Goal: Task Accomplishment & Management: Use online tool/utility

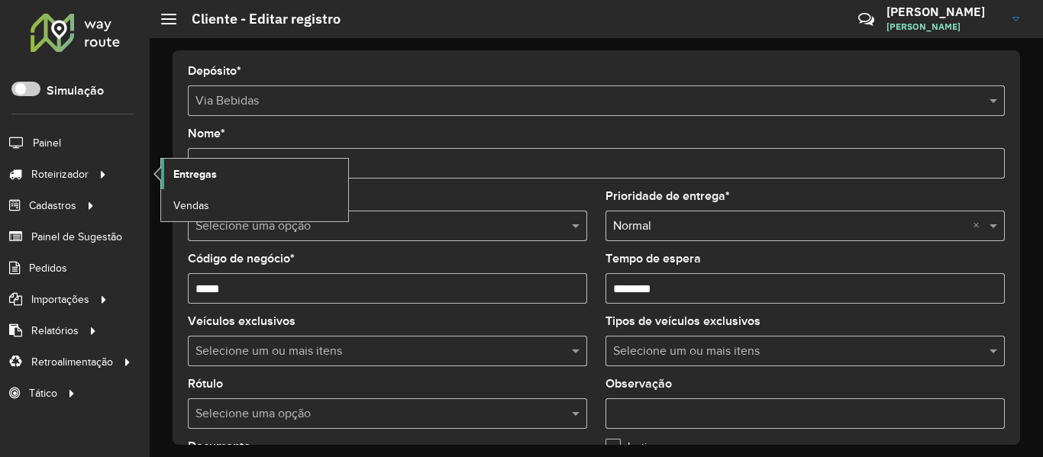
click at [230, 168] on link "Entregas" at bounding box center [254, 174] width 187 height 31
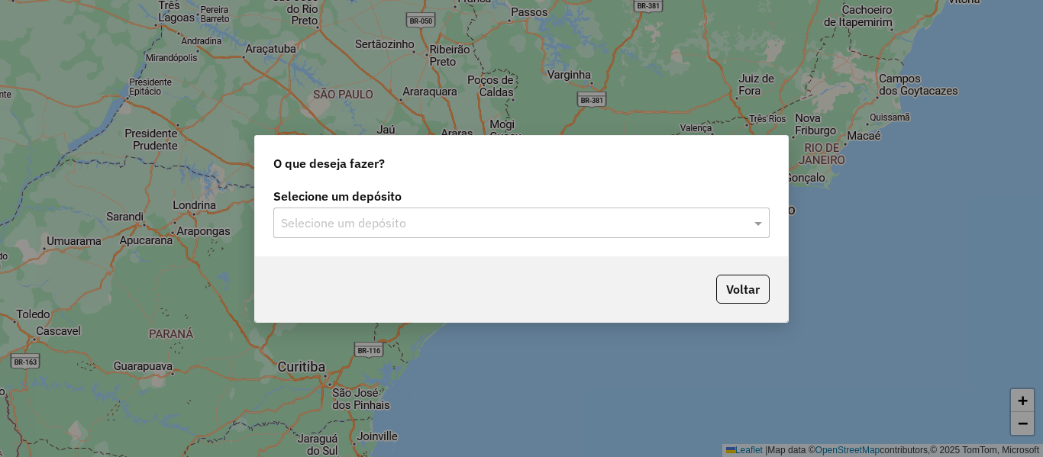
click at [460, 212] on div "Selecione um depósito" at bounding box center [521, 223] width 496 height 31
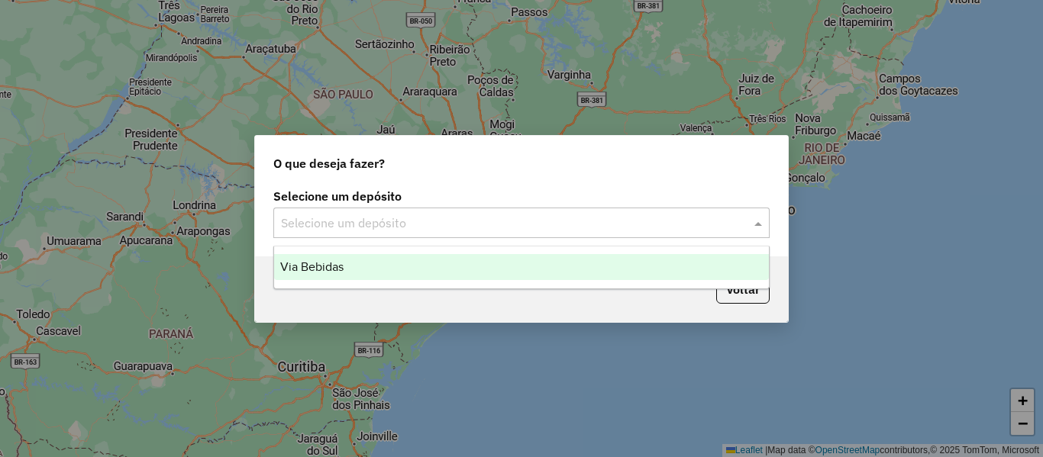
click at [422, 265] on div "Via Bebidas" at bounding box center [521, 267] width 495 height 26
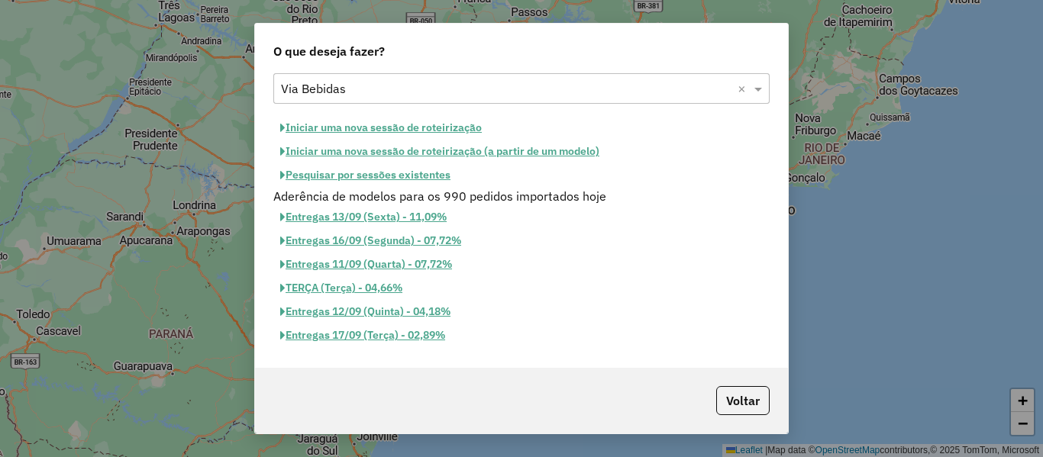
scroll to position [31, 0]
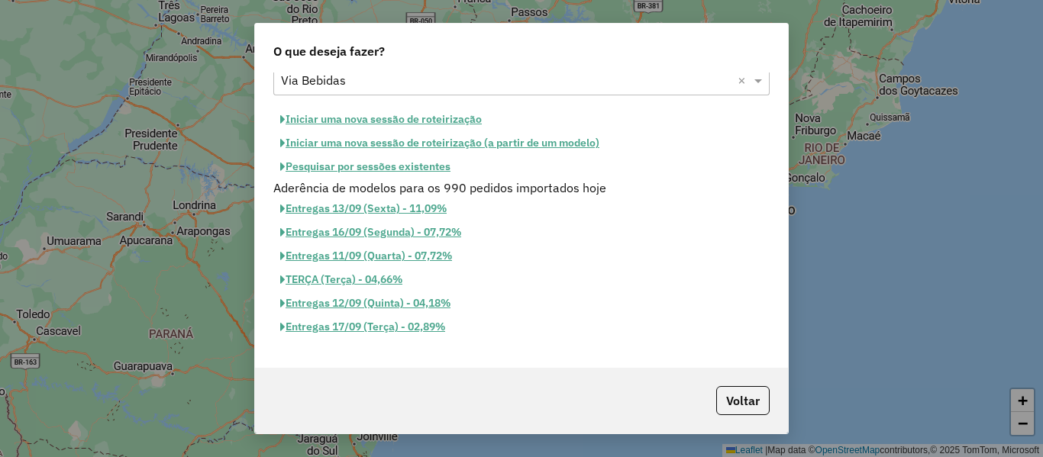
click at [436, 118] on button "Iniciar uma nova sessão de roteirização" at bounding box center [380, 120] width 215 height 24
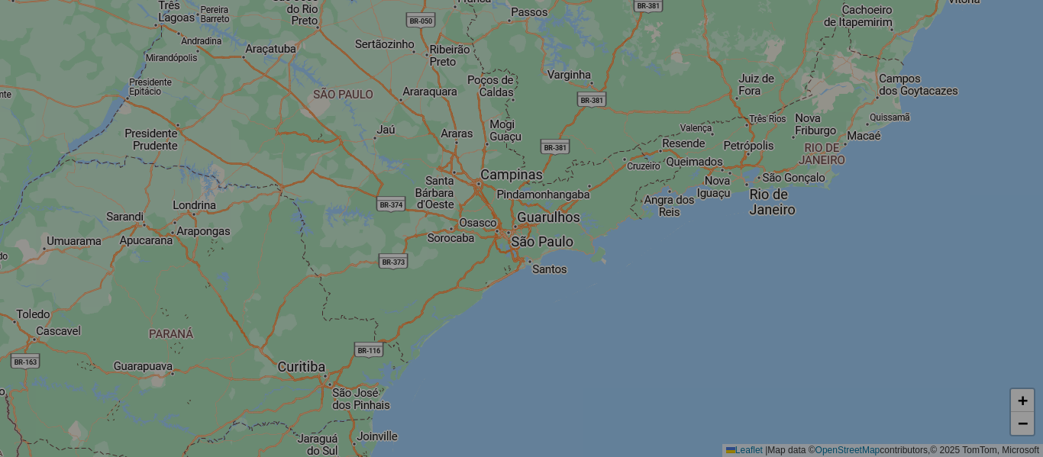
select select "*"
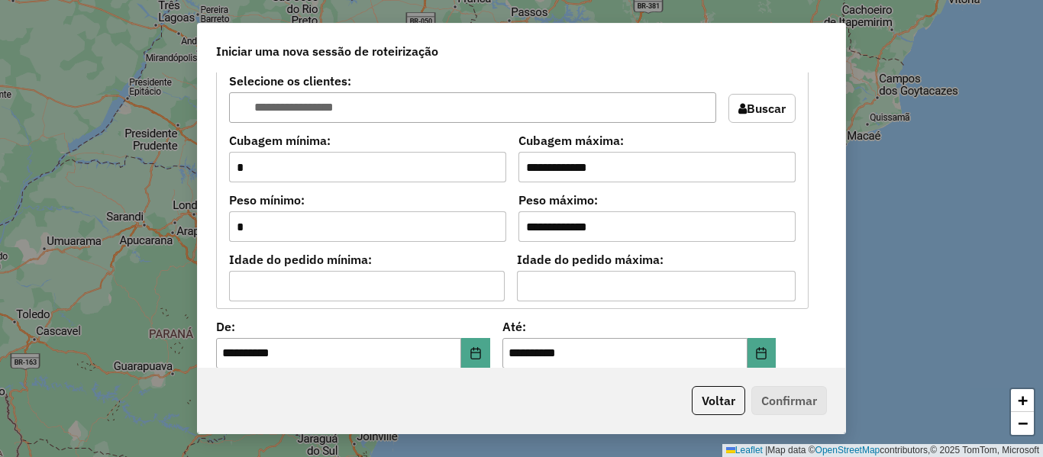
scroll to position [1375, 0]
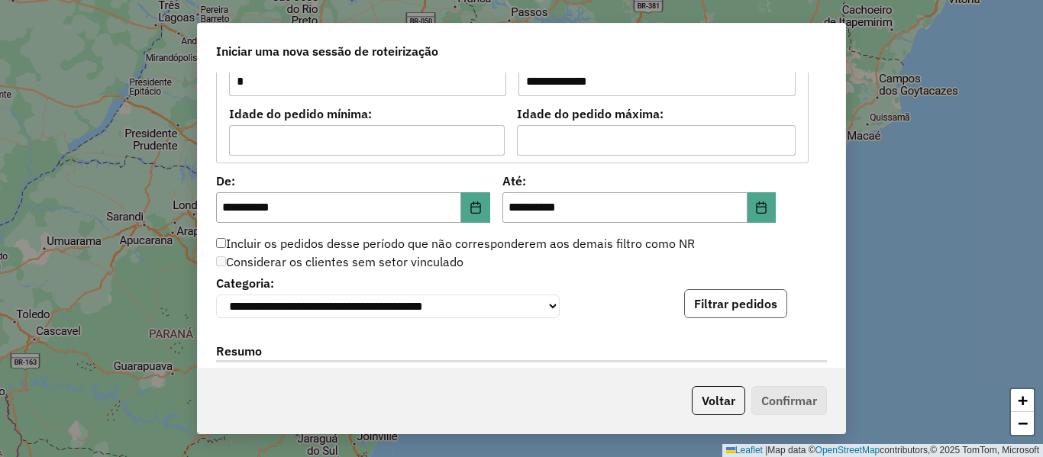
click at [733, 293] on button "Filtrar pedidos" at bounding box center [735, 303] width 103 height 29
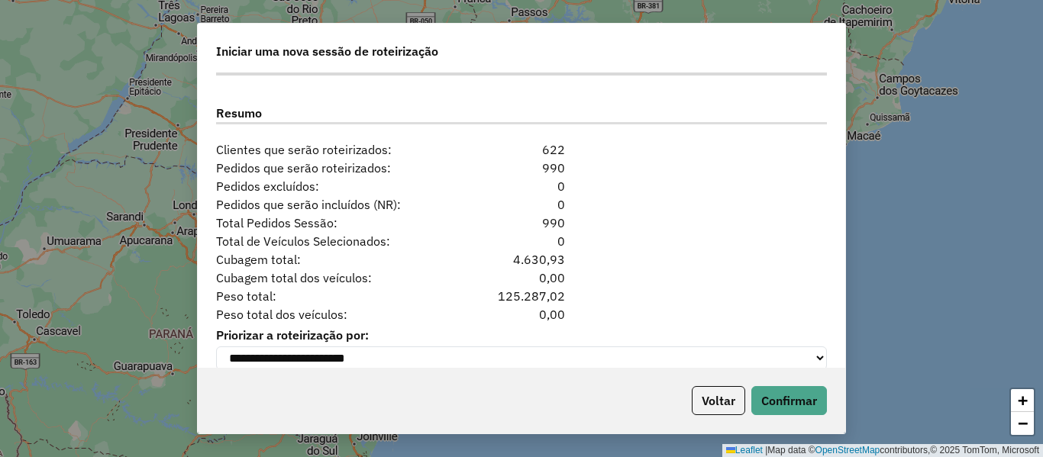
scroll to position [1957, 0]
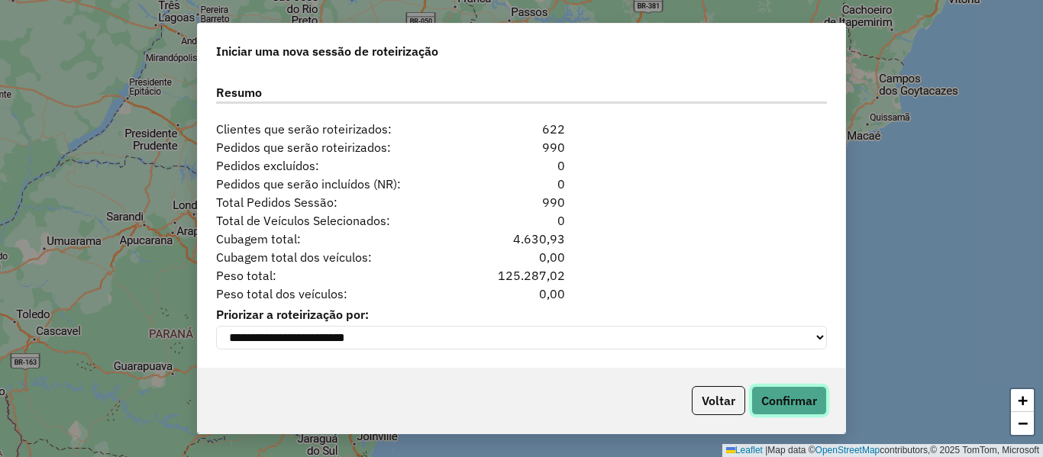
click at [789, 391] on button "Confirmar" at bounding box center [790, 400] width 76 height 29
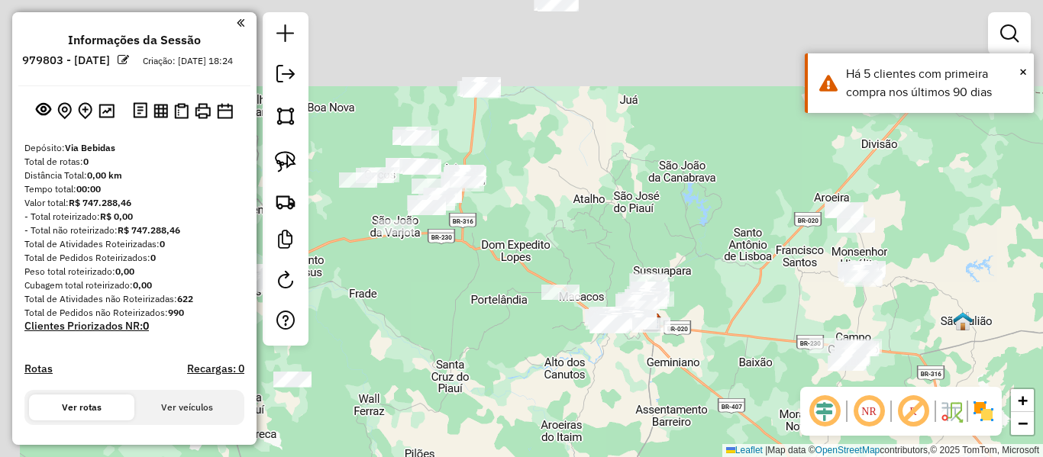
drag, startPoint x: 398, startPoint y: 51, endPoint x: 547, endPoint y: 176, distance: 194.6
click at [547, 161] on div "Janela de atendimento Grade de atendimento Capacidade Transportadoras Veículos …" at bounding box center [521, 228] width 1043 height 457
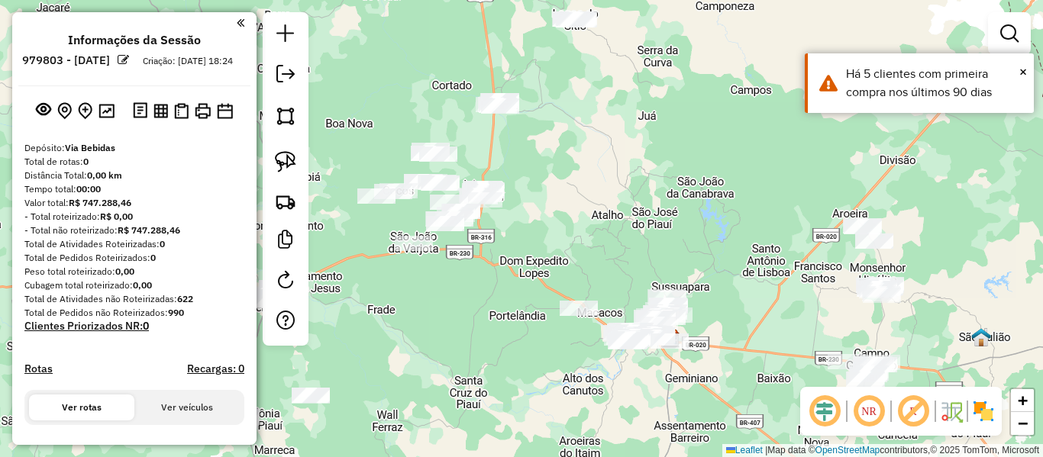
drag, startPoint x: 404, startPoint y: 60, endPoint x: 523, endPoint y: 269, distance: 240.1
click at [522, 266] on div "Janela de atendimento Grade de atendimento Capacidade Transportadoras Veículos …" at bounding box center [521, 228] width 1043 height 457
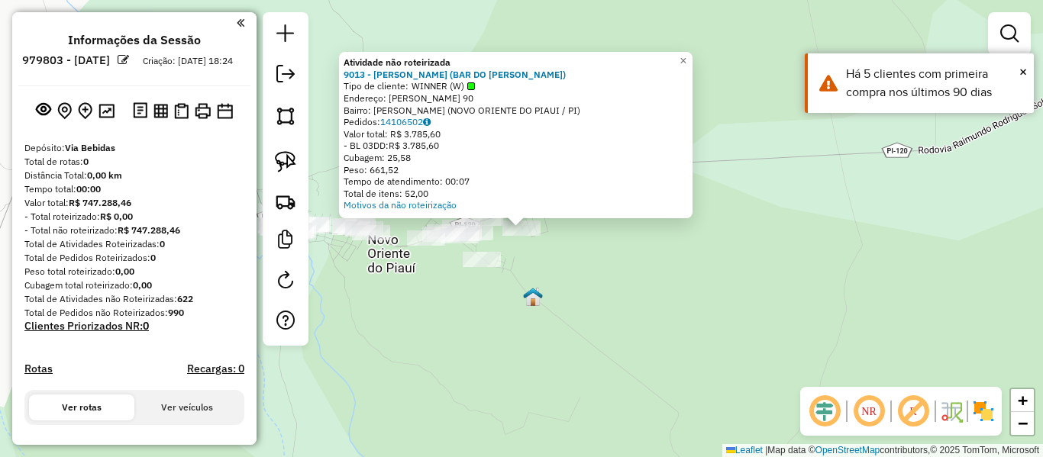
click at [558, 273] on div "Atividade não roteirizada 9013 - FRANCISCO PEREIRA DE ABREU (BAR DO CHEIRO VERD…" at bounding box center [521, 228] width 1043 height 457
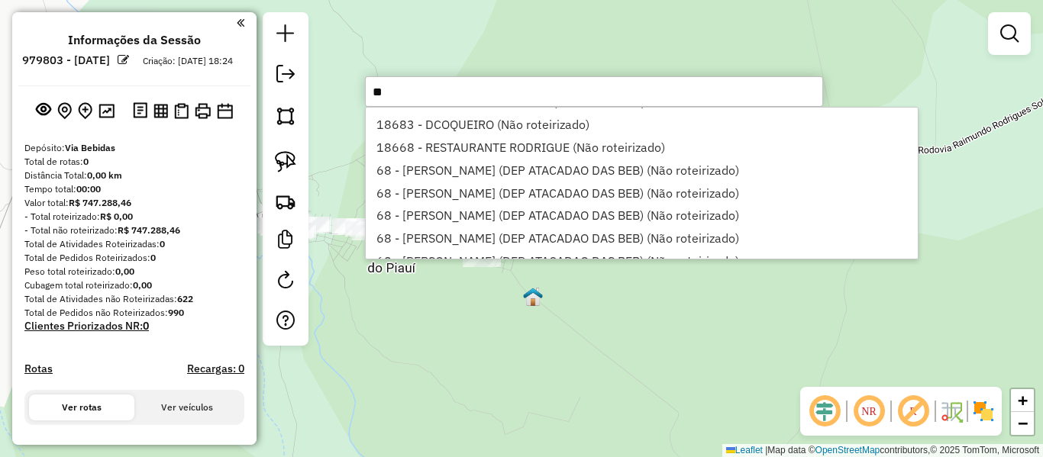
scroll to position [382, 0]
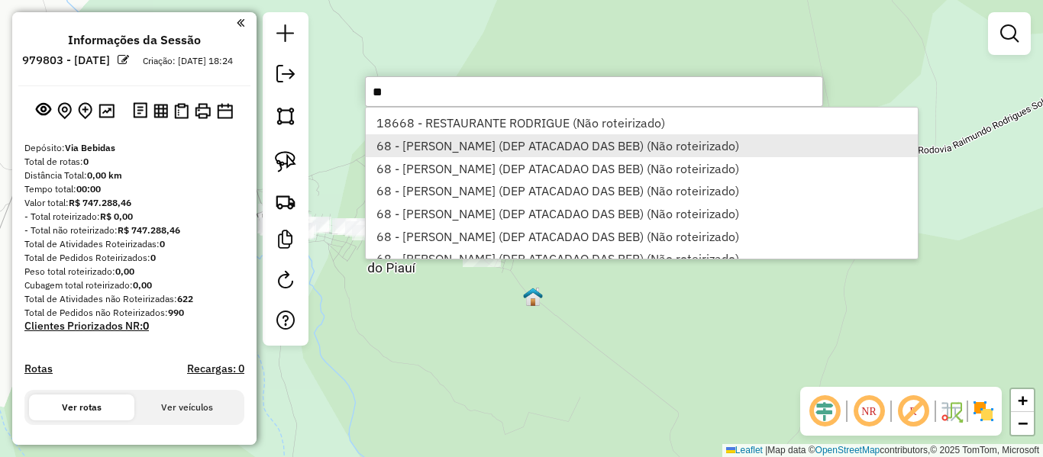
type input "**"
click at [477, 144] on li "68 - FRANCISCO ANTONIO PEREIRA E SILVA (DEP ATACADAO DAS BEB) (Não roteirizado)" at bounding box center [641, 145] width 551 height 23
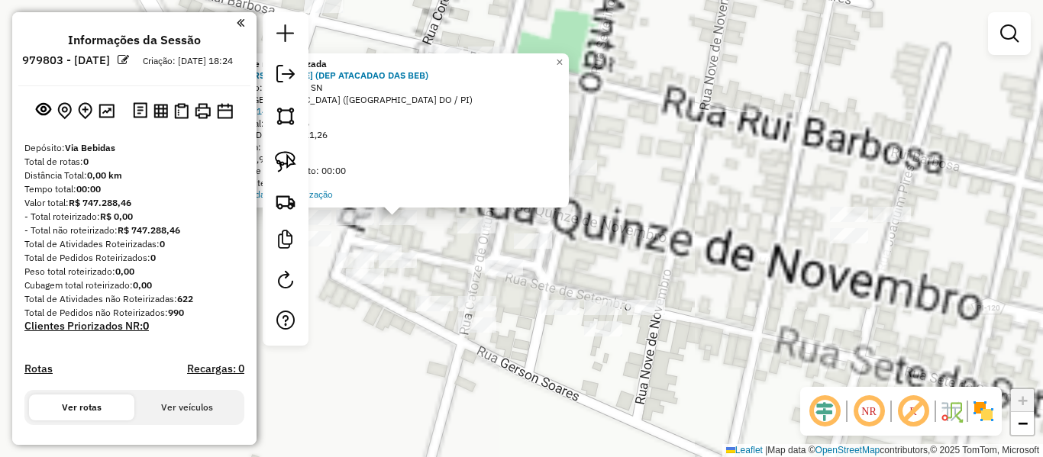
drag, startPoint x: 552, startPoint y: 329, endPoint x: 573, endPoint y: 334, distance: 21.1
click at [562, 331] on div "Atividade não roteirizada 68 - FRANCISCO ANTONIO PEREIRA E SILVA (DEP ATACADAO …" at bounding box center [521, 228] width 1043 height 457
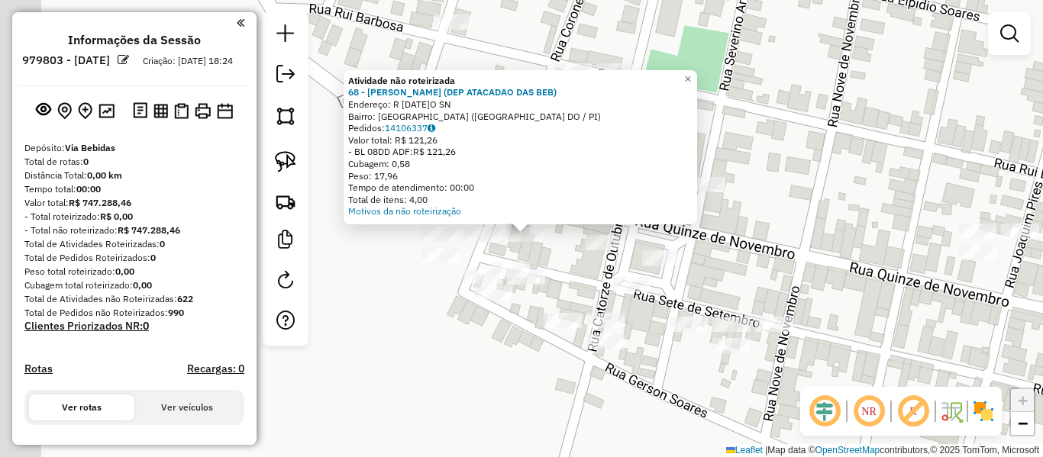
drag, startPoint x: 452, startPoint y: 276, endPoint x: 616, endPoint y: 293, distance: 164.3
click at [616, 293] on div "Atividade não roteirizada 68 - FRANCISCO ANTONIO PEREIRA E SILVA (DEP ATACADAO …" at bounding box center [521, 228] width 1043 height 457
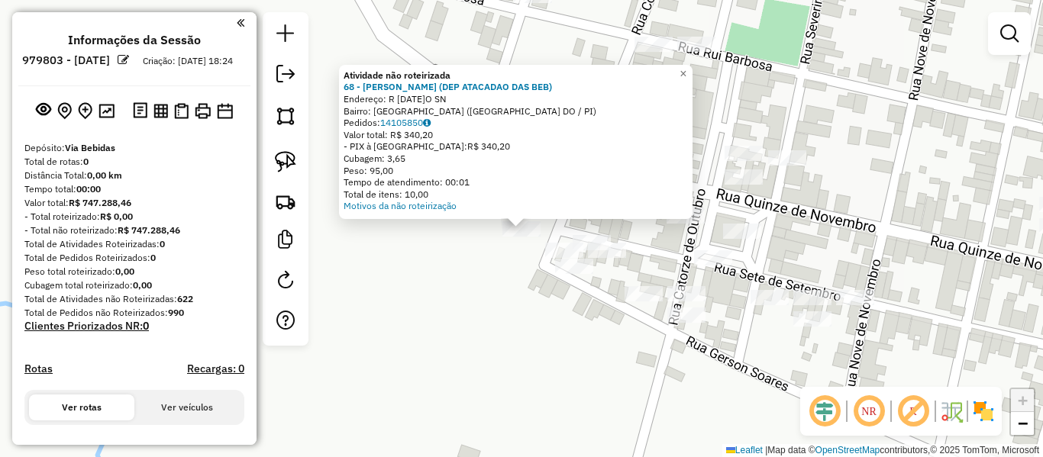
click at [503, 279] on div "Atividade não roteirizada 68 - FRANCISCO ANTONIO PEREIRA E SILVA (DEP ATACADAO …" at bounding box center [521, 228] width 1043 height 457
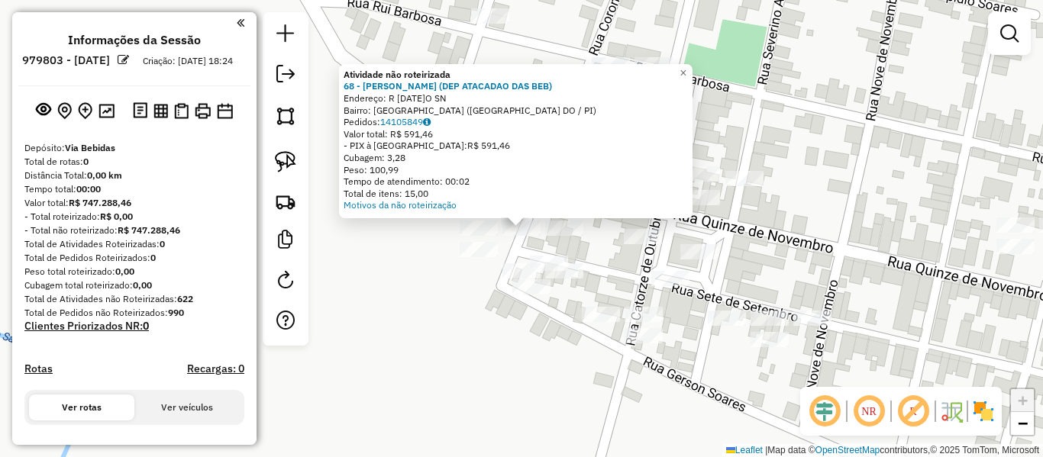
click at [450, 283] on div "Atividade não roteirizada 68 - FRANCISCO ANTONIO PEREIRA E SILVA (DEP ATACADAO …" at bounding box center [521, 228] width 1043 height 457
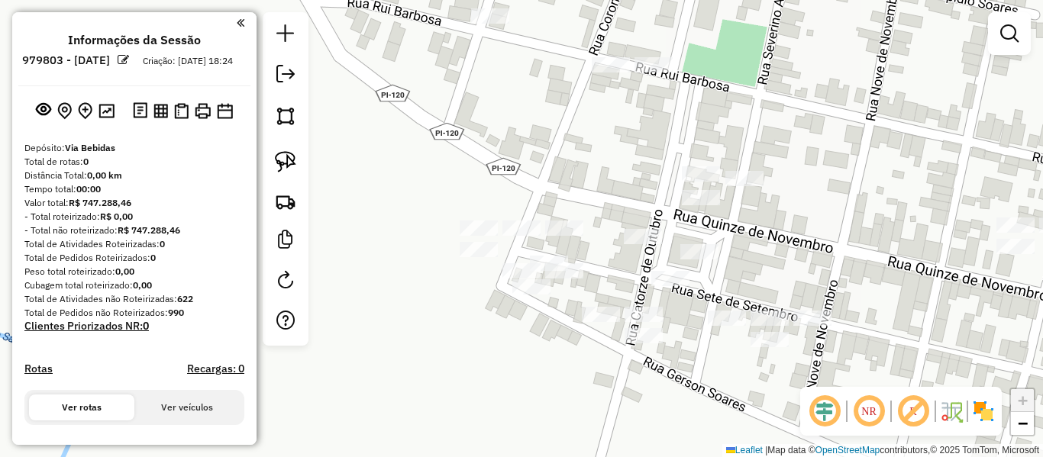
drag, startPoint x: 287, startPoint y: 162, endPoint x: 457, endPoint y: 165, distance: 169.6
click at [288, 162] on img at bounding box center [285, 161] width 21 height 21
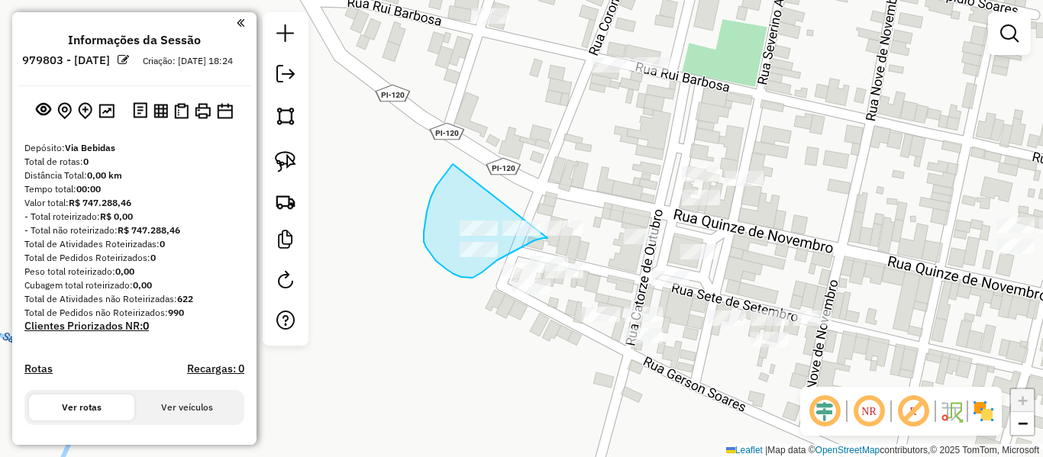
drag, startPoint x: 424, startPoint y: 232, endPoint x: 600, endPoint y: 226, distance: 175.8
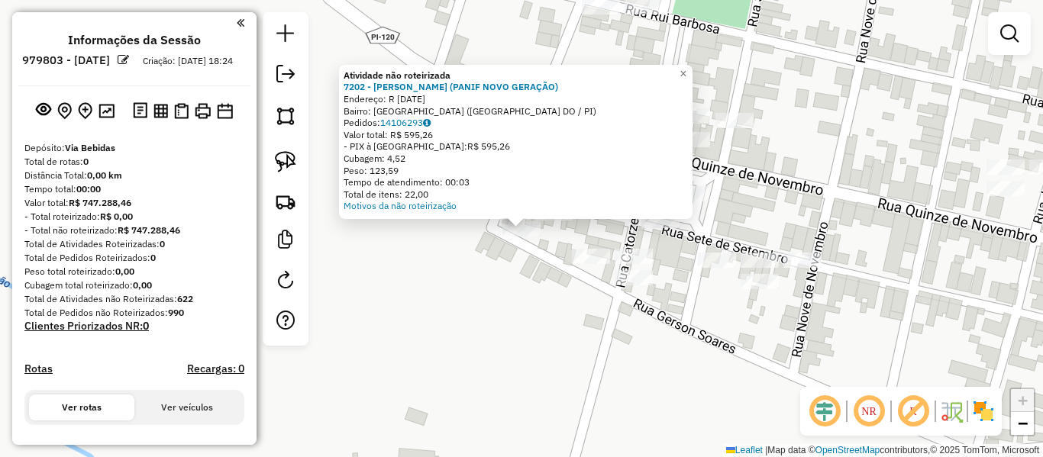
drag, startPoint x: 525, startPoint y: 254, endPoint x: 532, endPoint y: 241, distance: 14.3
click at [526, 254] on div "Atividade não roteirizada 7202 - PAULO CESAR SANTOS DE OLIVEIRA (PANIF NOVO GER…" at bounding box center [521, 228] width 1043 height 457
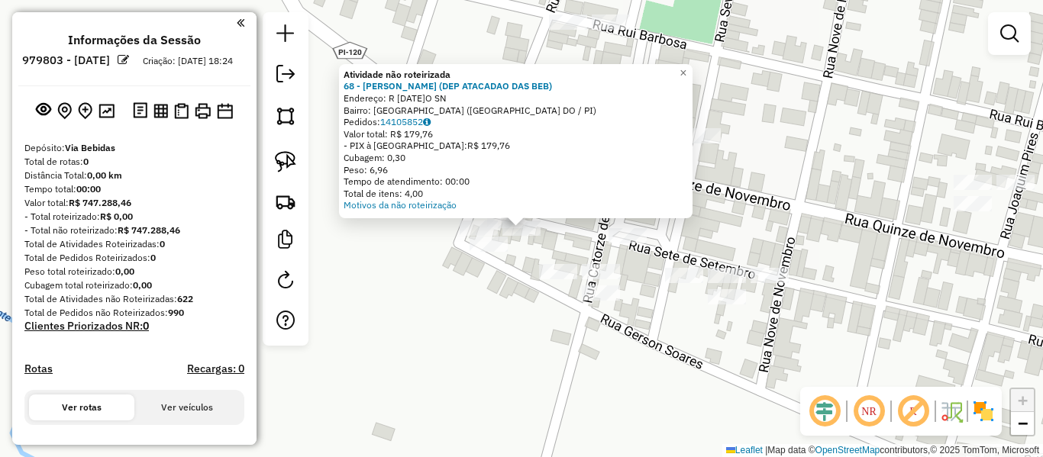
click at [517, 256] on div "Atividade não roteirizada 68 - FRANCISCO ANTONIO PEREIRA E SILVA (DEP ATACADAO …" at bounding box center [521, 228] width 1043 height 457
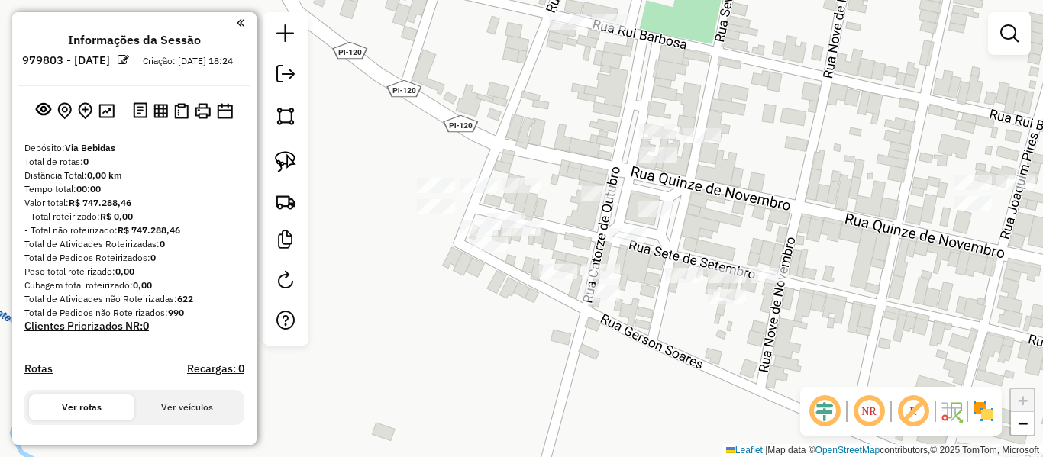
drag, startPoint x: 561, startPoint y: 196, endPoint x: 376, endPoint y: 279, distance: 203.4
click at [432, 270] on div "Janela de atendimento Grade de atendimento Capacidade Transportadoras Veículos …" at bounding box center [521, 228] width 1043 height 457
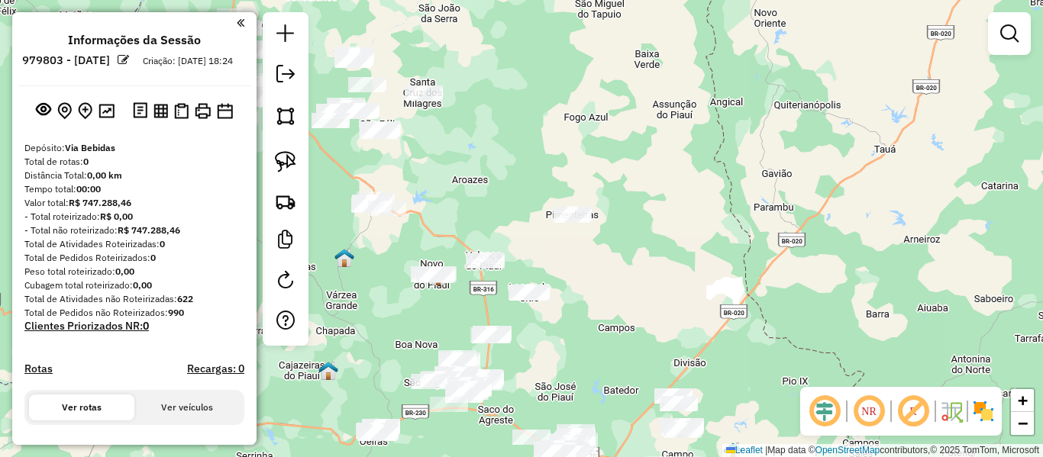
drag, startPoint x: 503, startPoint y: 157, endPoint x: 587, endPoint y: 295, distance: 161.1
click at [581, 296] on div "Janela de atendimento Grade de atendimento Capacidade Transportadoras Veículos …" at bounding box center [521, 228] width 1043 height 457
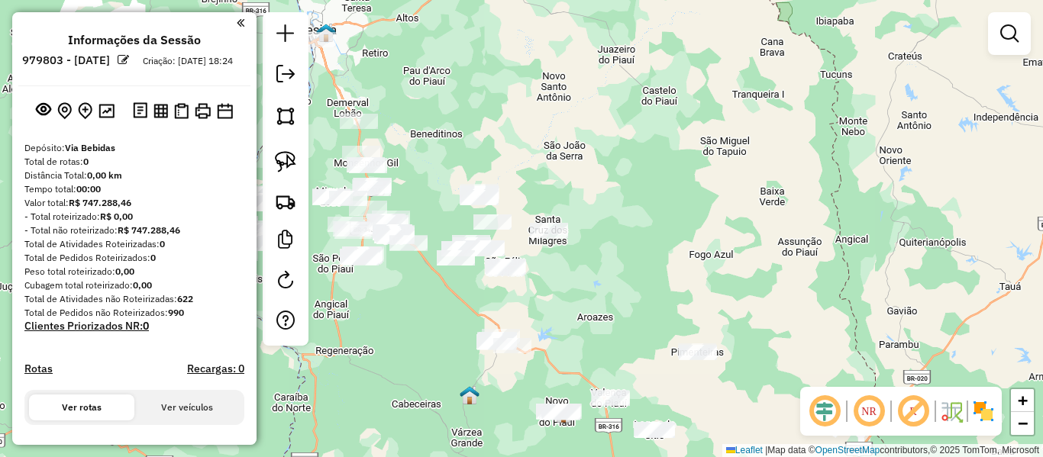
click at [463, 147] on div "Janela de atendimento Grade de atendimento Capacidade Transportadoras Veículos …" at bounding box center [521, 228] width 1043 height 457
click at [278, 158] on img at bounding box center [285, 161] width 21 height 21
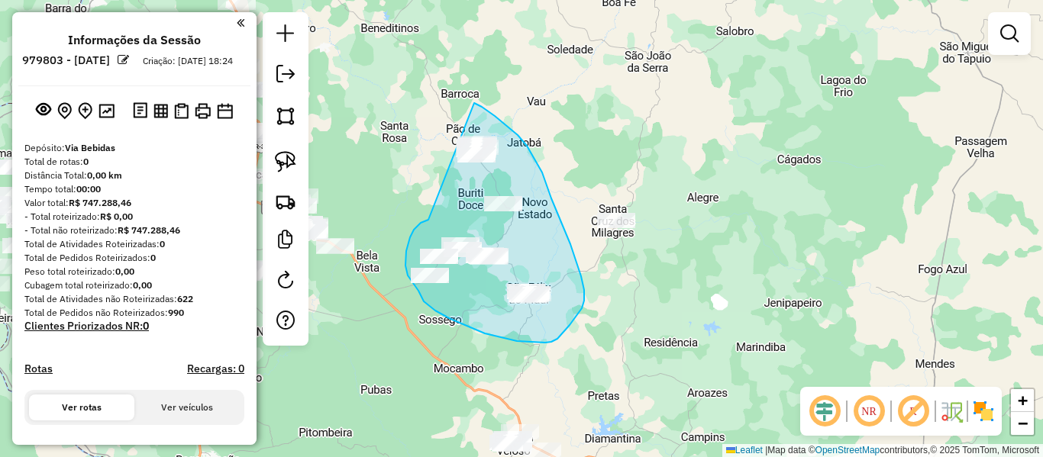
drag, startPoint x: 428, startPoint y: 220, endPoint x: 432, endPoint y: 93, distance: 126.8
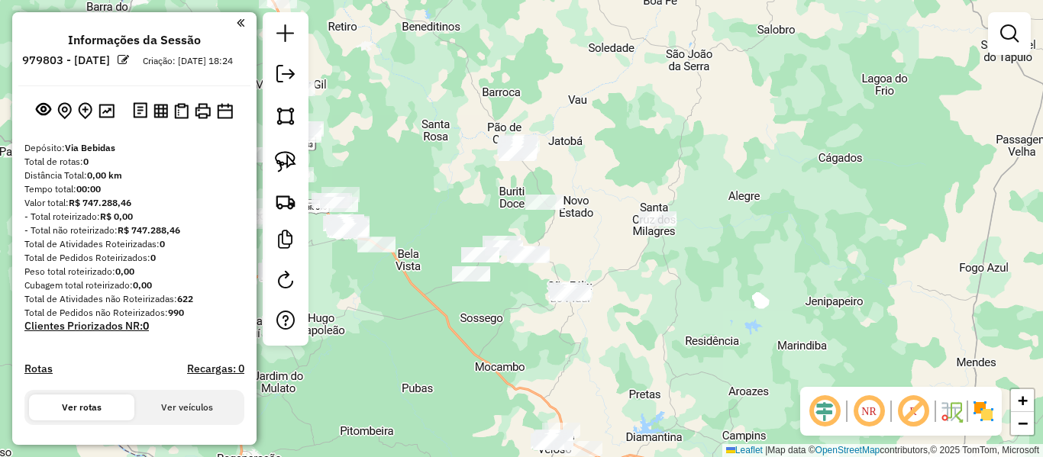
drag, startPoint x: 382, startPoint y: 190, endPoint x: 480, endPoint y: 179, distance: 98.3
click at [480, 179] on div "Janela de atendimento Grade de atendimento Capacidade Transportadoras Veículos …" at bounding box center [521, 228] width 1043 height 457
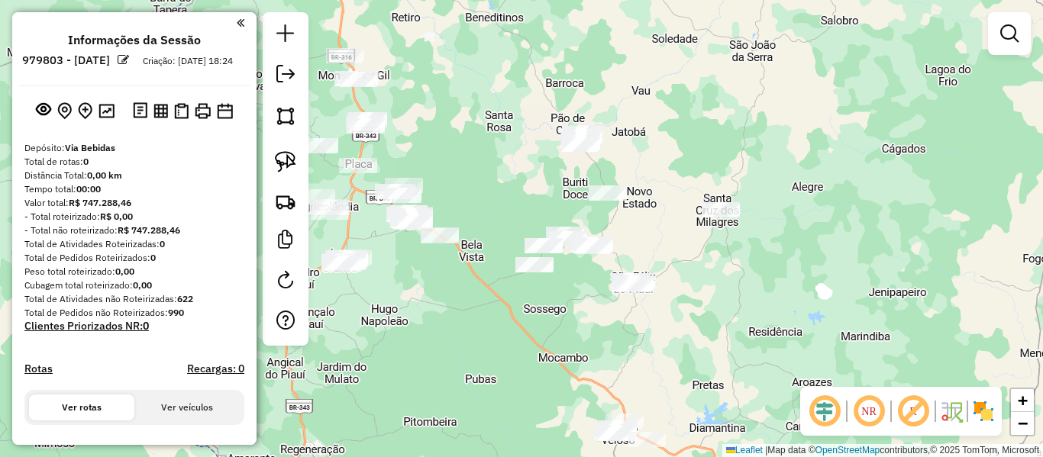
click at [480, 150] on div "Janela de atendimento Grade de atendimento Capacidade Transportadoras Veículos …" at bounding box center [521, 228] width 1043 height 457
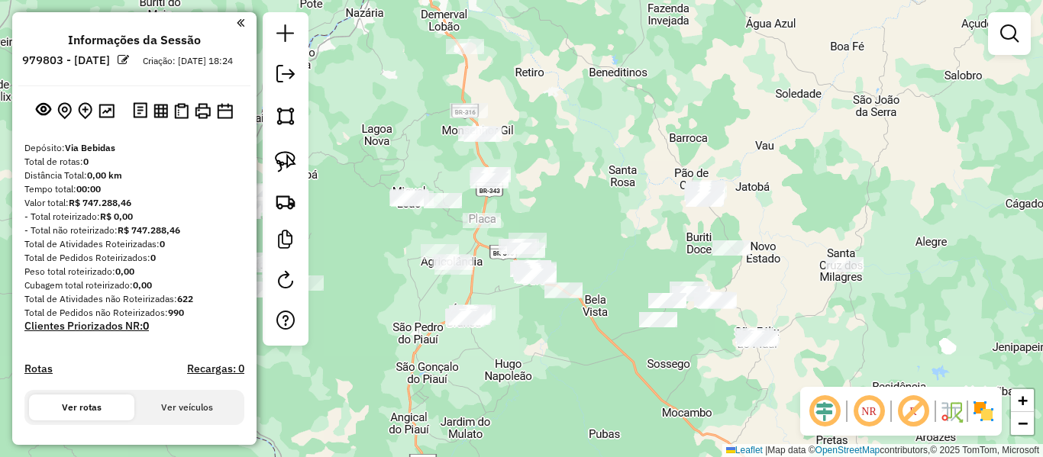
drag, startPoint x: 516, startPoint y: 166, endPoint x: 542, endPoint y: 177, distance: 28.1
click at [540, 176] on div "Janela de atendimento Grade de atendimento Capacidade Transportadoras Veículos …" at bounding box center [521, 228] width 1043 height 457
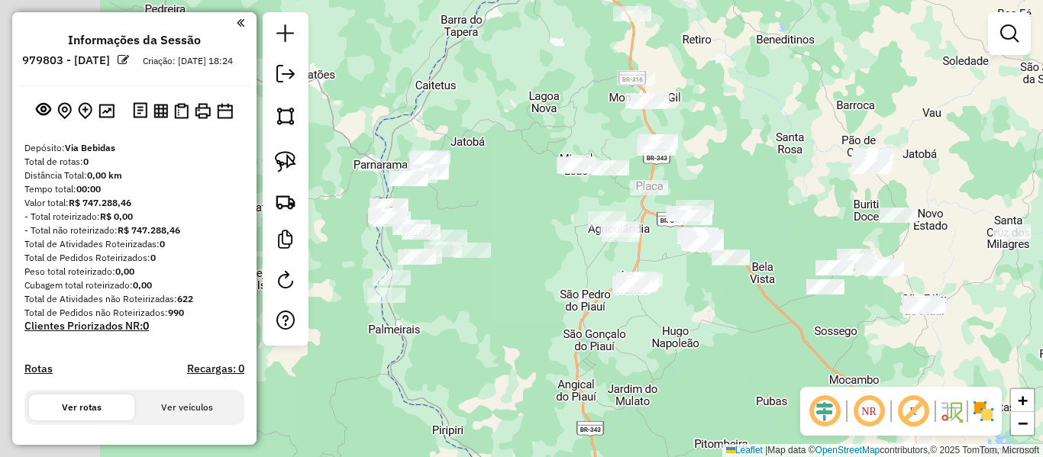
drag, startPoint x: 496, startPoint y: 115, endPoint x: 506, endPoint y: 125, distance: 14.0
click at [548, 103] on div "Janela de atendimento Grade de atendimento Capacidade Transportadoras Veículos …" at bounding box center [521, 228] width 1043 height 457
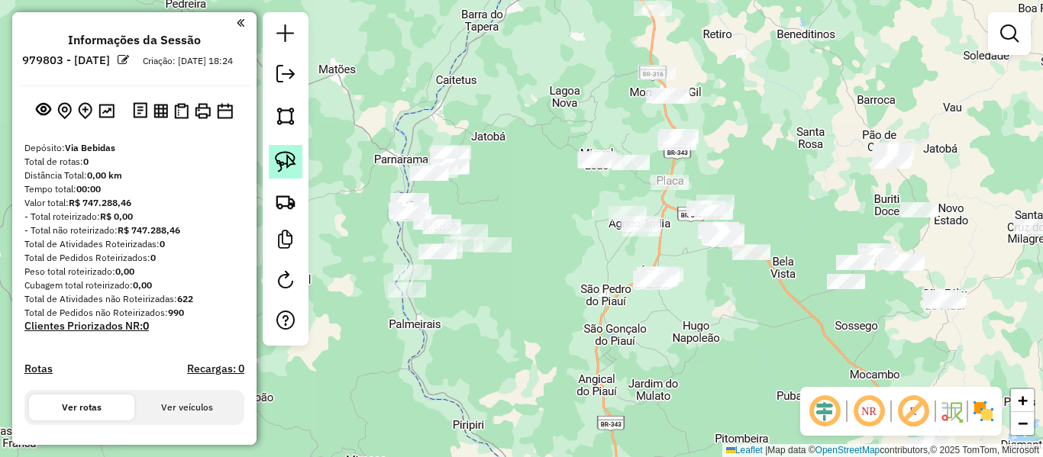
click at [277, 163] on img at bounding box center [285, 161] width 21 height 21
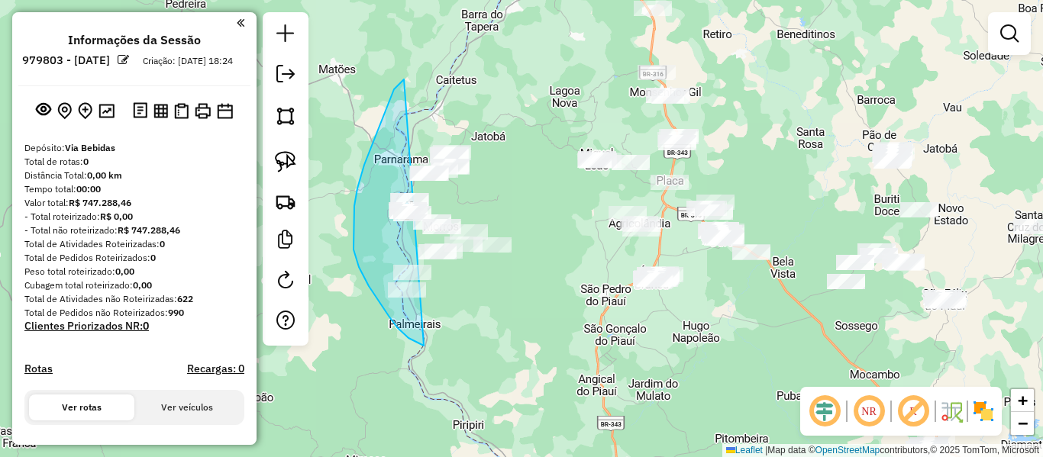
drag, startPoint x: 394, startPoint y: 89, endPoint x: 531, endPoint y: 160, distance: 153.7
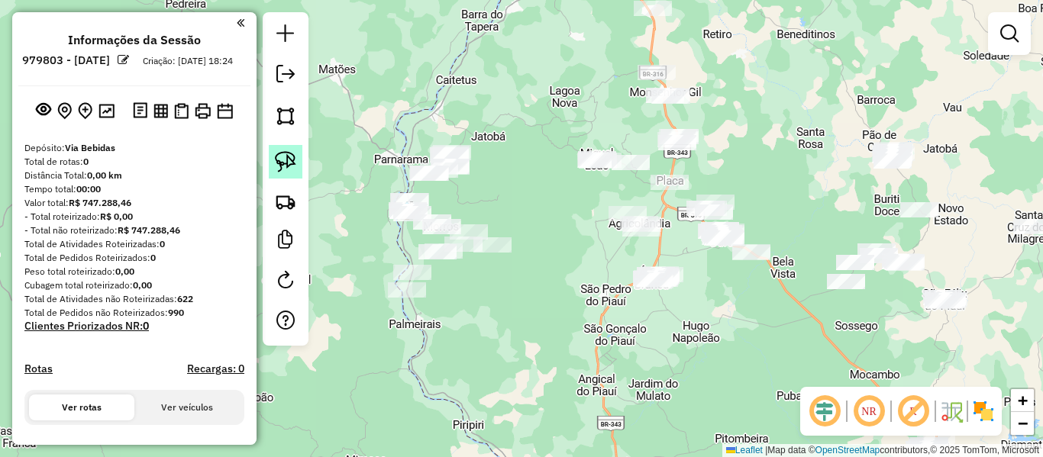
click at [272, 154] on link at bounding box center [286, 162] width 34 height 34
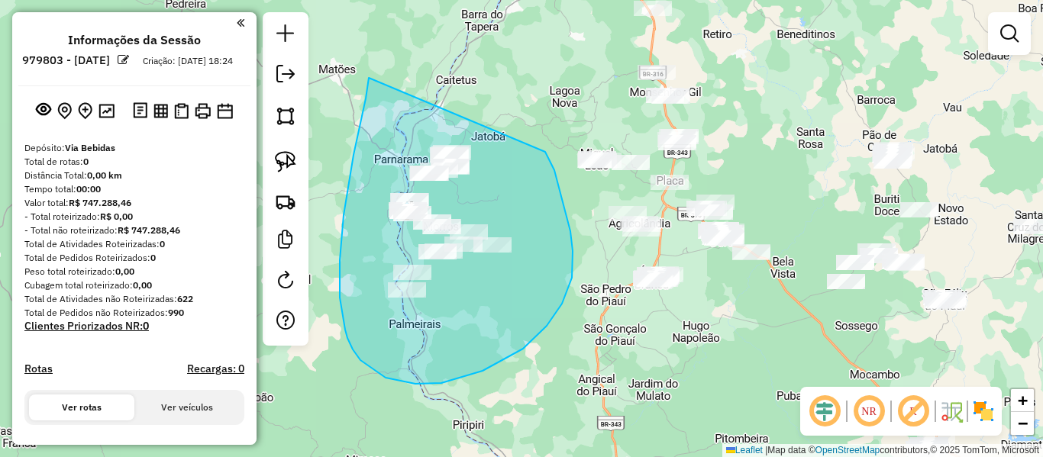
drag, startPoint x: 360, startPoint y: 121, endPoint x: 533, endPoint y: 135, distance: 173.2
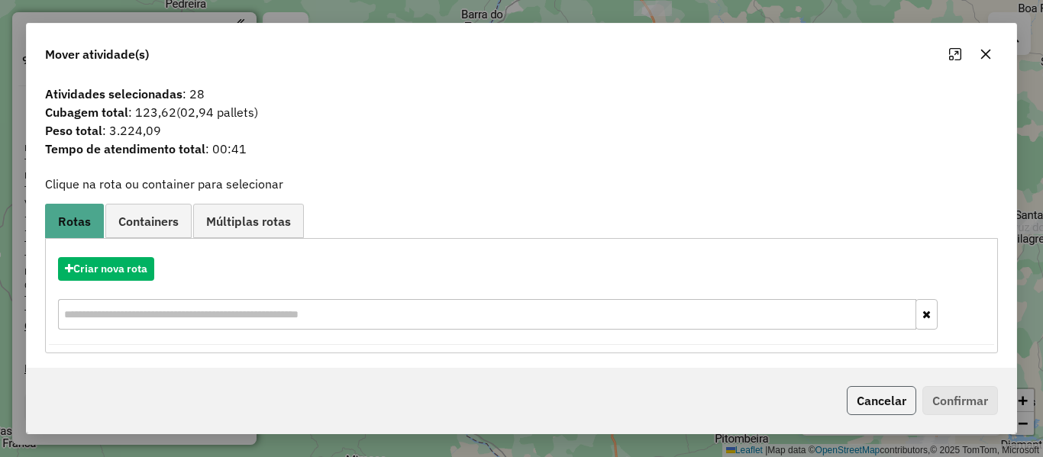
click at [872, 396] on button "Cancelar" at bounding box center [882, 400] width 70 height 29
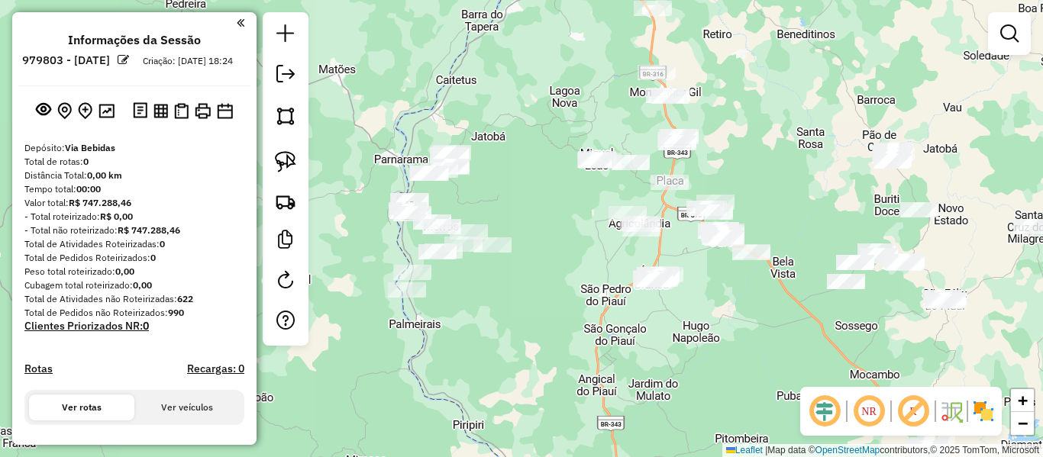
drag, startPoint x: 549, startPoint y: 212, endPoint x: 461, endPoint y: 252, distance: 96.7
click at [464, 252] on div "Janela de atendimento Grade de atendimento Capacidade Transportadoras Veículos …" at bounding box center [521, 228] width 1043 height 457
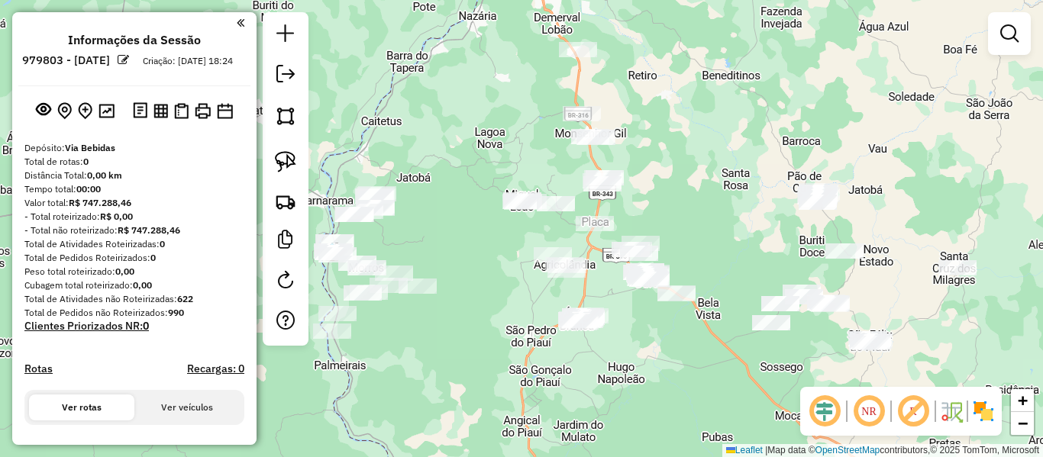
drag, startPoint x: 434, startPoint y: 238, endPoint x: 505, endPoint y: 244, distance: 71.3
click at [504, 244] on div "Janela de atendimento Grade de atendimento Capacidade Transportadoras Veículos …" at bounding box center [521, 228] width 1043 height 457
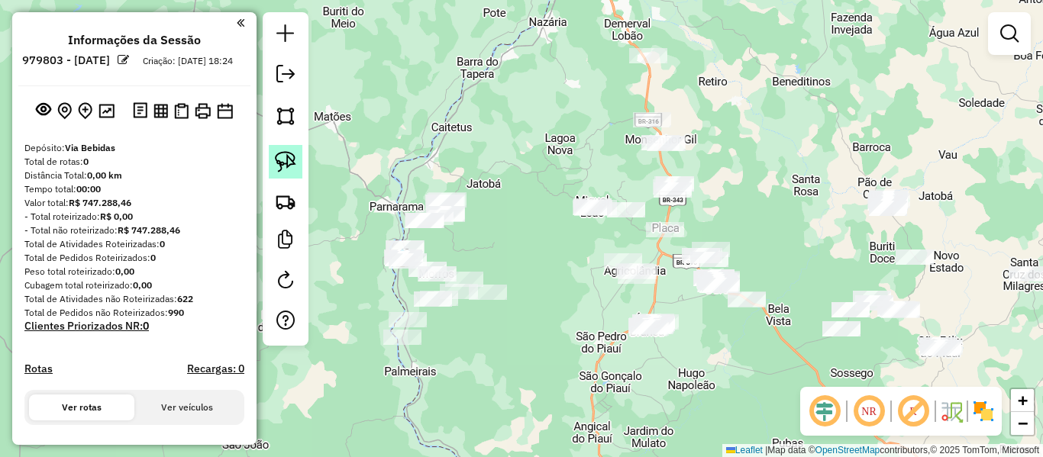
click at [285, 175] on link at bounding box center [286, 162] width 34 height 34
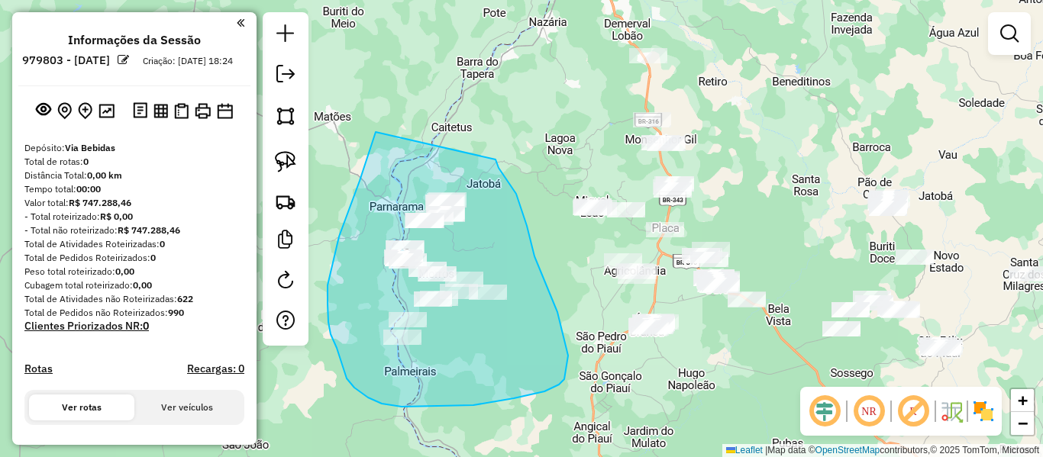
drag, startPoint x: 376, startPoint y: 132, endPoint x: 496, endPoint y: 160, distance: 123.0
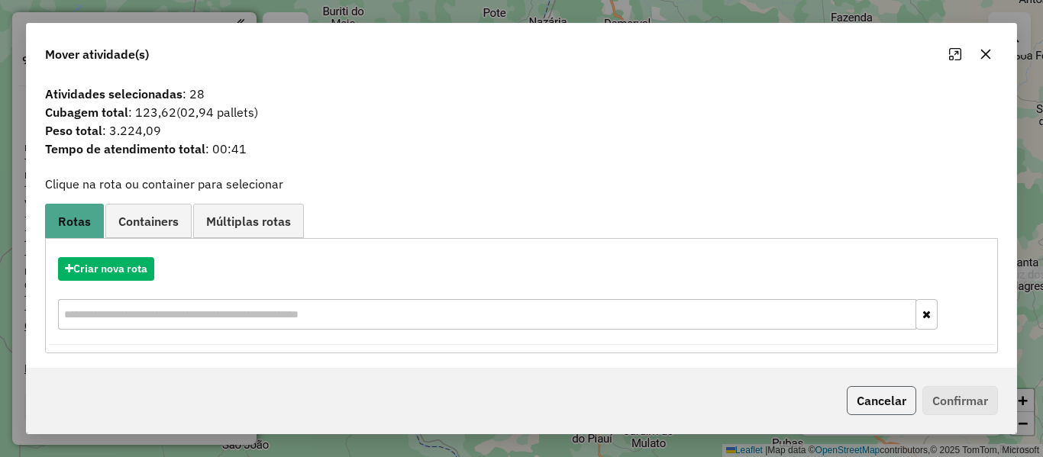
click at [875, 395] on button "Cancelar" at bounding box center [882, 400] width 70 height 29
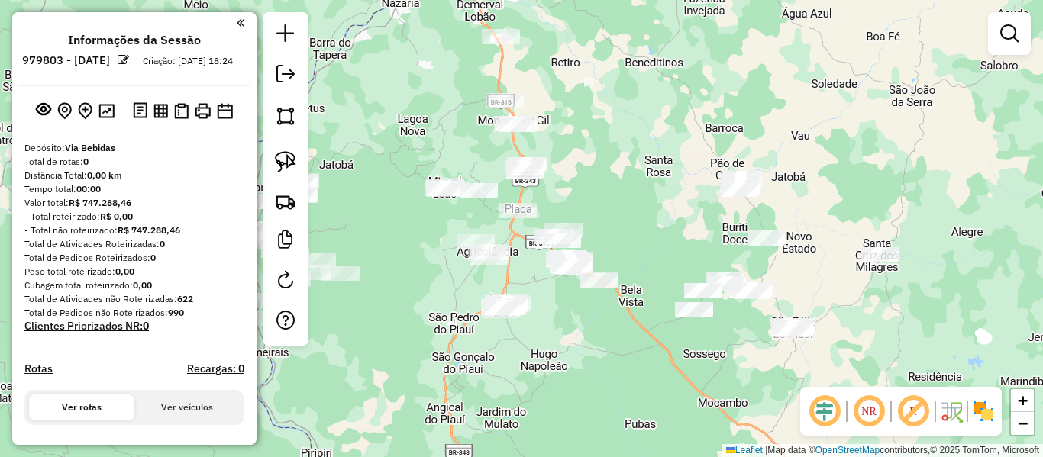
drag, startPoint x: 404, startPoint y: 244, endPoint x: 360, endPoint y: 241, distance: 43.6
click at [363, 241] on div "Janela de atendimento Grade de atendimento Capacidade Transportadoras Veículos …" at bounding box center [521, 228] width 1043 height 457
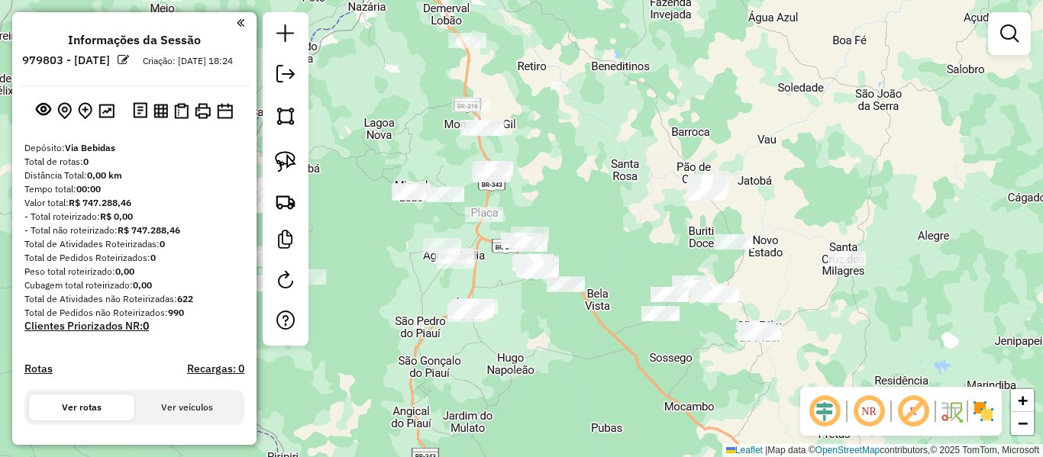
drag, startPoint x: 360, startPoint y: 222, endPoint x: 318, endPoint y: 207, distance: 44.7
click at [370, 237] on div "Janela de atendimento Grade de atendimento Capacidade Transportadoras Veículos …" at bounding box center [521, 228] width 1043 height 457
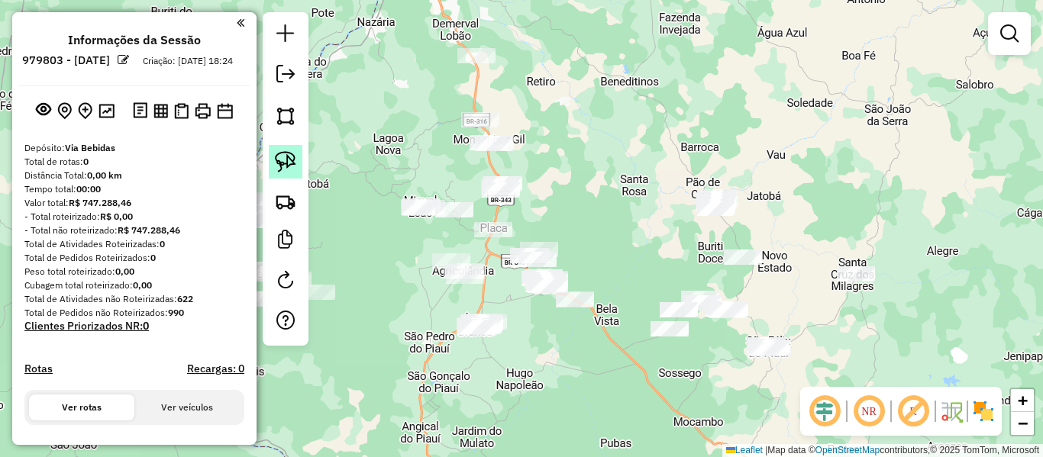
click at [286, 163] on img at bounding box center [285, 161] width 21 height 21
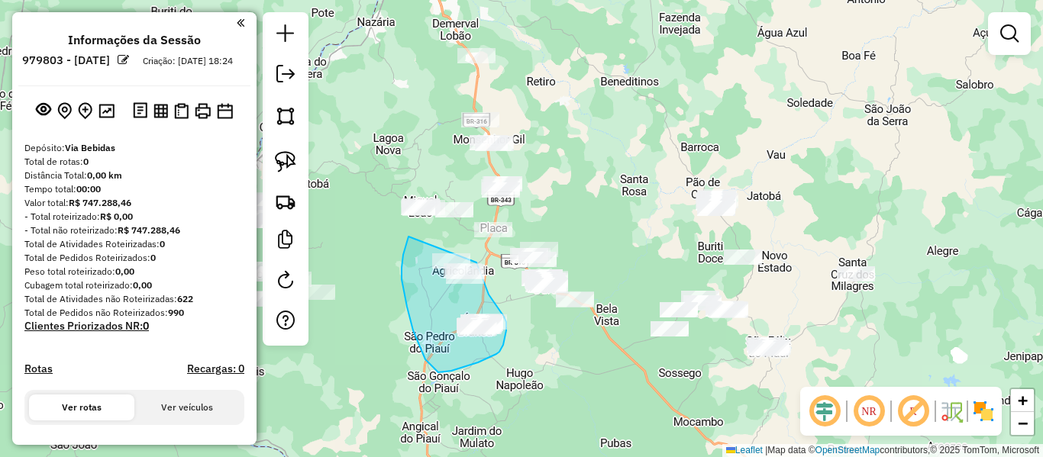
drag, startPoint x: 407, startPoint y: 307, endPoint x: 476, endPoint y: 241, distance: 95.1
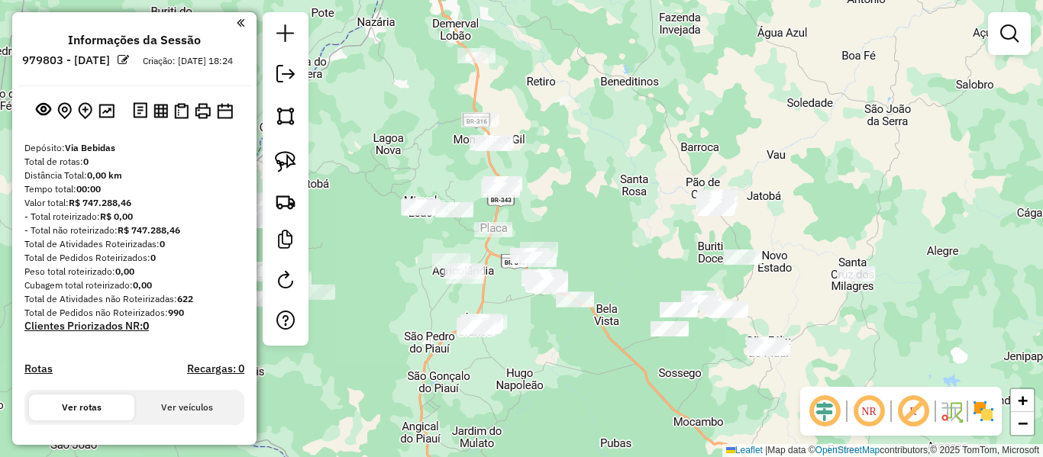
drag, startPoint x: 495, startPoint y: 247, endPoint x: 596, endPoint y: 228, distance: 102.6
click at [604, 222] on div "Janela de atendimento Grade de atendimento Capacidade Transportadoras Veículos …" at bounding box center [521, 228] width 1043 height 457
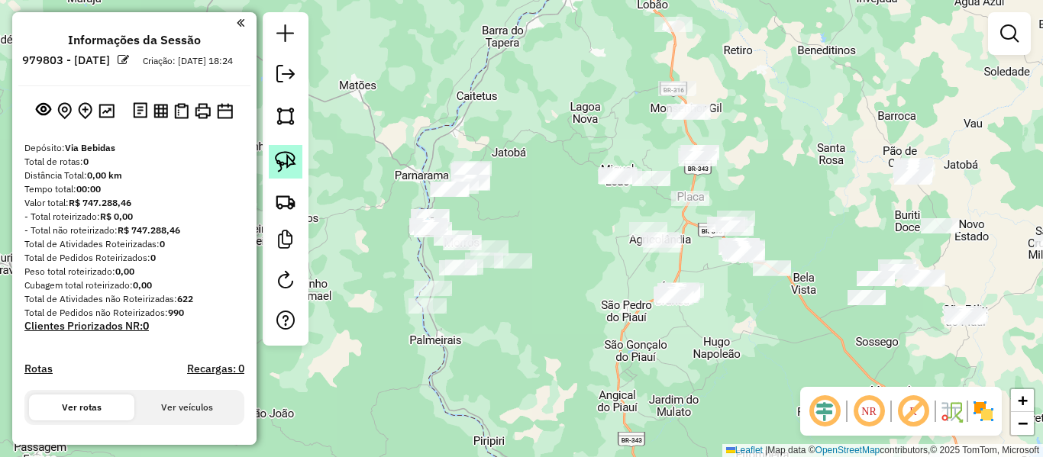
click at [286, 170] on img at bounding box center [285, 161] width 21 height 21
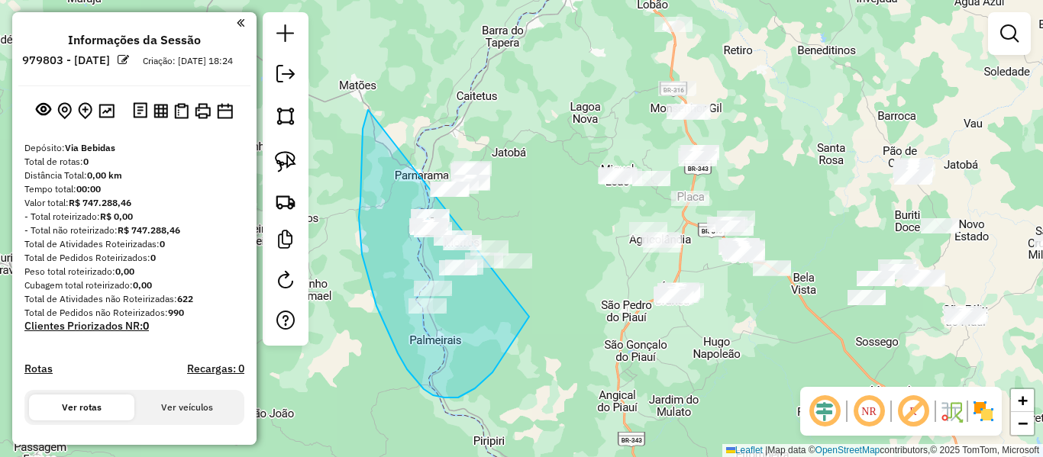
drag, startPoint x: 368, startPoint y: 110, endPoint x: 517, endPoint y: 150, distance: 154.1
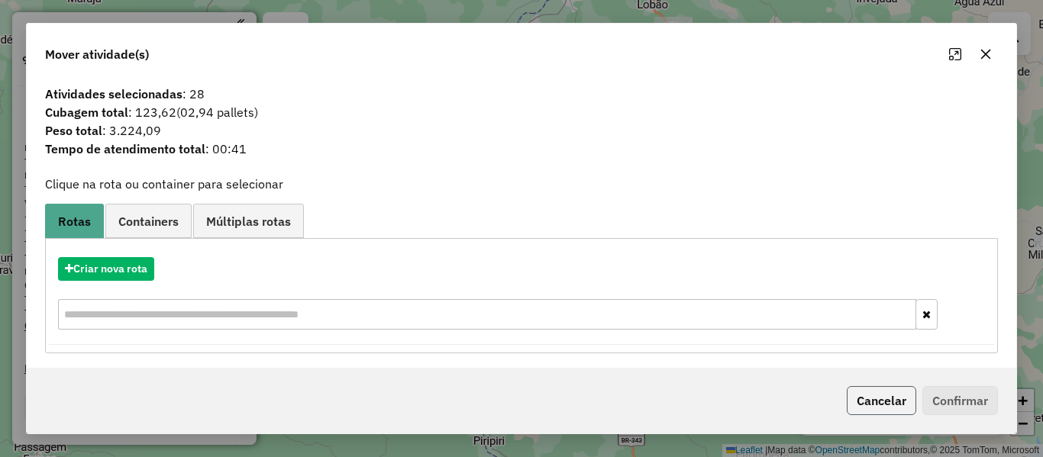
click at [854, 397] on button "Cancelar" at bounding box center [882, 400] width 70 height 29
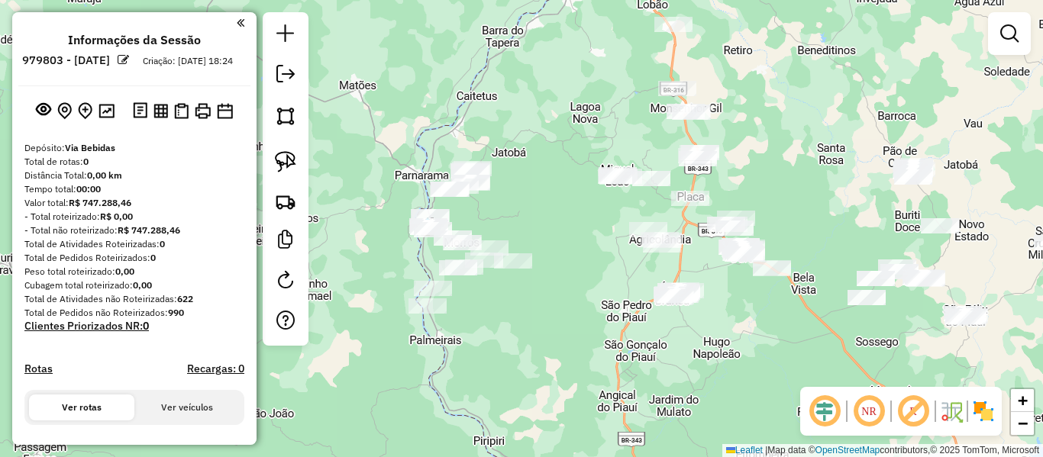
drag, startPoint x: 576, startPoint y: 252, endPoint x: 432, endPoint y: 301, distance: 152.4
click at [438, 301] on div "Janela de atendimento Grade de atendimento Capacidade Transportadoras Veículos …" at bounding box center [521, 228] width 1043 height 457
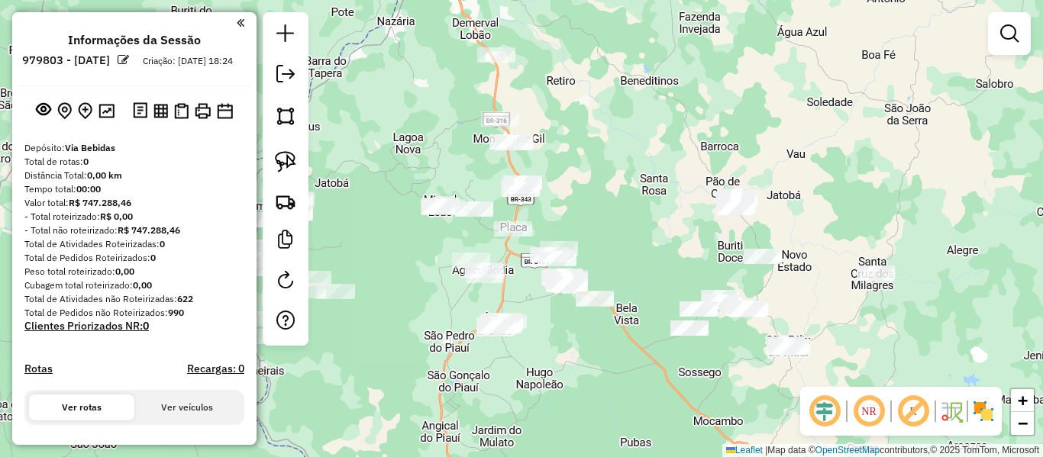
drag, startPoint x: 380, startPoint y: 190, endPoint x: 354, endPoint y: 168, distance: 33.6
click at [354, 168] on div "Janela de atendimento Grade de atendimento Capacidade Transportadoras Veículos …" at bounding box center [521, 228] width 1043 height 457
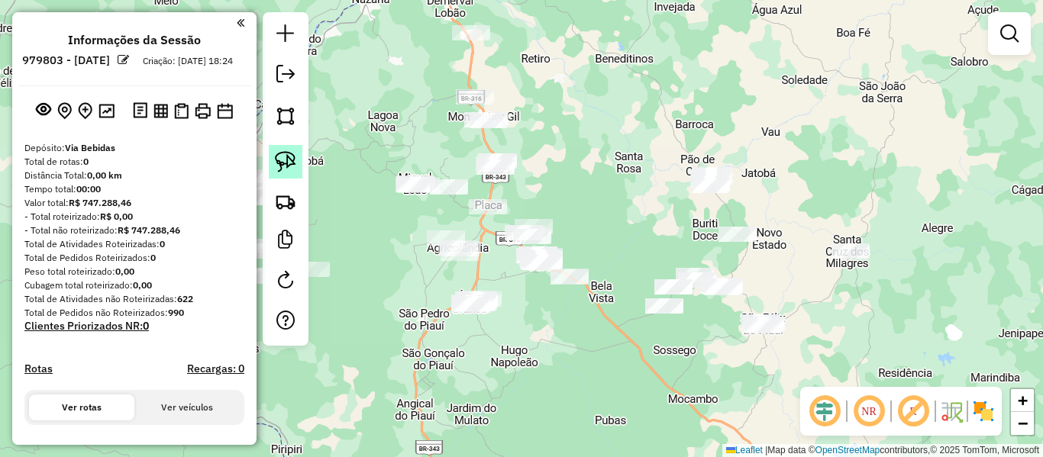
click at [282, 160] on img at bounding box center [285, 161] width 21 height 21
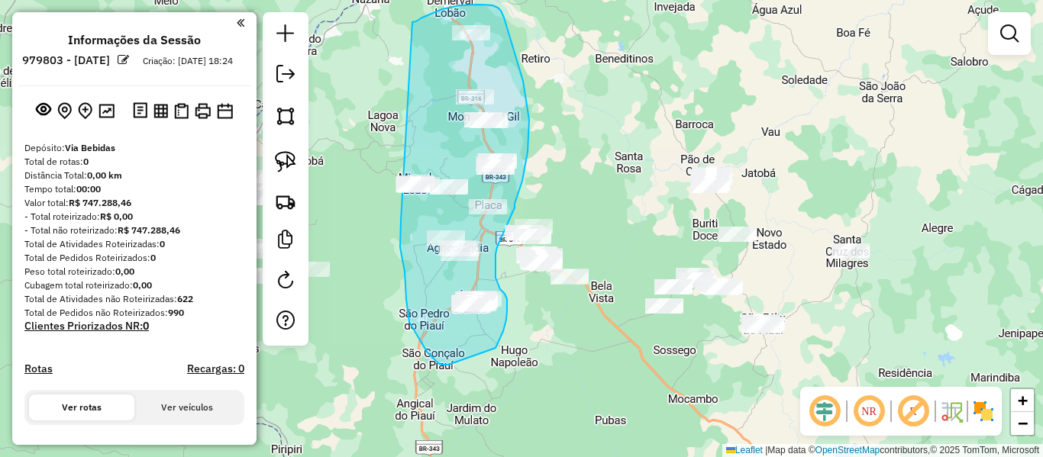
drag, startPoint x: 401, startPoint y: 221, endPoint x: 399, endPoint y: 27, distance: 194.0
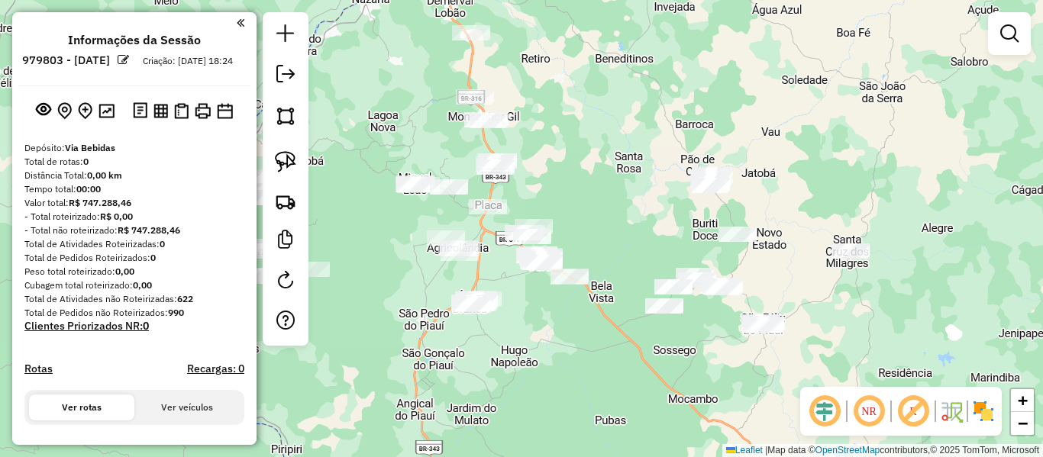
drag, startPoint x: 283, startPoint y: 155, endPoint x: 328, endPoint y: 175, distance: 48.5
click at [284, 156] on img at bounding box center [285, 161] width 21 height 21
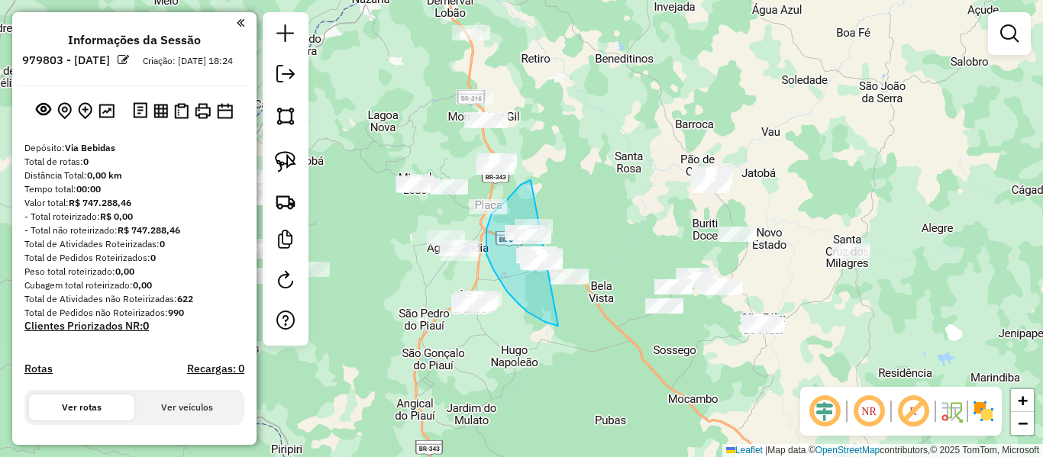
drag, startPoint x: 528, startPoint y: 181, endPoint x: 629, endPoint y: 295, distance: 152.0
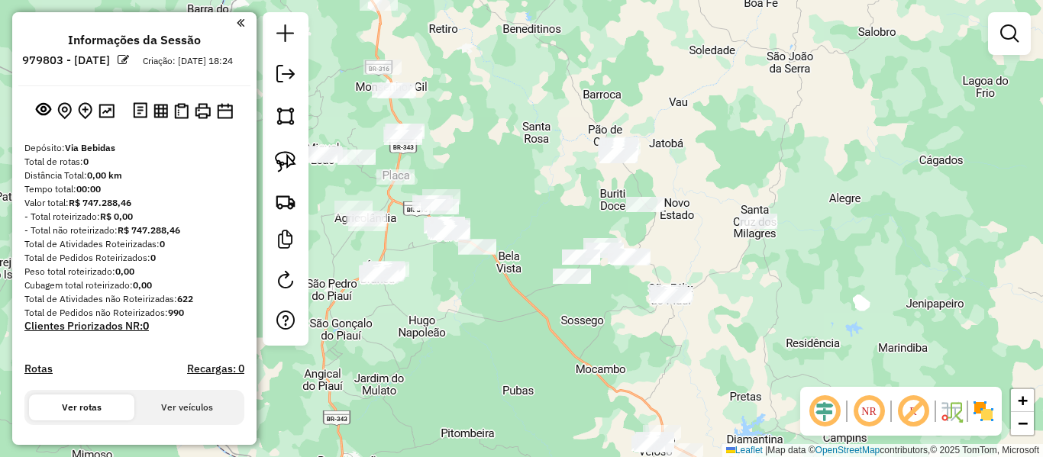
drag, startPoint x: 602, startPoint y: 348, endPoint x: 506, endPoint y: 318, distance: 100.2
click at [509, 318] on div "Janela de atendimento Grade de atendimento Capacidade Transportadoras Veículos …" at bounding box center [521, 228] width 1043 height 457
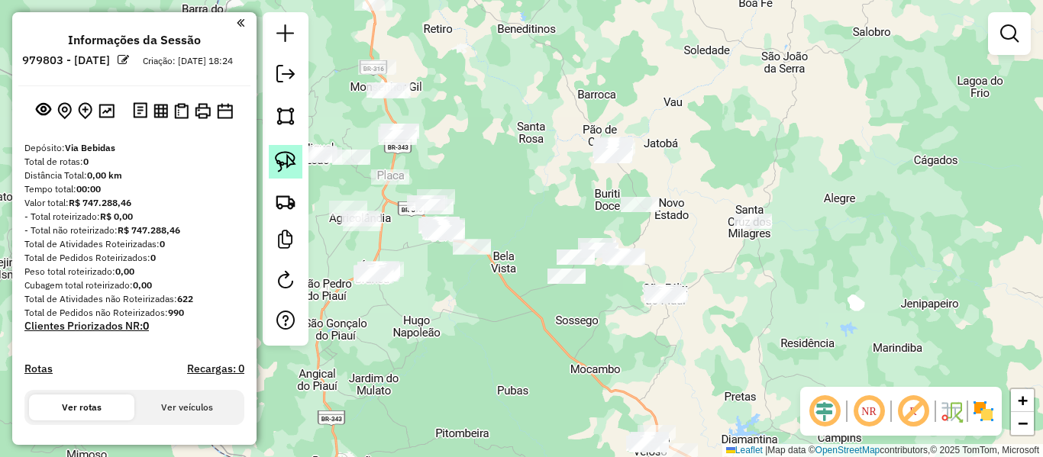
drag, startPoint x: 276, startPoint y: 153, endPoint x: 308, endPoint y: 156, distance: 31.5
click at [279, 154] on img at bounding box center [285, 161] width 21 height 21
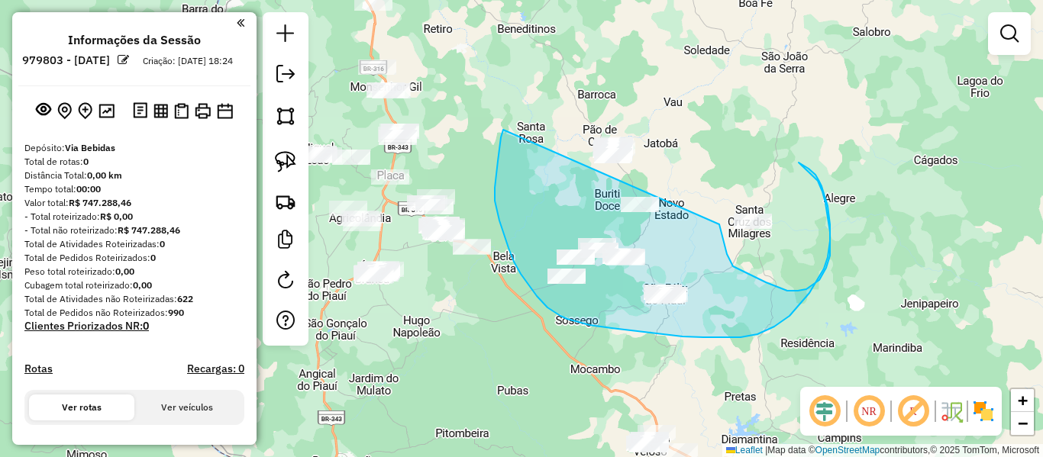
drag, startPoint x: 501, startPoint y: 137, endPoint x: 666, endPoint y: 105, distance: 168.1
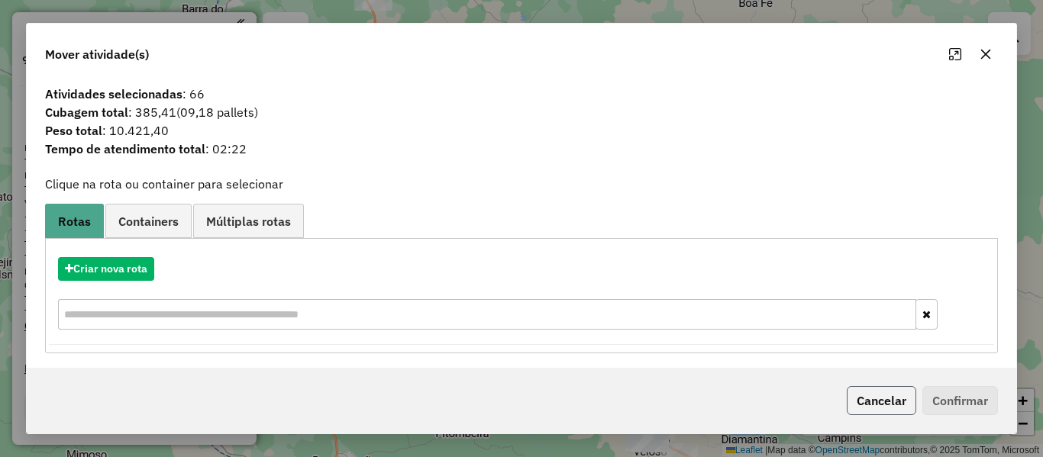
click at [857, 395] on button "Cancelar" at bounding box center [882, 400] width 70 height 29
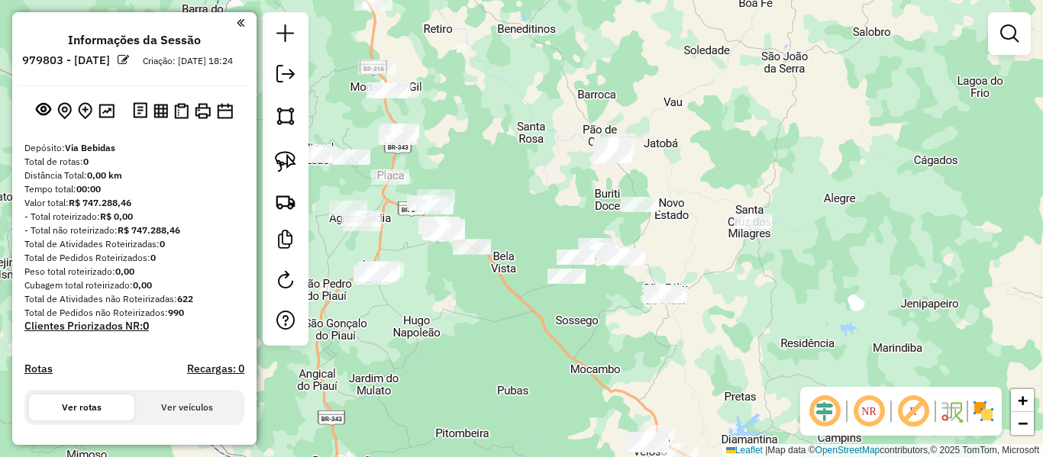
drag, startPoint x: 587, startPoint y: 334, endPoint x: 619, endPoint y: 318, distance: 35.9
click at [618, 318] on div "Janela de atendimento Grade de atendimento Capacidade Transportadoras Veículos …" at bounding box center [521, 228] width 1043 height 457
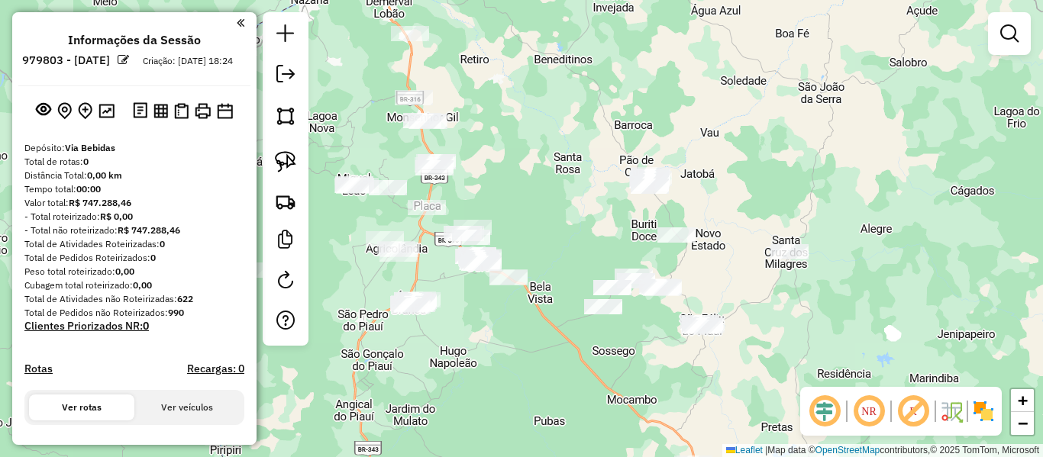
drag, startPoint x: 612, startPoint y: 304, endPoint x: 493, endPoint y: 331, distance: 121.4
click at [529, 360] on div "Janela de atendimento Grade de atendimento Capacidade Transportadoras Veículos …" at bounding box center [521, 228] width 1043 height 457
click at [289, 162] on img at bounding box center [285, 161] width 21 height 21
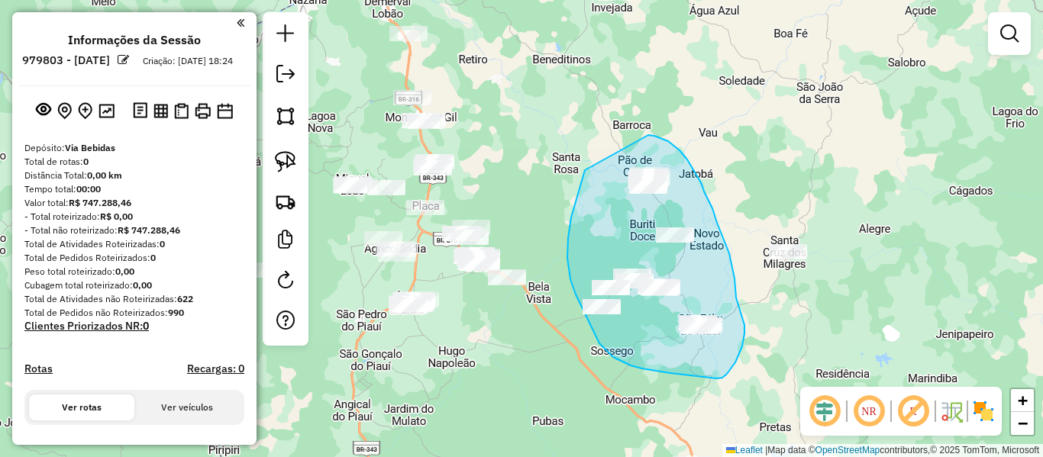
drag, startPoint x: 580, startPoint y: 304, endPoint x: 648, endPoint y: 135, distance: 182.2
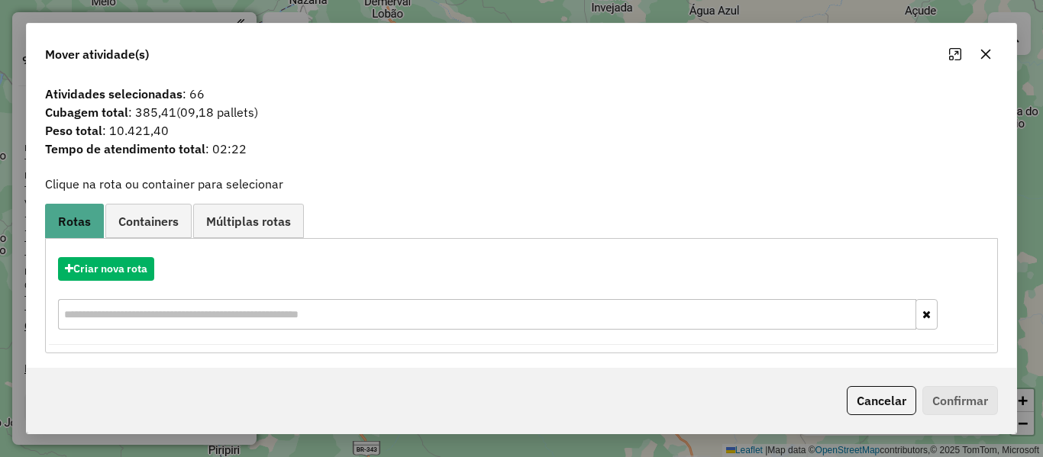
click at [875, 402] on button "Cancelar" at bounding box center [882, 400] width 70 height 29
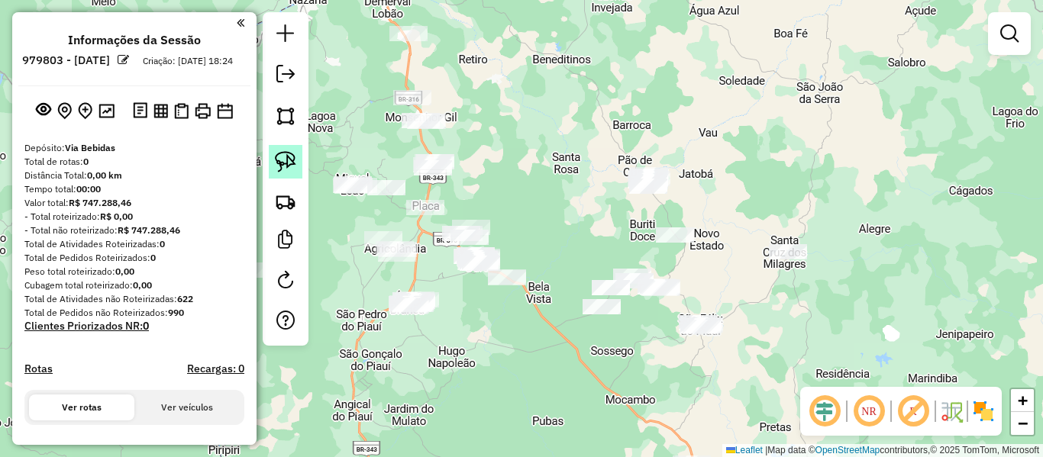
click at [283, 157] on img at bounding box center [285, 161] width 21 height 21
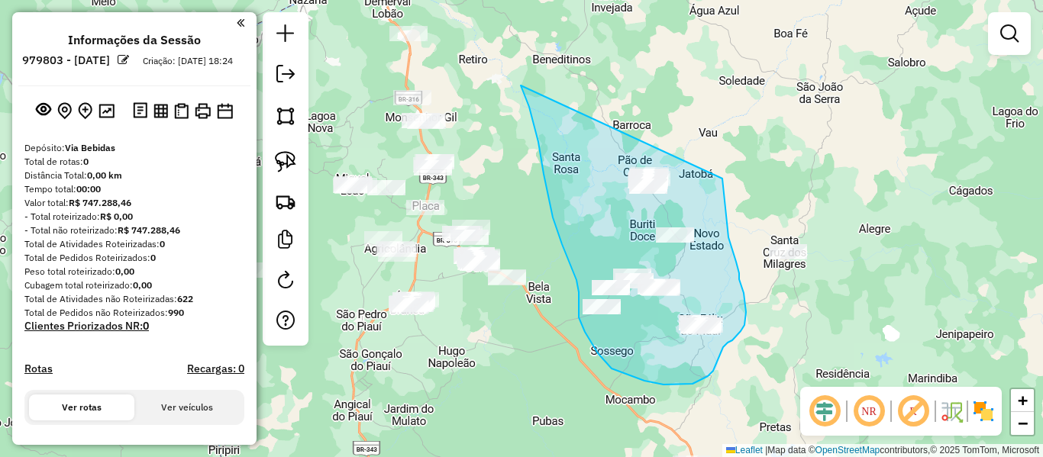
drag, startPoint x: 521, startPoint y: 86, endPoint x: 720, endPoint y: 160, distance: 212.7
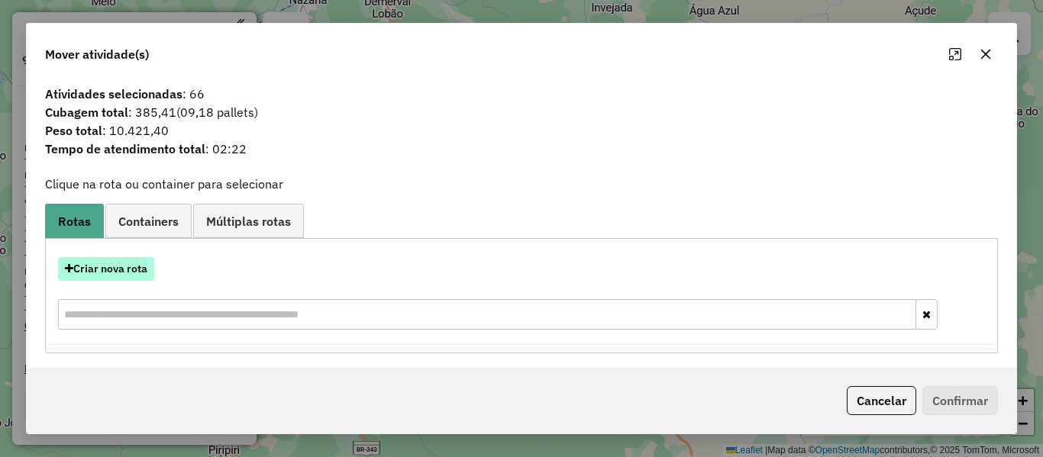
click at [122, 273] on button "Criar nova rota" at bounding box center [106, 269] width 96 height 24
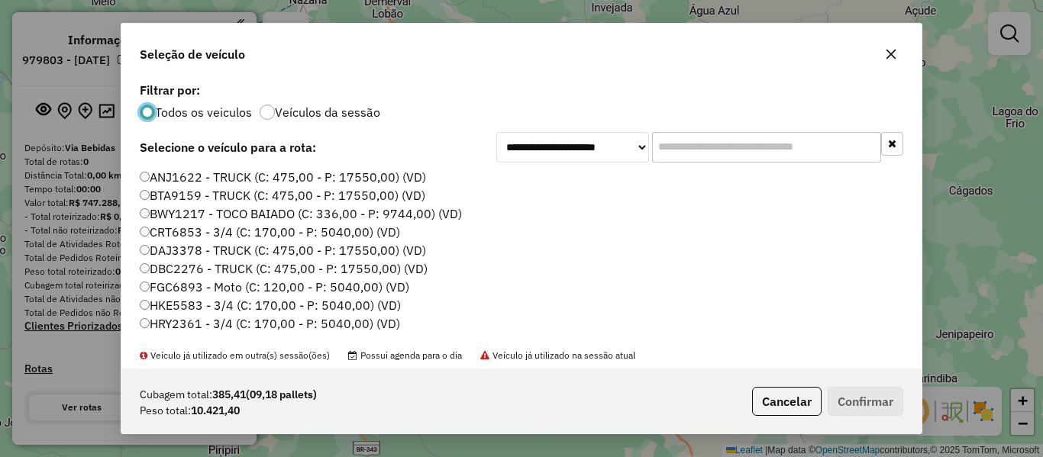
scroll to position [8, 5]
click at [687, 147] on input "text" at bounding box center [766, 147] width 229 height 31
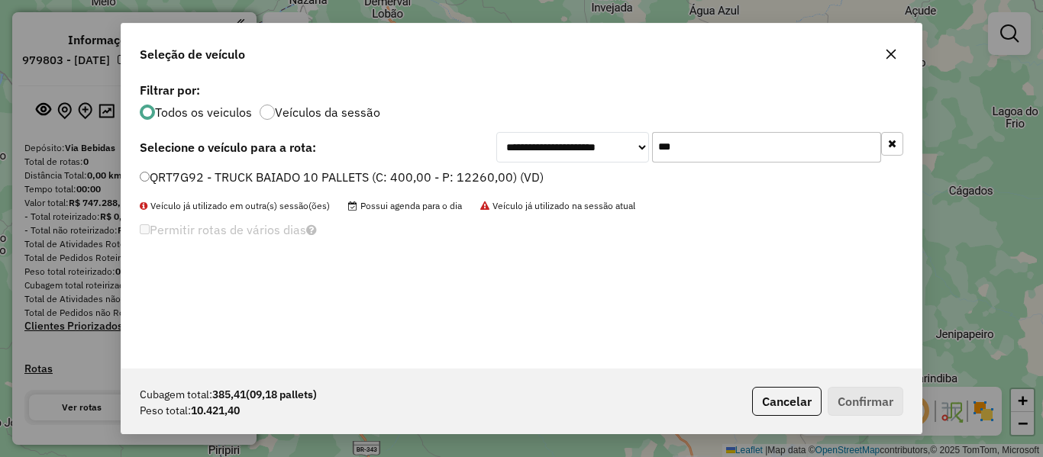
type input "***"
click at [170, 181] on label "QRT7G92 - TRUCK BAIADO 10 PALLETS (C: 400,00 - P: 12260,00) (VD)" at bounding box center [342, 177] width 404 height 18
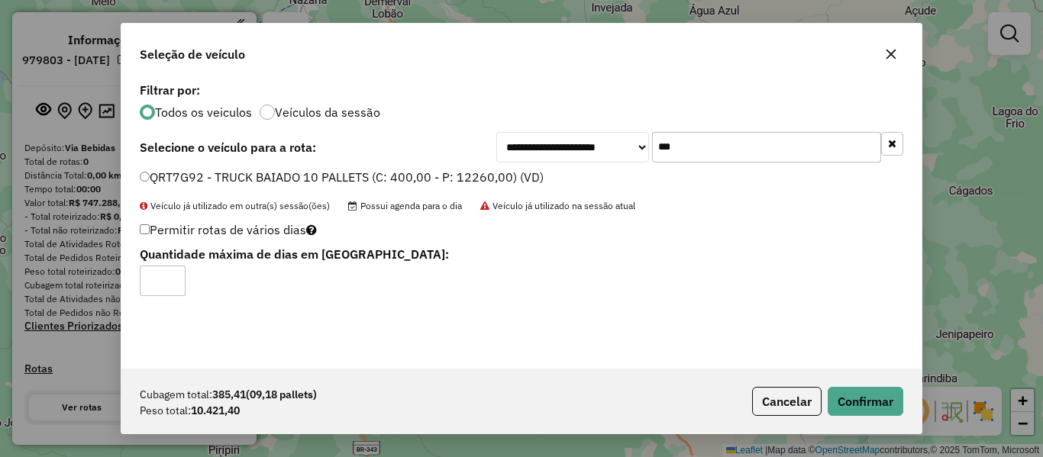
click at [598, 173] on div "**********" at bounding box center [521, 224] width 800 height 290
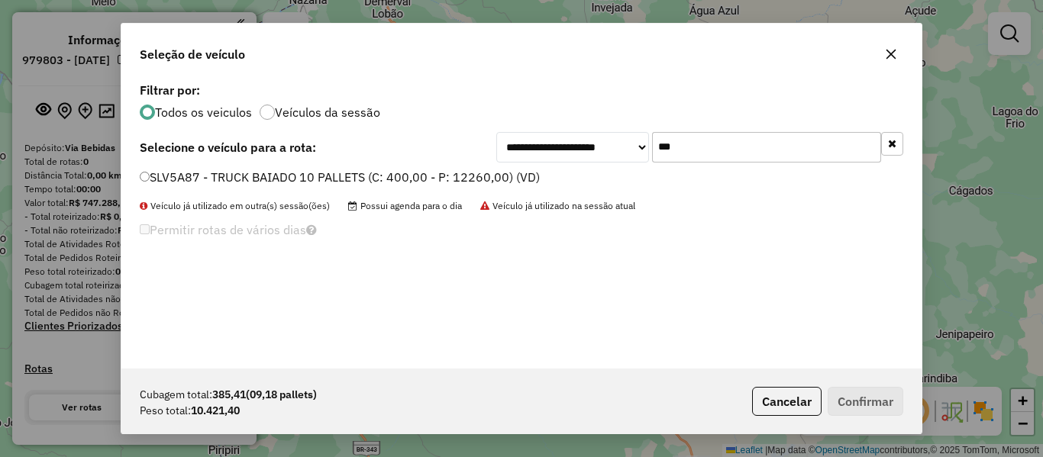
type input "***"
drag, startPoint x: 150, startPoint y: 174, endPoint x: 144, endPoint y: 200, distance: 26.9
click at [150, 174] on label "SLV5A87 - TRUCK BAIADO 10 PALLETS (C: 400,00 - P: 12260,00) (VD)" at bounding box center [340, 177] width 400 height 18
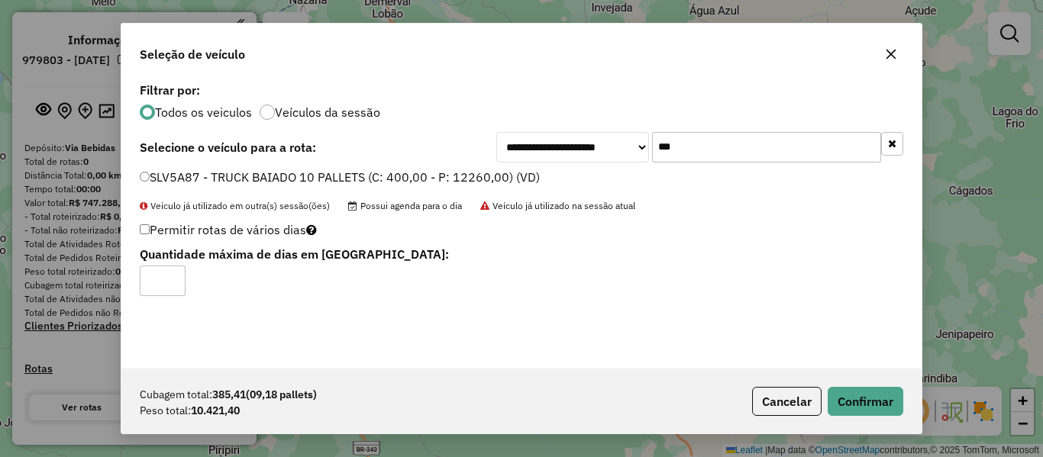
click at [171, 283] on input "*" at bounding box center [163, 281] width 46 height 31
type input "*"
click at [171, 276] on input "*" at bounding box center [163, 281] width 46 height 31
click at [882, 396] on button "Confirmar" at bounding box center [866, 401] width 76 height 29
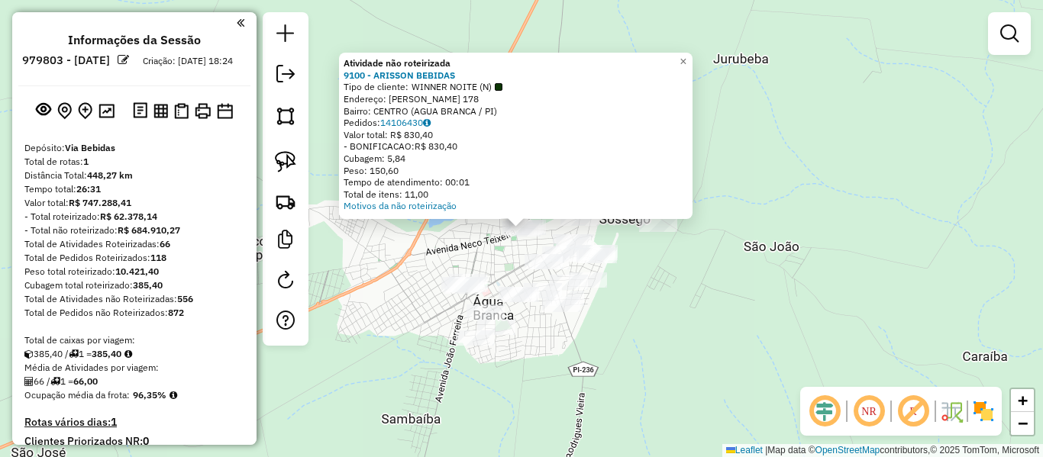
click at [475, 247] on div "Atividade não roteirizada 9100 - ARISSON BEBIDAS Tipo de cliente: WINNER NOITE …" at bounding box center [521, 228] width 1043 height 457
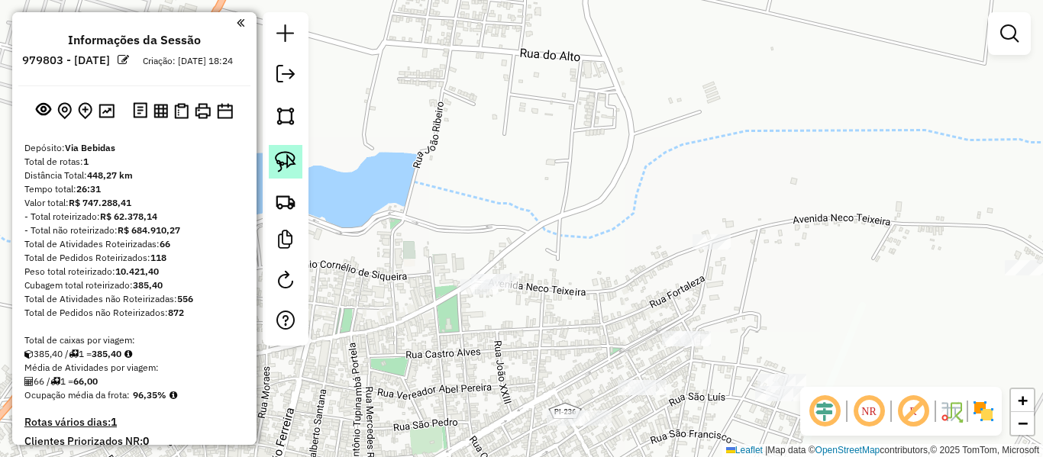
click at [272, 167] on link at bounding box center [286, 162] width 34 height 34
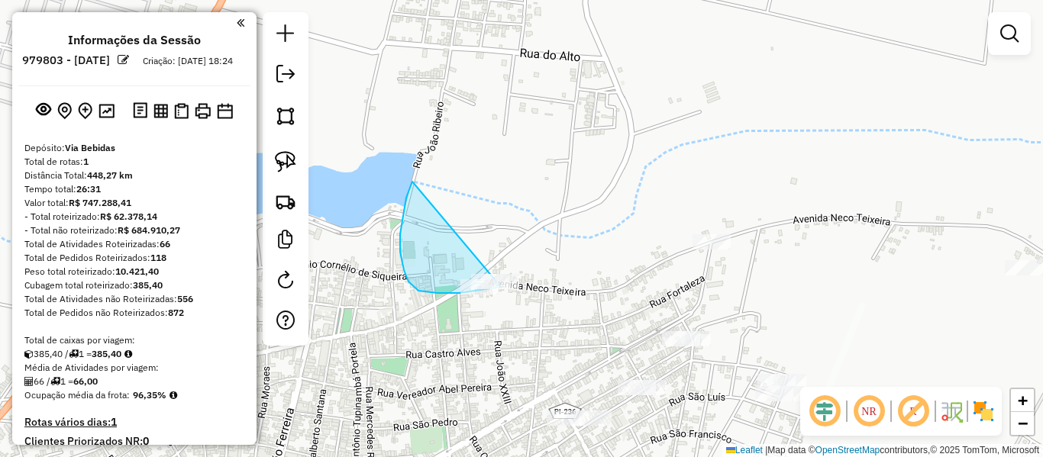
drag, startPoint x: 414, startPoint y: 287, endPoint x: 667, endPoint y: 262, distance: 254.1
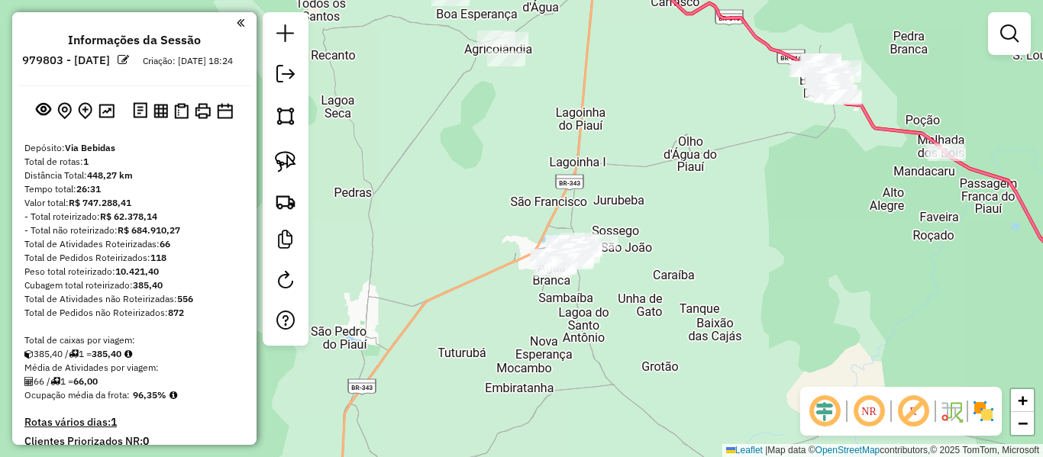
click at [463, 241] on div "Janela de atendimento Grade de atendimento Capacidade Transportadoras Veículos …" at bounding box center [521, 228] width 1043 height 457
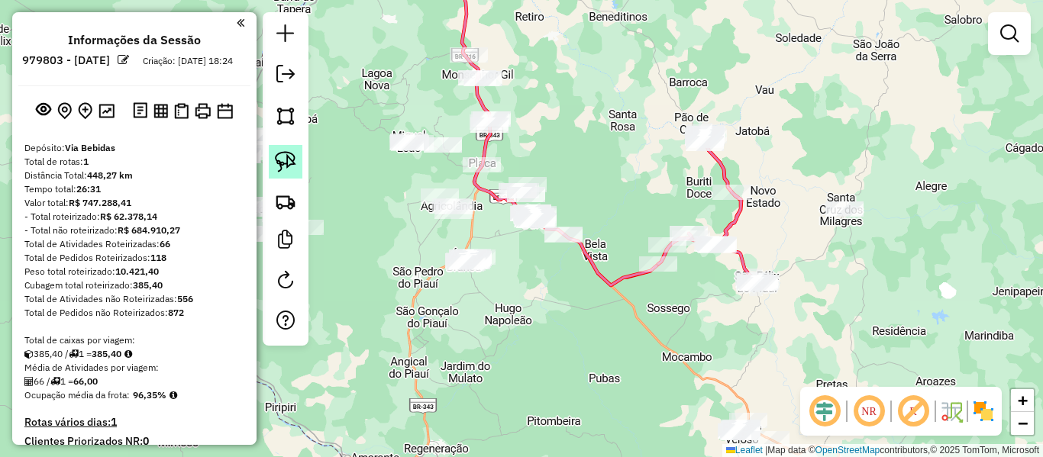
click at [299, 157] on link at bounding box center [286, 162] width 34 height 34
drag, startPoint x: 448, startPoint y: 281, endPoint x: 505, endPoint y: 247, distance: 66.4
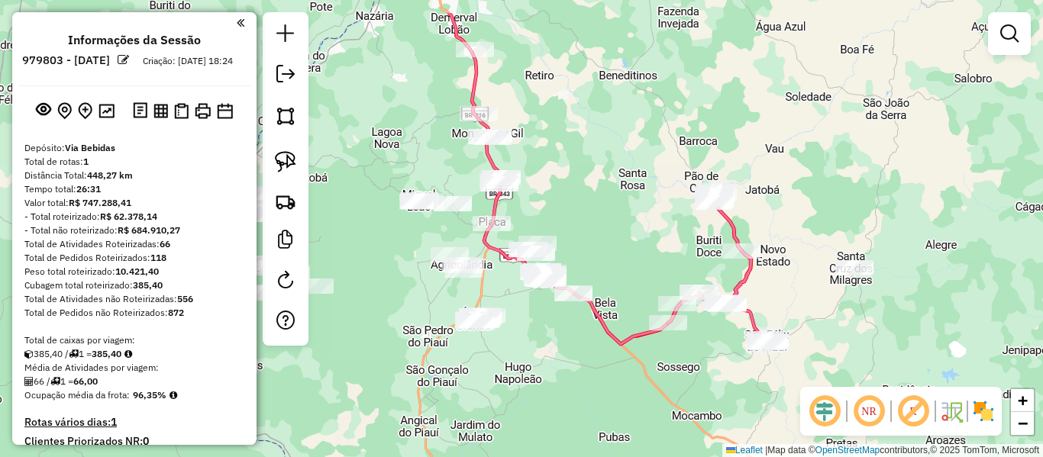
drag, startPoint x: 377, startPoint y: 173, endPoint x: 393, endPoint y: 276, distance: 103.5
click at [393, 276] on div "Janela de atendimento Grade de atendimento Capacidade Transportadoras Veículos …" at bounding box center [521, 228] width 1043 height 457
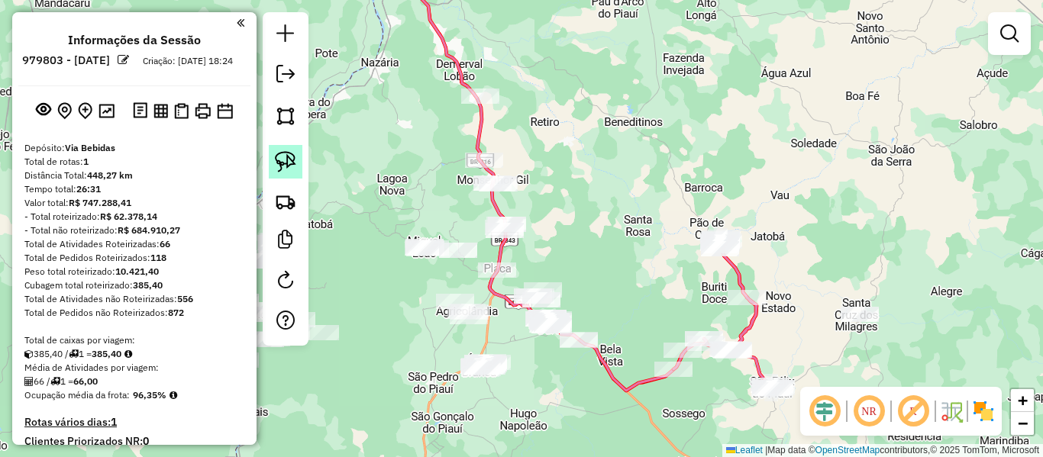
click at [278, 160] on img at bounding box center [285, 161] width 21 height 21
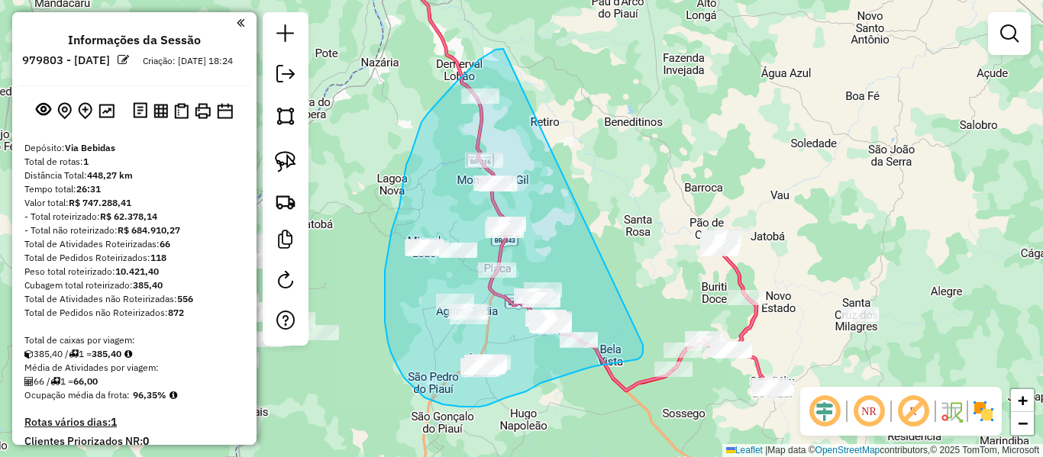
drag, startPoint x: 503, startPoint y: 49, endPoint x: 643, endPoint y: 345, distance: 327.6
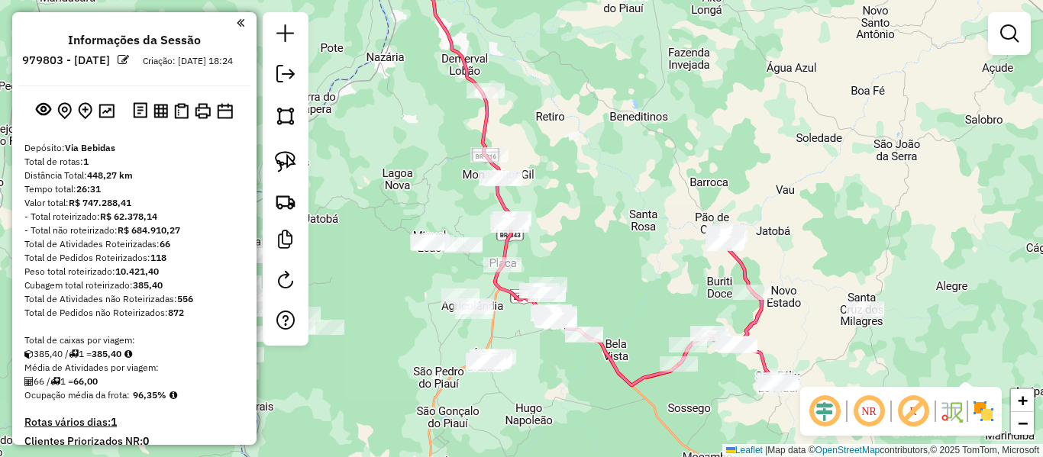
drag, startPoint x: 553, startPoint y: 382, endPoint x: 622, endPoint y: 327, distance: 88.0
click at [621, 327] on div "Janela de atendimento Grade de atendimento Capacidade Transportadoras Veículos …" at bounding box center [521, 228] width 1043 height 457
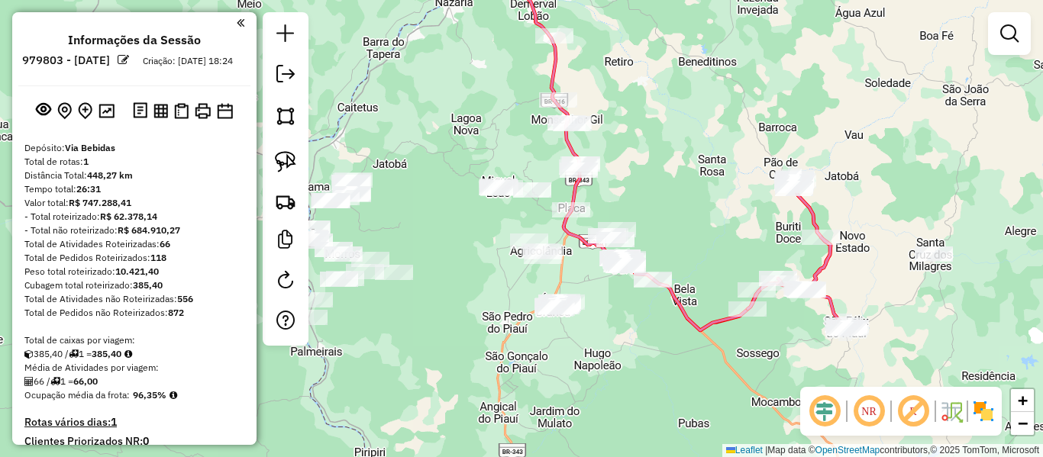
click at [701, 322] on icon at bounding box center [667, 142] width 328 height 377
select select "**********"
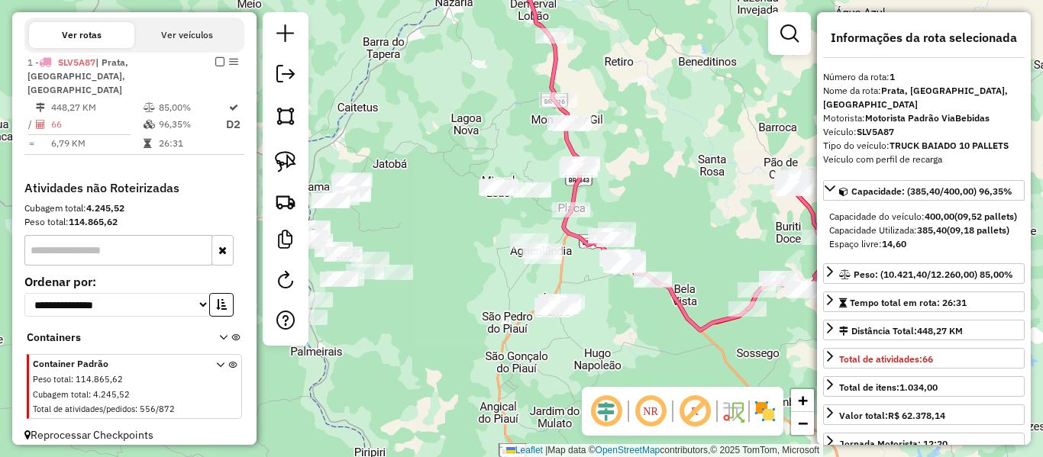
scroll to position [499, 0]
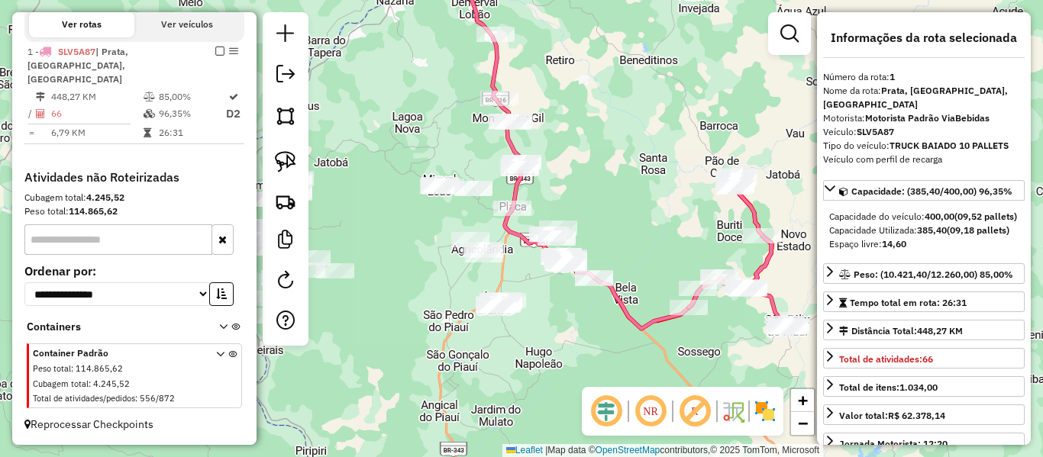
drag, startPoint x: 628, startPoint y: 325, endPoint x: 562, endPoint y: 305, distance: 68.4
click at [564, 306] on icon at bounding box center [609, 141] width 328 height 377
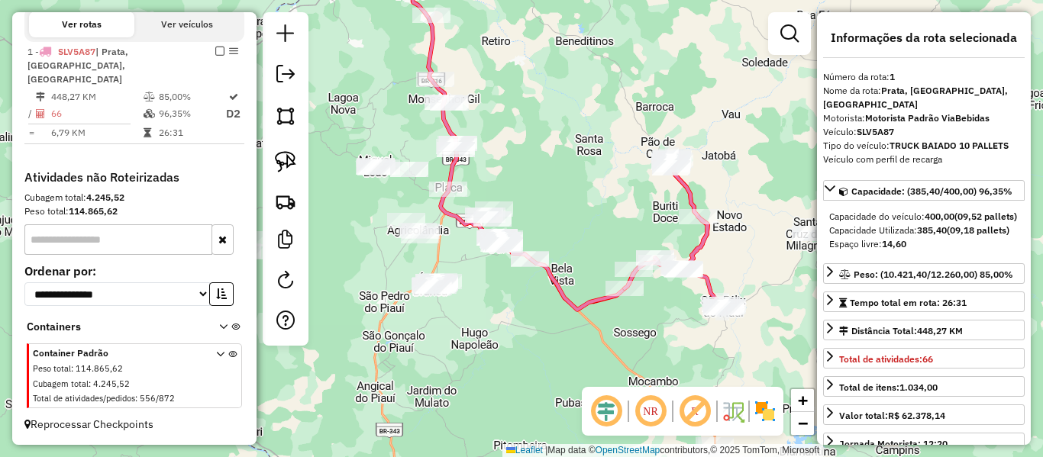
click at [585, 302] on icon at bounding box center [550, 132] width 316 height 356
drag, startPoint x: 506, startPoint y: 181, endPoint x: 521, endPoint y: 238, distance: 59.3
click at [522, 239] on div "Janela de atendimento Grade de atendimento Capacidade Transportadoras Veículos …" at bounding box center [521, 228] width 1043 height 457
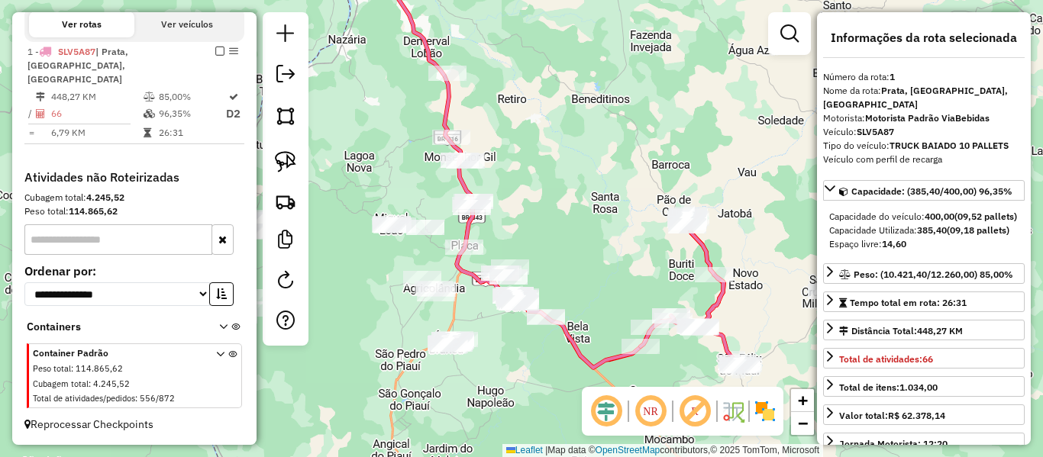
drag, startPoint x: 335, startPoint y: 254, endPoint x: 341, endPoint y: 241, distance: 13.7
click at [341, 248] on div "Janela de atendimento Grade de atendimento Capacidade Transportadoras Veículos …" at bounding box center [521, 228] width 1043 height 457
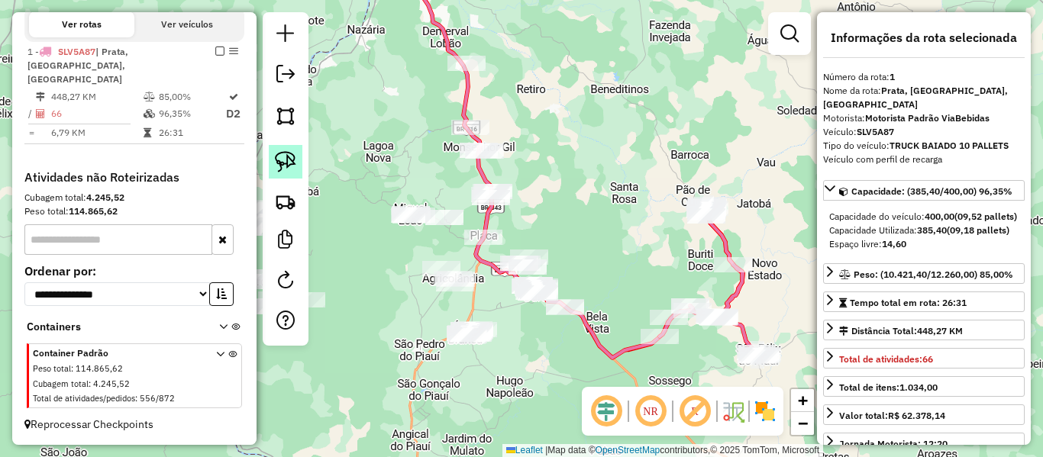
click at [277, 172] on img at bounding box center [285, 161] width 21 height 21
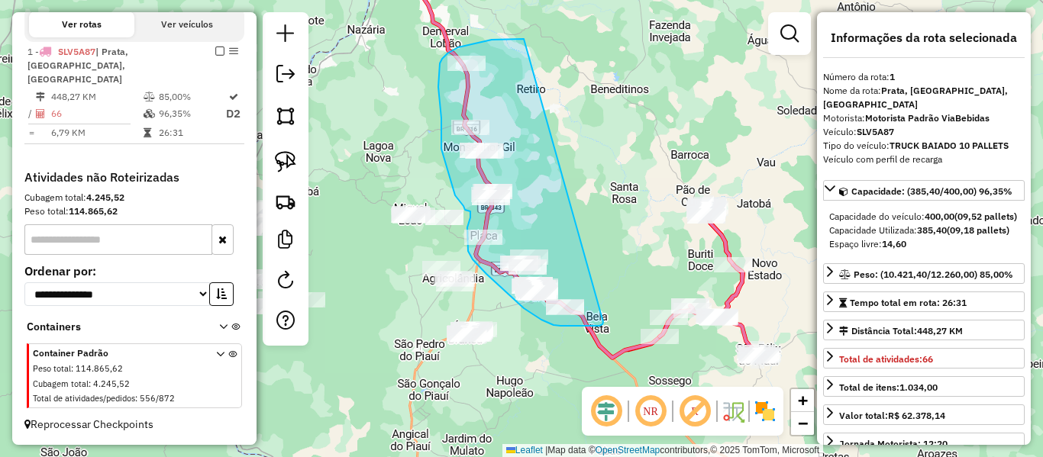
drag, startPoint x: 522, startPoint y: 39, endPoint x: 603, endPoint y: 322, distance: 294.9
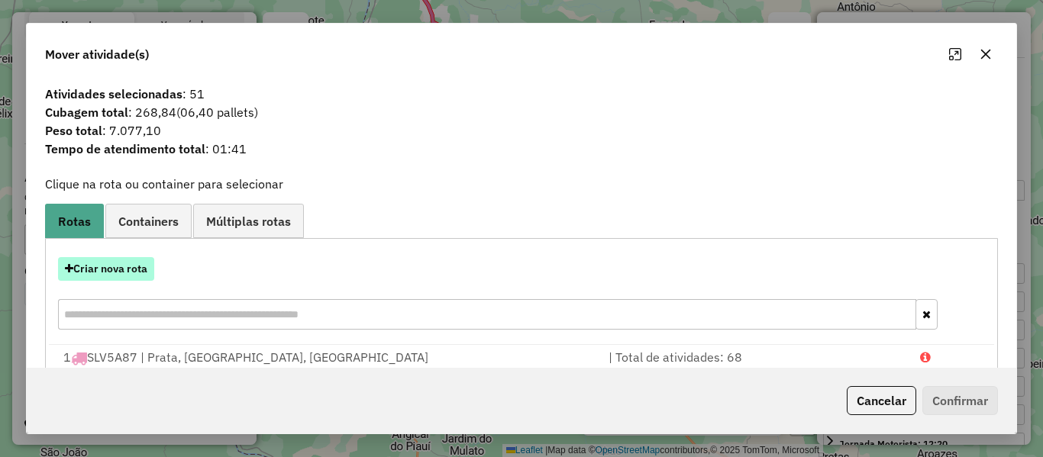
click at [131, 272] on button "Criar nova rota" at bounding box center [106, 269] width 96 height 24
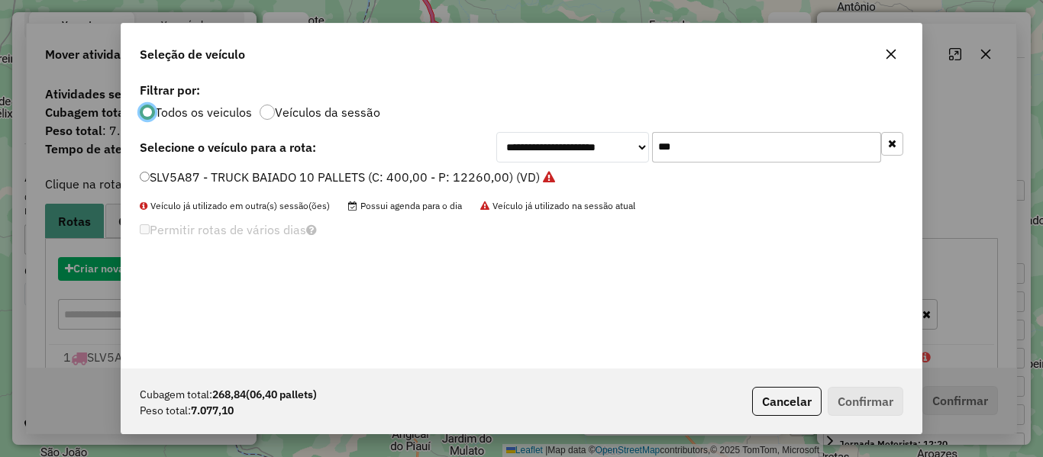
scroll to position [8, 5]
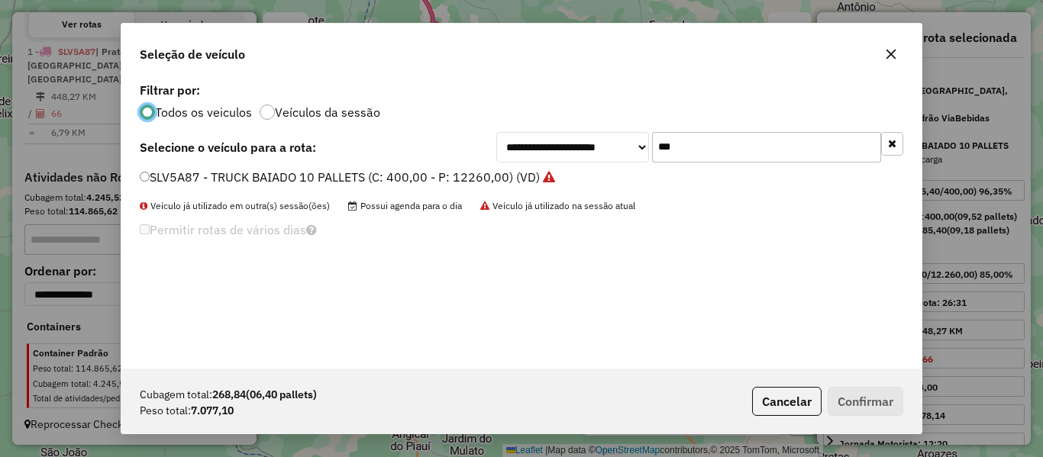
drag, startPoint x: 697, startPoint y: 141, endPoint x: 642, endPoint y: 160, distance: 58.2
click at [646, 160] on div "**********" at bounding box center [699, 147] width 407 height 31
type input "****"
drag, startPoint x: 176, startPoint y: 175, endPoint x: 167, endPoint y: 200, distance: 26.6
click at [176, 175] on label "PID2A94 - TRUCK (C: 475,00 - P: 17550,00) (VD)" at bounding box center [282, 177] width 285 height 18
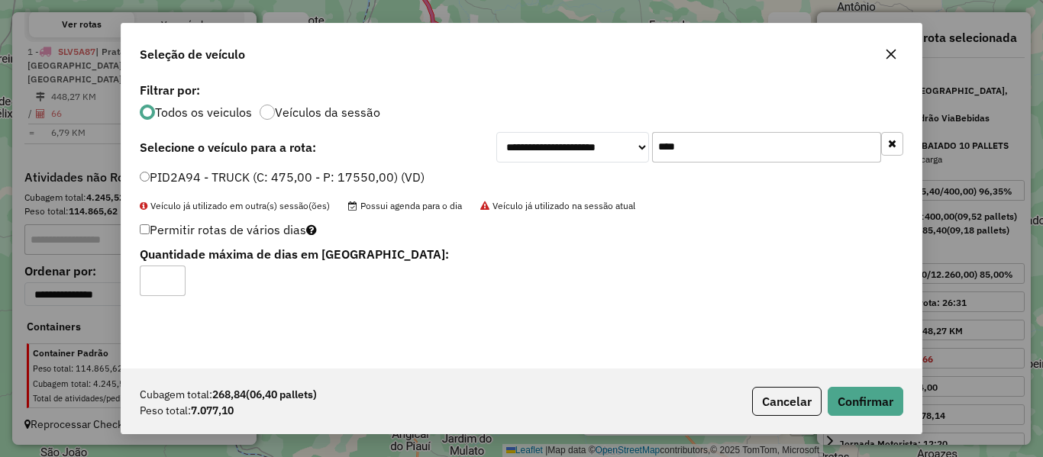
type input "*"
click at [172, 280] on input "*" at bounding box center [163, 281] width 46 height 31
click at [883, 390] on button "Confirmar" at bounding box center [866, 401] width 76 height 29
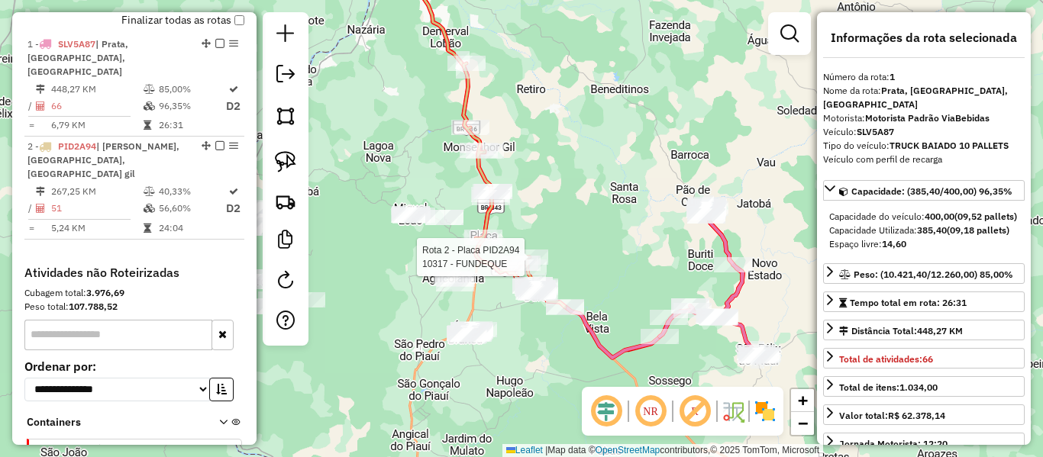
scroll to position [542, 0]
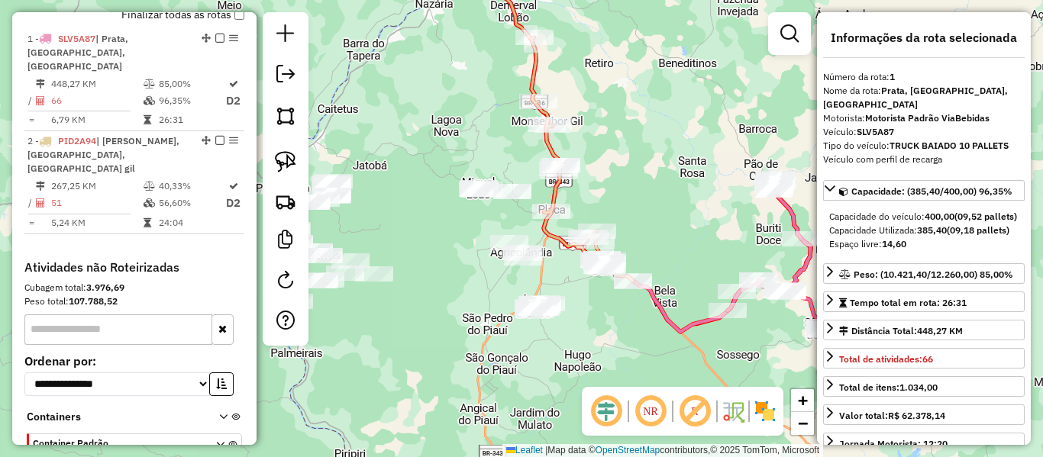
drag, startPoint x: 569, startPoint y: 192, endPoint x: 643, endPoint y: 157, distance: 81.7
click at [643, 157] on div "Janela de atendimento Grade de atendimento Capacidade Transportadoras Veículos …" at bounding box center [521, 228] width 1043 height 457
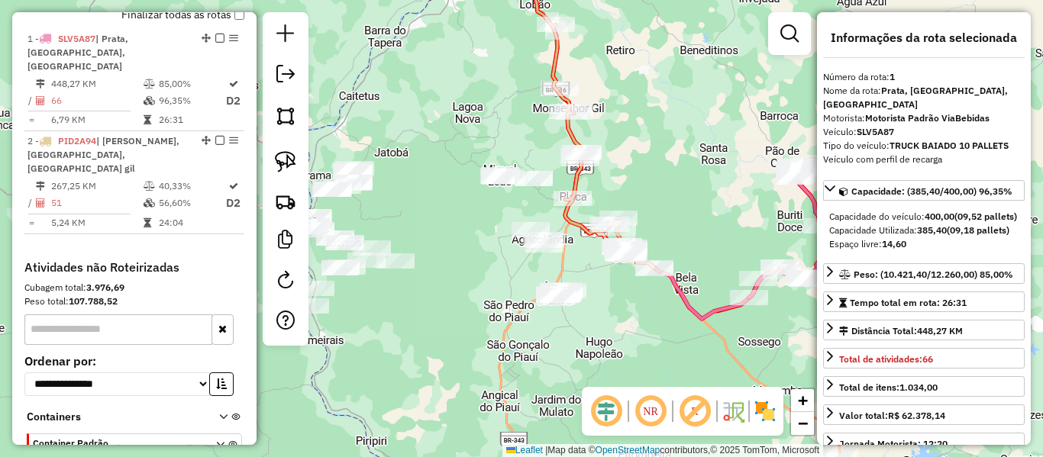
click at [571, 221] on icon at bounding box center [604, 146] width 102 height 244
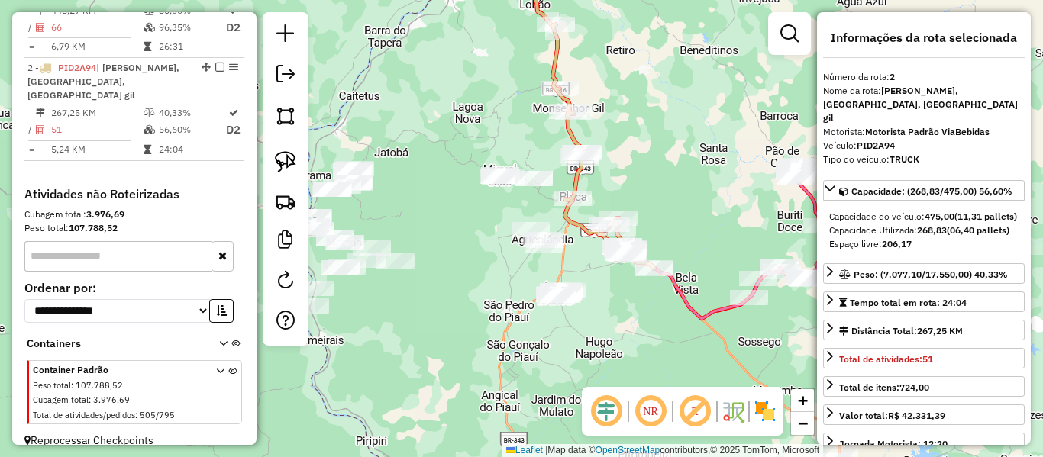
scroll to position [618, 0]
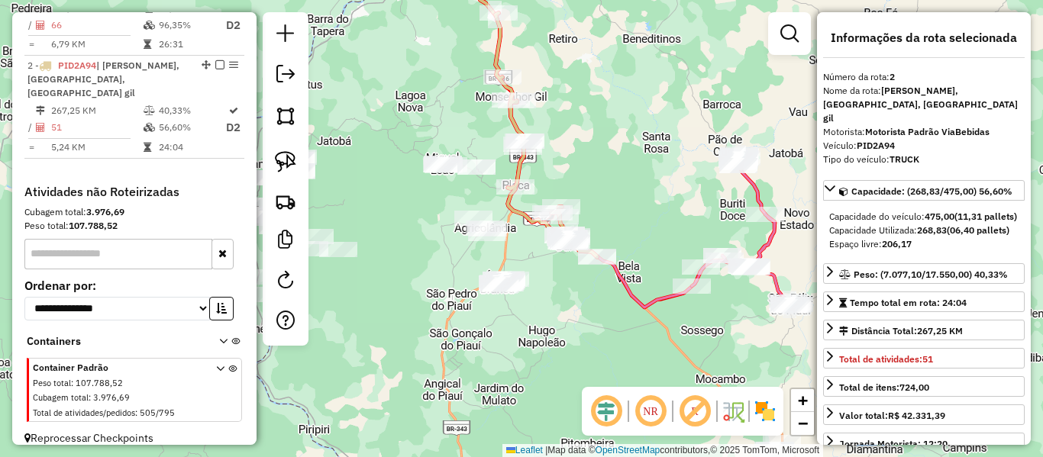
drag, startPoint x: 598, startPoint y: 171, endPoint x: 583, endPoint y: 168, distance: 15.6
click at [583, 168] on div "Janela de atendimento Grade de atendimento Capacidade Transportadoras Veículos …" at bounding box center [521, 228] width 1043 height 457
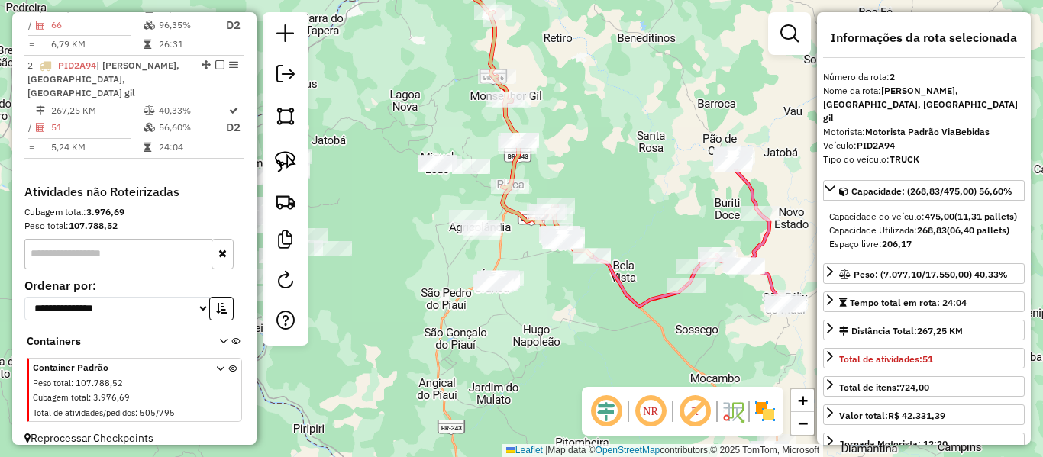
drag, startPoint x: 653, startPoint y: 162, endPoint x: 669, endPoint y: 158, distance: 16.5
click at [667, 159] on div "Janela de atendimento Grade de atendimento Capacidade Transportadoras Veículos …" at bounding box center [521, 228] width 1043 height 457
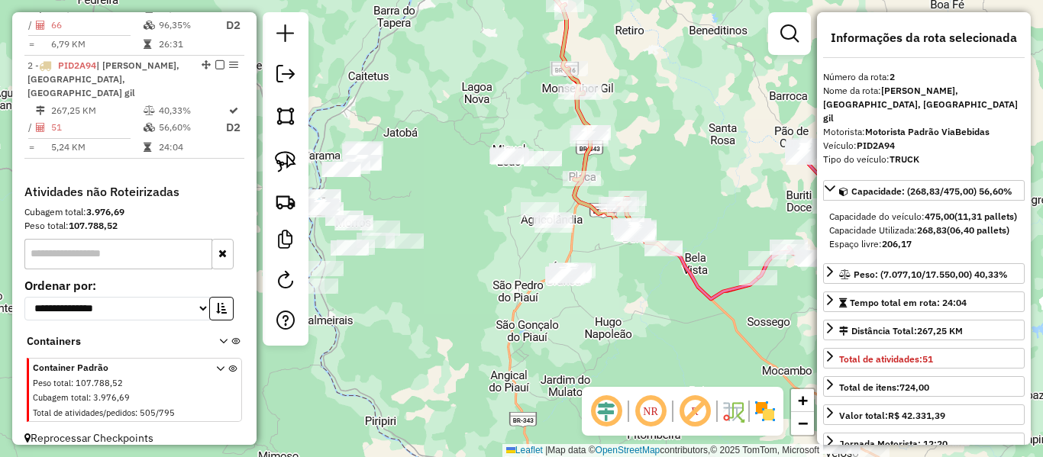
drag, startPoint x: 642, startPoint y: 142, endPoint x: 467, endPoint y: 239, distance: 200.0
click at [468, 238] on div "Rota 2 - Placa PID2A94 18181 - DF LANCHES Janela de atendimento Grade de atendi…" at bounding box center [521, 228] width 1043 height 457
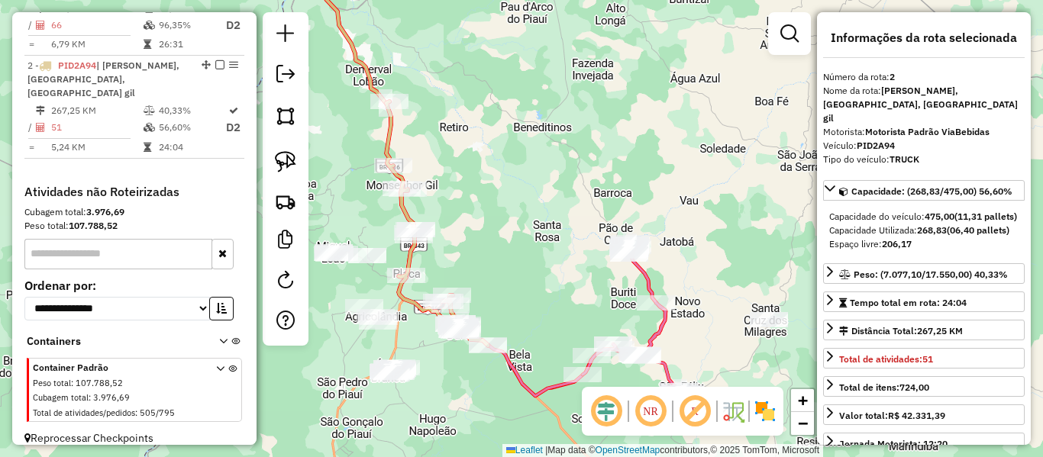
drag, startPoint x: 496, startPoint y: 183, endPoint x: 491, endPoint y: 164, distance: 19.8
click at [490, 167] on div "Janela de atendimento Grade de atendimento Capacidade Transportadoras Veículos …" at bounding box center [521, 228] width 1043 height 457
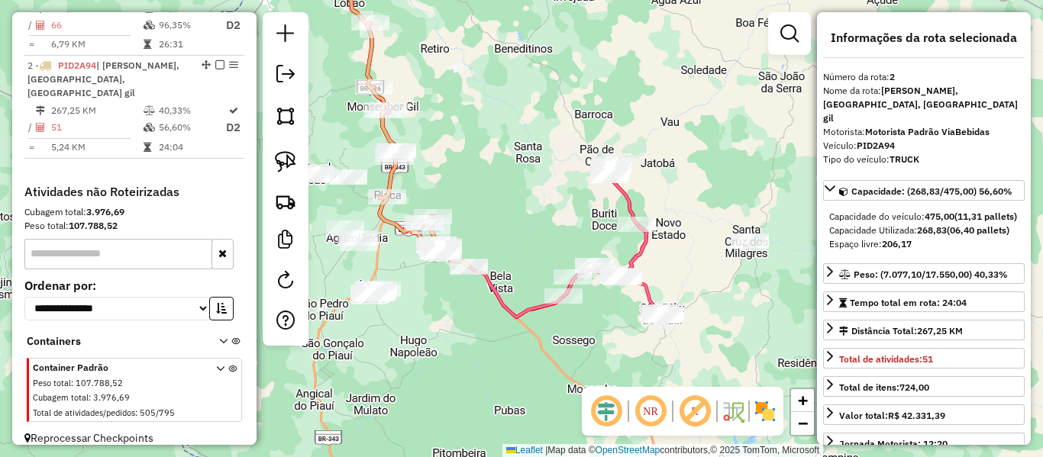
drag, startPoint x: 547, startPoint y: 159, endPoint x: 620, endPoint y: 152, distance: 73.6
click at [620, 152] on div "Janela de atendimento Grade de atendimento Capacidade Transportadoras Veículos …" at bounding box center [521, 228] width 1043 height 457
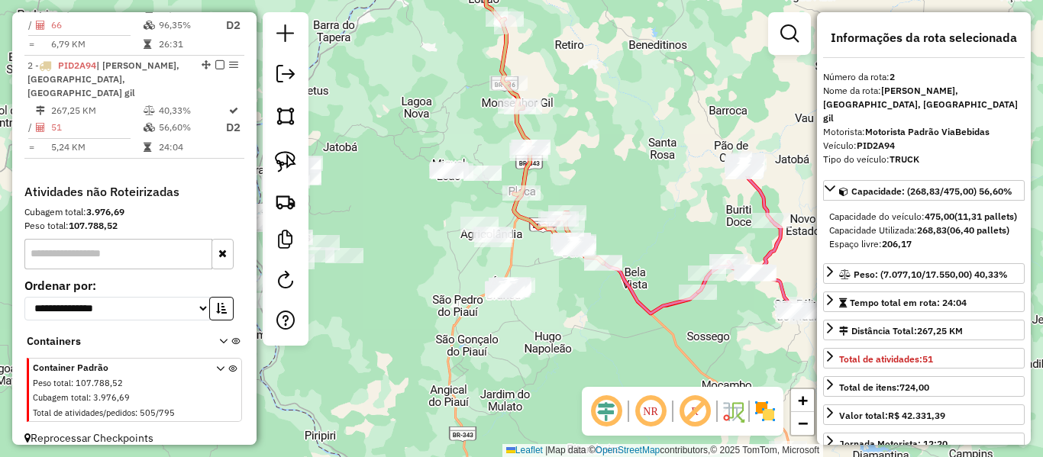
drag, startPoint x: 600, startPoint y: 147, endPoint x: 571, endPoint y: 205, distance: 64.6
click at [574, 202] on div "Janela de atendimento Grade de atendimento Capacidade Transportadoras Veículos …" at bounding box center [521, 228] width 1043 height 457
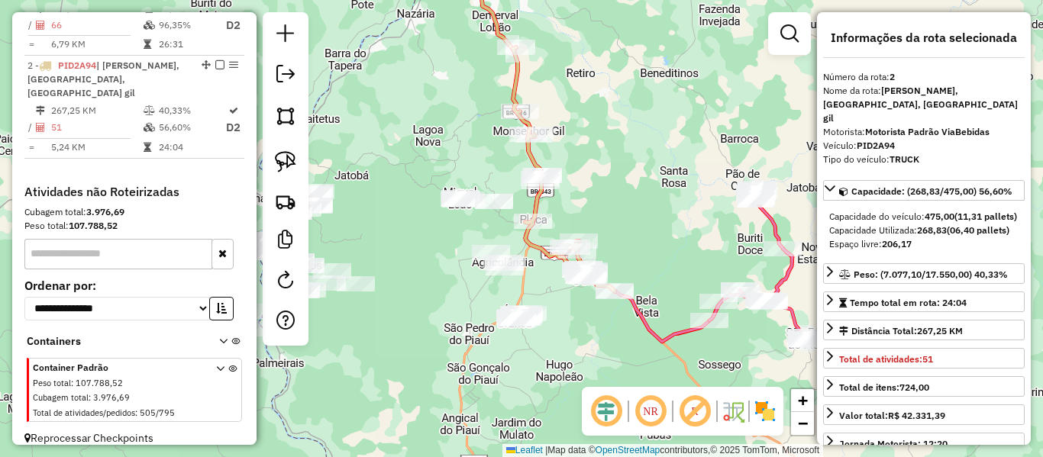
drag, startPoint x: 586, startPoint y: 231, endPoint x: 620, endPoint y: 199, distance: 47.0
click at [620, 200] on div "Janela de atendimento Grade de atendimento Capacidade Transportadoras Veículos …" at bounding box center [521, 228] width 1043 height 457
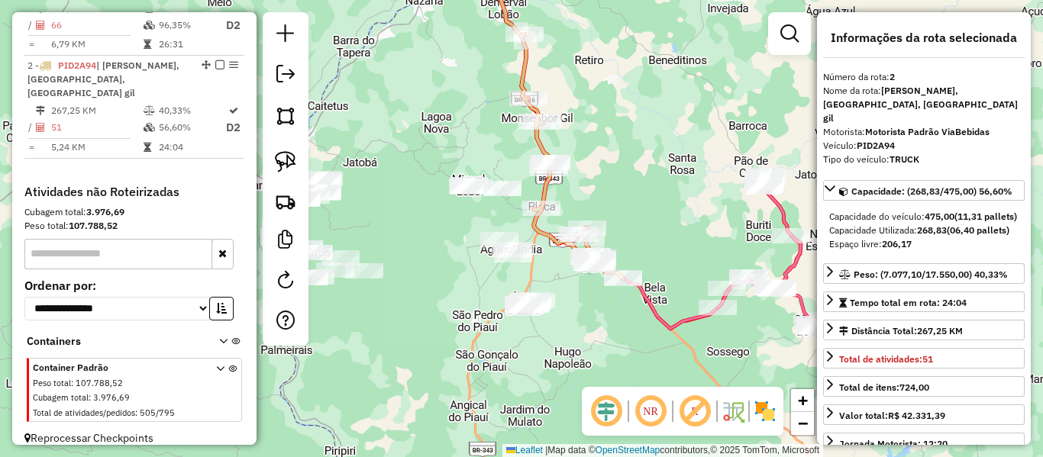
click at [438, 243] on div "Janela de atendimento Grade de atendimento Capacidade Transportadoras Veículos …" at bounding box center [521, 228] width 1043 height 457
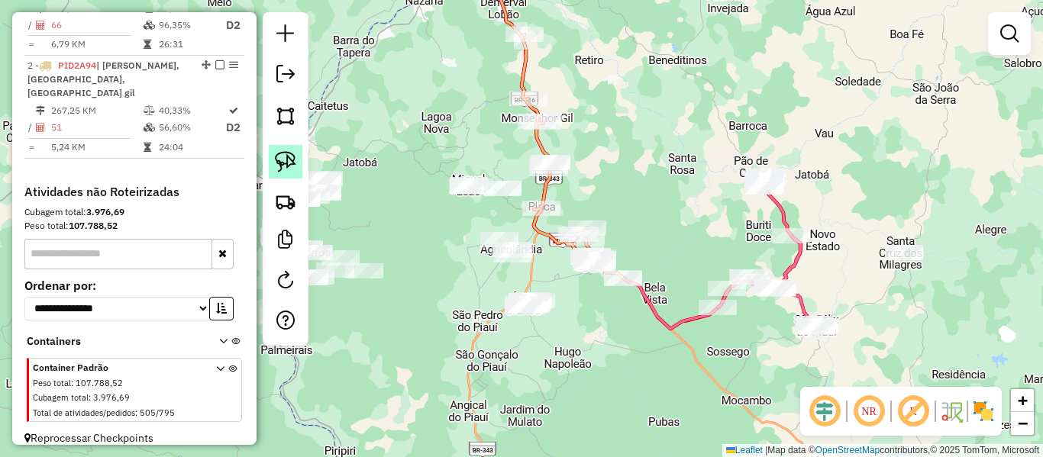
click at [289, 160] on img at bounding box center [285, 161] width 21 height 21
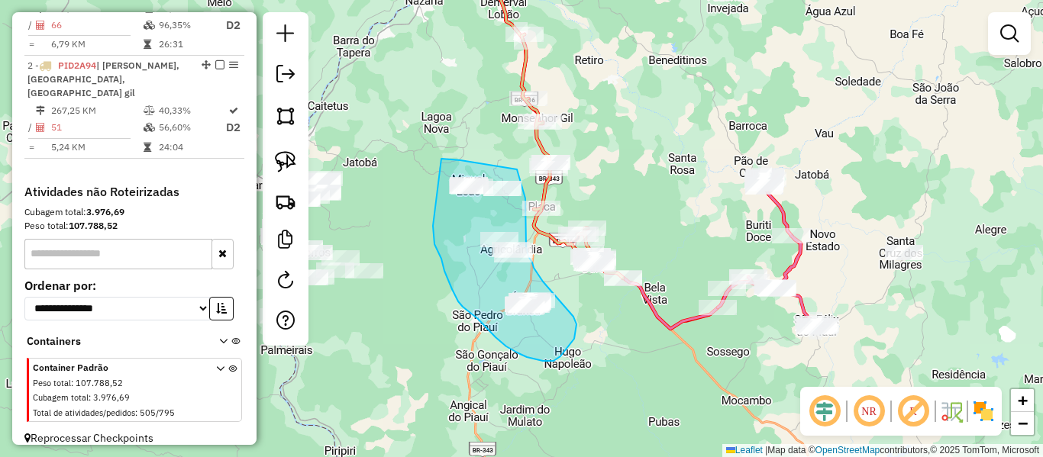
drag, startPoint x: 433, startPoint y: 228, endPoint x: 407, endPoint y: 157, distance: 75.6
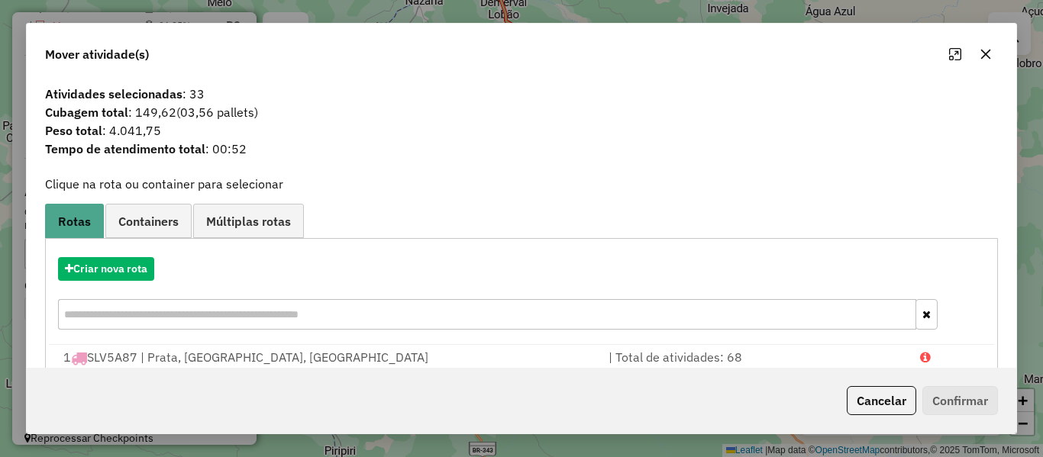
click at [132, 257] on div "Criar nova rota" at bounding box center [522, 295] width 946 height 99
click at [139, 258] on button "Criar nova rota" at bounding box center [106, 269] width 96 height 24
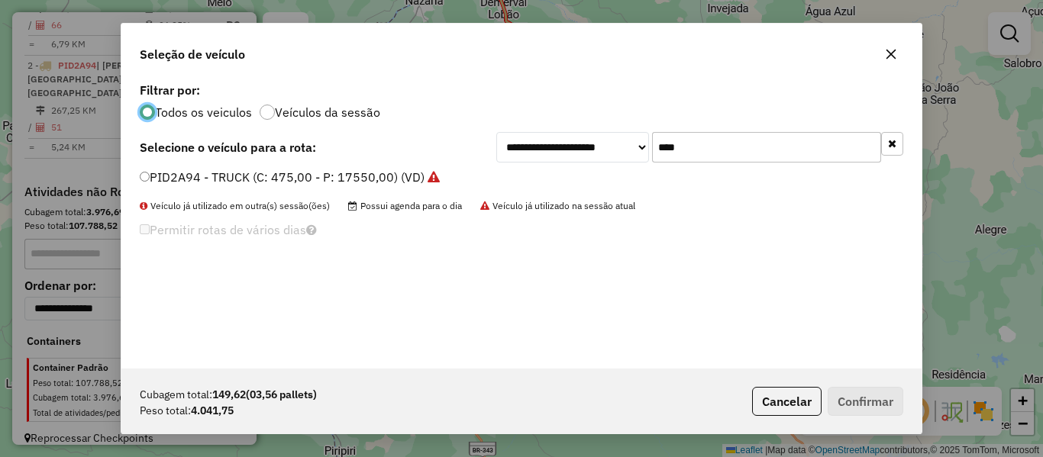
scroll to position [8, 5]
drag, startPoint x: 693, startPoint y: 154, endPoint x: 545, endPoint y: 183, distance: 151.0
click at [552, 182] on div "**********" at bounding box center [521, 224] width 800 height 290
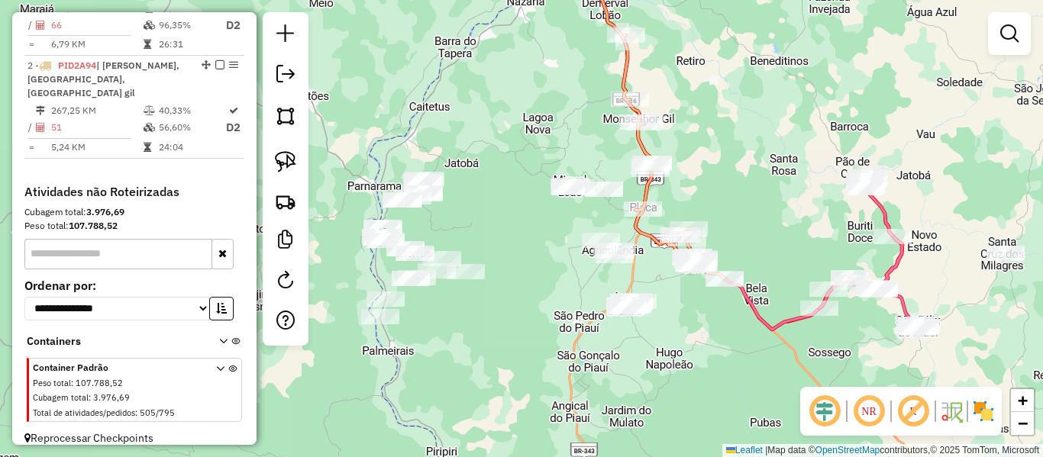
drag, startPoint x: 432, startPoint y: 230, endPoint x: 509, endPoint y: 225, distance: 77.3
click at [509, 225] on div "Janela de atendimento Grade de atendimento Capacidade Transportadoras Veículos …" at bounding box center [521, 228] width 1043 height 457
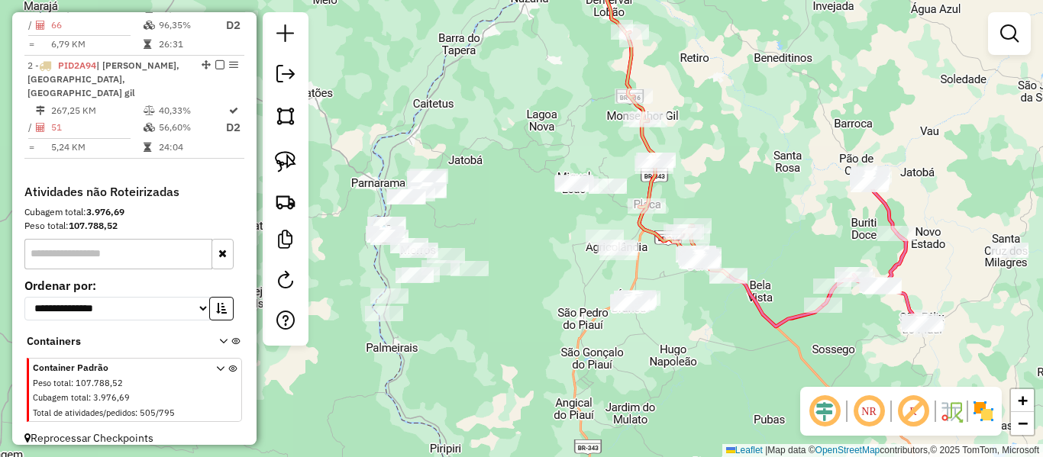
click at [645, 234] on icon at bounding box center [678, 154] width 102 height 244
select select "**********"
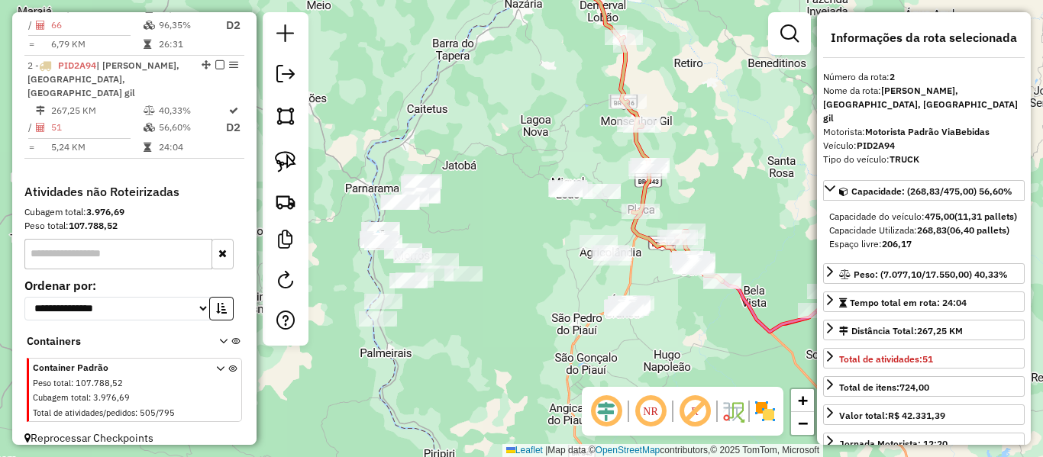
drag, startPoint x: 521, startPoint y: 235, endPoint x: 383, endPoint y: 255, distance: 139.7
click at [386, 255] on div "Janela de atendimento Grade de atendimento Capacidade Transportadoras Veículos …" at bounding box center [521, 228] width 1043 height 457
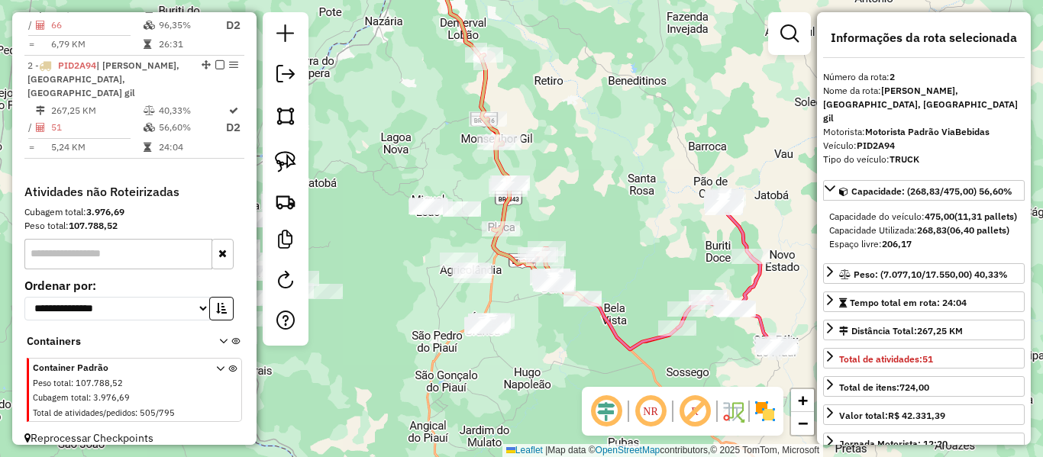
drag, startPoint x: 387, startPoint y: 257, endPoint x: 322, endPoint y: 191, distance: 93.4
click at [370, 231] on div "Janela de atendimento Grade de atendimento Capacidade Transportadoras Veículos …" at bounding box center [521, 228] width 1043 height 457
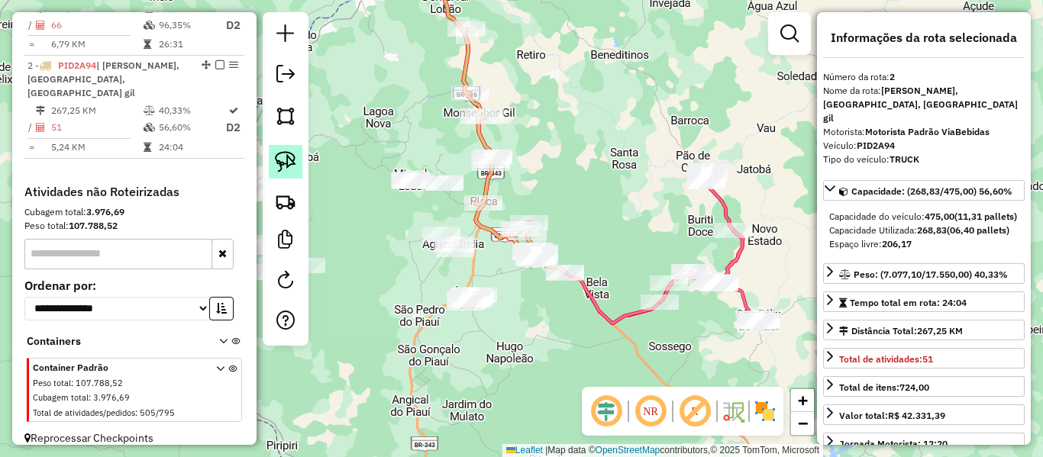
click at [294, 170] on img at bounding box center [285, 161] width 21 height 21
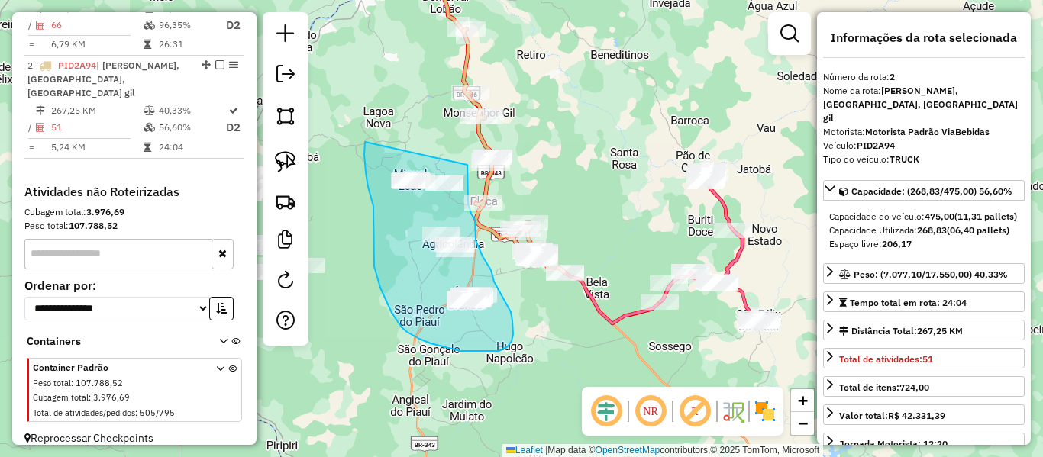
drag, startPoint x: 365, startPoint y: 142, endPoint x: 467, endPoint y: 165, distance: 104.9
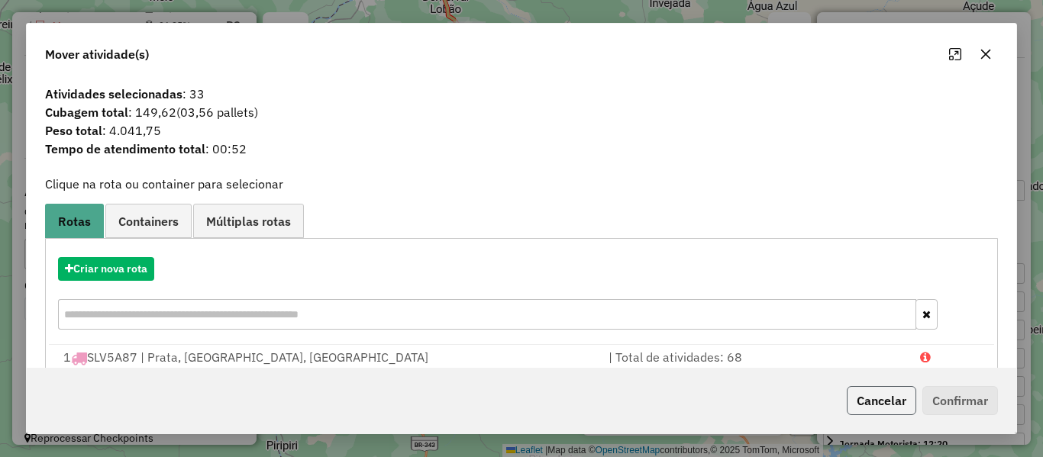
click at [878, 397] on button "Cancelar" at bounding box center [882, 400] width 70 height 29
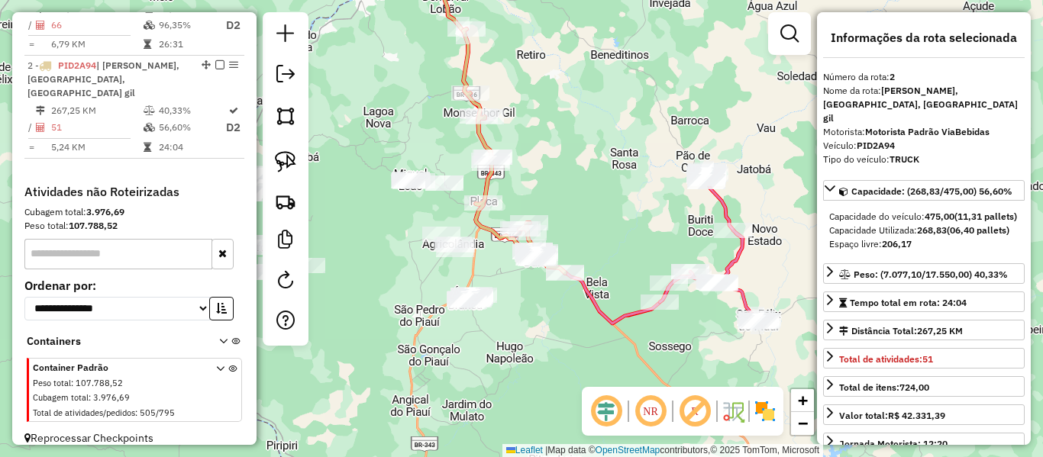
click at [490, 232] on icon at bounding box center [515, 151] width 102 height 244
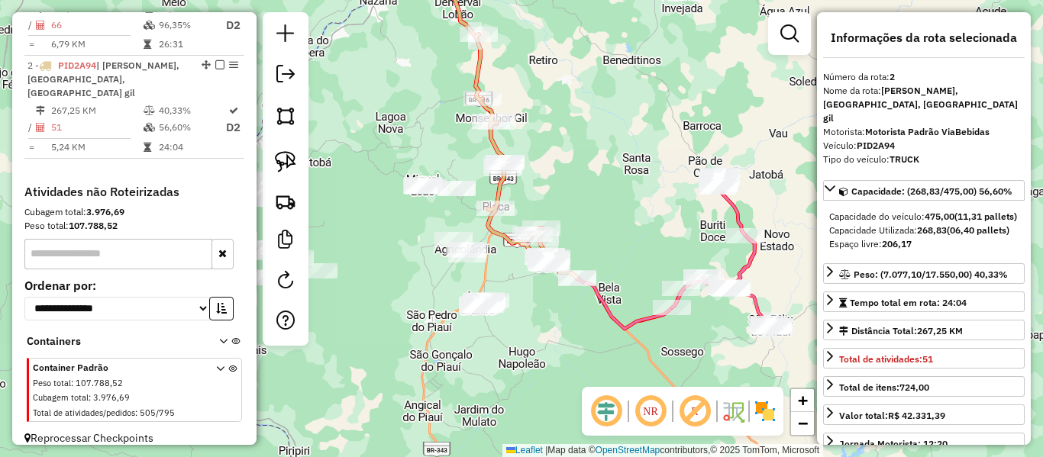
drag, startPoint x: 396, startPoint y: 209, endPoint x: 409, endPoint y: 215, distance: 14.3
click at [408, 215] on div "Janela de atendimento Grade de atendimento Capacidade Transportadoras Veículos …" at bounding box center [521, 228] width 1043 height 457
drag, startPoint x: 348, startPoint y: 206, endPoint x: 388, endPoint y: 219, distance: 41.8
click at [384, 218] on div "Janela de atendimento Grade de atendimento Capacidade Transportadoras Veículos …" at bounding box center [521, 228] width 1043 height 457
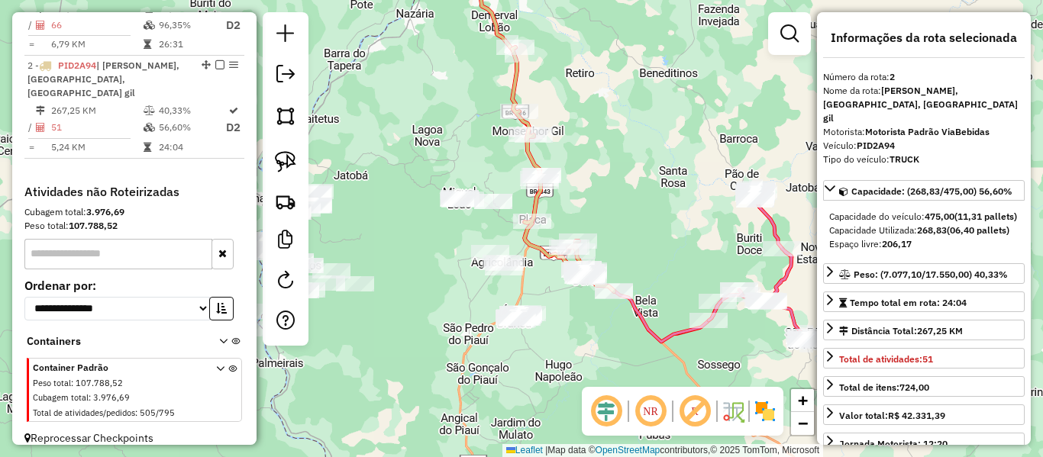
drag, startPoint x: 435, startPoint y: 251, endPoint x: 551, endPoint y: 241, distance: 116.6
click at [548, 241] on div "Janela de atendimento Grade de atendimento Capacidade Transportadoras Veículos …" at bounding box center [521, 228] width 1043 height 457
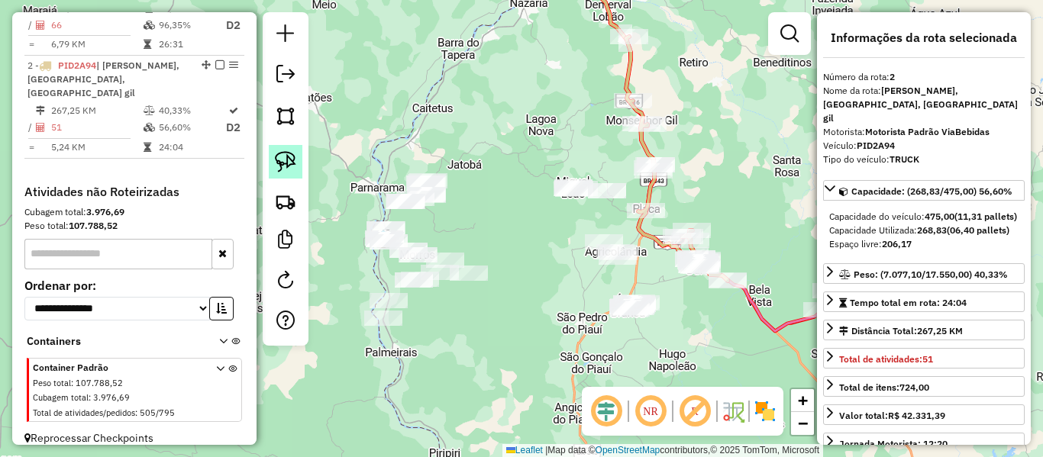
click at [278, 166] on img at bounding box center [285, 161] width 21 height 21
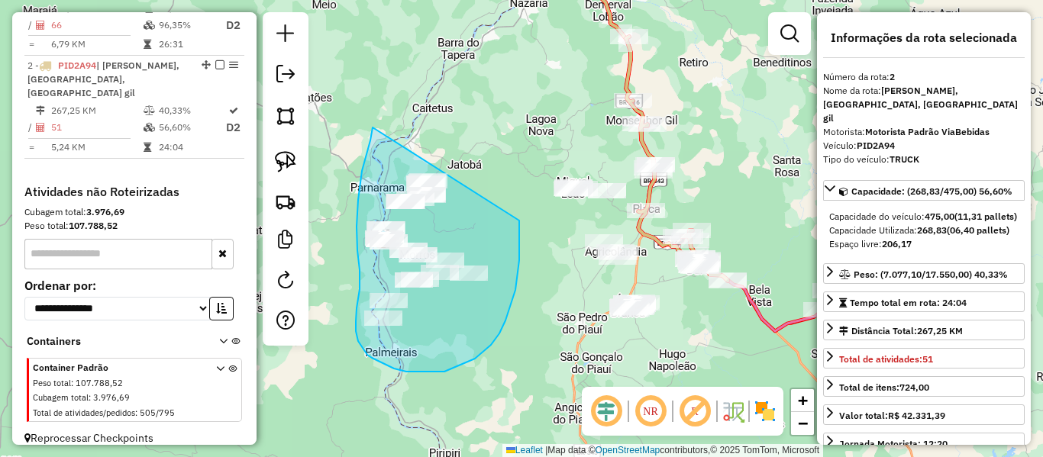
drag, startPoint x: 357, startPoint y: 227, endPoint x: 504, endPoint y: 175, distance: 156.3
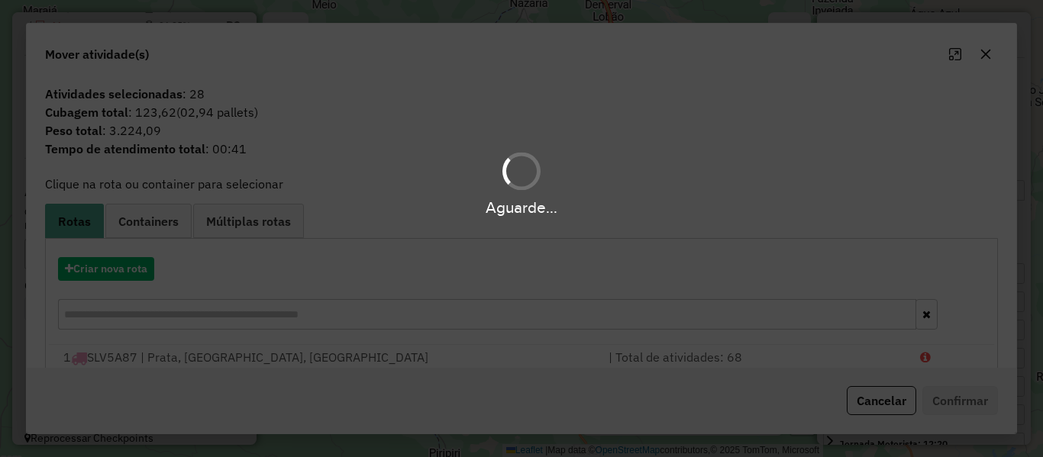
click at [157, 268] on div "Criar nova rota" at bounding box center [522, 269] width 946 height 24
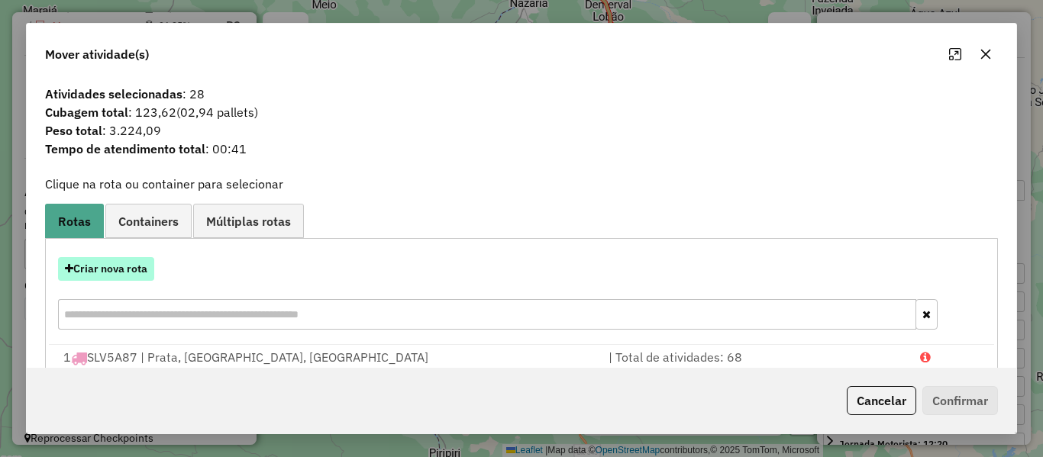
click at [150, 266] on button "Criar nova rota" at bounding box center [106, 269] width 96 height 24
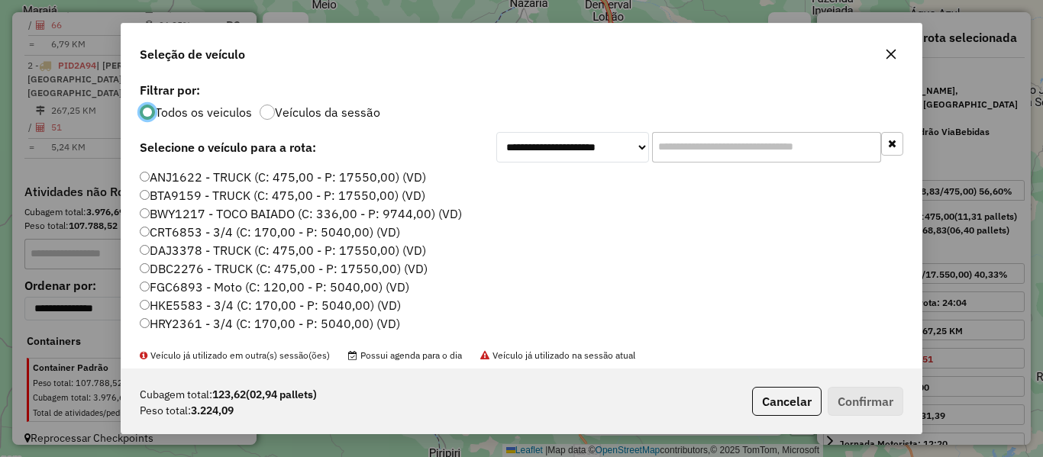
click at [712, 148] on input "text" at bounding box center [766, 147] width 229 height 31
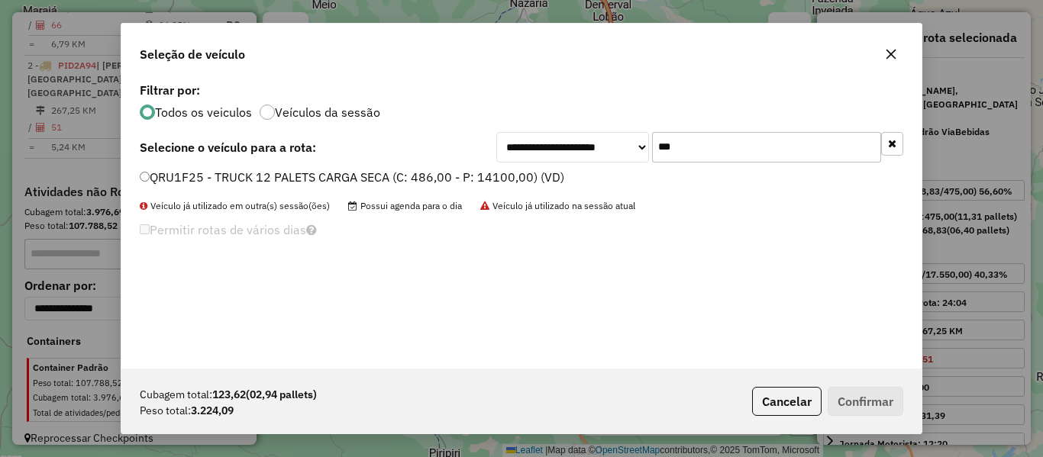
type input "***"
click at [171, 182] on label "QRU1F25 - TRUCK 12 PALETS CARGA SECA (C: 486,00 - P: 14100,00) (VD)" at bounding box center [352, 177] width 425 height 18
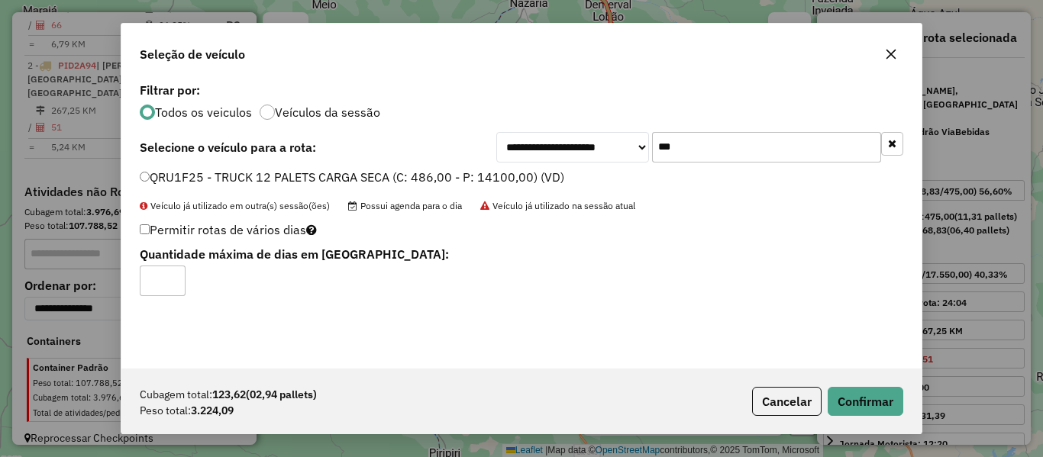
click at [173, 275] on input "*" at bounding box center [163, 281] width 46 height 31
type input "*"
click at [168, 285] on input "*" at bounding box center [163, 281] width 46 height 31
click at [837, 393] on button "Confirmar" at bounding box center [866, 401] width 76 height 29
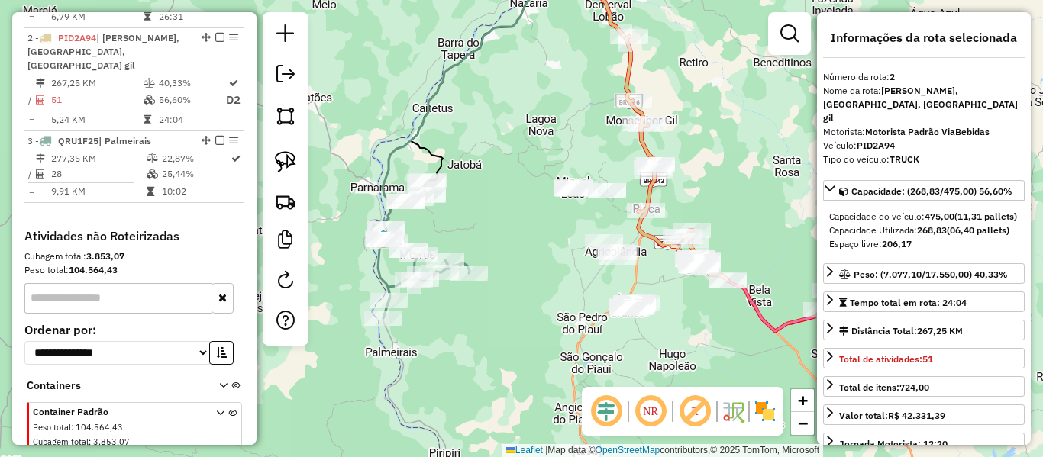
scroll to position [661, 0]
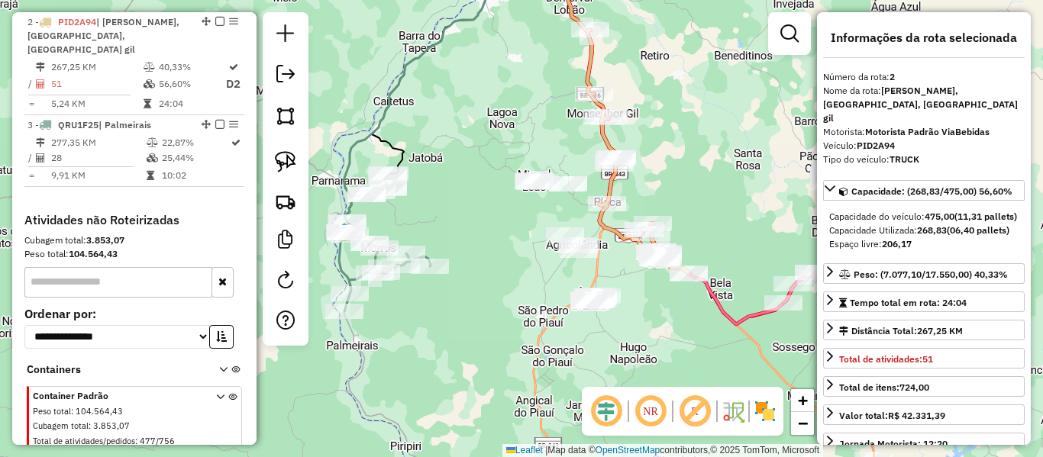
drag, startPoint x: 425, startPoint y: 139, endPoint x: 403, endPoint y: 157, distance: 27.7
click at [405, 140] on div "Janela de atendimento Grade de atendimento Capacidade Transportadoras Veículos …" at bounding box center [521, 228] width 1043 height 457
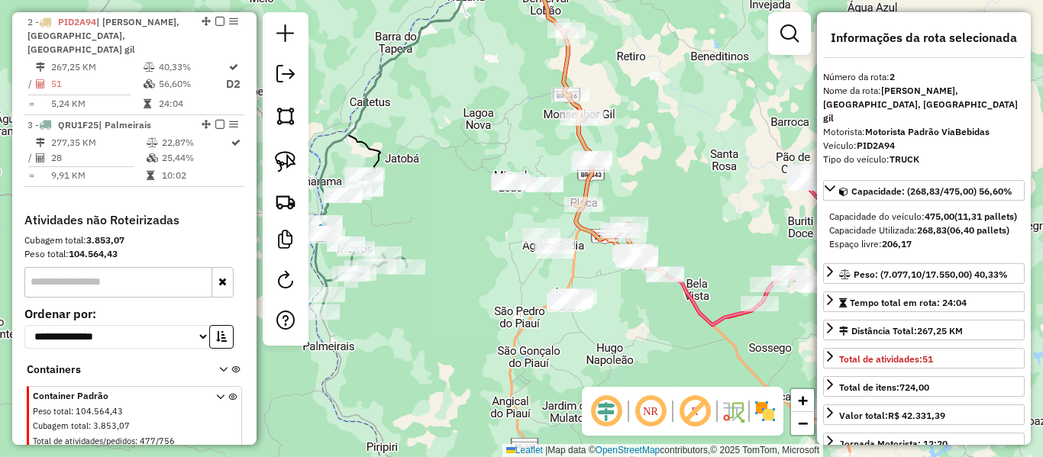
drag, startPoint x: 423, startPoint y: 153, endPoint x: 335, endPoint y: 134, distance: 90.5
click at [342, 133] on div "Janela de atendimento Grade de atendimento Capacidade Transportadoras Veículos …" at bounding box center [521, 228] width 1043 height 457
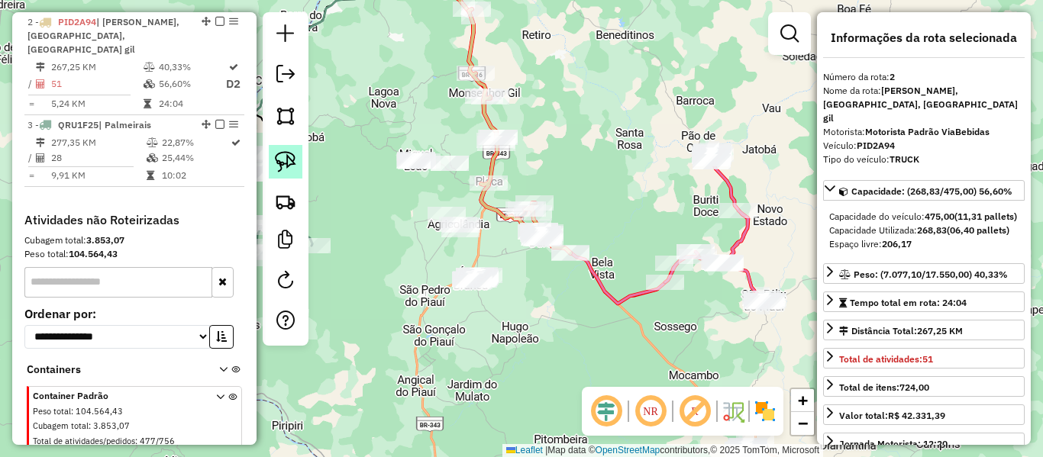
click at [289, 156] on img at bounding box center [285, 161] width 21 height 21
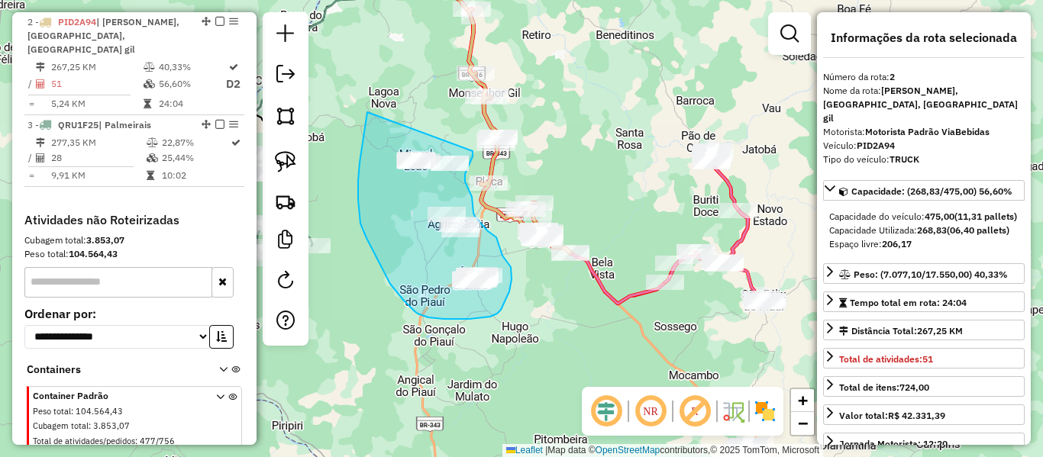
drag, startPoint x: 358, startPoint y: 181, endPoint x: 473, endPoint y: 151, distance: 118.4
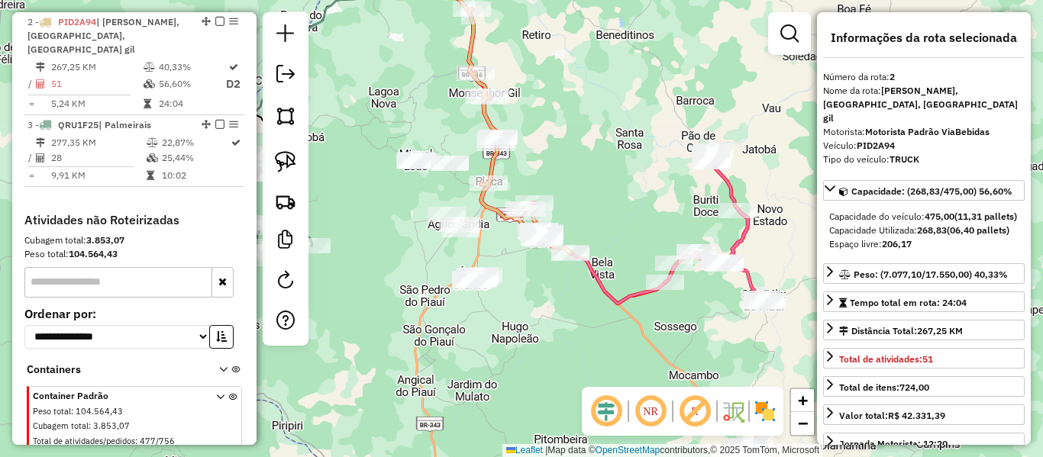
drag, startPoint x: 401, startPoint y: 212, endPoint x: 623, endPoint y: 216, distance: 222.3
click at [623, 216] on div "Janela de atendimento Grade de atendimento Capacidade Transportadoras Veículos …" at bounding box center [521, 228] width 1043 height 457
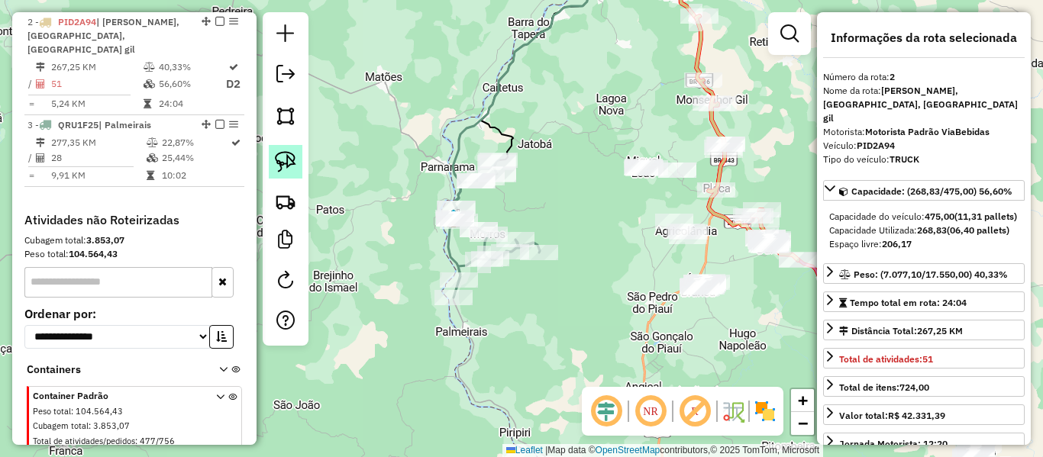
click at [273, 167] on link at bounding box center [286, 162] width 34 height 34
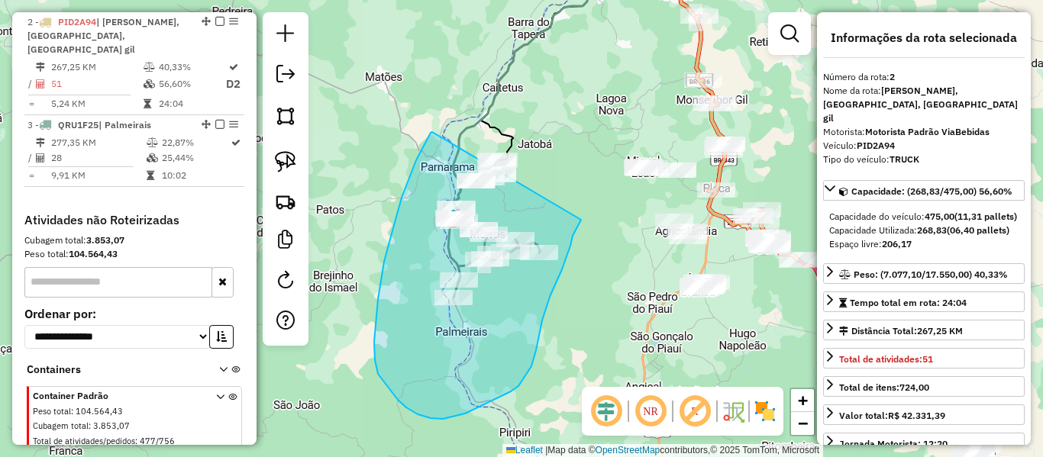
drag, startPoint x: 388, startPoint y: 247, endPoint x: 583, endPoint y: 76, distance: 259.2
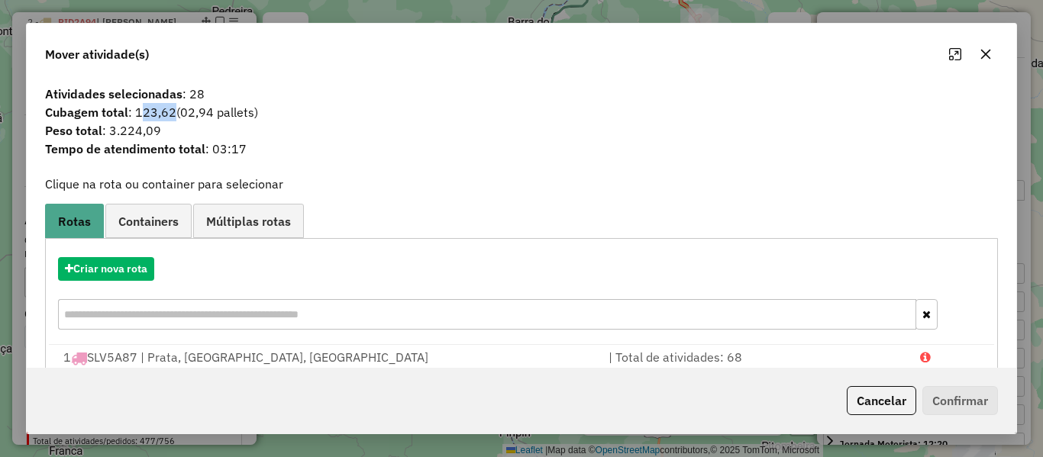
drag, startPoint x: 137, startPoint y: 108, endPoint x: 172, endPoint y: 119, distance: 36.0
click at [172, 118] on span "Cubagem total : 123,62 (02,94 pallets)" at bounding box center [521, 112] width 971 height 18
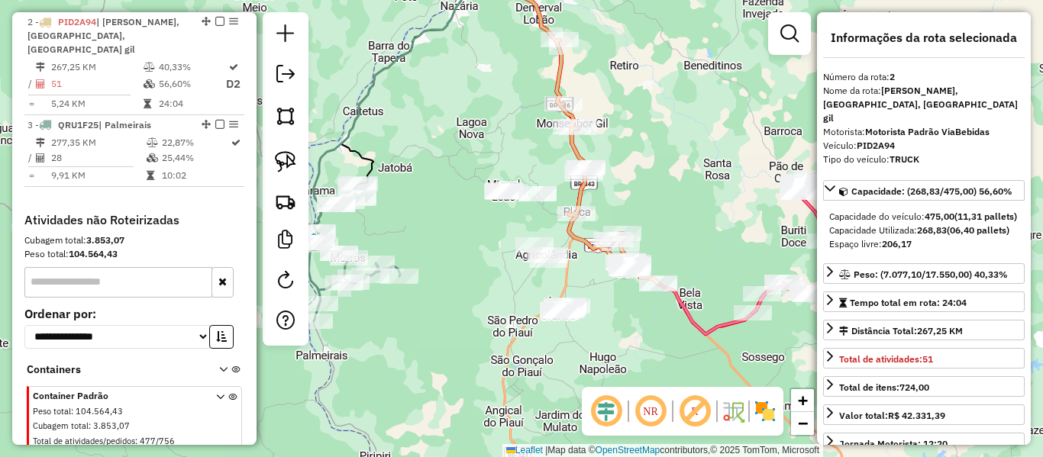
drag, startPoint x: 513, startPoint y: 212, endPoint x: 490, endPoint y: 216, distance: 23.4
click at [495, 216] on div "Janela de atendimento Grade de atendimento Capacidade Transportadoras Veículos …" at bounding box center [521, 228] width 1043 height 457
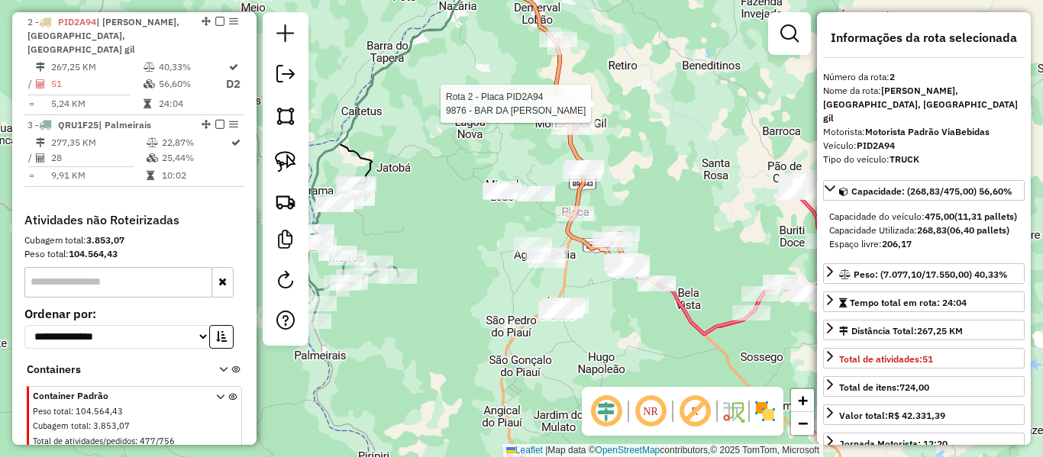
click at [517, 112] on div "Rota 2 - Placa PID2A94 9876 - BAR DA RAFAELA Janela de atendimento Grade de ate…" at bounding box center [521, 228] width 1043 height 457
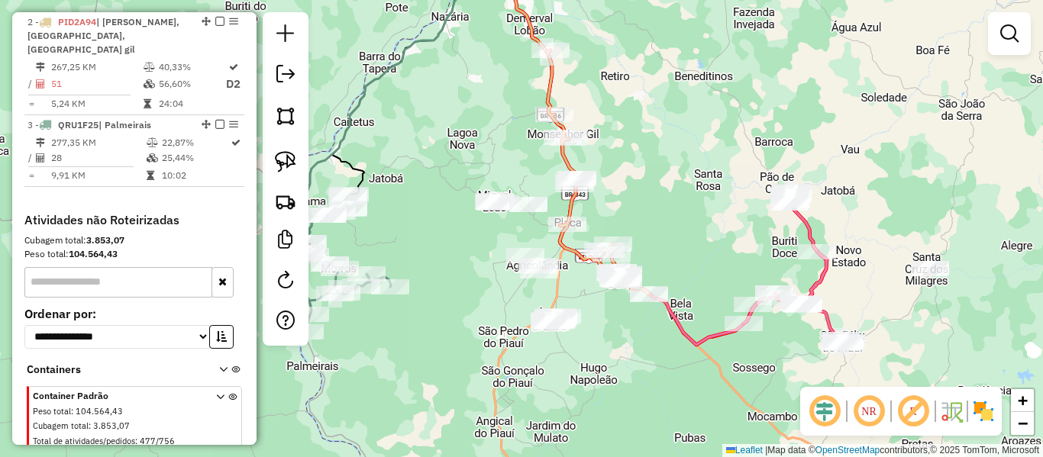
drag, startPoint x: 474, startPoint y: 126, endPoint x: 388, endPoint y: 154, distance: 89.8
click at [448, 139] on div "Janela de atendimento Grade de atendimento Capacidade Transportadoras Veículos …" at bounding box center [521, 228] width 1043 height 457
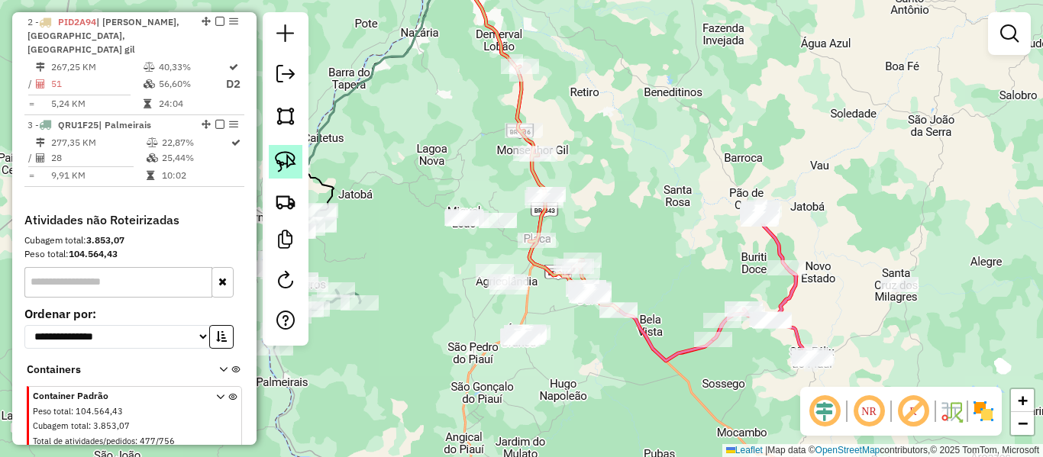
click at [276, 164] on img at bounding box center [285, 161] width 21 height 21
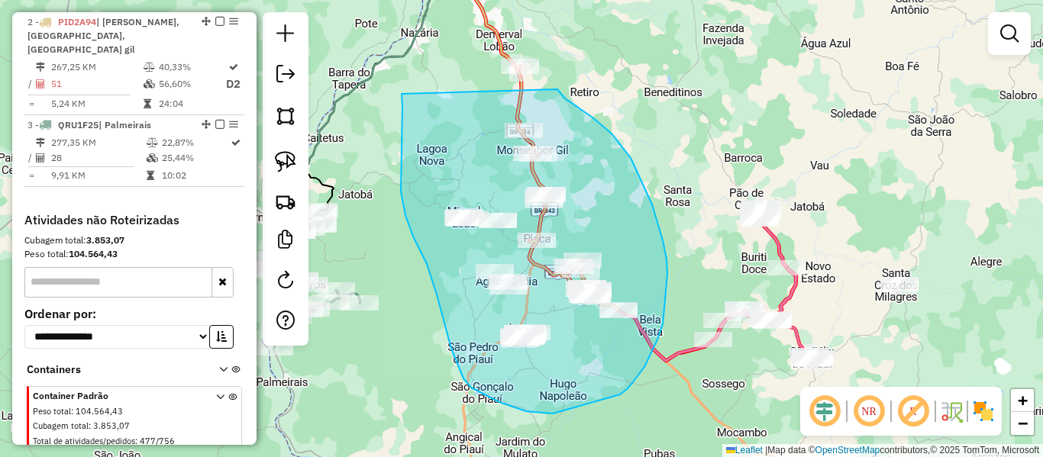
drag, startPoint x: 402, startPoint y: 94, endPoint x: 518, endPoint y: 32, distance: 131.5
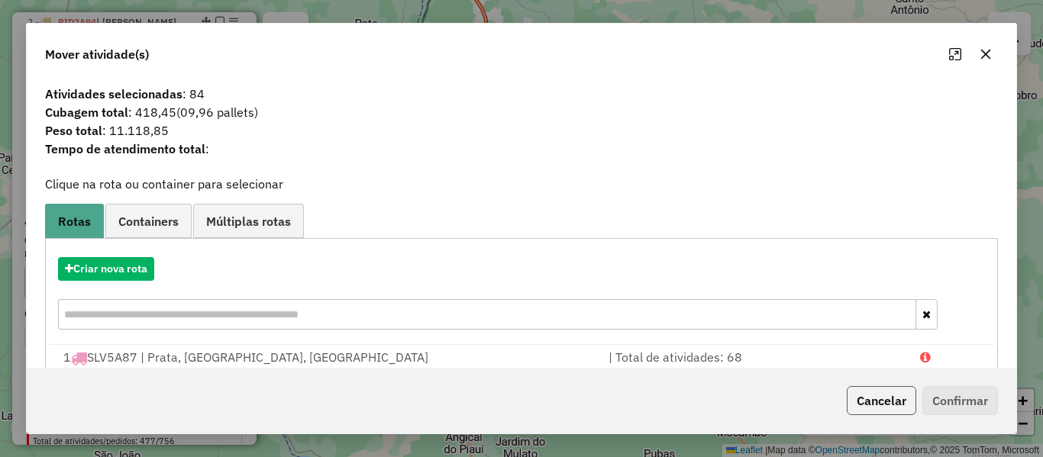
click at [862, 401] on button "Cancelar" at bounding box center [882, 400] width 70 height 29
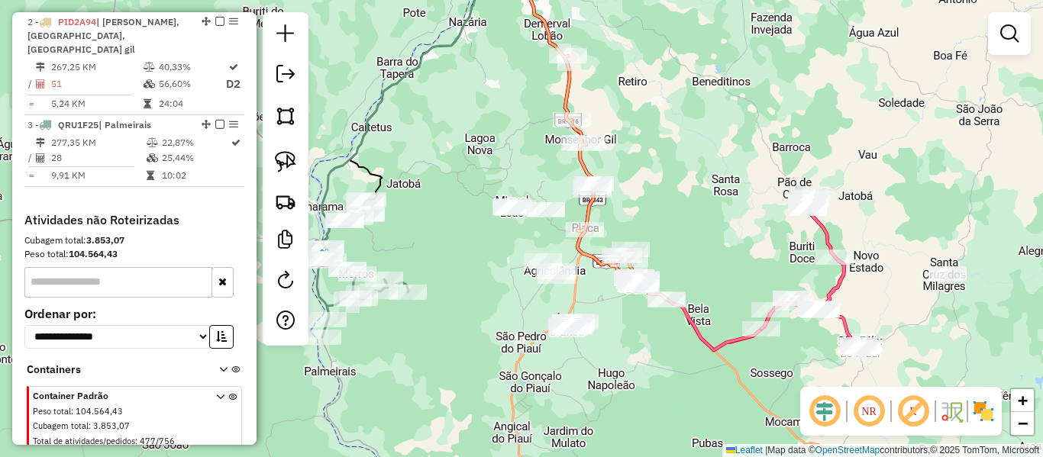
drag, startPoint x: 423, startPoint y: 144, endPoint x: 467, endPoint y: 133, distance: 45.6
click at [467, 133] on div "Janela de atendimento Grade de atendimento Capacidade Transportadoras Veículos …" at bounding box center [521, 228] width 1043 height 457
click at [823, 229] on icon at bounding box center [812, 273] width 102 height 153
select select "**********"
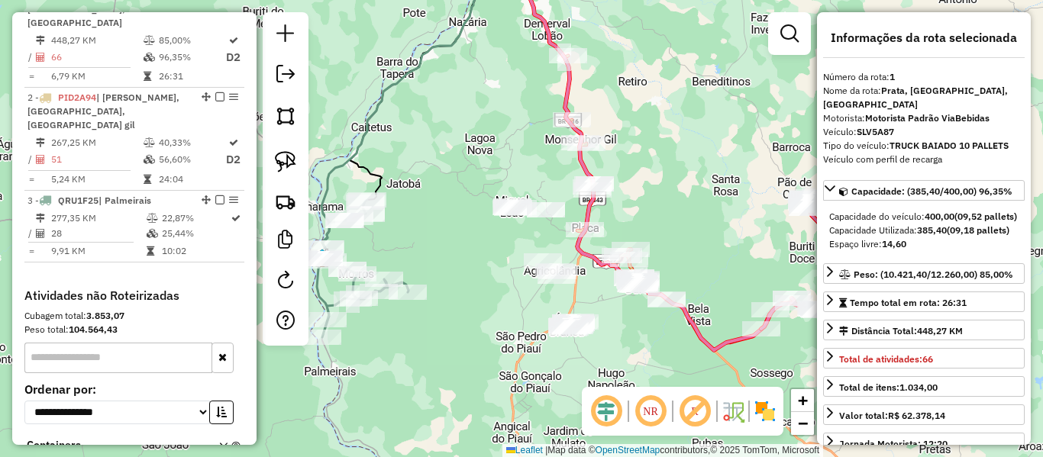
scroll to position [573, 0]
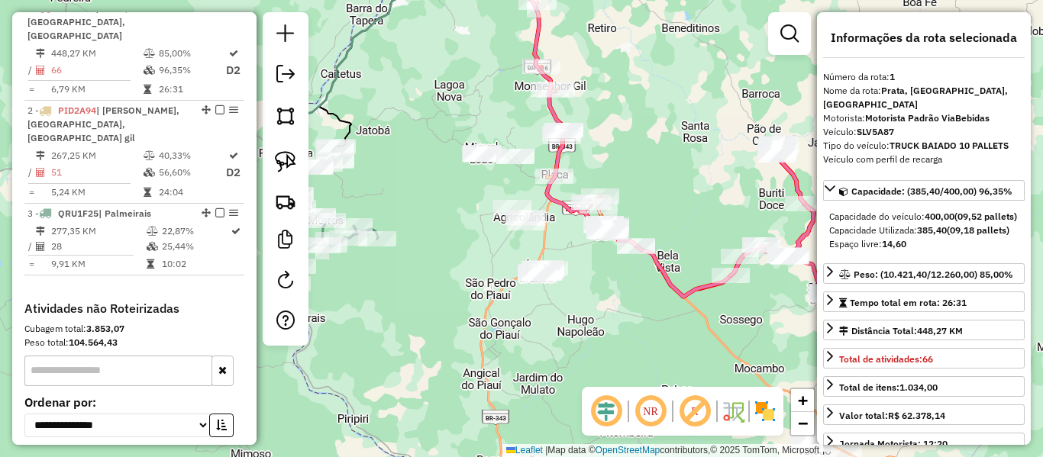
drag, startPoint x: 739, startPoint y: 267, endPoint x: 716, endPoint y: 223, distance: 49.9
click at [716, 224] on div "Janela de atendimento Grade de atendimento Capacidade Transportadoras Veículos …" at bounding box center [521, 228] width 1043 height 457
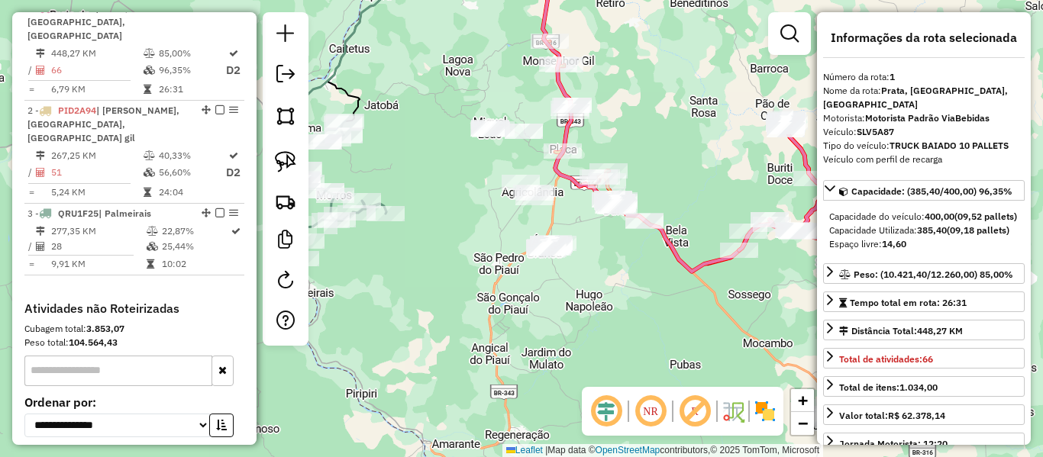
drag, startPoint x: 664, startPoint y: 203, endPoint x: 673, endPoint y: 181, distance: 23.7
click at [673, 181] on div "Janela de atendimento Grade de atendimento Capacidade Transportadoras Veículos …" at bounding box center [521, 228] width 1043 height 457
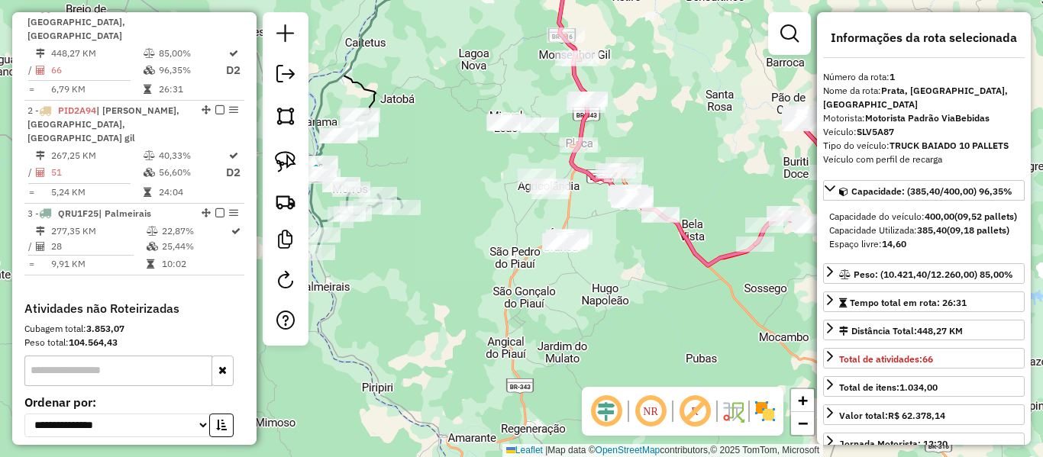
drag, startPoint x: 658, startPoint y: 177, endPoint x: 673, endPoint y: 170, distance: 16.8
click at [673, 170] on div "Janela de atendimento Grade de atendimento Capacidade Transportadoras Veículos …" at bounding box center [521, 228] width 1043 height 457
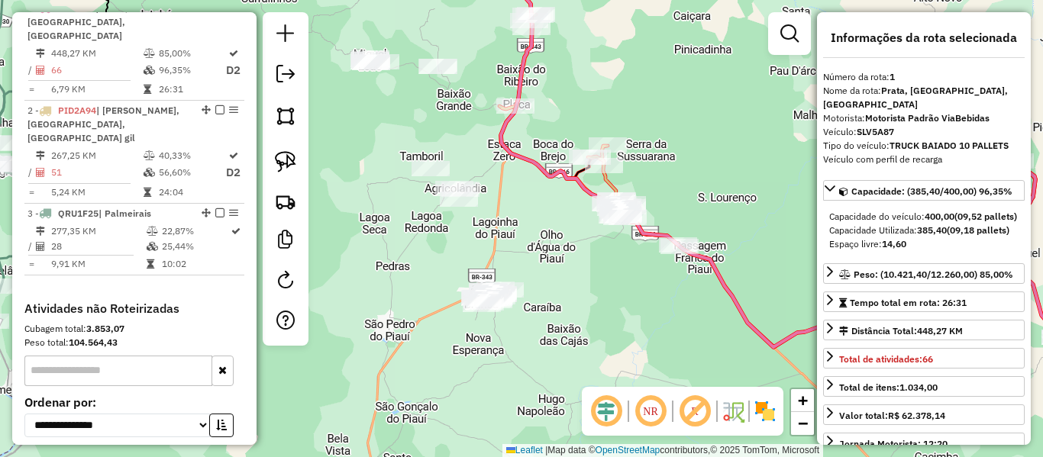
drag, startPoint x: 641, startPoint y: 234, endPoint x: 615, endPoint y: 258, distance: 35.7
click at [615, 258] on div "Janela de atendimento Grade de atendimento Capacidade Transportadoras Veículos …" at bounding box center [521, 228] width 1043 height 457
click at [607, 184] on icon at bounding box center [589, 100] width 180 height 293
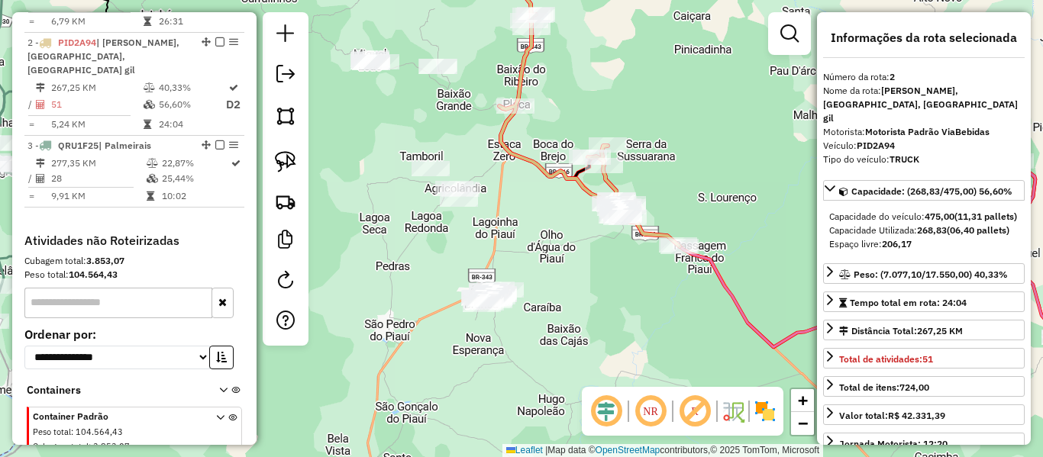
scroll to position [661, 0]
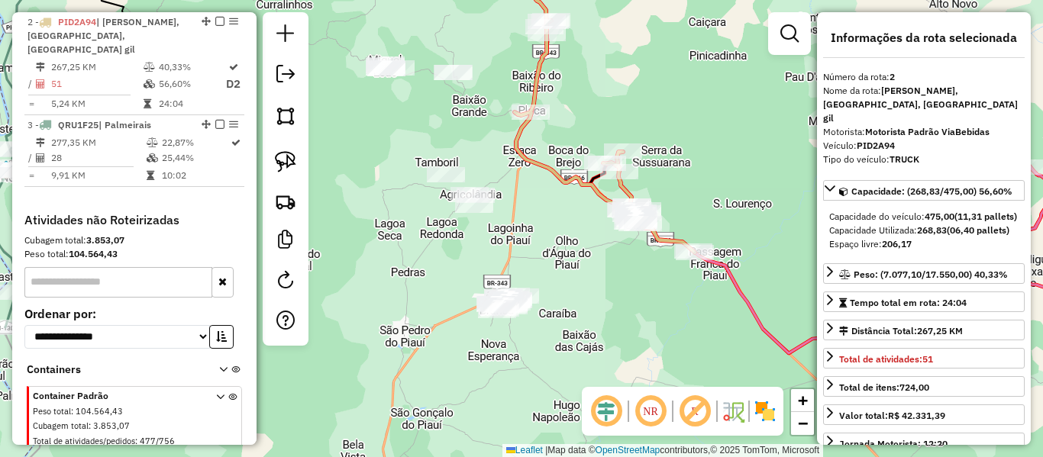
drag, startPoint x: 744, startPoint y: 140, endPoint x: 766, endPoint y: 146, distance: 23.0
click at [768, 144] on div "Janela de atendimento Grade de atendimento Capacidade Transportadoras Veículos …" at bounding box center [521, 228] width 1043 height 457
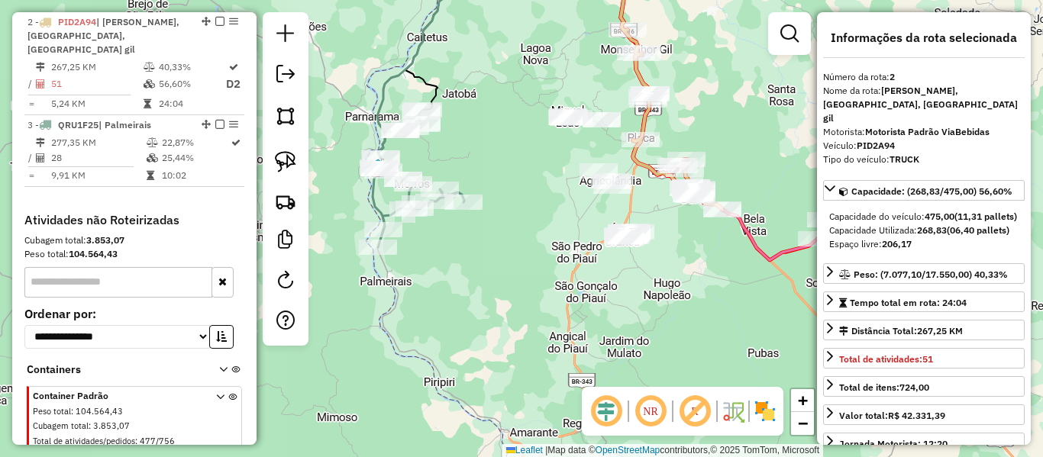
drag, startPoint x: 689, startPoint y: 273, endPoint x: 704, endPoint y: 260, distance: 20.6
click at [705, 260] on div "Janela de atendimento Grade de atendimento Capacidade Transportadoras Veículos …" at bounding box center [521, 228] width 1043 height 457
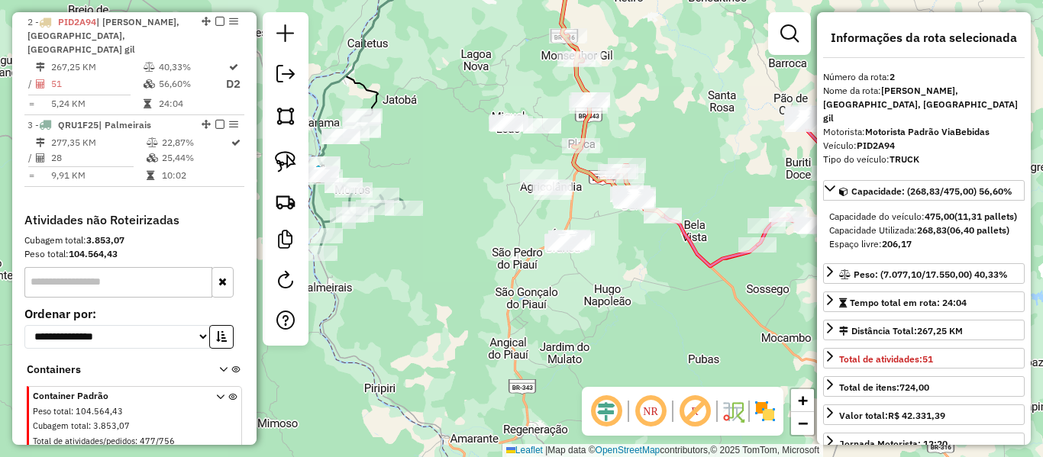
drag, startPoint x: 651, startPoint y: 280, endPoint x: 637, endPoint y: 272, distance: 16.1
click at [637, 272] on div "Janela de atendimento Grade de atendimento Capacidade Transportadoras Veículos …" at bounding box center [521, 228] width 1043 height 457
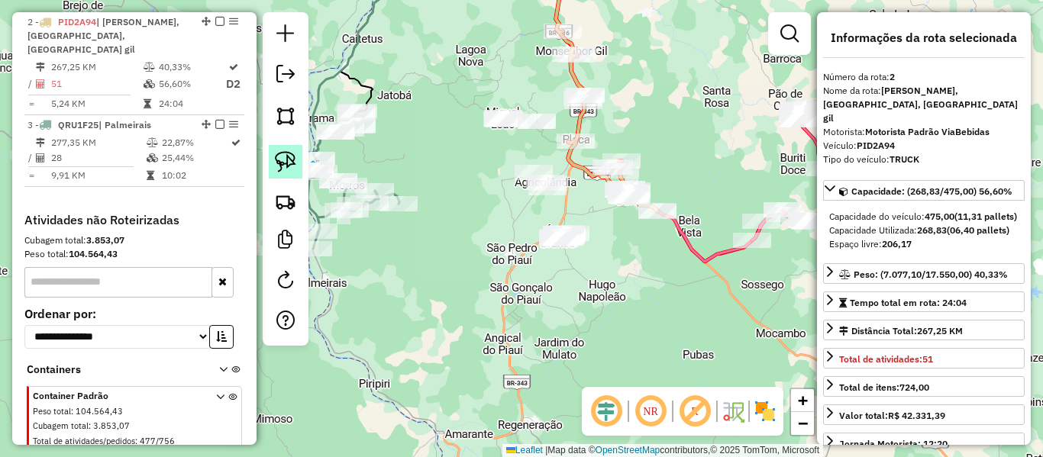
click at [288, 152] on img at bounding box center [285, 161] width 21 height 21
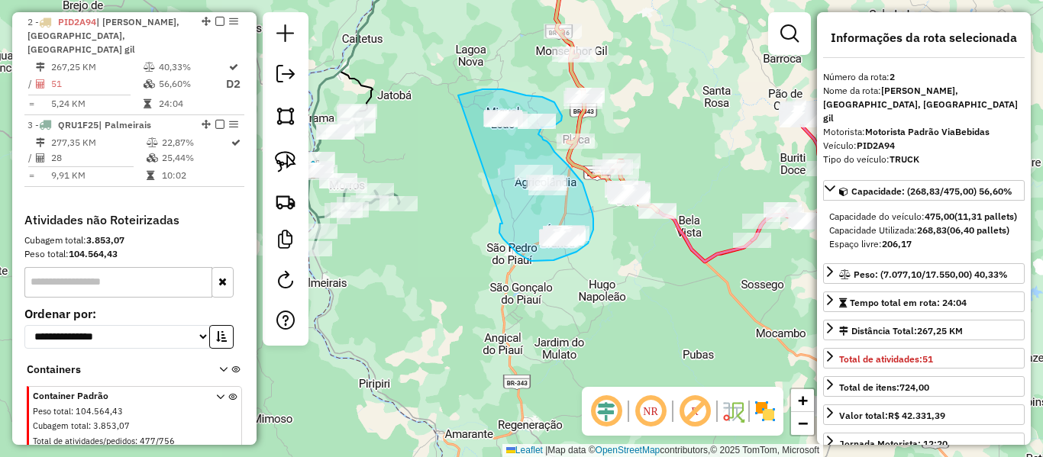
drag, startPoint x: 469, startPoint y: 92, endPoint x: 503, endPoint y: 224, distance: 135.6
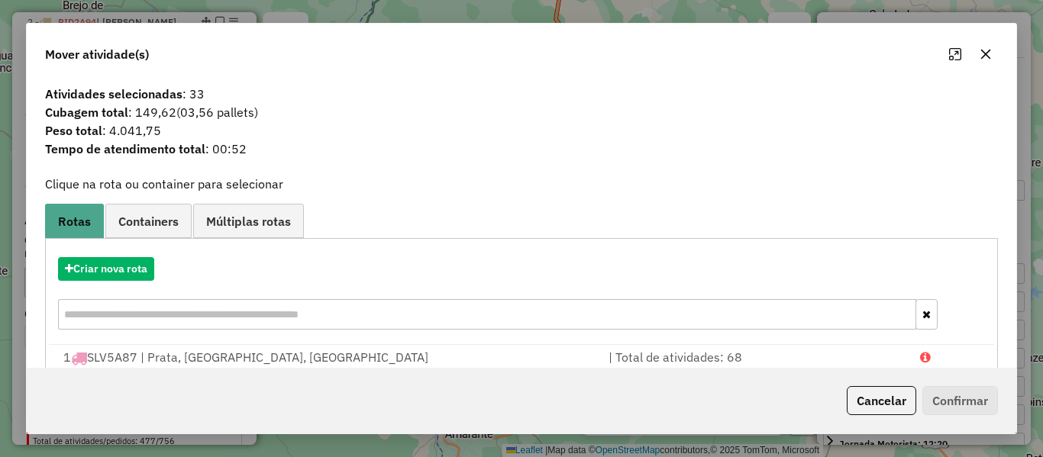
click at [984, 54] on icon "button" at bounding box center [986, 54] width 12 height 12
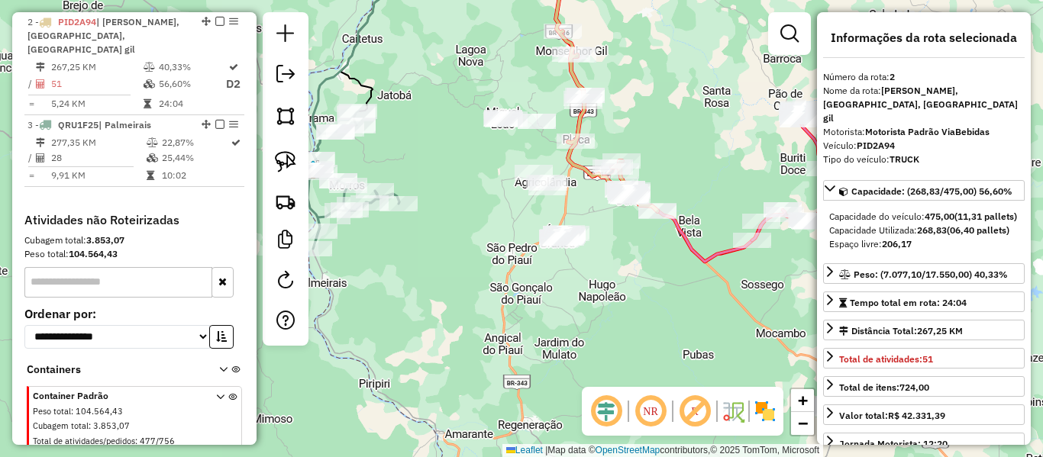
click at [626, 231] on div "Janela de atendimento Grade de atendimento Capacidade Transportadoras Veículos …" at bounding box center [521, 228] width 1043 height 457
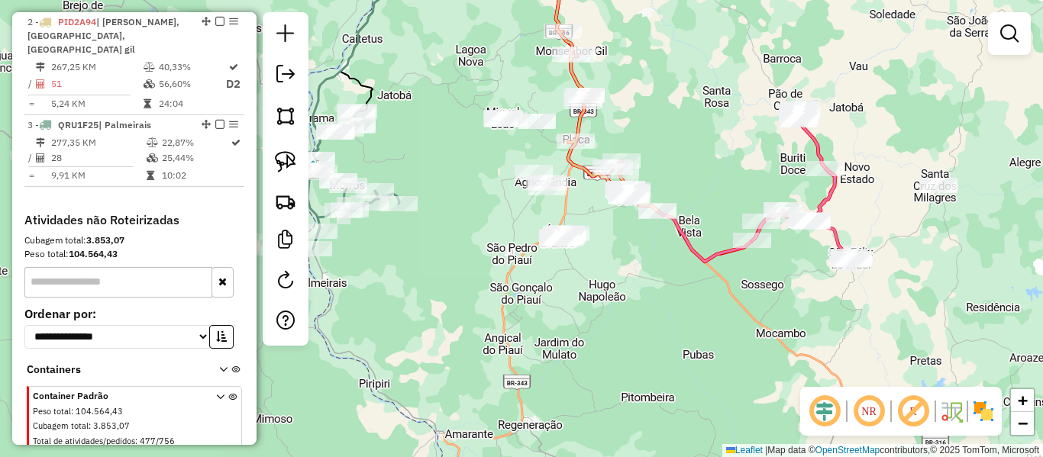
click at [651, 89] on div "Janela de atendimento Grade de atendimento Capacidade Transportadoras Veículos …" at bounding box center [521, 228] width 1043 height 457
drag, startPoint x: 609, startPoint y: 257, endPoint x: 600, endPoint y: 251, distance: 10.4
click at [608, 257] on div "Janela de atendimento Grade de atendimento Capacidade Transportadoras Veículos …" at bounding box center [521, 228] width 1043 height 457
click at [281, 159] on img at bounding box center [285, 161] width 21 height 21
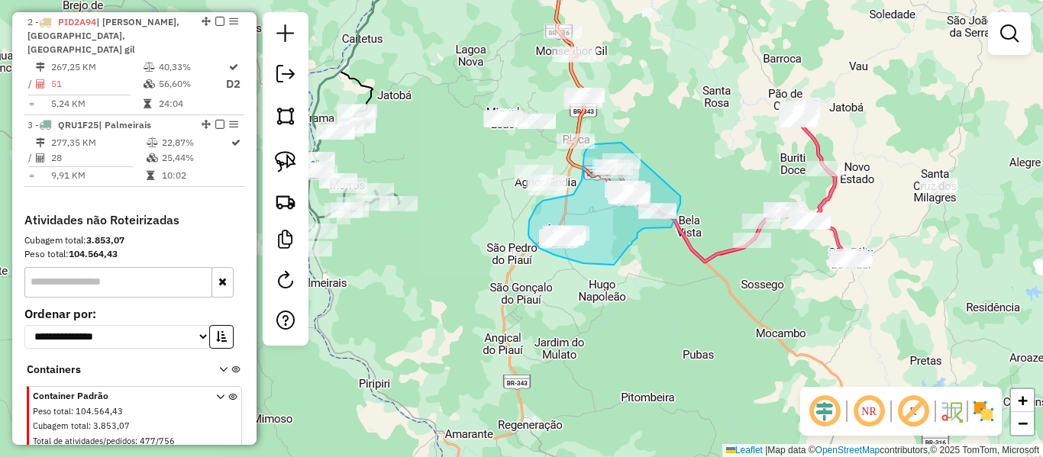
drag, startPoint x: 622, startPoint y: 143, endPoint x: 680, endPoint y: 196, distance: 79.5
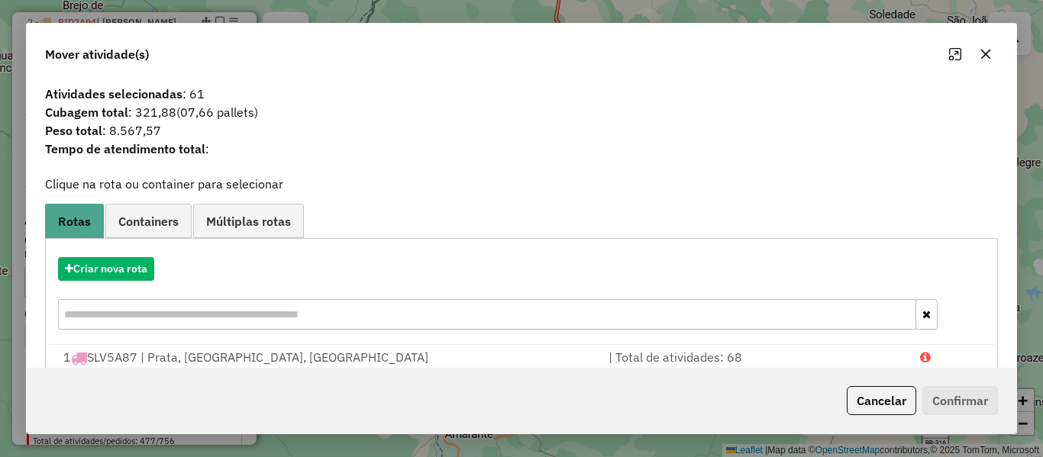
click at [982, 57] on icon "button" at bounding box center [986, 55] width 10 height 10
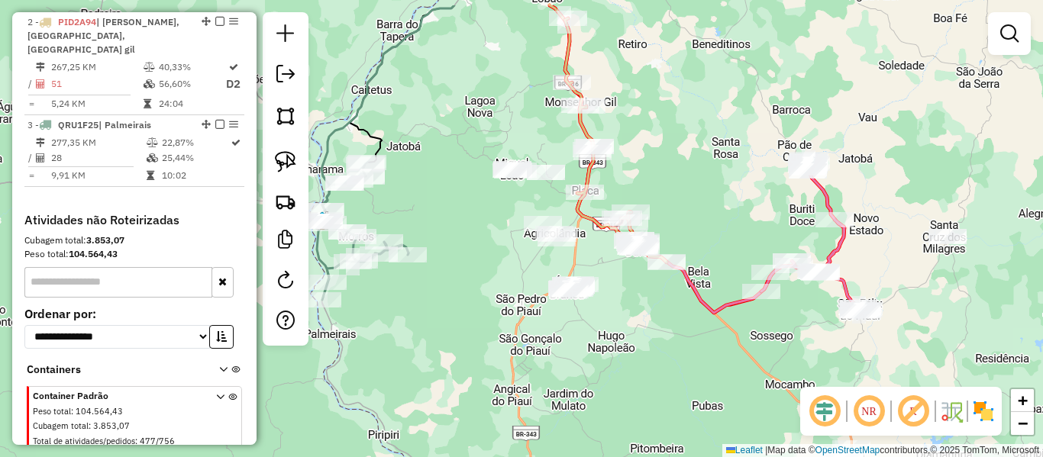
drag, startPoint x: 658, startPoint y: 301, endPoint x: 663, endPoint y: 323, distance: 22.6
click at [664, 323] on div "Janela de atendimento Grade de atendimento Capacidade Transportadoras Veículos …" at bounding box center [521, 228] width 1043 height 457
click at [487, 233] on div "Janela de atendimento Grade de atendimento Capacidade Transportadoras Veículos …" at bounding box center [521, 228] width 1043 height 457
click at [287, 160] on img at bounding box center [285, 161] width 21 height 21
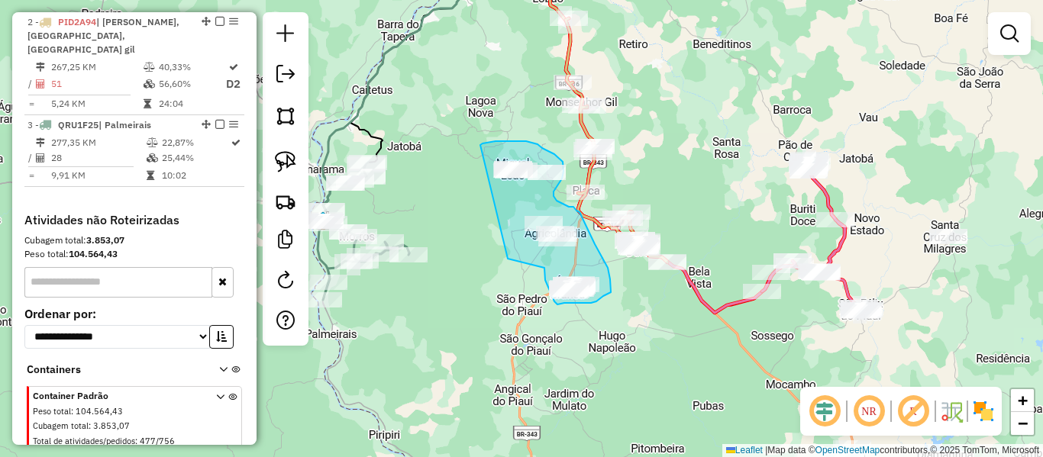
drag, startPoint x: 480, startPoint y: 145, endPoint x: 509, endPoint y: 257, distance: 115.8
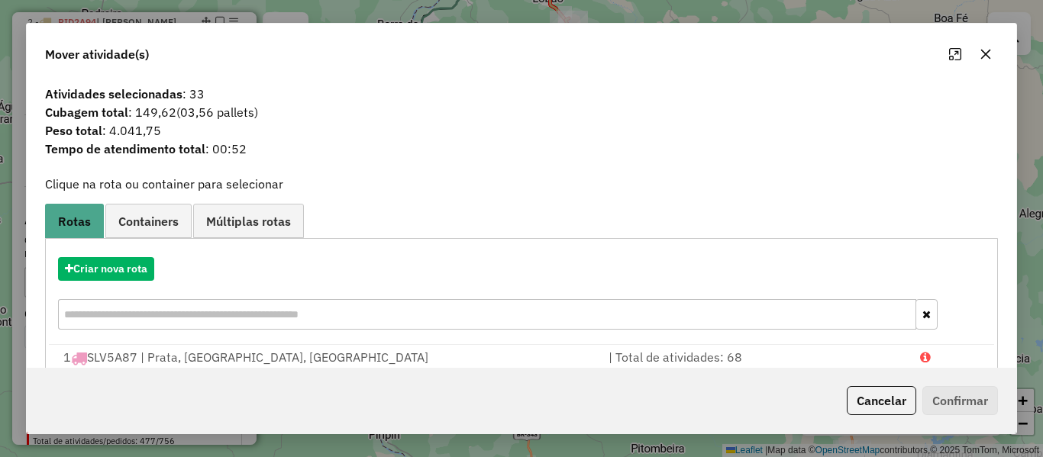
click at [984, 49] on icon "button" at bounding box center [986, 54] width 12 height 12
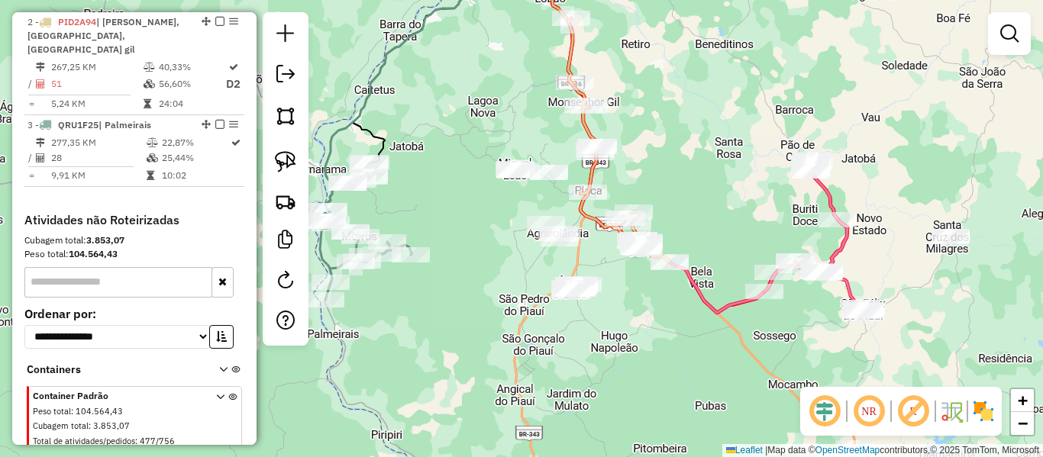
drag, startPoint x: 600, startPoint y: 250, endPoint x: 749, endPoint y: 262, distance: 149.4
click at [748, 262] on div "Janela de atendimento Grade de atendimento Capacidade Transportadoras Veículos …" at bounding box center [521, 228] width 1043 height 457
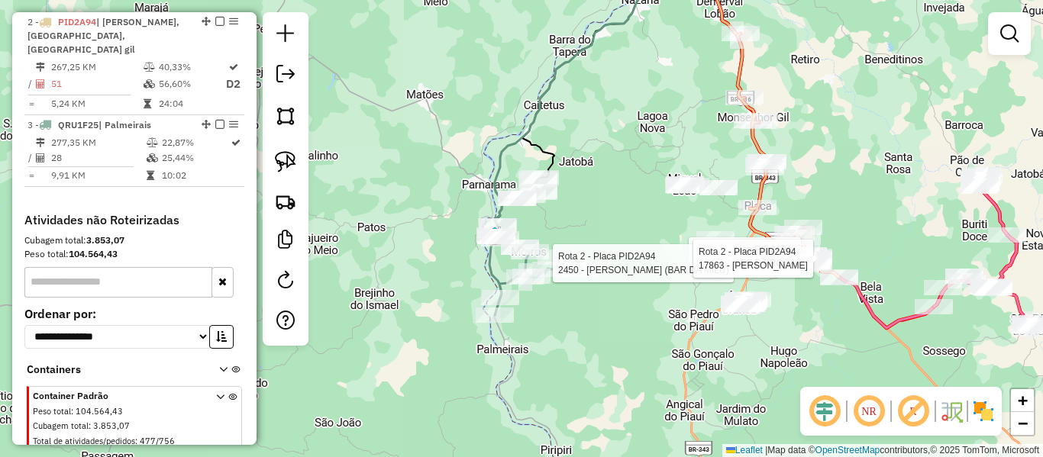
drag, startPoint x: 652, startPoint y: 226, endPoint x: 602, endPoint y: 248, distance: 55.1
click at [603, 247] on div "Rota 2 - Placa PID2A94 12244 - CAFE E PROSA Rota 2 - Placa PID2A94 2450 - MARIA…" at bounding box center [521, 228] width 1043 height 457
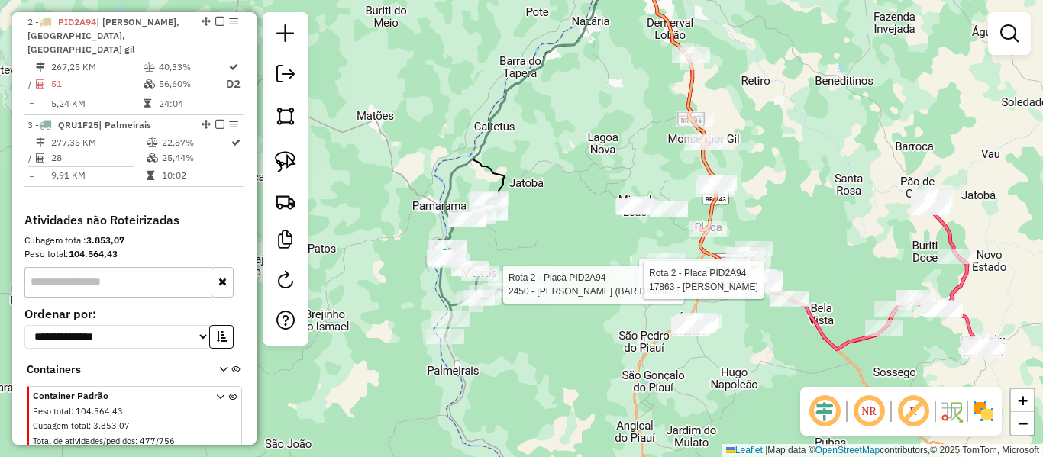
click at [596, 260] on div "Rota 2 - Placa PID2A94 12244 - CAFE E PROSA Rota 2 - Placa PID2A94 2450 - MARIA…" at bounding box center [521, 228] width 1043 height 457
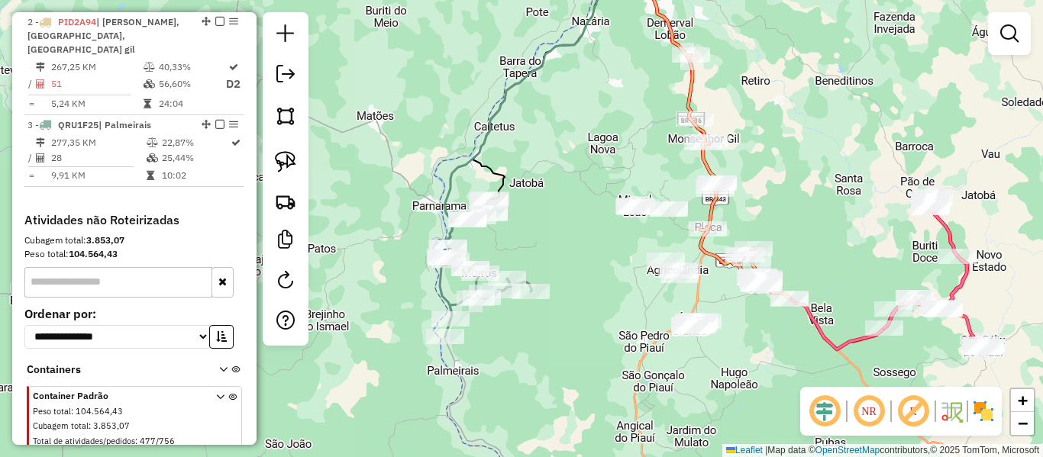
click at [460, 152] on div "Janela de atendimento Grade de atendimento Capacidade Transportadoras Veículos …" at bounding box center [521, 228] width 1043 height 457
click at [463, 161] on icon at bounding box center [523, 100] width 157 height 293
select select "**********"
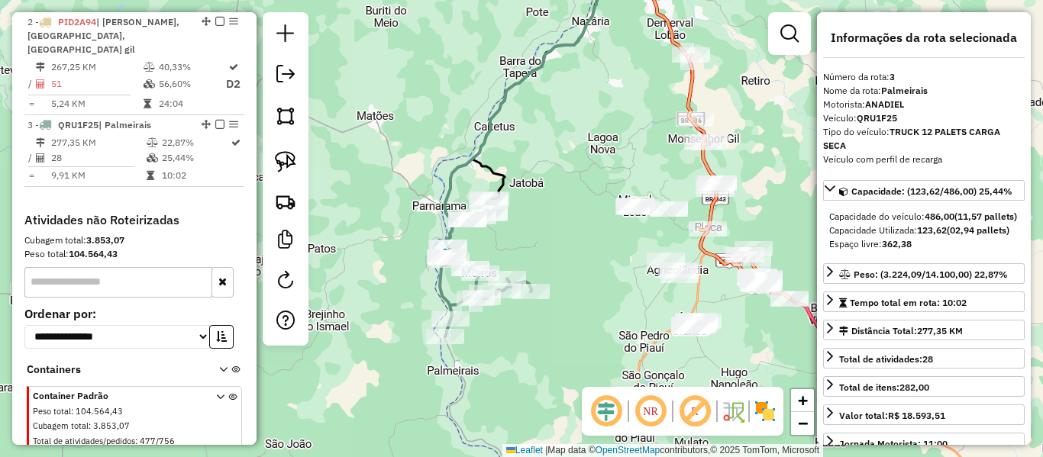
scroll to position [690, 0]
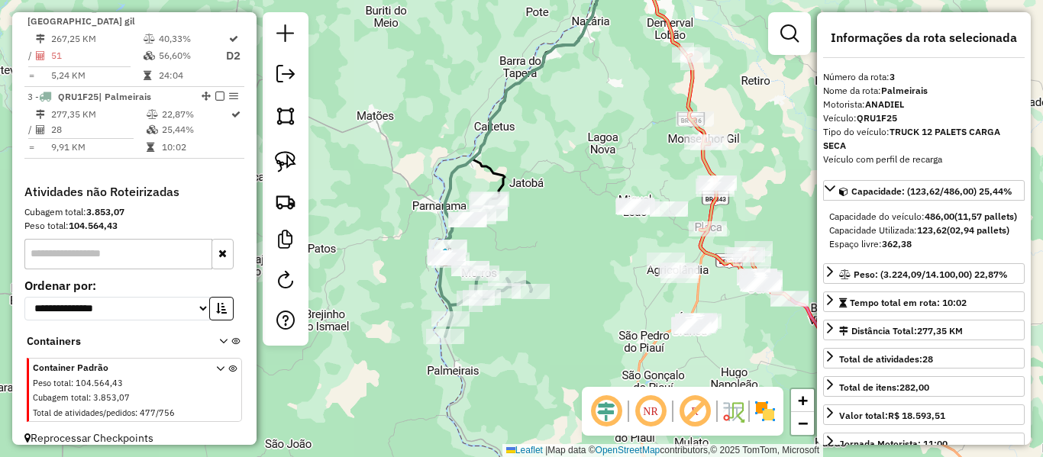
click at [446, 180] on icon at bounding box center [523, 100] width 157 height 293
click at [457, 175] on icon at bounding box center [523, 100] width 157 height 293
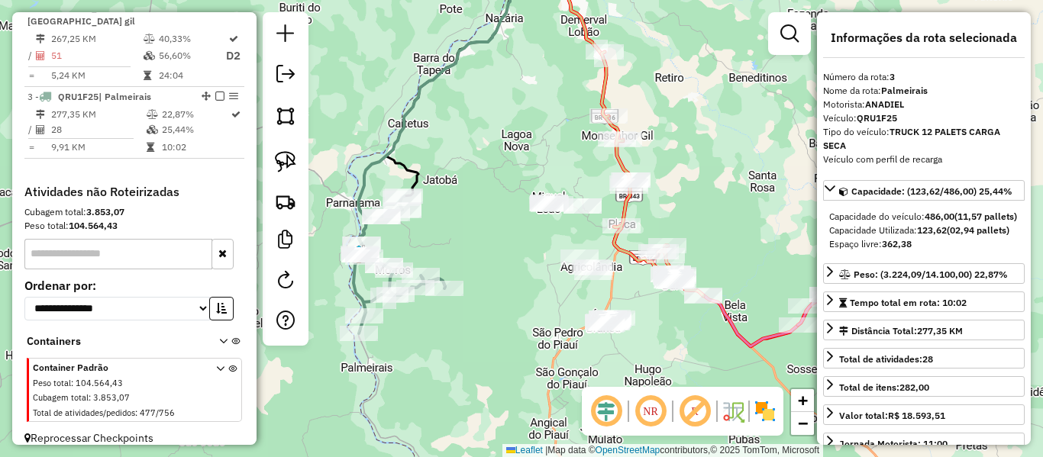
drag, startPoint x: 545, startPoint y: 137, endPoint x: 504, endPoint y: 138, distance: 40.5
click at [501, 135] on div "Janela de atendimento Grade de atendimento Capacidade Transportadoras Veículos …" at bounding box center [521, 228] width 1043 height 457
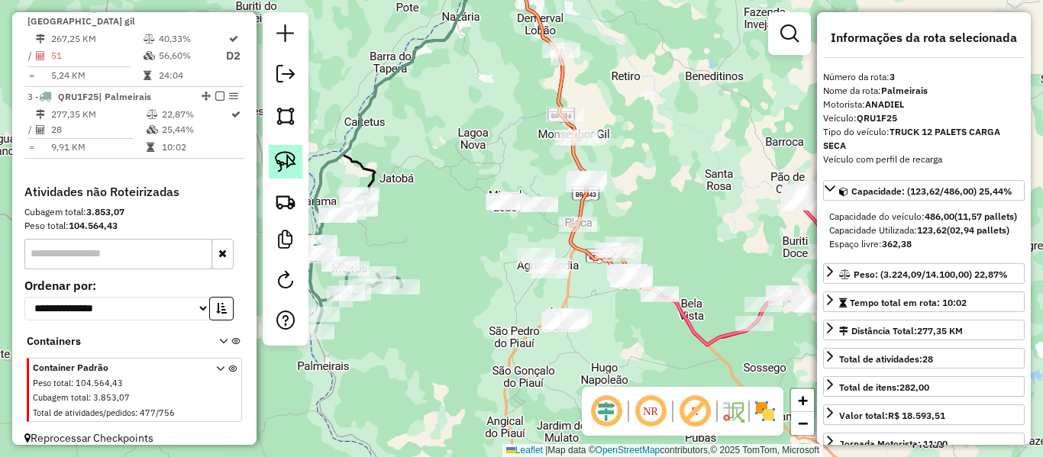
click at [282, 164] on img at bounding box center [285, 161] width 21 height 21
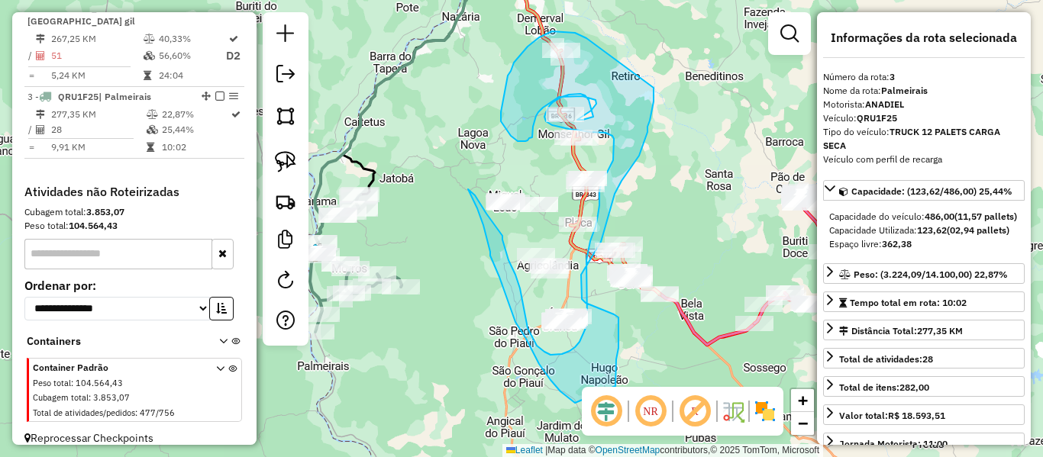
drag, startPoint x: 547, startPoint y: 34, endPoint x: 654, endPoint y: 88, distance: 119.9
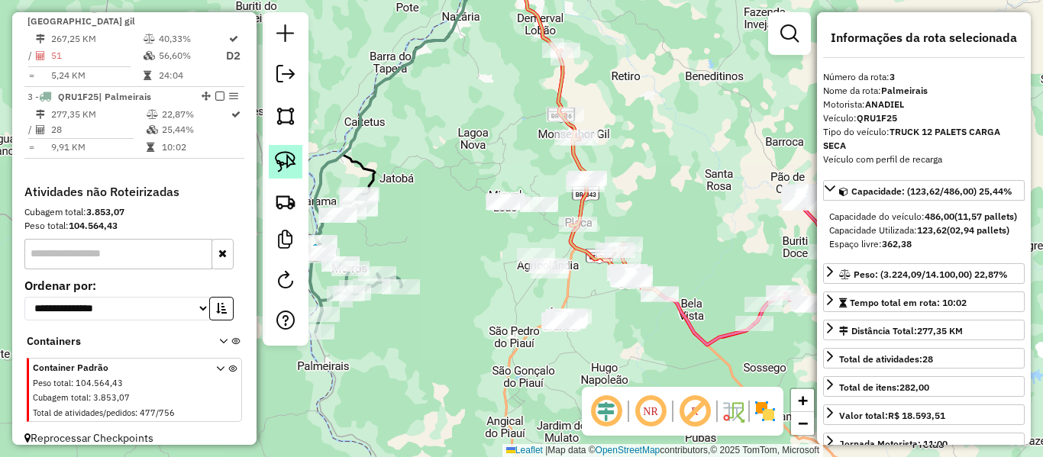
click at [289, 158] on img at bounding box center [285, 161] width 21 height 21
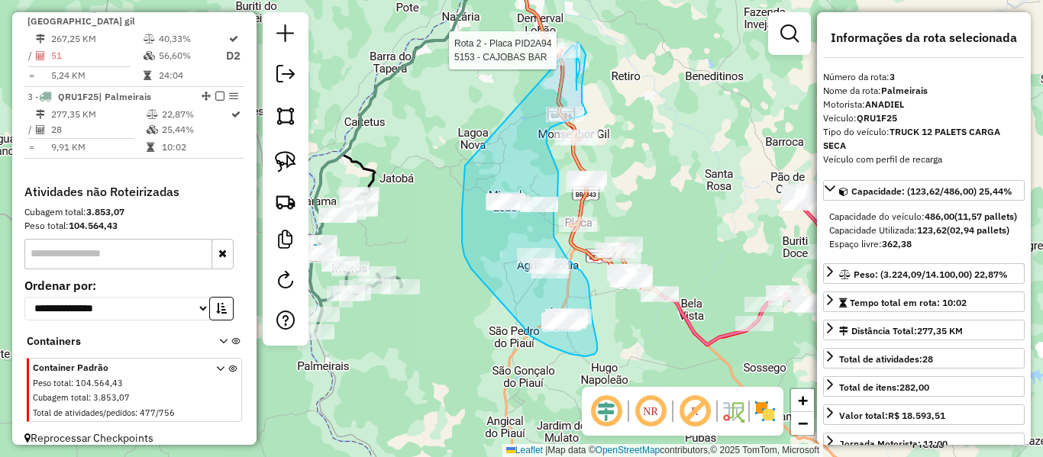
drag, startPoint x: 464, startPoint y: 183, endPoint x: 537, endPoint y: 30, distance: 169.8
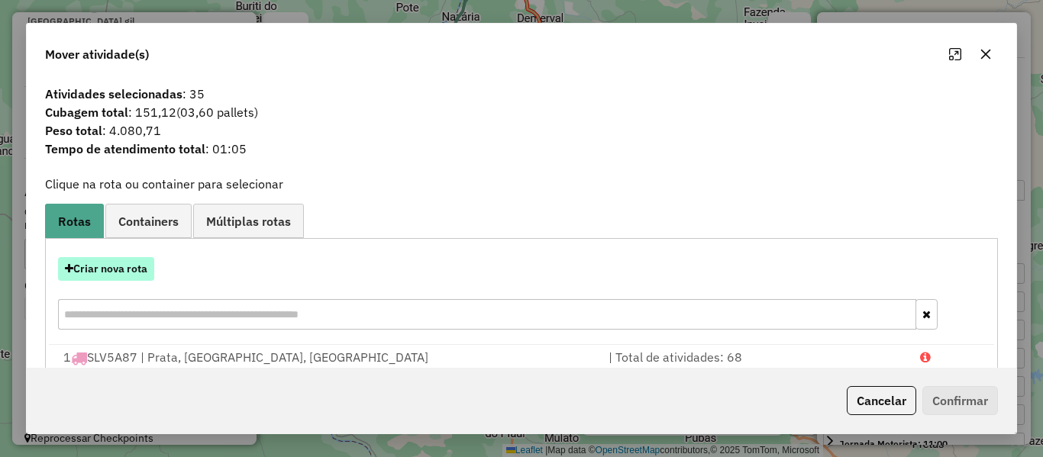
click at [95, 258] on button "Criar nova rota" at bounding box center [106, 269] width 96 height 24
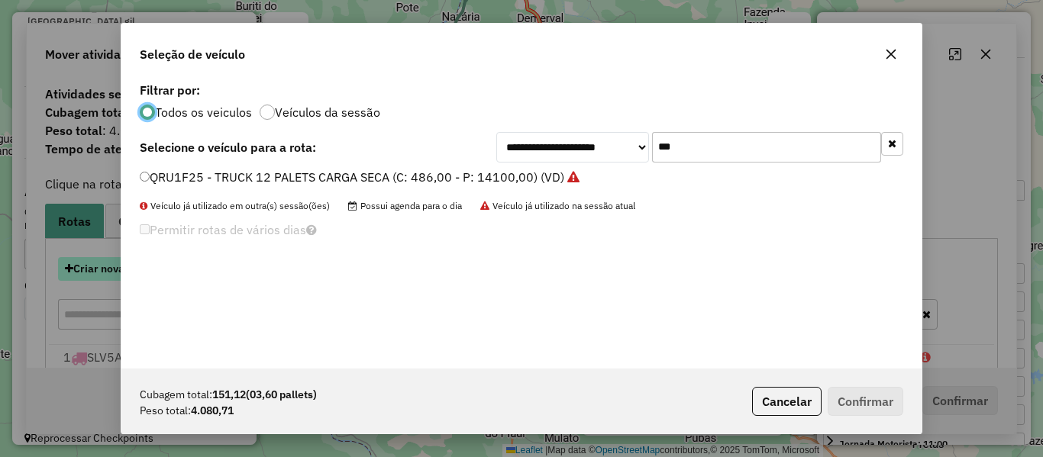
scroll to position [8, 5]
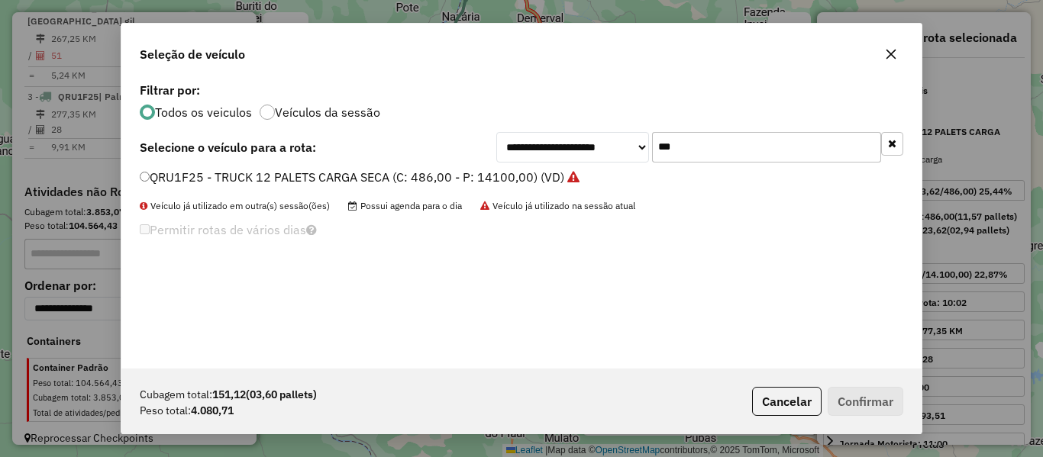
drag, startPoint x: 680, startPoint y: 155, endPoint x: 658, endPoint y: 159, distance: 23.2
click at [658, 158] on input "***" at bounding box center [766, 147] width 229 height 31
type input "****"
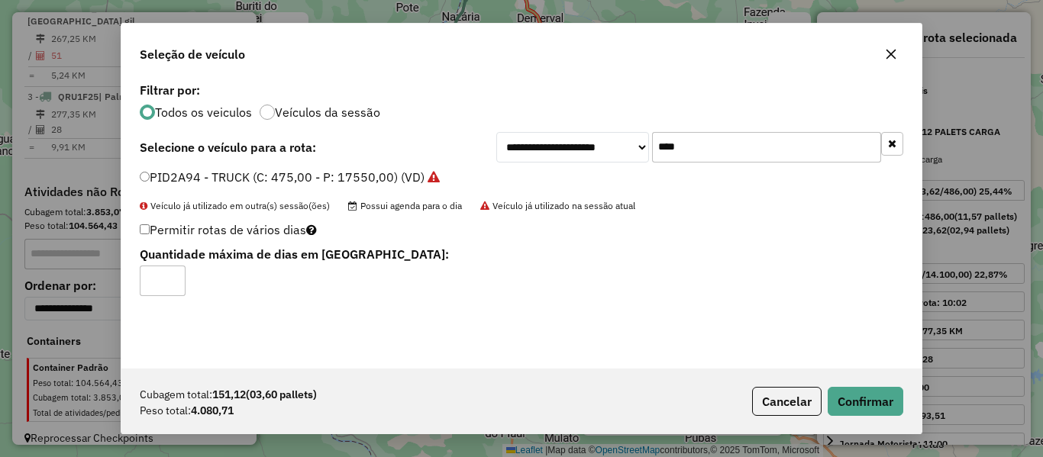
type input "*"
click at [175, 276] on input "*" at bounding box center [163, 281] width 46 height 31
click at [876, 399] on button "Confirmar" at bounding box center [866, 401] width 76 height 29
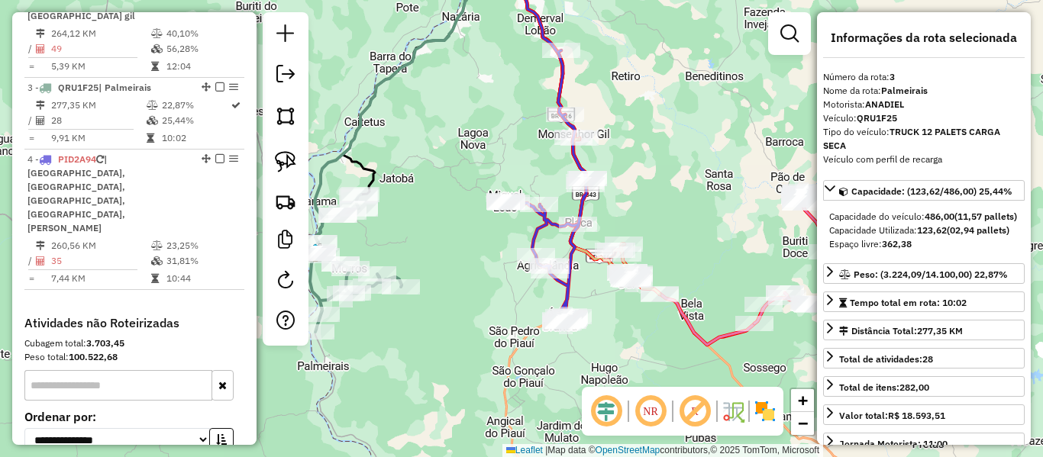
scroll to position [751, 0]
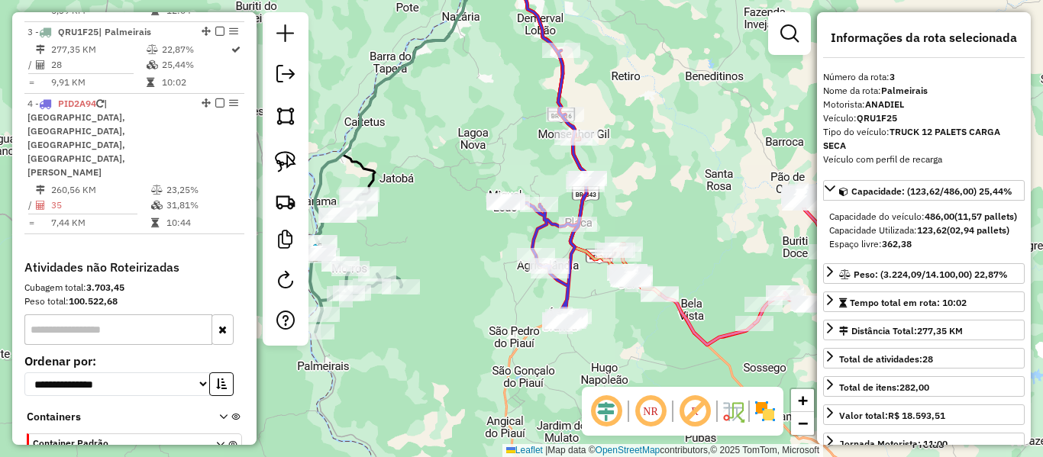
click at [570, 299] on icon at bounding box center [546, 186] width 81 height 273
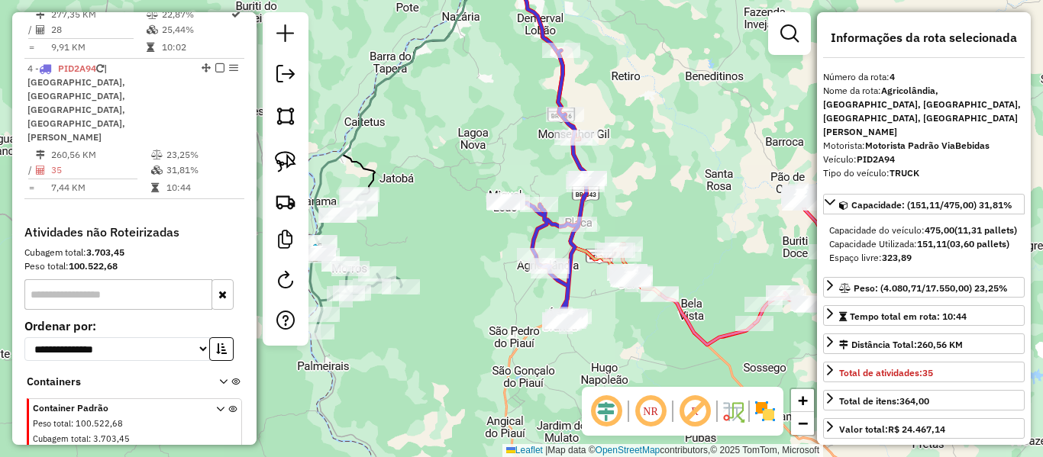
click at [588, 253] on icon at bounding box center [615, 215] width 89 height 157
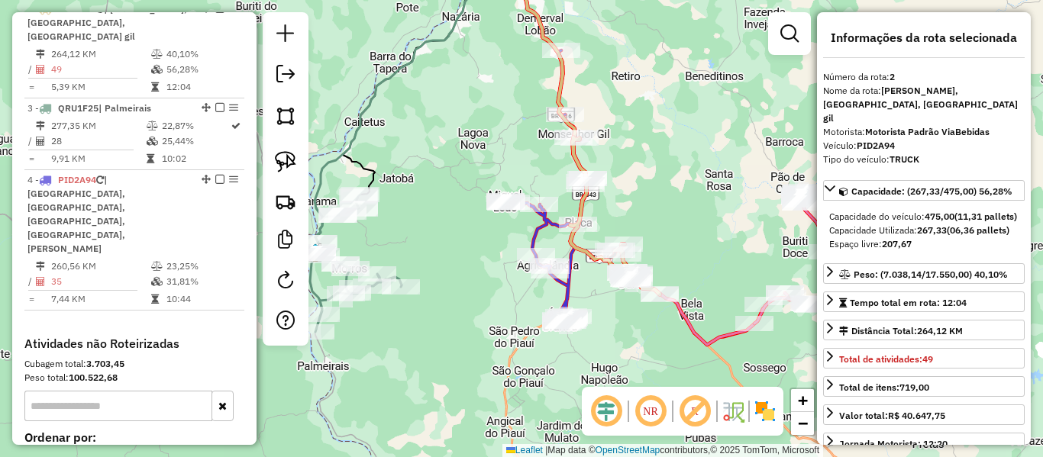
scroll to position [661, 0]
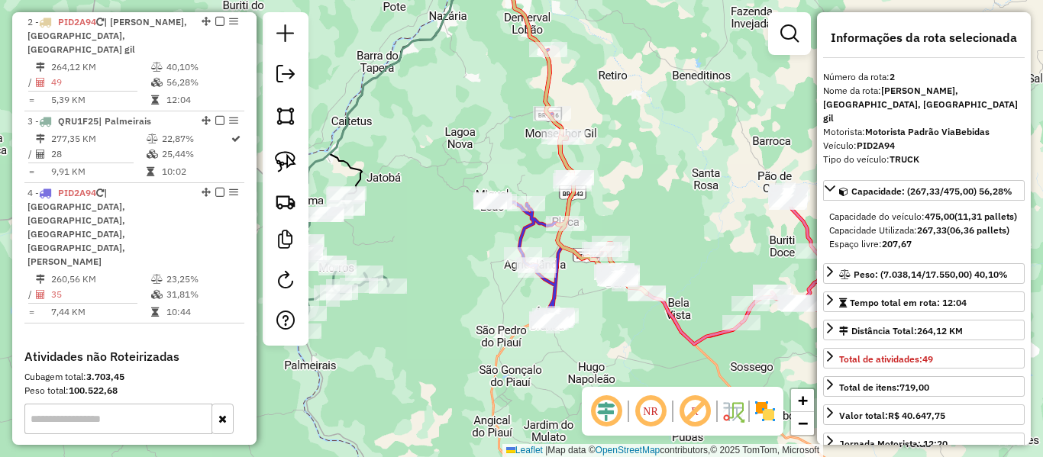
drag, startPoint x: 671, startPoint y: 193, endPoint x: 645, endPoint y: 193, distance: 26.0
click at [646, 193] on div "Janela de atendimento Grade de atendimento Capacidade Transportadoras Veículos …" at bounding box center [521, 228] width 1043 height 457
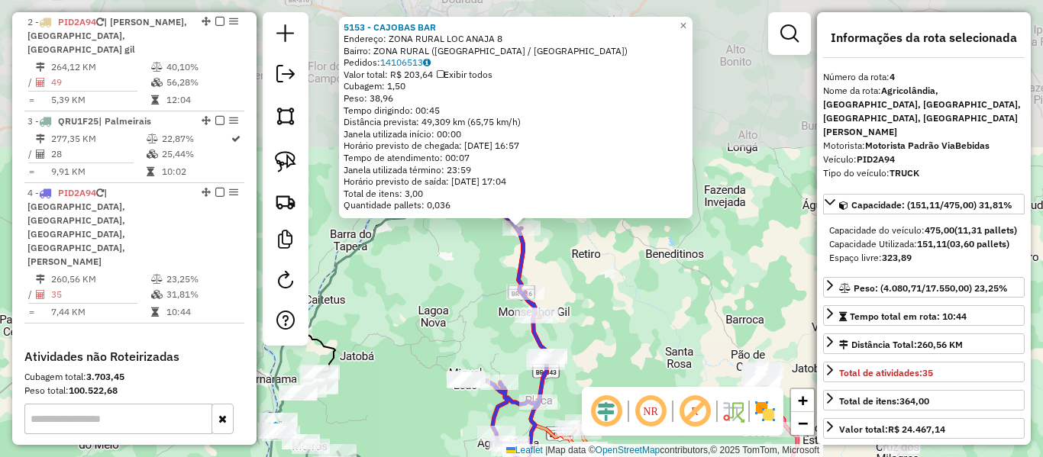
scroll to position [786, 0]
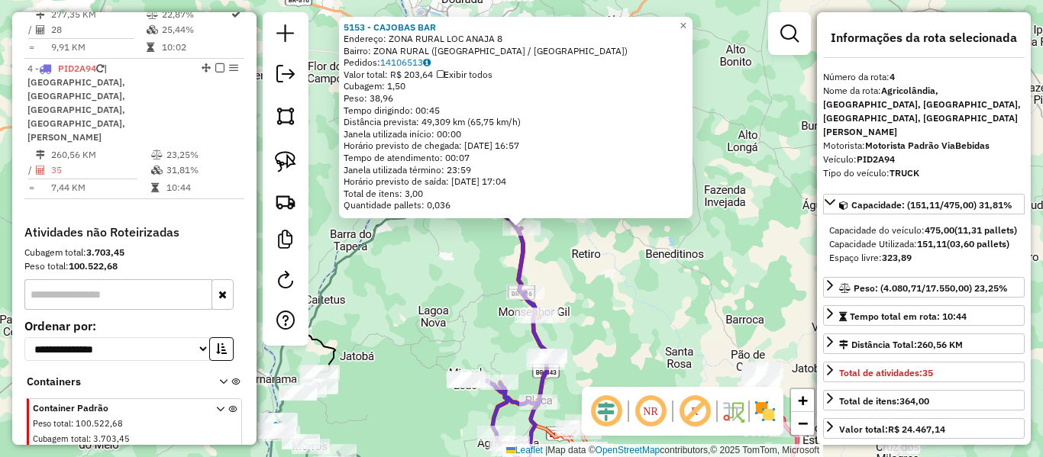
click at [462, 295] on div "5153 - CAJOBAS BAR Endereço: ZONA RURAL LOC ANAJA 8 Bairro: ZONA RURAL (LAGOA D…" at bounding box center [521, 228] width 1043 height 457
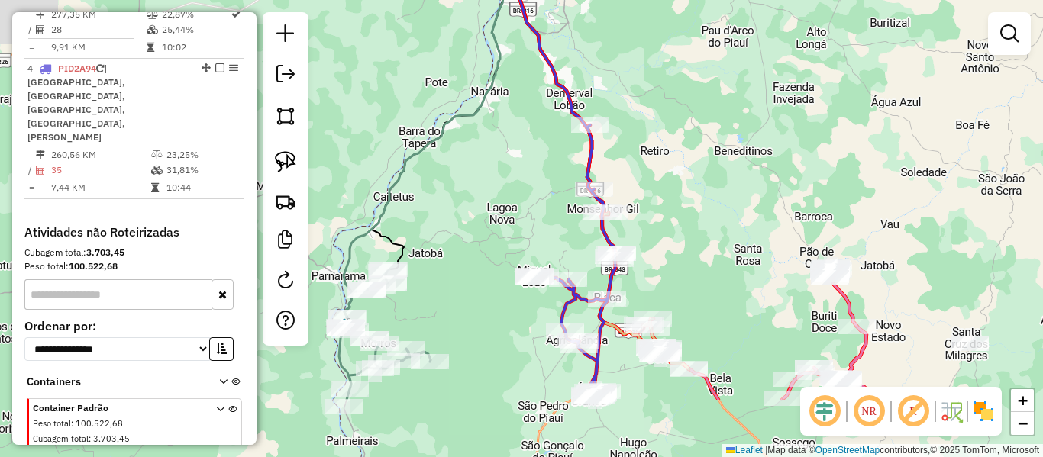
drag, startPoint x: 530, startPoint y: 201, endPoint x: 547, endPoint y: 171, distance: 34.2
click at [545, 176] on div "Janela de atendimento Grade de atendimento Capacidade Transportadoras Veículos …" at bounding box center [521, 228] width 1043 height 457
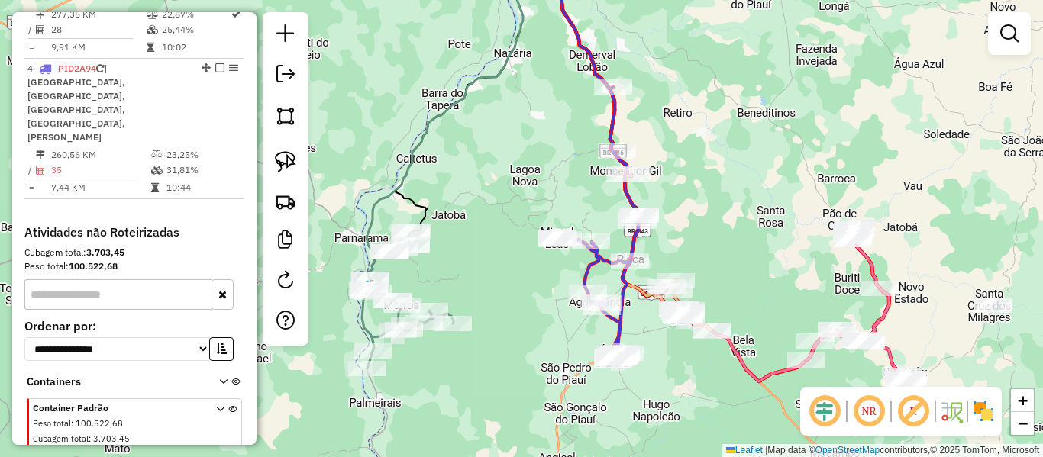
click at [586, 274] on icon at bounding box center [598, 223] width 81 height 273
select select "**********"
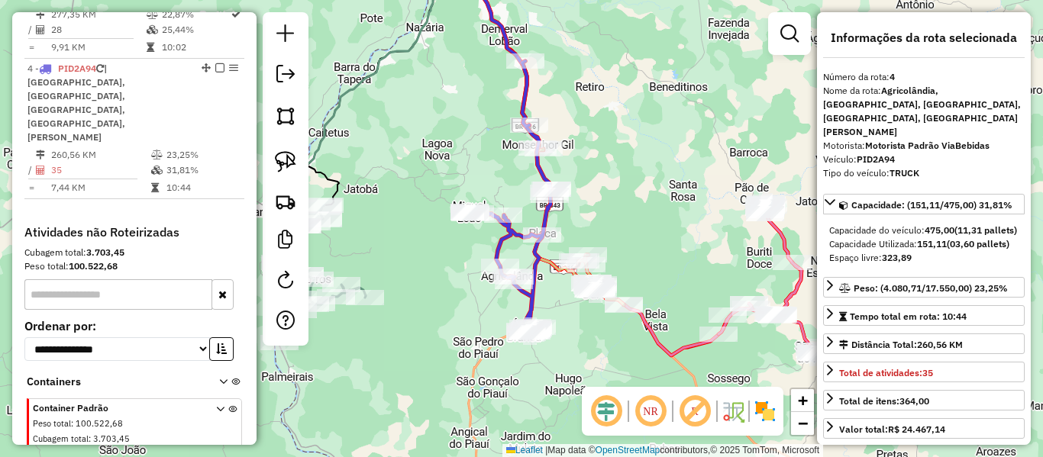
drag, startPoint x: 502, startPoint y: 253, endPoint x: 470, endPoint y: 242, distance: 33.8
click at [470, 242] on div "Janela de atendimento Grade de atendimento Capacidade Transportadoras Veículos …" at bounding box center [521, 228] width 1043 height 457
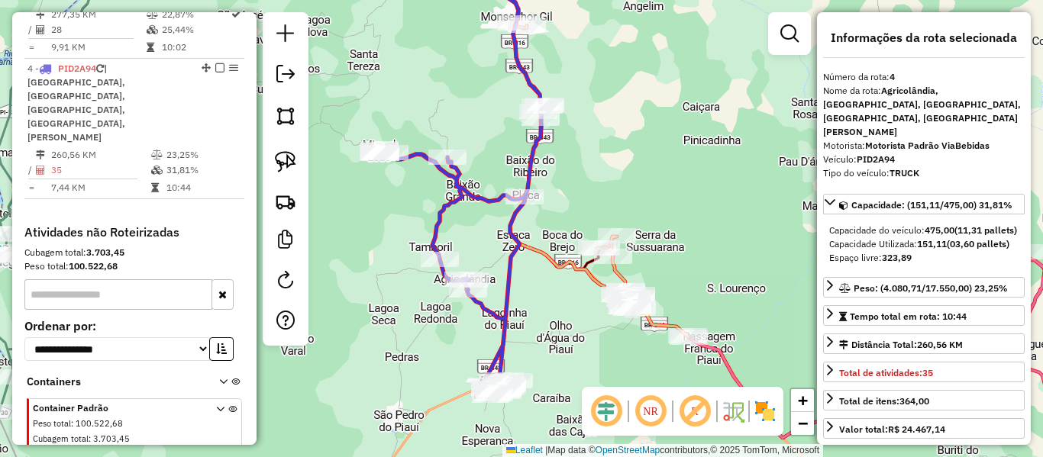
click at [553, 263] on icon at bounding box center [599, 180] width 180 height 315
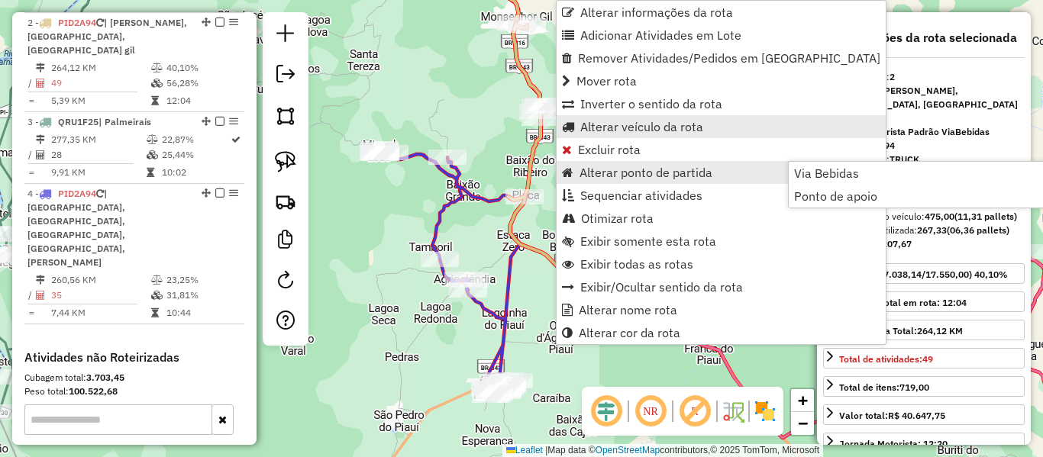
scroll to position [661, 0]
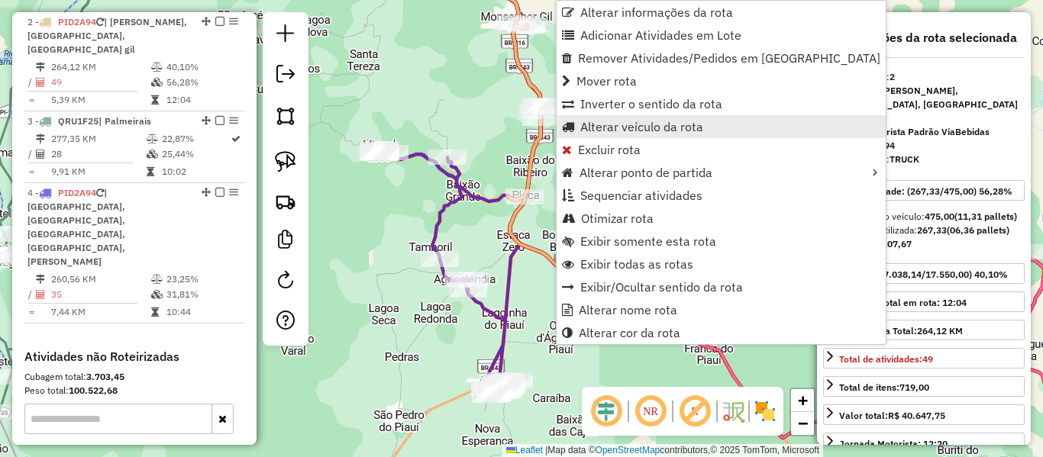
click at [605, 129] on span "Alterar veículo da rota" at bounding box center [641, 127] width 123 height 12
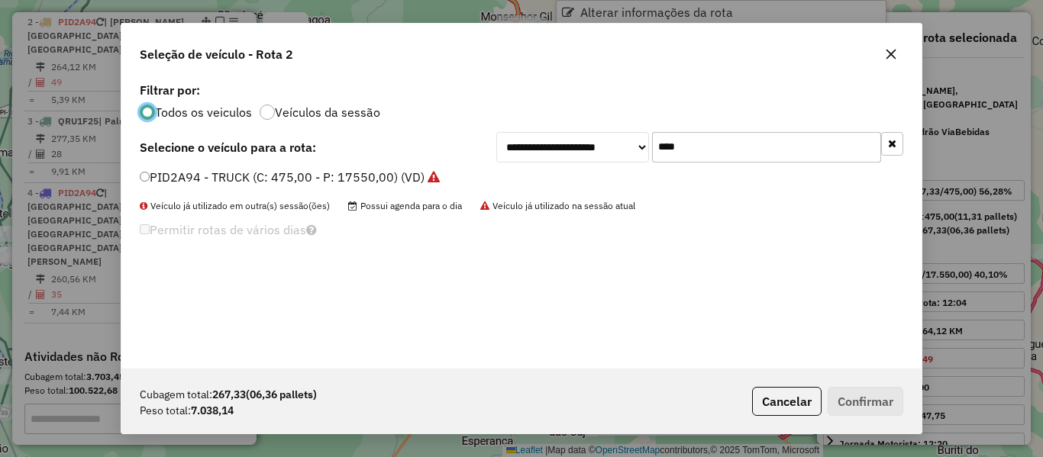
scroll to position [8, 5]
click at [618, 160] on div "**********" at bounding box center [699, 147] width 407 height 31
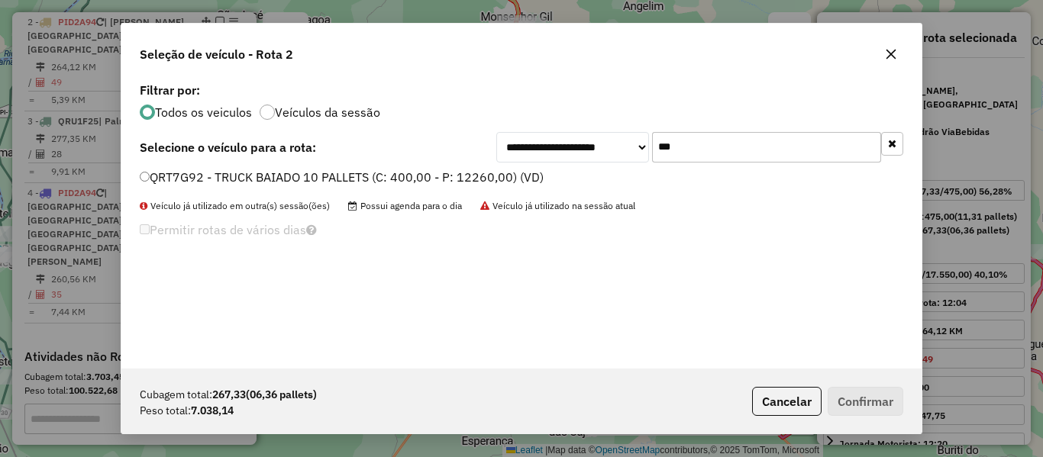
type input "***"
click at [156, 183] on label "QRT7G92 - TRUCK BAIADO 10 PALLETS (C: 400,00 - P: 12260,00) (VD)" at bounding box center [342, 177] width 404 height 18
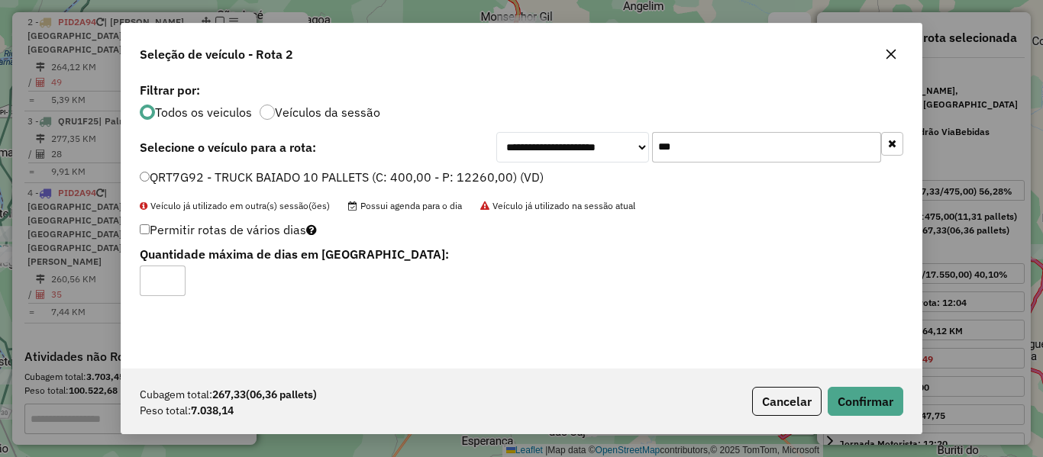
drag, startPoint x: 175, startPoint y: 277, endPoint x: 389, endPoint y: 307, distance: 215.9
type input "*"
click at [173, 277] on input "*" at bounding box center [163, 281] width 46 height 31
click at [849, 394] on button "Confirmar" at bounding box center [866, 401] width 76 height 29
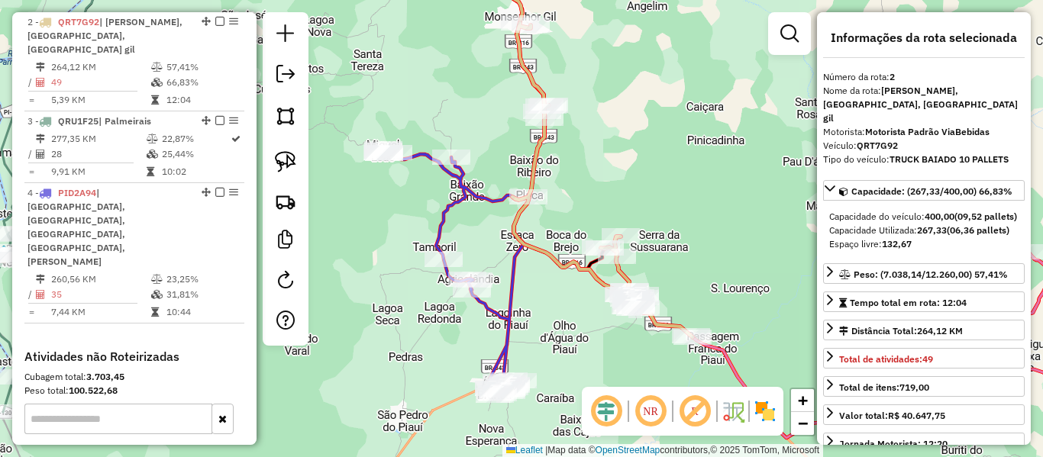
drag, startPoint x: 383, startPoint y: 333, endPoint x: 520, endPoint y: 224, distance: 175.0
click at [519, 249] on div "Rota 4 - Placa PID2A94 5803 - MANOEL JOSE DOS SANTOS (BAR PAI E FILHOS) Janela …" at bounding box center [521, 228] width 1043 height 457
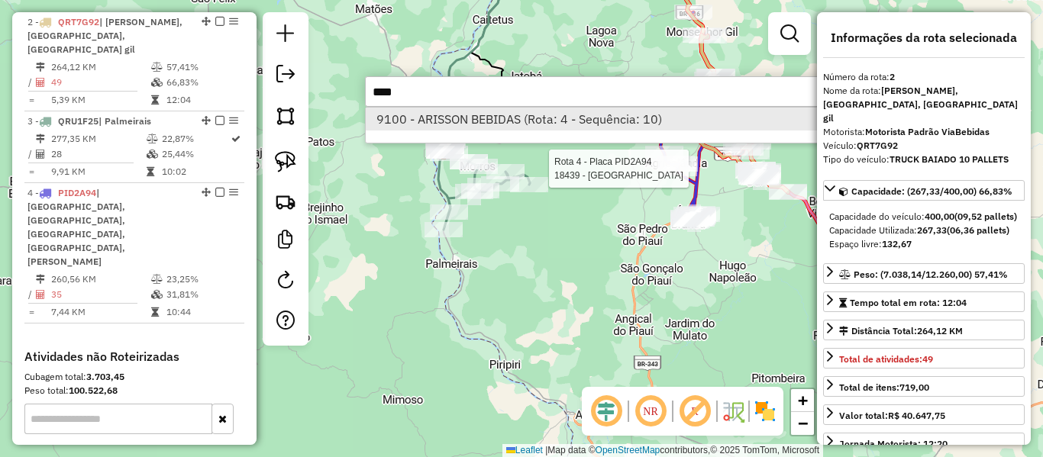
type input "****"
click at [429, 121] on li "9100 - ARISSON BEBIDAS (Rota: 4 - Sequência: 10)" at bounding box center [594, 119] width 457 height 23
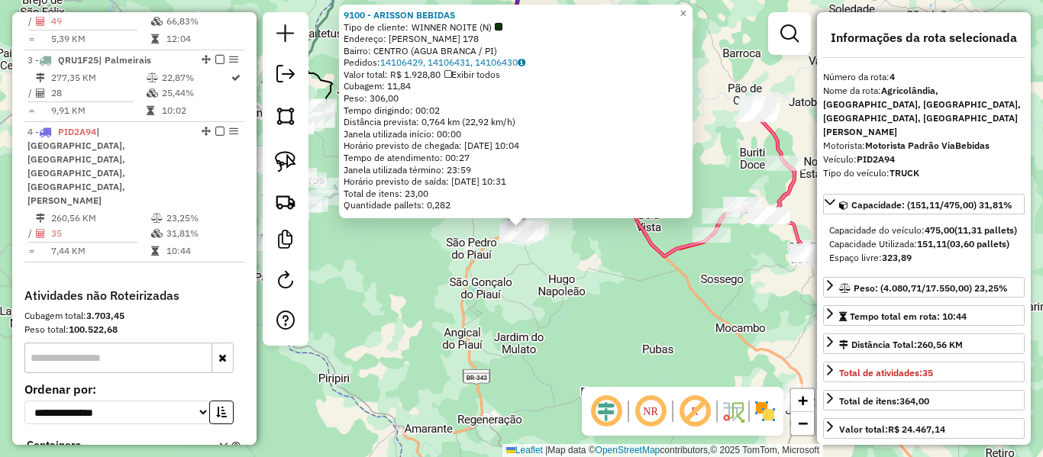
scroll to position [786, 0]
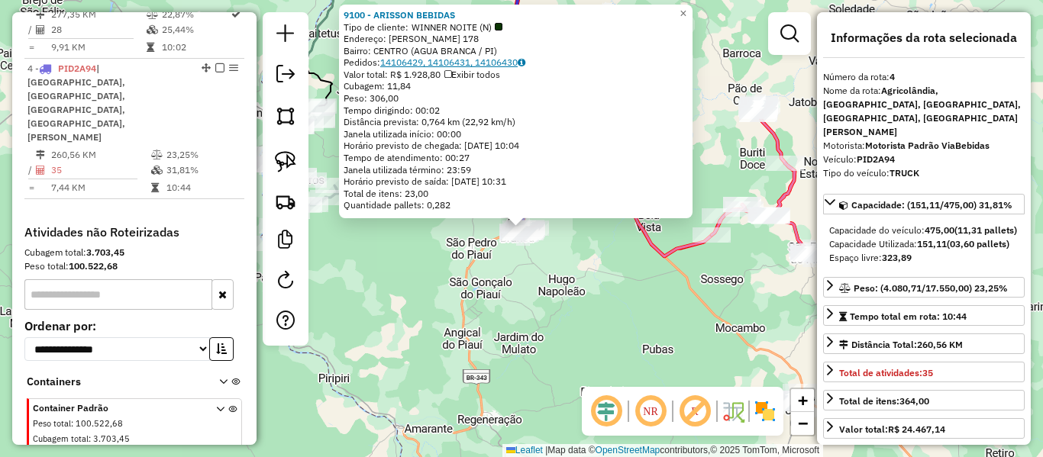
click at [409, 60] on link "14106429, 14106431, 14106430" at bounding box center [452, 62] width 145 height 11
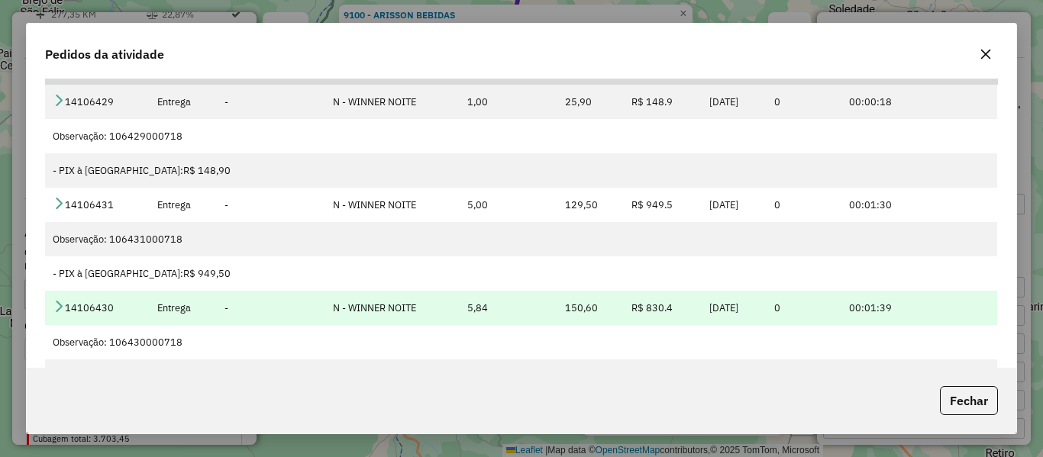
scroll to position [0, 0]
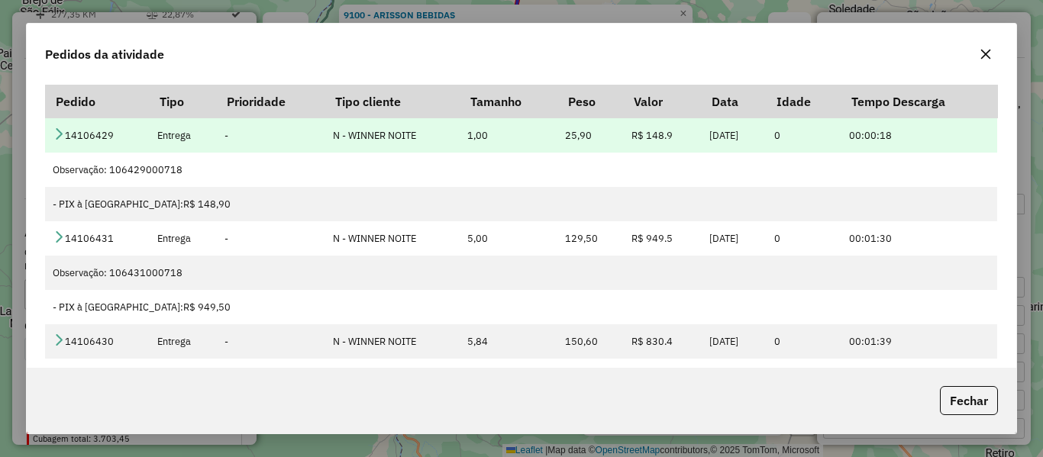
click at [65, 130] on td "14106429" at bounding box center [97, 135] width 104 height 34
click at [59, 133] on icon at bounding box center [59, 134] width 12 height 12
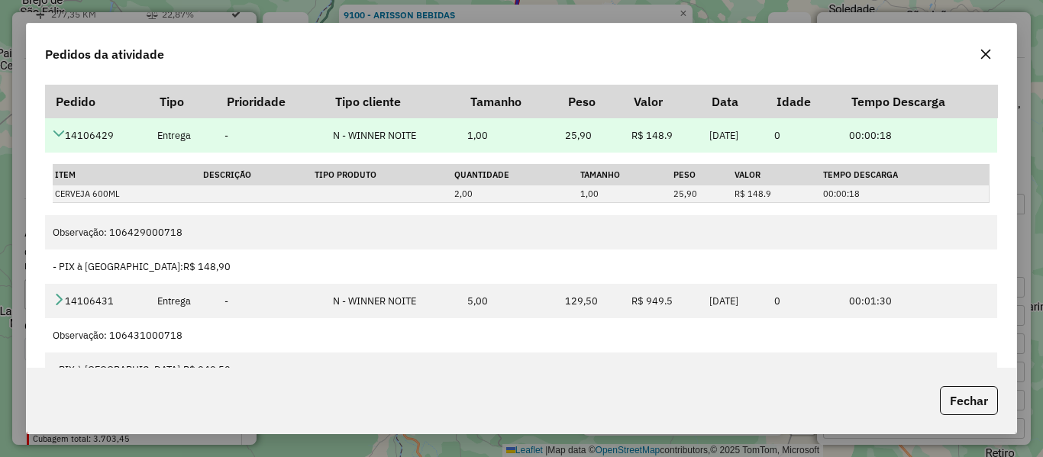
click at [59, 133] on icon at bounding box center [59, 134] width 12 height 12
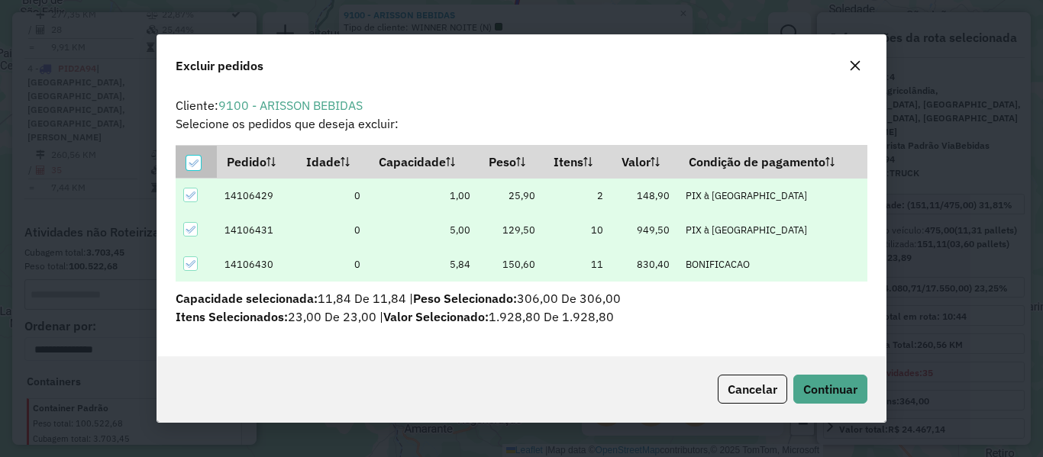
click at [200, 163] on div at bounding box center [193, 163] width 15 height 15
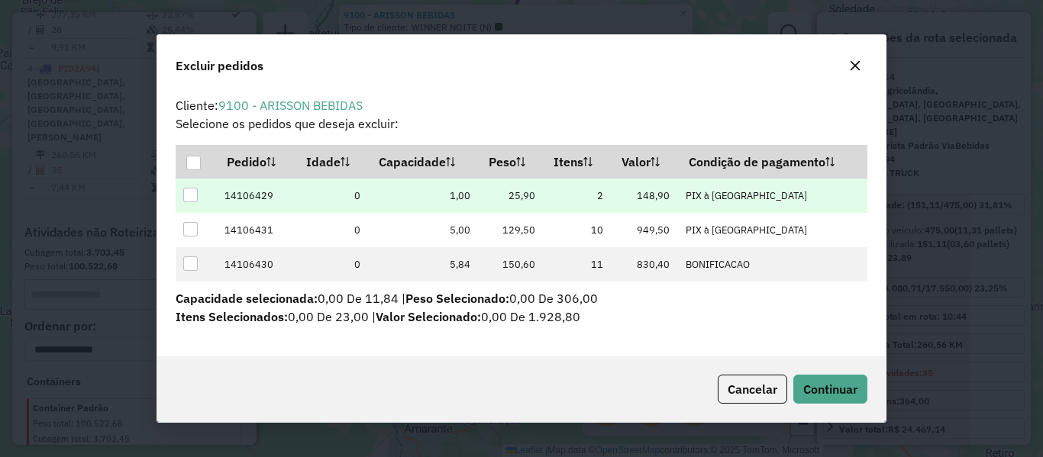
click at [189, 197] on div at bounding box center [190, 195] width 15 height 15
click at [806, 385] on span "Continuar" at bounding box center [830, 389] width 54 height 15
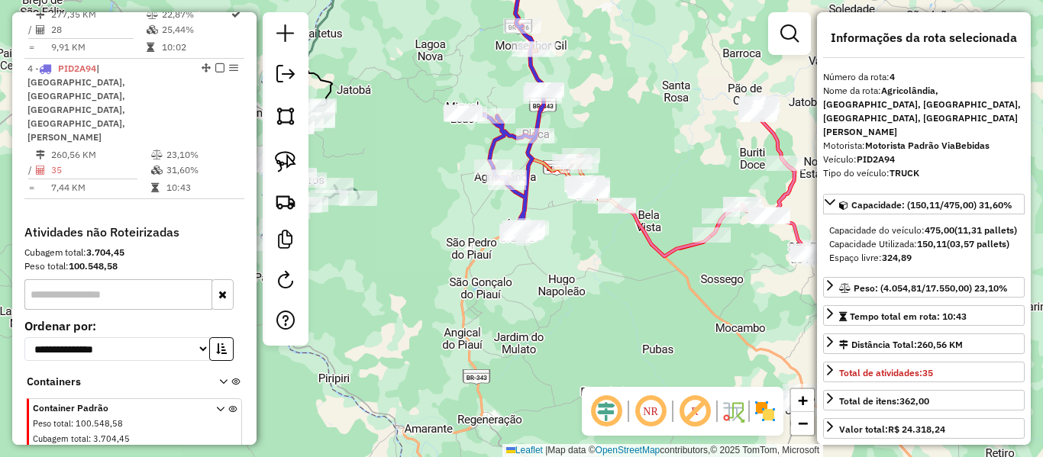
drag, startPoint x: 594, startPoint y: 273, endPoint x: 491, endPoint y: 216, distance: 117.9
click at [495, 218] on div "Janela de atendimento Grade de atendimento Capacidade Transportadoras Veículos …" at bounding box center [521, 228] width 1043 height 457
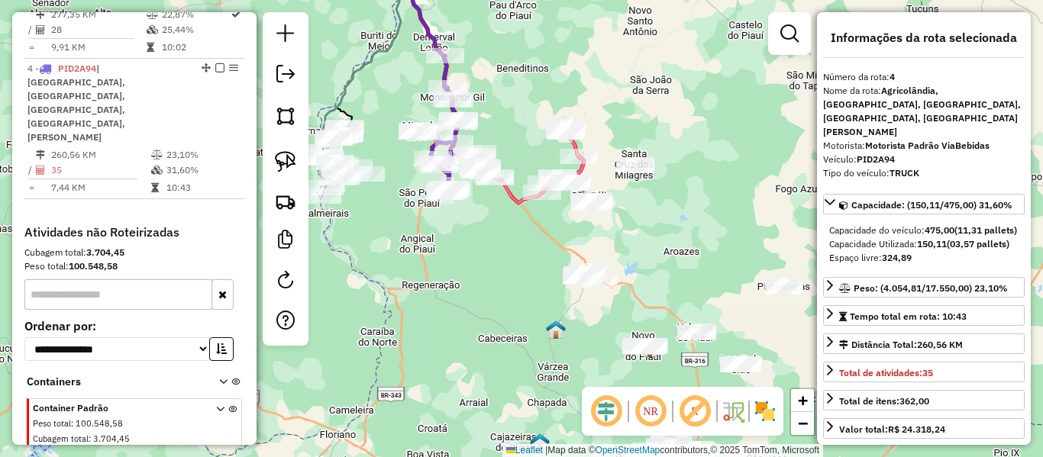
click at [479, 183] on div "Janela de atendimento Grade de atendimento Capacidade Transportadoras Veículos …" at bounding box center [521, 228] width 1043 height 457
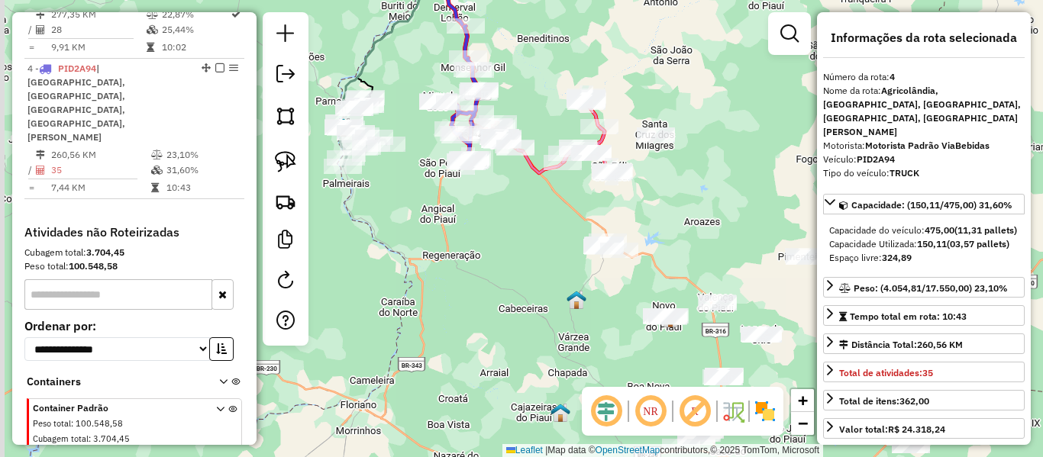
drag, startPoint x: 502, startPoint y: 196, endPoint x: 541, endPoint y: 225, distance: 48.6
click at [546, 227] on div "Janela de atendimento Grade de atendimento Capacidade Transportadoras Veículos …" at bounding box center [521, 228] width 1043 height 457
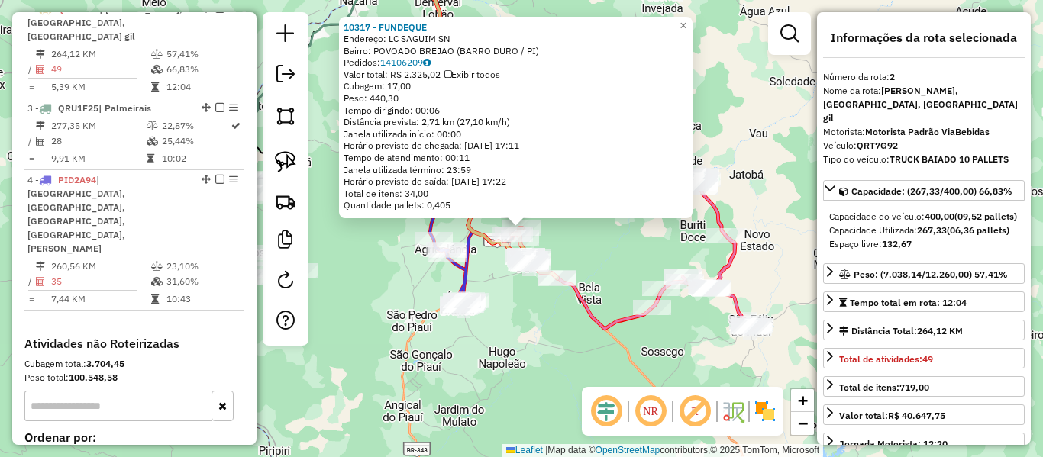
scroll to position [661, 0]
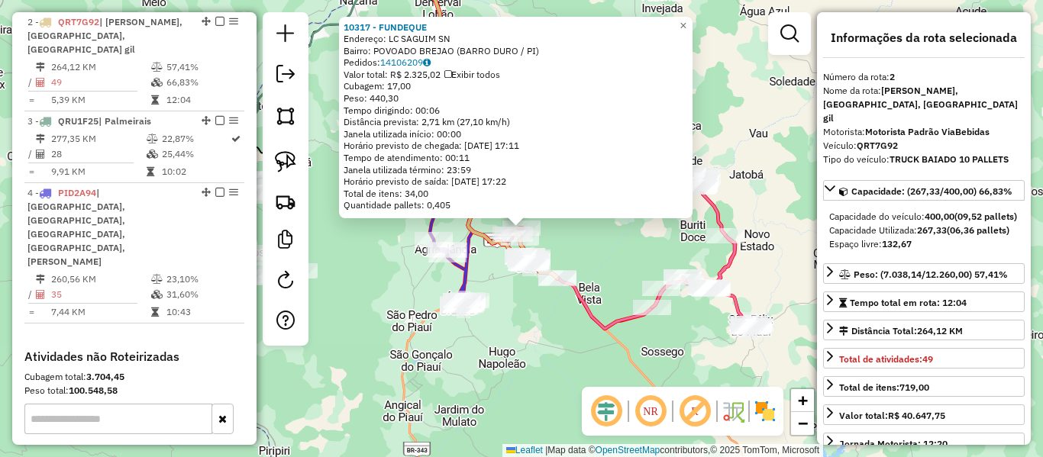
click at [552, 358] on div "10317 - FUNDEQUE Endereço: LC SAGUIM SN Bairro: POVOADO BREJAO (BARRO DURO / PI…" at bounding box center [521, 228] width 1043 height 457
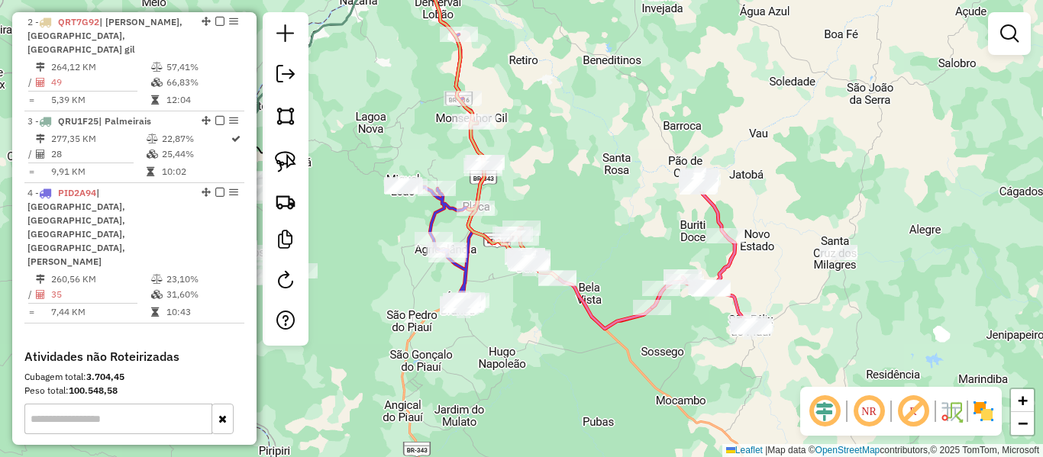
click at [468, 271] on icon at bounding box center [443, 170] width 81 height 273
select select "**********"
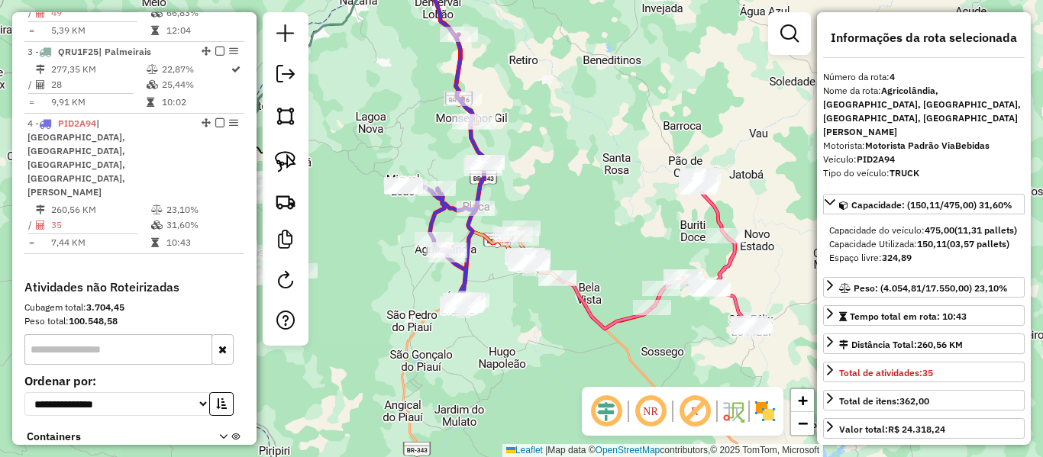
scroll to position [786, 0]
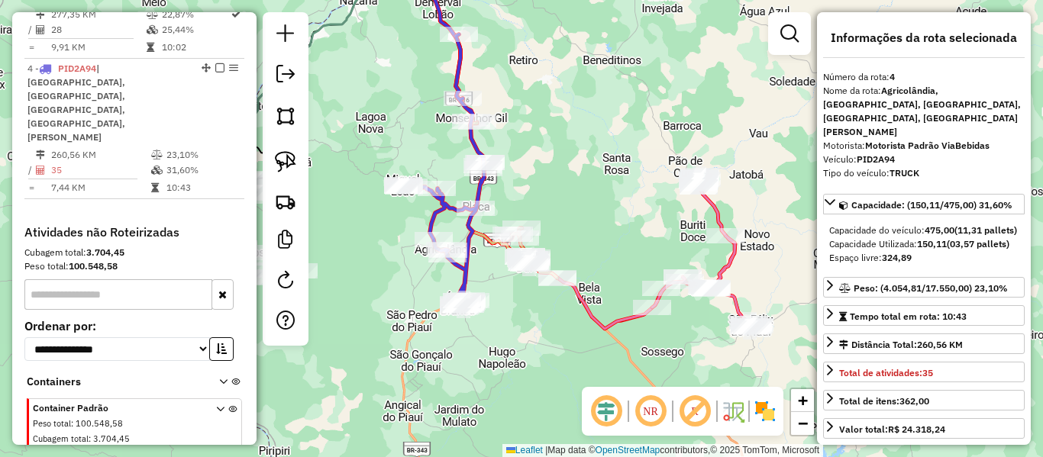
drag, startPoint x: 539, startPoint y: 336, endPoint x: 489, endPoint y: 257, distance: 94.1
click at [489, 258] on div "Janela de atendimento Grade de atendimento Capacidade Transportadoras Veículos …" at bounding box center [521, 228] width 1043 height 457
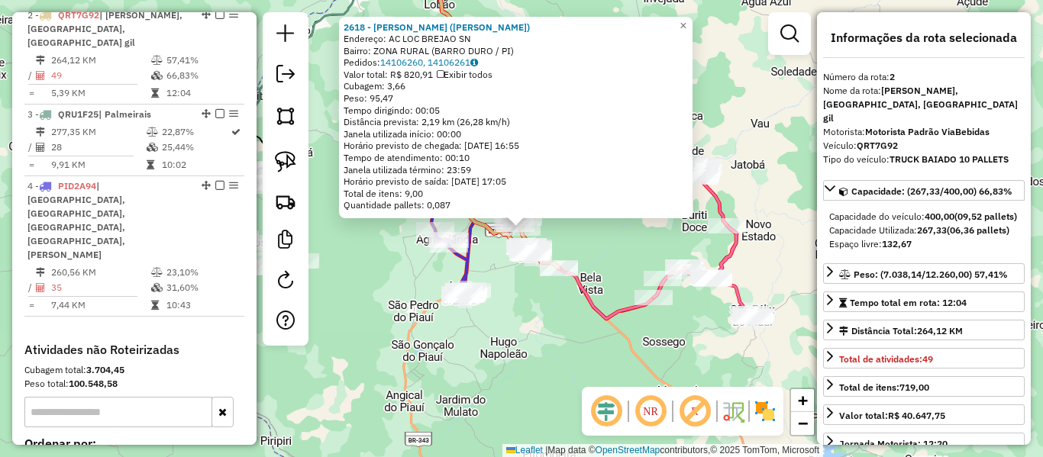
scroll to position [661, 0]
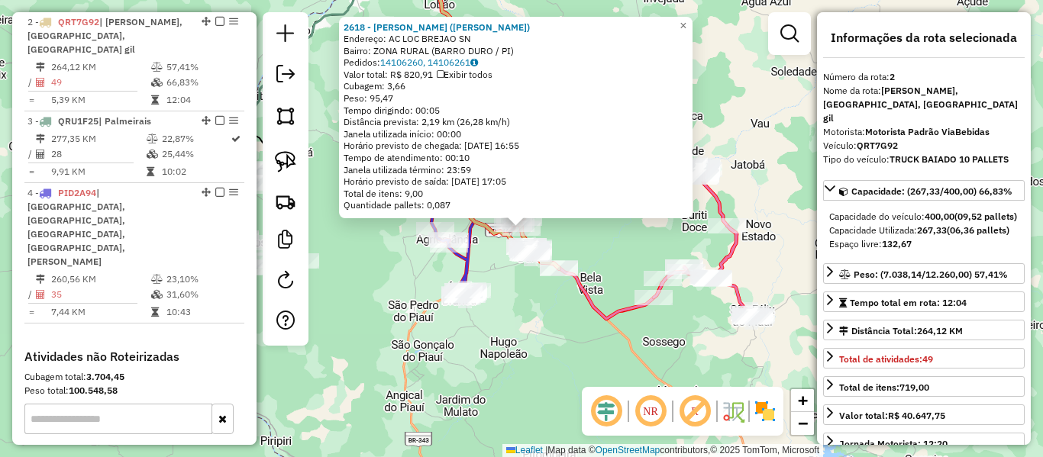
click at [531, 338] on div "2618 - DOMINGOS JOSE SOARES (DOMINGOS JOSE) Endereço: AC LOC BREJAO SN Bairro: …" at bounding box center [521, 228] width 1043 height 457
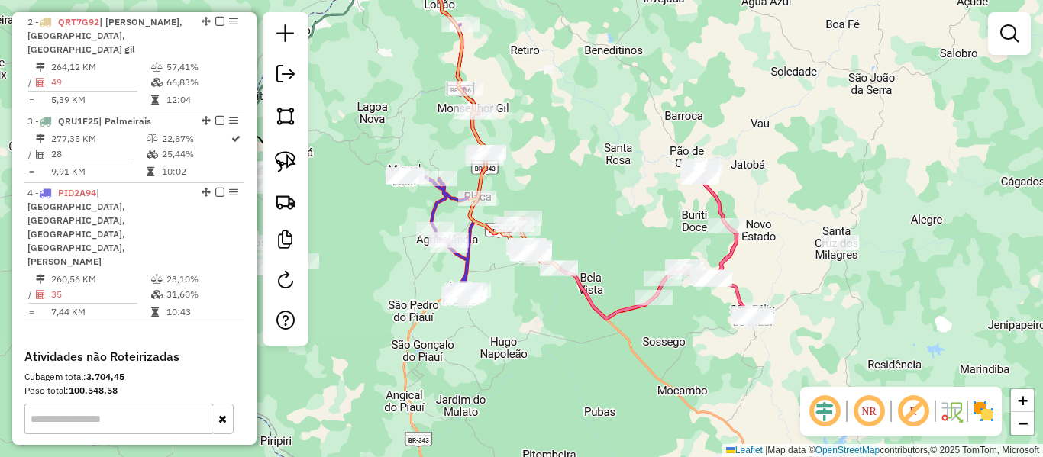
click at [543, 298] on div "2618 - DOMINGOS JOSE SOARES (DOMINGOS JOSE) Endereço: AC LOC BREJAO SN Bairro: …" at bounding box center [521, 228] width 1043 height 457
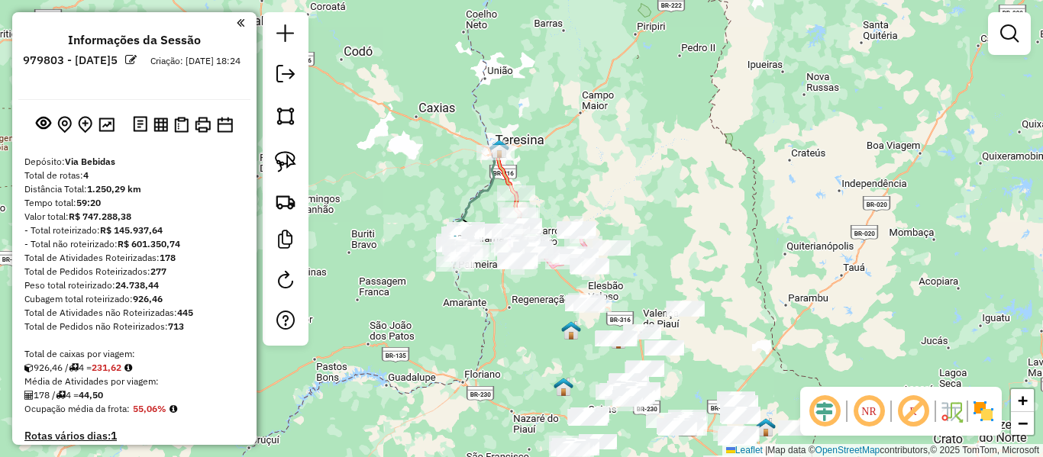
scroll to position [661, 0]
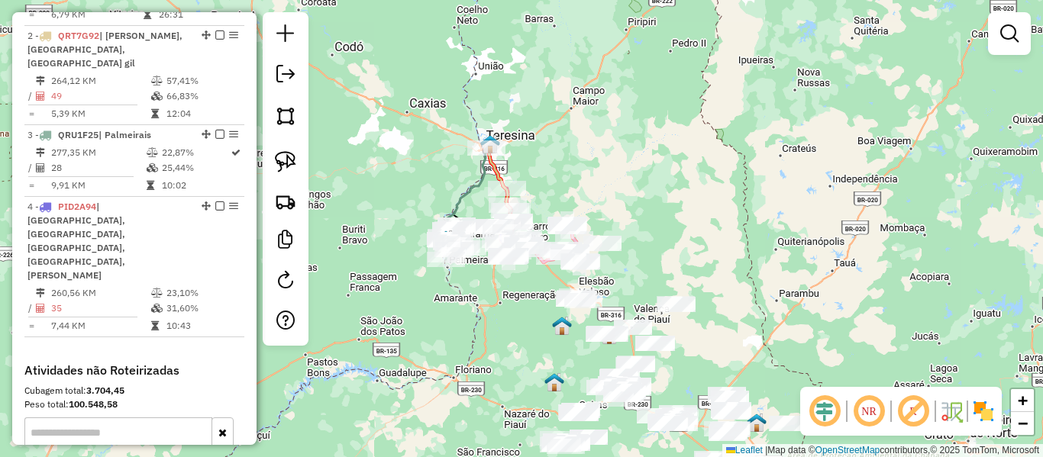
drag, startPoint x: 496, startPoint y: 302, endPoint x: 415, endPoint y: 239, distance: 102.8
click at [412, 219] on div "Janela de atendimento Grade de atendimento Capacidade Transportadoras Veículos …" at bounding box center [521, 228] width 1043 height 457
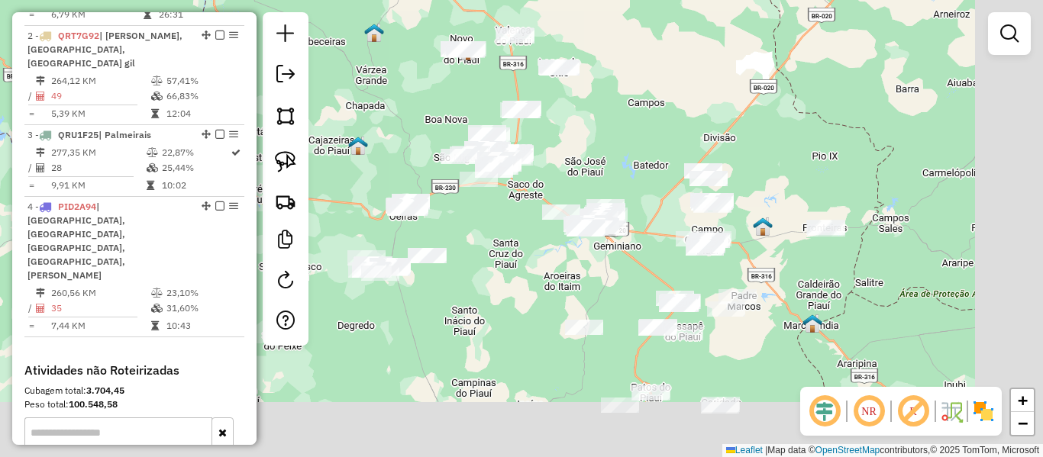
drag, startPoint x: 499, startPoint y: 305, endPoint x: 390, endPoint y: 173, distance: 171.9
click at [376, 157] on div "Janela de atendimento Grade de atendimento Capacidade Transportadoras Veículos …" at bounding box center [521, 228] width 1043 height 457
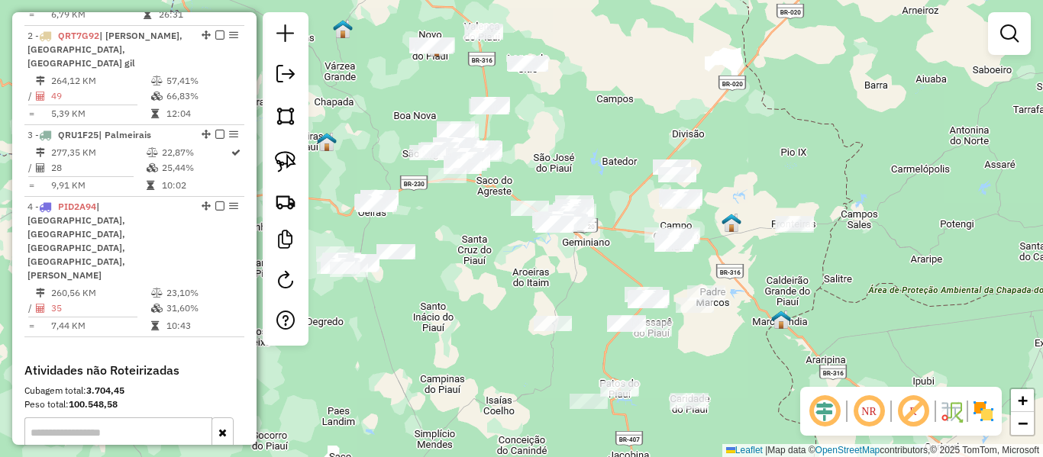
drag, startPoint x: 512, startPoint y: 301, endPoint x: 372, endPoint y: 283, distance: 141.7
click at [372, 283] on div "Janela de atendimento Grade de atendimento Capacidade Transportadoras Veículos …" at bounding box center [521, 228] width 1043 height 457
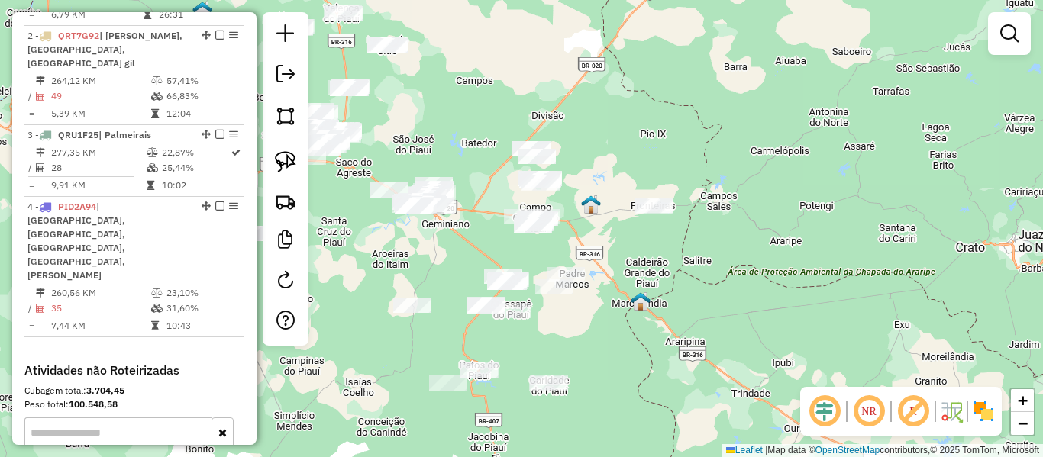
drag, startPoint x: 428, startPoint y: 166, endPoint x: 404, endPoint y: 166, distance: 24.4
click at [415, 168] on div "Janela de atendimento Grade de atendimento Capacidade Transportadoras Veículos …" at bounding box center [521, 228] width 1043 height 457
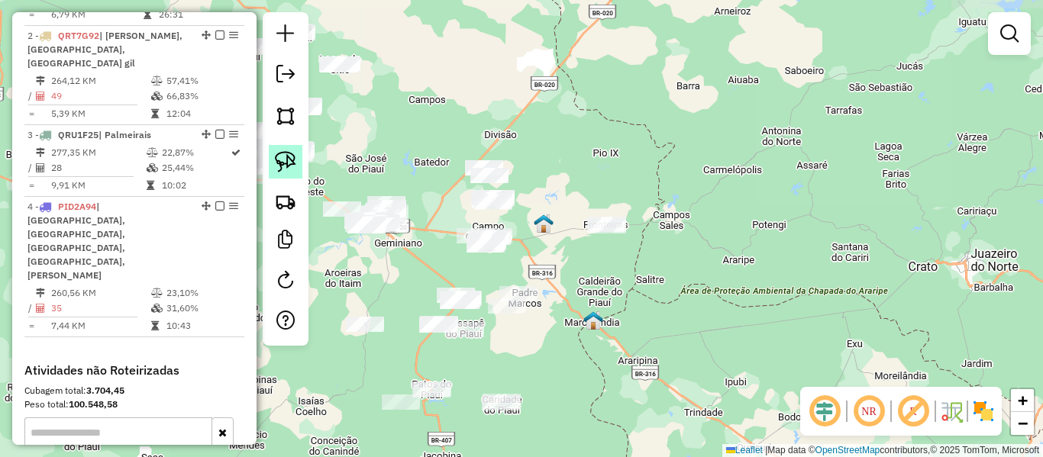
click at [292, 163] on img at bounding box center [285, 161] width 21 height 21
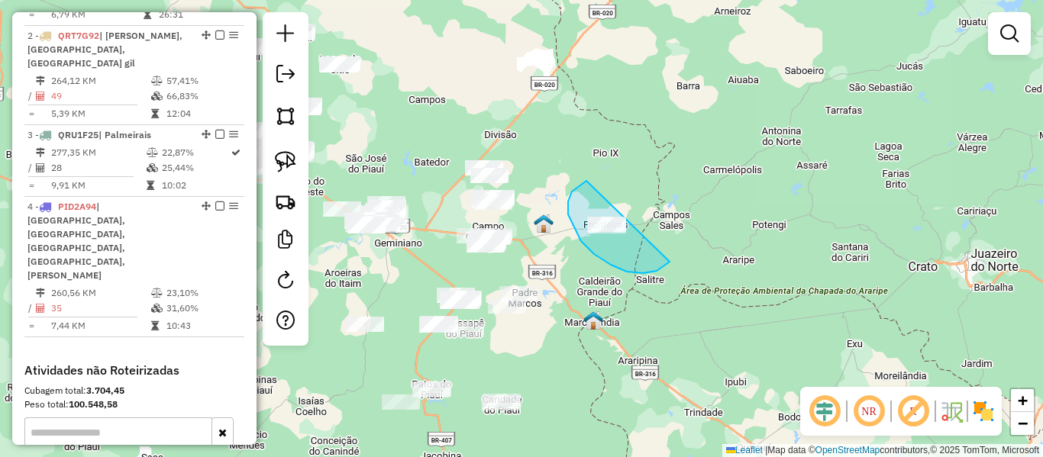
drag, startPoint x: 570, startPoint y: 198, endPoint x: 691, endPoint y: 233, distance: 126.4
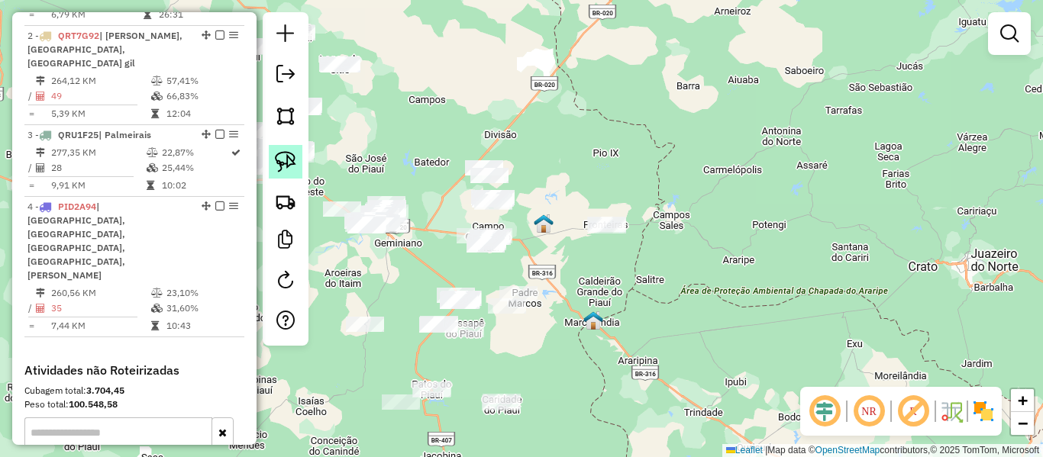
click at [283, 159] on img at bounding box center [285, 161] width 21 height 21
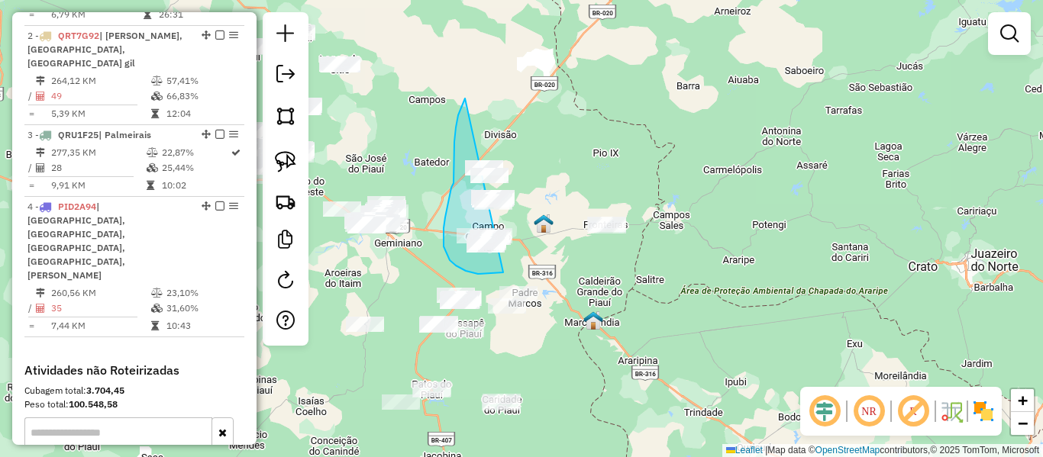
drag, startPoint x: 456, startPoint y: 128, endPoint x: 547, endPoint y: 186, distance: 108.3
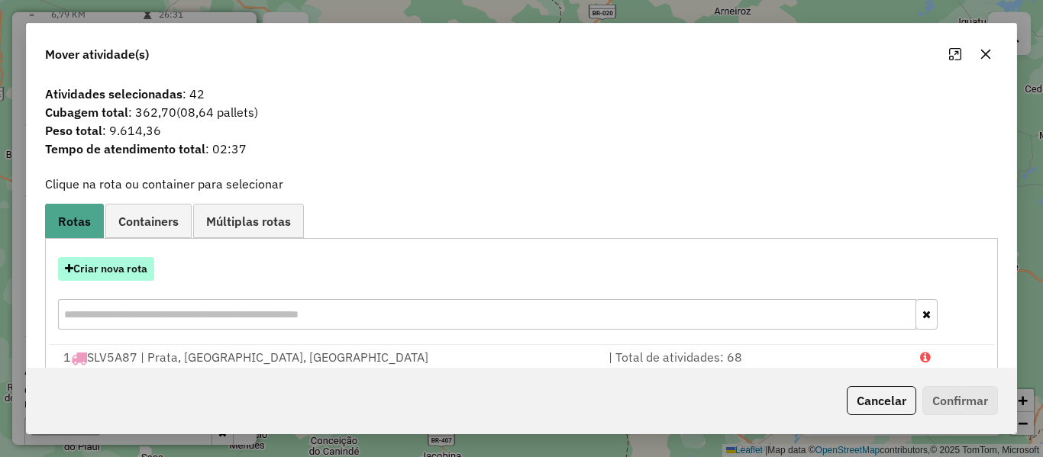
click at [124, 281] on button "Criar nova rota" at bounding box center [106, 269] width 96 height 24
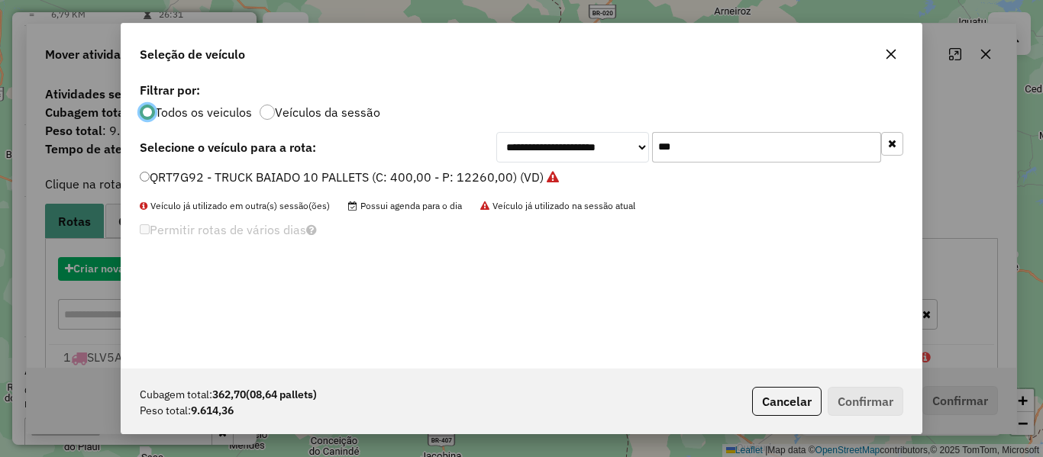
scroll to position [8, 5]
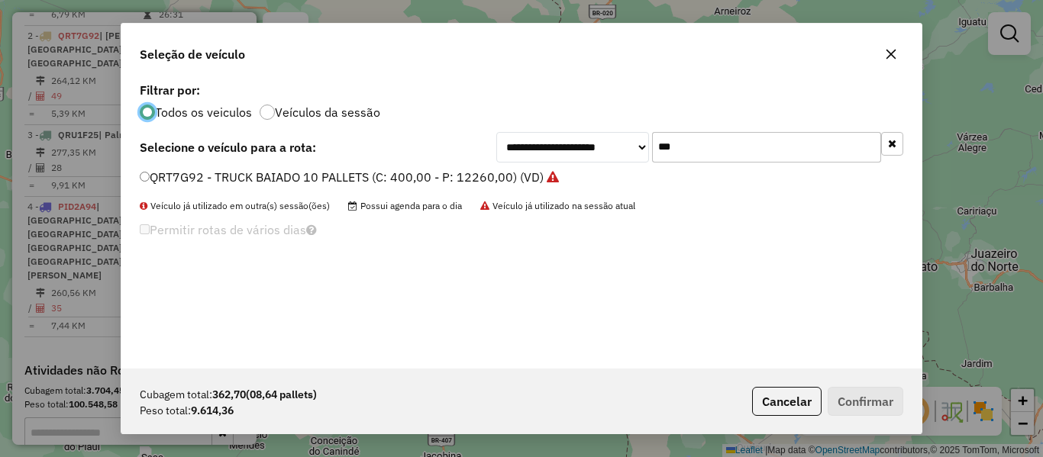
drag, startPoint x: 602, startPoint y: 171, endPoint x: 574, endPoint y: 177, distance: 28.9
click at [575, 177] on div "**********" at bounding box center [521, 224] width 800 height 290
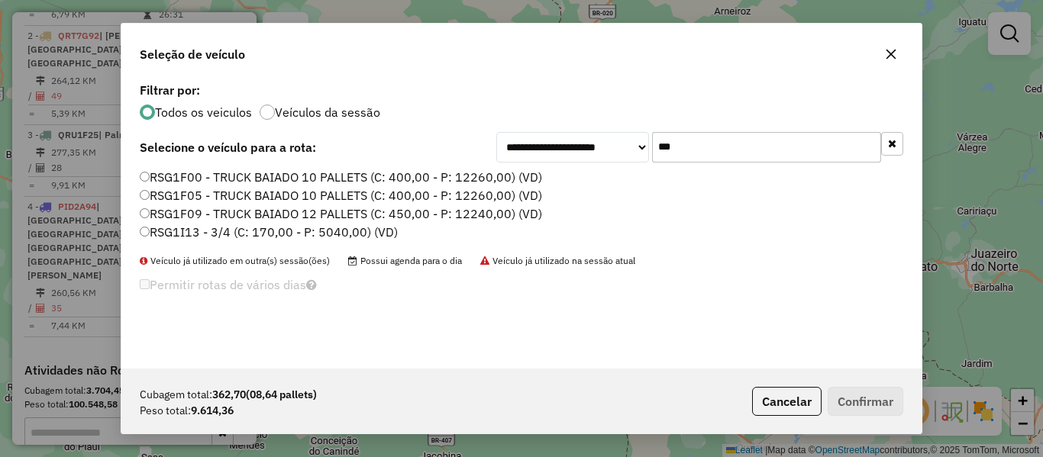
click at [798, 152] on input "***" at bounding box center [766, 147] width 229 height 31
type input "***"
click at [172, 218] on label "RSP1I18 - TOCO BAIADO (C: 336,00 - P: 9744,00) (VD)" at bounding box center [298, 214] width 316 height 18
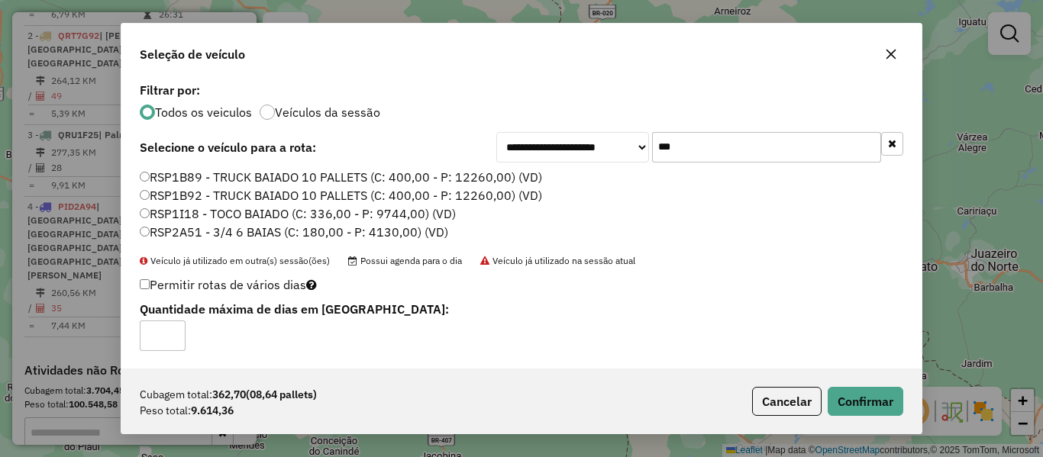
type input "*"
click at [174, 331] on input "*" at bounding box center [163, 336] width 46 height 31
click at [894, 406] on button "Confirmar" at bounding box center [866, 401] width 76 height 29
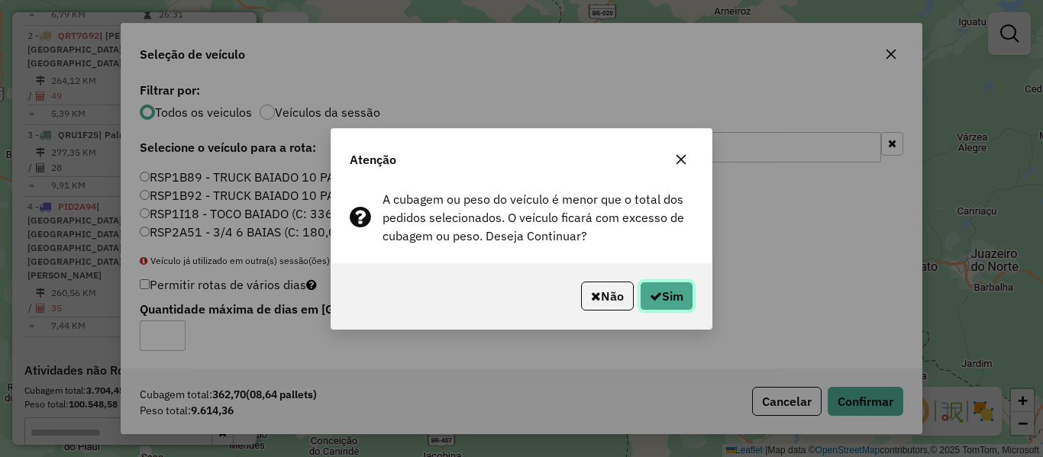
click at [650, 299] on icon "button" at bounding box center [656, 296] width 12 height 12
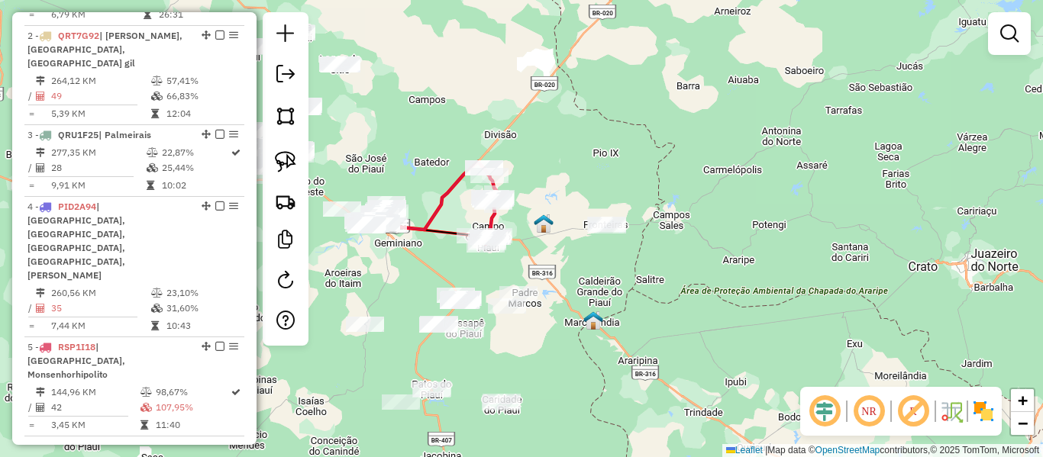
drag, startPoint x: 680, startPoint y: 132, endPoint x: 693, endPoint y: 115, distance: 20.8
click at [693, 115] on div "Janela de atendimento Grade de atendimento Capacidade Transportadoras Veículos …" at bounding box center [521, 228] width 1043 height 457
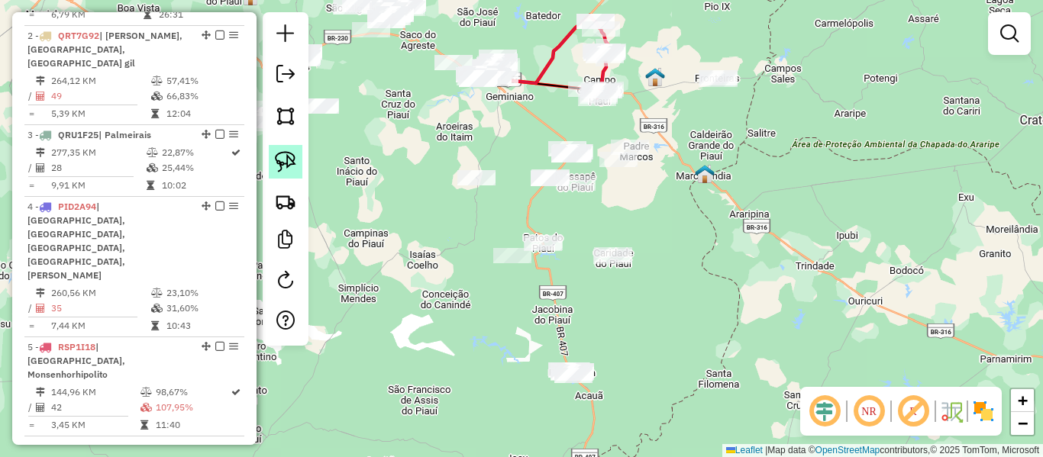
click at [293, 155] on img at bounding box center [285, 161] width 21 height 21
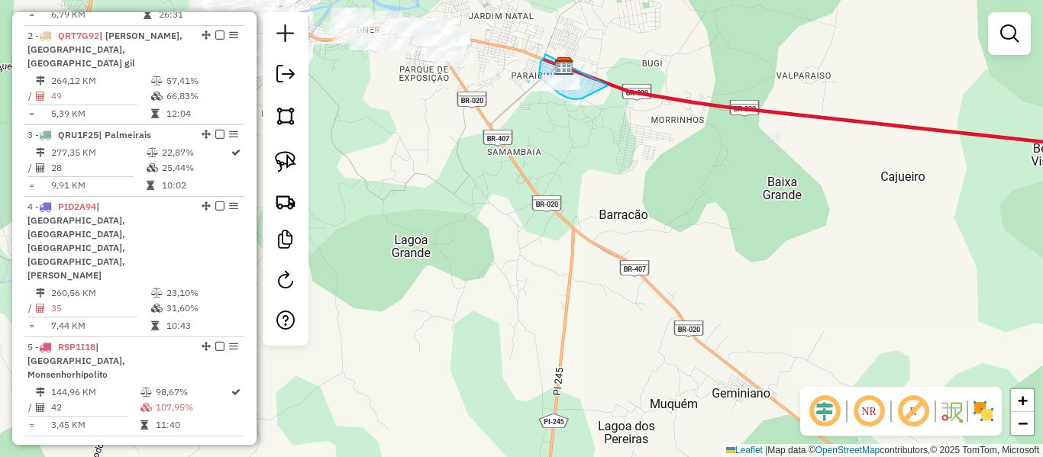
drag, startPoint x: 545, startPoint y: 54, endPoint x: 614, endPoint y: 85, distance: 75.2
click at [282, 158] on img at bounding box center [285, 161] width 21 height 21
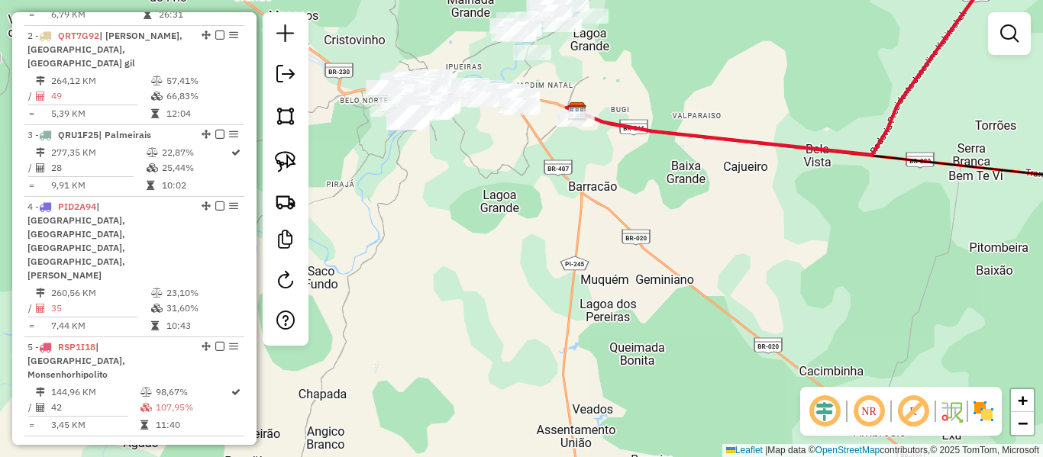
click at [296, 170] on img at bounding box center [285, 161] width 21 height 21
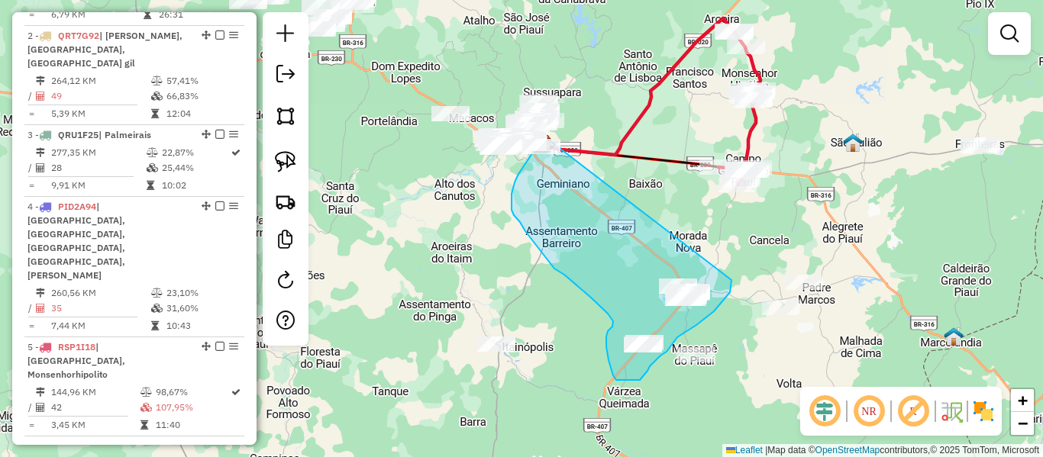
drag, startPoint x: 562, startPoint y: 99, endPoint x: 732, endPoint y: 280, distance: 248.6
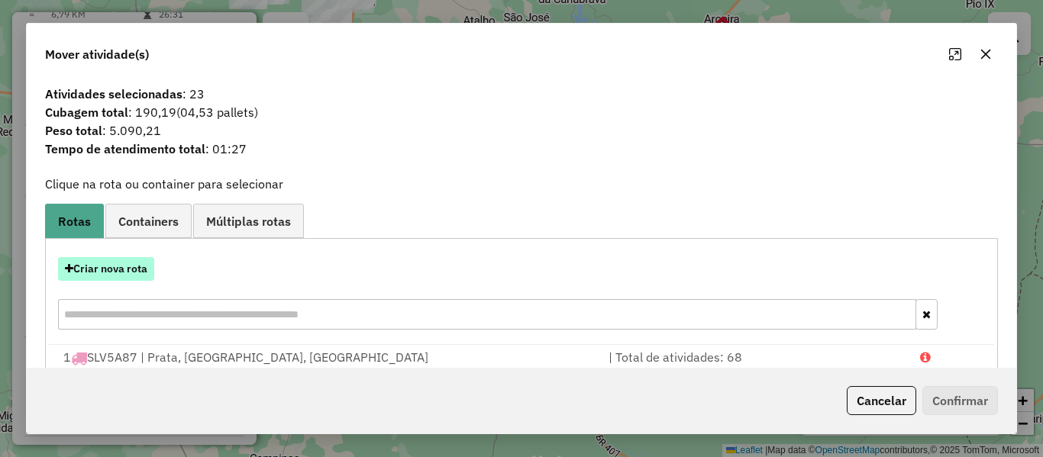
click at [126, 267] on button "Criar nova rota" at bounding box center [106, 269] width 96 height 24
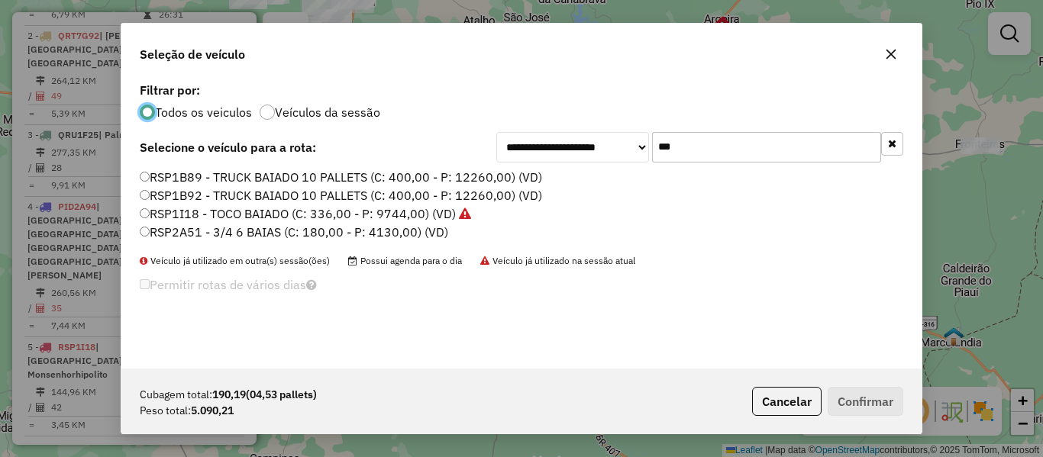
click at [620, 160] on div "**********" at bounding box center [699, 147] width 407 height 31
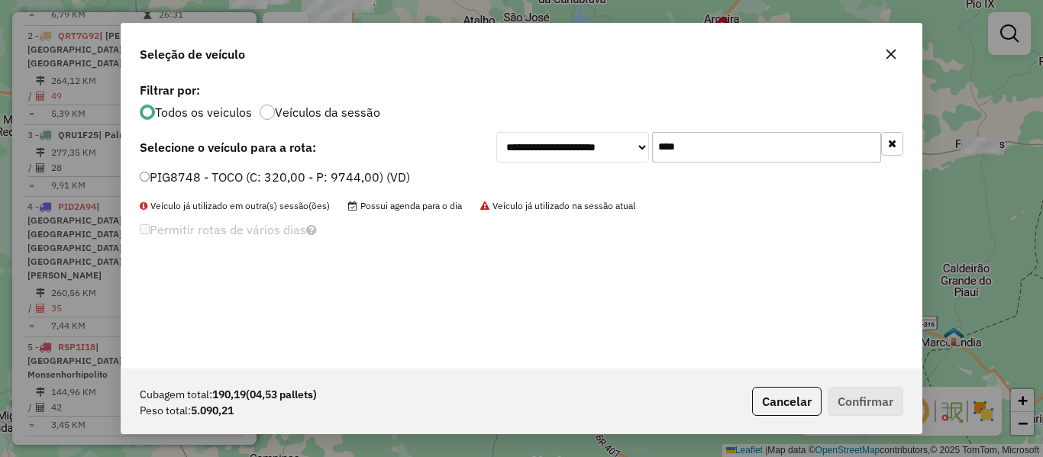
type input "****"
click at [184, 182] on label "PIG8748 - TOCO (C: 320,00 - P: 9744,00) (VD)" at bounding box center [275, 177] width 270 height 18
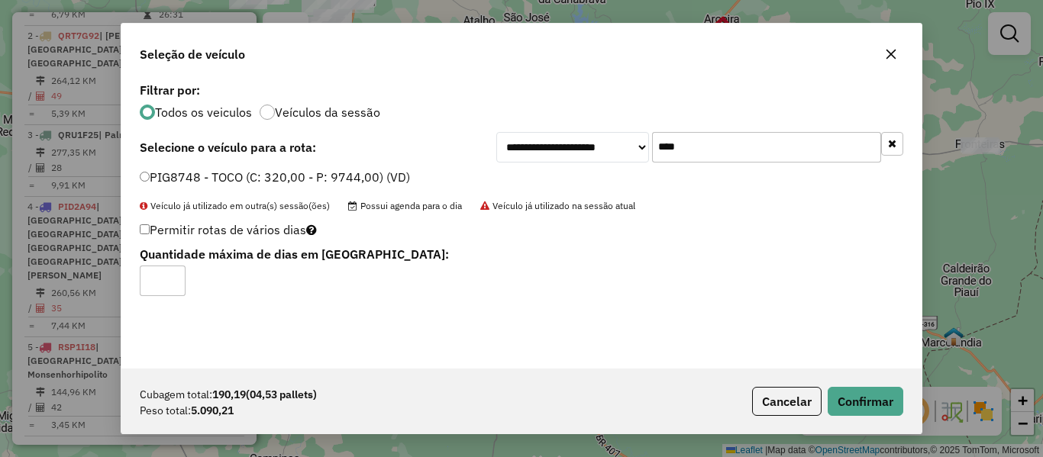
type input "*"
click at [173, 278] on input "*" at bounding box center [163, 281] width 46 height 31
click at [838, 388] on button "Confirmar" at bounding box center [866, 401] width 76 height 29
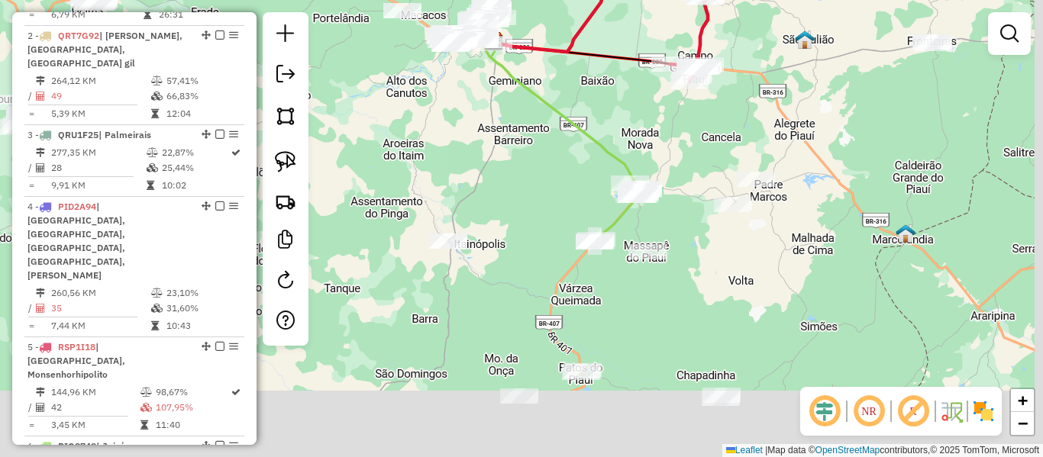
drag, startPoint x: 536, startPoint y: 191, endPoint x: 502, endPoint y: 121, distance: 78.2
click at [502, 113] on div "Janela de atendimento Grade de atendimento Capacidade Transportadoras Veículos …" at bounding box center [521, 228] width 1043 height 457
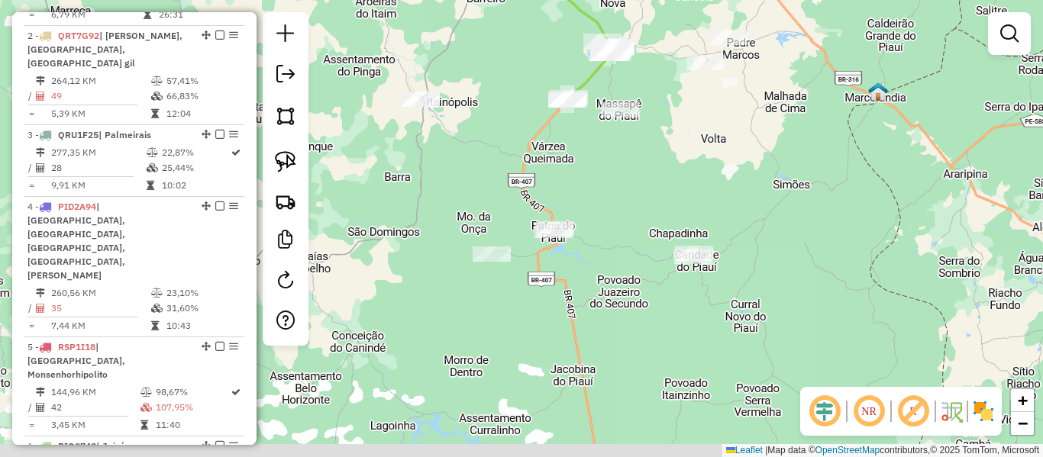
drag, startPoint x: 495, startPoint y: 214, endPoint x: 494, endPoint y: 146, distance: 68.0
click at [493, 150] on div "Janela de atendimento Grade de atendimento Capacidade Transportadoras Veículos …" at bounding box center [521, 228] width 1043 height 457
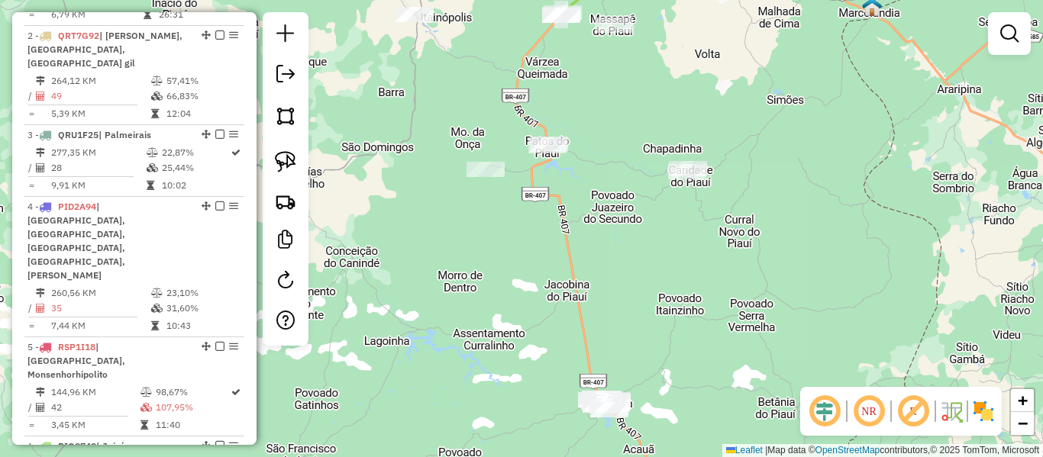
drag, startPoint x: 474, startPoint y: 272, endPoint x: 414, endPoint y: 176, distance: 113.6
click at [431, 177] on div "Janela de atendimento Grade de atendimento Capacidade Transportadoras Veículos …" at bounding box center [521, 228] width 1043 height 457
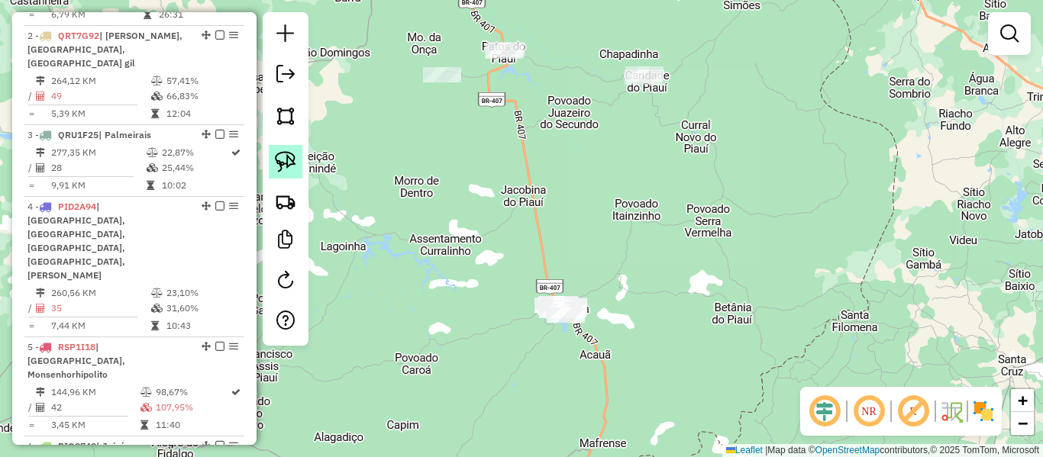
click at [297, 152] on link at bounding box center [286, 162] width 34 height 34
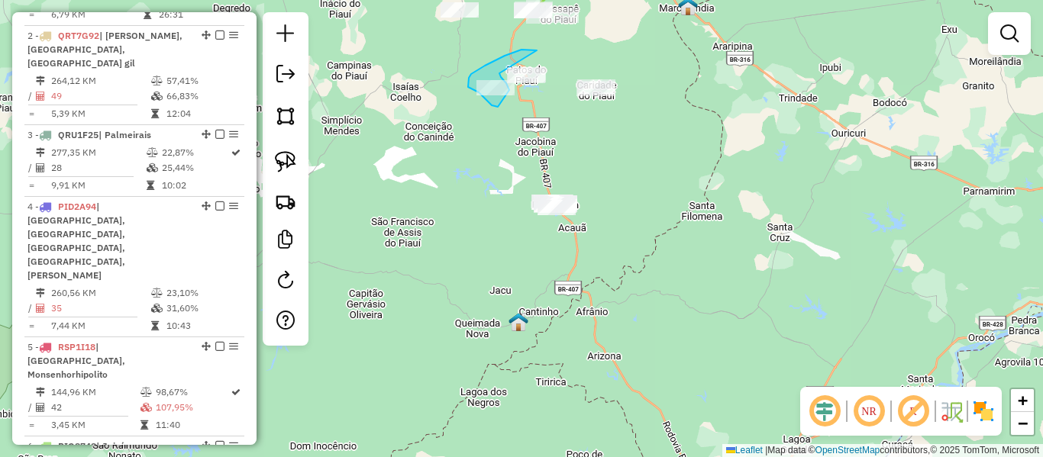
drag, startPoint x: 535, startPoint y: 50, endPoint x: 499, endPoint y: 73, distance: 42.4
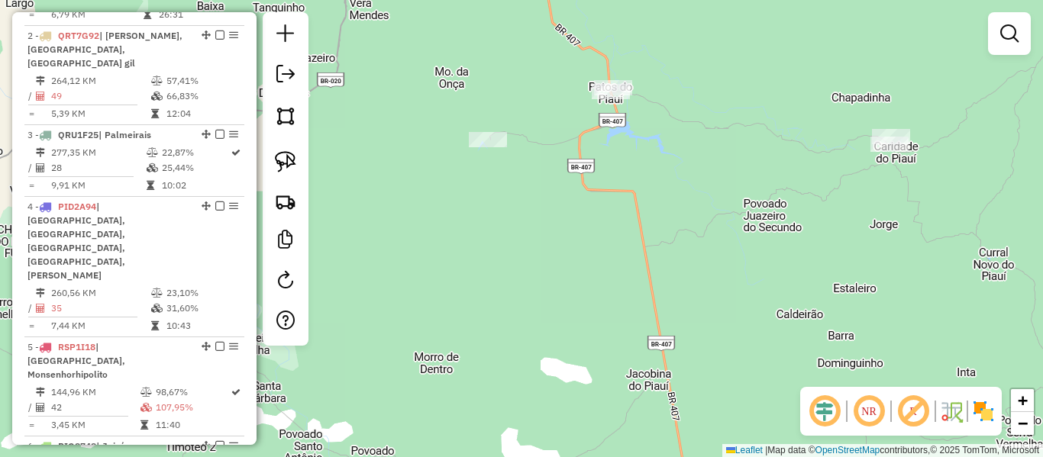
click at [490, 147] on div at bounding box center [488, 139] width 38 height 15
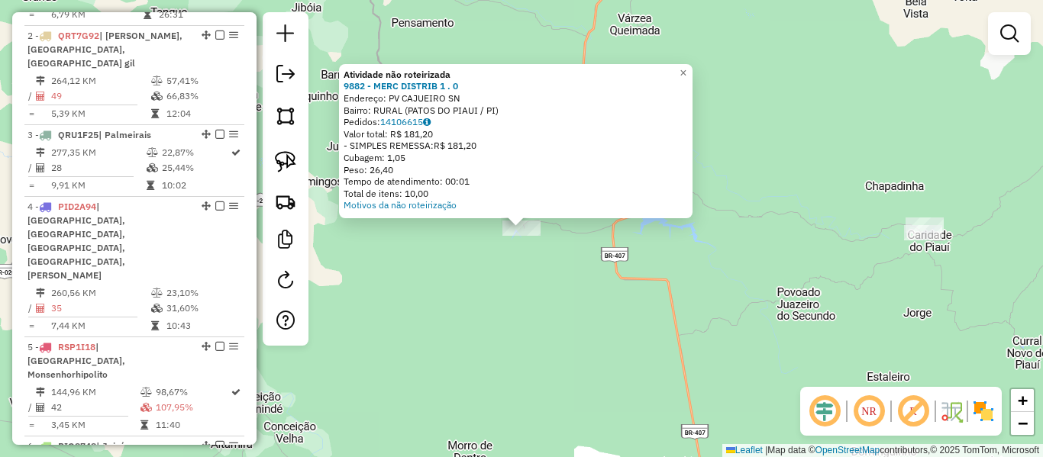
click at [552, 273] on div "Atividade não roteirizada 9882 - MERC DISTRIB 1 . 0 Endereço: PV CAJUEIRO SN Ba…" at bounding box center [521, 228] width 1043 height 457
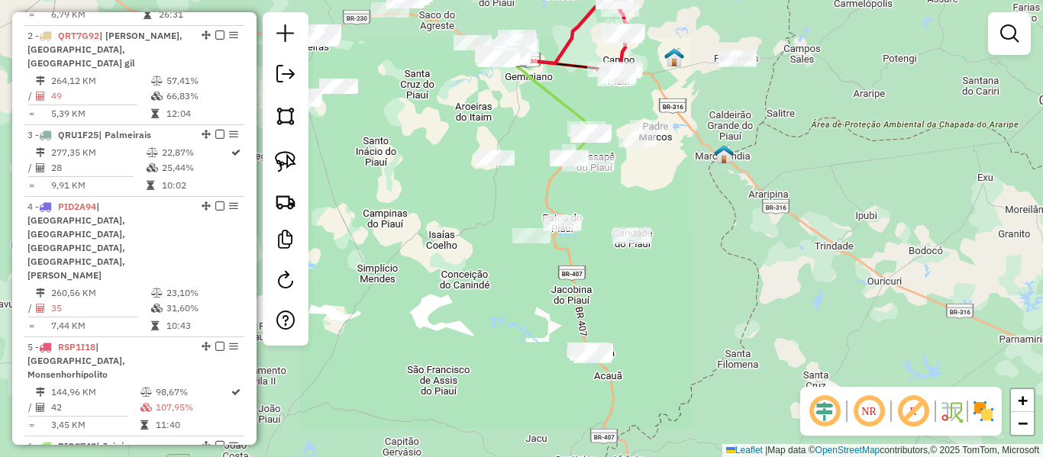
drag, startPoint x: 537, startPoint y: 283, endPoint x: 519, endPoint y: 218, distance: 68.0
click at [526, 225] on div "Janela de atendimento Grade de atendimento Capacidade Transportadoras Veículos …" at bounding box center [521, 228] width 1043 height 457
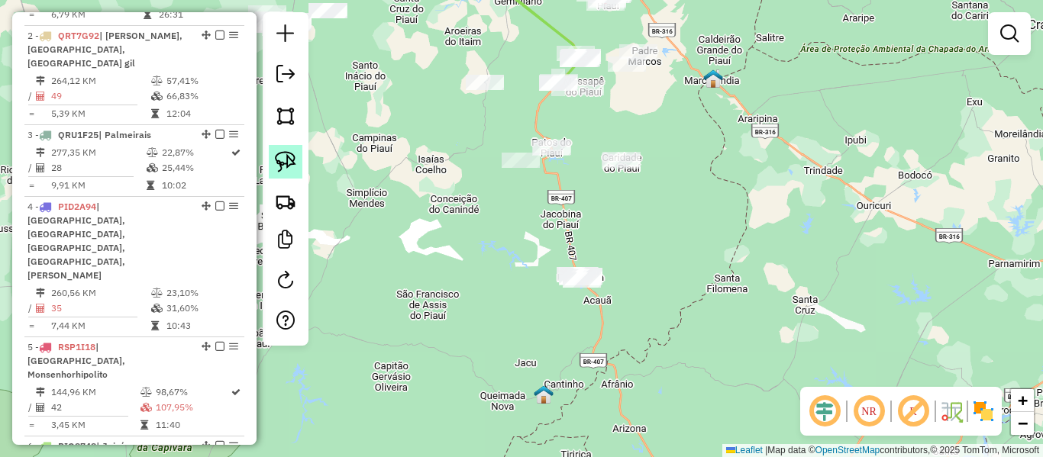
click at [296, 157] on link at bounding box center [286, 162] width 34 height 34
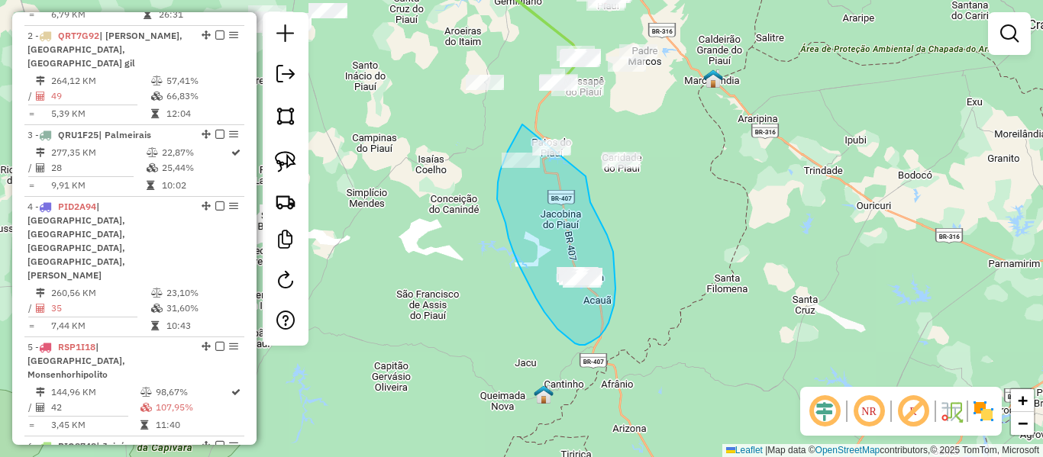
drag, startPoint x: 508, startPoint y: 151, endPoint x: 578, endPoint y: 134, distance: 72.2
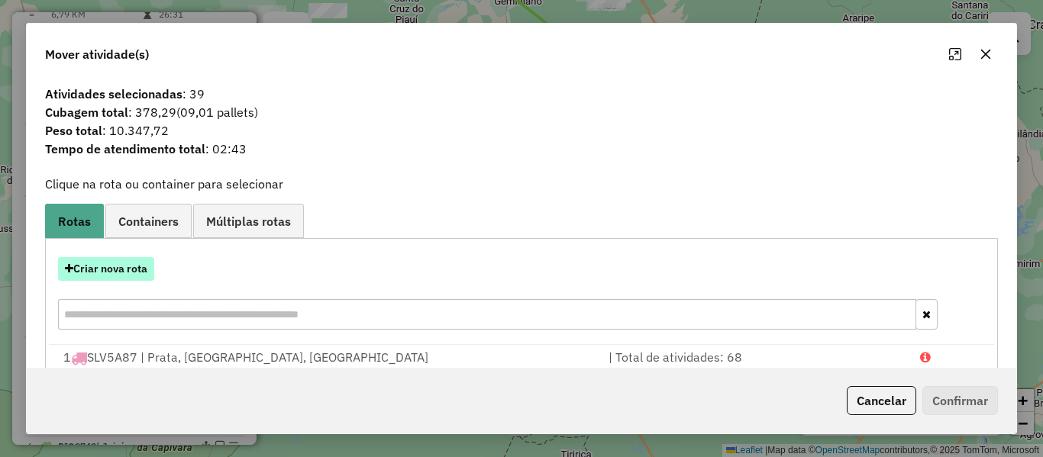
click at [147, 265] on button "Criar nova rota" at bounding box center [106, 269] width 96 height 24
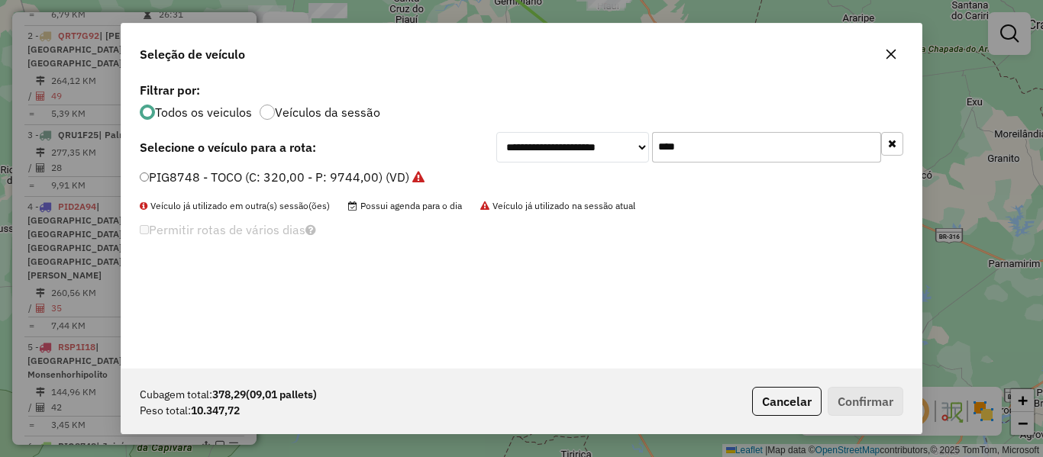
drag, startPoint x: 675, startPoint y: 144, endPoint x: 593, endPoint y: 159, distance: 83.1
click at [599, 157] on div "**********" at bounding box center [699, 147] width 407 height 31
type input "*"
type input "***"
click at [170, 173] on label "RST0J42 - TOCO BAIADO (C: 336,00 - P: 9744,00) (VD)" at bounding box center [298, 177] width 317 height 18
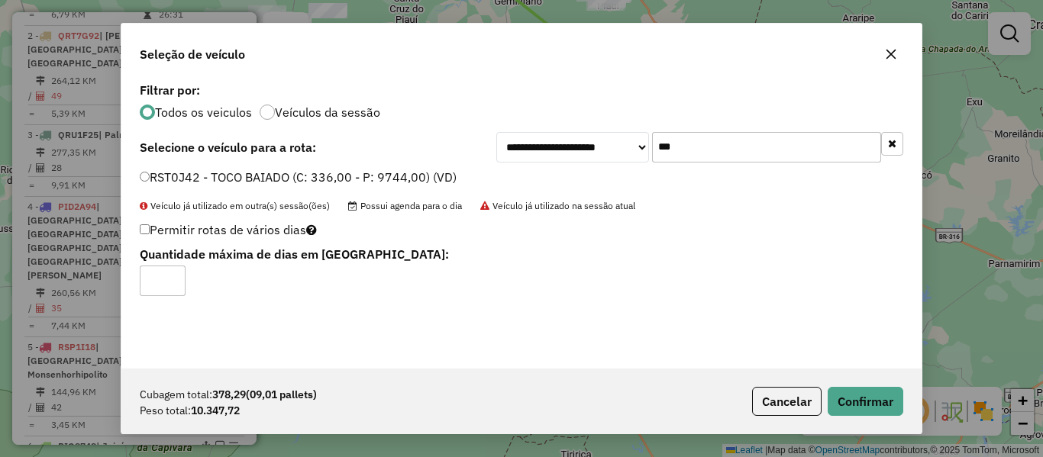
type input "*"
click at [171, 276] on input "*" at bounding box center [163, 281] width 46 height 31
click at [811, 389] on button "Cancelar" at bounding box center [787, 401] width 70 height 29
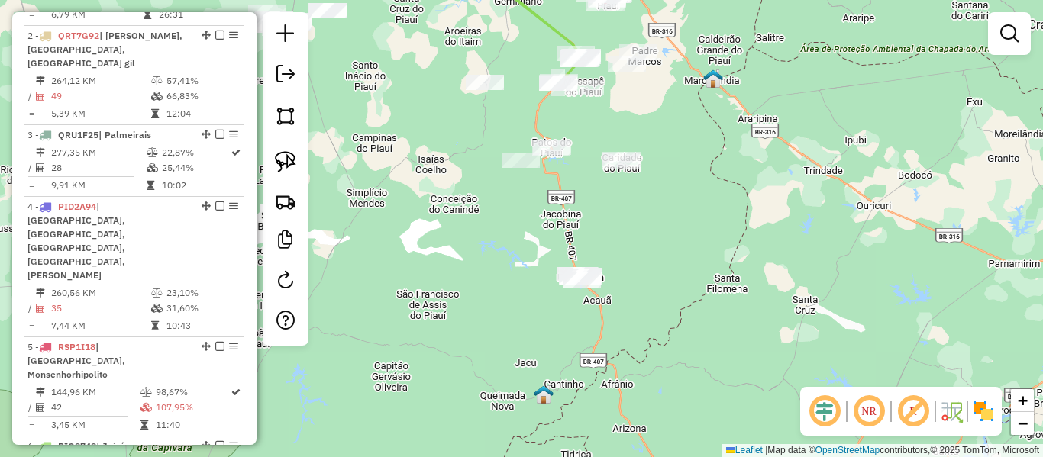
click at [292, 170] on img at bounding box center [285, 161] width 21 height 21
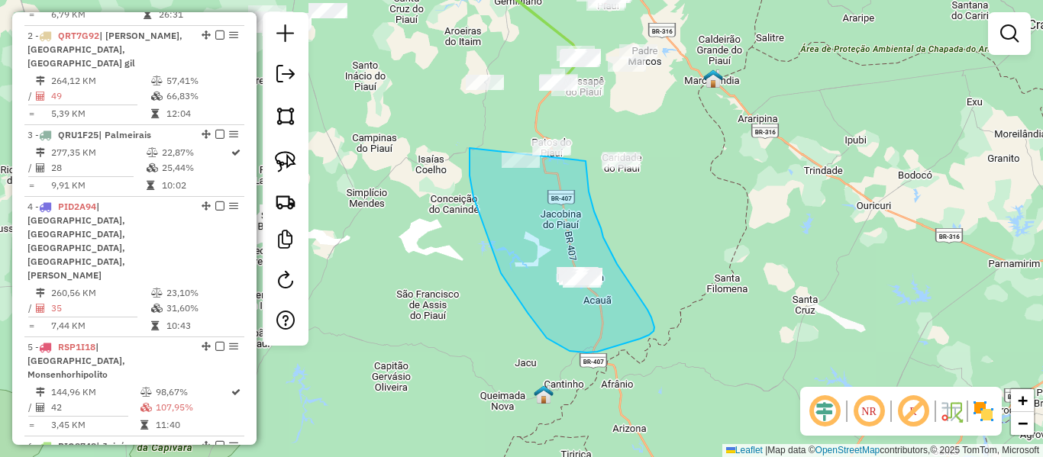
drag, startPoint x: 469, startPoint y: 150, endPoint x: 568, endPoint y: 108, distance: 108.1
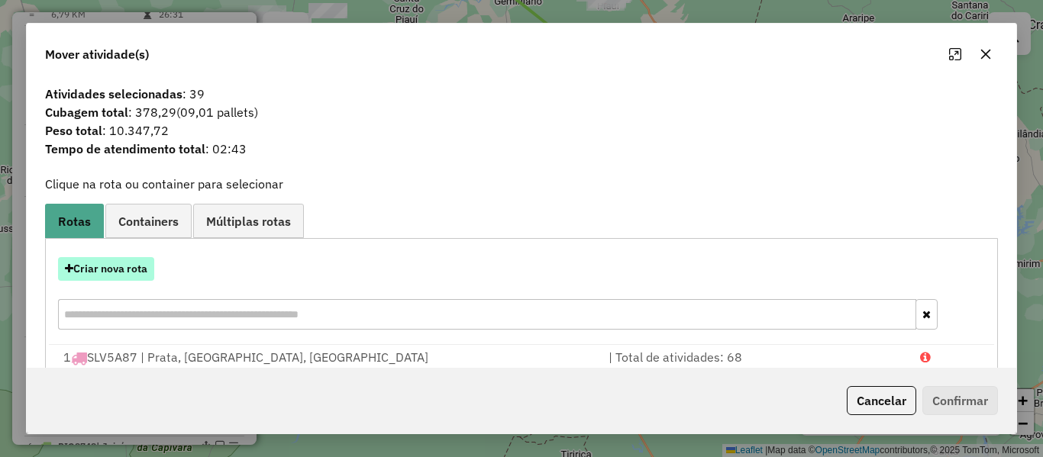
click at [136, 267] on button "Criar nova rota" at bounding box center [106, 269] width 96 height 24
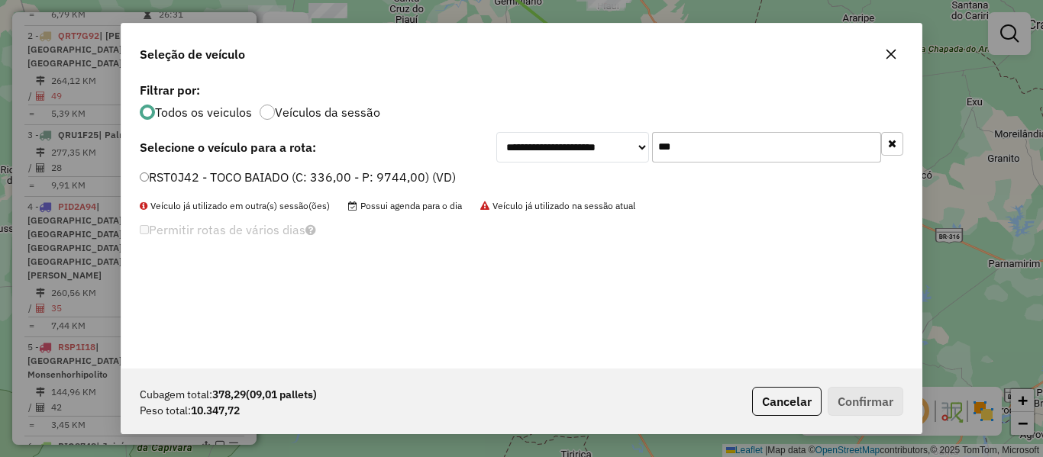
drag, startPoint x: 634, startPoint y: 164, endPoint x: 559, endPoint y: 180, distance: 76.5
click at [587, 175] on div "**********" at bounding box center [521, 224] width 800 height 290
drag, startPoint x: 176, startPoint y: 179, endPoint x: 147, endPoint y: 214, distance: 45.1
click at [176, 179] on label "RST0J42 - TOCO BAIADO (C: 336,00 - P: 9744,00) (VD)" at bounding box center [298, 177] width 316 height 18
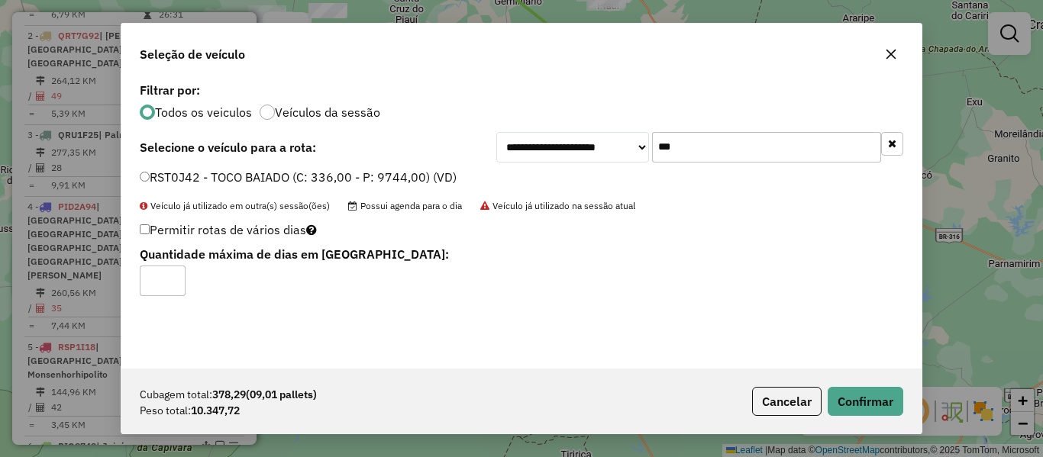
type input "*"
click at [175, 275] on input "*" at bounding box center [163, 281] width 46 height 31
click at [862, 401] on button "Confirmar" at bounding box center [866, 401] width 76 height 29
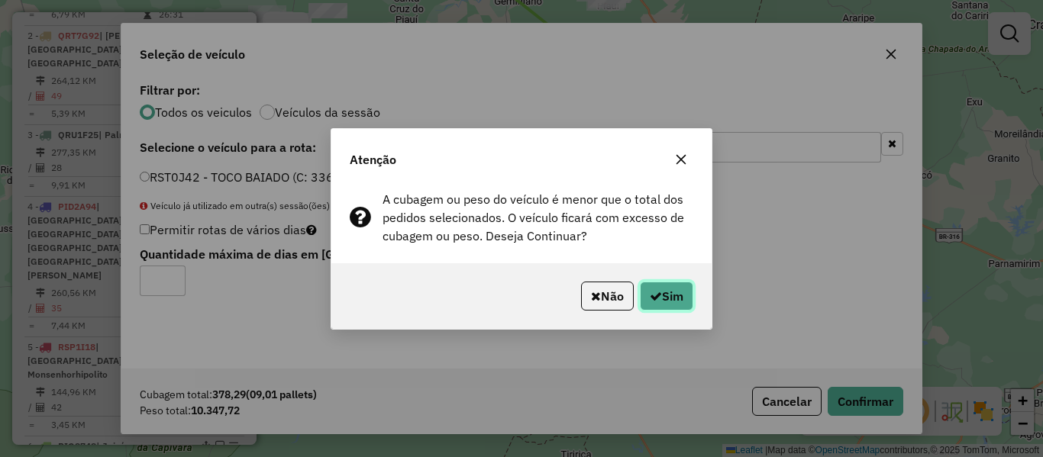
click at [680, 292] on button "Sim" at bounding box center [666, 296] width 53 height 29
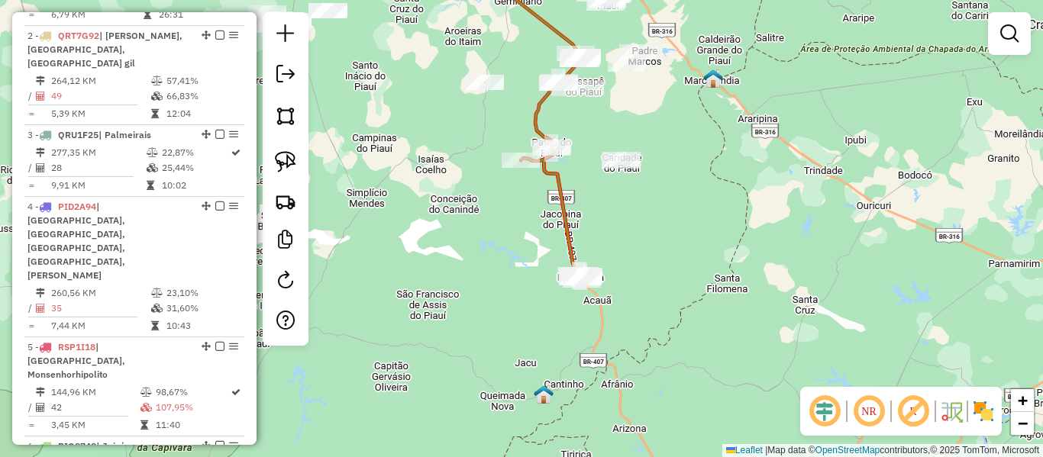
click at [275, 164] on img at bounding box center [285, 161] width 21 height 21
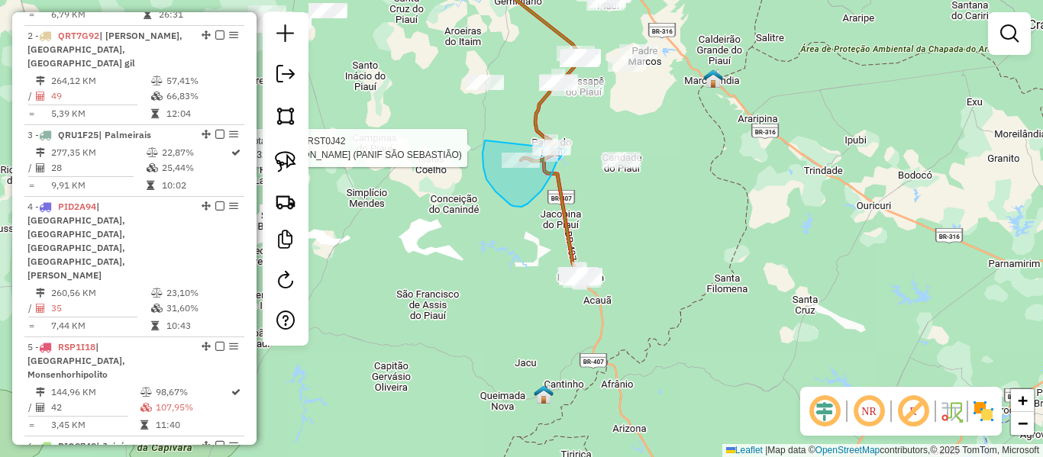
drag, startPoint x: 483, startPoint y: 154, endPoint x: 590, endPoint y: 130, distance: 109.5
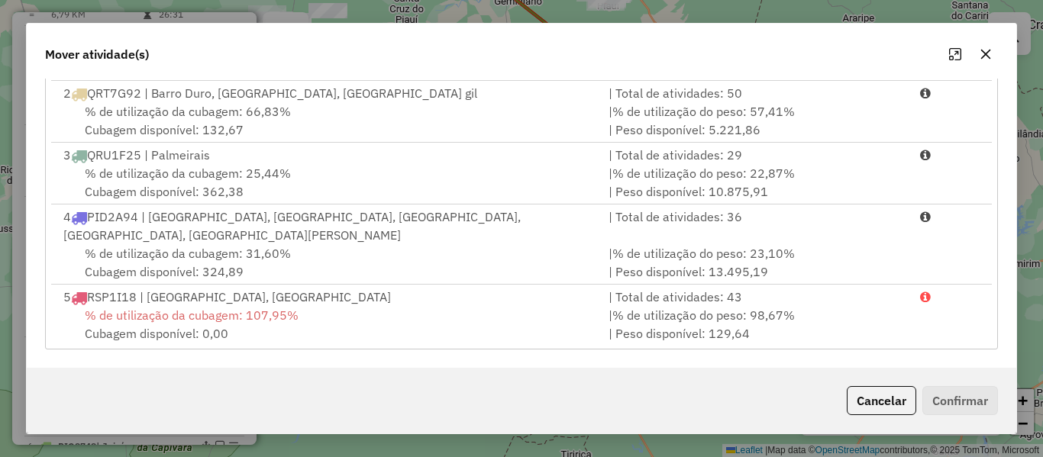
scroll to position [66, 0]
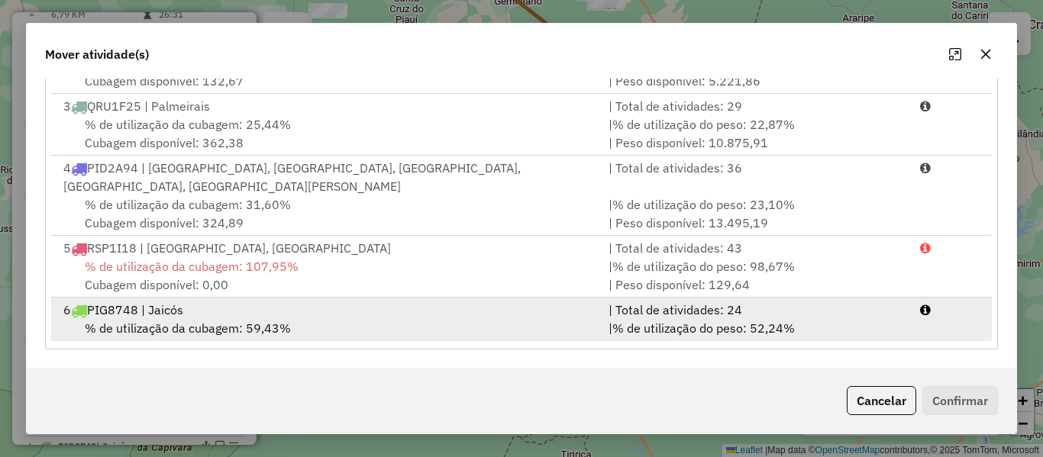
click at [260, 301] on div "6 PIG8748 | Jaicós" at bounding box center [326, 310] width 545 height 18
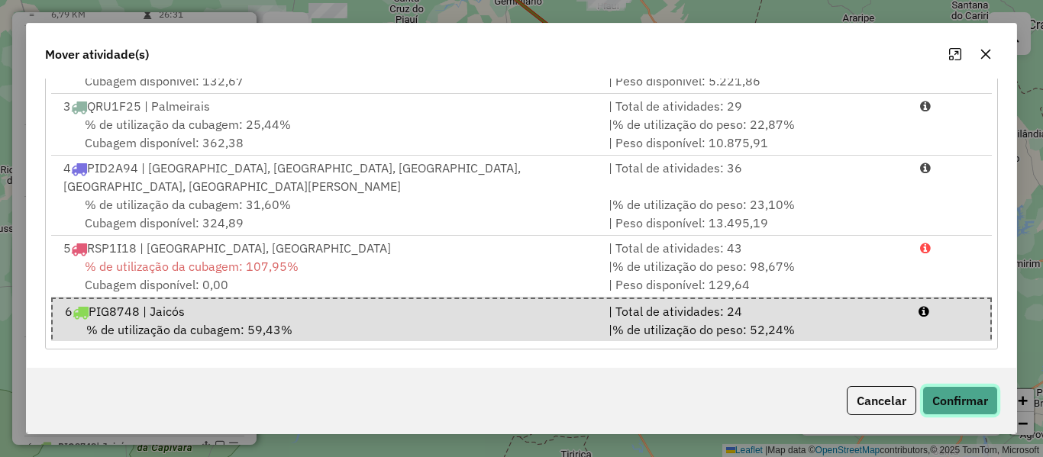
click at [980, 393] on button "Confirmar" at bounding box center [961, 400] width 76 height 29
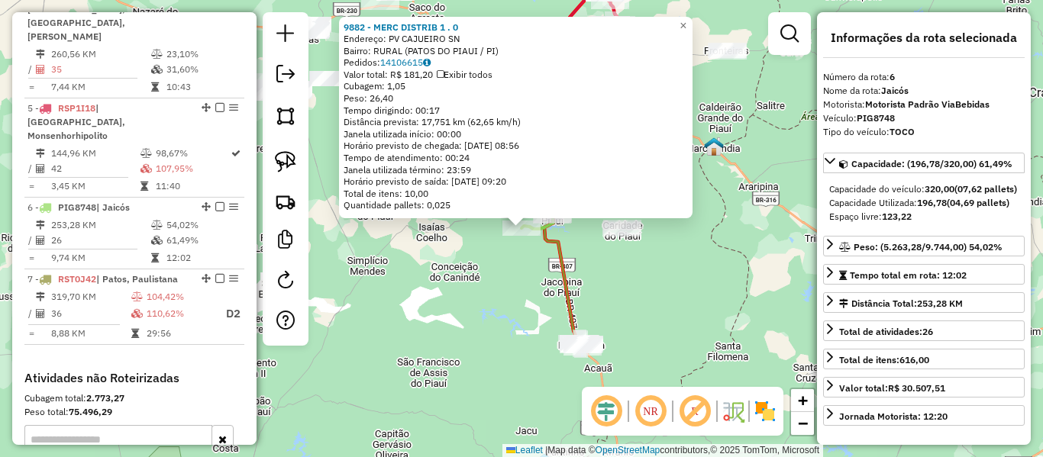
scroll to position [1004, 0]
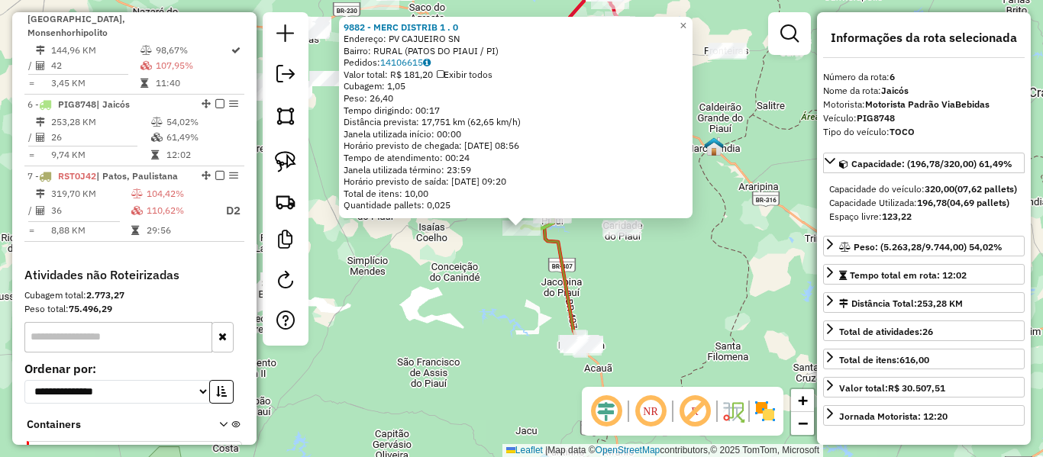
click at [567, 270] on icon at bounding box center [542, 196] width 76 height 293
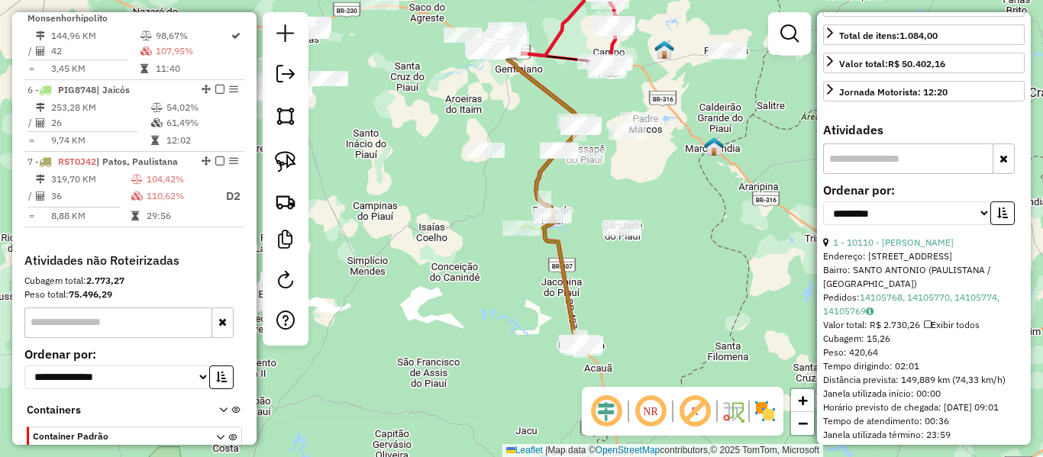
scroll to position [382, 0]
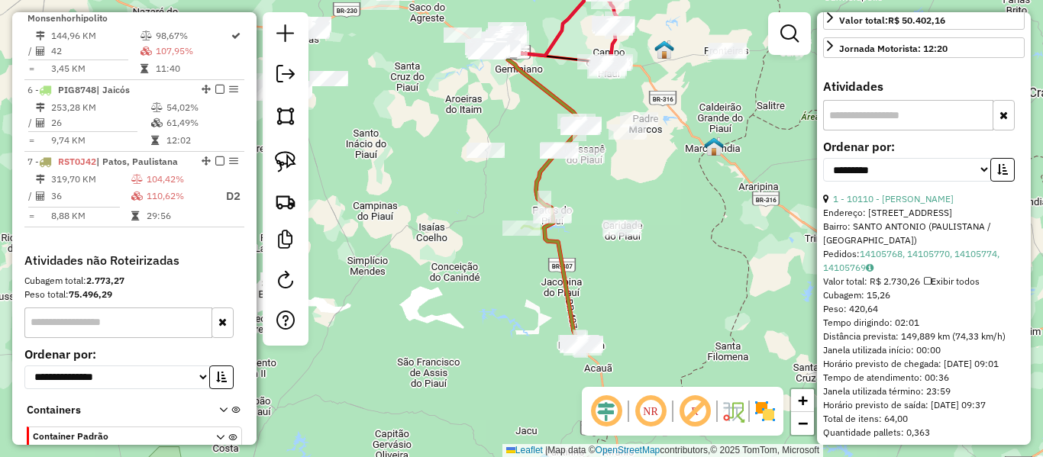
click at [931, 192] on div "**********" at bounding box center [924, 166] width 202 height 51
click at [928, 182] on select "**********" at bounding box center [907, 170] width 168 height 24
select select "**********"
click at [823, 182] on select "**********" at bounding box center [907, 170] width 168 height 24
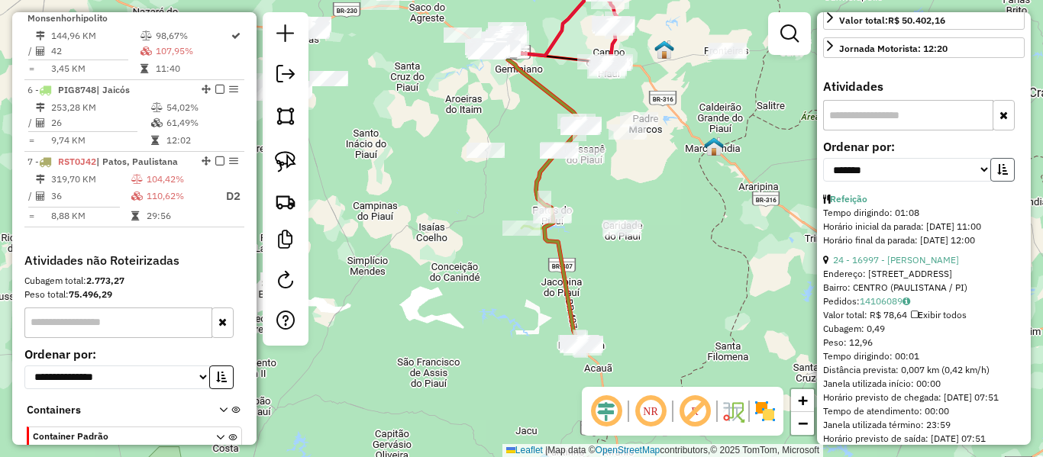
click at [1010, 182] on button "button" at bounding box center [1003, 170] width 24 height 24
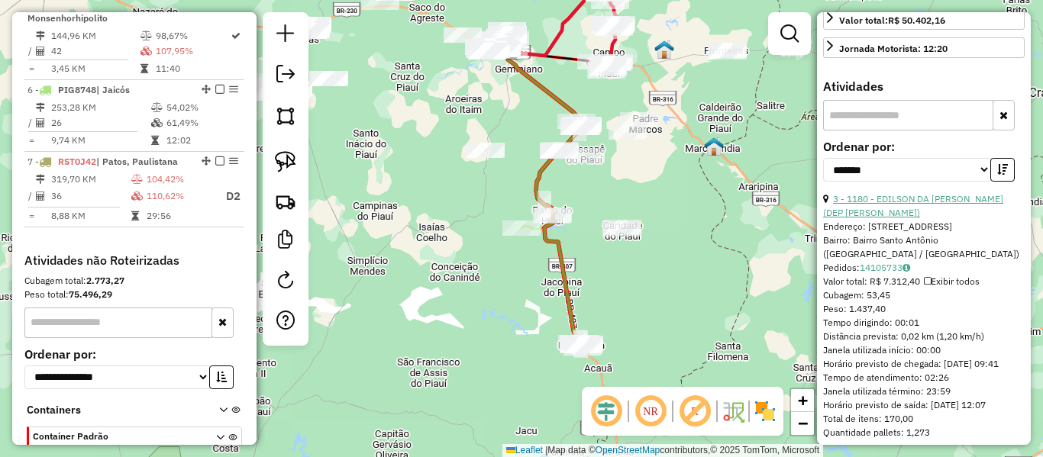
click at [926, 218] on link "3 - 1180 - EDILSON DA CONCEICAO AQUINO (DEP EDILSON)" at bounding box center [913, 205] width 180 height 25
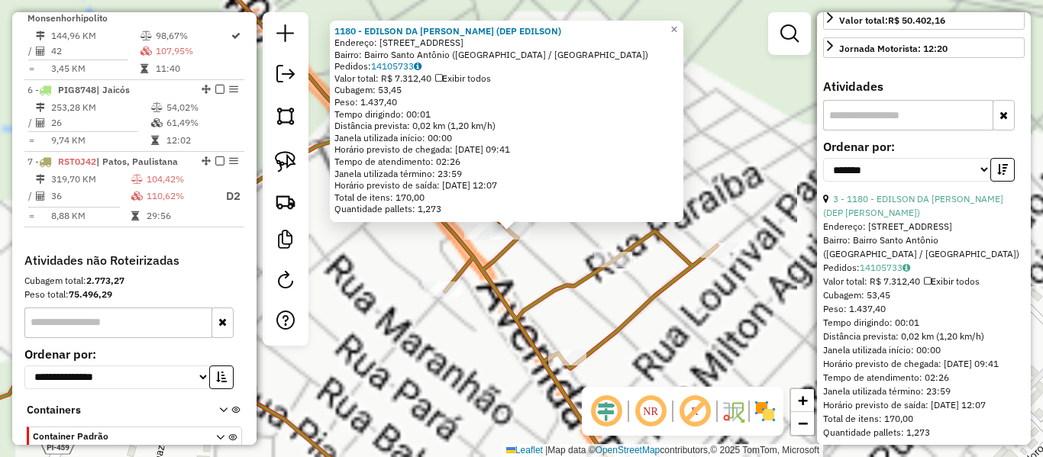
click at [529, 252] on div "1180 - EDILSON DA CONCEICAO AQUINO (DEP EDILSON) Endereço: Travessa São Paulo, …" at bounding box center [521, 228] width 1043 height 457
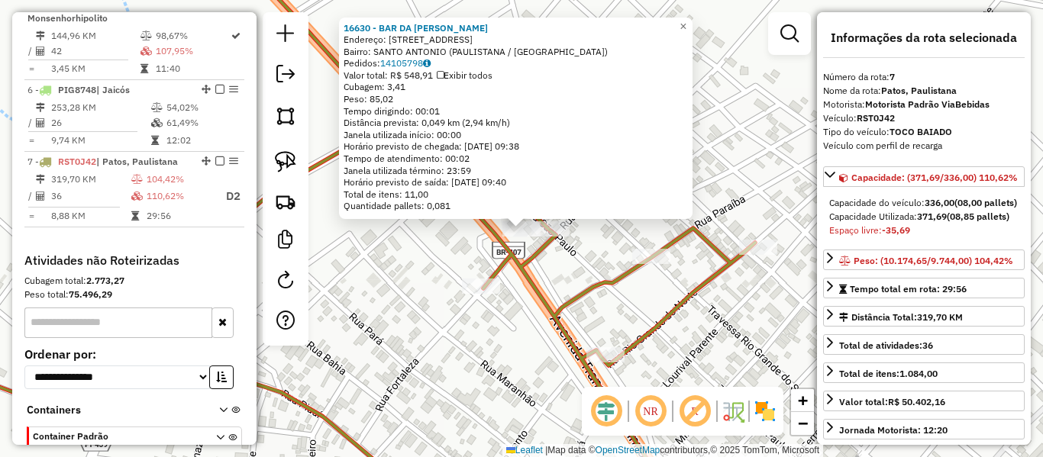
click at [501, 282] on icon at bounding box center [368, 319] width 797 height 367
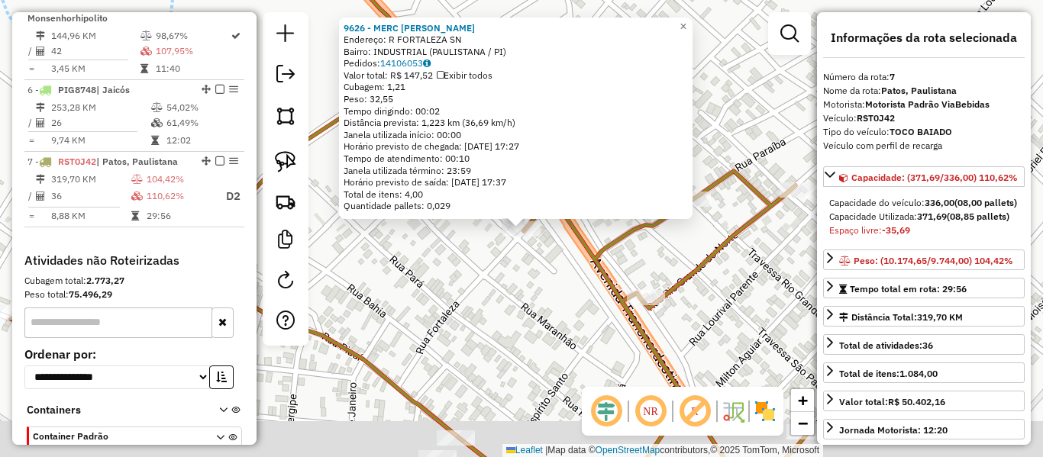
click at [504, 322] on div "9626 - MERC LUCAS Endereço: R FORTALEZA SN Bairro: INDUSTRIAL (PAULISTANA / PI)…" at bounding box center [521, 228] width 1043 height 457
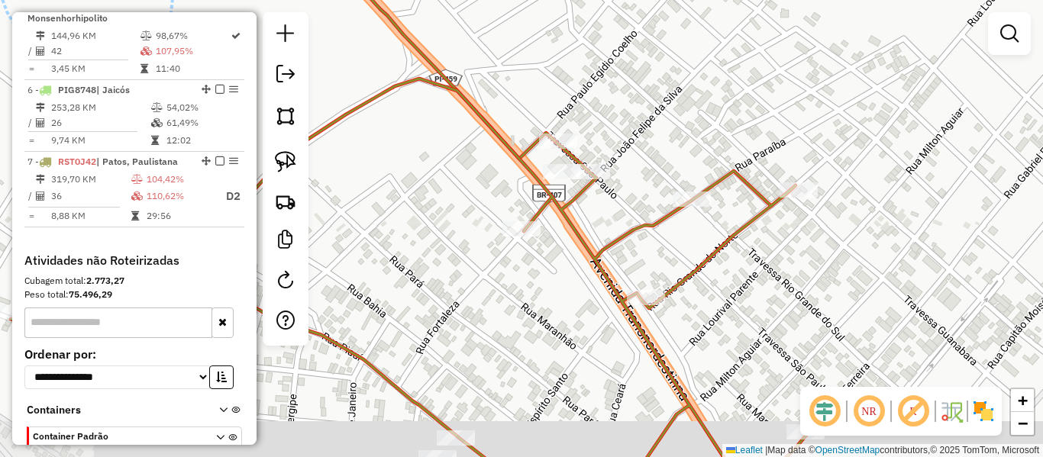
drag, startPoint x: 530, startPoint y: 351, endPoint x: 558, endPoint y: 193, distance: 160.6
click at [558, 194] on div "9626 - MERC LUCAS Endereço: R FORTALEZA SN Bairro: INDUSTRIAL (PAULISTANA / PI)…" at bounding box center [521, 228] width 1043 height 457
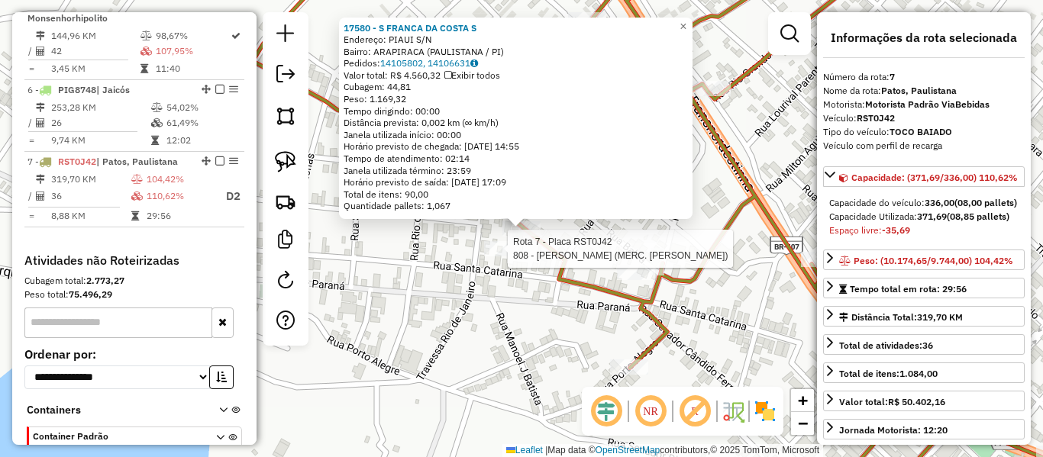
click at [506, 257] on div at bounding box center [503, 248] width 38 height 15
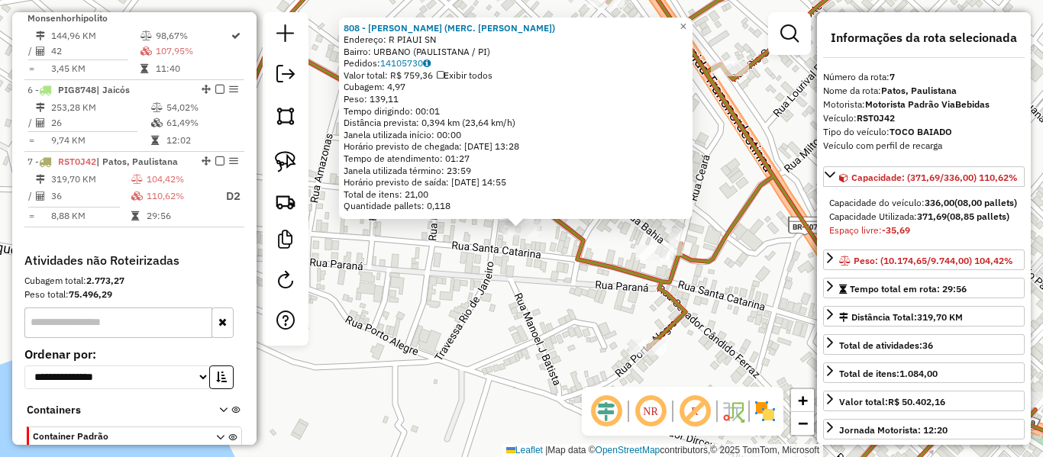
click at [504, 283] on div "808 - MAURICIO FRANCA DA COSTA (MERC. JOSE FILHO) Endereço: R PIAUI SN Bairro: …" at bounding box center [521, 228] width 1043 height 457
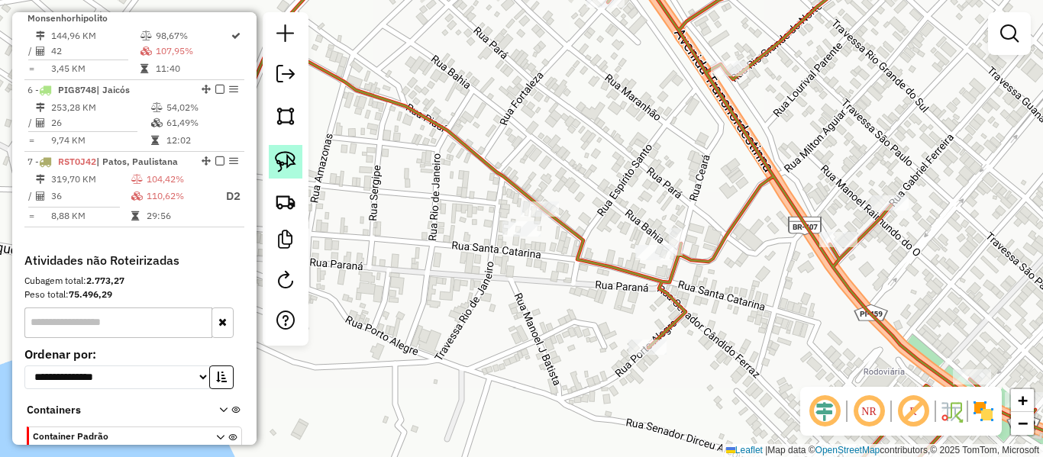
click at [279, 149] on link at bounding box center [286, 162] width 34 height 34
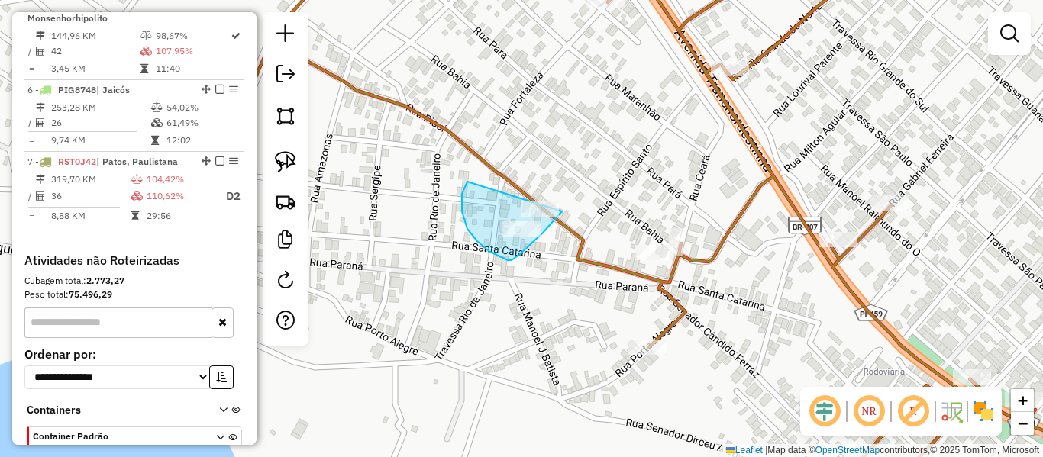
drag, startPoint x: 467, startPoint y: 182, endPoint x: 568, endPoint y: 200, distance: 102.5
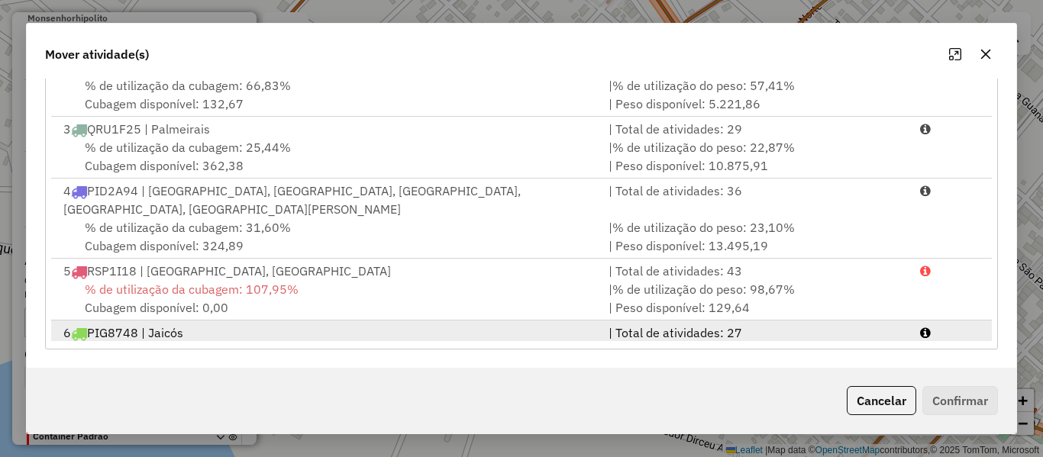
scroll to position [66, 0]
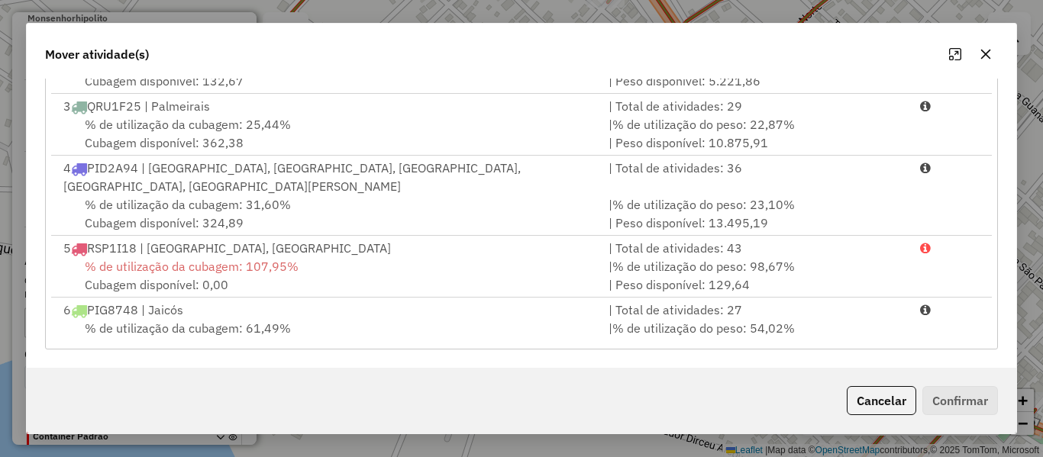
drag, startPoint x: 313, startPoint y: 315, endPoint x: 917, endPoint y: 361, distance: 605.9
click at [328, 319] on div "% de utilização da cubagem: 61,49% Cubagem disponível: 123,22" at bounding box center [326, 337] width 545 height 37
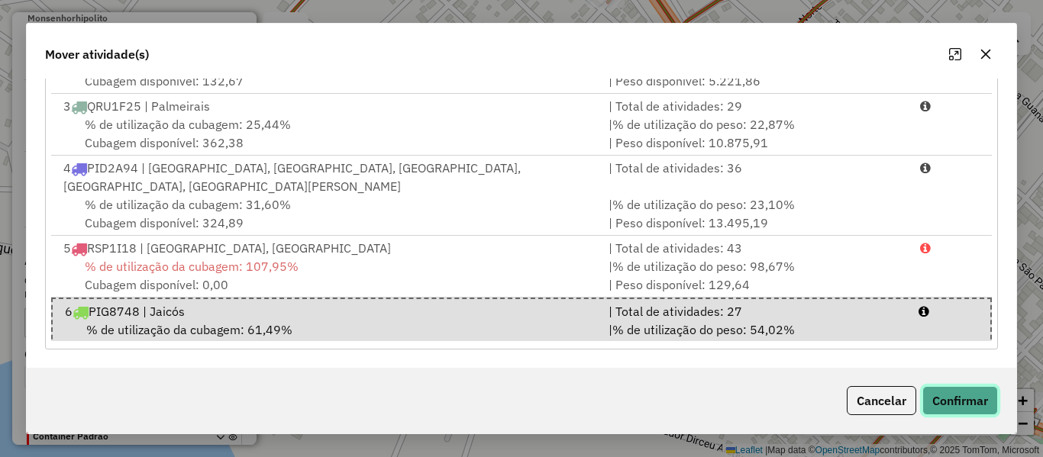
click at [950, 391] on button "Confirmar" at bounding box center [961, 400] width 76 height 29
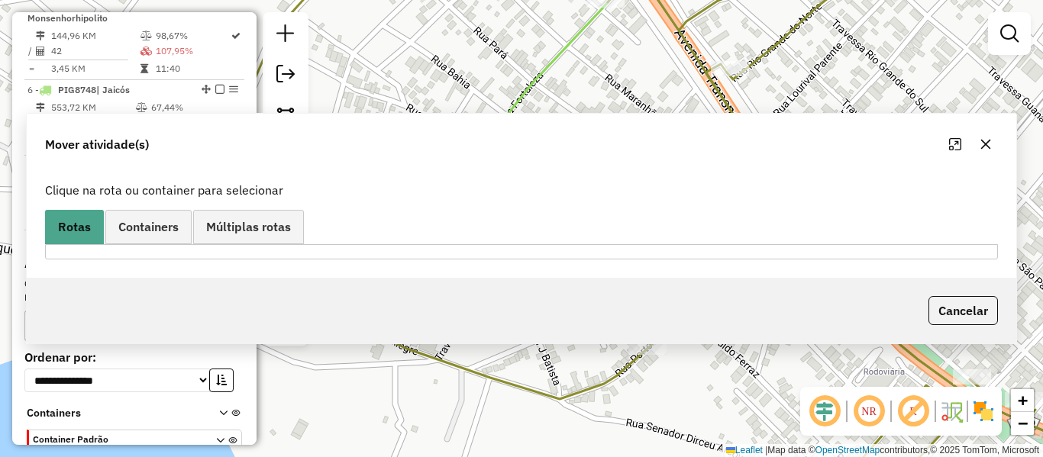
scroll to position [871, 0]
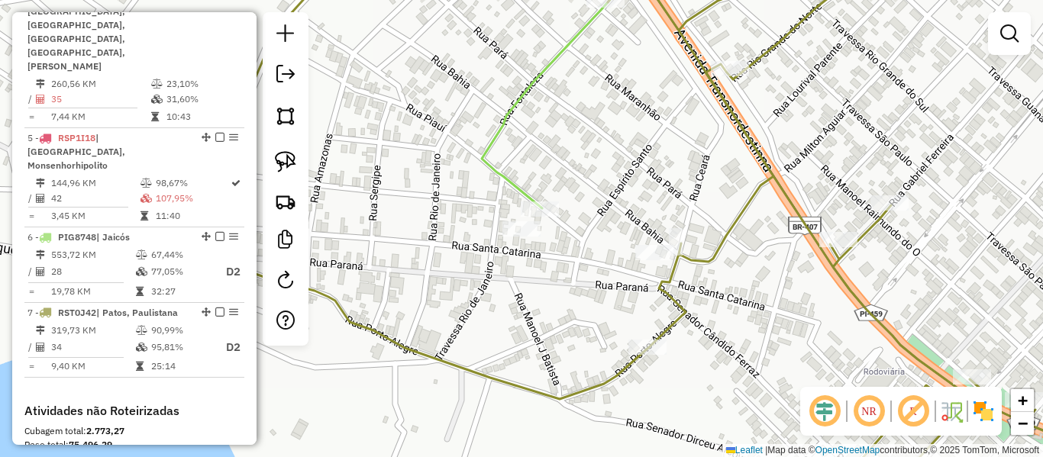
click at [684, 286] on div "Janela de atendimento Grade de atendimento Capacidade Transportadoras Veículos …" at bounding box center [521, 228] width 1043 height 457
click at [664, 285] on icon at bounding box center [621, 228] width 1052 height 549
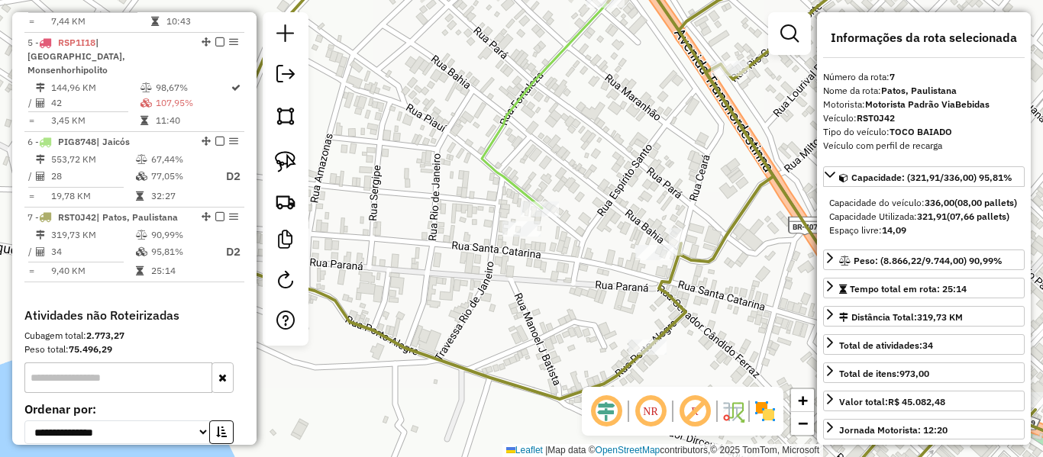
scroll to position [1022, 0]
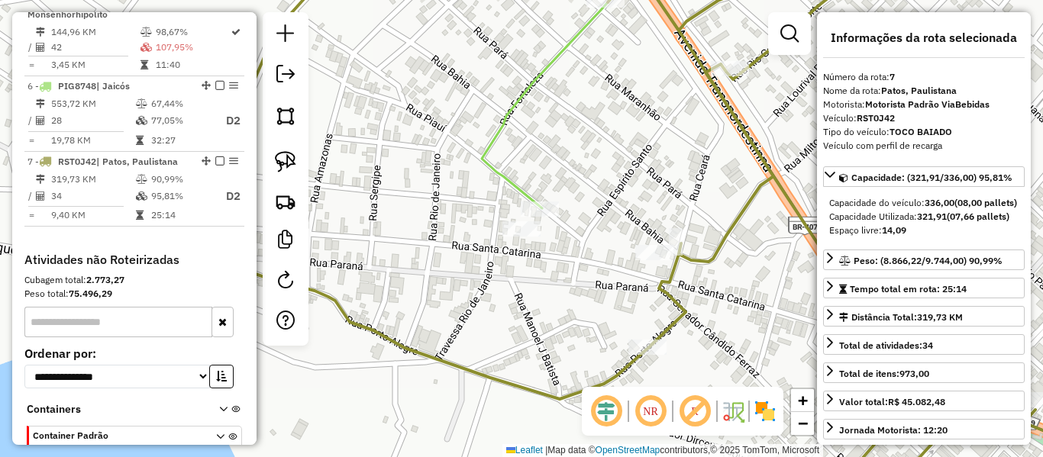
click at [510, 183] on icon at bounding box center [559, 81] width 154 height 254
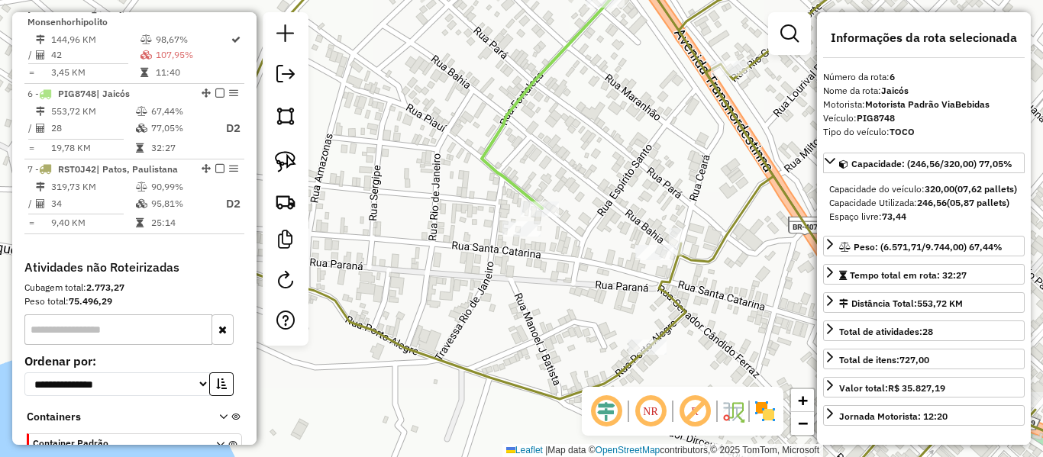
scroll to position [1004, 0]
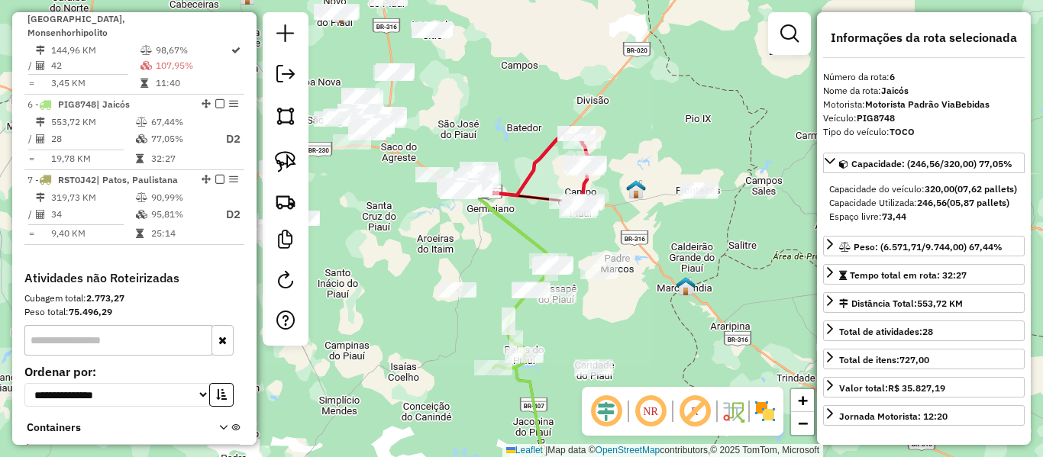
drag, startPoint x: 437, startPoint y: 218, endPoint x: 423, endPoint y: 202, distance: 21.1
click at [423, 202] on div "Janela de atendimento Grade de atendimento Capacidade Transportadoras Veículos …" at bounding box center [521, 228] width 1043 height 457
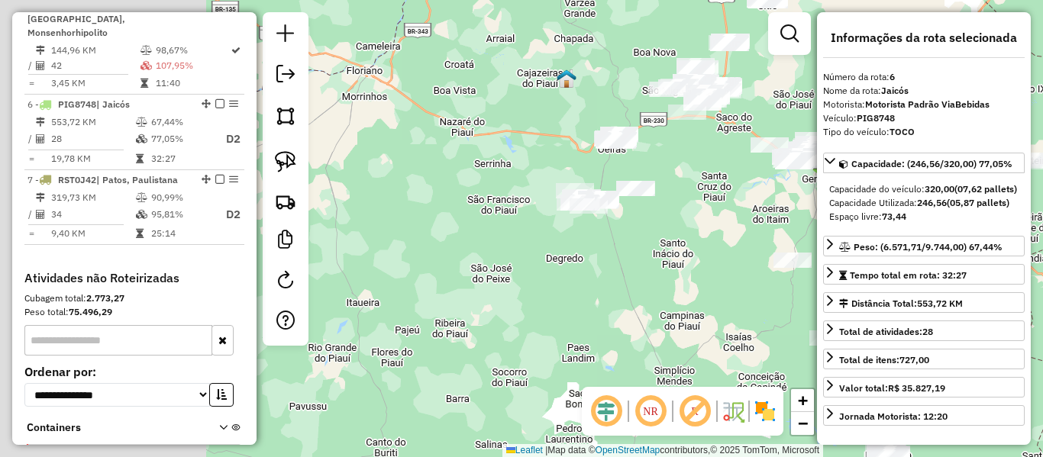
drag, startPoint x: 499, startPoint y: 234, endPoint x: 771, endPoint y: 230, distance: 271.9
click at [771, 230] on div "Janela de atendimento Grade de atendimento Capacidade Transportadoras Veículos …" at bounding box center [521, 228] width 1043 height 457
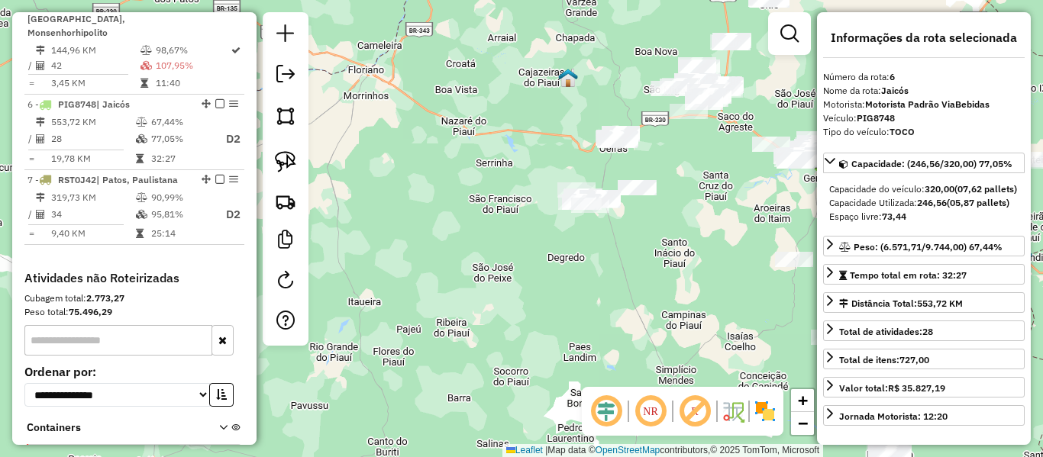
drag, startPoint x: 460, startPoint y: 132, endPoint x: 417, endPoint y: 143, distance: 44.1
click at [426, 141] on div "Janela de atendimento Grade de atendimento Capacidade Transportadoras Veículos …" at bounding box center [521, 228] width 1043 height 457
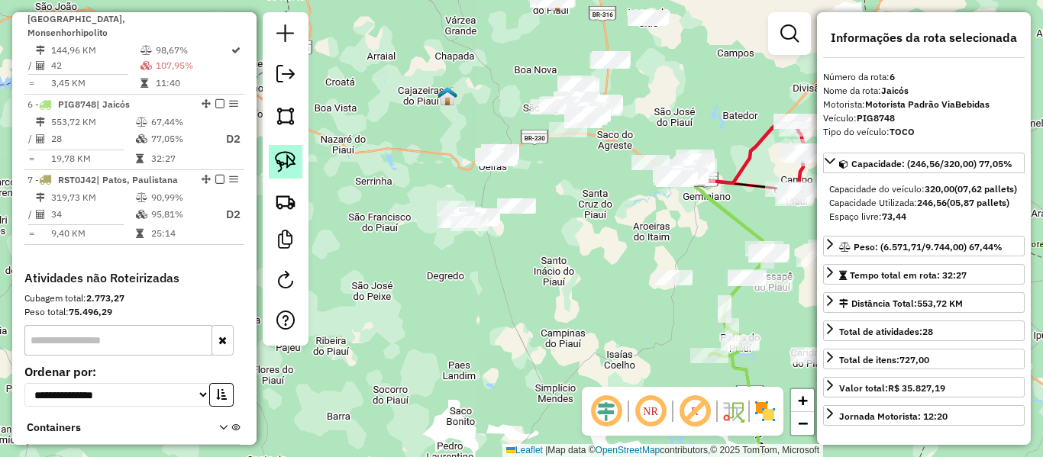
click at [289, 154] on img at bounding box center [285, 161] width 21 height 21
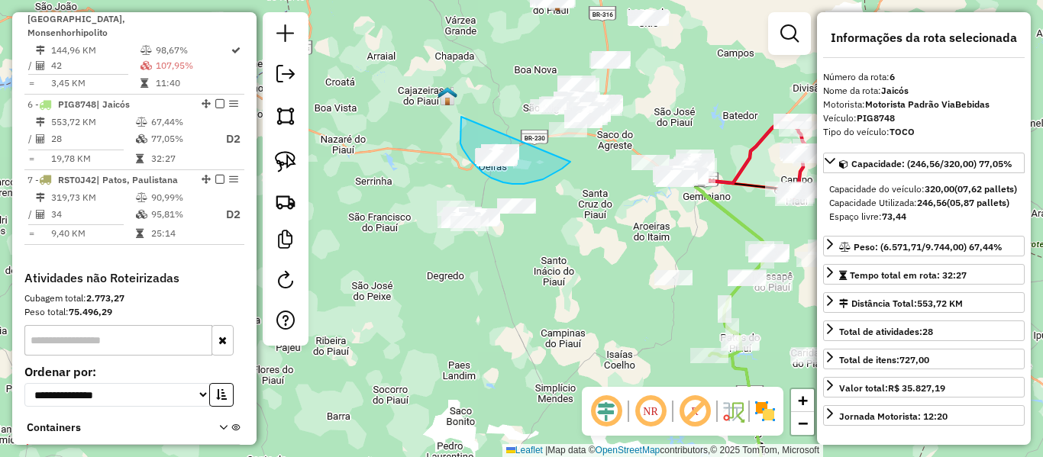
drag, startPoint x: 461, startPoint y: 118, endPoint x: 577, endPoint y: 156, distance: 122.2
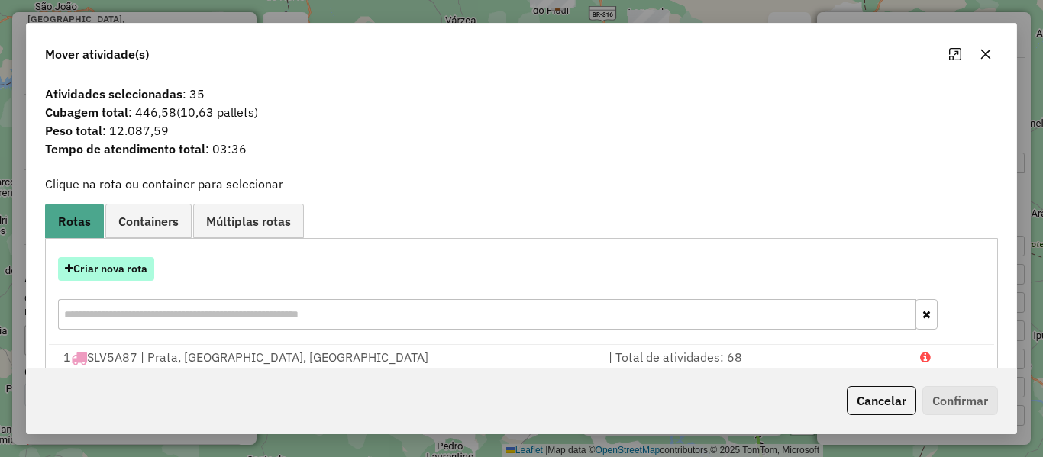
click at [126, 274] on button "Criar nova rota" at bounding box center [106, 269] width 96 height 24
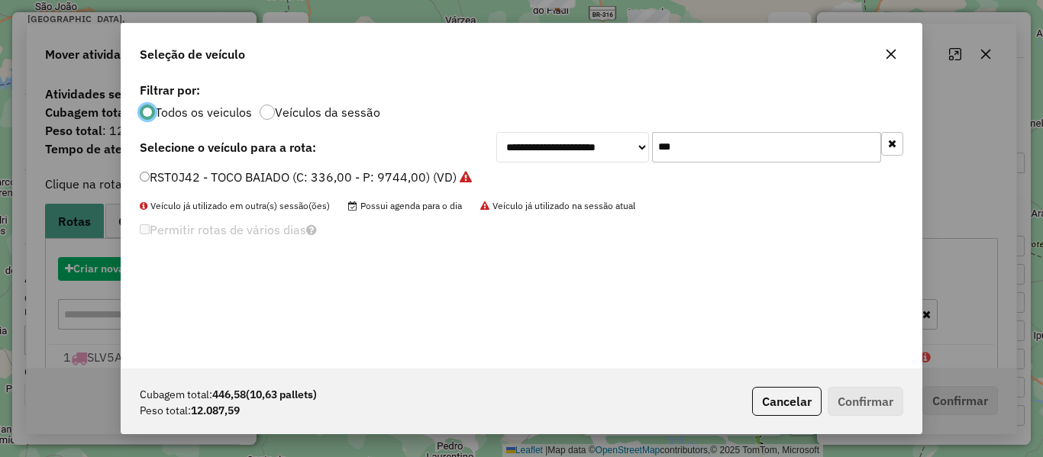
scroll to position [8, 5]
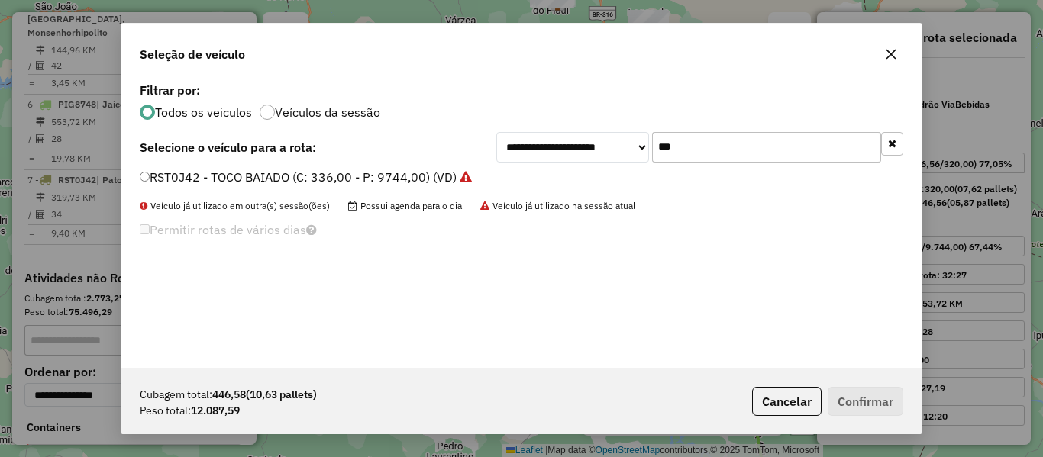
drag, startPoint x: 698, startPoint y: 138, endPoint x: 579, endPoint y: 171, distance: 123.6
click at [579, 171] on div "**********" at bounding box center [521, 224] width 800 height 290
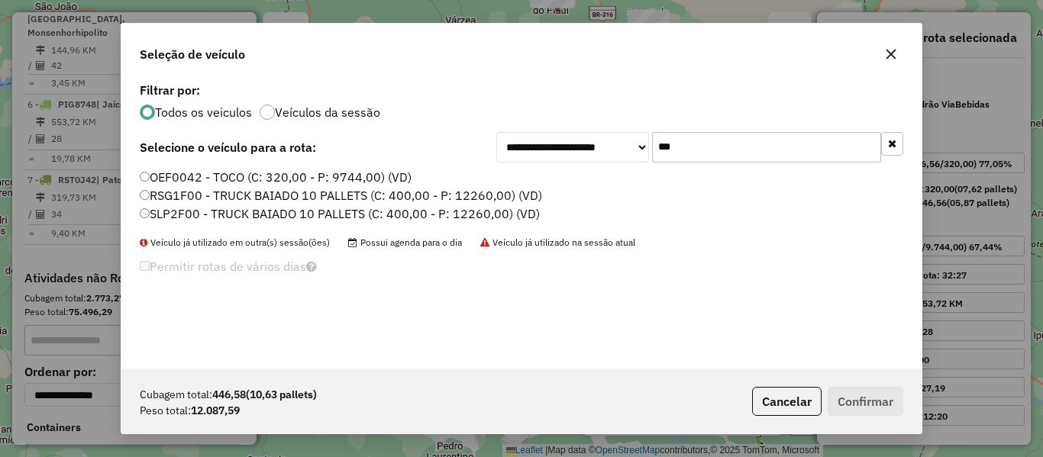
type input "***"
click at [176, 200] on label "RSG1F00 - TRUCK BAIADO 10 PALLETS (C: 400,00 - P: 12260,00) (VD)" at bounding box center [341, 195] width 402 height 18
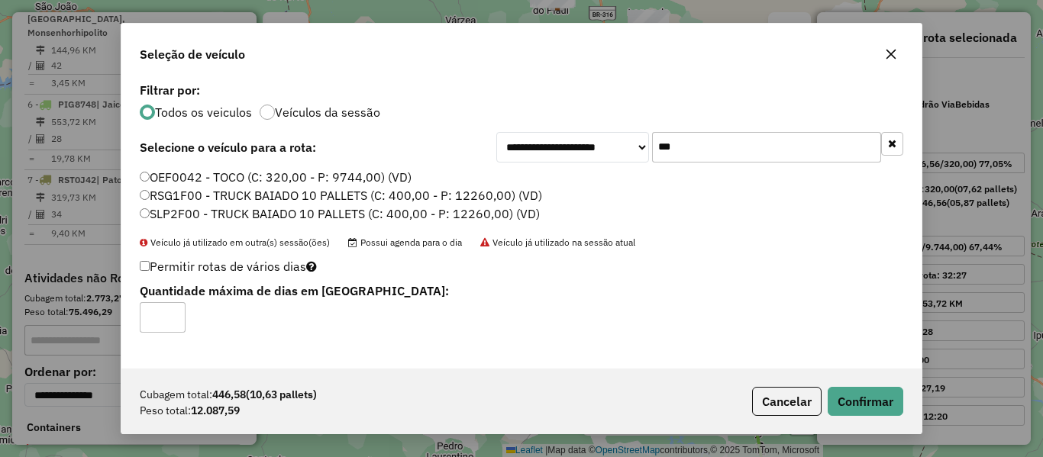
type input "*"
click at [176, 315] on input "*" at bounding box center [163, 317] width 46 height 31
click at [867, 400] on button "Confirmar" at bounding box center [866, 401] width 76 height 29
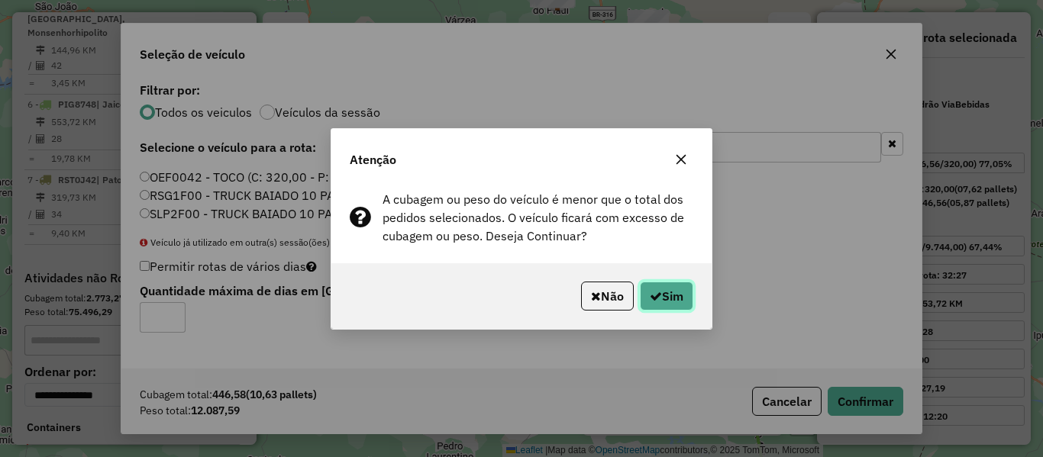
click at [647, 302] on button "Sim" at bounding box center [666, 296] width 53 height 29
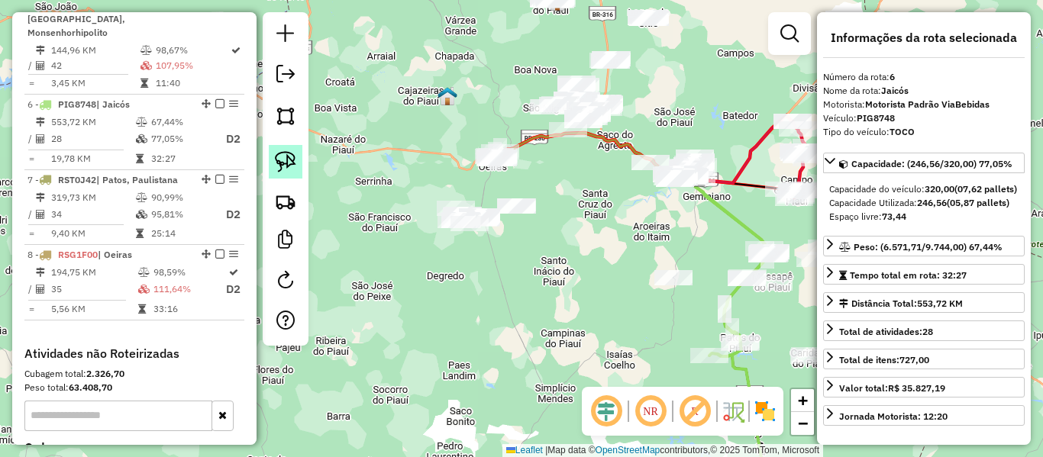
click at [290, 158] on img at bounding box center [285, 161] width 21 height 21
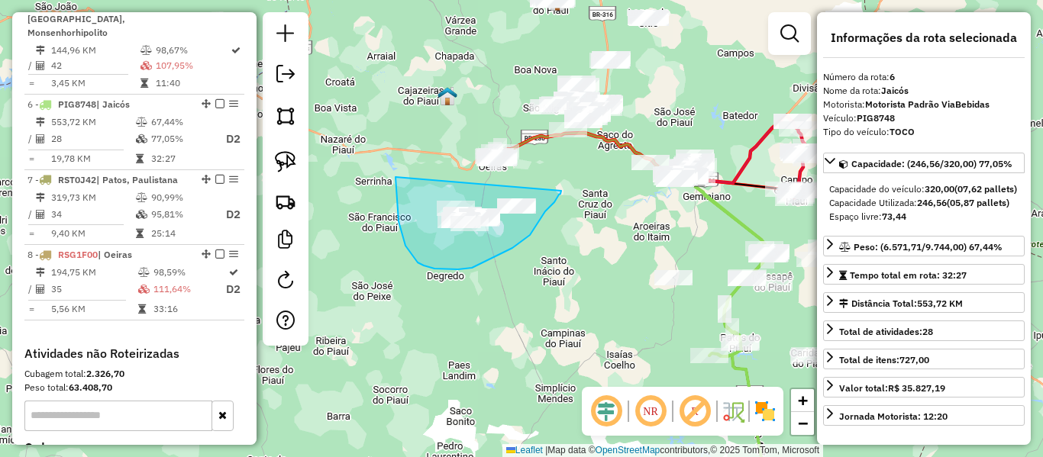
drag, startPoint x: 397, startPoint y: 199, endPoint x: 561, endPoint y: 191, distance: 164.4
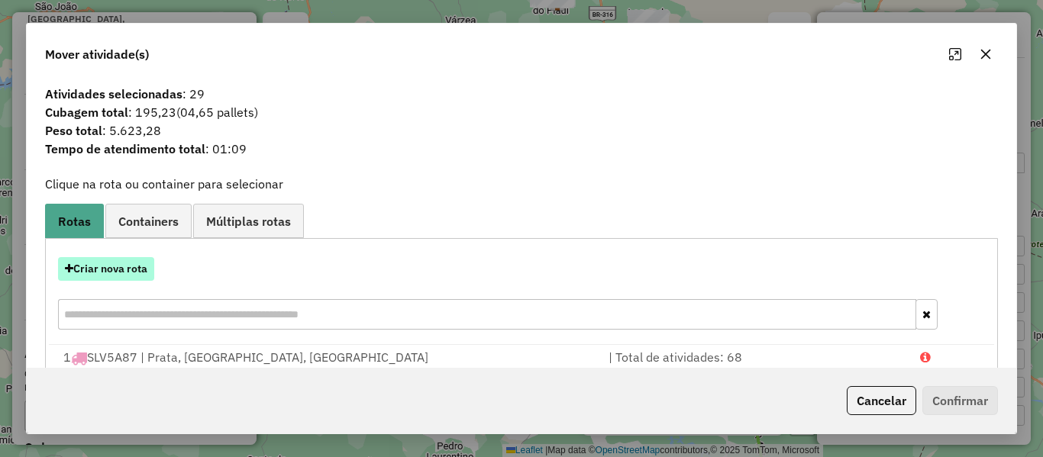
click at [128, 272] on button "Criar nova rota" at bounding box center [106, 269] width 96 height 24
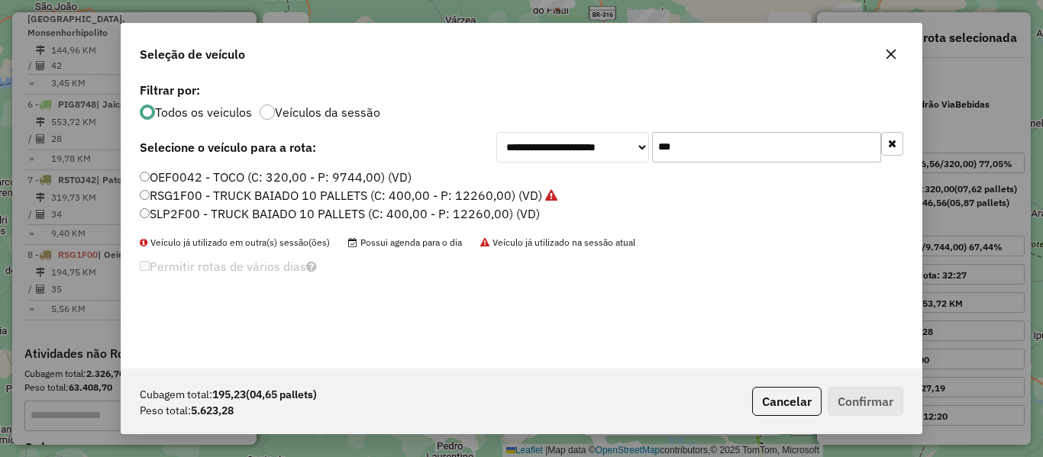
drag, startPoint x: 705, startPoint y: 155, endPoint x: 599, endPoint y: 171, distance: 107.4
click at [608, 164] on div "**********" at bounding box center [521, 224] width 800 height 290
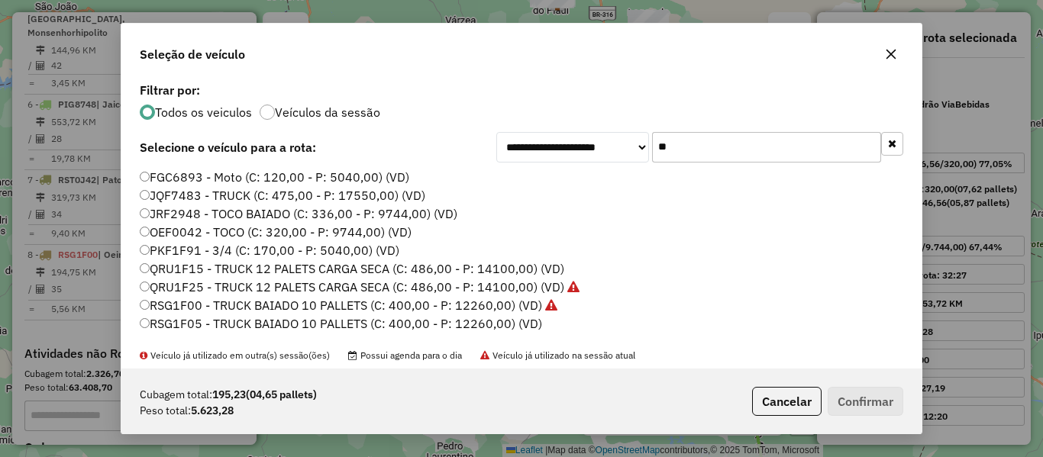
type input "***"
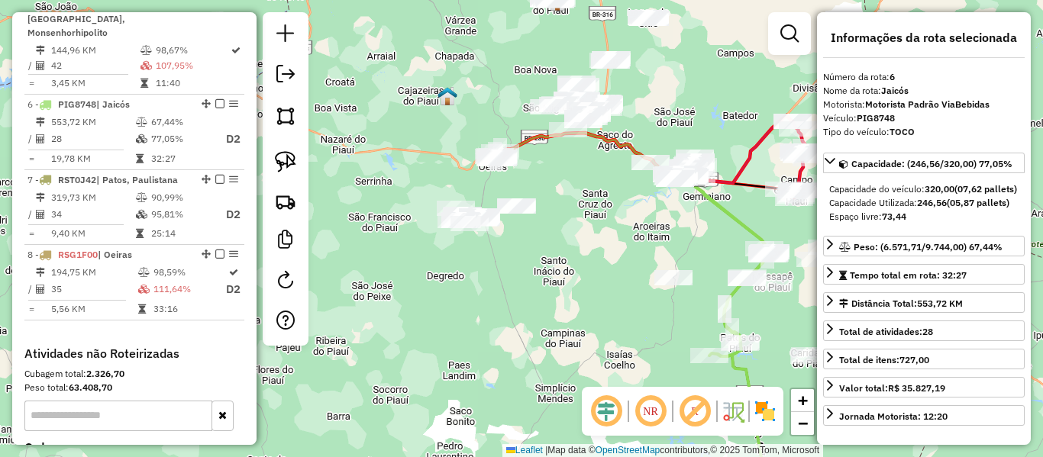
click at [532, 139] on icon at bounding box center [596, 155] width 199 height 45
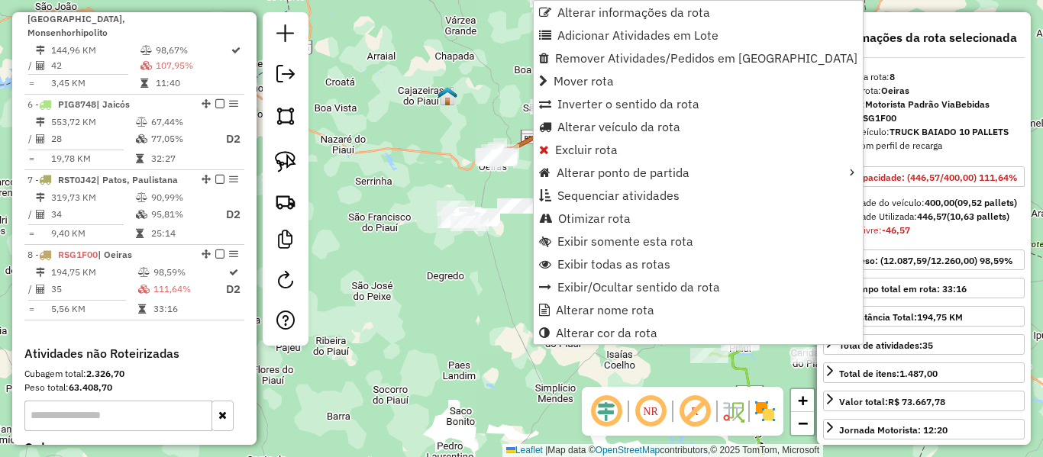
scroll to position [1097, 0]
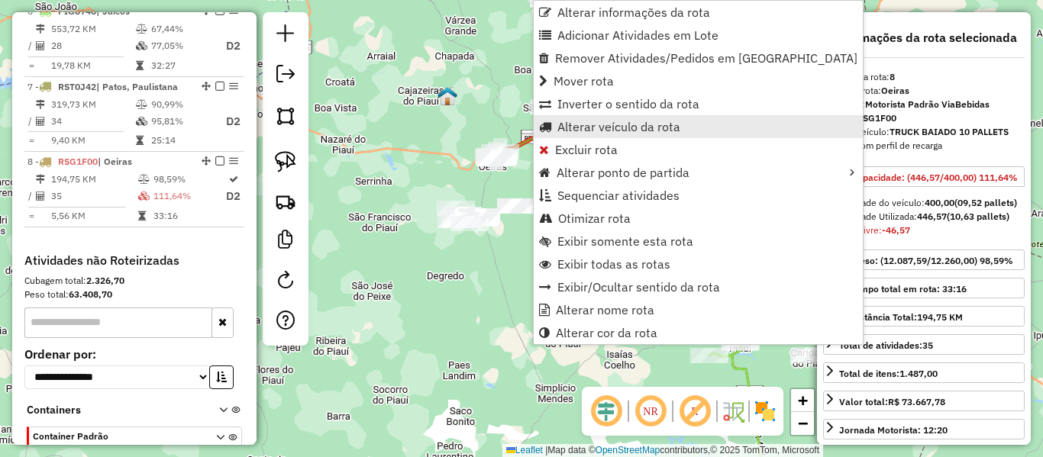
click at [564, 128] on span "Alterar veículo da rota" at bounding box center [619, 127] width 123 height 12
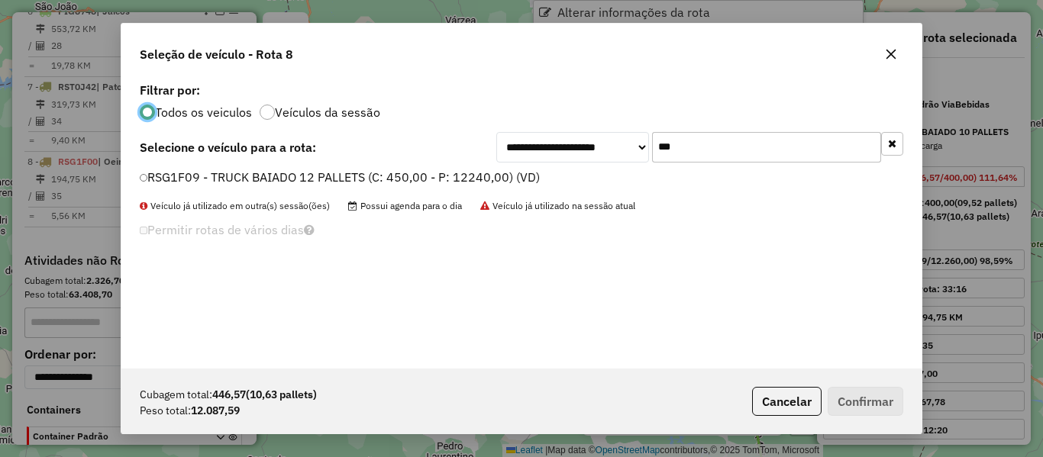
scroll to position [8, 5]
drag, startPoint x: 680, startPoint y: 138, endPoint x: 546, endPoint y: 176, distance: 139.7
click at [561, 173] on div "**********" at bounding box center [521, 224] width 800 height 290
type input "***"
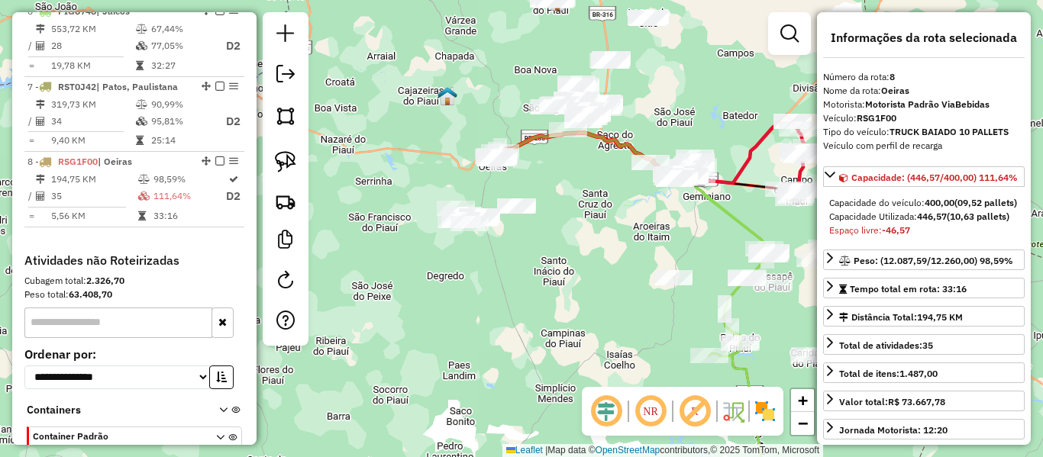
drag, startPoint x: 551, startPoint y: 225, endPoint x: 412, endPoint y: 209, distance: 139.8
click at [412, 209] on div "Janela de atendimento Grade de atendimento Capacidade Transportadoras Veículos …" at bounding box center [521, 228] width 1043 height 457
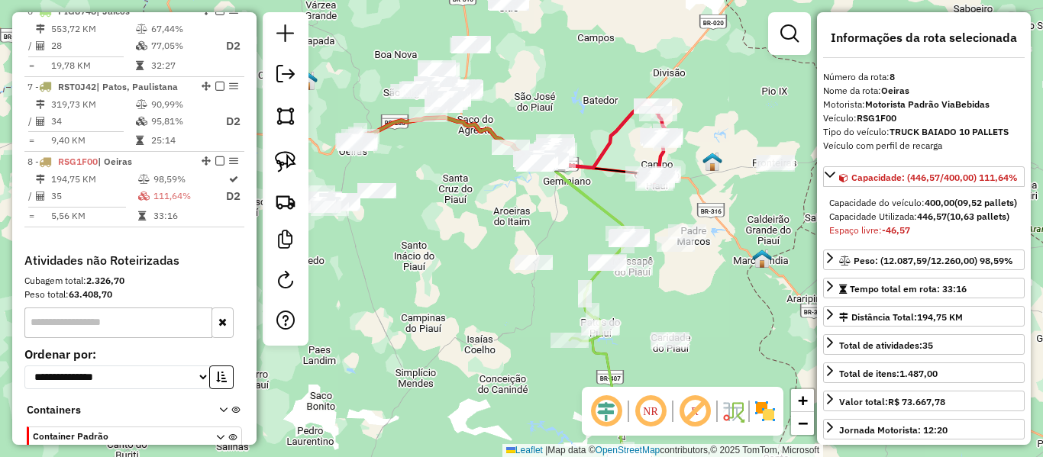
click at [664, 156] on icon at bounding box center [655, 144] width 21 height 76
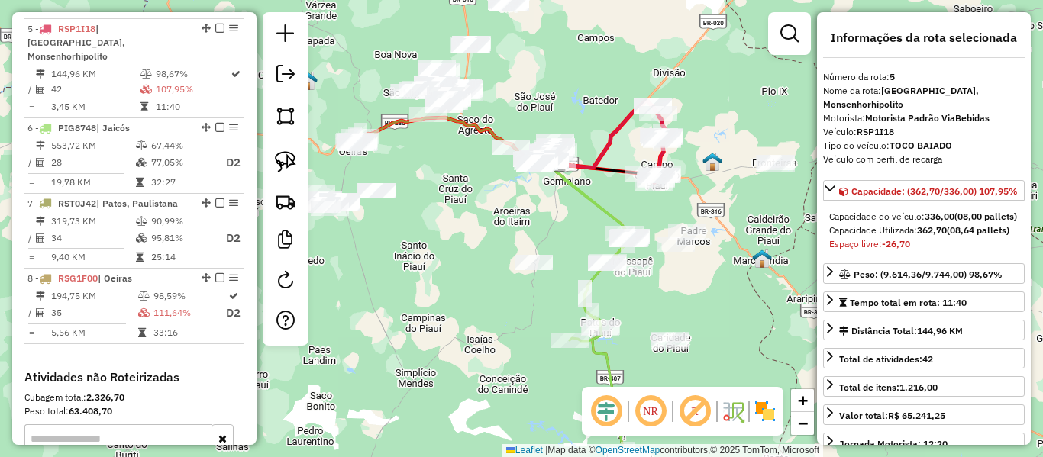
scroll to position [918, 0]
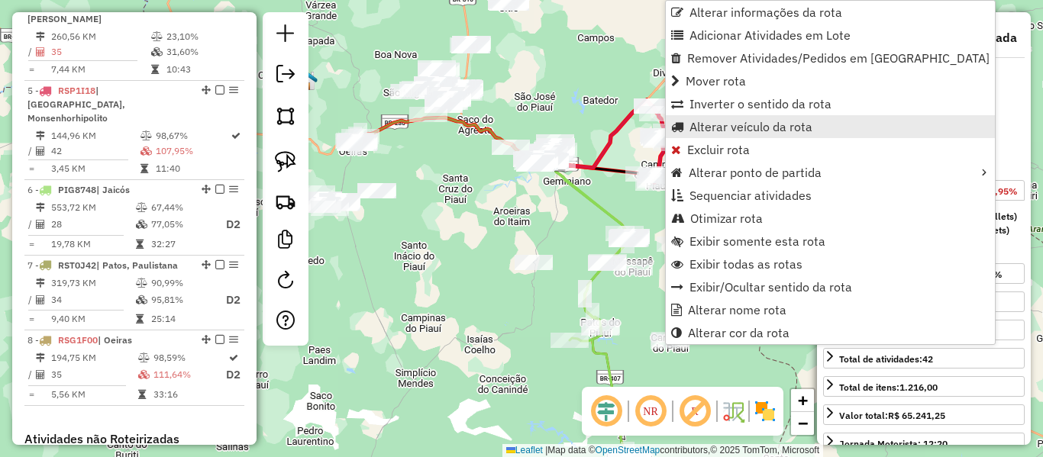
click at [718, 128] on span "Alterar veículo da rota" at bounding box center [751, 127] width 123 height 12
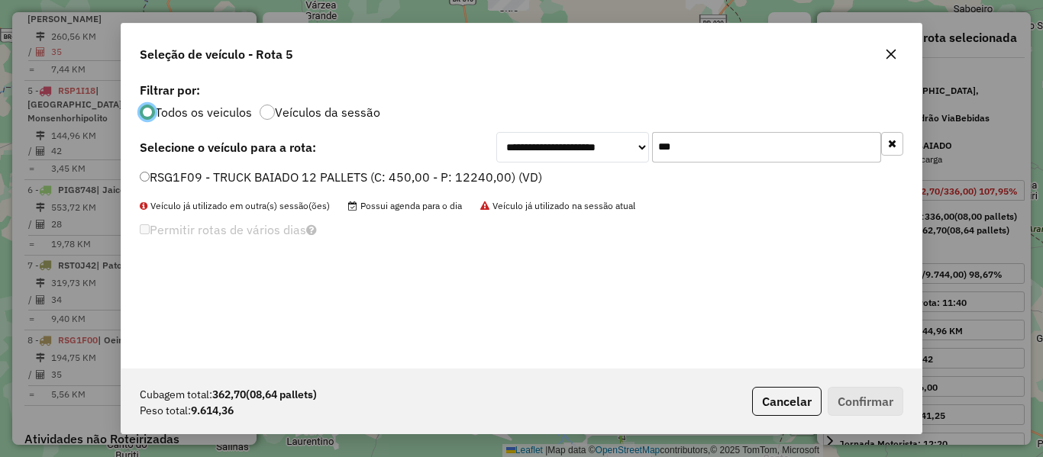
scroll to position [8, 5]
drag, startPoint x: 522, startPoint y: 179, endPoint x: 506, endPoint y: 185, distance: 16.9
click at [506, 184] on div "**********" at bounding box center [521, 224] width 800 height 290
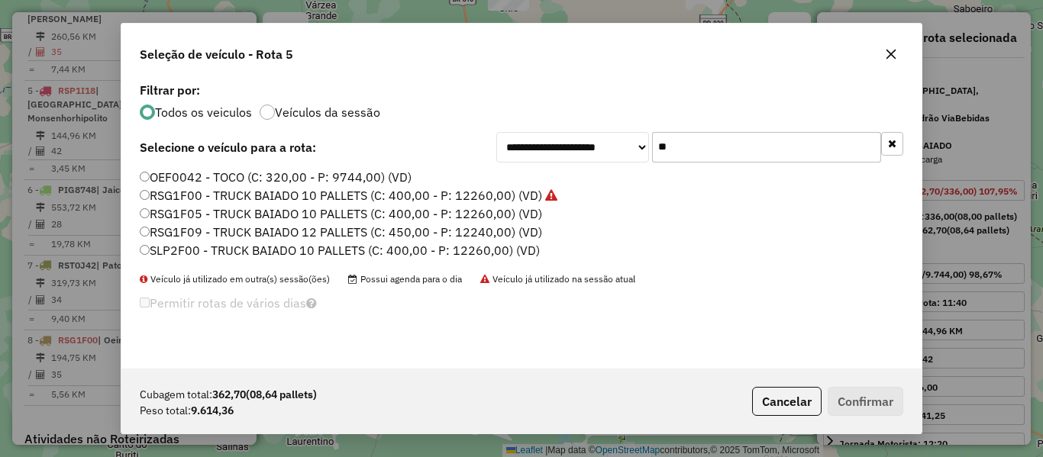
type input "*"
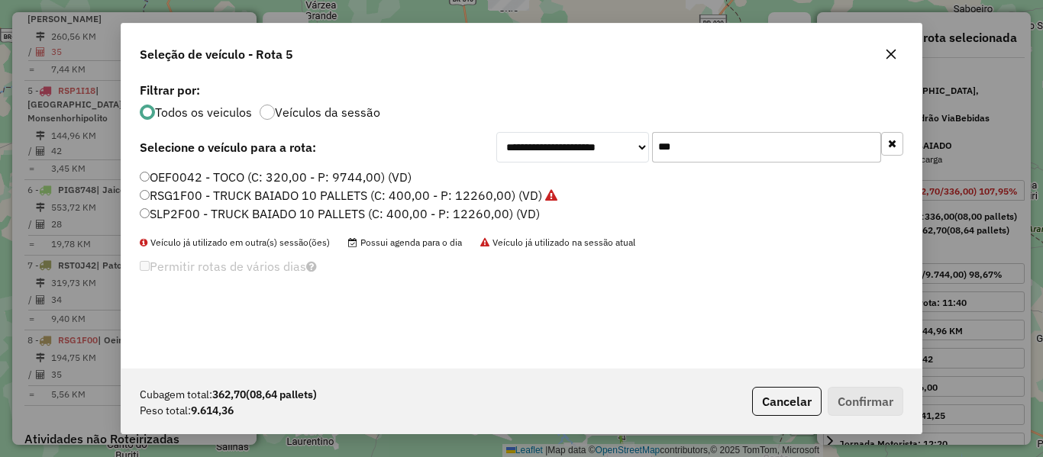
type input "***"
click at [149, 219] on label "SLP2F00 - TRUCK BAIADO 10 PALLETS (C: 400,00 - P: 12260,00) (VD)" at bounding box center [340, 214] width 400 height 18
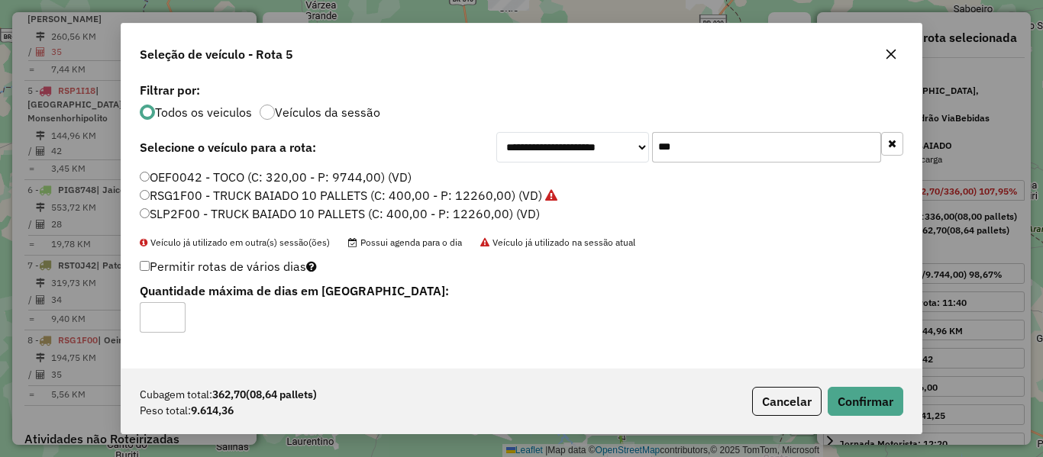
click at [145, 273] on label "Permitir rotas de vários dias" at bounding box center [228, 266] width 177 height 29
click at [150, 201] on label "RSG1F00 - TRUCK BAIADO 10 PALLETS (C: 400,00 - P: 12260,00) (VD)" at bounding box center [349, 195] width 418 height 18
type input "*"
click at [175, 312] on input "*" at bounding box center [163, 317] width 46 height 31
click at [878, 397] on button "Confirmar" at bounding box center [866, 401] width 76 height 29
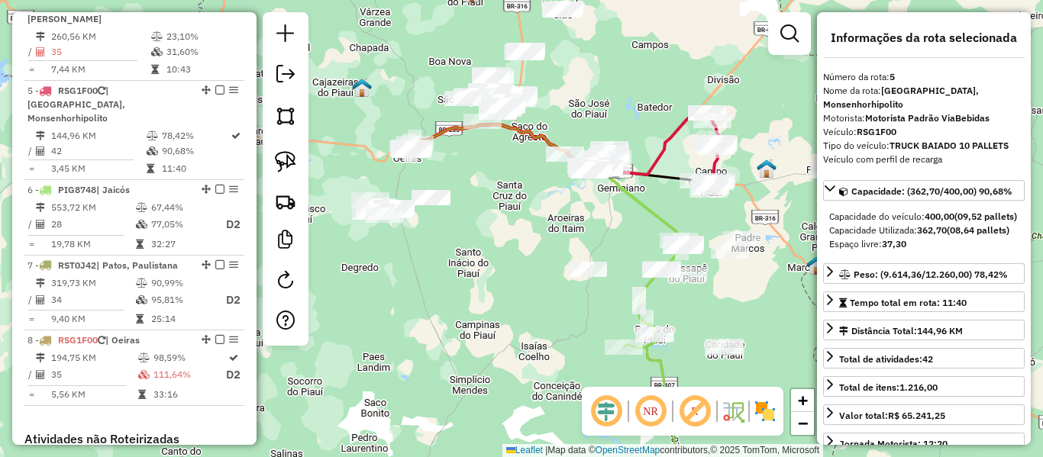
drag, startPoint x: 454, startPoint y: 181, endPoint x: 471, endPoint y: 180, distance: 17.6
click at [471, 180] on div "Janela de atendimento Grade de atendimento Capacidade Transportadoras Veículos …" at bounding box center [521, 228] width 1043 height 457
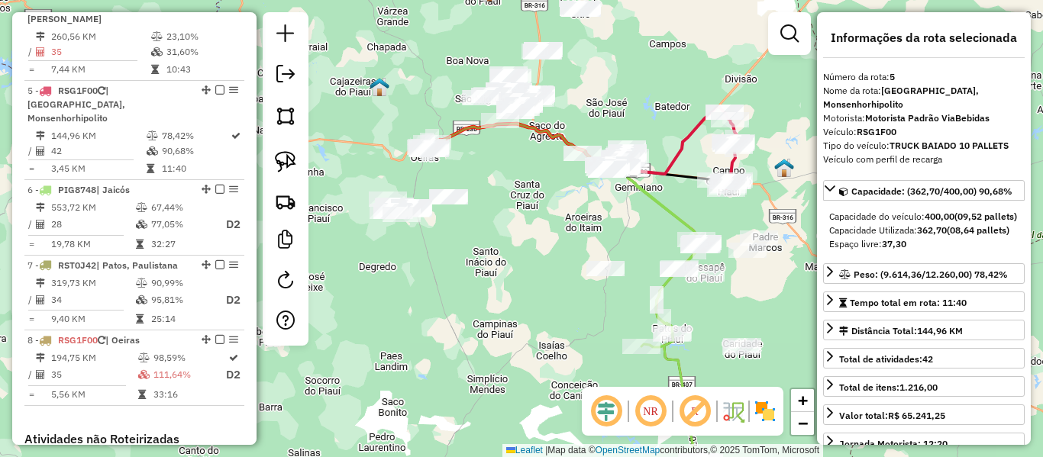
click at [458, 131] on icon at bounding box center [528, 146] width 199 height 45
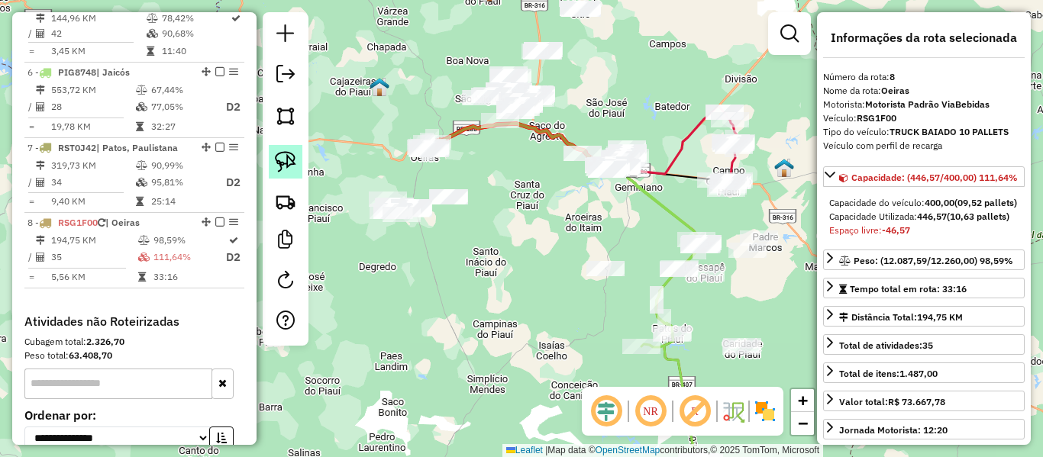
scroll to position [1097, 0]
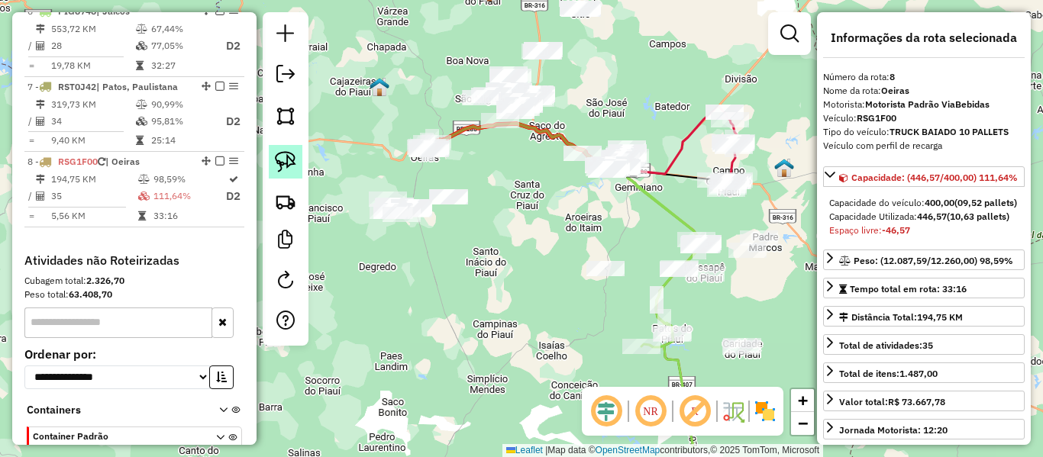
click at [278, 159] on img at bounding box center [285, 161] width 21 height 21
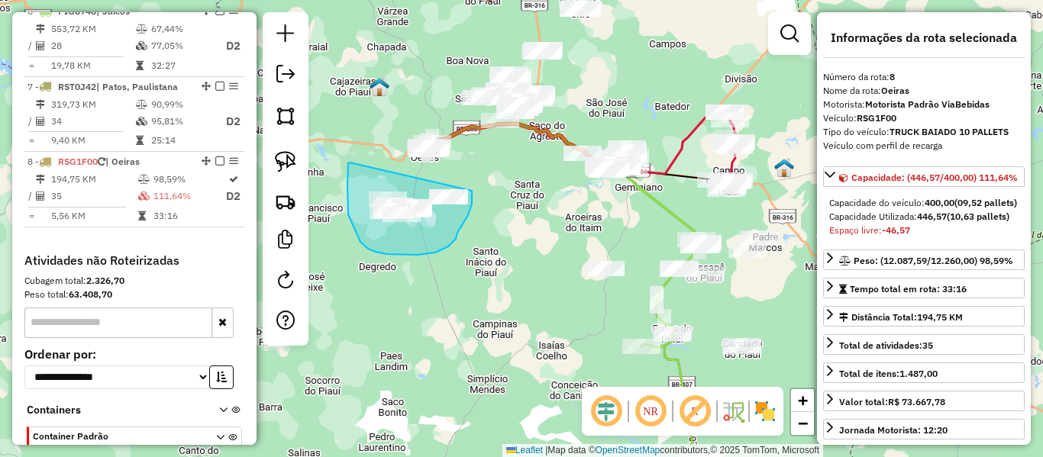
drag, startPoint x: 348, startPoint y: 175, endPoint x: 472, endPoint y: 191, distance: 124.8
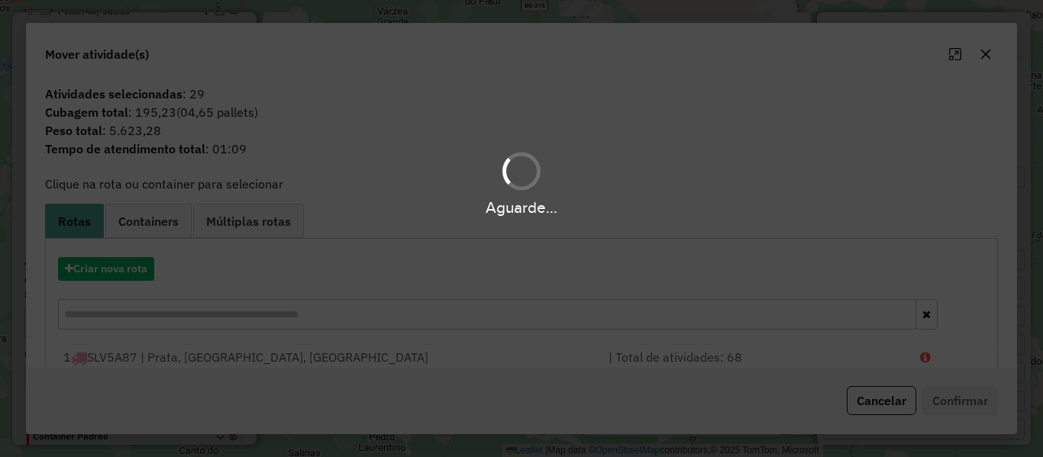
click at [132, 275] on div "Aguarde..." at bounding box center [521, 228] width 1043 height 457
click at [134, 271] on div "Aguarde..." at bounding box center [521, 228] width 1043 height 457
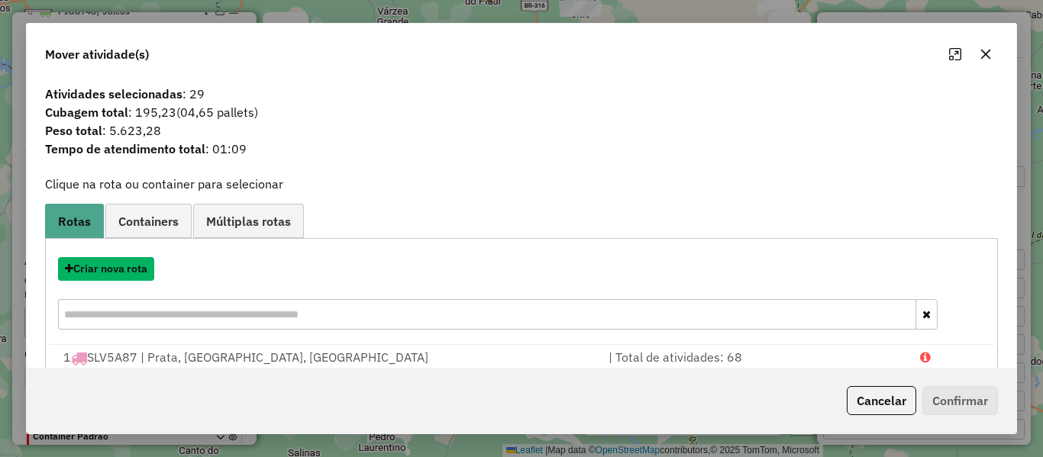
click at [134, 271] on button "Criar nova rota" at bounding box center [106, 269] width 96 height 24
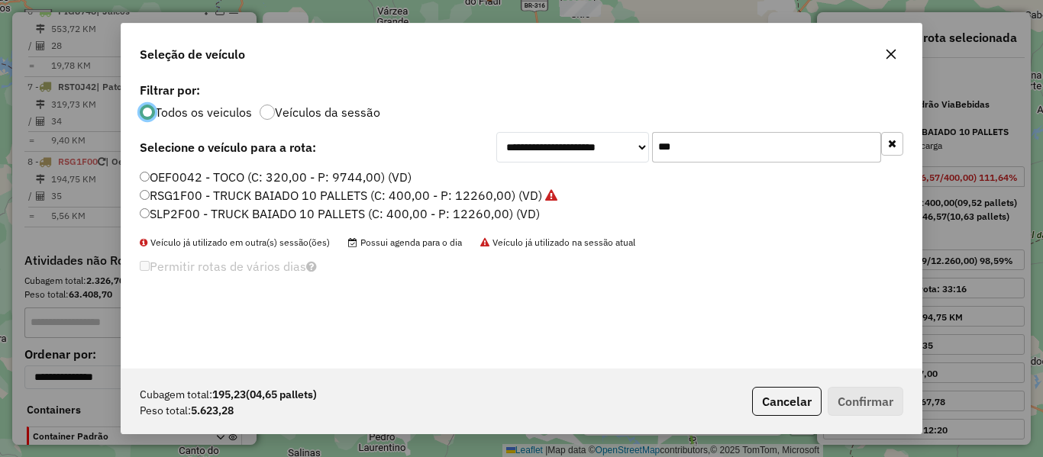
scroll to position [8, 5]
click at [548, 160] on div "**********" at bounding box center [699, 147] width 407 height 31
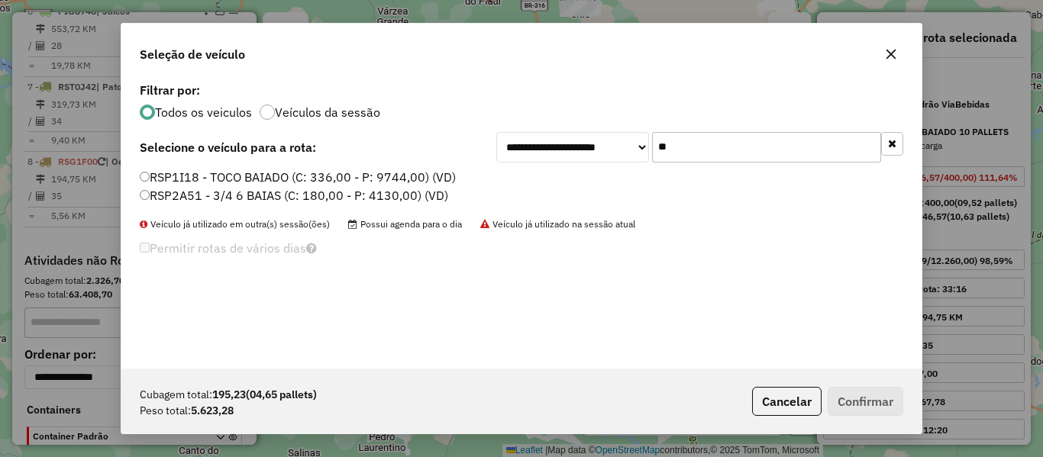
type input "**"
click at [157, 181] on label "RSP1I18 - TOCO BAIADO (C: 336,00 - P: 9744,00) (VD)" at bounding box center [298, 177] width 316 height 18
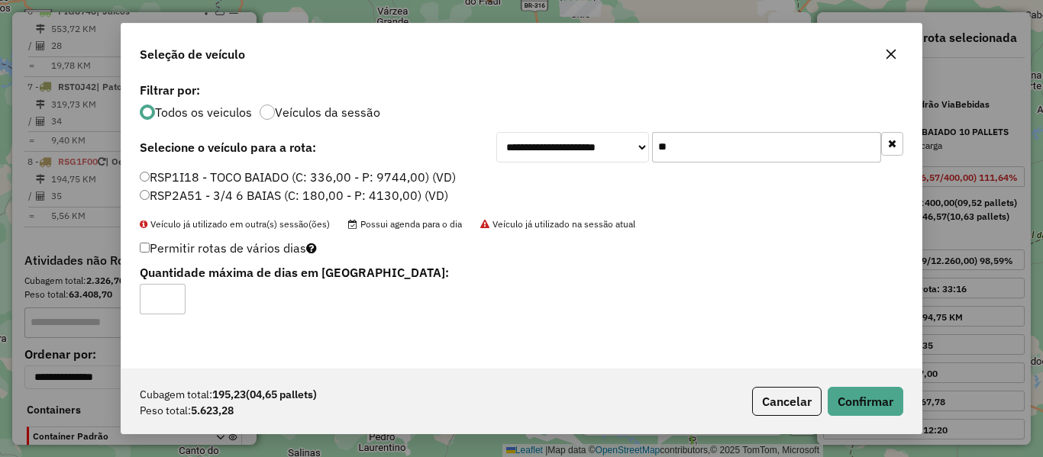
click at [139, 239] on div "Permitir rotas de vários dias Quantidade máxima de dias em rota:" at bounding box center [392, 276] width 522 height 77
type input "*"
click at [167, 293] on input "*" at bounding box center [163, 299] width 46 height 31
click at [870, 399] on button "Confirmar" at bounding box center [866, 401] width 76 height 29
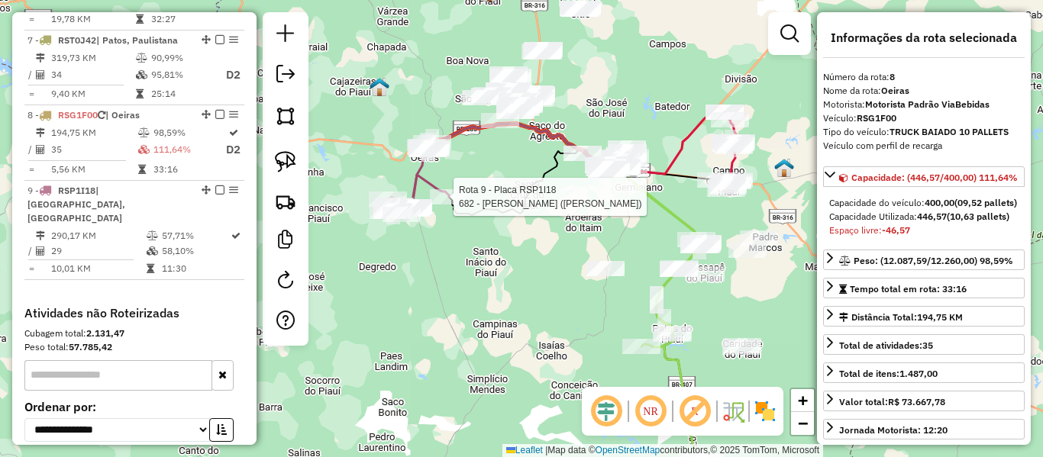
scroll to position [1154, 0]
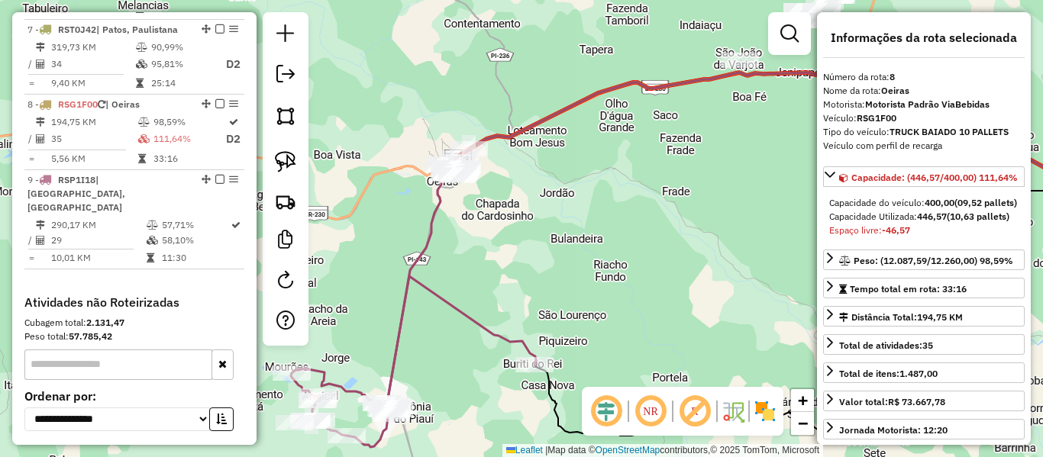
click at [428, 253] on icon at bounding box center [764, 239] width 765 height 332
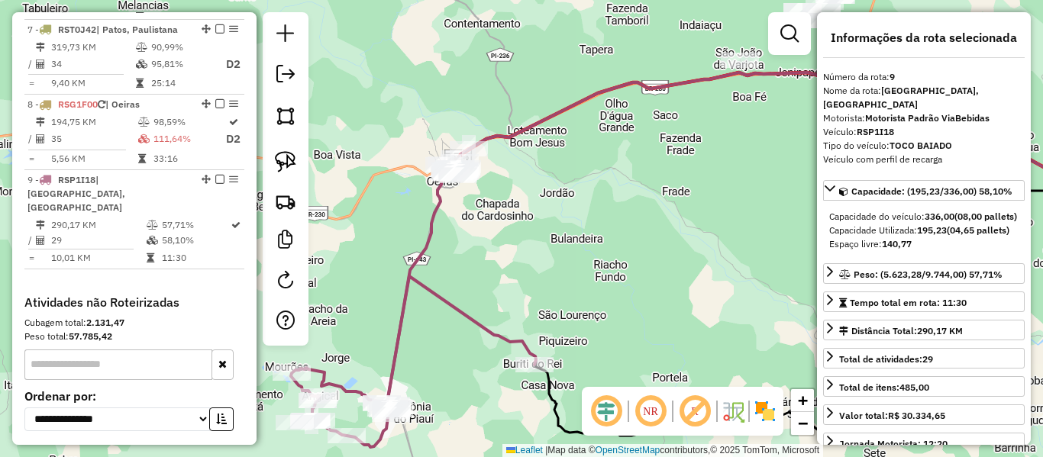
scroll to position [1169, 0]
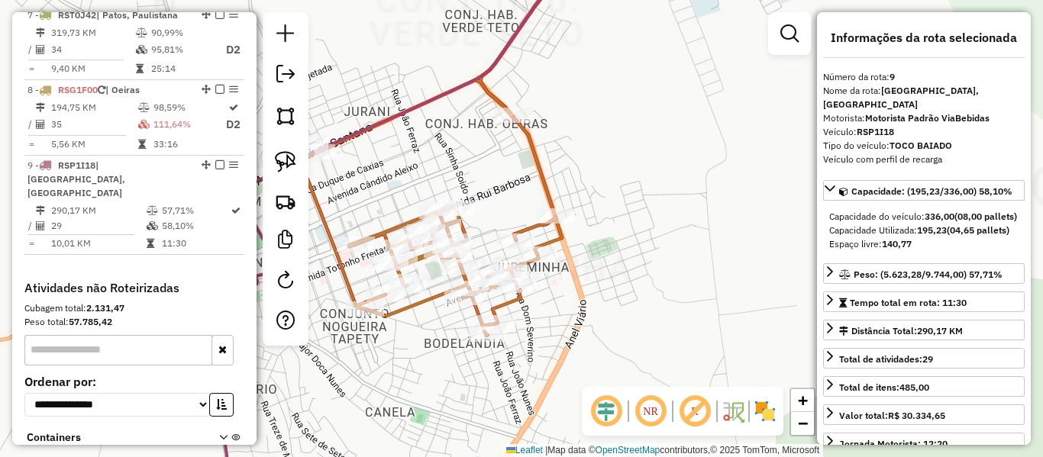
click at [537, 180] on icon at bounding box center [538, 97] width 120 height 286
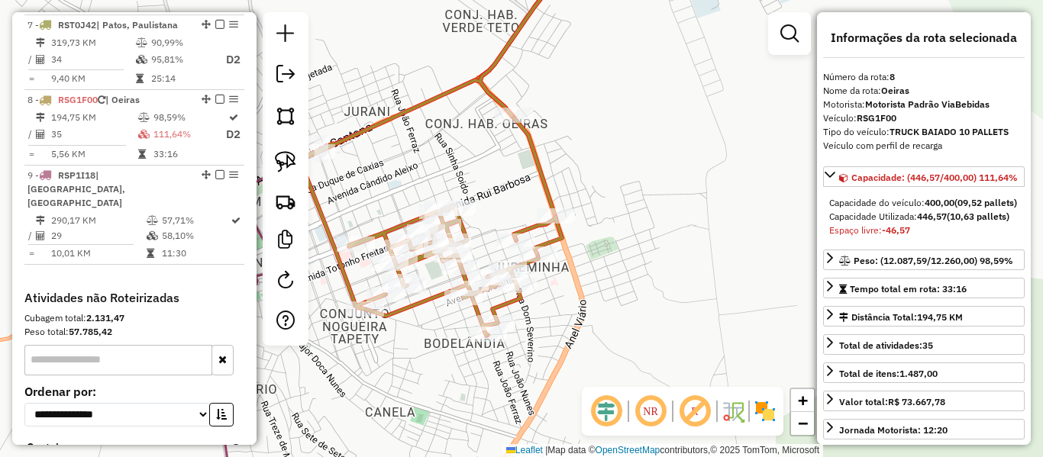
scroll to position [1154, 0]
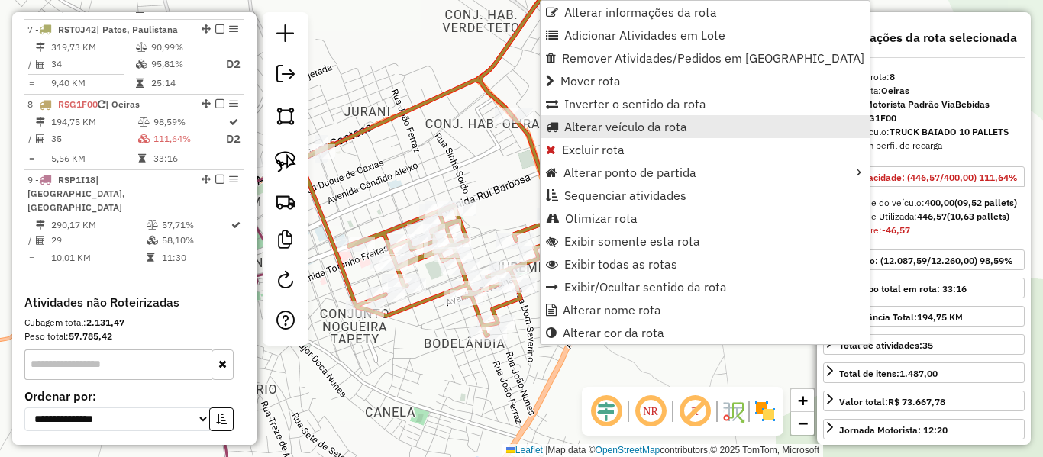
click at [588, 127] on span "Alterar veículo da rota" at bounding box center [625, 127] width 123 height 12
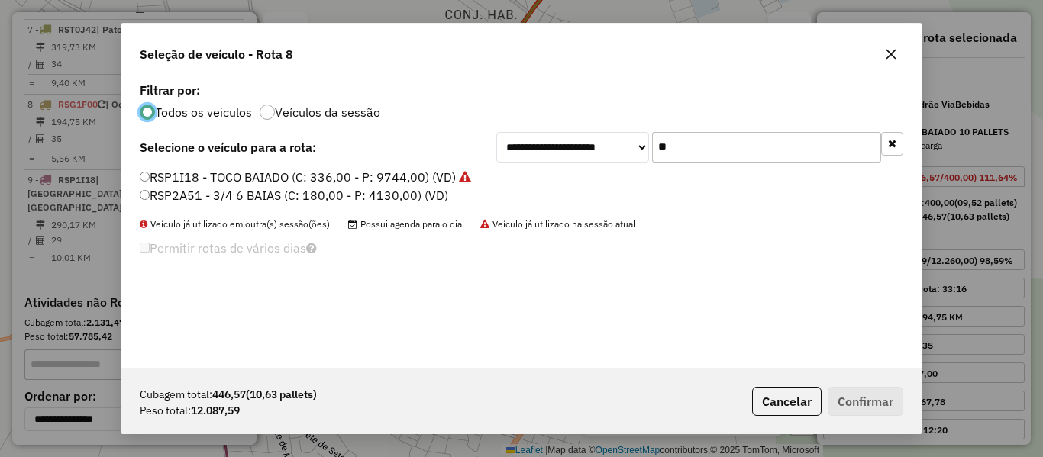
scroll to position [8, 5]
drag, startPoint x: 661, startPoint y: 150, endPoint x: 587, endPoint y: 182, distance: 80.4
click at [606, 165] on div "**********" at bounding box center [521, 224] width 800 height 290
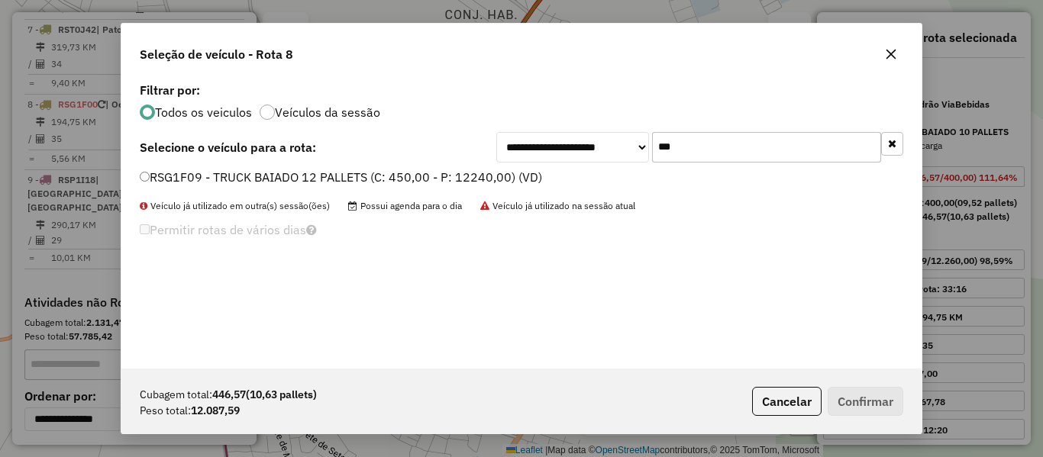
type input "***"
drag, startPoint x: 158, startPoint y: 176, endPoint x: 152, endPoint y: 206, distance: 31.2
click at [158, 176] on label "RSG1F09 - TRUCK BAIADO 12 PALLETS (C: 450,00 - P: 12240,00) (VD)" at bounding box center [341, 177] width 402 height 18
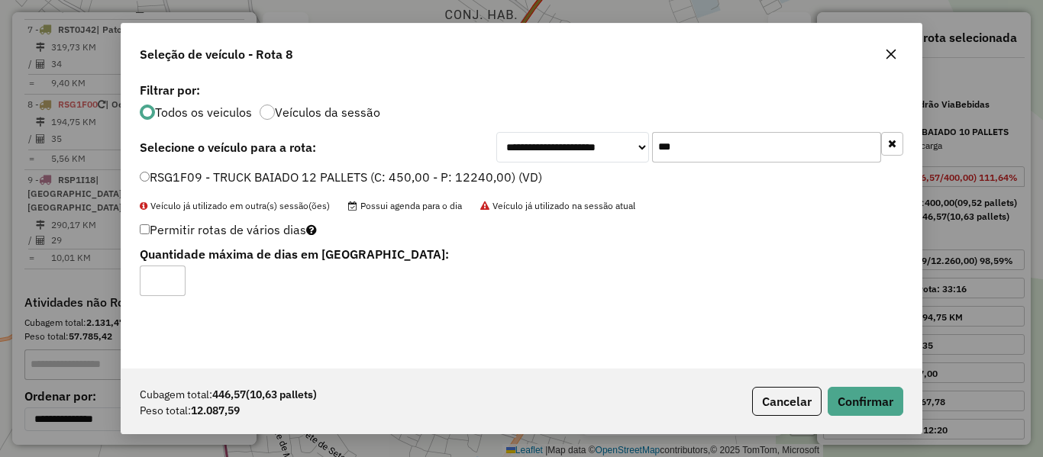
type input "*"
click at [176, 278] on input "*" at bounding box center [163, 281] width 46 height 31
click at [842, 400] on button "Confirmar" at bounding box center [866, 401] width 76 height 29
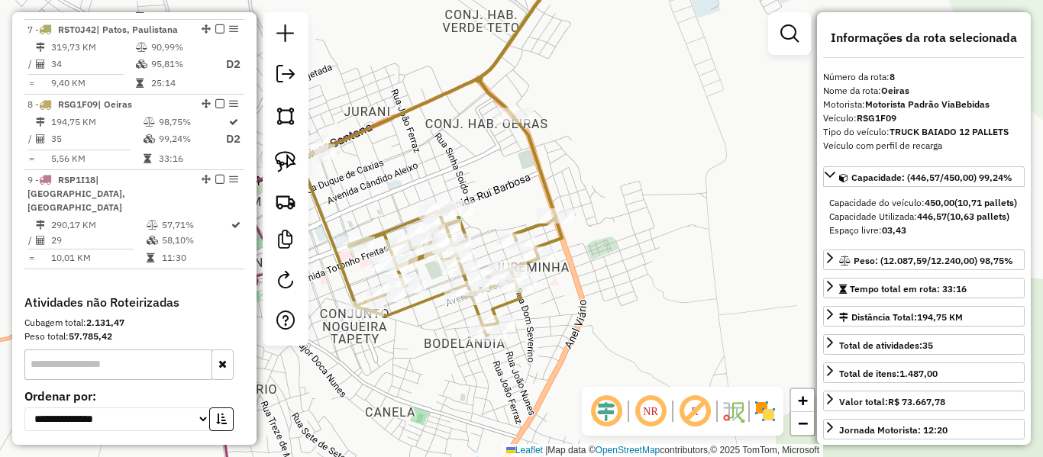
click at [541, 161] on icon at bounding box center [538, 97] width 120 height 286
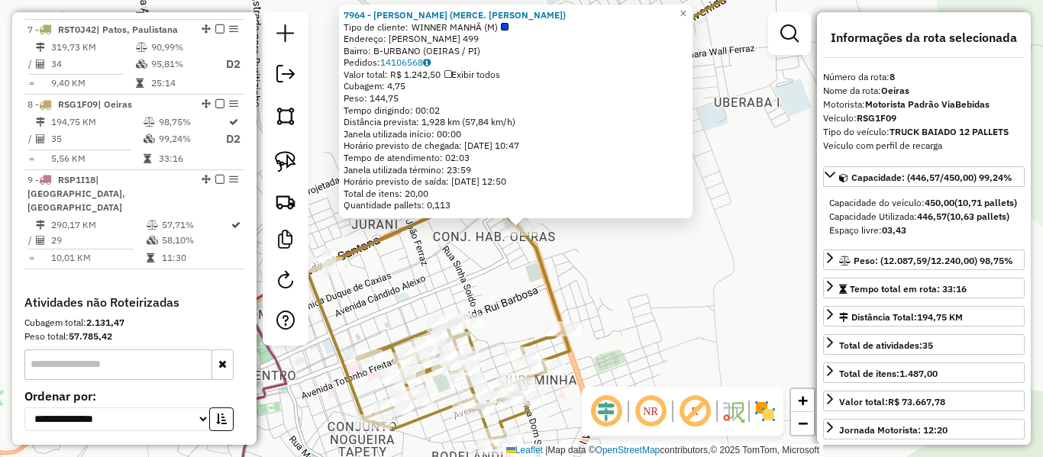
click at [596, 278] on div "7964 - FRANCISCO DE SOUSA (MERCE. SILVA E SOUSA) Tipo de cliente: WINNER MANHÃ …" at bounding box center [521, 228] width 1043 height 457
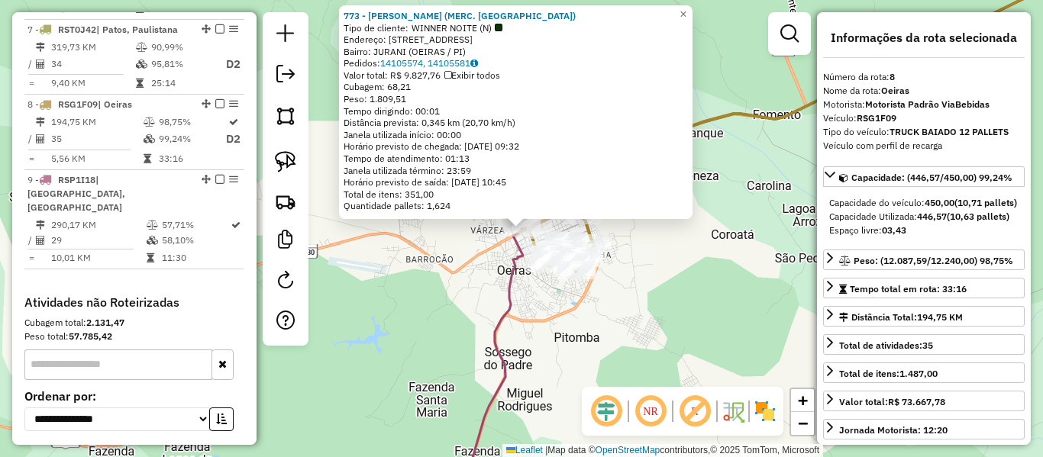
click at [503, 321] on icon at bounding box center [790, 228] width 645 height 549
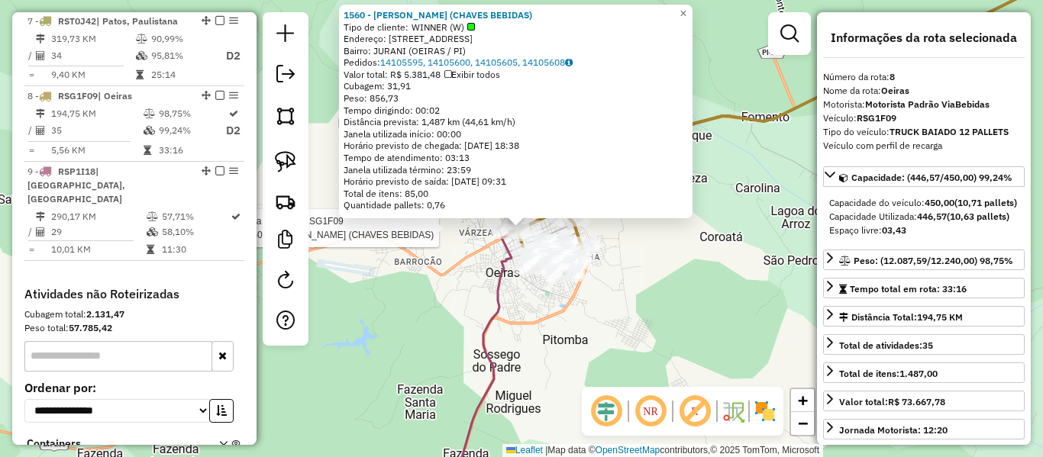
scroll to position [1154, 0]
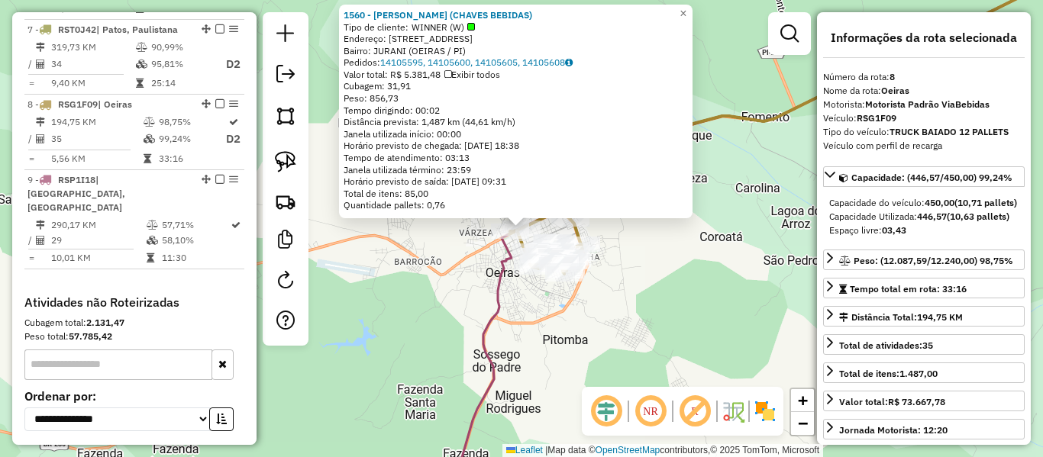
click at [474, 283] on div "1560 - MAURICIO DE CARVALHO CHAVES (CHAVES BEBIDAS) Tipo de cliente: WINNER (W)…" at bounding box center [521, 228] width 1043 height 457
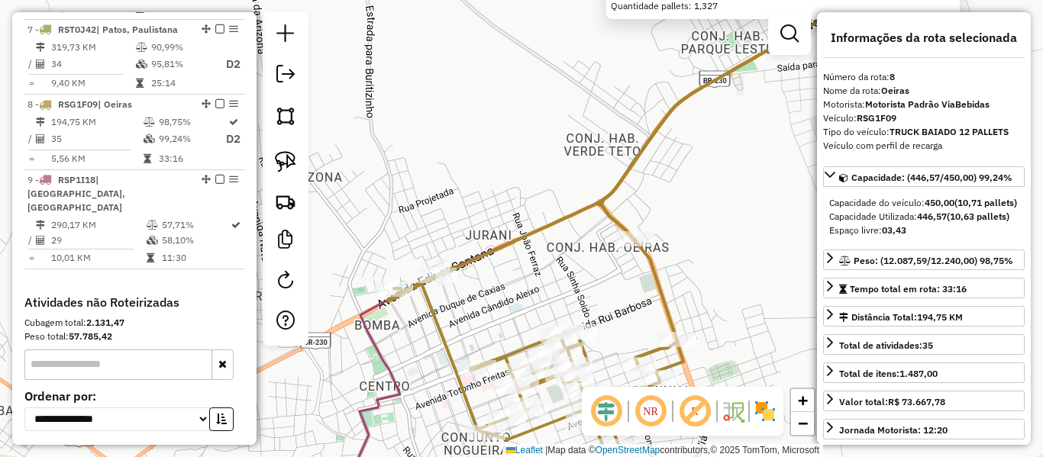
click at [479, 283] on div "Rota 8 - Placa RSG1F09 1560 - MAURICIO DE CARVALHO CHAVES (CHAVES BEBIDAS) Rota…" at bounding box center [521, 228] width 1043 height 457
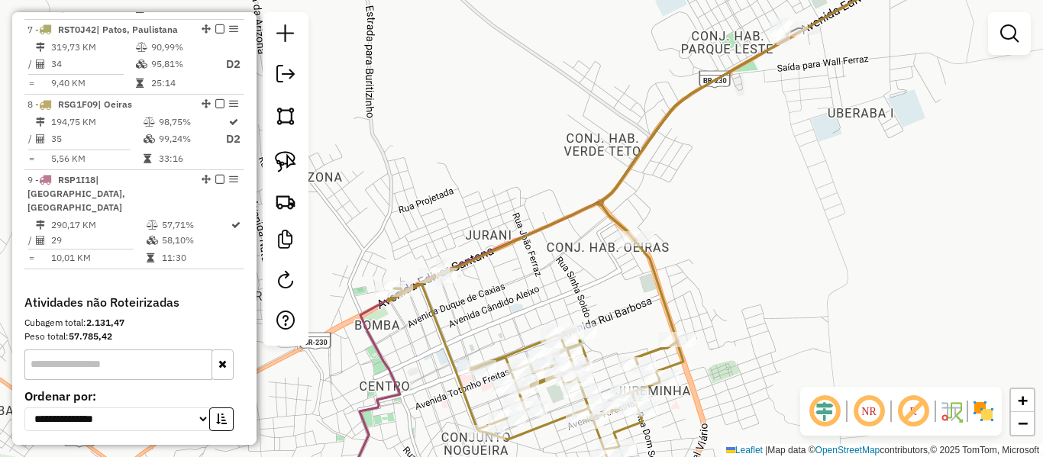
drag, startPoint x: 497, startPoint y: 307, endPoint x: 512, endPoint y: 258, distance: 51.0
click at [520, 263] on div "8118 - LUCIANA VIEIRA NUNES BARROSO E (BOX SI CONVENIENCIA) Tipo de cliente: CL…" at bounding box center [521, 228] width 1043 height 457
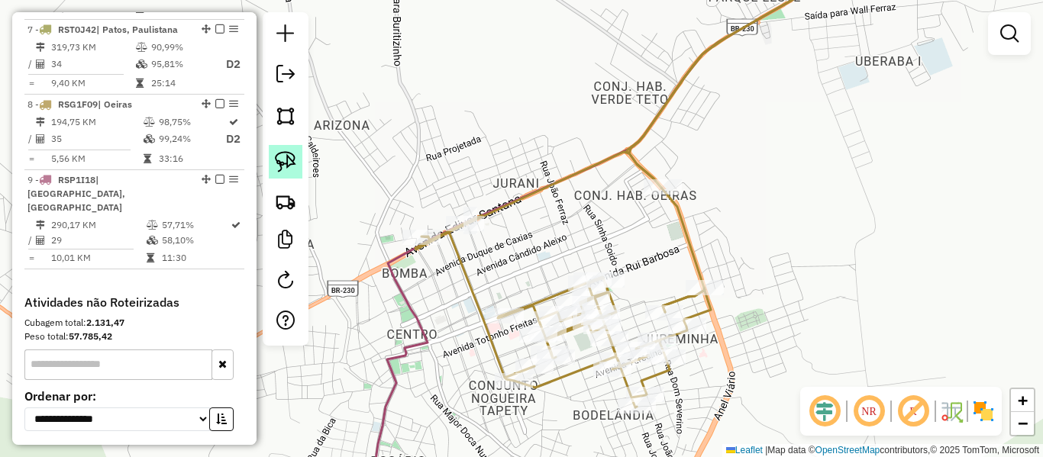
click at [276, 167] on img at bounding box center [285, 161] width 21 height 21
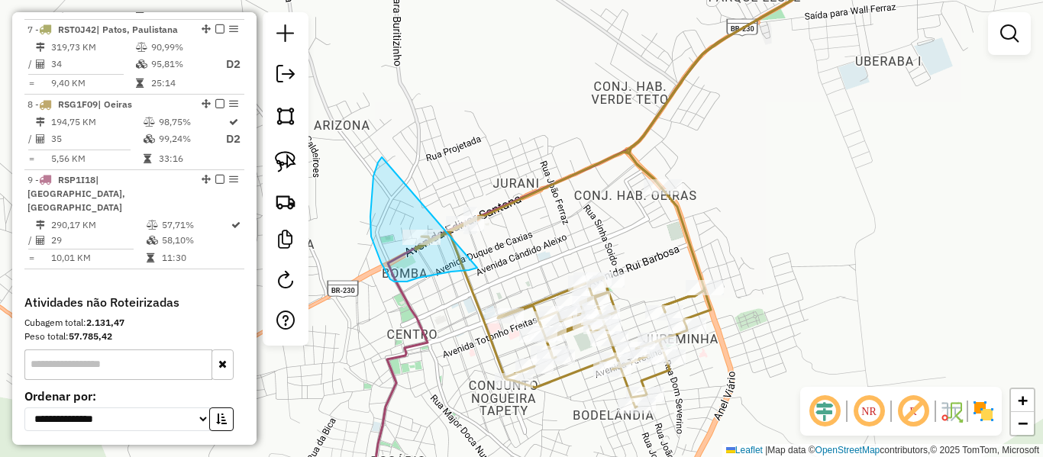
drag, startPoint x: 382, startPoint y: 157, endPoint x: 477, endPoint y: 268, distance: 146.2
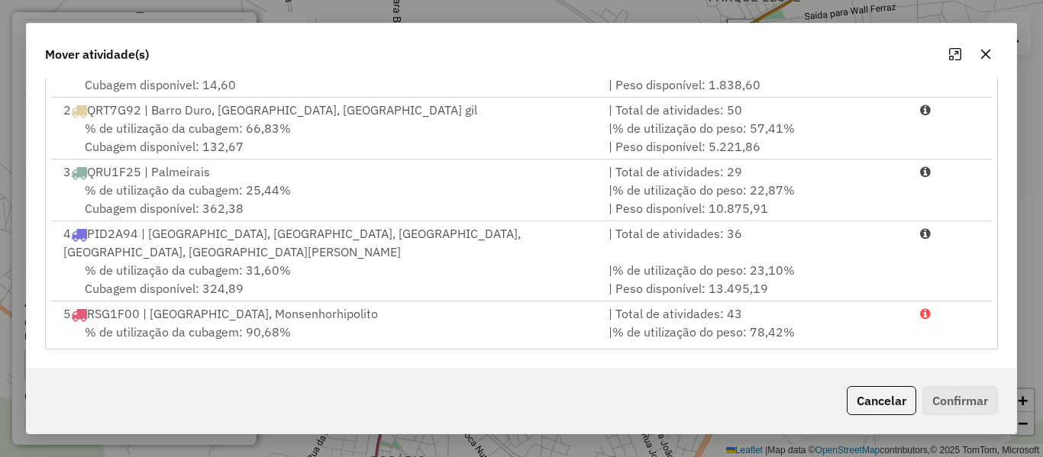
scroll to position [189, 0]
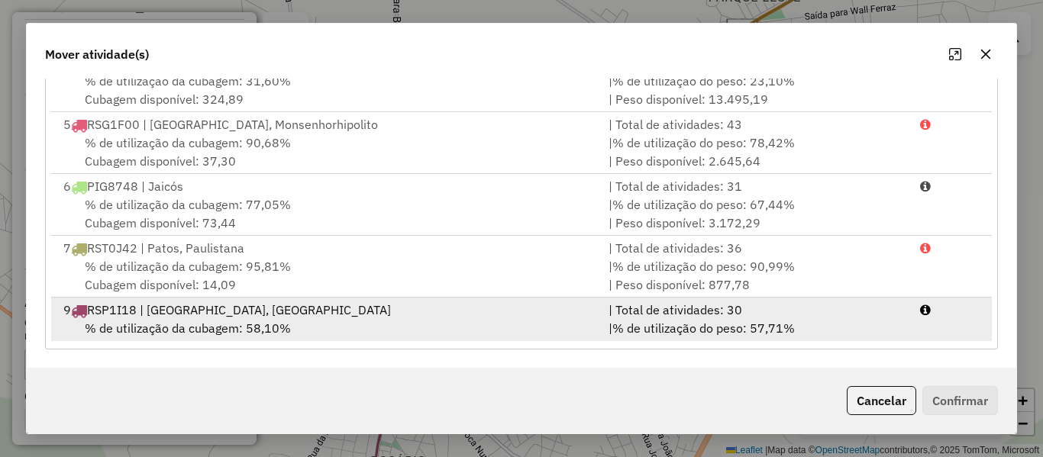
click at [351, 319] on div "% de utilização da cubagem: 58,10% Cubagem disponível: 140,77" at bounding box center [326, 337] width 545 height 37
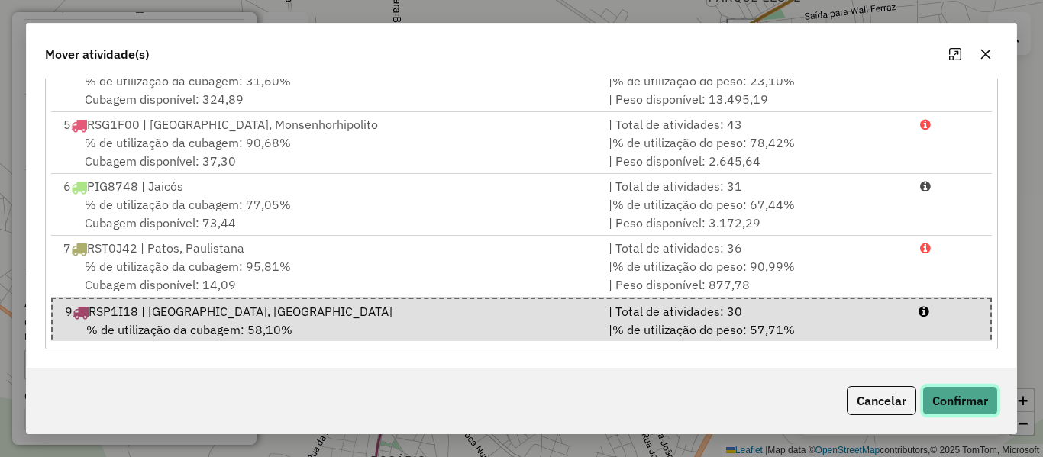
click at [968, 404] on button "Confirmar" at bounding box center [961, 400] width 76 height 29
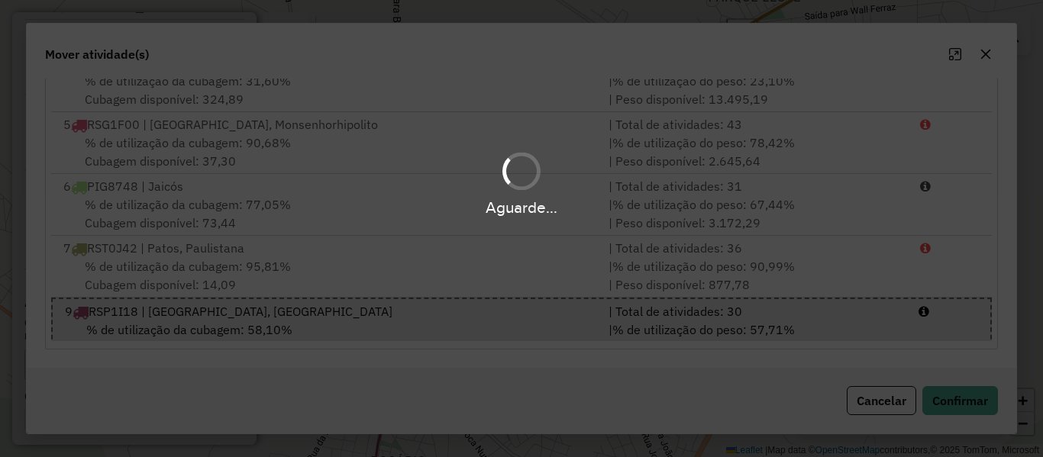
scroll to position [0, 0]
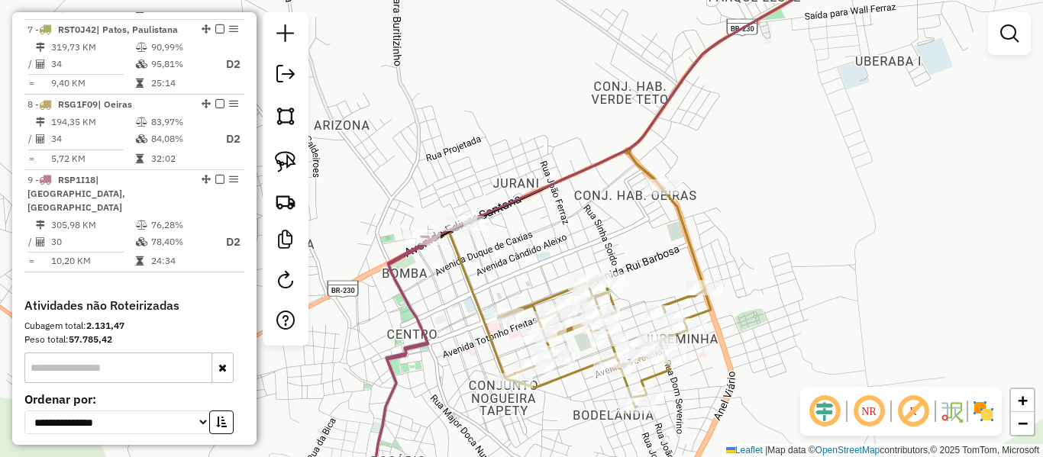
click at [475, 284] on icon at bounding box center [627, 194] width 382 height 428
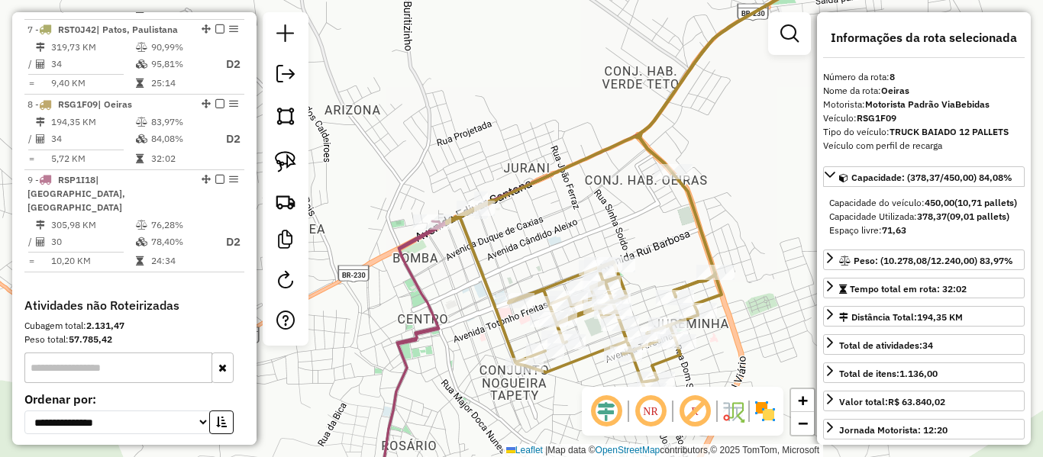
drag, startPoint x: 487, startPoint y: 266, endPoint x: 527, endPoint y: 203, distance: 74.2
click at [527, 204] on icon at bounding box center [638, 179] width 382 height 428
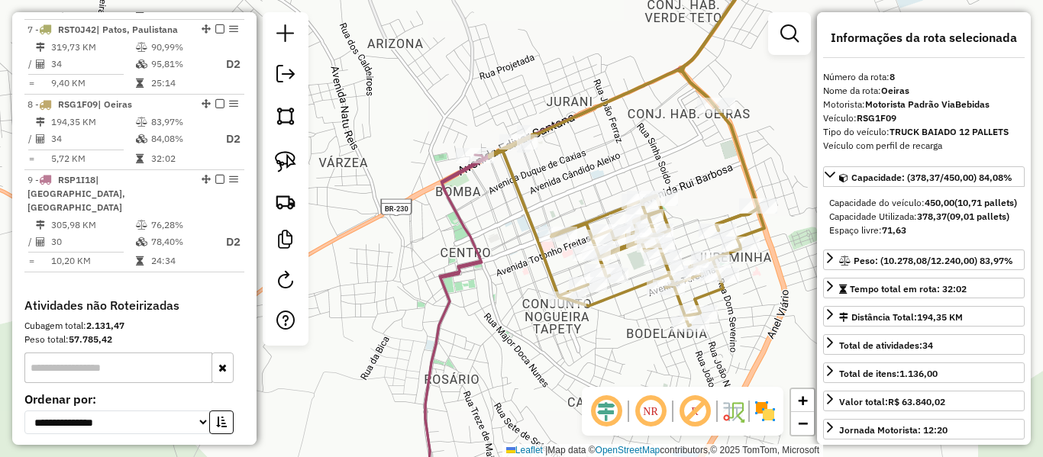
click at [462, 234] on icon at bounding box center [447, 329] width 83 height 348
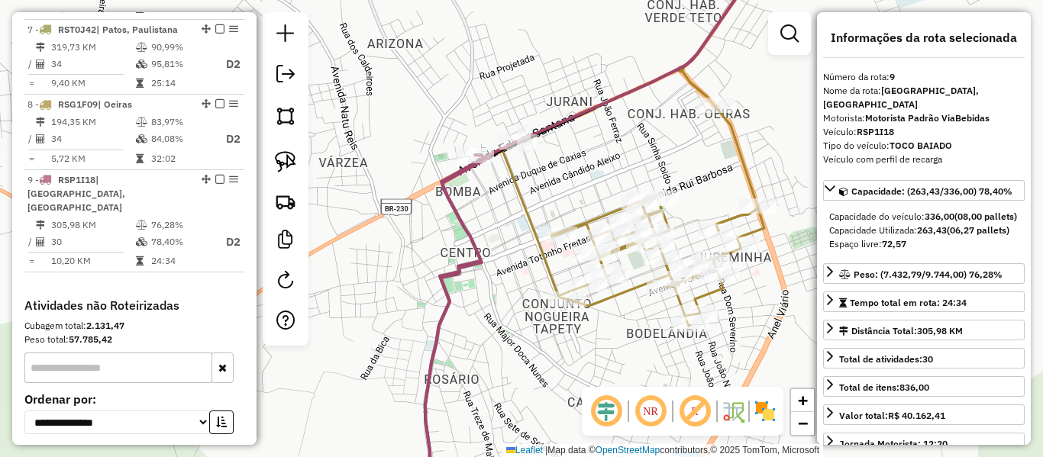
scroll to position [1172, 0]
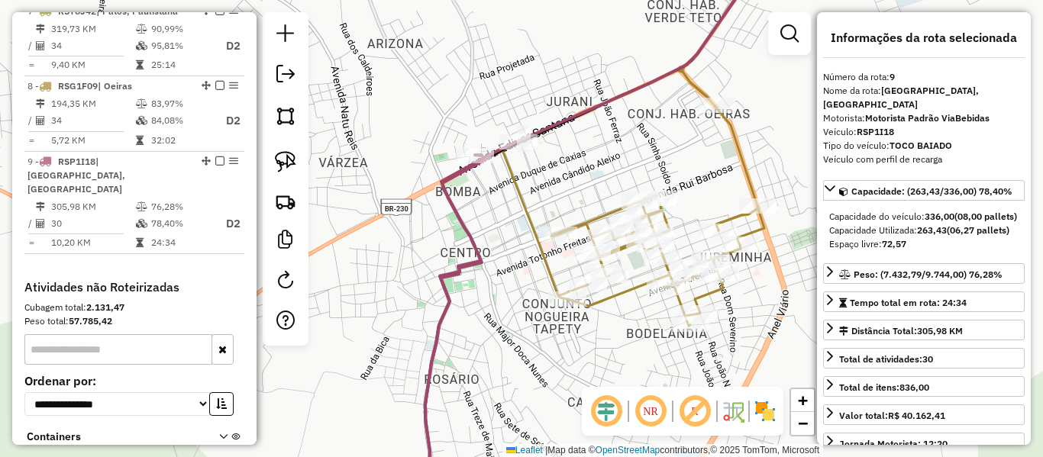
click at [522, 202] on icon at bounding box center [636, 140] width 293 height 372
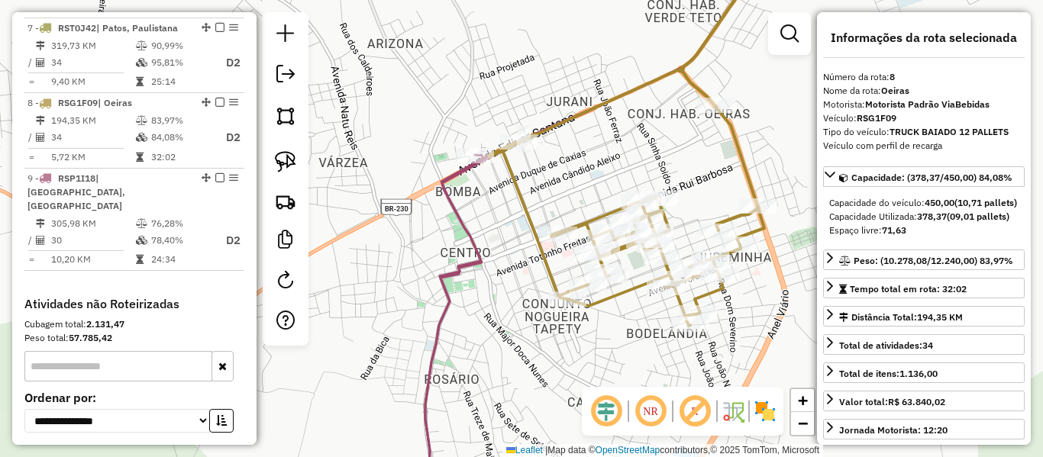
scroll to position [1154, 0]
click at [466, 233] on icon at bounding box center [447, 329] width 83 height 348
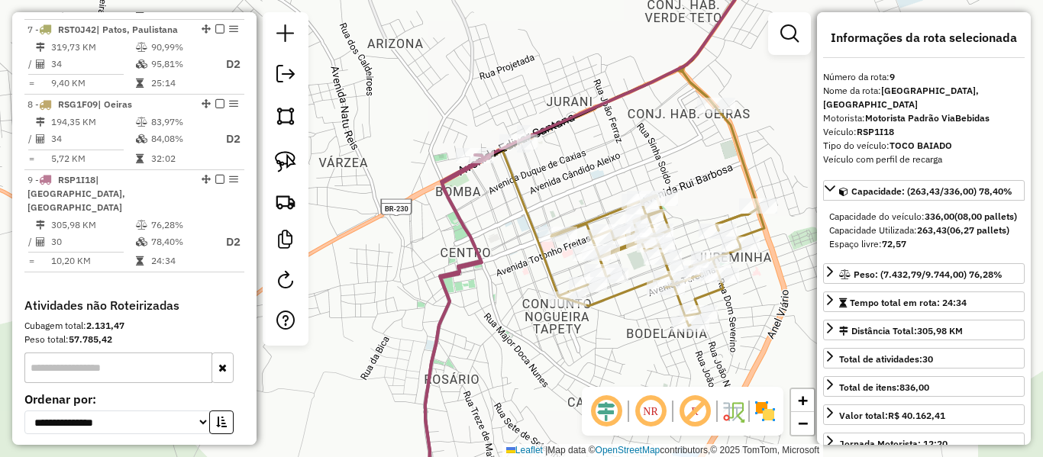
scroll to position [1172, 0]
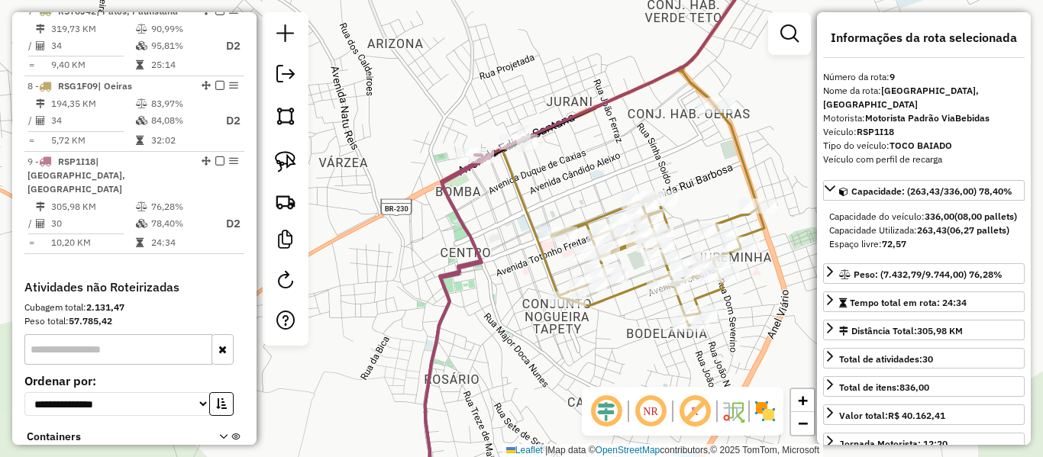
click at [529, 211] on icon at bounding box center [636, 140] width 293 height 372
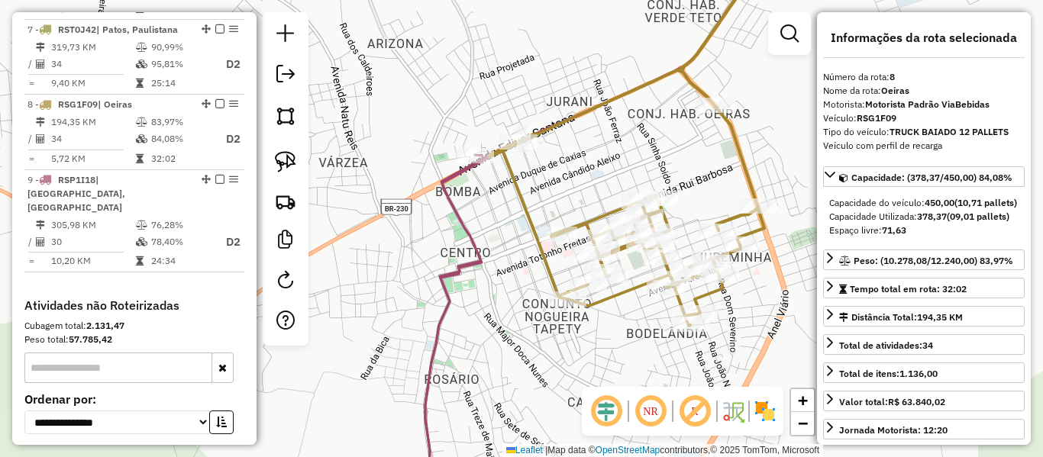
click at [462, 241] on icon at bounding box center [447, 329] width 83 height 348
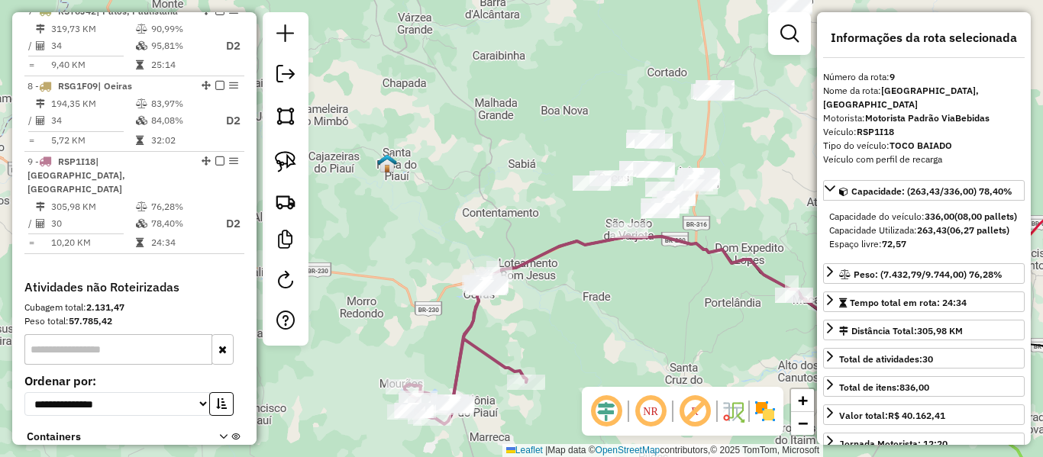
drag, startPoint x: 590, startPoint y: 271, endPoint x: 483, endPoint y: 327, distance: 120.6
click at [487, 327] on div "Rota 8 - Placa RSG1F09 18614 - ADEGA JM Rota 8 - Placa RSG1F09 8118 - LUCIANA V…" at bounding box center [521, 228] width 1043 height 457
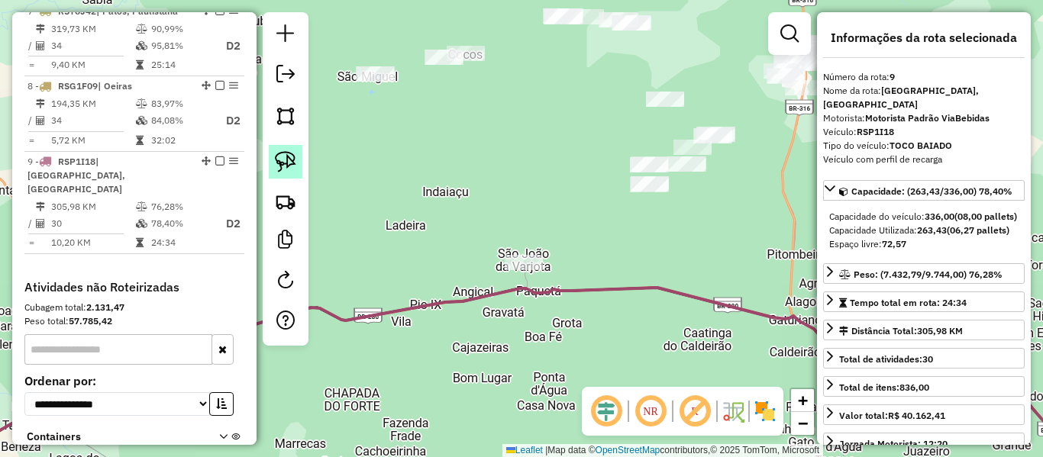
click at [281, 171] on img at bounding box center [285, 161] width 21 height 21
drag, startPoint x: 510, startPoint y: 213, endPoint x: 613, endPoint y: 302, distance: 136.4
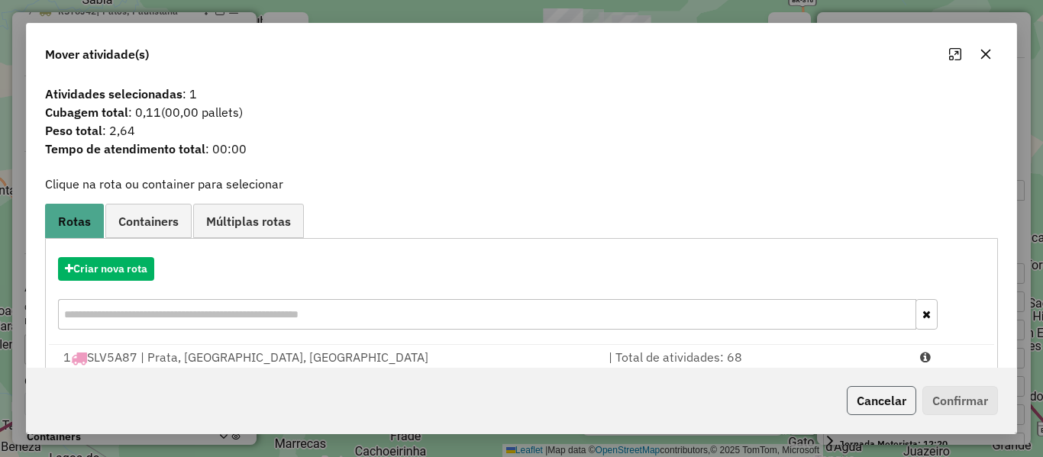
click at [869, 397] on button "Cancelar" at bounding box center [882, 400] width 70 height 29
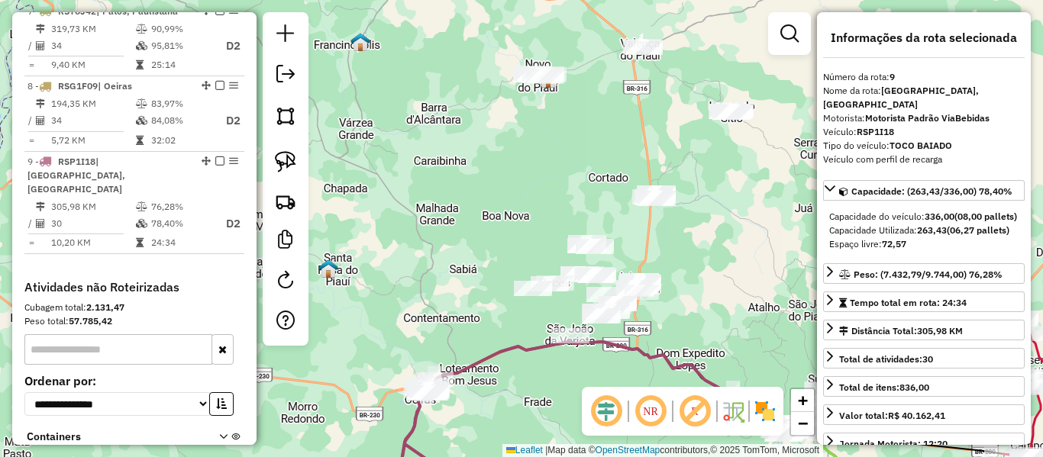
drag, startPoint x: 546, startPoint y: 176, endPoint x: 455, endPoint y: 209, distance: 96.6
click at [458, 211] on div "Janela de atendimento Grade de atendimento Capacidade Transportadoras Veículos …" at bounding box center [521, 228] width 1043 height 457
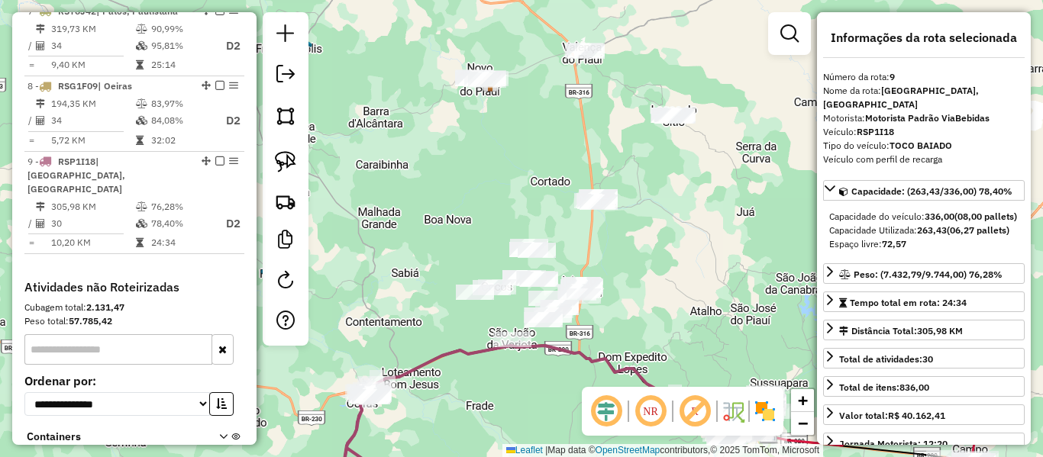
drag, startPoint x: 417, startPoint y: 289, endPoint x: 423, endPoint y: 302, distance: 15.0
click at [423, 308] on div "Janela de atendimento Grade de atendimento Capacidade Transportadoras Veículos …" at bounding box center [521, 228] width 1043 height 457
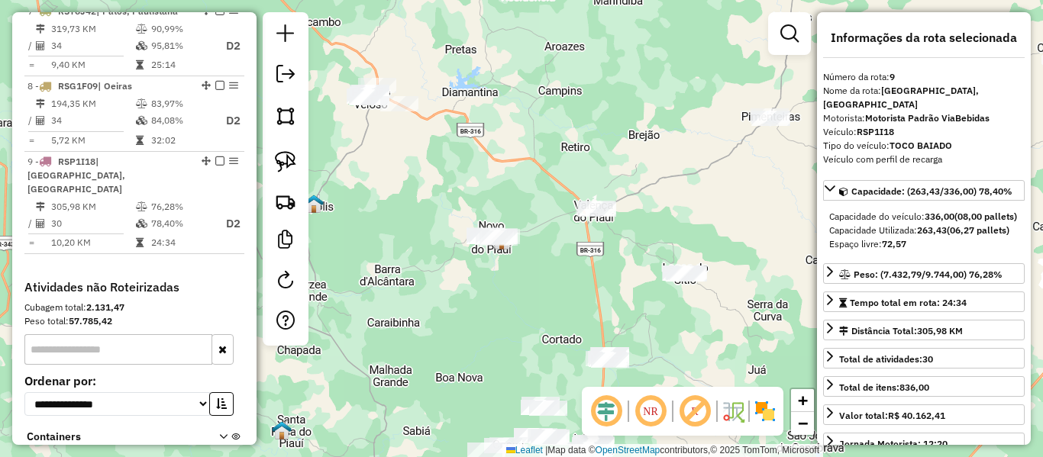
drag, startPoint x: 417, startPoint y: 213, endPoint x: 364, endPoint y: 192, distance: 57.6
click at [418, 214] on div "Janela de atendimento Grade de atendimento Capacidade Transportadoras Veículos …" at bounding box center [521, 228] width 1043 height 457
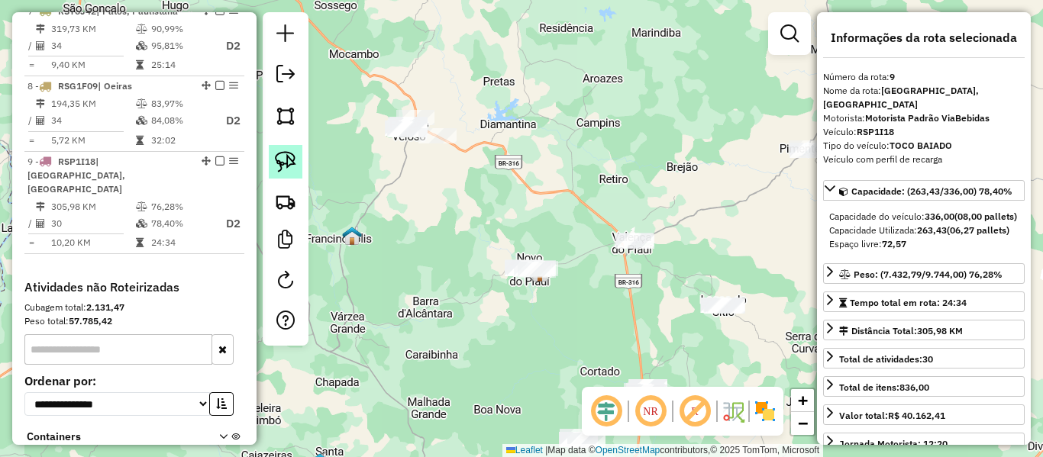
click at [298, 170] on link at bounding box center [286, 162] width 34 height 34
drag, startPoint x: 357, startPoint y: 161, endPoint x: 536, endPoint y: 126, distance: 182.9
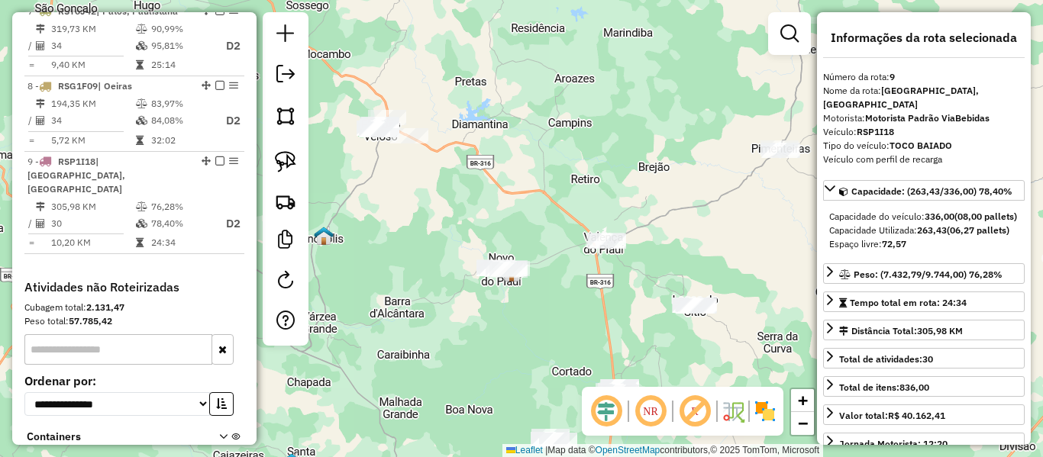
drag, startPoint x: 382, startPoint y: 214, endPoint x: 345, endPoint y: 209, distance: 36.9
click at [346, 210] on div "Janela de atendimento Grade de atendimento Capacidade Transportadoras Veículos …" at bounding box center [521, 228] width 1043 height 457
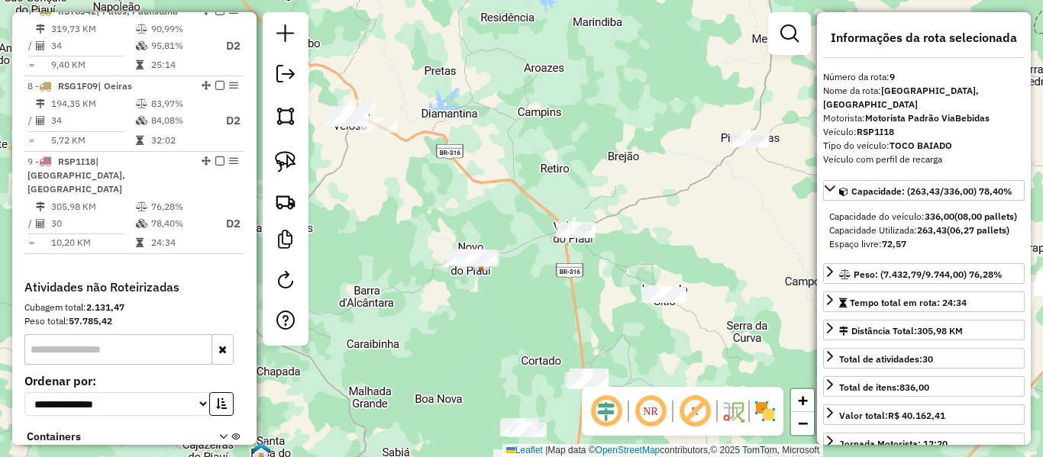
drag, startPoint x: 351, startPoint y: 184, endPoint x: 316, endPoint y: 166, distance: 38.6
click at [351, 175] on div "Janela de atendimento Grade de atendimento Capacidade Transportadoras Veículos …" at bounding box center [521, 228] width 1043 height 457
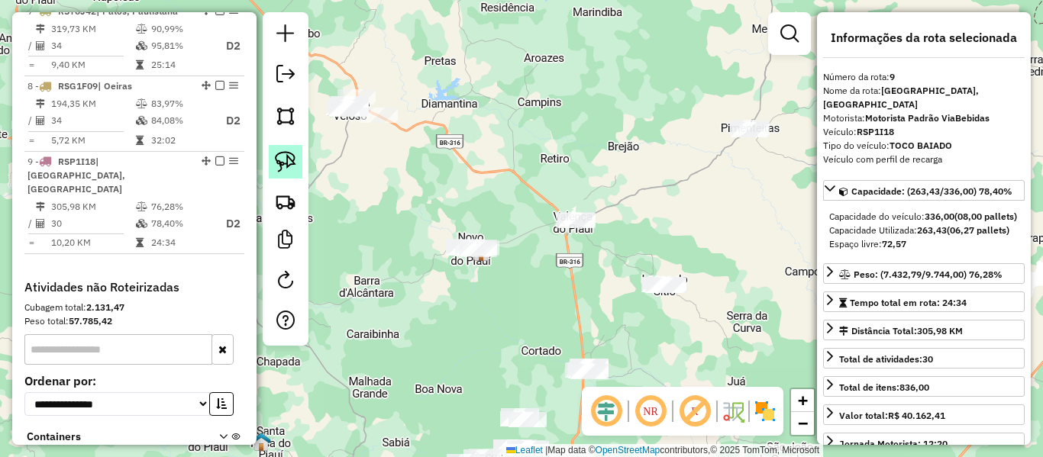
click at [286, 154] on img at bounding box center [285, 161] width 21 height 21
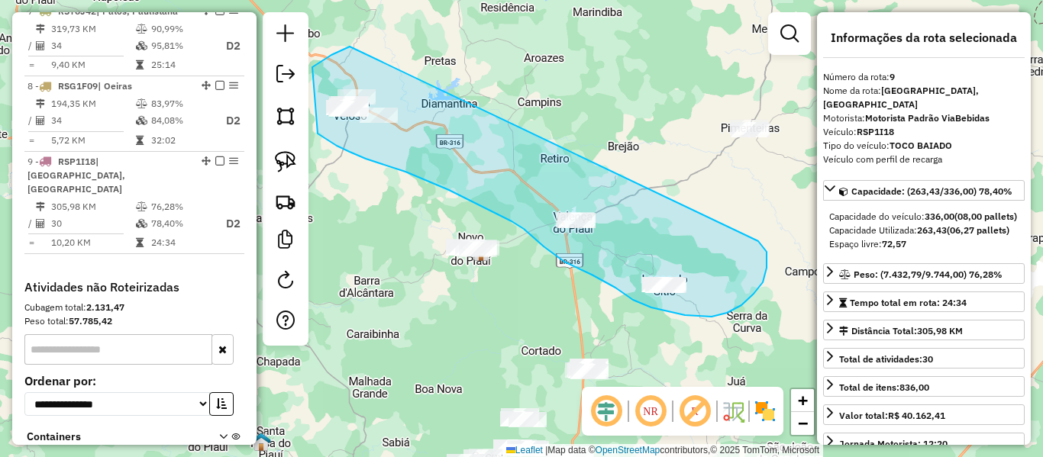
drag, startPoint x: 296, startPoint y: 92, endPoint x: 757, endPoint y: 241, distance: 485.0
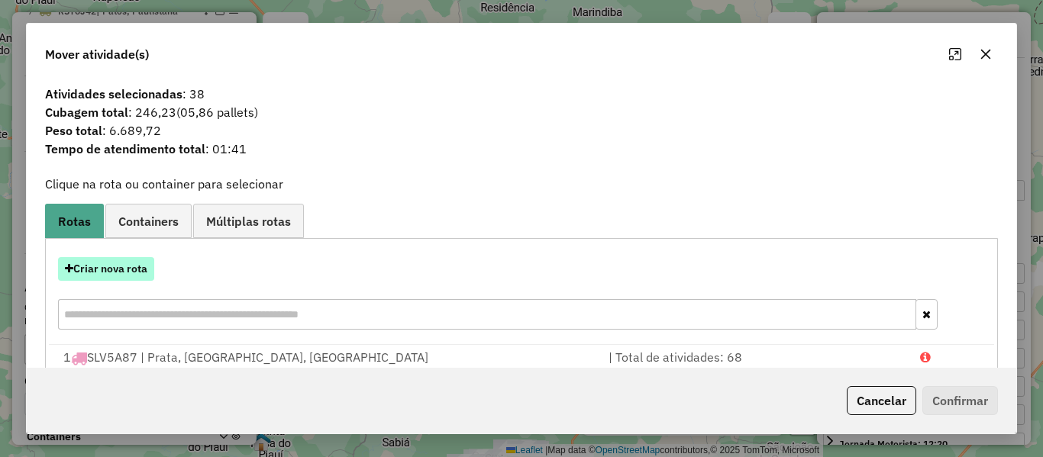
click at [144, 279] on button "Criar nova rota" at bounding box center [106, 269] width 96 height 24
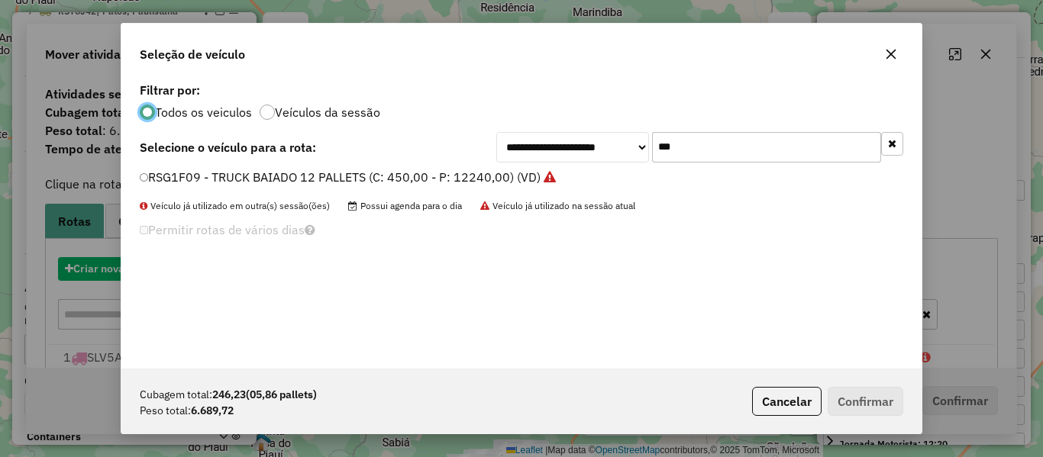
scroll to position [8, 5]
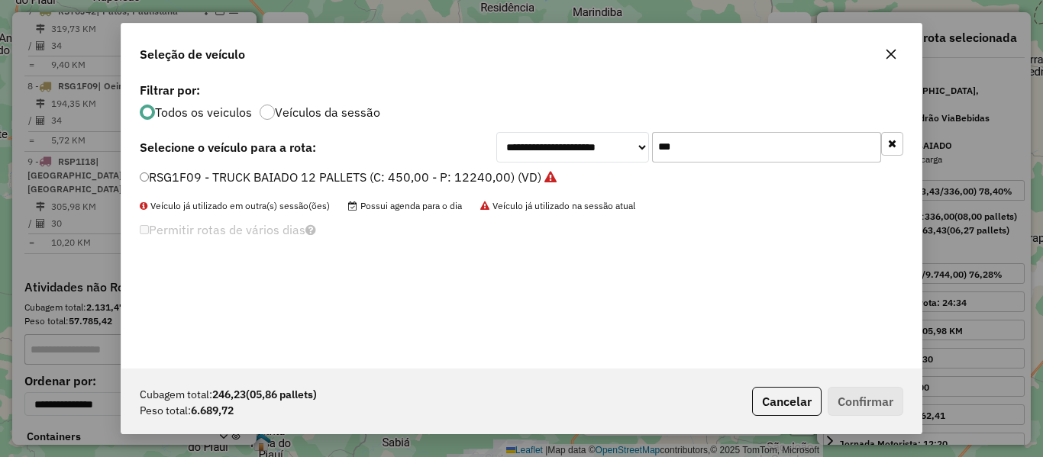
drag, startPoint x: 618, startPoint y: 157, endPoint x: 571, endPoint y: 166, distance: 48.2
click at [571, 166] on div "**********" at bounding box center [521, 224] width 800 height 290
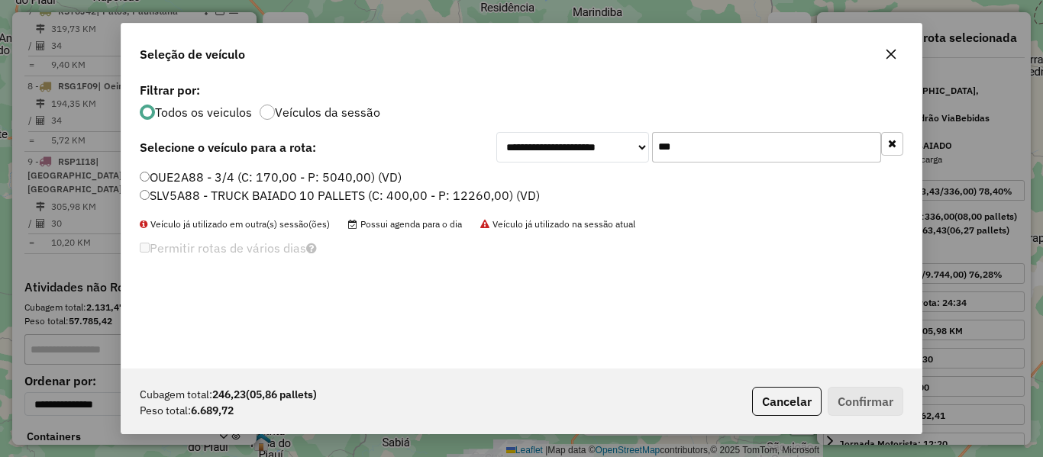
type input "***"
click at [171, 192] on label "SLV5A88 - TRUCK BAIADO 10 PALLETS (C: 400,00 - P: 12260,00) (VD)" at bounding box center [340, 195] width 400 height 18
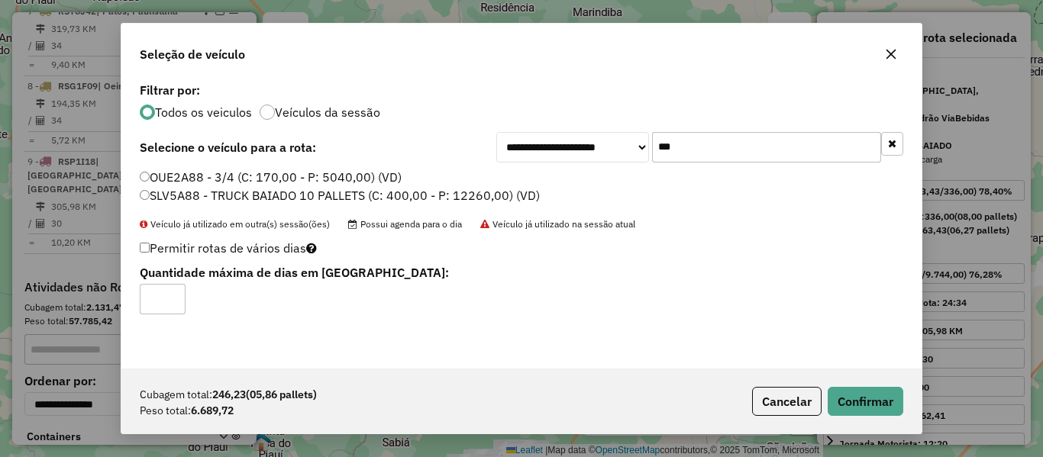
type input "*"
click at [171, 296] on input "*" at bounding box center [163, 299] width 46 height 31
click at [872, 404] on button "Confirmar" at bounding box center [866, 401] width 76 height 29
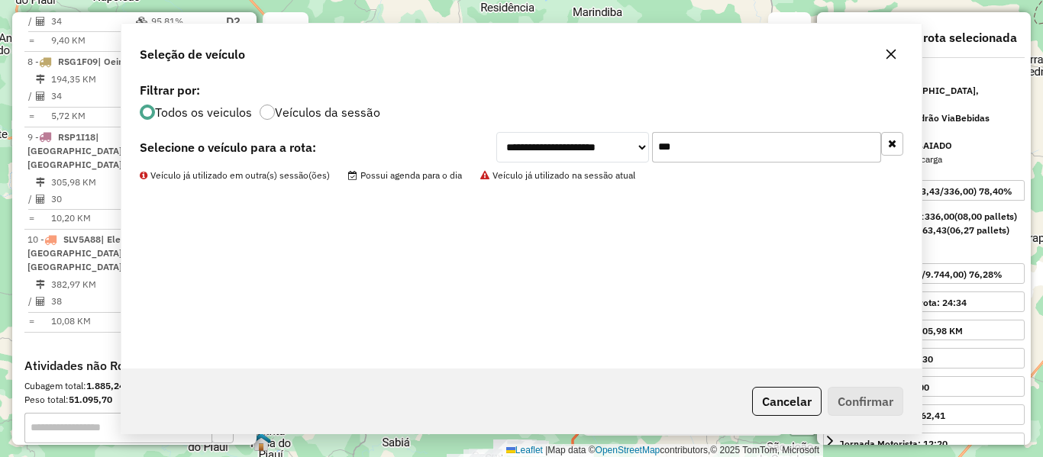
scroll to position [1230, 0]
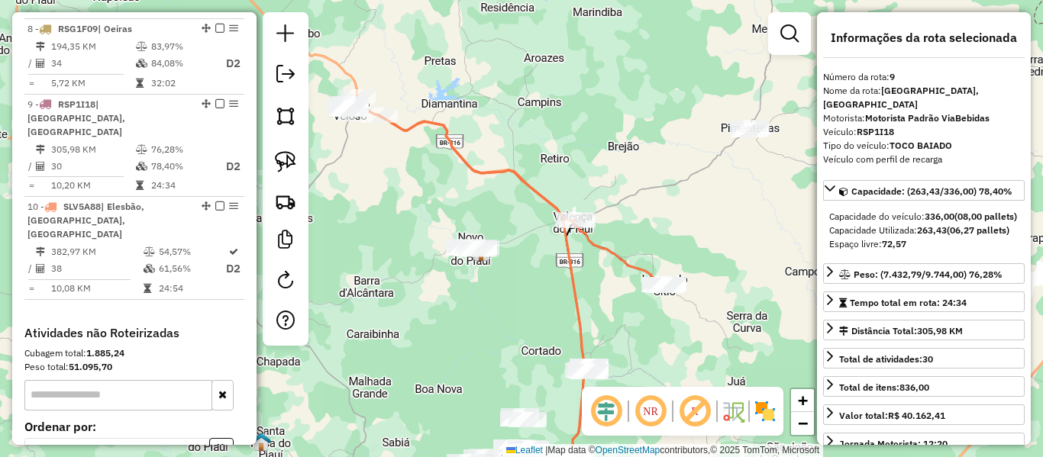
click at [624, 263] on icon at bounding box center [507, 191] width 322 height 189
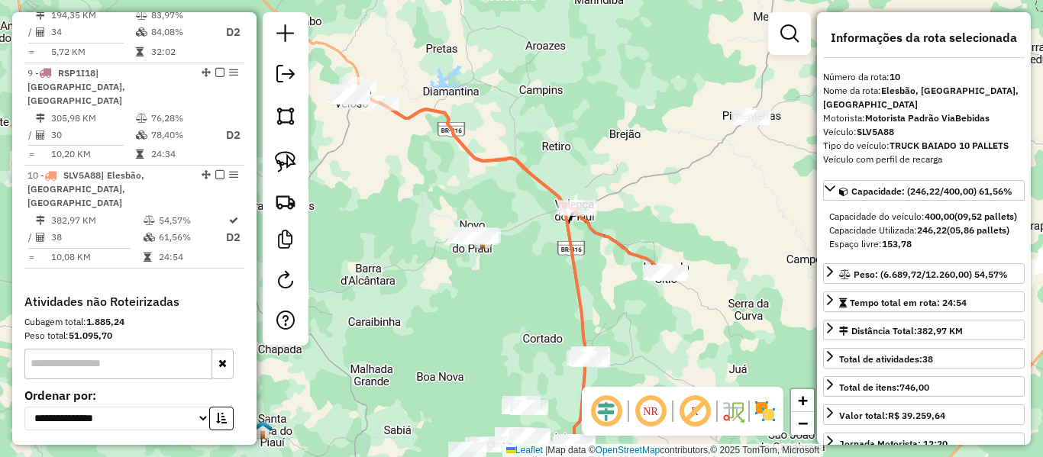
drag, startPoint x: 619, startPoint y: 317, endPoint x: 613, endPoint y: 263, distance: 53.9
click at [613, 264] on div "Janela de atendimento Grade de atendimento Capacidade Transportadoras Veículos …" at bounding box center [521, 228] width 1043 height 457
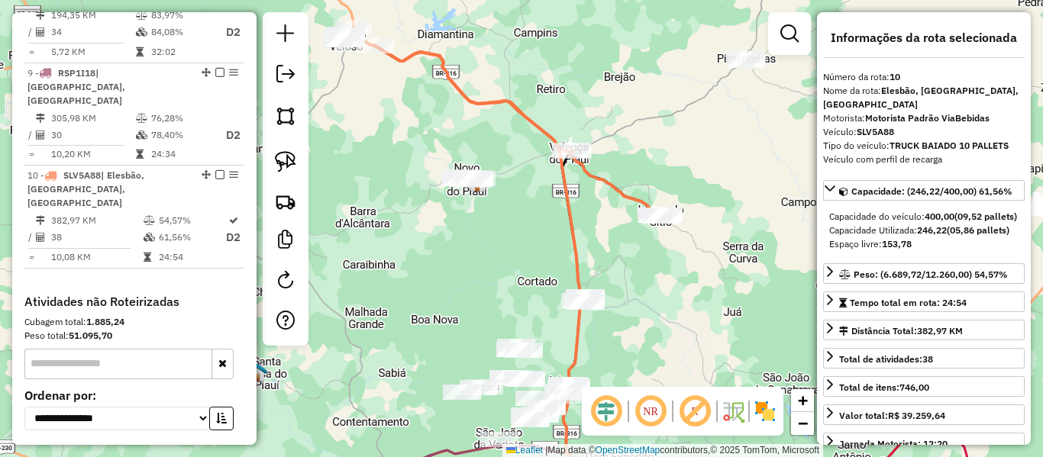
drag, startPoint x: 440, startPoint y: 278, endPoint x: 439, endPoint y: 201, distance: 77.1
click at [439, 201] on div "Janela de atendimento Grade de atendimento Capacidade Transportadoras Veículos …" at bounding box center [521, 228] width 1043 height 457
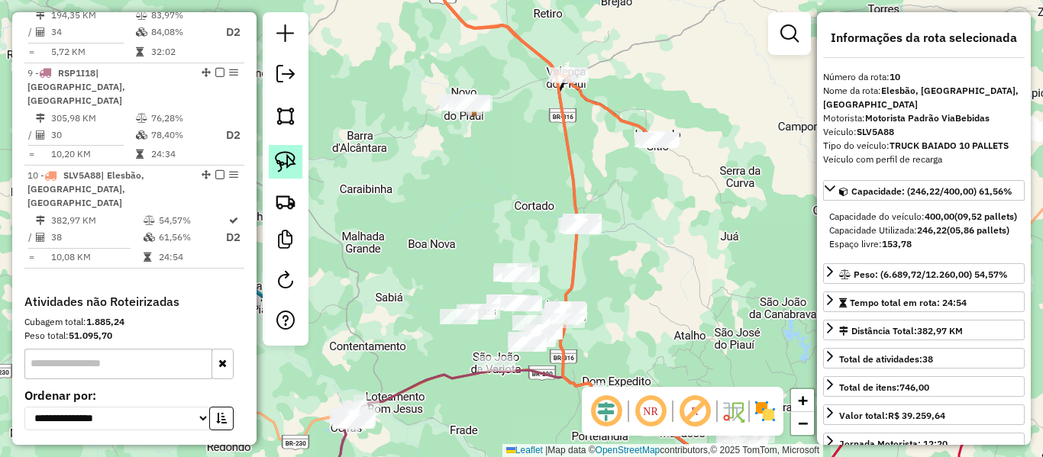
click at [294, 157] on img at bounding box center [285, 161] width 21 height 21
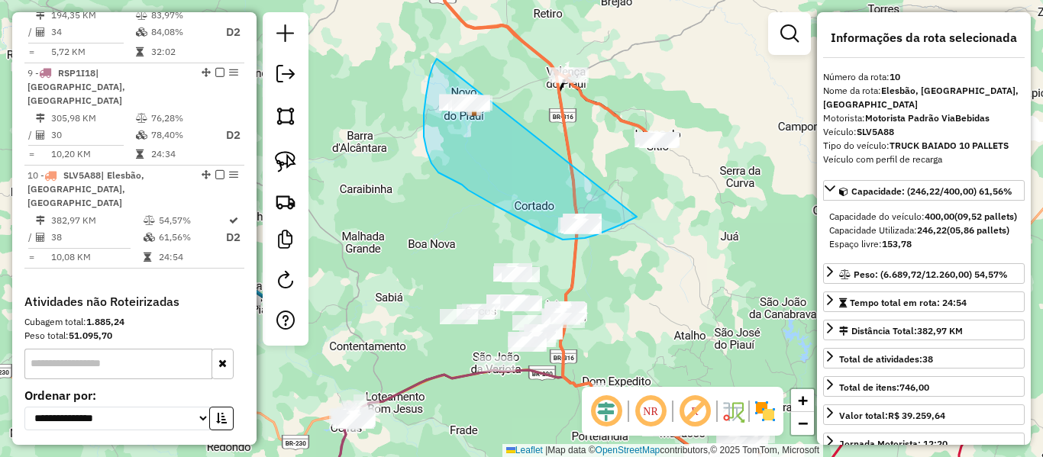
drag, startPoint x: 437, startPoint y: 59, endPoint x: 645, endPoint y: 212, distance: 258.3
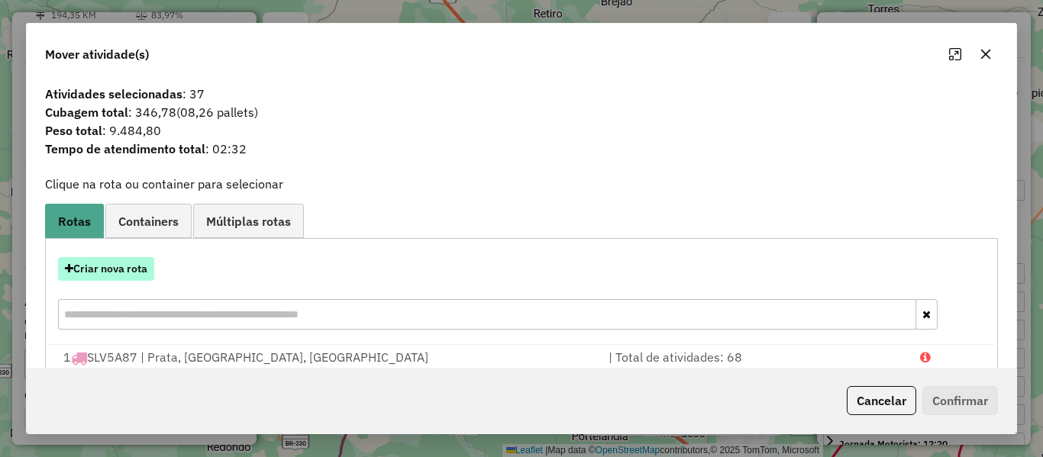
click at [121, 274] on button "Criar nova rota" at bounding box center [106, 269] width 96 height 24
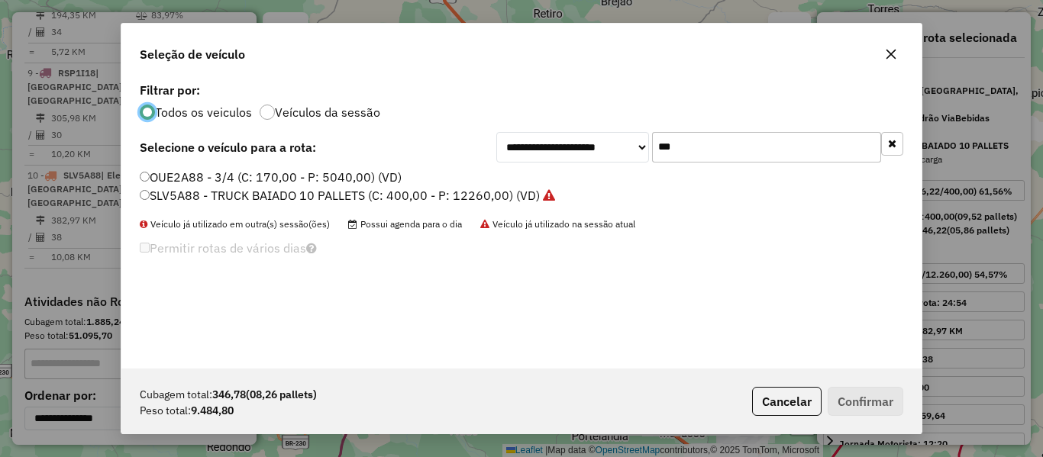
scroll to position [8, 5]
drag, startPoint x: 687, startPoint y: 146, endPoint x: 536, endPoint y: 189, distance: 157.2
click at [536, 188] on div "**********" at bounding box center [521, 224] width 800 height 290
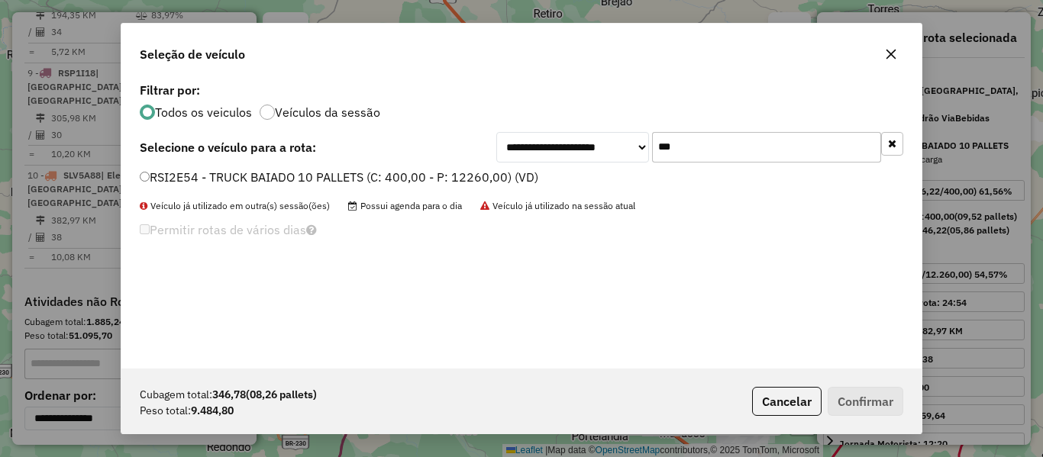
type input "***"
click at [166, 171] on label "RSI2E54 - TRUCK BAIADO 10 PALLETS (C: 400,00 - P: 12260,00) (VD)" at bounding box center [339, 177] width 399 height 18
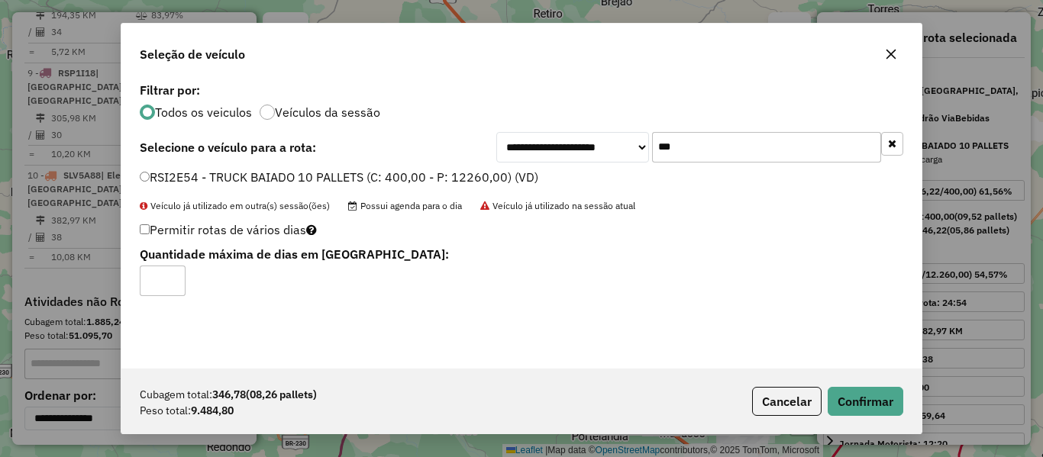
click at [137, 231] on div "Permitir rotas de vários dias Quantidade máxima de dias em rota:" at bounding box center [392, 257] width 522 height 77
click at [139, 232] on div "Permitir rotas de vários dias Quantidade máxima de dias em rota:" at bounding box center [392, 257] width 522 height 77
type input "*"
click at [176, 277] on input "*" at bounding box center [163, 281] width 46 height 31
click at [890, 407] on button "Confirmar" at bounding box center [866, 401] width 76 height 29
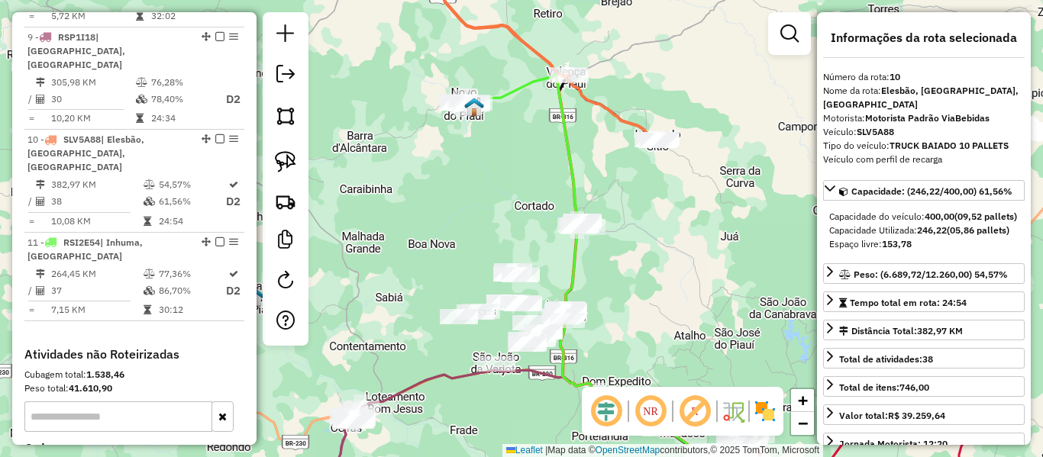
scroll to position [1304, 0]
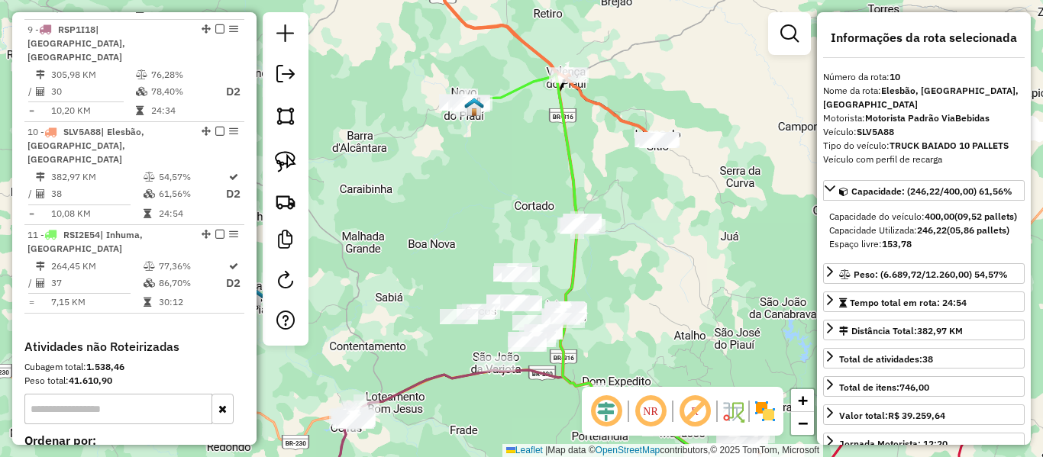
click at [622, 122] on icon at bounding box center [500, 47] width 322 height 186
drag, startPoint x: 596, startPoint y: 186, endPoint x: 603, endPoint y: 128, distance: 58.5
click at [603, 128] on div "Janela de atendimento Grade de atendimento Capacidade Transportadoras Veículos …" at bounding box center [521, 228] width 1043 height 457
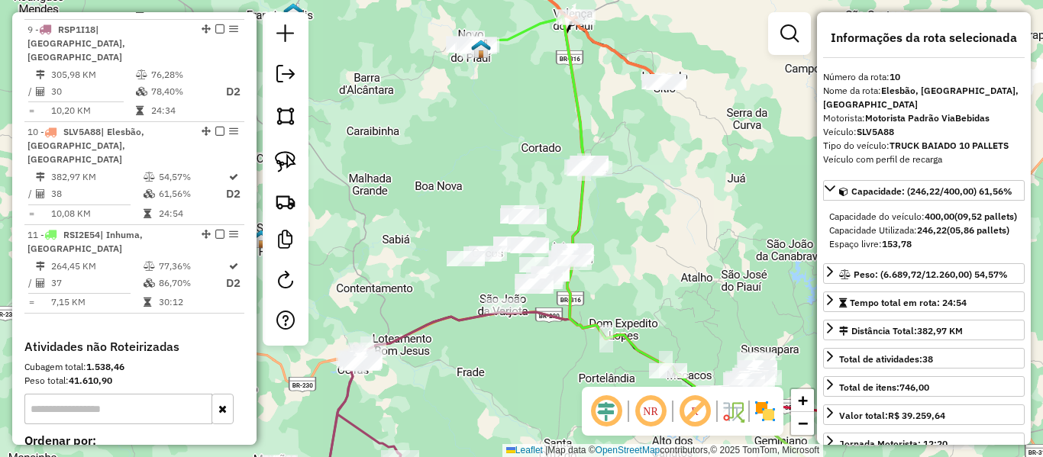
click at [422, 139] on div "Rota 11 - Placa RSI2E54 18668 - RESTAURANTE RODRIGUE Janela de atendimento Grad…" at bounding box center [521, 228] width 1043 height 457
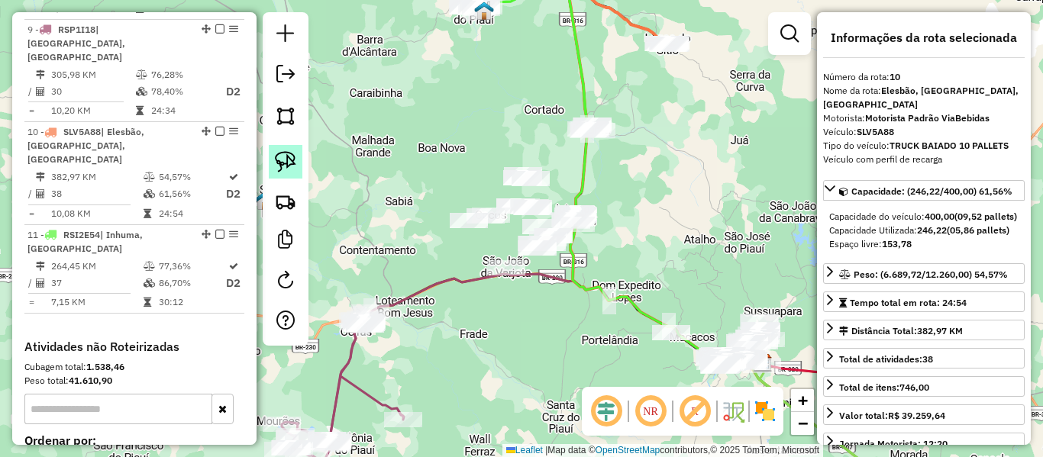
click at [283, 166] on img at bounding box center [285, 161] width 21 height 21
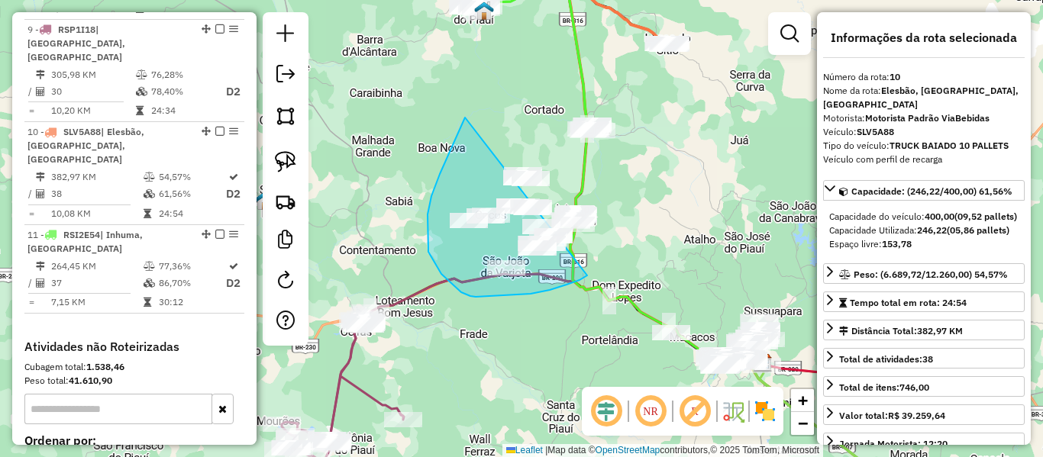
drag, startPoint x: 428, startPoint y: 252, endPoint x: 663, endPoint y: 198, distance: 240.7
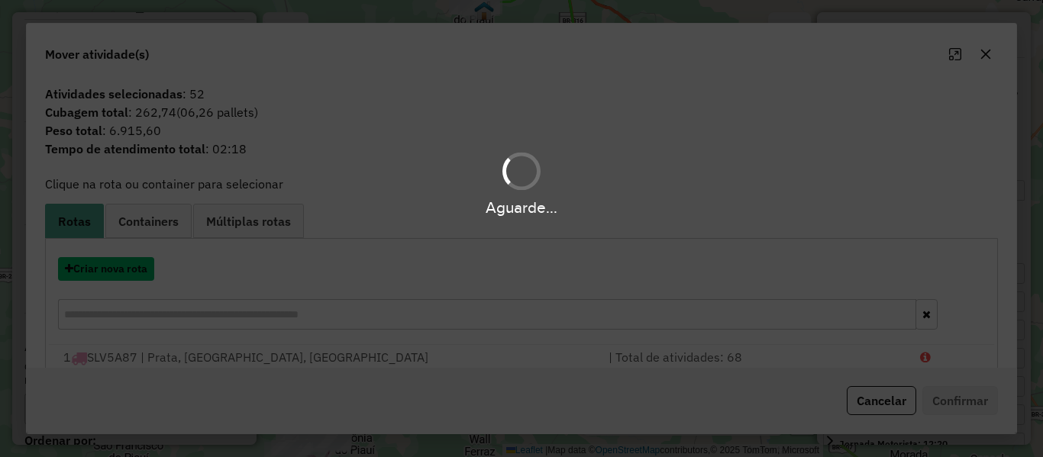
click at [136, 272] on button "Criar nova rota" at bounding box center [106, 269] width 96 height 24
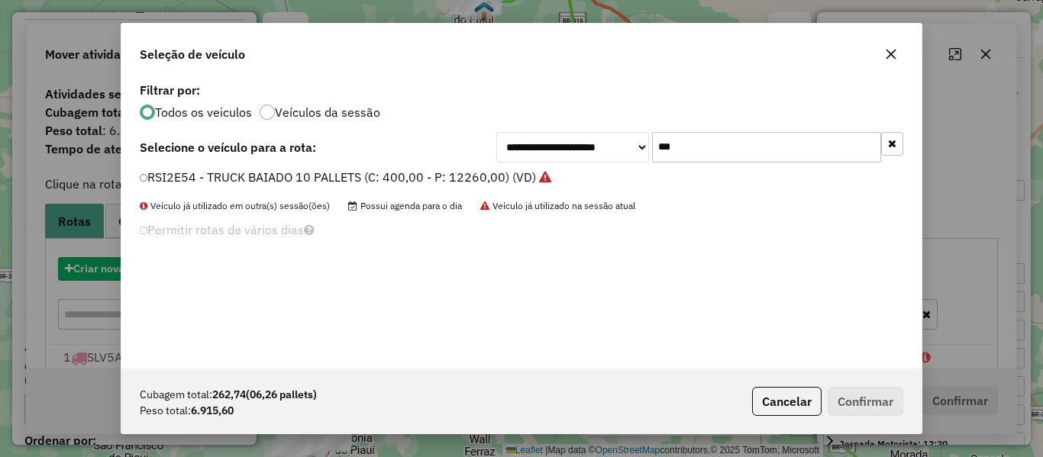
scroll to position [8, 5]
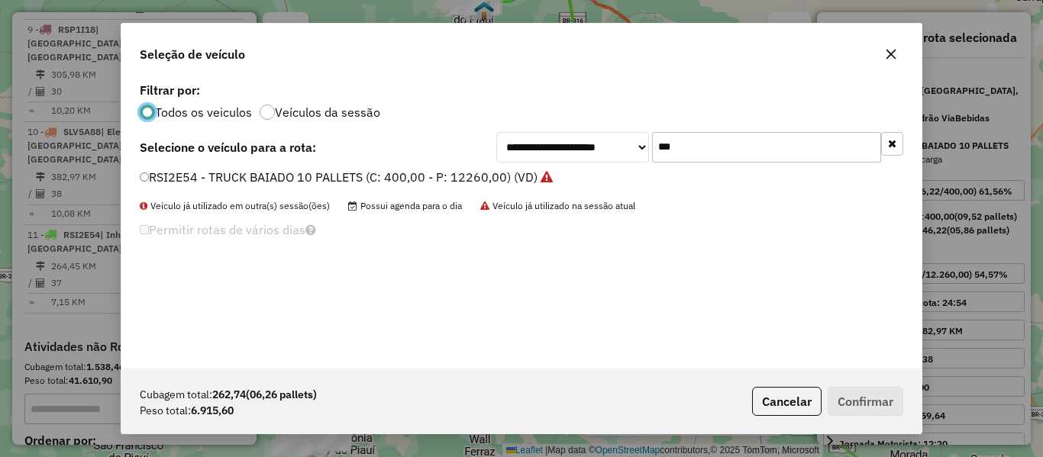
drag, startPoint x: 545, startPoint y: 175, endPoint x: 535, endPoint y: 179, distance: 10.6
click at [537, 176] on div "**********" at bounding box center [521, 224] width 800 height 290
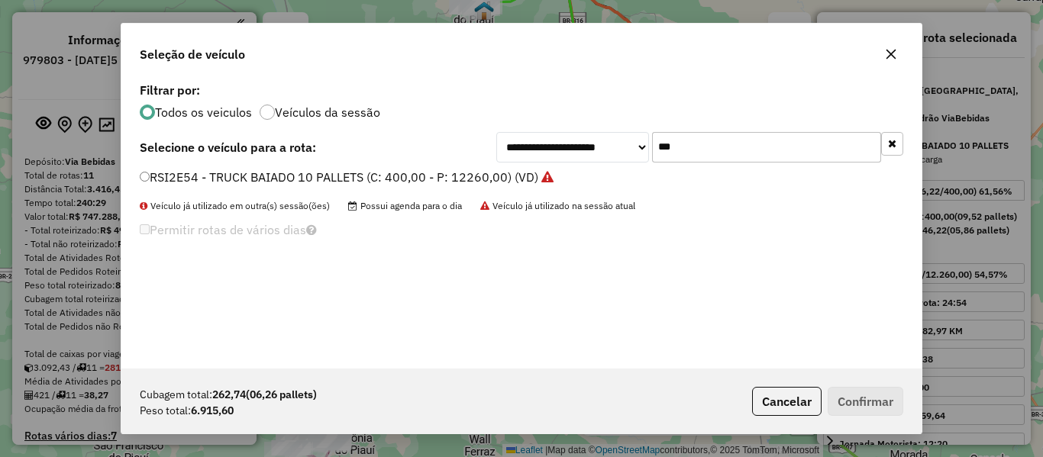
scroll to position [8, 5]
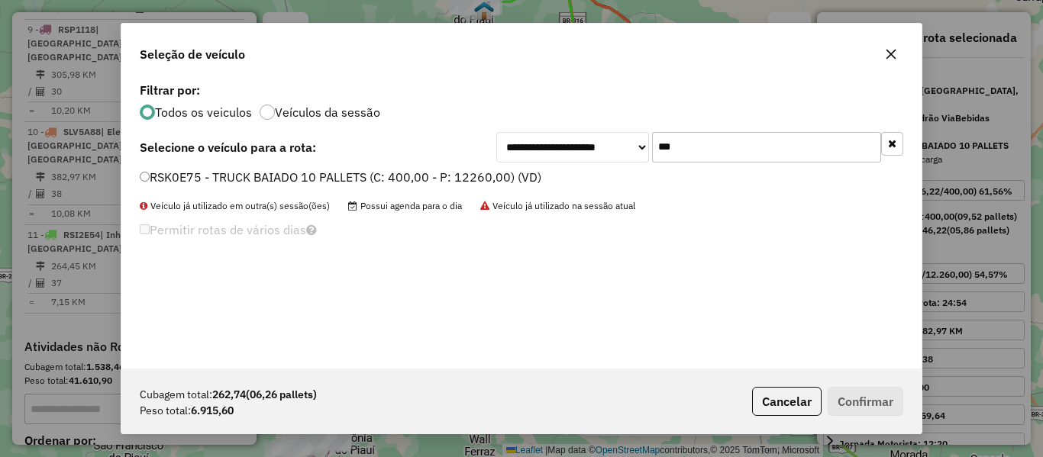
type input "***"
click at [170, 176] on label "RSK0E75 - TRUCK BAIADO 10 PALLETS (C: 400,00 - P: 12260,00) (VD)" at bounding box center [341, 177] width 402 height 18
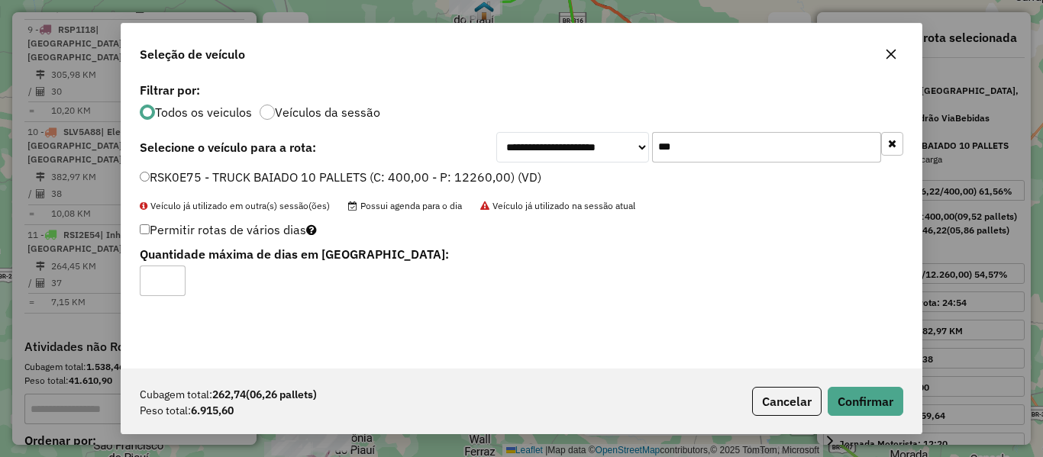
type input "*"
click at [169, 273] on input "*" at bounding box center [163, 281] width 46 height 31
click at [897, 413] on button "Confirmar" at bounding box center [866, 401] width 76 height 29
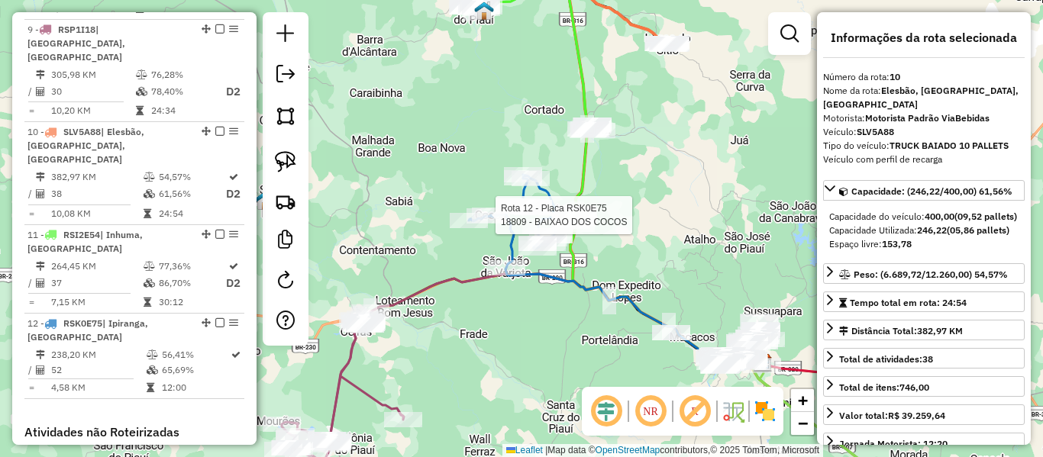
click at [507, 223] on div at bounding box center [491, 215] width 38 height 15
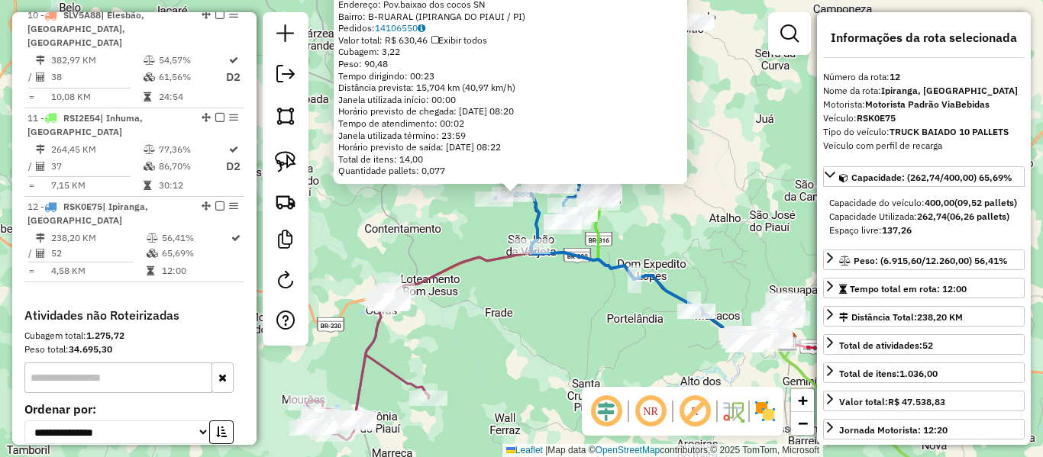
drag, startPoint x: 366, startPoint y: 293, endPoint x: 353, endPoint y: 237, distance: 58.0
click at [353, 237] on div "Rota 12 - Placa RSK0E75 18809 - BAIXAO DOS COCOS 18809 - BAIXAO DOS COCOS Ender…" at bounding box center [521, 228] width 1043 height 457
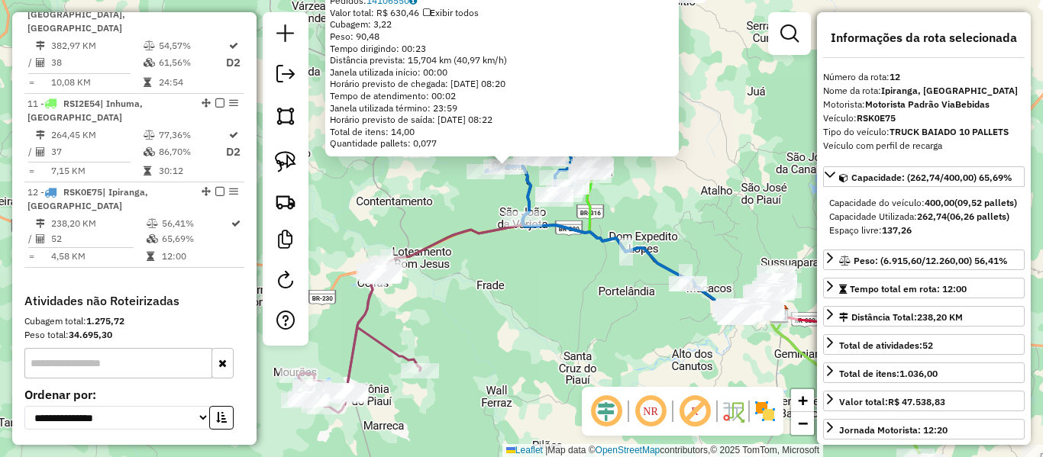
click at [561, 271] on div "18809 - BAIXAO DOS COCOS Endereço: Pov.baixao dos cocos SN Bairro: B-RUARAL (IP…" at bounding box center [521, 228] width 1043 height 457
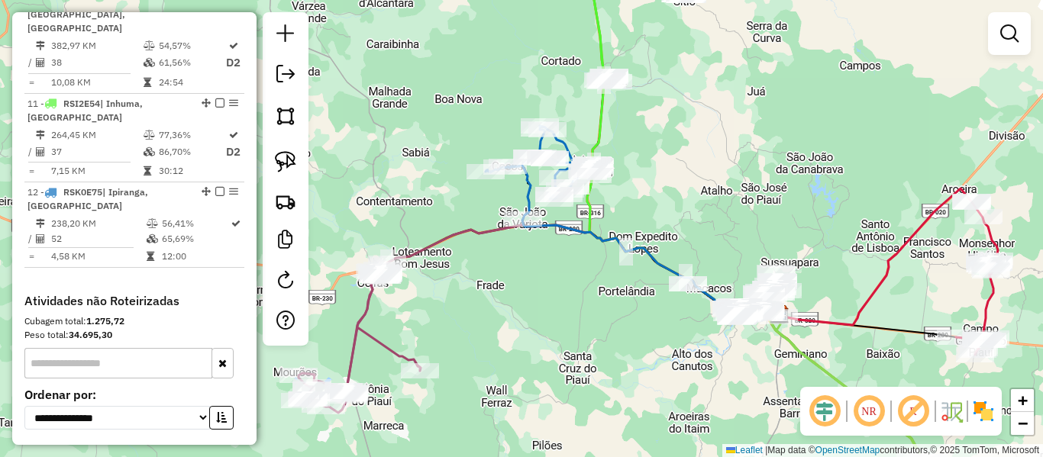
drag, startPoint x: 569, startPoint y: 268, endPoint x: 415, endPoint y: 247, distance: 155.6
click at [419, 249] on div "Rota 12 - Placa RSK0E75 1572 - MERC. BENEDITO Janela de atendimento Grade de at…" at bounding box center [521, 228] width 1043 height 457
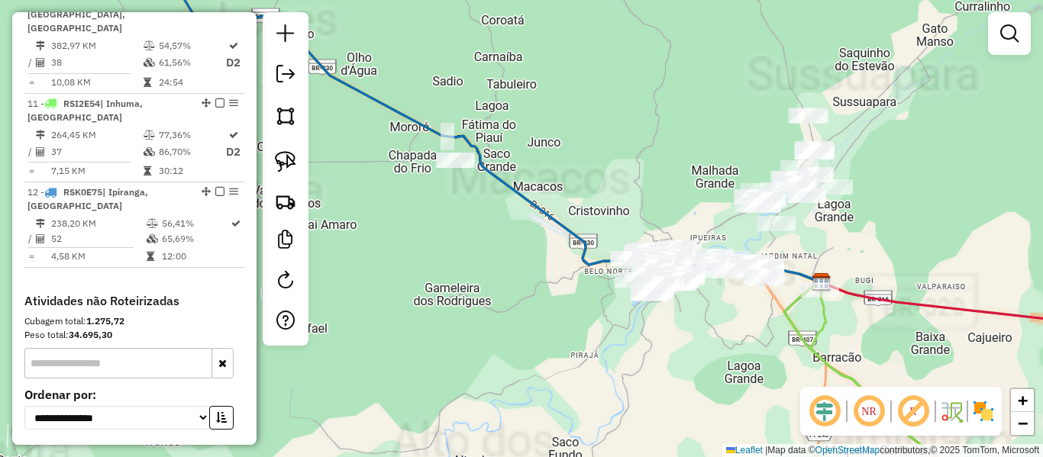
drag, startPoint x: 503, startPoint y: 315, endPoint x: 430, endPoint y: 259, distance: 91.5
click at [430, 259] on div "Janela de atendimento Grade de atendimento Capacidade Transportadoras Veículos …" at bounding box center [521, 228] width 1043 height 457
click at [302, 163] on link at bounding box center [286, 162] width 34 height 34
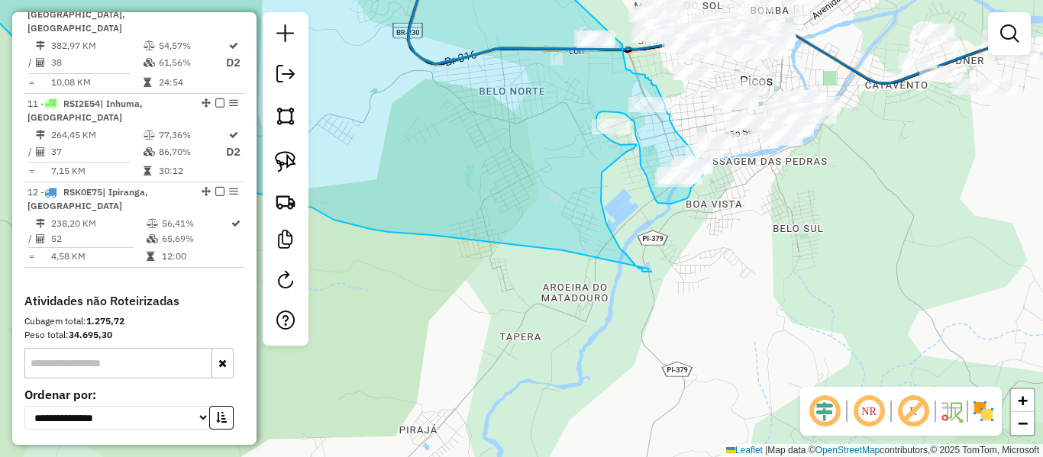
drag, startPoint x: 442, startPoint y: 110, endPoint x: 616, endPoint y: 39, distance: 188.1
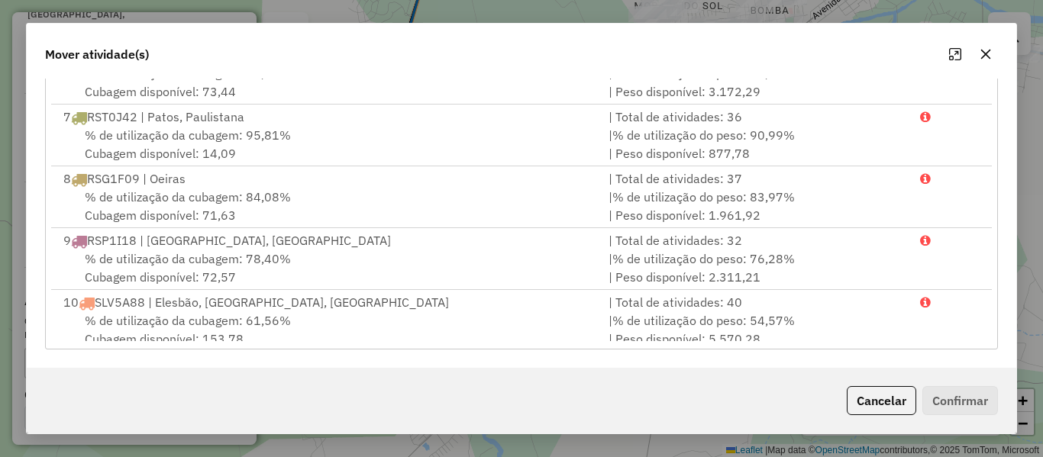
scroll to position [437, 0]
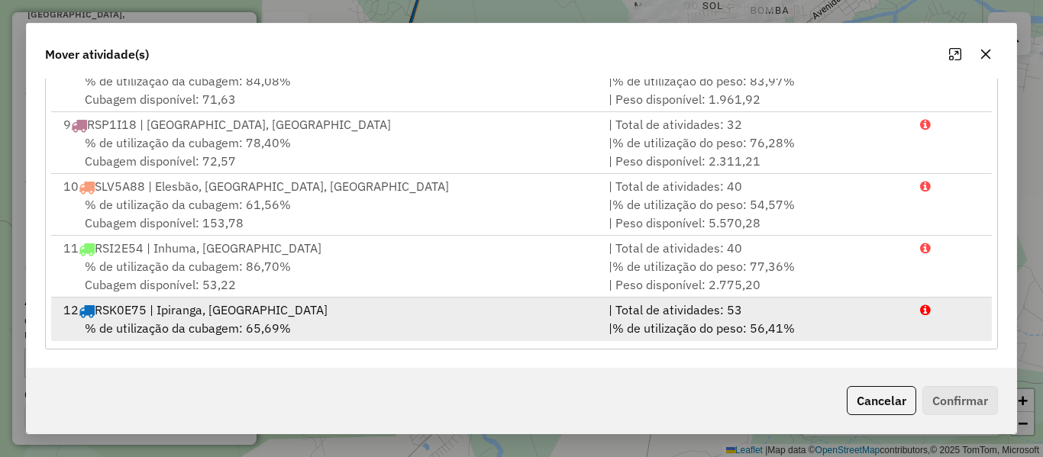
click at [183, 321] on span "% de utilização da cubagem: 65,69%" at bounding box center [188, 328] width 206 height 15
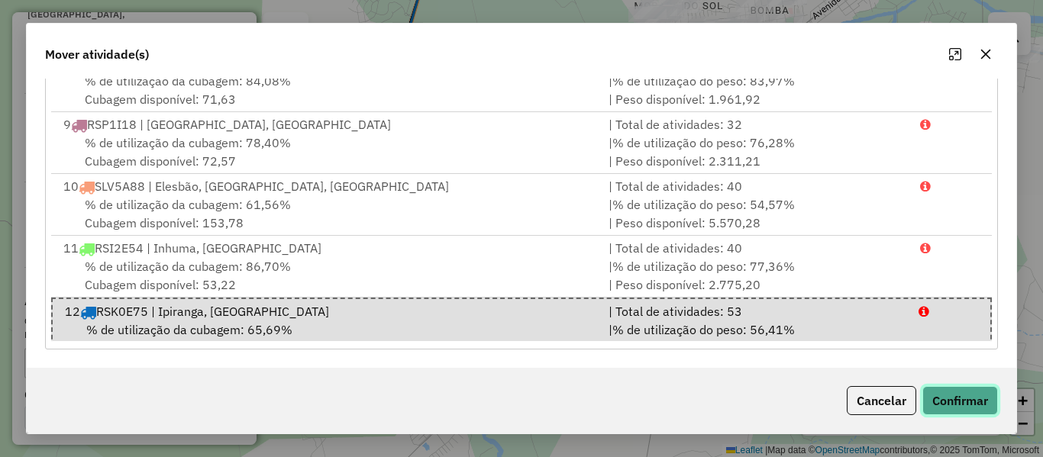
click at [957, 396] on button "Confirmar" at bounding box center [961, 400] width 76 height 29
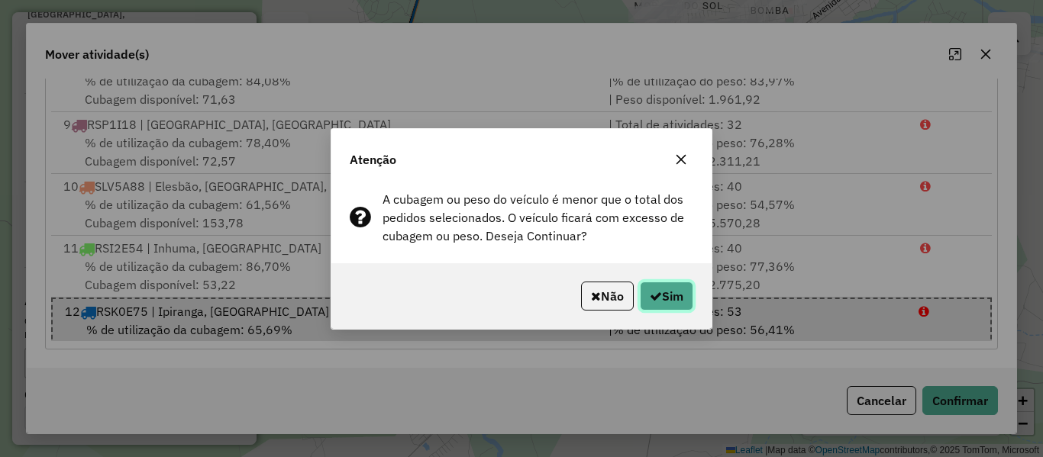
click at [664, 302] on button "Sim" at bounding box center [666, 296] width 53 height 29
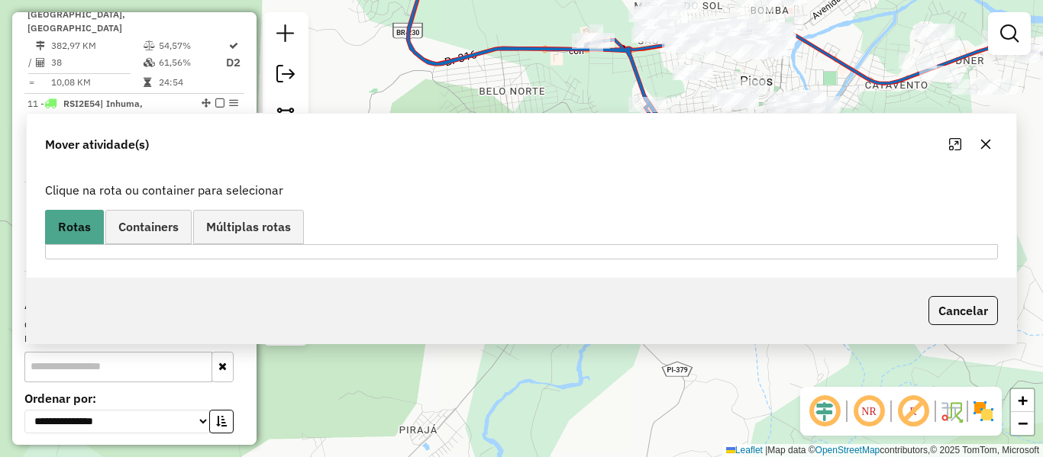
scroll to position [0, 0]
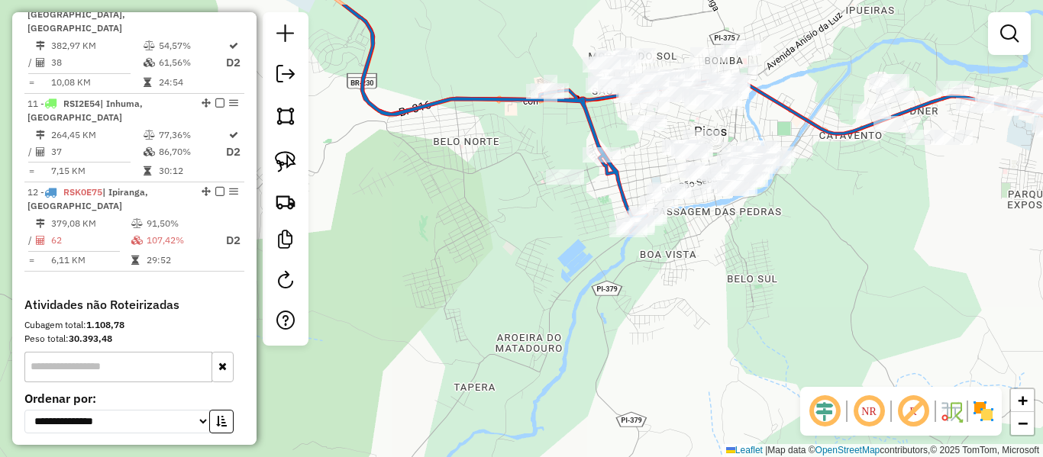
drag, startPoint x: 589, startPoint y: 196, endPoint x: 521, endPoint y: 283, distance: 110.5
click at [520, 290] on div "Janela de atendimento Grade de atendimento Capacidade Transportadoras Veículos …" at bounding box center [521, 228] width 1043 height 457
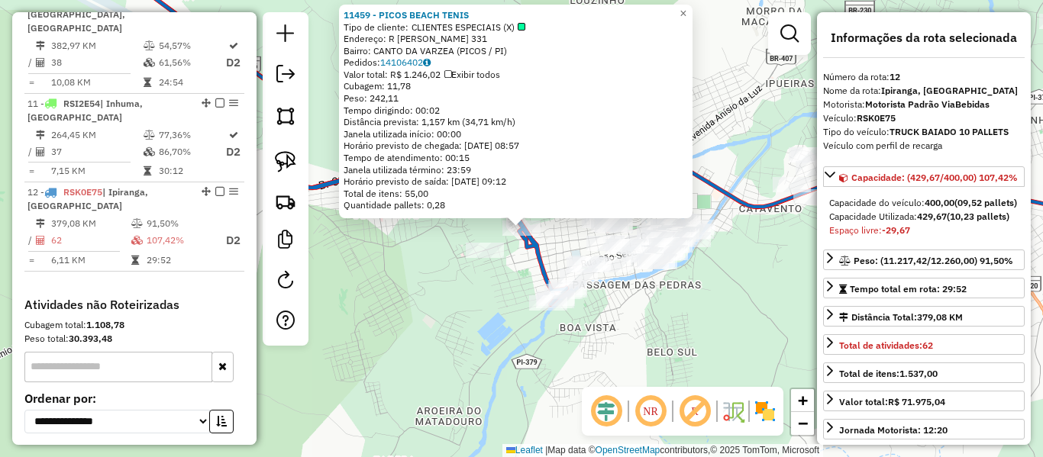
scroll to position [1439, 0]
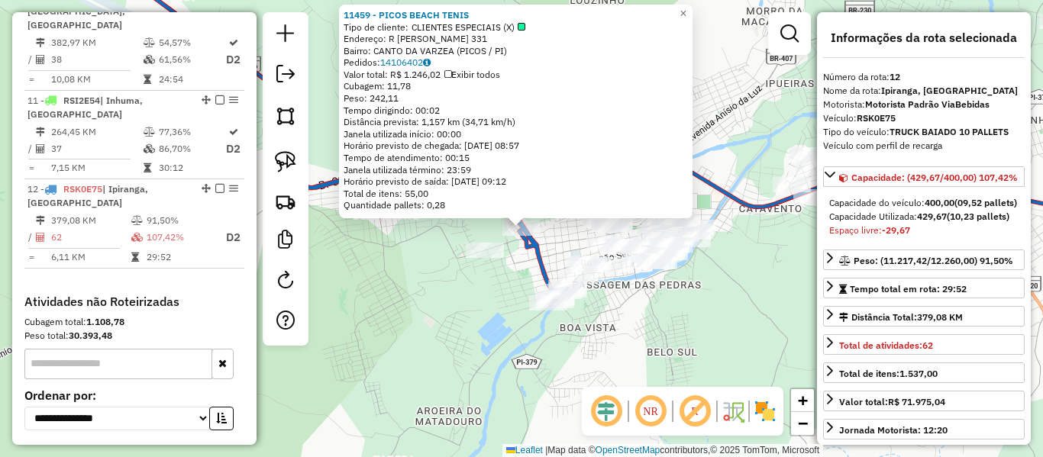
click at [526, 256] on icon at bounding box center [330, 129] width 471 height 351
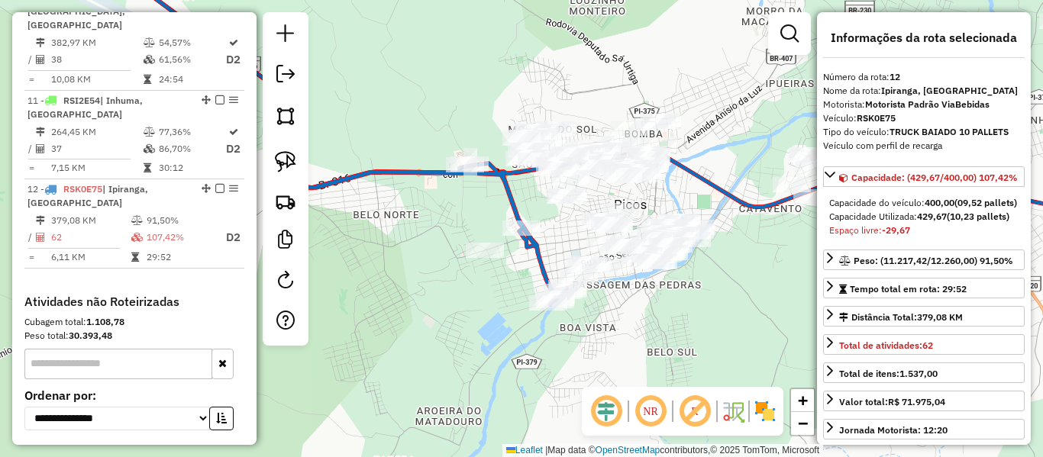
click at [535, 247] on icon at bounding box center [330, 129] width 471 height 351
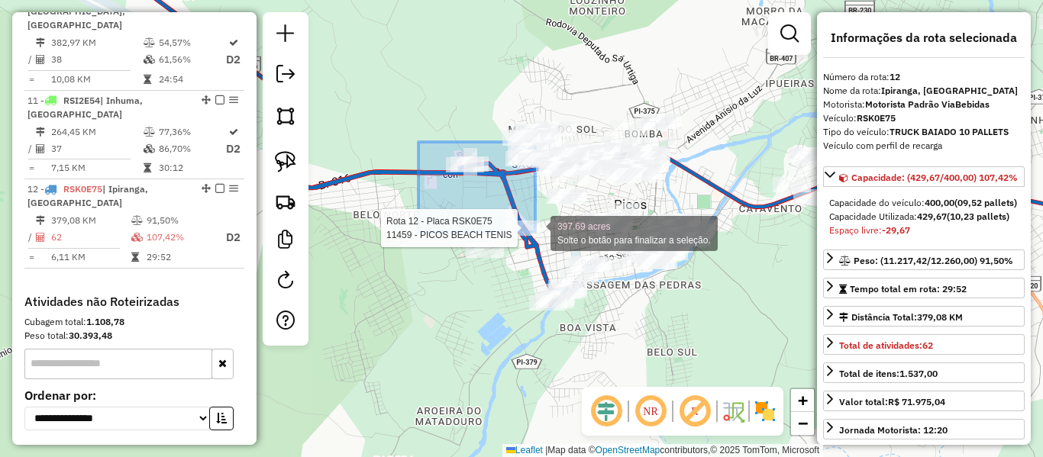
drag, startPoint x: 419, startPoint y: 142, endPoint x: 541, endPoint y: 234, distance: 153.2
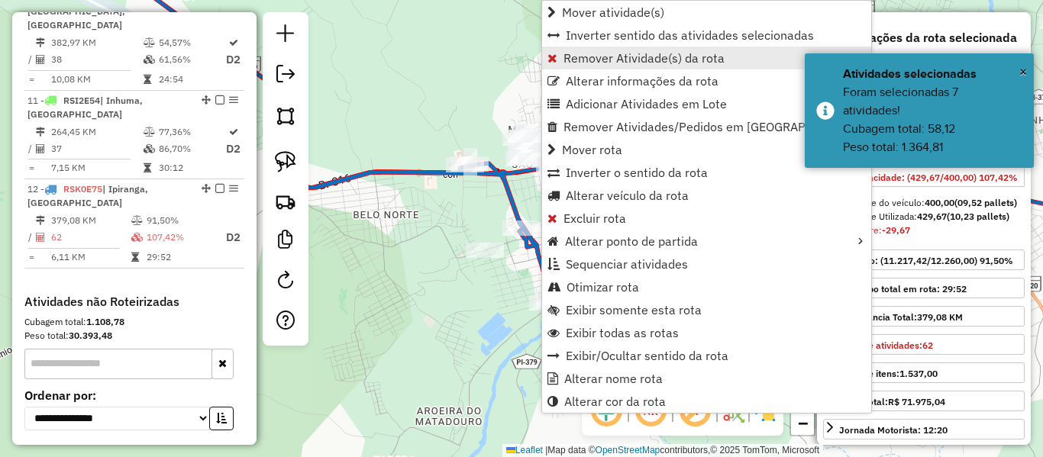
click at [578, 52] on span "Remover Atividade(s) da rota" at bounding box center [644, 58] width 161 height 12
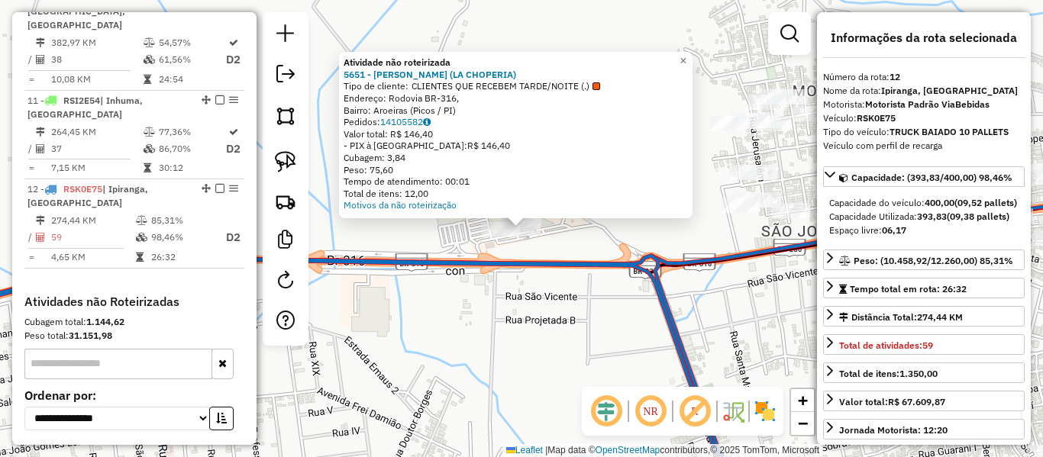
click at [541, 251] on div "Atividade não roteirizada 5651 - ARSENIO ANTONIO PINHEIRO FILHO (LA CHOPERIA) T…" at bounding box center [521, 228] width 1043 height 457
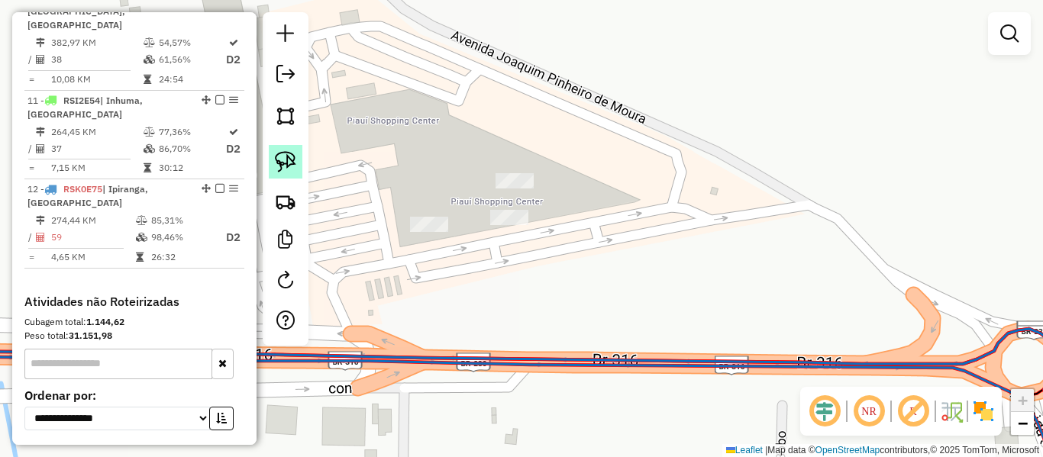
click at [283, 158] on img at bounding box center [285, 161] width 21 height 21
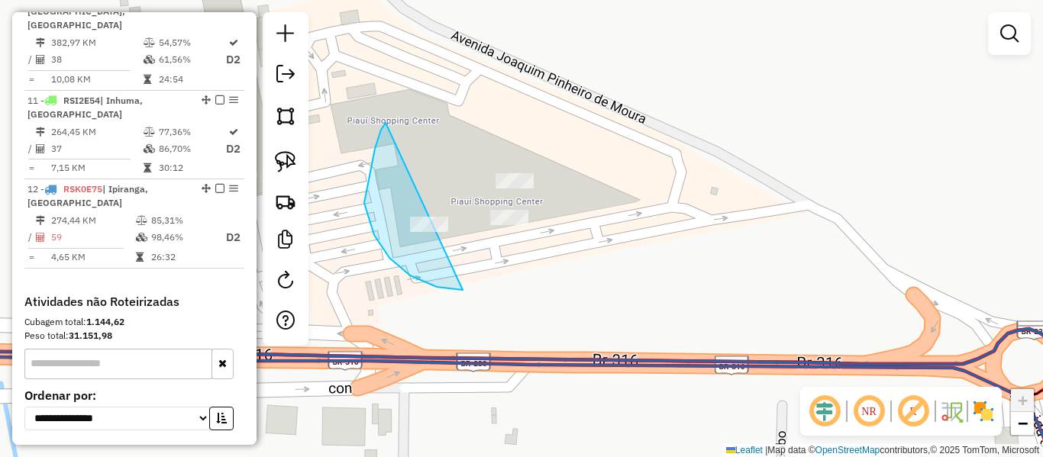
drag, startPoint x: 375, startPoint y: 149, endPoint x: 635, endPoint y: 175, distance: 261.0
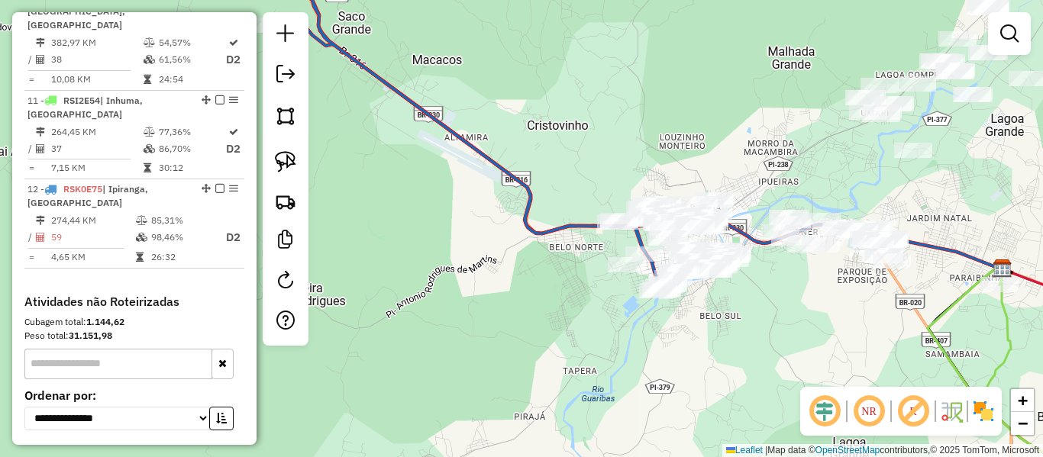
drag, startPoint x: 551, startPoint y: 257, endPoint x: 534, endPoint y: 249, distance: 19.5
click at [534, 249] on div "Janela de atendimento Grade de atendimento Capacidade Transportadoras Veículos …" at bounding box center [521, 228] width 1043 height 457
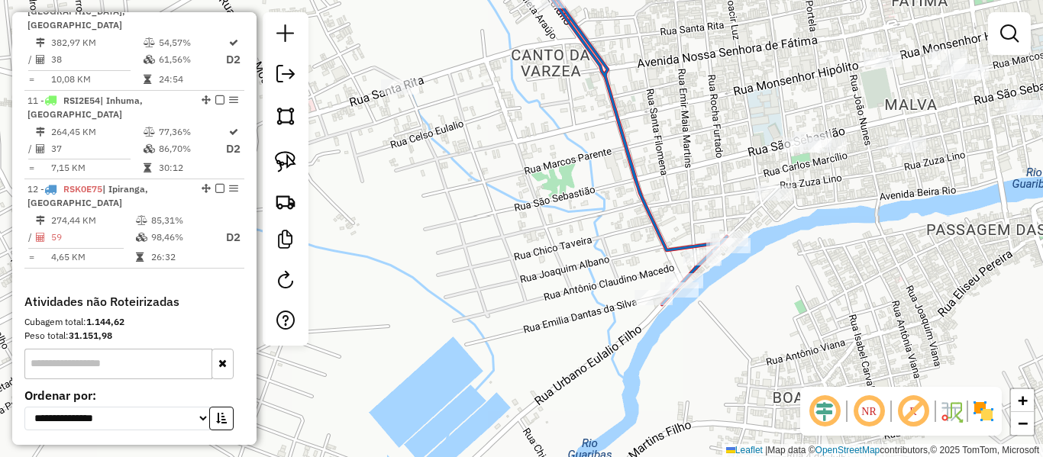
click at [658, 242] on icon at bounding box center [628, 129] width 199 height 351
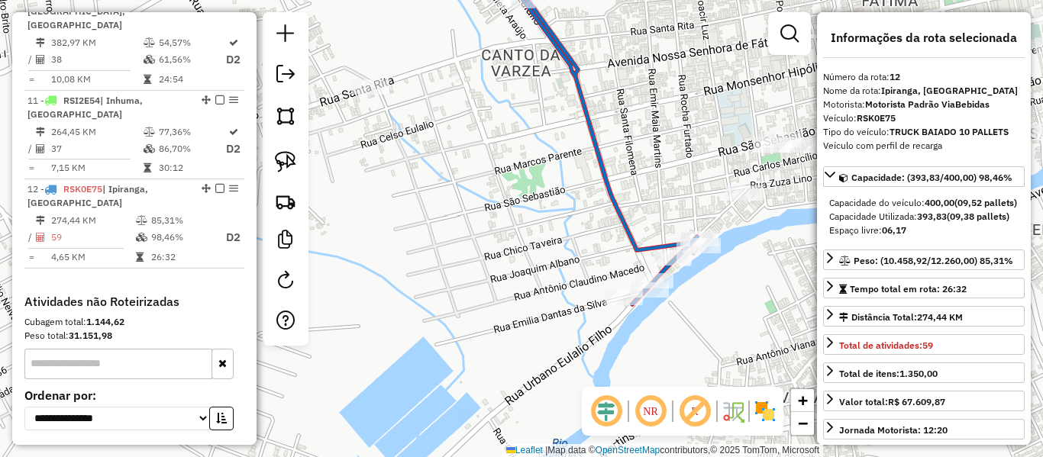
drag, startPoint x: 610, startPoint y: 267, endPoint x: 531, endPoint y: 247, distance: 81.7
click at [523, 247] on div "Janela de atendimento Grade de atendimento Capacidade Transportadoras Veículos …" at bounding box center [521, 228] width 1043 height 457
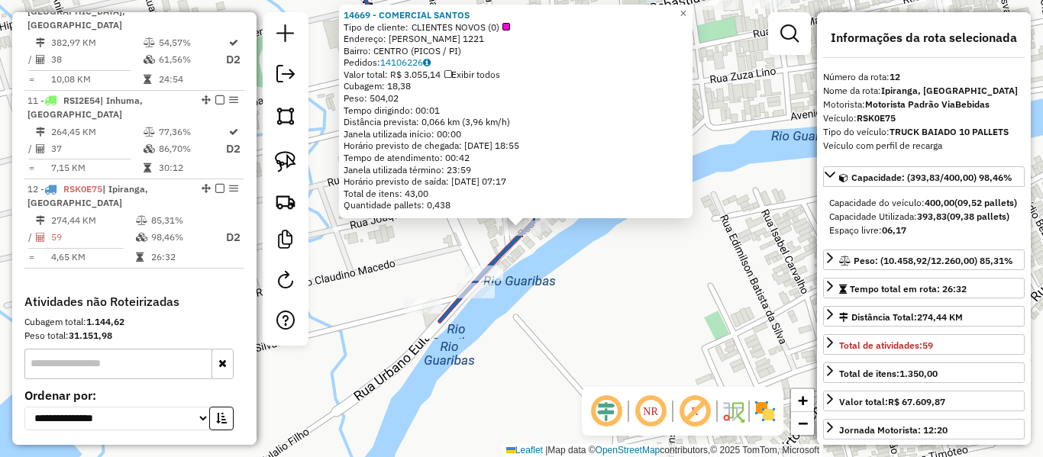
click at [583, 242] on div "14669 - COMERCIAL SANTOS Tipo de cliente: CLIENTES NOVOS (0) Endereço: URBANO E…" at bounding box center [521, 228] width 1043 height 457
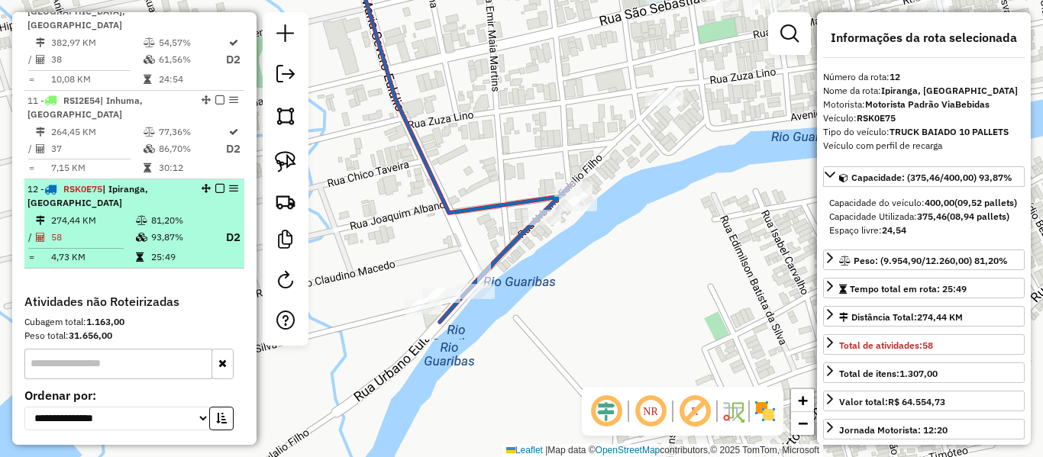
click at [215, 184] on em at bounding box center [219, 188] width 9 height 9
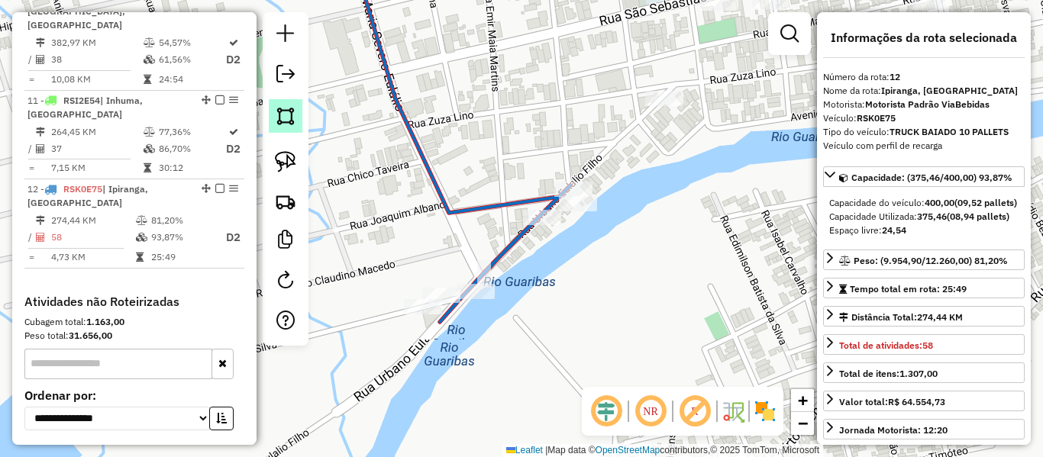
scroll to position [1371, 0]
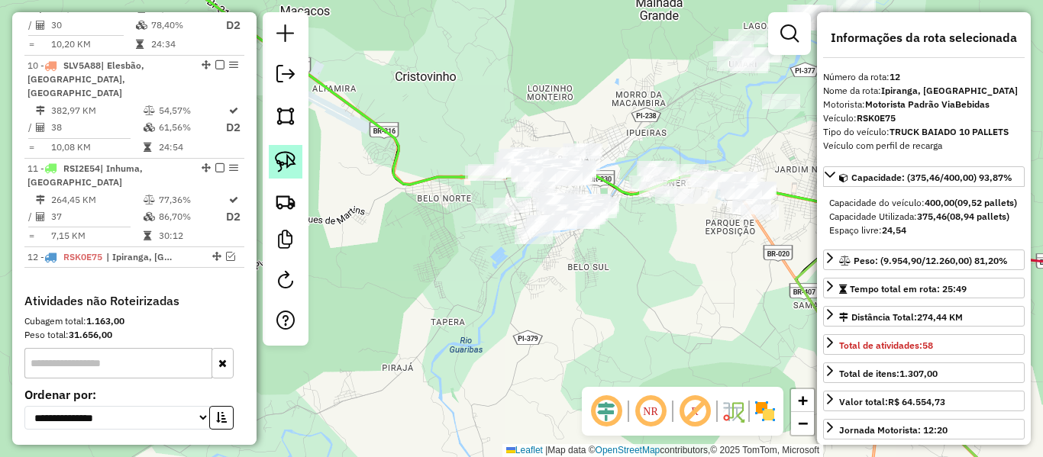
click at [290, 157] on img at bounding box center [285, 161] width 21 height 21
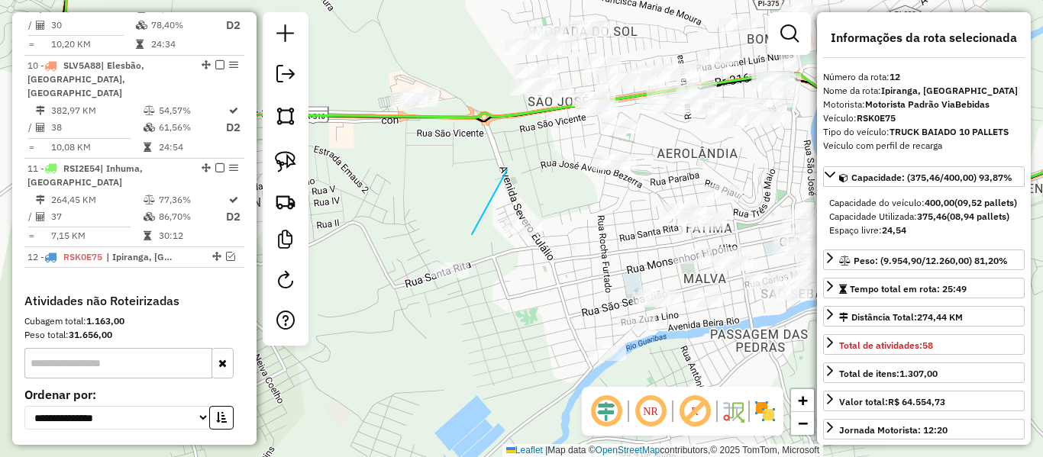
drag, startPoint x: 490, startPoint y: 204, endPoint x: 453, endPoint y: 257, distance: 64.8
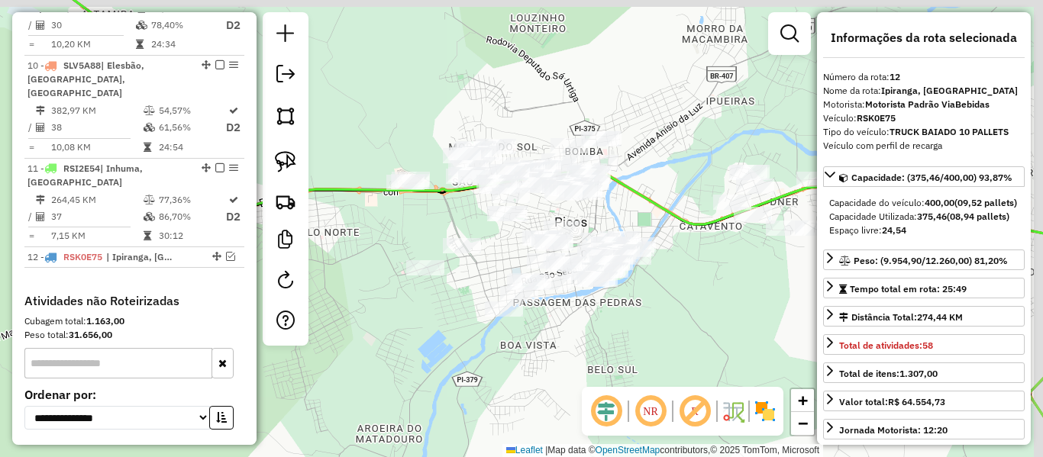
drag, startPoint x: 679, startPoint y: 220, endPoint x: 380, endPoint y: 274, distance: 303.5
click at [386, 255] on icon at bounding box center [572, 110] width 1091 height 289
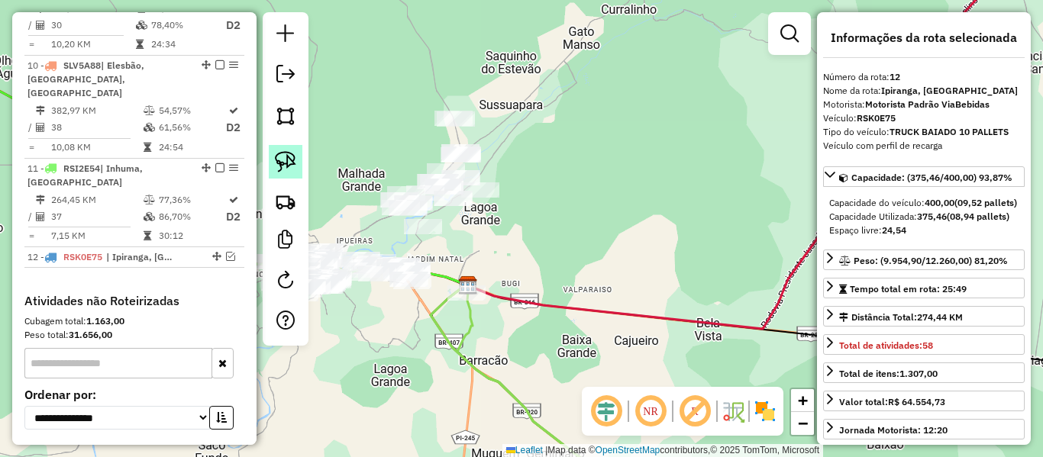
click at [289, 160] on img at bounding box center [285, 161] width 21 height 21
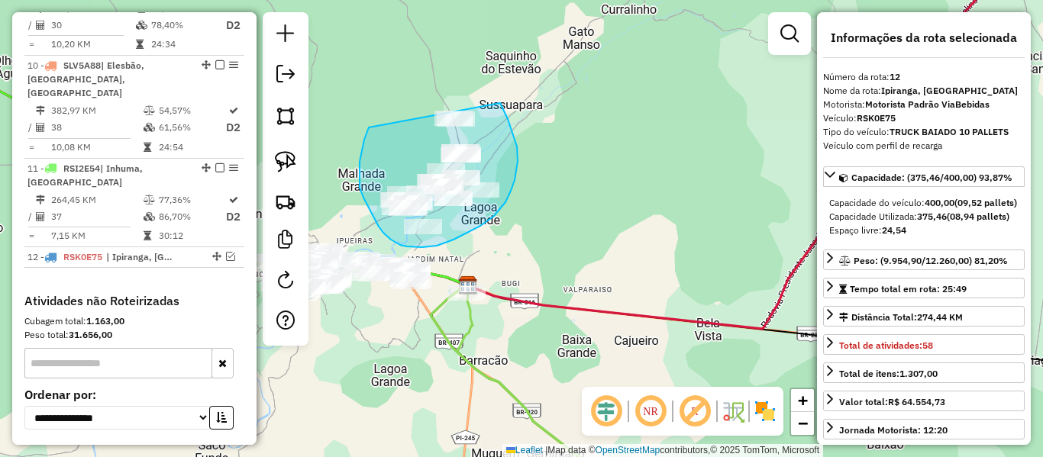
drag, startPoint x: 369, startPoint y: 128, endPoint x: 430, endPoint y: 89, distance: 72.1
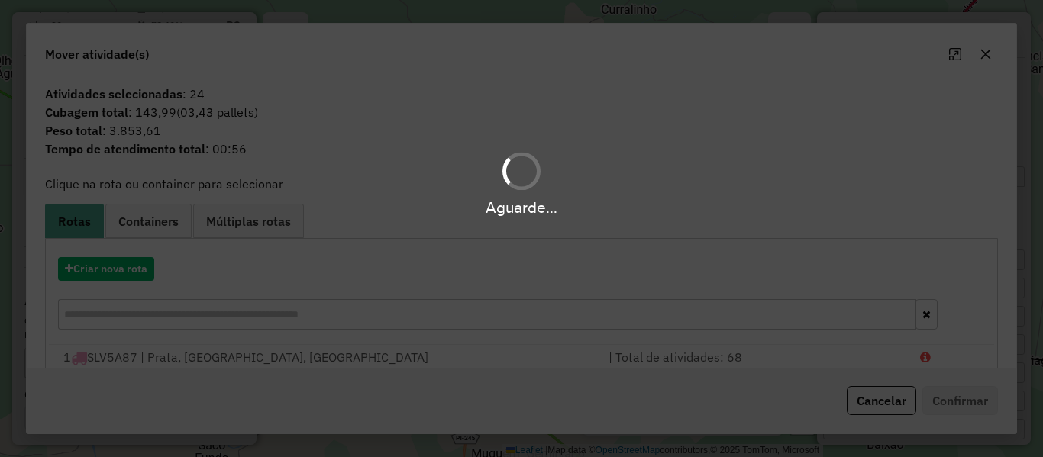
click at [128, 270] on div "Aguarde..." at bounding box center [521, 228] width 1043 height 457
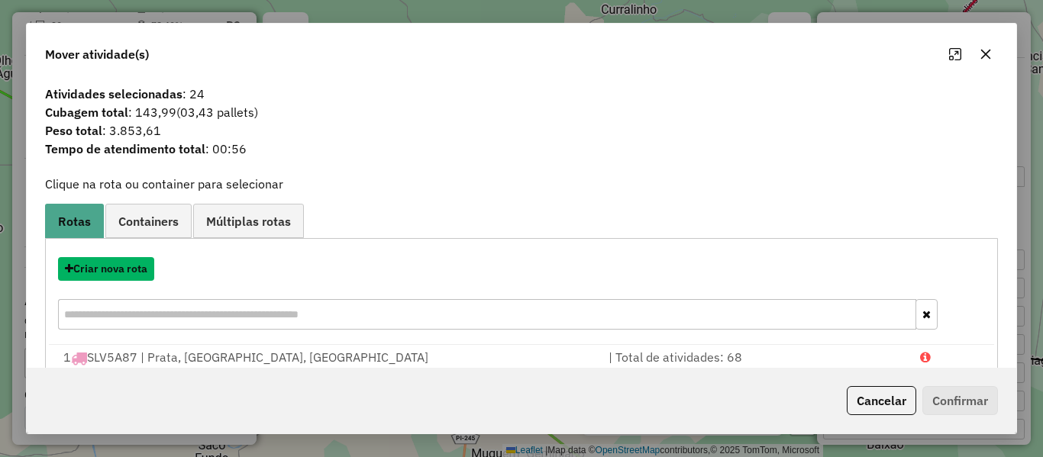
click at [128, 270] on button "Criar nova rota" at bounding box center [106, 269] width 96 height 24
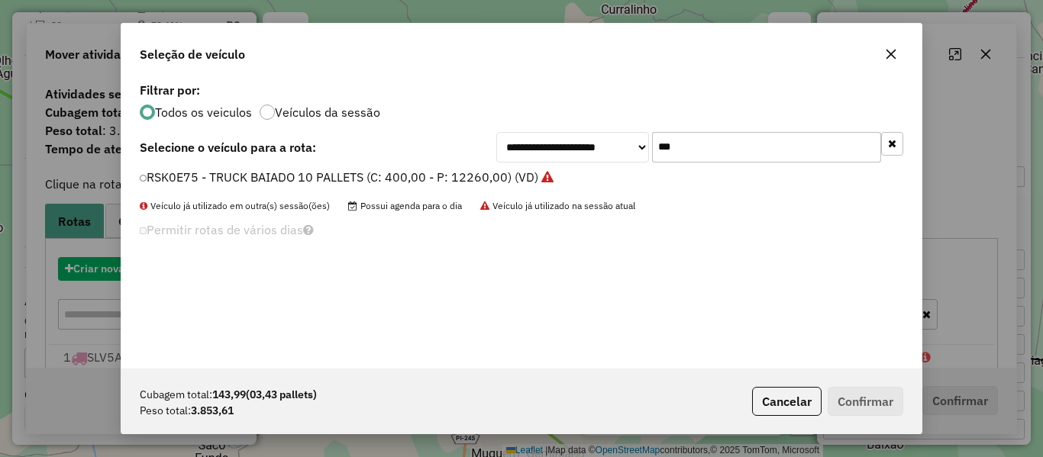
scroll to position [8, 5]
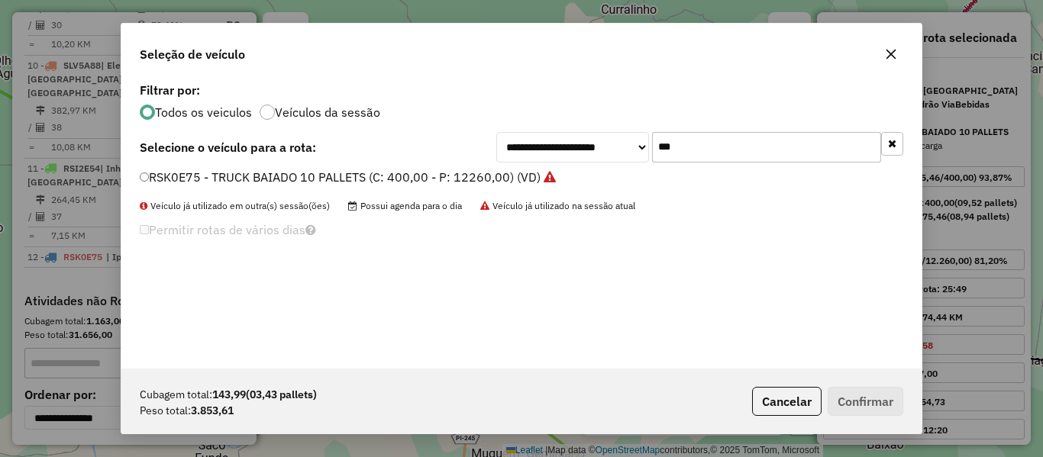
drag, startPoint x: 706, startPoint y: 145, endPoint x: 615, endPoint y: 163, distance: 92.7
click at [615, 163] on div "**********" at bounding box center [521, 224] width 800 height 290
type input "*"
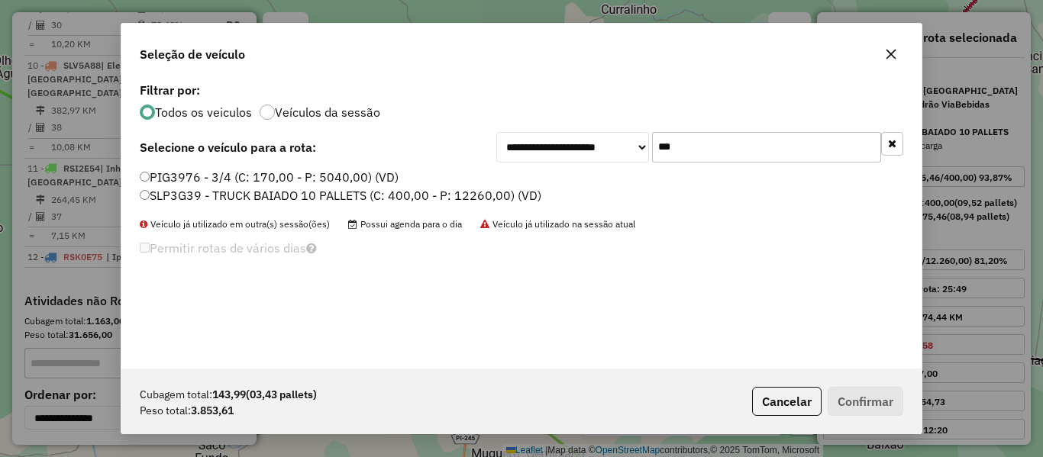
type input "***"
drag, startPoint x: 186, startPoint y: 196, endPoint x: 166, endPoint y: 218, distance: 29.7
click at [186, 196] on label "SLP3G39 - TRUCK BAIADO 10 PALLETS (C: 400,00 - P: 12260,00) (VD)" at bounding box center [341, 195] width 402 height 18
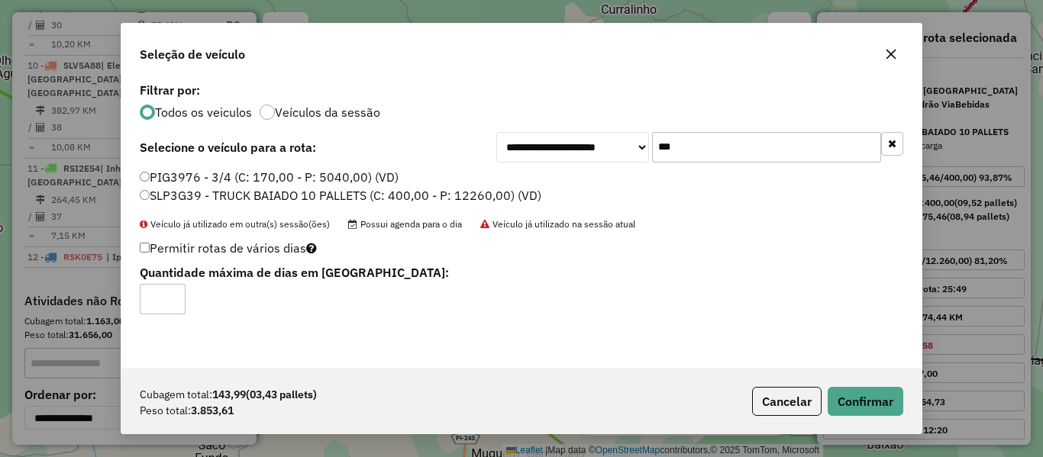
type input "*"
click at [171, 293] on input "*" at bounding box center [163, 299] width 46 height 31
click at [855, 396] on button "Confirmar" at bounding box center [866, 401] width 76 height 29
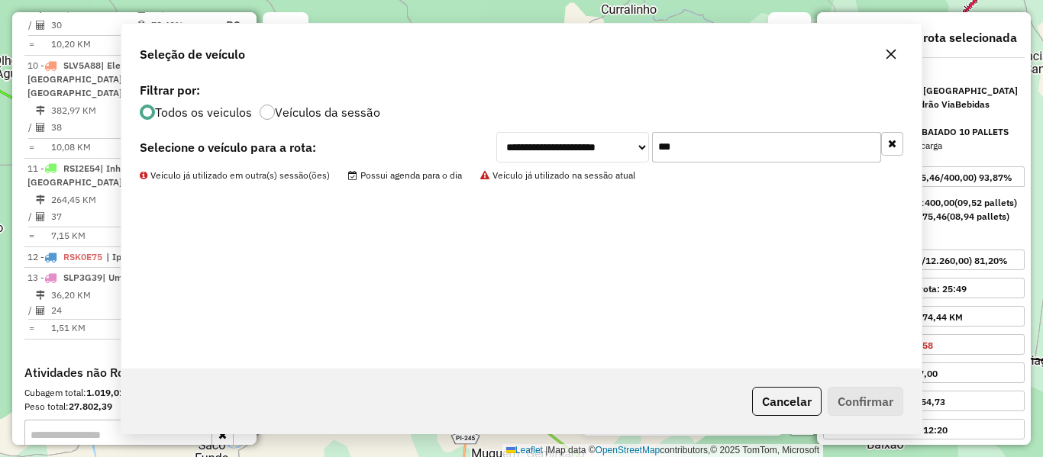
scroll to position [1443, 0]
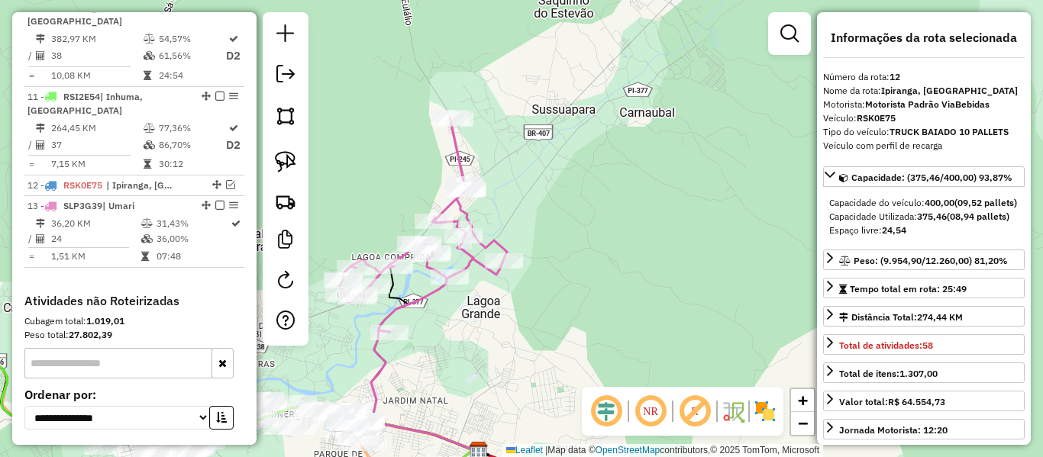
click at [460, 147] on icon at bounding box center [423, 225] width 167 height 215
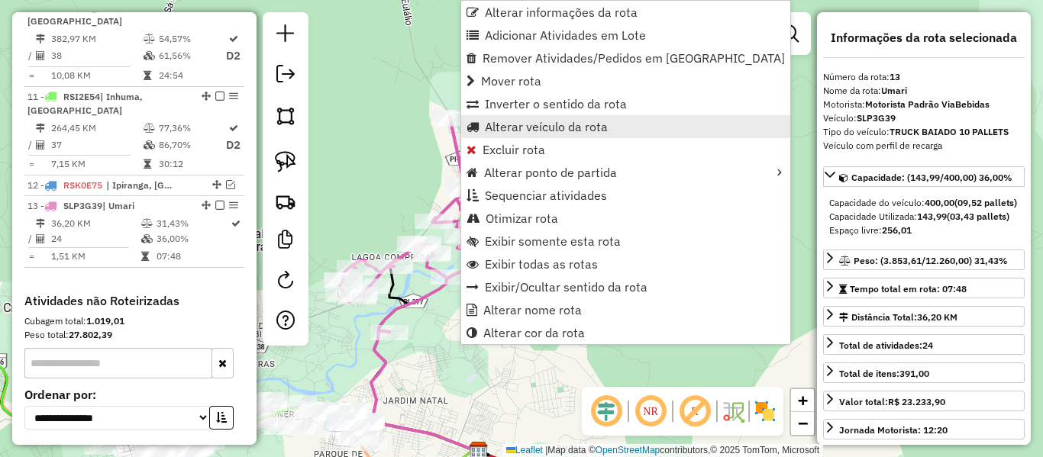
click at [498, 130] on span "Alterar veículo da rota" at bounding box center [546, 127] width 123 height 12
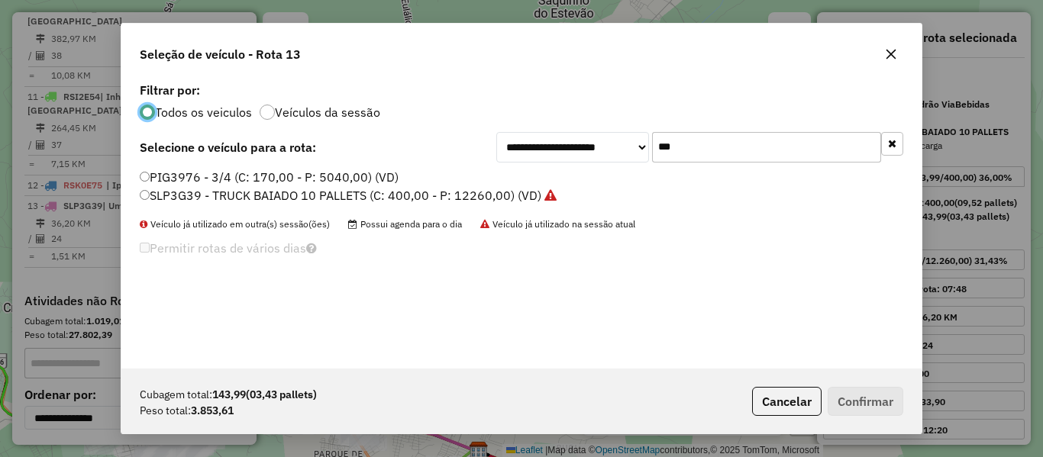
scroll to position [8, 5]
drag, startPoint x: 696, startPoint y: 150, endPoint x: 603, endPoint y: 170, distance: 94.5
click at [608, 169] on div "**********" at bounding box center [521, 224] width 800 height 290
type input "**"
drag, startPoint x: 183, startPoint y: 173, endPoint x: 162, endPoint y: 196, distance: 31.4
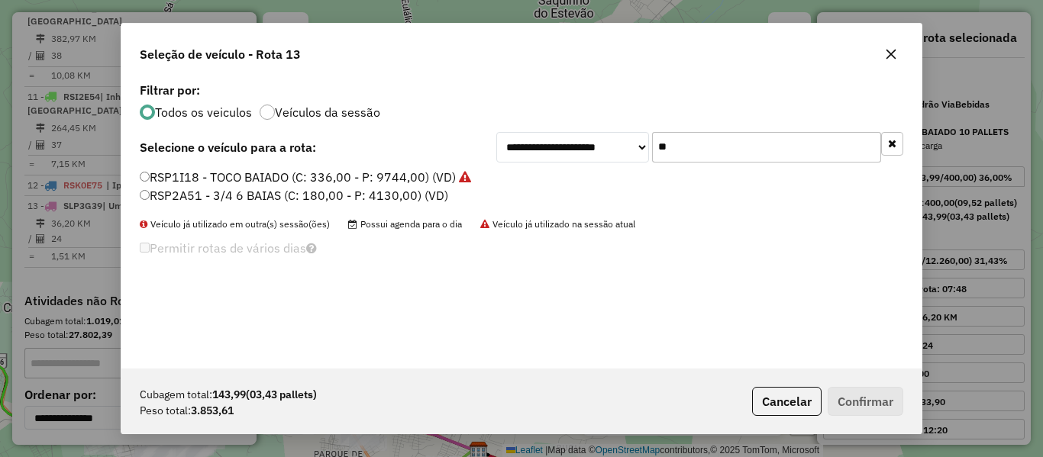
click at [183, 173] on label "RSP1I18 - TOCO BAIADO (C: 336,00 - P: 9744,00) (VD)" at bounding box center [305, 177] width 331 height 18
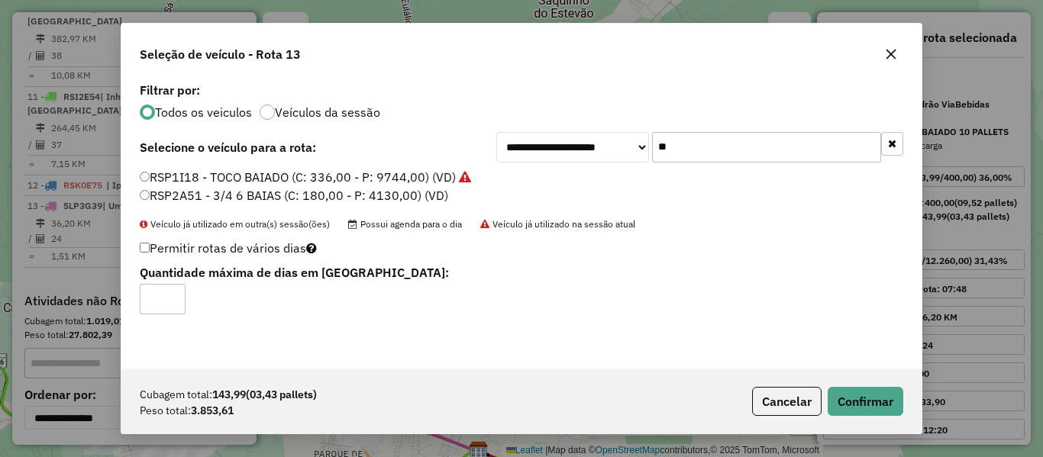
type input "*"
click at [170, 293] on input "*" at bounding box center [163, 299] width 46 height 31
click at [863, 404] on button "Confirmar" at bounding box center [866, 401] width 76 height 29
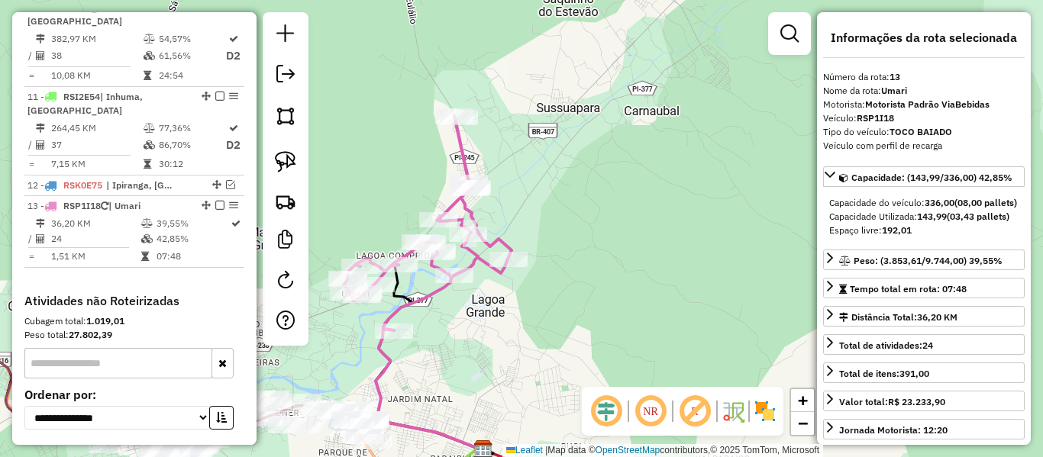
drag, startPoint x: 569, startPoint y: 285, endPoint x: 675, endPoint y: 198, distance: 137.3
click at [672, 205] on div "Janela de atendimento Grade de atendimento Capacidade Transportadoras Veículos …" at bounding box center [521, 228] width 1043 height 457
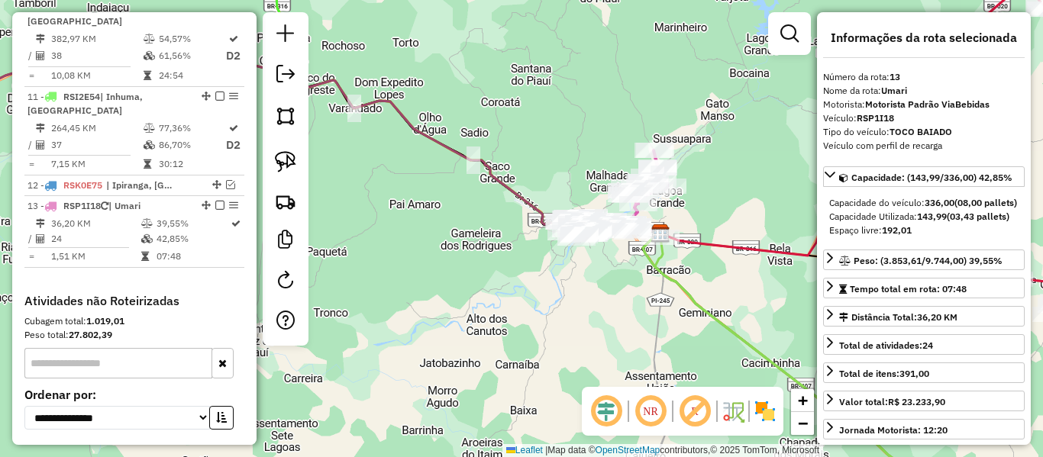
click at [723, 209] on div "Janela de atendimento Grade de atendimento Capacidade Transportadoras Veículos …" at bounding box center [521, 228] width 1043 height 457
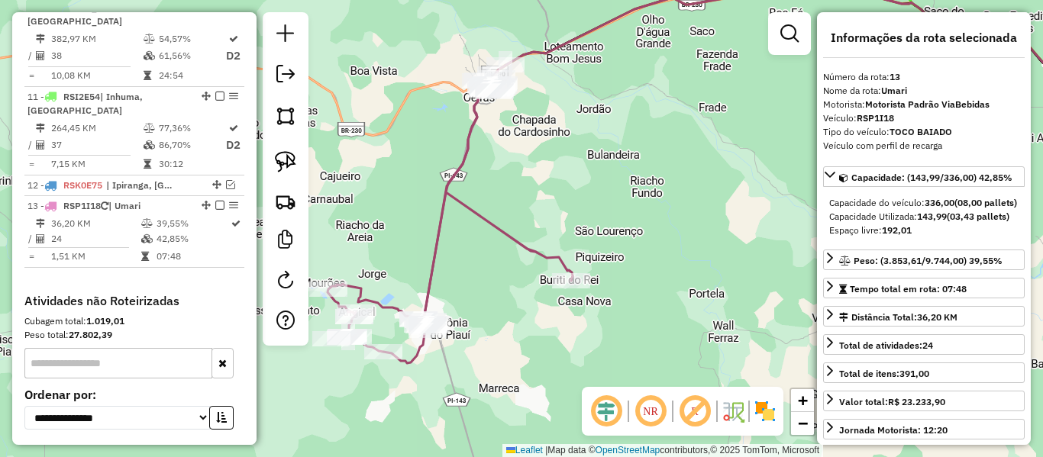
click at [512, 234] on icon at bounding box center [450, 222] width 245 height 283
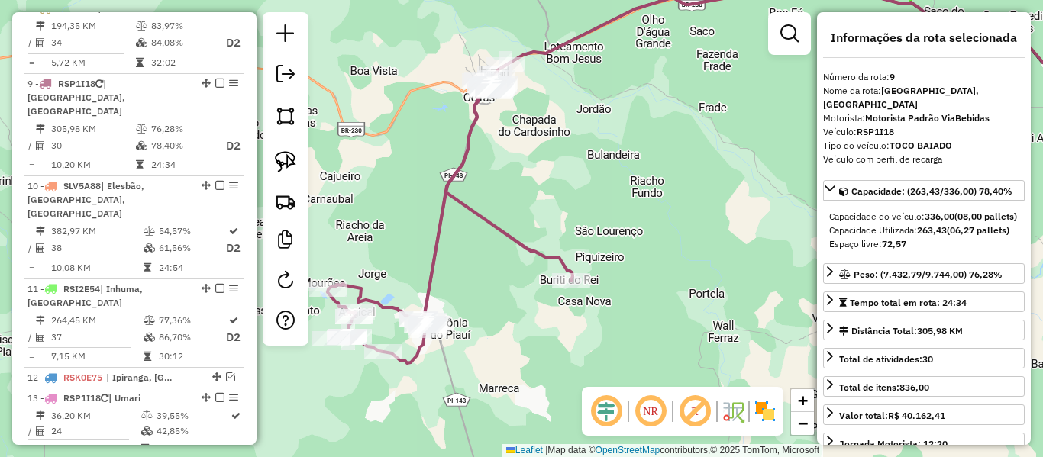
scroll to position [1230, 0]
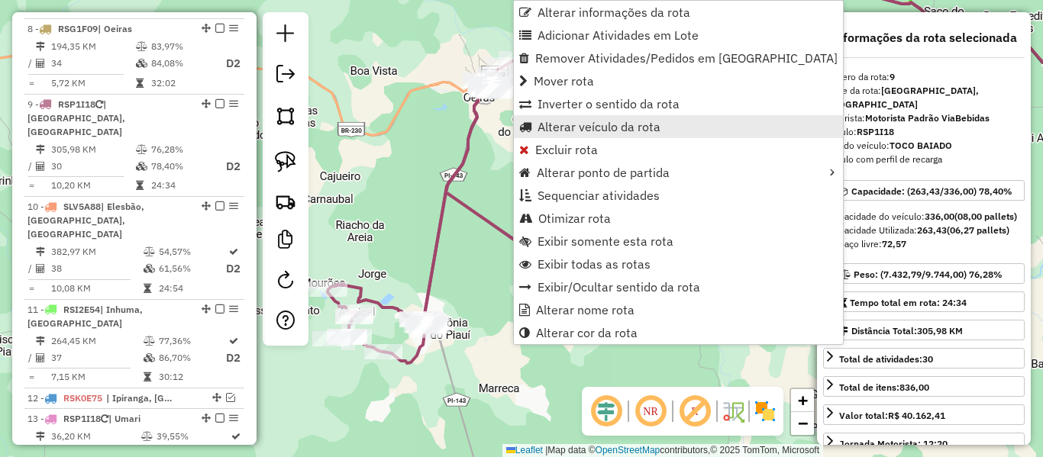
click at [560, 121] on span "Alterar veículo da rota" at bounding box center [599, 127] width 123 height 12
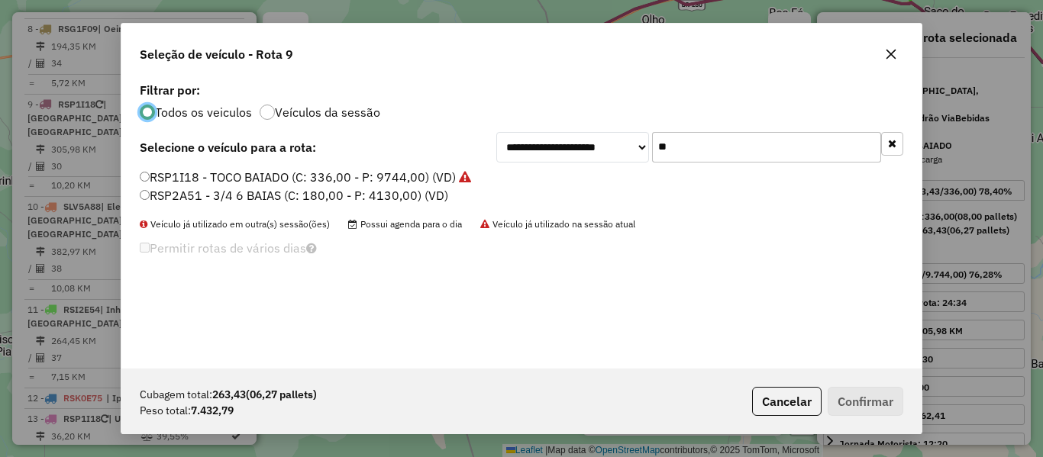
scroll to position [8, 5]
drag, startPoint x: 659, startPoint y: 151, endPoint x: 580, endPoint y: 178, distance: 83.8
click at [591, 168] on div "**********" at bounding box center [521, 224] width 800 height 290
type input "***"
click at [167, 176] on label "PIG3976 - 3/4 (C: 170,00 - P: 5040,00) (VD)" at bounding box center [269, 177] width 259 height 18
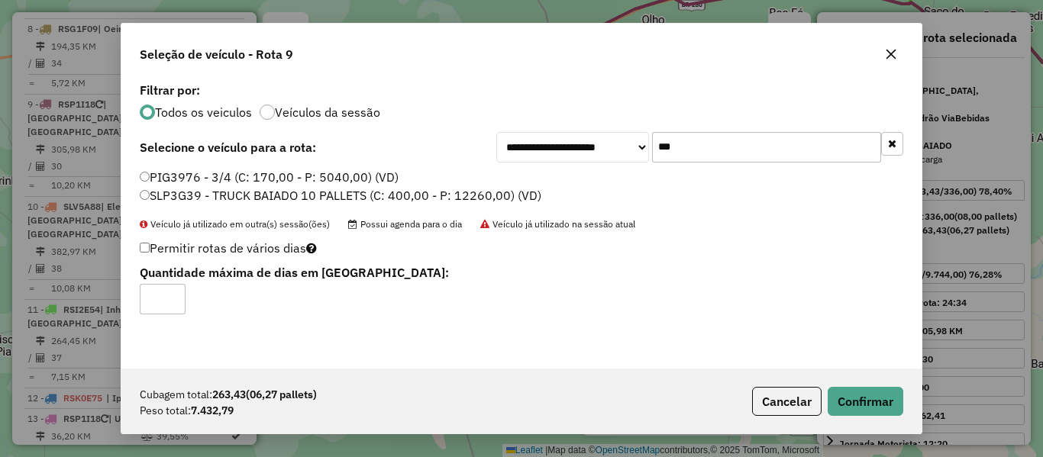
drag, startPoint x: 164, startPoint y: 189, endPoint x: 160, endPoint y: 216, distance: 27.0
click at [164, 192] on label "SLP3G39 - TRUCK BAIADO 10 PALLETS (C: 400,00 - P: 12260,00) (VD)" at bounding box center [341, 195] width 402 height 18
type input "*"
click at [170, 293] on input "*" at bounding box center [163, 299] width 46 height 31
click at [885, 399] on button "Confirmar" at bounding box center [866, 401] width 76 height 29
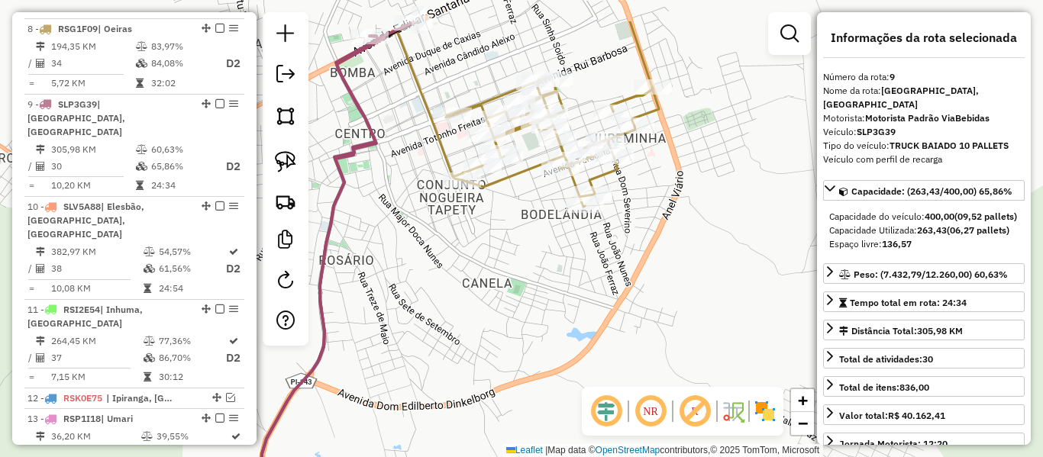
drag, startPoint x: 441, startPoint y: 47, endPoint x: 436, endPoint y: 158, distance: 111.6
click at [435, 157] on icon at bounding box center [521, 114] width 275 height 186
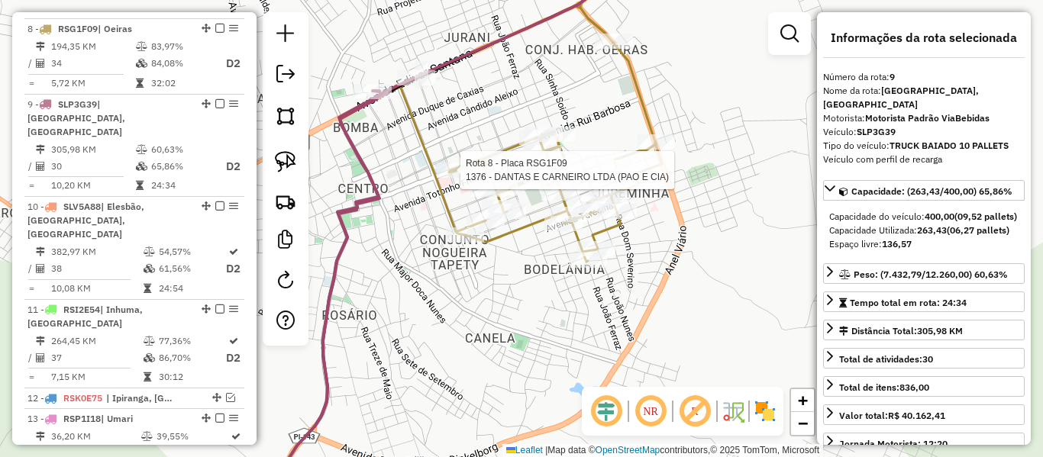
click at [414, 132] on icon at bounding box center [524, 108] width 275 height 308
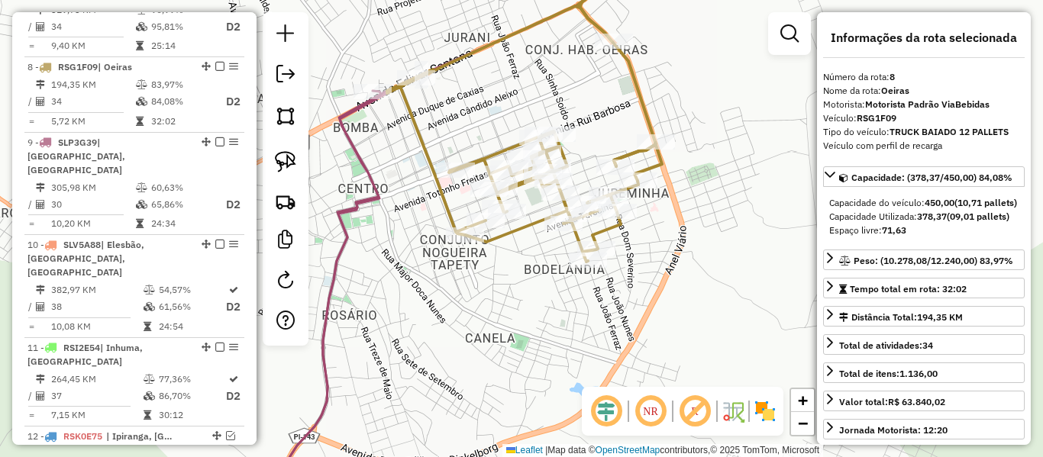
scroll to position [1154, 0]
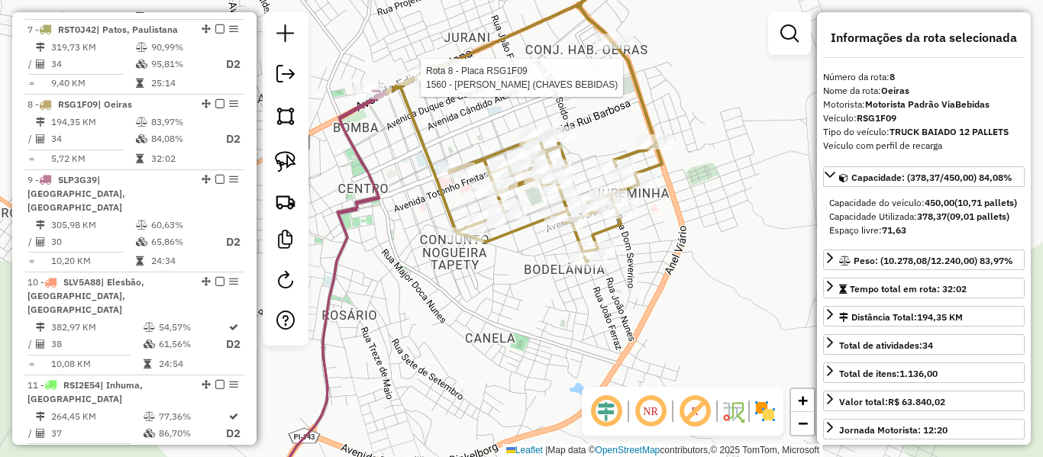
click at [422, 86] on div at bounding box center [416, 77] width 38 height 15
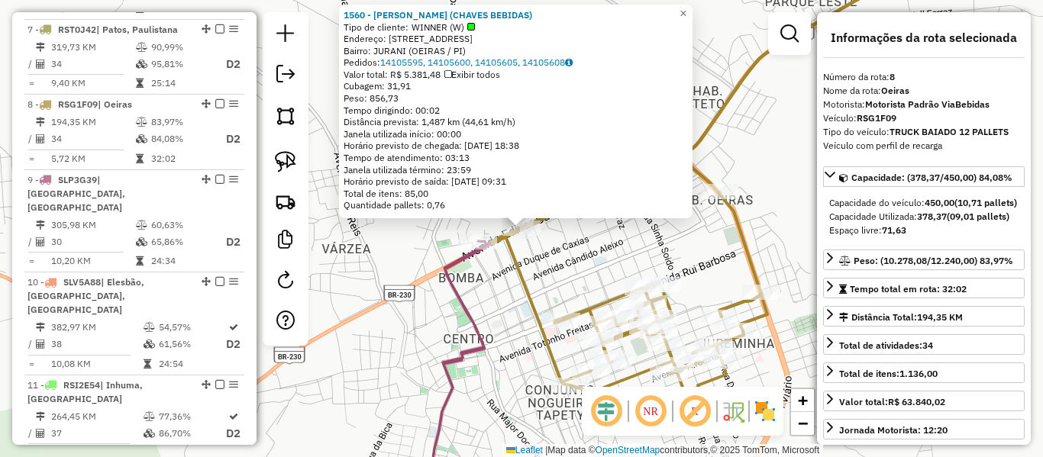
click at [527, 259] on div "1560 - MAURICIO DE CARVALHO CHAVES (CHAVES BEBIDAS) Tipo de cliente: WINNER (W)…" at bounding box center [521, 228] width 1043 height 457
click at [470, 258] on icon at bounding box center [460, 372] width 64 height 262
click at [566, 267] on div "Rota 8 - Placa RSG1F09 1560 - MAURICIO DE CARVALHO CHAVES (CHAVES BEBIDAS) 1560…" at bounding box center [521, 228] width 1043 height 457
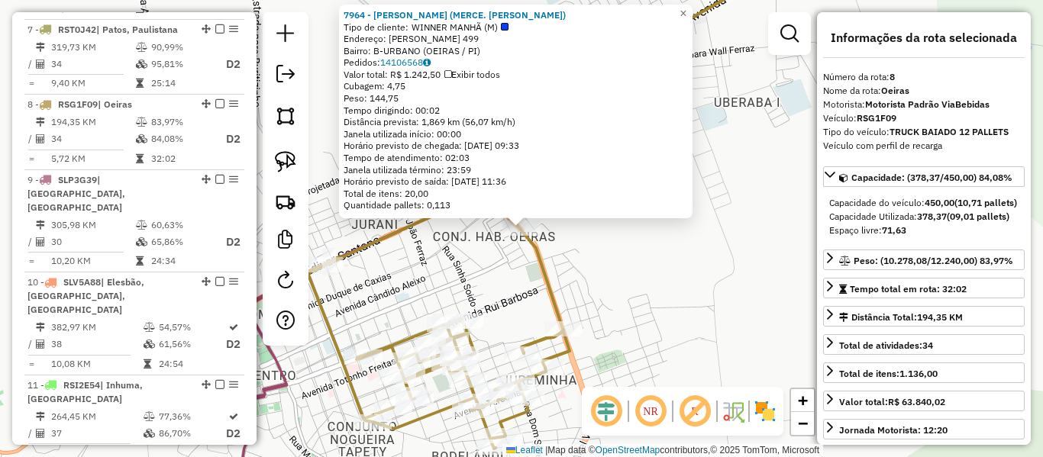
click at [706, 251] on div "7964 - FRANCISCO DE SOUSA (MERCE. SILVA E SOUSA) Tipo de cliente: WINNER MANHÃ …" at bounding box center [521, 228] width 1043 height 457
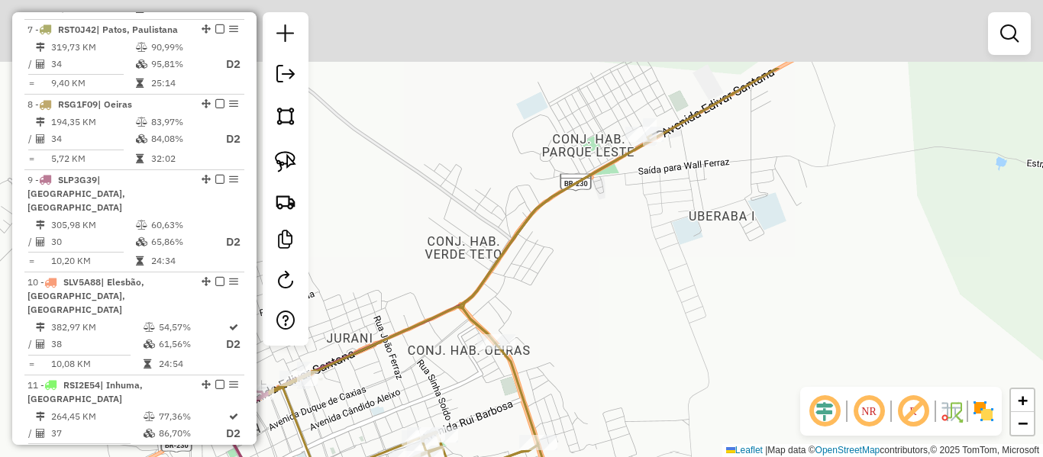
drag, startPoint x: 729, startPoint y: 186, endPoint x: 703, endPoint y: 291, distance: 107.6
click at [703, 300] on div "Janela de atendimento Grade de atendimento Capacidade Transportadoras Veículos …" at bounding box center [521, 228] width 1043 height 457
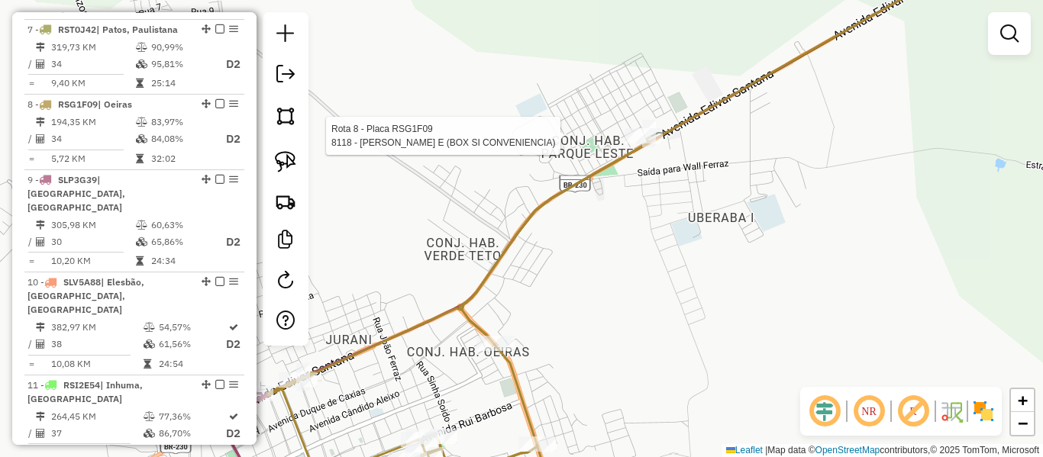
click at [650, 144] on div at bounding box center [644, 135] width 38 height 15
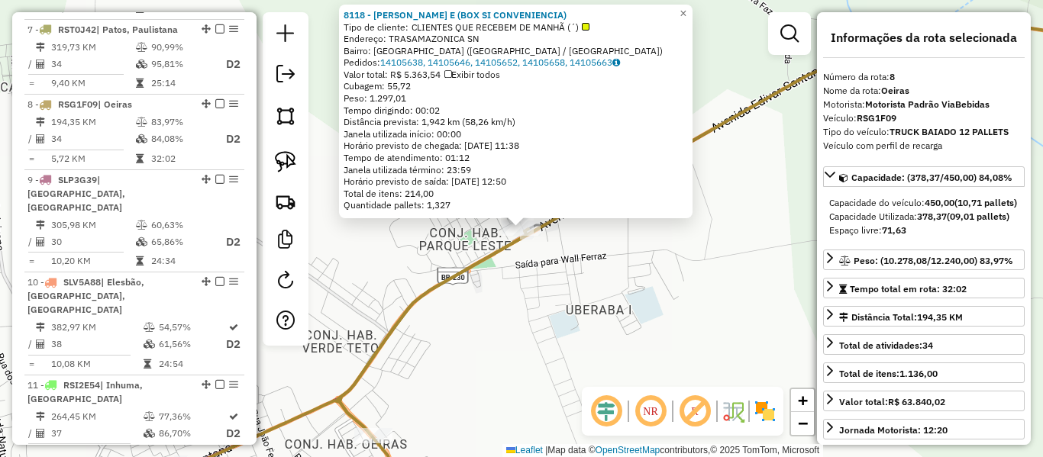
click at [582, 275] on div "8118 - LUCIANA VIEIRA NUNES BARROSO E (BOX SI CONVENIENCIA) Tipo de cliente: CL…" at bounding box center [521, 228] width 1043 height 457
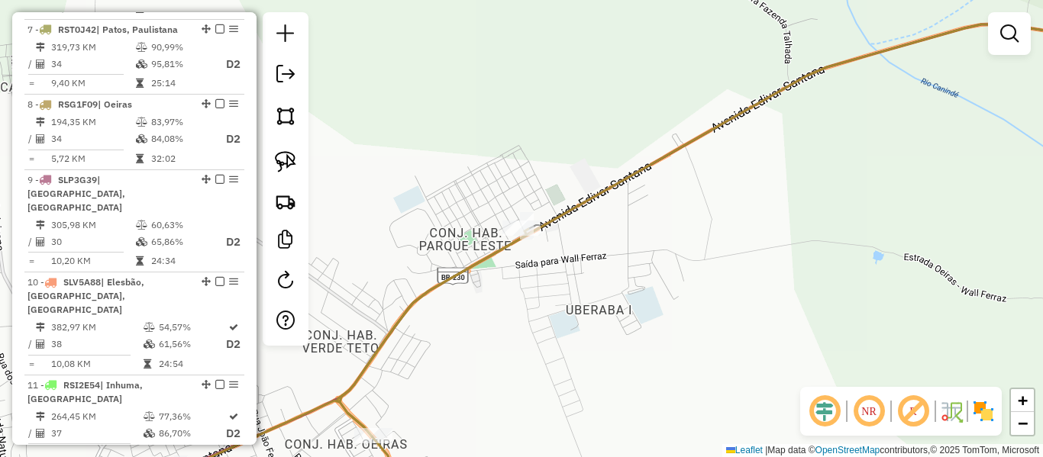
drag, startPoint x: 563, startPoint y: 319, endPoint x: 614, endPoint y: 208, distance: 122.7
click at [603, 269] on div "8118 - LUCIANA VIEIRA NUNES BARROSO E (BOX SI CONVENIENCIA) Tipo de cliente: CL…" at bounding box center [521, 228] width 1043 height 457
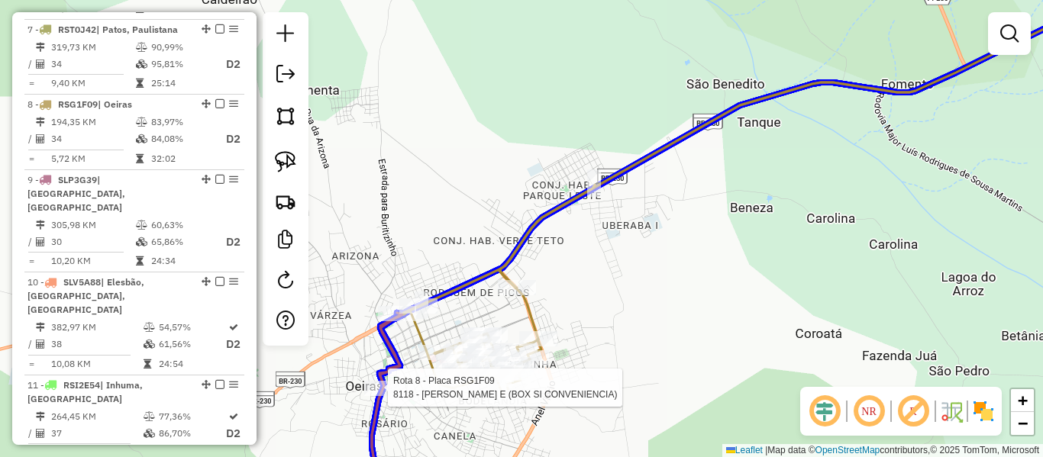
drag, startPoint x: 600, startPoint y: 194, endPoint x: 391, endPoint y: 397, distance: 291.1
click at [391, 396] on div at bounding box center [383, 388] width 38 height 15
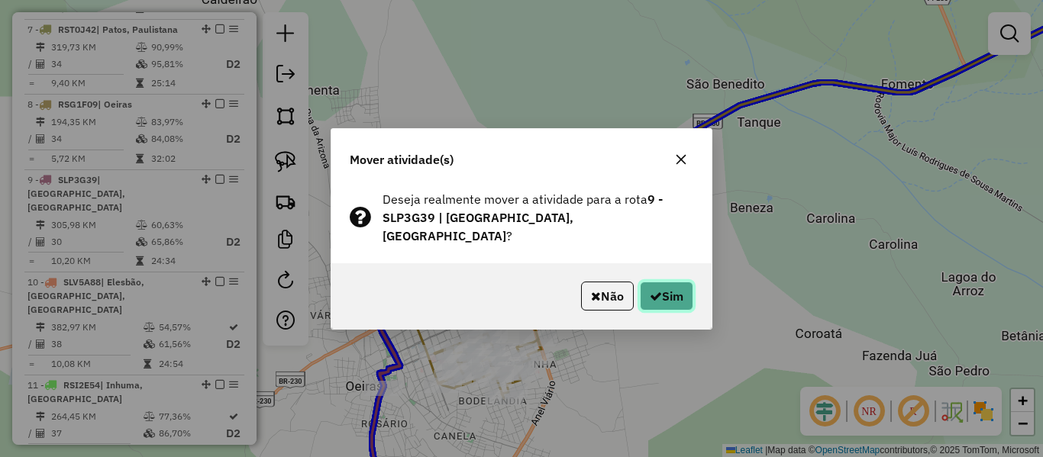
click at [677, 290] on button "Sim" at bounding box center [666, 296] width 53 height 29
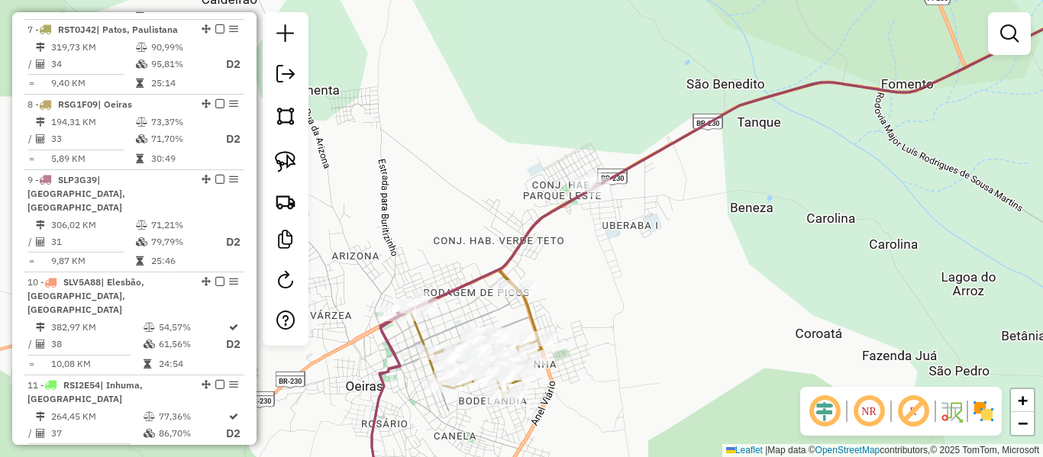
click at [552, 201] on icon at bounding box center [823, 164] width 648 height 373
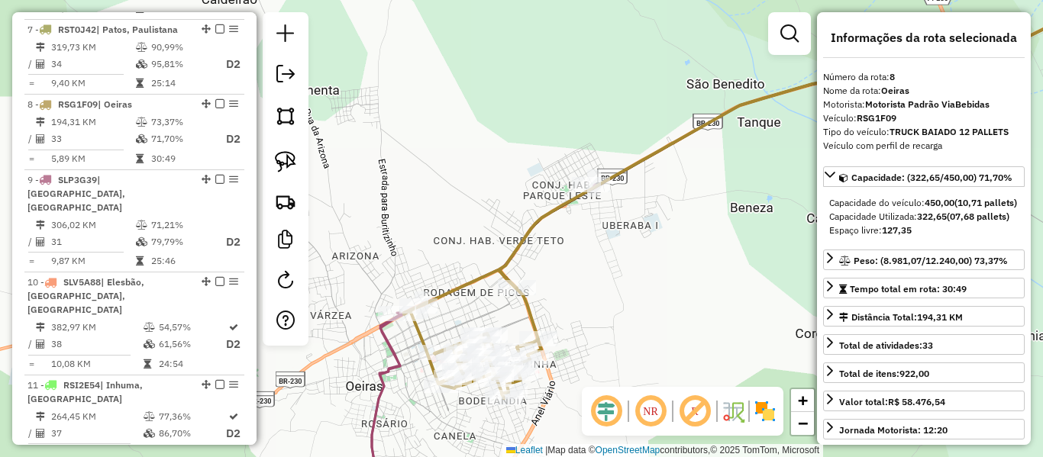
click at [521, 307] on icon at bounding box center [823, 164] width 648 height 373
click at [529, 308] on icon at bounding box center [823, 164] width 648 height 373
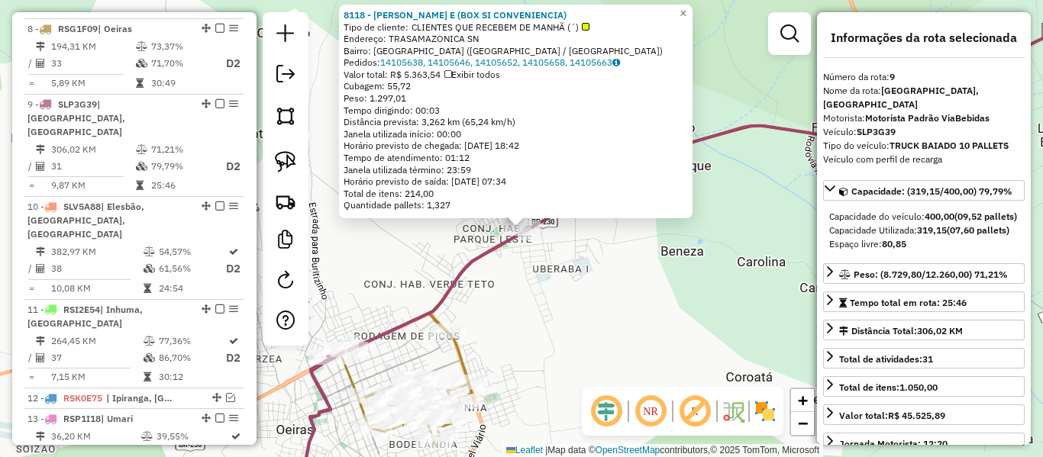
click at [460, 364] on icon at bounding box center [788, 191] width 717 height 408
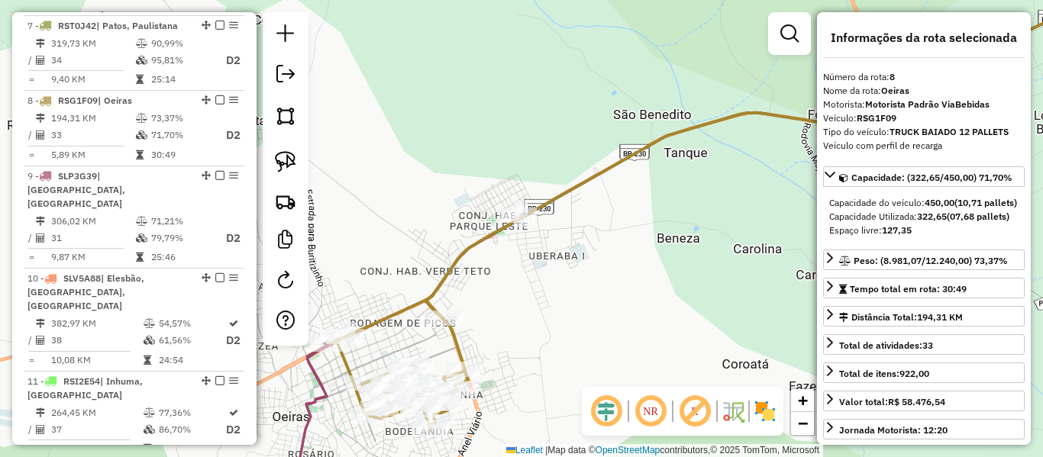
drag, startPoint x: 509, startPoint y: 332, endPoint x: 449, endPoint y: 266, distance: 89.8
click at [457, 279] on div "Janela de atendimento Grade de atendimento Capacidade Transportadoras Veículos …" at bounding box center [521, 228] width 1043 height 457
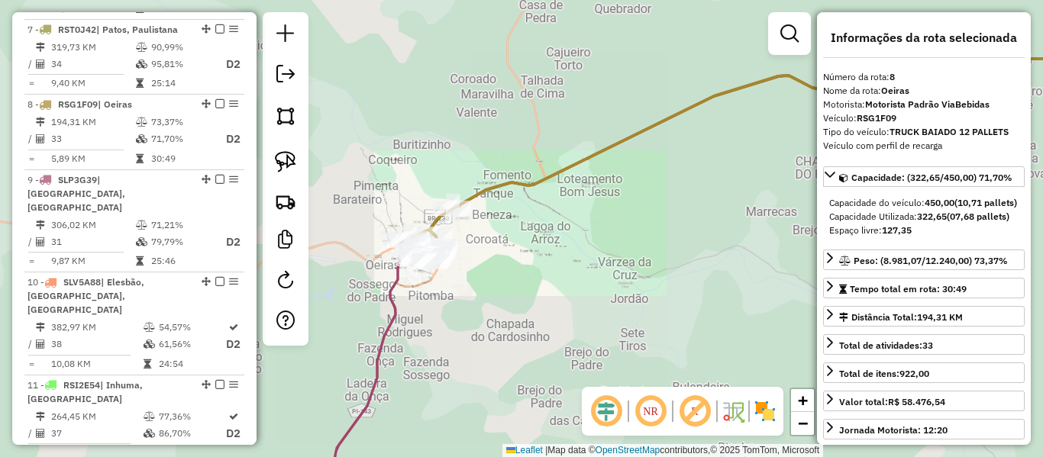
click at [457, 286] on div "Janela de atendimento Grade de atendimento Capacidade Transportadoras Veículos …" at bounding box center [521, 228] width 1043 height 457
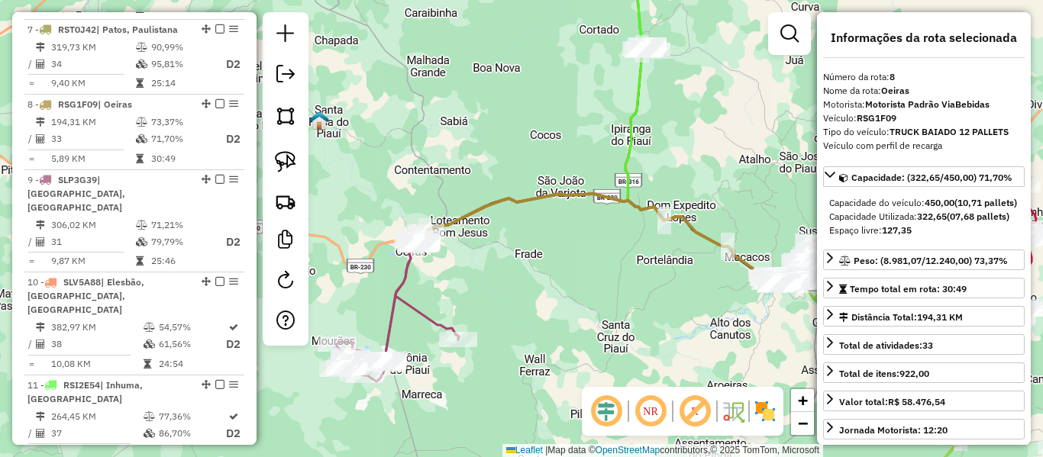
drag, startPoint x: 519, startPoint y: 276, endPoint x: 419, endPoint y: 258, distance: 101.7
click at [432, 262] on div "Janela de atendimento Grade de atendimento Capacidade Transportadoras Veículos …" at bounding box center [521, 228] width 1043 height 457
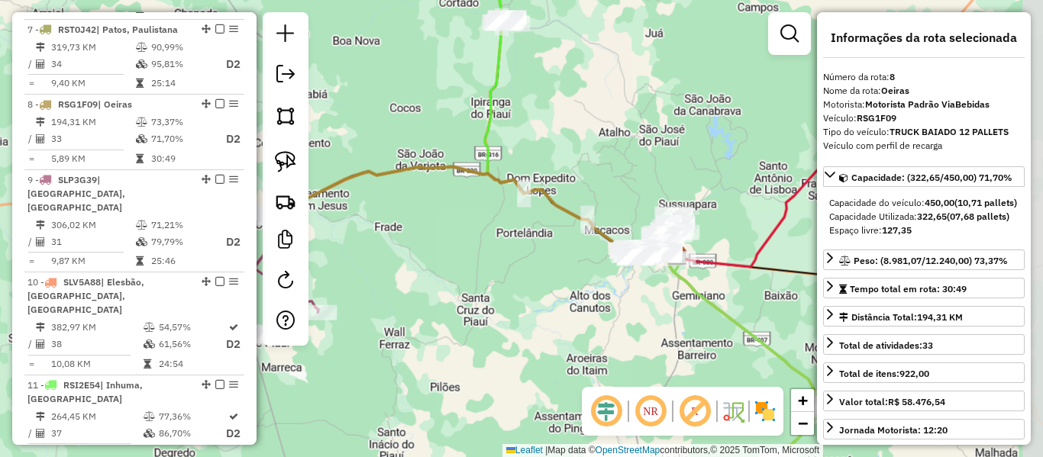
drag, startPoint x: 475, startPoint y: 273, endPoint x: 453, endPoint y: 267, distance: 22.8
click at [456, 268] on div "Janela de atendimento Grade de atendimento Capacidade Transportadoras Veículos …" at bounding box center [521, 228] width 1043 height 457
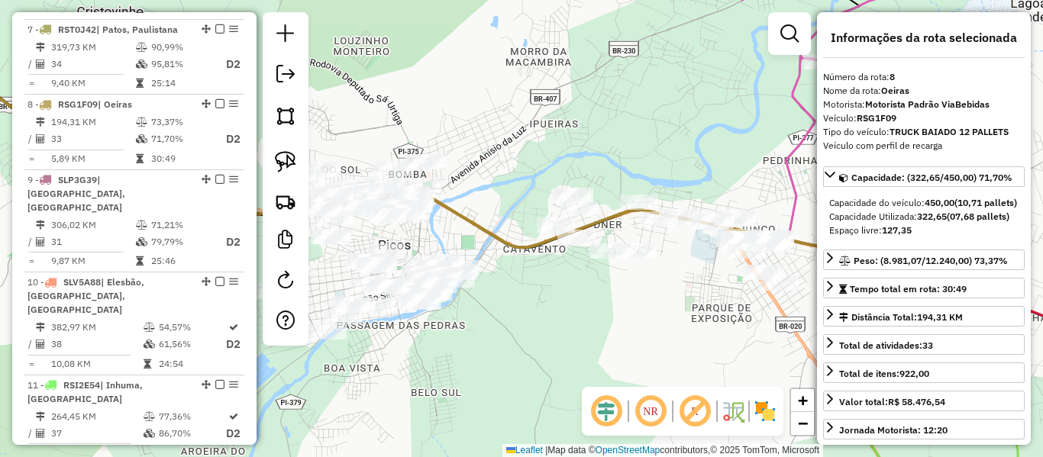
click at [485, 314] on div "Janela de atendimento Grade de atendimento Capacidade Transportadoras Veículos …" at bounding box center [521, 228] width 1043 height 457
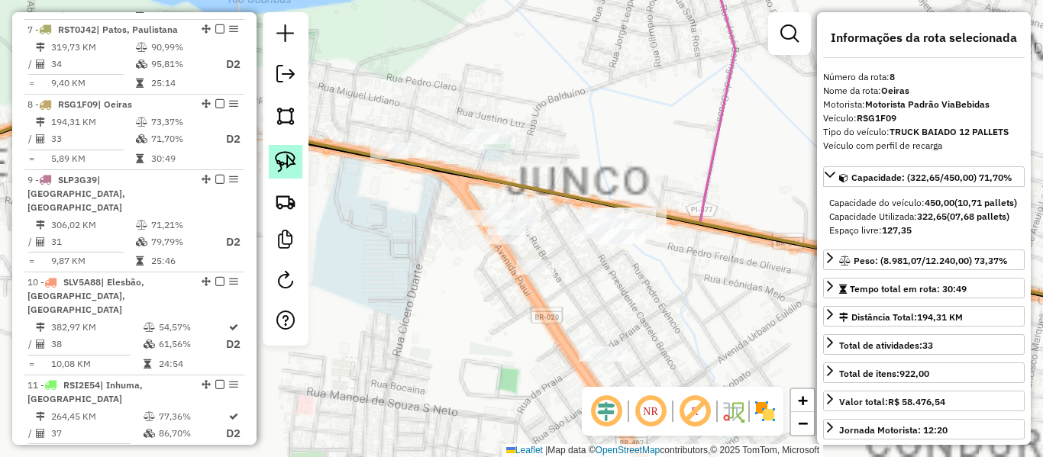
click at [284, 163] on img at bounding box center [285, 161] width 21 height 21
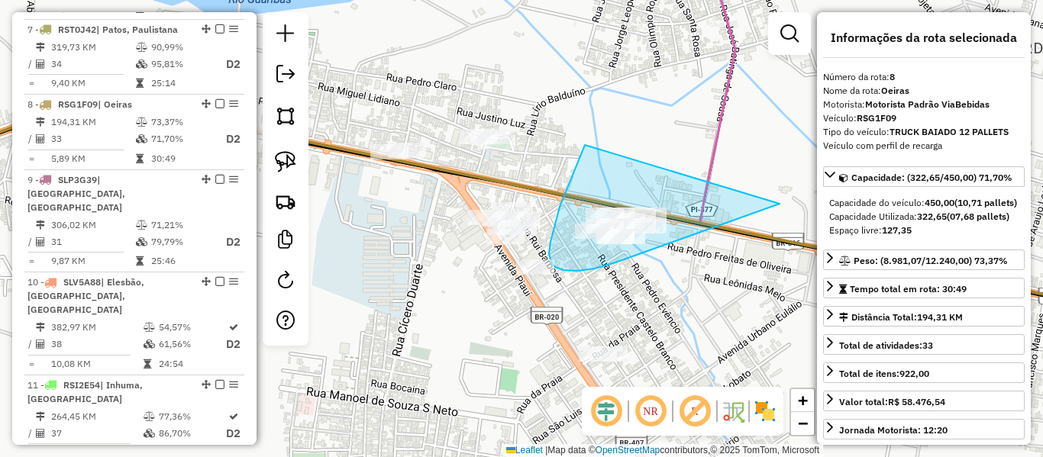
drag, startPoint x: 580, startPoint y: 158, endPoint x: 796, endPoint y: 195, distance: 219.2
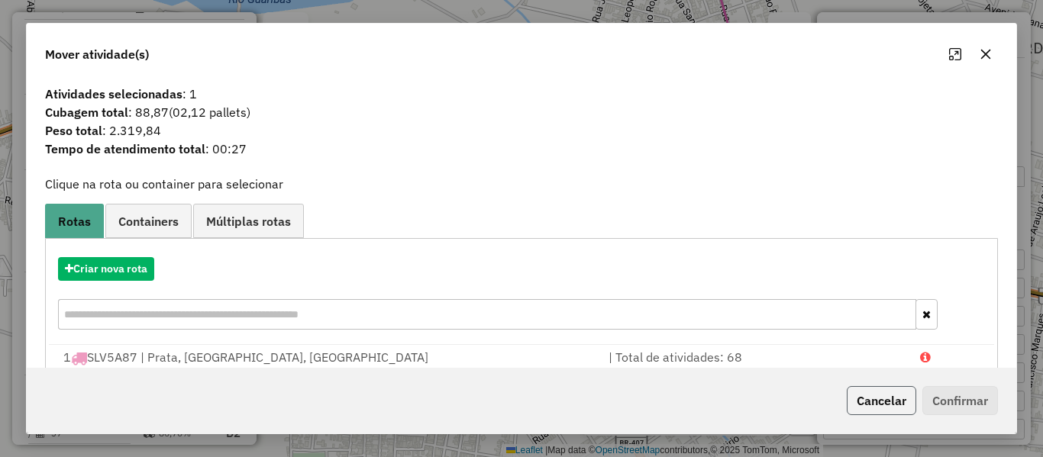
click at [878, 409] on button "Cancelar" at bounding box center [882, 400] width 70 height 29
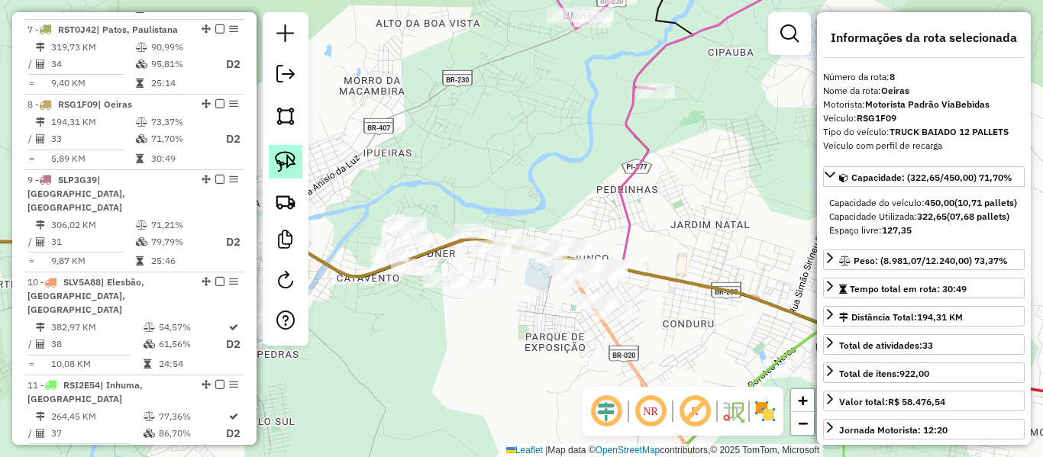
click at [288, 173] on link at bounding box center [286, 162] width 34 height 34
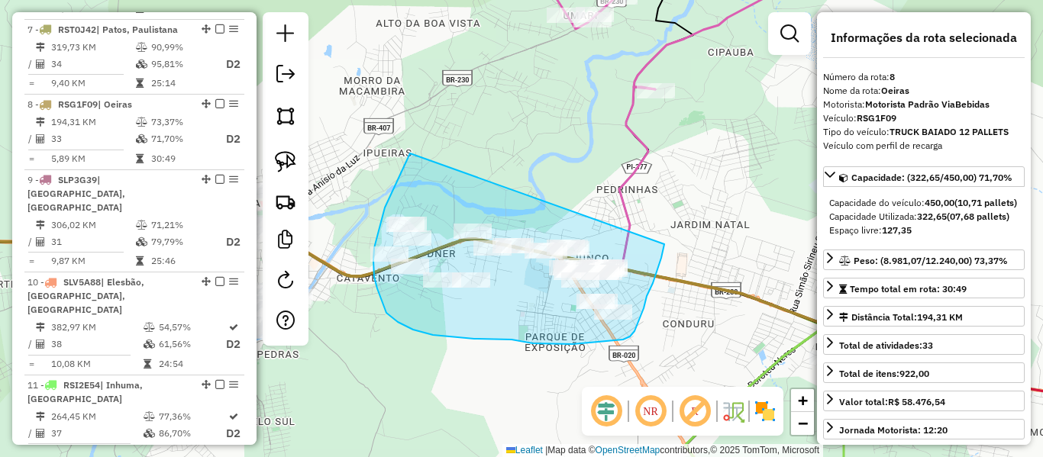
drag, startPoint x: 410, startPoint y: 154, endPoint x: 664, endPoint y: 244, distance: 270.1
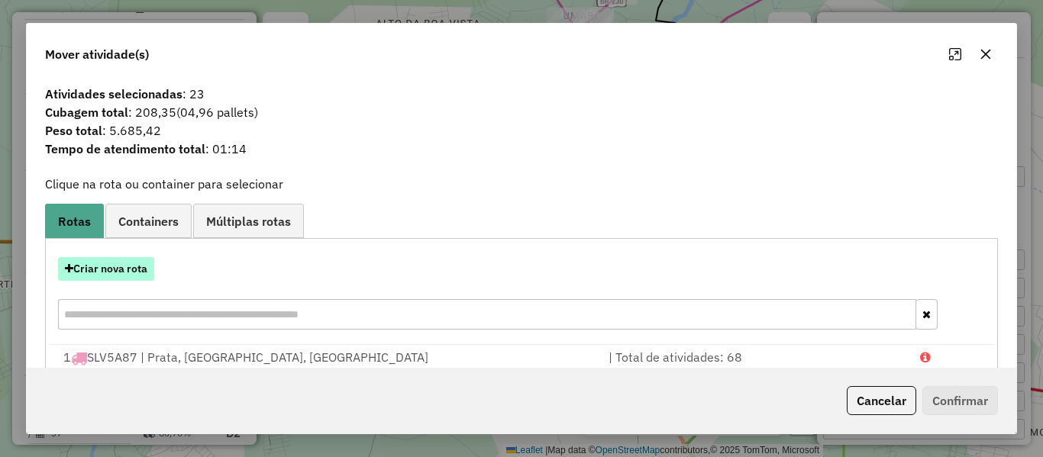
click at [124, 265] on button "Criar nova rota" at bounding box center [106, 269] width 96 height 24
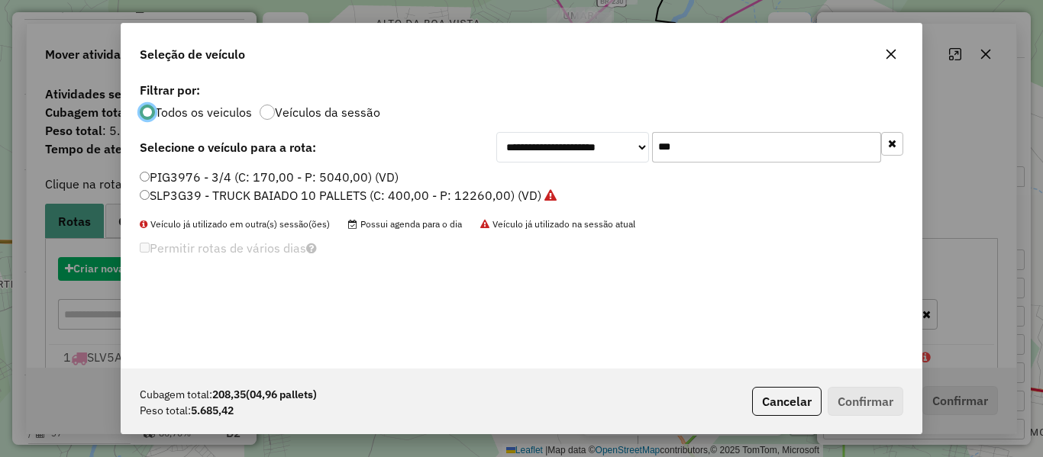
scroll to position [8, 5]
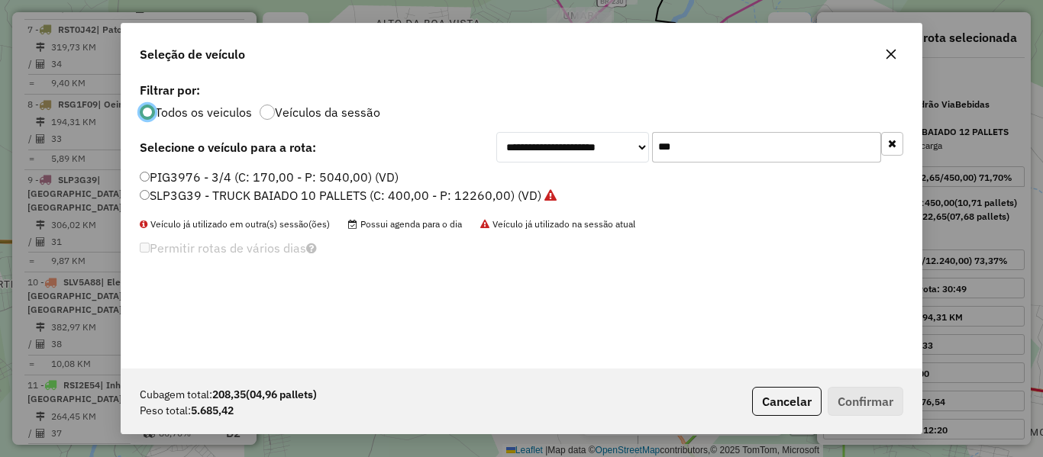
drag, startPoint x: 708, startPoint y: 144, endPoint x: 635, endPoint y: 176, distance: 79.6
click at [641, 169] on div "**********" at bounding box center [521, 224] width 800 height 290
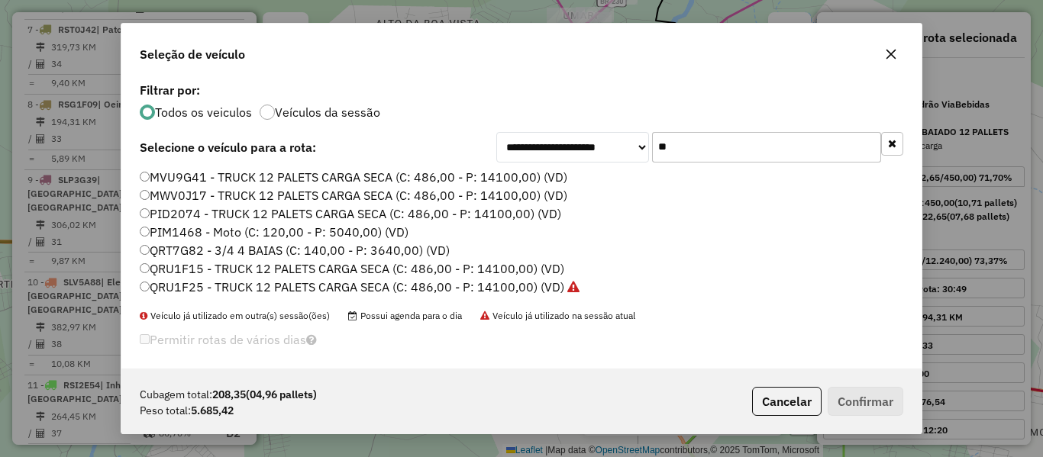
type input "*"
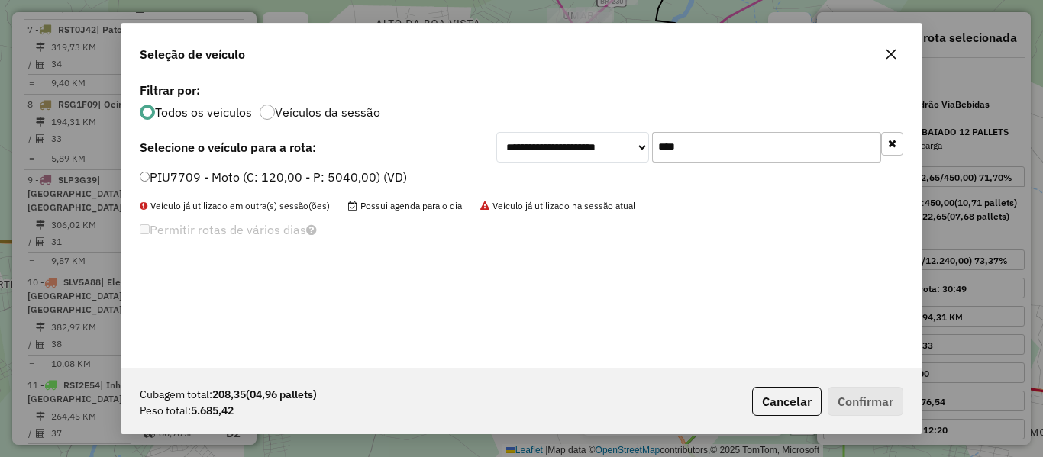
type input "****"
click at [147, 183] on label "PIU7709 - Moto (C: 120,00 - P: 5040,00) (VD)" at bounding box center [273, 177] width 267 height 18
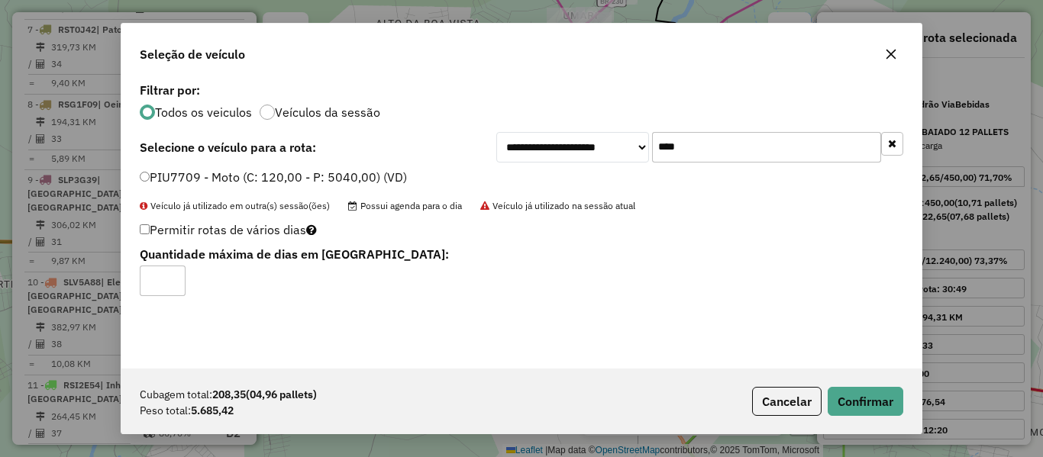
click at [141, 237] on label "Permitir rotas de vários dias" at bounding box center [228, 229] width 177 height 29
type input "*"
click at [850, 391] on button "Confirmar" at bounding box center [866, 401] width 76 height 29
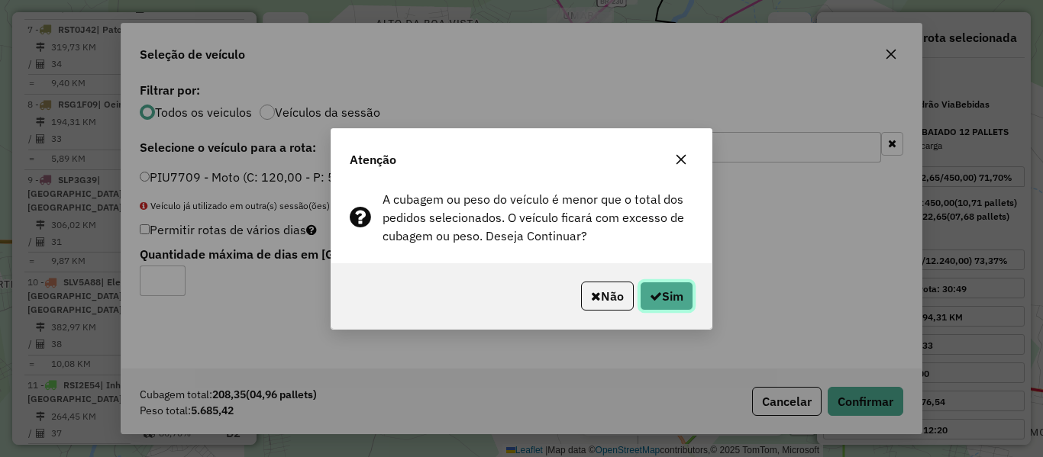
click at [663, 293] on button "Sim" at bounding box center [666, 296] width 53 height 29
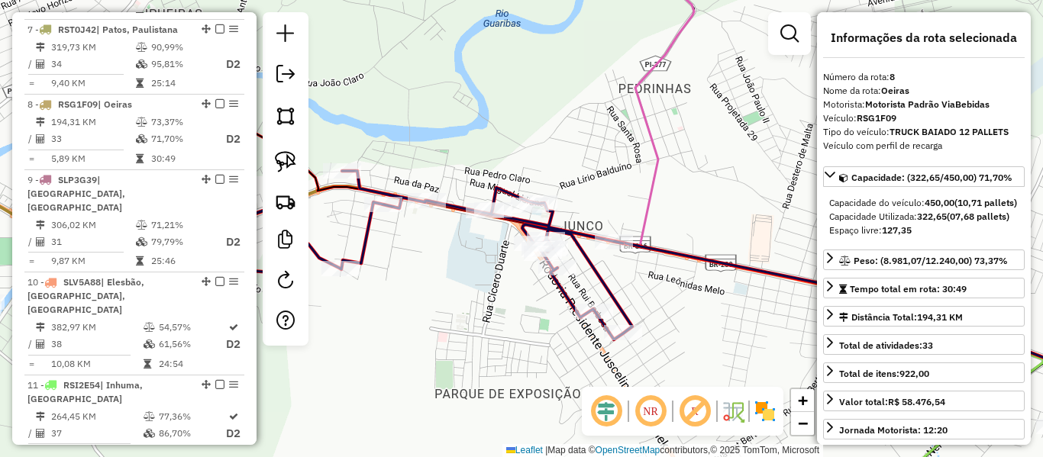
click at [604, 289] on icon at bounding box center [404, 249] width 456 height 182
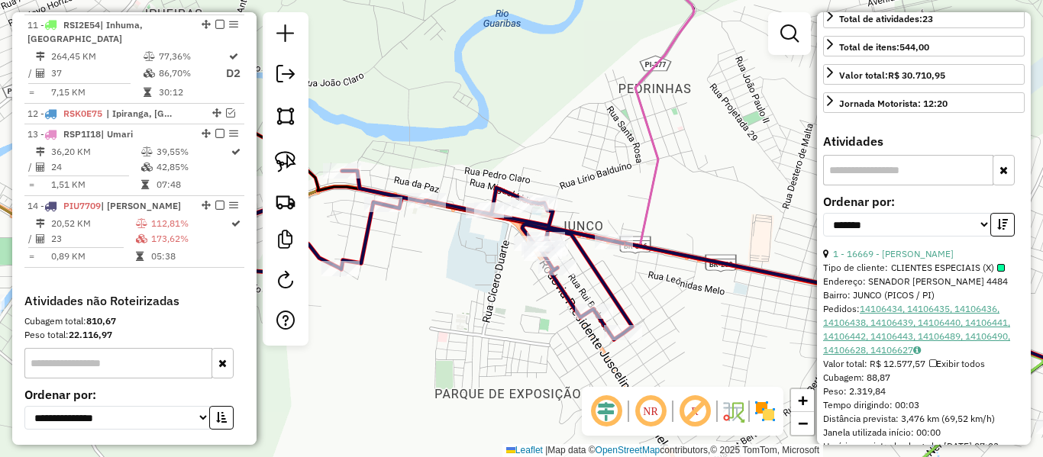
scroll to position [382, 0]
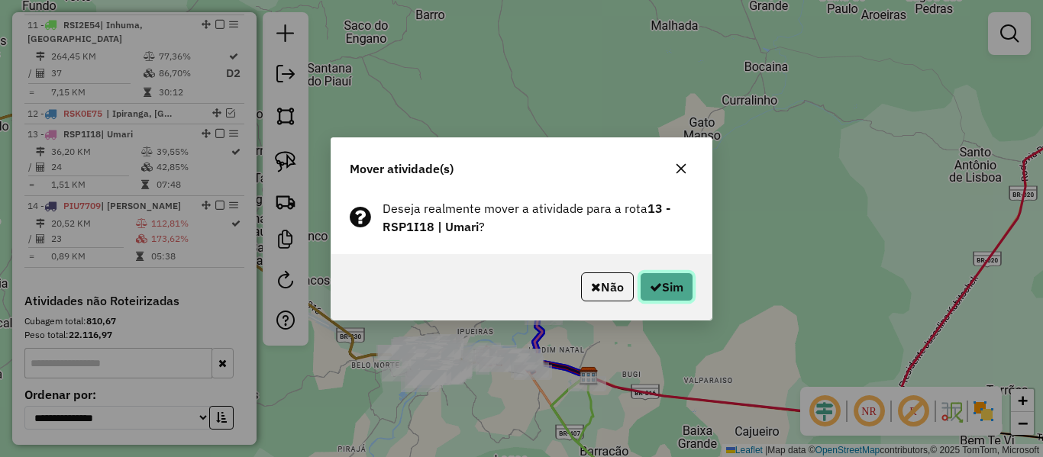
click at [650, 282] on icon "button" at bounding box center [656, 287] width 12 height 12
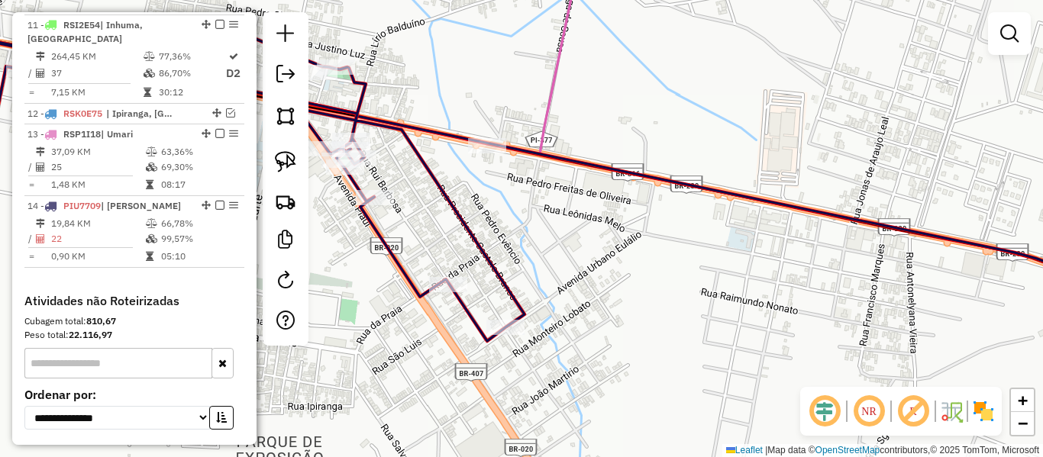
click at [487, 254] on icon at bounding box center [209, 171] width 629 height 339
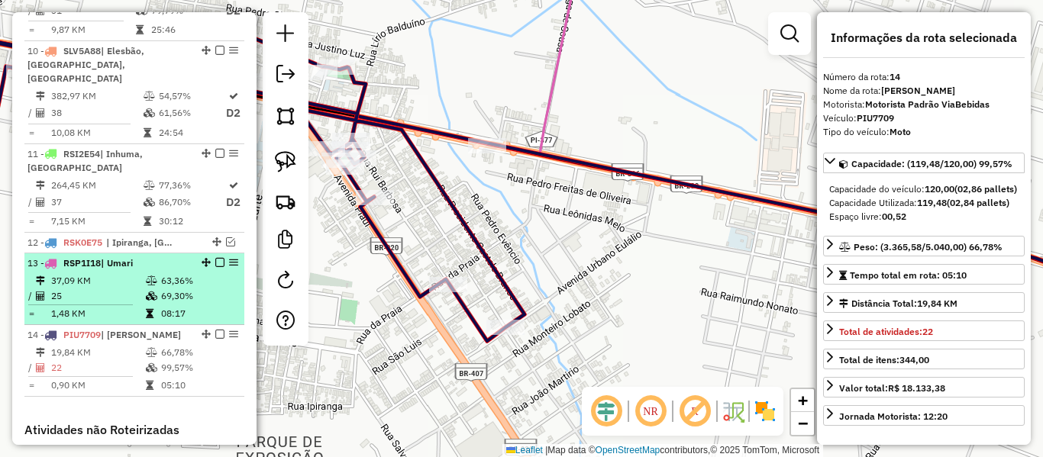
scroll to position [1362, 0]
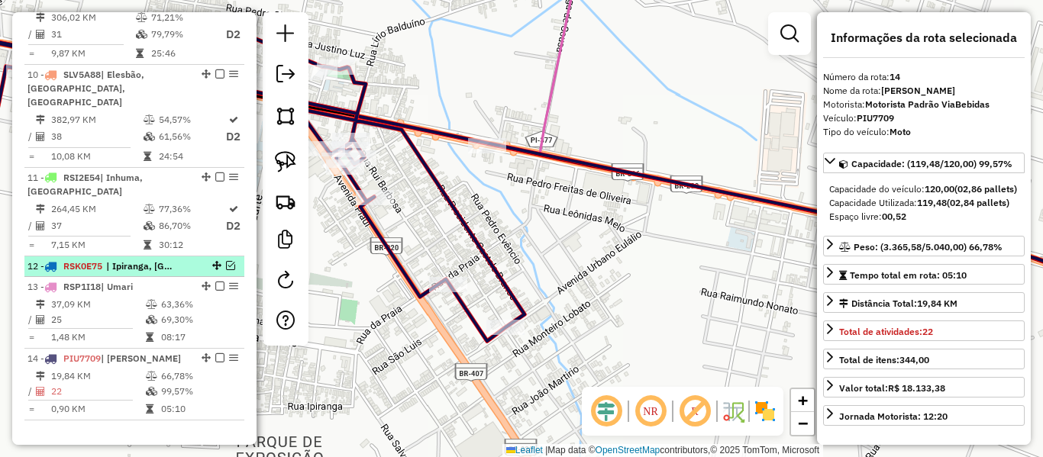
click at [230, 261] on em at bounding box center [230, 265] width 9 height 9
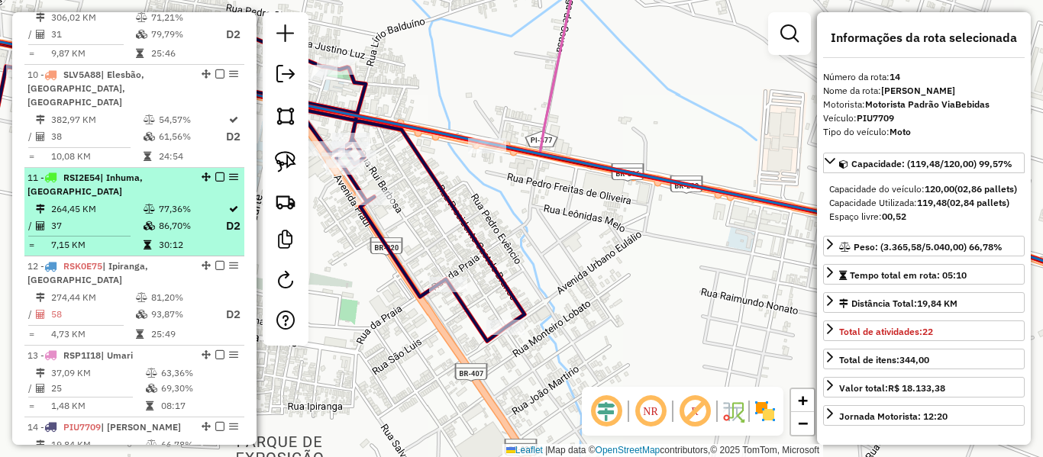
drag, startPoint x: 125, startPoint y: 149, endPoint x: 127, endPoint y: 88, distance: 61.1
click at [125, 260] on div "12 - RSK0E75 | Ipiranga, São joão da Varjota" at bounding box center [108, 273] width 162 height 27
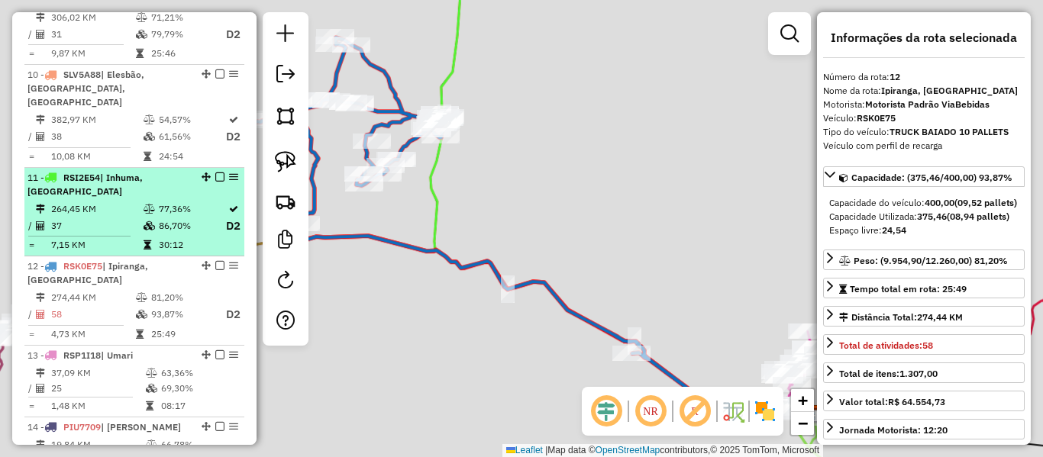
click at [127, 202] on td "264,45 KM" at bounding box center [96, 209] width 92 height 15
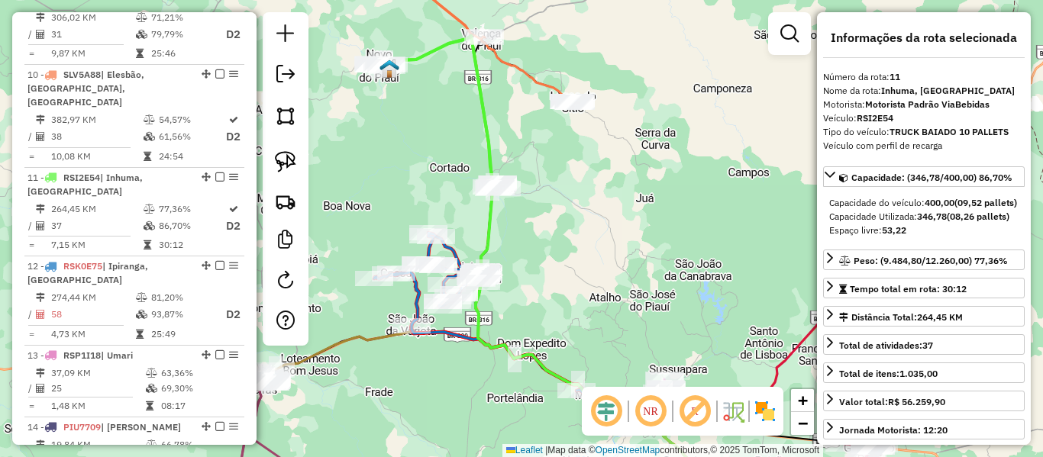
click at [496, 226] on icon at bounding box center [526, 229] width 283 height 386
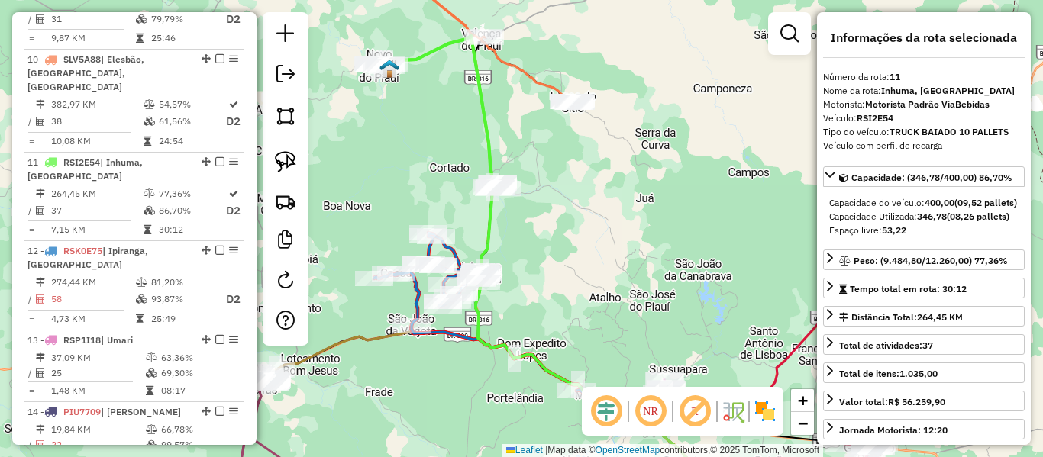
scroll to position [1394, 0]
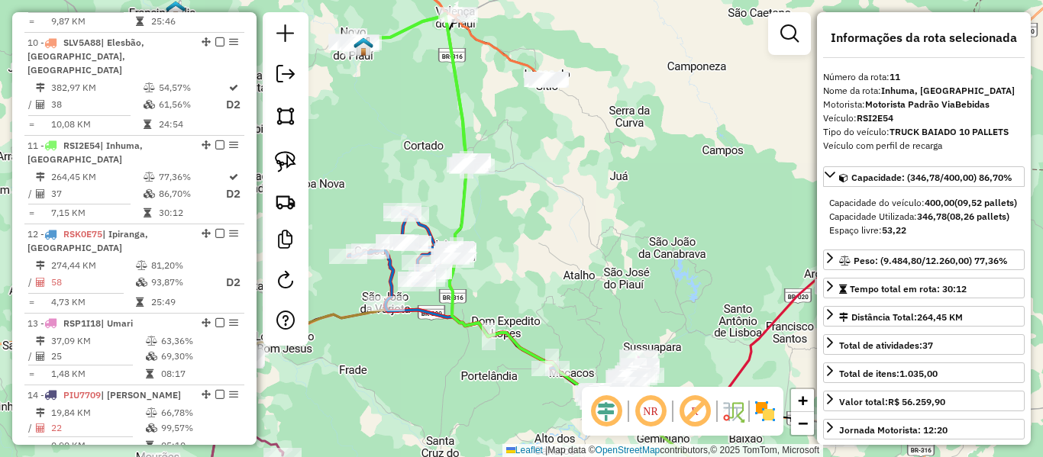
drag, startPoint x: 563, startPoint y: 289, endPoint x: 500, endPoint y: 241, distance: 79.4
click at [500, 241] on div "Janela de atendimento Grade de atendimento Capacidade Transportadoras Veículos …" at bounding box center [521, 228] width 1043 height 457
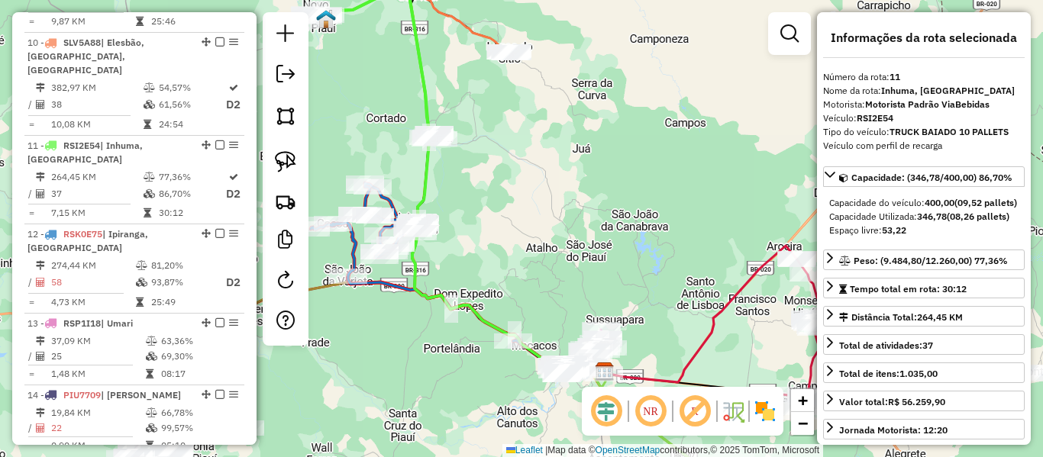
drag, startPoint x: 515, startPoint y: 192, endPoint x: 527, endPoint y: 251, distance: 59.3
click at [541, 296] on div "Janela de atendimento Grade de atendimento Capacidade Transportadoras Veículos …" at bounding box center [521, 228] width 1043 height 457
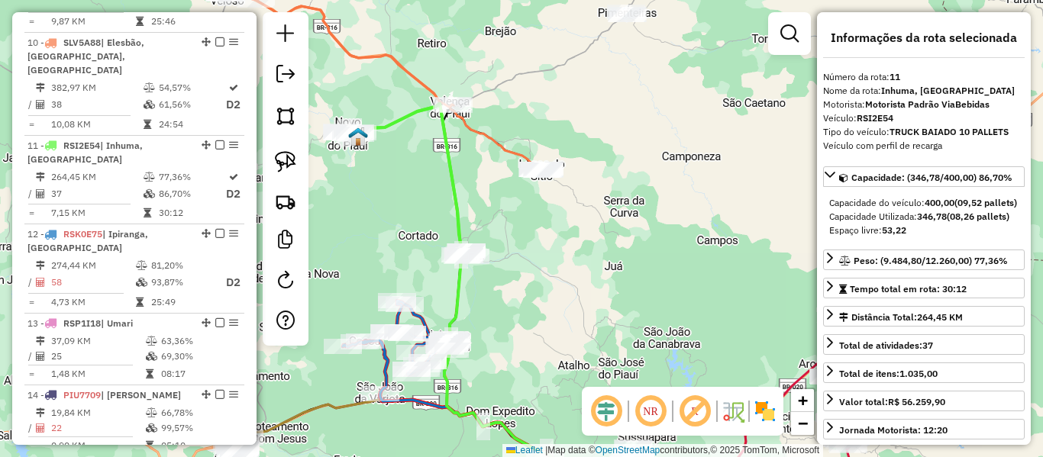
click at [501, 147] on icon at bounding box center [384, 76] width 322 height 189
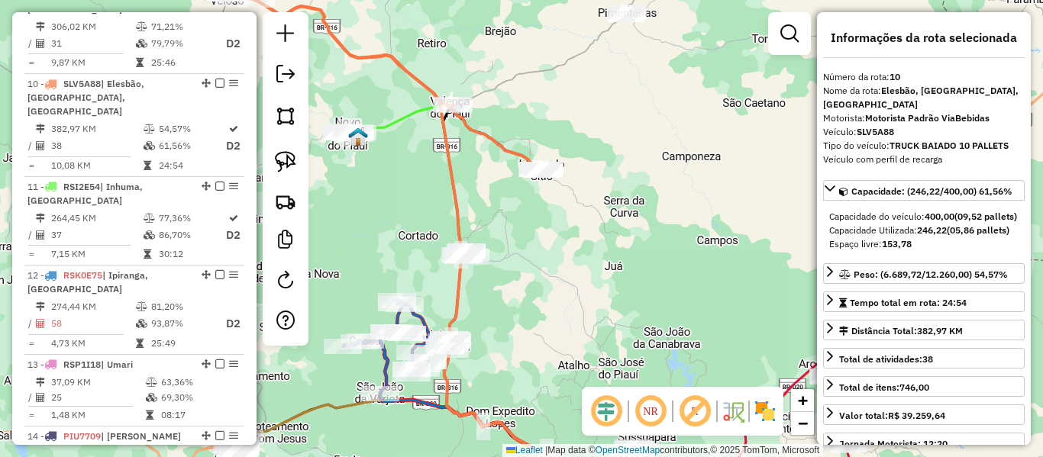
scroll to position [1304, 0]
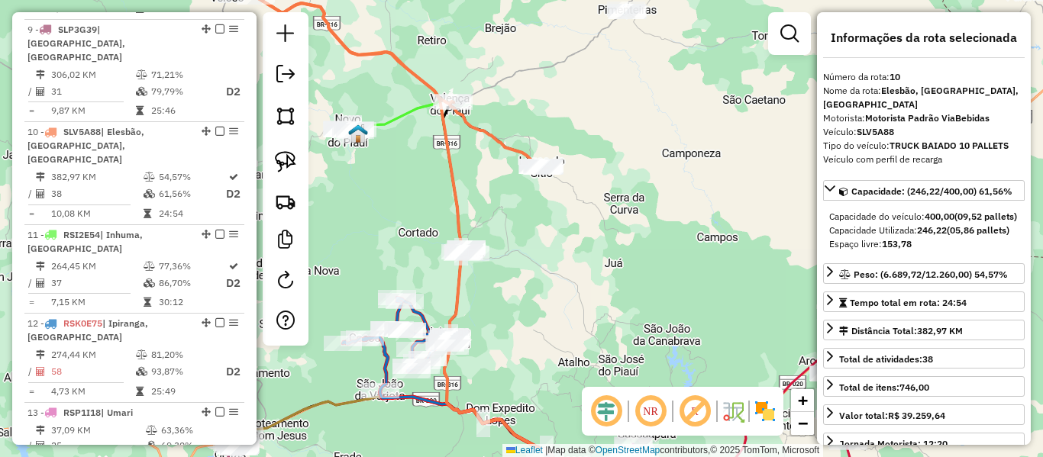
drag, startPoint x: 566, startPoint y: 264, endPoint x: 541, endPoint y: 165, distance: 102.4
click at [541, 166] on div "Janela de atendimento Grade de atendimento Capacidade Transportadoras Veículos …" at bounding box center [521, 228] width 1043 height 457
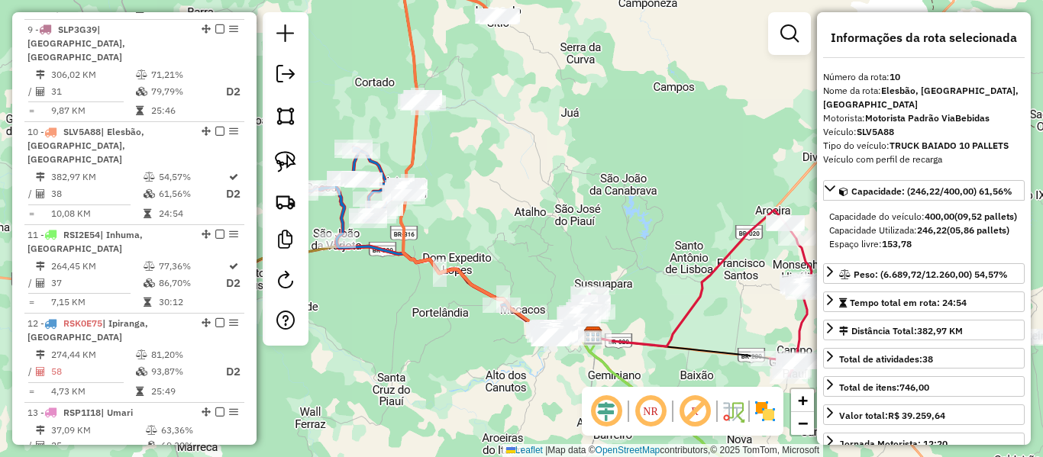
drag, startPoint x: 529, startPoint y: 202, endPoint x: 484, endPoint y: 133, distance: 82.4
click at [485, 137] on div "Janela de atendimento Grade de atendimento Capacidade Transportadoras Veículos …" at bounding box center [521, 228] width 1043 height 457
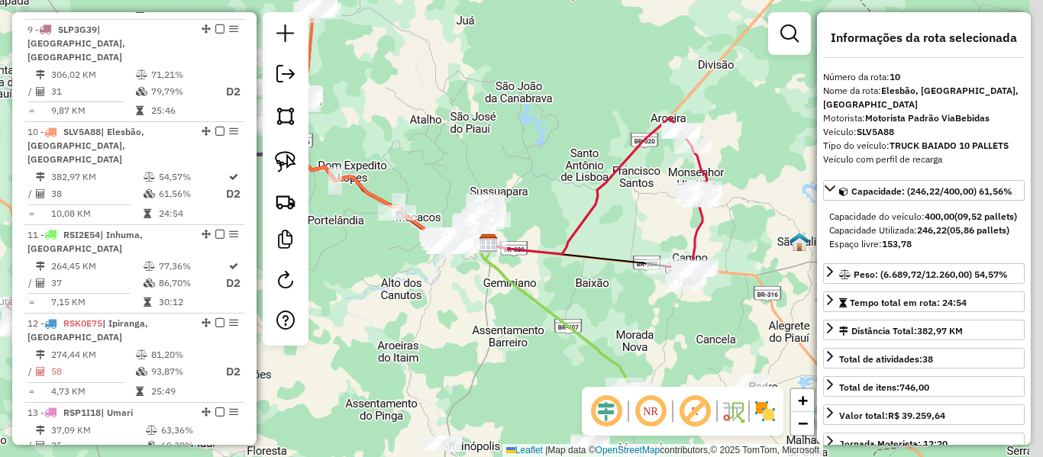
drag, startPoint x: 616, startPoint y: 325, endPoint x: 471, endPoint y: 273, distance: 153.9
click at [467, 275] on div "Janela de atendimento Grade de atendimento Capacidade Transportadoras Veículos …" at bounding box center [521, 228] width 1043 height 457
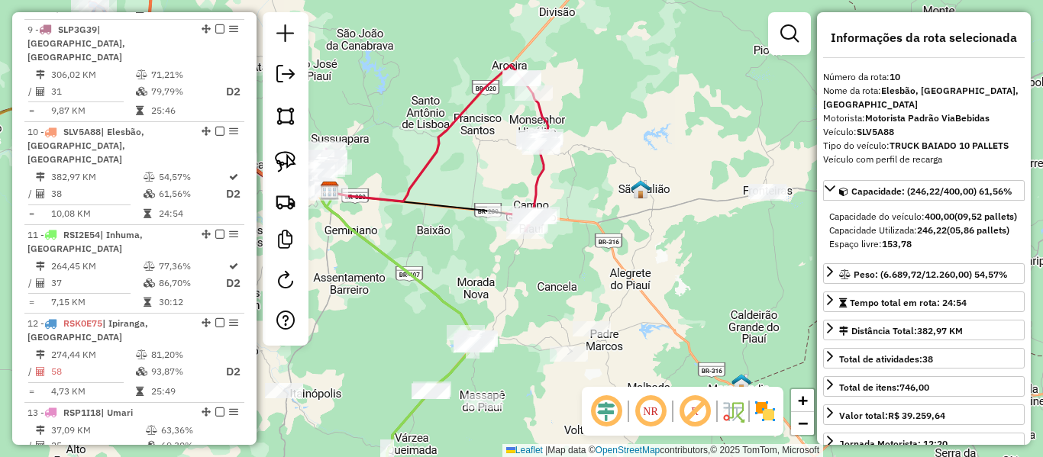
click at [541, 180] on icon at bounding box center [527, 155] width 42 height 154
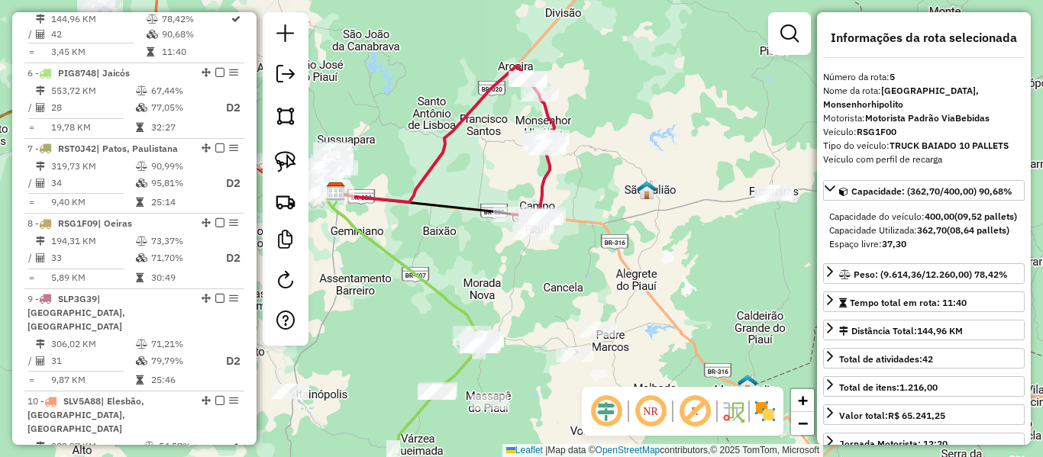
drag, startPoint x: 389, startPoint y: 260, endPoint x: 508, endPoint y: 233, distance: 122.3
click at [485, 233] on icon at bounding box center [406, 347] width 158 height 313
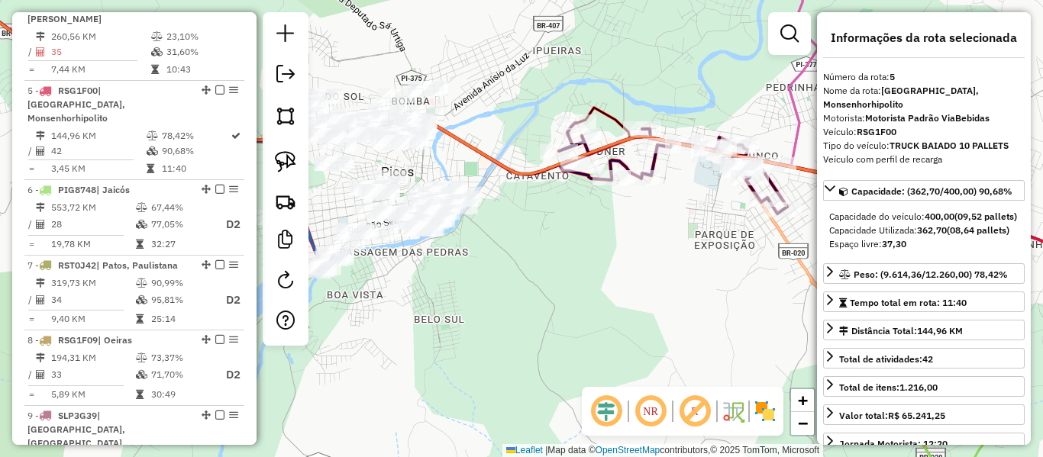
drag, startPoint x: 603, startPoint y: 282, endPoint x: 567, endPoint y: 229, distance: 63.8
click at [535, 290] on div "Janela de atendimento Grade de atendimento Capacidade Transportadoras Veículos …" at bounding box center [521, 228] width 1043 height 457
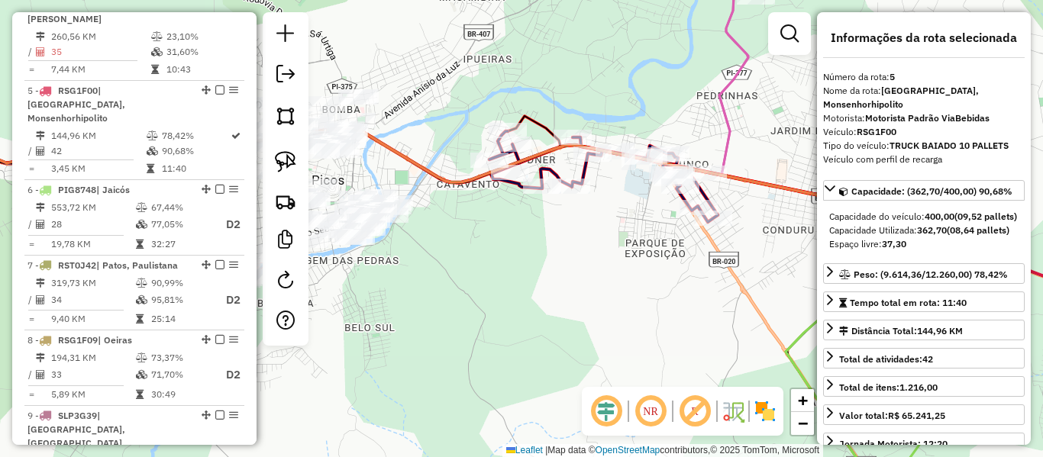
click at [586, 177] on icon at bounding box center [604, 176] width 228 height 91
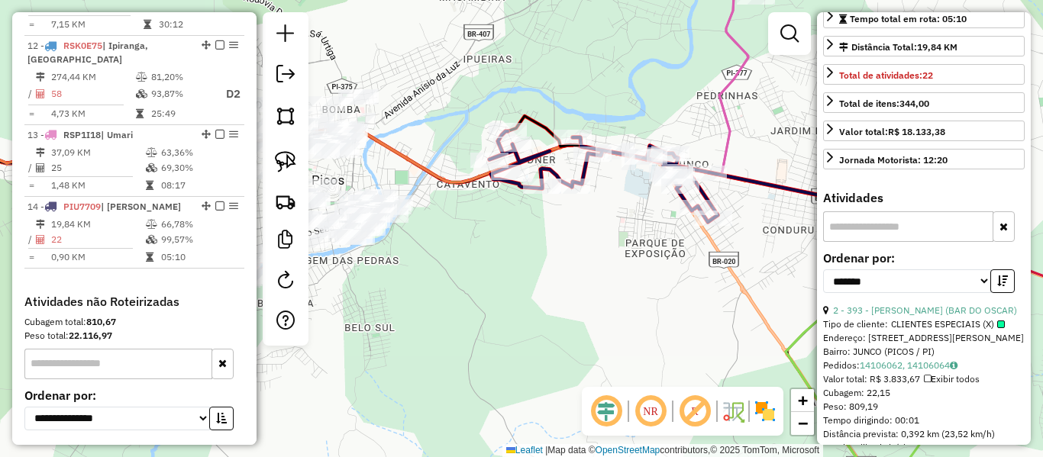
scroll to position [305, 0]
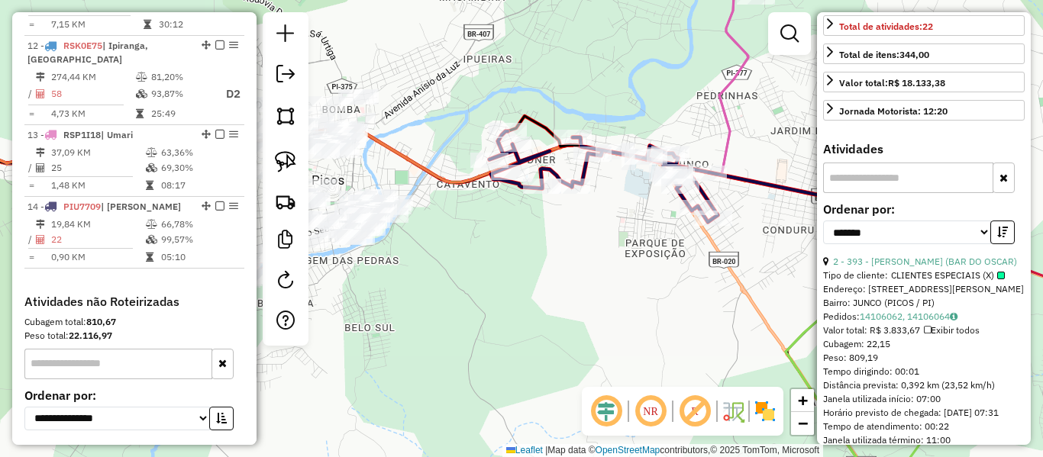
click at [871, 269] on div "2 - 393 - MARIA DO SOCORRO LEAL (BAR DO OSCAR)" at bounding box center [924, 262] width 202 height 14
click at [852, 267] on link "2 - 393 - MARIA DO SOCORRO LEAL (BAR DO OSCAR)" at bounding box center [925, 261] width 184 height 11
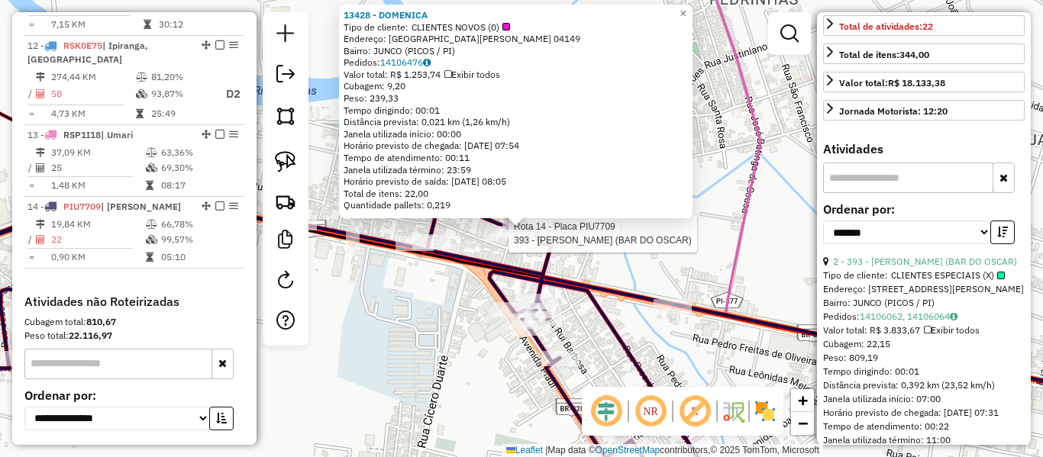
click at [506, 241] on div at bounding box center [504, 233] width 38 height 15
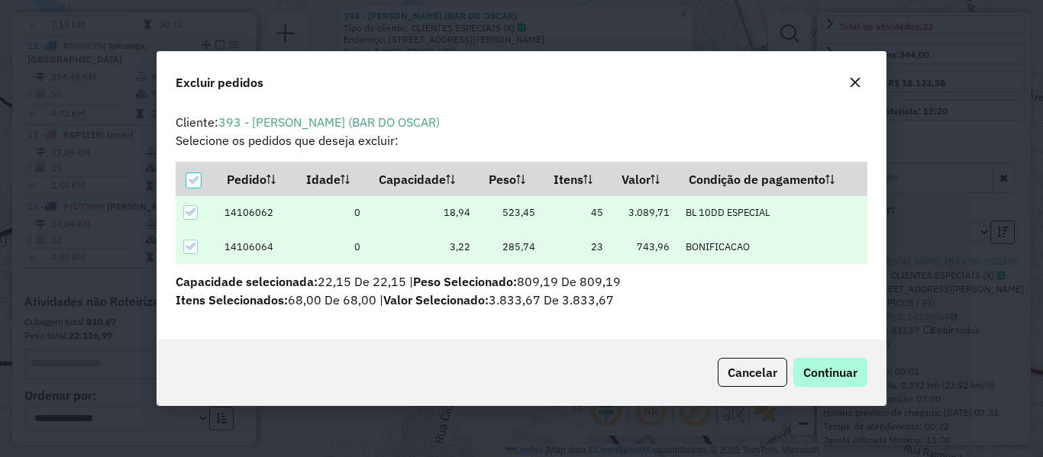
scroll to position [0, 0]
click at [815, 367] on span "Continuar" at bounding box center [830, 372] width 54 height 15
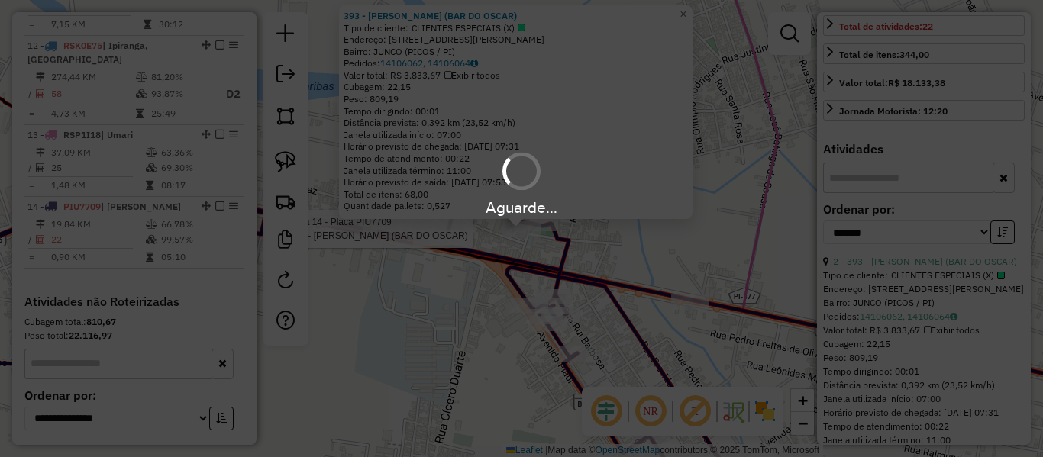
scroll to position [292, 0]
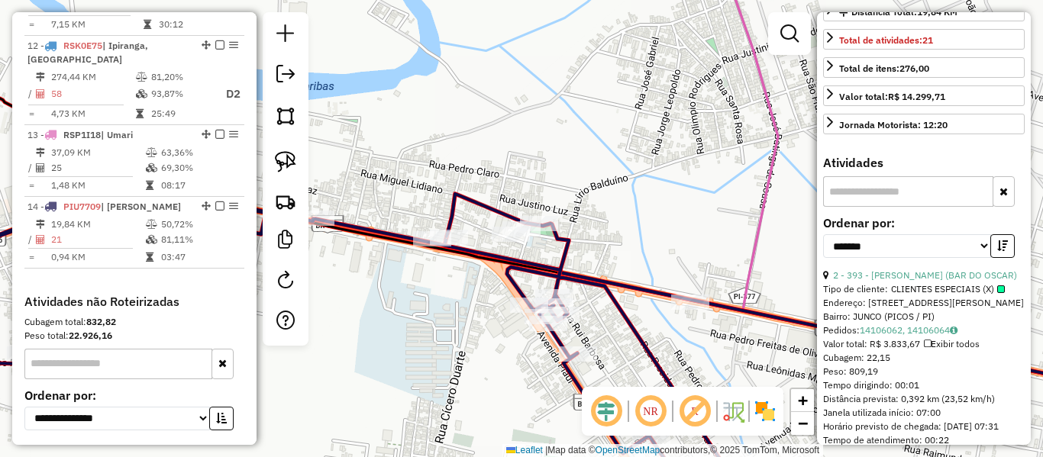
click at [626, 319] on icon at bounding box center [311, 328] width 832 height 339
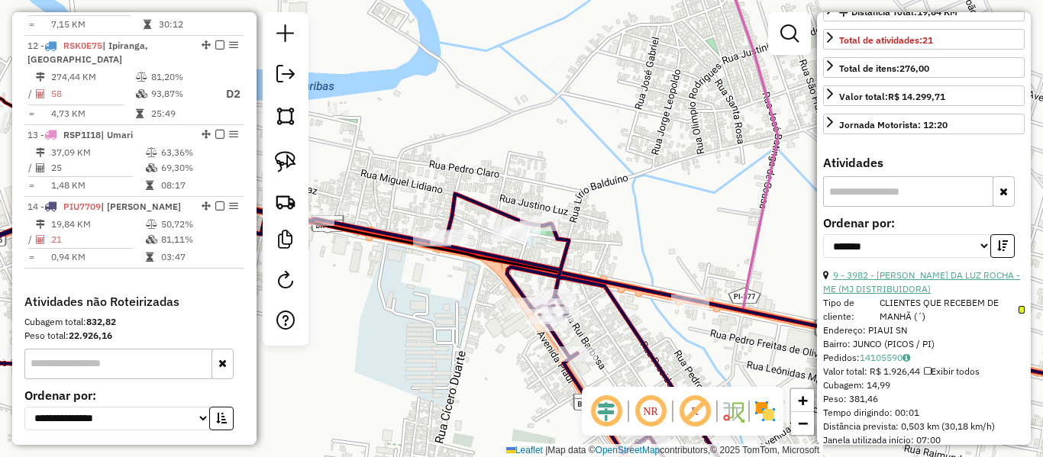
click at [888, 293] on link "9 - 3982 - MARCIO JUNIOR DA LUZ ROCHA - ME (MJ DISTRIBUIDORA)" at bounding box center [921, 282] width 197 height 25
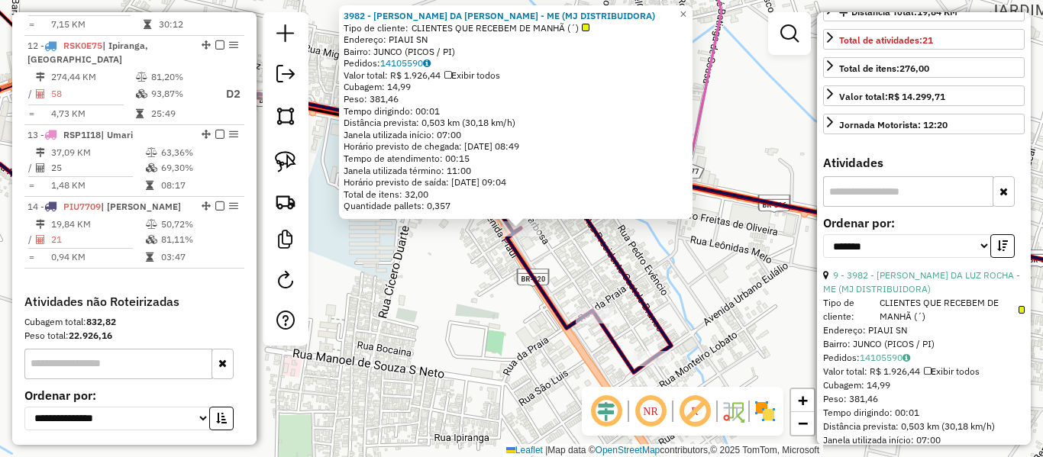
click at [504, 275] on div "3982 - MARCIO JUNIOR DA LUZ ROCHA - ME (MJ DISTRIBUIDORA) Tipo de cliente: CLIE…" at bounding box center [521, 228] width 1043 height 457
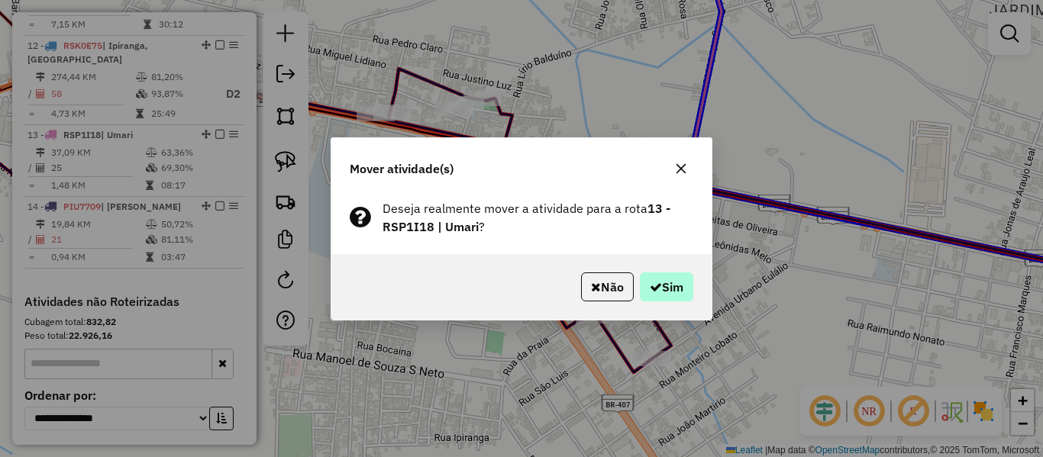
drag, startPoint x: 658, startPoint y: 308, endPoint x: 659, endPoint y: 296, distance: 11.6
click at [658, 305] on div "Não Sim" at bounding box center [521, 287] width 380 height 66
click at [660, 296] on button "Sim" at bounding box center [666, 287] width 53 height 29
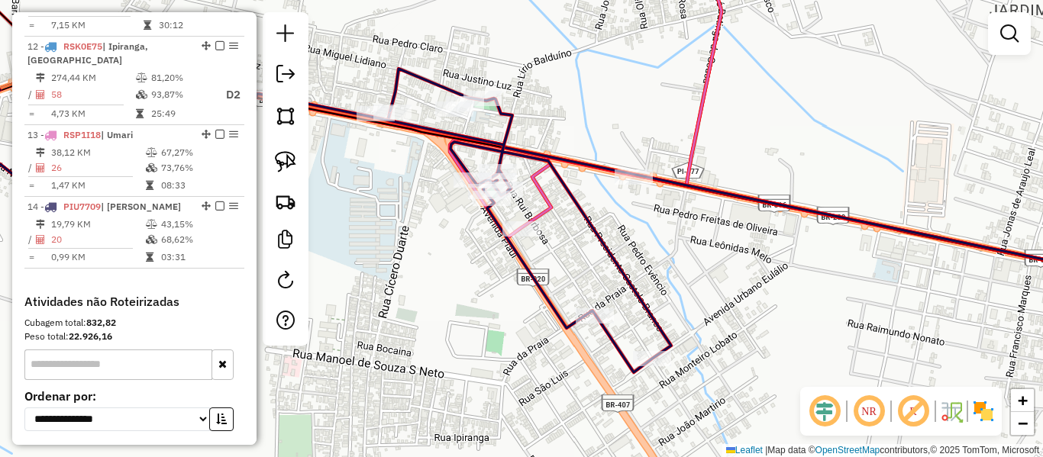
click at [623, 274] on icon at bounding box center [283, 203] width 776 height 339
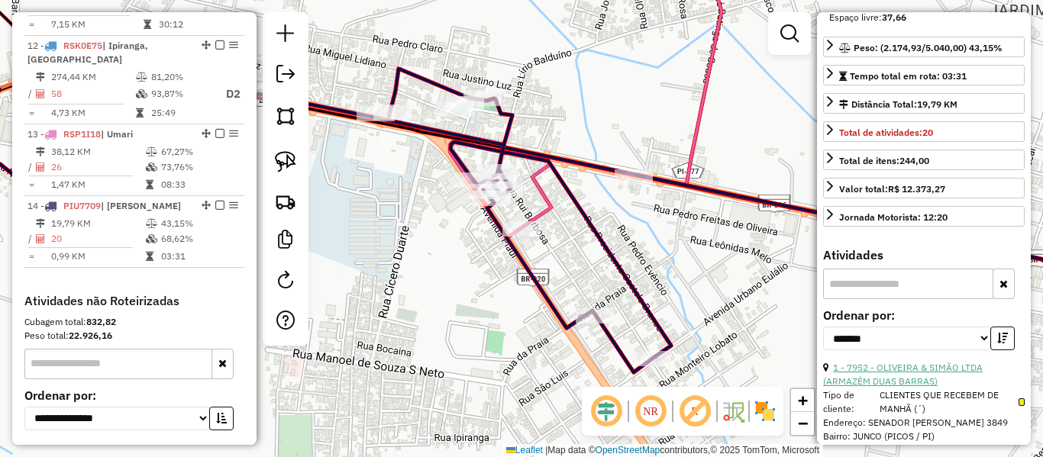
scroll to position [305, 0]
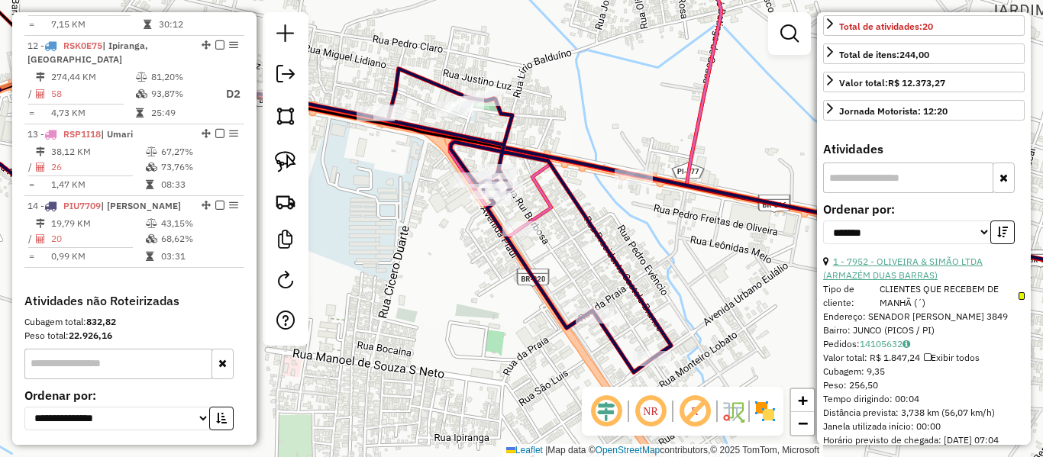
click at [885, 277] on link "1 - 7952 - OLIVEIRA & SIMÃO LTDA (ARMAZÉM DUAS BARRAS)" at bounding box center [903, 268] width 160 height 25
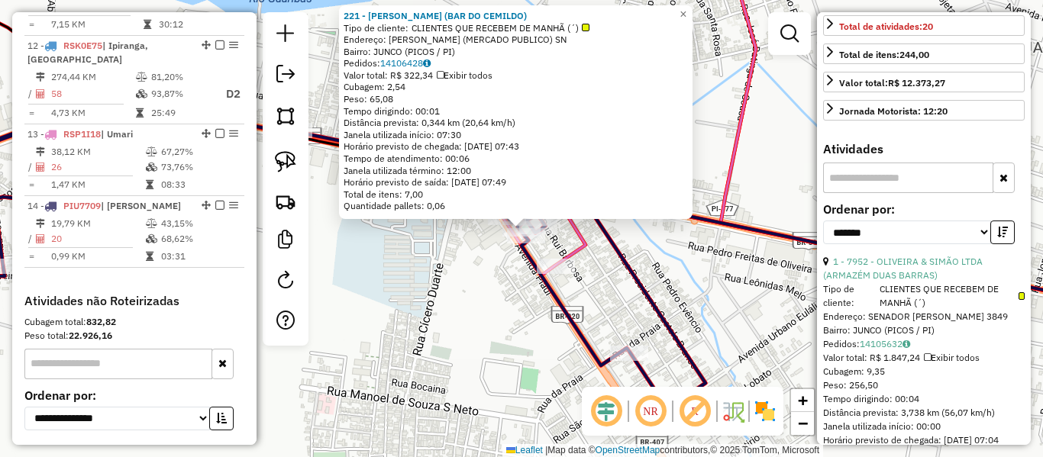
click at [442, 263] on div "Rota 14 - Placa PIU7709 2691 - TRAILLER DO MOURA 221 - FRANCEMILDO FRANCISCO FE…" at bounding box center [521, 228] width 1043 height 457
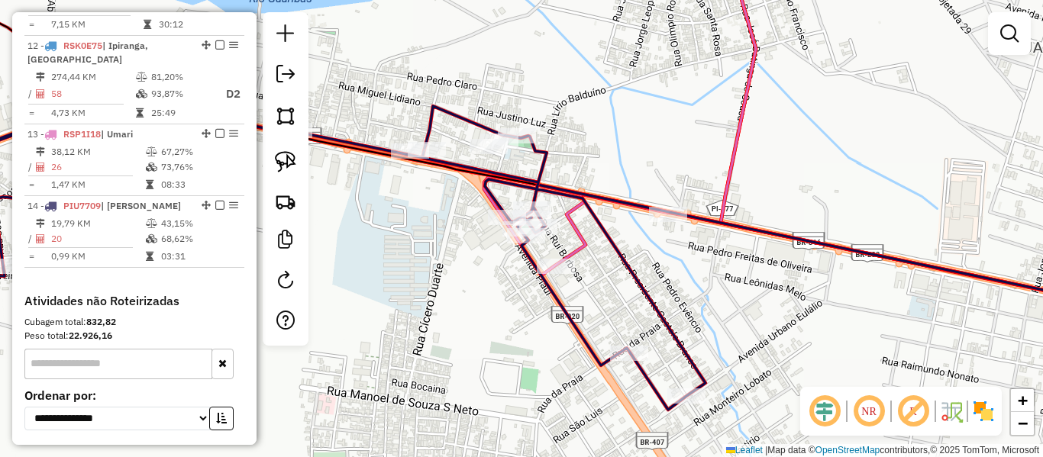
drag, startPoint x: 433, startPoint y: 258, endPoint x: 506, endPoint y: 301, distance: 84.2
click at [505, 299] on div "Janela de atendimento Grade de atendimento Capacidade Transportadoras Veículos …" at bounding box center [521, 228] width 1043 height 457
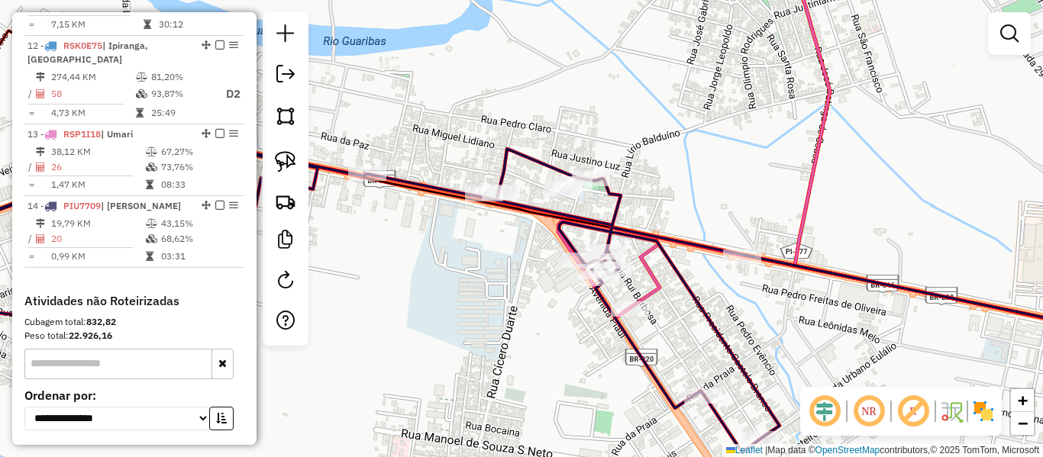
drag, startPoint x: 470, startPoint y: 301, endPoint x: 609, endPoint y: 289, distance: 139.5
click at [608, 290] on div "Janela de atendimento Grade de atendimento Capacidade Transportadoras Veículos …" at bounding box center [521, 228] width 1043 height 457
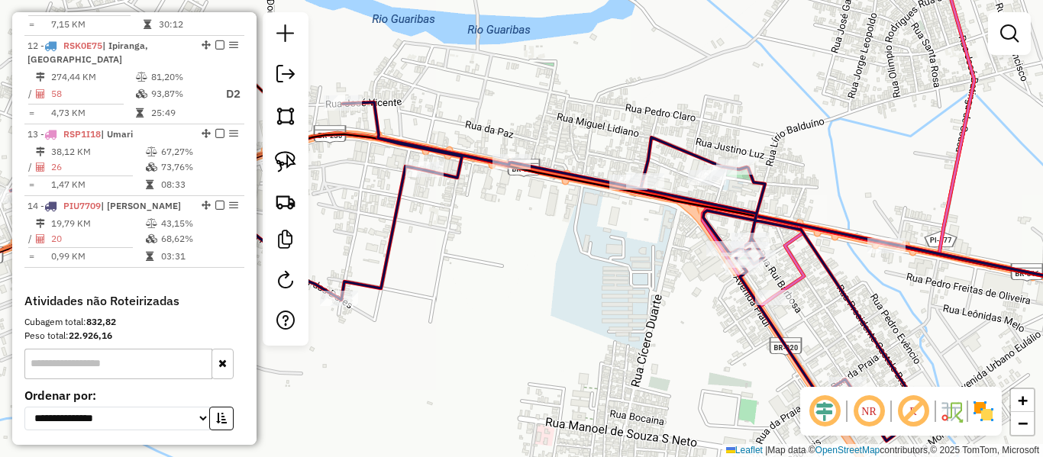
drag, startPoint x: 684, startPoint y: 295, endPoint x: 721, endPoint y: 307, distance: 38.6
click at [745, 307] on div "Janela de atendimento Grade de atendimento Capacidade Transportadoras Veículos …" at bounding box center [521, 228] width 1043 height 457
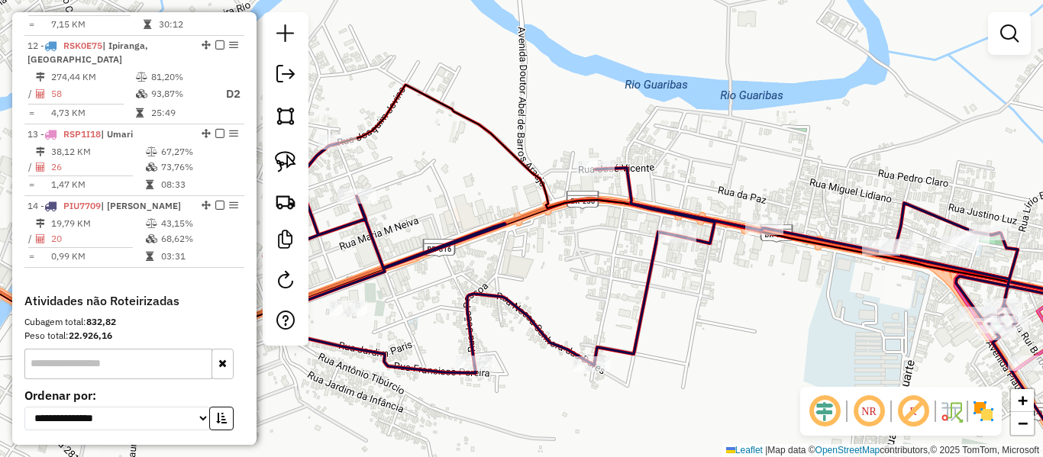
click at [651, 285] on icon at bounding box center [705, 324] width 884 height 360
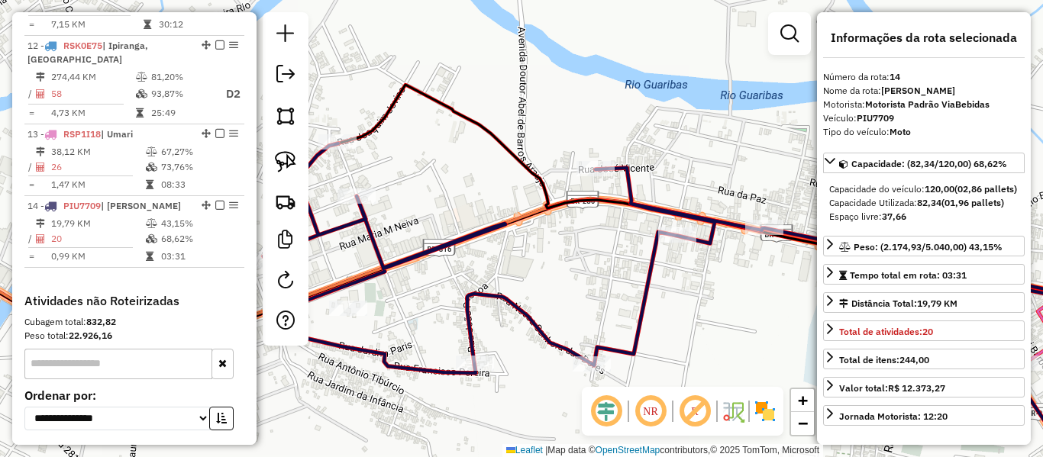
drag, startPoint x: 584, startPoint y: 294, endPoint x: 710, endPoint y: 261, distance: 129.5
click at [700, 265] on div "Janela de atendimento Grade de atendimento Capacidade Transportadoras Veículos …" at bounding box center [521, 228] width 1043 height 457
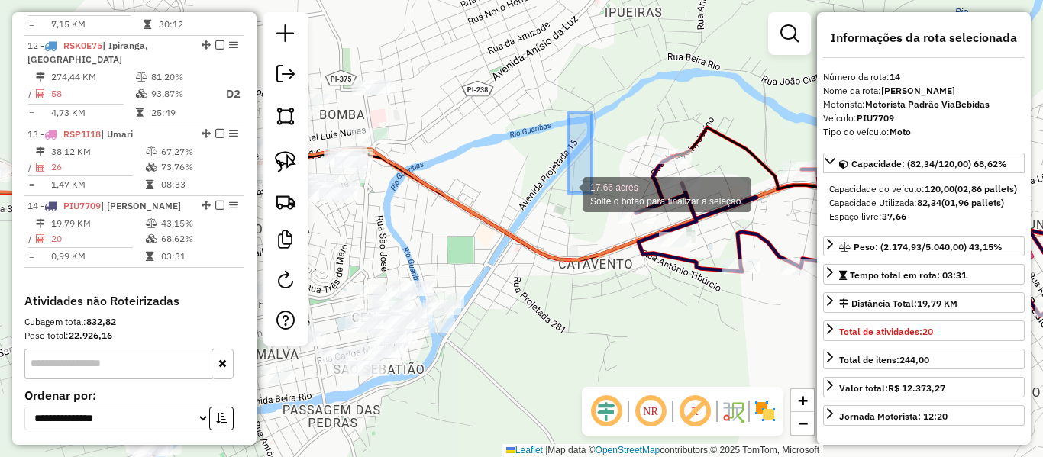
drag, startPoint x: 613, startPoint y: 129, endPoint x: 568, endPoint y: 193, distance: 78.4
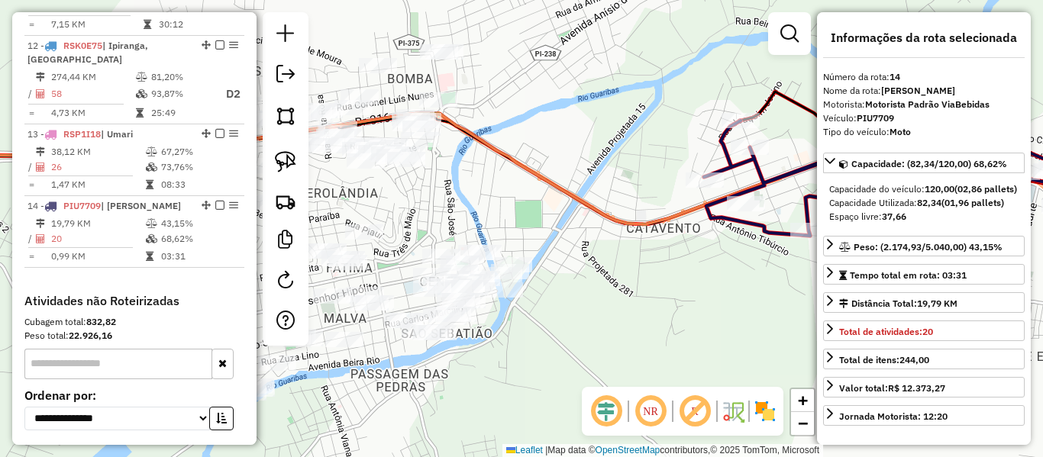
drag, startPoint x: 543, startPoint y: 186, endPoint x: 609, endPoint y: 153, distance: 73.8
click at [609, 153] on div "Janela de atendimento Grade de atendimento Capacidade Transportadoras Veículos …" at bounding box center [521, 228] width 1043 height 457
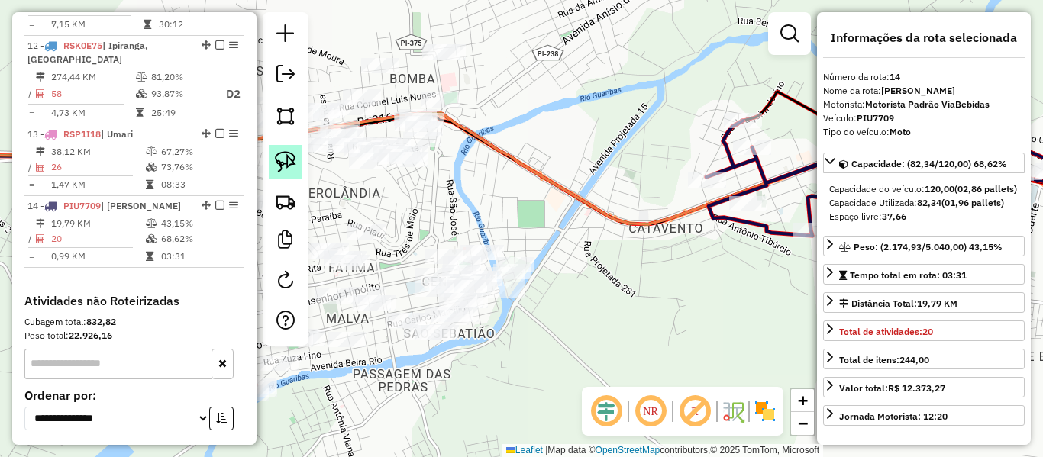
click at [280, 151] on img at bounding box center [285, 161] width 21 height 21
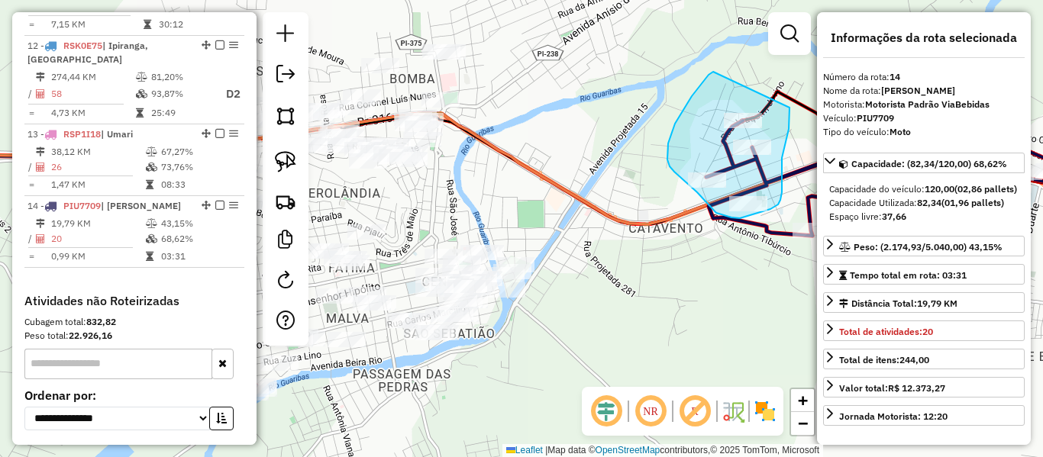
drag, startPoint x: 713, startPoint y: 72, endPoint x: 790, endPoint y: 108, distance: 84.4
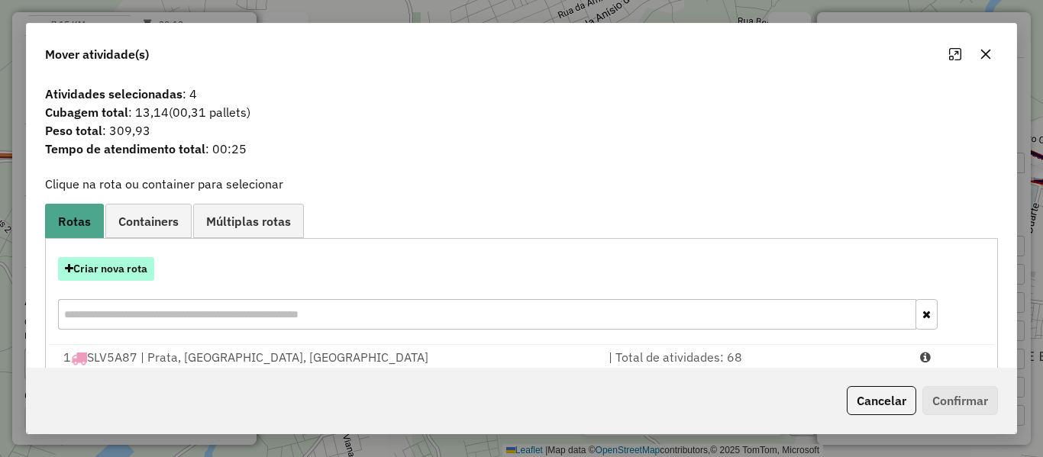
click at [111, 273] on button "Criar nova rota" at bounding box center [106, 269] width 96 height 24
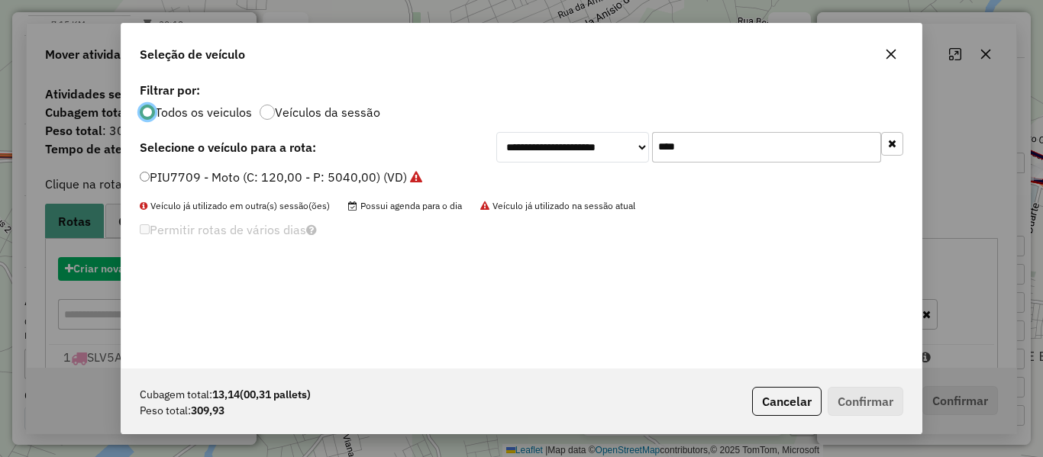
scroll to position [8, 5]
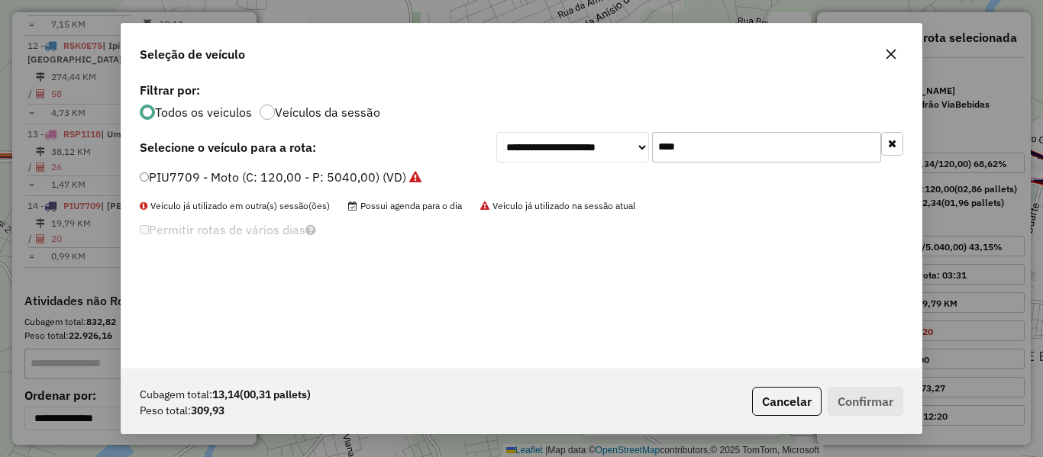
drag, startPoint x: 699, startPoint y: 154, endPoint x: 488, endPoint y: 175, distance: 211.8
click at [488, 175] on div "**********" at bounding box center [521, 224] width 800 height 290
type input "****"
click at [178, 179] on label "PIM1468 - Moto (C: 120,00 - P: 5040,00) (VD)" at bounding box center [274, 177] width 269 height 18
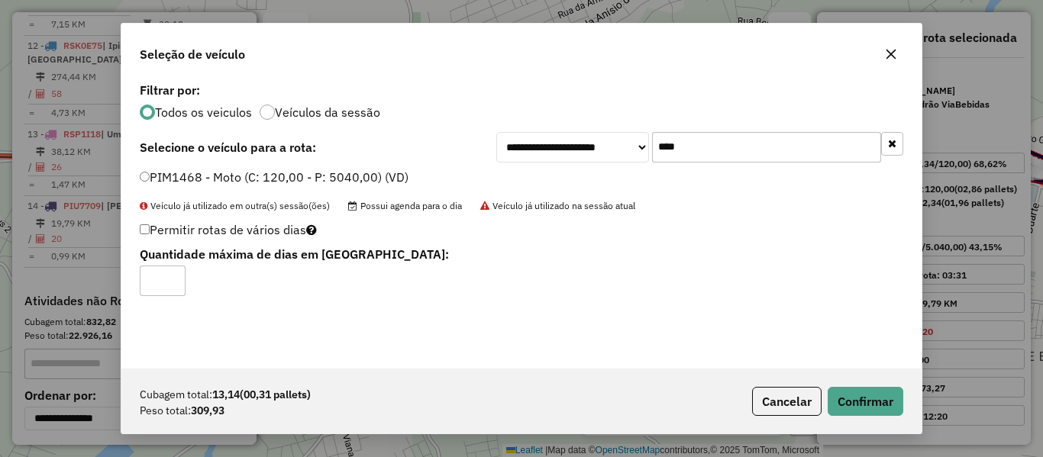
type input "*"
click at [170, 277] on input "*" at bounding box center [163, 281] width 46 height 31
click at [865, 393] on button "Confirmar" at bounding box center [866, 401] width 76 height 29
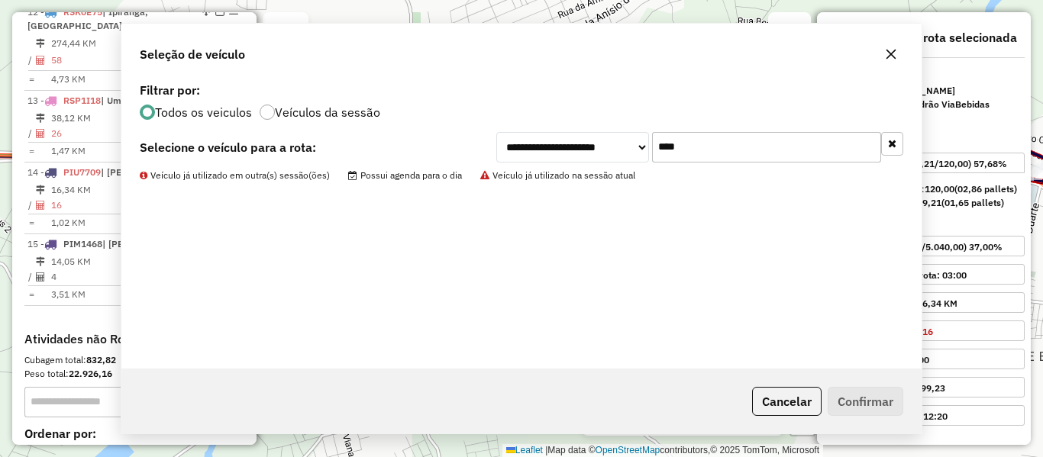
scroll to position [1662, 0]
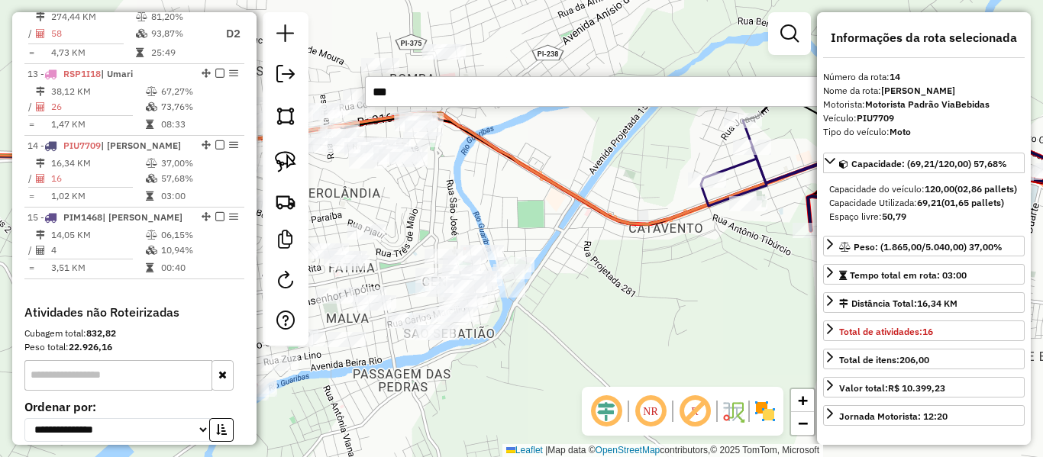
type input "****"
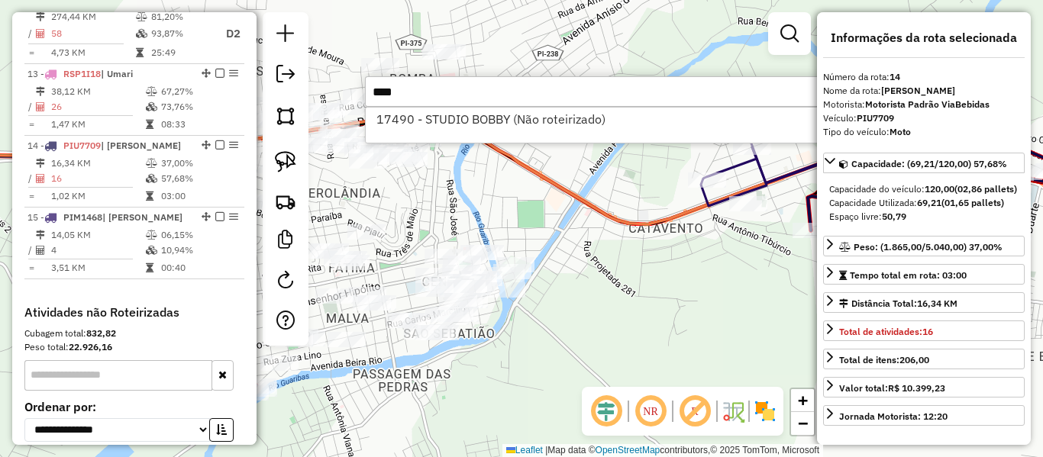
click at [461, 182] on div "Janela de atendimento Grade de atendimento Capacidade Transportadoras Veículos …" at bounding box center [521, 228] width 1043 height 457
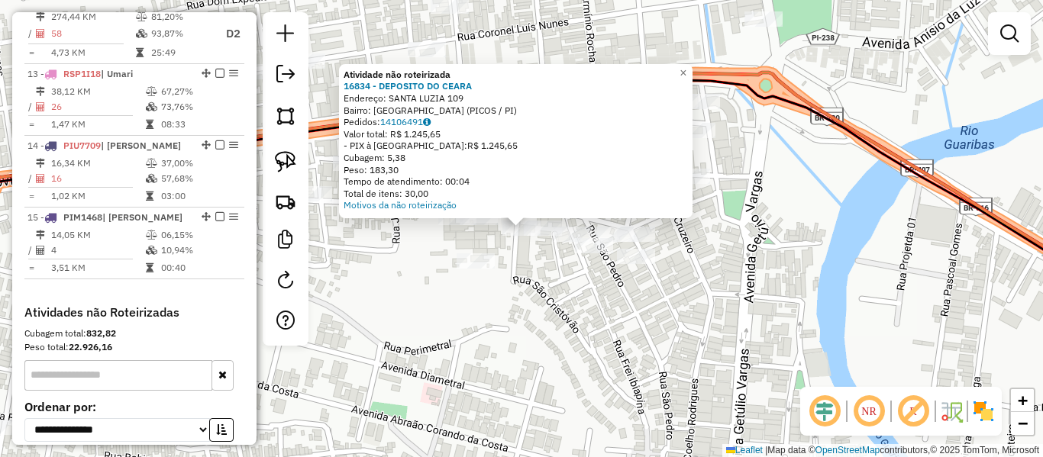
click at [512, 277] on div "Atividade não roteirizada 16834 - DEPOSITO DO CEARA Endereço: SANTA LUZIA 109 B…" at bounding box center [521, 228] width 1043 height 457
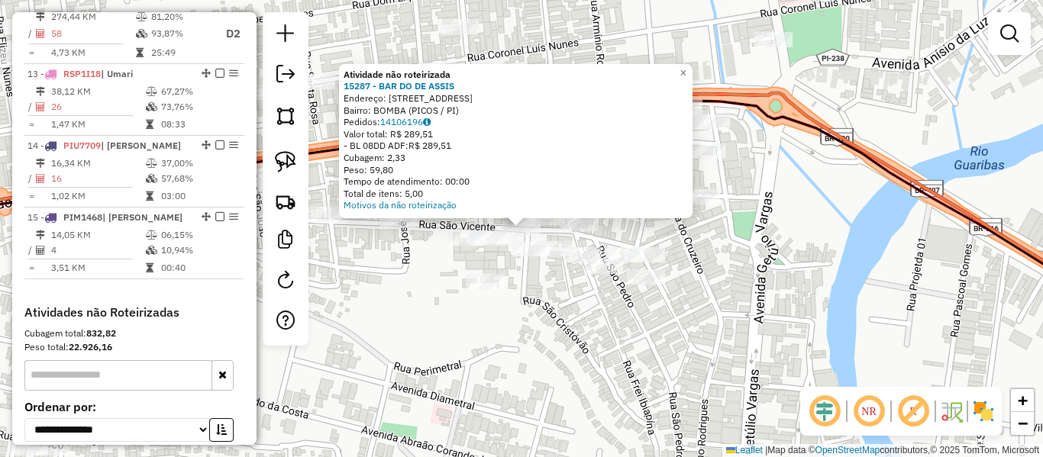
click at [553, 288] on div "Atividade não roteirizada 15287 - BAR DO DE ASSIS Endereço: RUA FREI IBIAPINO 2…" at bounding box center [521, 228] width 1043 height 457
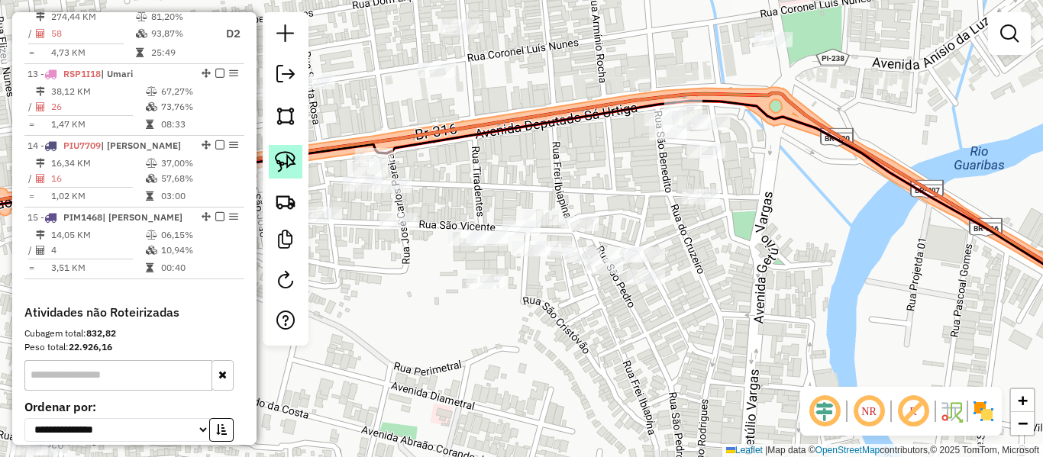
click at [288, 163] on img at bounding box center [285, 161] width 21 height 21
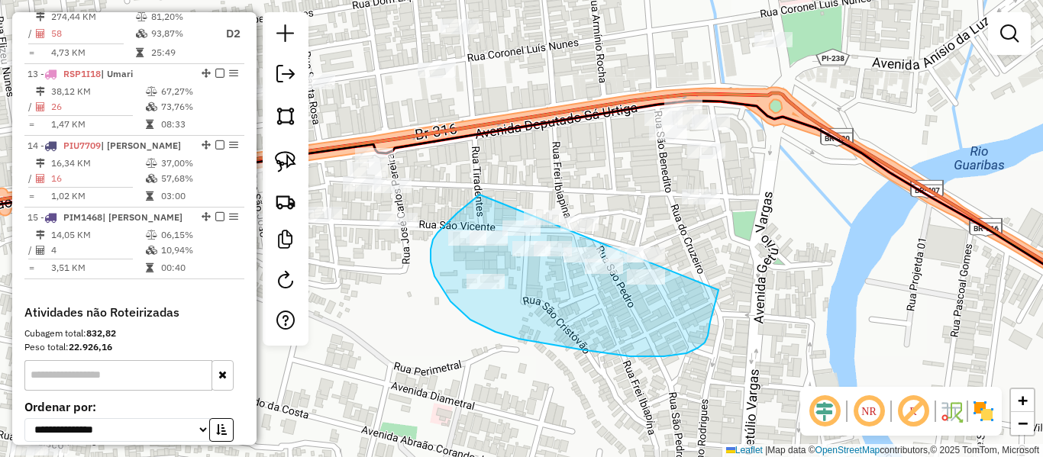
drag, startPoint x: 477, startPoint y: 197, endPoint x: 706, endPoint y: 252, distance: 235.6
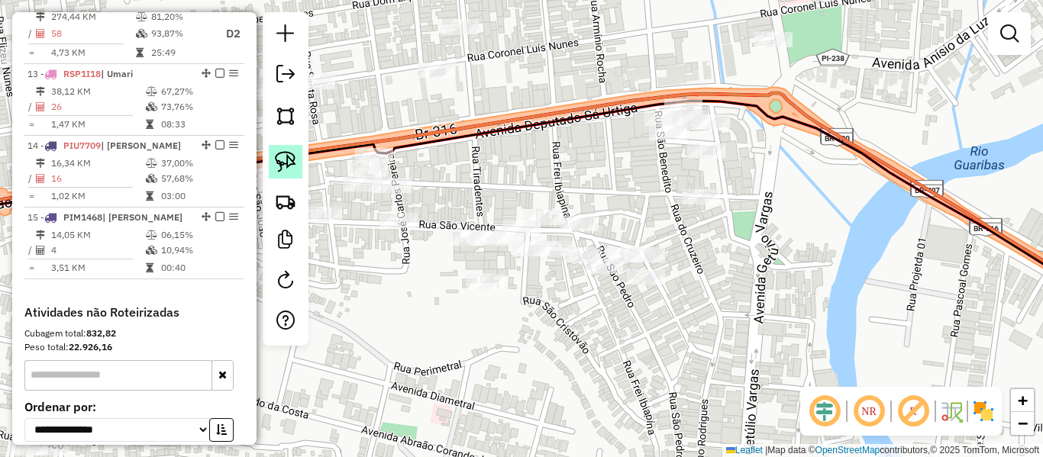
click at [291, 154] on img at bounding box center [285, 161] width 21 height 21
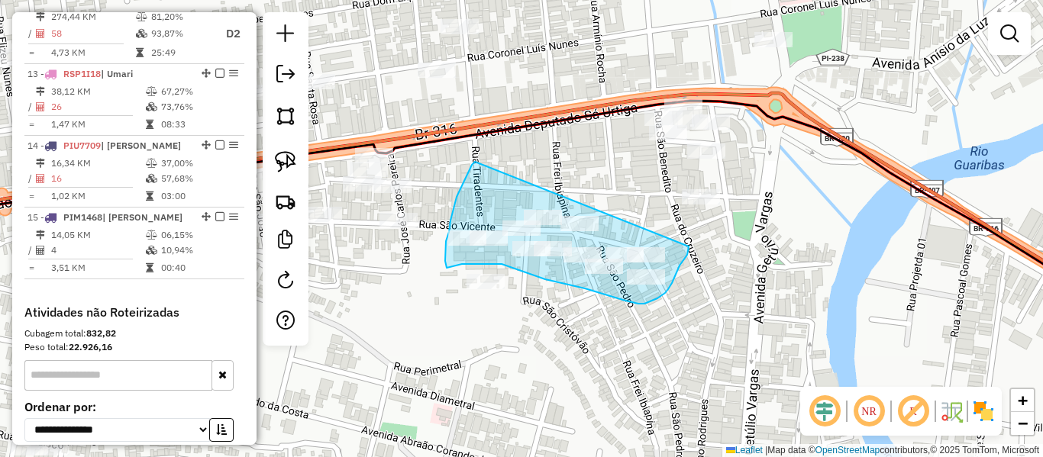
drag, startPoint x: 475, startPoint y: 162, endPoint x: 689, endPoint y: 247, distance: 230.0
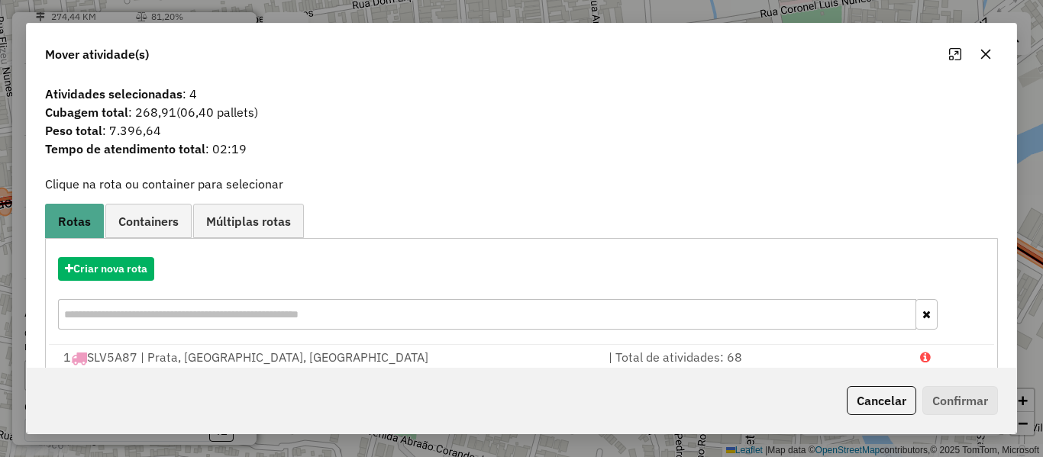
click at [891, 402] on button "Cancelar" at bounding box center [882, 400] width 70 height 29
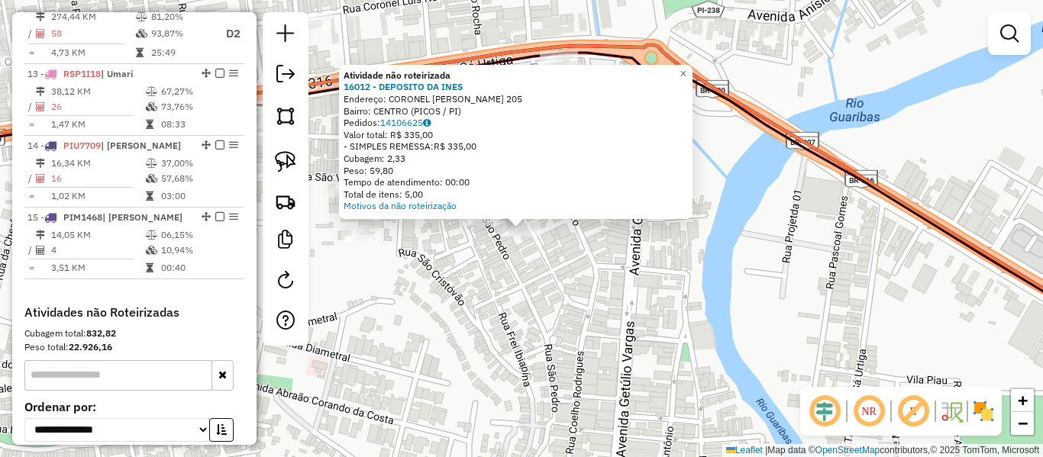
click at [551, 266] on div "Atividade não roteirizada 16012 - DEPOSITO DA INES Endereço: CORONEL RAIMUNDO M…" at bounding box center [521, 228] width 1043 height 457
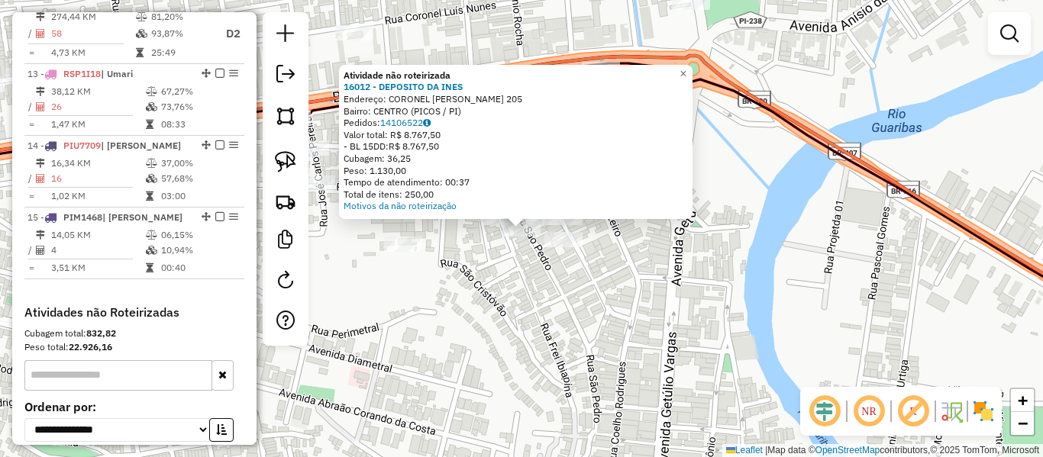
click at [512, 252] on div "Atividade não roteirizada 16012 - DEPOSITO DA INES Endereço: CORONEL RAIMUNDO M…" at bounding box center [521, 228] width 1043 height 457
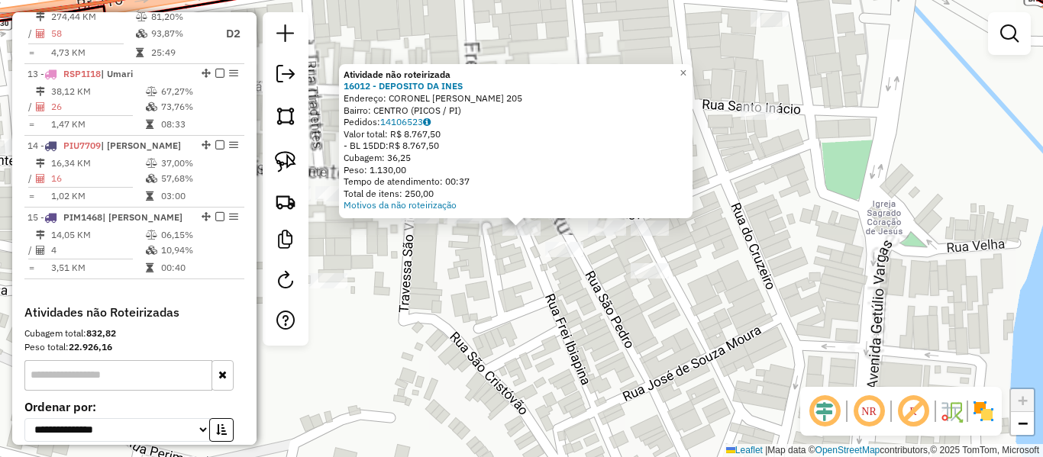
click at [493, 260] on div "Atividade não roteirizada 16012 - DEPOSITO DA INES Endereço: CORONEL RAIMUNDO M…" at bounding box center [521, 228] width 1043 height 457
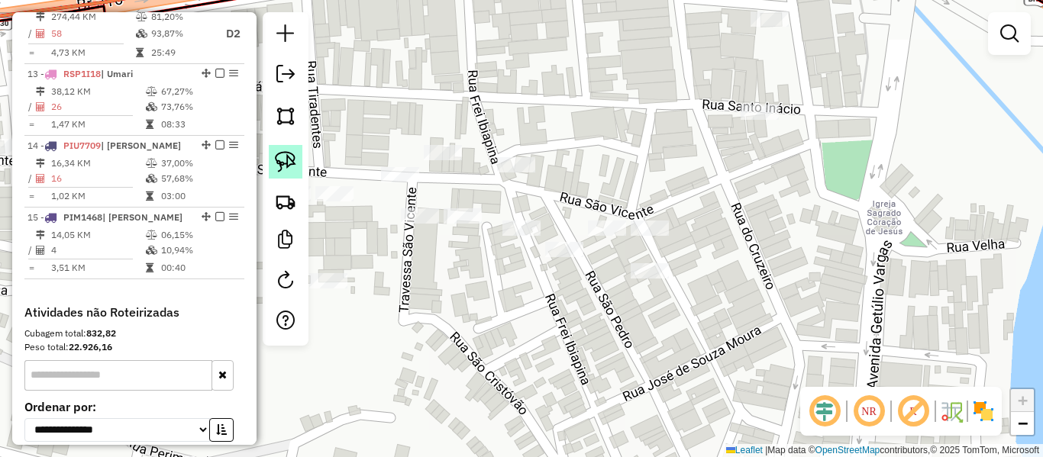
click at [293, 160] on img at bounding box center [285, 161] width 21 height 21
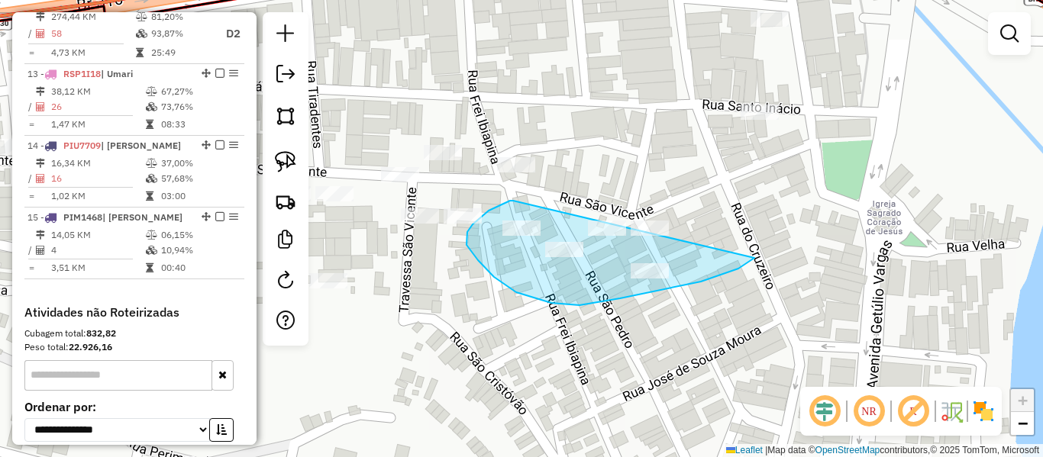
drag, startPoint x: 510, startPoint y: 201, endPoint x: 762, endPoint y: 202, distance: 252.0
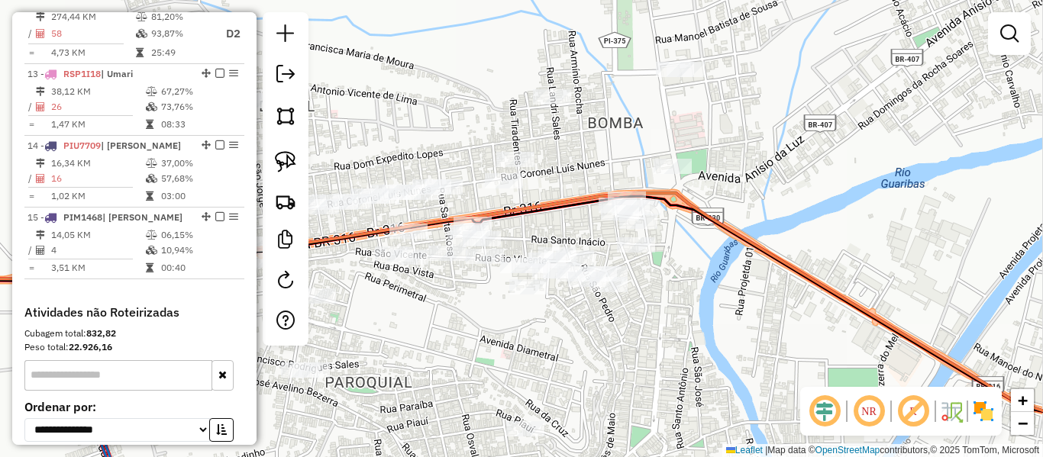
drag, startPoint x: 731, startPoint y: 281, endPoint x: 622, endPoint y: 302, distance: 111.3
click at [627, 302] on div "Janela de atendimento Grade de atendimento Capacidade Transportadoras Veículos …" at bounding box center [521, 228] width 1043 height 457
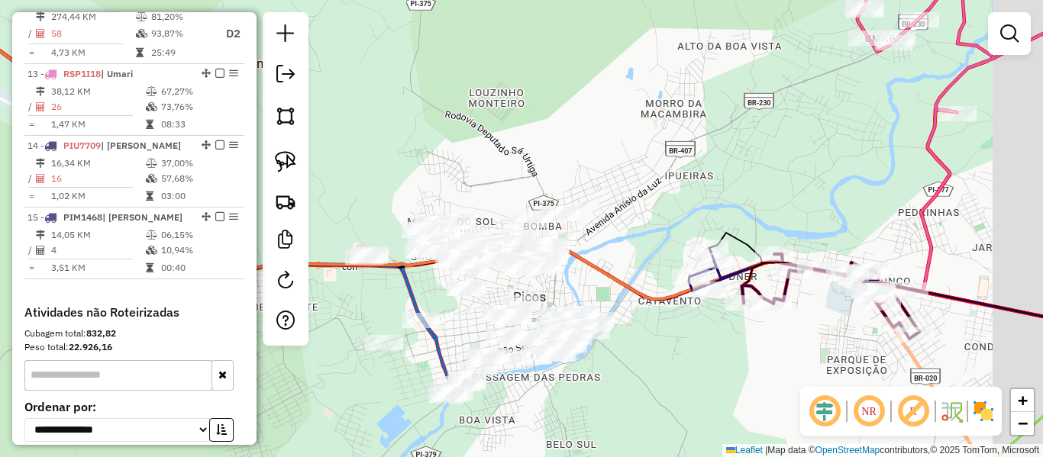
drag, startPoint x: 705, startPoint y: 248, endPoint x: 568, endPoint y: 226, distance: 138.5
click at [534, 232] on div "Janela de atendimento Grade de atendimento Capacidade Transportadoras Veículos …" at bounding box center [521, 228] width 1043 height 457
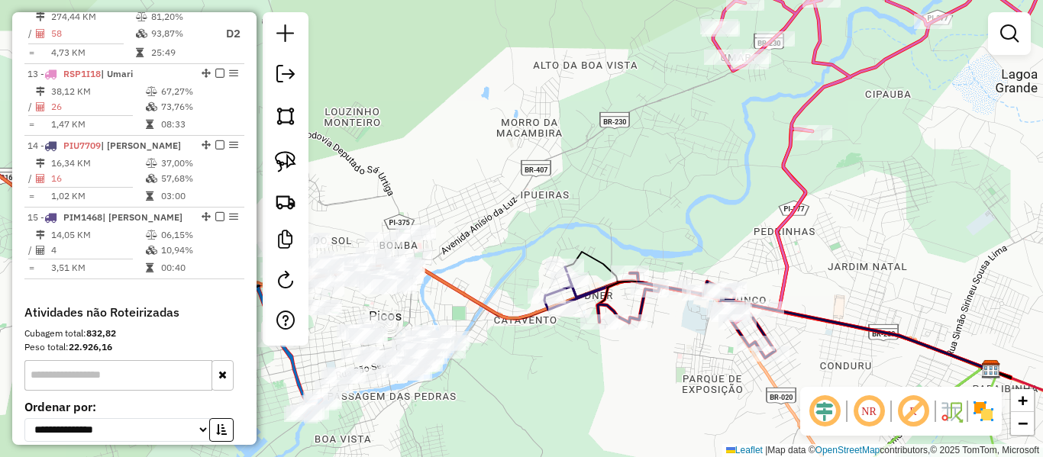
drag, startPoint x: 712, startPoint y: 171, endPoint x: 644, endPoint y: 212, distance: 79.1
click at [646, 211] on div "Janela de atendimento Grade de atendimento Capacidade Transportadoras Veículos …" at bounding box center [521, 228] width 1043 height 457
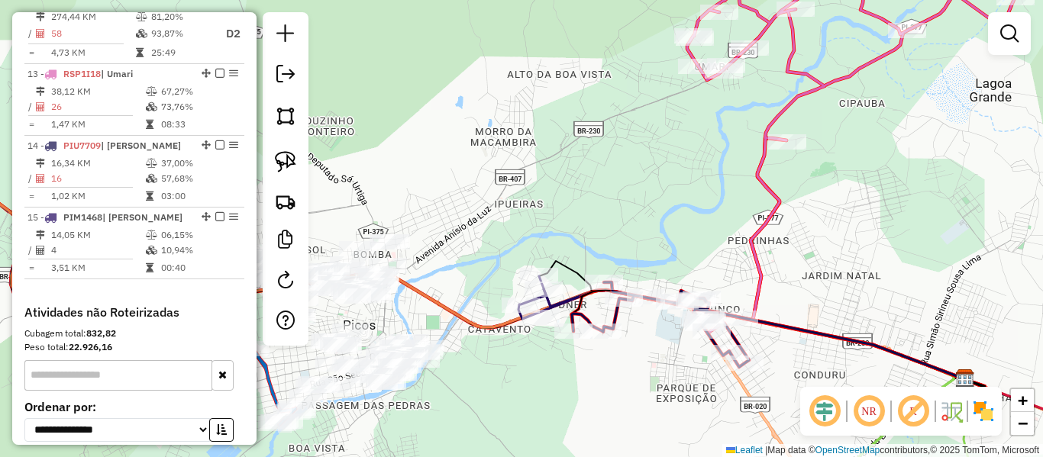
click at [752, 208] on div "Janela de atendimento Grade de atendimento Capacidade Transportadoras Veículos …" at bounding box center [521, 228] width 1043 height 457
click at [778, 212] on icon at bounding box center [854, 144] width 335 height 380
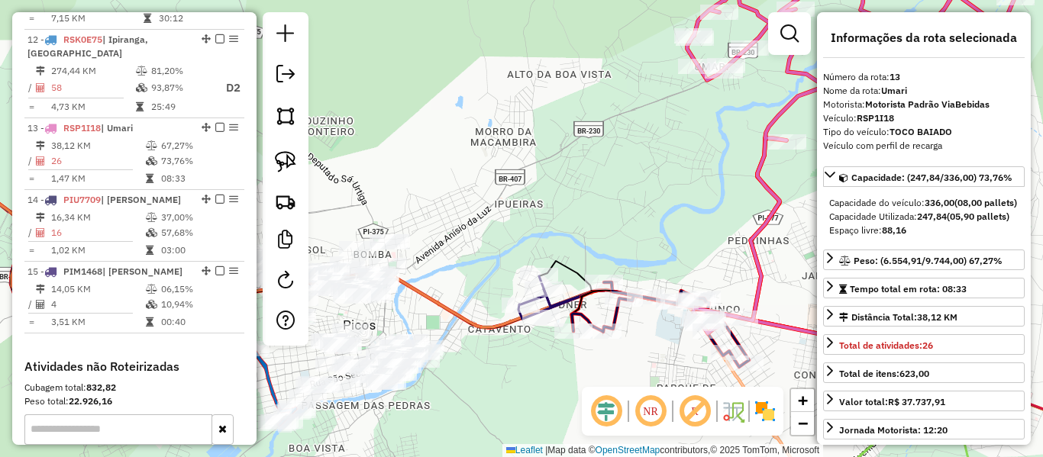
scroll to position [1590, 0]
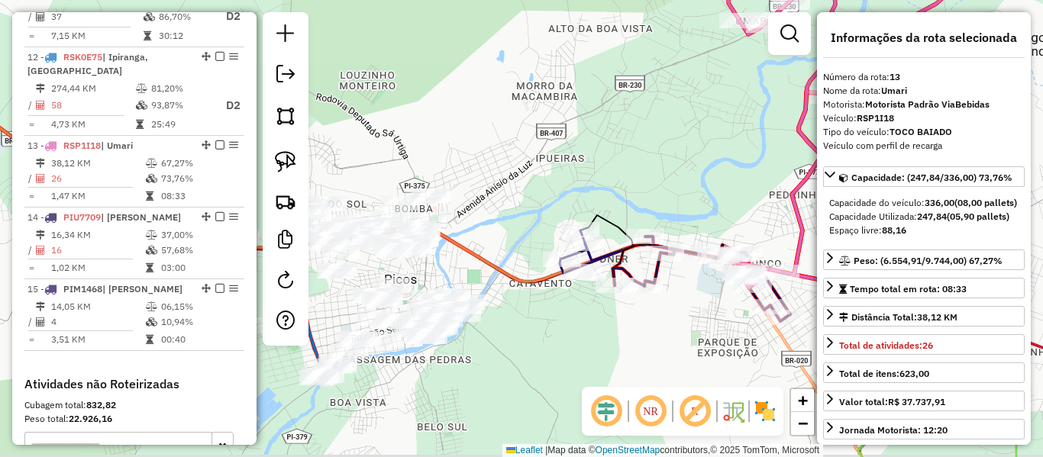
drag, startPoint x: 669, startPoint y: 177, endPoint x: 686, endPoint y: 145, distance: 36.2
click at [685, 149] on div "Janela de atendimento Grade de atendimento Capacidade Transportadoras Veículos …" at bounding box center [521, 228] width 1043 height 457
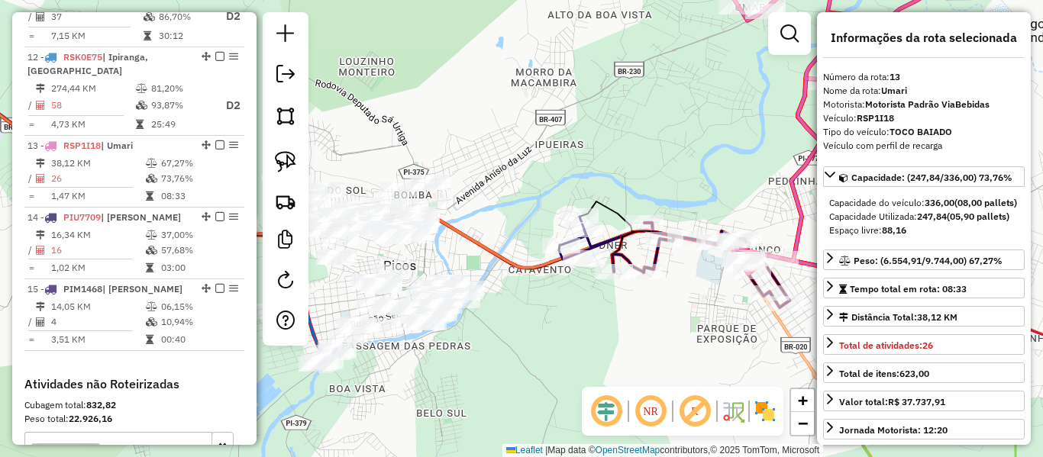
drag, startPoint x: 752, startPoint y: 183, endPoint x: 548, endPoint y: 158, distance: 206.2
click at [548, 158] on div "Janela de atendimento Grade de atendimento Capacidade Transportadoras Veículos …" at bounding box center [521, 228] width 1043 height 457
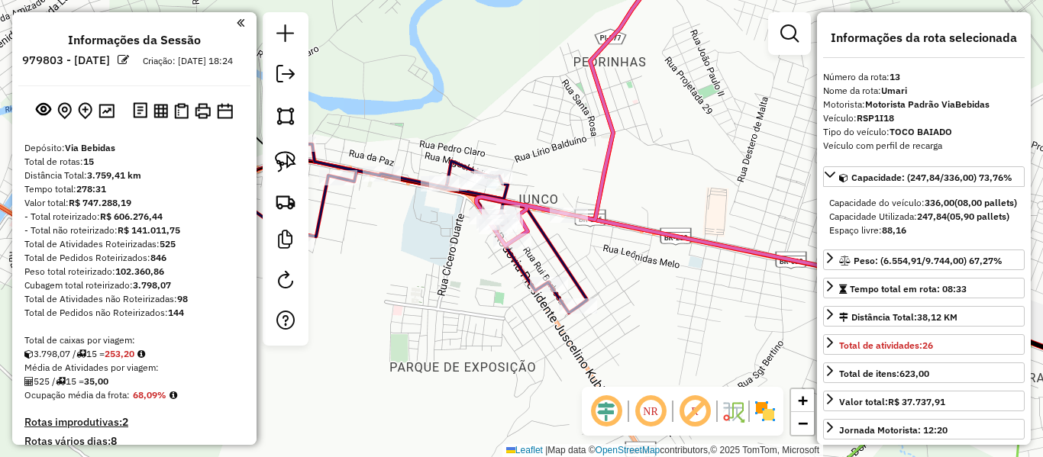
click at [607, 175] on icon at bounding box center [563, 100] width 173 height 292
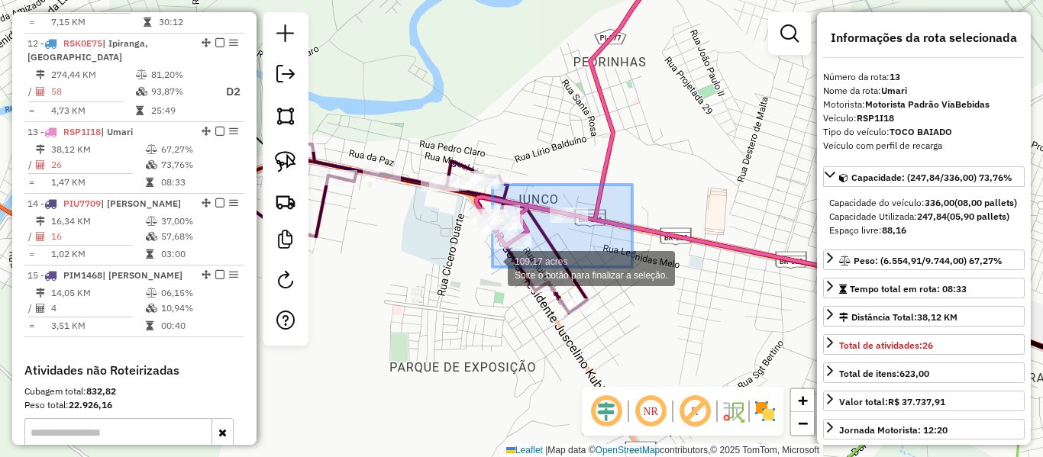
drag, startPoint x: 574, startPoint y: 240, endPoint x: 493, endPoint y: 267, distance: 86.2
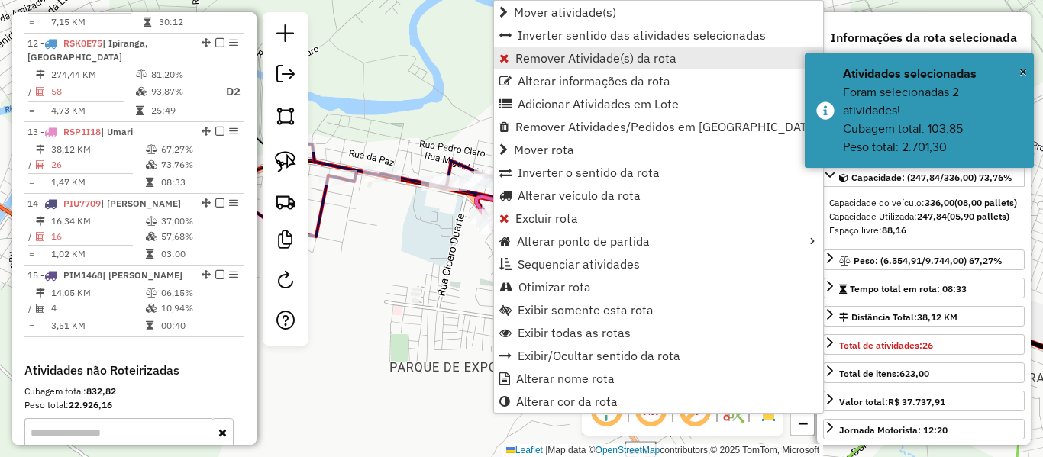
click at [596, 58] on span "Remover Atividade(s) da rota" at bounding box center [596, 58] width 161 height 12
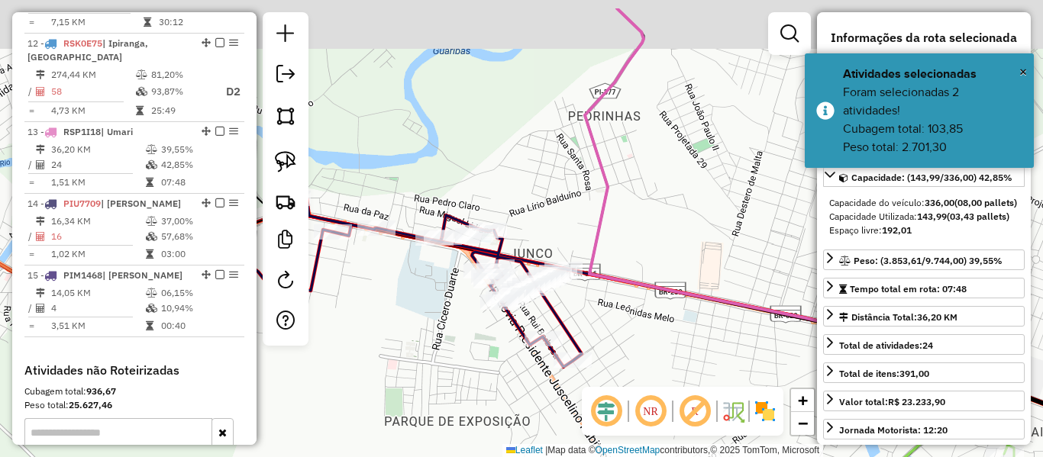
drag, startPoint x: 610, startPoint y: 36, endPoint x: 613, endPoint y: 176, distance: 140.6
click at [613, 176] on icon at bounding box center [800, 200] width 430 height 384
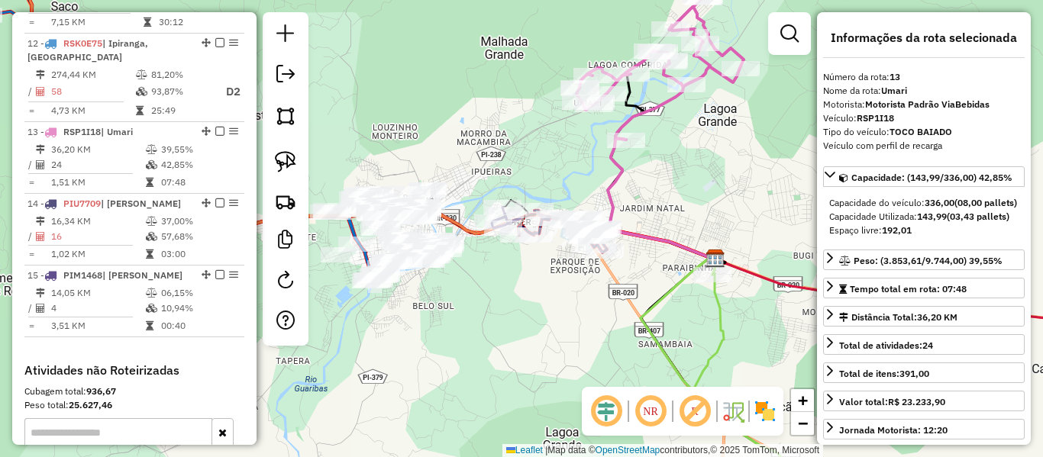
click at [622, 166] on icon at bounding box center [662, 198] width 108 height 121
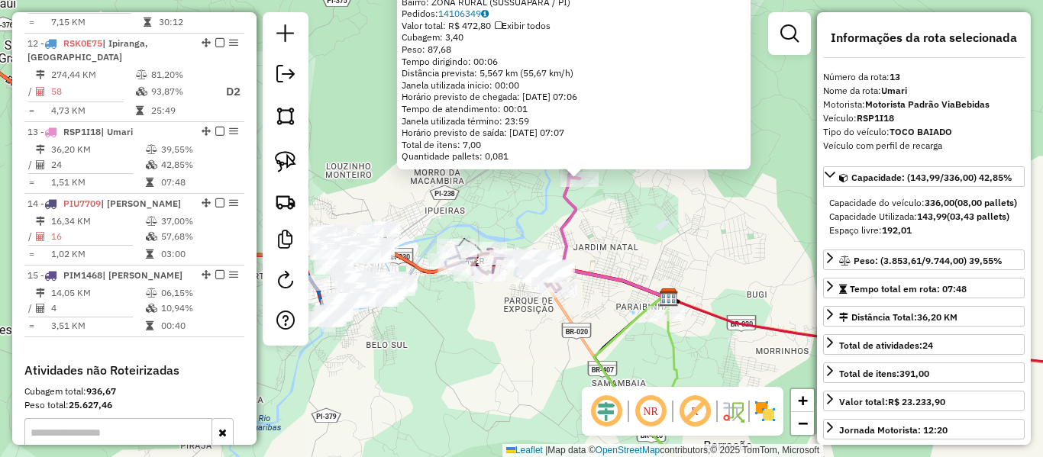
drag, startPoint x: 503, startPoint y: 211, endPoint x: 549, endPoint y: 172, distance: 60.1
click at [548, 172] on div "16301 - BALCAO Endereço: LOCALIDADE CIPAUBA SN Bairro: ZONA RURAL (SUSSUAPARA /…" at bounding box center [521, 228] width 1043 height 457
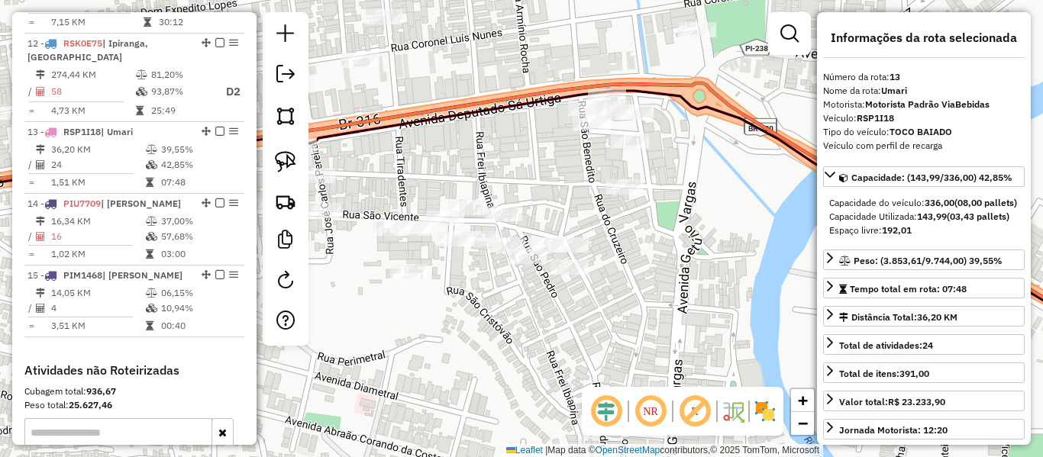
click at [296, 164] on img at bounding box center [285, 161] width 21 height 21
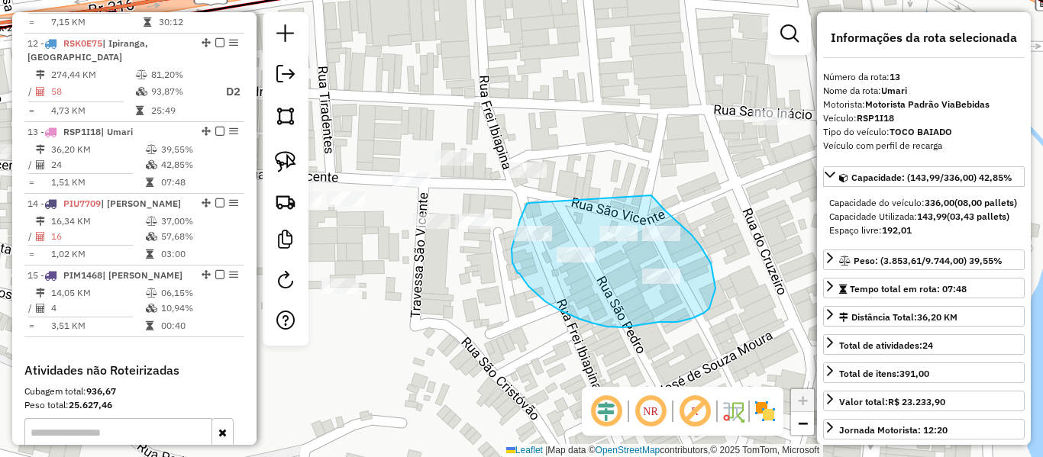
drag, startPoint x: 529, startPoint y: 203, endPoint x: 651, endPoint y: 196, distance: 122.4
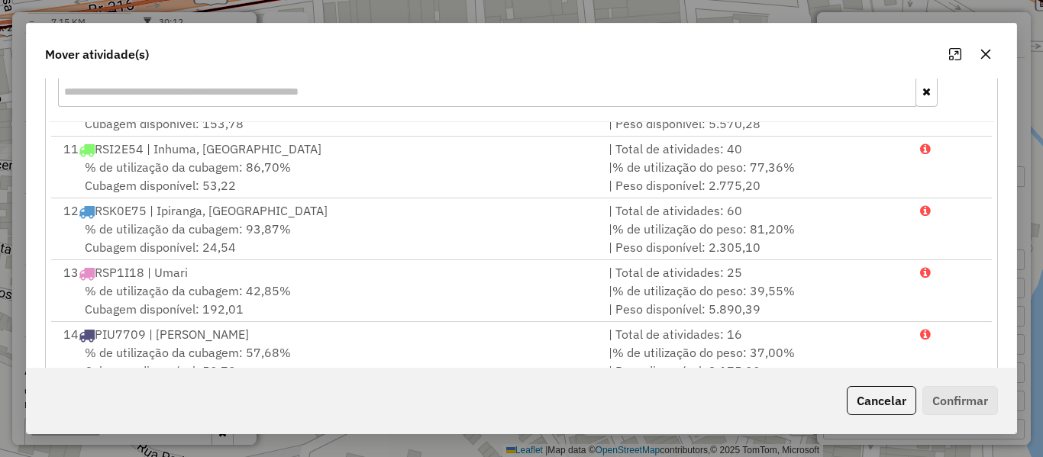
scroll to position [309, 0]
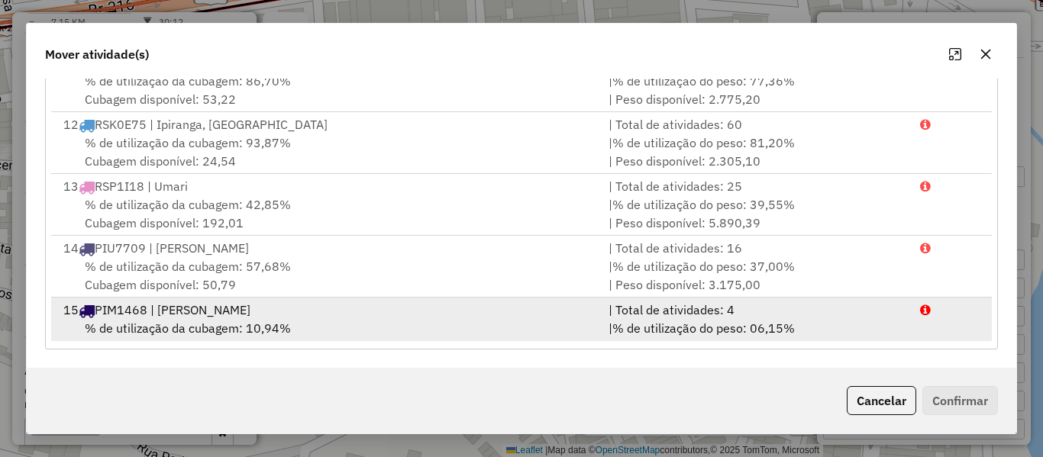
click at [313, 319] on div "% de utilização da cubagem: 10,94% Cubagem disponível: 106,87" at bounding box center [326, 337] width 545 height 37
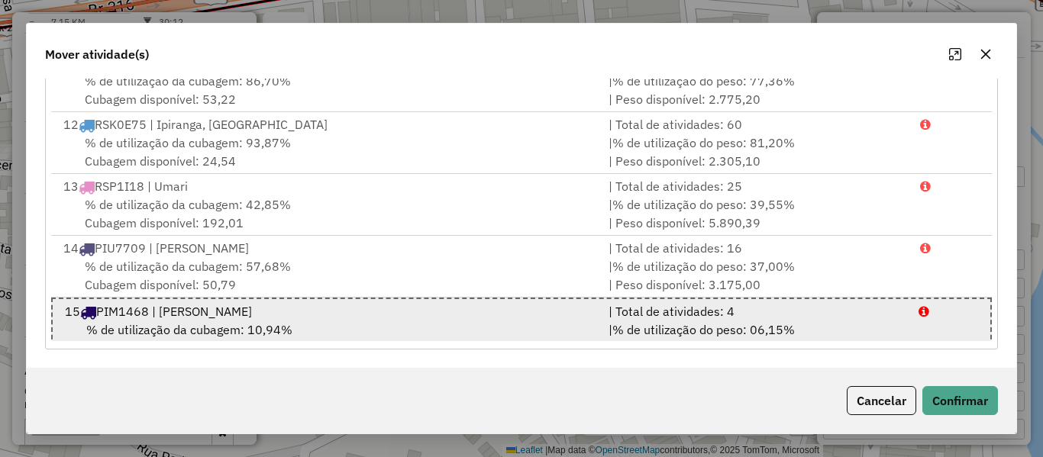
scroll to position [625, 0]
click at [390, 318] on div "% de utilização da cubagem: 10,94% Cubagem disponível: 106,87" at bounding box center [327, 336] width 543 height 37
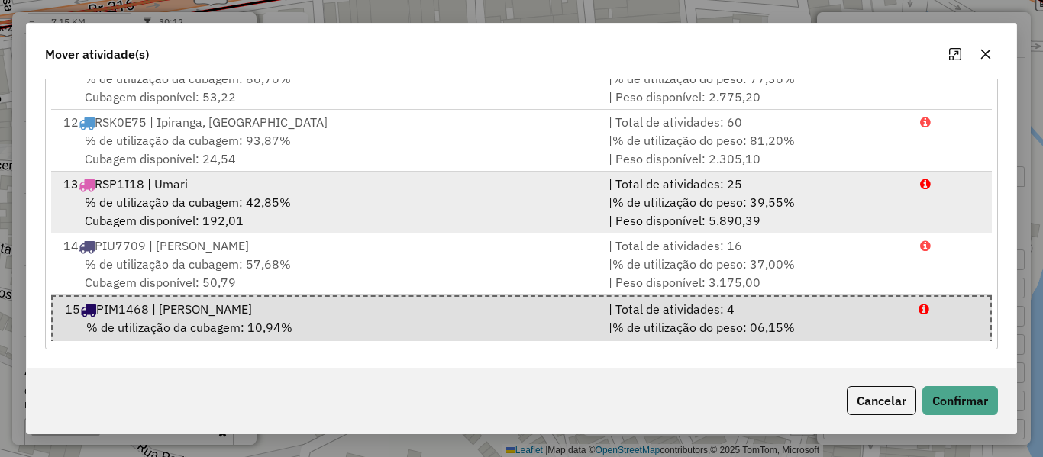
click at [307, 175] on div "13 RSP1I18 | Umari" at bounding box center [326, 184] width 545 height 18
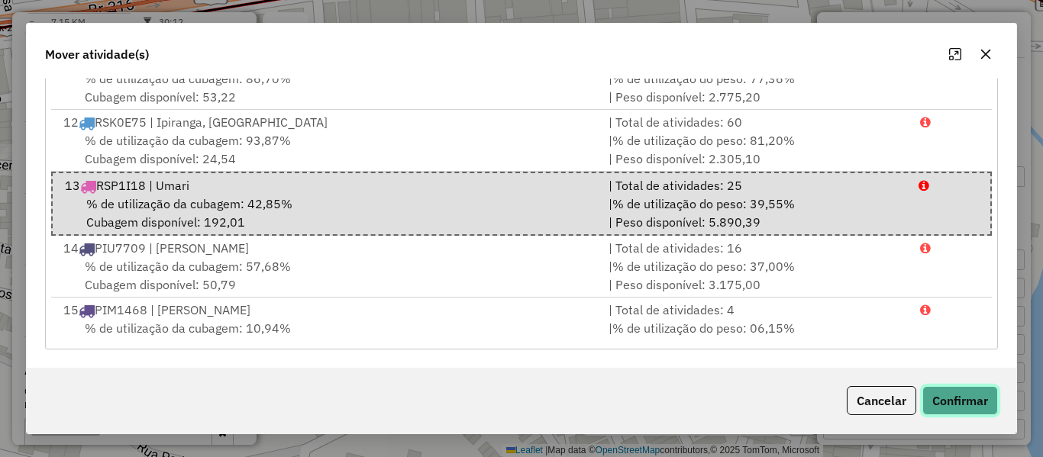
click at [981, 398] on button "Confirmar" at bounding box center [961, 400] width 76 height 29
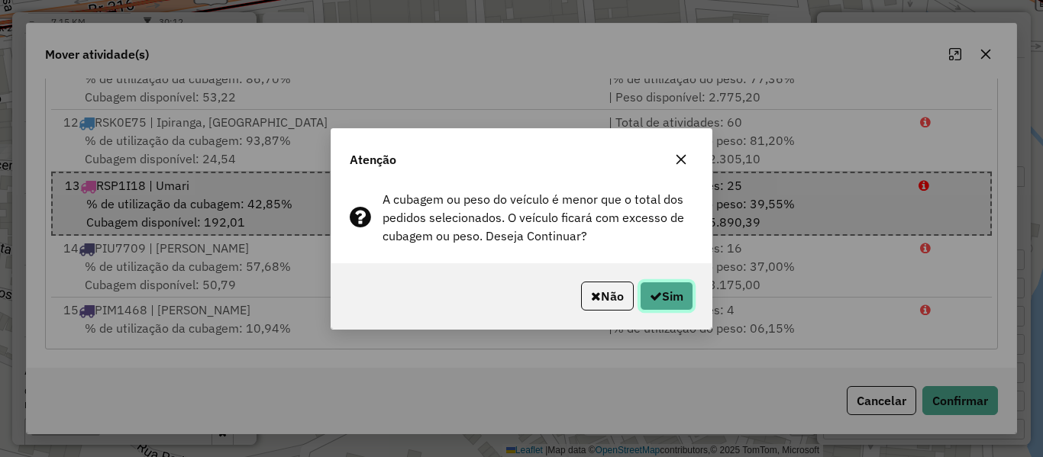
click at [658, 285] on button "Sim" at bounding box center [666, 296] width 53 height 29
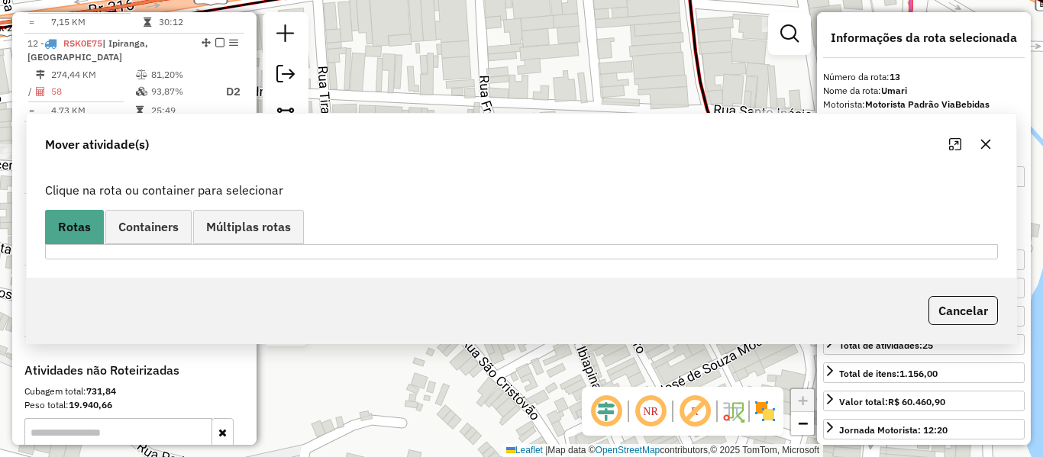
scroll to position [0, 0]
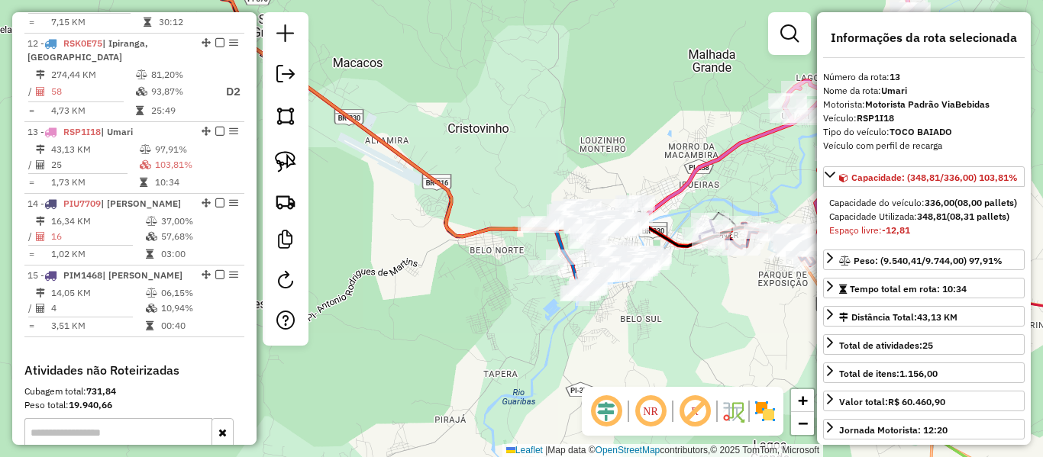
click at [701, 165] on icon at bounding box center [789, 91] width 326 height 275
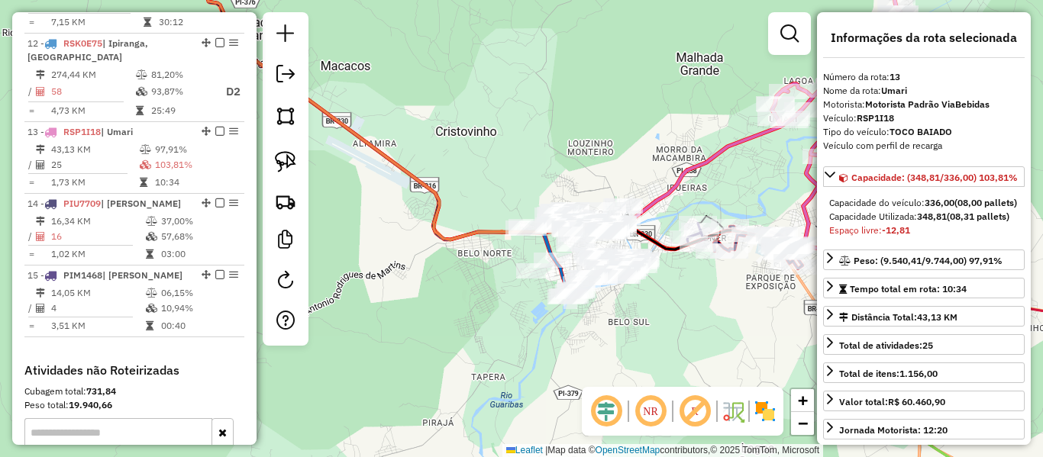
drag, startPoint x: 692, startPoint y: 131, endPoint x: 467, endPoint y: 168, distance: 227.6
click at [472, 168] on div "Janela de atendimento Grade de atendimento Capacidade Transportadoras Veículos …" at bounding box center [521, 228] width 1043 height 457
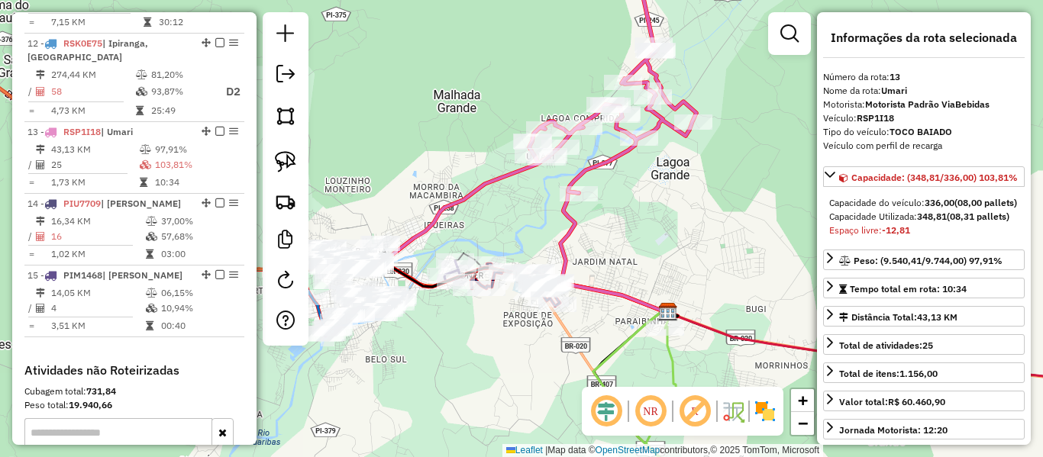
drag, startPoint x: 476, startPoint y: 188, endPoint x: 490, endPoint y: 177, distance: 17.4
click at [490, 177] on icon at bounding box center [533, 124] width 326 height 291
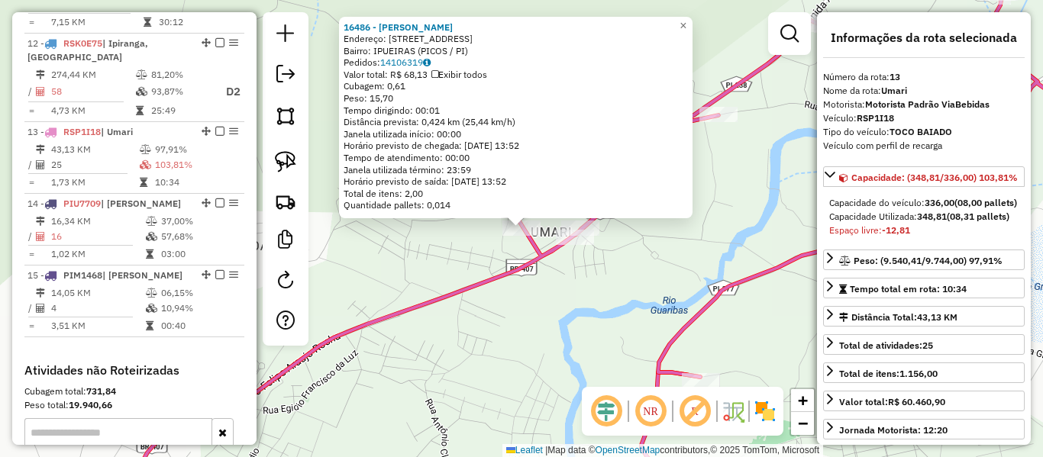
click at [538, 253] on icon at bounding box center [631, 228] width 1032 height 549
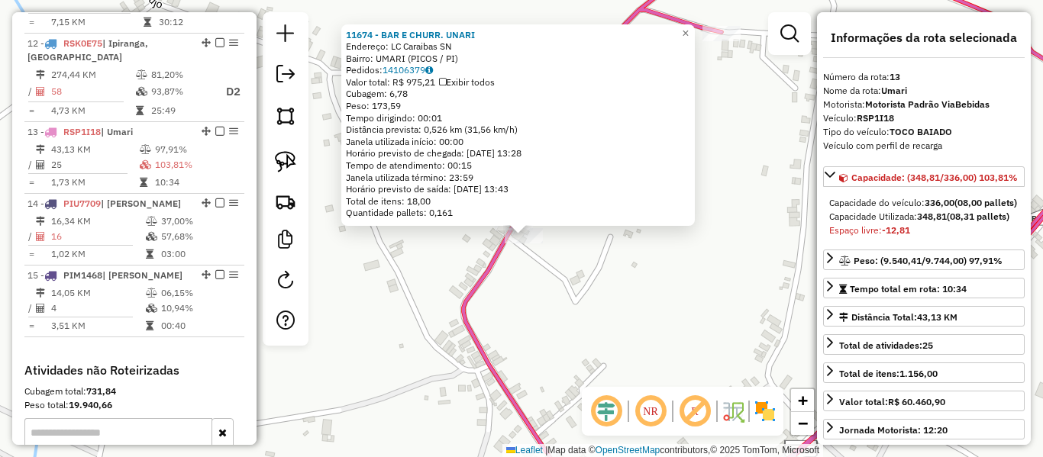
click at [519, 265] on div "Rota 13 - Placa RSP1I18 11674 - BAR E CHURR. UNARI 11674 - BAR E CHURR. UNARI E…" at bounding box center [521, 228] width 1043 height 457
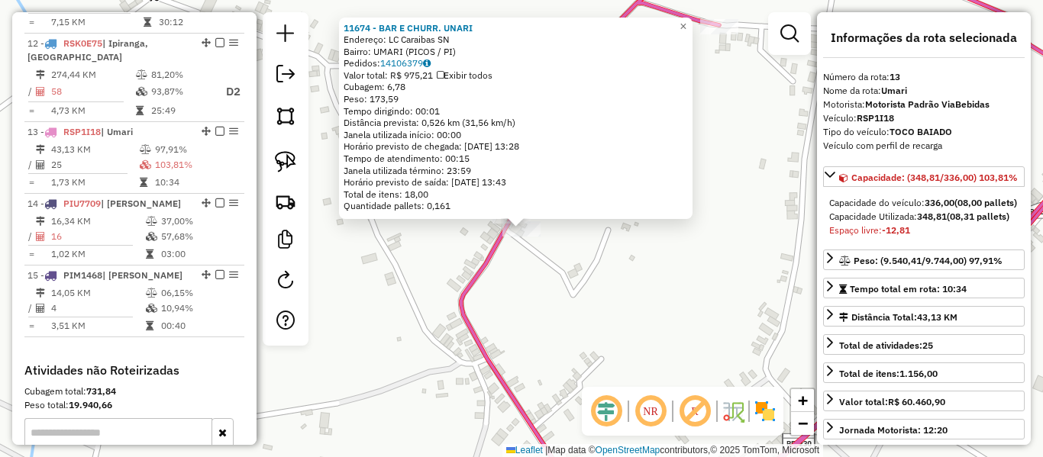
click at [506, 263] on div "11674 - BAR E CHURR. UNARI Endereço: LC Caraibas SN Bairro: UMARI (PICOS / PI) …" at bounding box center [521, 228] width 1043 height 457
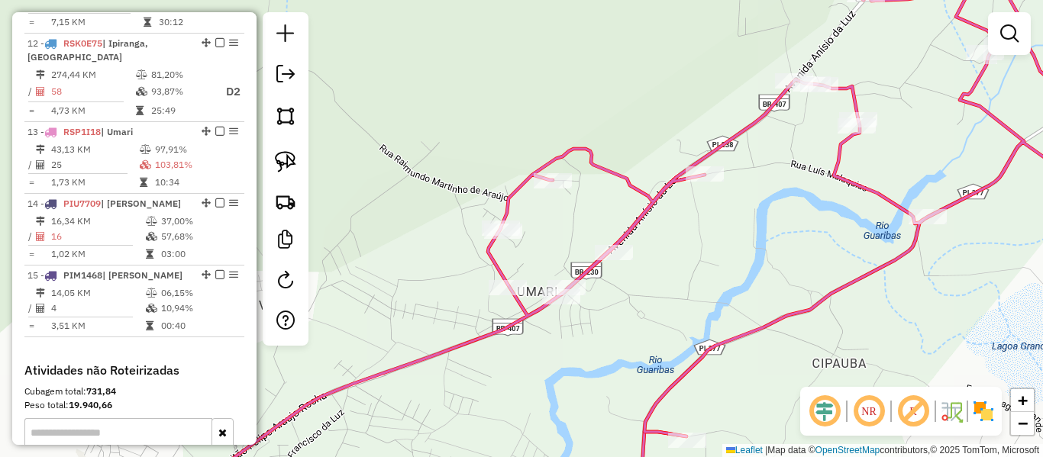
drag, startPoint x: 533, startPoint y: 277, endPoint x: 516, endPoint y: 238, distance: 43.1
click at [520, 238] on div "Janela de atendimento Grade de atendimento Capacidade Transportadoras Veículos …" at bounding box center [521, 228] width 1043 height 457
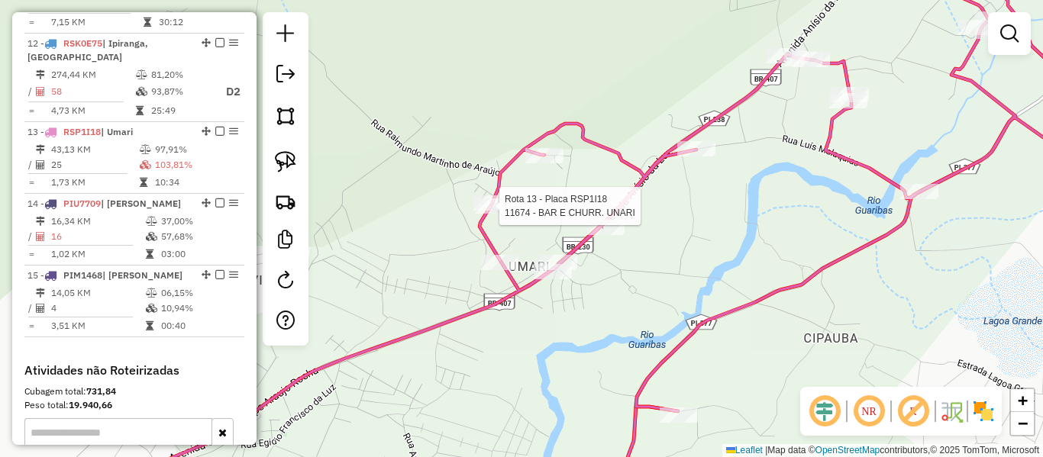
click at [472, 234] on div "Rota 13 - Placa RSP1I18 11674 - BAR E CHURR. UNARI Janela de atendimento Grade …" at bounding box center [521, 228] width 1043 height 457
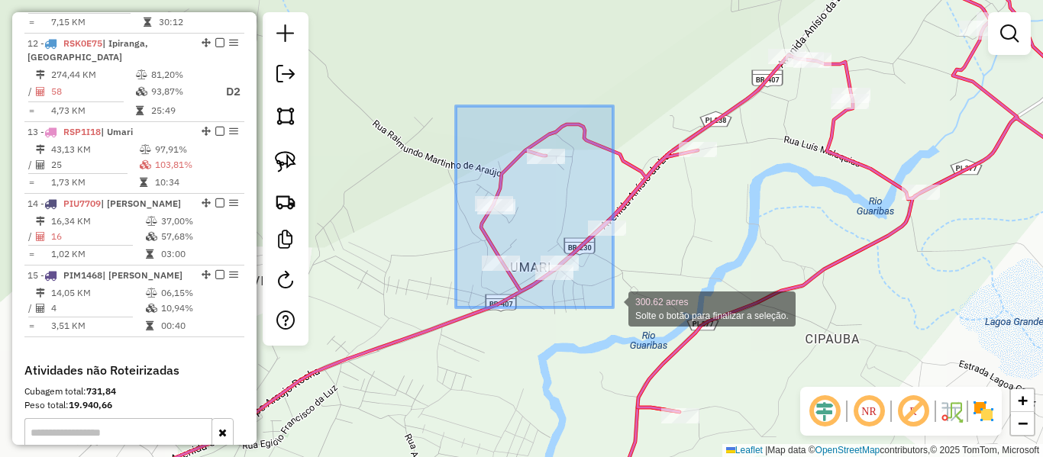
drag, startPoint x: 525, startPoint y: 188, endPoint x: 613, endPoint y: 308, distance: 148.6
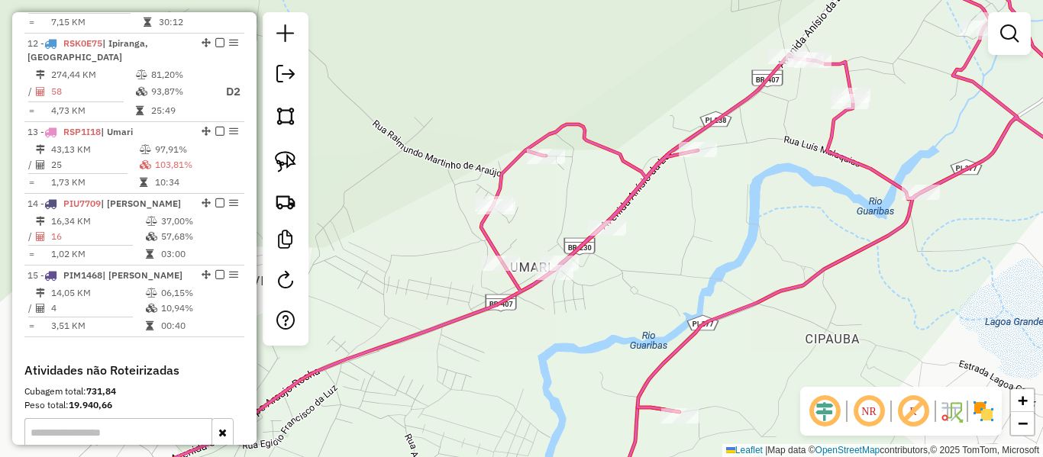
click at [629, 203] on icon at bounding box center [632, 228] width 1029 height 549
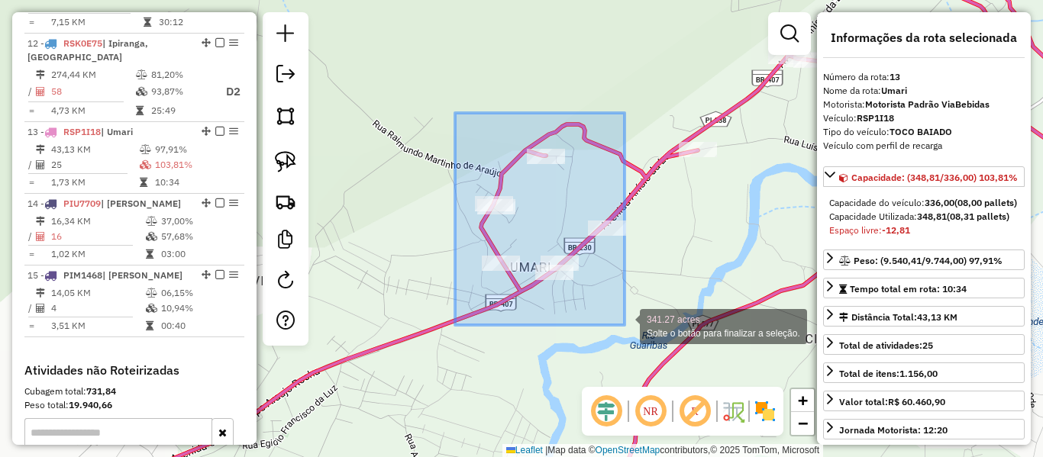
drag, startPoint x: 455, startPoint y: 113, endPoint x: 625, endPoint y: 325, distance: 271.7
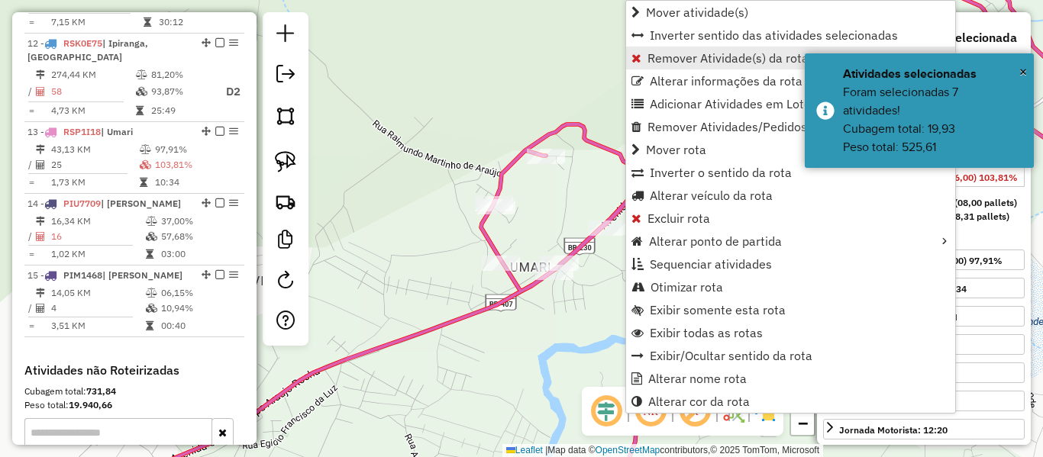
click at [684, 53] on span "Remover Atividade(s) da rota" at bounding box center [728, 58] width 161 height 12
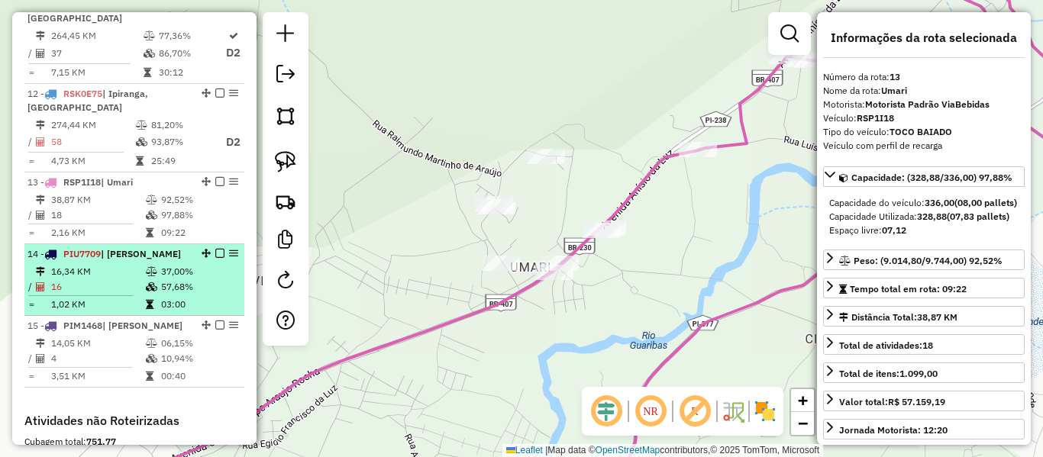
scroll to position [1514, 0]
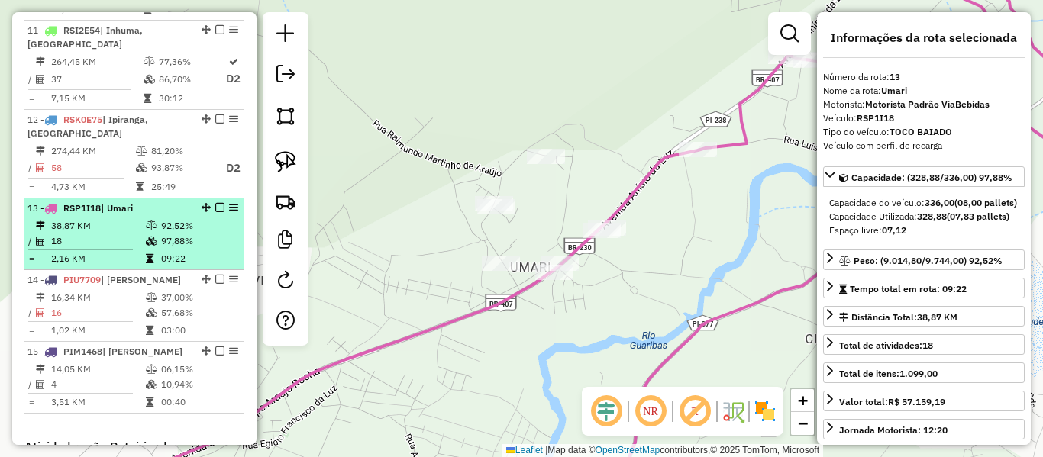
click at [215, 203] on em at bounding box center [219, 207] width 9 height 9
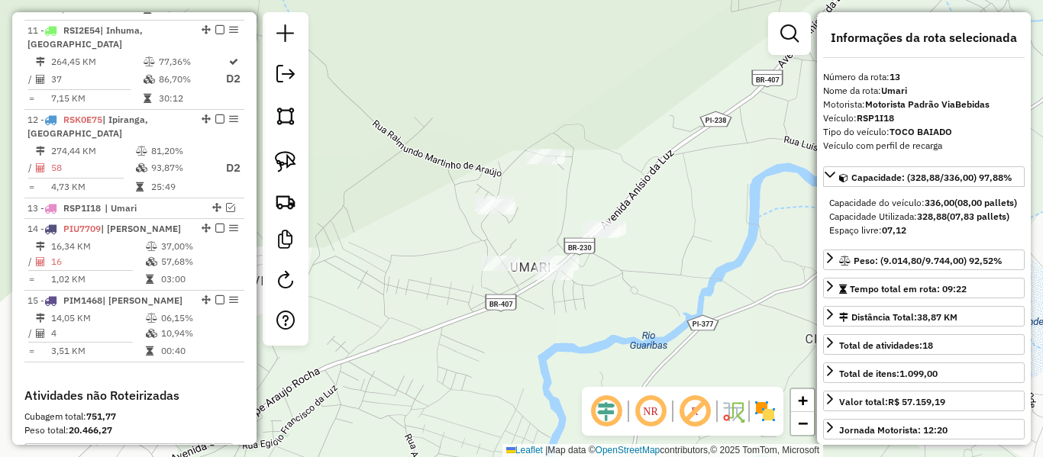
drag, startPoint x: 435, startPoint y: 256, endPoint x: 431, endPoint y: 167, distance: 88.7
click at [435, 228] on div "Janela de atendimento Grade de atendimento Capacidade Transportadoras Veículos …" at bounding box center [521, 228] width 1043 height 457
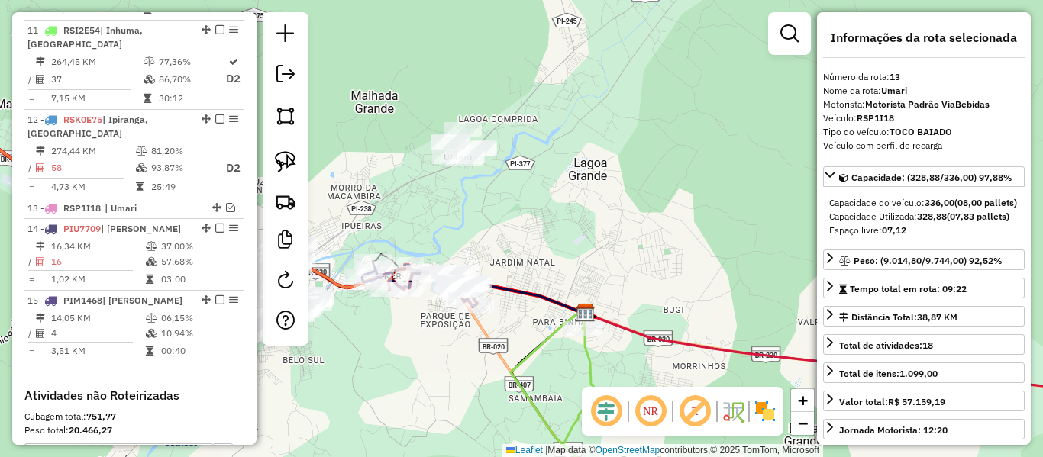
drag, startPoint x: 451, startPoint y: 158, endPoint x: 455, endPoint y: 150, distance: 9.2
click at [454, 151] on div "Janela de atendimento Grade de atendimento Capacidade Transportadoras Veículos …" at bounding box center [521, 228] width 1043 height 457
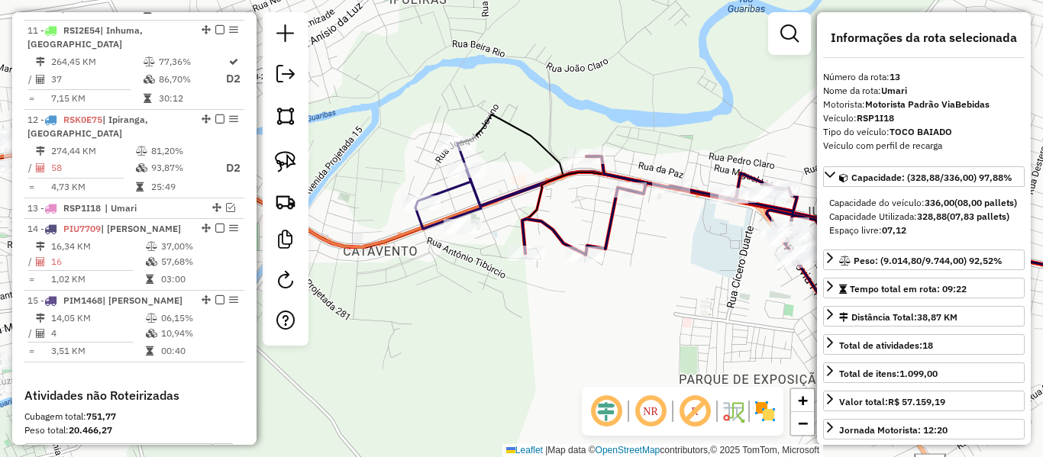
click at [441, 195] on icon at bounding box center [478, 187] width 126 height 86
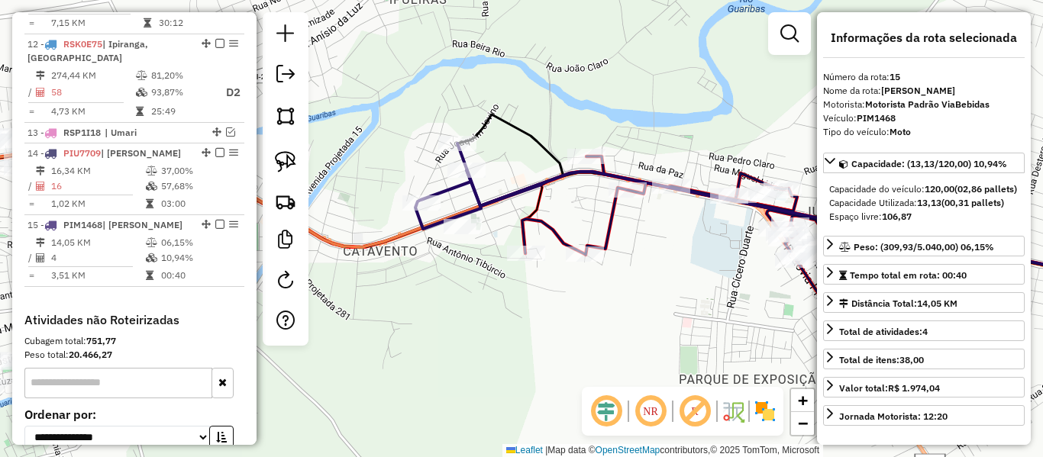
scroll to position [1622, 0]
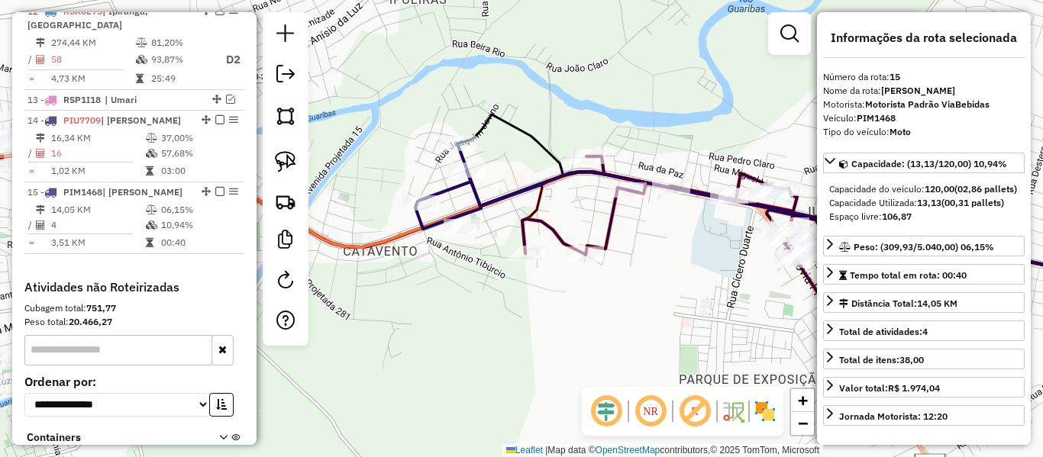
click at [285, 163] on img at bounding box center [285, 161] width 21 height 21
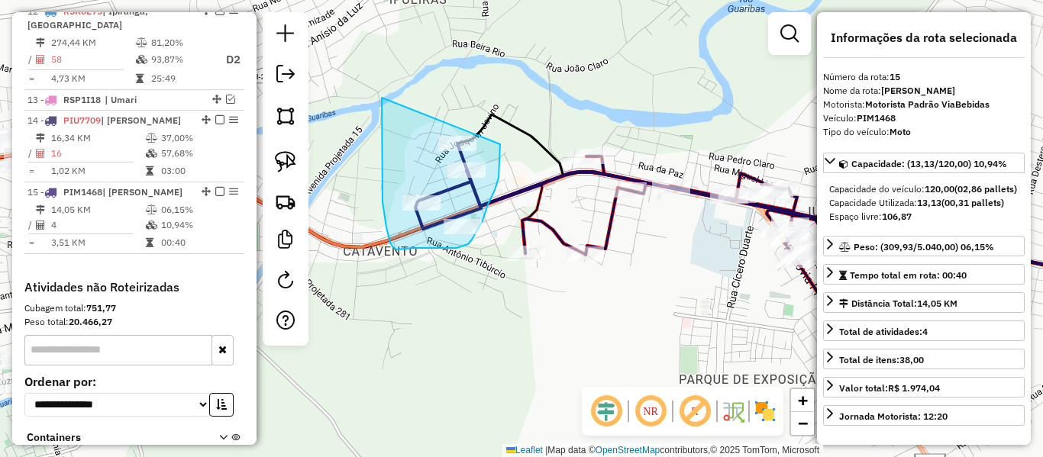
drag, startPoint x: 382, startPoint y: 98, endPoint x: 503, endPoint y: 128, distance: 125.0
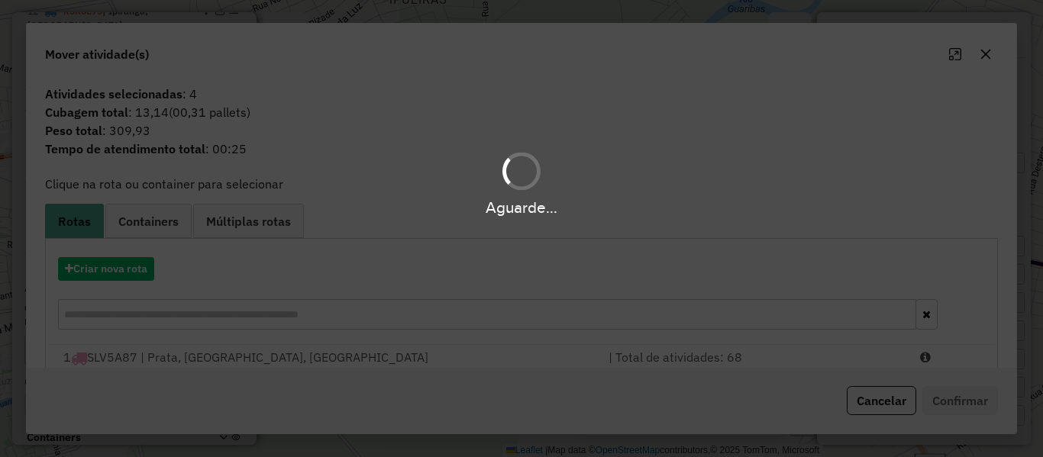
click at [118, 268] on div "Aguarde..." at bounding box center [521, 228] width 1043 height 457
click at [118, 269] on hb-app "Aguarde... Pop-up bloqueado! Seu navegador bloqueou automáticamente a abertura …" at bounding box center [521, 228] width 1043 height 457
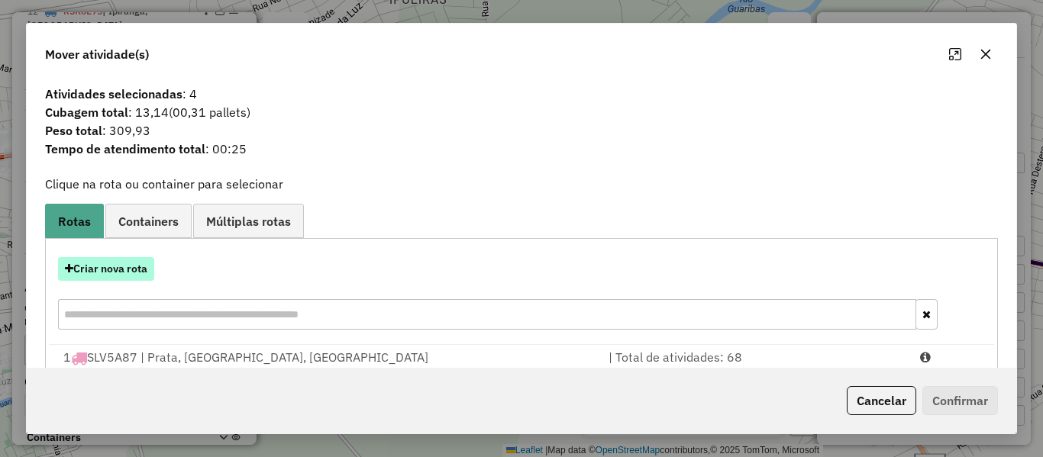
drag, startPoint x: 118, startPoint y: 269, endPoint x: 135, endPoint y: 269, distance: 16.8
click at [135, 269] on button "Criar nova rota" at bounding box center [106, 269] width 96 height 24
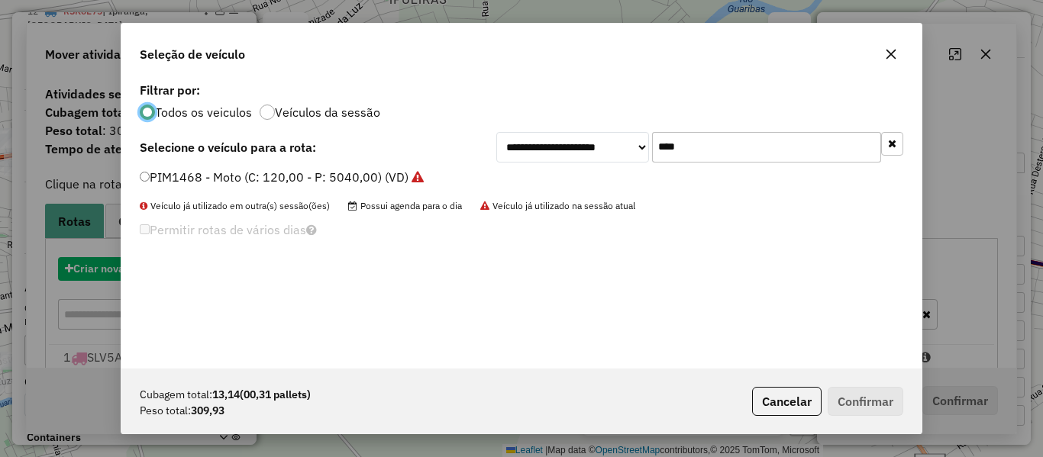
scroll to position [8, 5]
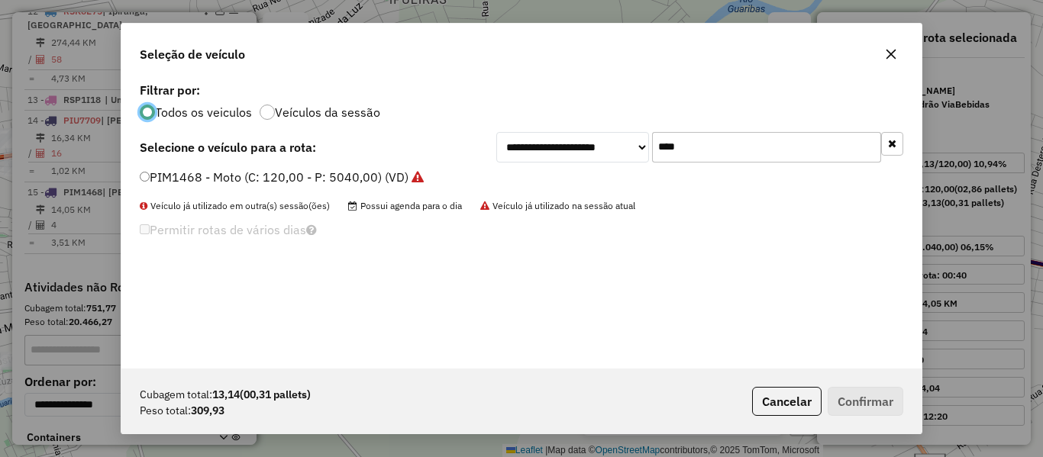
drag, startPoint x: 716, startPoint y: 150, endPoint x: 691, endPoint y: 144, distance: 25.8
click at [716, 150] on input "****" at bounding box center [766, 147] width 229 height 31
click at [175, 179] on label "PIM1468 - Moto (C: 120,00 - P: 5040,00) (VD)" at bounding box center [282, 177] width 284 height 18
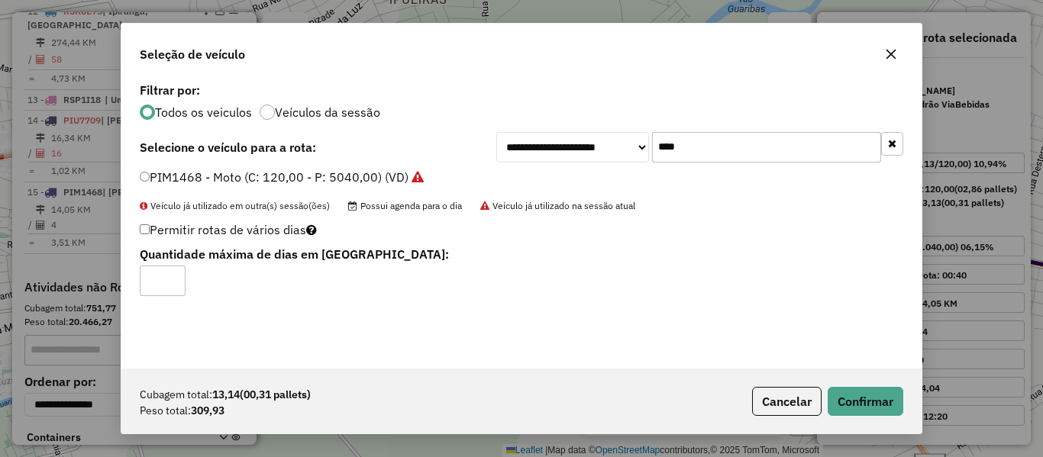
type input "*"
click at [846, 385] on div "Cubagem total: 13,14 (00,31 pallets) Peso total: 309,93 Cancelar Confirmar" at bounding box center [521, 402] width 800 height 66
click at [858, 400] on button "Confirmar" at bounding box center [866, 401] width 76 height 29
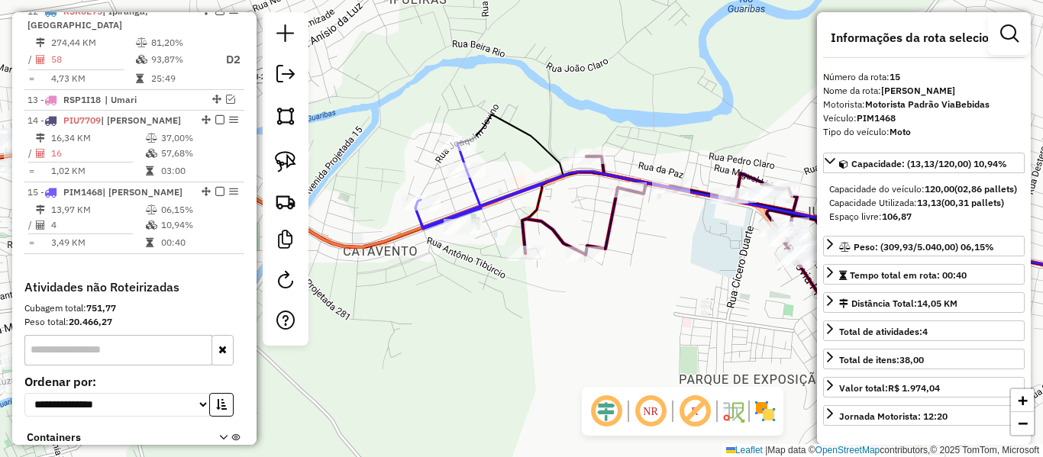
drag, startPoint x: 556, startPoint y: 124, endPoint x: 495, endPoint y: 153, distance: 67.6
click at [502, 152] on div "Rota 14 - Placa PIU7709 3924 - EVANDRO DE ARAUJO HIPOLITO ME (EVANDRO BEBIDAS) …" at bounding box center [521, 228] width 1043 height 457
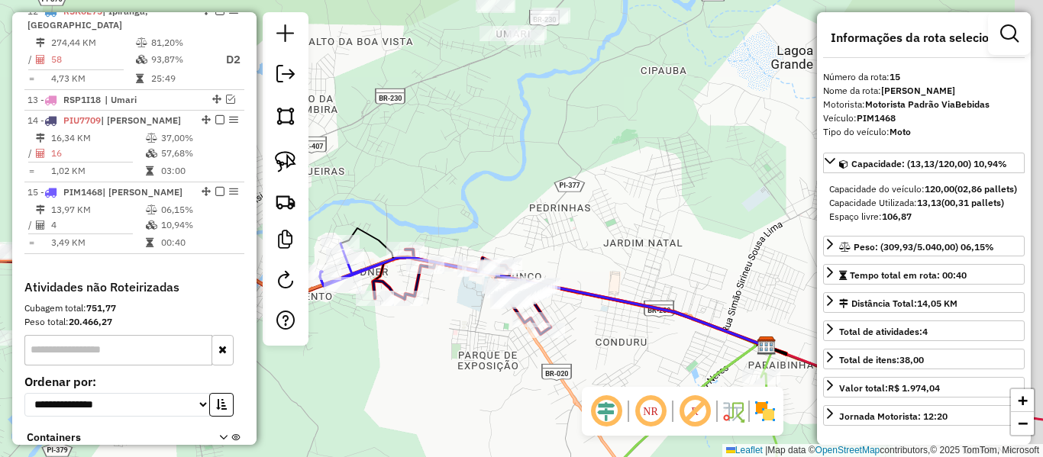
drag, startPoint x: 646, startPoint y: 169, endPoint x: 503, endPoint y: 226, distance: 153.9
click at [521, 228] on div "Janela de atendimento Grade de atendimento Capacidade Transportadoras Veículos …" at bounding box center [521, 228] width 1043 height 457
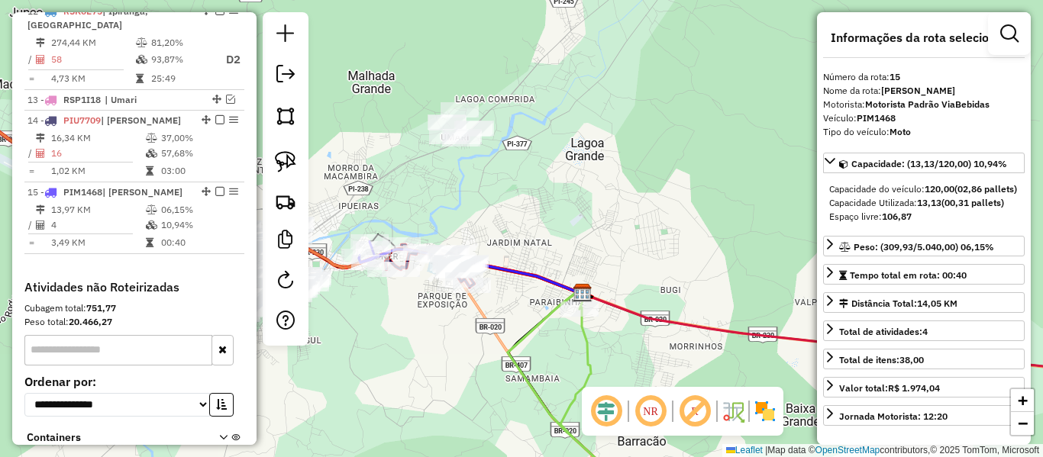
scroll to position [1469, 0]
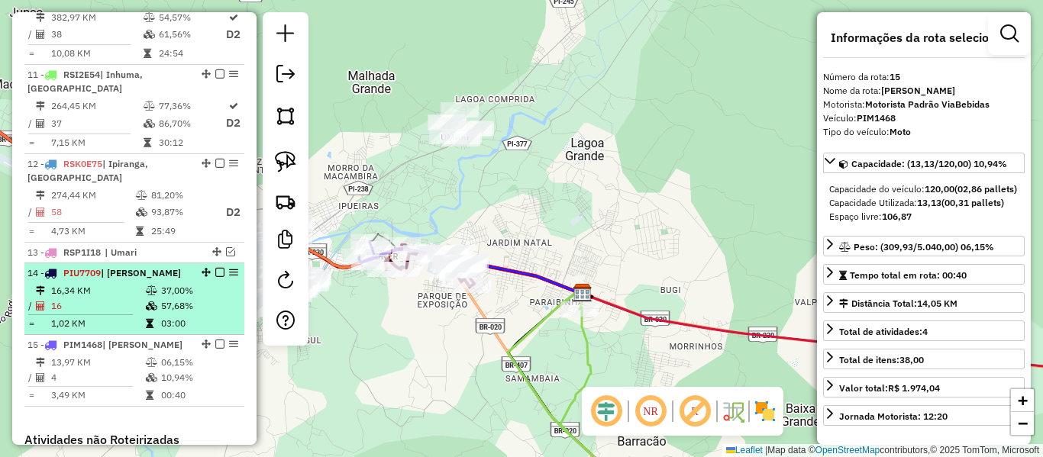
click at [218, 268] on em at bounding box center [219, 272] width 9 height 9
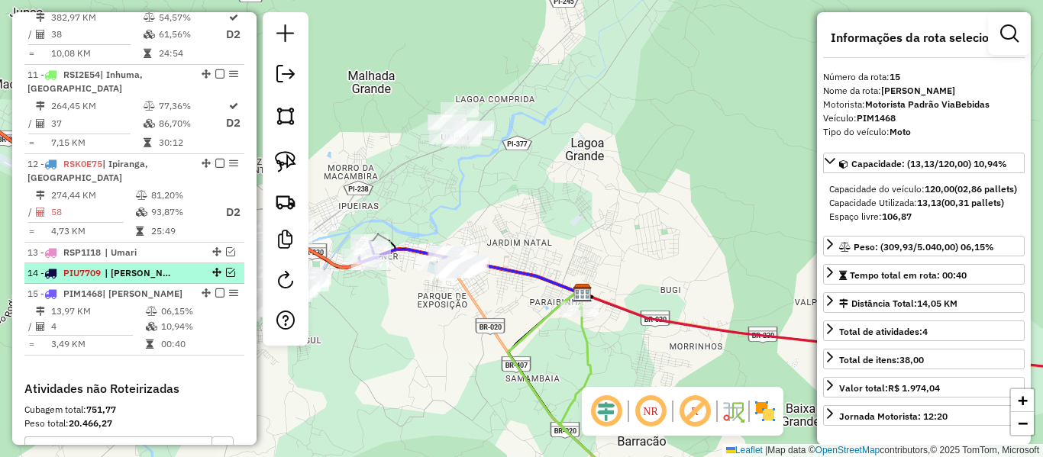
click at [226, 268] on em at bounding box center [230, 272] width 9 height 9
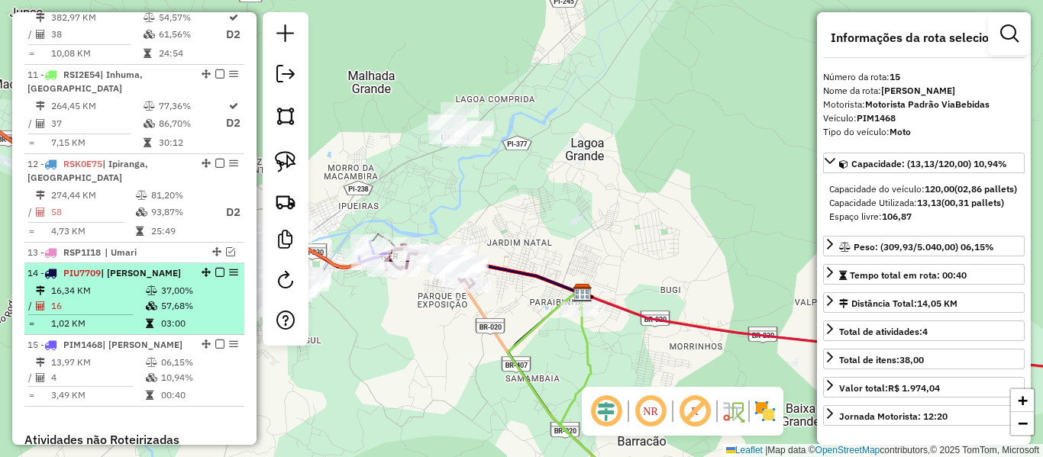
click at [134, 283] on td "16,34 KM" at bounding box center [97, 290] width 95 height 15
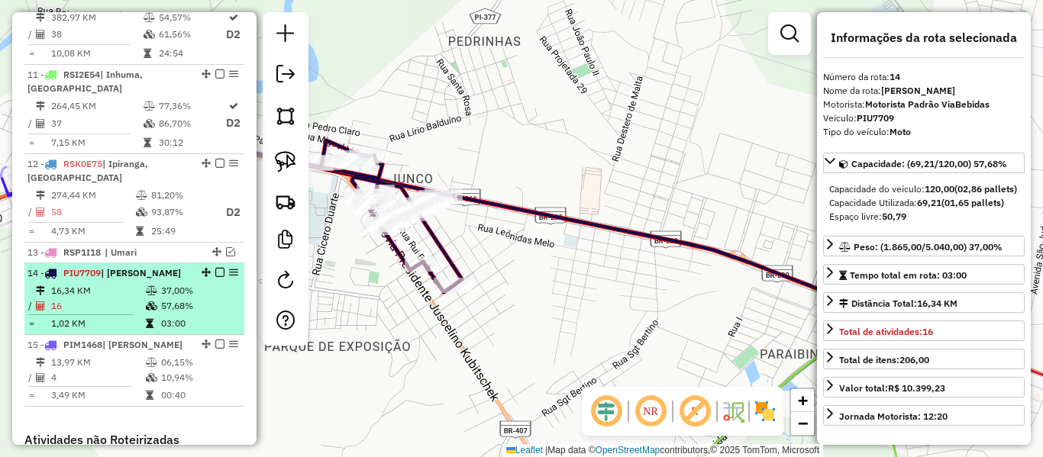
click at [216, 268] on em at bounding box center [219, 272] width 9 height 9
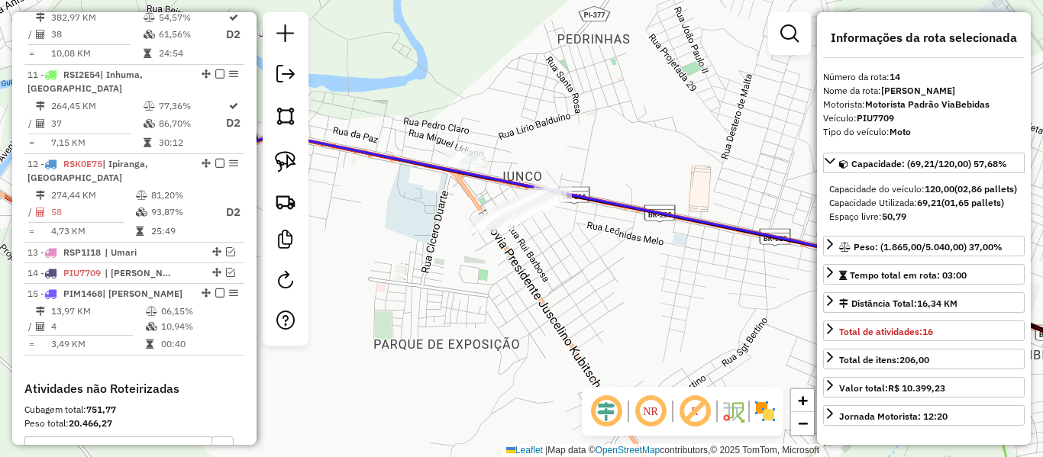
drag, startPoint x: 398, startPoint y: 138, endPoint x: 622, endPoint y: 138, distance: 224.5
click at [640, 112] on div "Janela de atendimento Grade de atendimento Capacidade Transportadoras Veículos …" at bounding box center [521, 228] width 1043 height 457
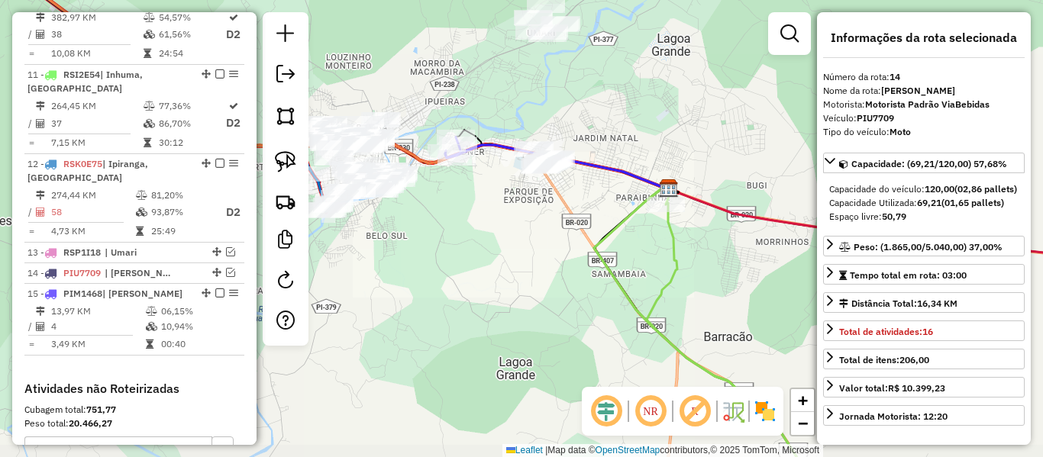
click at [578, 202] on div "Janela de atendimento Grade de atendimento Capacidade Transportadoras Veículos …" at bounding box center [521, 228] width 1043 height 457
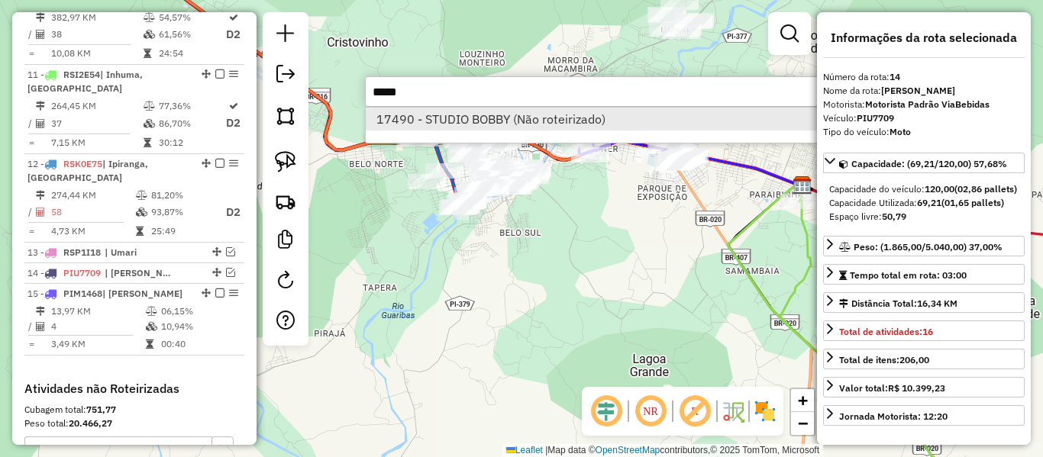
type input "*****"
click at [476, 119] on li "17490 - STUDIO BOBBY (Não roteirizado)" at bounding box center [594, 119] width 457 height 23
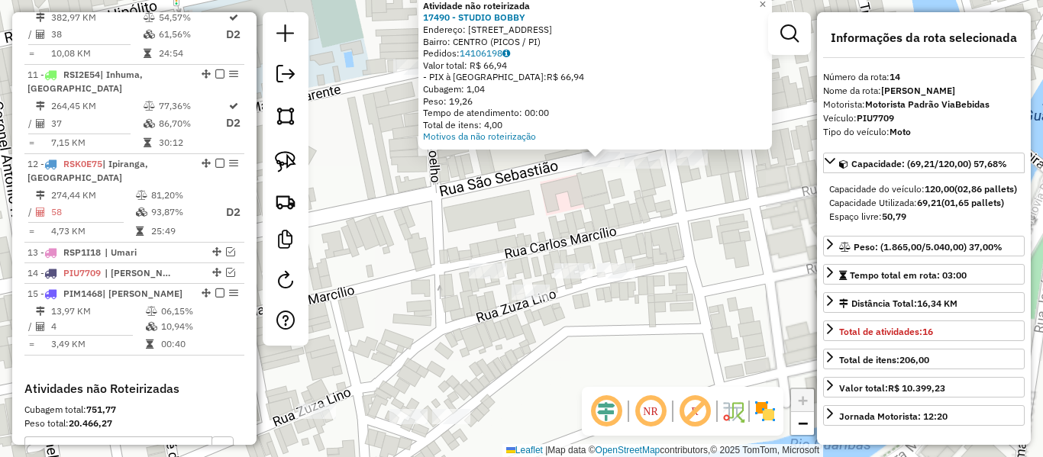
click at [580, 211] on div "Atividade não roteirizada 17490 - STUDIO BOBBY Endereço: Rua Sao Francisco 607 …" at bounding box center [521, 228] width 1043 height 457
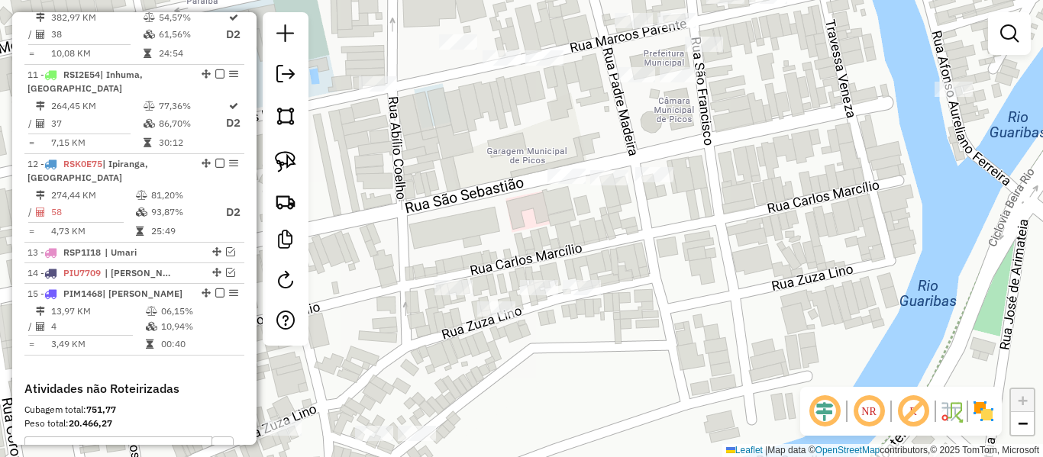
drag, startPoint x: 571, startPoint y: 218, endPoint x: 486, endPoint y: 234, distance: 86.4
click at [513, 240] on div "Janela de atendimento Grade de atendimento Capacidade Transportadoras Veículos …" at bounding box center [521, 228] width 1043 height 457
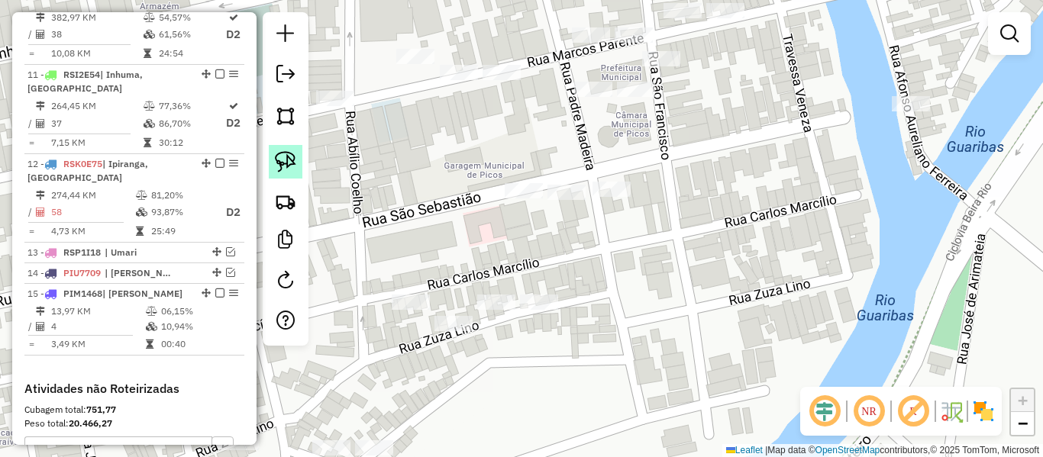
click at [280, 155] on img at bounding box center [285, 161] width 21 height 21
drag, startPoint x: 496, startPoint y: 179, endPoint x: 544, endPoint y: 209, distance: 56.4
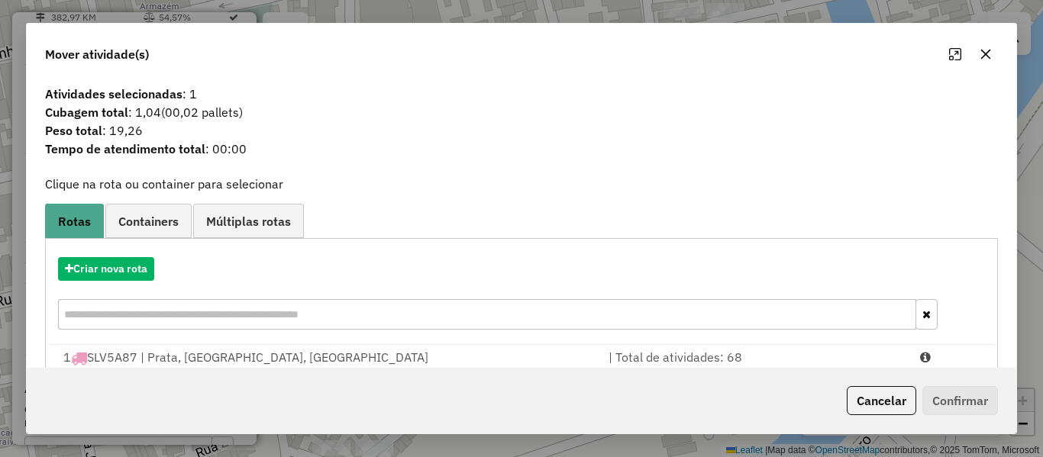
click at [179, 309] on input "text" at bounding box center [487, 314] width 858 height 31
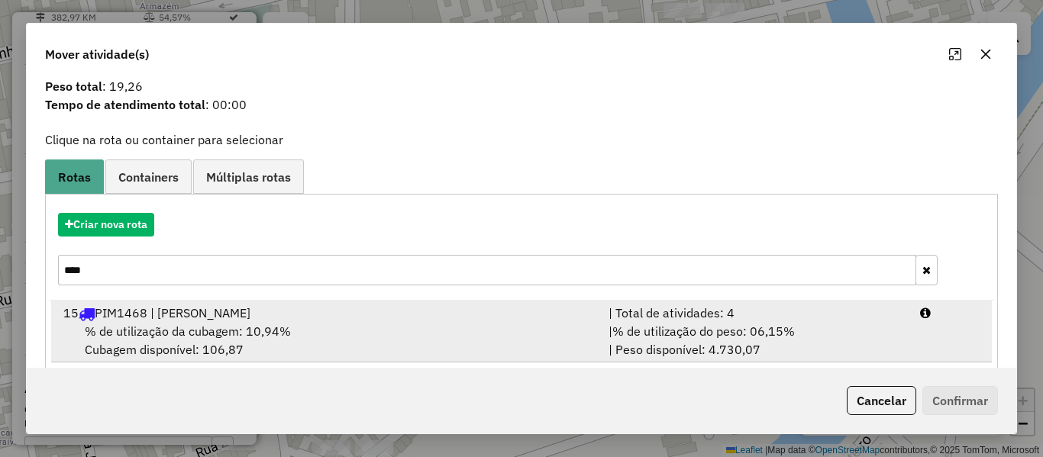
scroll to position [66, 0]
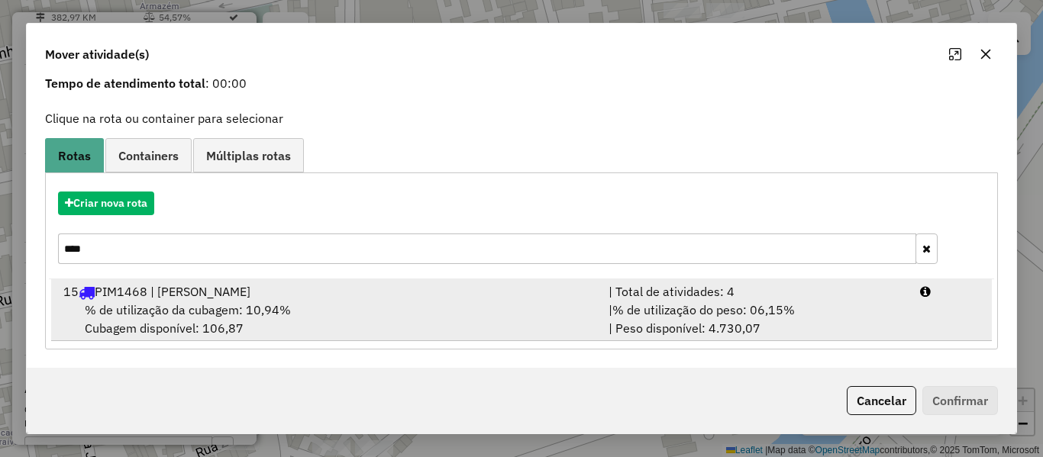
type input "****"
click at [183, 301] on div "% de utilização da cubagem: 10,94% Cubagem disponível: 106,87" at bounding box center [326, 319] width 545 height 37
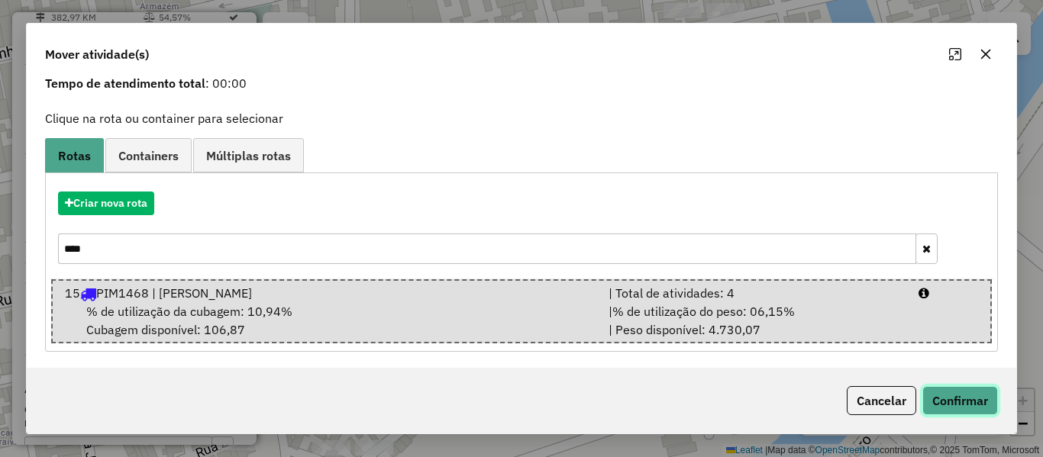
click at [984, 404] on button "Confirmar" at bounding box center [961, 400] width 76 height 29
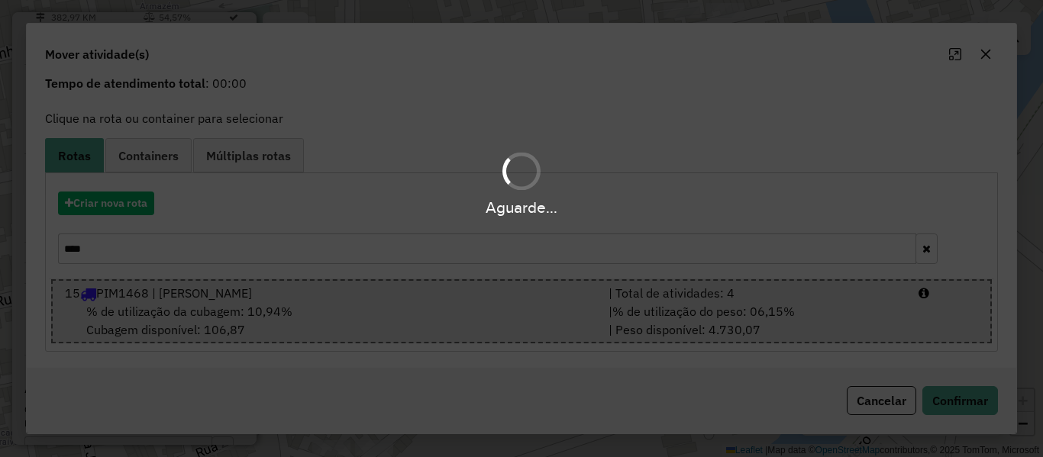
scroll to position [0, 0]
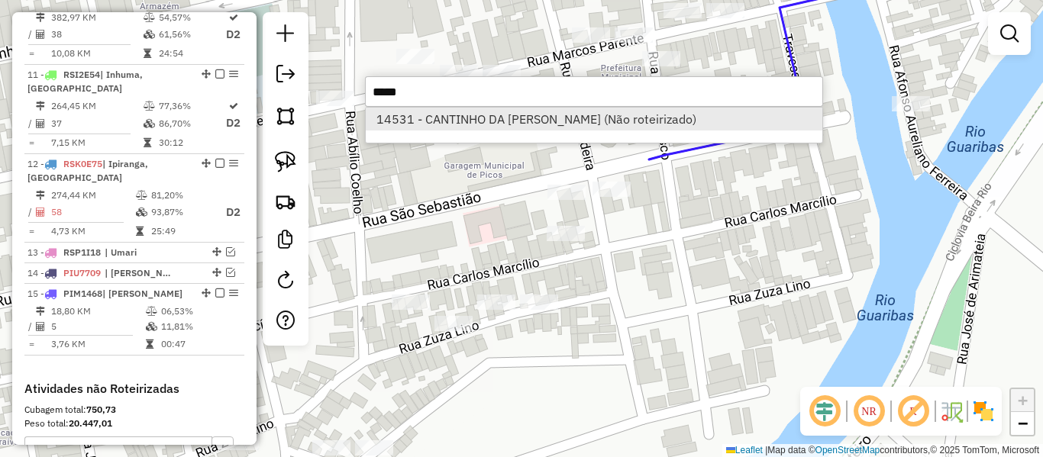
type input "*****"
click at [566, 121] on li "14531 - CANTINHO DA LILI (Não roteirizado)" at bounding box center [594, 119] width 457 height 23
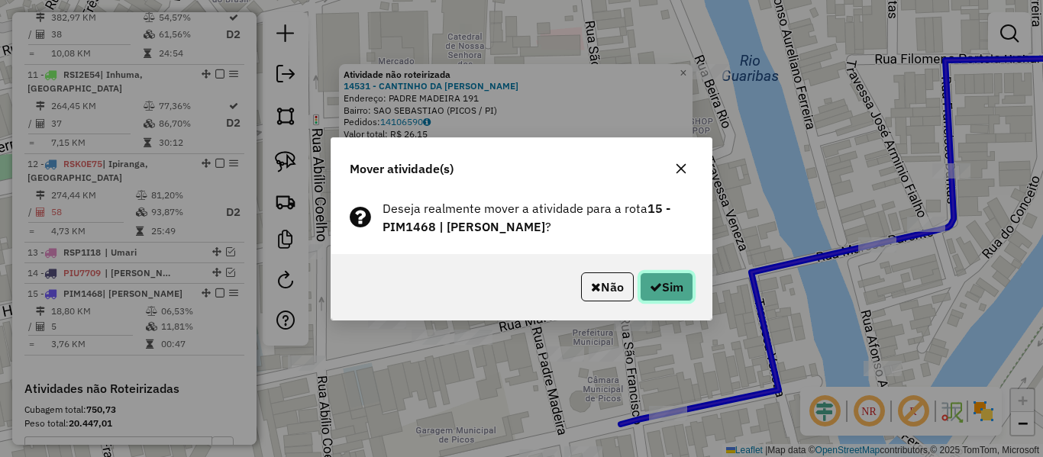
click at [686, 293] on button "Sim" at bounding box center [666, 287] width 53 height 29
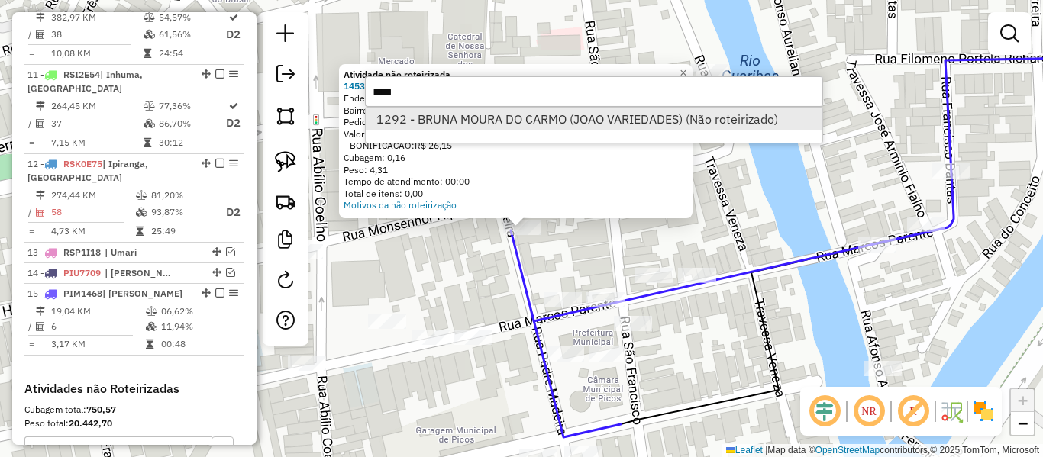
type input "****"
click at [602, 118] on li "1292 - BRUNA MOURA DO CARMO (JOAO VARIEDADES) (Não roteirizado)" at bounding box center [594, 119] width 457 height 23
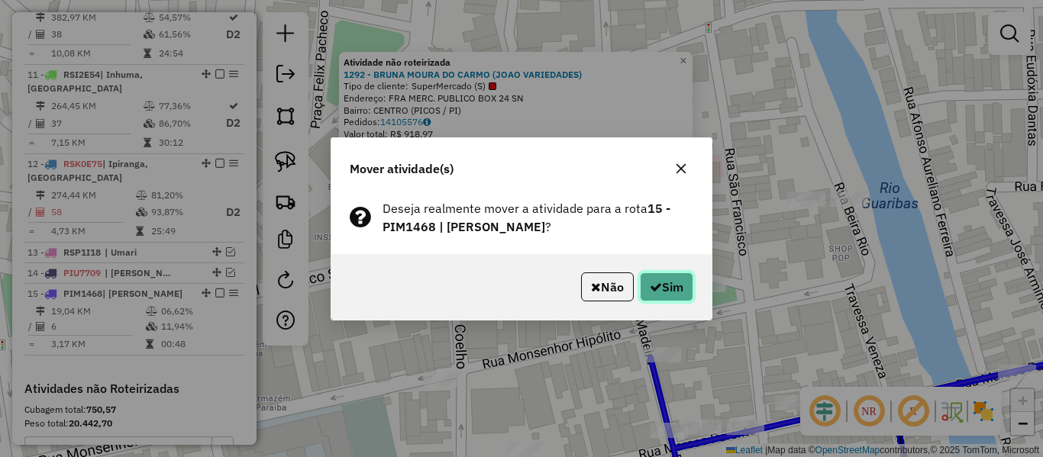
click at [672, 297] on button "Sim" at bounding box center [666, 287] width 53 height 29
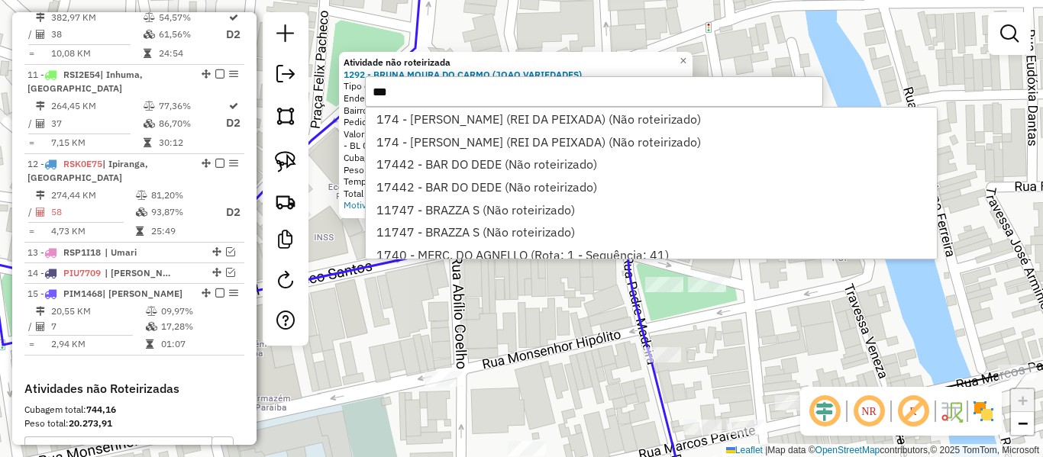
click at [502, 105] on input "***" at bounding box center [594, 91] width 458 height 31
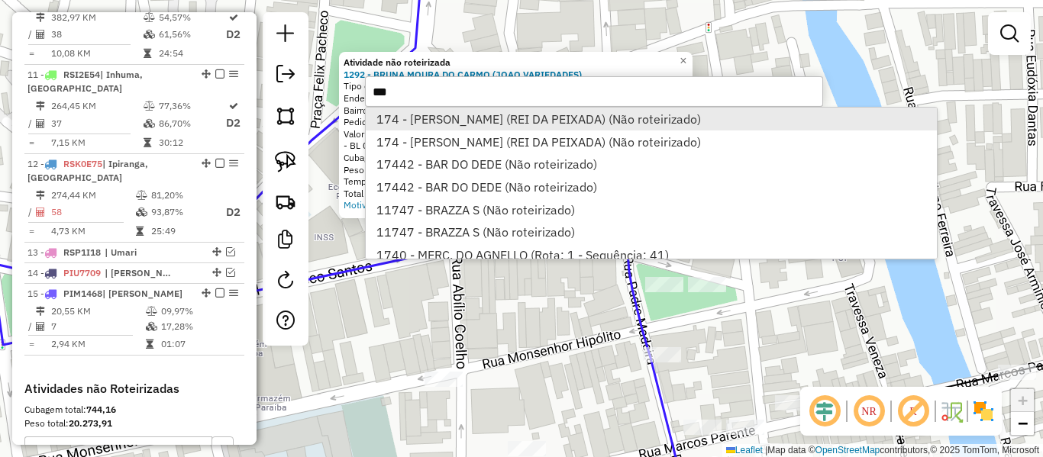
type input "***"
click at [502, 113] on li "174 - WALDEMAR SANTOS JUNIOR (REI DA PEIXADA) (Não roteirizado)" at bounding box center [651, 119] width 571 height 23
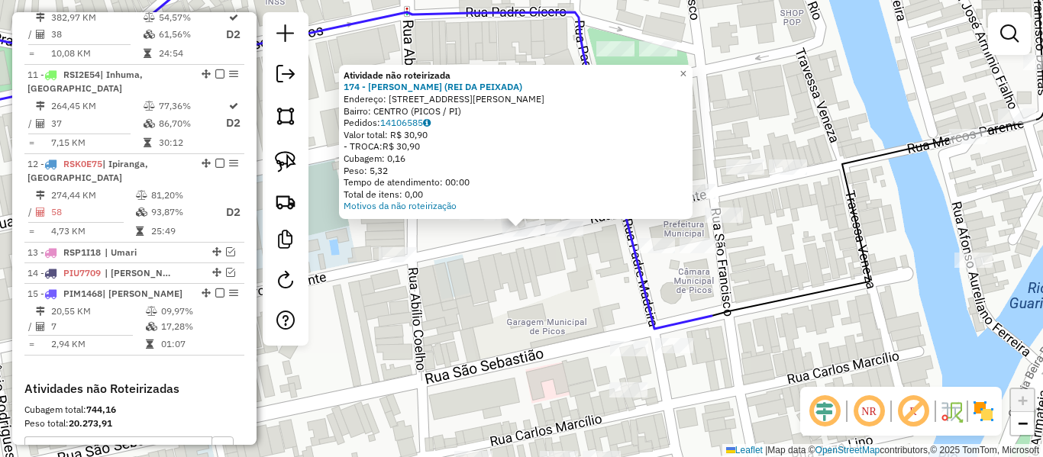
click at [505, 291] on div "× Atividade não roteirizada 174 - WALDEMAR SANTOS JUNIOR (REI DA PEIXADA) Ender…" at bounding box center [521, 228] width 1043 height 457
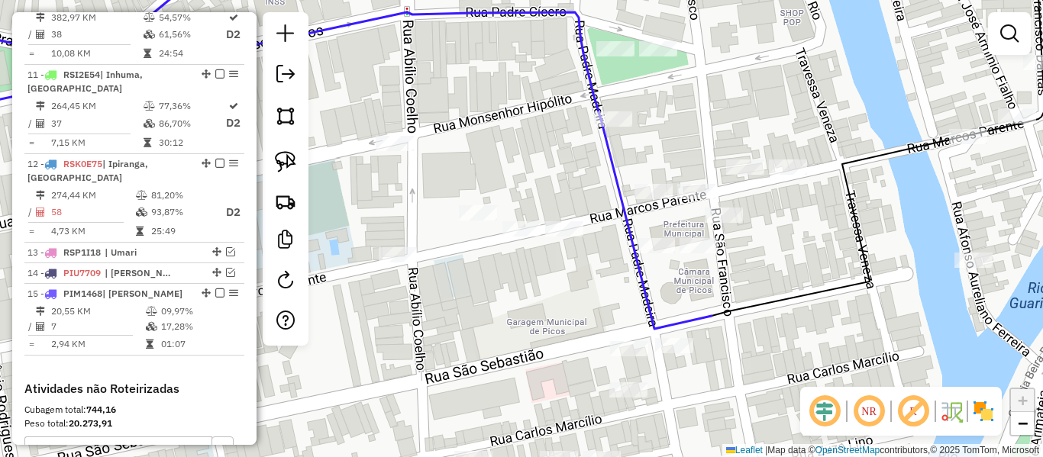
click at [302, 166] on div at bounding box center [286, 179] width 46 height 334
drag, startPoint x: 284, startPoint y: 153, endPoint x: 441, endPoint y: 181, distance: 159.1
click at [283, 153] on img at bounding box center [285, 161] width 21 height 21
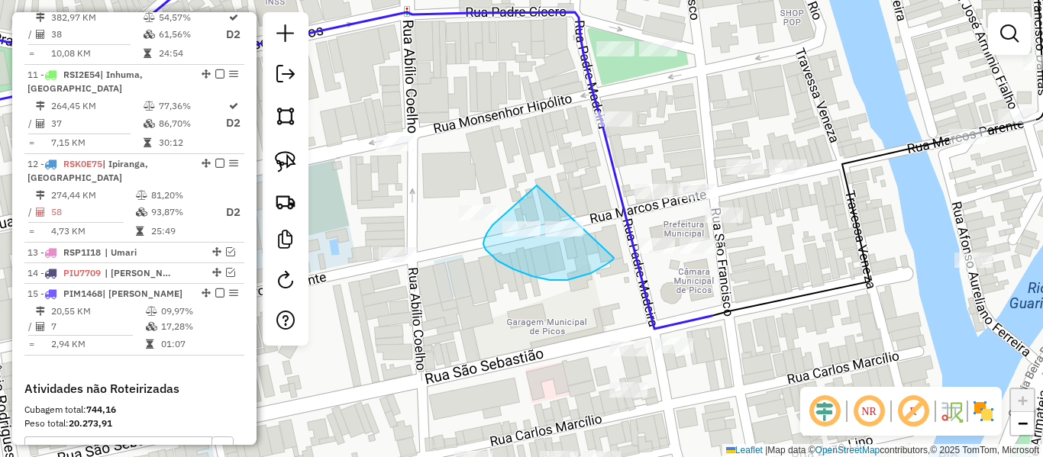
drag, startPoint x: 522, startPoint y: 199, endPoint x: 610, endPoint y: 262, distance: 108.9
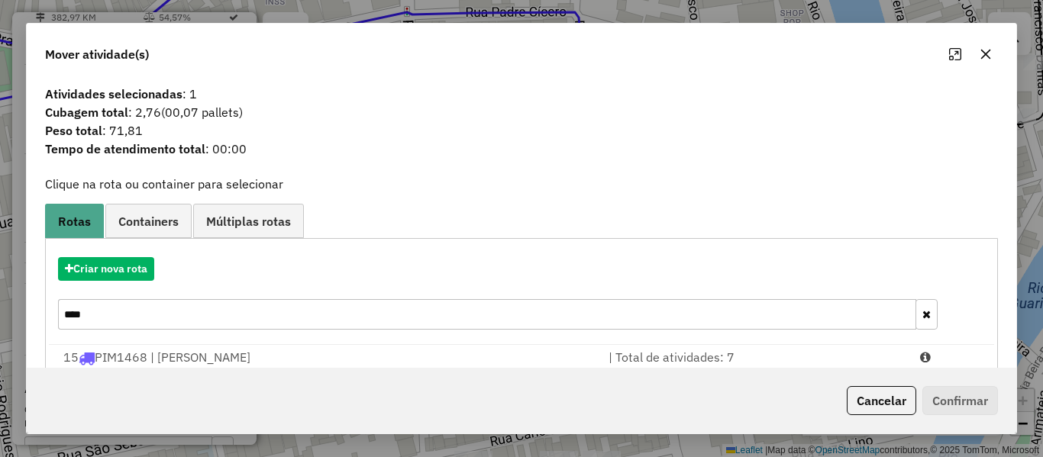
click at [247, 344] on div "Criar nova rota ****" at bounding box center [522, 295] width 946 height 99
click at [794, 336] on div "Criar nova rota ****" at bounding box center [522, 295] width 946 height 99
drag, startPoint x: 864, startPoint y: 360, endPoint x: 968, endPoint y: 403, distance: 113.0
click at [867, 362] on div "| Total de atividades: 7" at bounding box center [756, 357] width 312 height 18
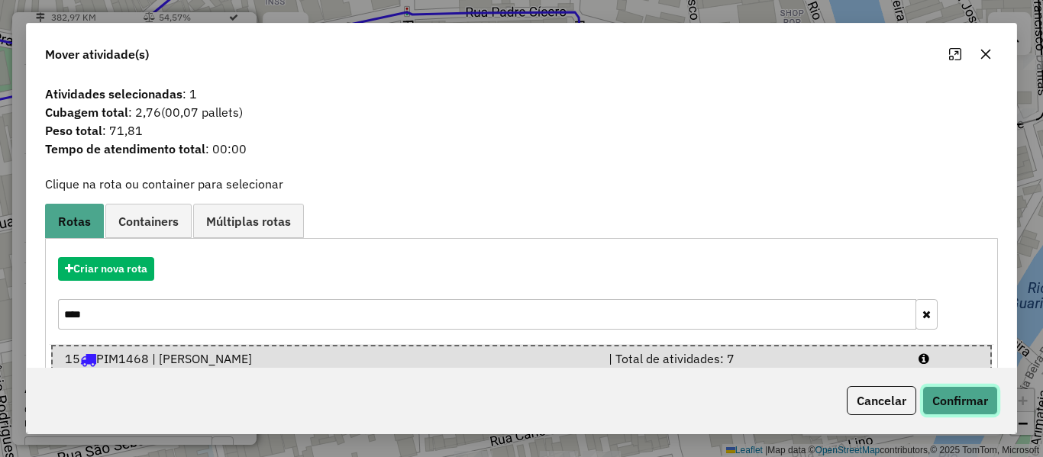
click at [968, 403] on button "Confirmar" at bounding box center [961, 400] width 76 height 29
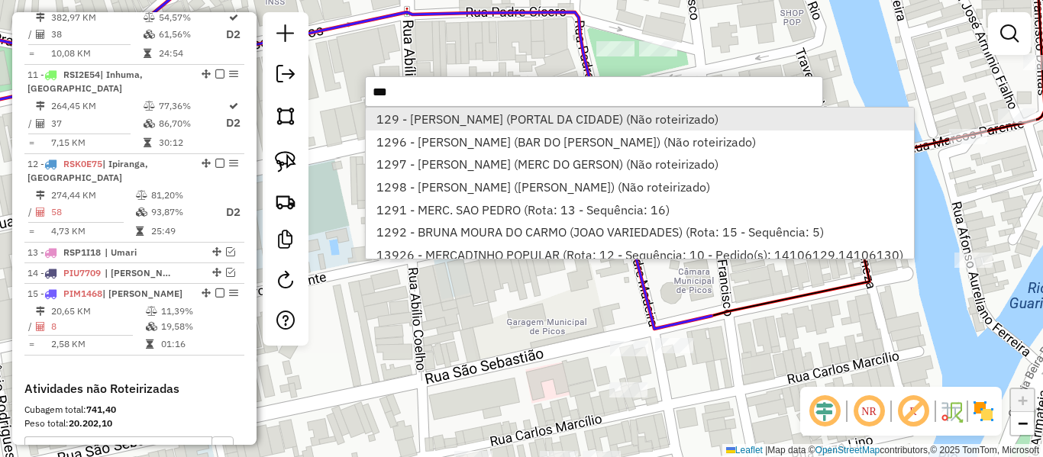
type input "***"
click at [674, 115] on li "129 - FRANCISCO VALERIO DA SILVA (PORTAL DA CIDADE) (Não roteirizado)" at bounding box center [640, 119] width 548 height 23
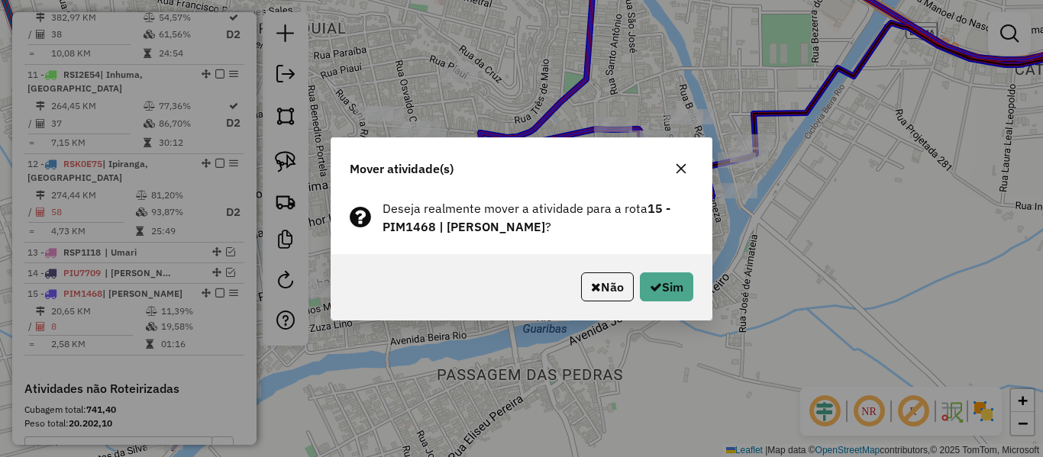
click at [657, 303] on div "Não Sim" at bounding box center [521, 287] width 380 height 66
click at [667, 280] on button "Sim" at bounding box center [666, 287] width 53 height 29
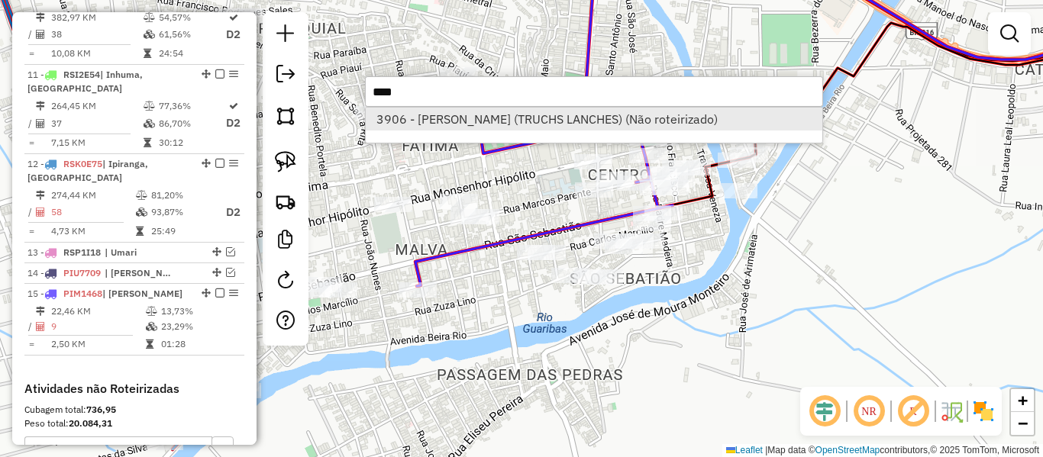
type input "****"
click at [517, 113] on li "3906 - JOSE DE SOUSA SANTOS (TRUCHS LANCHES) (Não roteirizado)" at bounding box center [594, 119] width 457 height 23
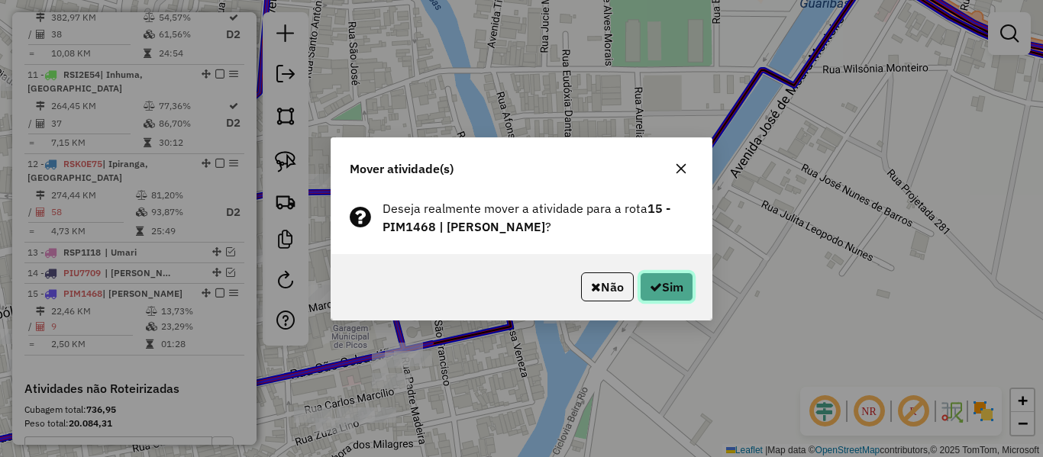
click at [659, 299] on button "Sim" at bounding box center [666, 287] width 53 height 29
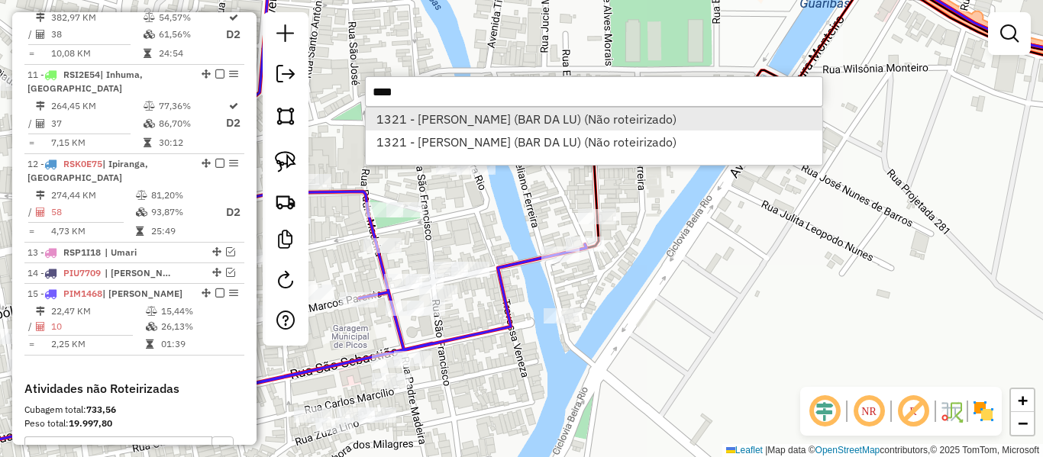
type input "****"
click at [583, 112] on li "1321 - MARIA LUCILENE PEREIRA SILVA (BAR DA LU) (Não roteirizado)" at bounding box center [594, 119] width 457 height 23
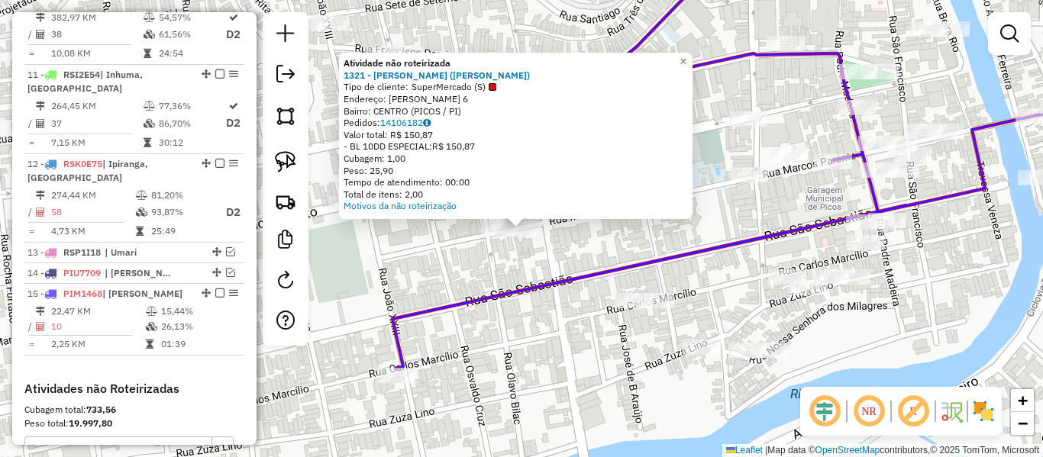
click at [508, 255] on div "Atividade não roteirizada 1321 - MARIA LUCILENE PEREIRA SILVA (BAR DA LU) Tipo …" at bounding box center [521, 228] width 1043 height 457
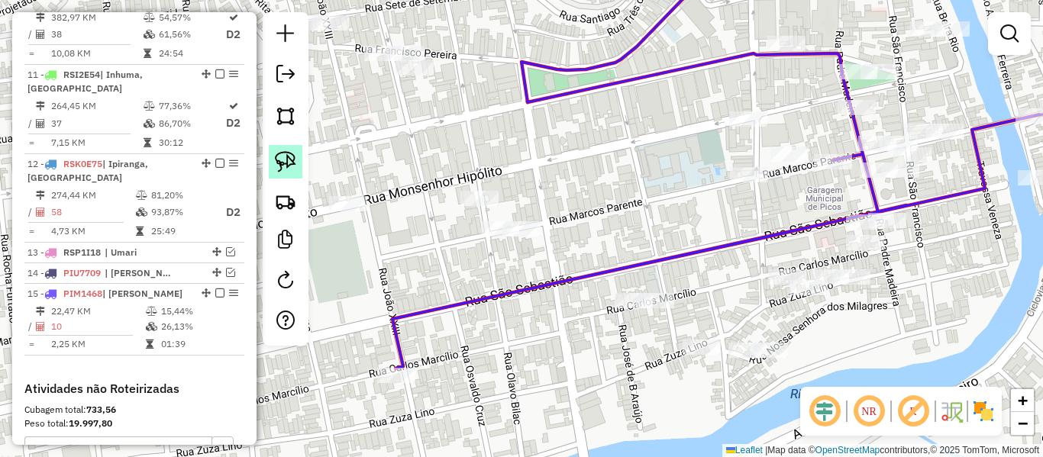
click at [292, 166] on img at bounding box center [285, 161] width 21 height 21
drag, startPoint x: 422, startPoint y: 221, endPoint x: 577, endPoint y: 213, distance: 156.0
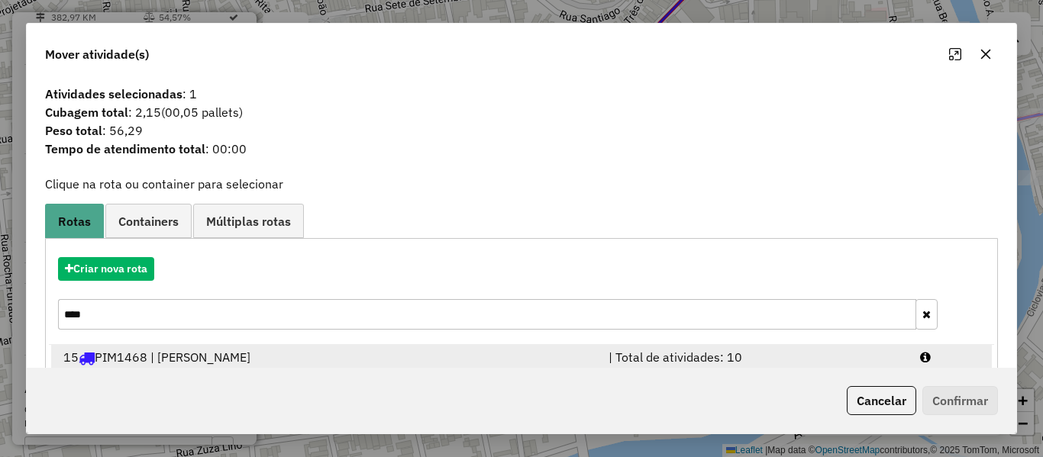
click at [217, 348] on li "15 PIM1468 | Junco, Umari | Total de atividades: 10 % de utilização da cubagem:…" at bounding box center [521, 376] width 941 height 62
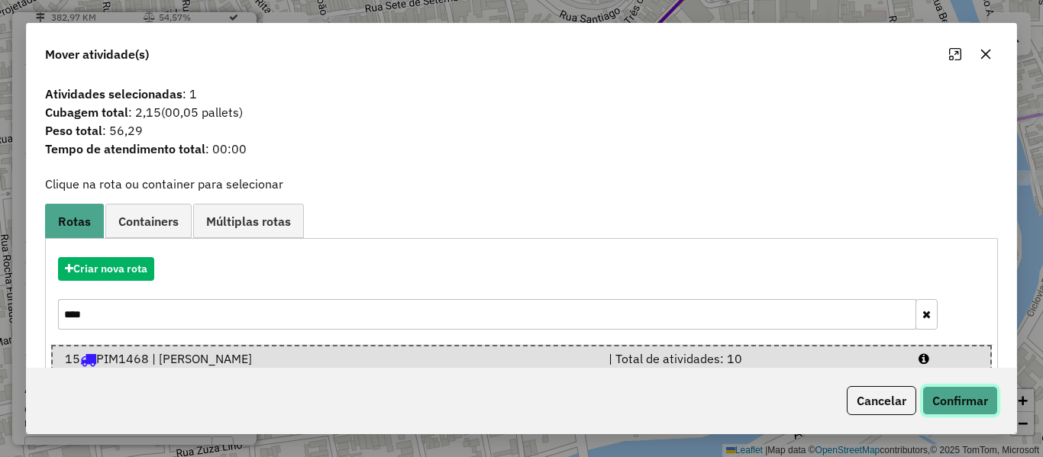
click at [959, 399] on button "Confirmar" at bounding box center [961, 400] width 76 height 29
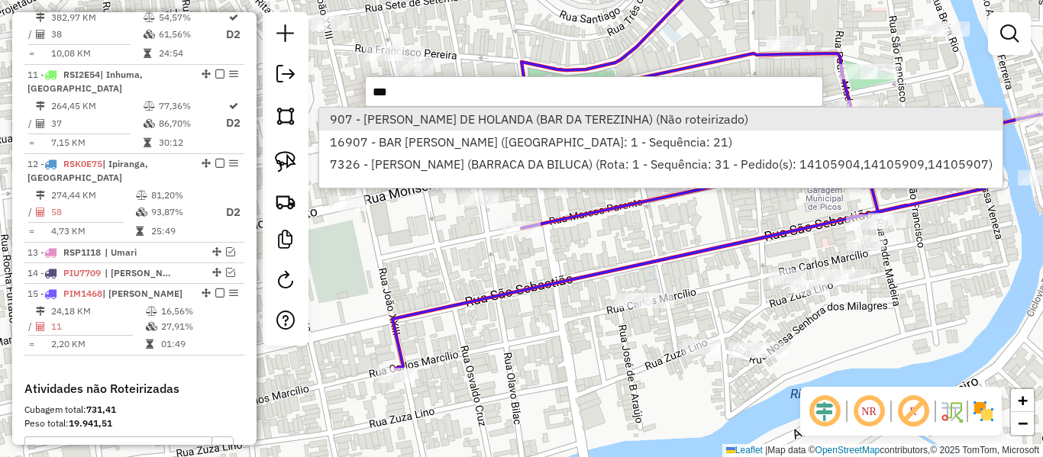
type input "***"
click at [480, 121] on li "907 - TEREZINHA VILANI LEAL DE HOLANDA (BAR DA TEREZINHA) (Não roteirizado)" at bounding box center [661, 119] width 684 height 23
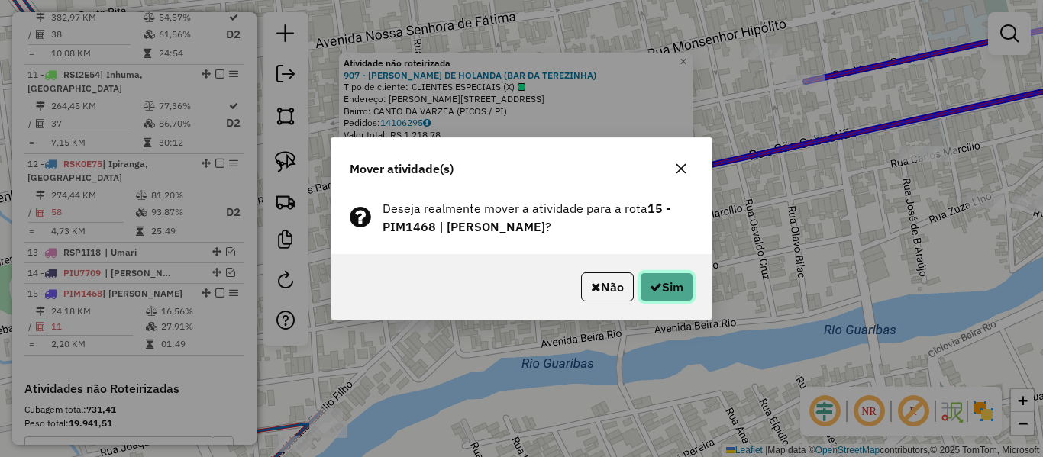
click at [658, 280] on button "Sim" at bounding box center [666, 287] width 53 height 29
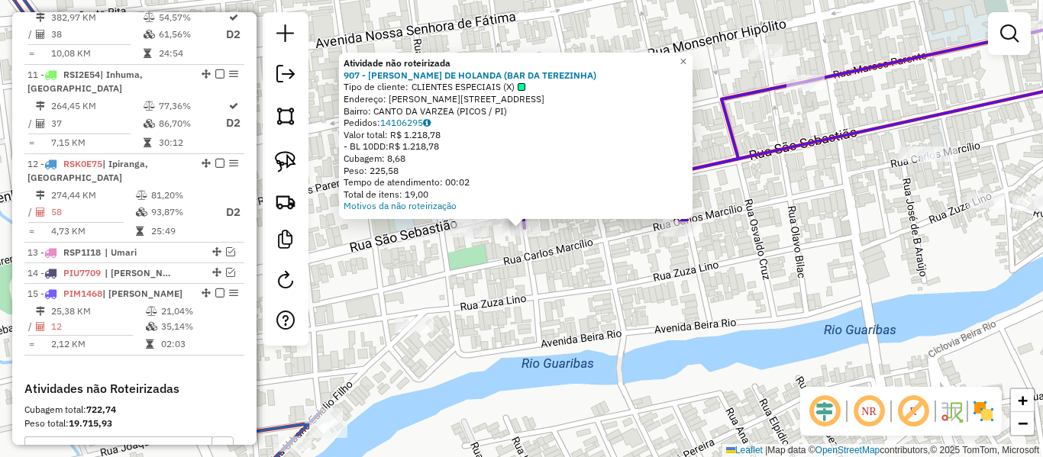
click at [733, 163] on icon at bounding box center [834, 91] width 625 height 274
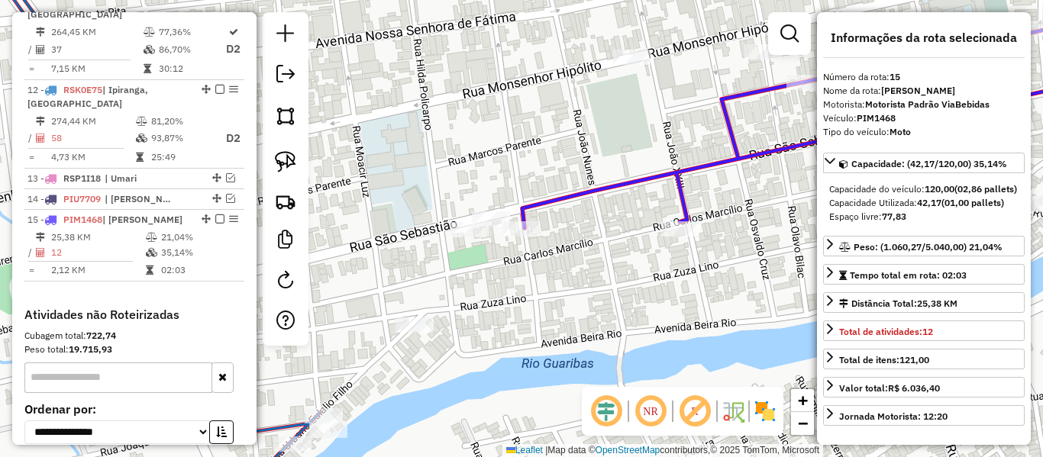
scroll to position [1571, 0]
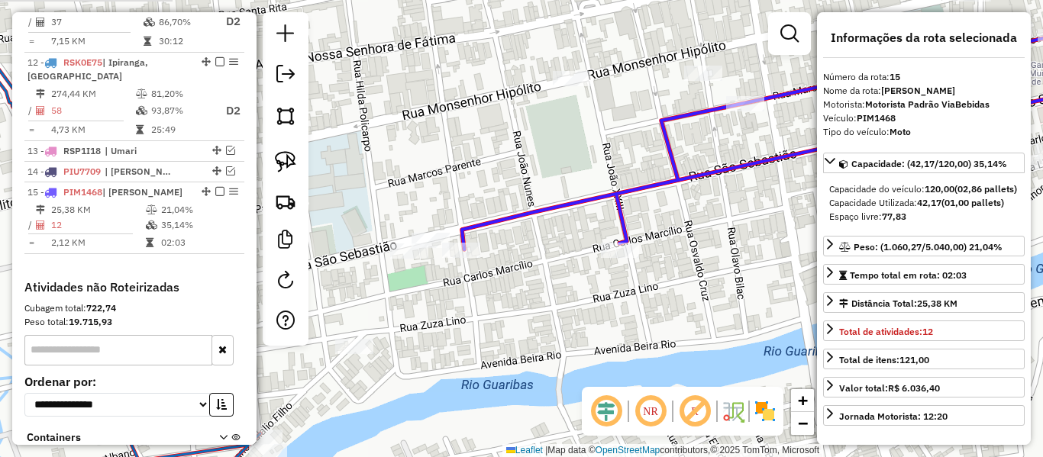
drag, startPoint x: 797, startPoint y: 141, endPoint x: 601, endPoint y: 168, distance: 197.4
click at [618, 167] on icon at bounding box center [774, 113] width 625 height 274
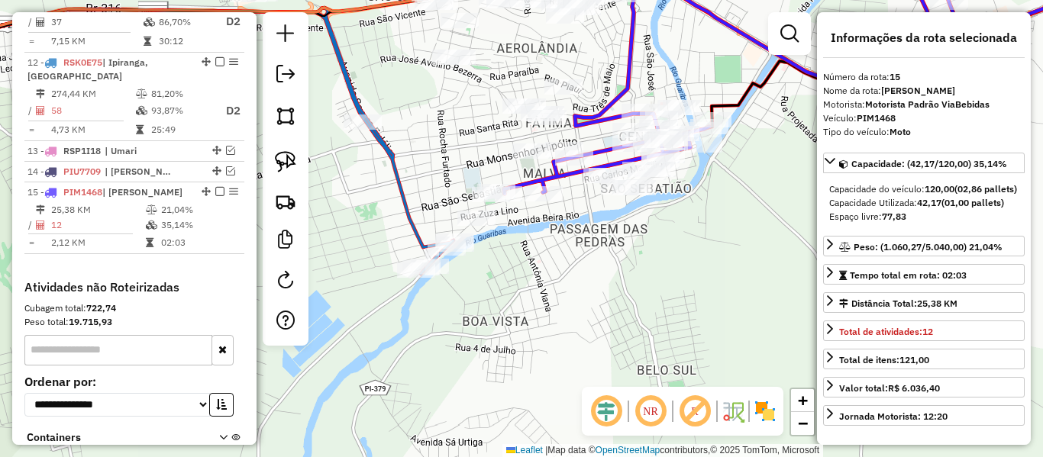
drag, startPoint x: 709, startPoint y: 259, endPoint x: 555, endPoint y: 327, distance: 167.9
click at [564, 337] on div "Janela de atendimento Grade de atendimento Capacidade Transportadoras Veículos …" at bounding box center [521, 228] width 1043 height 457
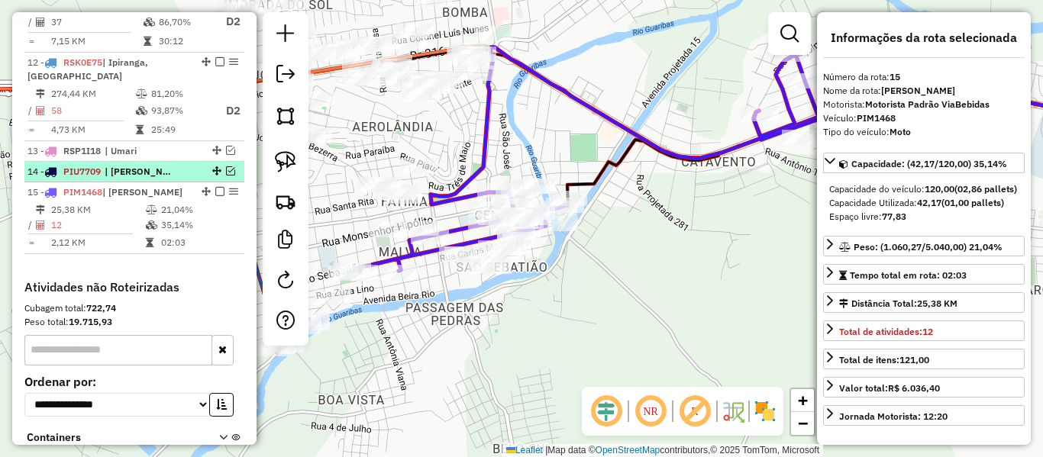
click at [140, 165] on span "| [PERSON_NAME]" at bounding box center [140, 172] width 70 height 14
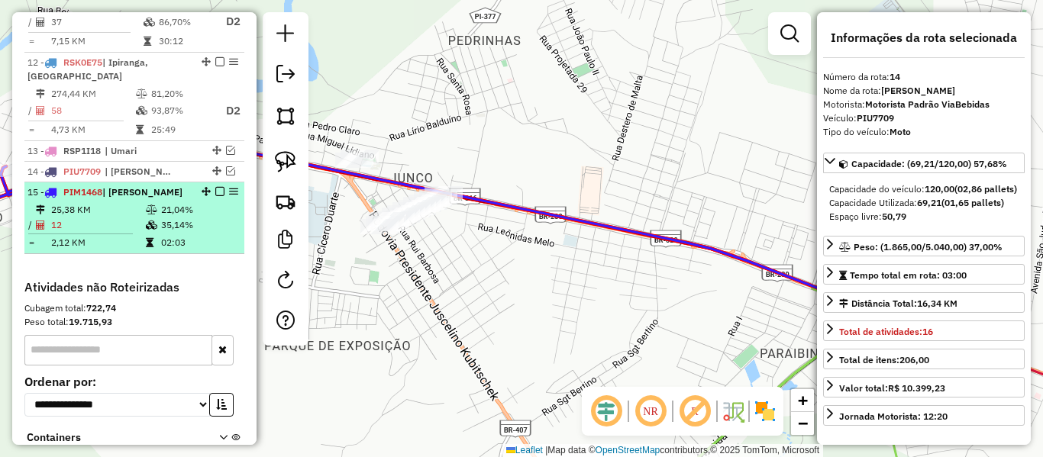
click at [110, 235] on td "2,12 KM" at bounding box center [97, 242] width 95 height 15
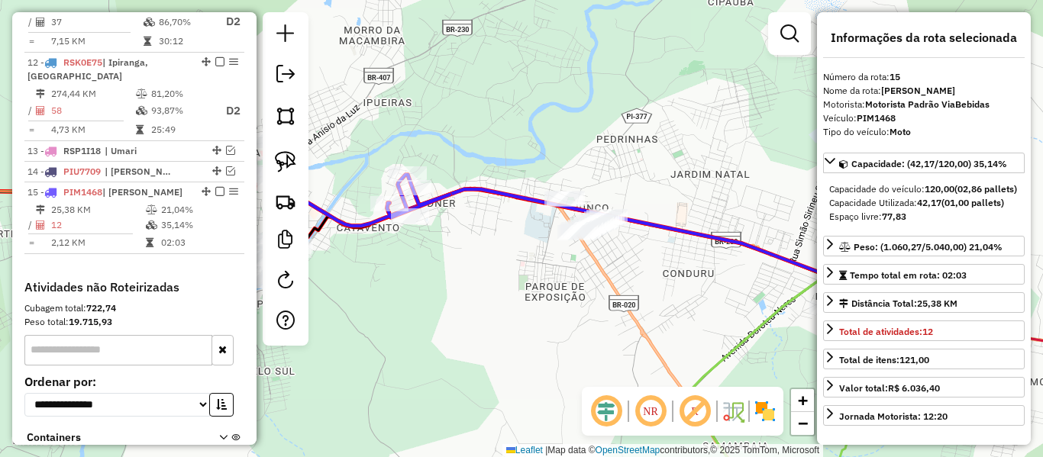
drag, startPoint x: 516, startPoint y: 286, endPoint x: 529, endPoint y: 281, distance: 14.5
click at [527, 283] on div "Rota 15 - Placa PIM1468 18336 - : DELICIAS DO SERTaO Janela de atendimento Grad…" at bounding box center [521, 228] width 1043 height 457
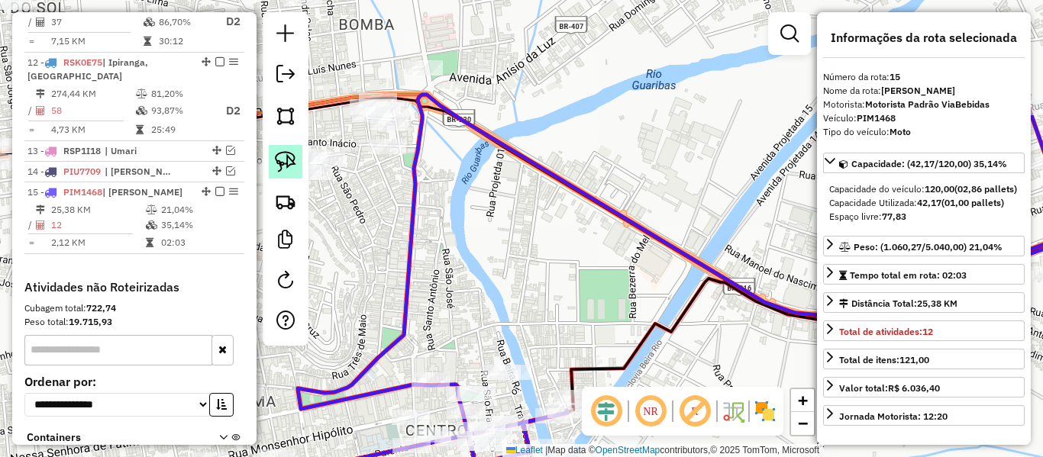
click at [293, 163] on img at bounding box center [285, 161] width 21 height 21
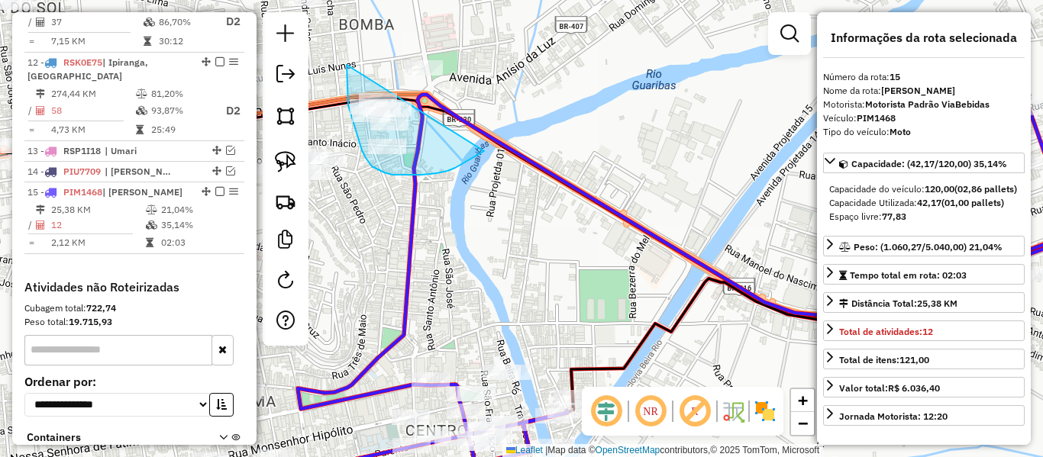
drag, startPoint x: 347, startPoint y: 65, endPoint x: 484, endPoint y: 151, distance: 162.3
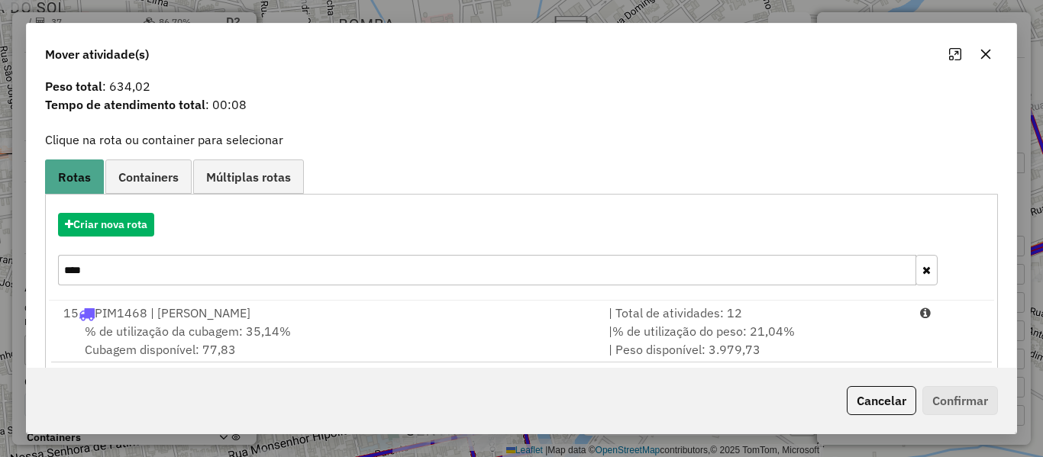
scroll to position [66, 0]
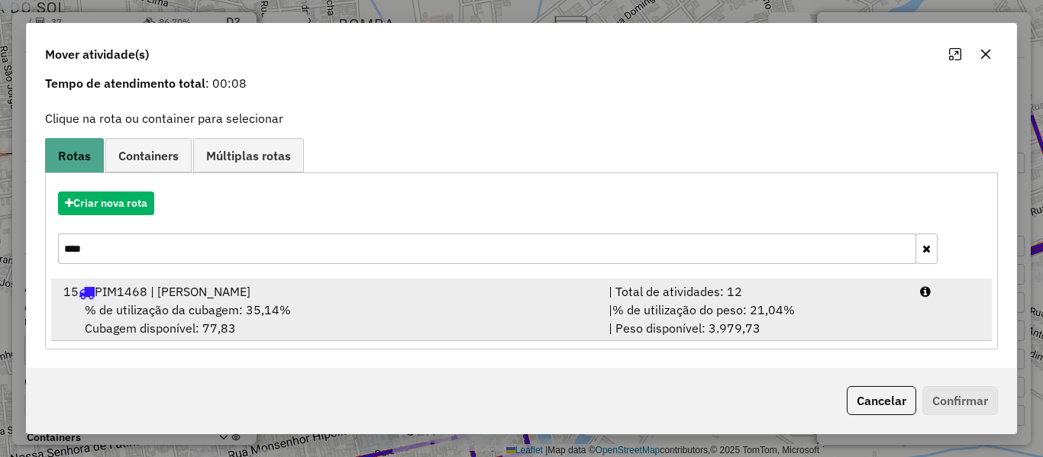
click at [244, 311] on span "% de utilização da cubagem: 35,14%" at bounding box center [188, 309] width 206 height 15
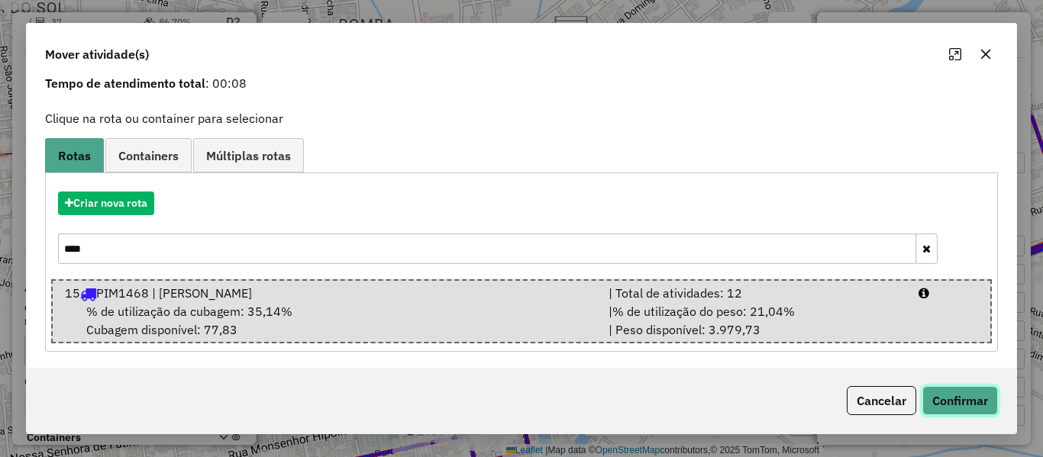
click at [955, 390] on button "Confirmar" at bounding box center [961, 400] width 76 height 29
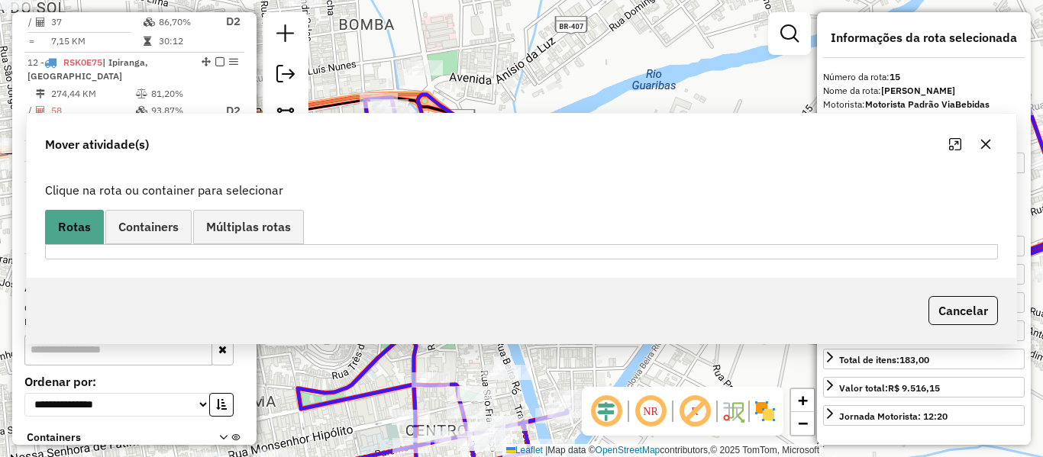
scroll to position [0, 0]
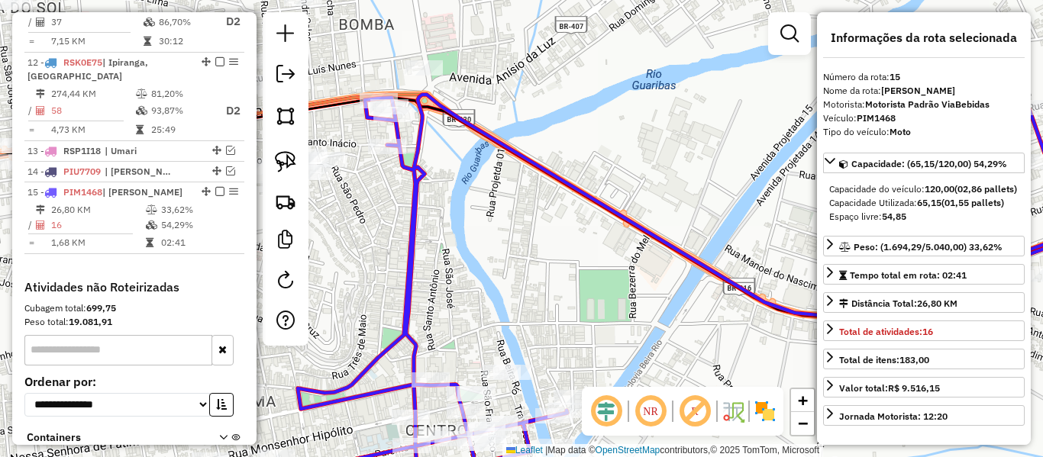
click at [415, 196] on icon at bounding box center [701, 299] width 891 height 409
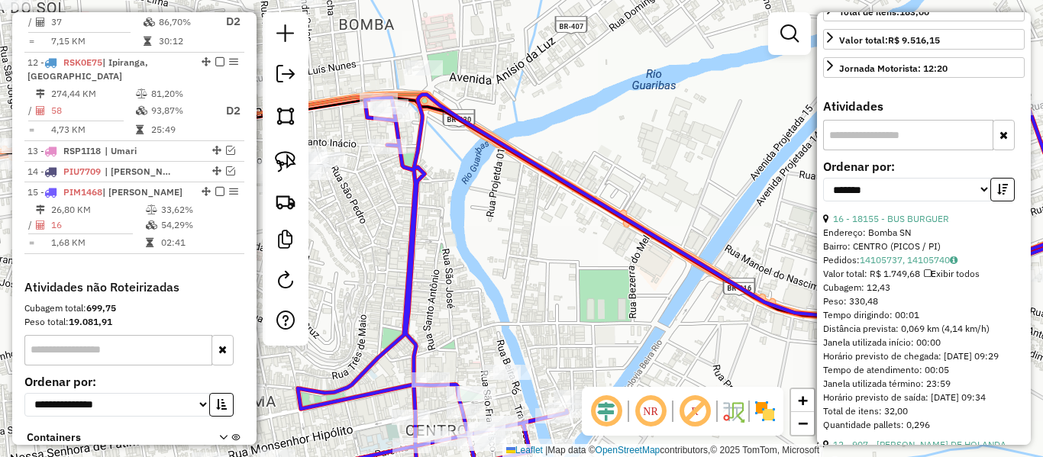
scroll to position [382, 0]
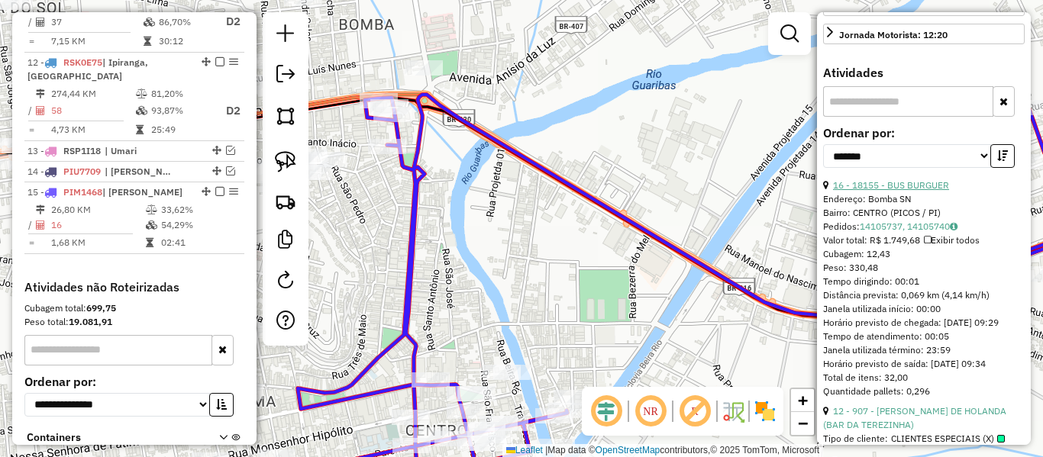
click at [916, 191] on link "16 - 18155 - BUS BURGUER" at bounding box center [891, 184] width 116 height 11
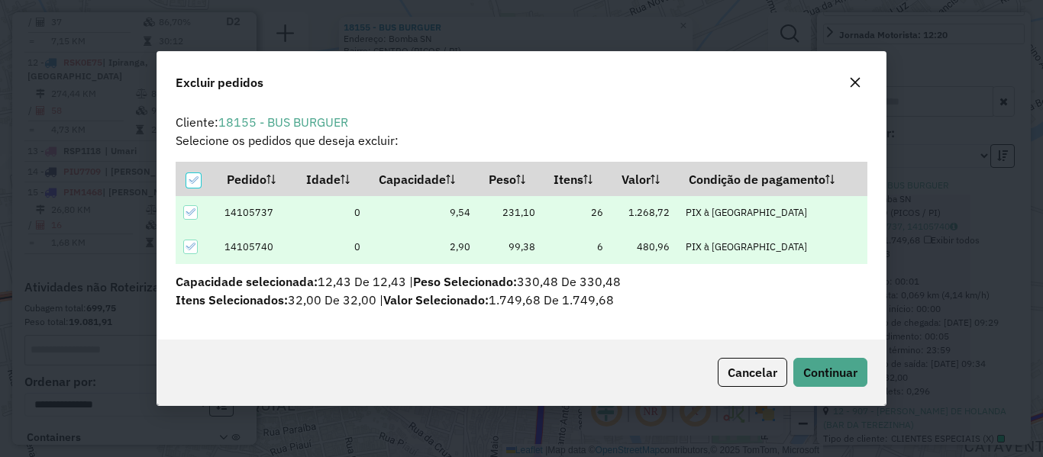
scroll to position [9, 5]
click at [842, 365] on span "Continuar" at bounding box center [830, 372] width 54 height 15
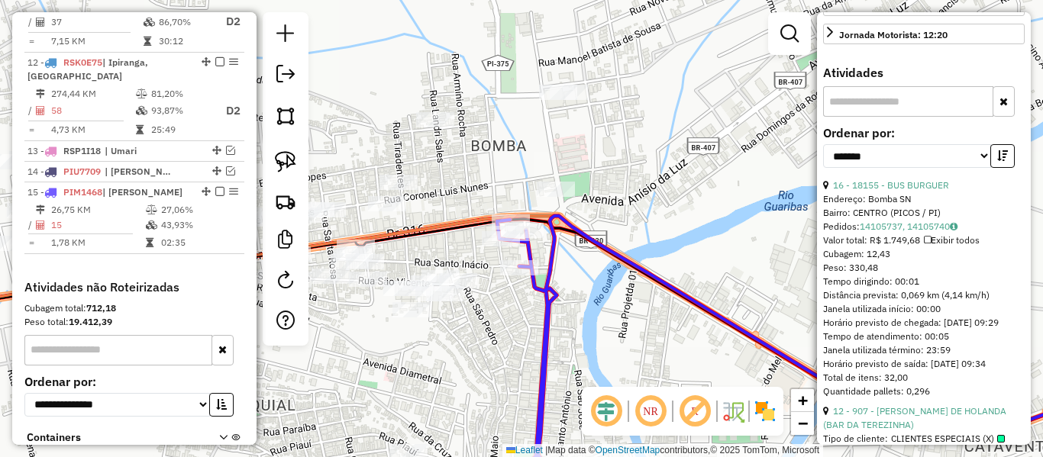
click at [538, 285] on icon at bounding box center [817, 359] width 661 height 287
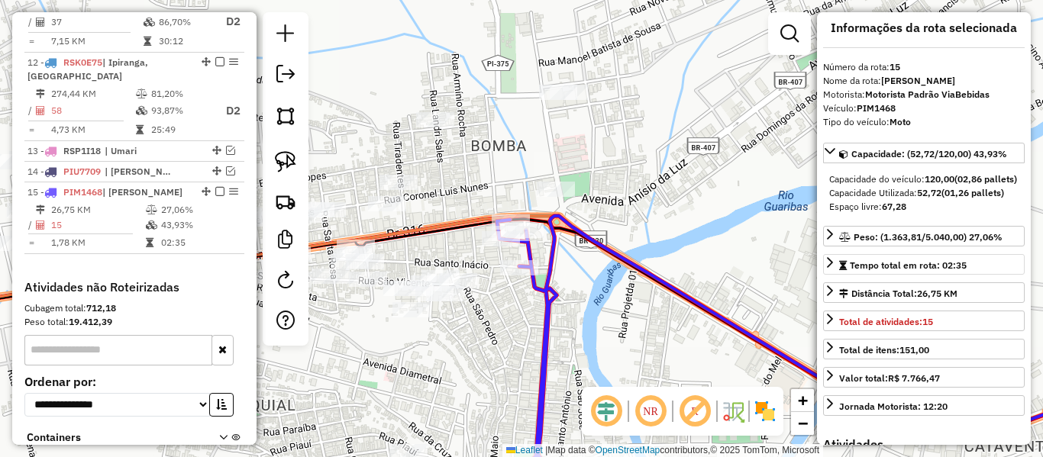
scroll to position [0, 0]
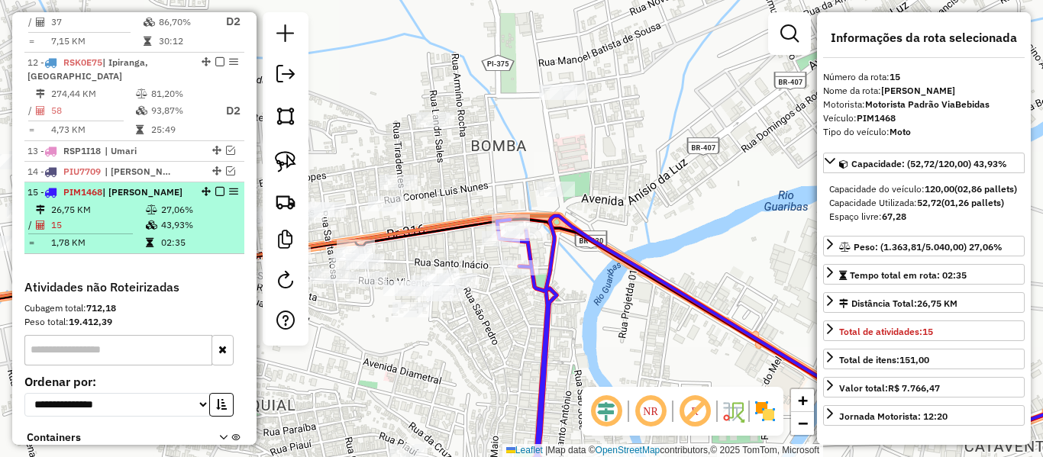
click at [218, 187] on em at bounding box center [219, 191] width 9 height 9
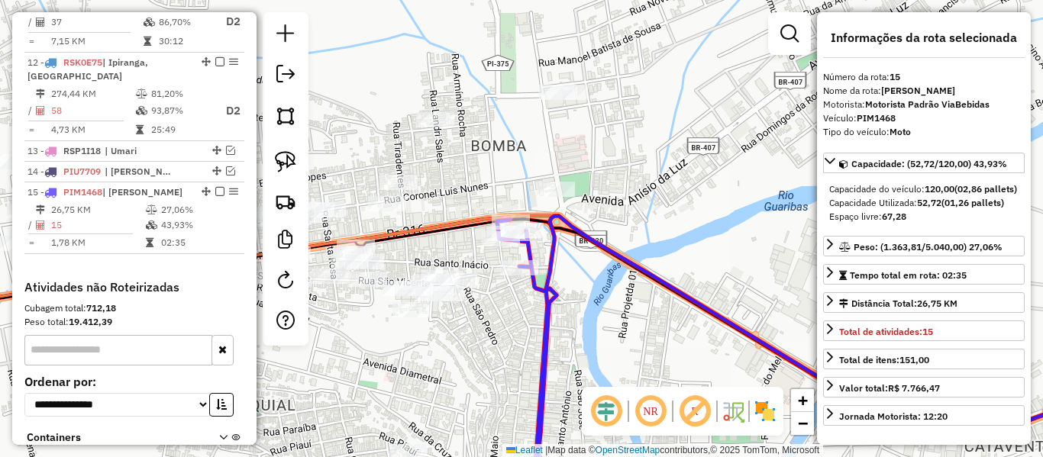
scroll to position [1520, 0]
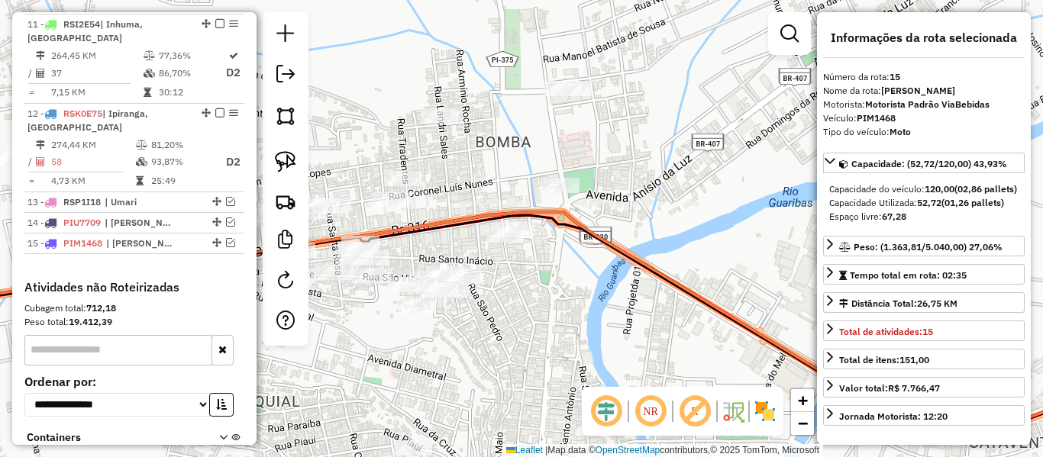
drag, startPoint x: 543, startPoint y: 362, endPoint x: 586, endPoint y: 192, distance: 175.6
click at [608, 299] on div "Janela de atendimento Grade de atendimento Capacidade Transportadoras Veículos …" at bounding box center [521, 228] width 1043 height 457
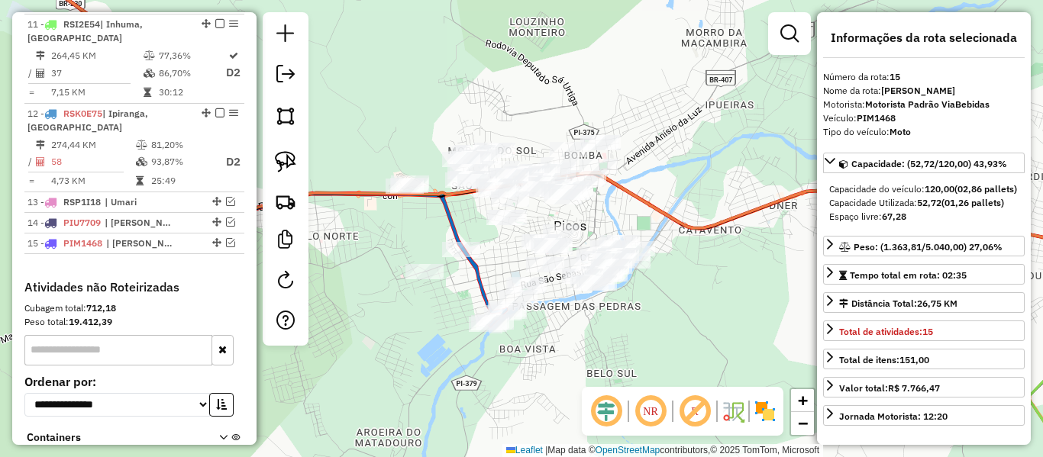
click at [486, 281] on icon at bounding box center [255, 140] width 501 height 372
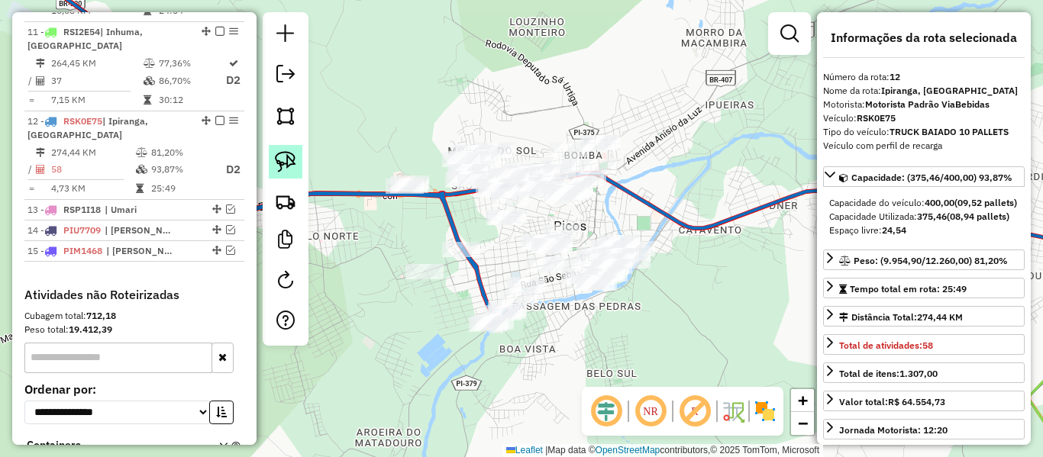
scroll to position [1502, 0]
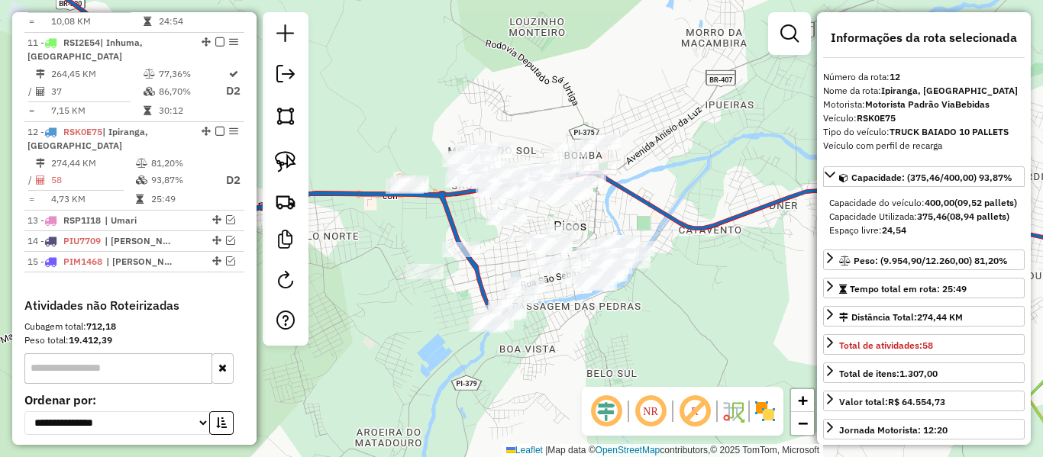
click at [209, 127] on div at bounding box center [215, 131] width 46 height 9
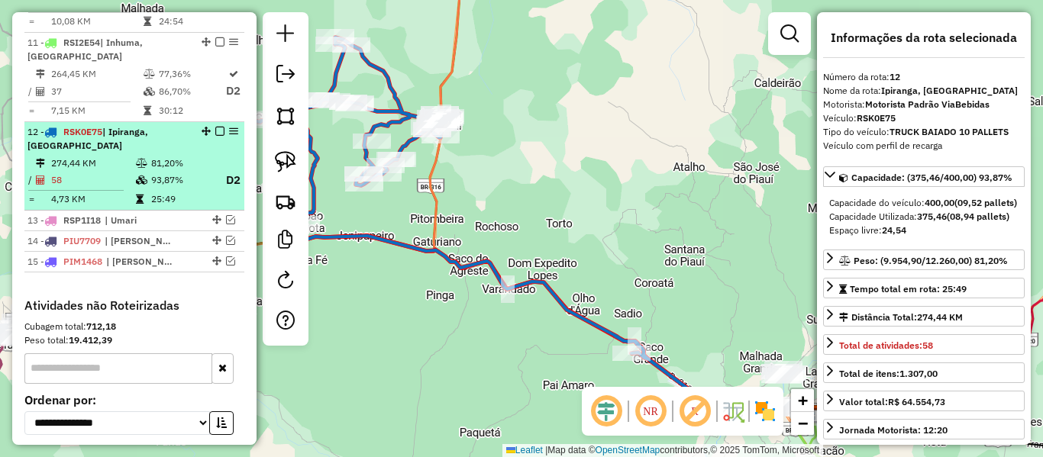
click at [215, 127] on em at bounding box center [219, 131] width 9 height 9
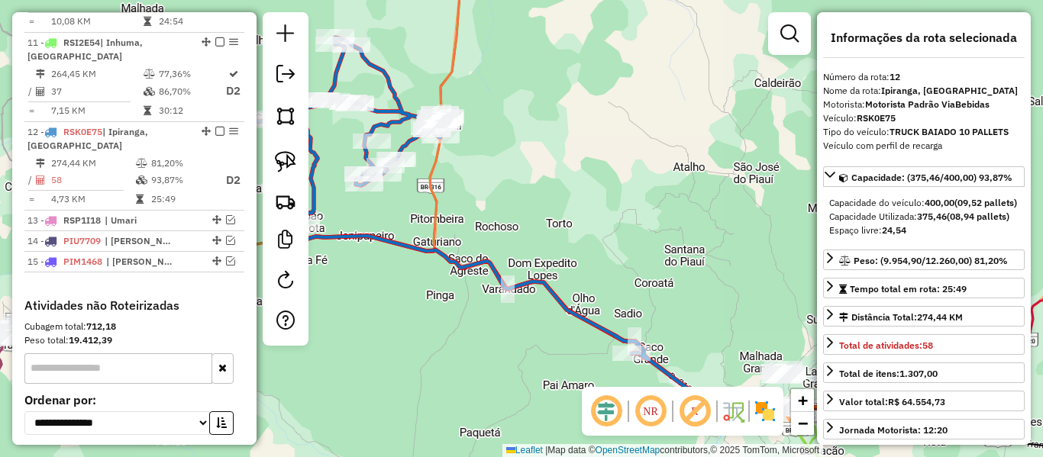
scroll to position [1452, 0]
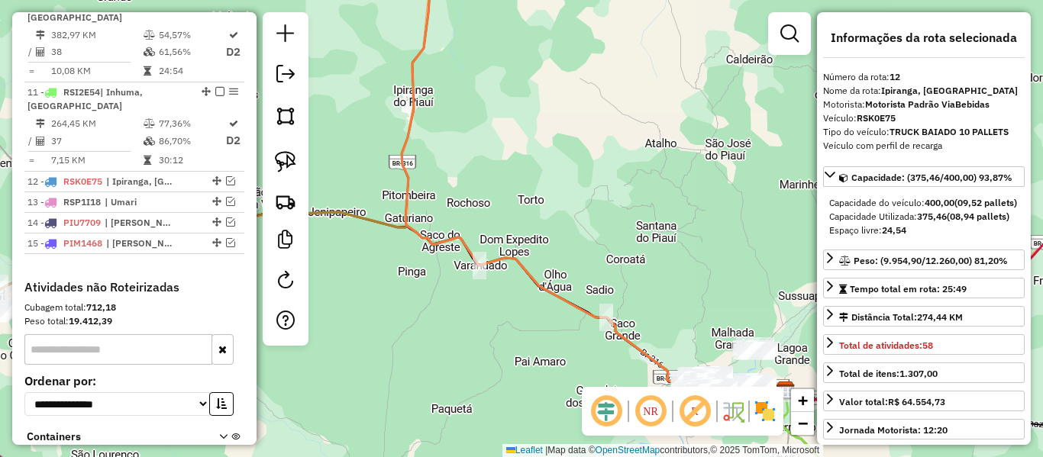
drag, startPoint x: 522, startPoint y: 176, endPoint x: 370, endPoint y: 60, distance: 191.2
click at [374, 60] on div "Janela de atendimento Grade de atendimento Capacidade Transportadoras Veículos …" at bounding box center [521, 228] width 1043 height 457
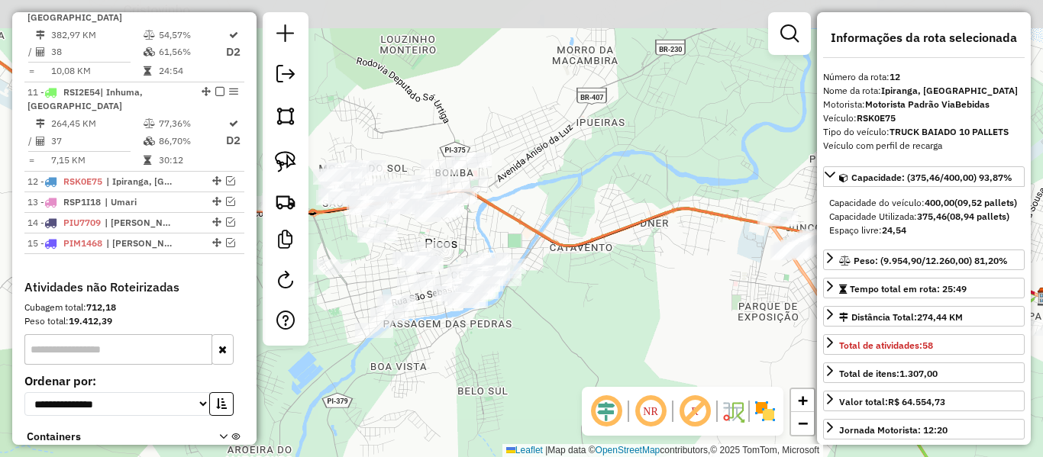
drag, startPoint x: 706, startPoint y: 238, endPoint x: 429, endPoint y: 270, distance: 278.2
click at [392, 307] on div "Janela de atendimento Grade de atendimento Capacidade Transportadoras Veículos …" at bounding box center [521, 228] width 1043 height 457
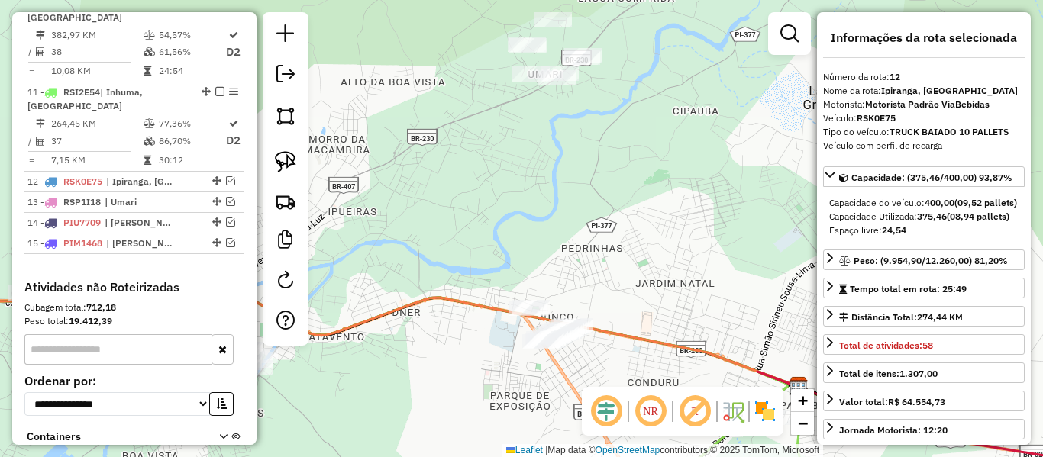
click at [430, 263] on div "Janela de atendimento Grade de atendimento Capacidade Transportadoras Veículos …" at bounding box center [521, 228] width 1043 height 457
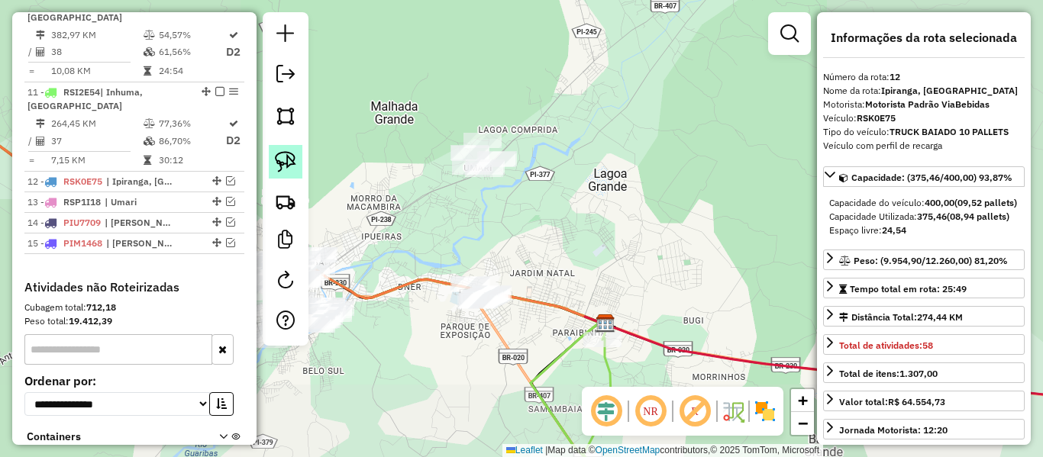
click at [284, 166] on img at bounding box center [285, 161] width 21 height 21
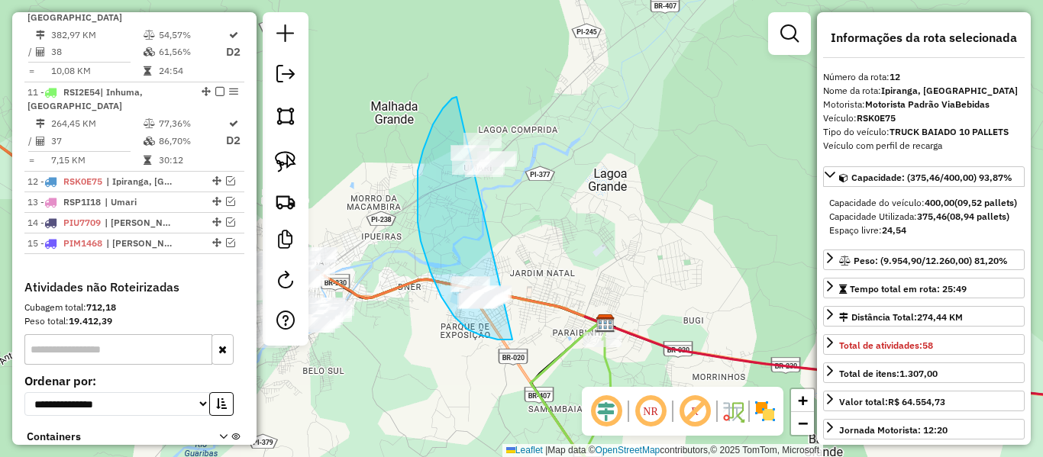
drag, startPoint x: 433, startPoint y: 124, endPoint x: 576, endPoint y: 118, distance: 143.0
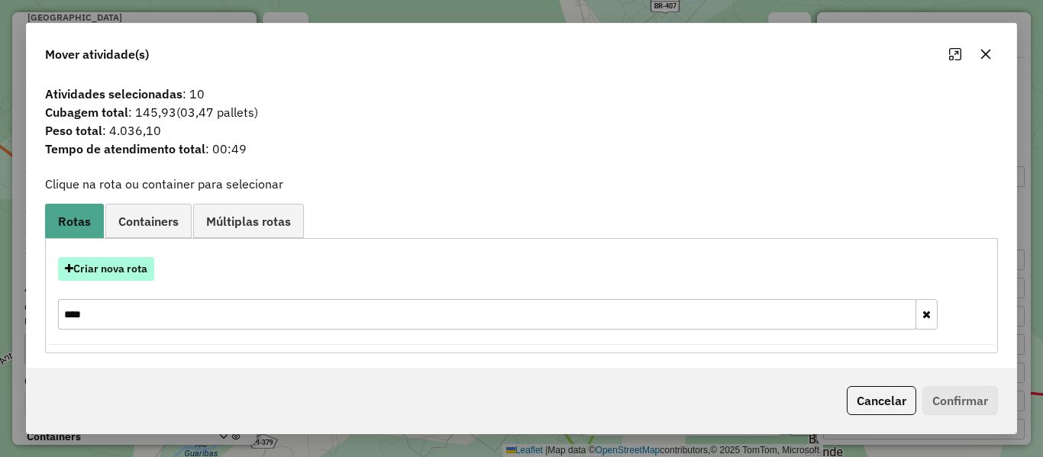
click at [132, 276] on button "Criar nova rota" at bounding box center [106, 269] width 96 height 24
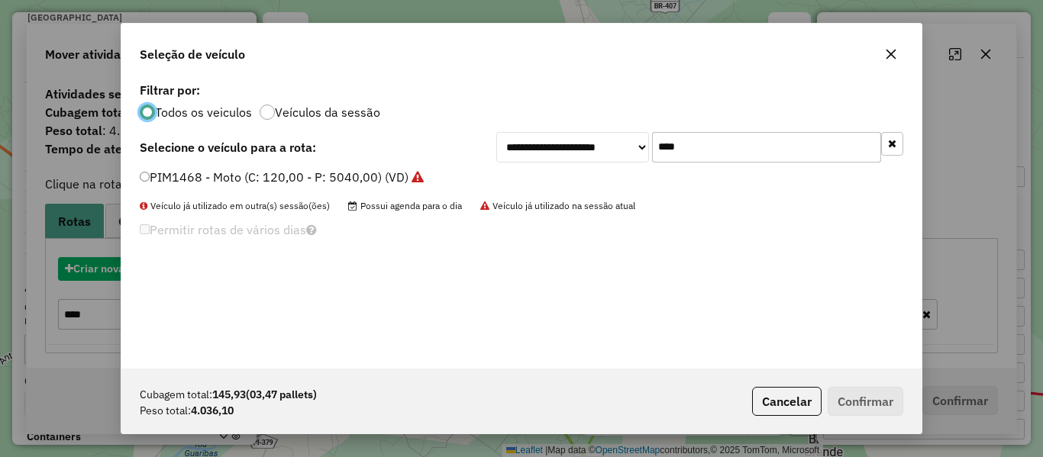
scroll to position [8, 5]
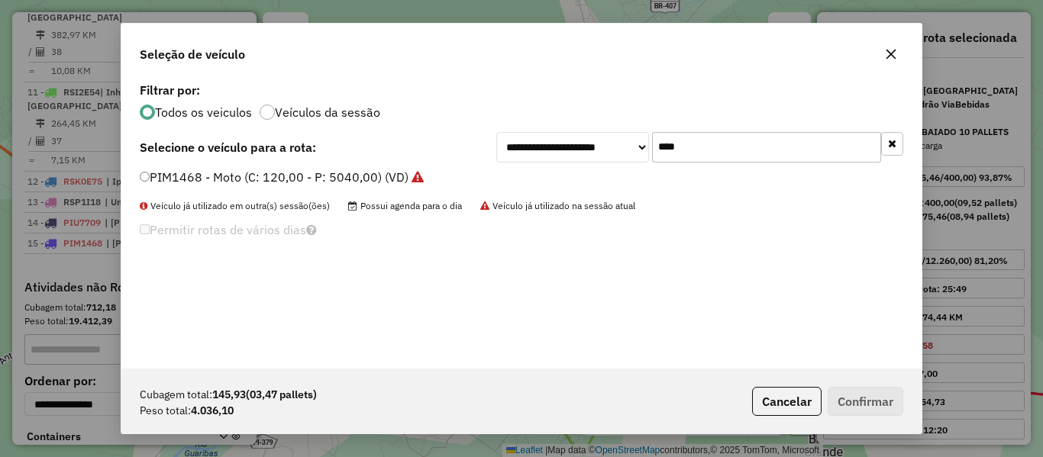
drag, startPoint x: 606, startPoint y: 149, endPoint x: 584, endPoint y: 163, distance: 25.4
click at [594, 154] on div "**********" at bounding box center [699, 147] width 407 height 31
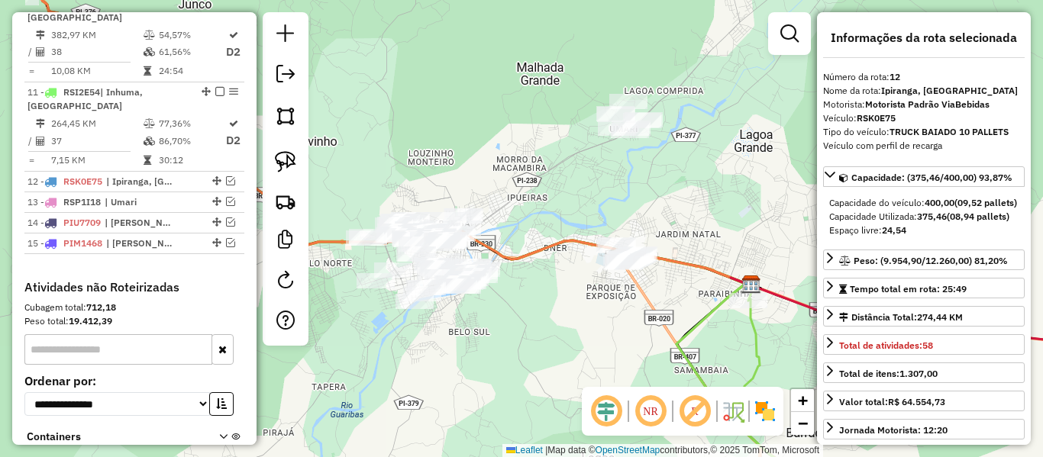
drag, startPoint x: 412, startPoint y: 352, endPoint x: 571, endPoint y: 305, distance: 164.8
click at [567, 309] on div "Janela de atendimento Grade de atendimento Capacidade Transportadoras Veículos …" at bounding box center [521, 228] width 1043 height 457
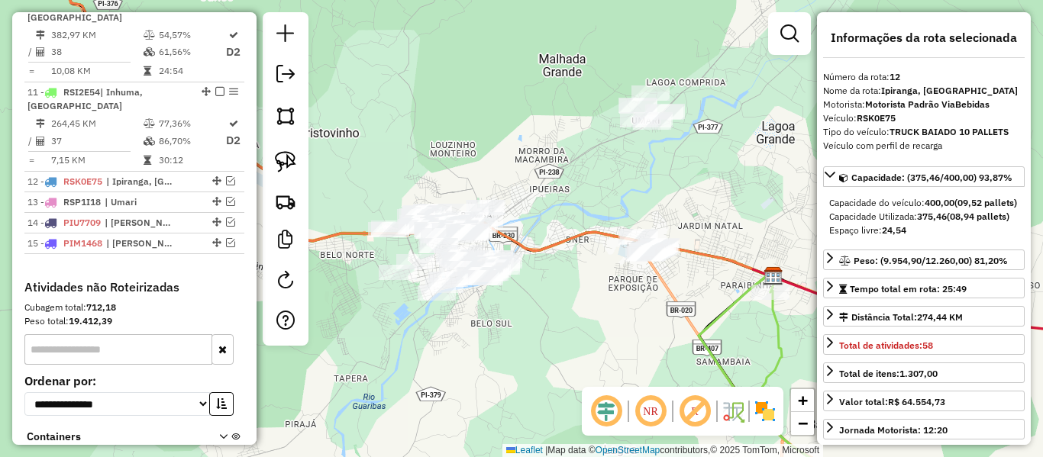
click at [265, 154] on div at bounding box center [286, 179] width 46 height 334
click at [273, 159] on link at bounding box center [286, 162] width 34 height 34
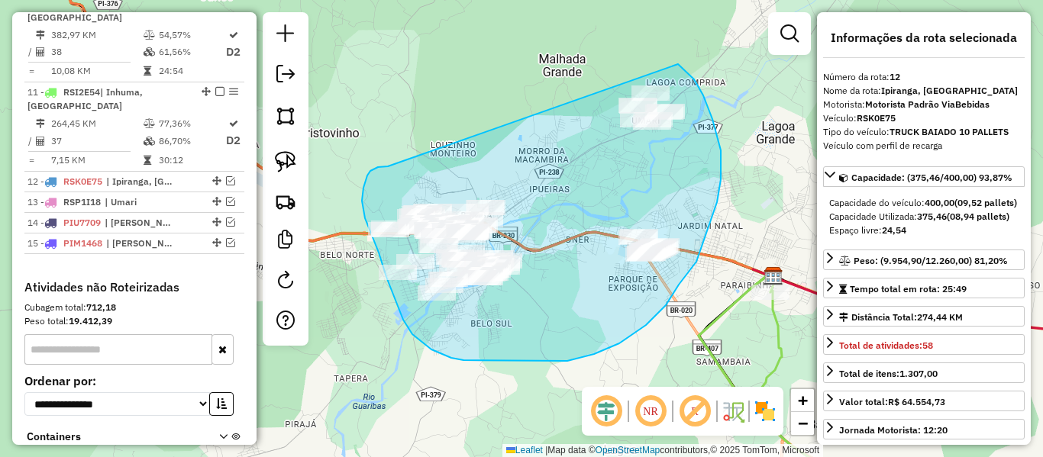
drag, startPoint x: 386, startPoint y: 166, endPoint x: 660, endPoint y: 56, distance: 295.7
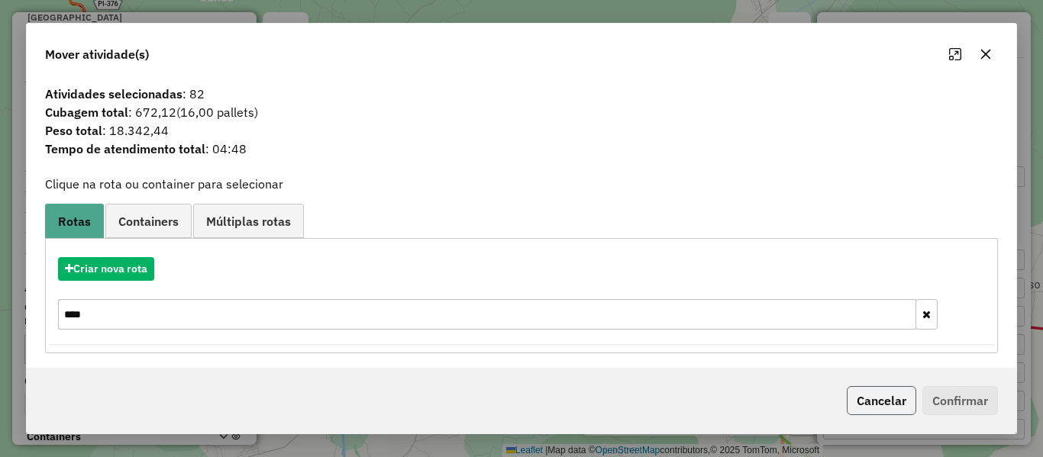
click at [866, 402] on button "Cancelar" at bounding box center [882, 400] width 70 height 29
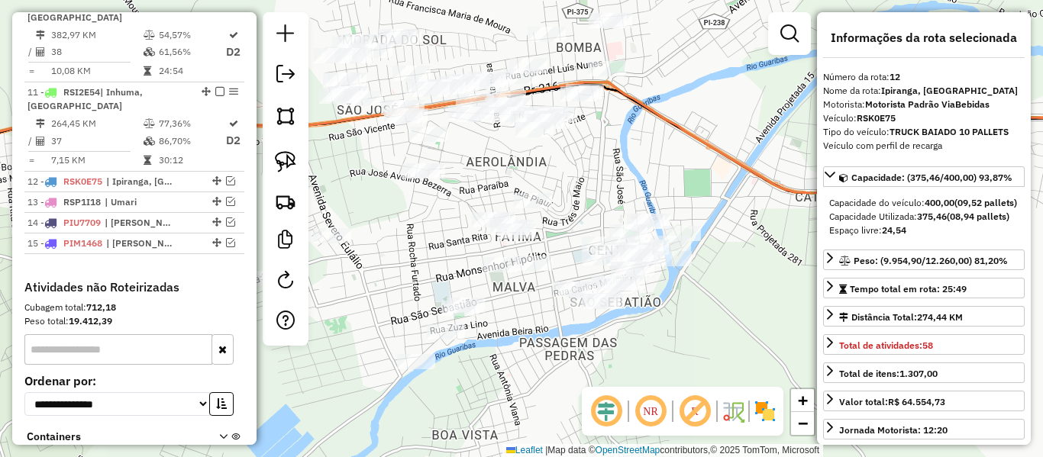
drag, startPoint x: 490, startPoint y: 276, endPoint x: 488, endPoint y: 176, distance: 100.1
click at [488, 177] on div "Janela de atendimento Grade de atendimento Capacidade Transportadoras Veículos …" at bounding box center [521, 228] width 1043 height 457
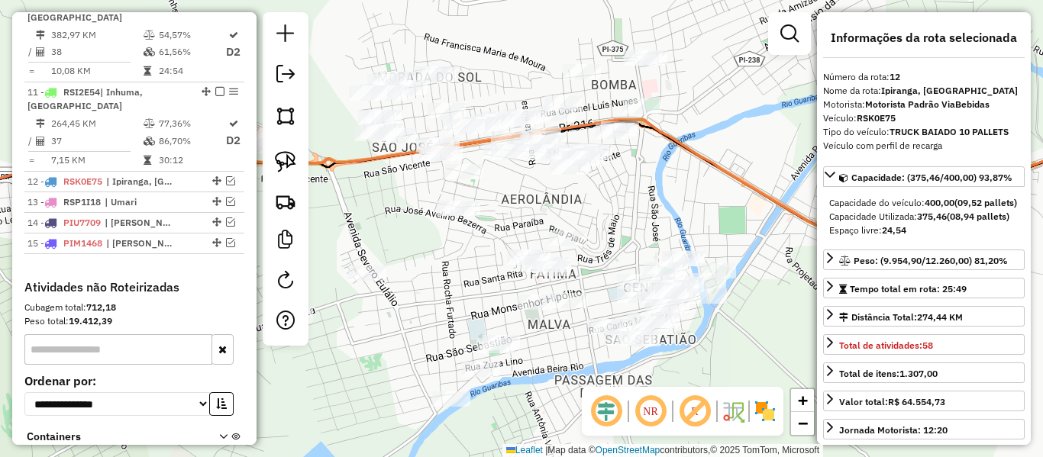
drag, startPoint x: 460, startPoint y: 56, endPoint x: 498, endPoint y: 95, distance: 55.1
click at [496, 95] on div "Janela de atendimento Grade de atendimento Capacidade Transportadoras Veículos …" at bounding box center [521, 228] width 1043 height 457
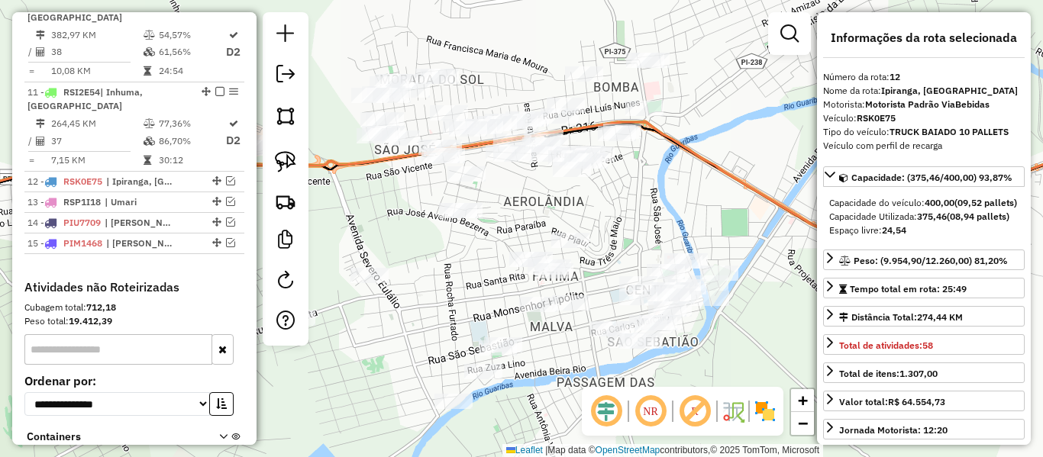
drag, startPoint x: 439, startPoint y: 267, endPoint x: 461, endPoint y: 190, distance: 80.3
click at [465, 208] on div "Janela de atendimento Grade de atendimento Capacidade Transportadoras Veículos …" at bounding box center [521, 228] width 1043 height 457
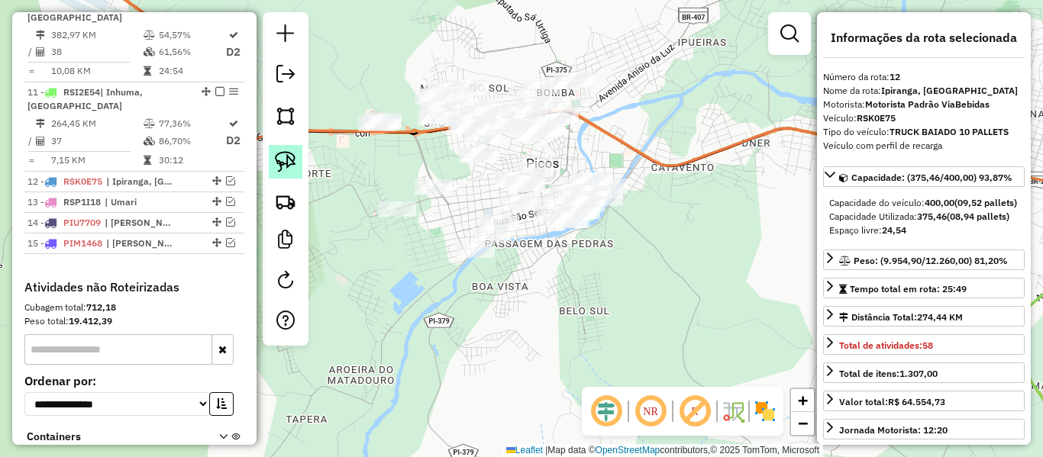
click at [296, 163] on img at bounding box center [285, 161] width 21 height 21
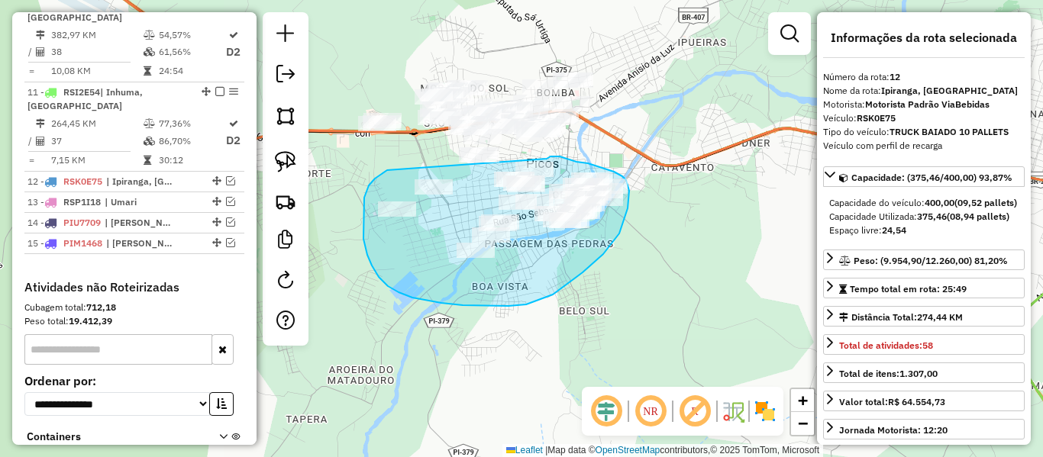
drag, startPoint x: 375, startPoint y: 179, endPoint x: 545, endPoint y: 159, distance: 170.7
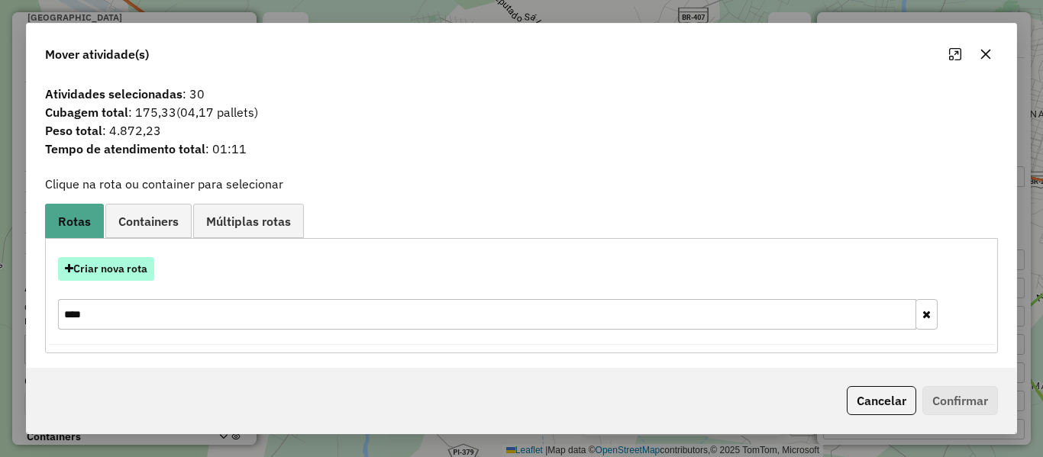
click at [140, 267] on button "Criar nova rota" at bounding box center [106, 269] width 96 height 24
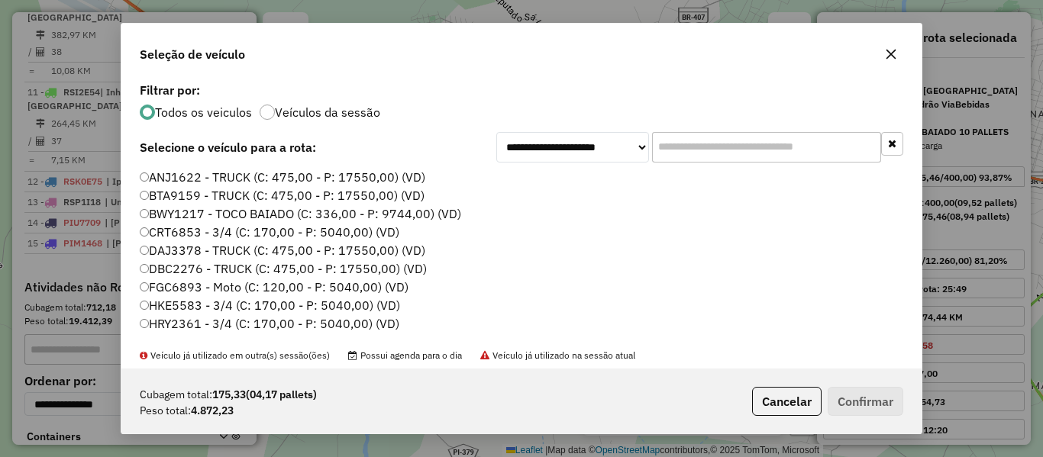
drag, startPoint x: 670, startPoint y: 144, endPoint x: 607, endPoint y: 161, distance: 65.0
click at [607, 161] on div "**********" at bounding box center [699, 147] width 407 height 31
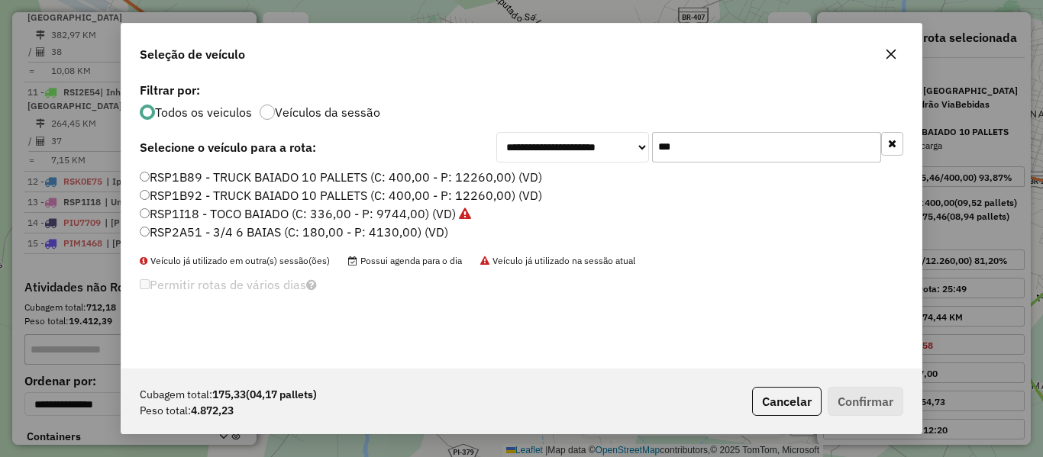
type input "***"
click at [172, 236] on label "RSP2A51 - 3/4 6 BAIAS (C: 180,00 - P: 4130,00) (VD)" at bounding box center [294, 232] width 309 height 18
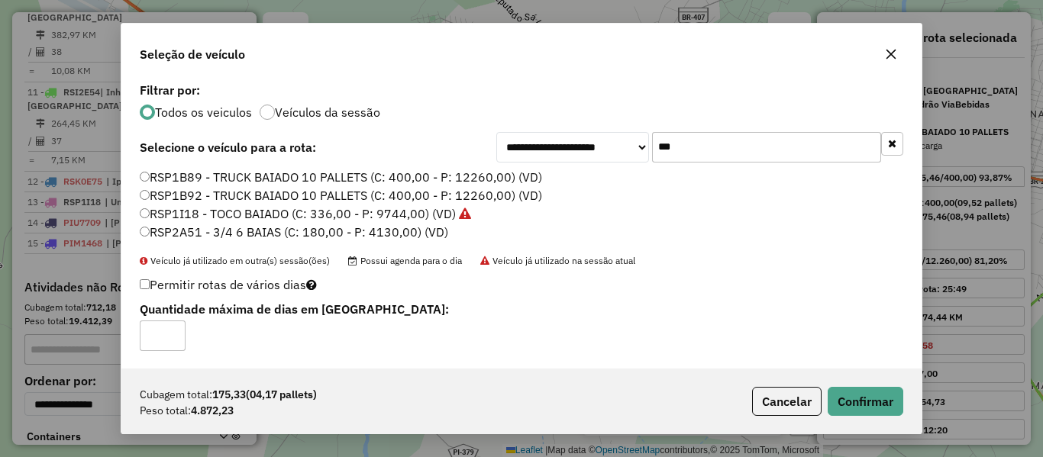
type input "*"
click at [169, 330] on input "*" at bounding box center [163, 336] width 46 height 31
click at [866, 396] on button "Confirmar" at bounding box center [866, 401] width 76 height 29
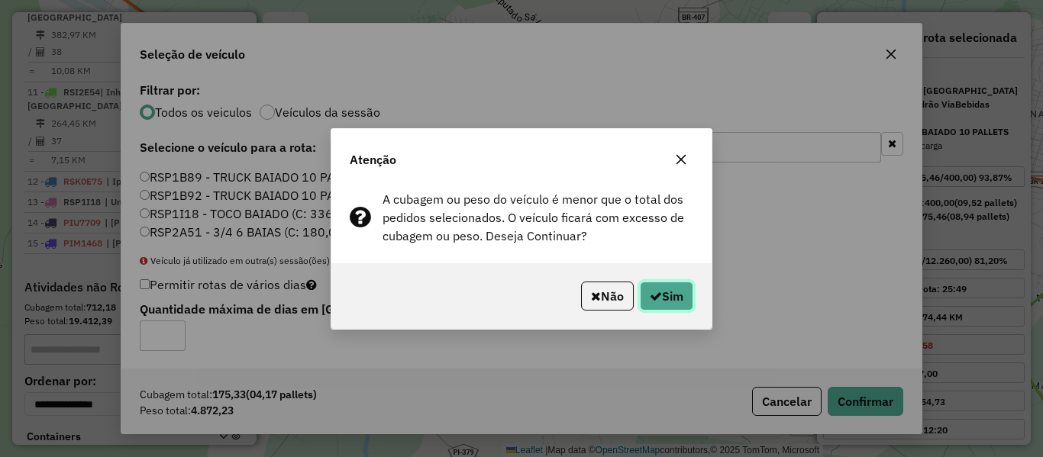
click at [671, 296] on button "Sim" at bounding box center [666, 296] width 53 height 29
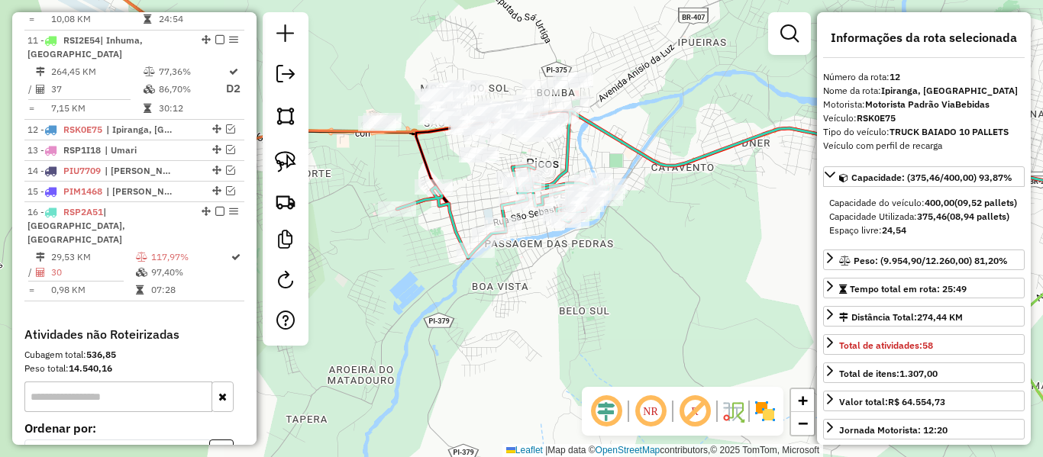
scroll to position [1502, 0]
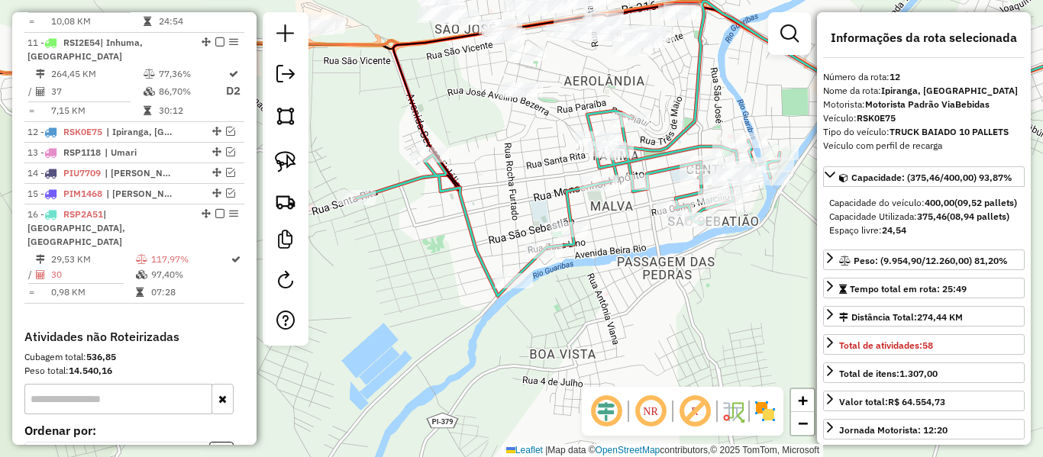
click at [460, 221] on icon at bounding box center [568, 204] width 423 height 186
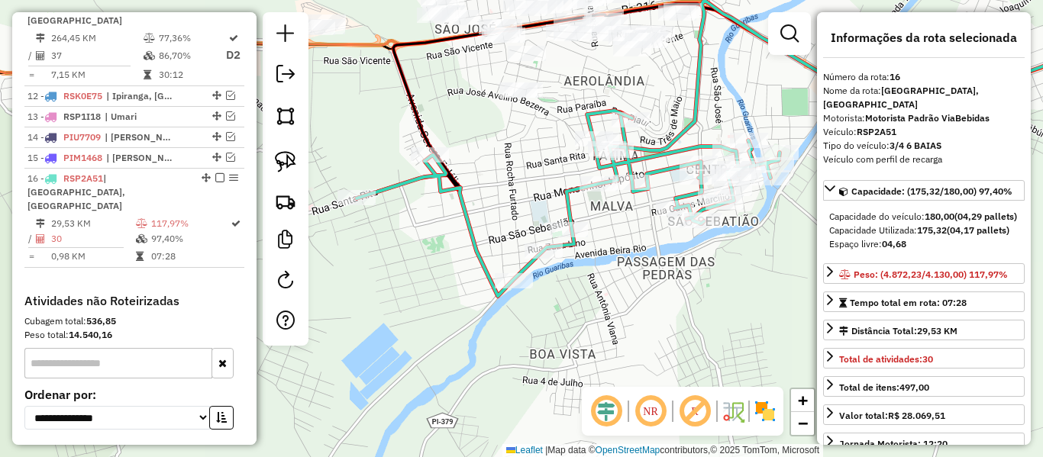
click at [470, 221] on icon at bounding box center [568, 204] width 423 height 186
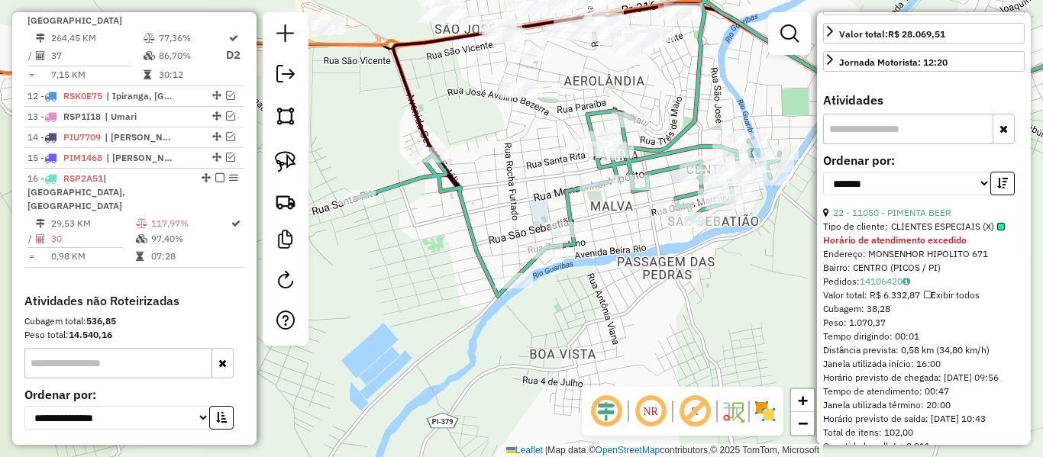
scroll to position [764, 0]
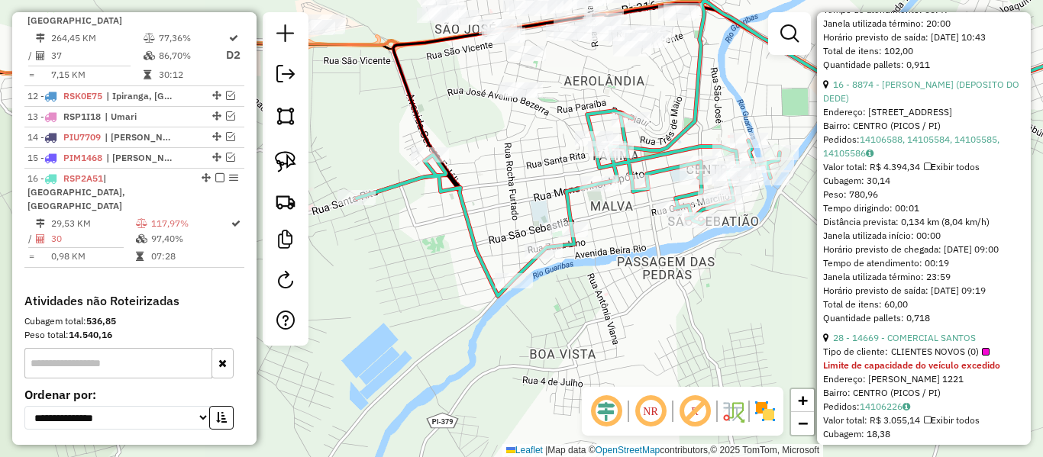
click at [448, 187] on icon at bounding box center [568, 204] width 423 height 186
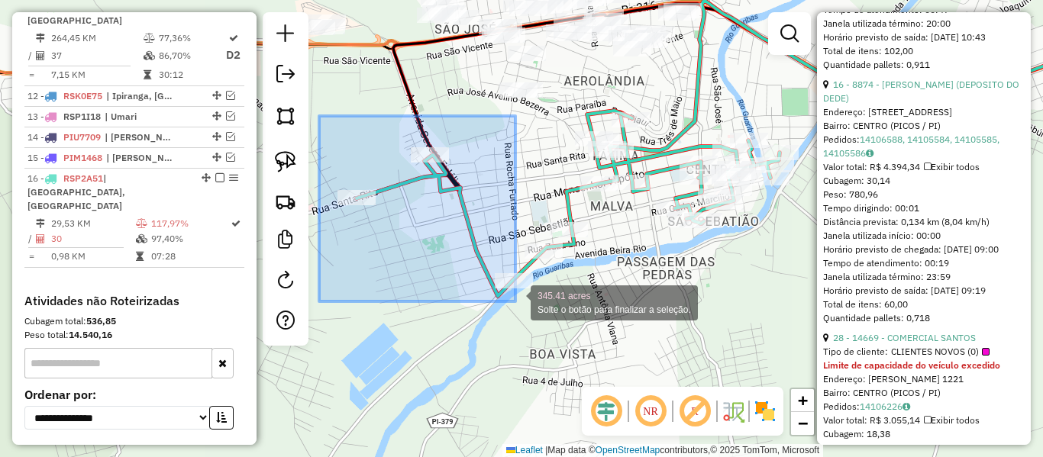
drag, startPoint x: 328, startPoint y: 126, endPoint x: 516, endPoint y: 302, distance: 256.7
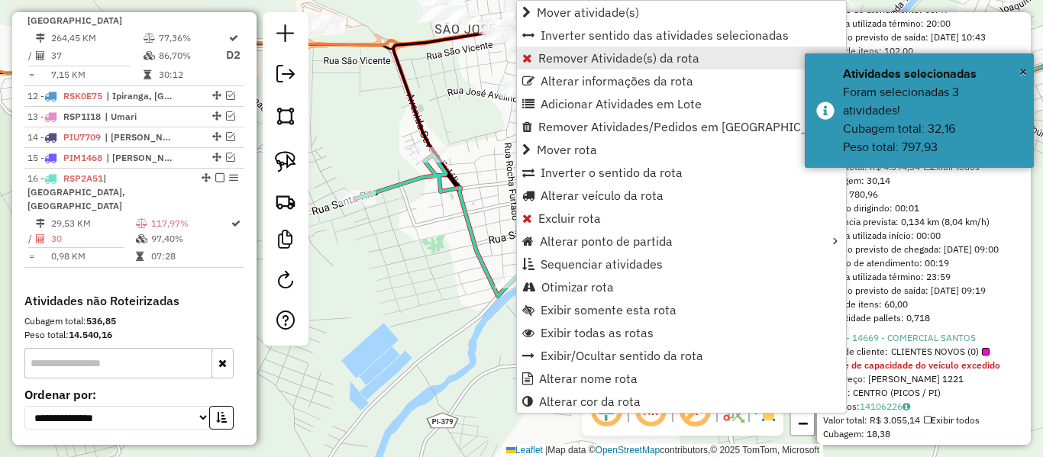
click at [545, 64] on span "Remover Atividade(s) da rota" at bounding box center [618, 58] width 161 height 12
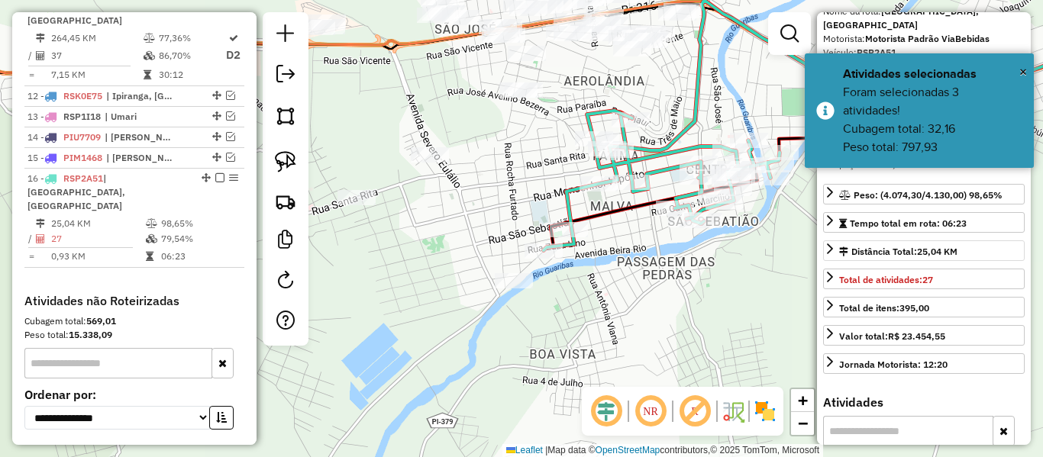
scroll to position [0, 0]
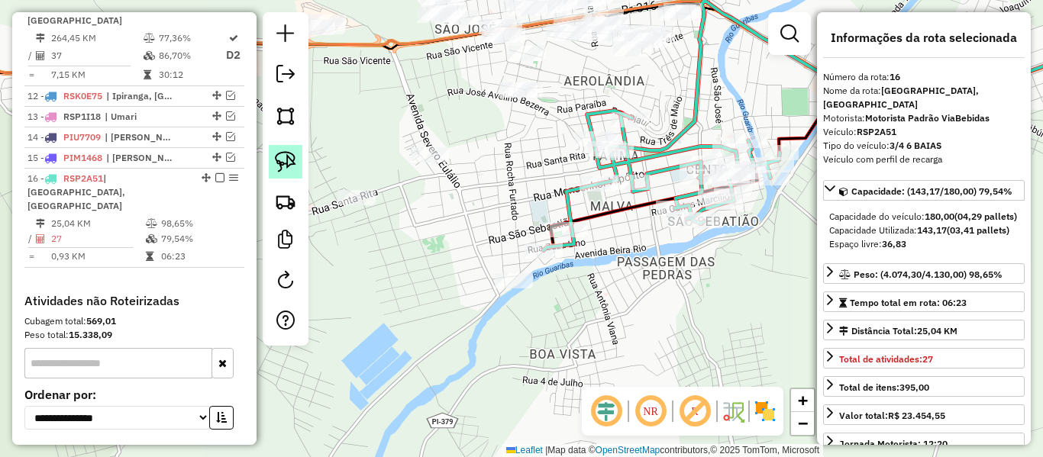
click at [280, 163] on img at bounding box center [285, 161] width 21 height 21
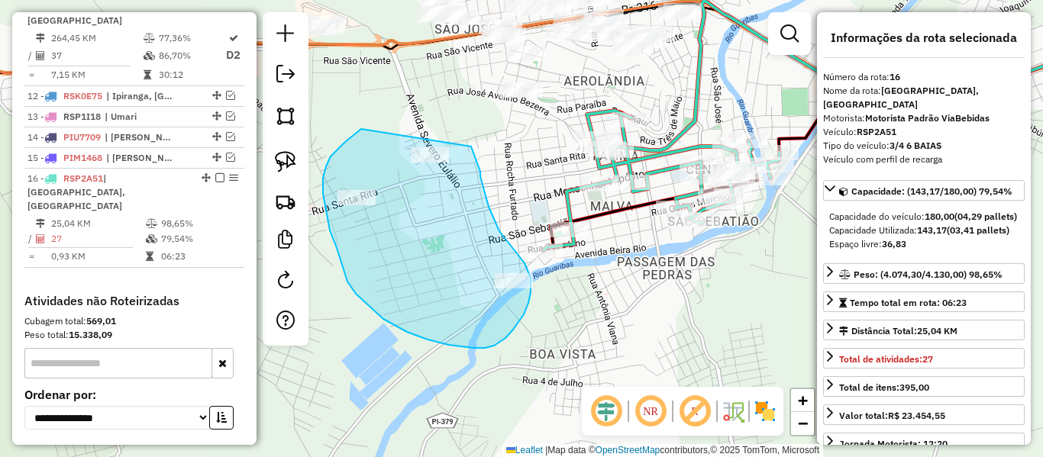
drag, startPoint x: 331, startPoint y: 157, endPoint x: 471, endPoint y: 147, distance: 140.9
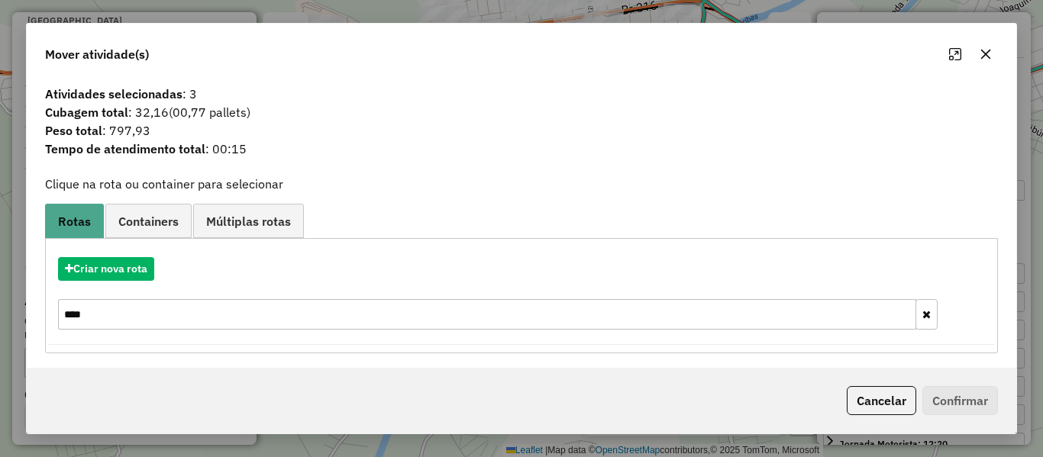
scroll to position [4, 0]
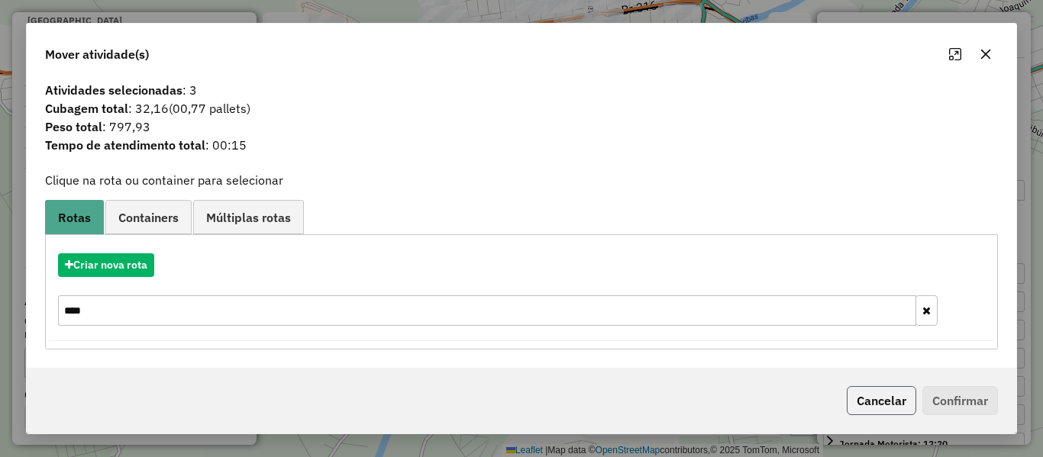
click at [863, 402] on button "Cancelar" at bounding box center [882, 400] width 70 height 29
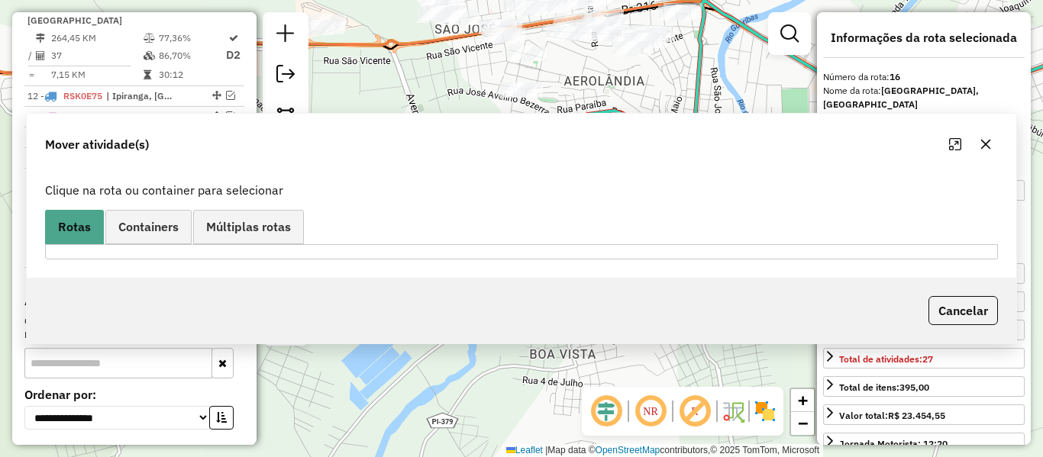
scroll to position [0, 0]
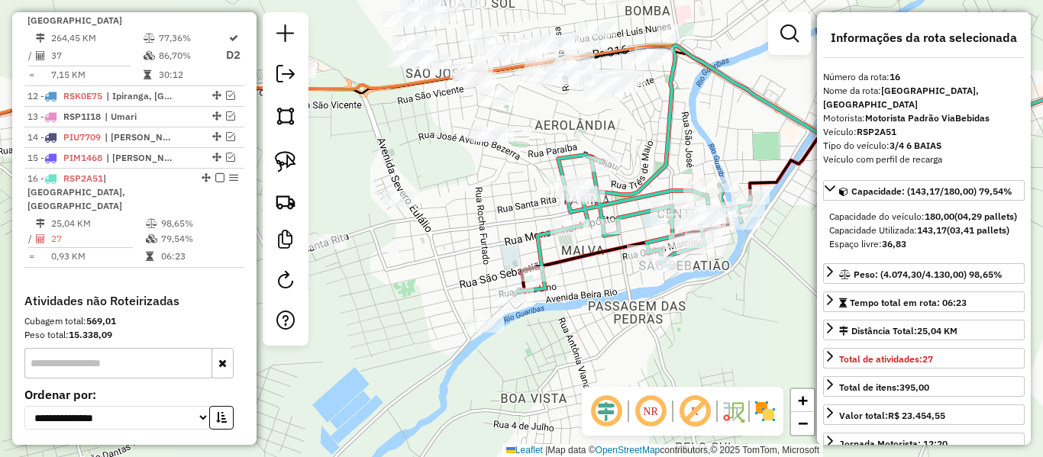
drag, startPoint x: 478, startPoint y: 230, endPoint x: 467, endPoint y: 283, distance: 53.9
click at [438, 298] on div "Rota 16 - Placa RSP2A51 11576 - SUPERMERCADO BARBOSA Janela de atendimento Grad…" at bounding box center [521, 228] width 1043 height 457
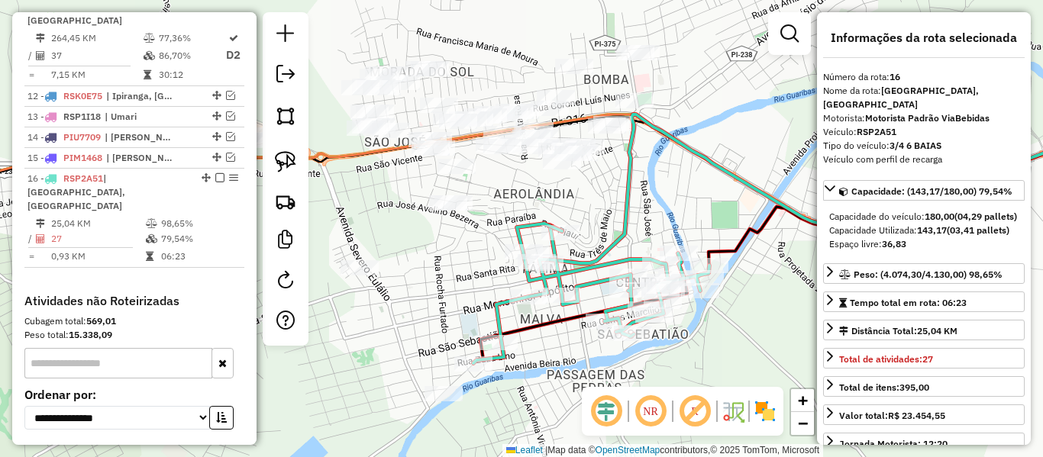
click at [596, 256] on icon at bounding box center [848, 189] width 597 height 149
click at [448, 308] on div "Janela de atendimento Grade de atendimento Capacidade Transportadoras Veículos …" at bounding box center [521, 228] width 1043 height 457
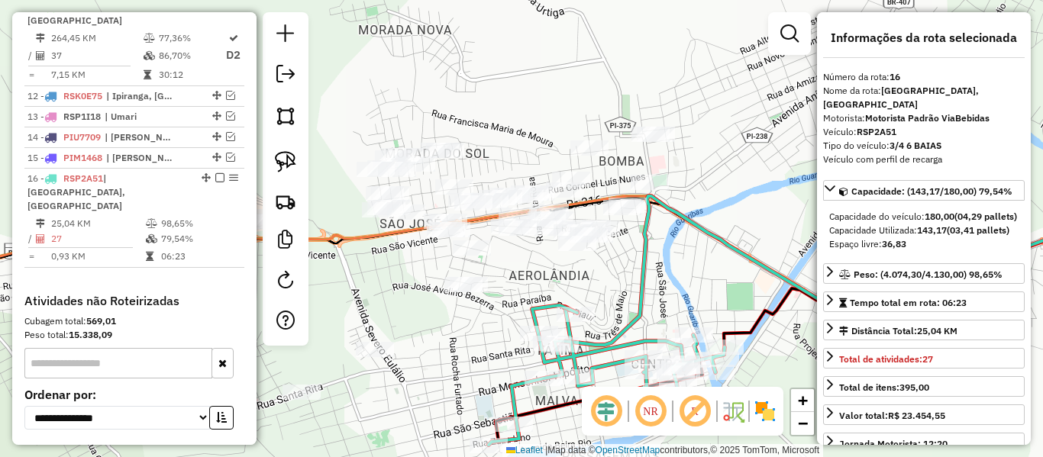
drag, startPoint x: 407, startPoint y: 270, endPoint x: 522, endPoint y: 237, distance: 119.9
click at [524, 234] on div "Janela de atendimento Grade de atendimento Capacidade Transportadoras Veículos …" at bounding box center [521, 228] width 1043 height 457
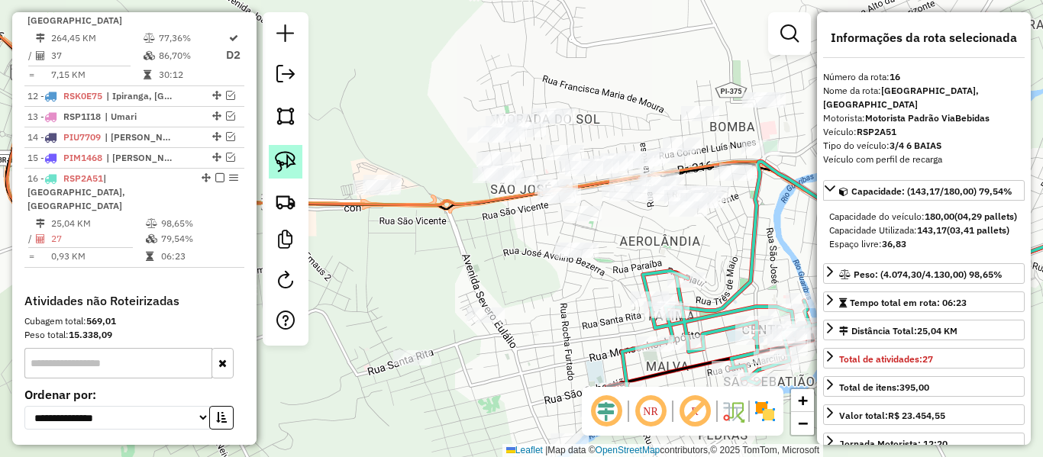
click at [298, 164] on link at bounding box center [286, 162] width 34 height 34
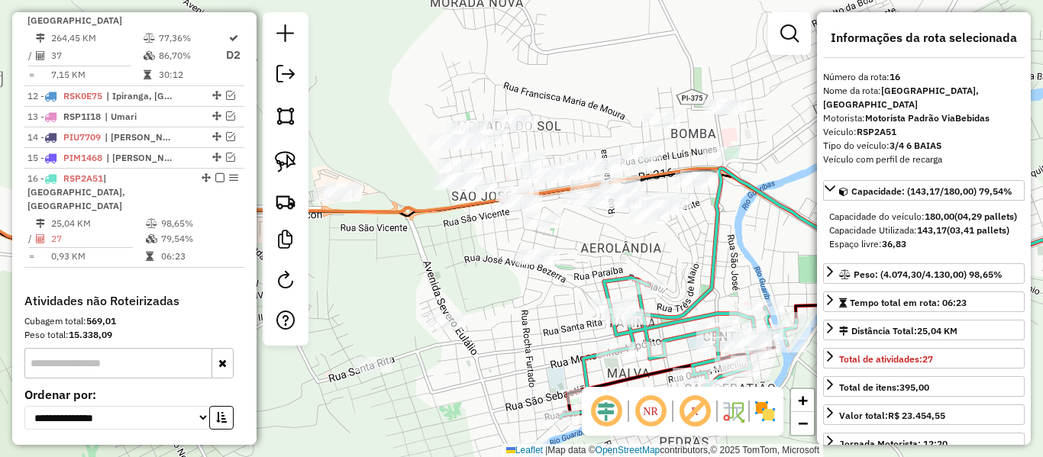
drag, startPoint x: 422, startPoint y: 263, endPoint x: 377, endPoint y: 264, distance: 44.3
click at [394, 263] on div "Janela de atendimento Grade de atendimento Capacidade Transportadoras Veículos …" at bounding box center [521, 228] width 1043 height 457
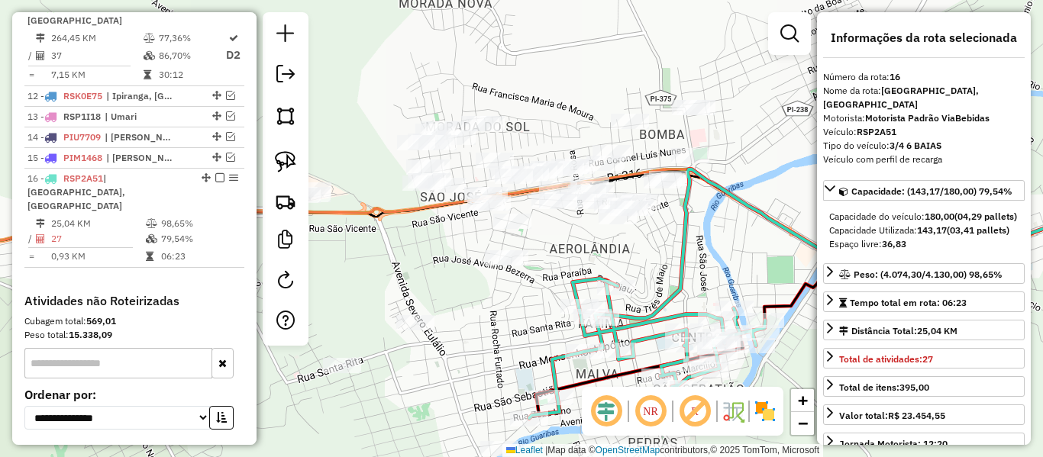
drag, startPoint x: 425, startPoint y: 259, endPoint x: 516, endPoint y: 244, distance: 91.3
click at [513, 245] on div "Janela de atendimento Grade de atendimento Capacidade Transportadoras Veículos …" at bounding box center [521, 228] width 1043 height 457
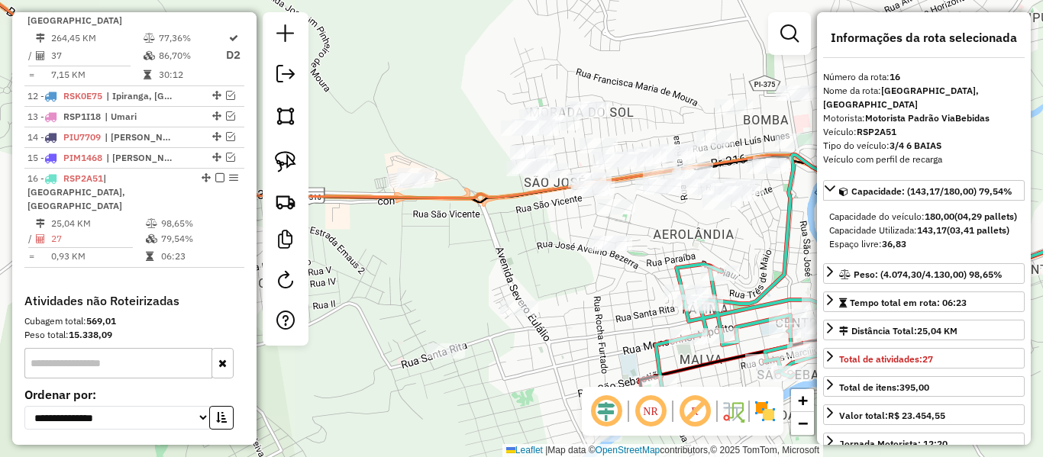
drag, startPoint x: 498, startPoint y: 246, endPoint x: 460, endPoint y: 261, distance: 41.1
click at [463, 260] on div "Janela de atendimento Grade de atendimento Capacidade Transportadoras Veículos …" at bounding box center [521, 228] width 1043 height 457
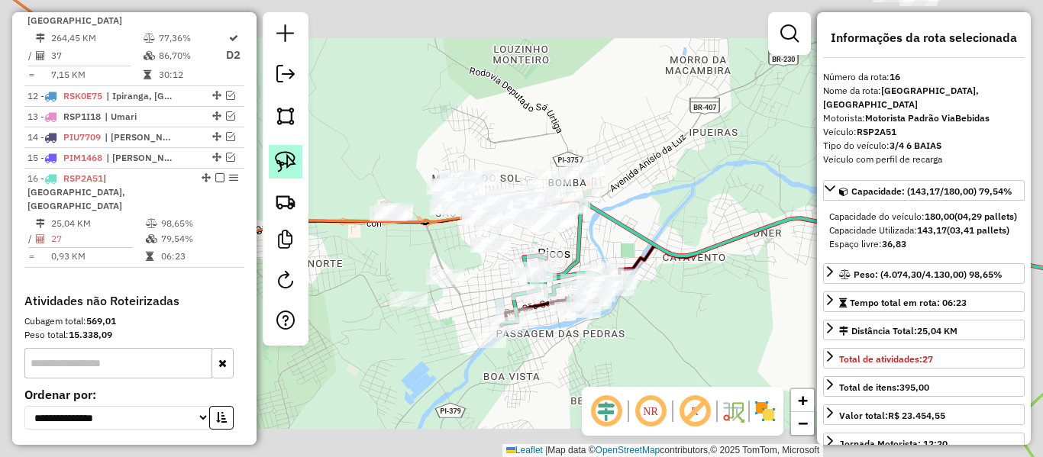
click at [289, 168] on img at bounding box center [285, 161] width 21 height 21
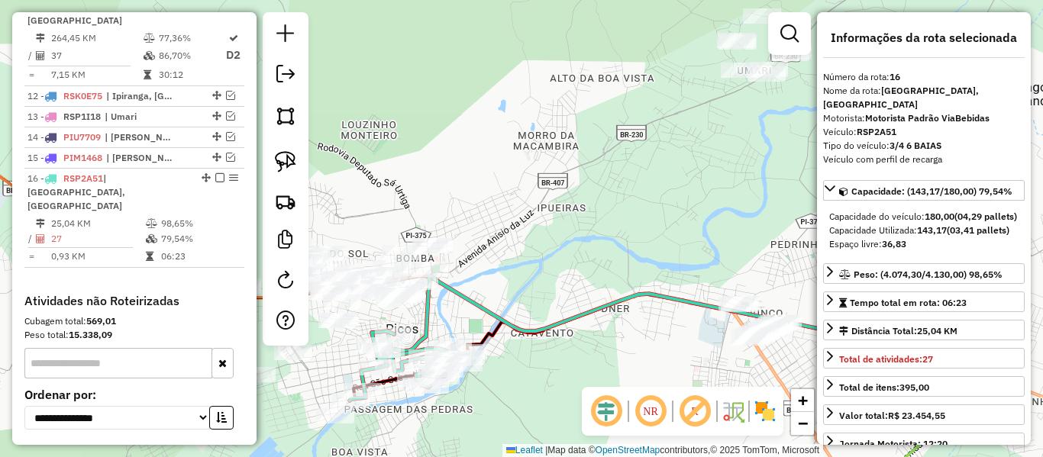
drag, startPoint x: 719, startPoint y: 189, endPoint x: 504, endPoint y: 274, distance: 231.0
click at [522, 274] on div "Janela de atendimento Grade de atendimento Capacidade Transportadoras Veículos …" at bounding box center [521, 228] width 1043 height 457
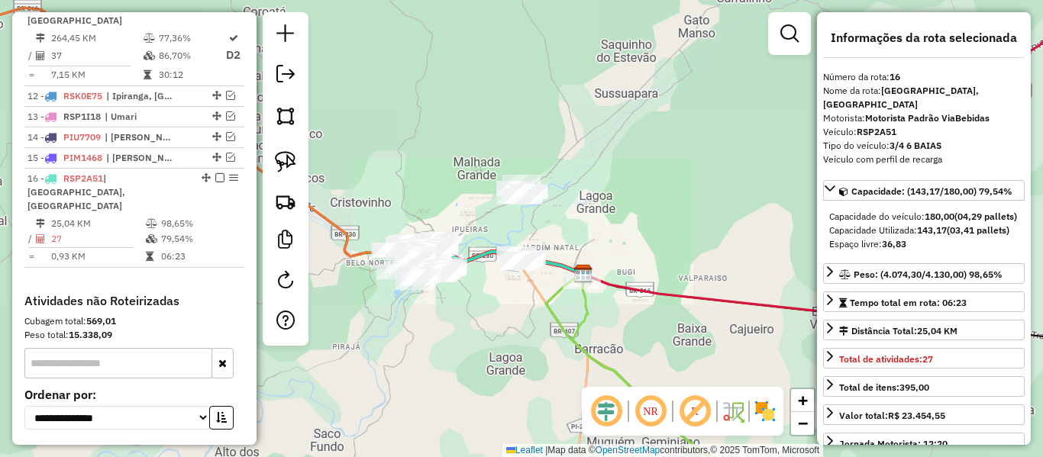
click at [264, 164] on div at bounding box center [286, 179] width 46 height 334
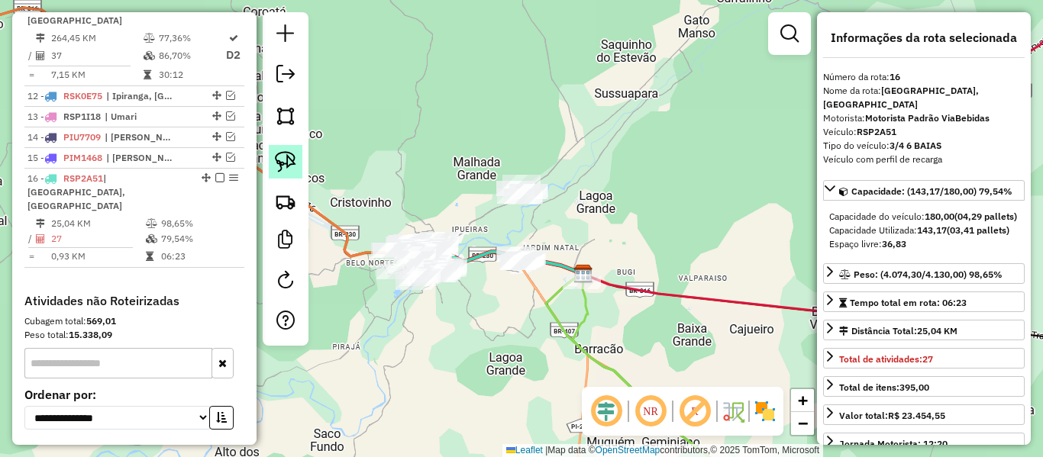
click at [272, 165] on link at bounding box center [286, 162] width 34 height 34
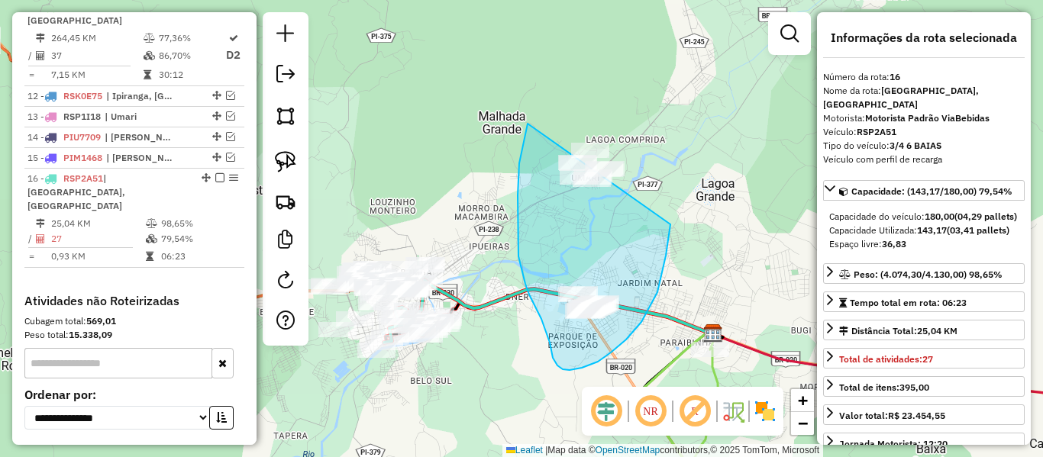
drag, startPoint x: 528, startPoint y: 124, endPoint x: 660, endPoint y: 137, distance: 132.8
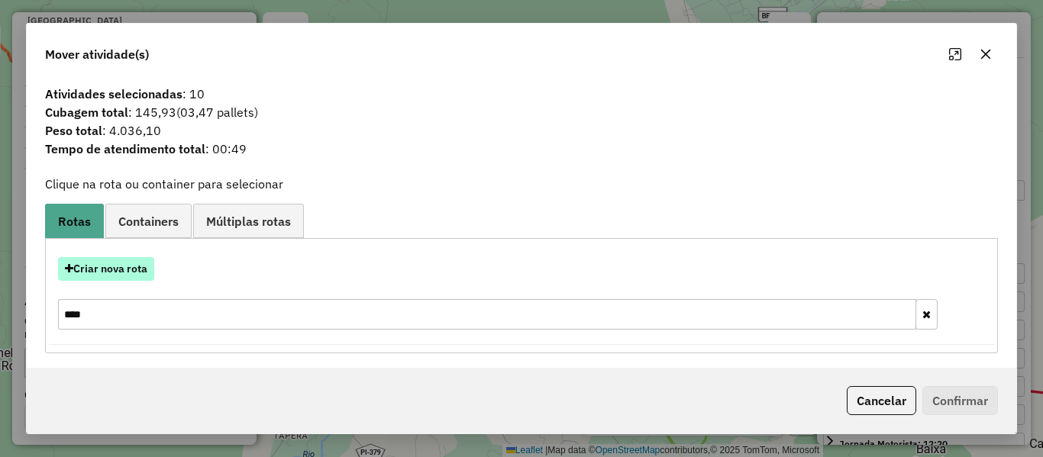
click at [136, 267] on button "Criar nova rota" at bounding box center [106, 269] width 96 height 24
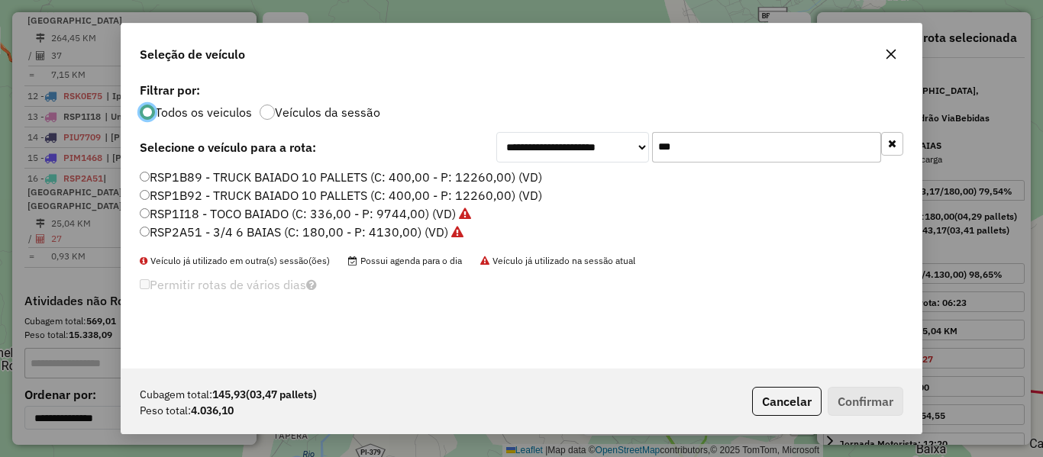
scroll to position [8, 5]
click at [571, 166] on div "**********" at bounding box center [521, 224] width 800 height 290
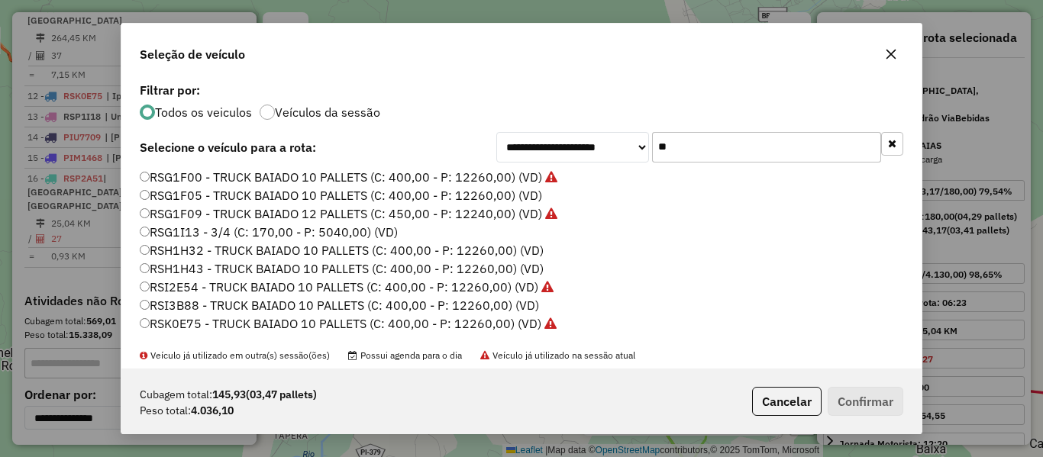
type input "***"
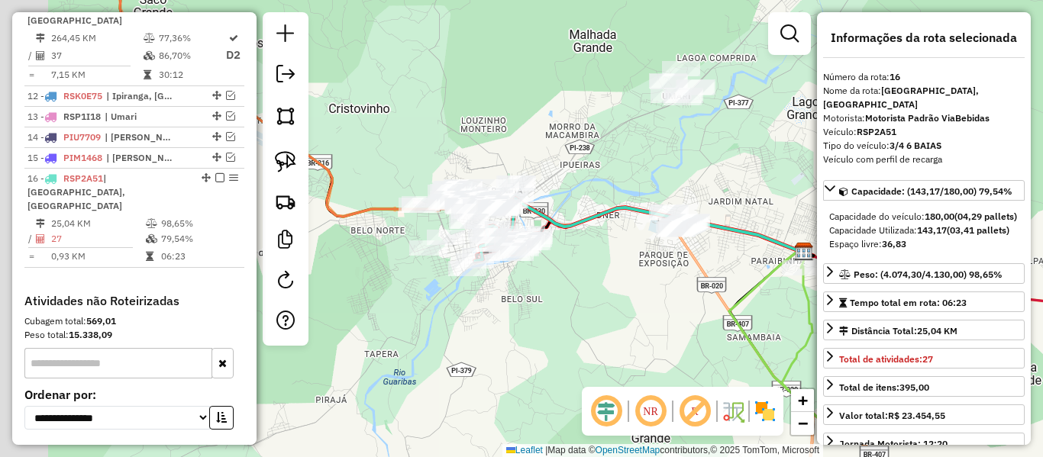
drag, startPoint x: 540, startPoint y: 241, endPoint x: 631, endPoint y: 159, distance: 122.2
click at [631, 159] on div "Janela de atendimento Grade de atendimento Capacidade Transportadoras Veículos …" at bounding box center [521, 228] width 1043 height 457
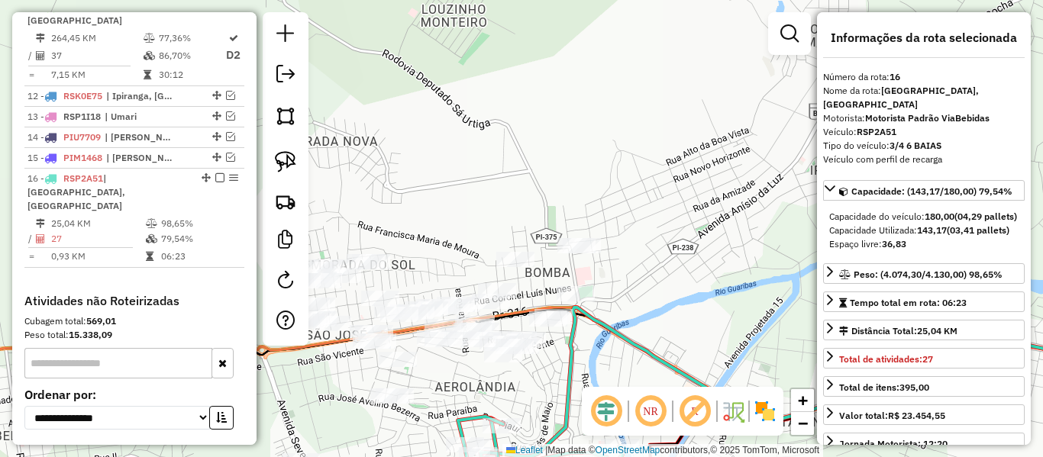
drag, startPoint x: 525, startPoint y: 106, endPoint x: 432, endPoint y: 102, distance: 92.5
click at [451, 92] on div "Janela de atendimento Grade de atendimento Capacidade Transportadoras Veículos …" at bounding box center [521, 228] width 1043 height 457
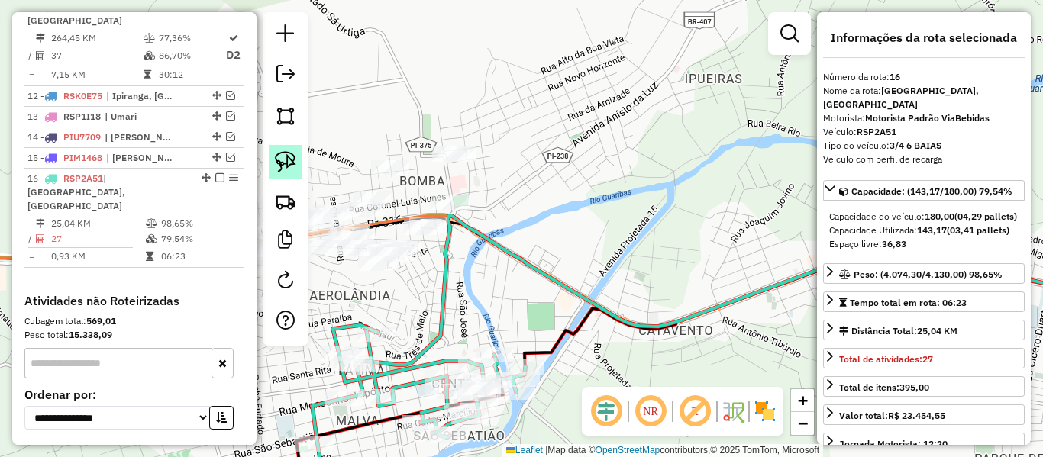
click at [286, 165] on img at bounding box center [285, 161] width 21 height 21
drag, startPoint x: 419, startPoint y: 167, endPoint x: 567, endPoint y: 147, distance: 149.5
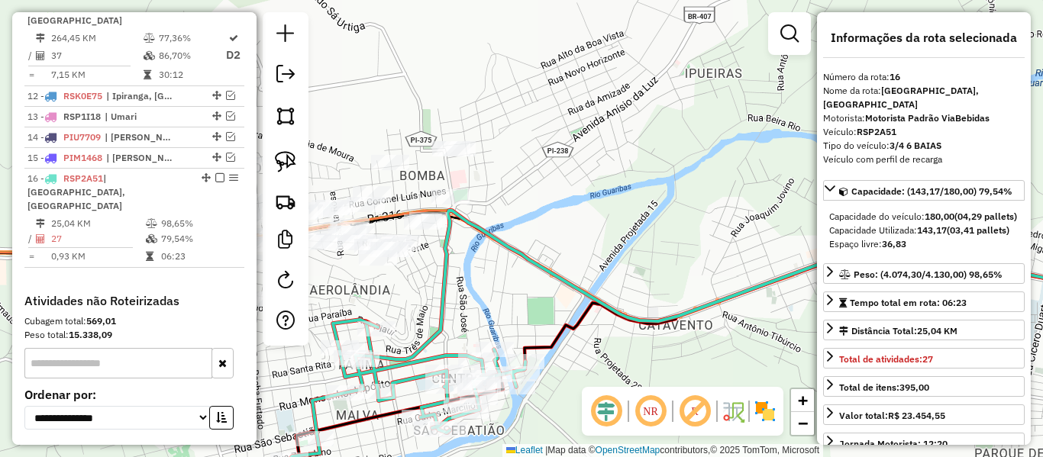
drag, startPoint x: 563, startPoint y: 189, endPoint x: 563, endPoint y: 143, distance: 46.6
click at [563, 144] on div "Janela de atendimento Grade de atendimento Capacidade Transportadoras Veículos …" at bounding box center [521, 228] width 1043 height 457
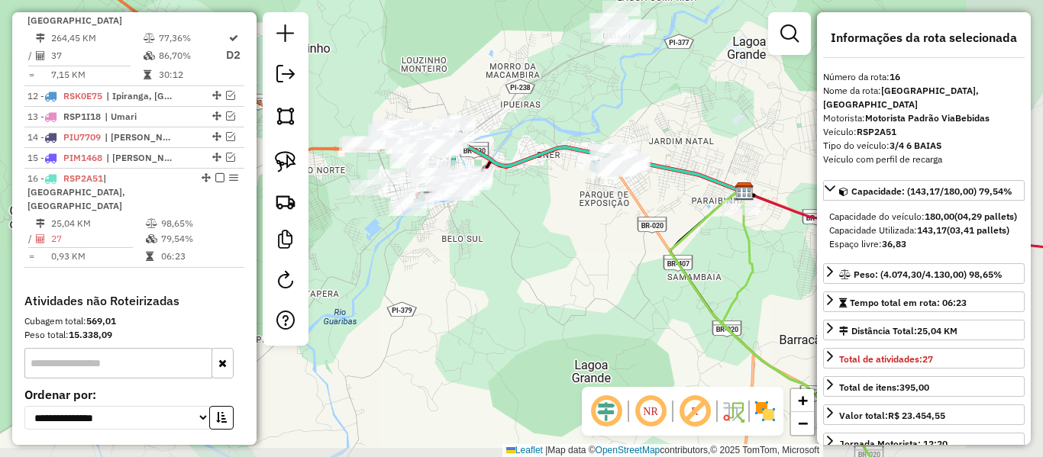
drag, startPoint x: 516, startPoint y: 137, endPoint x: 501, endPoint y: 139, distance: 15.4
click at [513, 137] on div "Janela de atendimento Grade de atendimento Capacidade Transportadoras Veículos …" at bounding box center [521, 228] width 1043 height 457
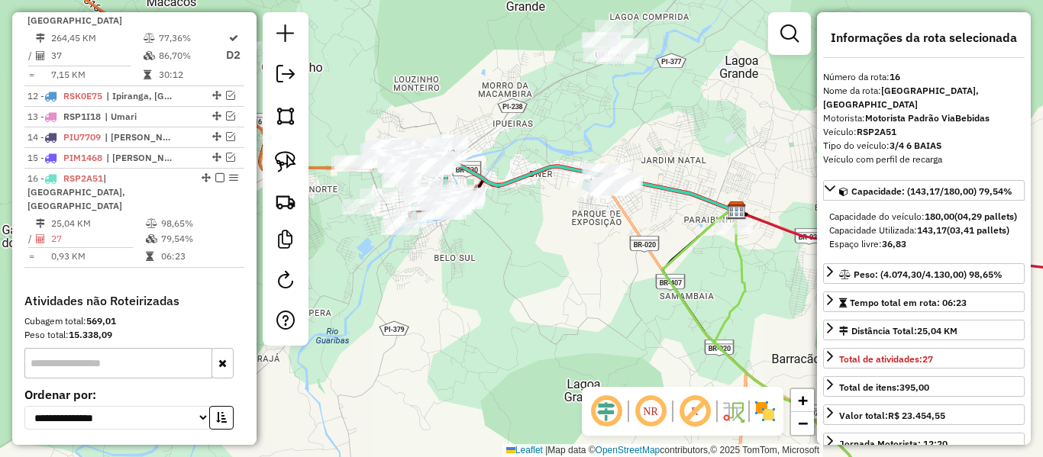
drag, startPoint x: 522, startPoint y: 131, endPoint x: 520, endPoint y: 161, distance: 30.6
click at [520, 160] on div "Janela de atendimento Grade de atendimento Capacidade Transportadoras Veículos …" at bounding box center [521, 228] width 1043 height 457
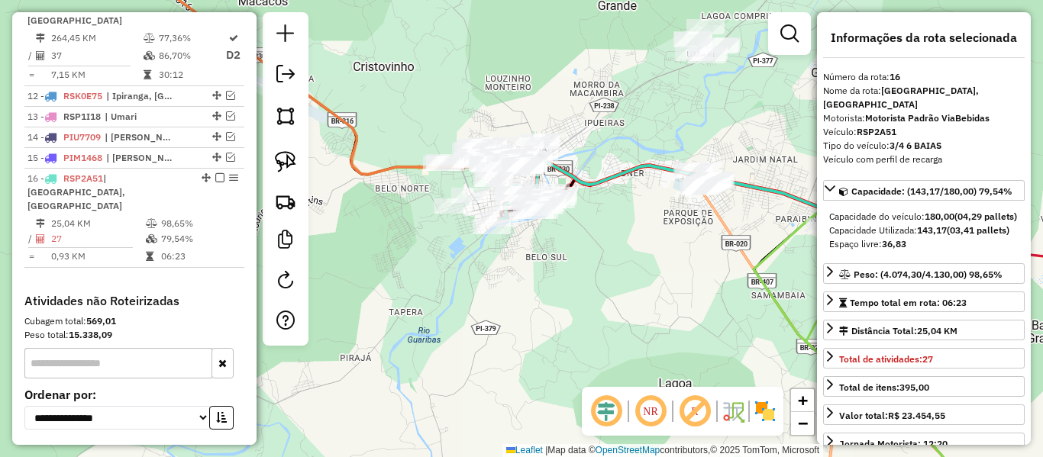
drag, startPoint x: 503, startPoint y: 154, endPoint x: 559, endPoint y: 162, distance: 56.3
click at [593, 141] on div "Janela de atendimento Grade de atendimento Capacidade Transportadoras Veículos …" at bounding box center [521, 228] width 1043 height 457
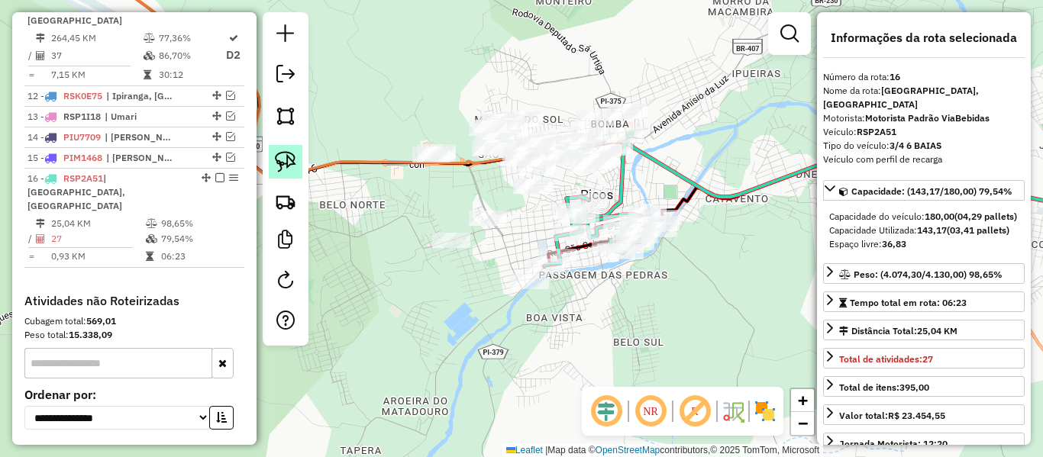
click at [282, 155] on img at bounding box center [285, 161] width 21 height 21
drag, startPoint x: 710, startPoint y: 121, endPoint x: 554, endPoint y: 182, distance: 166.4
click at [559, 180] on div "Janela de atendimento Grade de atendimento Capacidade Transportadoras Veículos …" at bounding box center [521, 228] width 1043 height 457
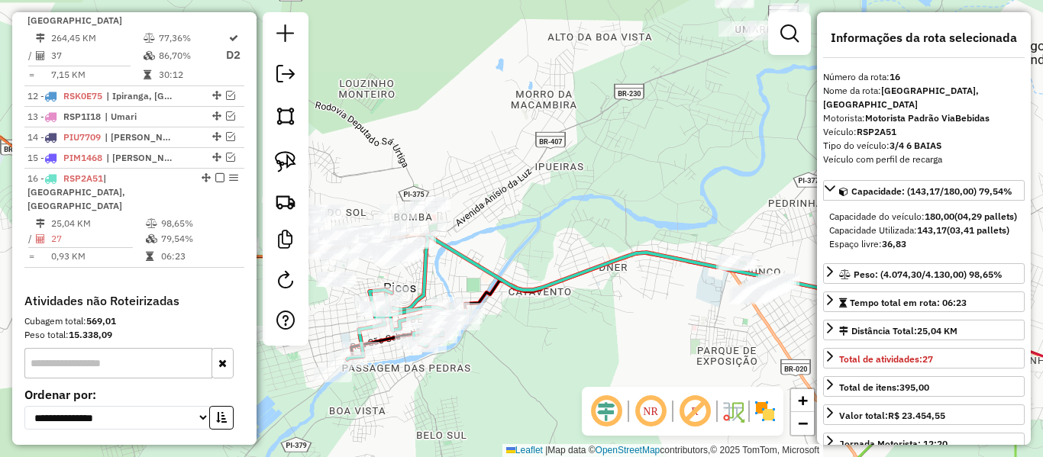
drag, startPoint x: 545, startPoint y: 191, endPoint x: 469, endPoint y: 225, distance: 83.4
click at [474, 226] on div "Janela de atendimento Grade de atendimento Capacidade Transportadoras Veículos …" at bounding box center [521, 228] width 1043 height 457
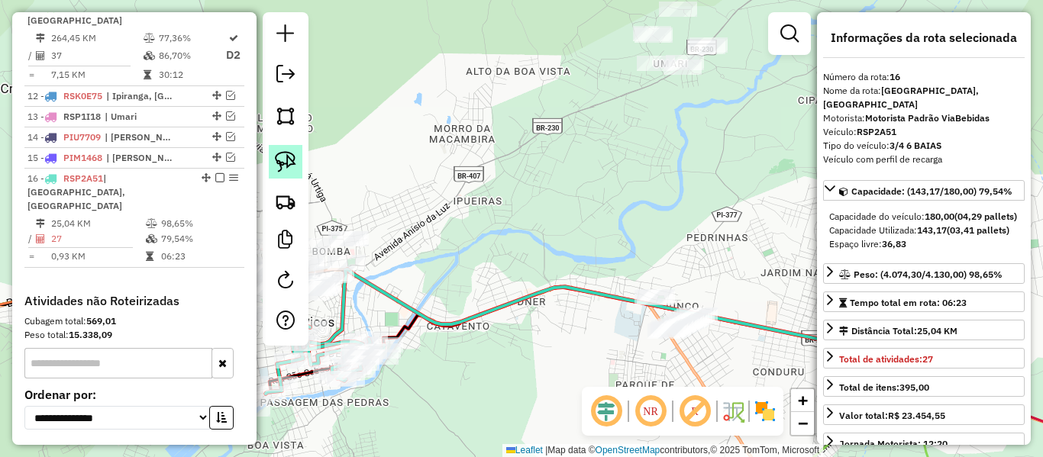
click at [295, 163] on img at bounding box center [285, 161] width 21 height 21
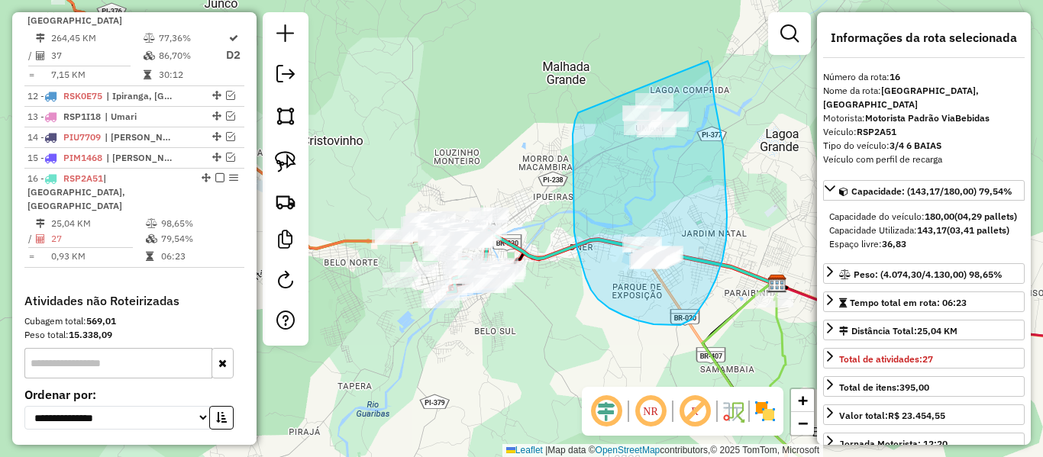
drag, startPoint x: 573, startPoint y: 134, endPoint x: 620, endPoint y: 166, distance: 57.2
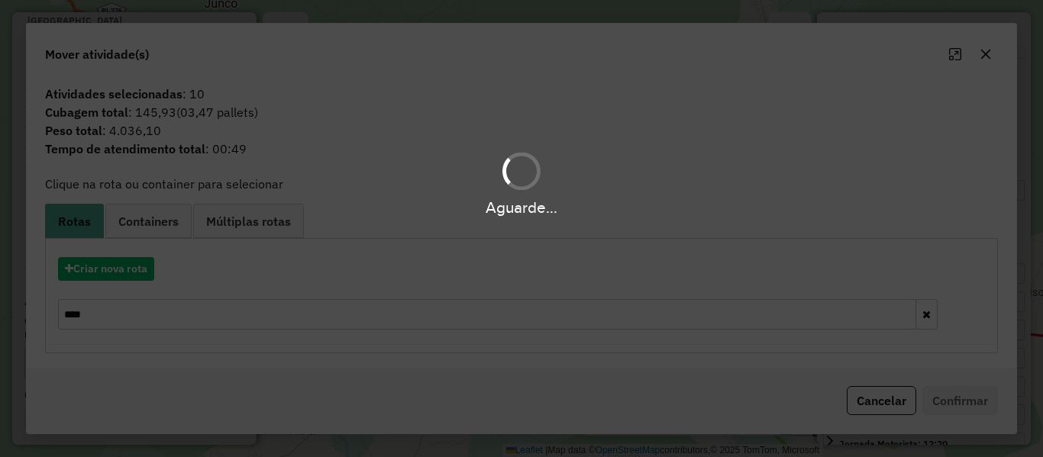
click at [115, 264] on div "Aguarde..." at bounding box center [521, 228] width 1043 height 457
click at [118, 268] on button "Criar nova rota" at bounding box center [106, 269] width 96 height 24
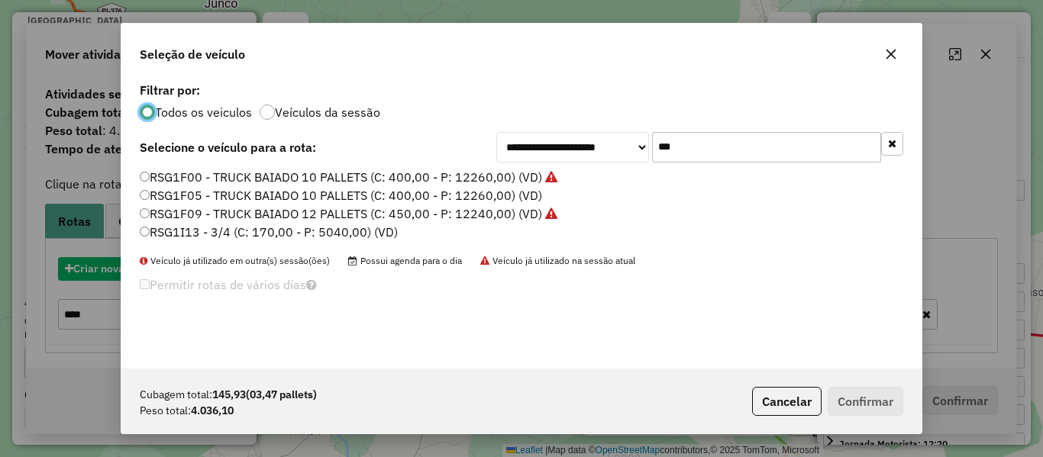
click at [118, 268] on div "**********" at bounding box center [521, 228] width 1043 height 457
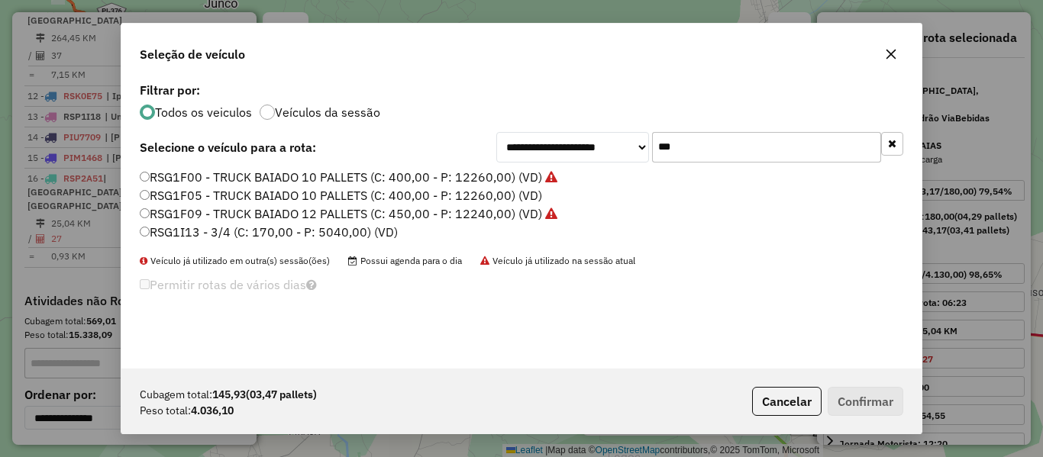
drag, startPoint x: 683, startPoint y: 146, endPoint x: 614, endPoint y: 165, distance: 71.3
click at [615, 165] on div "**********" at bounding box center [521, 224] width 800 height 290
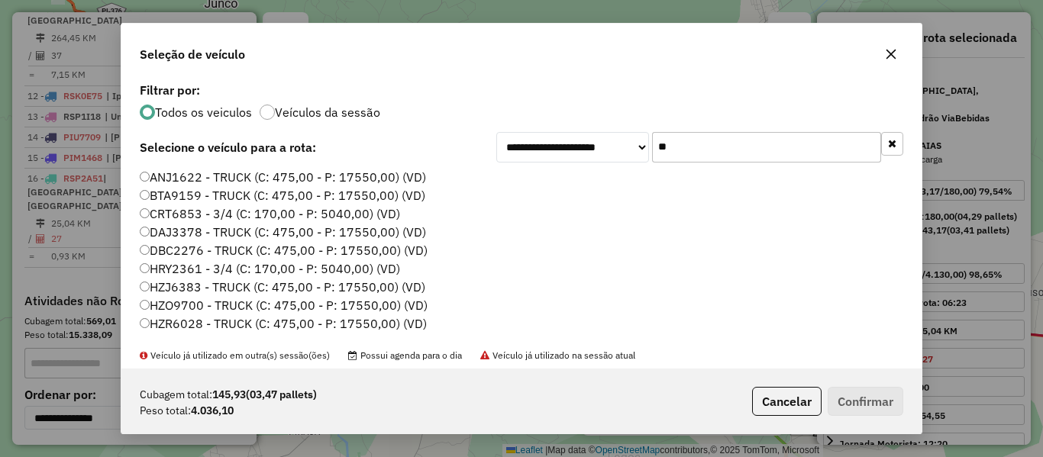
type input "***"
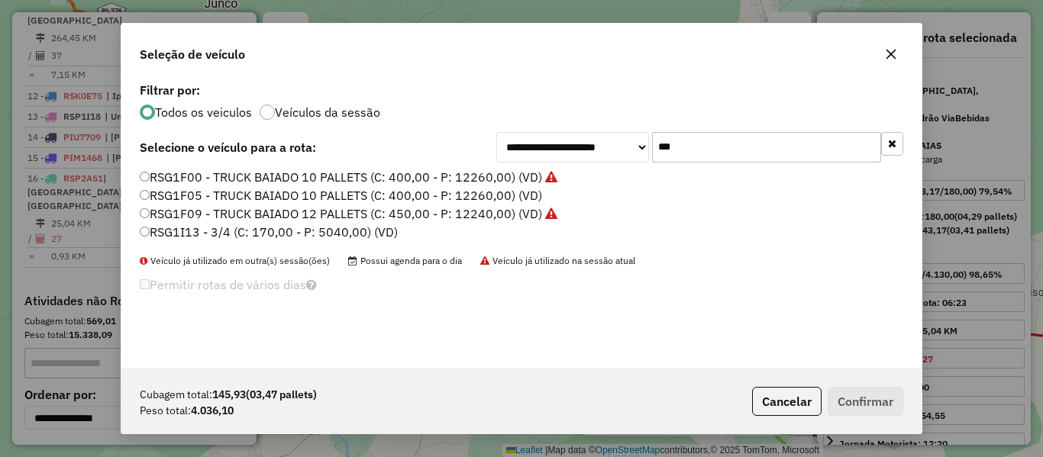
click at [179, 234] on label "RSG1I13 - 3/4 (C: 170,00 - P: 5040,00) (VD)" at bounding box center [269, 232] width 258 height 18
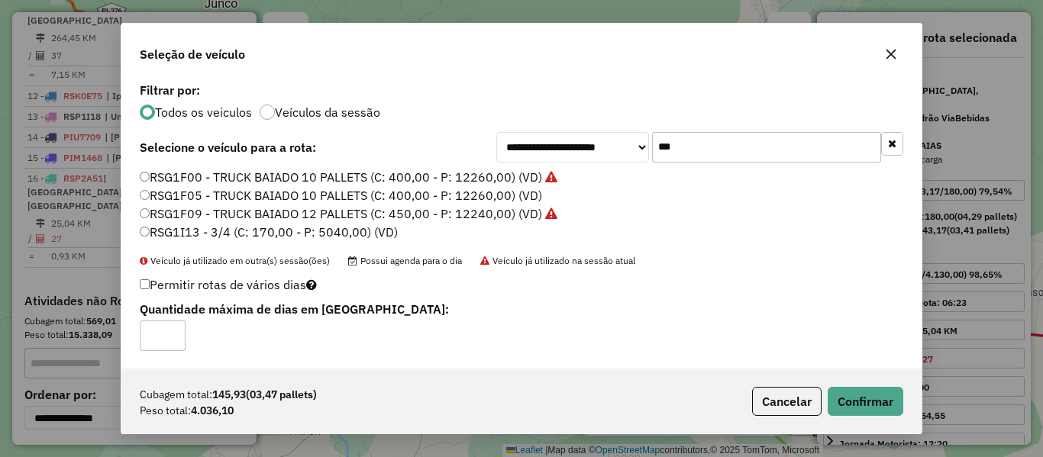
type input "*"
click at [853, 383] on div "Cubagem total: 145,93 (03,47 pallets) Peso total: 4.036,10 Cancelar Confirmar" at bounding box center [521, 402] width 800 height 66
click at [855, 391] on button "Confirmar" at bounding box center [866, 401] width 76 height 29
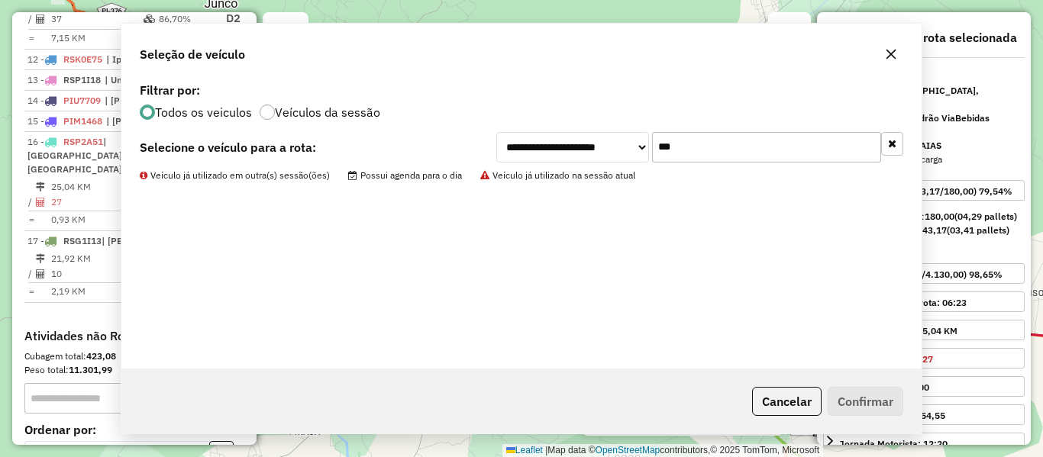
scroll to position [1584, 0]
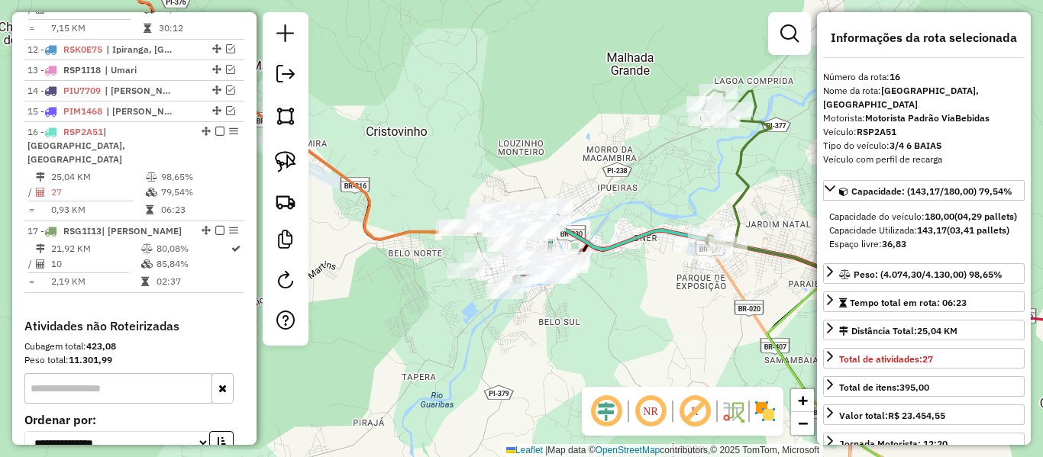
drag, startPoint x: 560, startPoint y: 225, endPoint x: 631, endPoint y: 211, distance: 72.5
click at [631, 211] on div "Janela de atendimento Grade de atendimento Capacidade Transportadoras Veículos …" at bounding box center [521, 228] width 1043 height 457
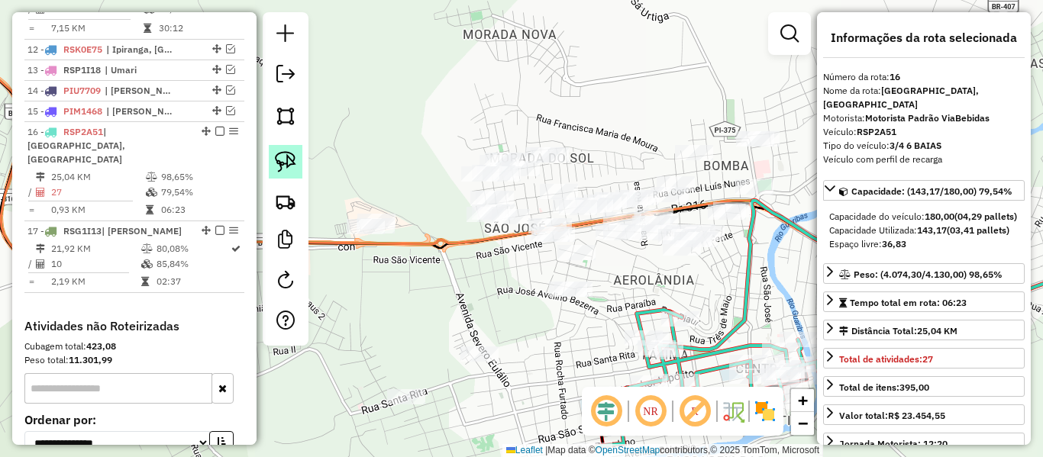
click at [288, 166] on img at bounding box center [285, 161] width 21 height 21
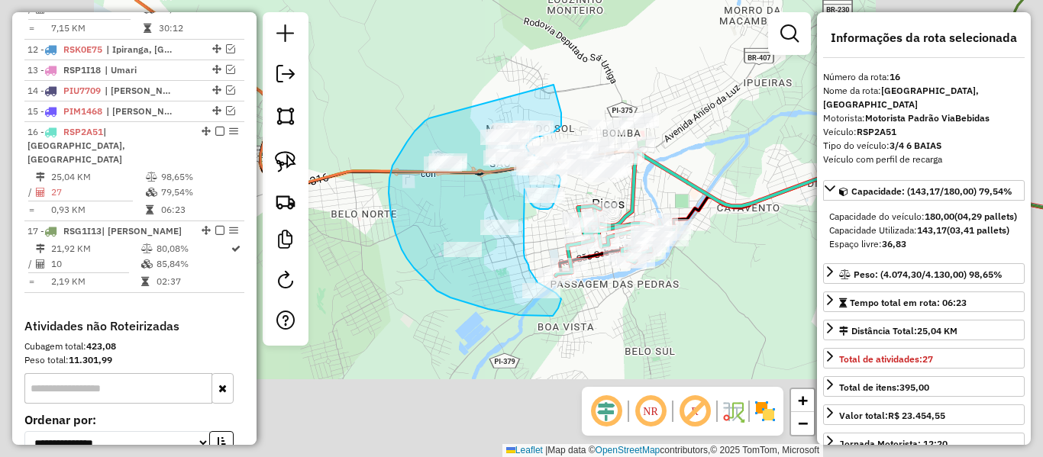
drag, startPoint x: 396, startPoint y: 200, endPoint x: 553, endPoint y: 81, distance: 196.7
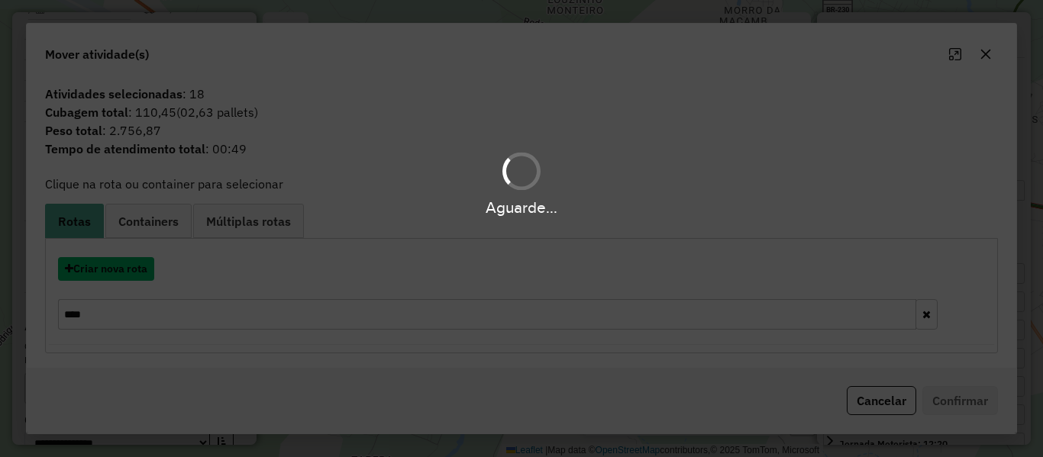
click at [142, 267] on button "Criar nova rota" at bounding box center [106, 269] width 96 height 24
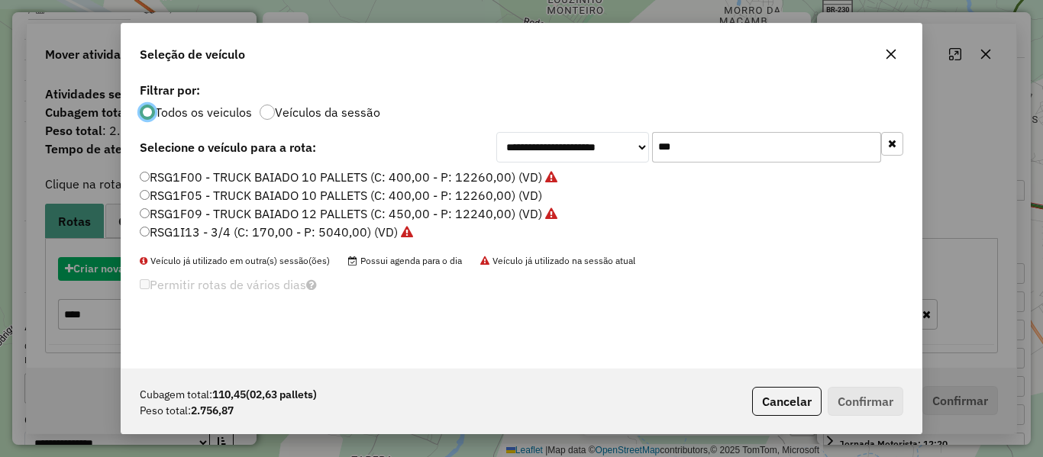
scroll to position [8, 5]
click at [142, 267] on div "Veículo já utilizado em outra(s) sessão(ões) Possui agenda para o dia Veículo j…" at bounding box center [522, 261] width 764 height 14
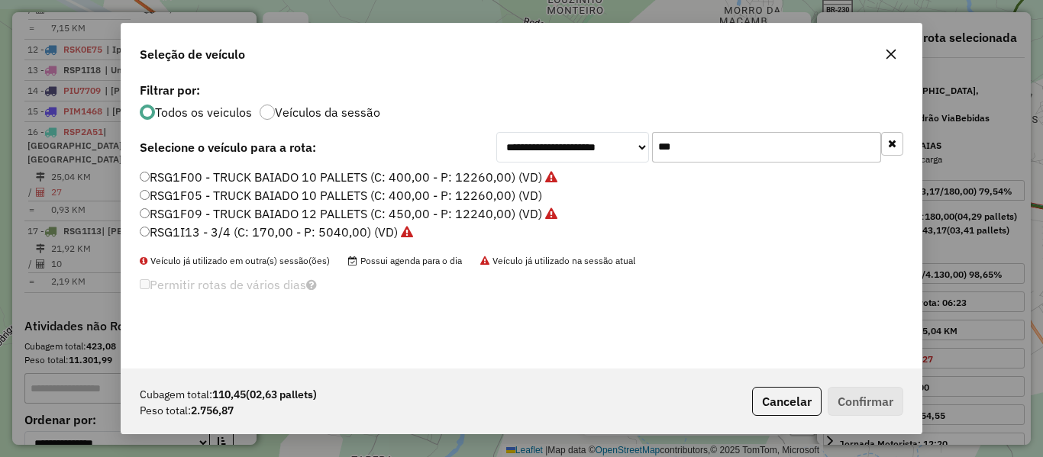
click at [514, 169] on div "**********" at bounding box center [521, 224] width 800 height 290
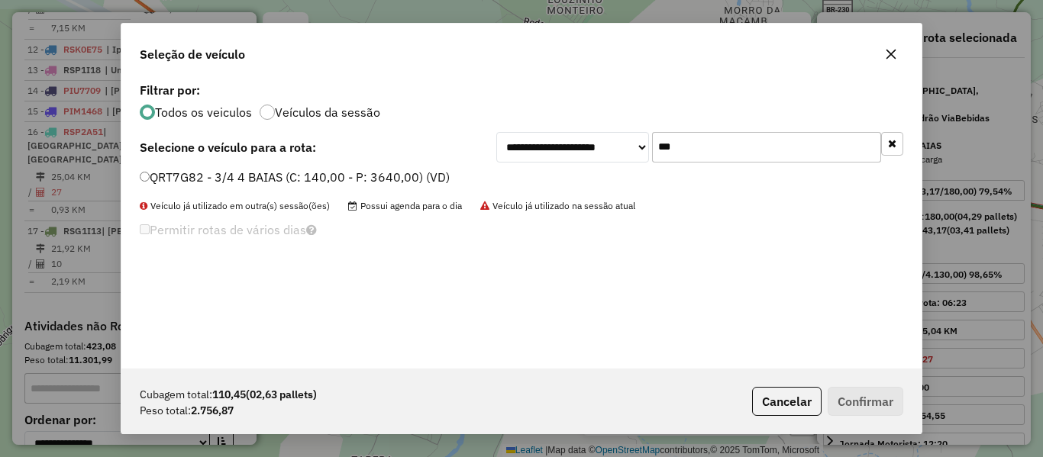
type input "***"
click at [169, 181] on label "QRT7G82 - 3/4 4 BAIAS (C: 140,00 - P: 3640,00) (VD)" at bounding box center [295, 177] width 310 height 18
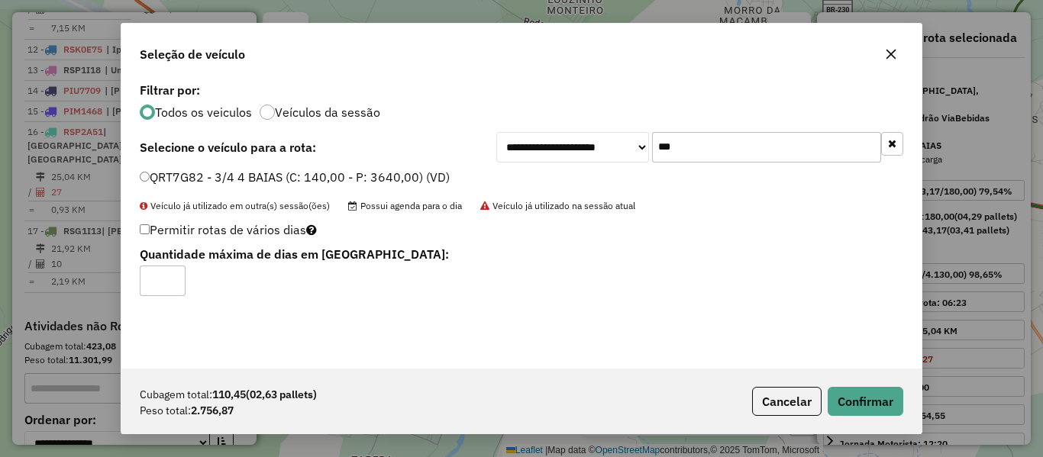
type input "*"
click at [903, 415] on p-footer "Cubagem total: 110,45 (02,63 pallets) Peso total: 2.756,87 Cancelar Confirmar" at bounding box center [824, 401] width 157 height 29
click at [889, 403] on button "Confirmar" at bounding box center [866, 401] width 76 height 29
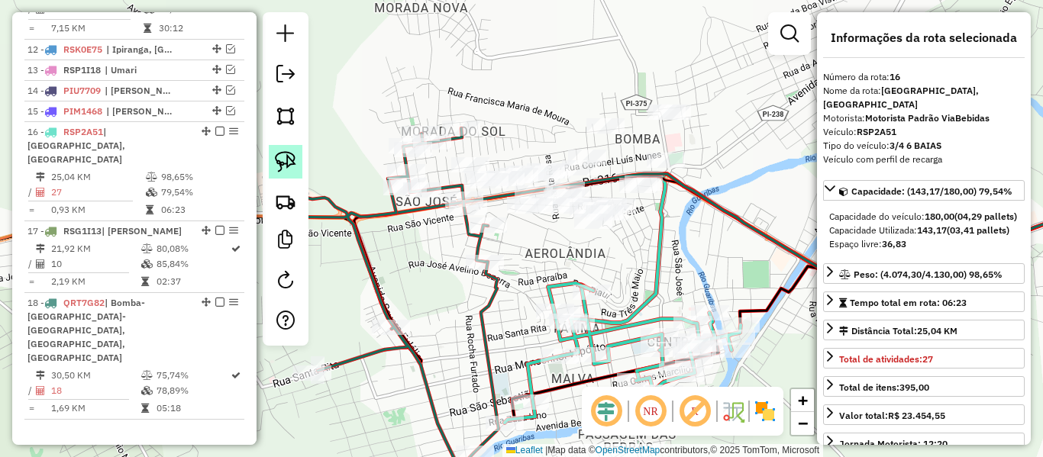
drag, startPoint x: 515, startPoint y: 156, endPoint x: 291, endPoint y: 163, distance: 223.9
click at [474, 163] on div "Janela de atendimento Grade de atendimento Capacidade Transportadoras Veículos …" at bounding box center [521, 228] width 1043 height 457
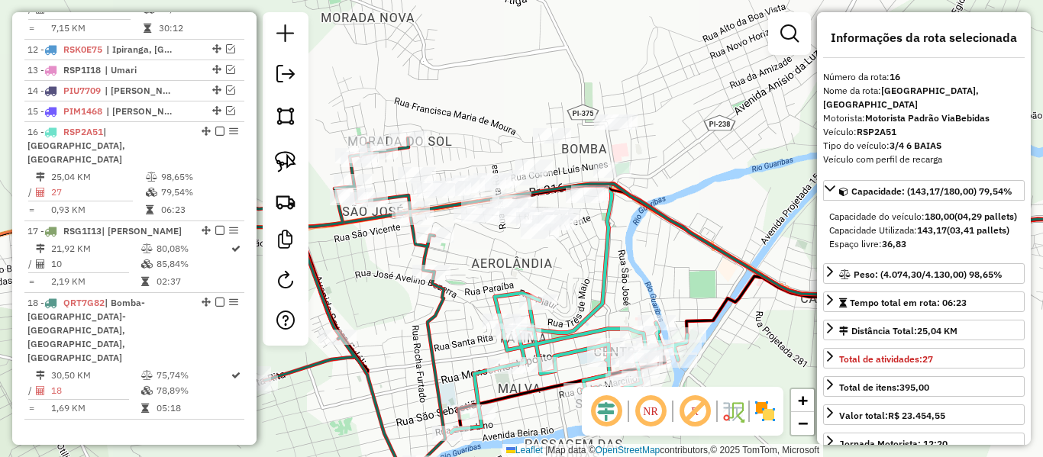
drag, startPoint x: 275, startPoint y: 157, endPoint x: 425, endPoint y: 160, distance: 150.5
click at [276, 157] on img at bounding box center [285, 161] width 21 height 21
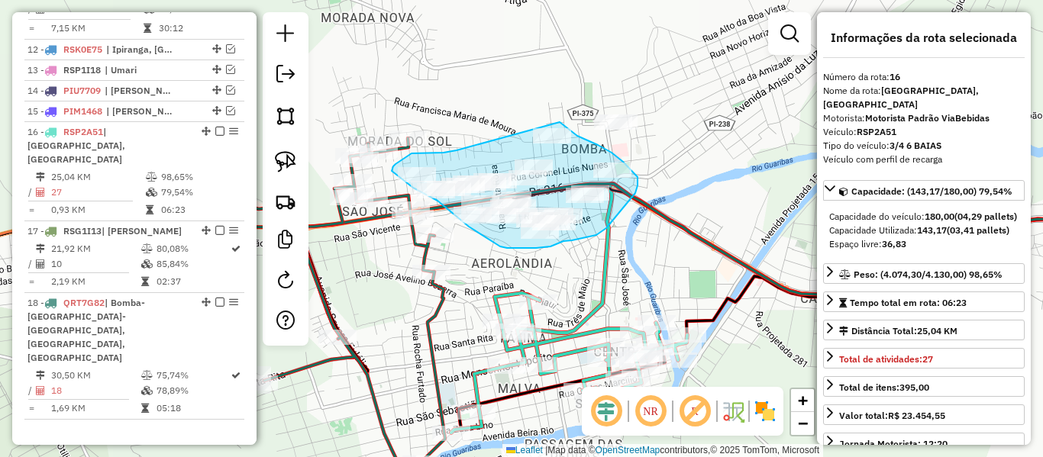
drag, startPoint x: 457, startPoint y: 150, endPoint x: 553, endPoint y: 121, distance: 100.7
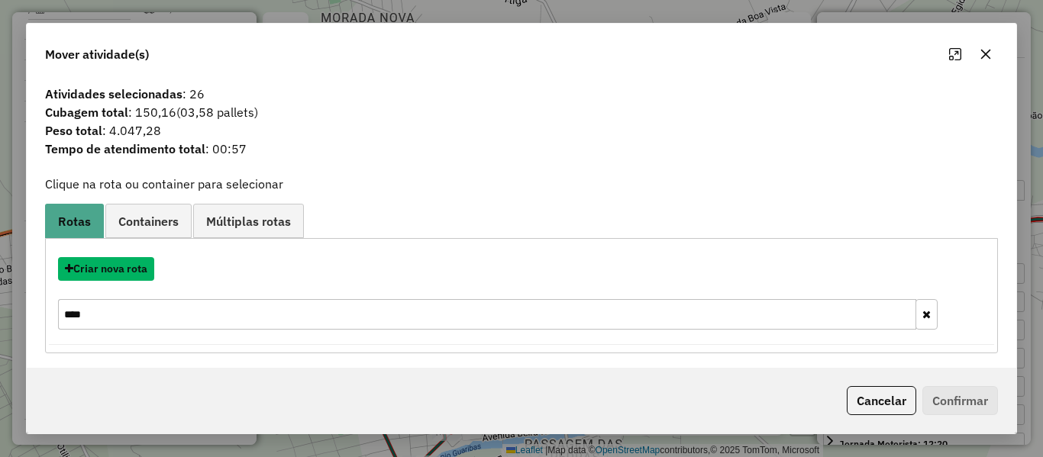
click at [126, 276] on button "Criar nova rota" at bounding box center [106, 269] width 96 height 24
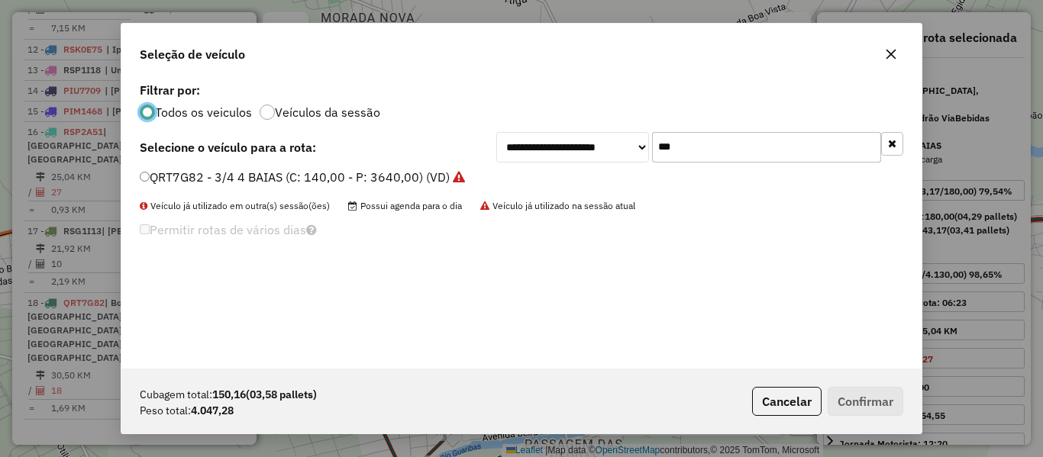
drag, startPoint x: 669, startPoint y: 147, endPoint x: 571, endPoint y: 167, distance: 100.5
click at [577, 148] on div "**********" at bounding box center [699, 147] width 407 height 31
type input "****"
drag, startPoint x: 164, startPoint y: 176, endPoint x: 157, endPoint y: 229, distance: 53.2
click at [165, 176] on label "OVW0825 - 3/4 (C: 170,00 - P: 5040,00) (VD)" at bounding box center [272, 177] width 265 height 18
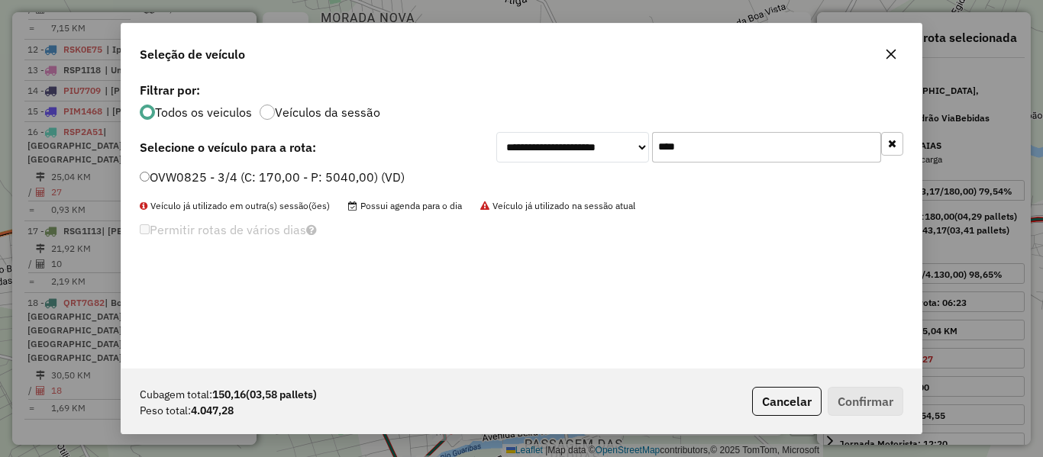
click at [150, 227] on label "Permitir rotas de vários dias" at bounding box center [228, 229] width 177 height 29
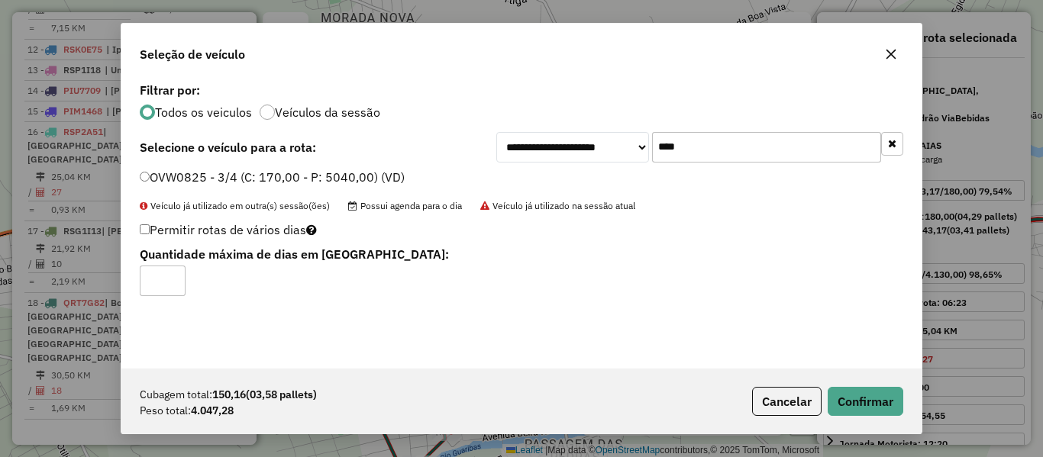
type input "*"
click at [889, 406] on button "Confirmar" at bounding box center [866, 401] width 76 height 29
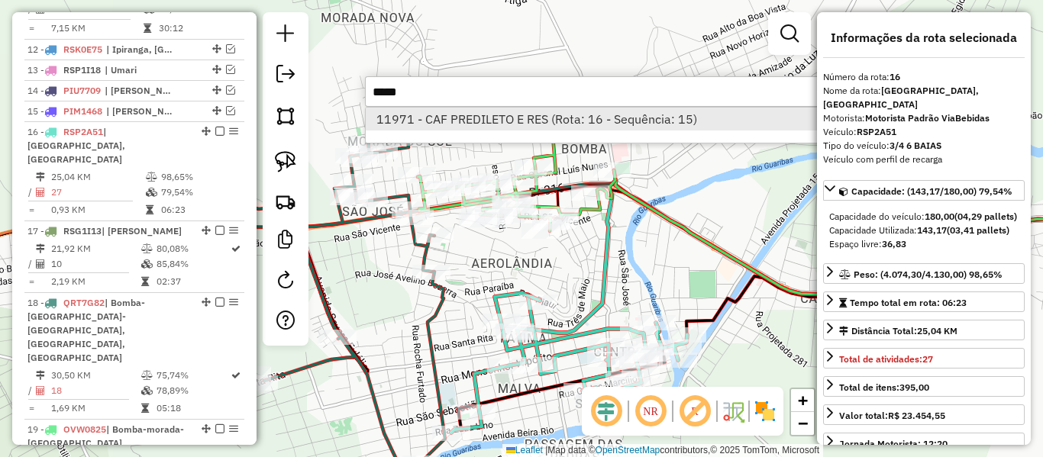
type input "*****"
click at [464, 111] on li "11971 - CAF PREDILETO E RES (Rota: 16 - Sequência: 15)" at bounding box center [594, 119] width 457 height 23
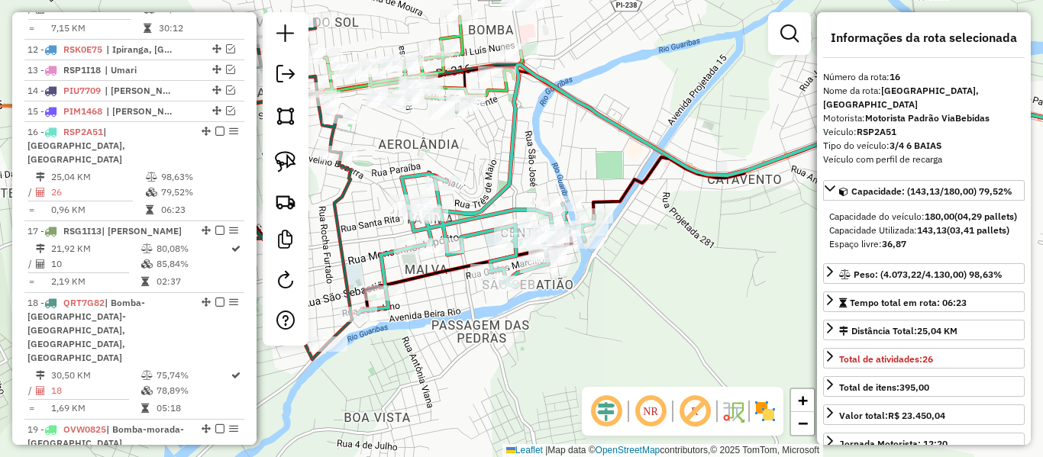
drag, startPoint x: 491, startPoint y: 148, endPoint x: 529, endPoint y: 177, distance: 48.0
click at [527, 177] on div "Janela de atendimento Grade de atendimento Capacidade Transportadoras Veículos …" at bounding box center [521, 228] width 1043 height 457
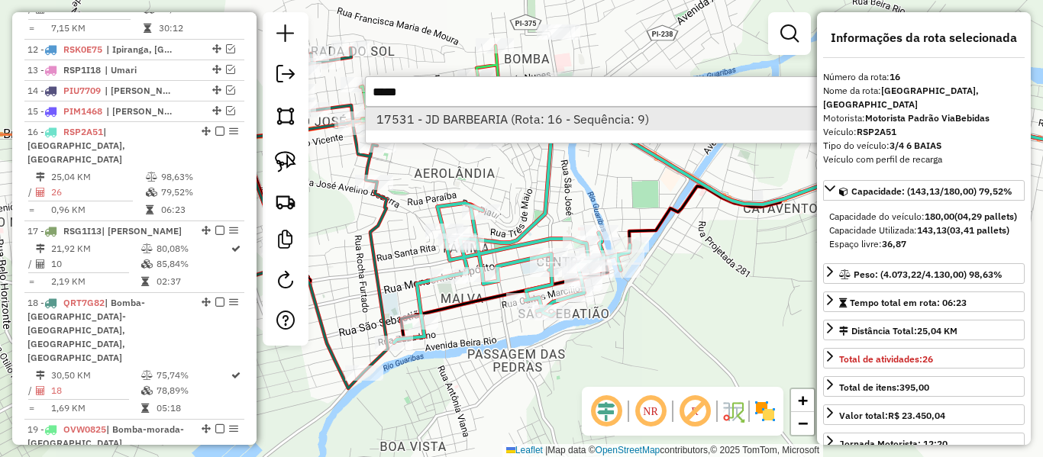
type input "*****"
click at [483, 121] on li "17531 - JD BARBEARIA (Rota: 16 - Sequência: 9)" at bounding box center [594, 119] width 457 height 23
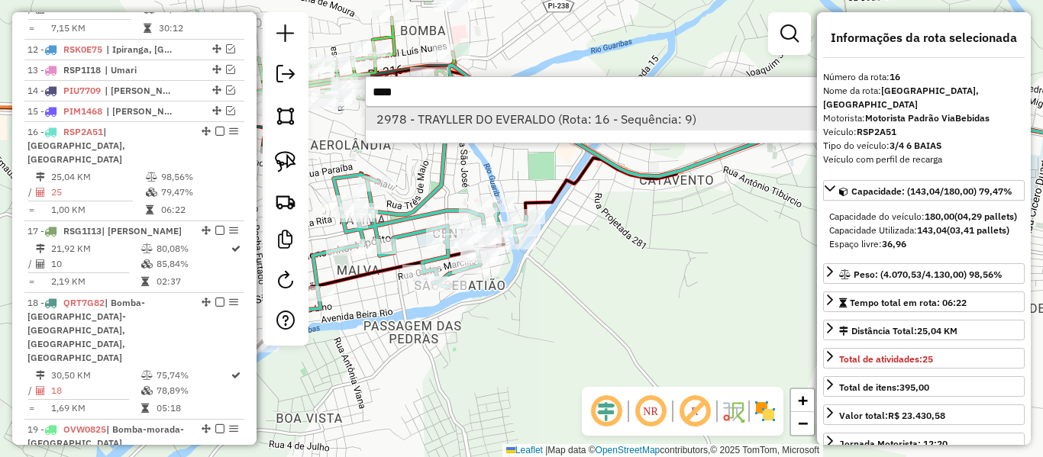
type input "****"
click at [485, 115] on li "2978 - TRAYLLER DO EVERALDO (Rota: 16 - Sequência: 9)" at bounding box center [594, 119] width 457 height 23
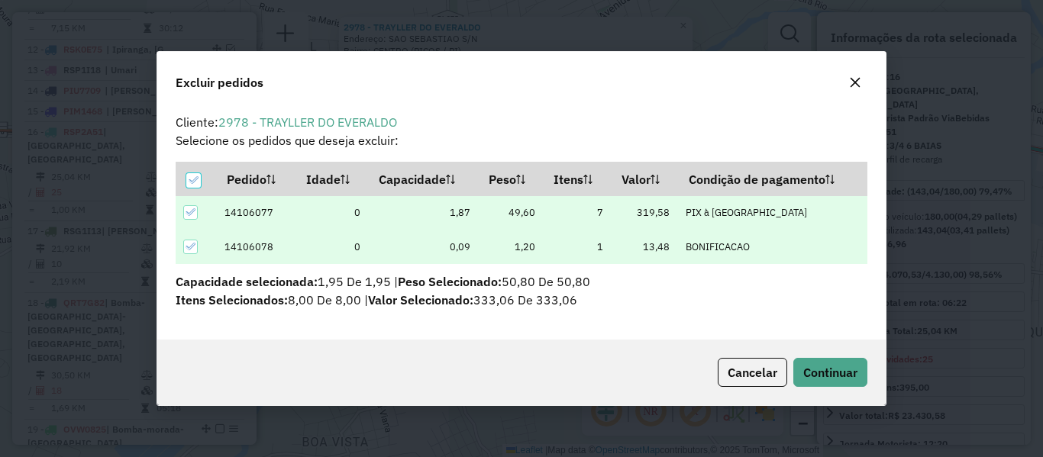
scroll to position [0, 0]
click at [830, 376] on span "Continuar" at bounding box center [830, 372] width 54 height 15
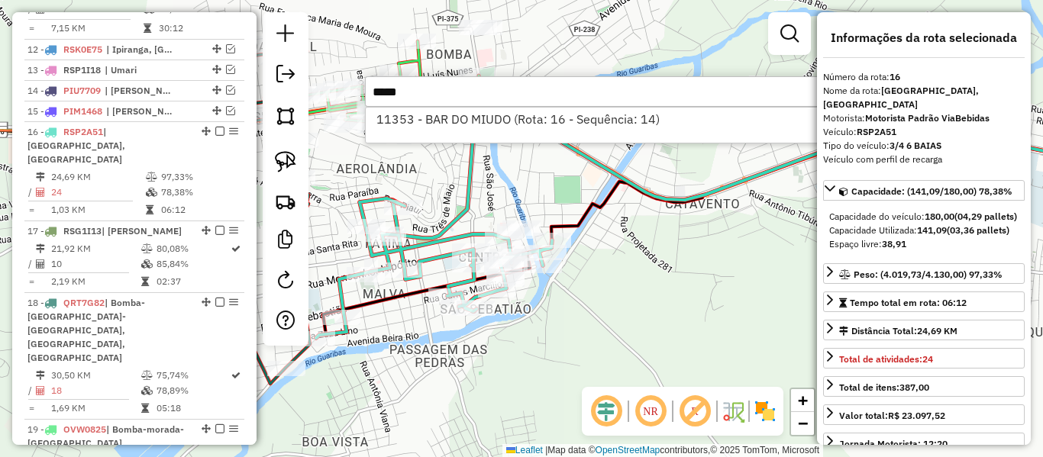
click at [534, 103] on input "*****" at bounding box center [594, 91] width 458 height 31
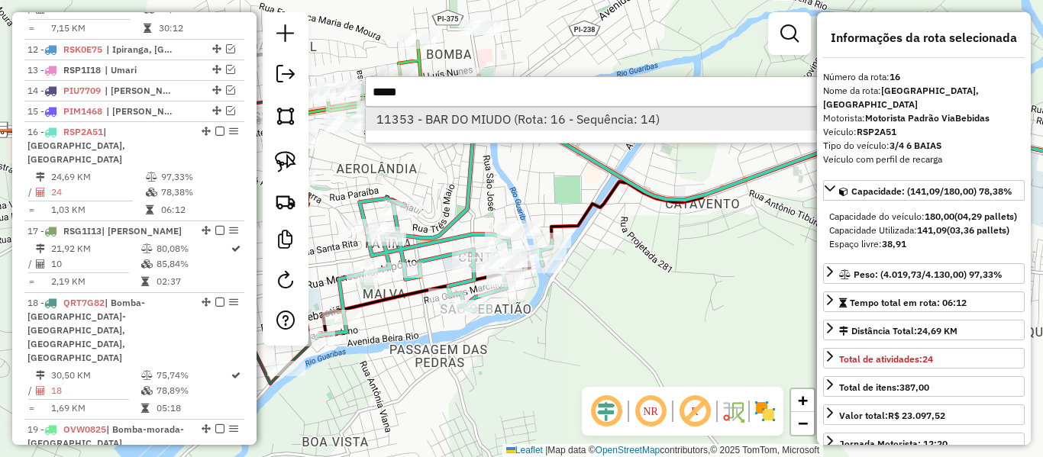
type input "*****"
click at [534, 109] on li "11353 - BAR DO MIUDO (Rota: 16 - Sequência: 14)" at bounding box center [594, 119] width 457 height 23
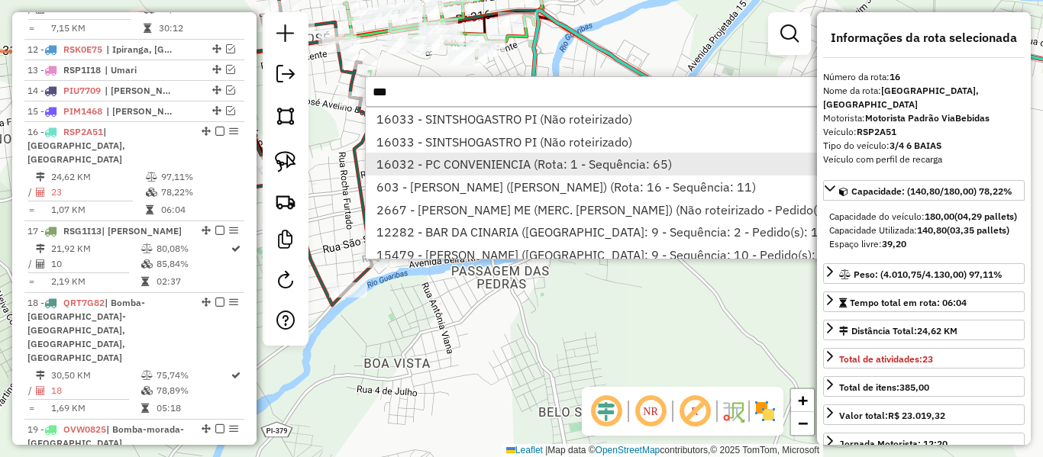
type input "***"
click at [439, 175] on li "16032 - PC CONVENIENCIA (Rota: 1 - Sequência: 65)" at bounding box center [662, 164] width 592 height 23
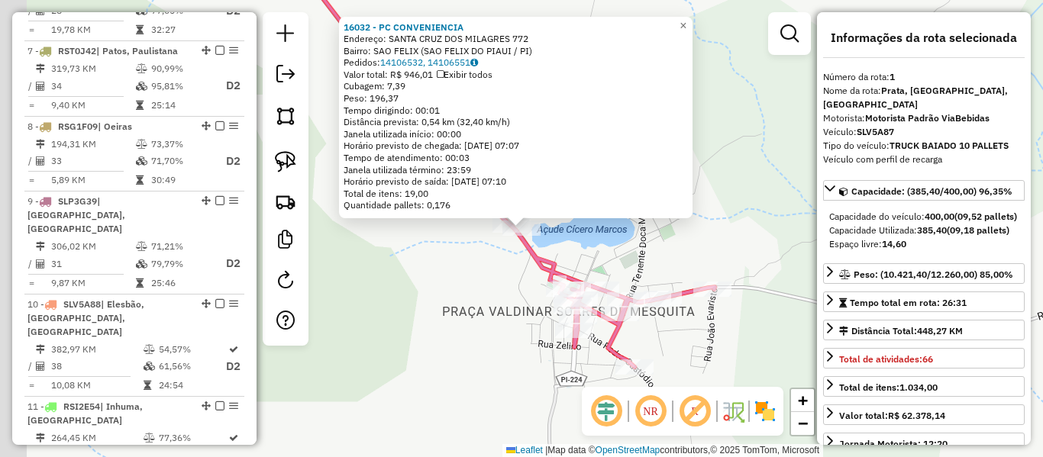
scroll to position [591, 0]
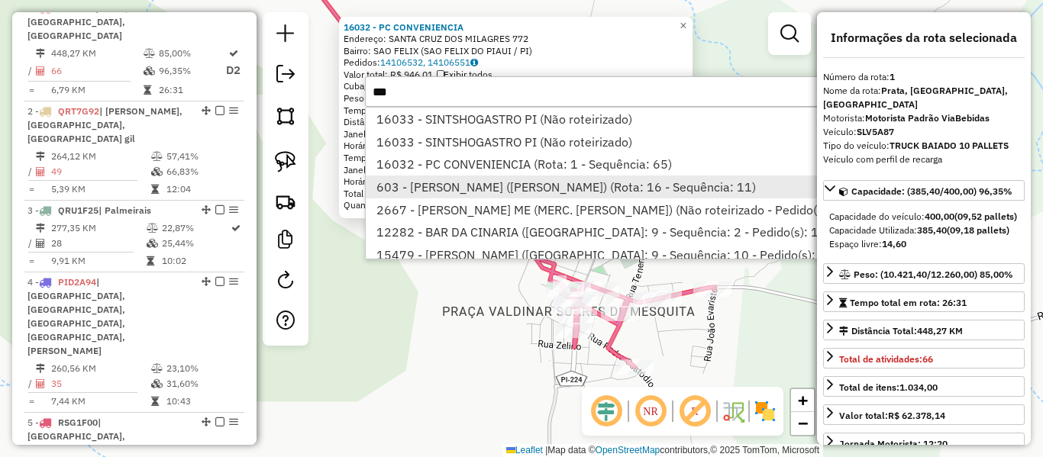
type input "***"
click at [445, 188] on li "603 - LEONARDO PEREIRA DE SOUSA (LEO LANCHES) (Rota: 16 - Sequência: 11)" at bounding box center [662, 187] width 592 height 23
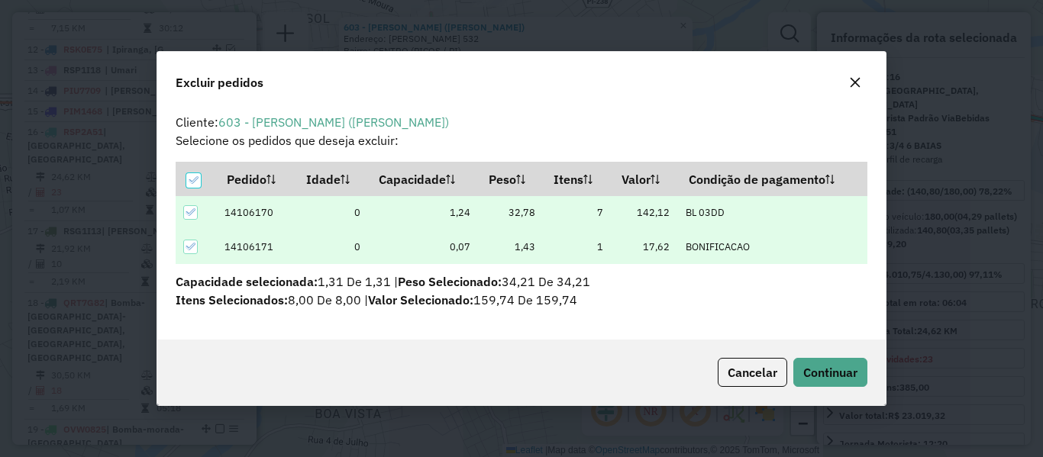
scroll to position [0, 0]
click at [836, 381] on button "Continuar" at bounding box center [831, 372] width 74 height 29
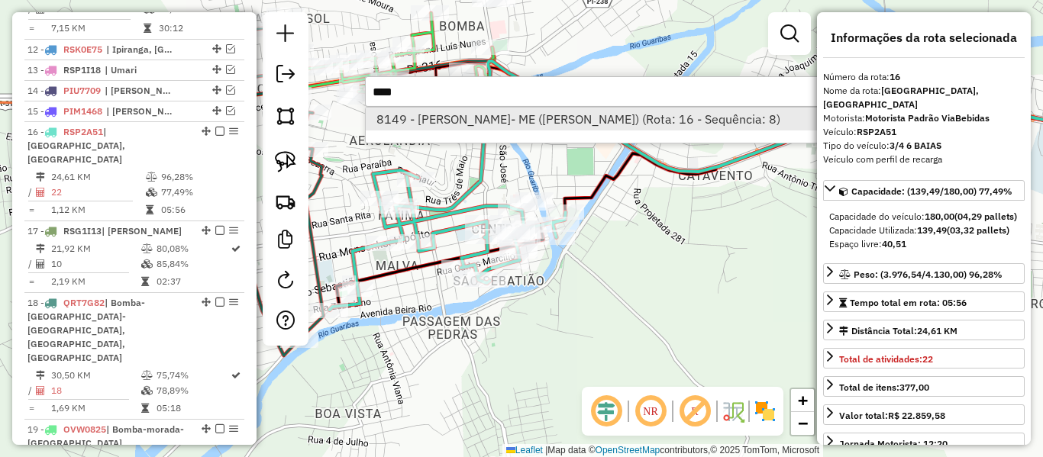
type input "****"
click at [515, 121] on li "8149 - MARIA LUZIMEIRE MOURA ALVES- ME (MEC CAMILA) (Rota: 16 - Sequência: 8)" at bounding box center [594, 119] width 457 height 23
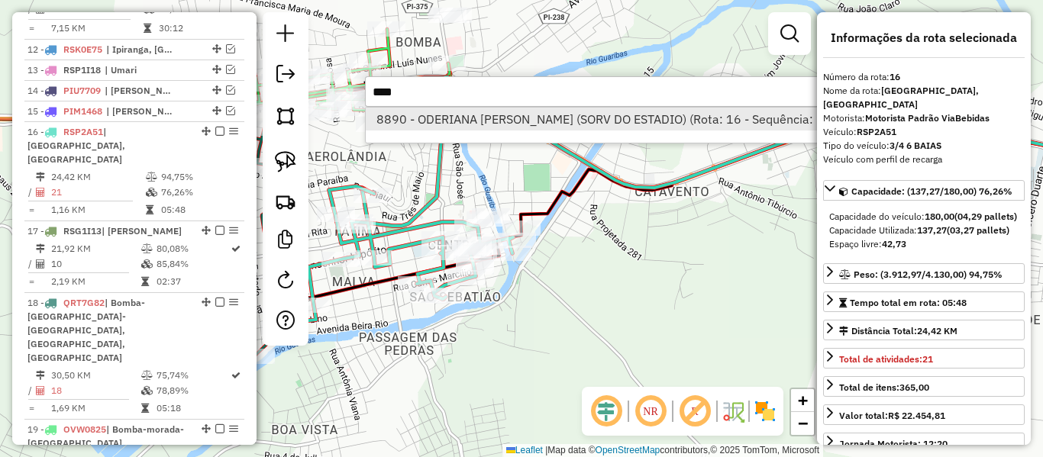
type input "****"
click at [422, 115] on li "8890 - ODERIANA MARIA DA CONCEIÇÃO (SORV DO ESTADIO) (Rota: 16 - Sequência: 19)" at bounding box center [606, 119] width 480 height 23
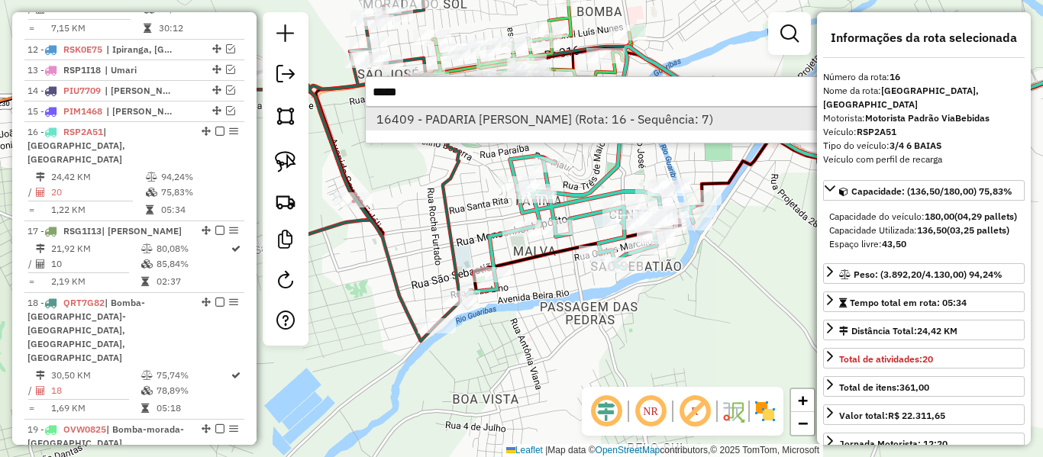
type input "*****"
click at [431, 113] on li "16409 - PADARIA AFONSO AUREL (Rota: 16 - Sequência: 7)" at bounding box center [594, 119] width 457 height 23
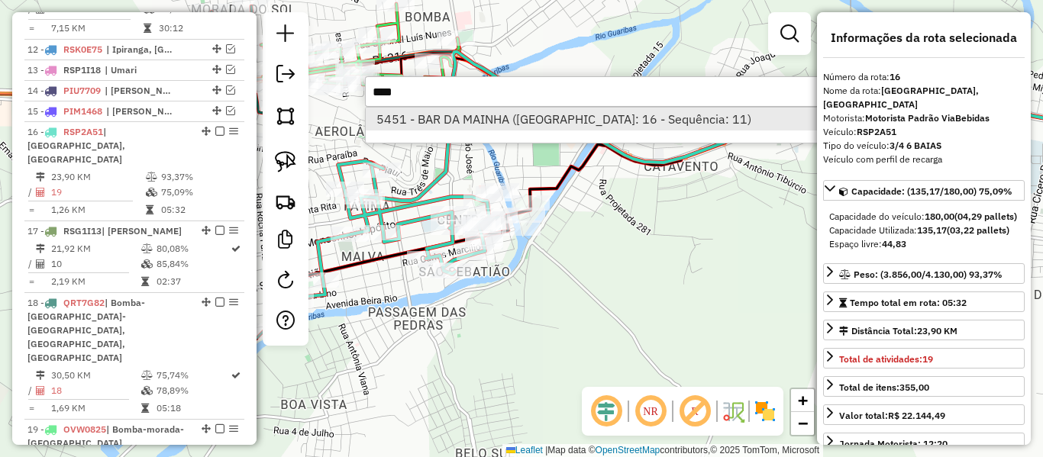
type input "****"
click at [460, 118] on li "5451 - BAR DA MAINHA (Rota: 16 - Sequência: 11)" at bounding box center [594, 119] width 457 height 23
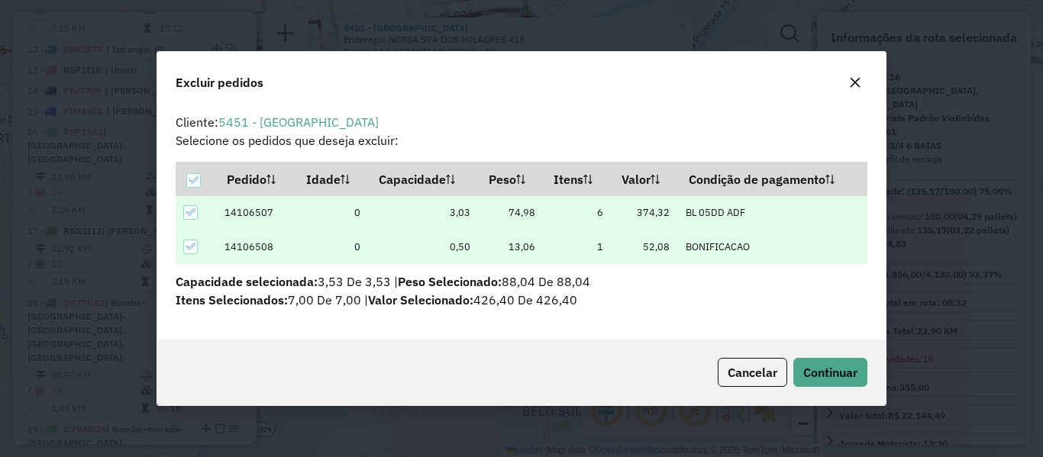
click at [803, 355] on div "Cancelar Continuar" at bounding box center [521, 373] width 729 height 66
click at [805, 364] on button "Continuar" at bounding box center [831, 372] width 74 height 29
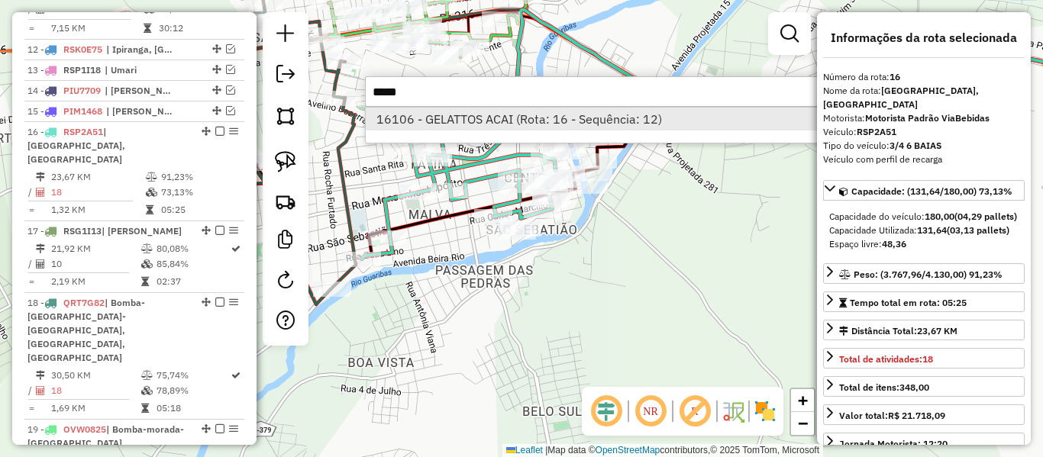
type input "*****"
click at [592, 121] on li "16106 - GELATTOS ACAI (Rota: 16 - Sequência: 12)" at bounding box center [594, 119] width 457 height 23
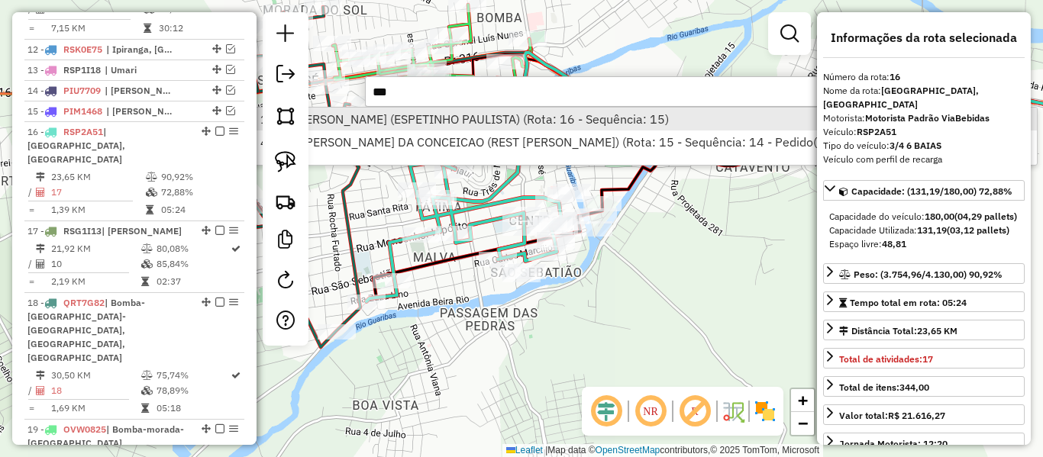
type input "***"
click at [478, 121] on li "195 - JOSE MANOEL DE BARROS ME (ESPETINHO PAULISTA) (Rota: 16 - Sequência: 15)" at bounding box center [643, 119] width 787 height 23
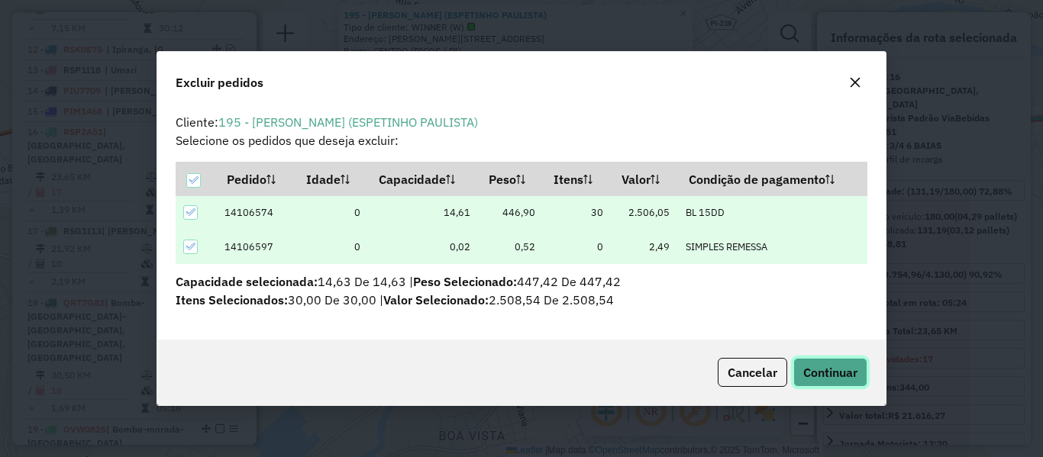
click at [836, 367] on span "Continuar" at bounding box center [830, 372] width 54 height 15
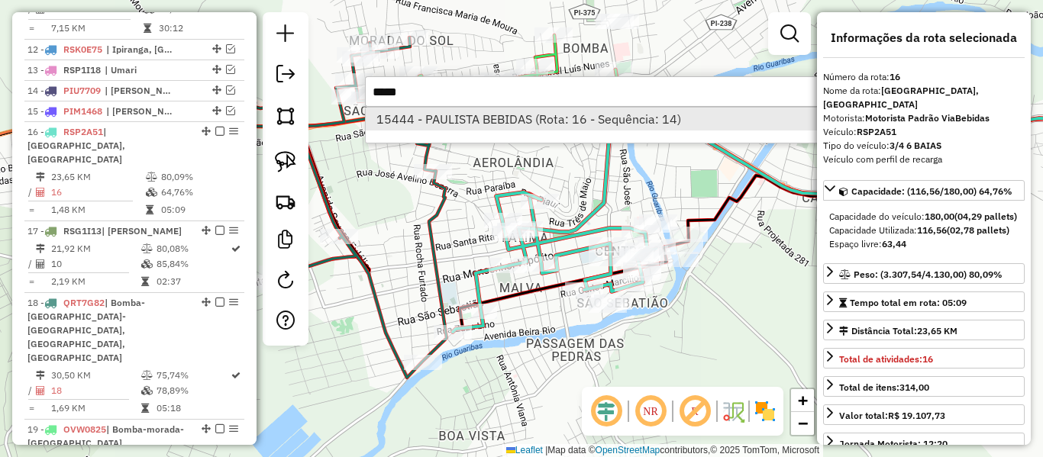
type input "*****"
click at [529, 112] on li "15444 - PAULISTA BEBIDAS (Rota: 16 - Sequência: 14)" at bounding box center [594, 119] width 457 height 23
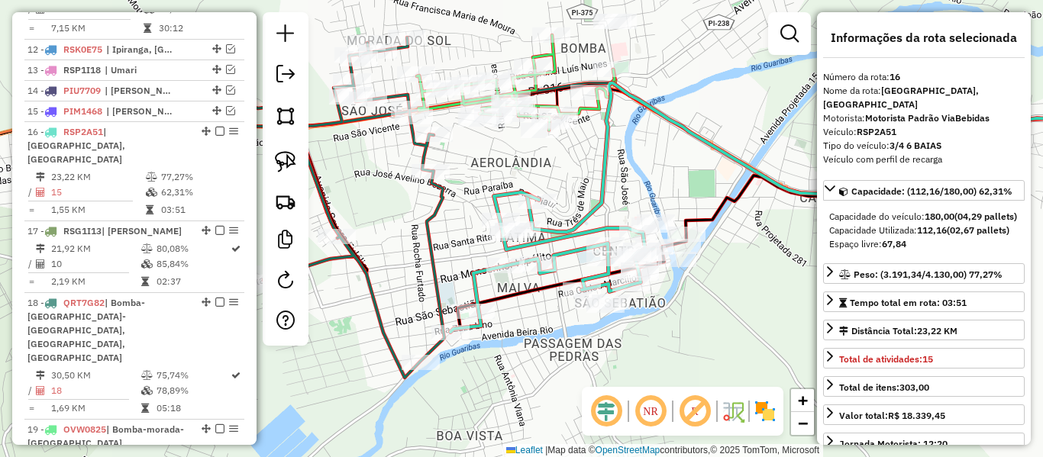
click at [580, 219] on icon at bounding box center [837, 157] width 620 height 149
drag, startPoint x: 558, startPoint y: 176, endPoint x: 587, endPoint y: 186, distance: 31.6
click at [587, 186] on div "Janela de atendimento Grade de atendimento Capacidade Transportadoras Veículos …" at bounding box center [521, 228] width 1043 height 457
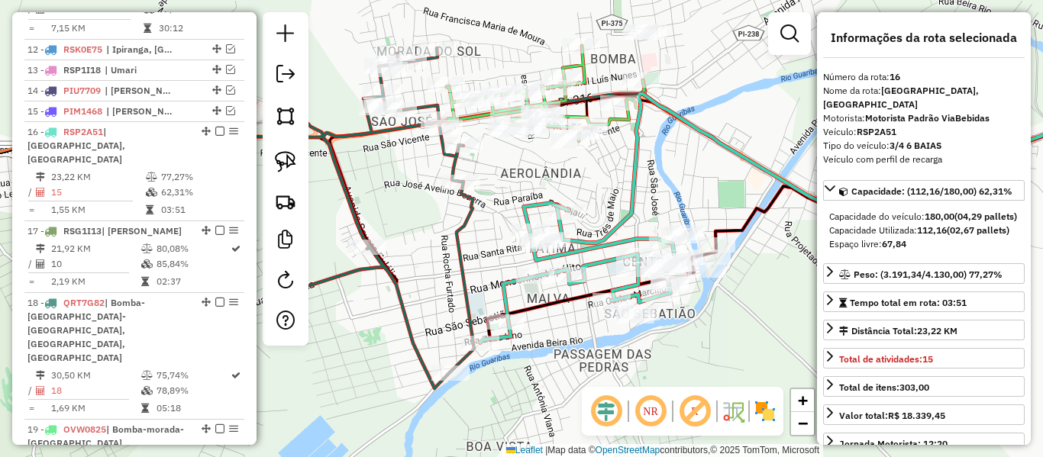
click at [627, 121] on icon at bounding box center [546, 93] width 198 height 95
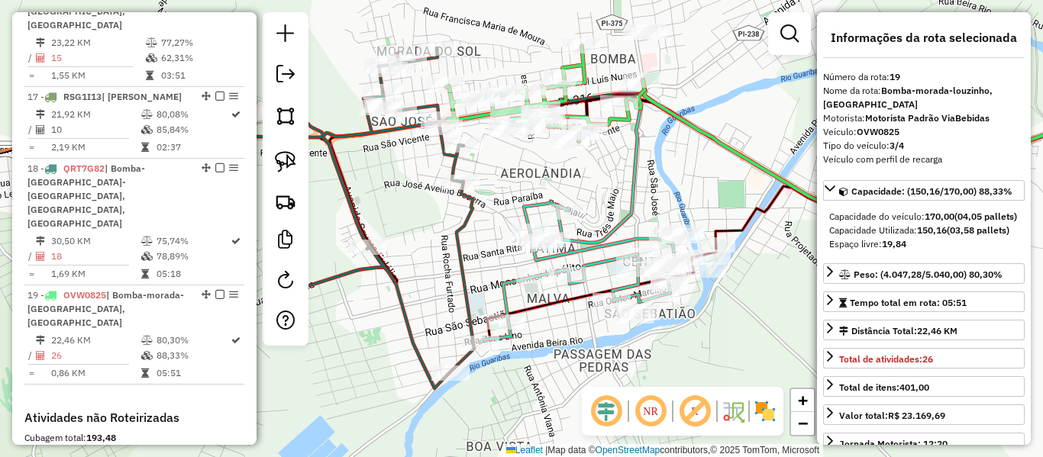
scroll to position [1780, 0]
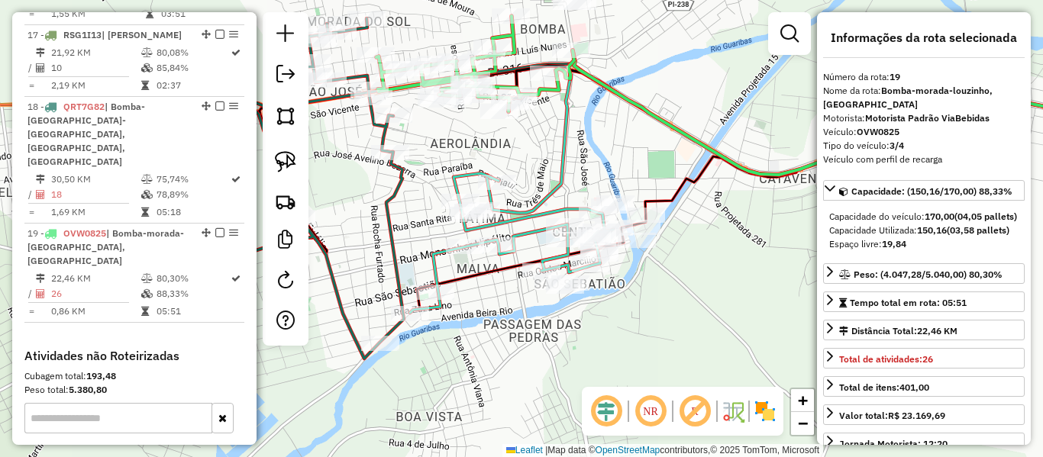
drag, startPoint x: 635, startPoint y: 162, endPoint x: 600, endPoint y: 149, distance: 36.7
click at [603, 150] on div "Janela de atendimento Grade de atendimento Capacidade Transportadoras Veículos …" at bounding box center [521, 228] width 1043 height 457
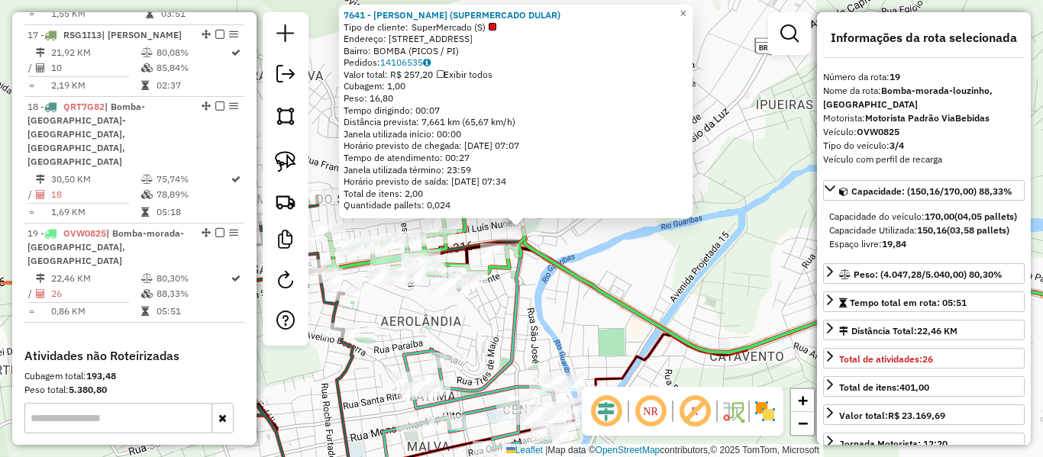
click at [580, 231] on div "7641 - MARIA ELVINA GOMES (SUPERMERCADO DULAR) Tipo de cliente: SuperMercado (S…" at bounding box center [521, 228] width 1043 height 457
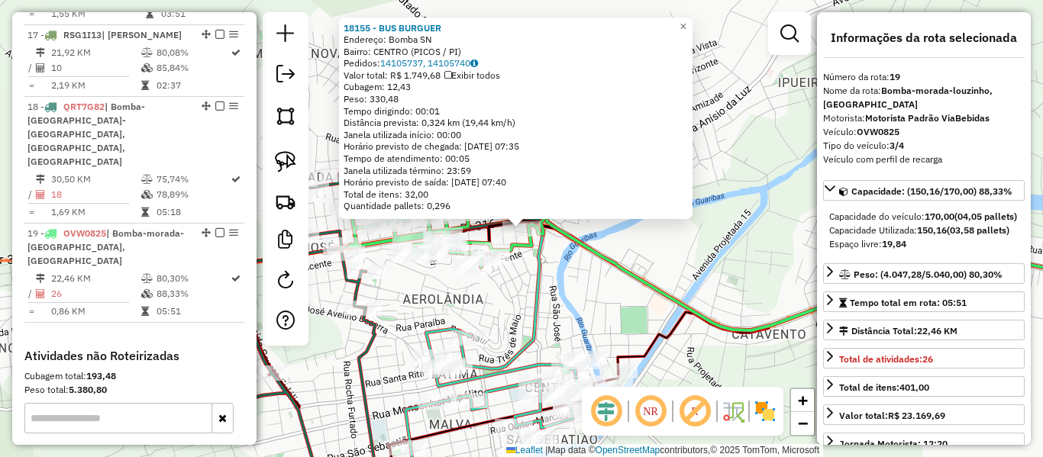
click at [552, 267] on div "18155 - BUS BURGUER Endereço: Bomba SN Bairro: CENTRO (PICOS / PI) Pedidos: 141…" at bounding box center [521, 228] width 1043 height 457
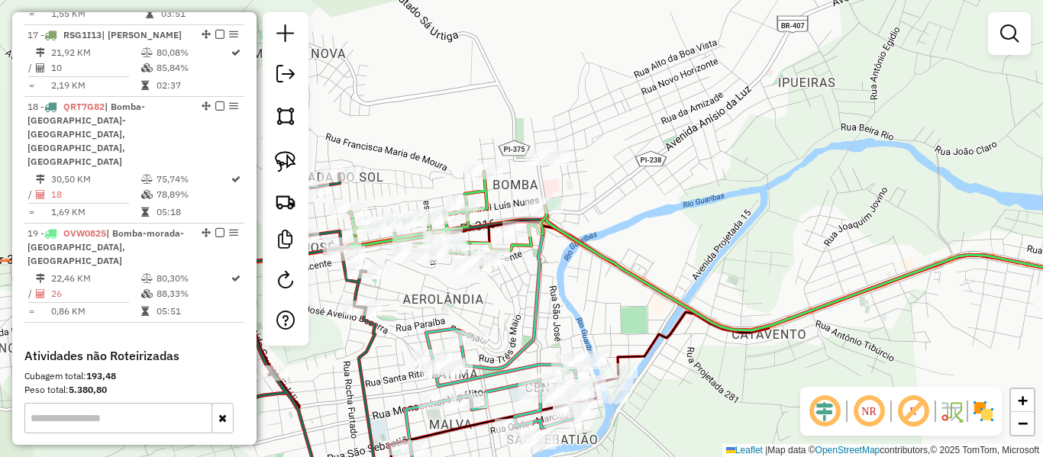
click at [312, 165] on div "Rota 19 - Placa OVW0825 1799 - MARIA BEZERRA RODRIGUES MOREIRA (BAR DA CEARENSE…" at bounding box center [521, 228] width 1043 height 457
click at [296, 161] on link at bounding box center [286, 162] width 34 height 34
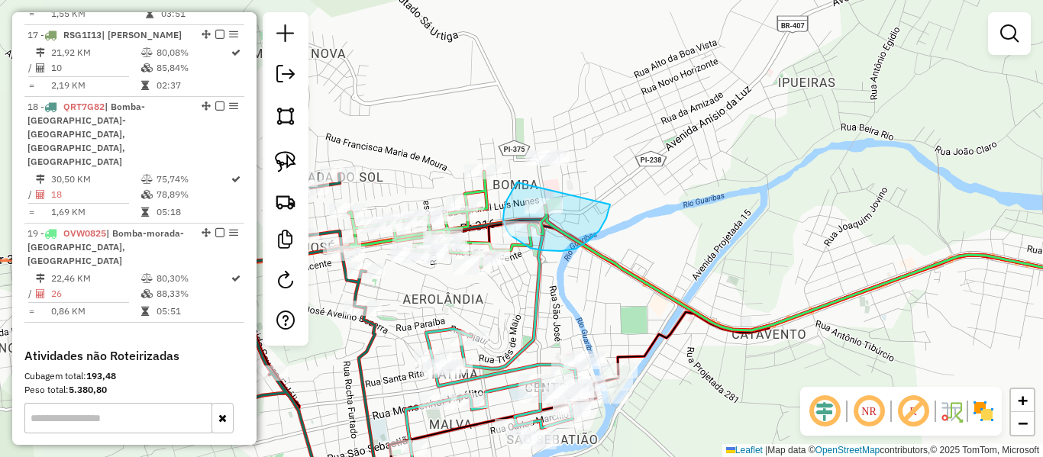
drag, startPoint x: 517, startPoint y: 183, endPoint x: 612, endPoint y: 199, distance: 96.2
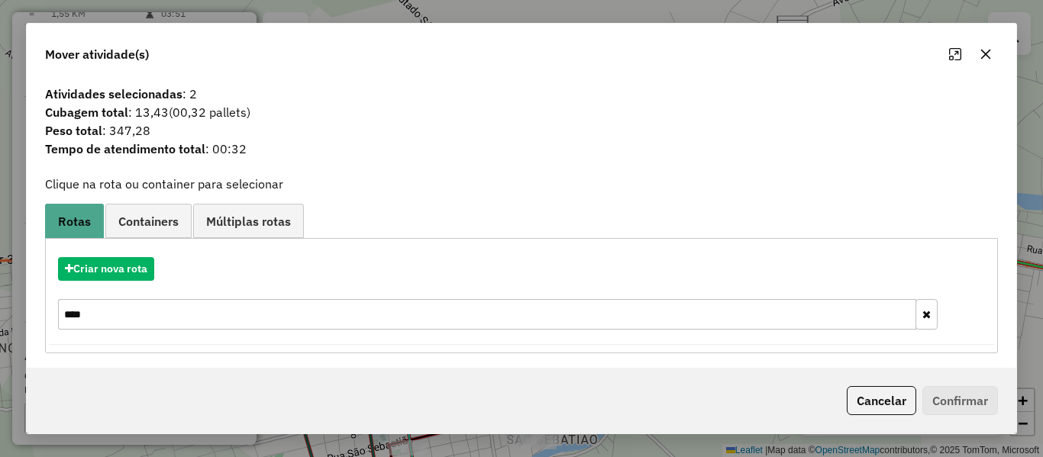
scroll to position [4, 0]
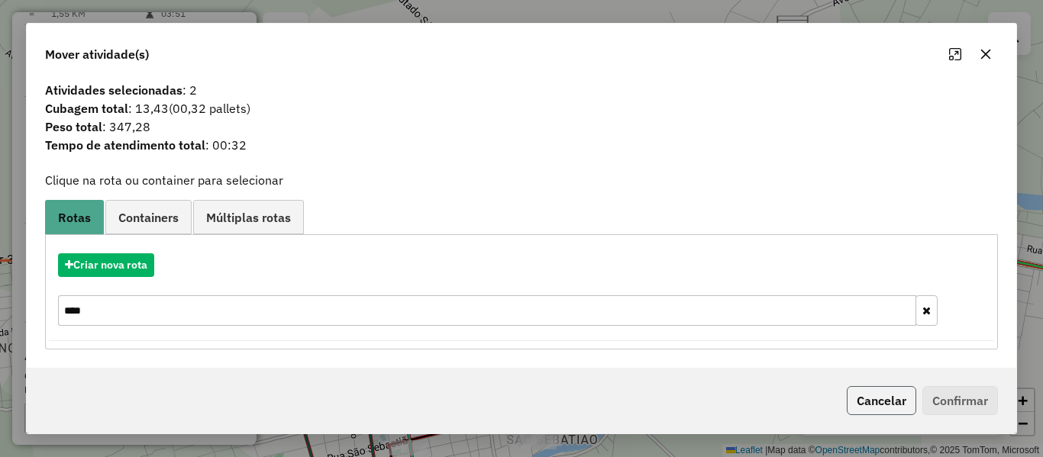
click at [858, 402] on button "Cancelar" at bounding box center [882, 400] width 70 height 29
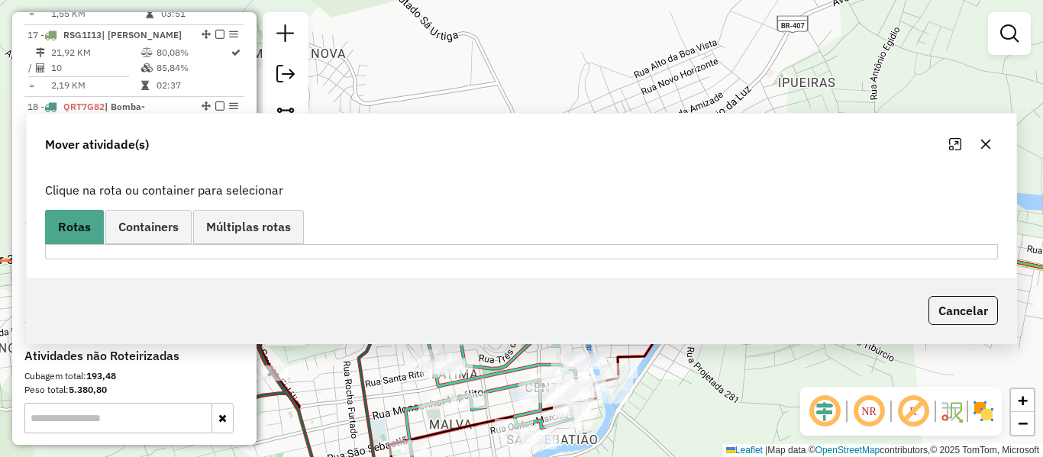
scroll to position [0, 0]
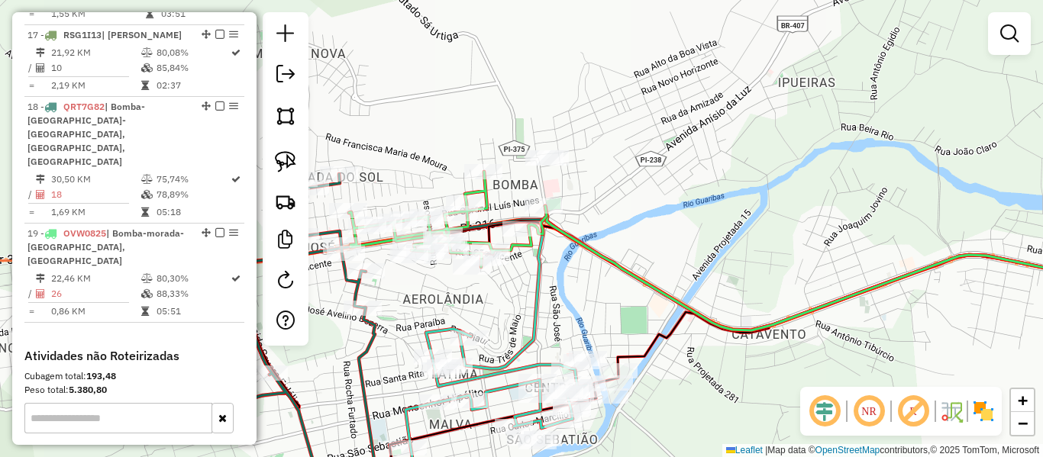
click at [703, 212] on div "Janela de atendimento Grade de atendimento Capacidade Transportadoras Veículos …" at bounding box center [521, 228] width 1043 height 457
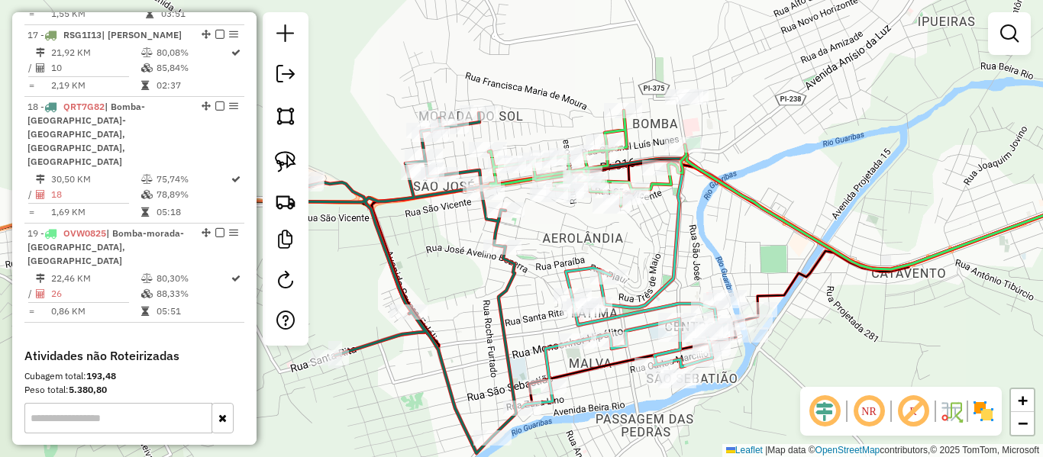
click at [509, 289] on icon at bounding box center [400, 283] width 234 height 341
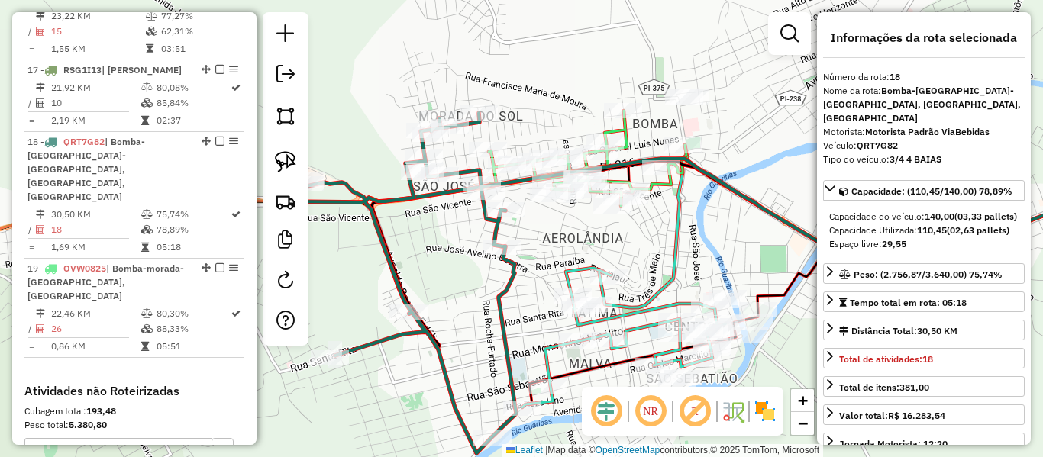
scroll to position [1741, 0]
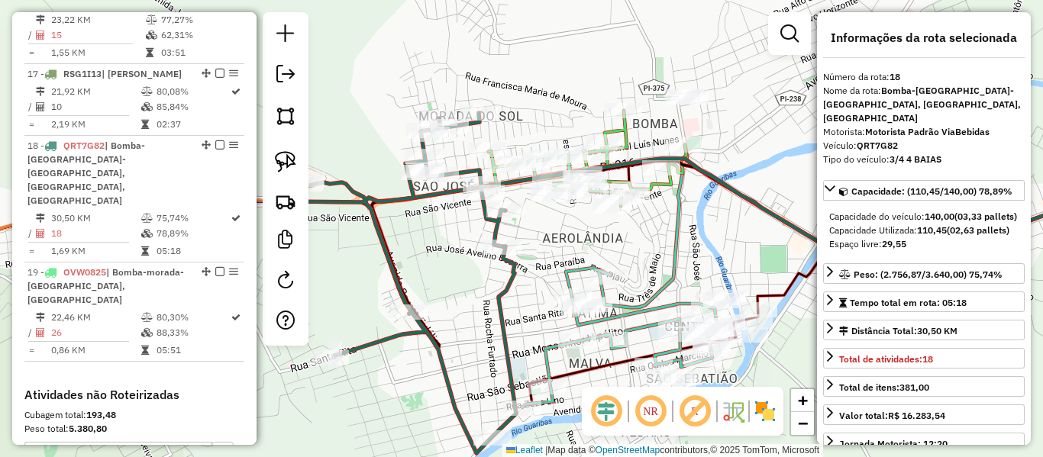
drag, startPoint x: 516, startPoint y: 320, endPoint x: 491, endPoint y: 250, distance: 74.4
click at [491, 250] on div "Janela de atendimento Grade de atendimento Capacidade Transportadoras Veículos …" at bounding box center [521, 228] width 1043 height 457
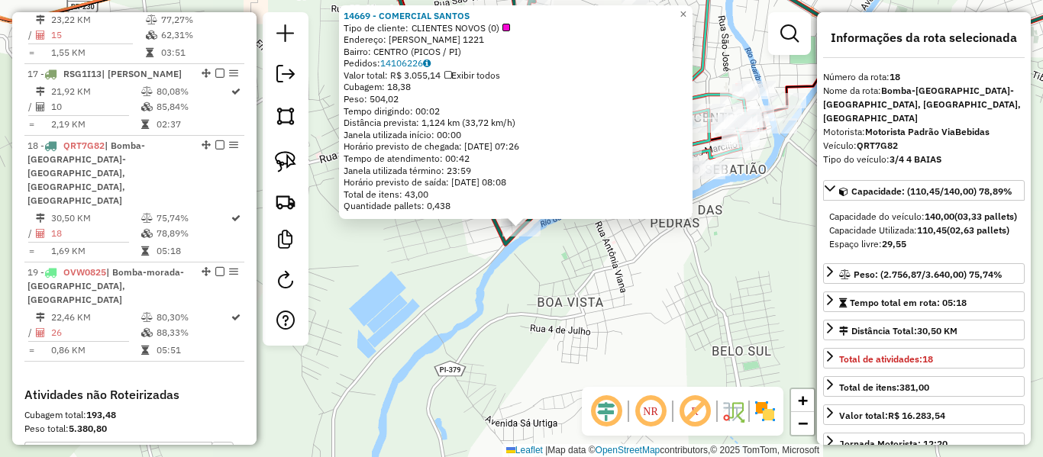
click at [504, 259] on div "14669 - COMERCIAL SANTOS Tipo de cliente: CLIENTES NOVOS (0) Endereço: URBANO E…" at bounding box center [521, 228] width 1043 height 457
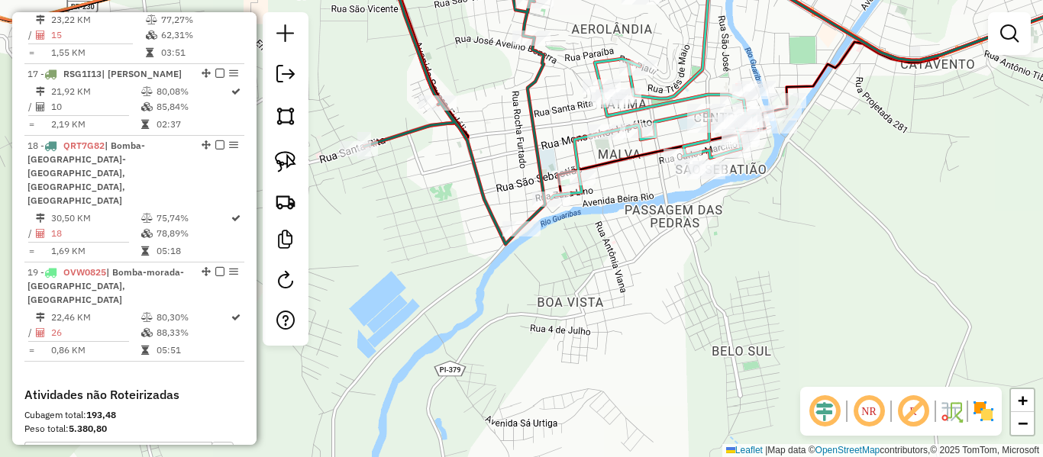
drag, startPoint x: 577, startPoint y: 259, endPoint x: 490, endPoint y: 347, distance: 124.2
click at [493, 347] on div "Janela de atendimento Grade de atendimento Capacidade Transportadoras Veículos …" at bounding box center [521, 228] width 1043 height 457
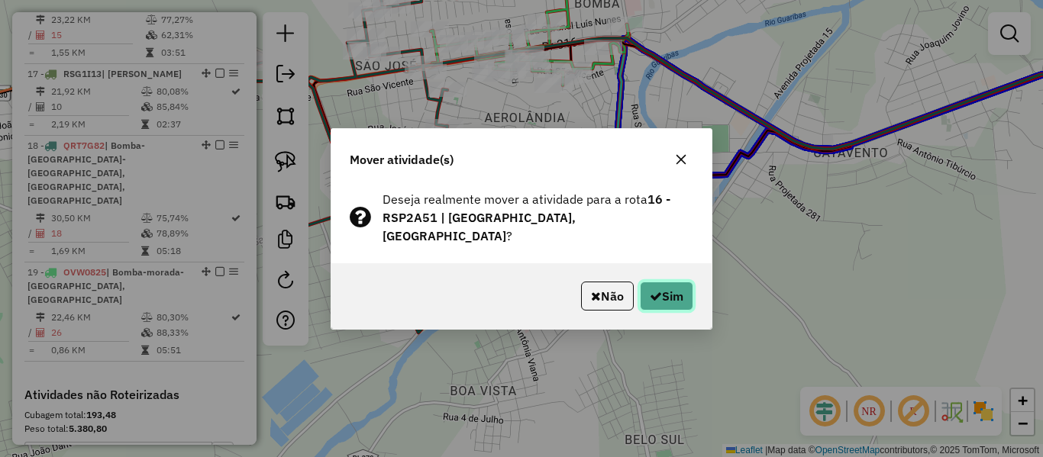
click at [668, 293] on button "Sim" at bounding box center [666, 296] width 53 height 29
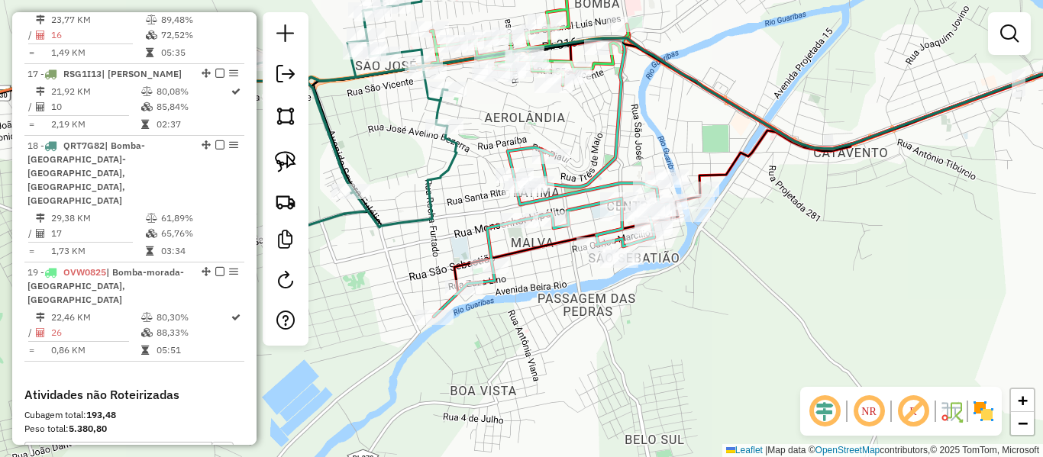
drag, startPoint x: 476, startPoint y: 380, endPoint x: 532, endPoint y: 220, distance: 169.1
click at [523, 253] on div "Janela de atendimento Grade de atendimento Capacidade Transportadoras Veículos …" at bounding box center [521, 228] width 1043 height 457
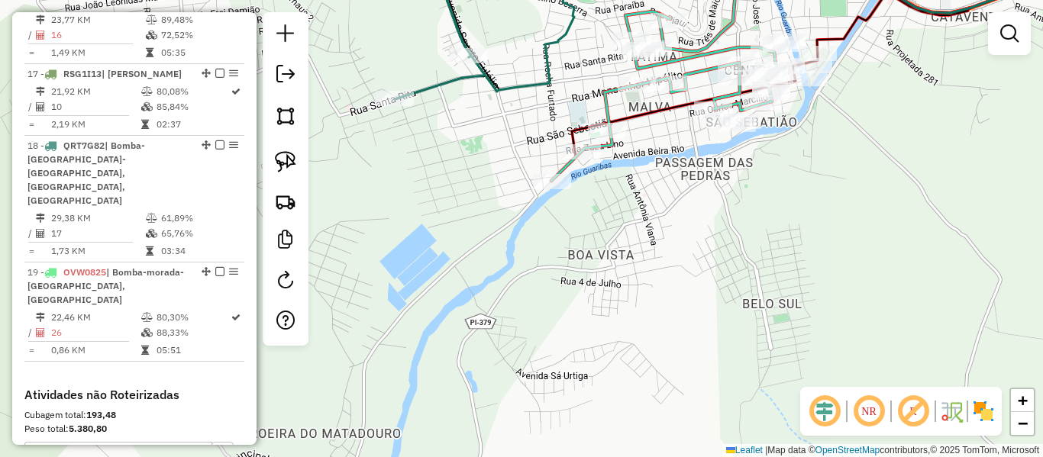
click at [559, 167] on icon at bounding box center [668, 96] width 234 height 170
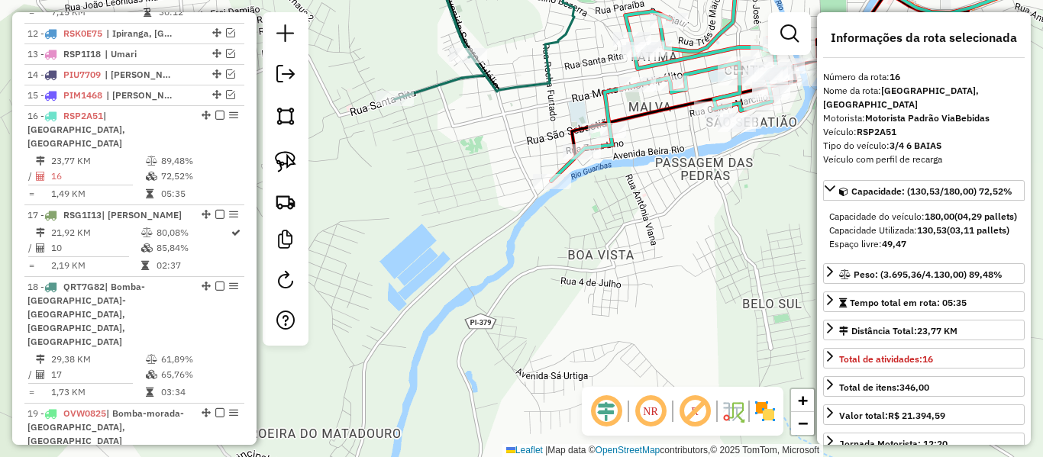
scroll to position [1584, 0]
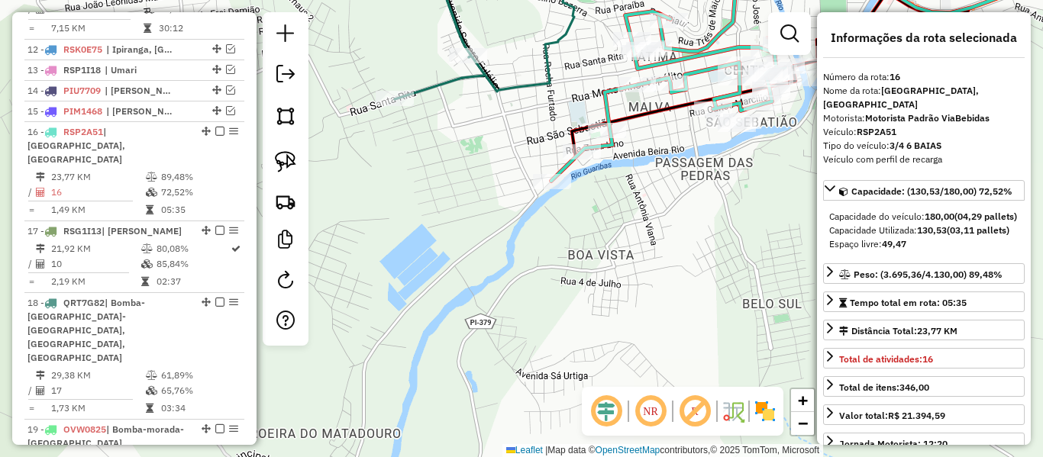
drag, startPoint x: 490, startPoint y: 179, endPoint x: 462, endPoint y: 245, distance: 72.2
click at [462, 245] on div "Janela de atendimento Grade de atendimento Capacidade Transportadoras Veículos …" at bounding box center [521, 228] width 1043 height 457
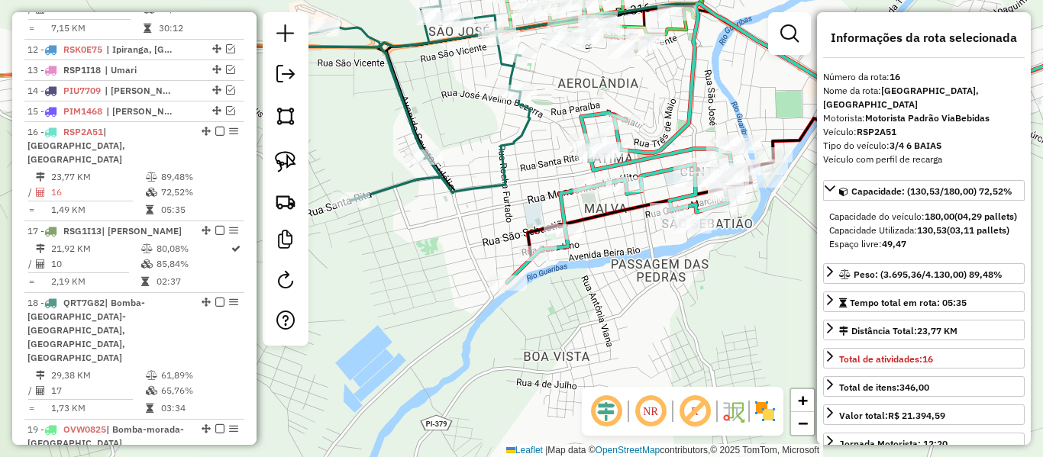
click at [461, 199] on icon at bounding box center [414, 79] width 232 height 243
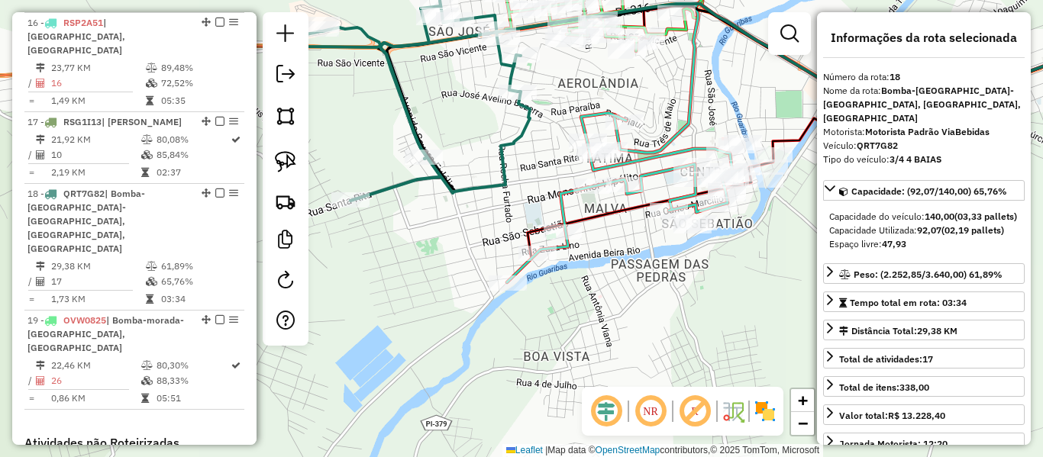
scroll to position [1741, 0]
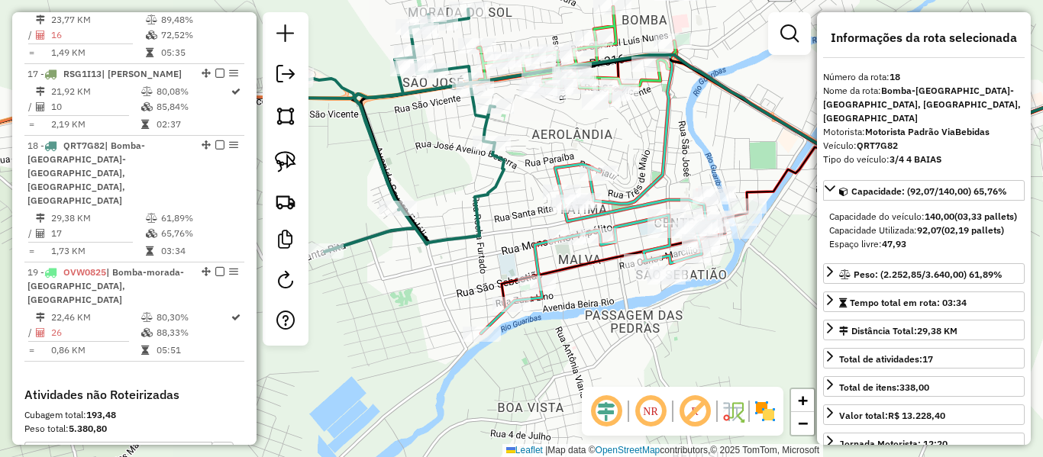
drag, startPoint x: 468, startPoint y: 105, endPoint x: 423, endPoint y: 186, distance: 93.3
click at [424, 185] on div "Janela de atendimento Grade de atendimento Capacidade Transportadoras Veículos …" at bounding box center [521, 228] width 1043 height 457
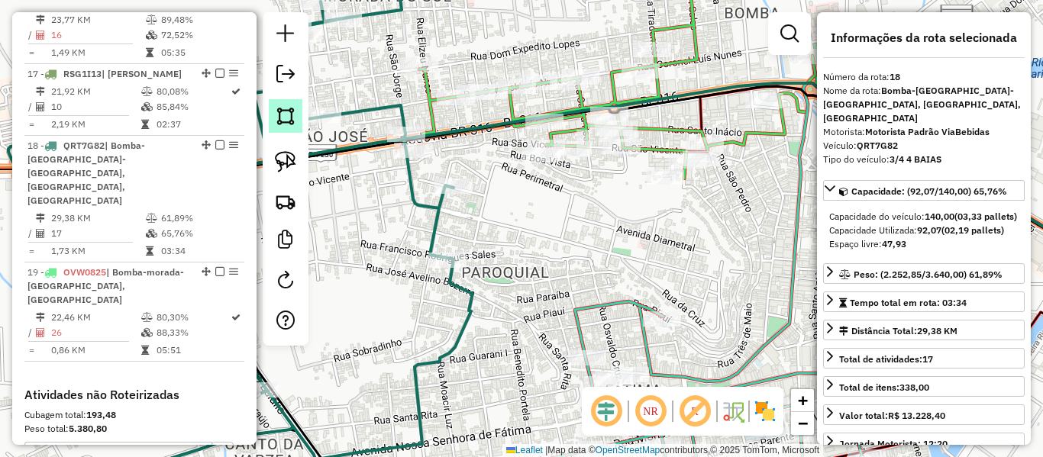
click at [288, 112] on img at bounding box center [285, 115] width 21 height 21
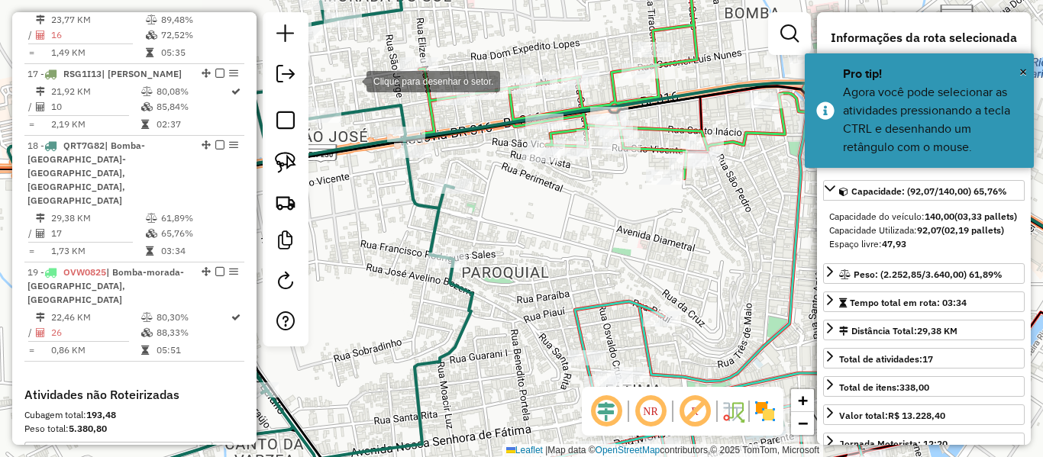
click at [351, 80] on div at bounding box center [351, 80] width 31 height 31
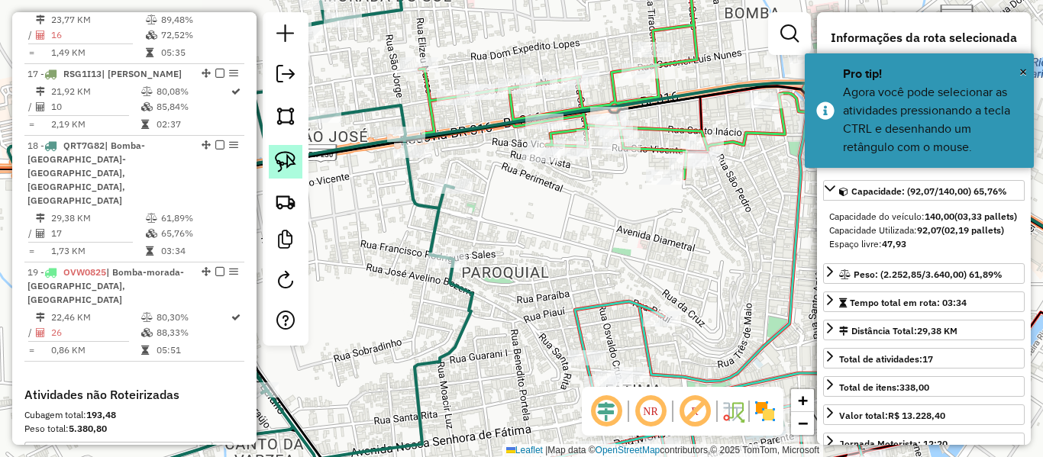
click at [292, 163] on img at bounding box center [285, 161] width 21 height 21
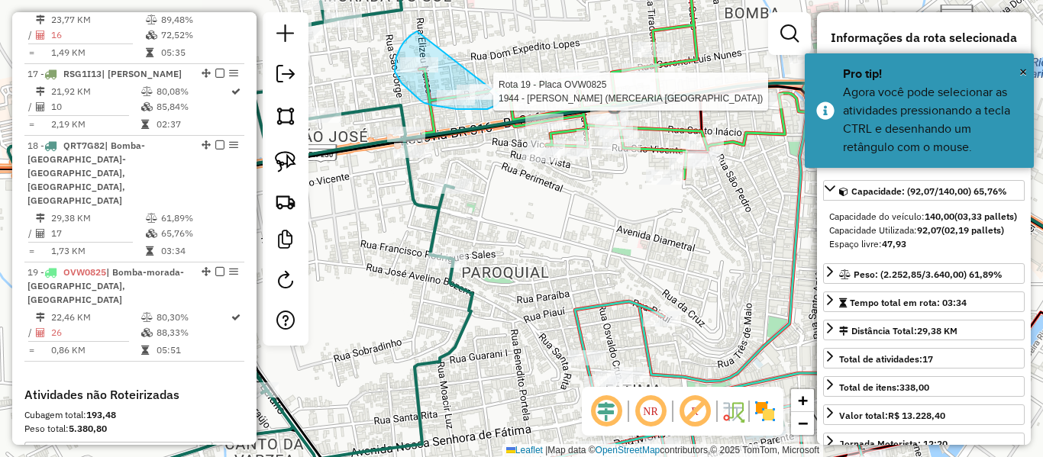
click at [502, 89] on div "Rota 19 - Placa OVW0825 1944 - FRANCISCO DE ASSIS VELOSO (MERCEARIA SAO JOSE) J…" at bounding box center [521, 228] width 1043 height 457
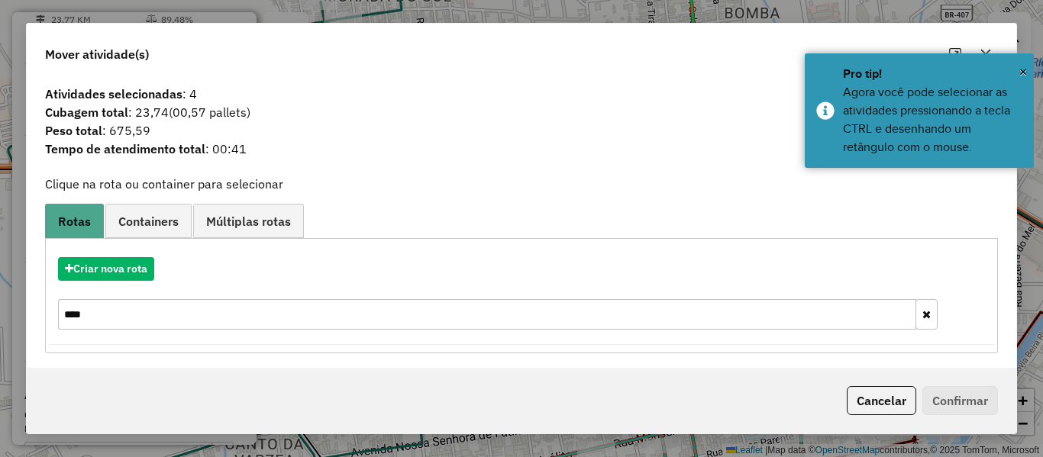
scroll to position [4, 0]
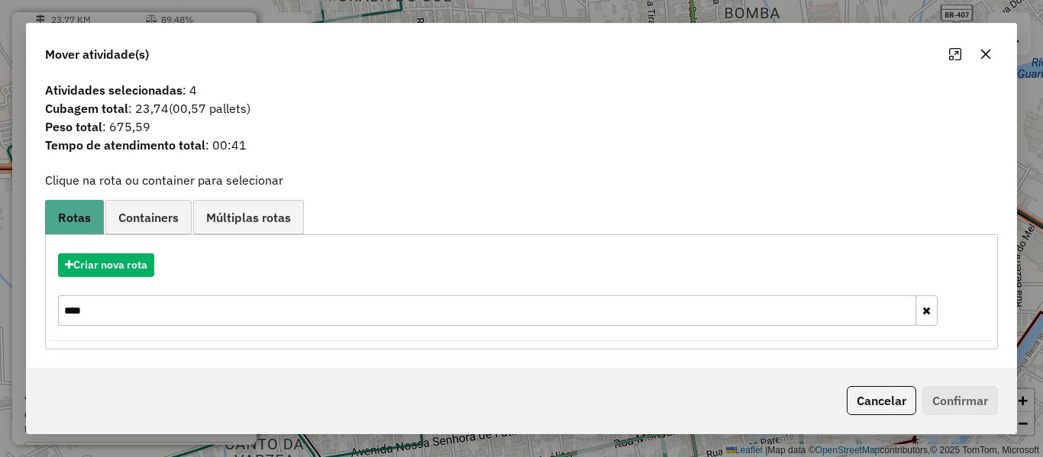
drag, startPoint x: 34, startPoint y: 331, endPoint x: 0, endPoint y: 337, distance: 34.0
click at [0, 336] on div "Mover atividade(s) Atividades selecionadas : 4 Cubagem total : 23,74 (00,57 pal…" at bounding box center [521, 228] width 1043 height 457
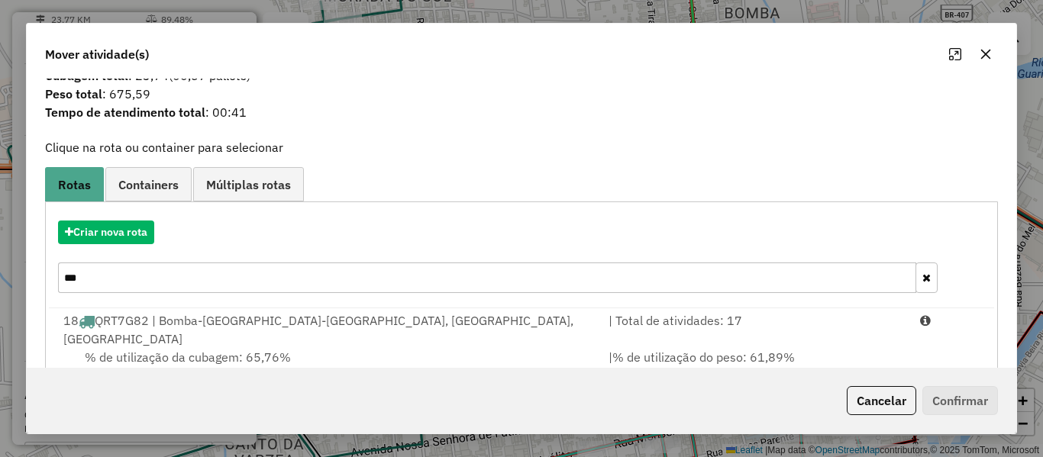
scroll to position [66, 0]
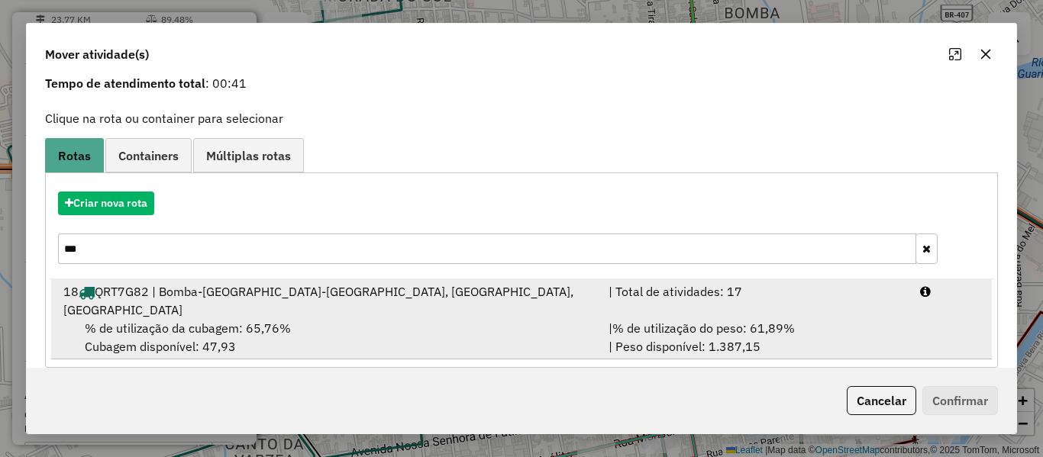
type input "***"
click at [254, 319] on div "% de utilização da cubagem: 65,76% Cubagem disponível: 47,93" at bounding box center [326, 337] width 545 height 37
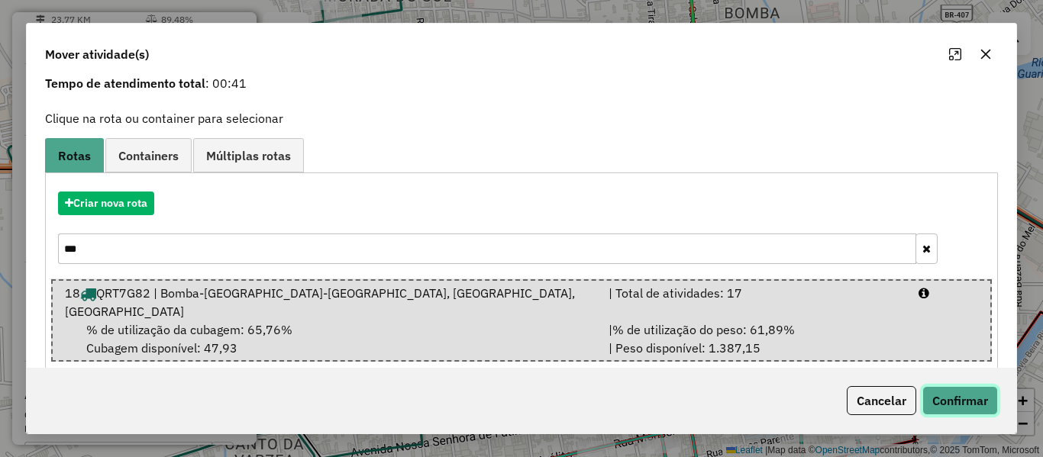
click at [929, 400] on button "Confirmar" at bounding box center [961, 400] width 76 height 29
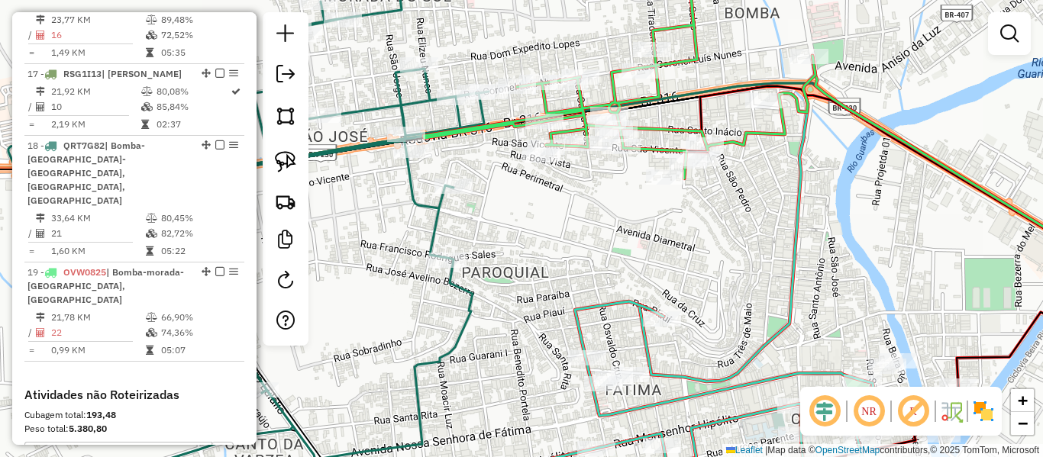
scroll to position [0, 0]
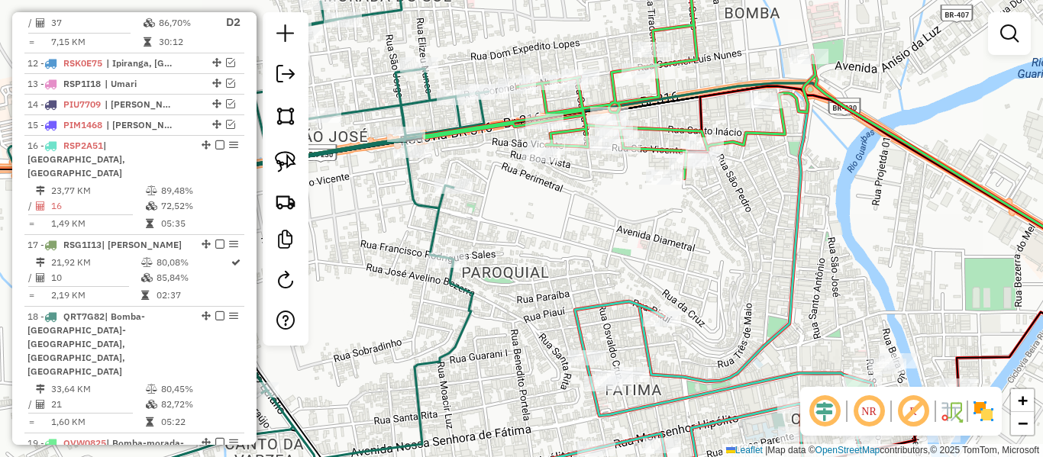
click at [415, 194] on icon at bounding box center [248, 234] width 480 height 485
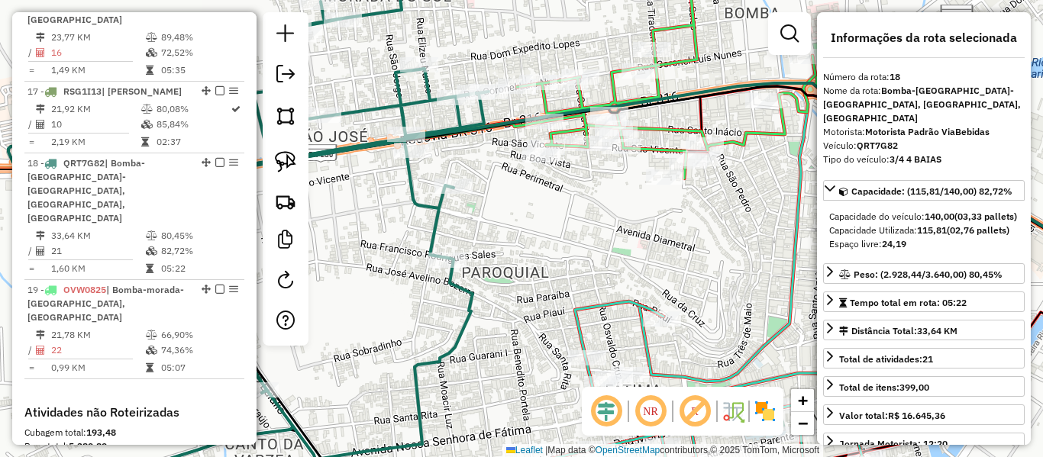
scroll to position [1741, 0]
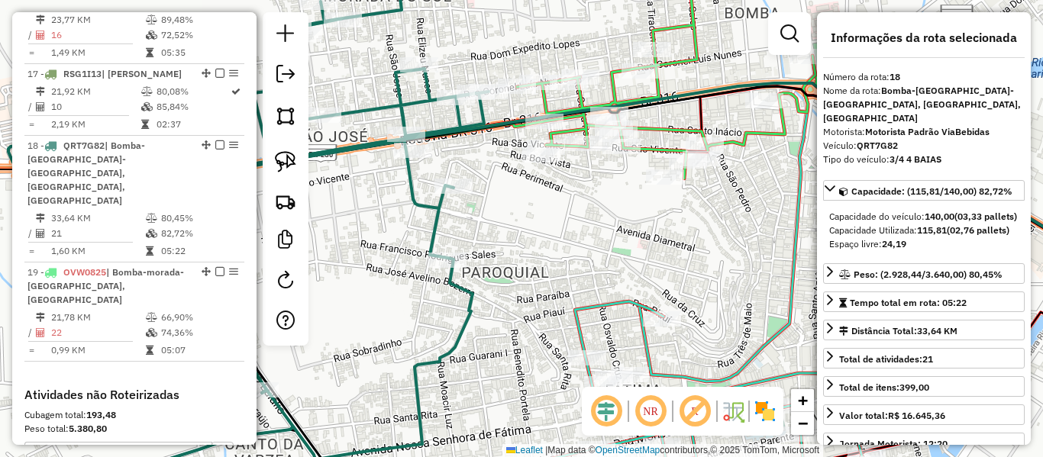
drag, startPoint x: 451, startPoint y: 265, endPoint x: 426, endPoint y: 277, distance: 27.3
click at [425, 277] on div "Janela de atendimento Grade de atendimento Capacidade Transportadoras Veículos …" at bounding box center [521, 228] width 1043 height 457
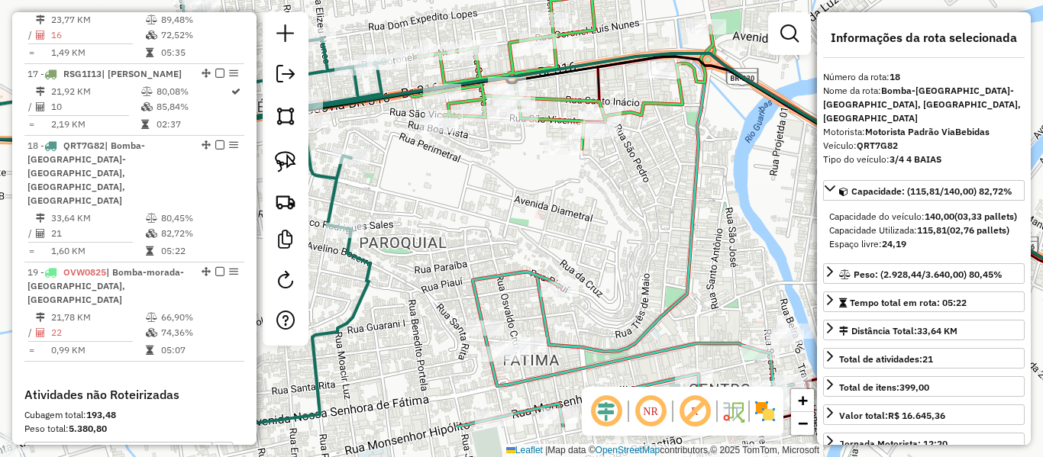
drag, startPoint x: 448, startPoint y: 211, endPoint x: 449, endPoint y: 193, distance: 17.6
click at [448, 196] on div "Janela de atendimento Grade de atendimento Capacidade Transportadoras Veículos …" at bounding box center [521, 228] width 1043 height 457
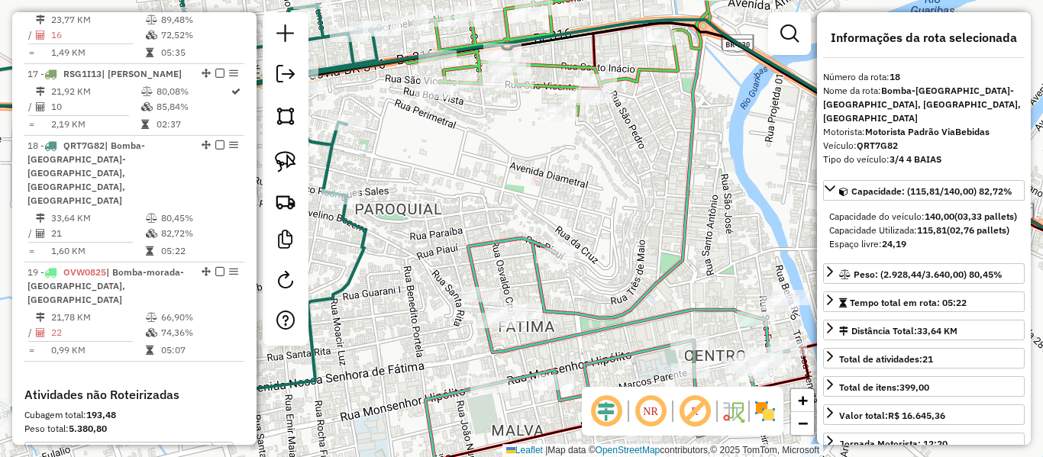
click at [472, 254] on icon at bounding box center [607, 370] width 364 height 265
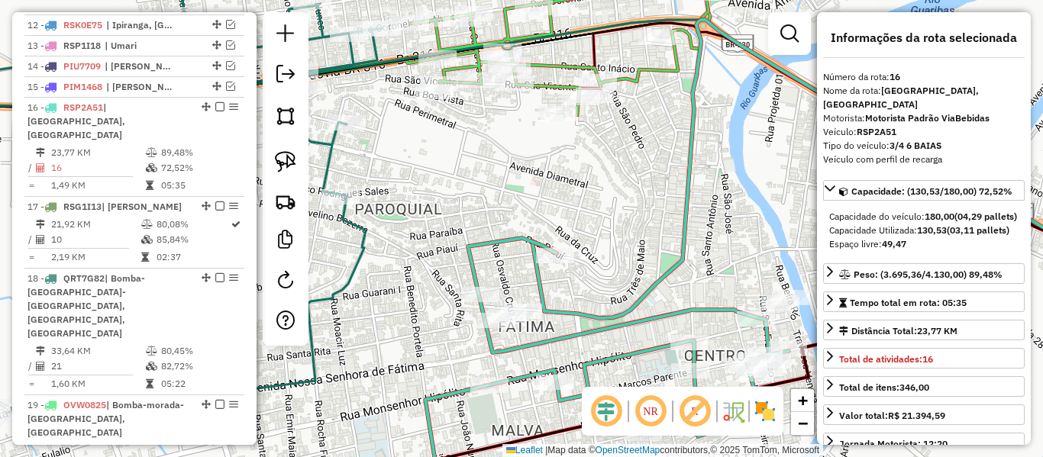
scroll to position [1584, 0]
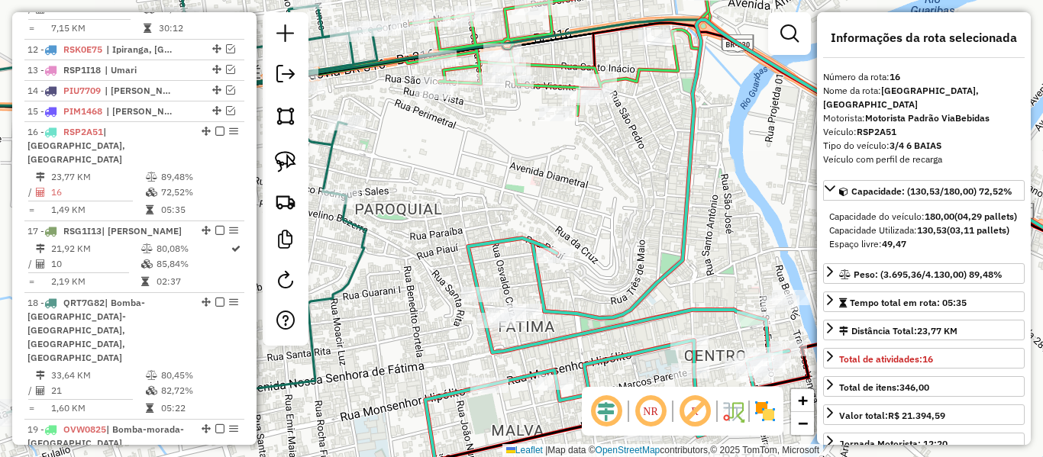
drag, startPoint x: 455, startPoint y: 193, endPoint x: 461, endPoint y: 296, distance: 102.5
click at [460, 294] on div "Janela de atendimento Grade de atendimento Capacidade Transportadoras Veículos …" at bounding box center [521, 228] width 1043 height 457
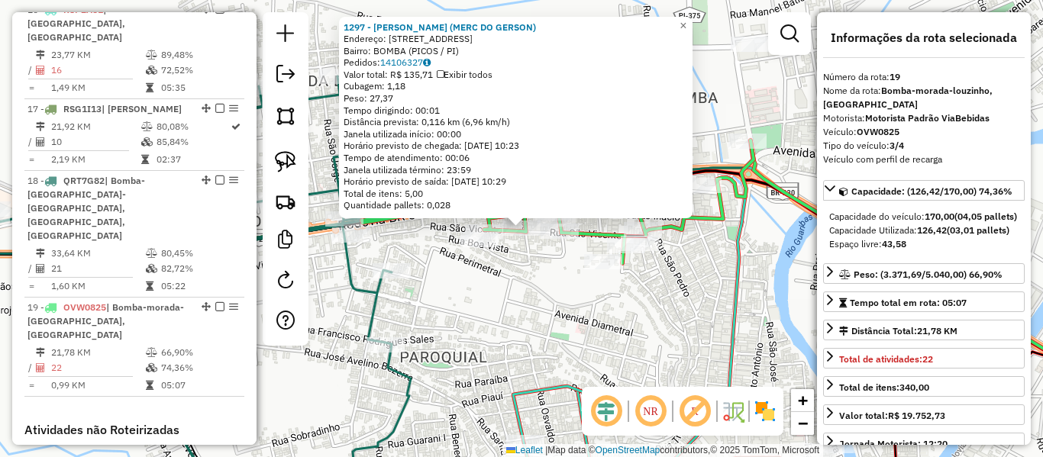
scroll to position [1780, 0]
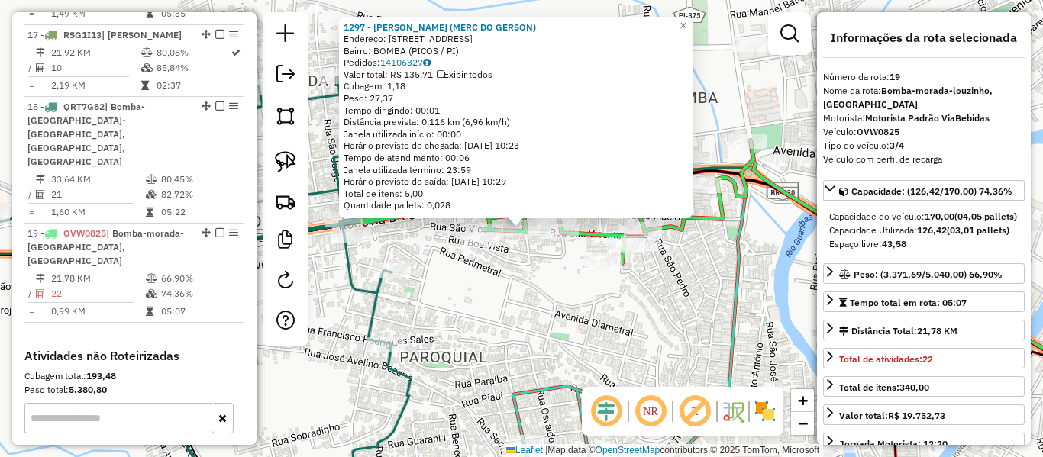
click at [525, 297] on div "1297 - [PERSON_NAME] (MERC DO GERSON) Endereço: [STREET_ADDRESS] Bairro: [GEOGR…" at bounding box center [521, 228] width 1043 height 457
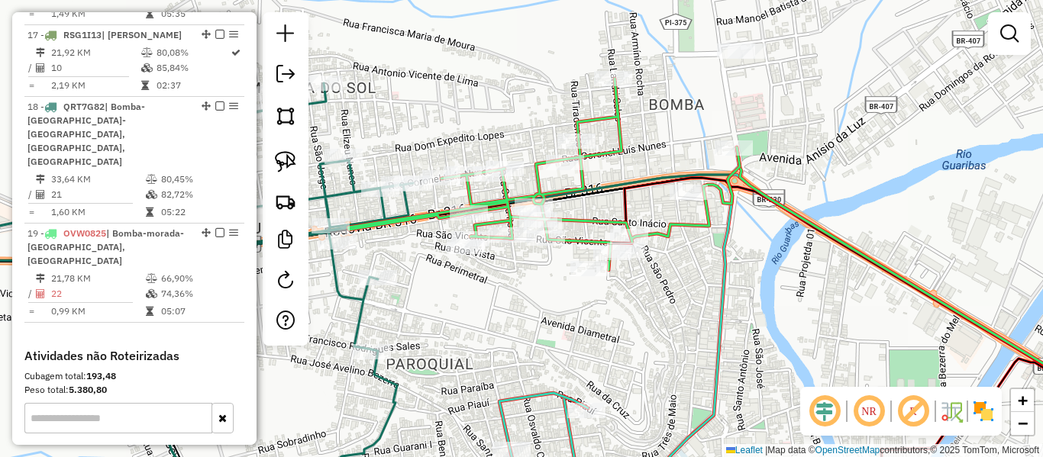
drag, startPoint x: 536, startPoint y: 303, endPoint x: 450, endPoint y: 294, distance: 86.8
click at [477, 312] on div "Janela de atendimento Grade de atendimento Capacidade Transportadoras Veículos …" at bounding box center [521, 228] width 1043 height 457
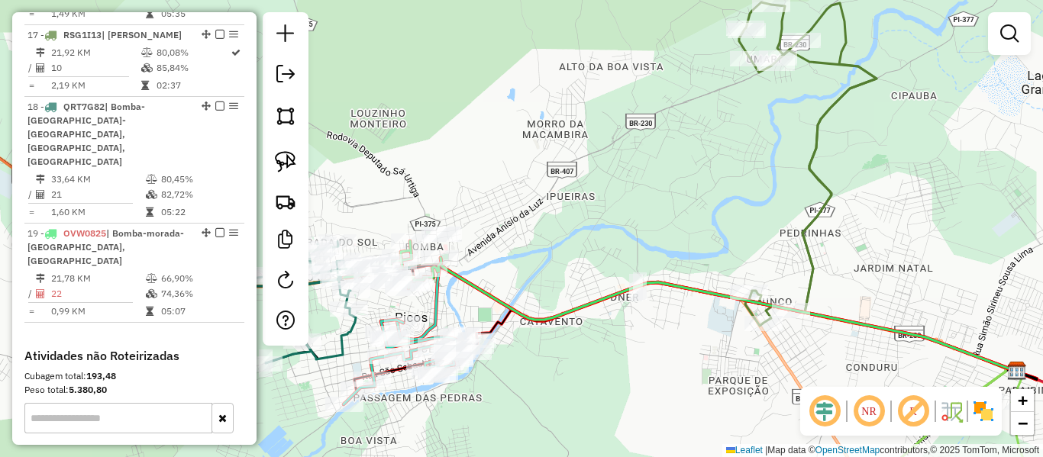
drag, startPoint x: 582, startPoint y: 252, endPoint x: 655, endPoint y: 277, distance: 77.5
click at [544, 263] on div "Janela de atendimento Grade de atendimento Capacidade Transportadoras Veículos …" at bounding box center [521, 228] width 1043 height 457
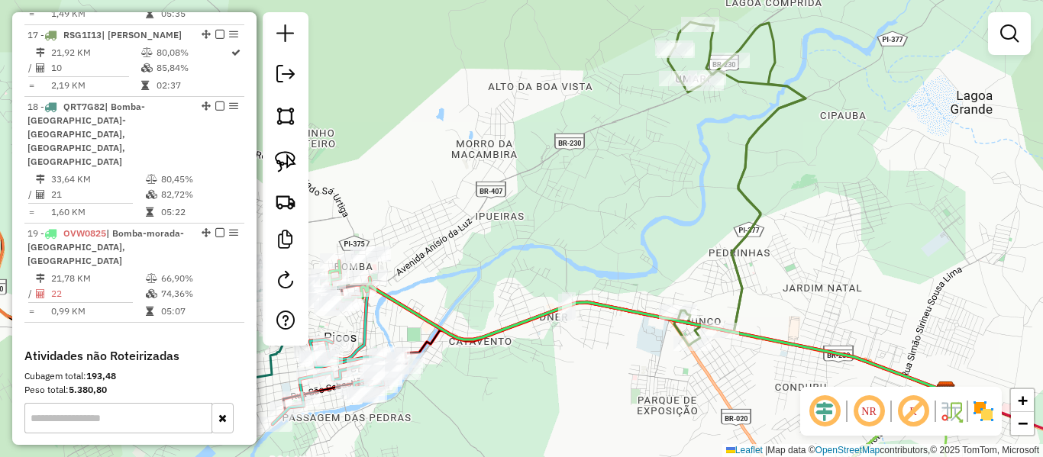
click at [745, 246] on icon at bounding box center [736, 184] width 137 height 324
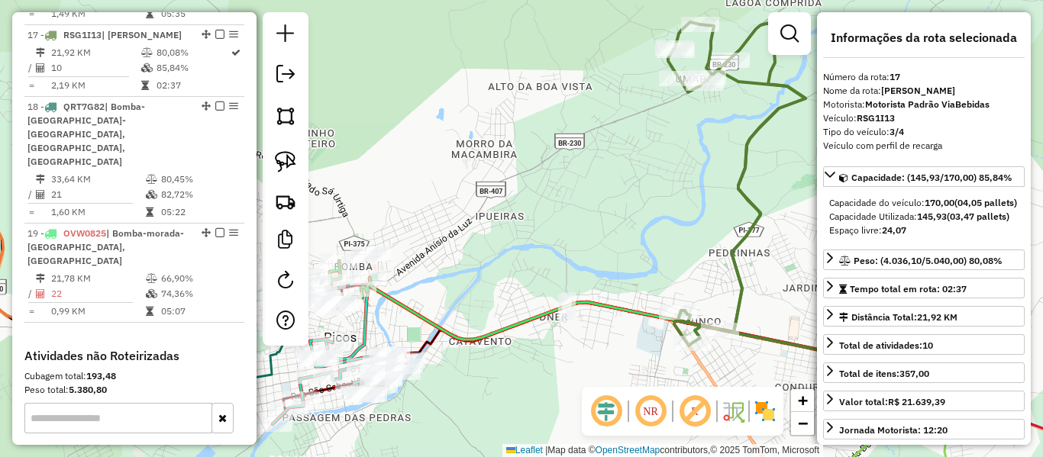
scroll to position [1670, 0]
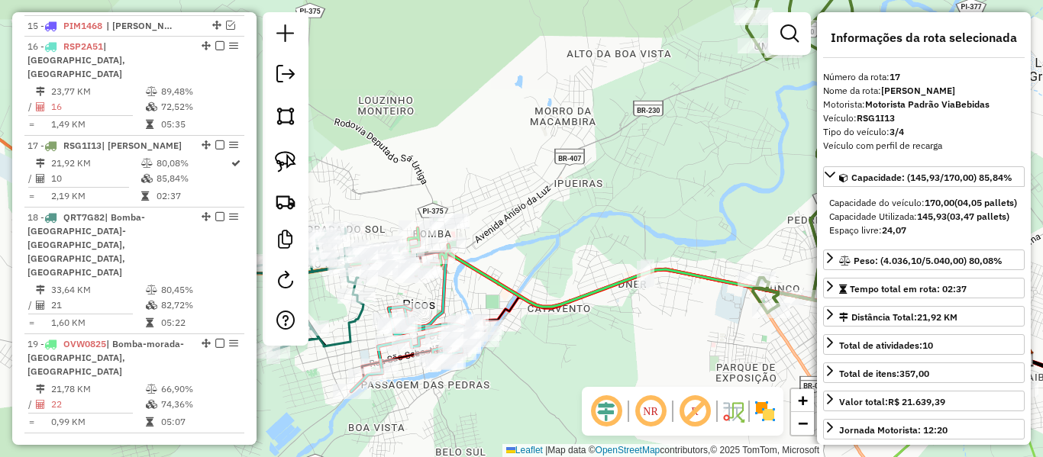
drag, startPoint x: 634, startPoint y: 185, endPoint x: 656, endPoint y: 168, distance: 27.8
click at [655, 169] on div "Janela de atendimento Grade de atendimento Capacidade Transportadoras Veículos …" at bounding box center [521, 228] width 1043 height 457
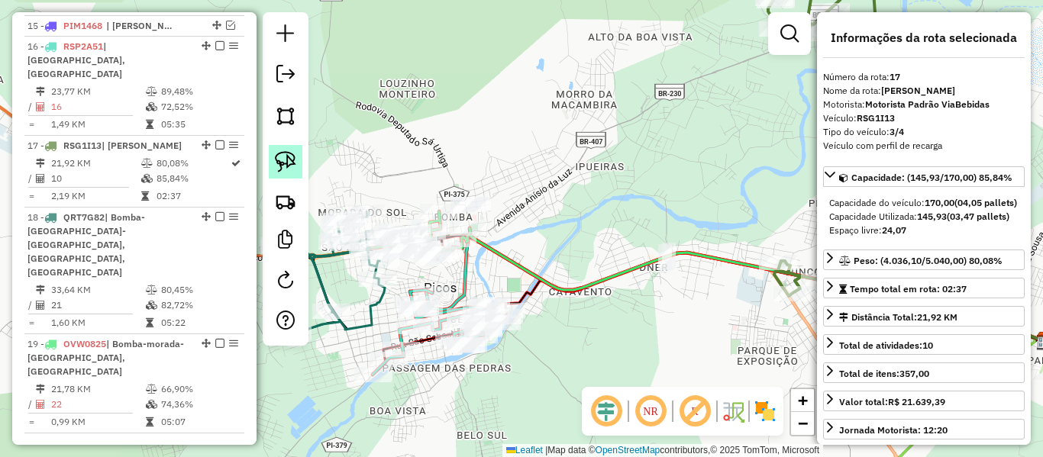
click at [288, 163] on img at bounding box center [285, 161] width 21 height 21
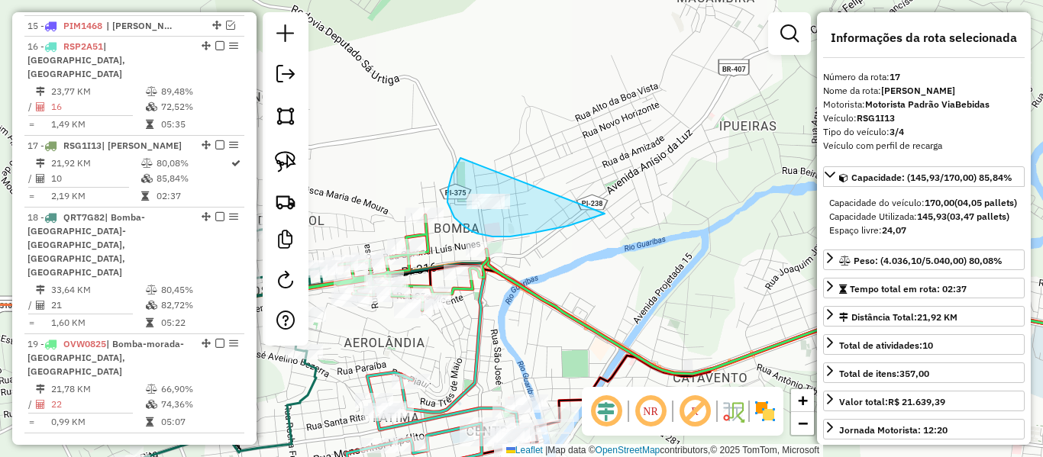
drag, startPoint x: 452, startPoint y: 174, endPoint x: 605, endPoint y: 214, distance: 157.8
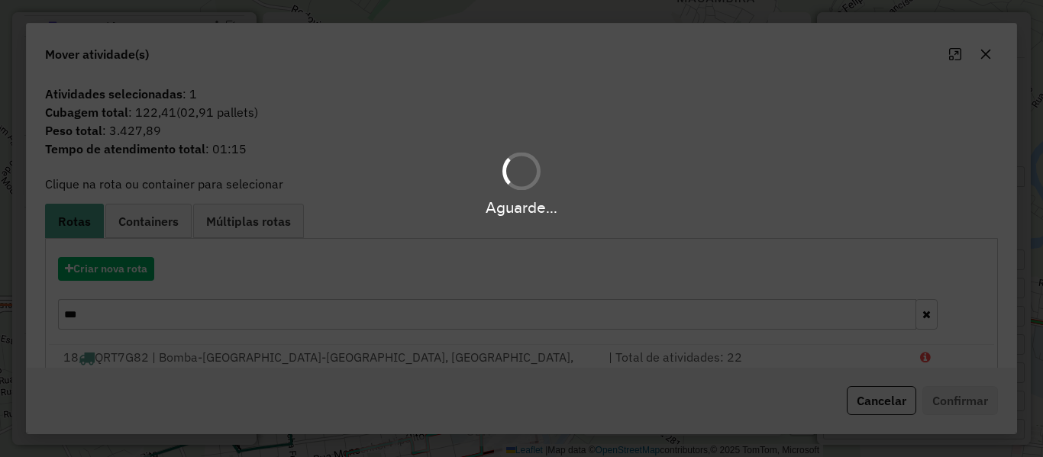
click at [100, 265] on div "Aguarde..." at bounding box center [521, 228] width 1043 height 457
click at [105, 268] on div "Aguarde..." at bounding box center [521, 228] width 1043 height 457
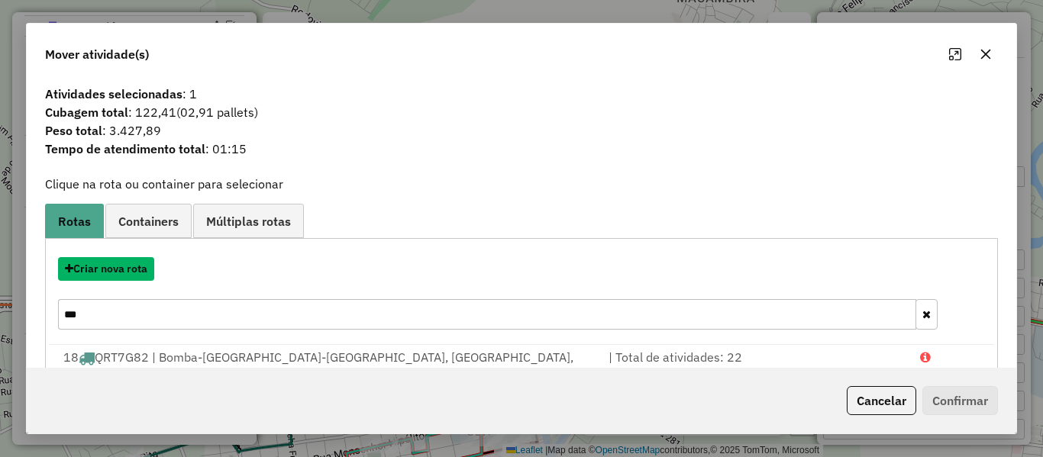
click at [105, 268] on button "Criar nova rota" at bounding box center [106, 269] width 96 height 24
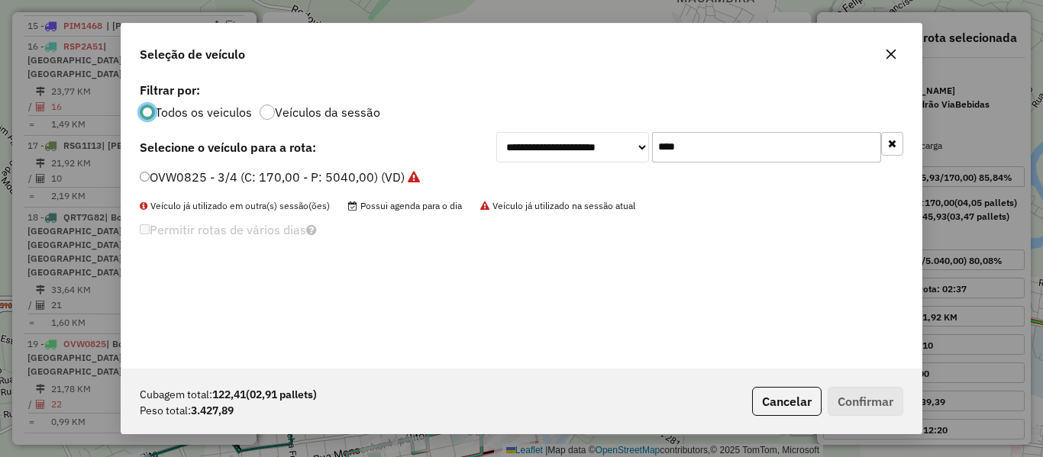
scroll to position [8, 5]
drag, startPoint x: 690, startPoint y: 157, endPoint x: 503, endPoint y: 192, distance: 191.1
click at [509, 189] on div "**********" at bounding box center [521, 224] width 800 height 290
type input "*"
type input "***"
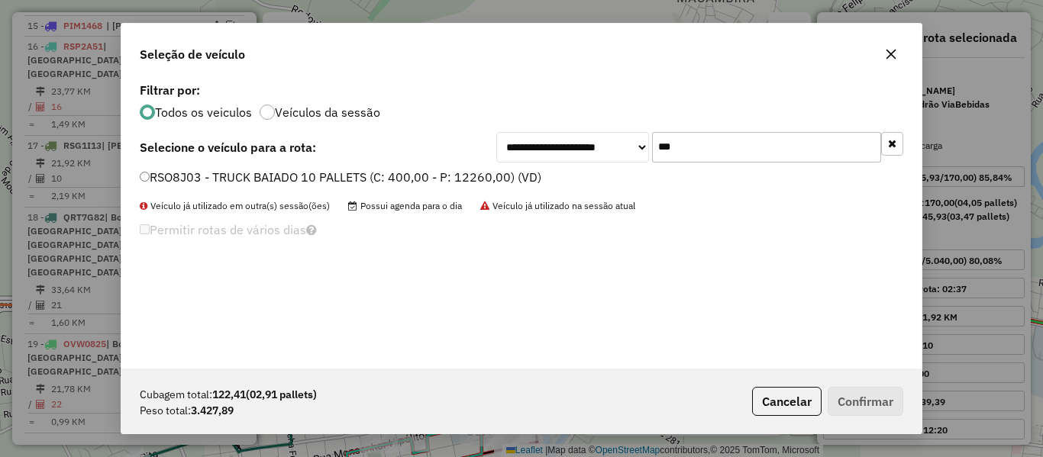
click at [175, 171] on label "RSO8J03 - TRUCK BAIADO 10 PALLETS (C: 400,00 - P: 12260,00) (VD)" at bounding box center [341, 177] width 402 height 18
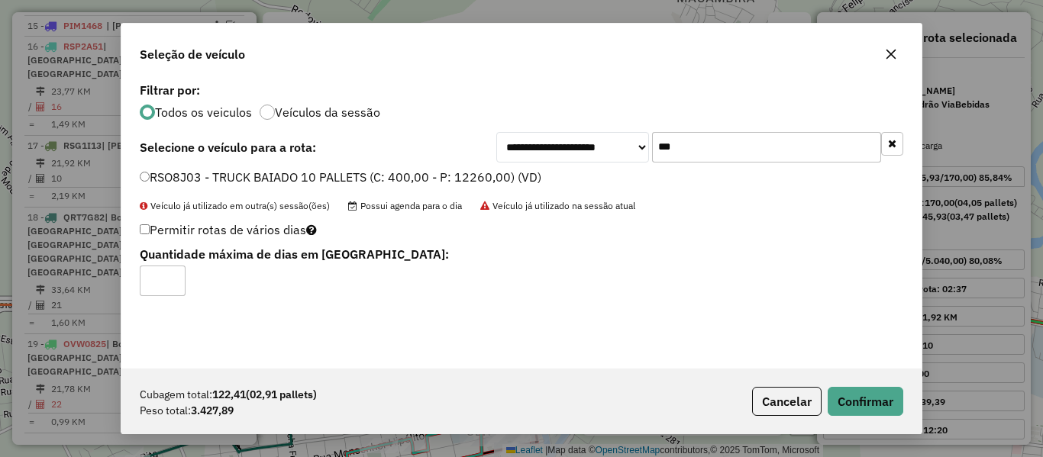
type input "*"
click at [852, 401] on button "Confirmar" at bounding box center [866, 401] width 76 height 29
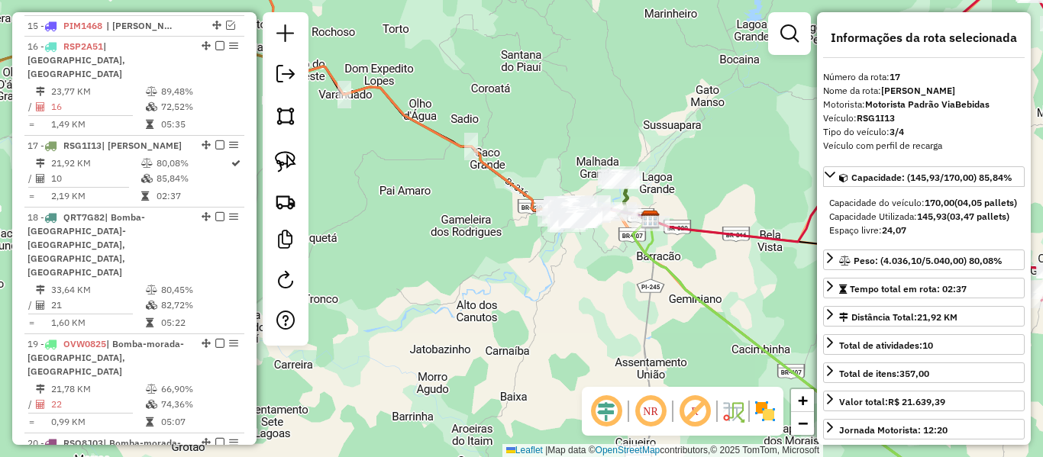
drag, startPoint x: 612, startPoint y: 326, endPoint x: 509, endPoint y: 266, distance: 118.8
click at [522, 281] on div "Janela de atendimento Grade de atendimento Capacidade Transportadoras Veículos …" at bounding box center [521, 228] width 1043 height 457
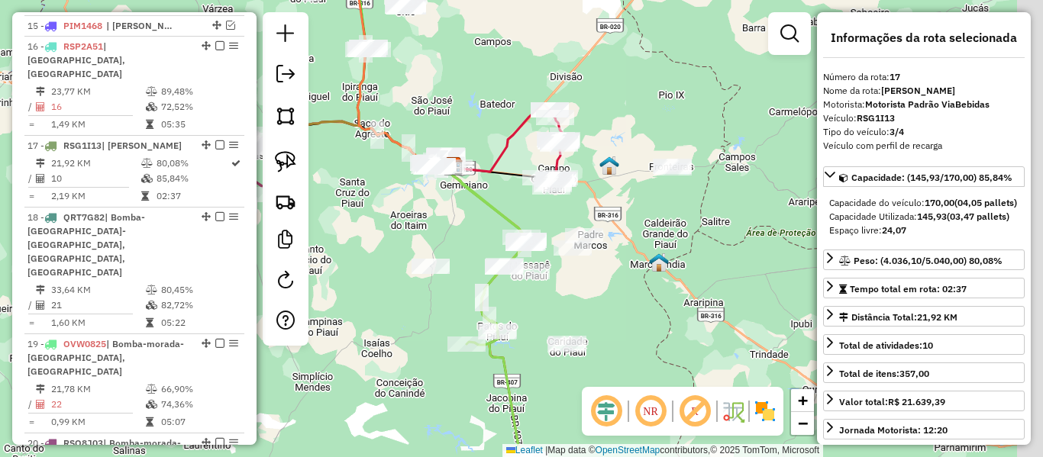
drag, startPoint x: 464, startPoint y: 215, endPoint x: 454, endPoint y: 192, distance: 24.6
click at [451, 196] on div "Janela de atendimento Grade de atendimento Capacidade Transportadoras Veículos …" at bounding box center [521, 228] width 1043 height 457
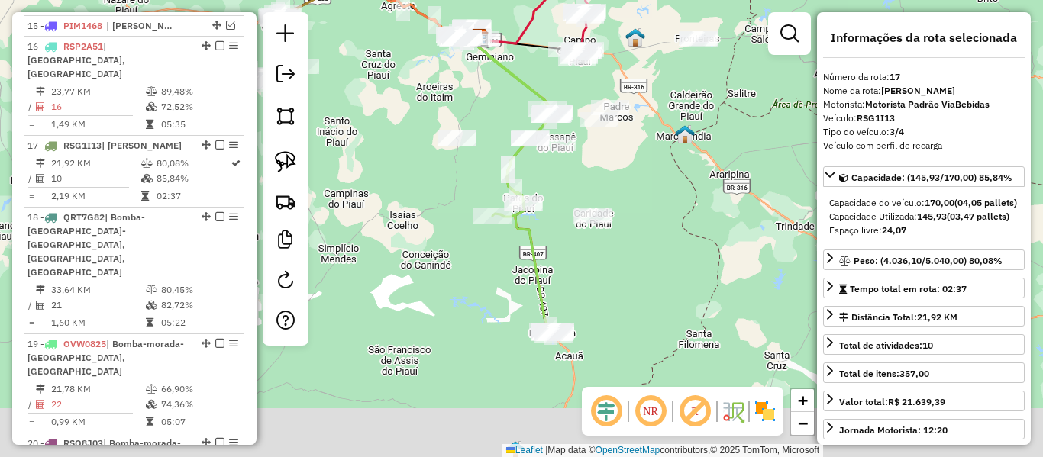
drag, startPoint x: 556, startPoint y: 216, endPoint x: 579, endPoint y: 177, distance: 45.2
click at [580, 181] on div "Janela de atendimento Grade de atendimento Capacidade Transportadoras Veículos …" at bounding box center [521, 228] width 1043 height 457
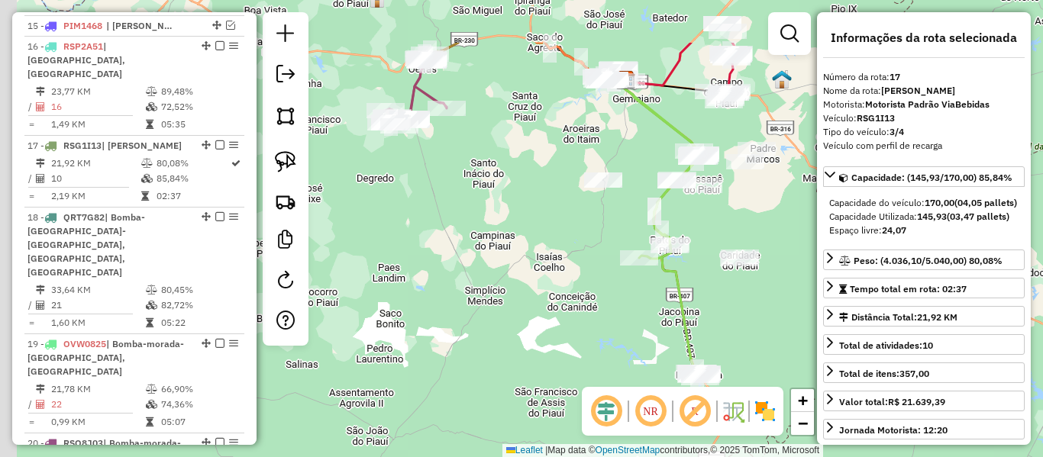
drag, startPoint x: 567, startPoint y: 278, endPoint x: 568, endPoint y: 295, distance: 16.9
click at [598, 312] on div "Janela de atendimento Grade de atendimento Capacidade Transportadoras Veículos …" at bounding box center [521, 228] width 1043 height 457
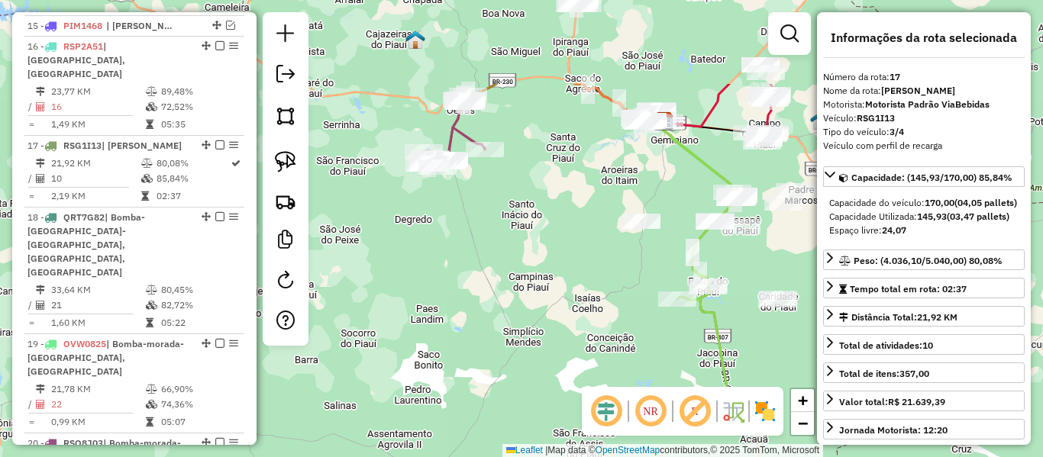
drag, startPoint x: 535, startPoint y: 247, endPoint x: 561, endPoint y: 409, distance: 164.0
click at [561, 409] on div "Janela de atendimento Grade de atendimento Capacidade Transportadoras Veículos …" at bounding box center [521, 228] width 1043 height 457
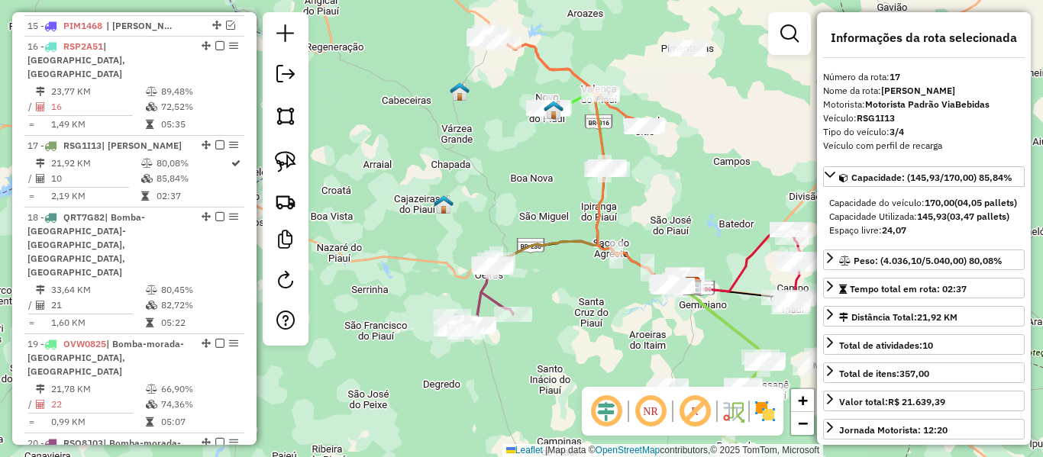
drag, startPoint x: 596, startPoint y: 309, endPoint x: 498, endPoint y: 354, distance: 107.6
click at [499, 354] on div "Janela de atendimento Grade de atendimento Capacidade Transportadoras Veículos …" at bounding box center [521, 228] width 1043 height 457
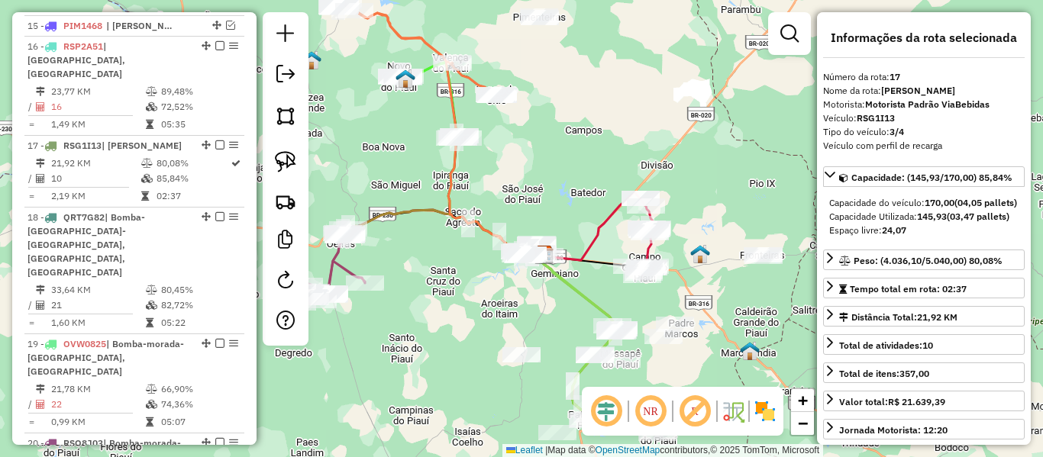
drag, startPoint x: 497, startPoint y: 351, endPoint x: 416, endPoint y: 226, distance: 149.1
click at [413, 227] on div "Janela de atendimento Grade de atendimento Capacidade Transportadoras Veículos …" at bounding box center [521, 228] width 1043 height 457
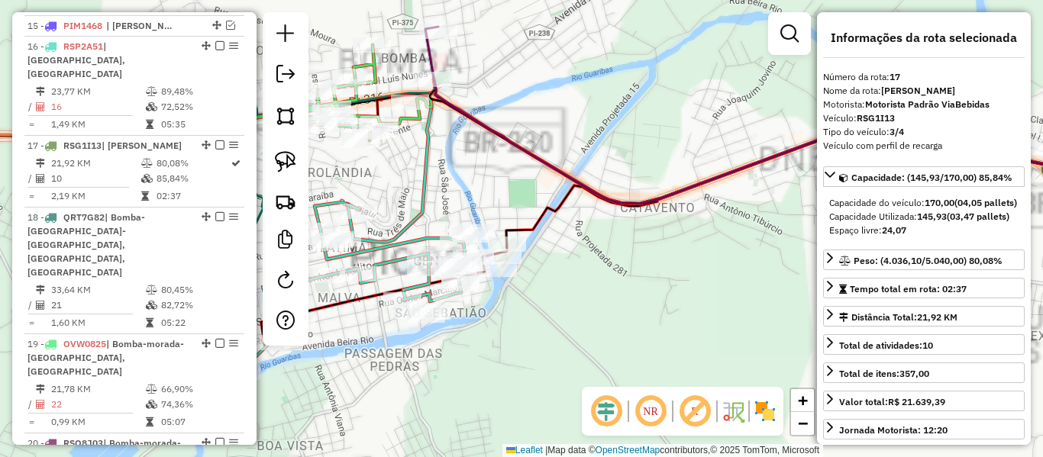
drag, startPoint x: 619, startPoint y: 182, endPoint x: 523, endPoint y: 277, distance: 135.6
click at [528, 272] on div "Janela de atendimento Grade de atendimento Capacidade Transportadoras Veículos …" at bounding box center [521, 228] width 1043 height 457
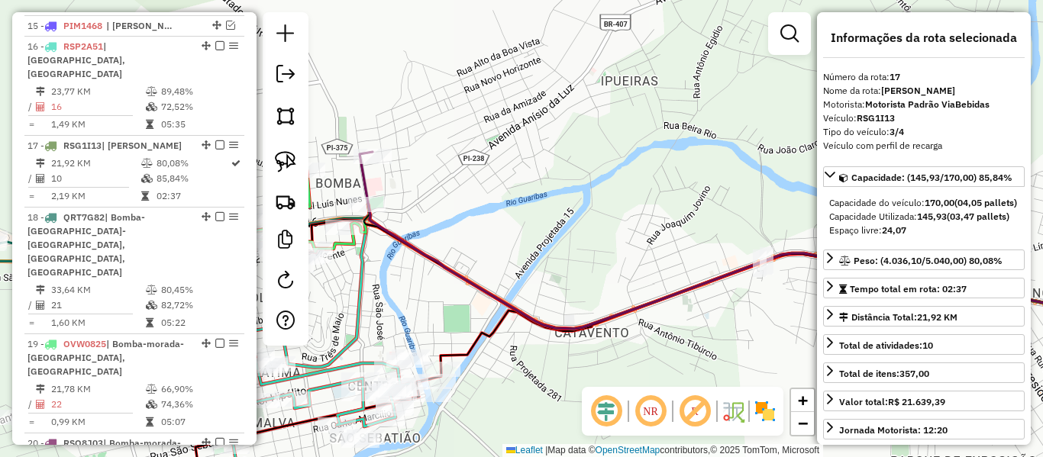
drag, startPoint x: 481, startPoint y: 199, endPoint x: 672, endPoint y: 196, distance: 191.0
click at [671, 196] on div "Janela de atendimento Grade de atendimento Capacidade Transportadoras Veículos …" at bounding box center [521, 228] width 1043 height 457
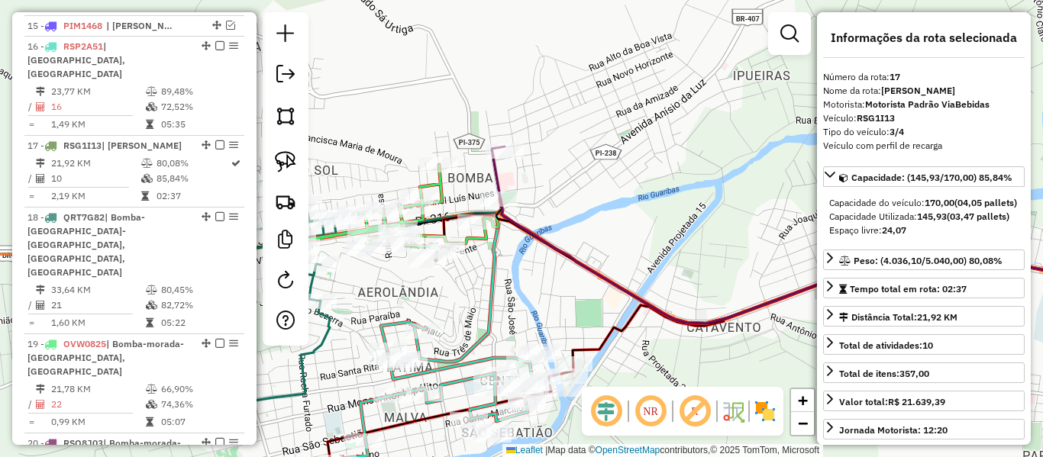
click at [493, 168] on icon at bounding box center [819, 235] width 655 height 177
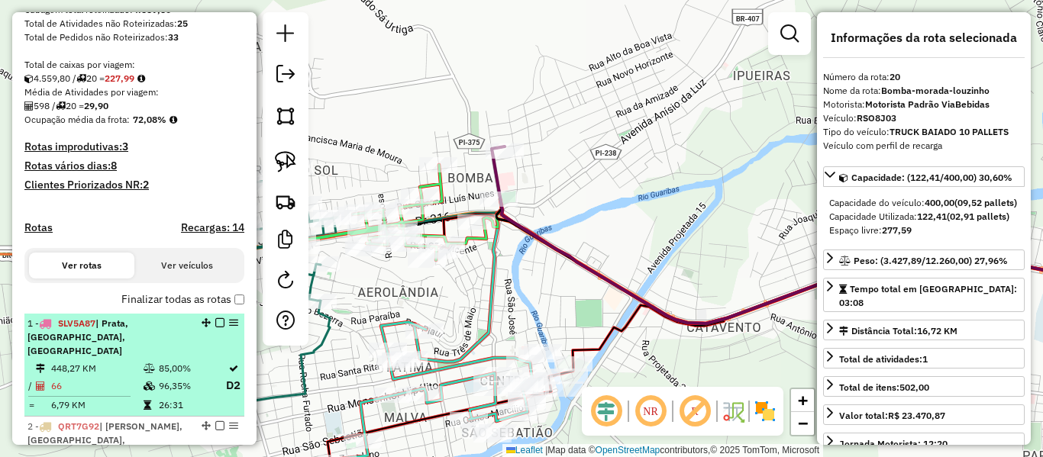
scroll to position [415, 0]
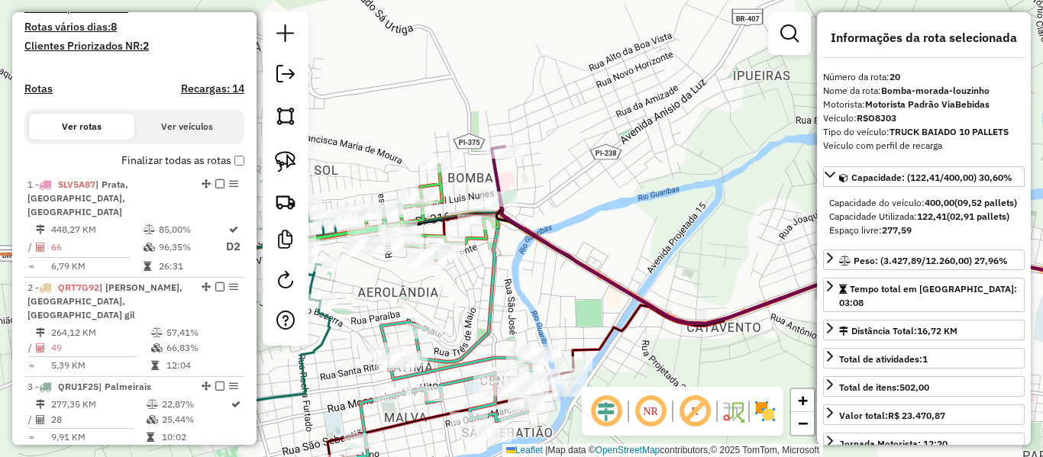
click at [125, 225] on td "448,27 KM" at bounding box center [96, 229] width 92 height 15
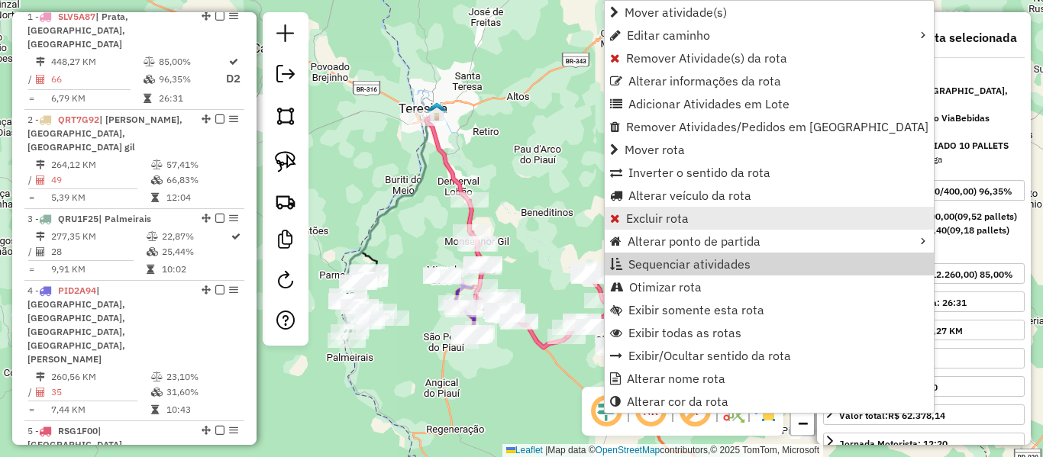
scroll to position [591, 0]
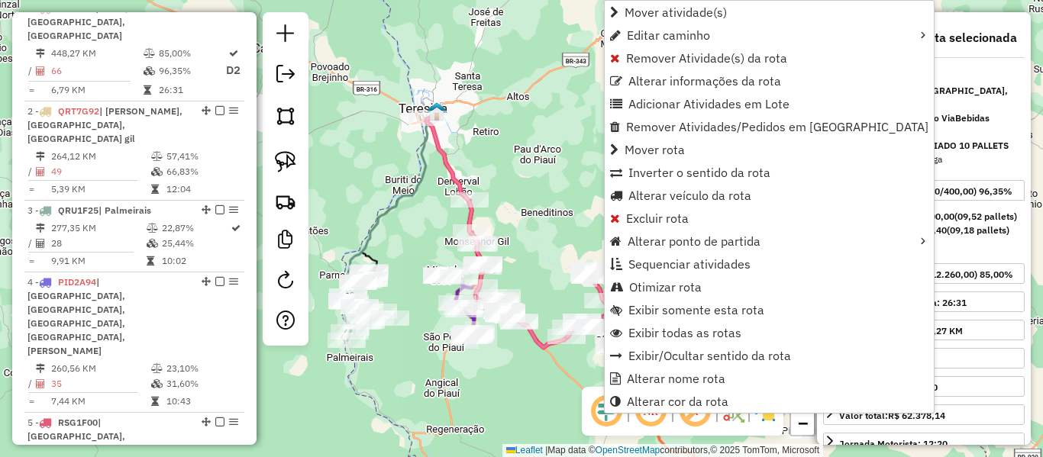
click at [574, 197] on div "Janela de atendimento Grade de atendimento Capacidade Transportadoras Veículos …" at bounding box center [521, 228] width 1043 height 457
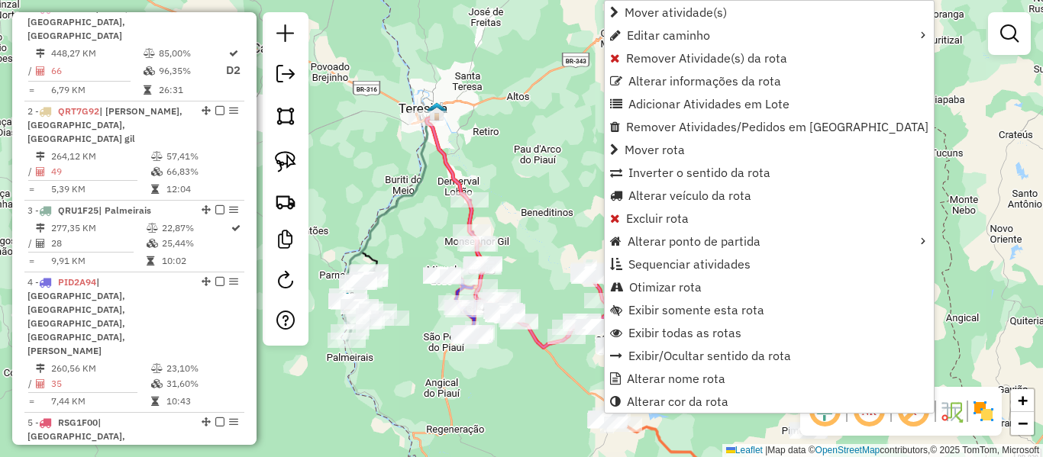
drag, startPoint x: 545, startPoint y: 202, endPoint x: 439, endPoint y: 34, distance: 198.1
click at [439, 34] on div "Janela de atendimento Grade de atendimento Capacidade Transportadoras Veículos …" at bounding box center [521, 228] width 1043 height 457
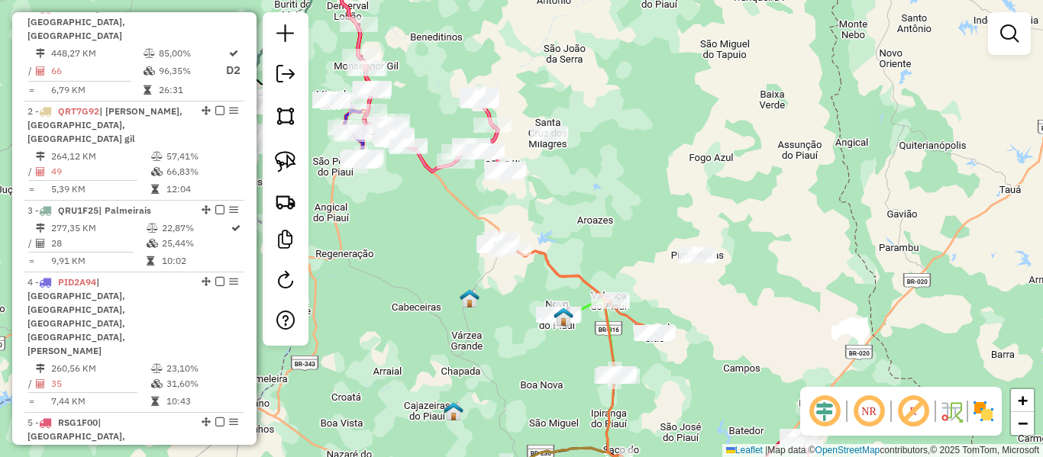
drag, startPoint x: 551, startPoint y: 202, endPoint x: 452, endPoint y: 50, distance: 180.9
click at [454, 51] on div "Janela de atendimento Grade de atendimento Capacidade Transportadoras Veículos …" at bounding box center [521, 228] width 1043 height 457
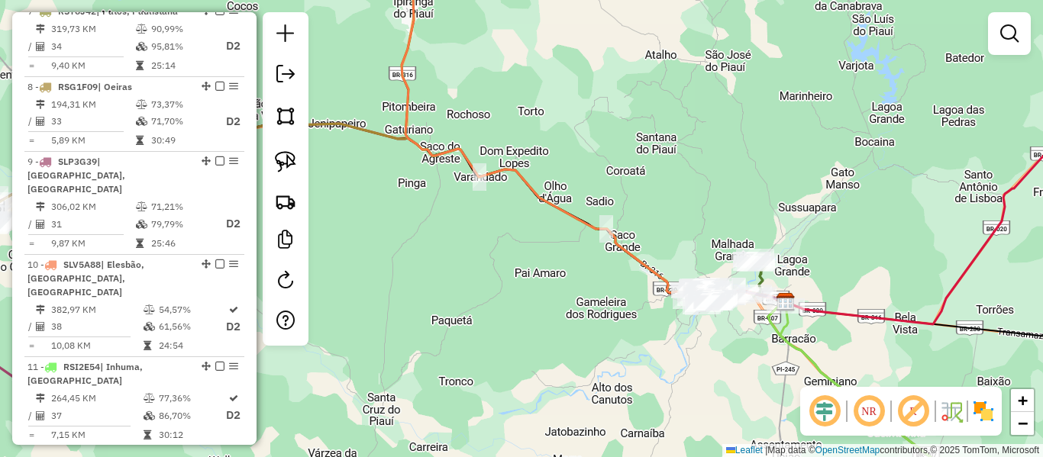
scroll to position [1202, 0]
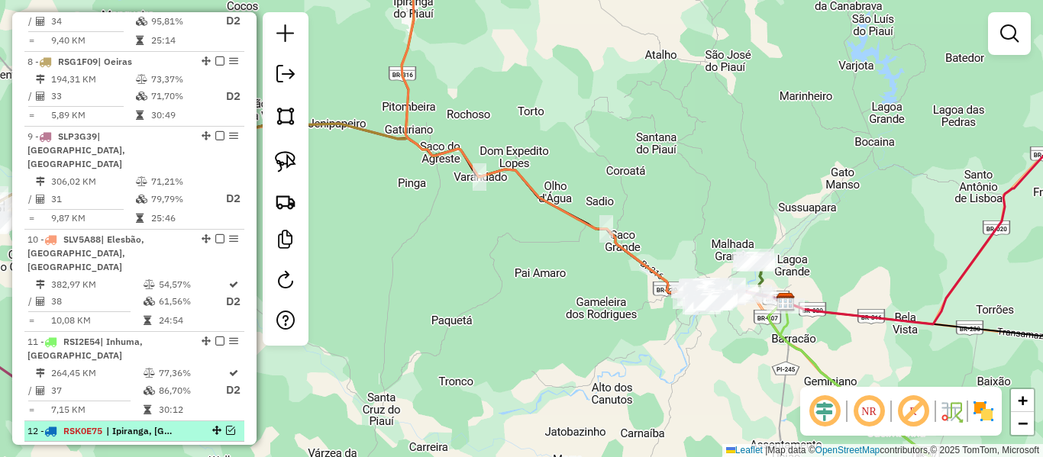
click at [228, 426] on em at bounding box center [230, 430] width 9 height 9
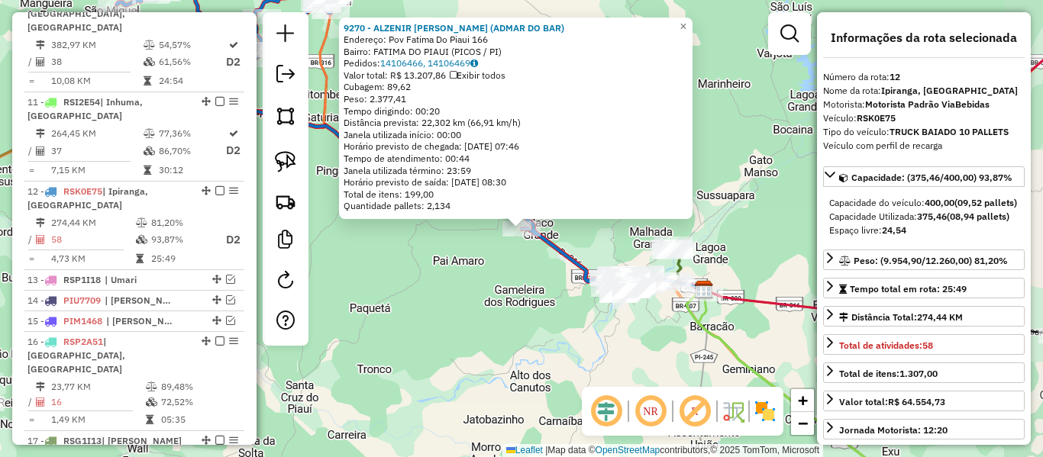
scroll to position [1502, 0]
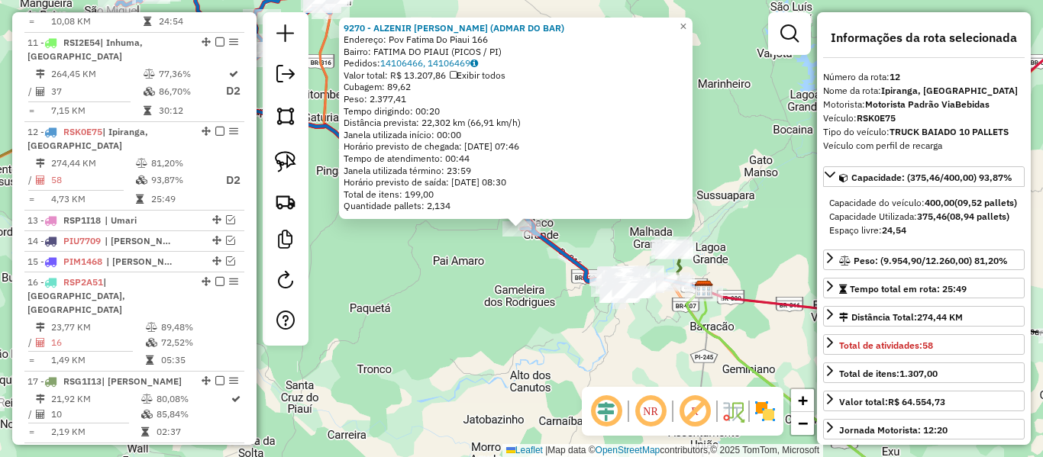
click at [561, 331] on div "9270 - ALZENIR [PERSON_NAME] (ADMAR DO BAR) Endereço: Pov Fatima Do Piaui 166 B…" at bounding box center [521, 228] width 1043 height 457
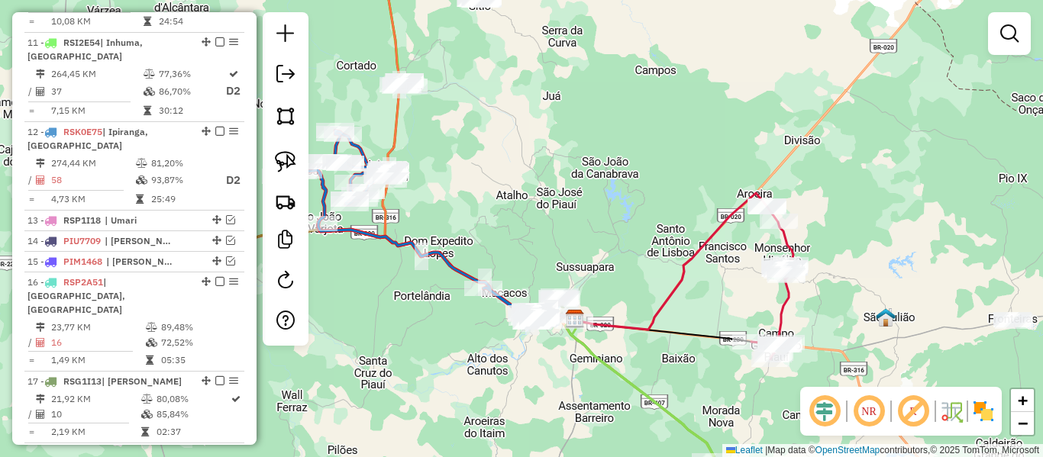
drag, startPoint x: 535, startPoint y: 237, endPoint x: 561, endPoint y: 261, distance: 35.7
click at [560, 257] on div "Rota 8 - Placa RSG1F09 7964 - [PERSON_NAME] (MERCE. [PERSON_NAME]) Janela de at…" at bounding box center [521, 228] width 1043 height 457
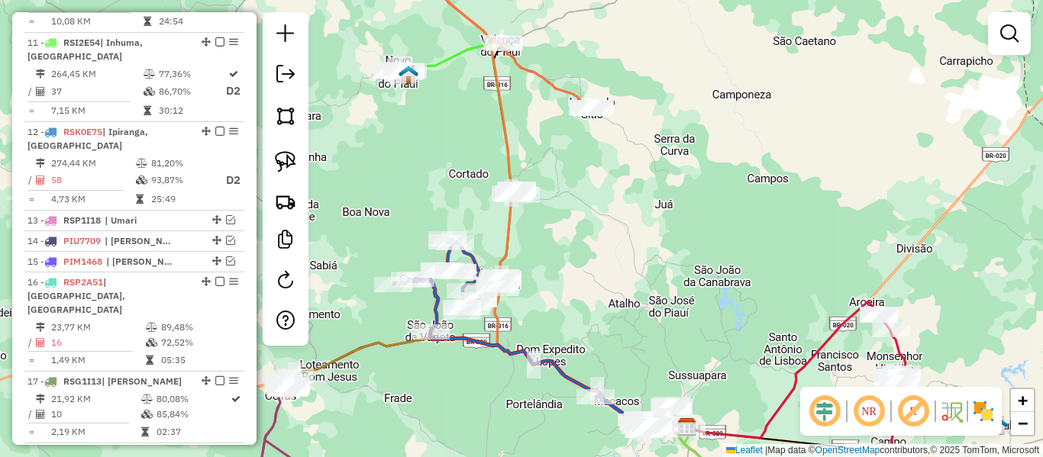
drag, startPoint x: 443, startPoint y: 145, endPoint x: 520, endPoint y: 297, distance: 170.4
click at [520, 297] on div "Janela de atendimento Grade de atendimento Capacidade Transportadoras Veículos …" at bounding box center [521, 228] width 1043 height 457
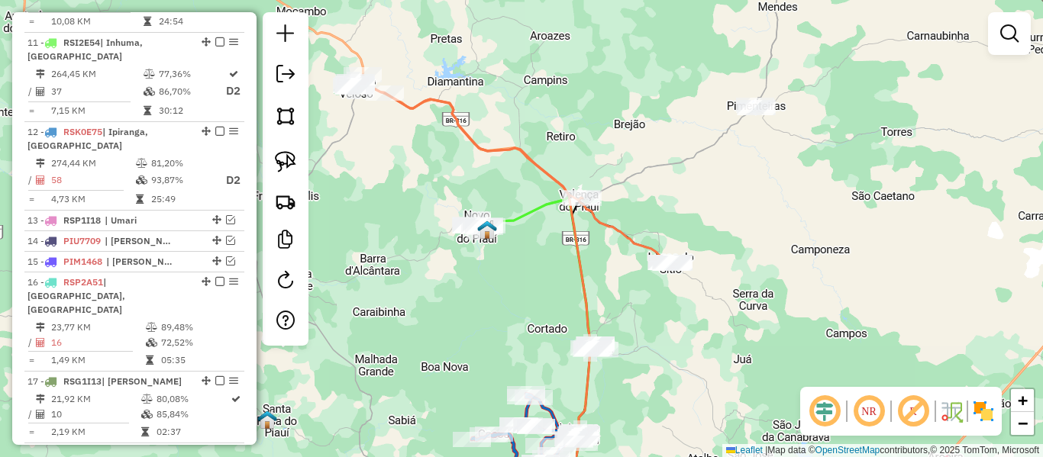
click at [492, 137] on div "Janela de atendimento Grade de atendimento Capacidade Transportadoras Veículos …" at bounding box center [521, 228] width 1043 height 457
click at [491, 144] on icon at bounding box center [513, 169] width 322 height 189
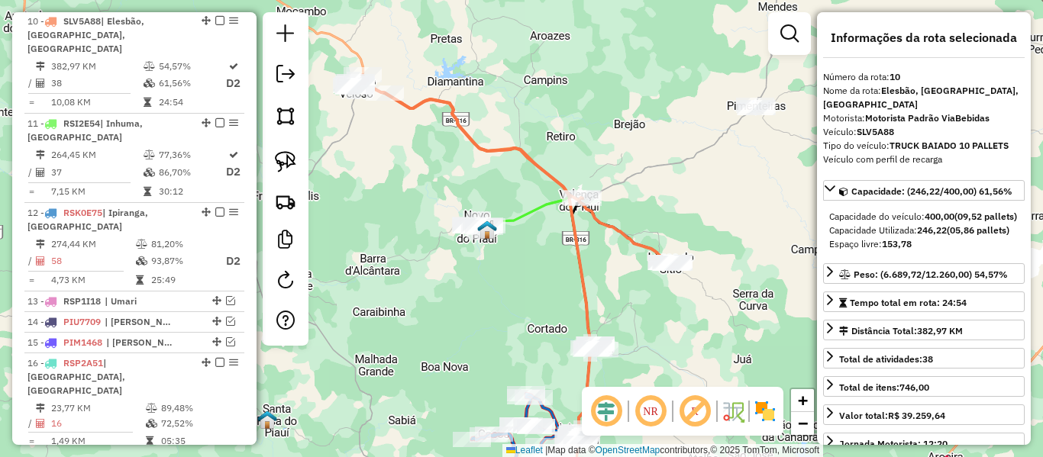
scroll to position [1324, 0]
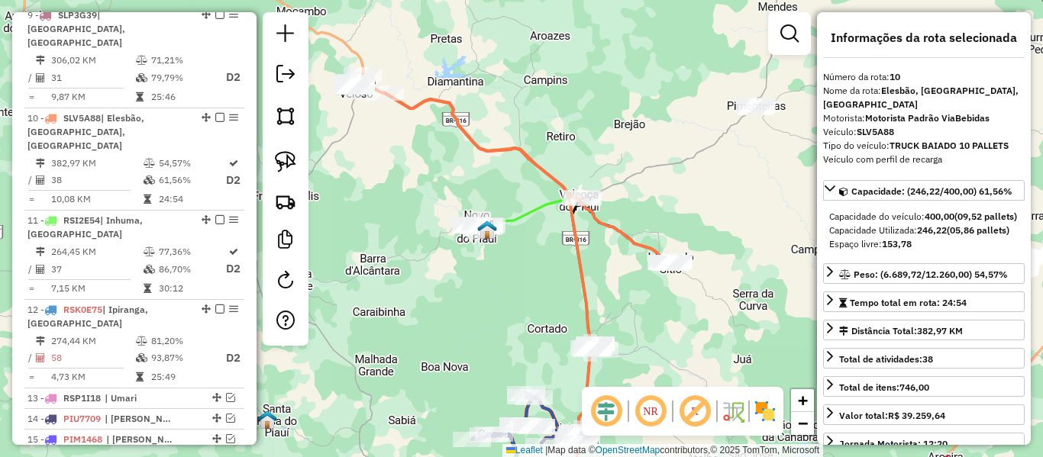
drag, startPoint x: 439, startPoint y: 301, endPoint x: 415, endPoint y: 131, distance: 171.2
click at [423, 155] on div "Janela de atendimento Grade de atendimento Capacidade Transportadoras Veículos …" at bounding box center [521, 228] width 1043 height 457
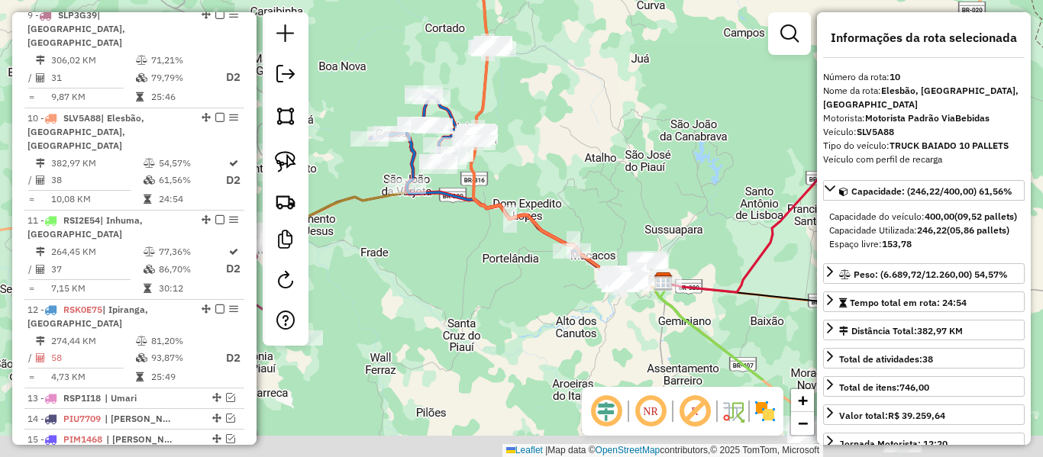
drag, startPoint x: 533, startPoint y: 137, endPoint x: 478, endPoint y: 82, distance: 78.3
click at [496, 94] on div "Rota 12 - Placa RSK0E75 3134 - FRIGOBAR Rota 12 - Placa RSK0E75 8131 - [PERSON_…" at bounding box center [521, 228] width 1043 height 457
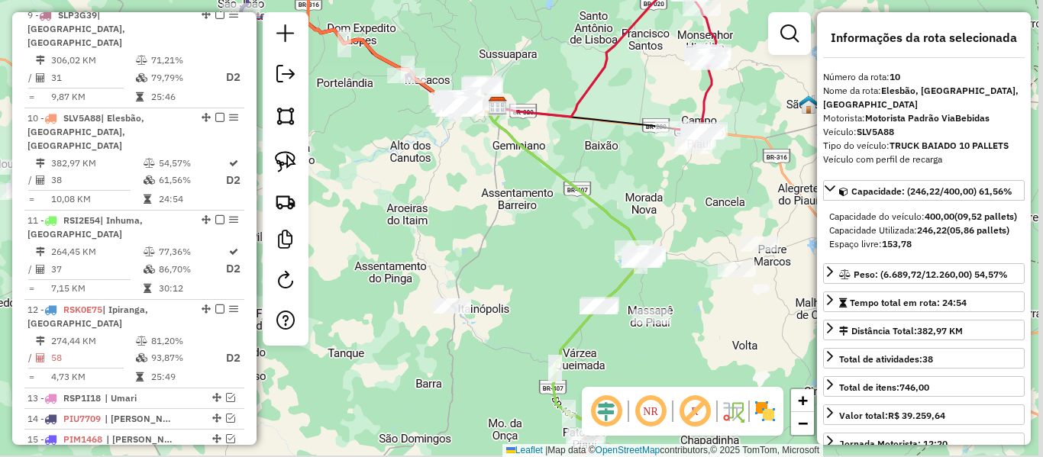
drag, startPoint x: 525, startPoint y: 239, endPoint x: 545, endPoint y: 242, distance: 19.3
click at [516, 230] on div "Janela de atendimento Grade de atendimento Capacidade Transportadoras Veículos …" at bounding box center [521, 228] width 1043 height 457
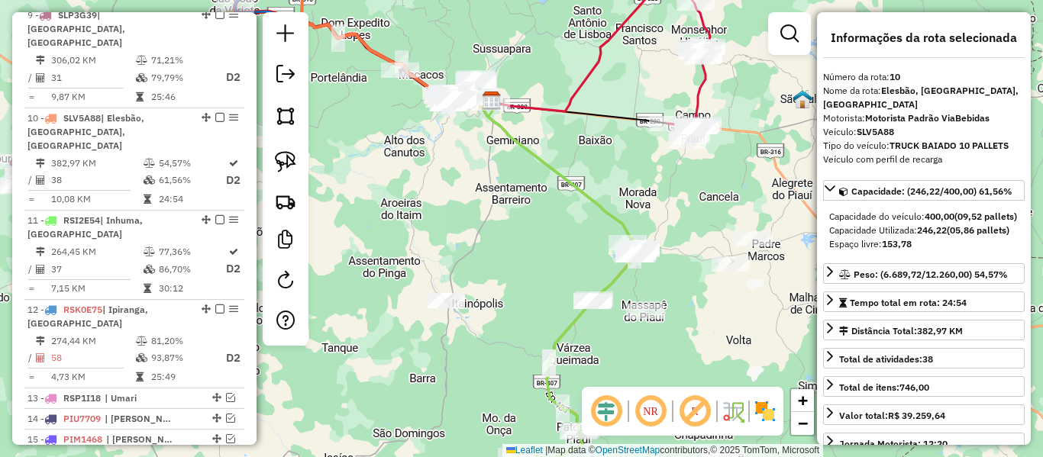
click at [591, 205] on icon at bounding box center [562, 301] width 158 height 403
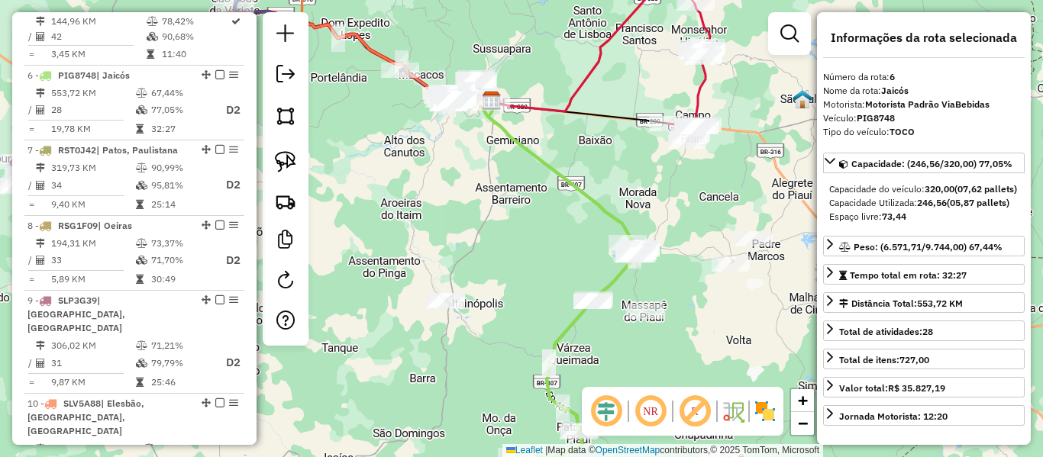
scroll to position [1023, 0]
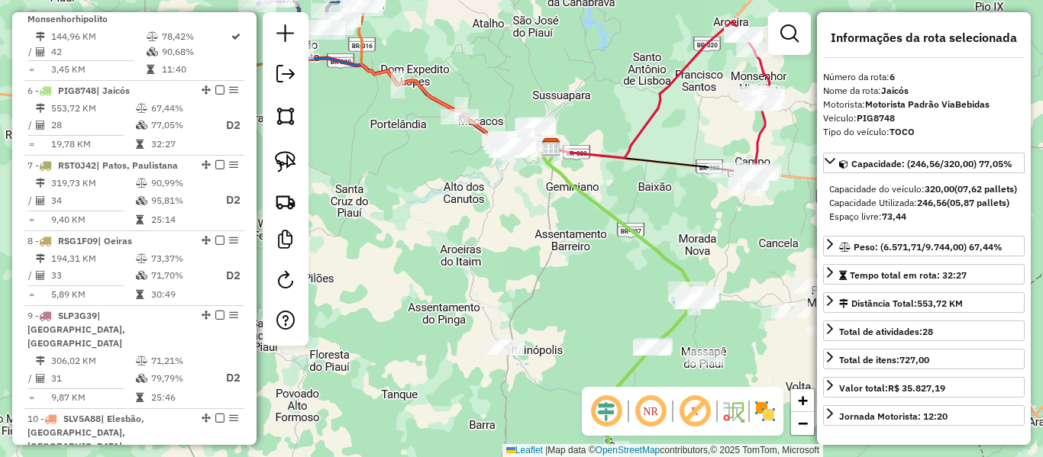
drag, startPoint x: 582, startPoint y: 230, endPoint x: 583, endPoint y: 246, distance: 16.1
click at [587, 234] on div "Janela de atendimento Grade de atendimento Capacidade Transportadoras Veículos …" at bounding box center [521, 228] width 1043 height 457
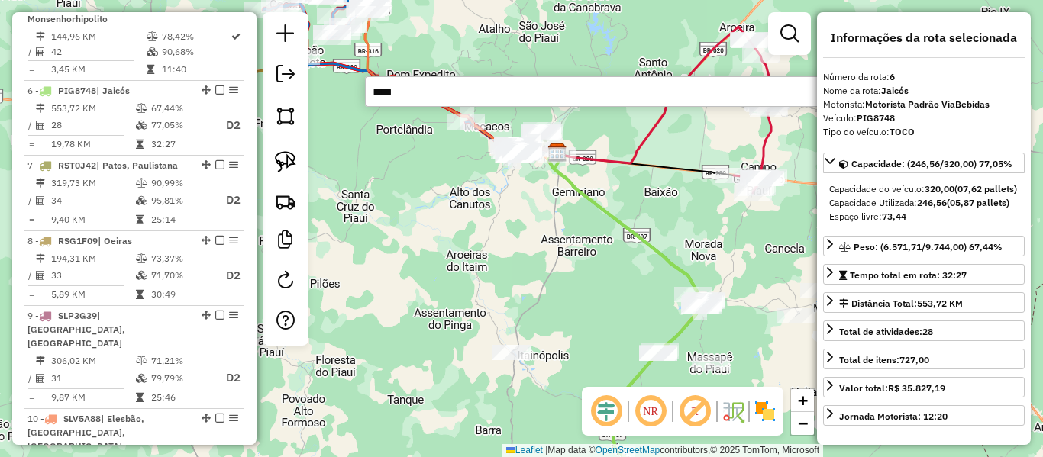
type input "*****"
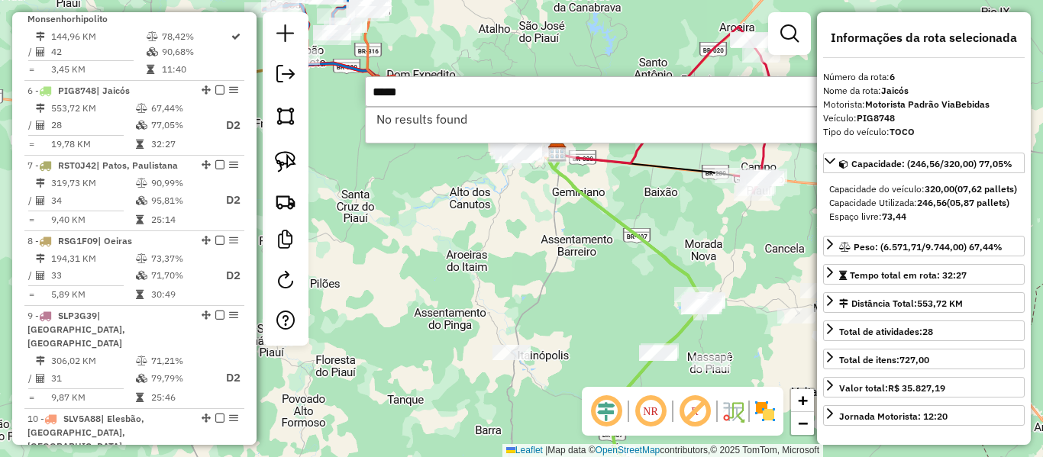
drag, startPoint x: 402, startPoint y: 103, endPoint x: 316, endPoint y: 117, distance: 87.4
click at [318, 114] on hb-router-mapa "Informações da Sessão 979803 - [DATE] Criação: [DATE] 18:24 Depósito: Via Bebid…" at bounding box center [521, 228] width 1043 height 457
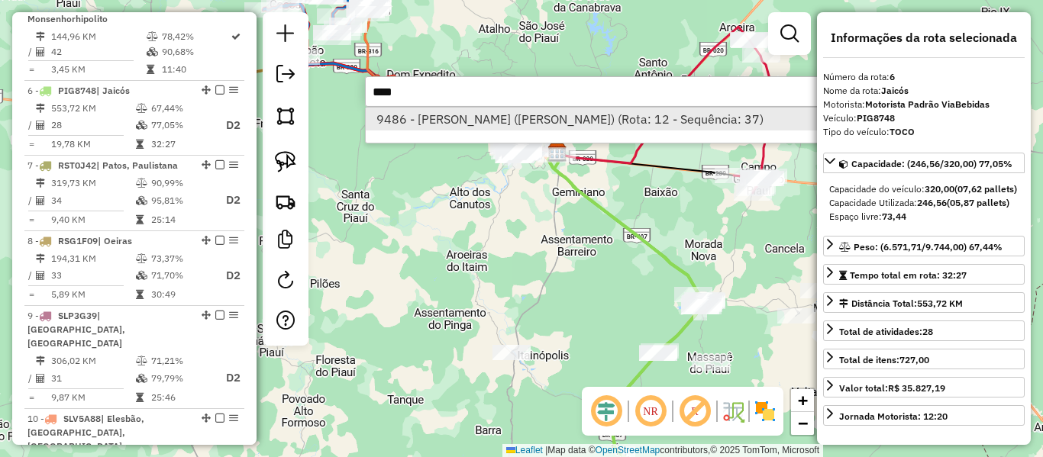
type input "****"
click at [400, 120] on li "9486 - [PERSON_NAME] ([PERSON_NAME]) (Rota: 12 - Sequência: 37)" at bounding box center [594, 119] width 457 height 23
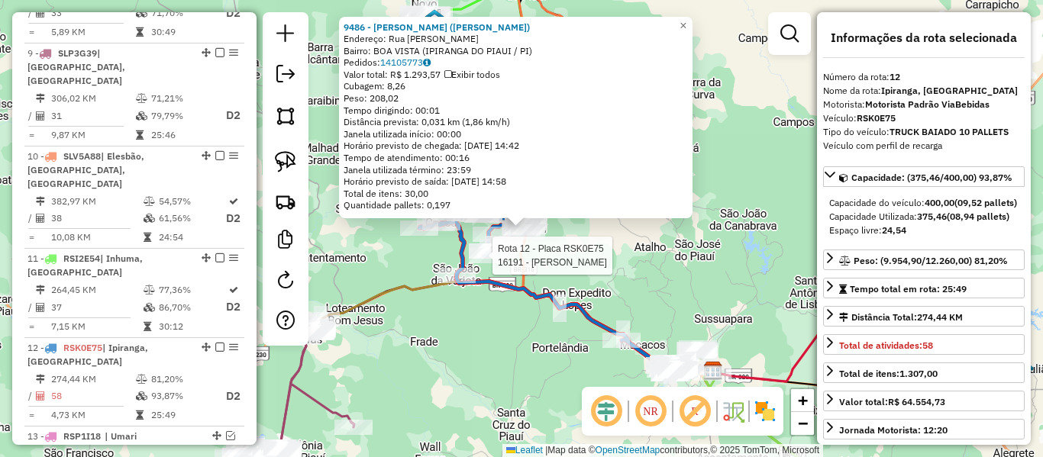
scroll to position [1502, 0]
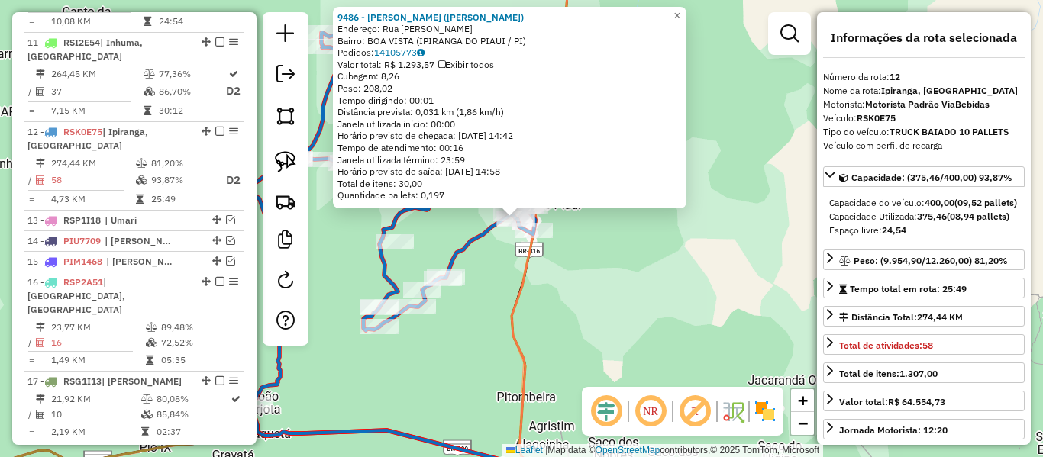
click at [558, 299] on div "9486 - [PERSON_NAME] ([PERSON_NAME]) Endereço: Rua [PERSON_NAME] SN Bairro: [GE…" at bounding box center [521, 228] width 1043 height 457
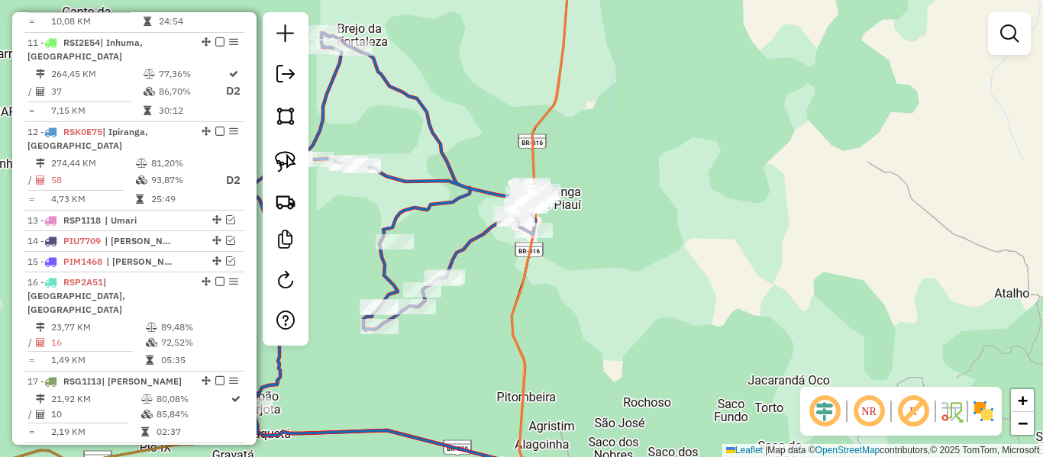
drag, startPoint x: 580, startPoint y: 260, endPoint x: 631, endPoint y: 351, distance: 104.3
click at [705, 438] on div "Janela de atendimento Grade de atendimento Capacidade Transportadoras Veículos …" at bounding box center [521, 228] width 1043 height 457
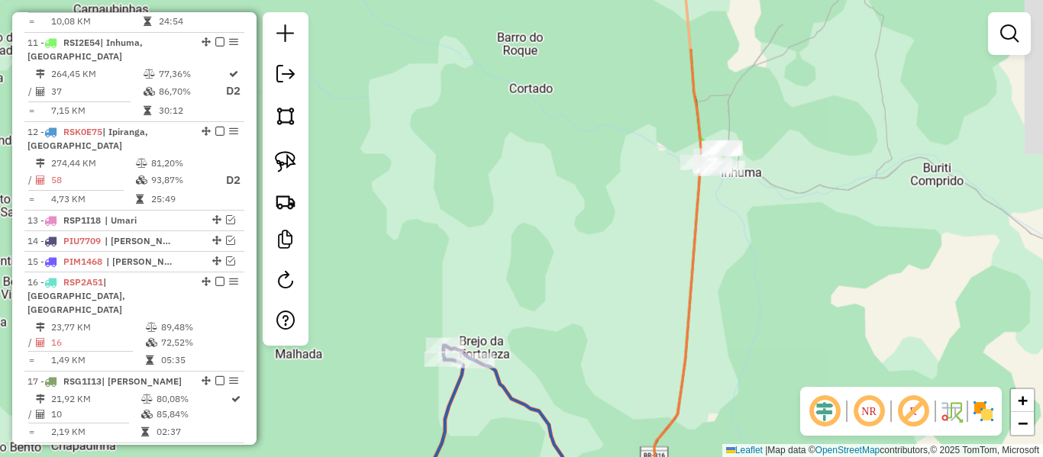
drag, startPoint x: 546, startPoint y: 291, endPoint x: 538, endPoint y: 302, distance: 13.1
click at [538, 302] on div "Janela de atendimento Grade de atendimento Capacidade Transportadoras Veículos …" at bounding box center [521, 228] width 1043 height 457
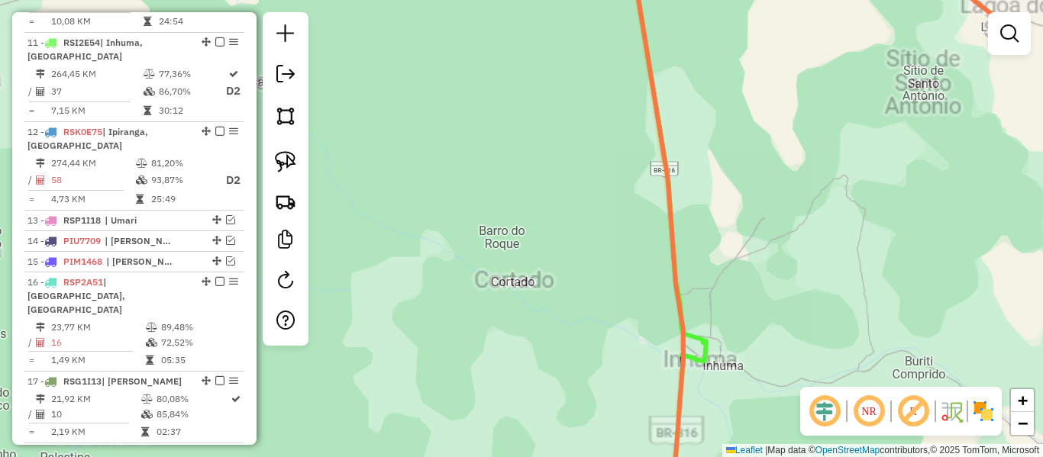
click at [544, 234] on div "Janela de atendimento Grade de atendimento Capacidade Transportadoras Veículos …" at bounding box center [521, 228] width 1043 height 457
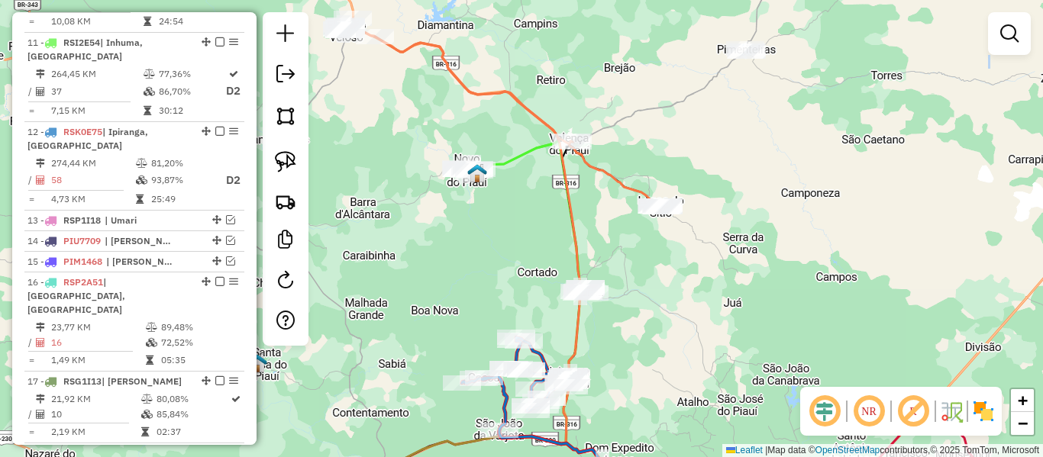
drag, startPoint x: 609, startPoint y: 159, endPoint x: 610, endPoint y: 171, distance: 12.2
click at [610, 160] on div "Janela de atendimento Grade de atendimento Capacidade Transportadoras Veículos …" at bounding box center [521, 228] width 1043 height 457
click at [610, 171] on icon at bounding box center [504, 114] width 322 height 189
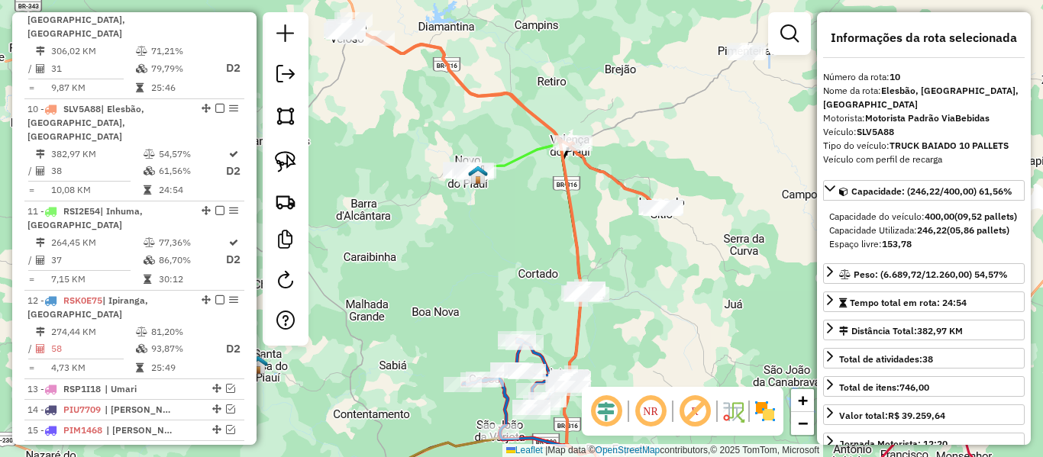
scroll to position [1324, 0]
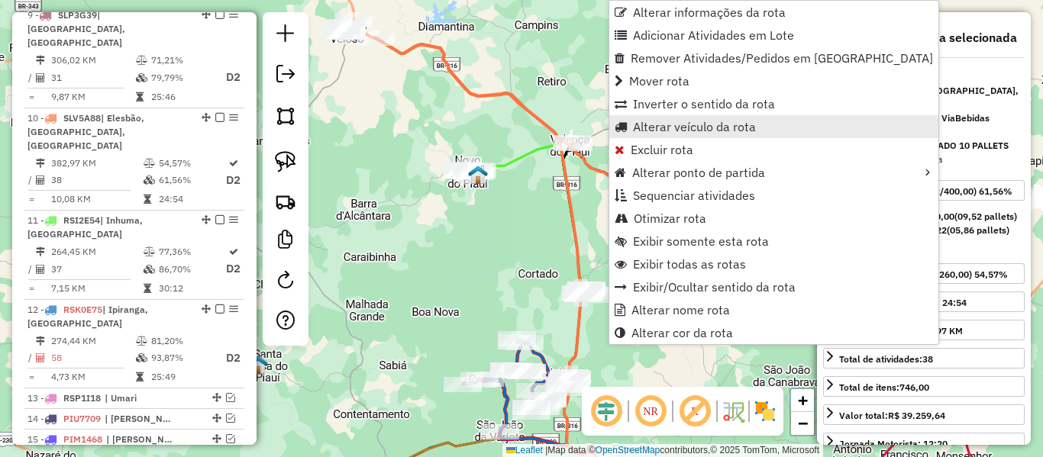
click at [678, 130] on span "Alterar veículo da rota" at bounding box center [694, 127] width 123 height 12
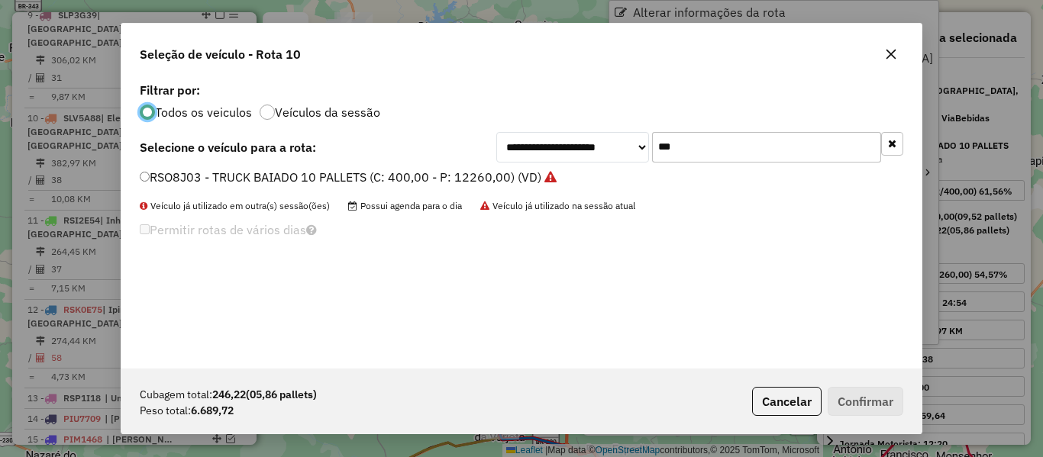
scroll to position [8, 5]
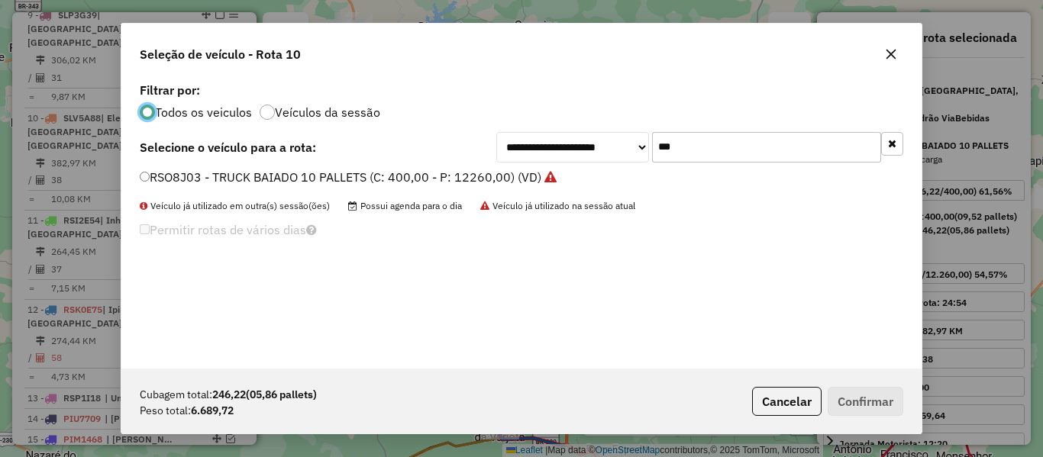
click at [556, 164] on div "**********" at bounding box center [521, 224] width 800 height 290
type input "****"
click at [154, 170] on label "PIG8748 - TOCO (C: 320,00 - P: 9744,00) (VD)" at bounding box center [283, 177] width 286 height 18
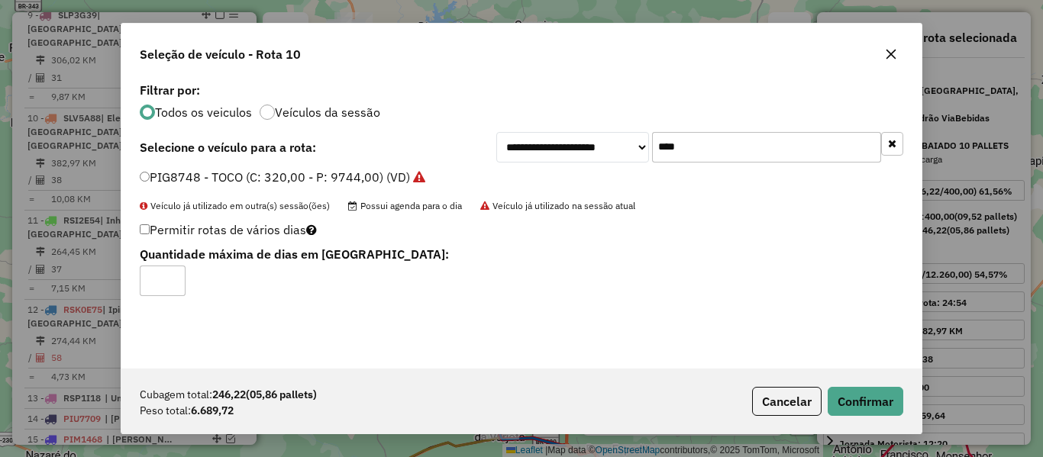
click at [169, 273] on input "*" at bounding box center [163, 281] width 46 height 31
type input "*"
click at [171, 275] on input "*" at bounding box center [163, 281] width 46 height 31
click at [843, 405] on button "Confirmar" at bounding box center [866, 401] width 76 height 29
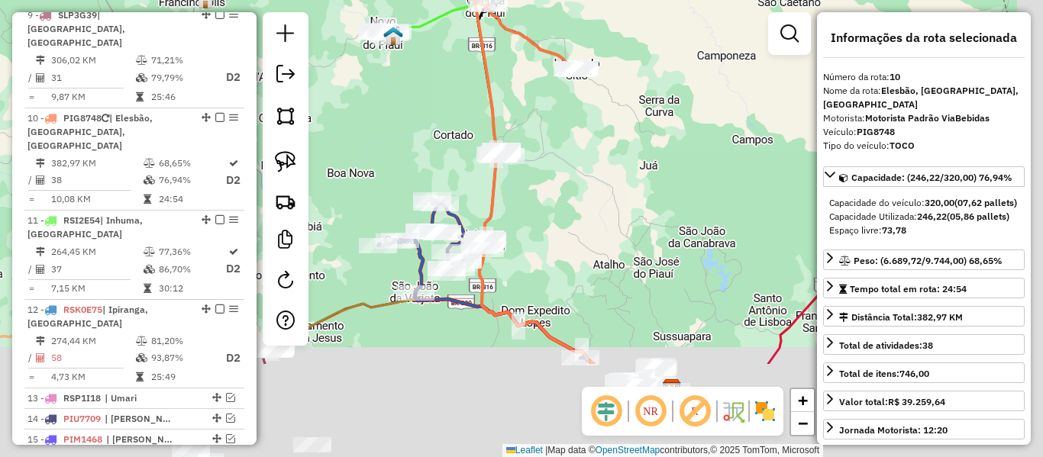
drag, startPoint x: 651, startPoint y: 316, endPoint x: 545, endPoint y: 79, distance: 259.8
click at [552, 104] on div "Janela de atendimento Grade de atendimento Capacidade Transportadoras Veículos …" at bounding box center [521, 228] width 1043 height 457
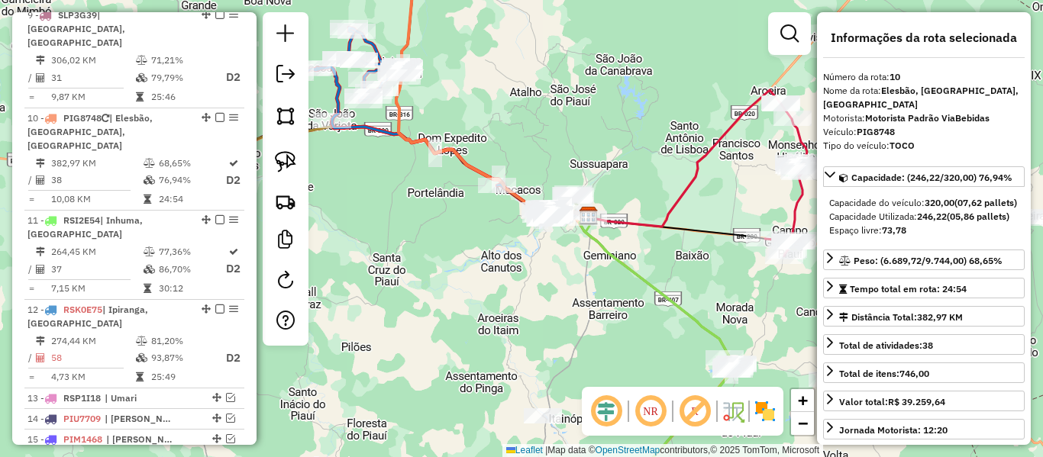
drag, startPoint x: 587, startPoint y: 344, endPoint x: 428, endPoint y: 164, distance: 240.3
click at [428, 167] on div "Janela de atendimento Grade de atendimento Capacidade Transportadoras Veículos …" at bounding box center [521, 228] width 1043 height 457
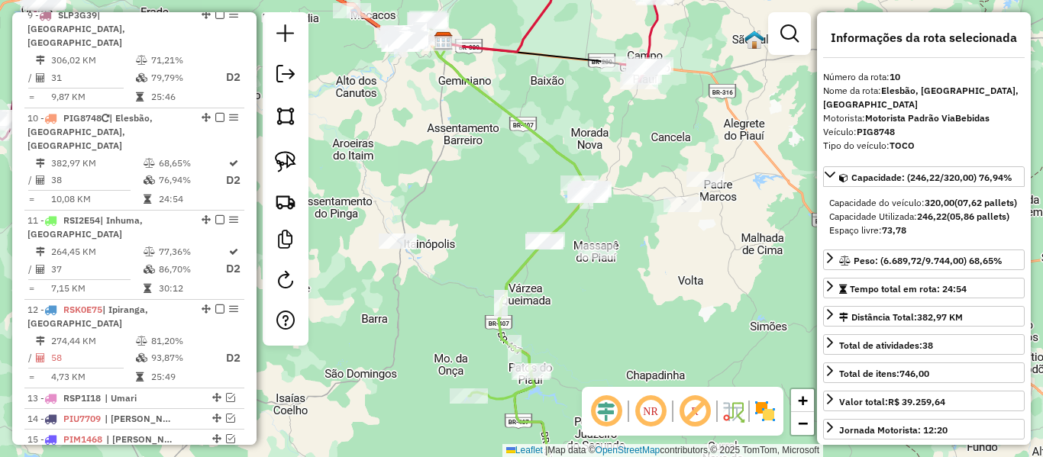
click at [515, 279] on icon at bounding box center [514, 271] width 158 height 463
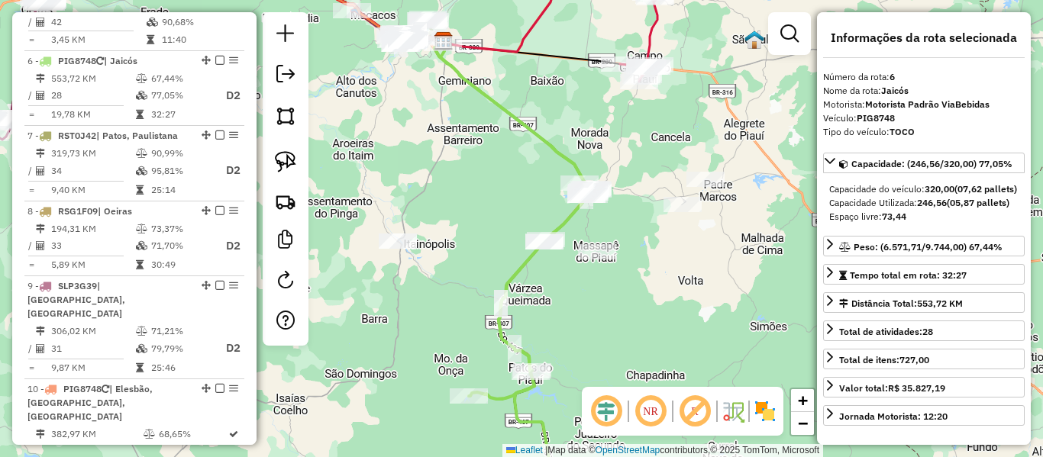
scroll to position [1023, 0]
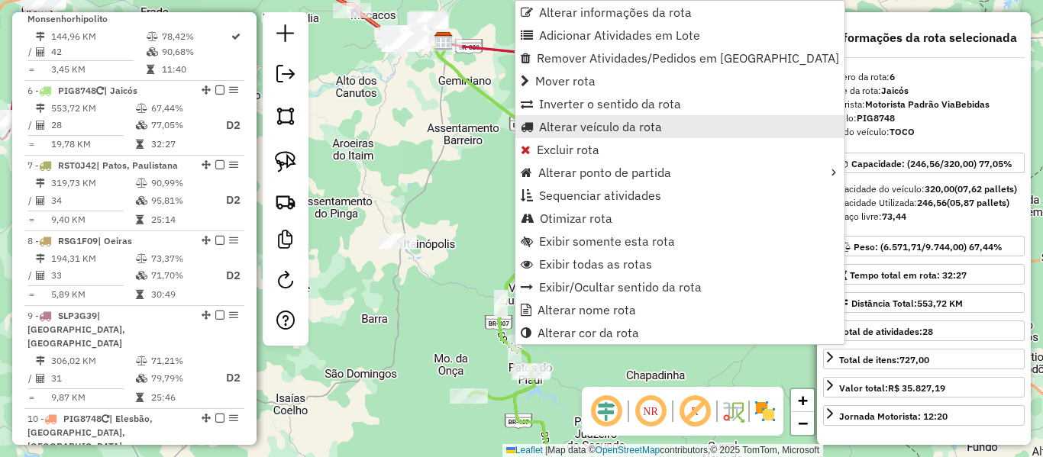
click at [587, 121] on span "Alterar veículo da rota" at bounding box center [600, 127] width 123 height 12
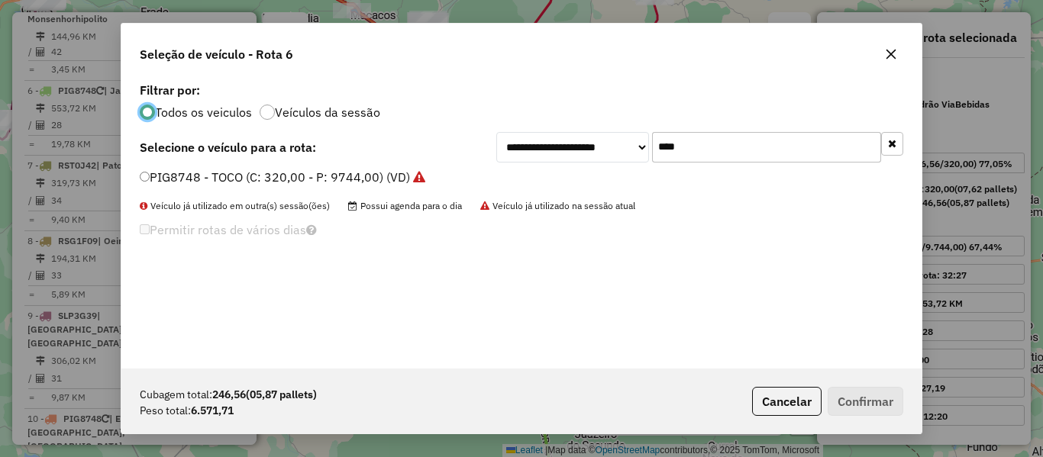
scroll to position [8, 5]
drag, startPoint x: 658, startPoint y: 149, endPoint x: 557, endPoint y: 171, distance: 104.0
click at [562, 171] on div "**********" at bounding box center [521, 224] width 800 height 290
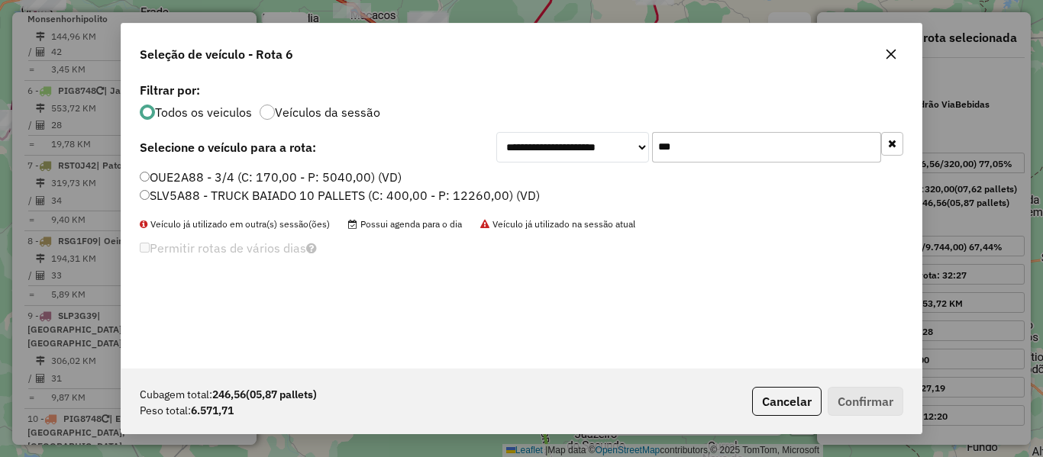
type input "***"
drag, startPoint x: 160, startPoint y: 202, endPoint x: 150, endPoint y: 240, distance: 39.5
click at [160, 202] on label "SLV5A88 - TRUCK BAIADO 10 PALLETS (C: 400,00 - P: 12260,00) (VD)" at bounding box center [340, 195] width 400 height 18
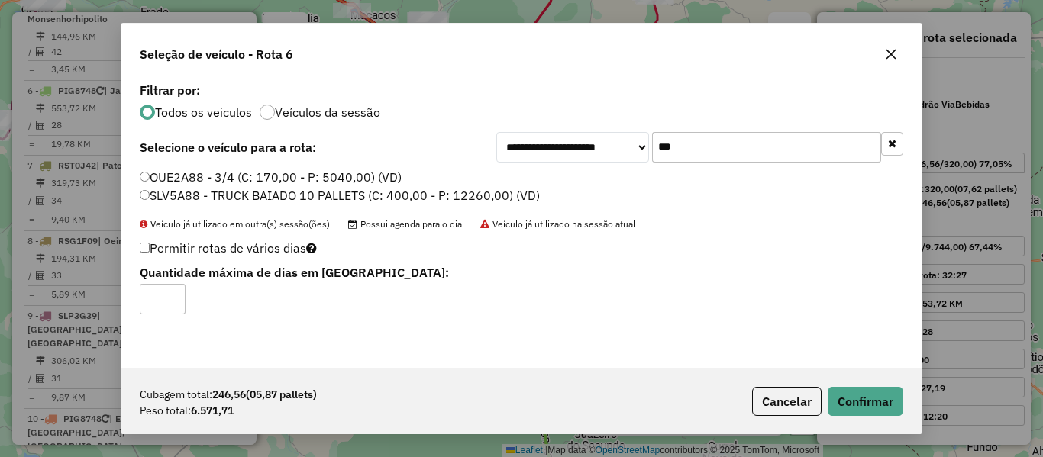
type input "*"
click at [172, 296] on input "*" at bounding box center [163, 299] width 46 height 31
click at [841, 382] on div "Cubagem total: 246,56 (05,87 pallets) Peso total: 6.571,71 Cancelar Confirmar" at bounding box center [521, 402] width 800 height 66
click at [845, 392] on button "Confirmar" at bounding box center [866, 401] width 76 height 29
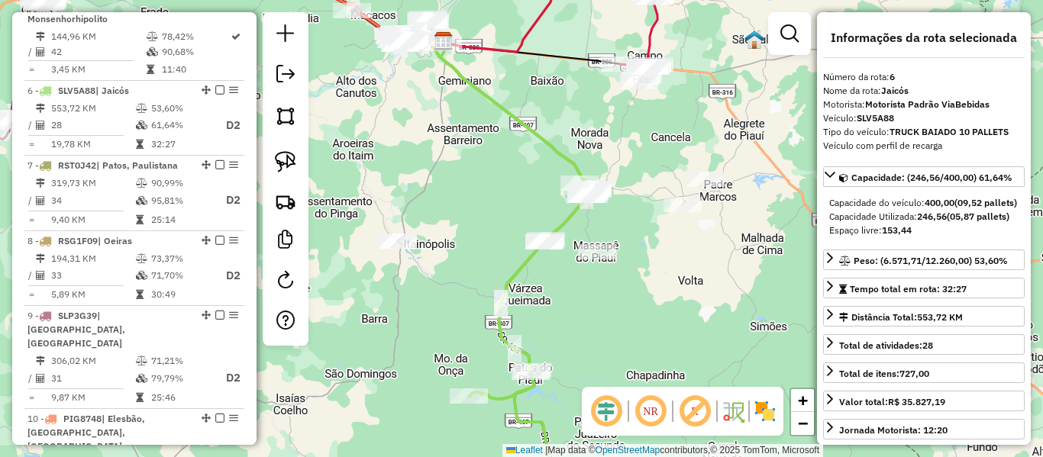
drag, startPoint x: 601, startPoint y: 128, endPoint x: 603, endPoint y: 115, distance: 13.2
click at [603, 117] on div "Janela de atendimento Grade de atendimento Capacidade Transportadoras Veículos …" at bounding box center [521, 228] width 1043 height 457
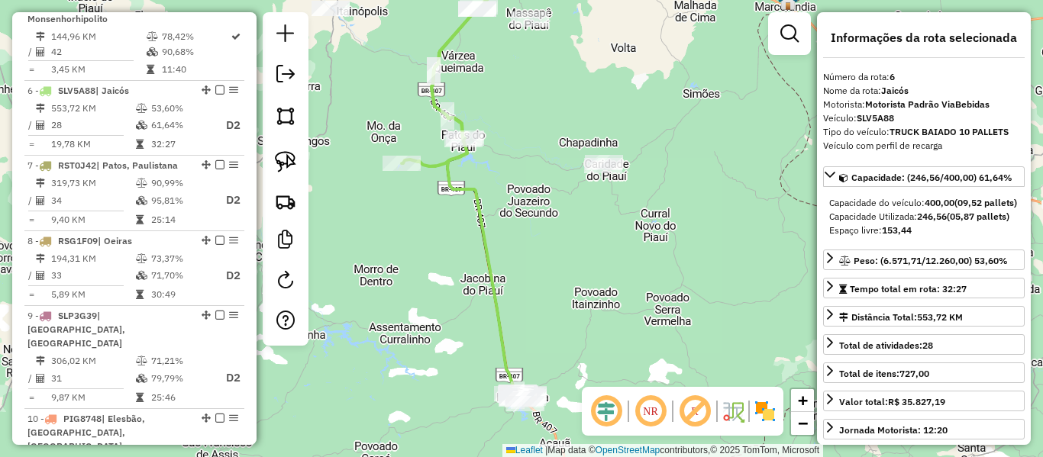
click at [474, 202] on icon at bounding box center [464, 174] width 124 height 441
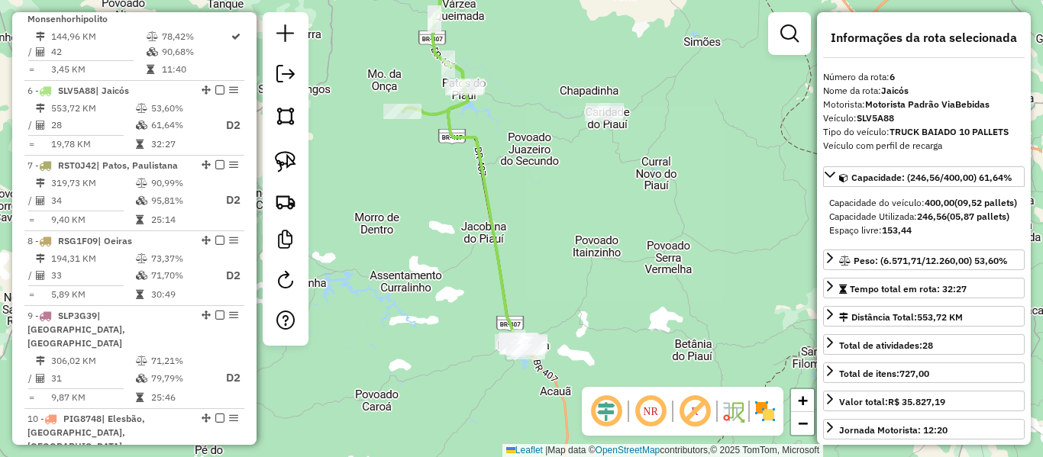
drag, startPoint x: 530, startPoint y: 200, endPoint x: 519, endPoint y: 118, distance: 83.3
click at [519, 121] on div "Janela de atendimento Grade de atendimento Capacidade Transportadoras Veículos …" at bounding box center [521, 228] width 1043 height 457
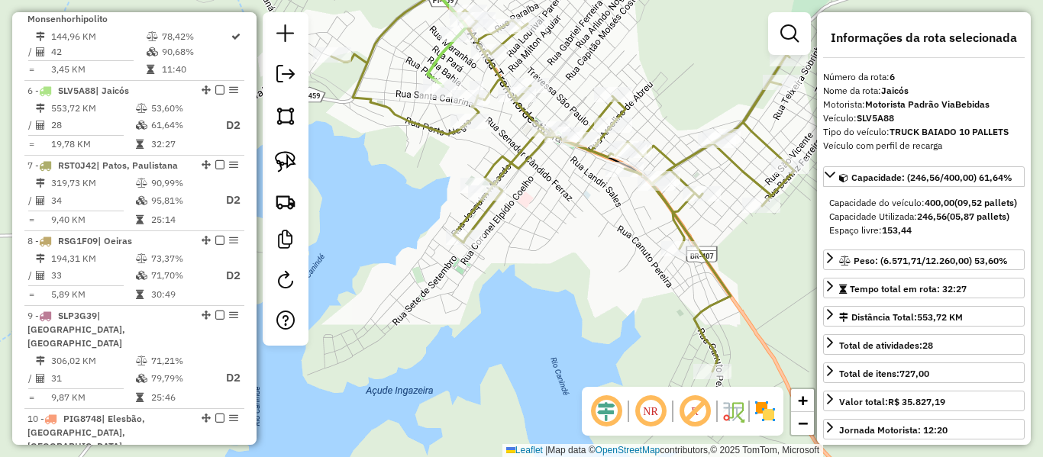
click at [680, 219] on icon at bounding box center [562, 184] width 463 height 375
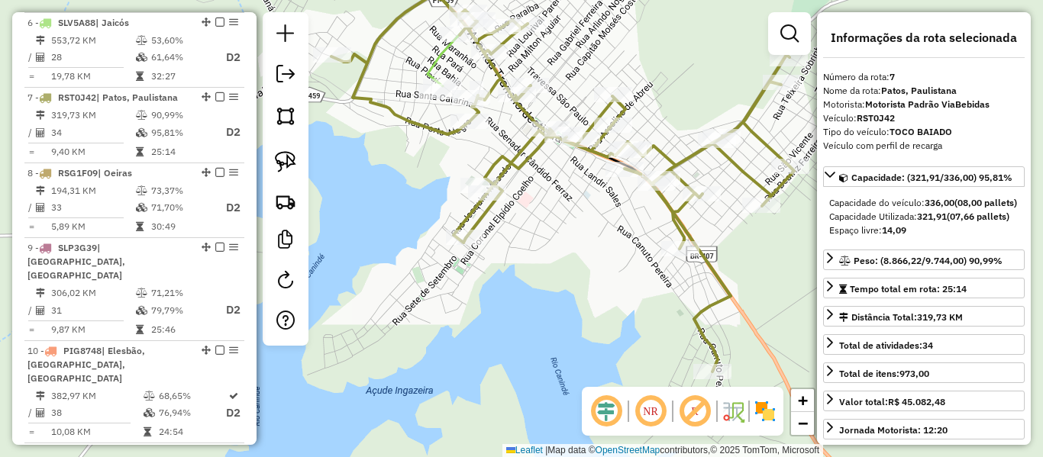
scroll to position [1098, 0]
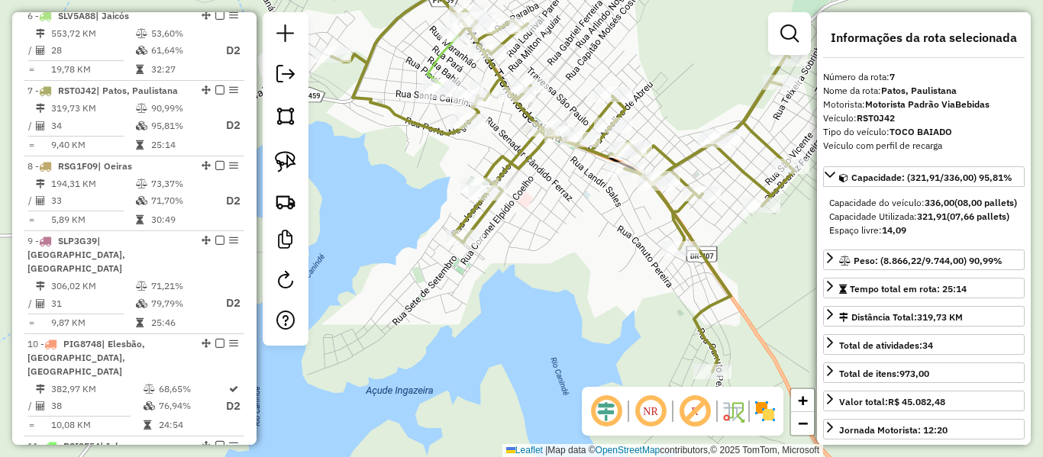
drag, startPoint x: 601, startPoint y: 231, endPoint x: 663, endPoint y: 290, distance: 85.9
click at [664, 292] on div "Janela de atendimento Grade de atendimento Capacidade Transportadoras Veículos …" at bounding box center [521, 228] width 1043 height 457
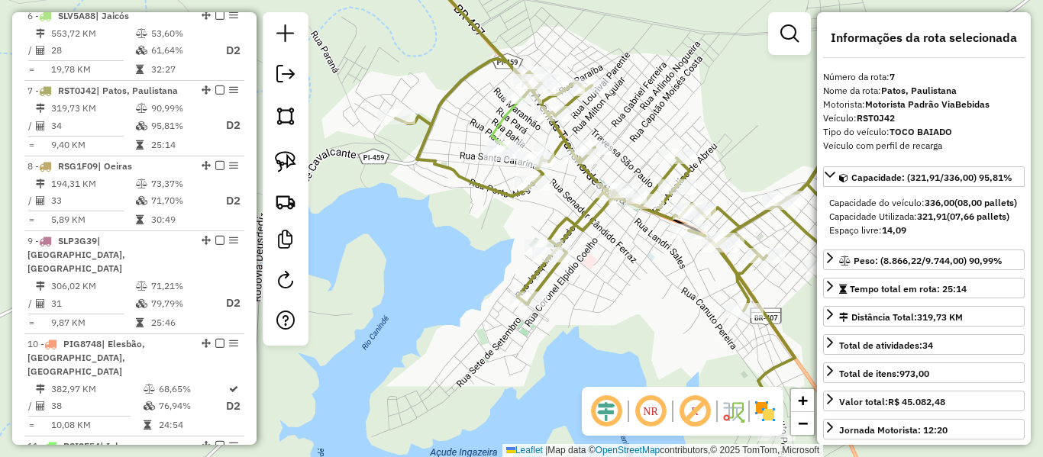
click at [496, 125] on icon at bounding box center [477, 51] width 105 height 194
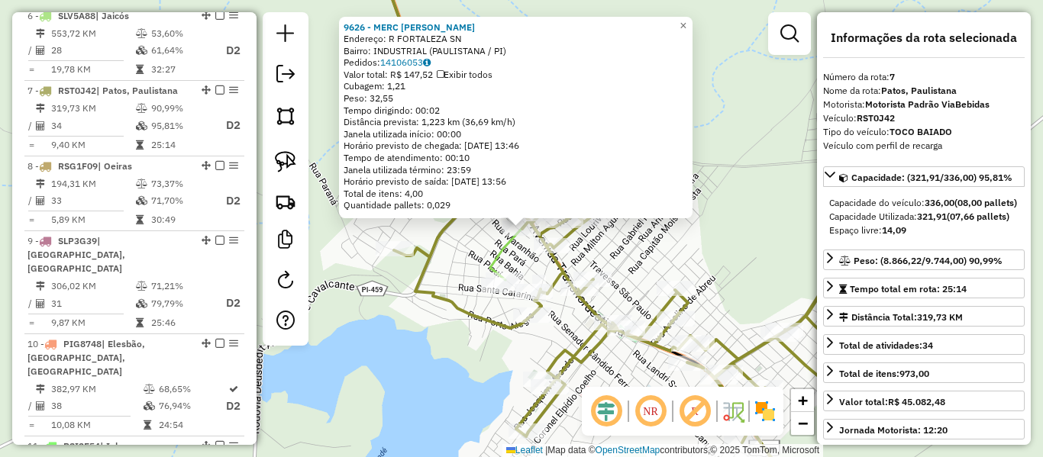
click at [472, 244] on div "9626 - MERC [PERSON_NAME]: R FORTALEZA SN Bairro: INDUSTRIAL (PAULISTANA / PI) …" at bounding box center [521, 228] width 1043 height 457
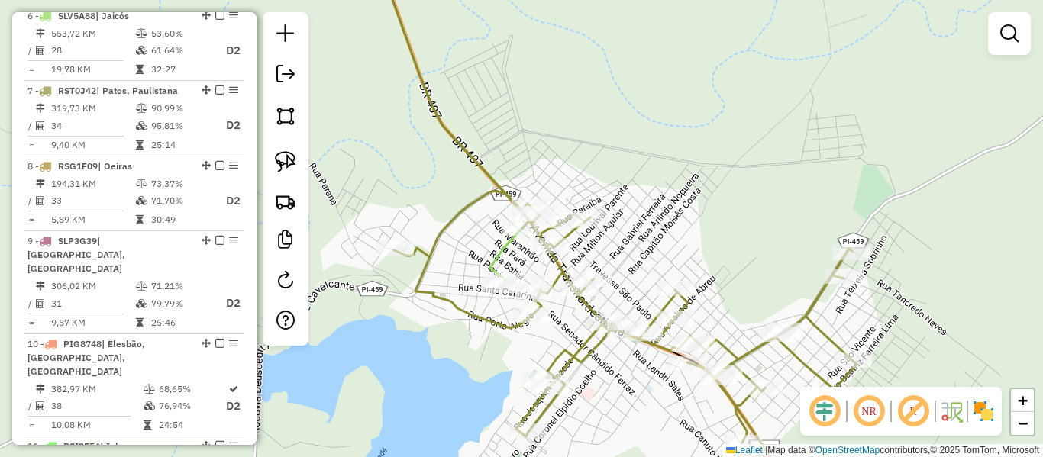
click at [504, 247] on icon at bounding box center [453, 117] width 153 height 326
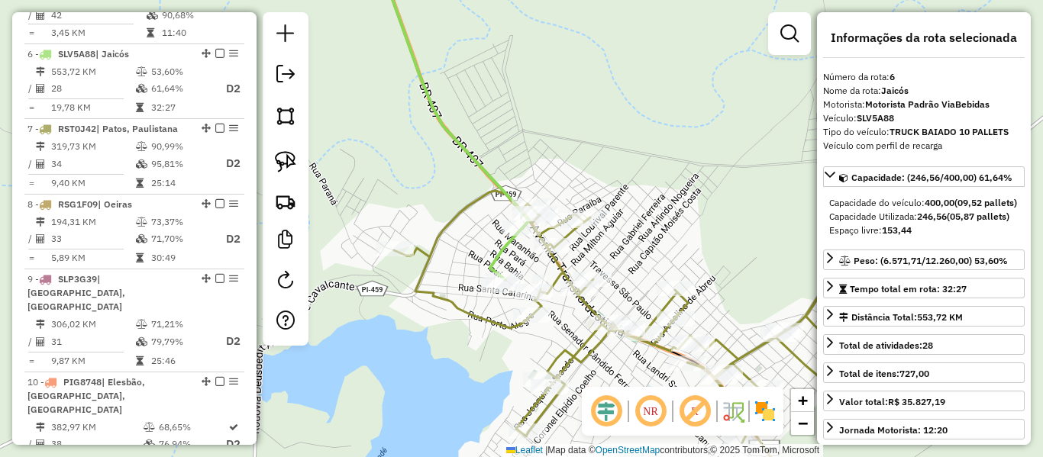
scroll to position [1023, 0]
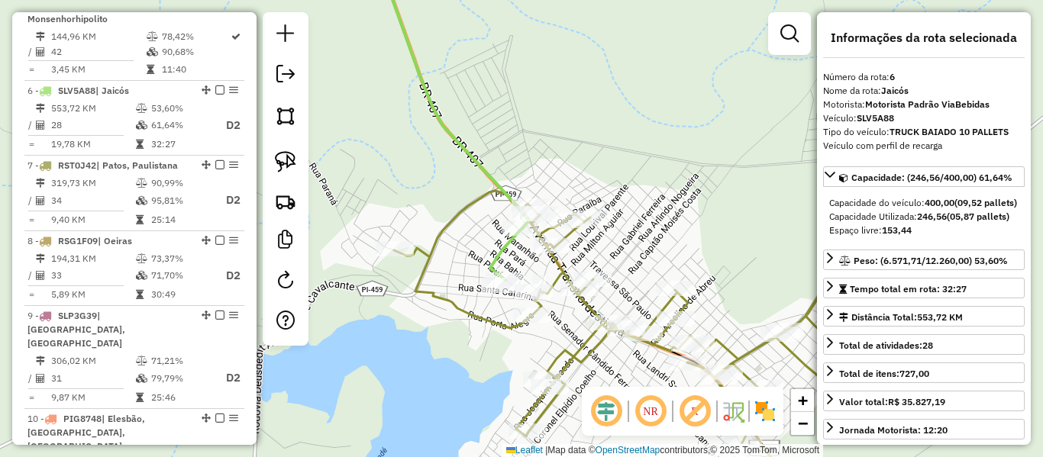
click at [561, 262] on icon at bounding box center [625, 347] width 463 height 312
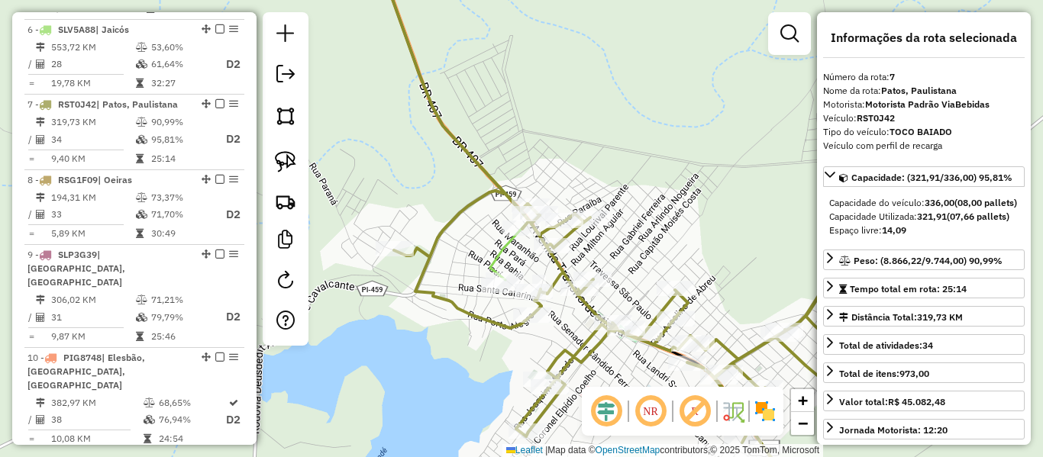
scroll to position [1098, 0]
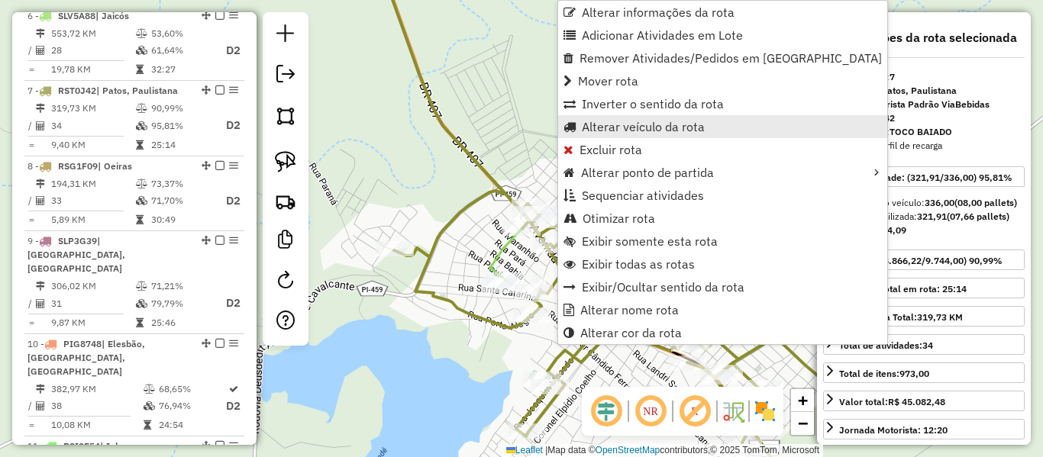
click at [606, 129] on span "Alterar veículo da rota" at bounding box center [643, 127] width 123 height 12
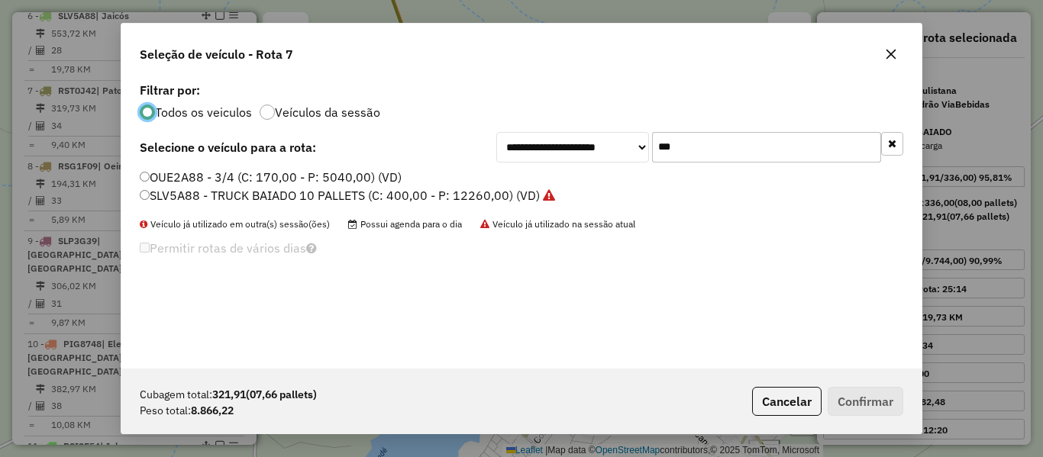
scroll to position [8, 5]
drag, startPoint x: 689, startPoint y: 150, endPoint x: 597, endPoint y: 163, distance: 92.7
click at [599, 163] on div "**********" at bounding box center [521, 224] width 800 height 290
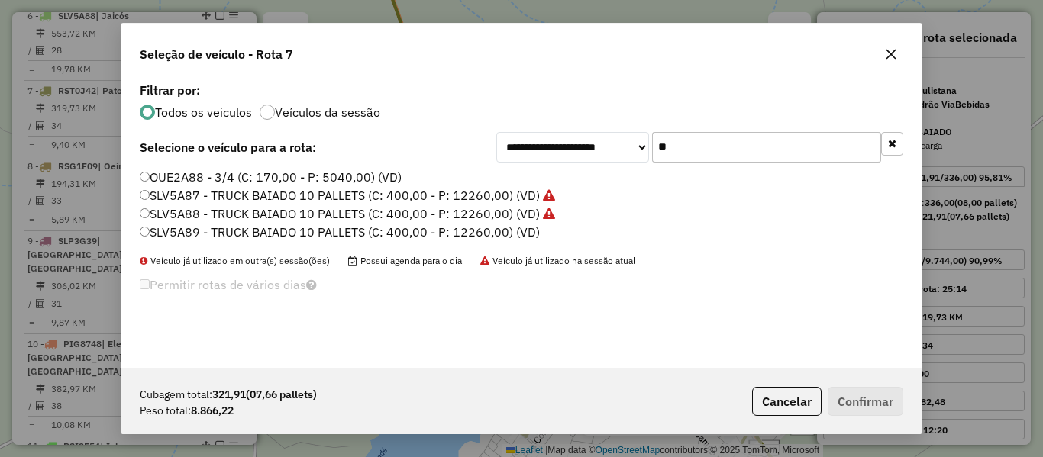
type input "***"
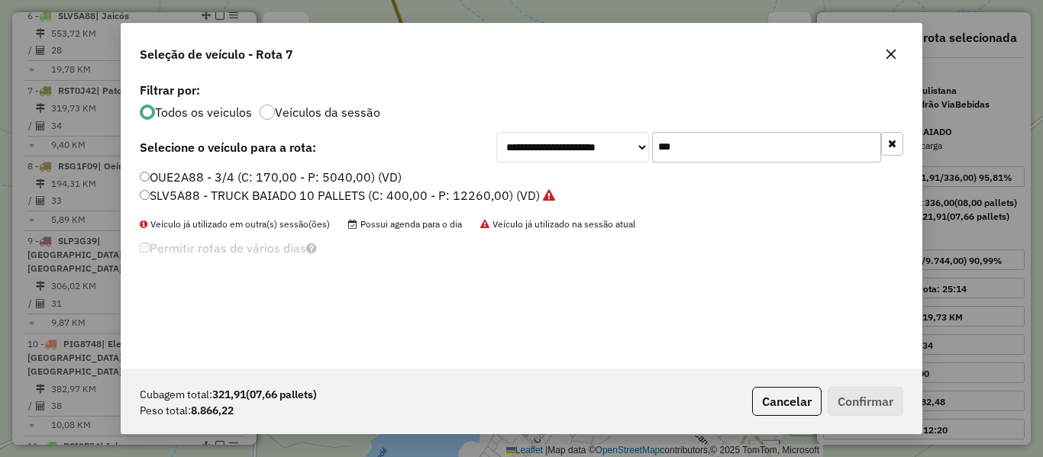
click at [175, 198] on label "SLV5A88 - TRUCK BAIADO 10 PALLETS (C: 400,00 - P: 12260,00) (VD)" at bounding box center [347, 195] width 415 height 18
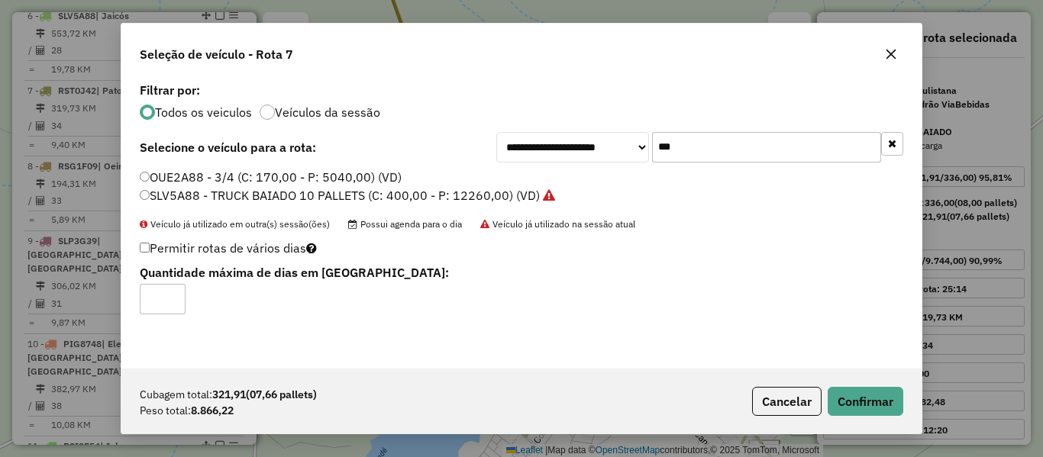
type input "*"
click at [175, 295] on input "*" at bounding box center [163, 299] width 46 height 31
click at [854, 405] on button "Confirmar" at bounding box center [866, 401] width 76 height 29
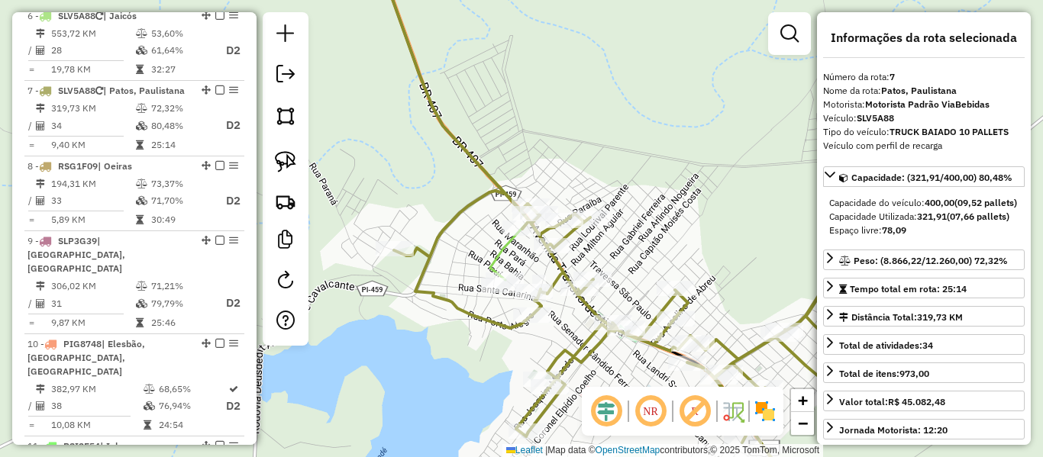
click at [503, 249] on icon at bounding box center [453, 117] width 153 height 326
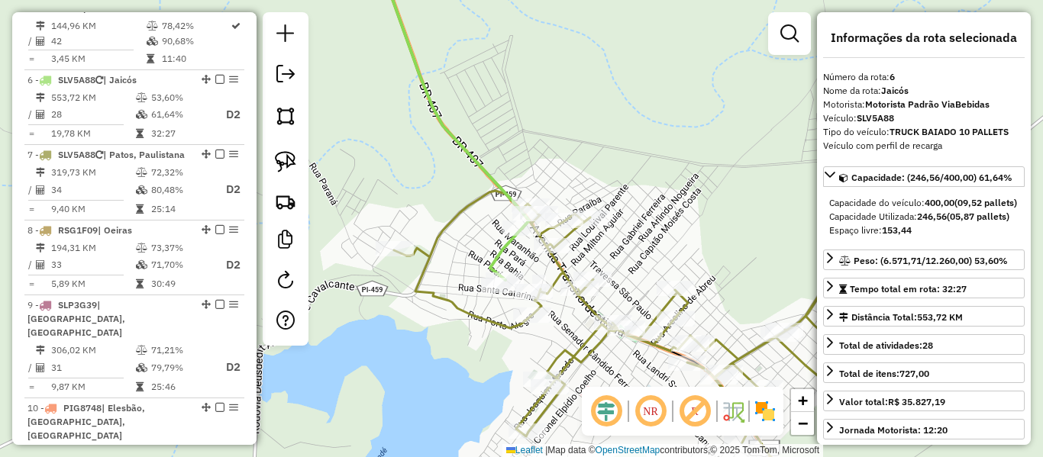
scroll to position [1023, 0]
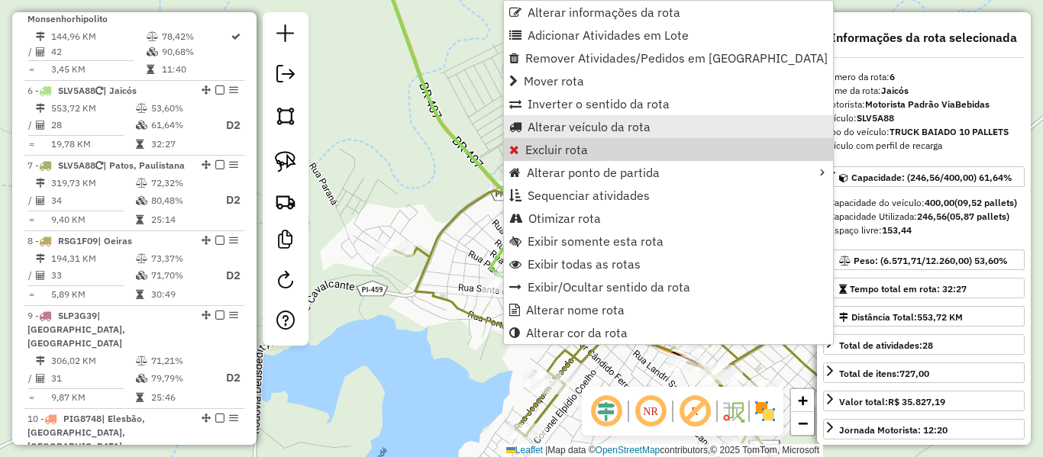
click at [551, 126] on span "Alterar veículo da rota" at bounding box center [589, 127] width 123 height 12
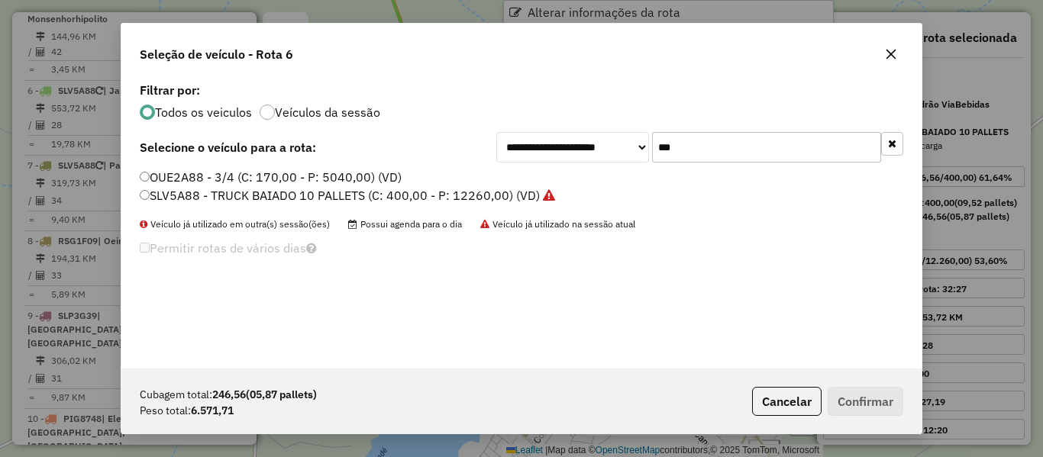
scroll to position [8, 5]
drag, startPoint x: 674, startPoint y: 148, endPoint x: 569, endPoint y: 185, distance: 111.6
click at [571, 183] on div "**********" at bounding box center [521, 224] width 800 height 290
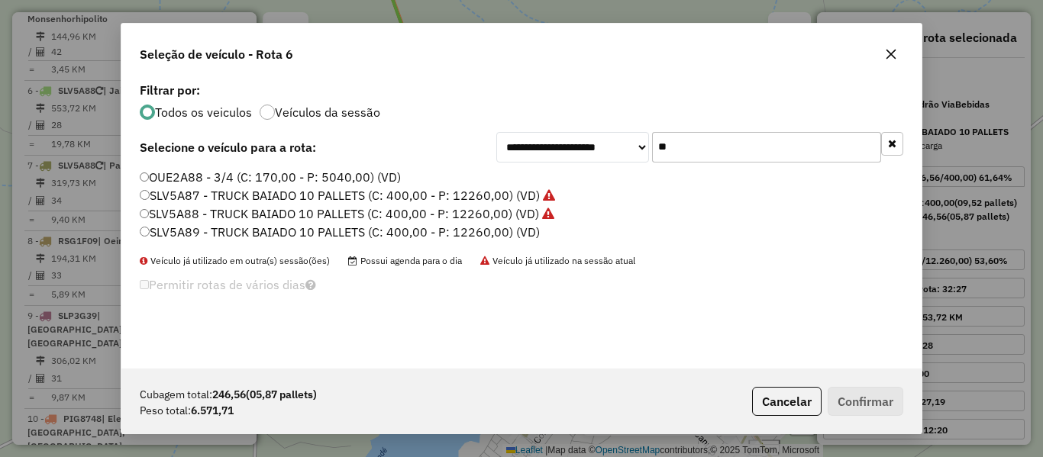
type input "*"
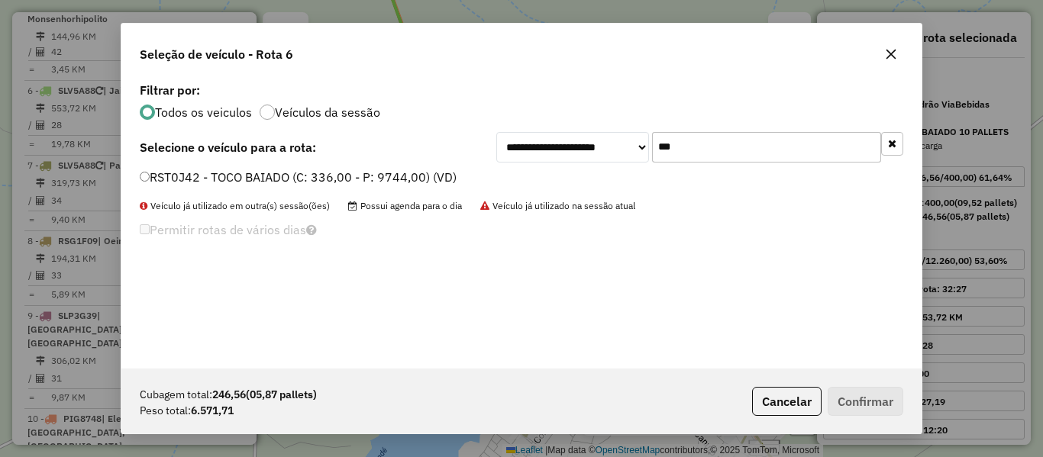
type input "***"
drag, startPoint x: 142, startPoint y: 183, endPoint x: 143, endPoint y: 192, distance: 8.4
click at [142, 183] on label "RST0J42 - TOCO BAIADO (C: 336,00 - P: 9744,00) (VD)" at bounding box center [298, 177] width 317 height 18
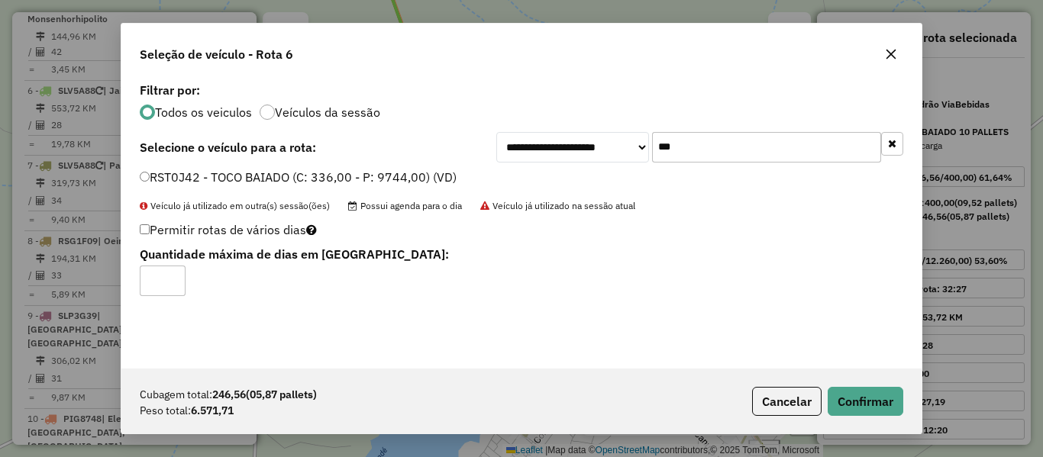
click at [171, 270] on input "*" at bounding box center [163, 281] width 46 height 31
type input "*"
click at [170, 277] on input "*" at bounding box center [163, 281] width 46 height 31
click at [878, 406] on button "Confirmar" at bounding box center [866, 401] width 76 height 29
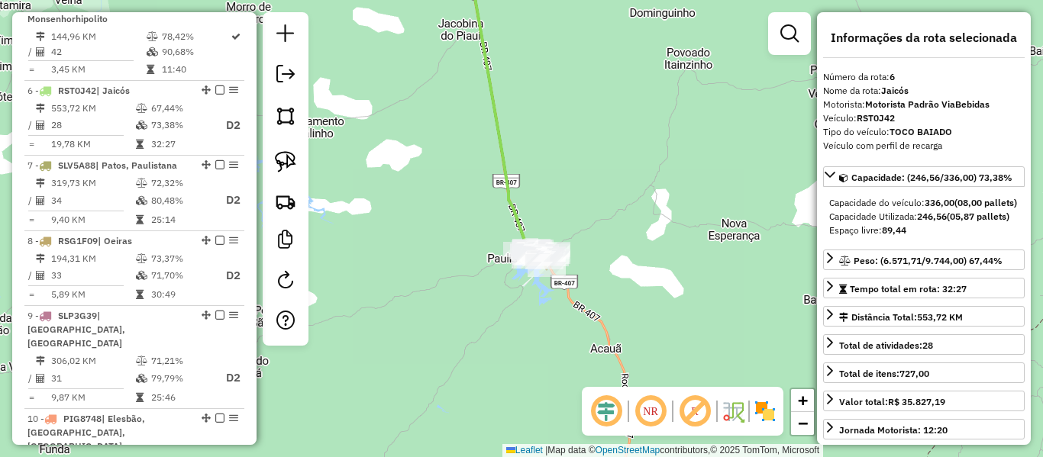
drag, startPoint x: 527, startPoint y: 328, endPoint x: 521, endPoint y: 343, distance: 16.5
click at [527, 347] on div "Janela de atendimento Grade de atendimento Capacidade Transportadoras Veículos …" at bounding box center [521, 228] width 1043 height 457
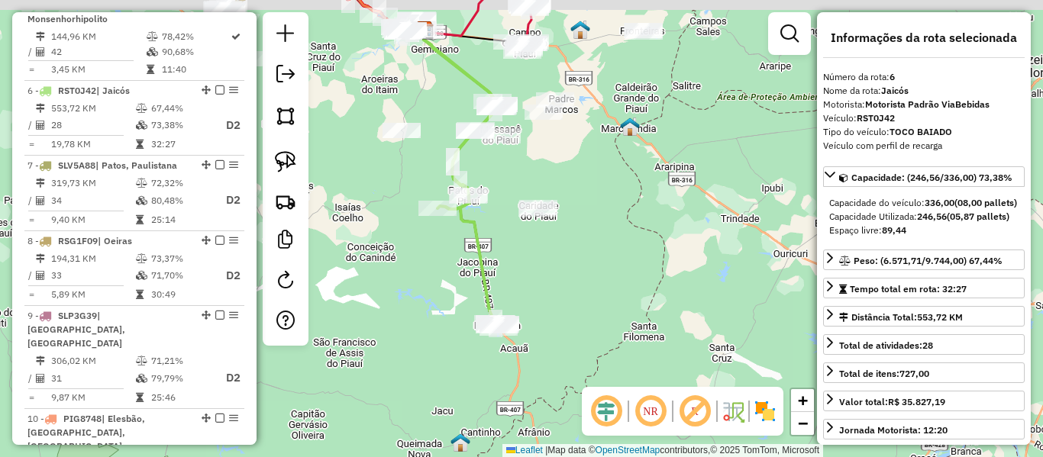
drag, startPoint x: 530, startPoint y: 149, endPoint x: 515, endPoint y: 244, distance: 95.9
click at [515, 242] on div "Janela de atendimento Grade de atendimento Capacidade Transportadoras Veículos …" at bounding box center [521, 228] width 1043 height 457
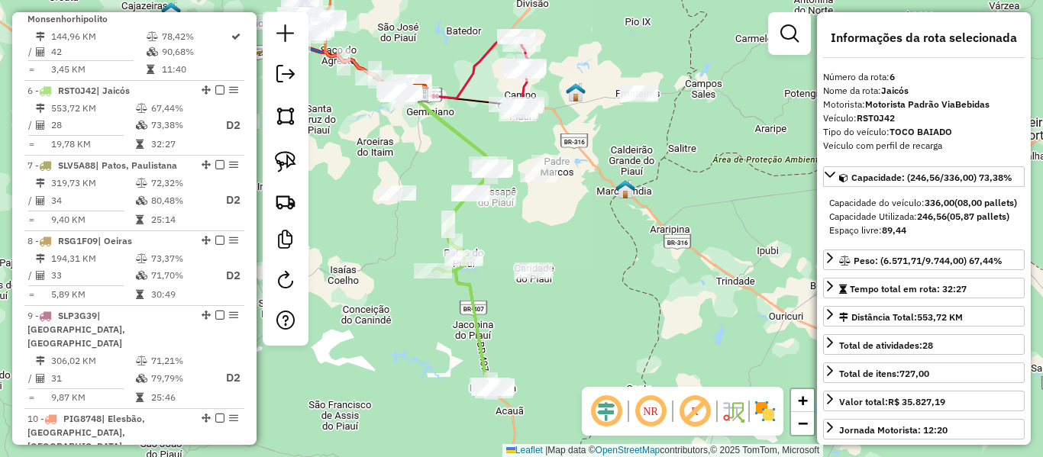
drag, startPoint x: 438, startPoint y: 155, endPoint x: 564, endPoint y: 237, distance: 149.6
click at [561, 235] on div "Rota 6 - Placa RST0J42 4158 - LA MURALHA CLUBE Rota 6 - Placa RST0J42 16870 - A…" at bounding box center [521, 228] width 1043 height 457
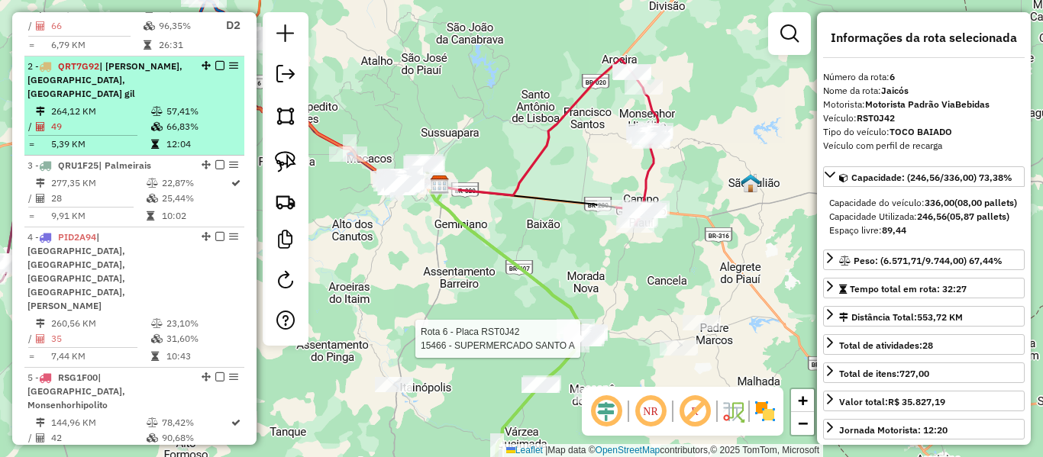
scroll to position [488, 0]
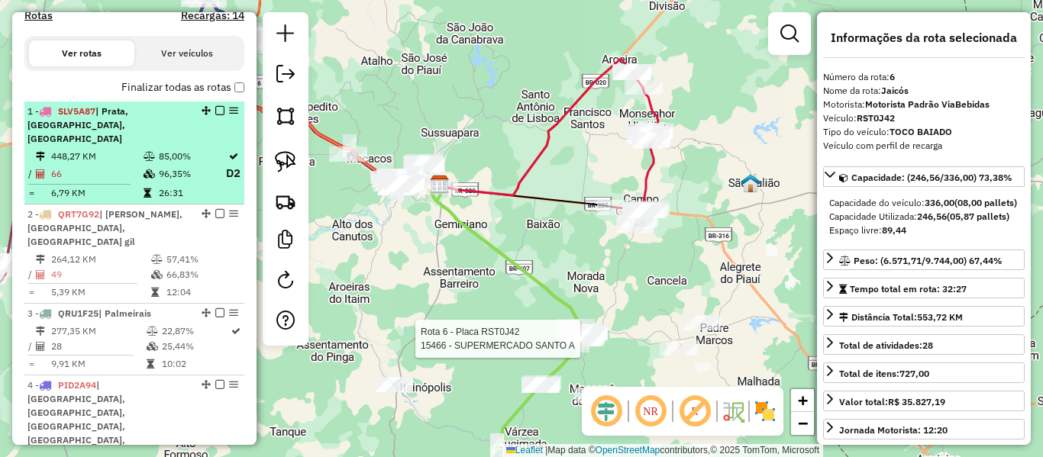
click at [147, 165] on td at bounding box center [150, 173] width 15 height 19
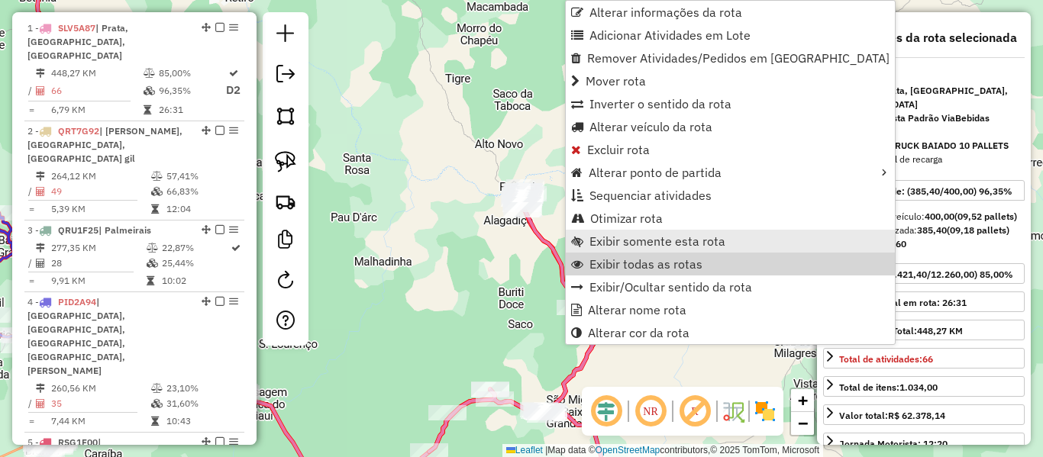
scroll to position [591, 0]
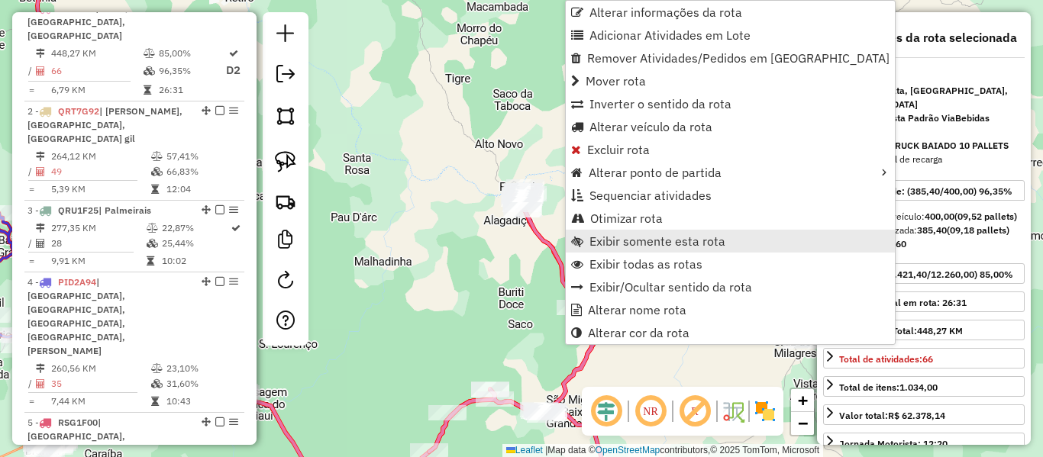
click at [620, 236] on span "Exibir somente esta rota" at bounding box center [658, 241] width 136 height 12
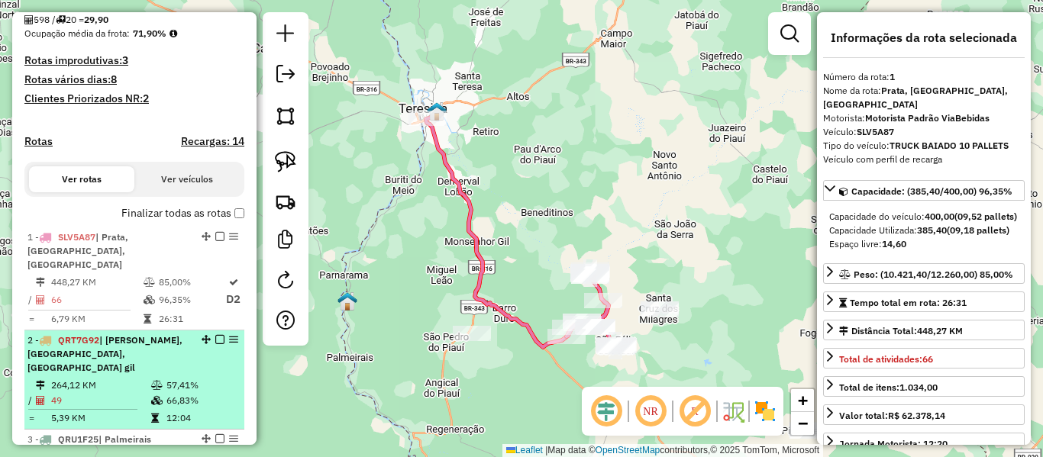
scroll to position [438, 0]
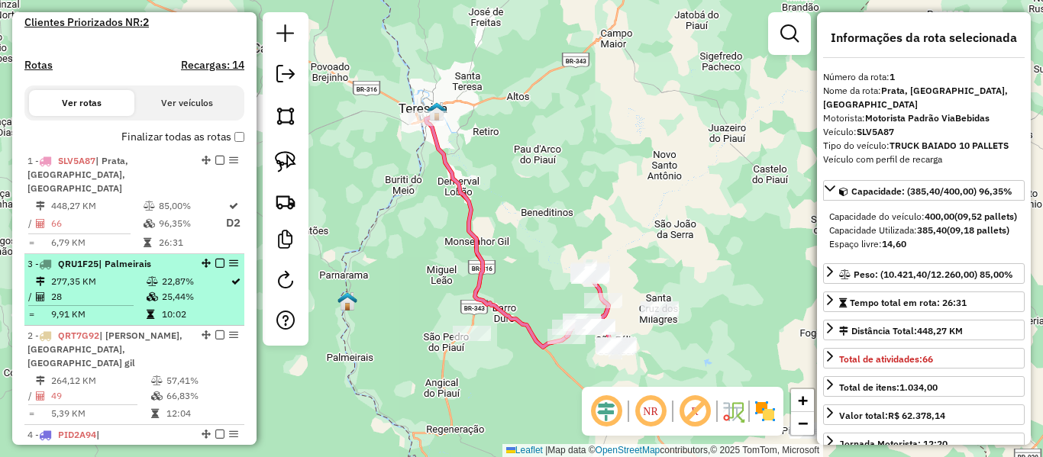
drag, startPoint x: 201, startPoint y: 345, endPoint x: 183, endPoint y: 198, distance: 148.4
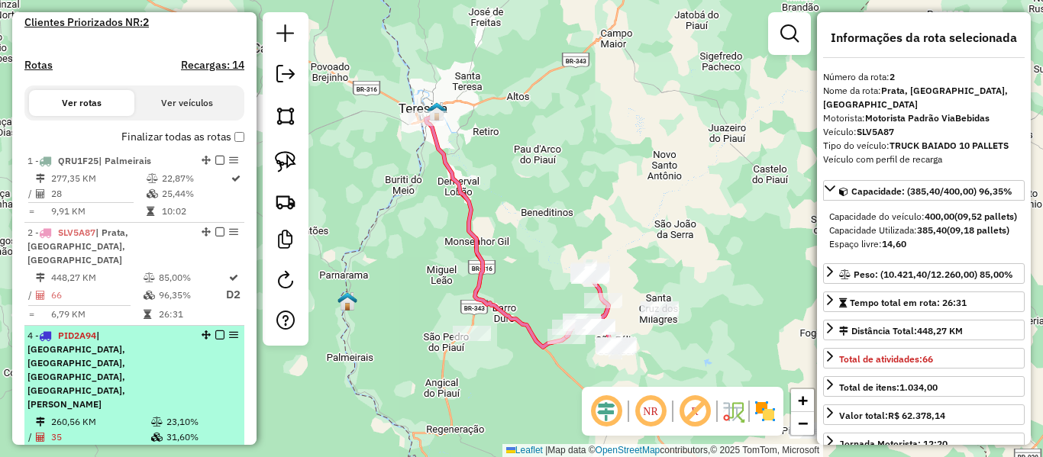
drag, startPoint x: 202, startPoint y: 419, endPoint x: 176, endPoint y: 273, distance: 148.2
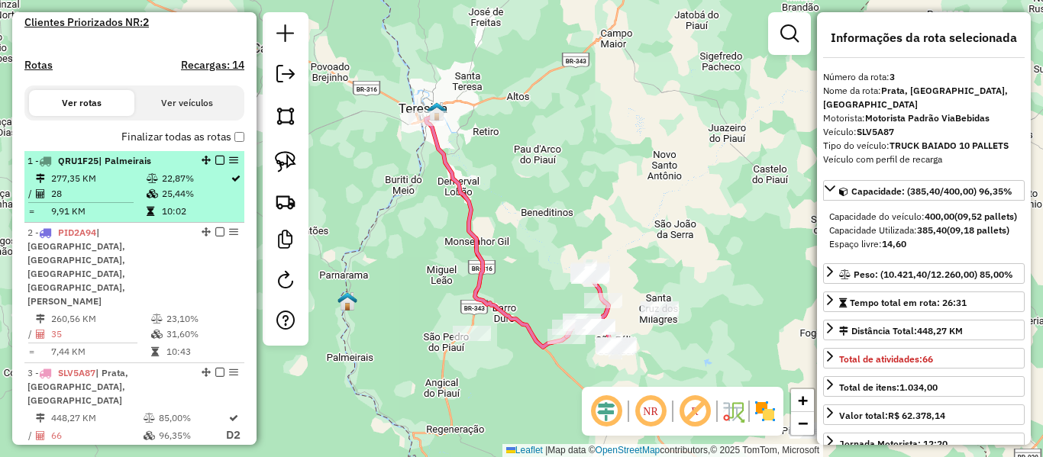
click at [161, 186] on td "22,87%" at bounding box center [195, 178] width 69 height 15
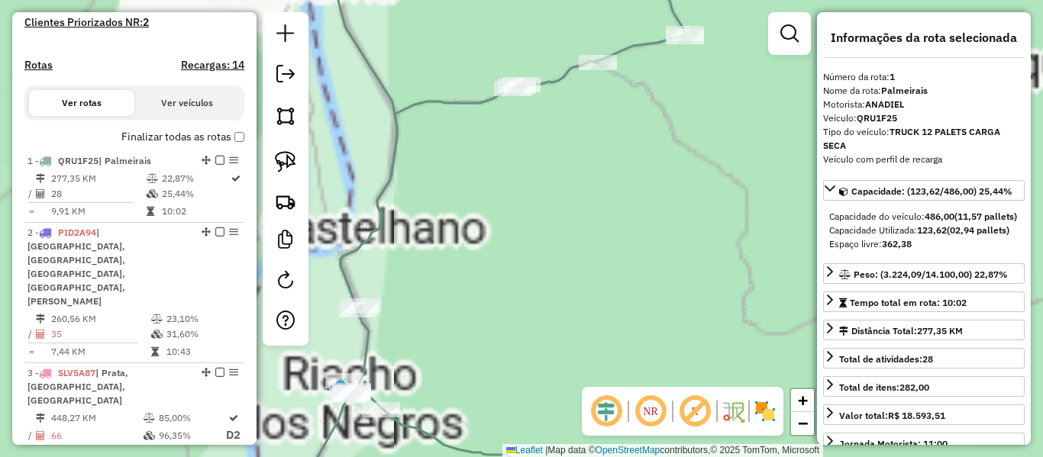
drag, startPoint x: 515, startPoint y: 365, endPoint x: 588, endPoint y: 91, distance: 283.8
click at [577, 129] on div "Janela de atendimento Grade de atendimento Capacidade Transportadoras Veículos …" at bounding box center [521, 228] width 1043 height 457
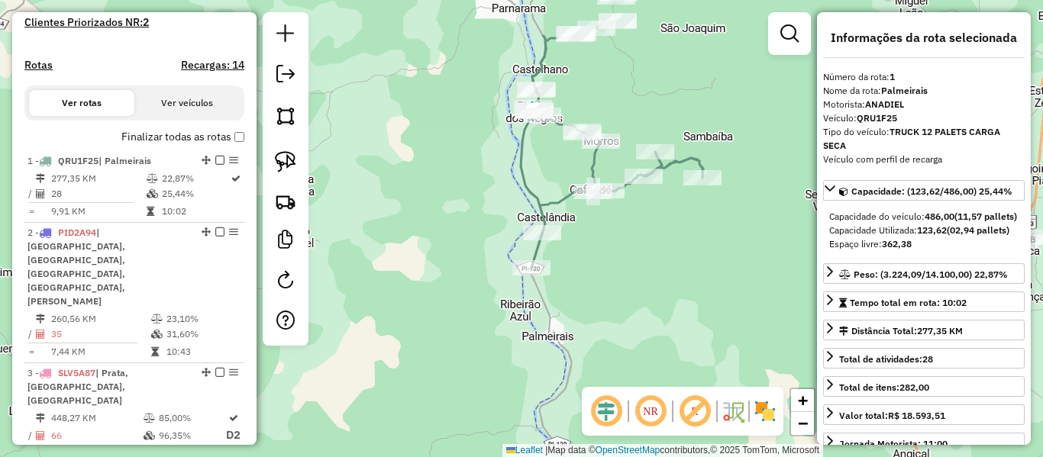
drag, startPoint x: 545, startPoint y: 106, endPoint x: 525, endPoint y: 205, distance: 101.4
click at [525, 205] on icon at bounding box center [612, 151] width 183 height 233
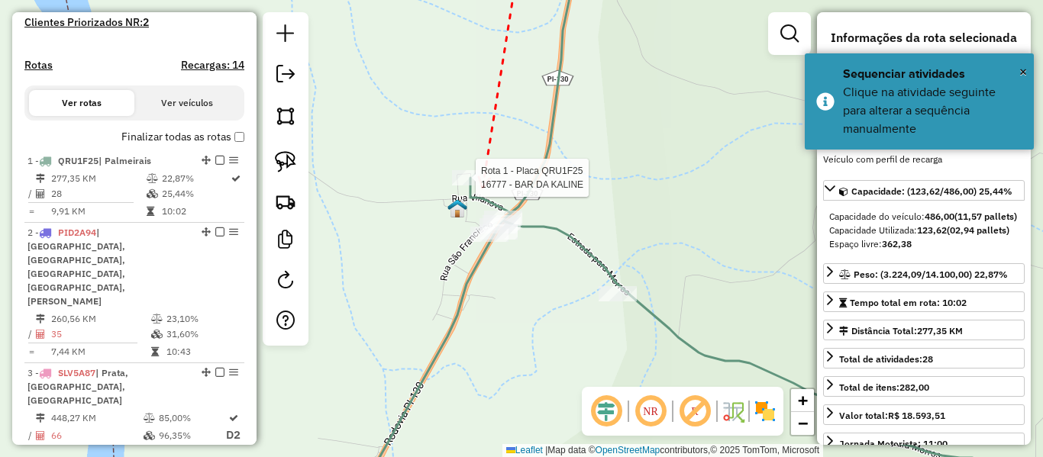
click at [483, 186] on div at bounding box center [471, 177] width 38 height 15
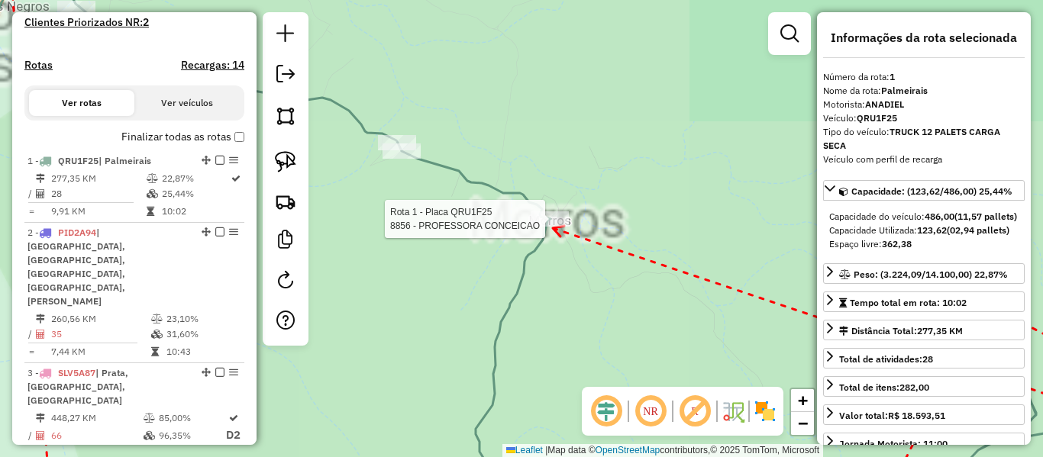
click at [552, 227] on div at bounding box center [550, 219] width 38 height 15
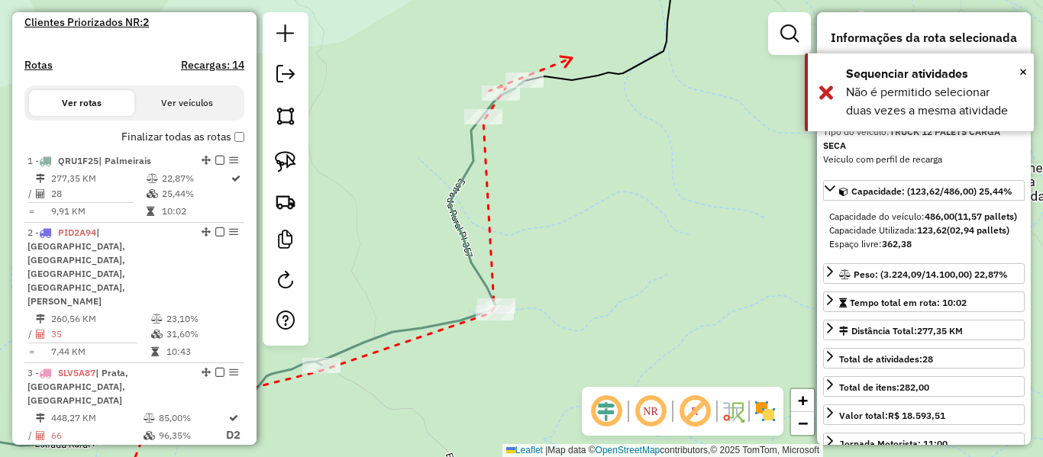
drag, startPoint x: 571, startPoint y: 58, endPoint x: 532, endPoint y: 193, distance: 140.9
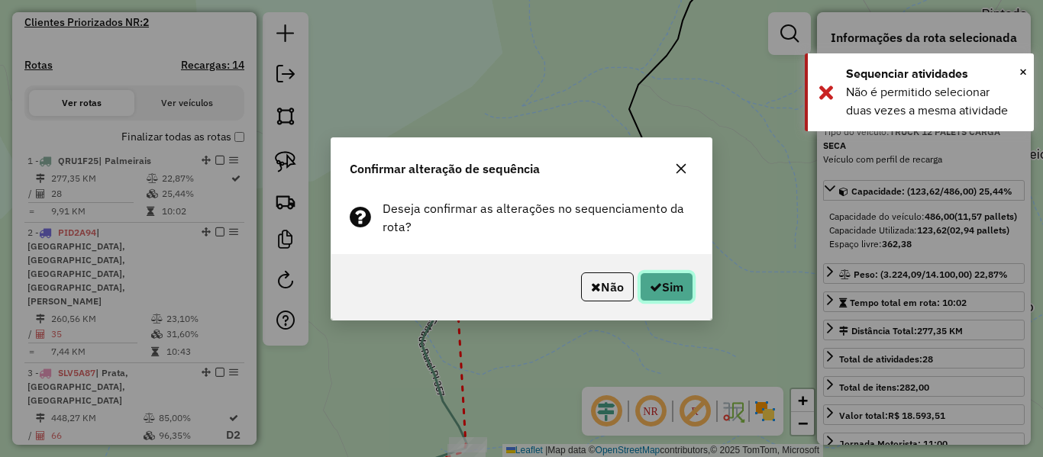
click at [663, 280] on button "Sim" at bounding box center [666, 287] width 53 height 29
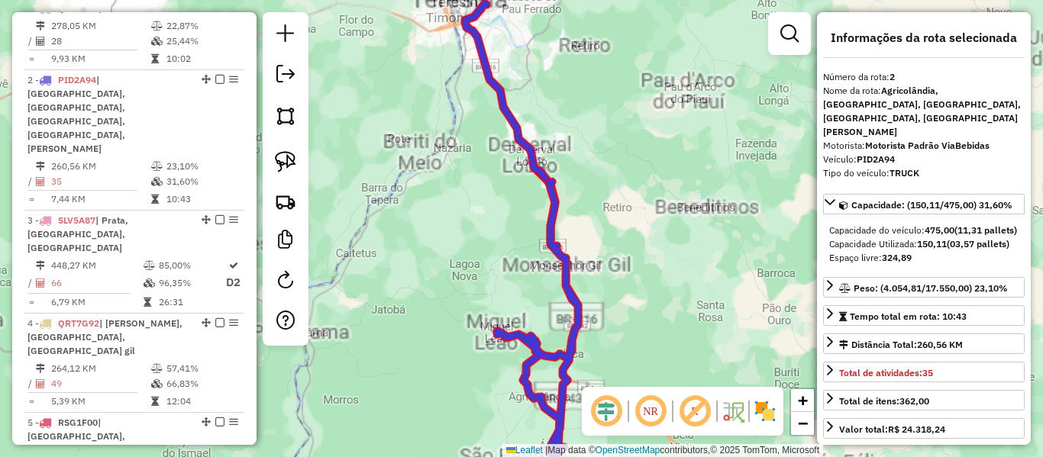
scroll to position [663, 0]
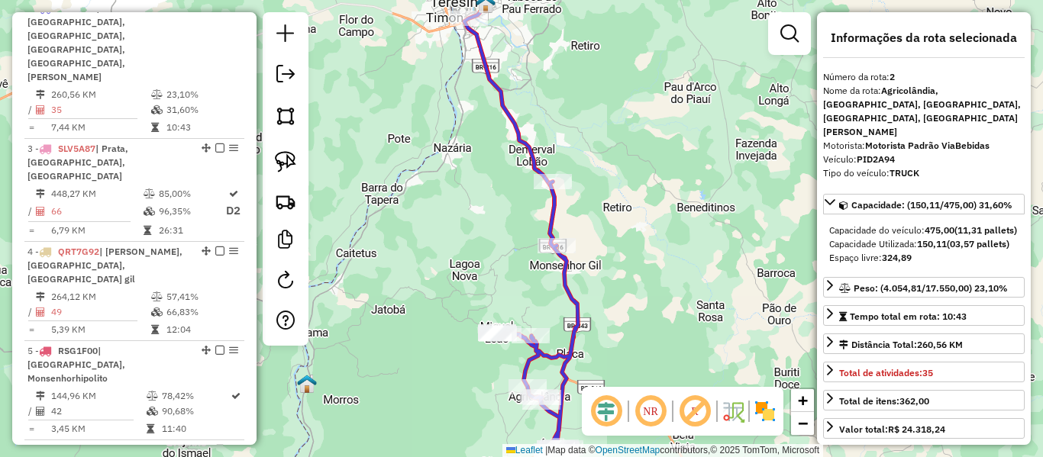
click at [532, 160] on icon at bounding box center [510, 124] width 92 height 245
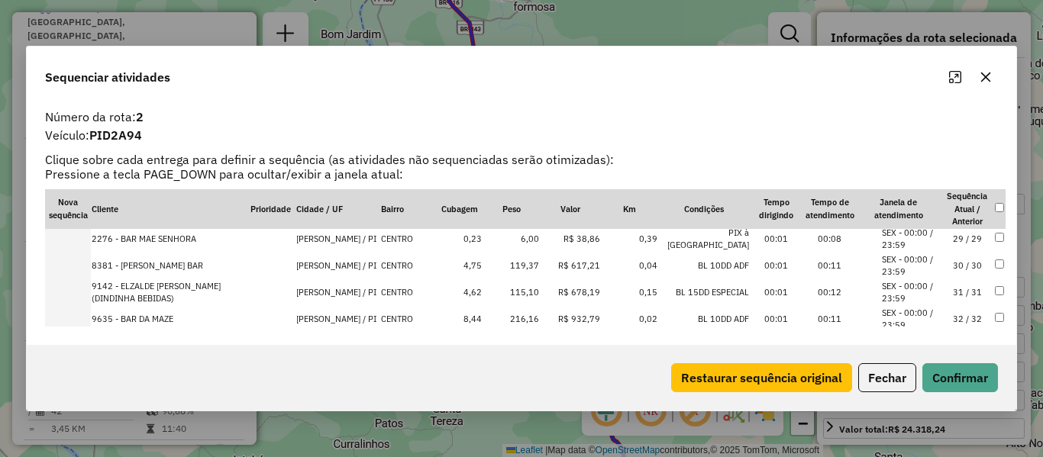
scroll to position [852, 0]
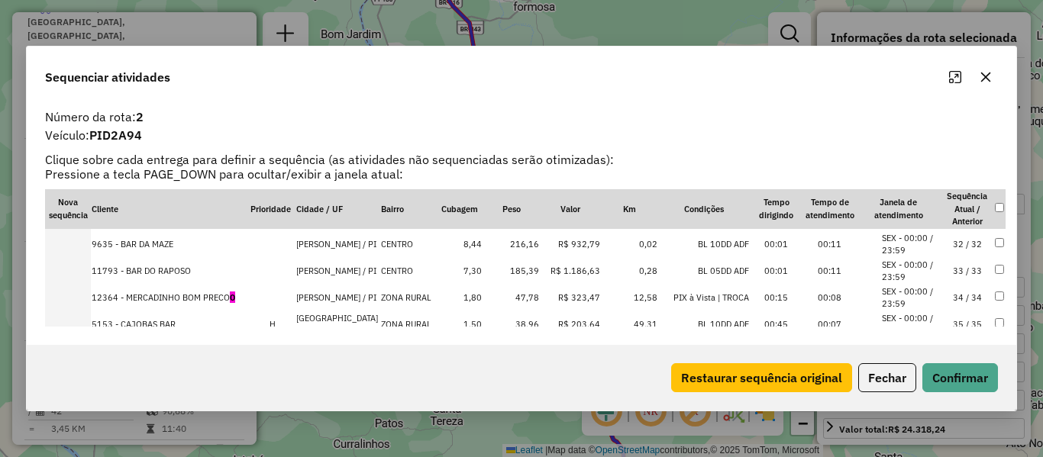
click at [969, 312] on td "35 / 35" at bounding box center [967, 325] width 53 height 27
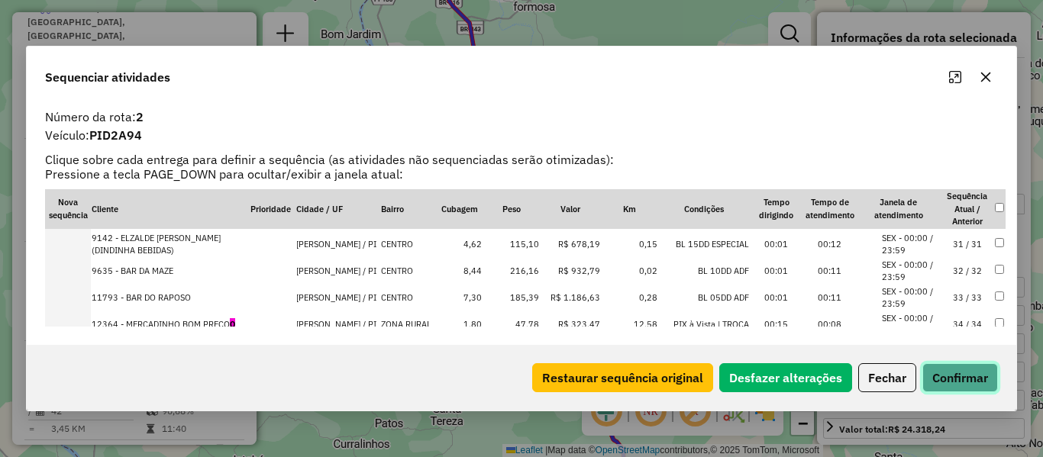
click at [974, 370] on button "Confirmar" at bounding box center [961, 378] width 76 height 29
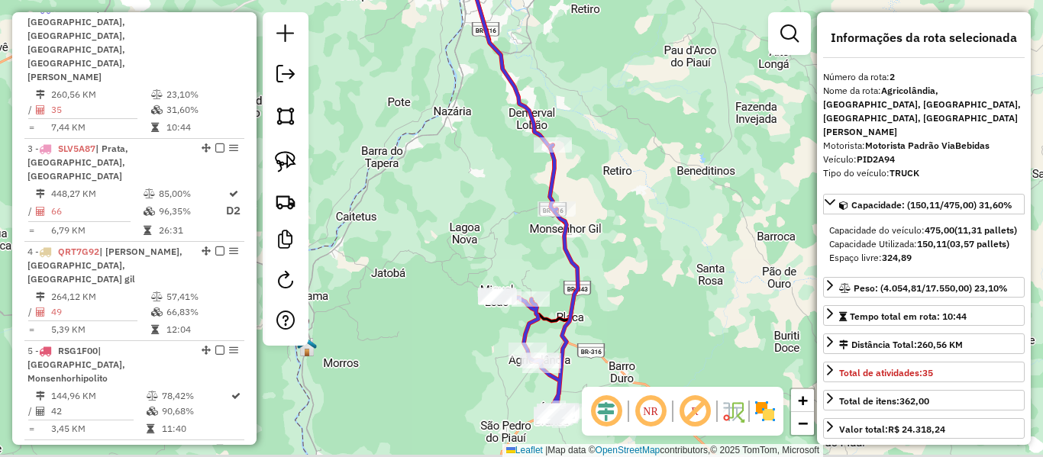
drag, startPoint x: 409, startPoint y: 254, endPoint x: 396, endPoint y: 182, distance: 73.8
click at [396, 182] on div "Janela de atendimento Grade de atendimento Capacidade Transportadoras Veículos …" at bounding box center [521, 228] width 1043 height 457
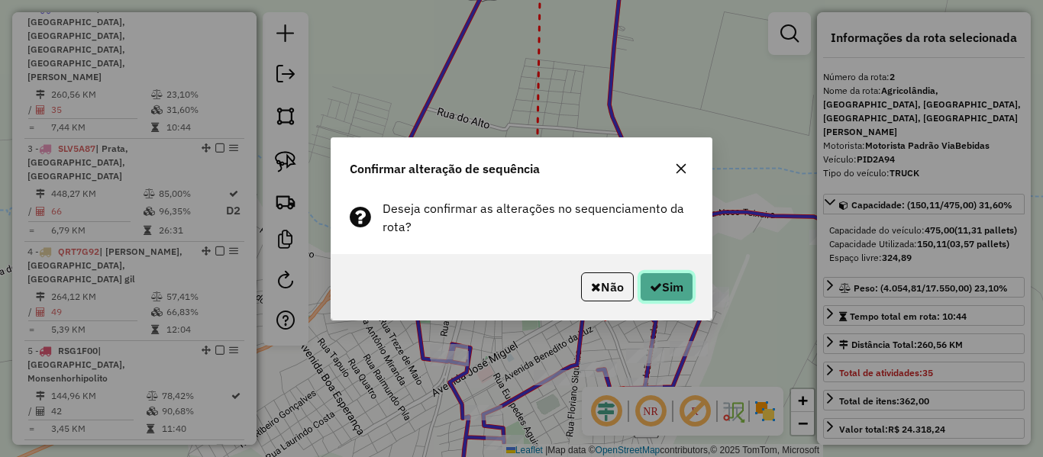
click at [658, 283] on icon "button" at bounding box center [656, 287] width 12 height 12
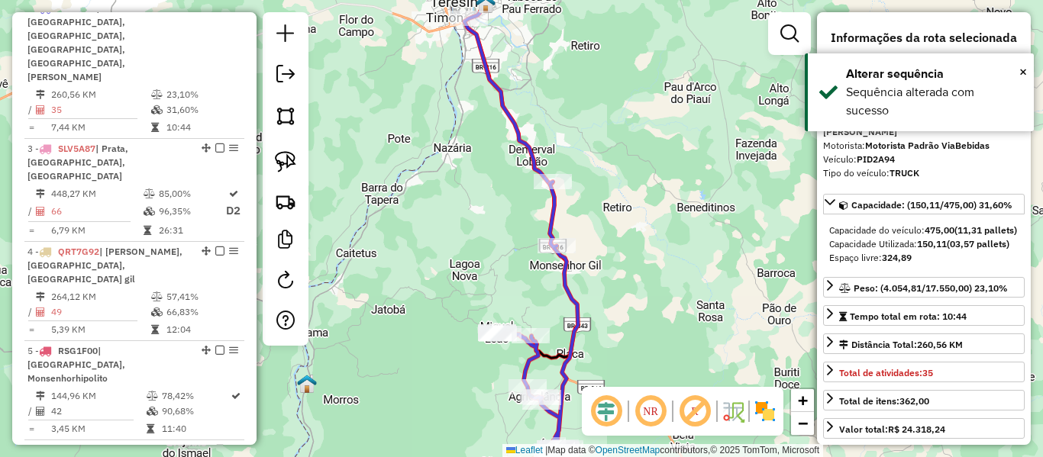
click at [549, 199] on icon at bounding box center [537, 318] width 81 height 273
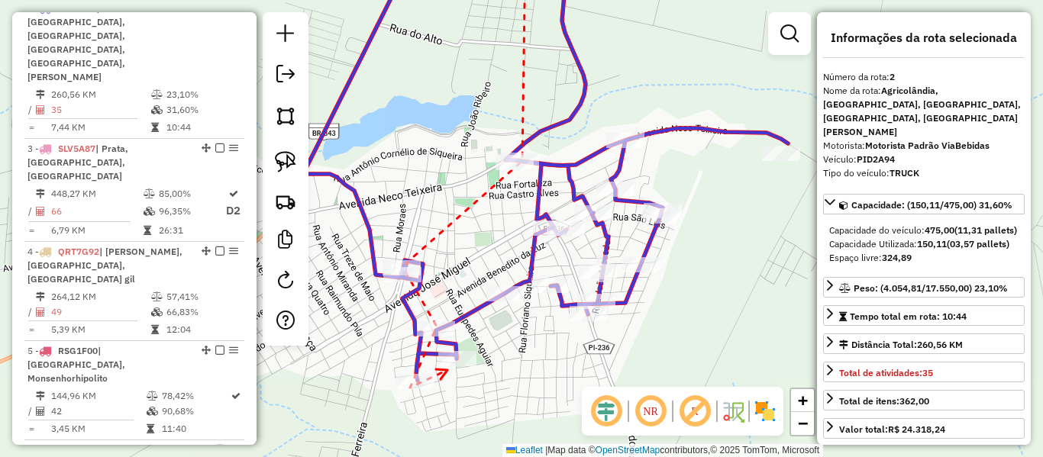
click at [453, 367] on div at bounding box center [457, 358] width 38 height 15
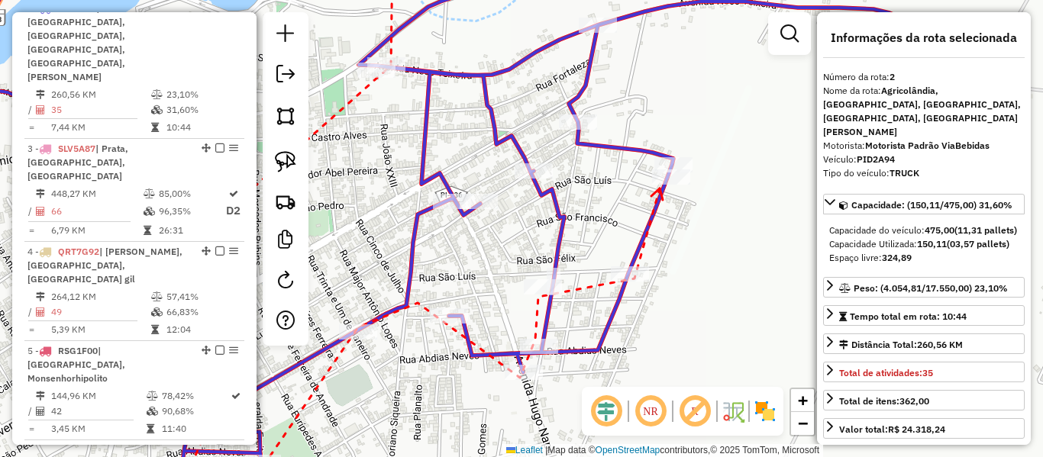
click at [660, 189] on icon at bounding box center [656, 194] width 11 height 11
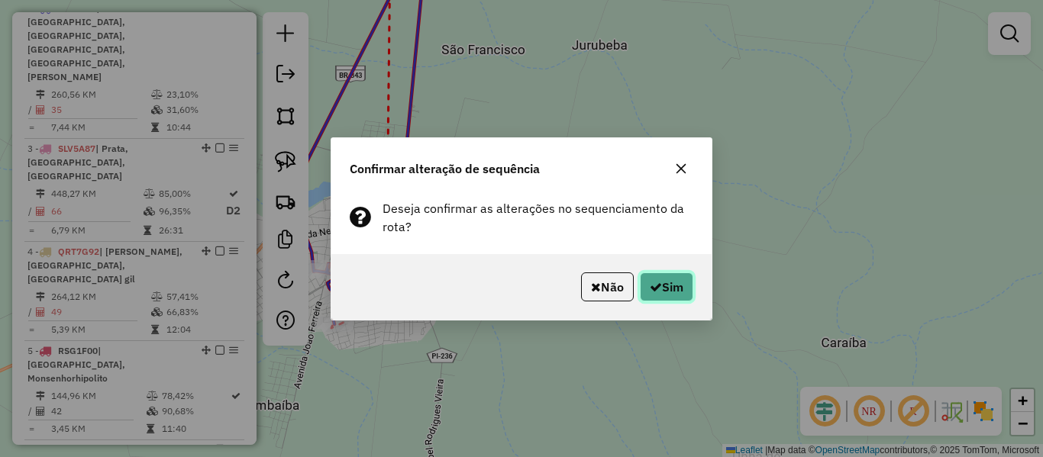
click at [659, 293] on button "Sim" at bounding box center [666, 287] width 53 height 29
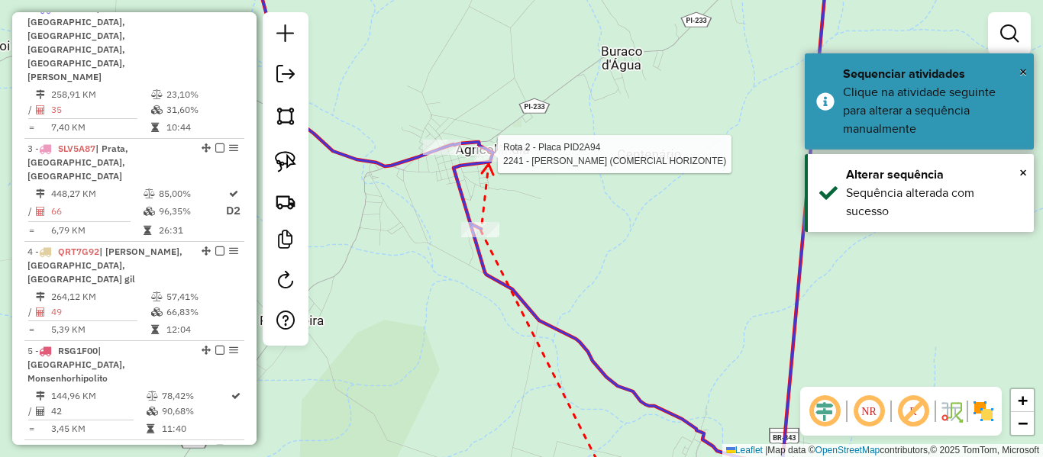
click at [489, 162] on div at bounding box center [493, 154] width 38 height 15
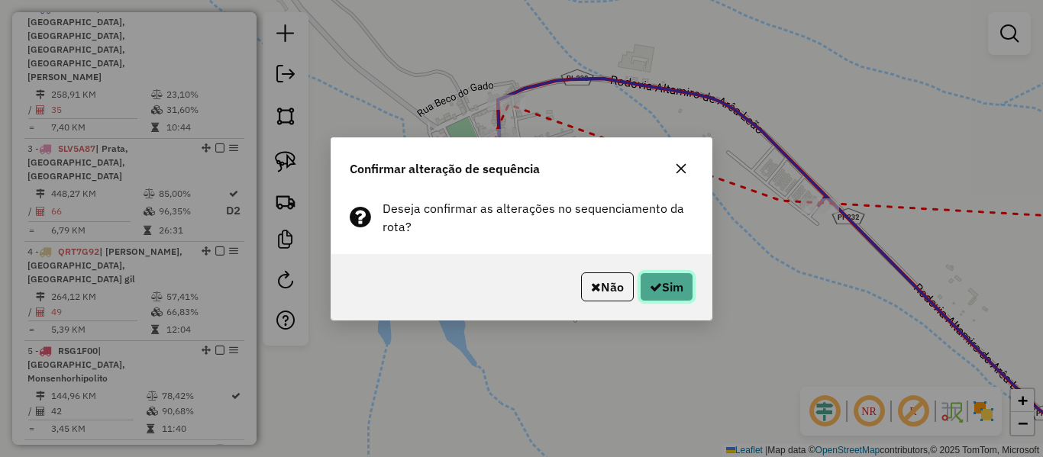
click at [672, 293] on button "Sim" at bounding box center [666, 287] width 53 height 29
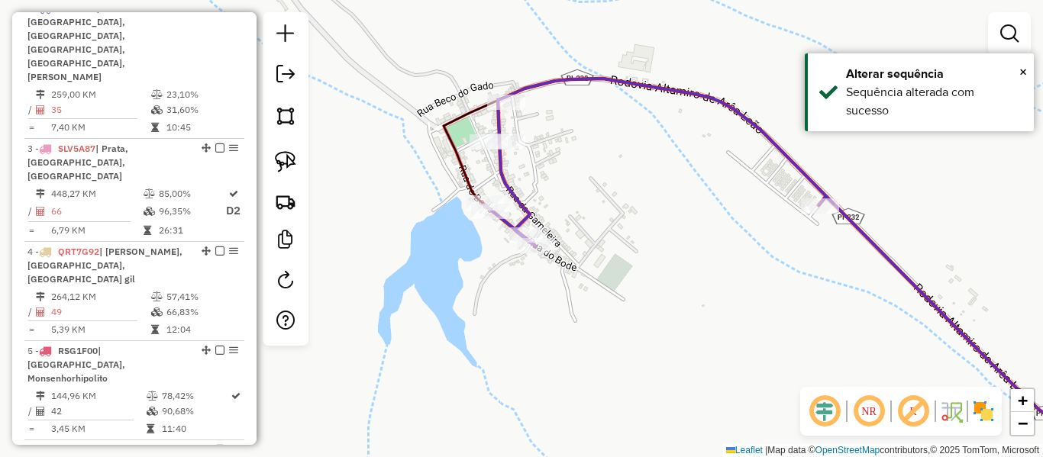
click at [500, 173] on icon at bounding box center [815, 259] width 663 height 360
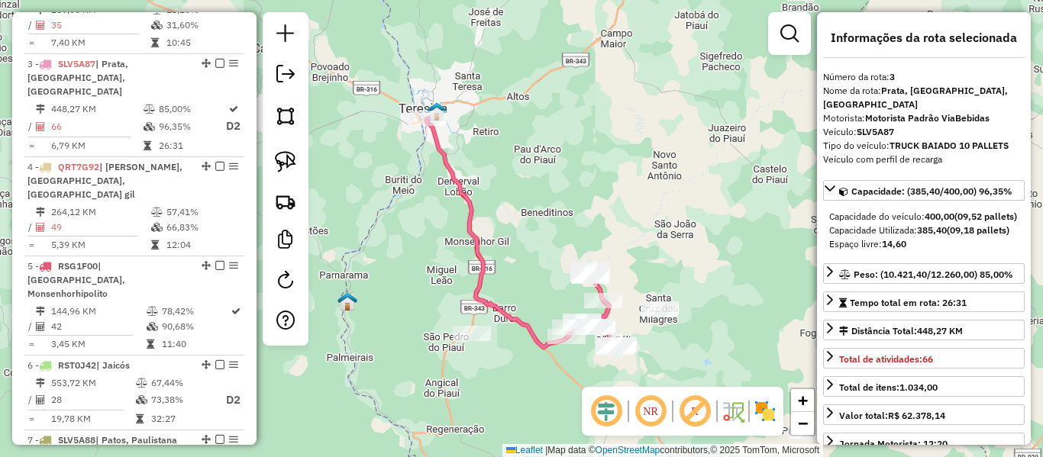
scroll to position [762, 0]
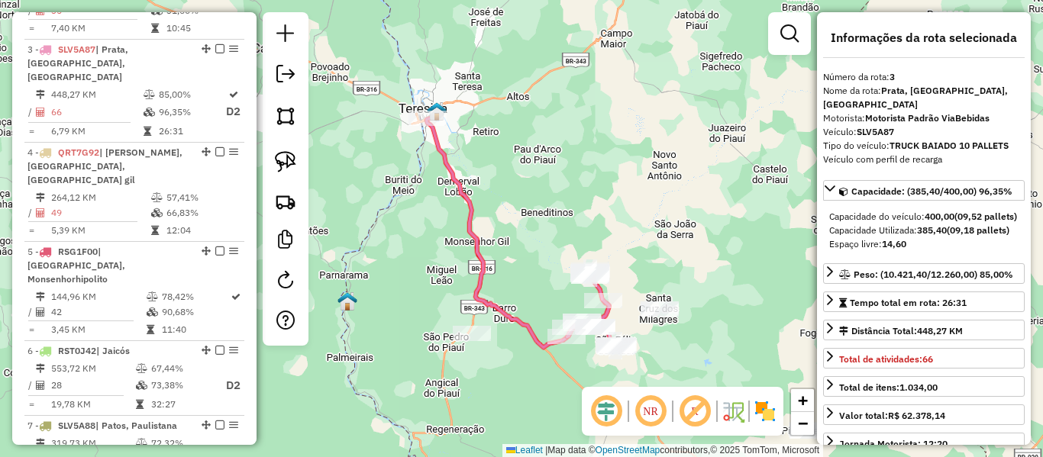
drag, startPoint x: 537, startPoint y: 253, endPoint x: 470, endPoint y: 158, distance: 116.1
click at [467, 128] on div "Janela de atendimento Grade de atendimento Capacidade Transportadoras Veículos …" at bounding box center [521, 228] width 1043 height 457
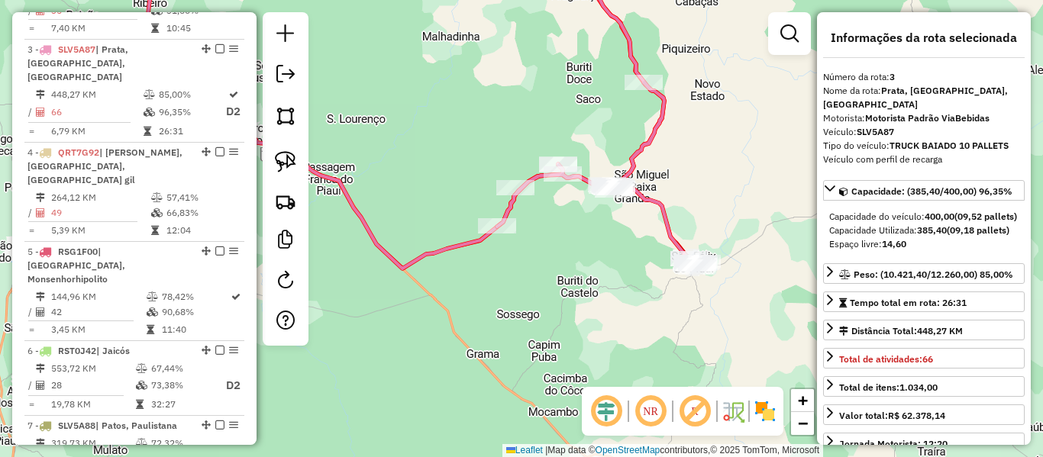
click at [510, 208] on icon at bounding box center [599, 114] width 205 height 305
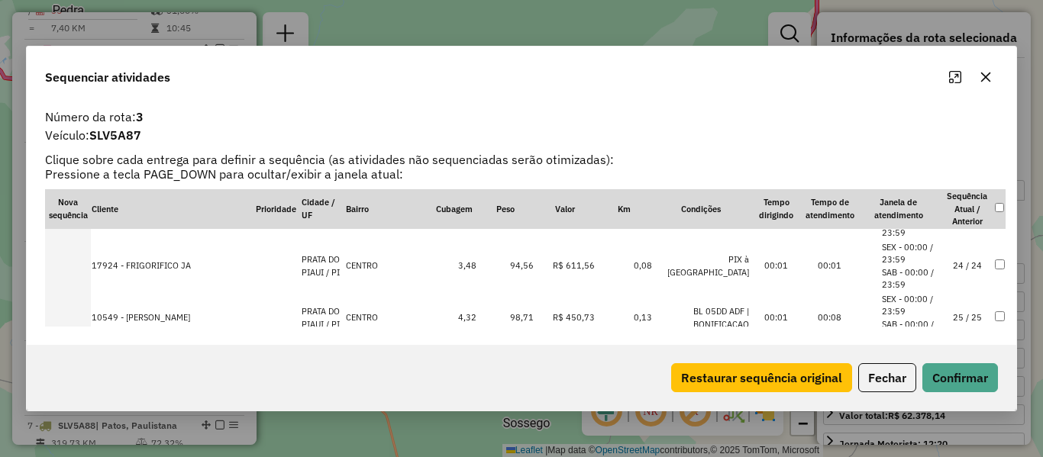
scroll to position [1527, 0]
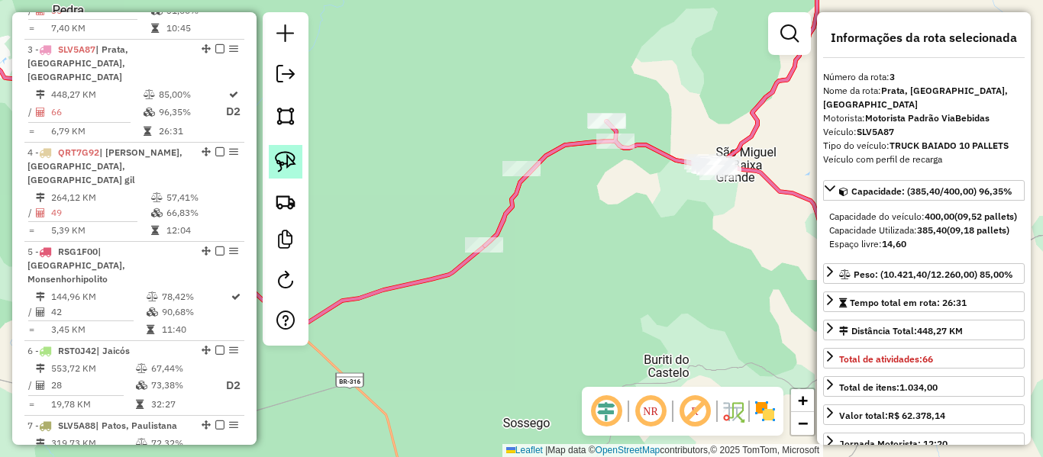
click at [288, 154] on img at bounding box center [285, 161] width 21 height 21
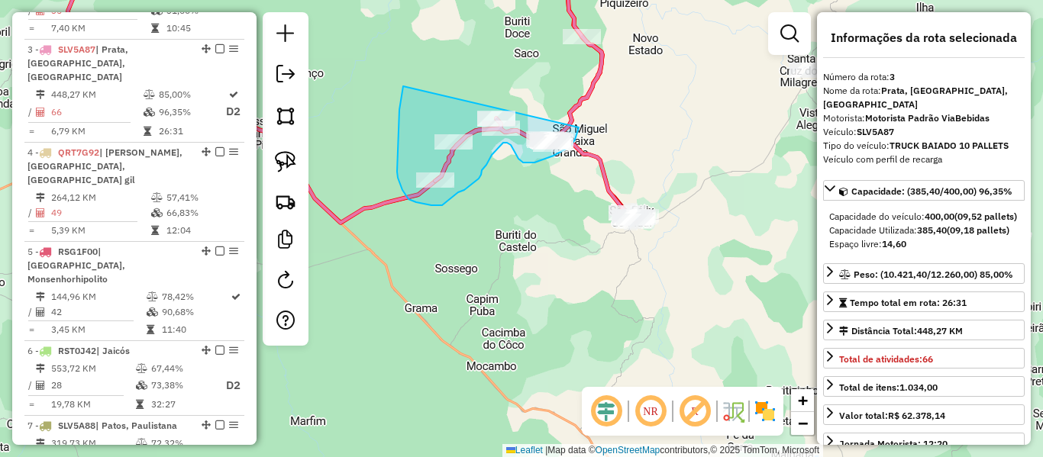
drag, startPoint x: 403, startPoint y: 86, endPoint x: 582, endPoint y: 123, distance: 182.4
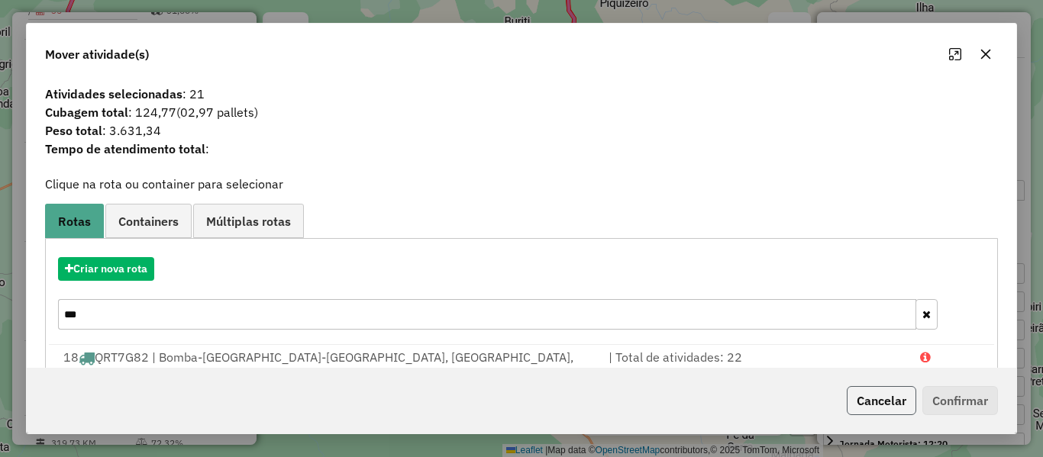
click at [880, 404] on button "Cancelar" at bounding box center [882, 400] width 70 height 29
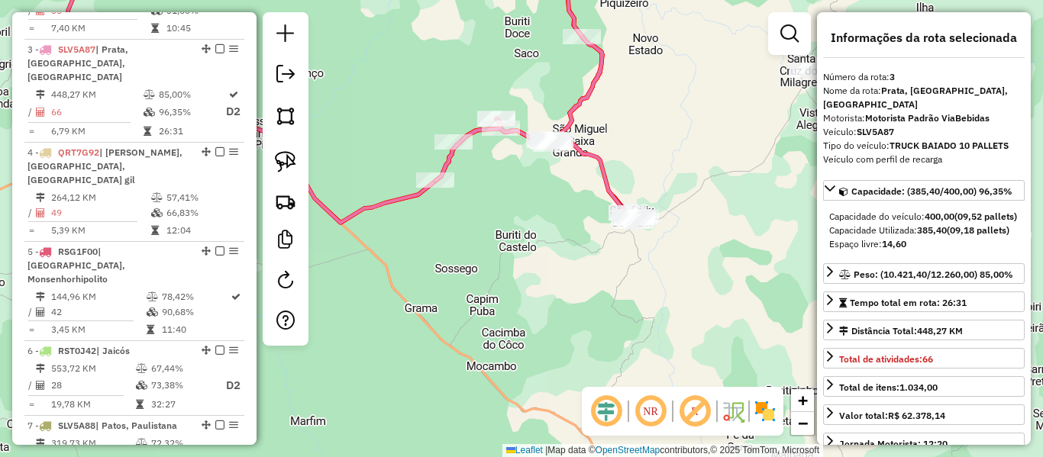
click at [606, 178] on icon at bounding box center [537, 87] width 205 height 267
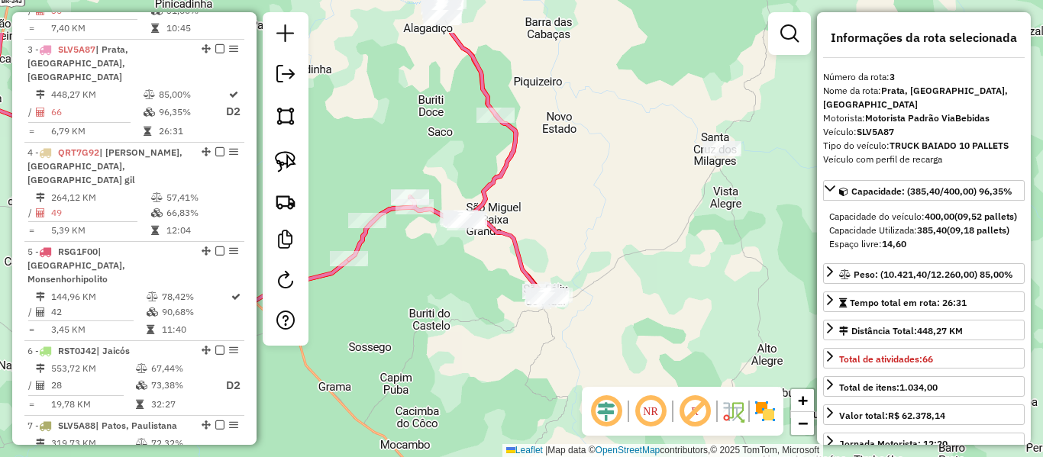
drag, startPoint x: 626, startPoint y: 135, endPoint x: 538, endPoint y: 215, distance: 117.9
click at [538, 215] on div "Janela de atendimento Grade de atendimento Capacidade Transportadoras Veículos …" at bounding box center [521, 228] width 1043 height 457
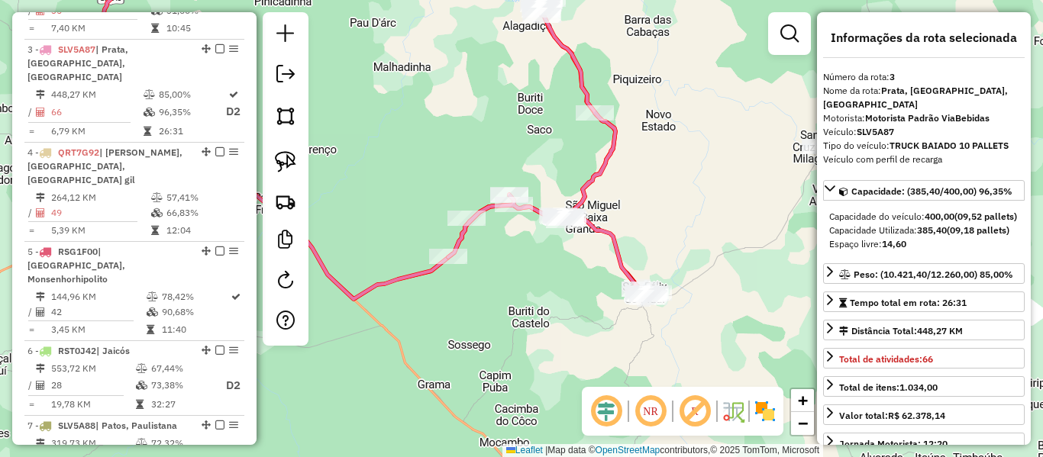
drag, startPoint x: 489, startPoint y: 163, endPoint x: 619, endPoint y: 166, distance: 130.6
click at [626, 154] on div "Janela de atendimento Grade de atendimento Capacidade Transportadoras Veículos …" at bounding box center [521, 228] width 1043 height 457
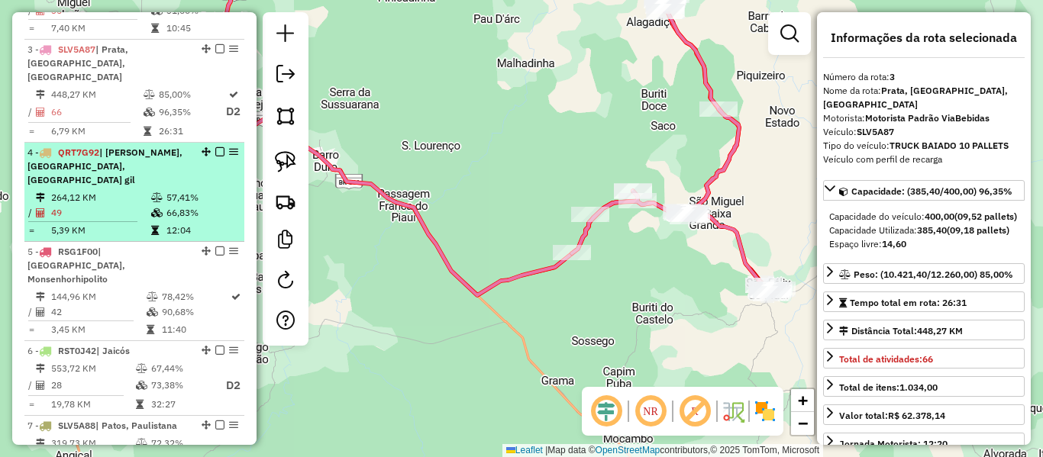
click at [136, 205] on td "49" at bounding box center [100, 212] width 100 height 15
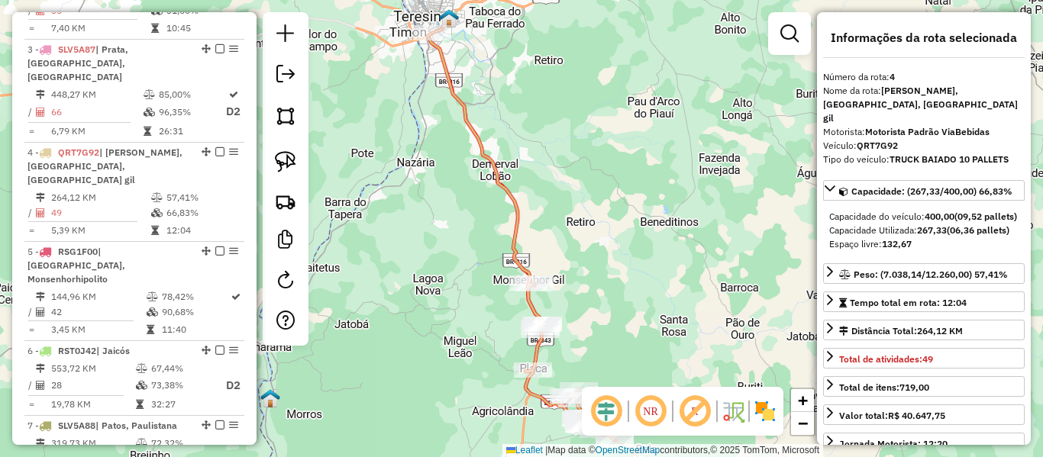
click at [509, 64] on div "Janela de atendimento Grade de atendimento Capacidade Transportadoras Veículos …" at bounding box center [521, 228] width 1043 height 457
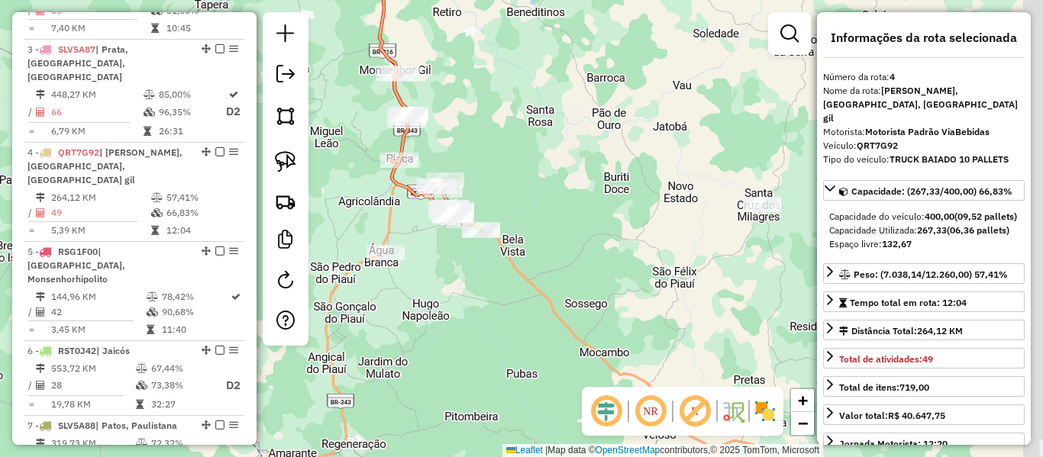
drag, startPoint x: 561, startPoint y: 128, endPoint x: 472, endPoint y: 77, distance: 102.3
click at [490, 80] on div "Janela de atendimento Grade de atendimento Capacidade Transportadoras Veículos …" at bounding box center [521, 228] width 1043 height 457
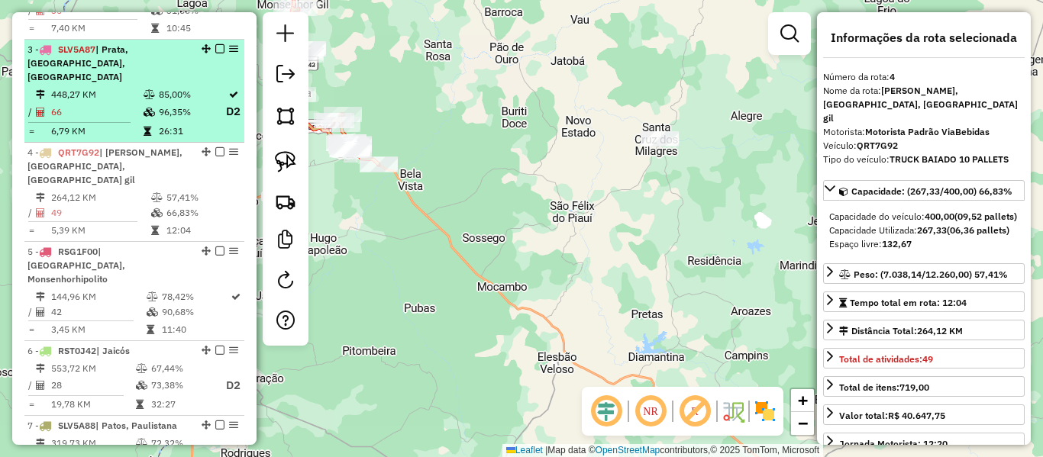
click at [131, 102] on td "66" at bounding box center [96, 111] width 92 height 19
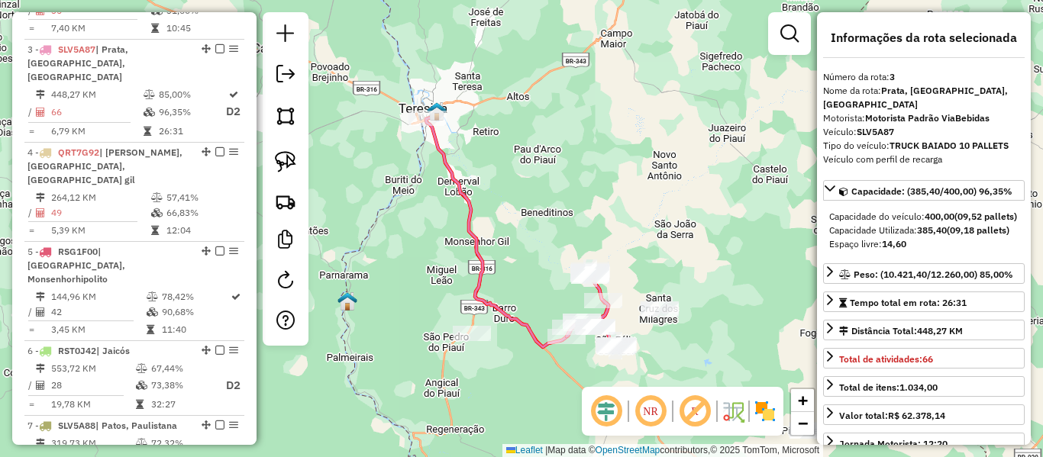
drag, startPoint x: 512, startPoint y: 276, endPoint x: 463, endPoint y: 213, distance: 80.0
click at [464, 213] on div "Janela de atendimento Grade de atendimento Capacidade Transportadoras Veículos …" at bounding box center [521, 228] width 1043 height 457
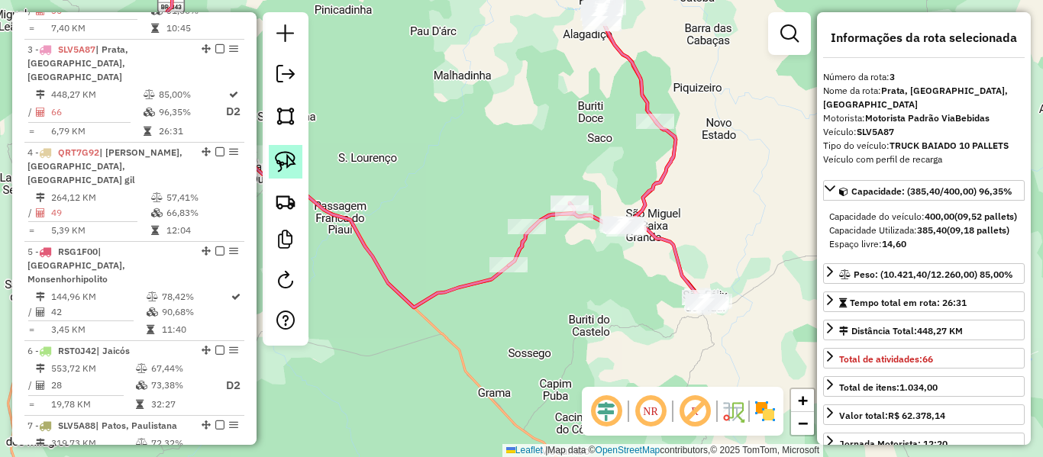
click at [288, 157] on img at bounding box center [285, 161] width 21 height 21
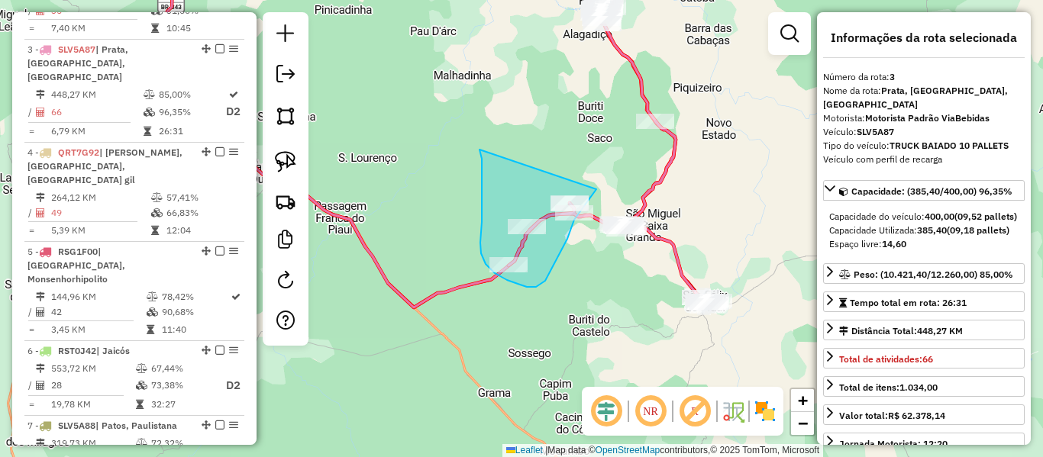
drag, startPoint x: 482, startPoint y: 159, endPoint x: 598, endPoint y: 186, distance: 119.1
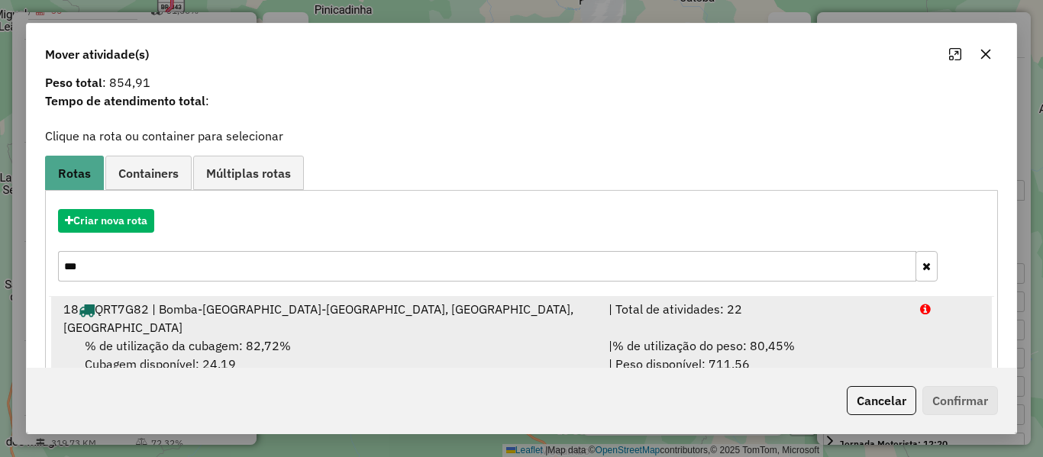
scroll to position [66, 0]
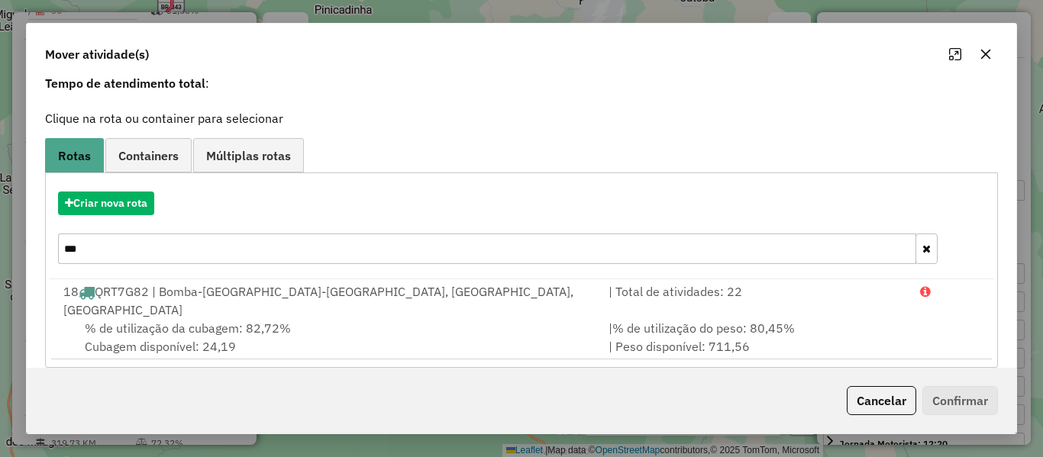
click at [150, 257] on input "***" at bounding box center [487, 249] width 858 height 31
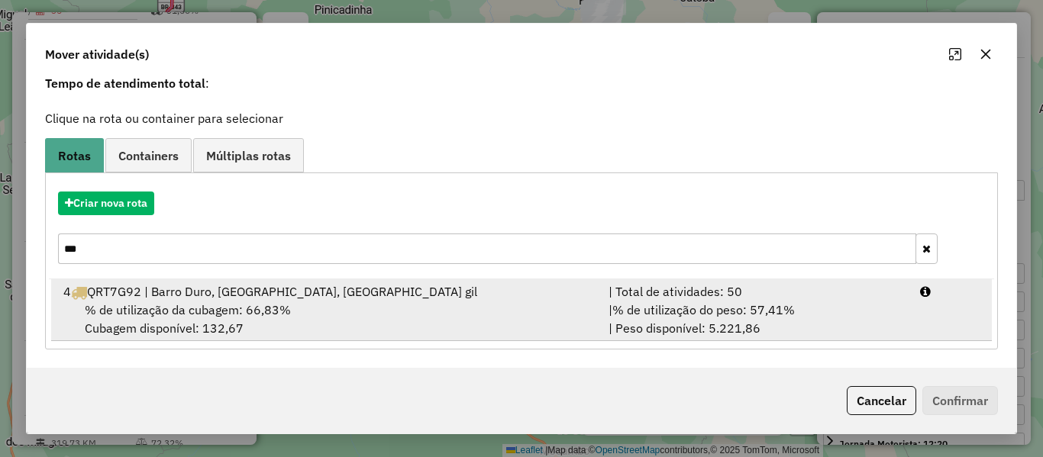
type input "***"
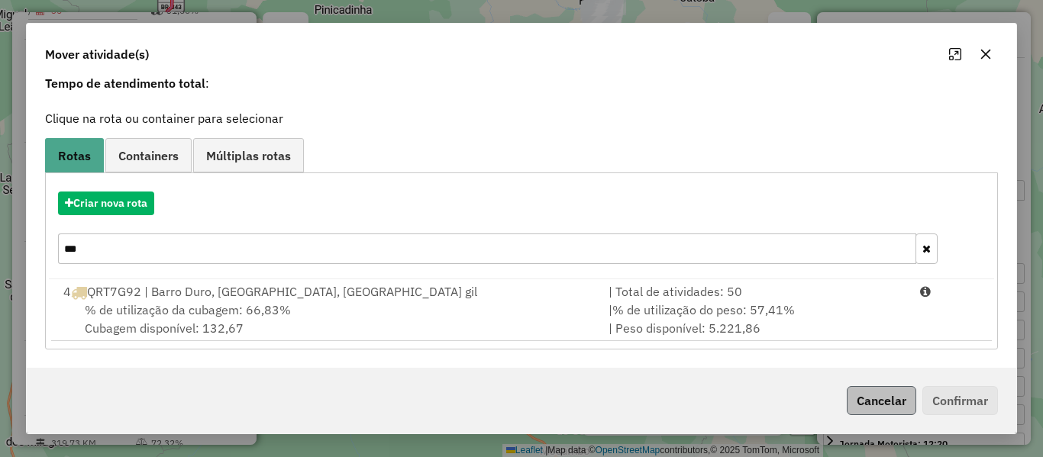
drag, startPoint x: 217, startPoint y: 299, endPoint x: 902, endPoint y: 396, distance: 691.8
click at [218, 299] on div "4 QRT7G92 | Barro Duro, [GEOGRAPHIC_DATA], [GEOGRAPHIC_DATA] gil" at bounding box center [326, 292] width 545 height 18
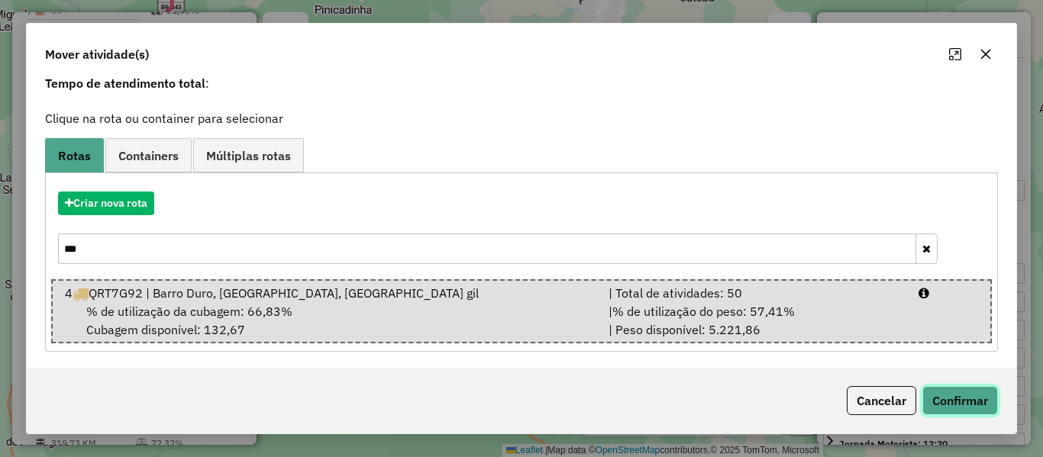
click at [945, 402] on button "Confirmar" at bounding box center [961, 400] width 76 height 29
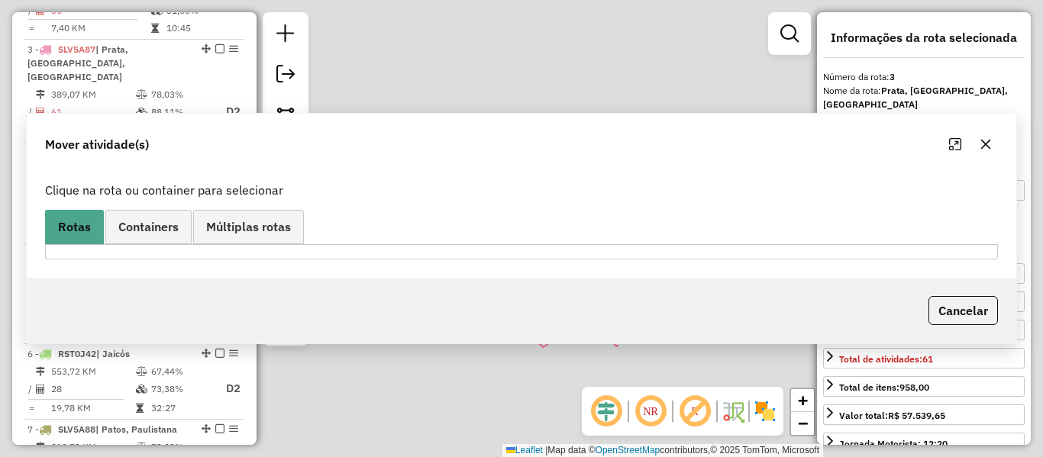
scroll to position [0, 0]
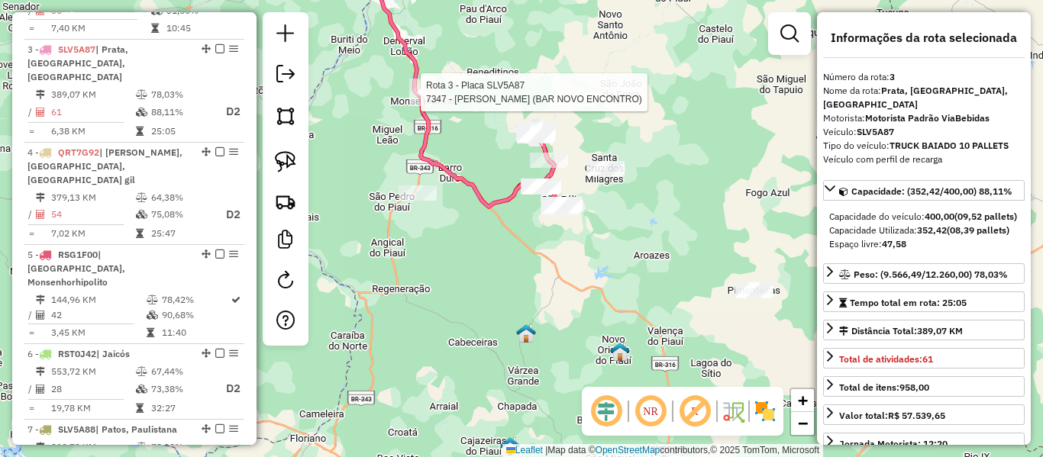
click at [490, 199] on icon at bounding box center [463, 88] width 183 height 237
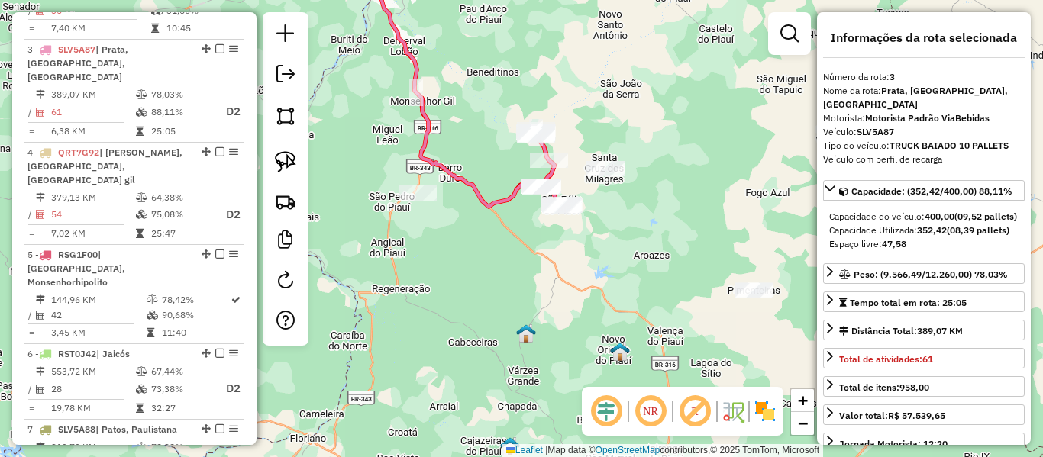
click at [500, 199] on icon at bounding box center [463, 88] width 183 height 237
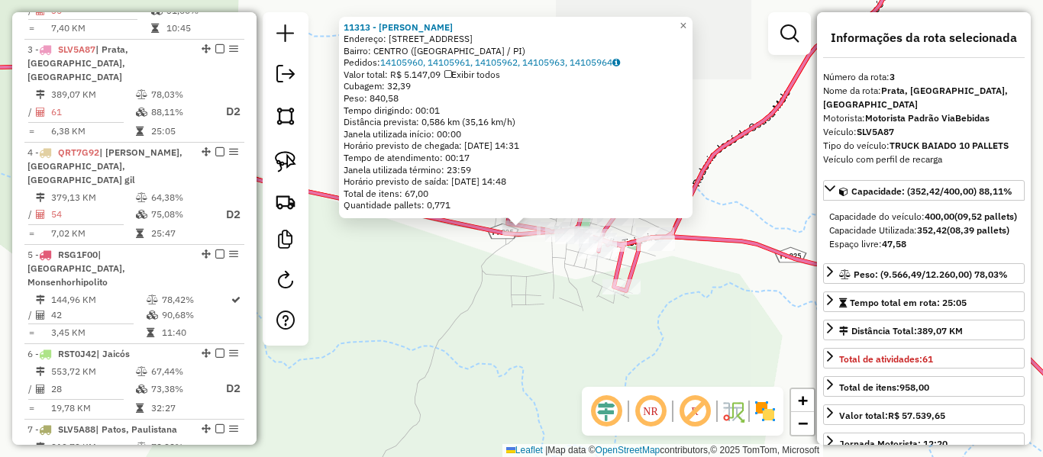
click at [512, 270] on div "11313 - [PERSON_NAME] Endereço: [STREET_ADDRESS] Bairro: CENTRO ([GEOGRAPHIC_DA…" at bounding box center [521, 228] width 1043 height 457
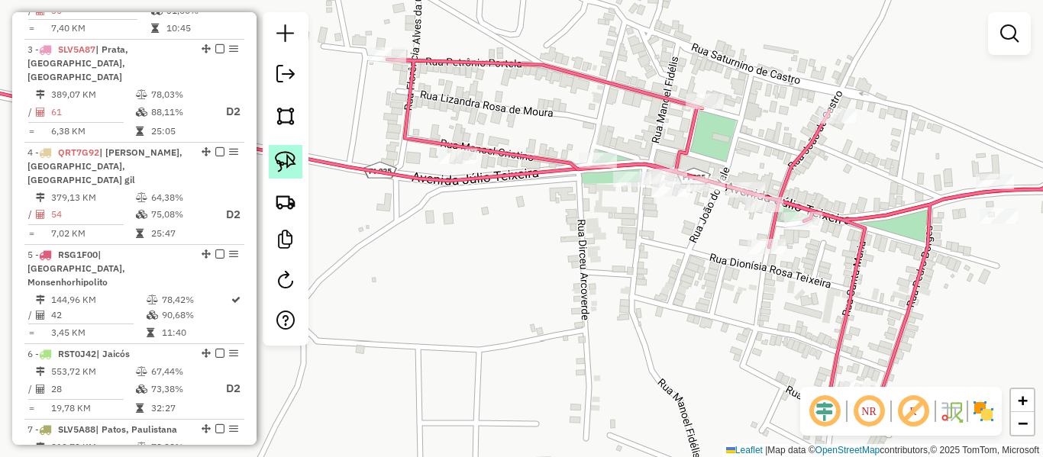
click at [289, 164] on img at bounding box center [285, 161] width 21 height 21
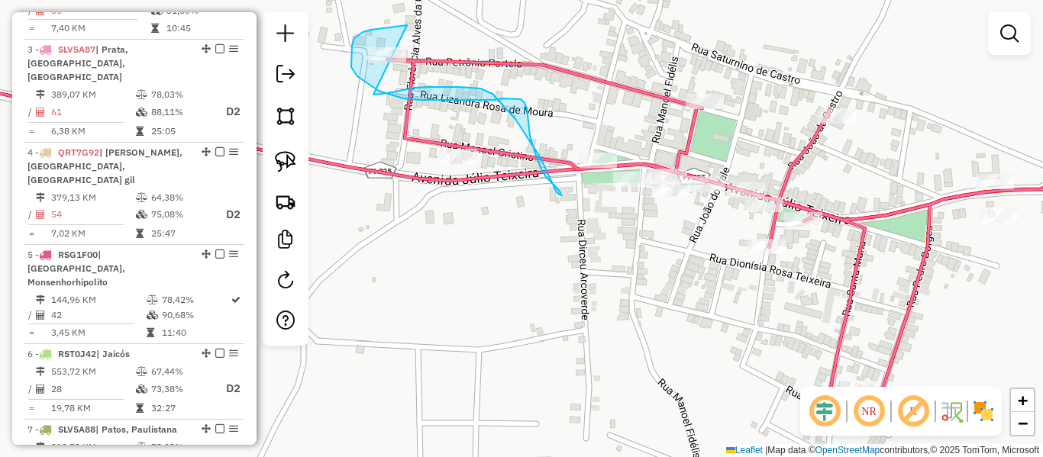
drag, startPoint x: 351, startPoint y: 58, endPoint x: 344, endPoint y: 46, distance: 14.0
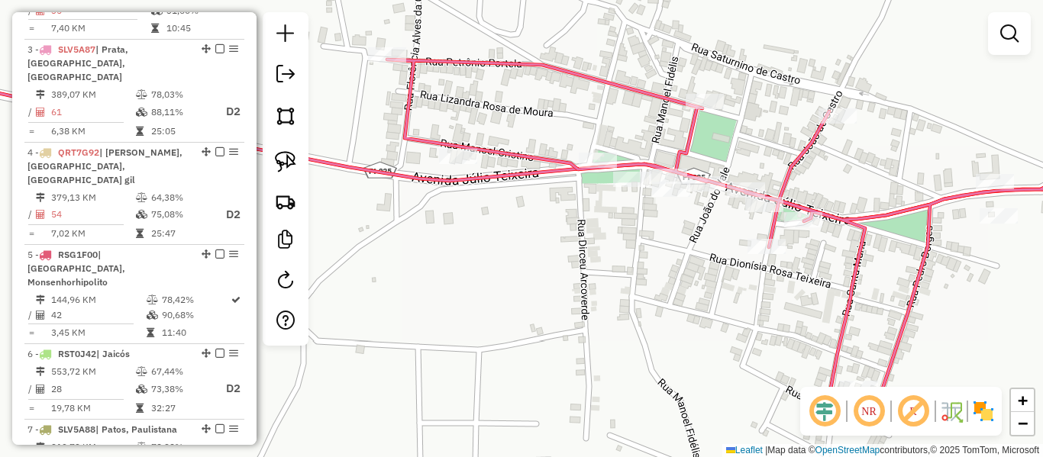
click at [425, 224] on div "Janela de atendimento Grade de atendimento Capacidade Transportadoras Veículos …" at bounding box center [521, 228] width 1043 height 457
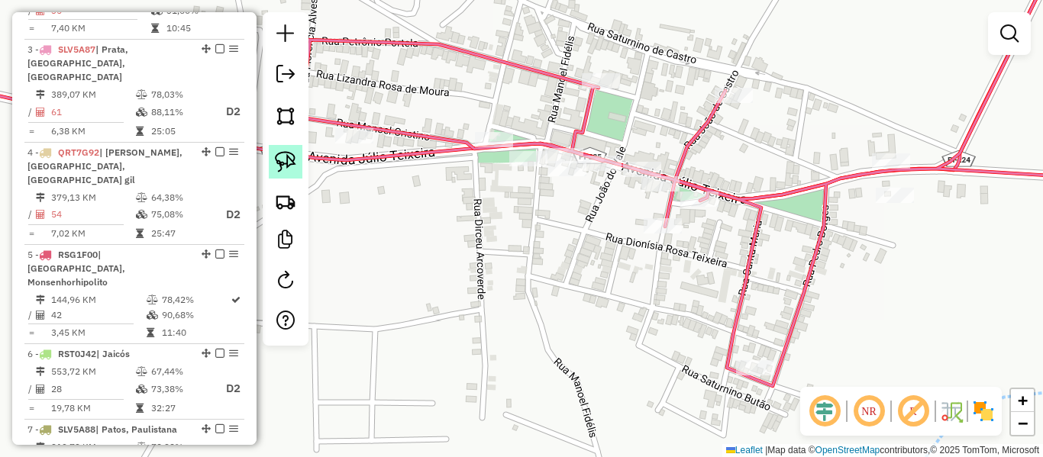
click at [287, 146] on link at bounding box center [286, 162] width 34 height 34
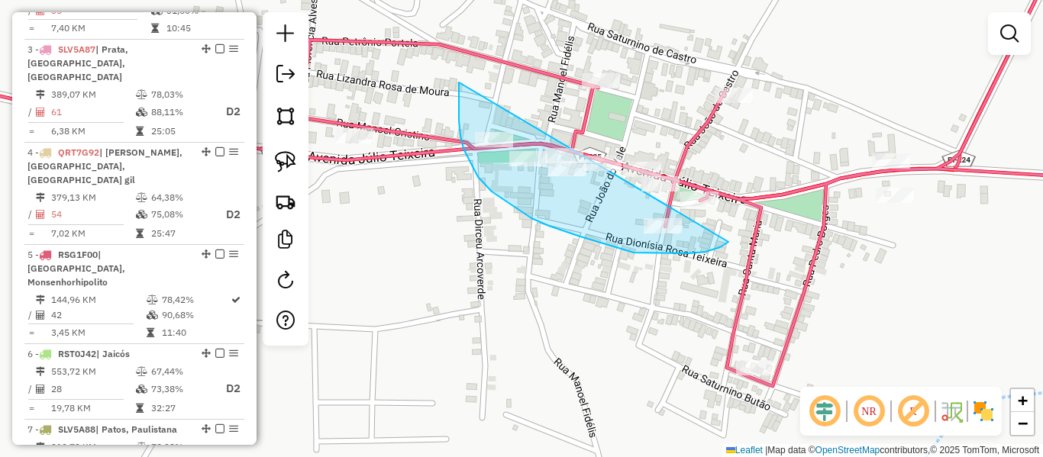
drag, startPoint x: 459, startPoint y: 104, endPoint x: 735, endPoint y: 194, distance: 290.8
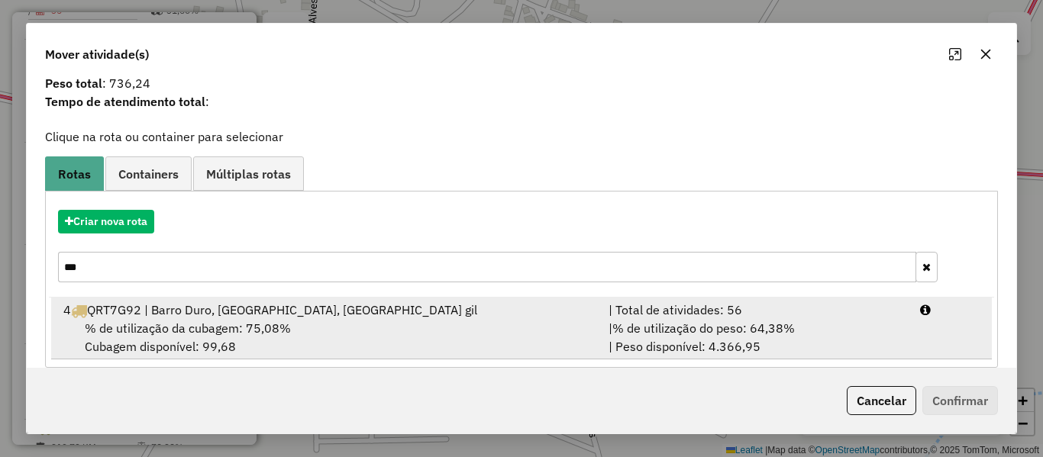
scroll to position [66, 0]
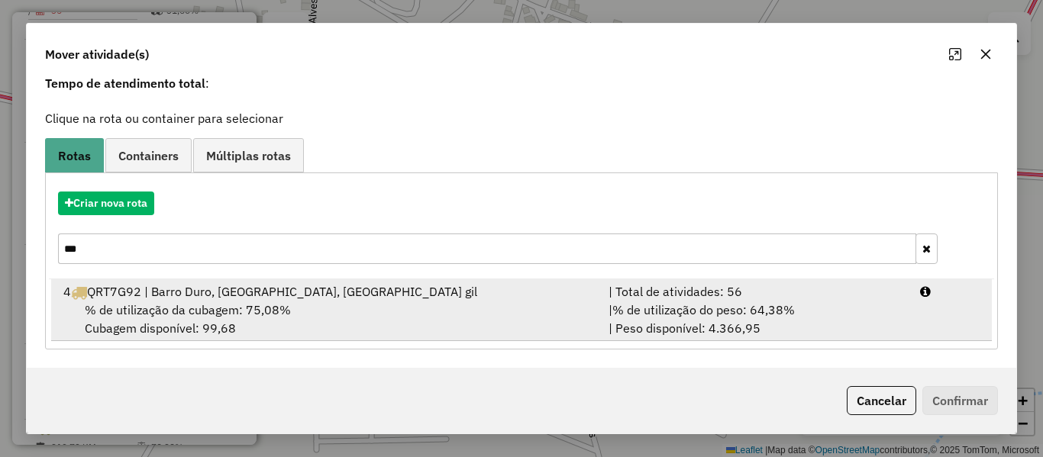
click at [296, 307] on div "% de utilização da cubagem: 75,08% Cubagem disponível: 99,68" at bounding box center [326, 319] width 545 height 37
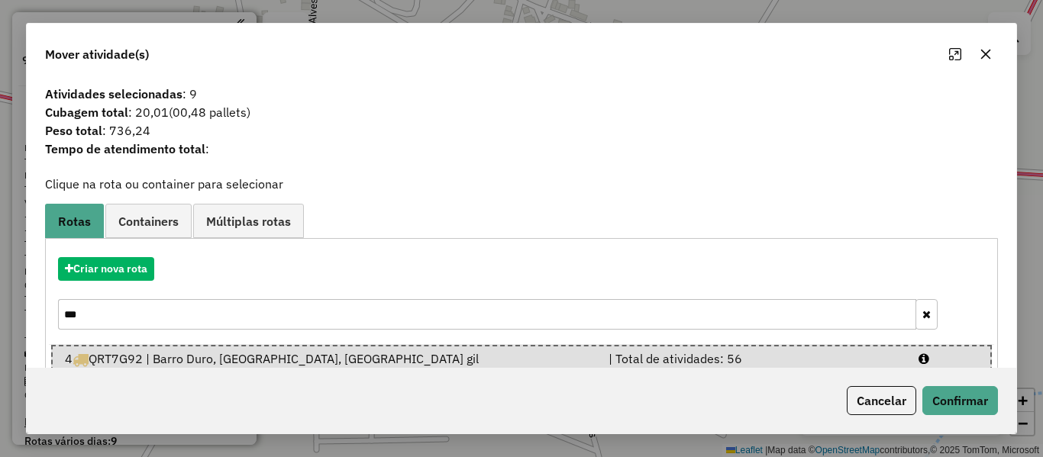
click at [897, 403] on button "Cancelar" at bounding box center [882, 400] width 70 height 29
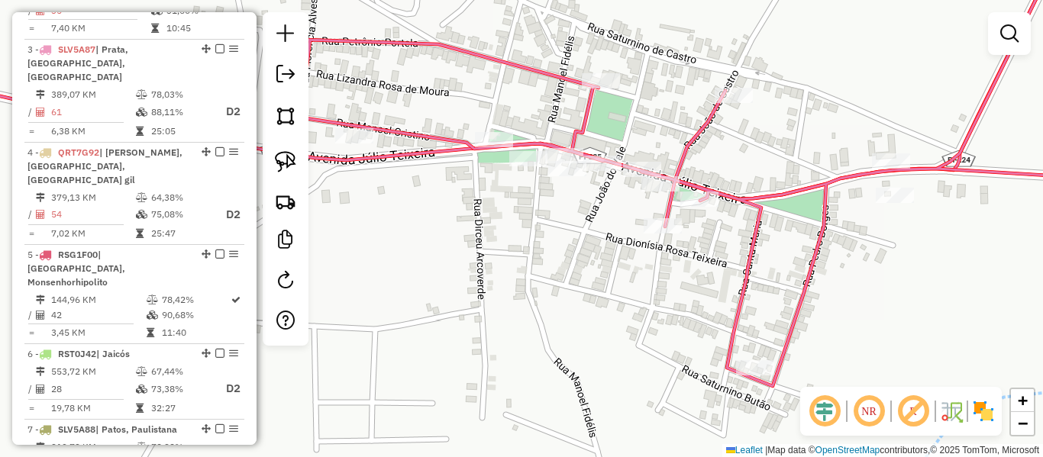
click at [745, 273] on icon at bounding box center [715, 170] width 864 height 432
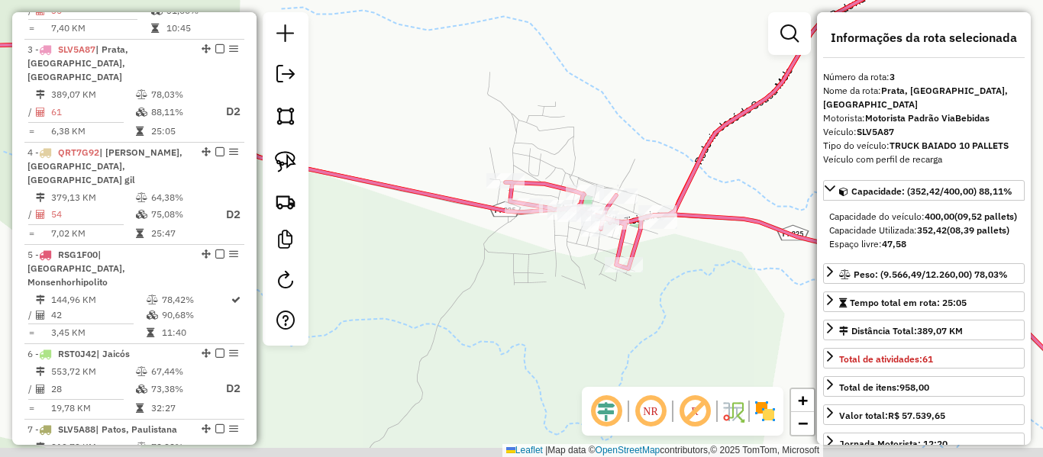
drag, startPoint x: 570, startPoint y: 258, endPoint x: 578, endPoint y: 247, distance: 14.2
click at [563, 256] on div "Janela de atendimento Grade de atendimento Capacidade Transportadoras Veículos …" at bounding box center [521, 228] width 1043 height 457
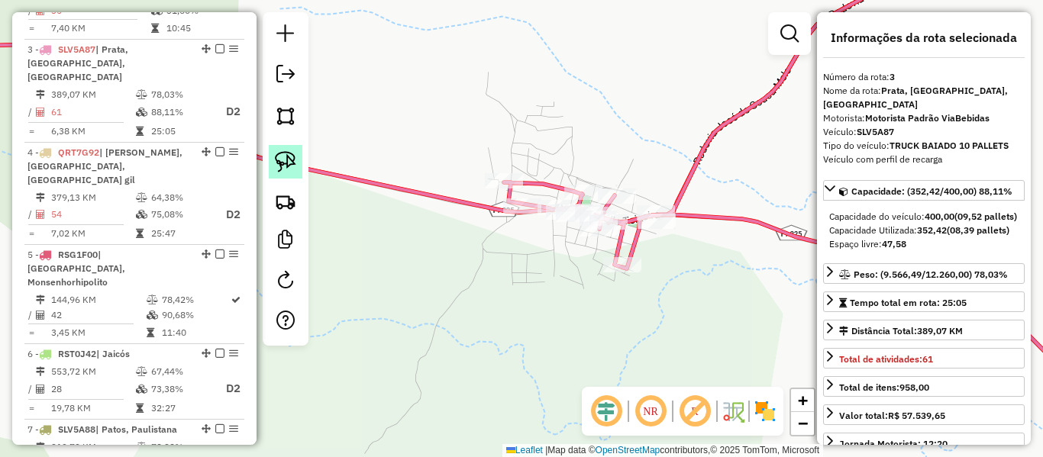
click at [289, 157] on img at bounding box center [285, 161] width 21 height 21
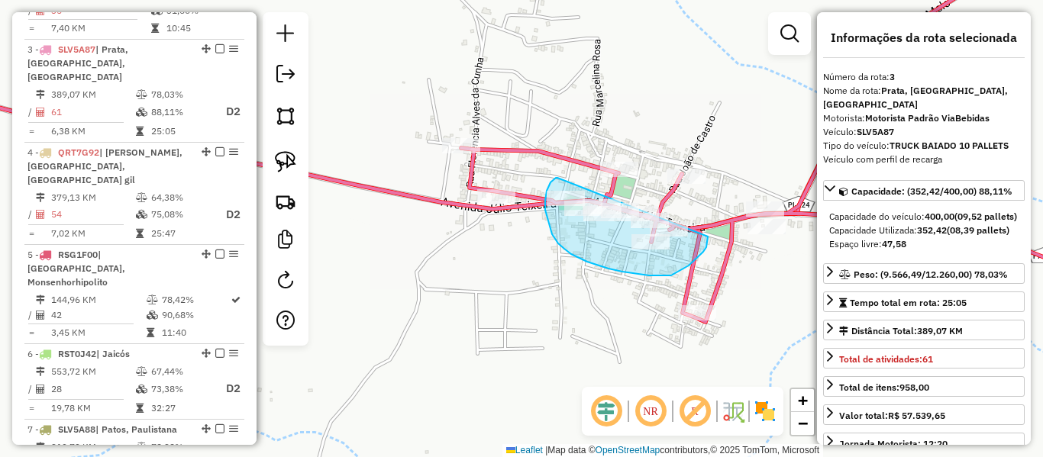
drag, startPoint x: 554, startPoint y: 179, endPoint x: 706, endPoint y: 226, distance: 159.7
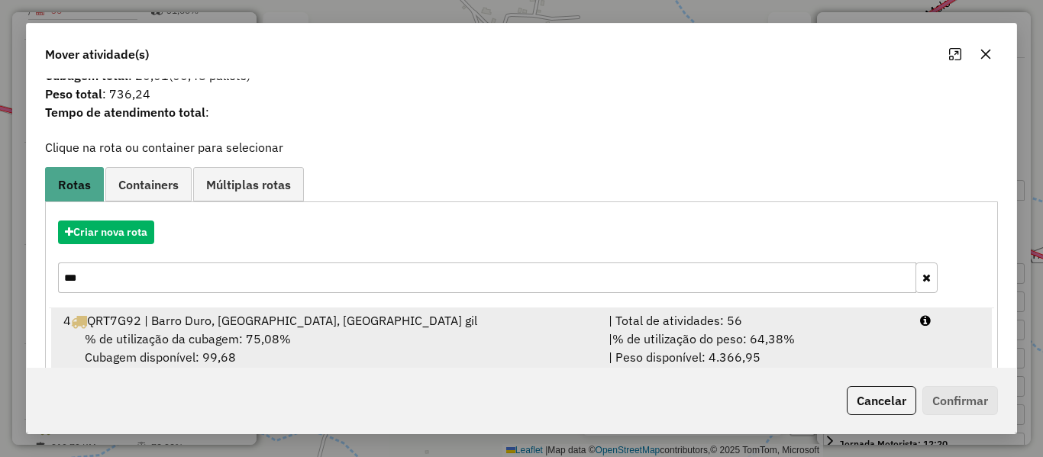
scroll to position [66, 0]
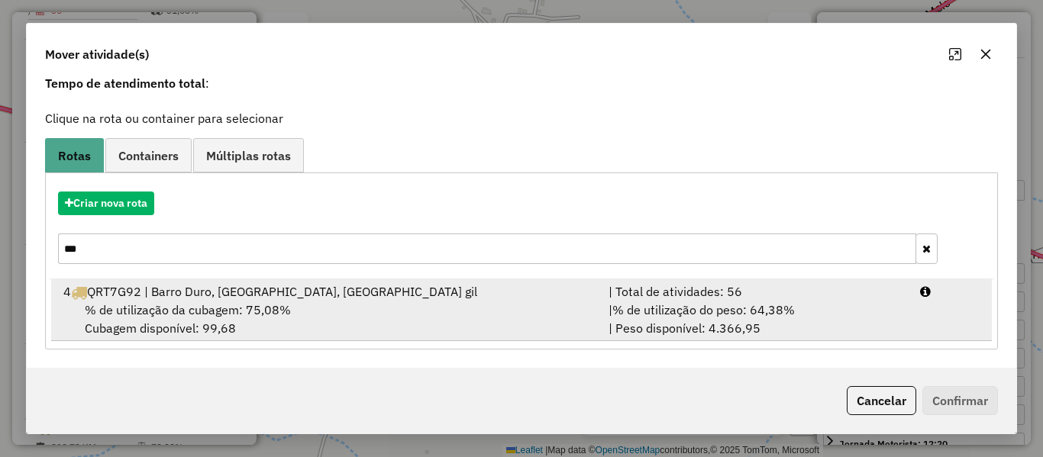
click at [534, 318] on div "% de utilização da cubagem: 75,08% Cubagem disponível: 99,68" at bounding box center [326, 319] width 545 height 37
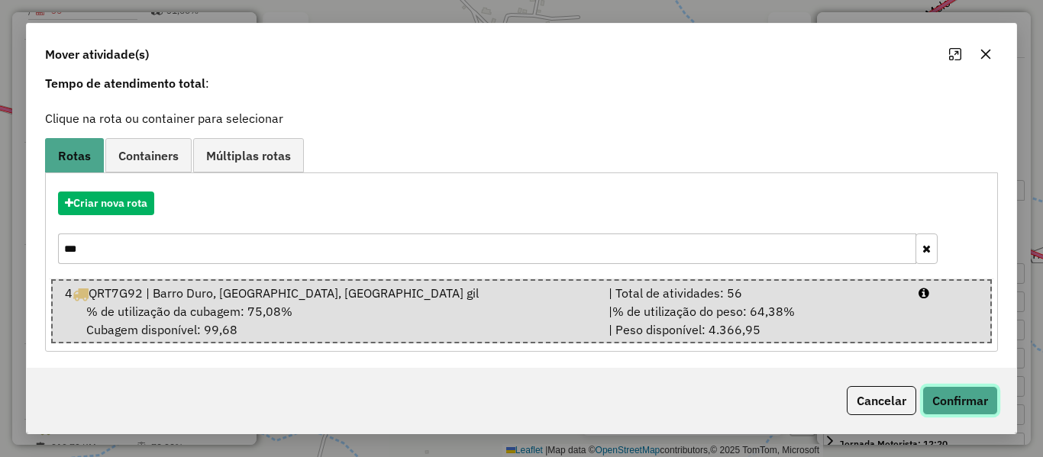
click at [956, 402] on button "Confirmar" at bounding box center [961, 400] width 76 height 29
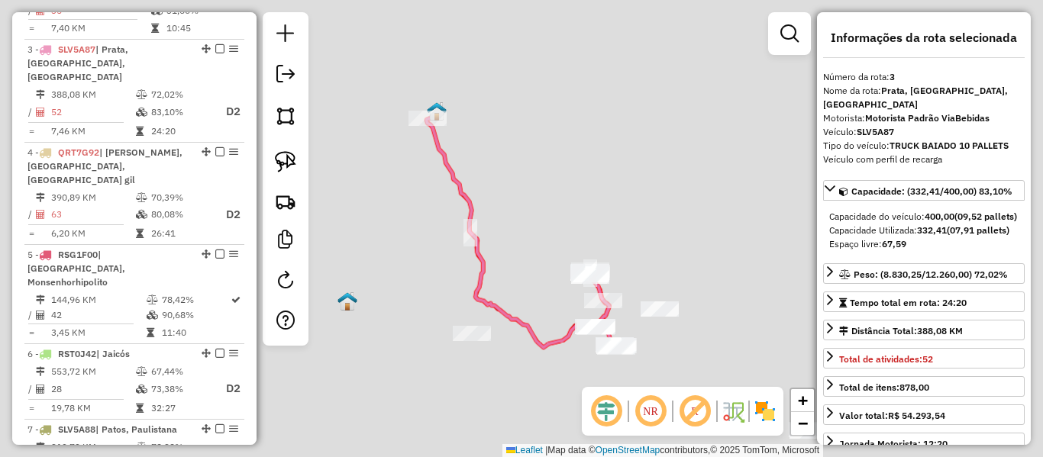
scroll to position [0, 0]
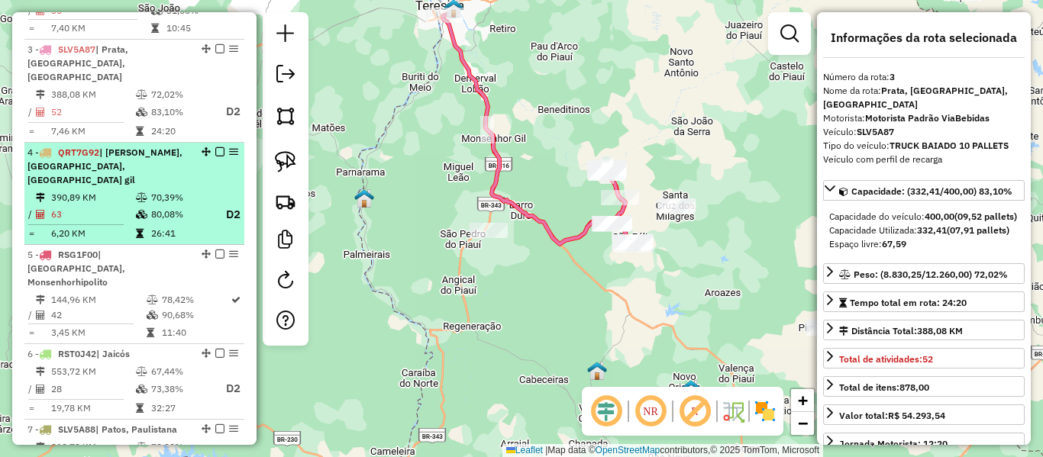
click at [166, 226] on td "26:41" at bounding box center [180, 233] width 61 height 15
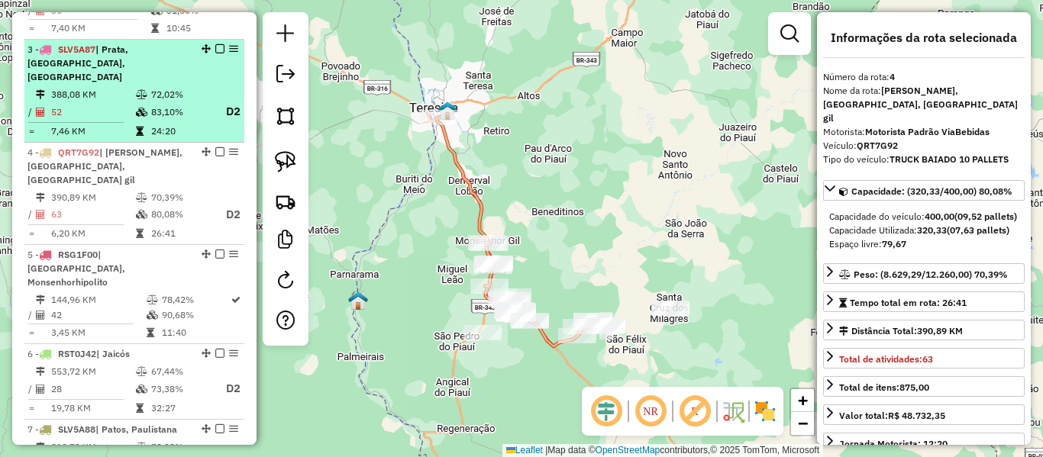
click at [150, 102] on td "83,10%" at bounding box center [180, 111] width 61 height 19
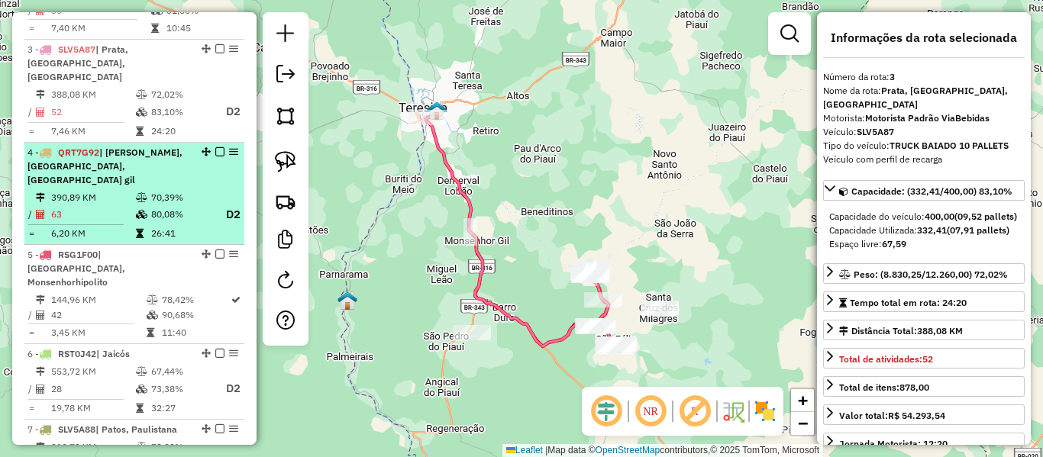
click at [144, 146] on div "4 - QRT7G92 | Barro Duro, [GEOGRAPHIC_DATA], [GEOGRAPHIC_DATA] gil" at bounding box center [108, 166] width 162 height 41
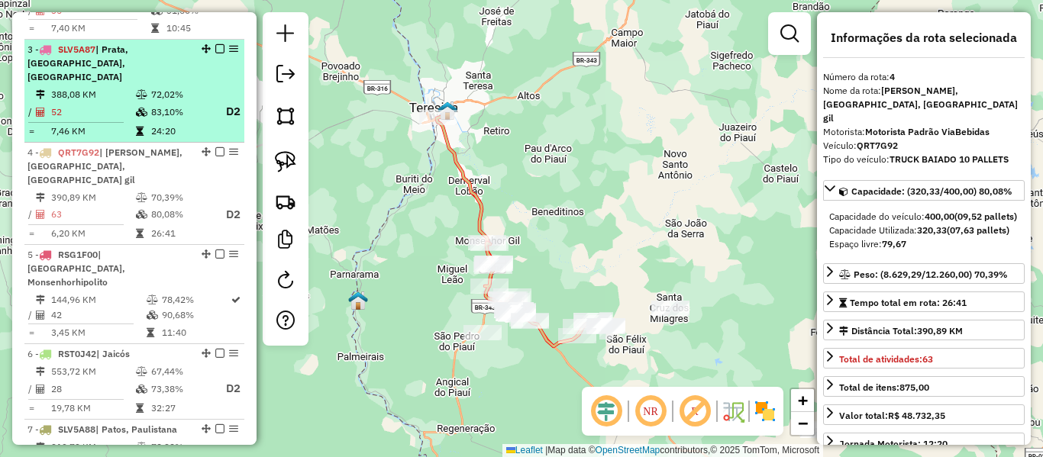
click at [147, 102] on td at bounding box center [142, 111] width 15 height 19
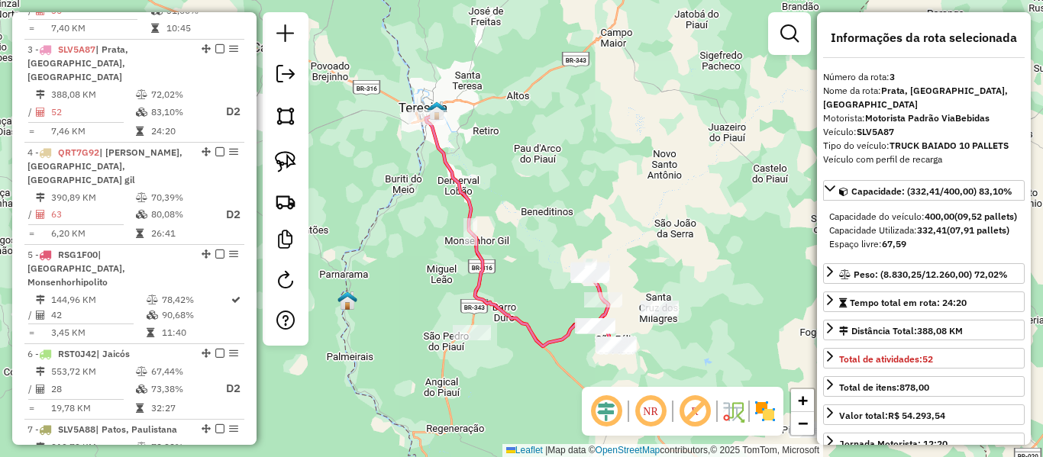
click at [571, 268] on div at bounding box center [590, 275] width 38 height 15
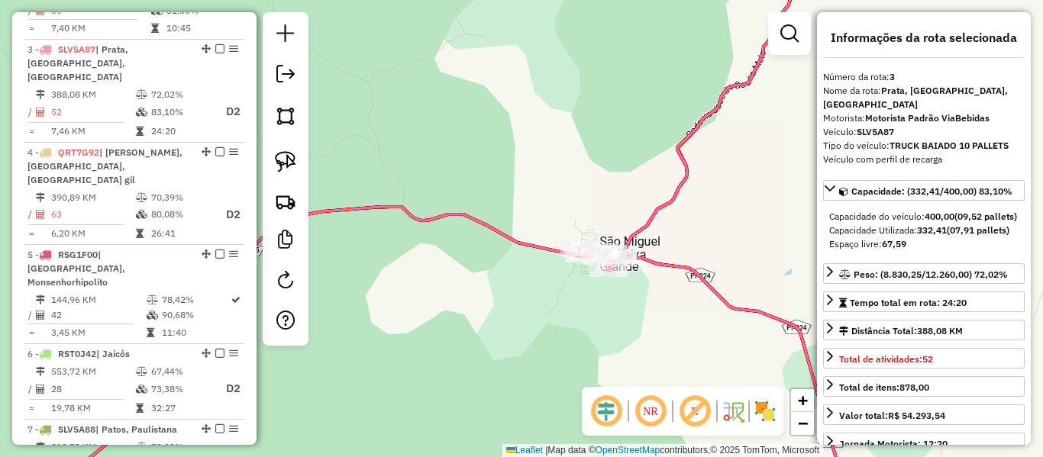
drag, startPoint x: 578, startPoint y: 314, endPoint x: 500, endPoint y: 270, distance: 89.6
click at [501, 270] on div "Janela de atendimento Grade de atendimento Capacidade Transportadoras Veículos …" at bounding box center [521, 228] width 1043 height 457
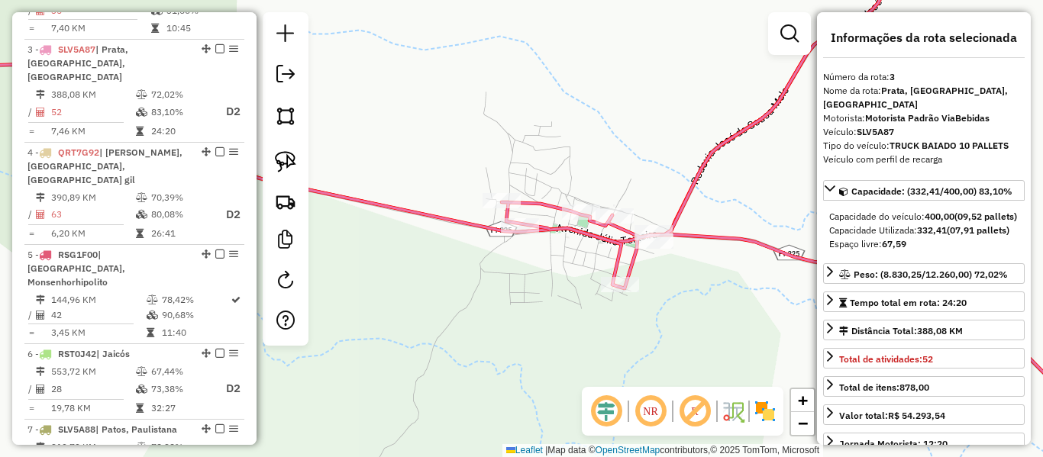
click at [454, 222] on icon at bounding box center [398, 98] width 1007 height 288
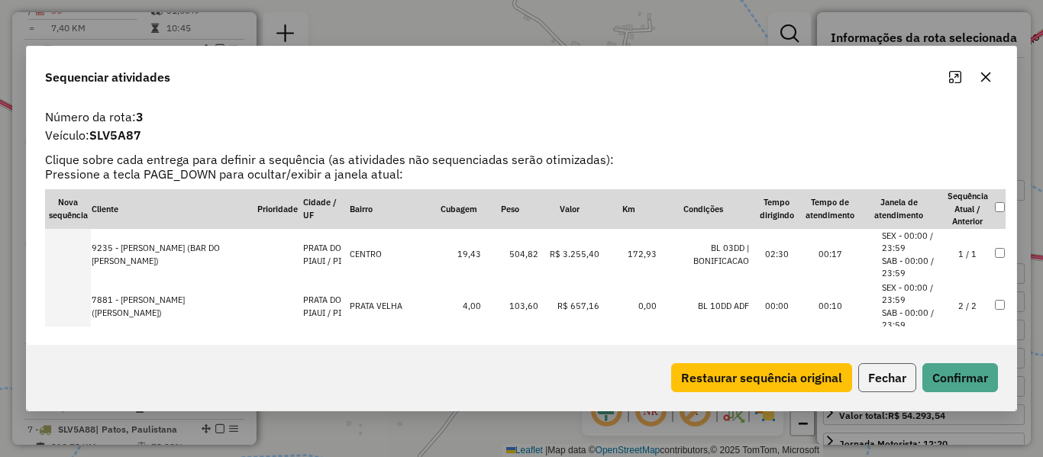
click at [894, 383] on button "Fechar" at bounding box center [887, 378] width 58 height 29
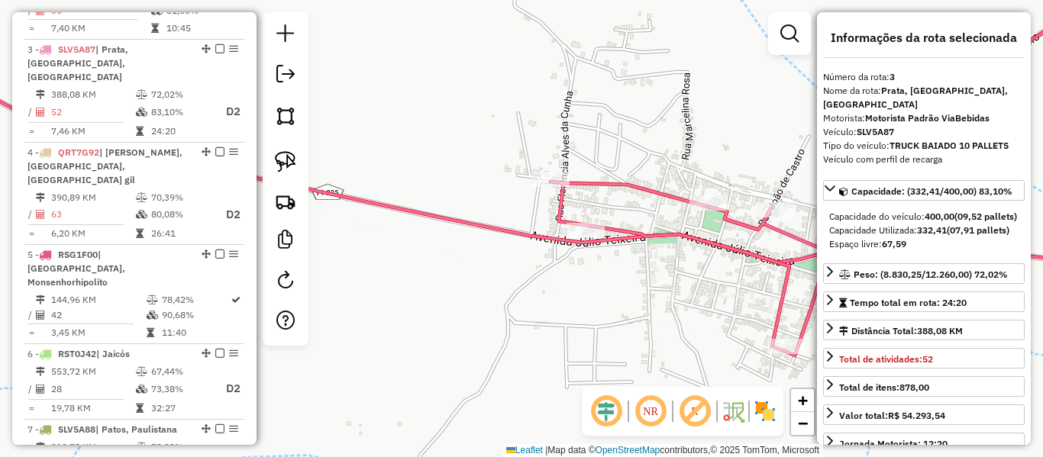
click at [537, 111] on div "Janela de atendimento Grade de atendimento Capacidade Transportadoras Veículos …" at bounding box center [521, 228] width 1043 height 457
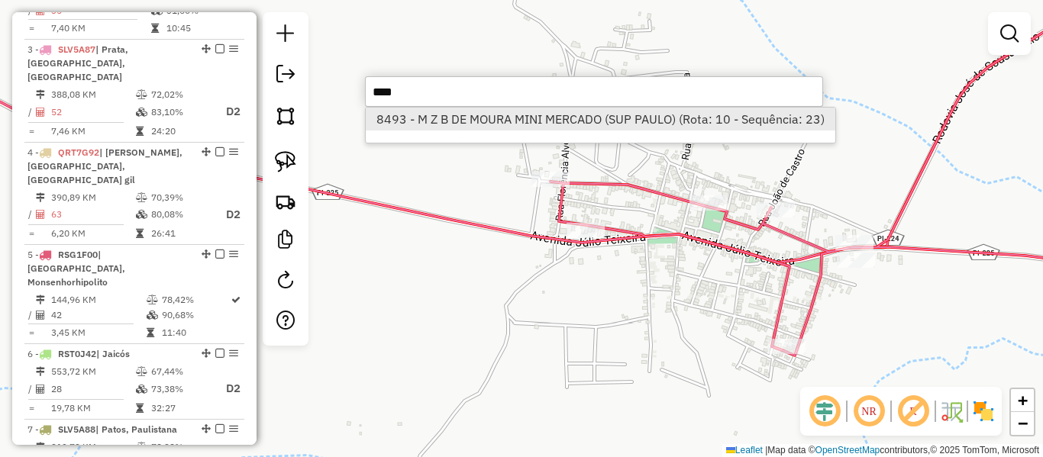
type input "****"
click at [537, 115] on li "8493 - M Z B DE MOURA MINI MERCADO (SUP PAULO) (Rota: 10 - Sequência: 23)" at bounding box center [600, 119] width 469 height 23
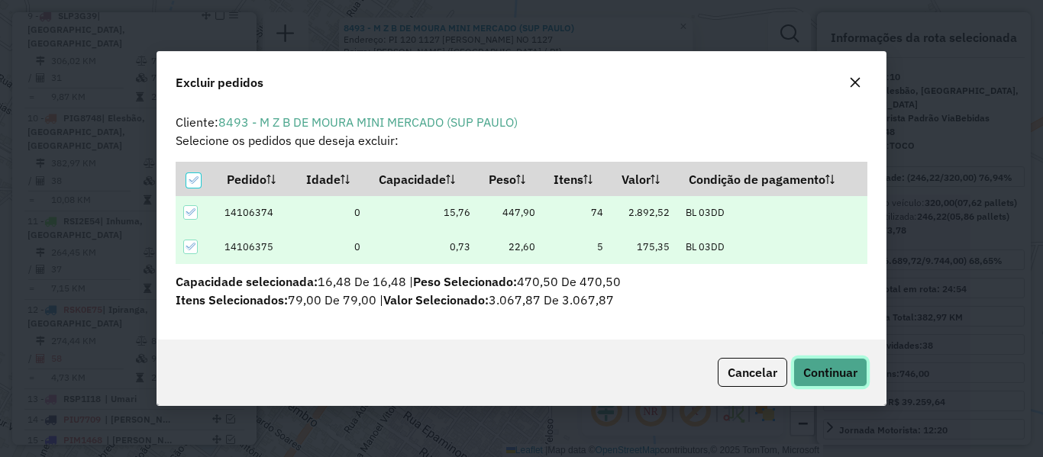
click at [812, 372] on span "Continuar" at bounding box center [830, 372] width 54 height 15
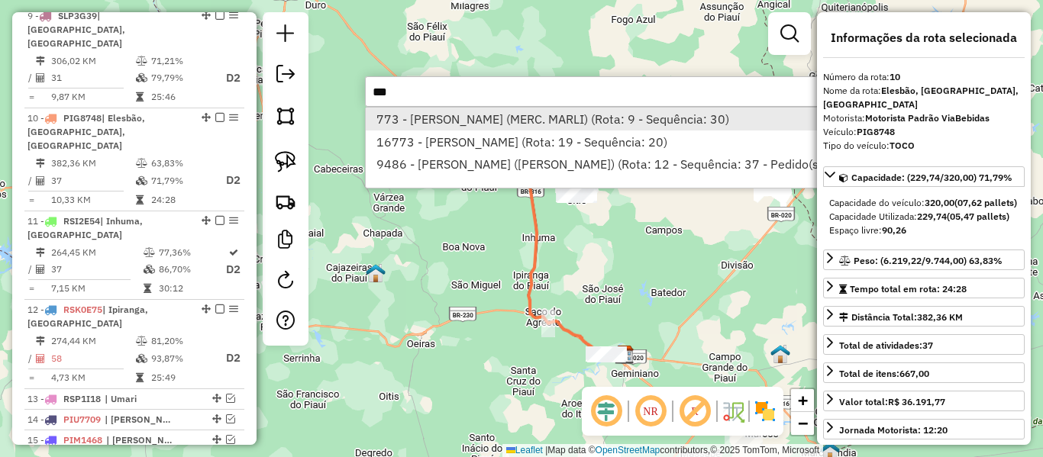
type input "***"
click at [426, 122] on li "773 - [PERSON_NAME] (MERC. MARLI) (Rota: 9 - Sequência: 30)" at bounding box center [635, 119] width 538 height 23
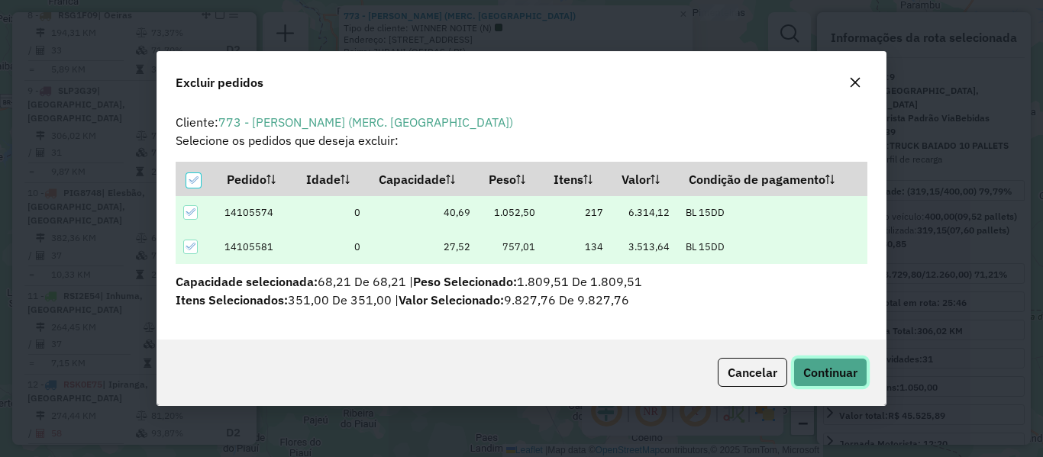
click at [827, 370] on span "Continuar" at bounding box center [830, 372] width 54 height 15
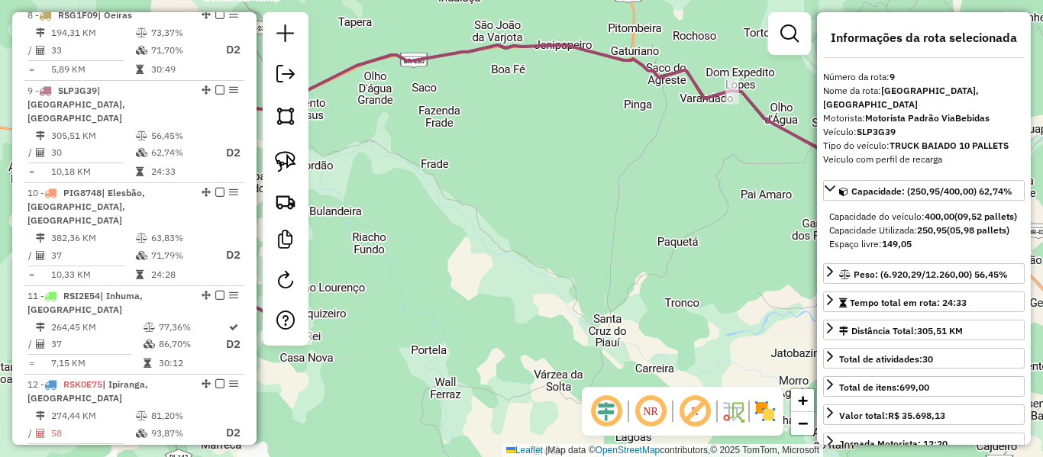
drag, startPoint x: 435, startPoint y: 154, endPoint x: 544, endPoint y: 163, distance: 108.8
click at [541, 163] on div "Janela de atendimento Grade de atendimento Capacidade Transportadoras Veículos …" at bounding box center [521, 228] width 1043 height 457
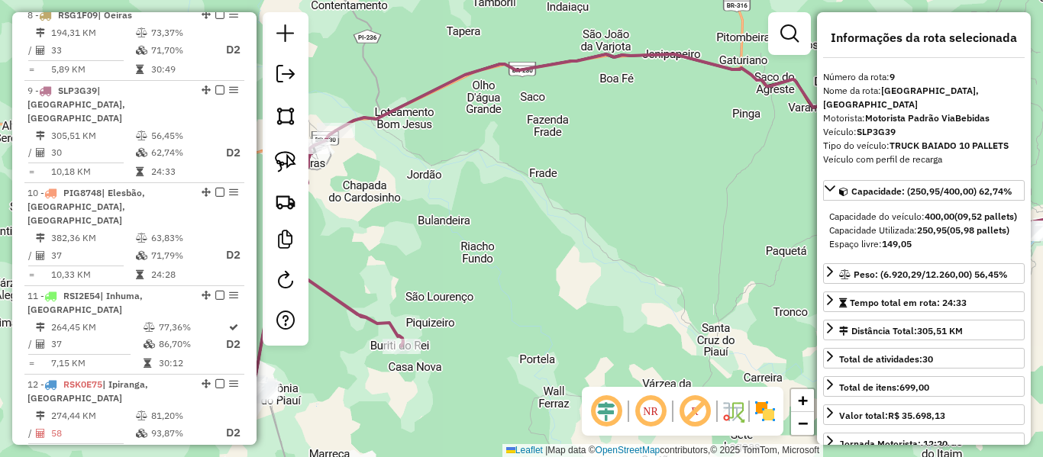
click at [550, 198] on div "Janela de atendimento Grade de atendimento Capacidade Transportadoras Veículos …" at bounding box center [521, 228] width 1043 height 457
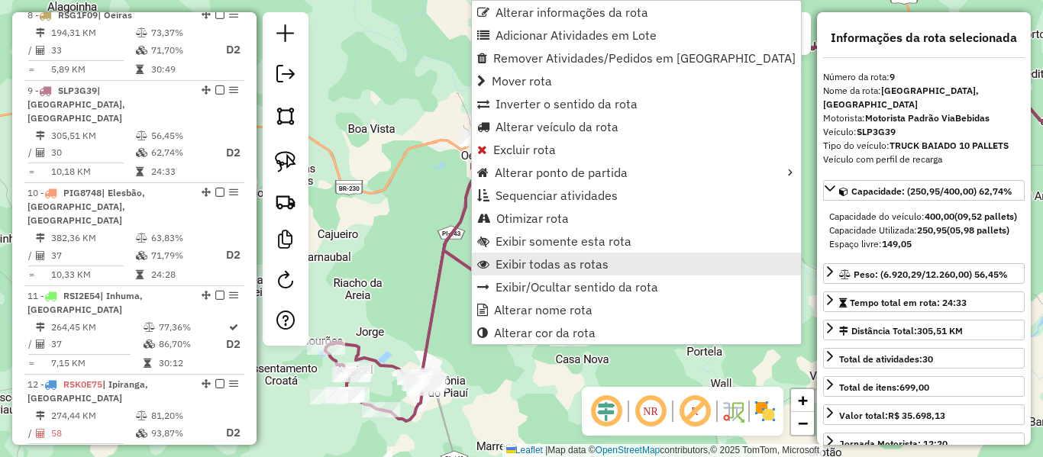
click at [535, 267] on span "Exibir todas as rotas" at bounding box center [552, 264] width 113 height 12
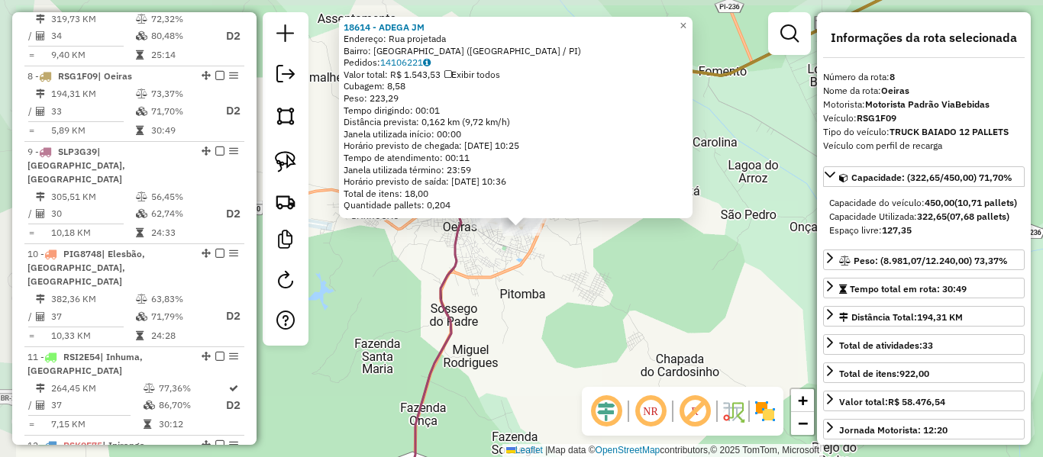
scroll to position [1176, 0]
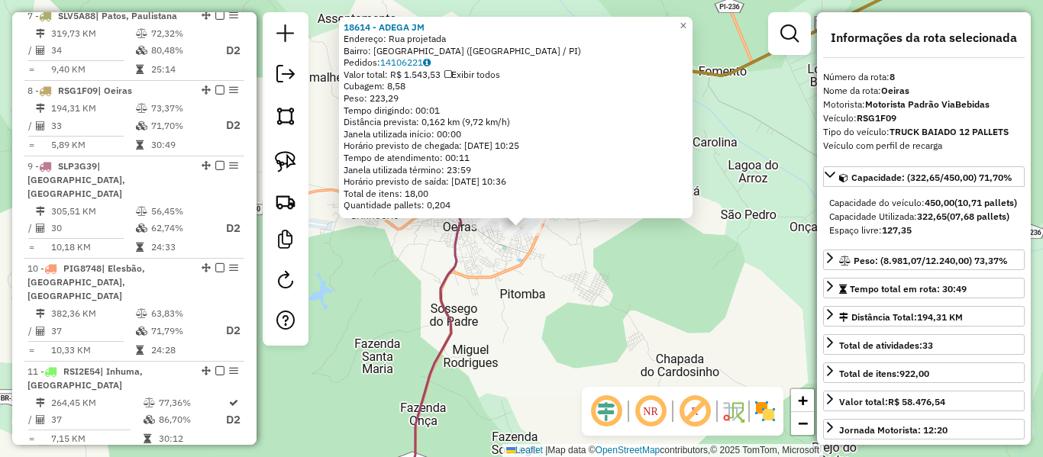
click at [526, 280] on div "18614 - ADEGA JM Endereço: Rua projetada Bairro: [GEOGRAPHIC_DATA] ([GEOGRAPHIC…" at bounding box center [521, 228] width 1043 height 457
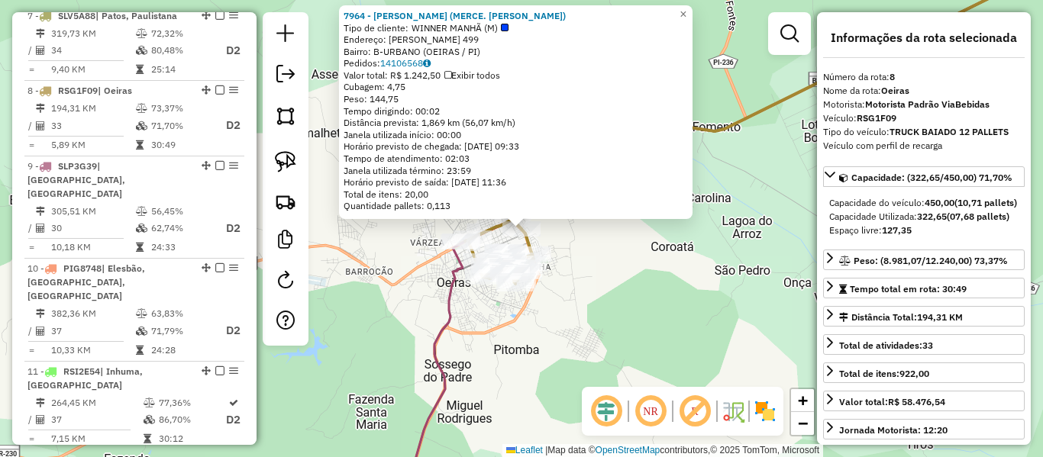
click at [554, 238] on div "Rota 8 - Placa RSG1F09 5941 - [PERSON_NAME] ([PERSON_NAME]) 7964 - [PERSON_NAME…" at bounding box center [521, 228] width 1043 height 457
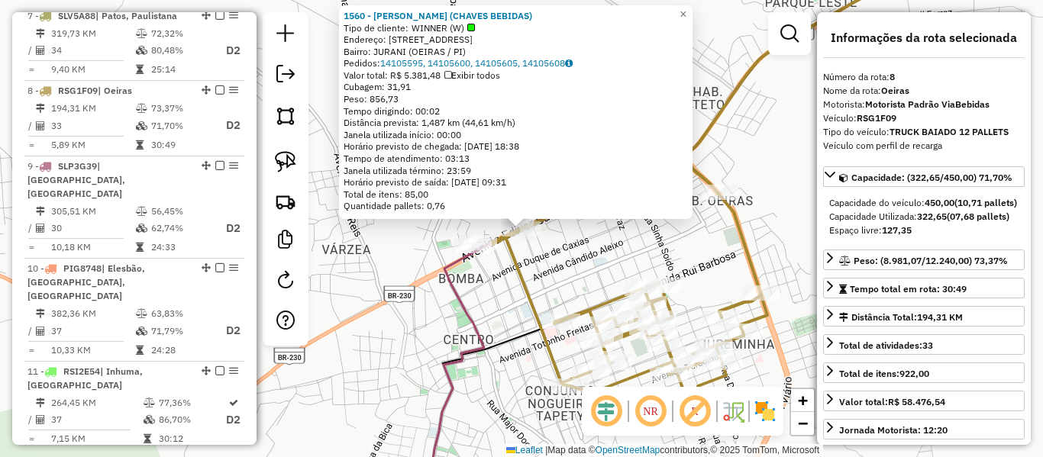
click at [514, 276] on icon at bounding box center [630, 285] width 275 height 256
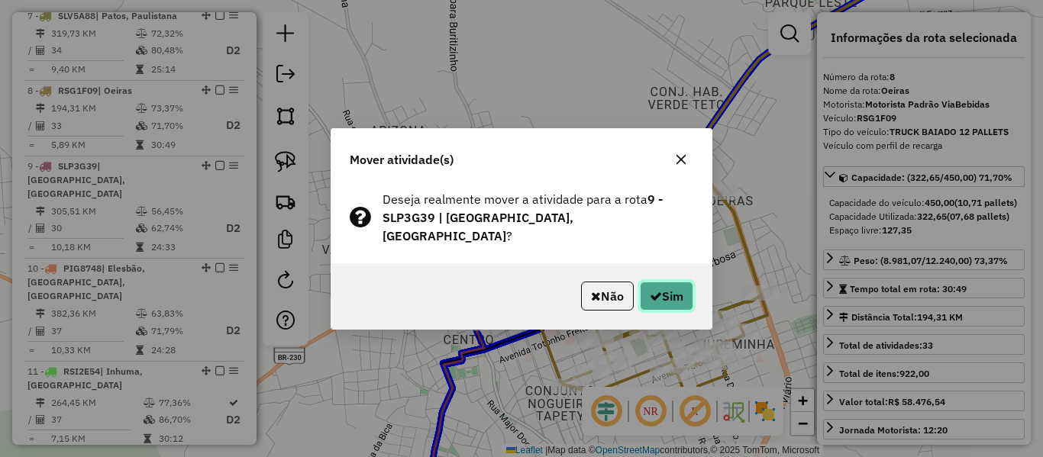
click at [655, 290] on icon "button" at bounding box center [656, 296] width 12 height 12
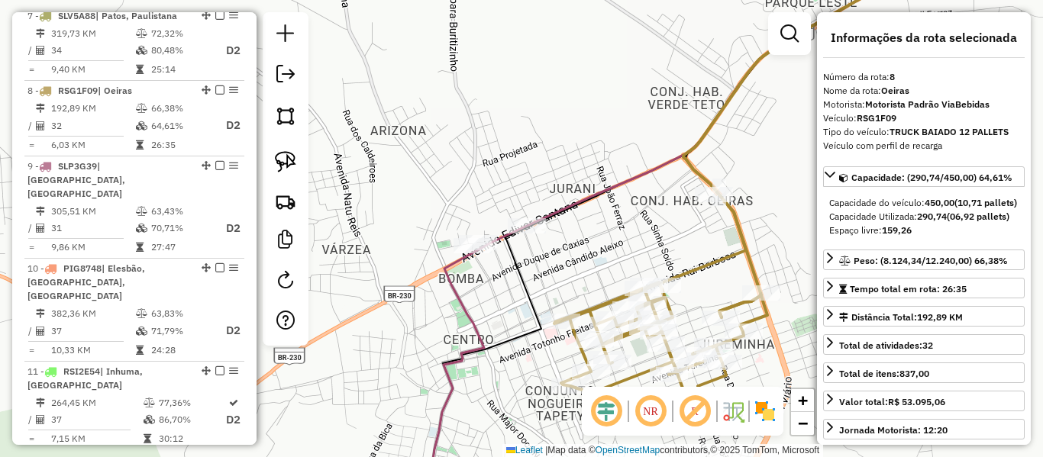
click at [470, 318] on icon at bounding box center [651, 244] width 446 height 518
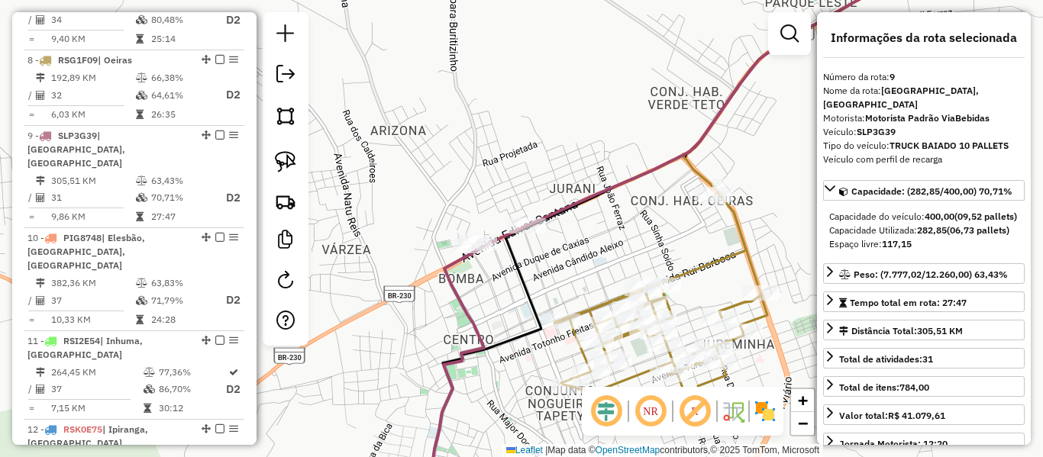
scroll to position [1252, 0]
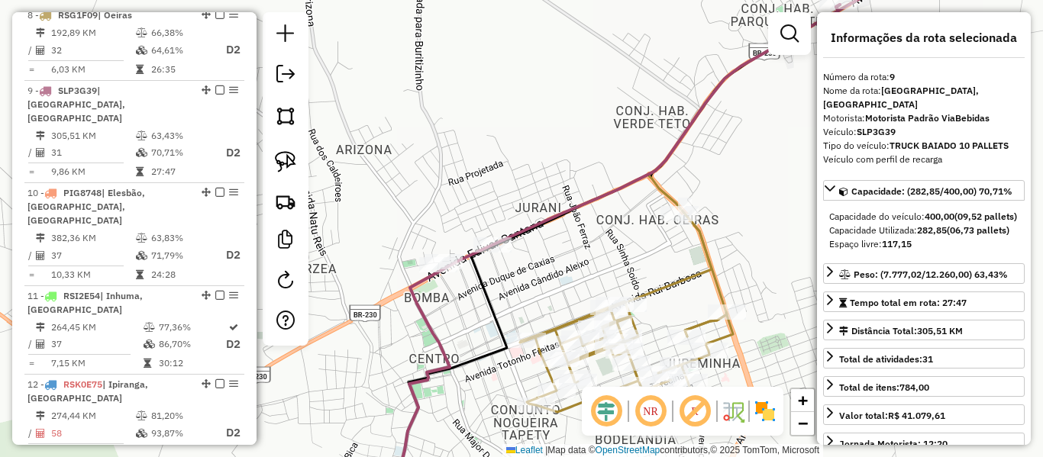
drag, startPoint x: 566, startPoint y: 264, endPoint x: 521, endPoint y: 275, distance: 46.3
click at [535, 274] on div "Janela de atendimento Grade de atendimento Capacidade Transportadoras Veículos …" at bounding box center [521, 228] width 1043 height 457
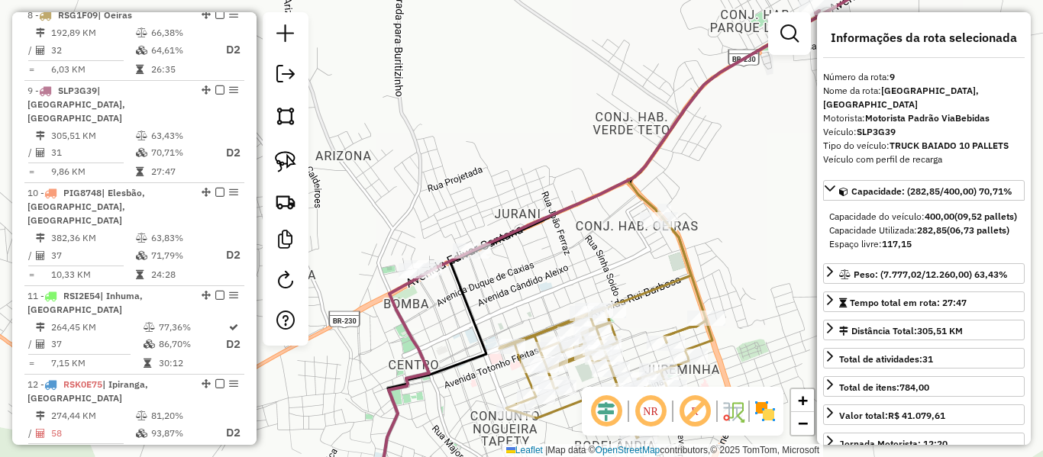
click at [700, 257] on div "Janela de atendimento Grade de atendimento Capacidade Transportadoras Veículos …" at bounding box center [521, 228] width 1043 height 457
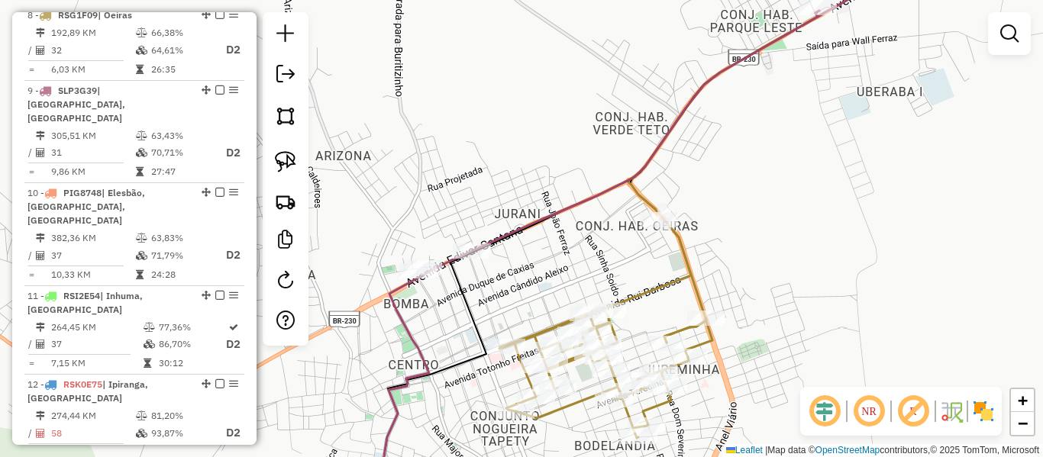
click at [690, 259] on icon at bounding box center [605, 328] width 213 height 220
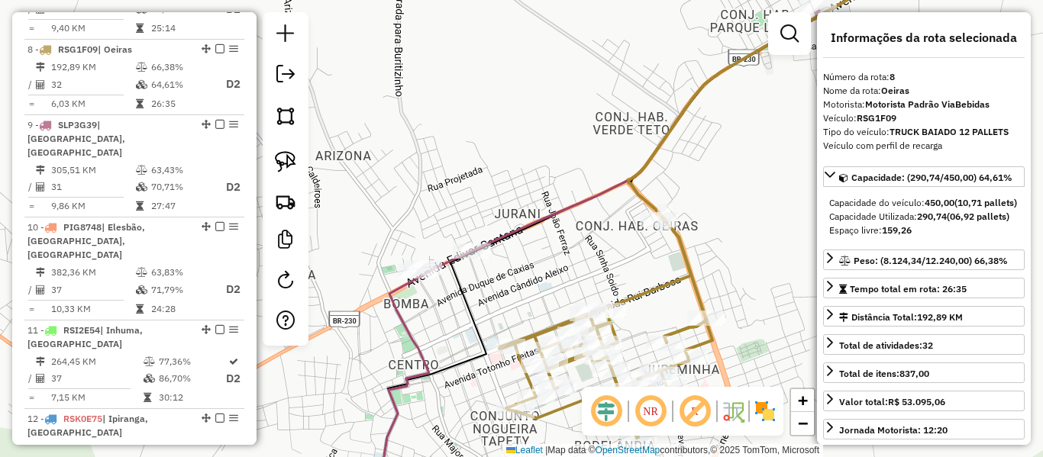
scroll to position [1176, 0]
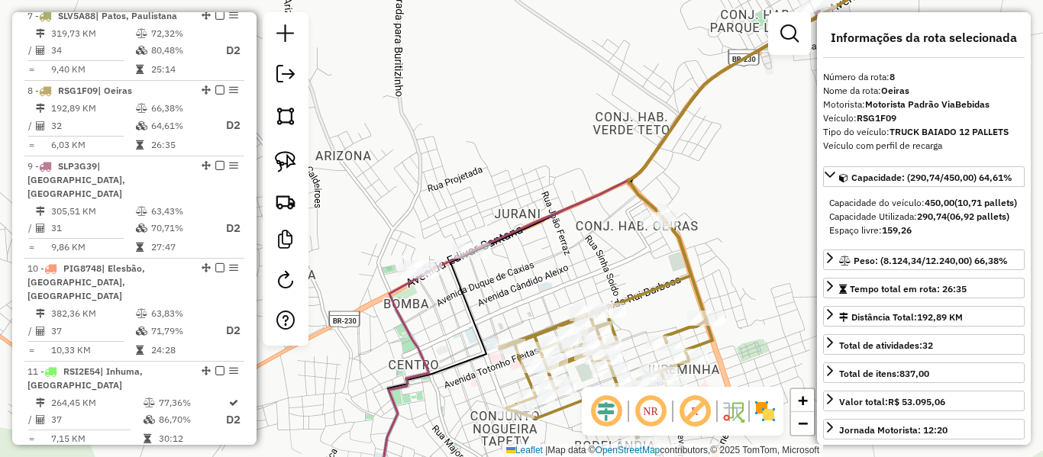
drag, startPoint x: 585, startPoint y: 291, endPoint x: 552, endPoint y: 300, distance: 34.1
click at [552, 300] on div "Janela de atendimento Grade de atendimento Capacidade Transportadoras Veículos …" at bounding box center [521, 228] width 1043 height 457
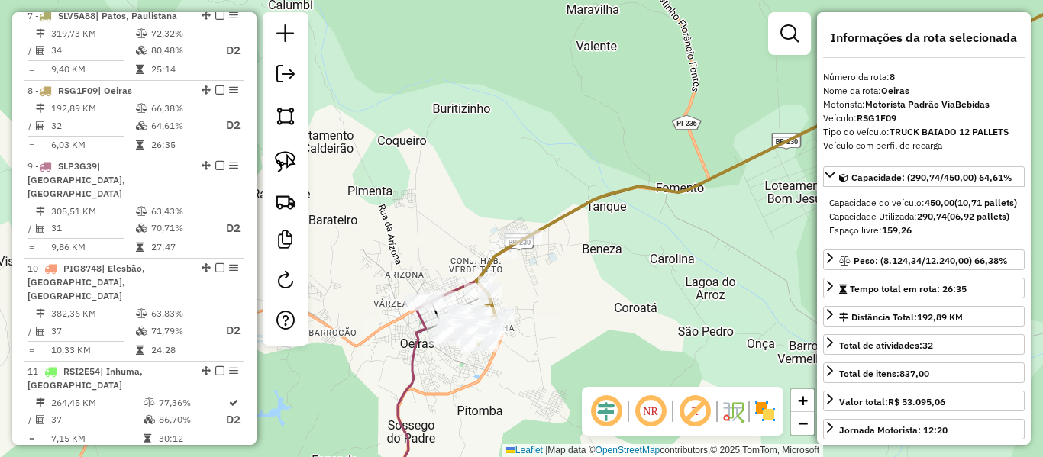
drag, startPoint x: 684, startPoint y: 305, endPoint x: 572, endPoint y: 299, distance: 111.7
click at [596, 305] on div "Janela de atendimento Grade de atendimento Capacidade Transportadoras Veículos …" at bounding box center [521, 228] width 1043 height 457
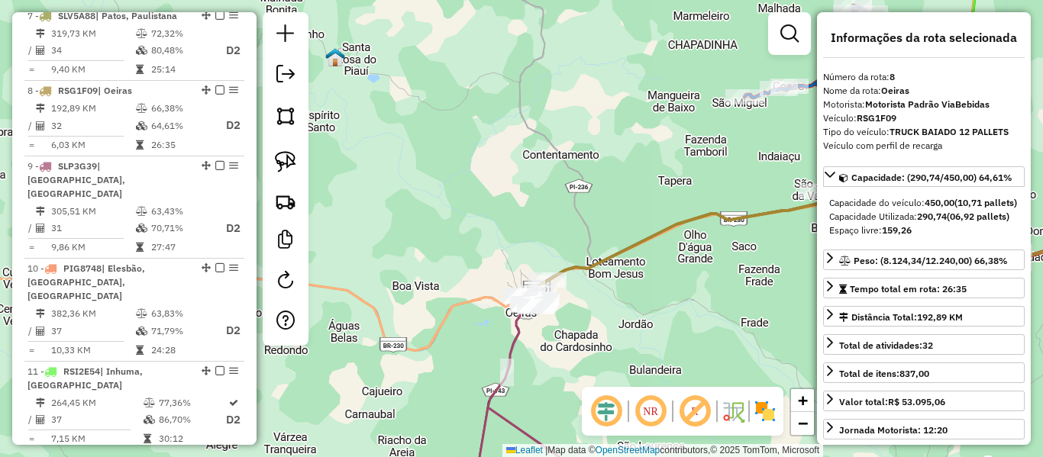
drag, startPoint x: 620, startPoint y: 314, endPoint x: 493, endPoint y: 257, distance: 138.8
click at [525, 272] on div "Janela de atendimento Grade de atendimento Capacidade Transportadoras Veículos …" at bounding box center [521, 228] width 1043 height 457
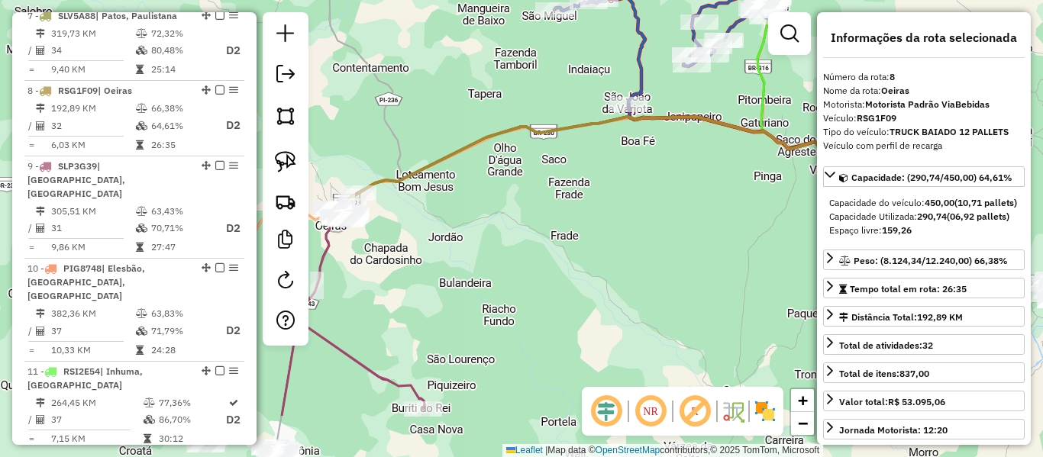
drag, startPoint x: 576, startPoint y: 285, endPoint x: 449, endPoint y: 282, distance: 126.8
click at [493, 280] on div "Janela de atendimento Grade de atendimento Capacidade Transportadoras Veículos …" at bounding box center [521, 228] width 1043 height 457
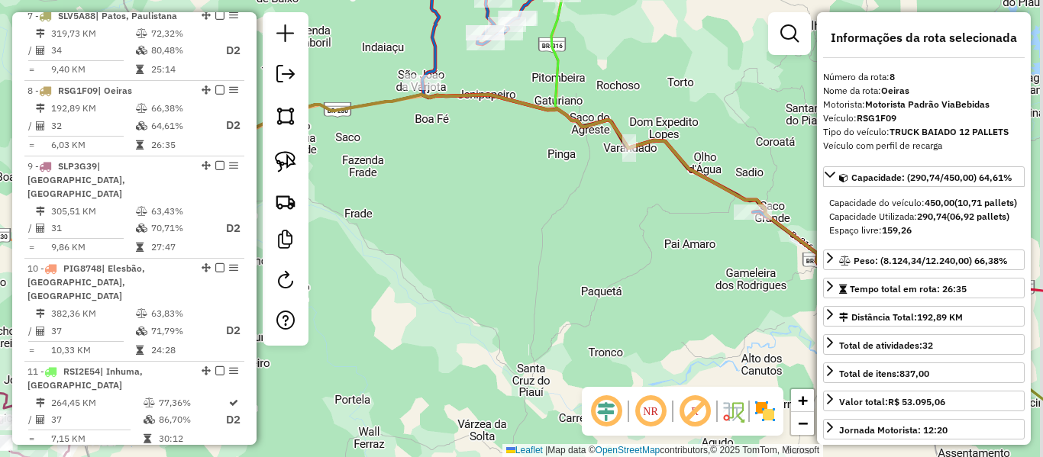
drag, startPoint x: 566, startPoint y: 292, endPoint x: 480, endPoint y: 275, distance: 87.2
click at [504, 283] on div "Janela de atendimento Grade de atendimento Capacidade Transportadoras Veículos …" at bounding box center [521, 228] width 1043 height 457
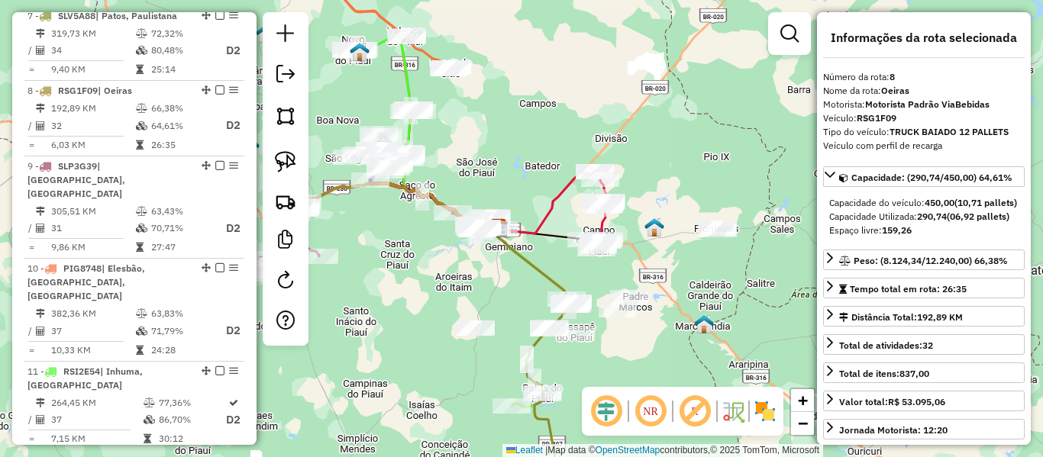
click at [405, 272] on div "Janela de atendimento Grade de atendimento Capacidade Transportadoras Veículos …" at bounding box center [521, 228] width 1043 height 457
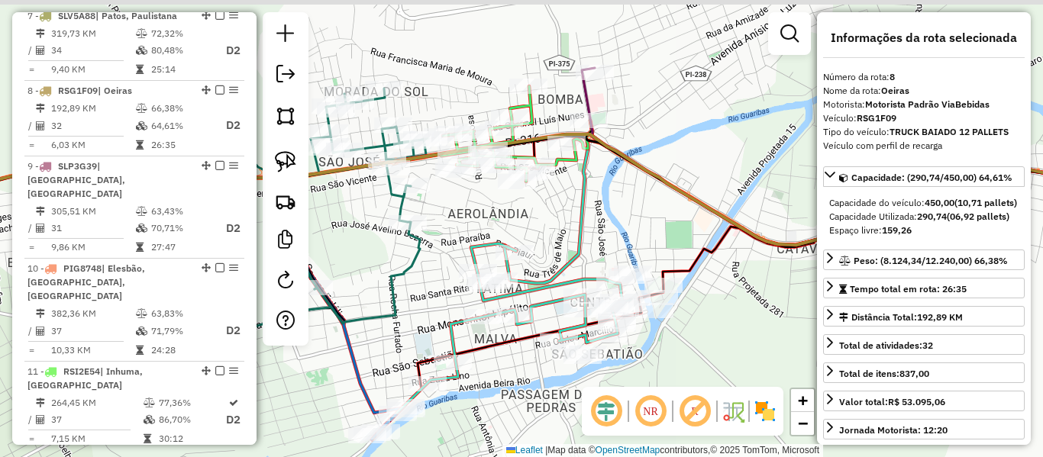
drag, startPoint x: 538, startPoint y: 160, endPoint x: 547, endPoint y: 230, distance: 70.9
click at [547, 228] on div "Janela de atendimento Grade de atendimento Capacidade Transportadoras Veículos …" at bounding box center [521, 228] width 1043 height 457
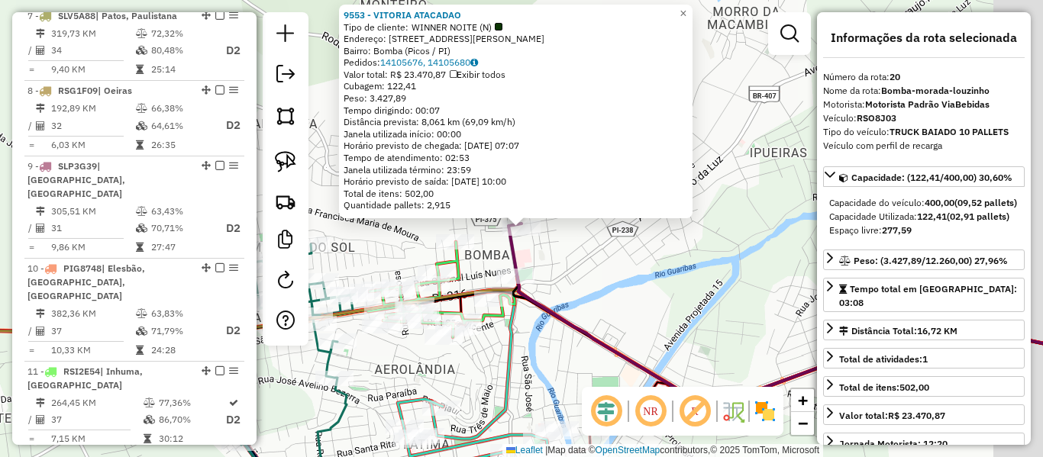
scroll to position [1938, 0]
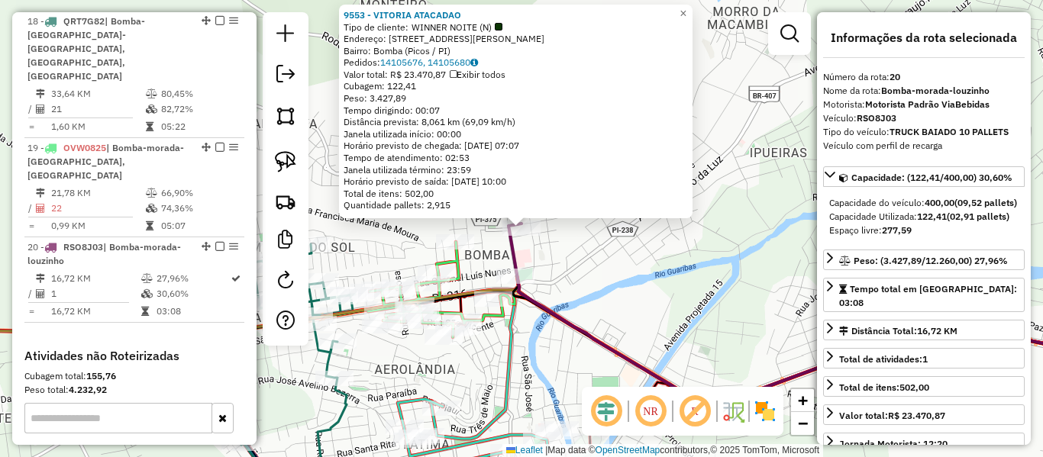
click at [558, 250] on div "9553 - VITORIA ATACADAO Tipo de cliente: WINNER NOITE (N) Endereço: [STREET_ADD…" at bounding box center [521, 228] width 1043 height 457
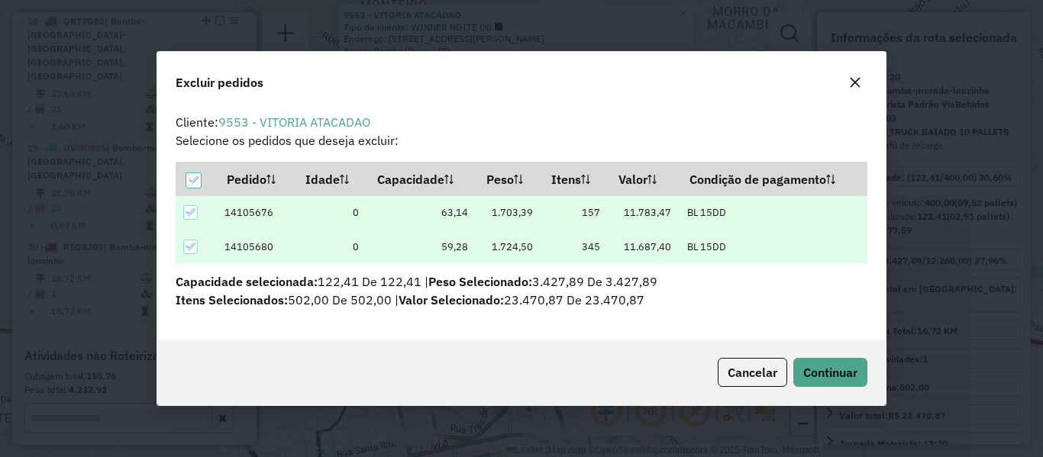
scroll to position [0, 0]
click at [813, 376] on span "Continuar" at bounding box center [830, 372] width 54 height 15
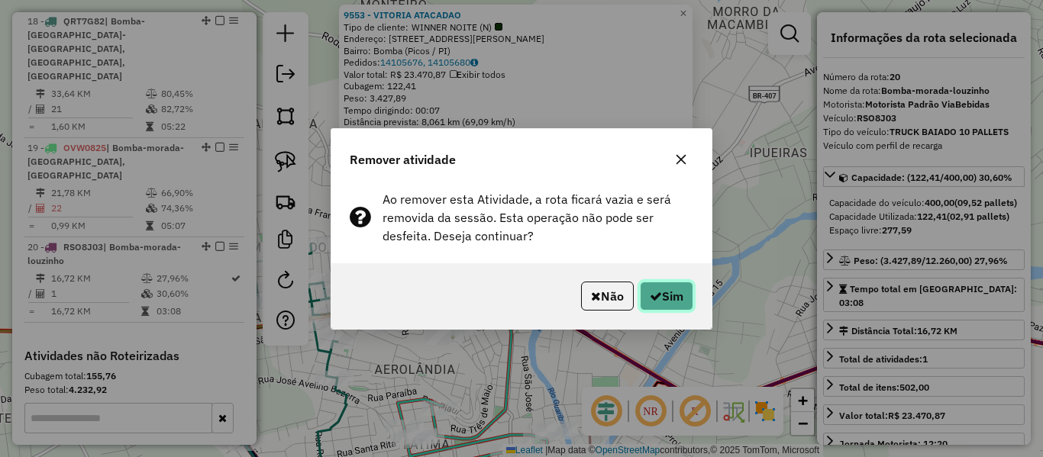
click at [651, 293] on icon "button" at bounding box center [656, 296] width 12 height 12
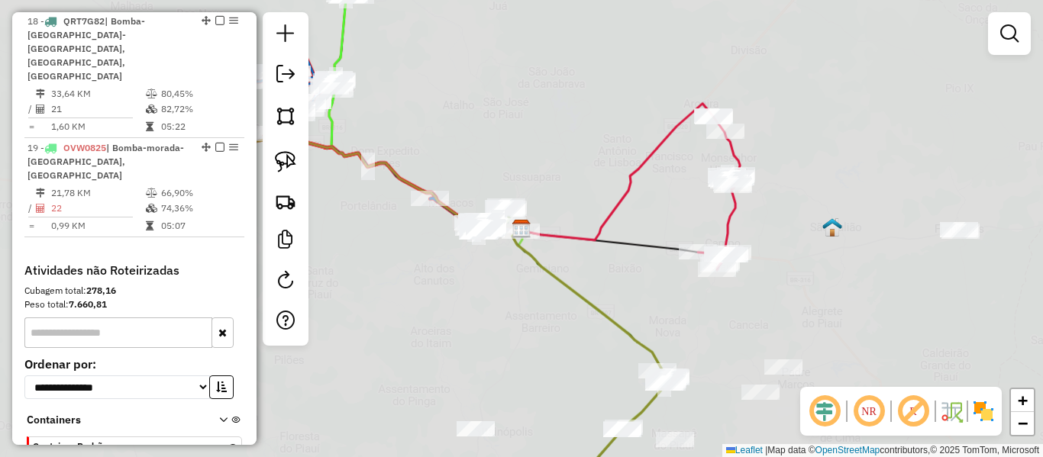
scroll to position [1852, 0]
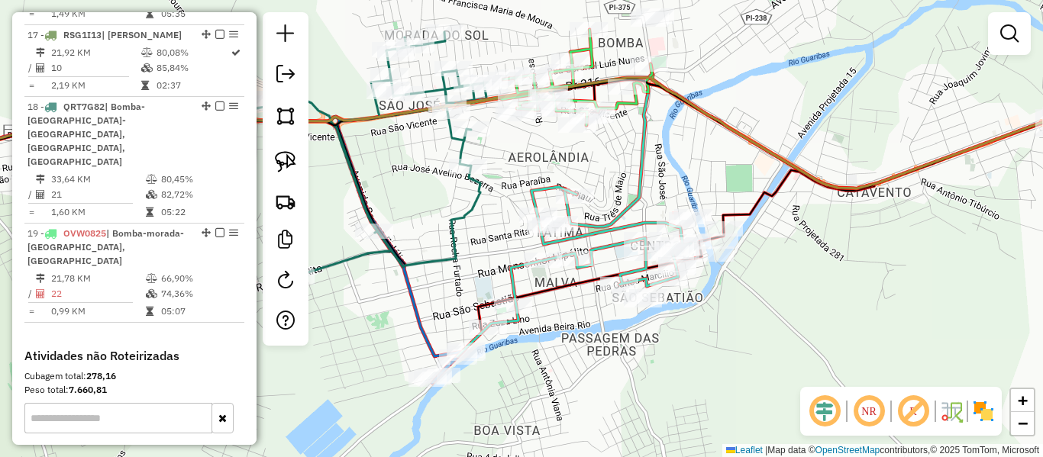
click at [464, 206] on icon at bounding box center [368, 153] width 241 height 243
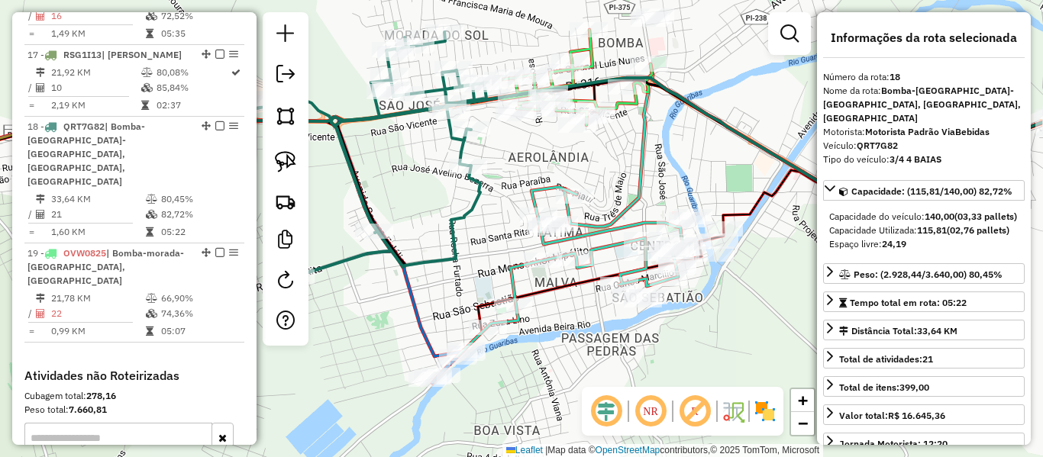
scroll to position [1813, 0]
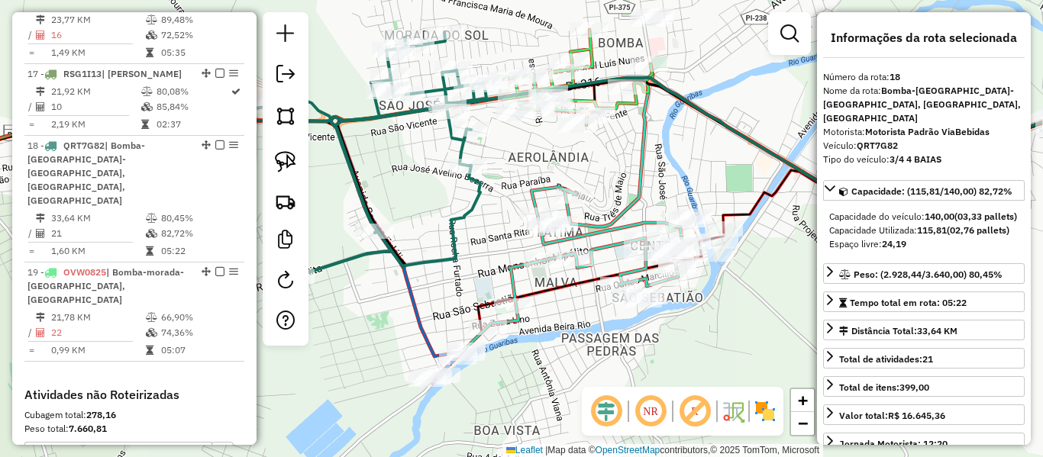
drag, startPoint x: 413, startPoint y: 233, endPoint x: 315, endPoint y: 353, distance: 155.2
click at [322, 349] on div "Janela de atendimento Grade de atendimento Capacidade Transportadoras Veículos …" at bounding box center [521, 228] width 1043 height 457
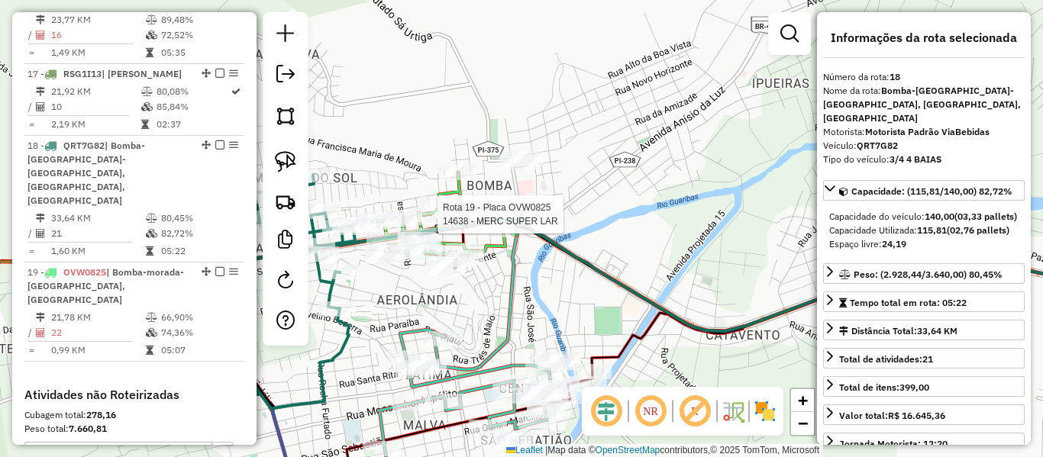
scroll to position [1852, 0]
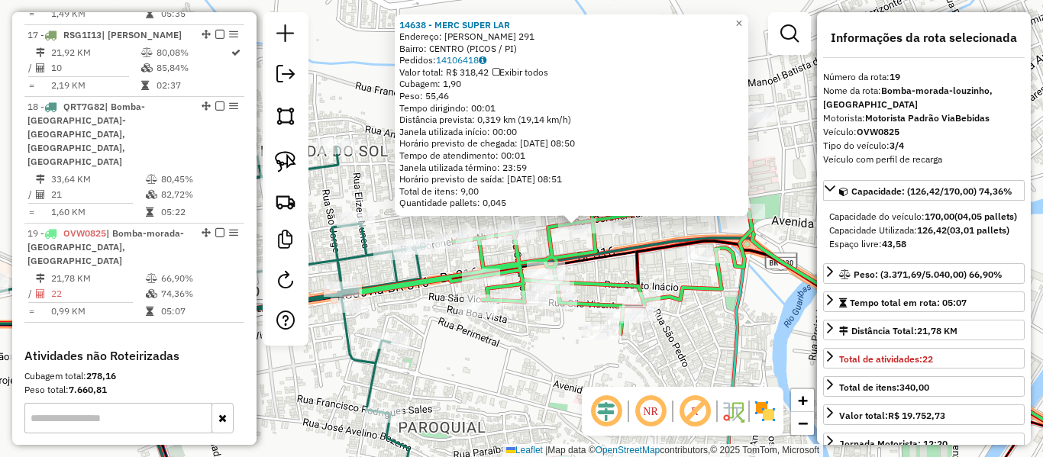
click at [615, 238] on div "14638 - MERC SUPER LAR Endereço: [PERSON_NAME] 291 Bairro: CENTRO (PICOS / PI) …" at bounding box center [521, 228] width 1043 height 457
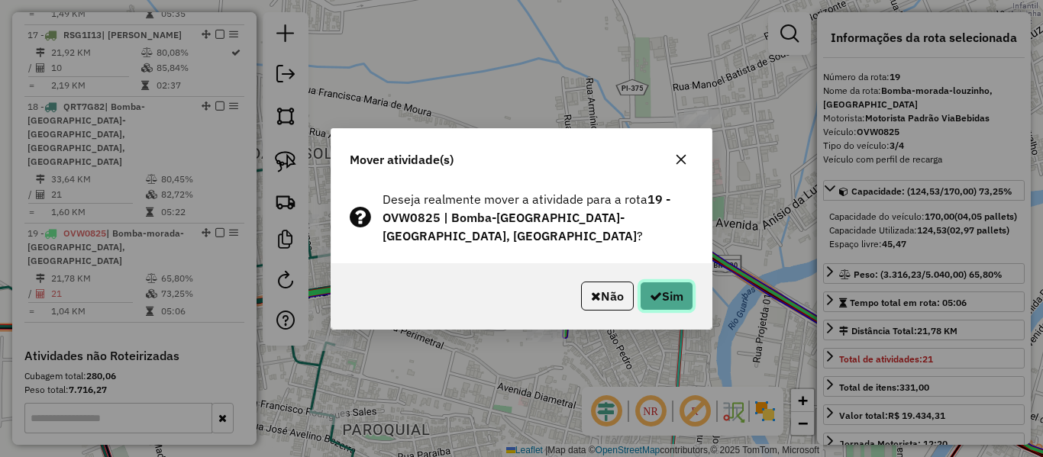
click at [672, 286] on button "Sim" at bounding box center [666, 296] width 53 height 29
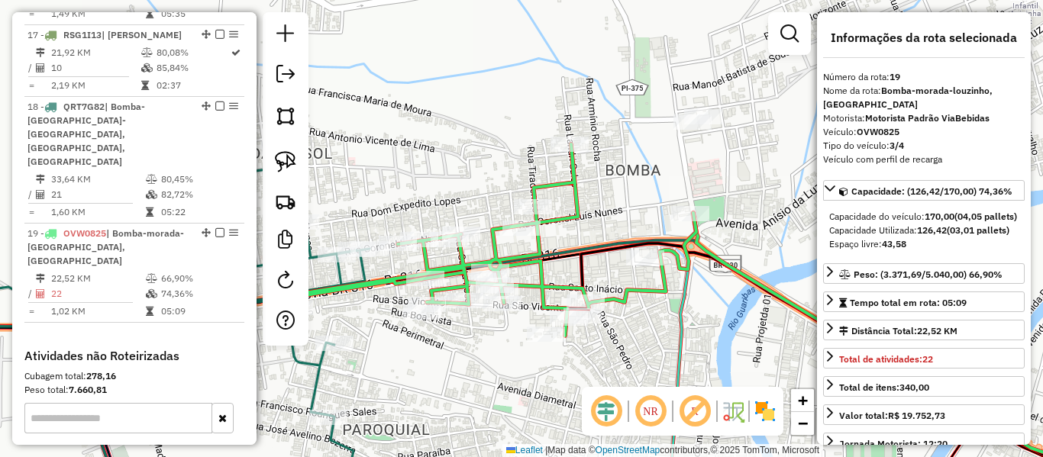
click at [537, 247] on icon at bounding box center [501, 240] width 392 height 192
drag, startPoint x: 573, startPoint y: 181, endPoint x: 445, endPoint y: 233, distance: 138.4
click at [453, 233] on icon at bounding box center [501, 240] width 392 height 192
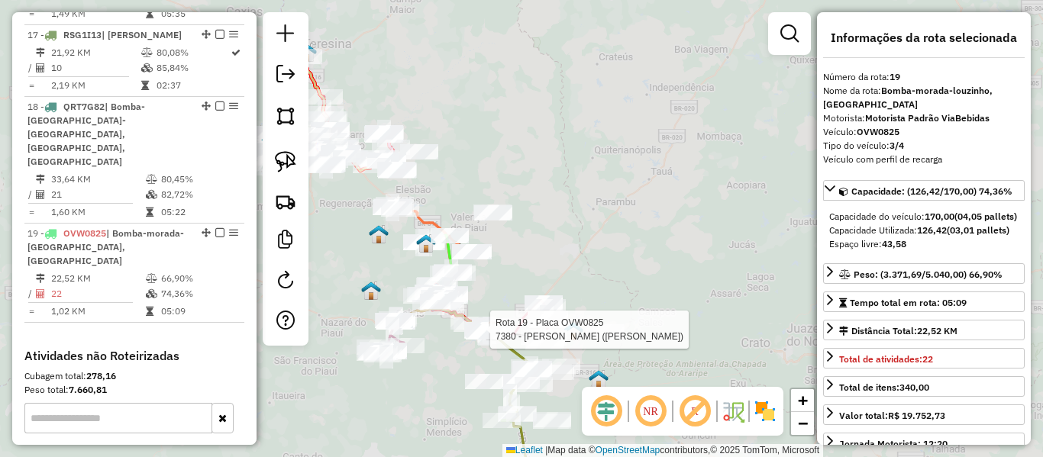
click at [487, 355] on div "Rota 19 - Placa OVW0825 7380 - [PERSON_NAME] ([PERSON_NAME]) Janela de atendime…" at bounding box center [521, 228] width 1043 height 457
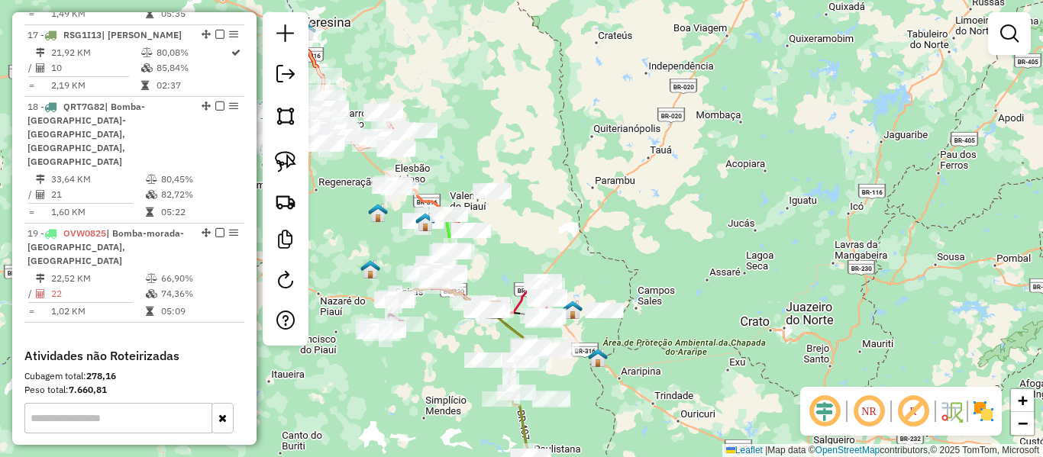
drag, startPoint x: 431, startPoint y: 385, endPoint x: 425, endPoint y: 292, distance: 93.3
click at [428, 303] on div "Janela de atendimento Grade de atendimento Capacidade Transportadoras Veículos …" at bounding box center [521, 228] width 1043 height 457
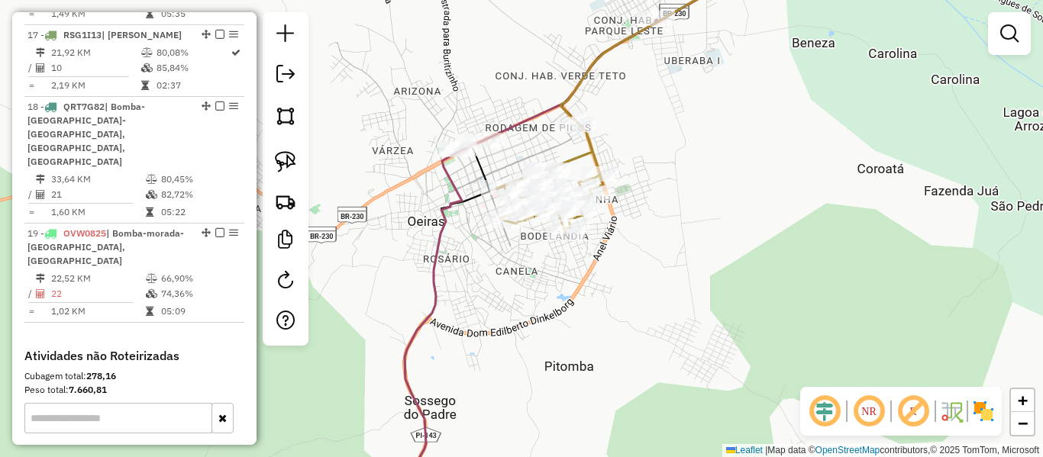
drag, startPoint x: 448, startPoint y: 225, endPoint x: 435, endPoint y: 234, distance: 16.5
click at [448, 225] on icon at bounding box center [525, 261] width 263 height 483
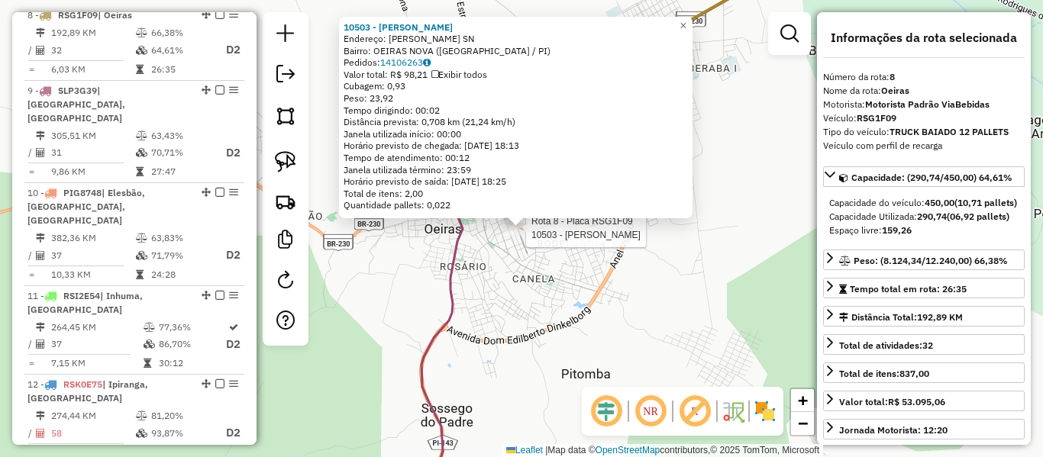
scroll to position [1176, 0]
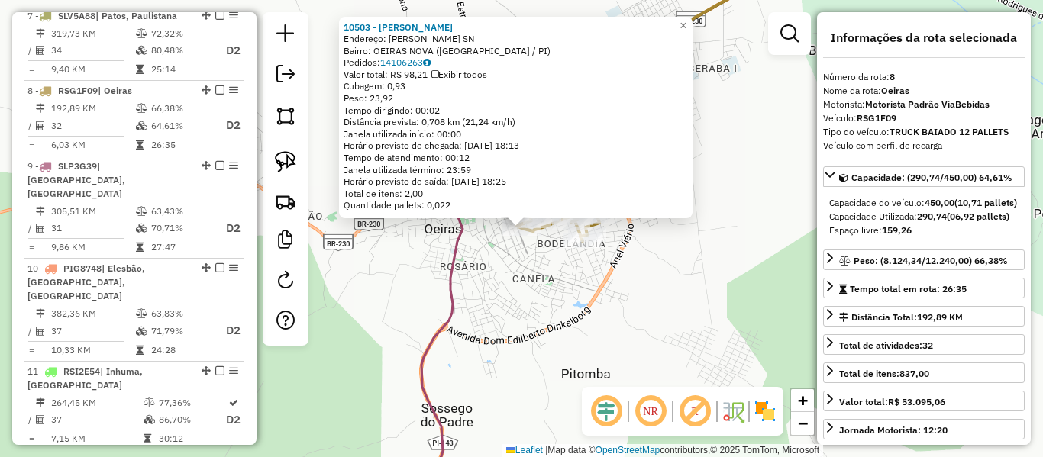
click at [507, 325] on div "10503 - [PERSON_NAME] Endereço: [PERSON_NAME] SN Bairro: [GEOGRAPHIC_DATA] NOVA…" at bounding box center [521, 228] width 1043 height 457
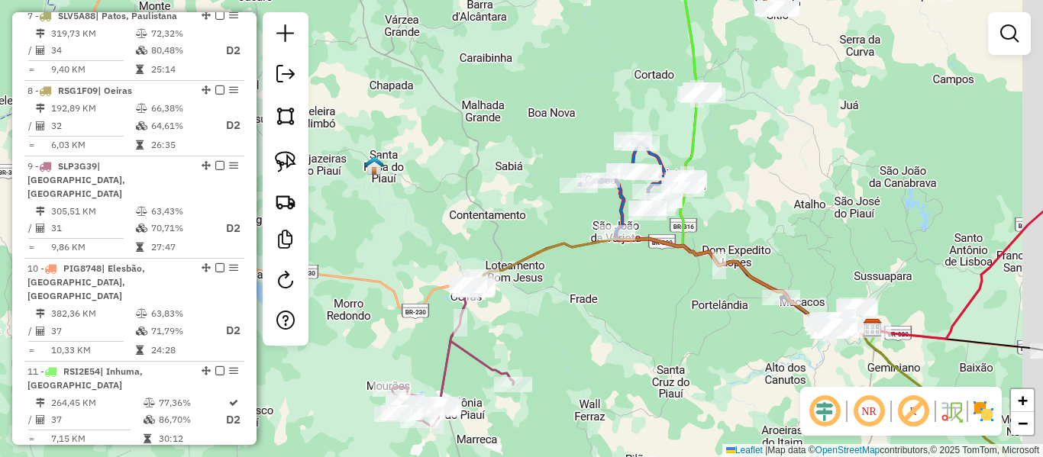
drag, startPoint x: 600, startPoint y: 309, endPoint x: 483, endPoint y: 241, distance: 136.2
click at [483, 241] on div "Janela de atendimento Grade de atendimento Capacidade Transportadoras Veículos …" at bounding box center [521, 228] width 1043 height 457
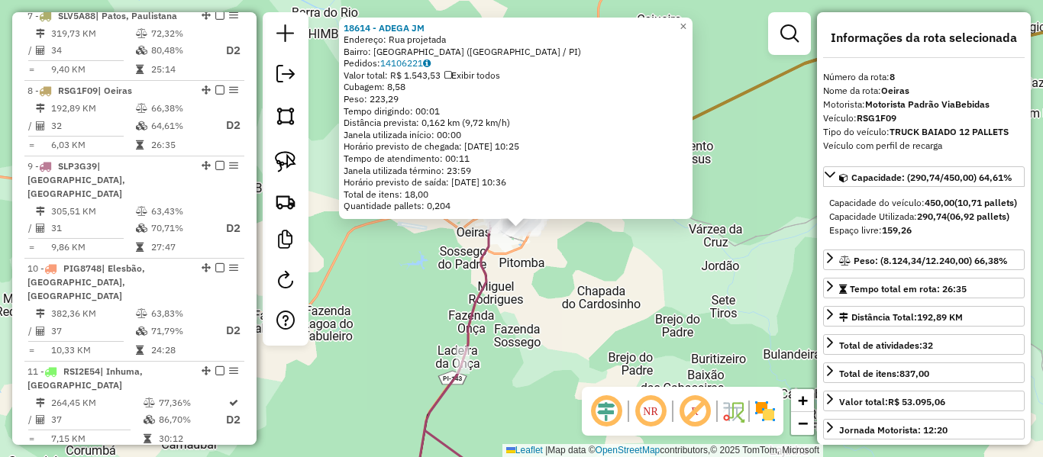
click at [532, 324] on div "18614 - ADEGA JM Endereço: Rua projetada Bairro: [GEOGRAPHIC_DATA] ([GEOGRAPHIC…" at bounding box center [521, 228] width 1043 height 457
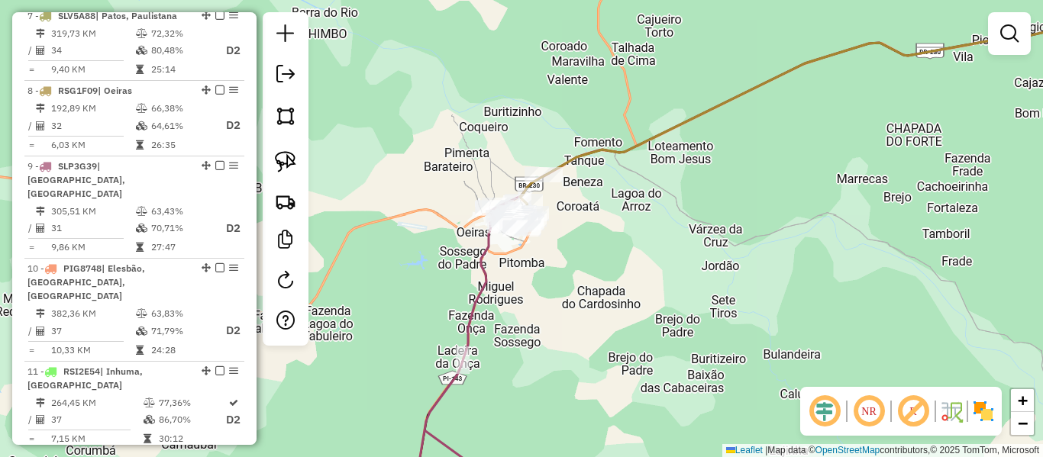
drag, startPoint x: 601, startPoint y: 364, endPoint x: 417, endPoint y: 263, distance: 209.9
click at [482, 297] on div "18614 - ADEGA JM Endereço: Rua projetada Bairro: [GEOGRAPHIC_DATA] ([GEOGRAPHIC…" at bounding box center [521, 228] width 1043 height 457
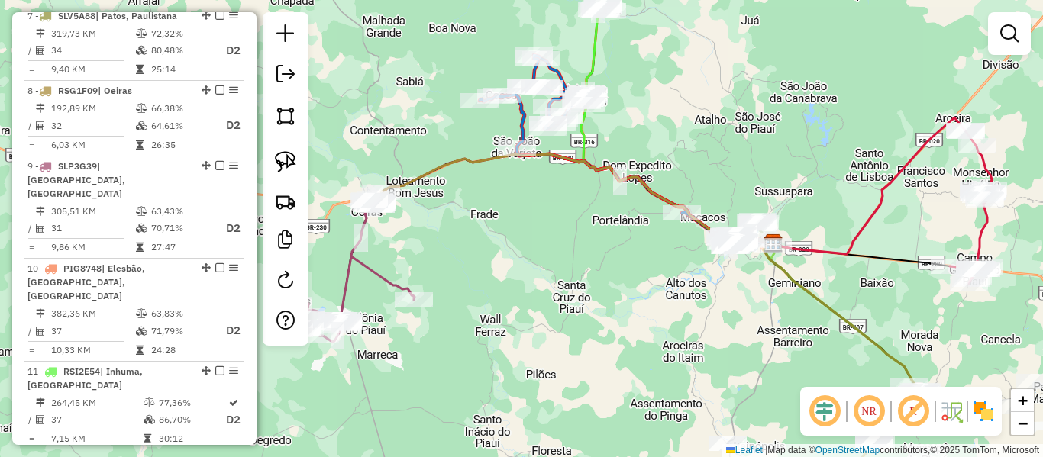
click at [422, 178] on icon at bounding box center [574, 198] width 399 height 89
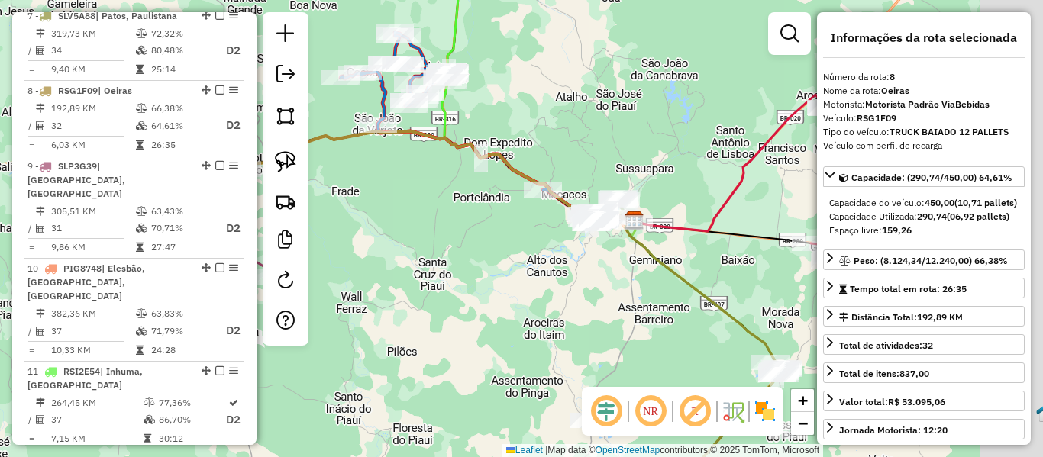
drag, startPoint x: 519, startPoint y: 285, endPoint x: 344, endPoint y: 250, distance: 177.6
click at [354, 253] on div "Janela de atendimento Grade de atendimento Capacidade Transportadoras Veículos …" at bounding box center [521, 228] width 1043 height 457
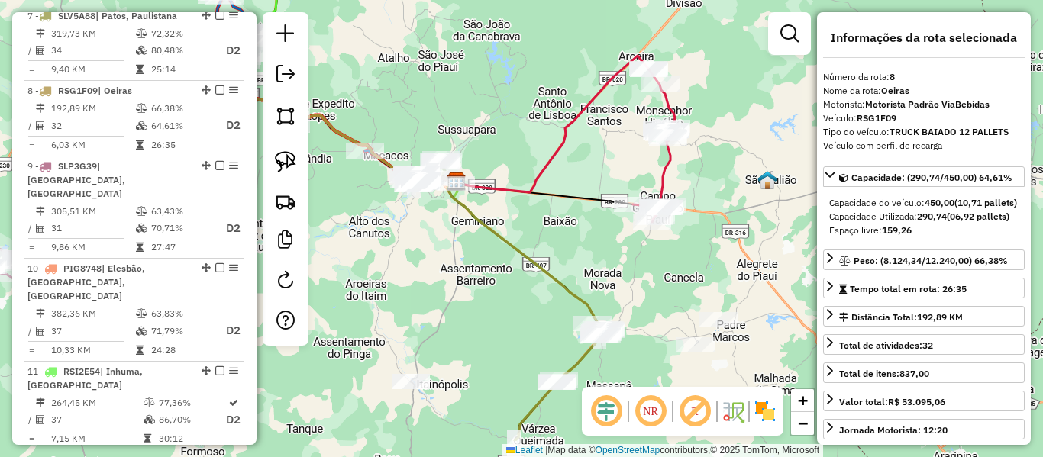
click at [667, 174] on icon at bounding box center [654, 146] width 42 height 154
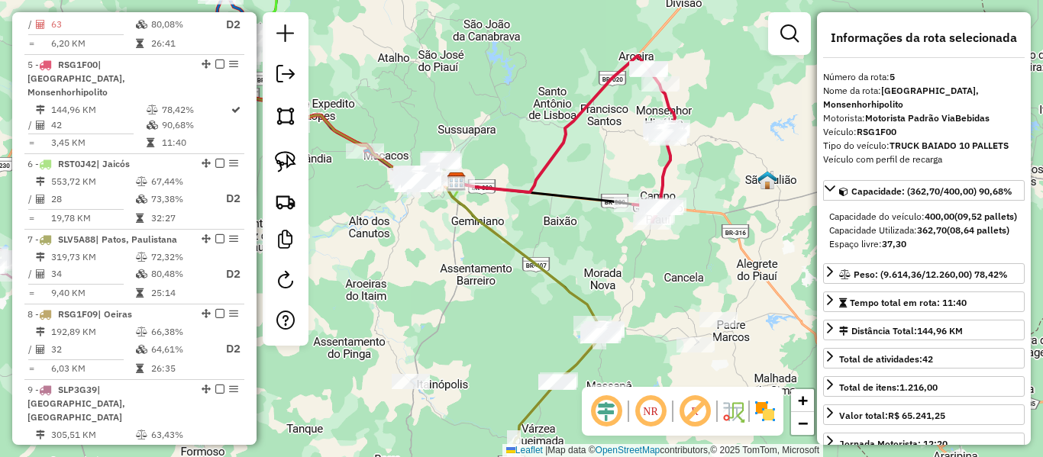
scroll to position [940, 0]
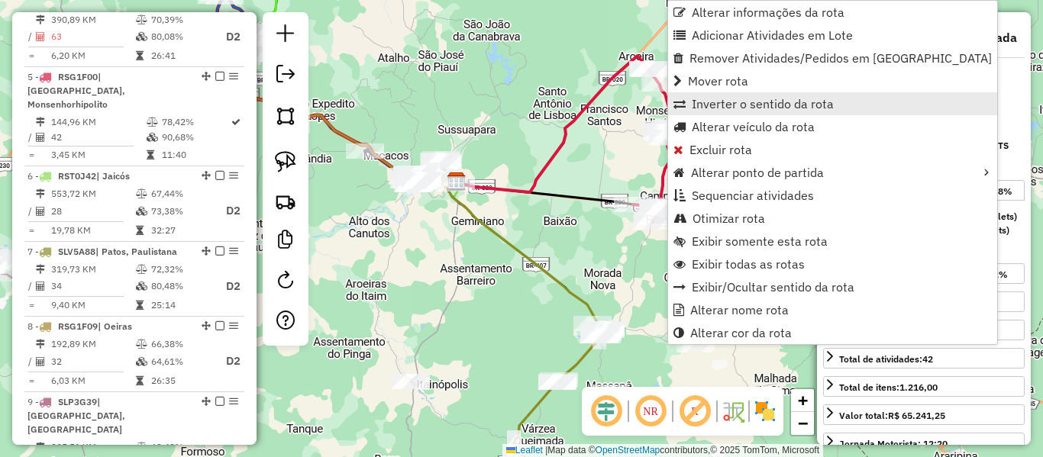
click at [687, 115] on link "Inverter o sentido da rota" at bounding box center [832, 103] width 329 height 23
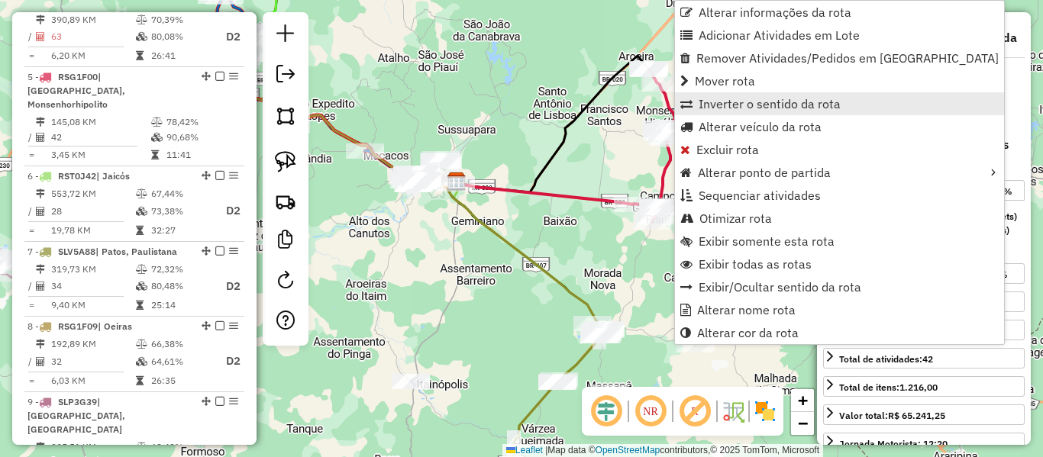
click at [759, 112] on link "Inverter o sentido da rota" at bounding box center [839, 103] width 329 height 23
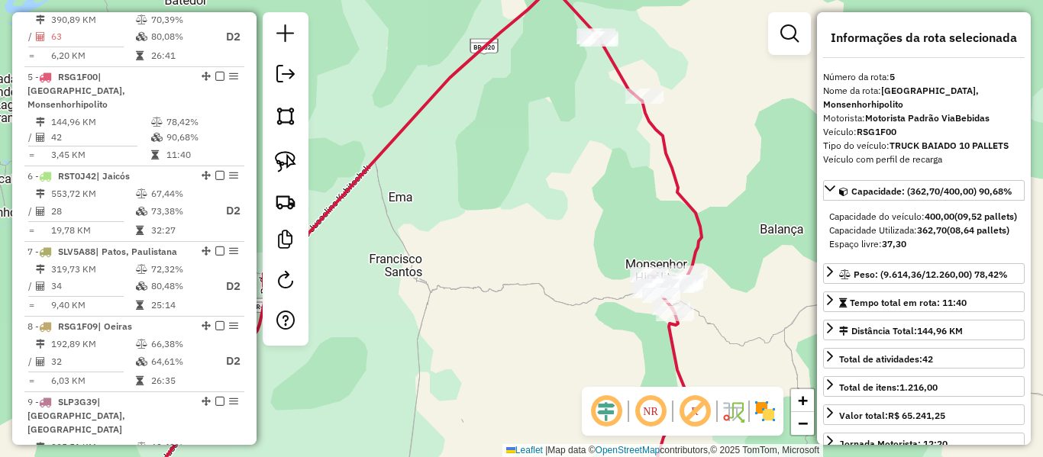
drag, startPoint x: 644, startPoint y: 199, endPoint x: 640, endPoint y: 225, distance: 25.5
click at [638, 249] on div "Janela de atendimento Grade de atendimento Capacidade Transportadoras Veículos …" at bounding box center [521, 228] width 1043 height 457
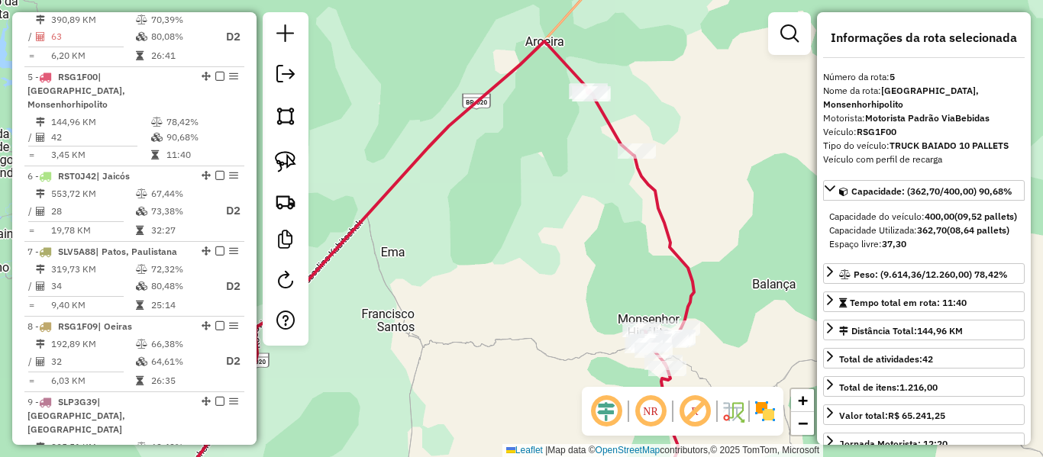
click at [656, 205] on icon at bounding box center [640, 296] width 107 height 413
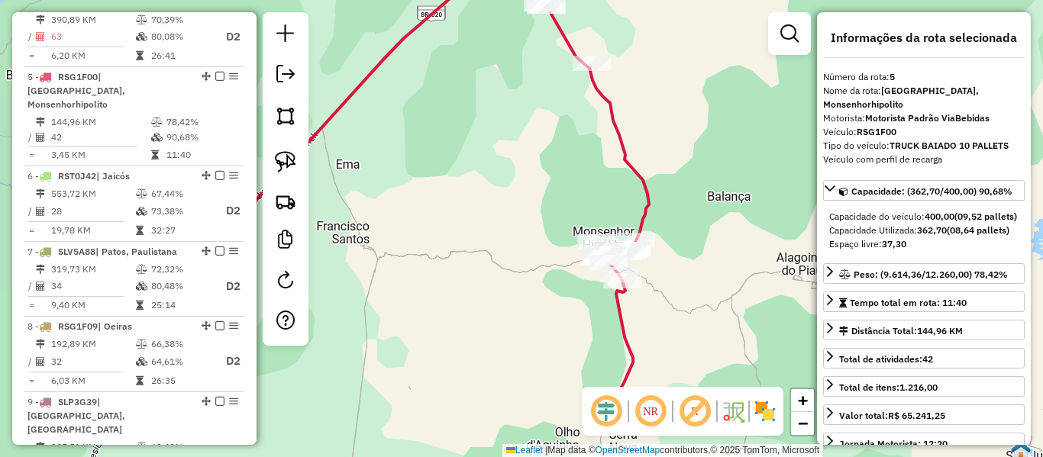
drag, startPoint x: 574, startPoint y: 159, endPoint x: 553, endPoint y: 104, distance: 59.0
click at [545, 68] on div "Janela de atendimento Grade de atendimento Capacidade Transportadoras Veículos …" at bounding box center [521, 228] width 1043 height 457
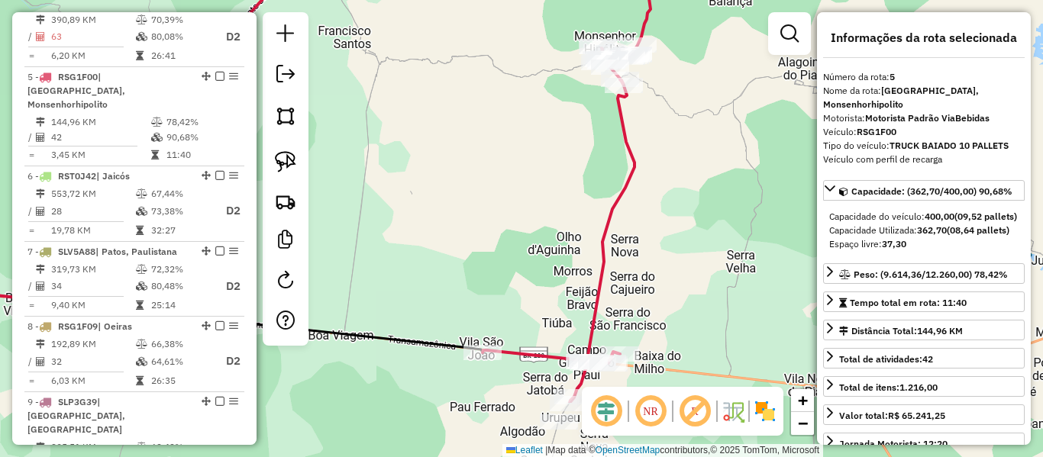
drag, startPoint x: 560, startPoint y: 285, endPoint x: 607, endPoint y: 28, distance: 261.0
click at [607, 31] on div "Janela de atendimento Grade de atendimento Capacidade Transportadoras Veículos …" at bounding box center [521, 228] width 1043 height 457
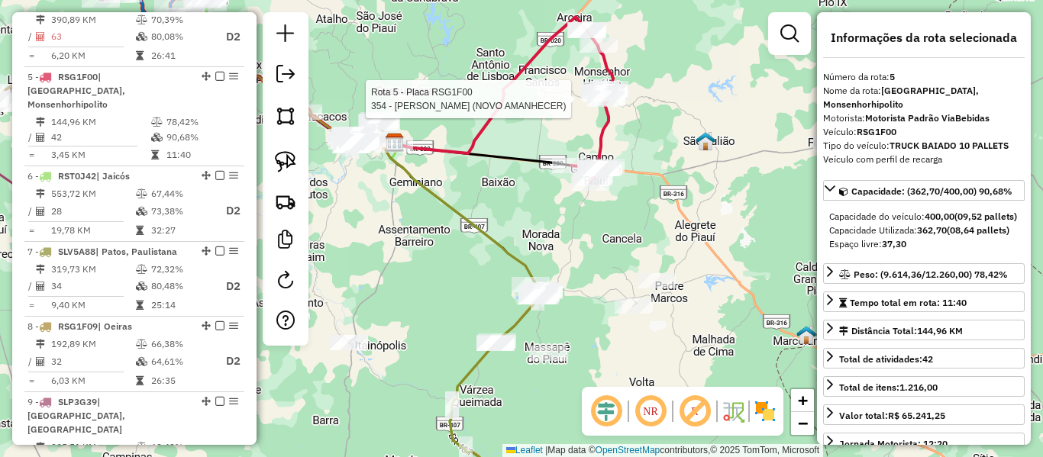
click at [513, 221] on div "Rota 5 - Placa RSG1F00 354 - [PERSON_NAME] (NOVO AMANHECER) Janela de atendimen…" at bounding box center [521, 228] width 1043 height 457
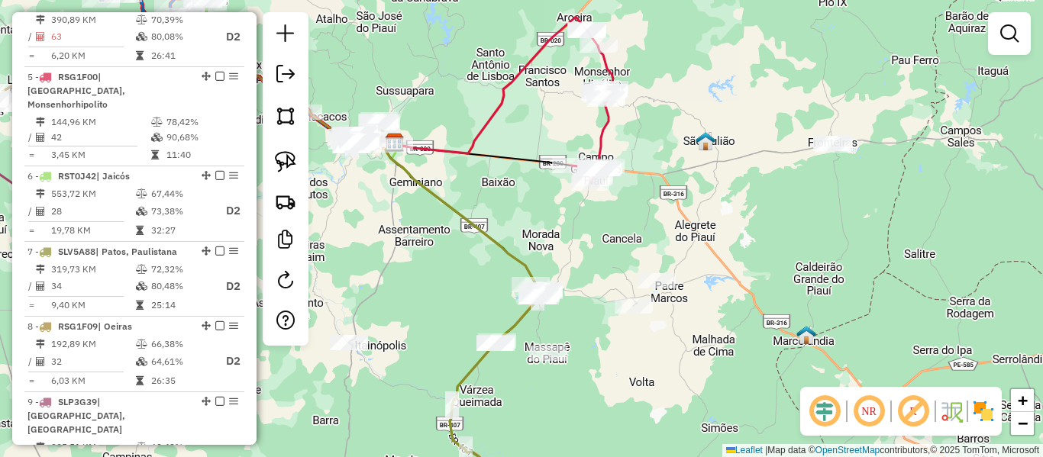
click at [412, 98] on div "Rota 6 - Placa RST0J42 8048 - [PERSON_NAME] ([PERSON_NAME]) Janela de atendimen…" at bounding box center [521, 228] width 1043 height 457
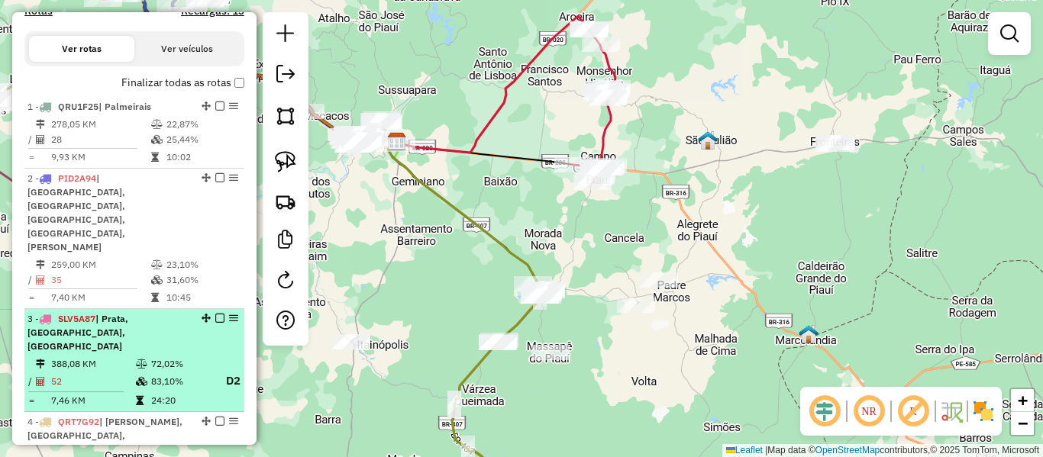
scroll to position [406, 0]
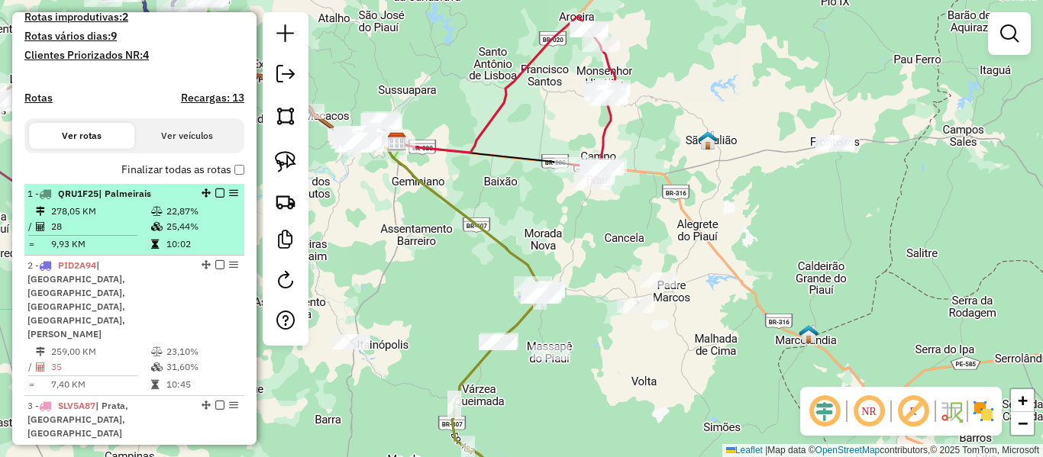
click at [102, 199] on span "| Palmeirais" at bounding box center [125, 193] width 53 height 11
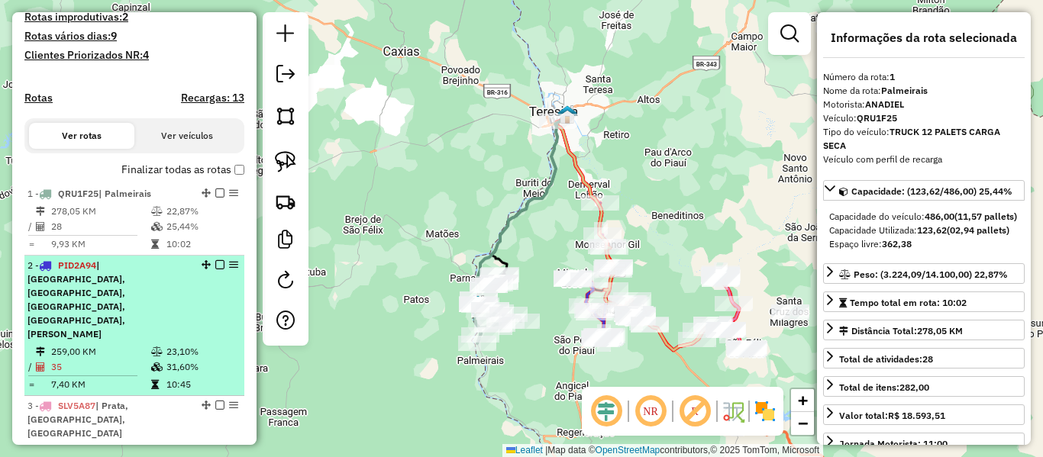
click at [125, 279] on span "| [GEOGRAPHIC_DATA], [GEOGRAPHIC_DATA], [GEOGRAPHIC_DATA], [GEOGRAPHIC_DATA], […" at bounding box center [76, 300] width 98 height 80
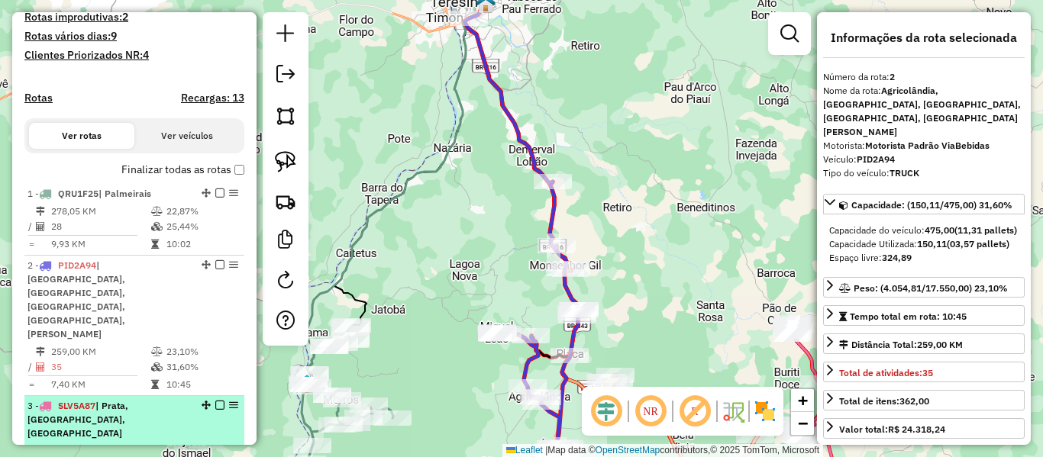
click at [128, 400] on span "| Prata, [GEOGRAPHIC_DATA], [GEOGRAPHIC_DATA]" at bounding box center [77, 419] width 101 height 39
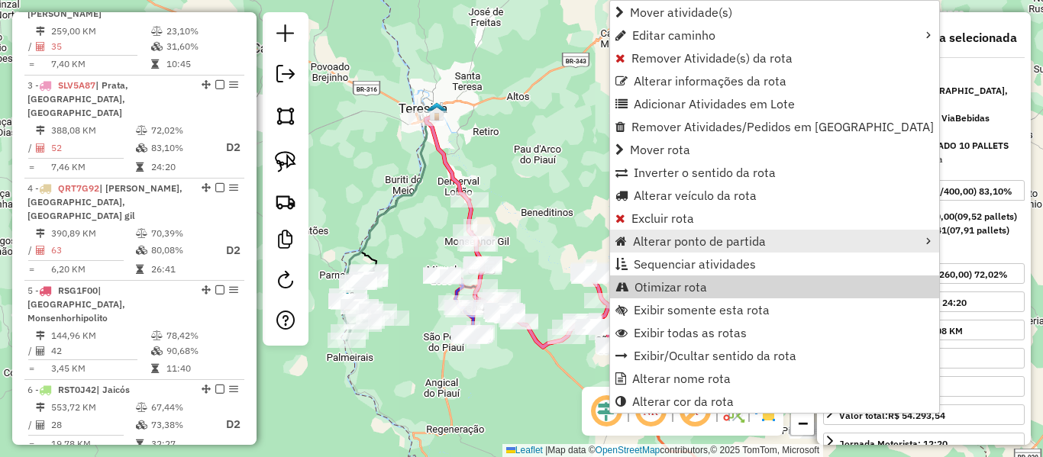
scroll to position [762, 0]
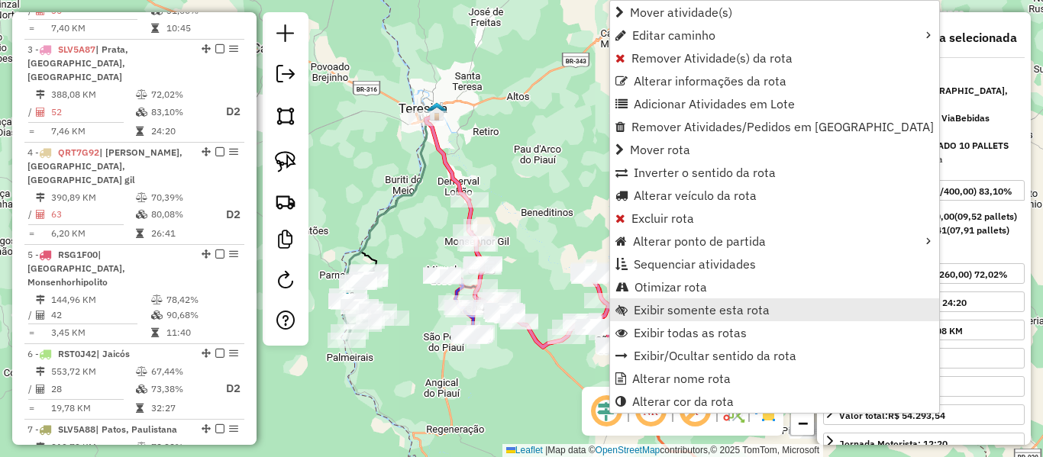
click at [655, 309] on span "Exibir somente esta rota" at bounding box center [702, 310] width 136 height 12
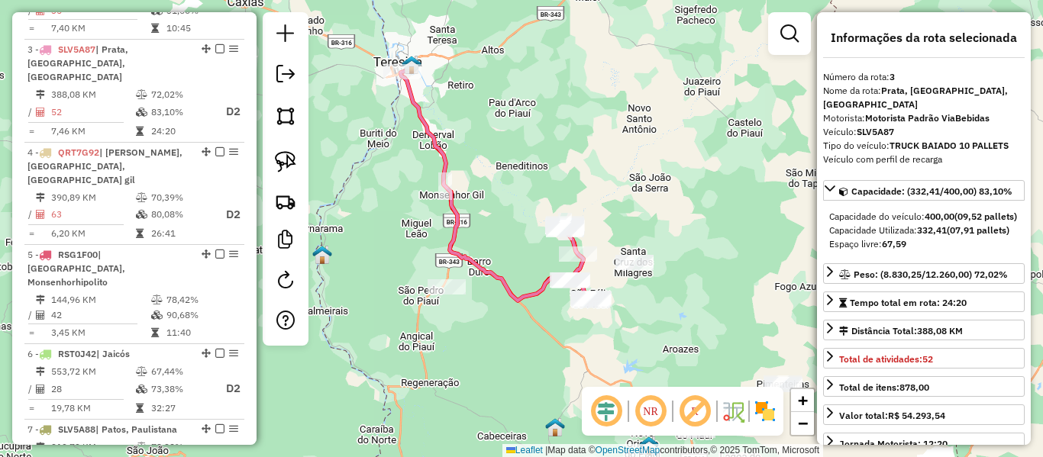
drag, startPoint x: 604, startPoint y: 311, endPoint x: 560, endPoint y: 238, distance: 85.7
click at [564, 238] on icon at bounding box center [578, 262] width 28 height 77
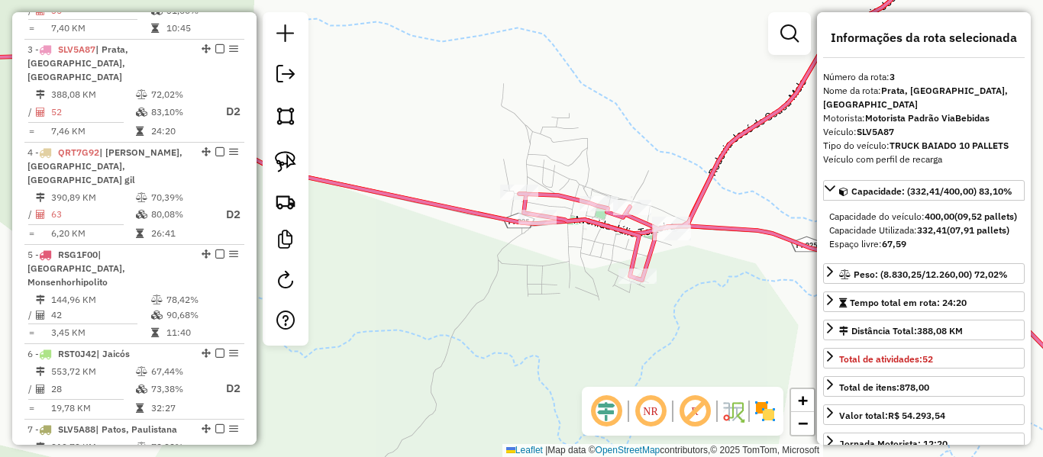
click at [502, 221] on icon at bounding box center [405, 94] width 1020 height 280
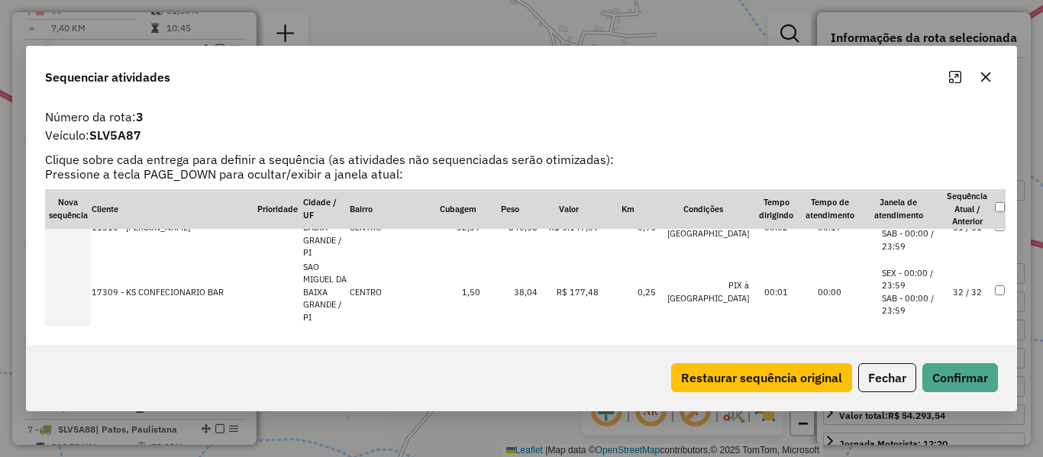
click at [956, 260] on td "32 / 32" at bounding box center [967, 292] width 53 height 65
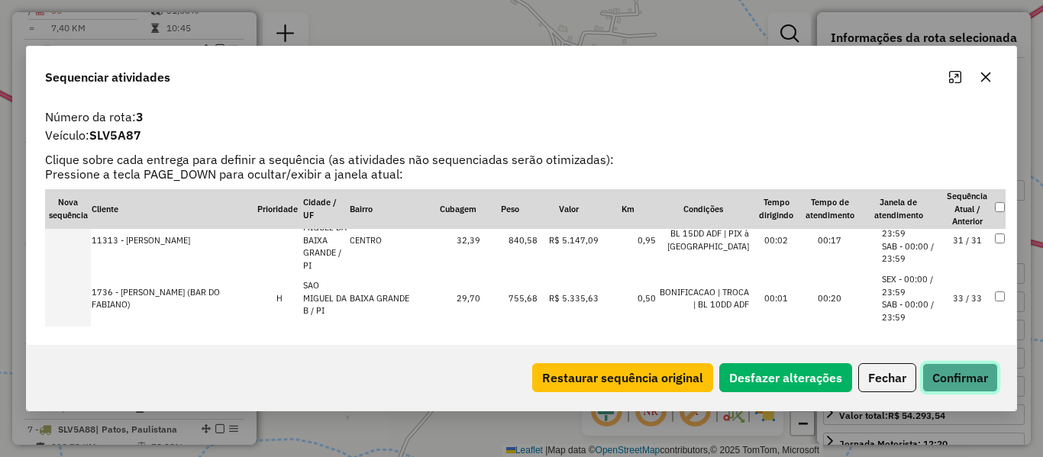
click at [972, 373] on button "Confirmar" at bounding box center [961, 378] width 76 height 29
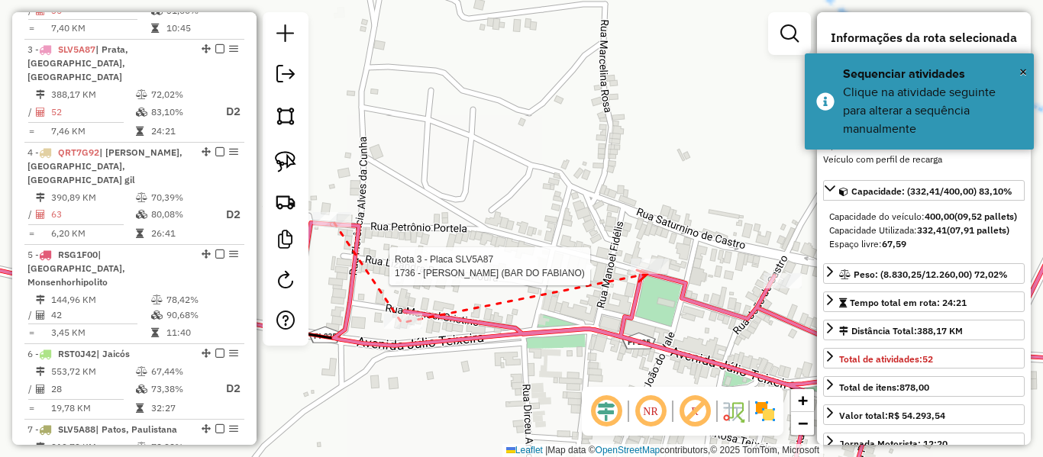
click at [648, 274] on div at bounding box center [650, 266] width 38 height 15
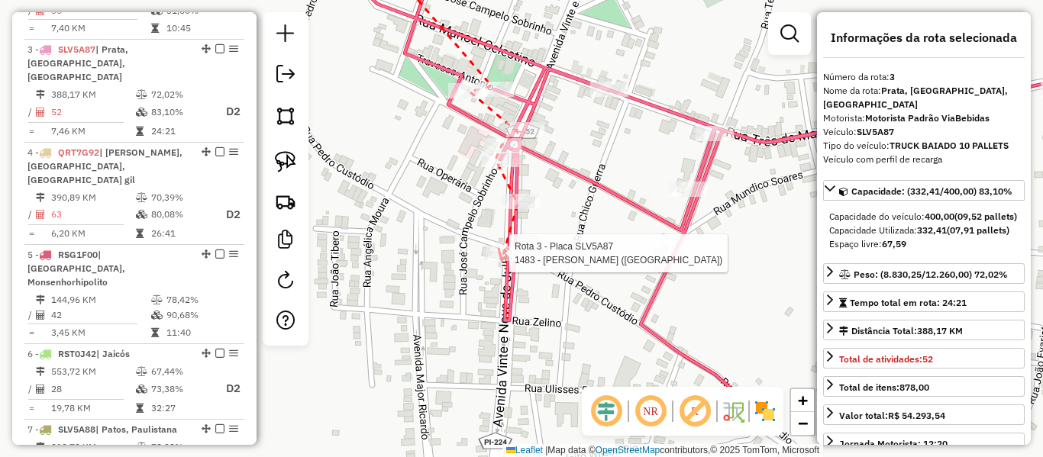
click at [502, 261] on div at bounding box center [505, 253] width 38 height 15
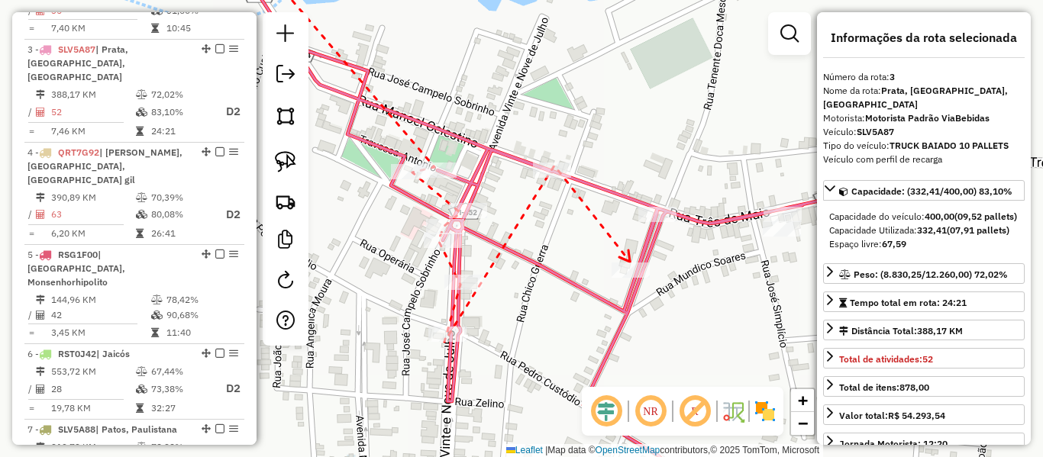
click at [630, 262] on icon at bounding box center [624, 256] width 11 height 11
click at [643, 262] on icon at bounding box center [637, 256] width 11 height 11
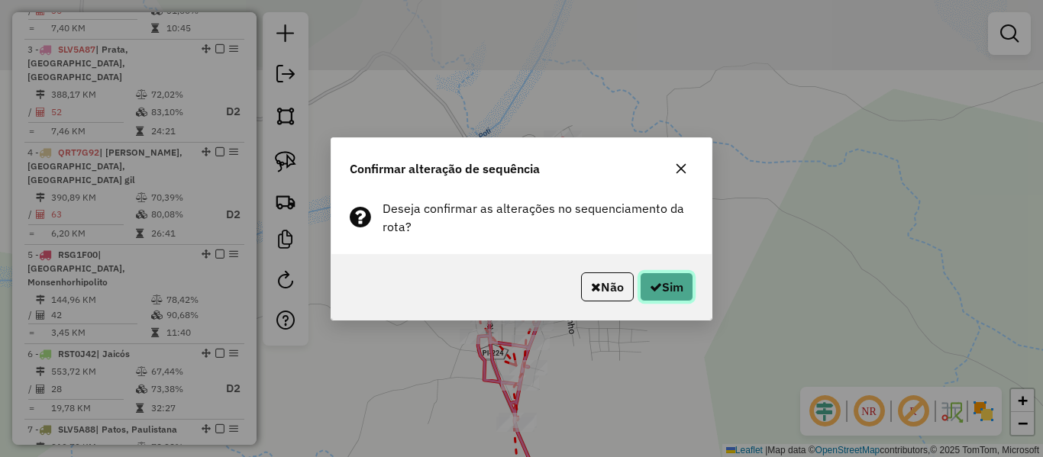
click at [661, 295] on button "Sim" at bounding box center [666, 287] width 53 height 29
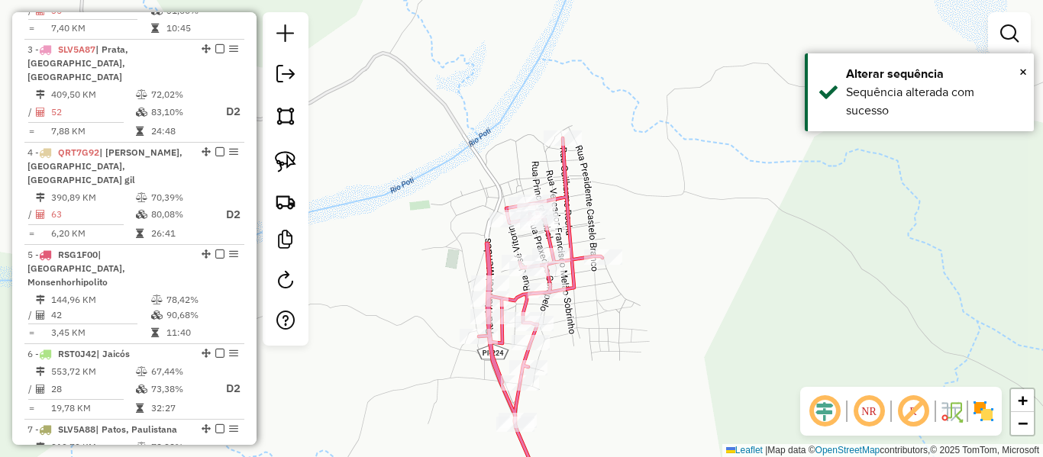
click at [485, 367] on icon at bounding box center [541, 320] width 124 height 365
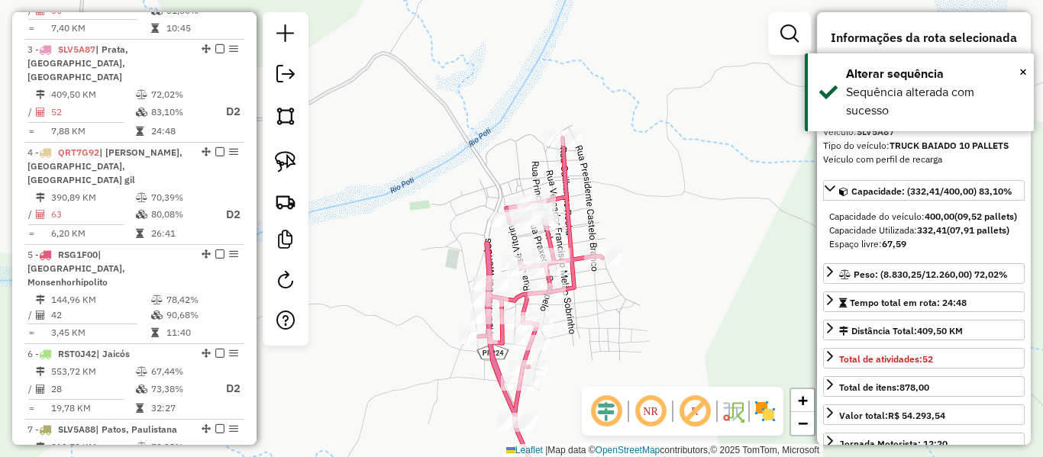
click at [492, 362] on icon at bounding box center [541, 320] width 124 height 365
click at [451, 299] on div "Janela de atendimento Grade de atendimento Capacidade Transportadoras Veículos …" at bounding box center [521, 228] width 1043 height 457
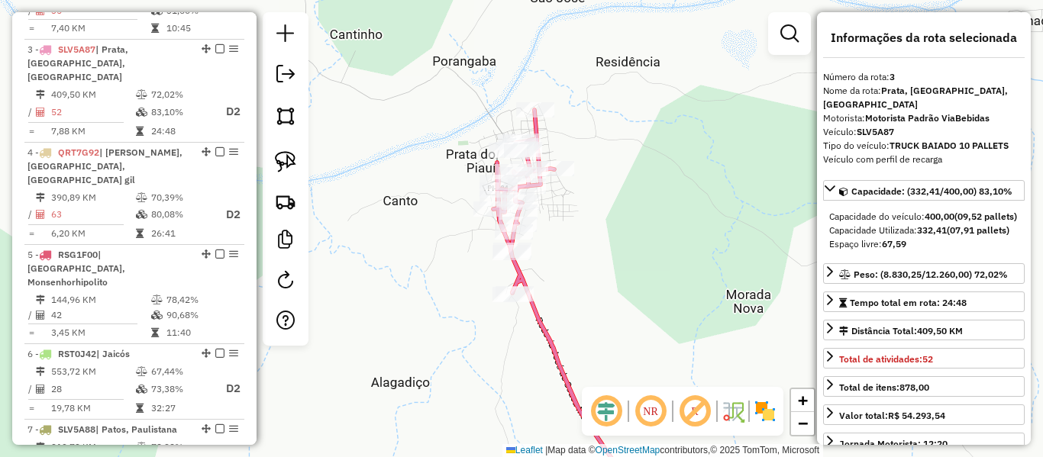
scroll to position [382, 0]
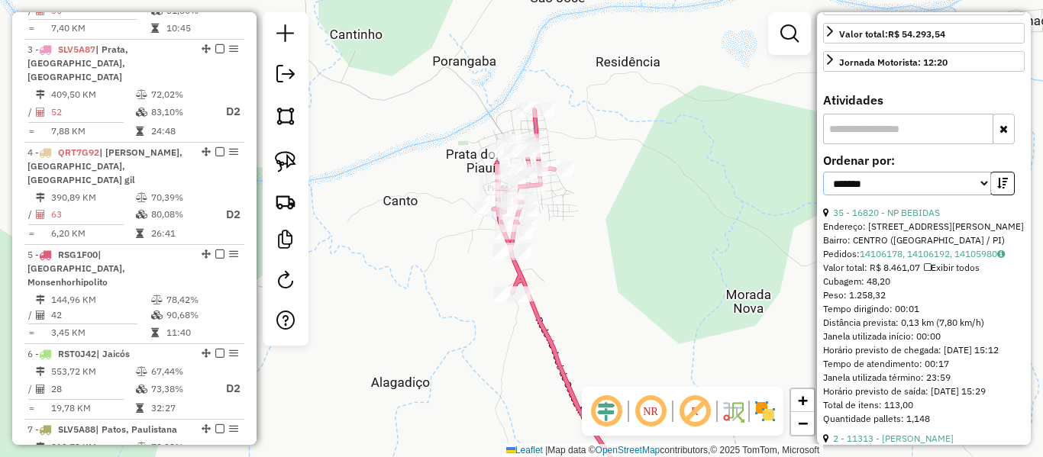
click at [914, 196] on select "**********" at bounding box center [907, 184] width 168 height 24
select select "**********"
click at [823, 186] on select "**********" at bounding box center [907, 184] width 168 height 24
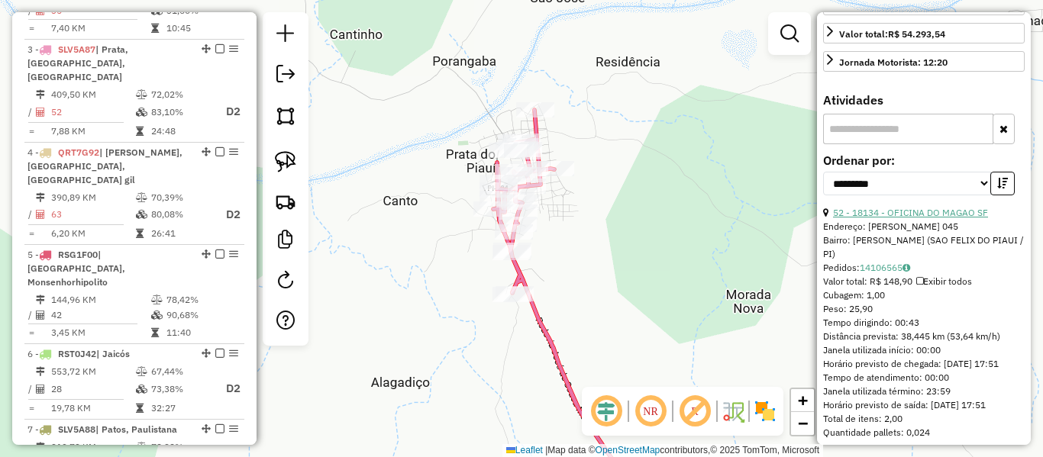
click at [895, 218] on link "52 - 18134 - OFICINA DO MAGAO SF" at bounding box center [910, 212] width 155 height 11
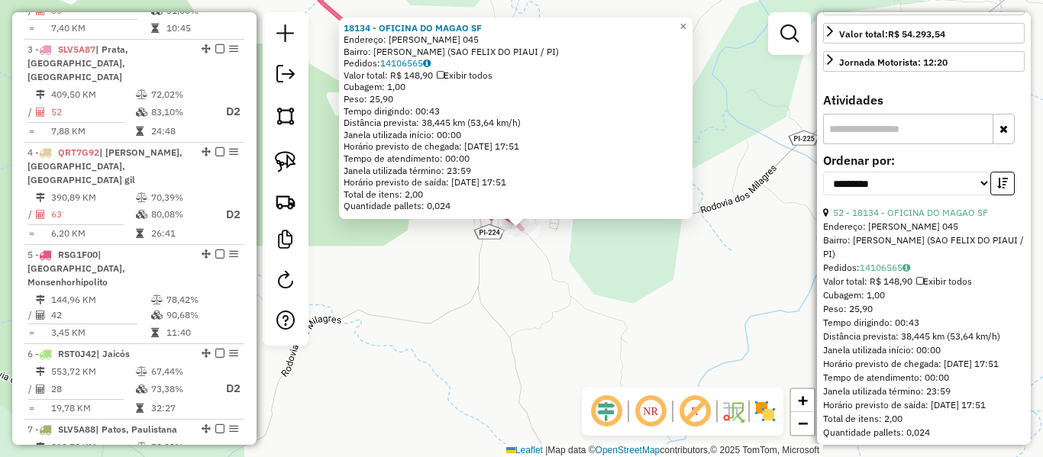
click at [573, 263] on div "18134 - OFICINA DO MAGAO SF Endereço: [PERSON_NAME] 045 Bairro: INGA ([GEOGRAPH…" at bounding box center [521, 228] width 1043 height 457
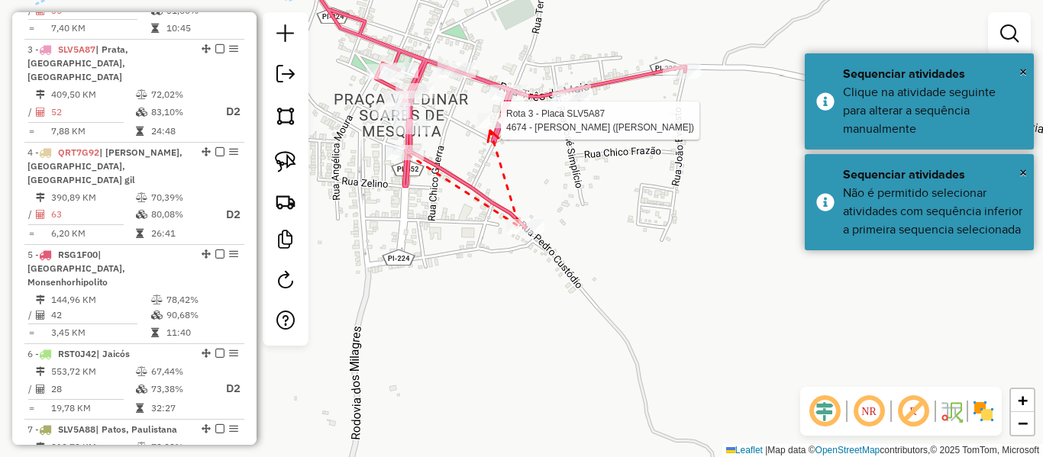
click at [490, 128] on div at bounding box center [496, 120] width 38 height 15
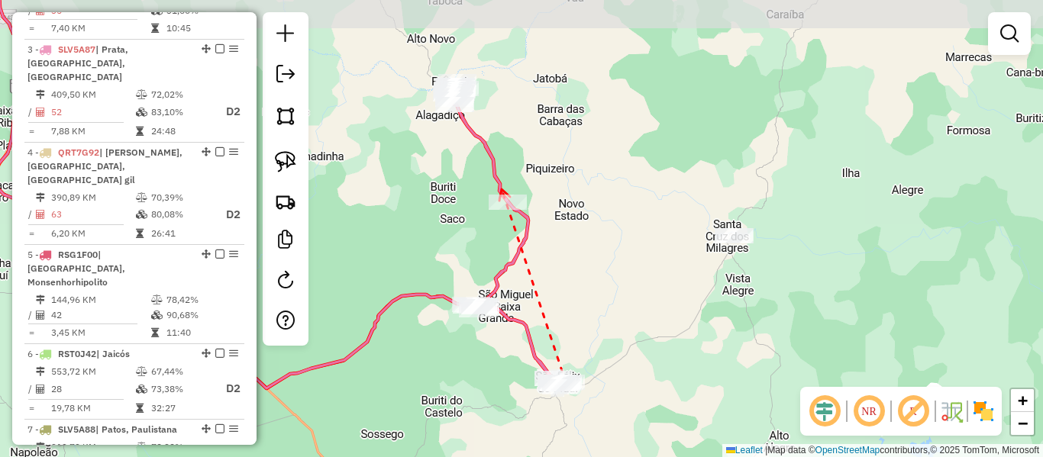
click at [502, 189] on icon at bounding box center [504, 194] width 11 height 11
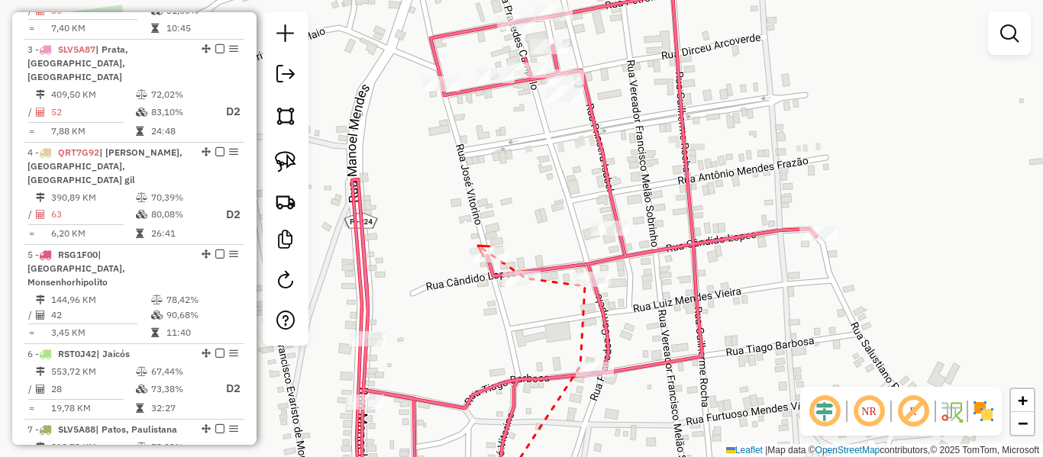
click at [478, 246] on icon at bounding box center [483, 251] width 11 height 11
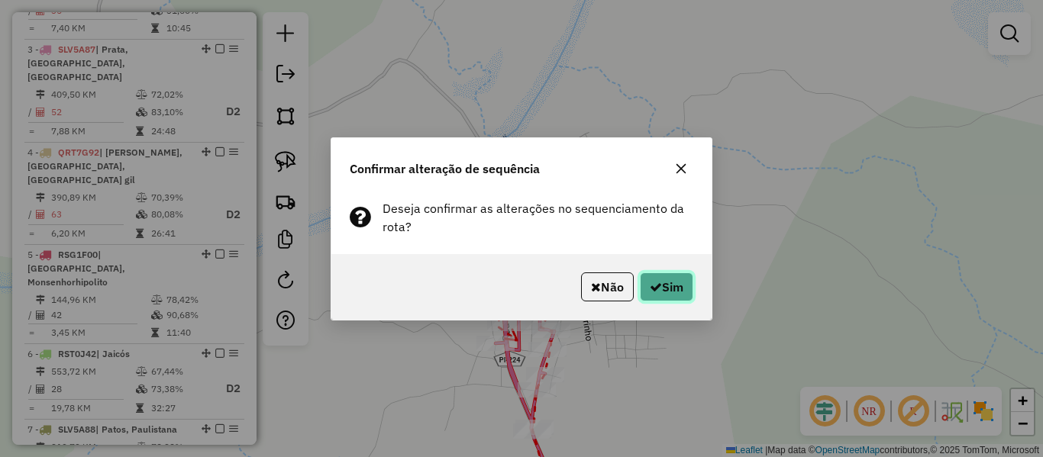
click at [692, 298] on button "Sim" at bounding box center [666, 287] width 53 height 29
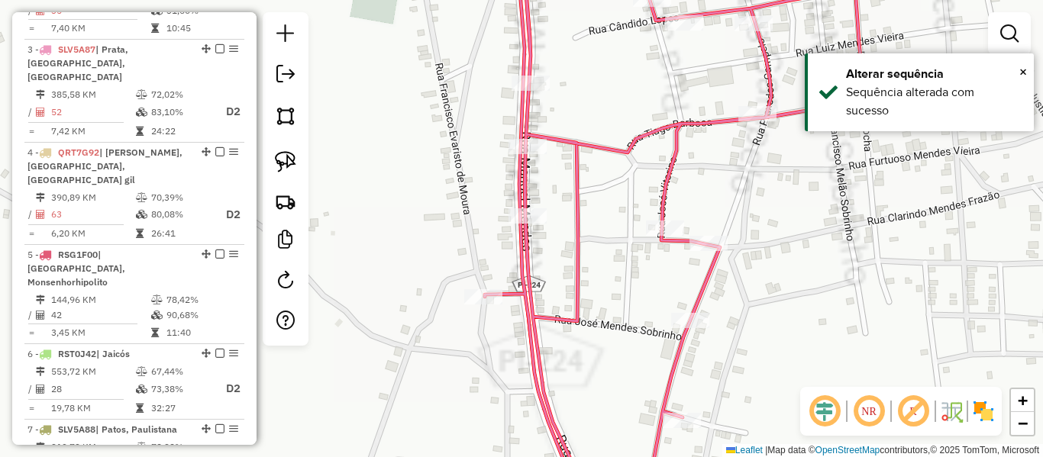
click at [546, 345] on icon at bounding box center [732, 228] width 494 height 549
select select "**********"
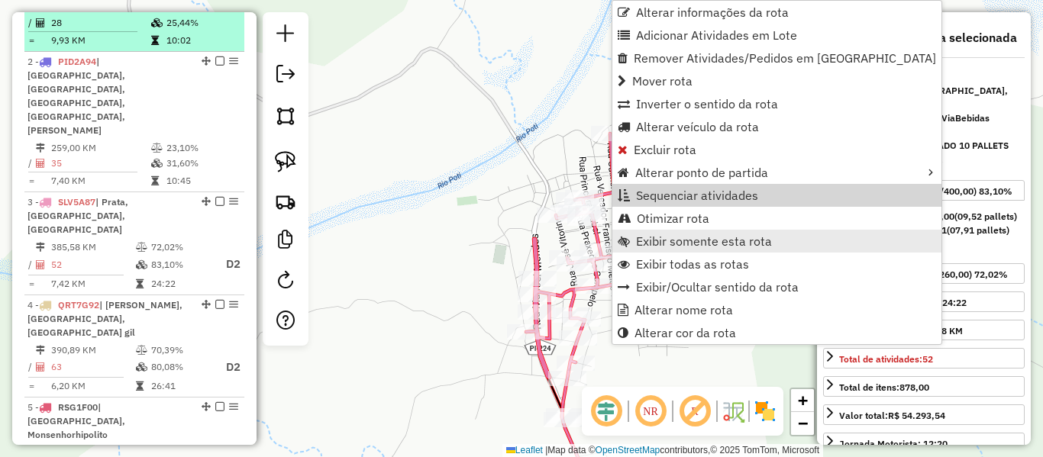
scroll to position [762, 0]
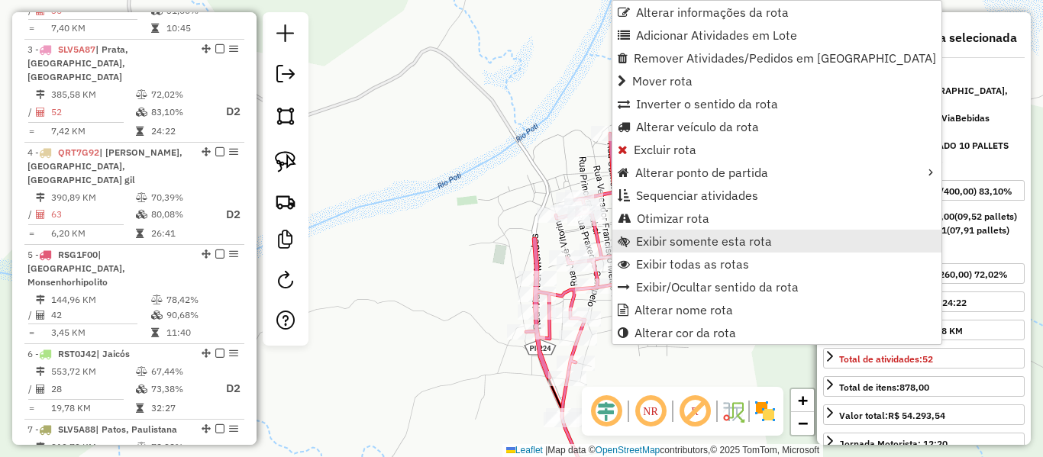
click at [661, 247] on span "Exibir somente esta rota" at bounding box center [704, 241] width 136 height 12
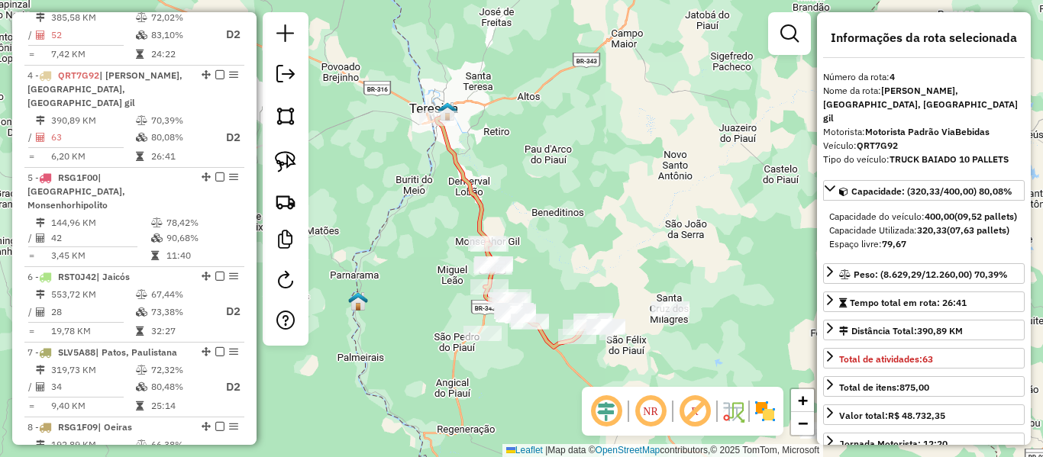
scroll to position [852, 0]
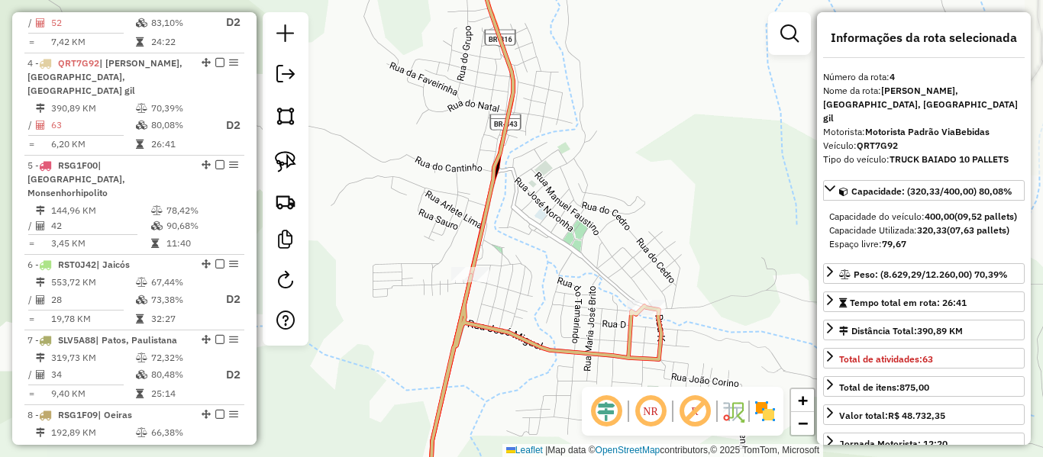
click at [473, 229] on icon at bounding box center [473, 228] width 82 height 549
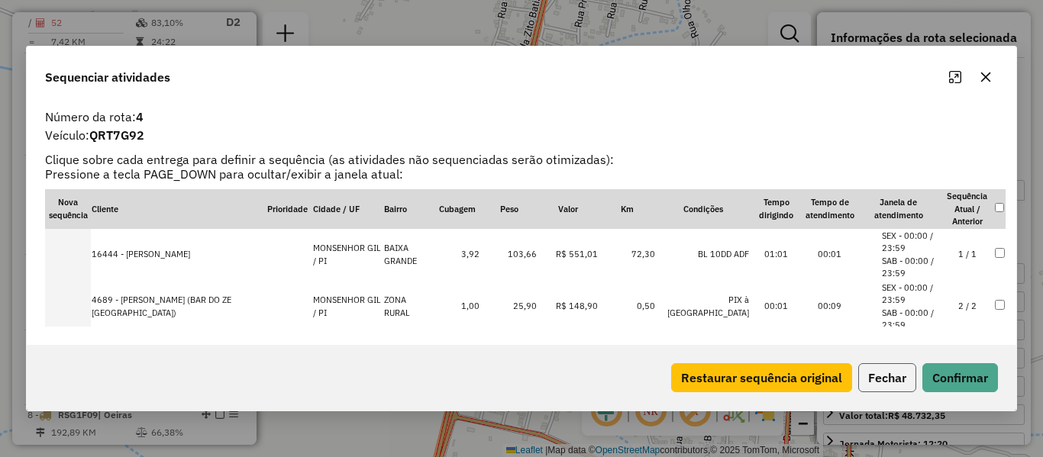
click at [893, 370] on button "Fechar" at bounding box center [887, 378] width 58 height 29
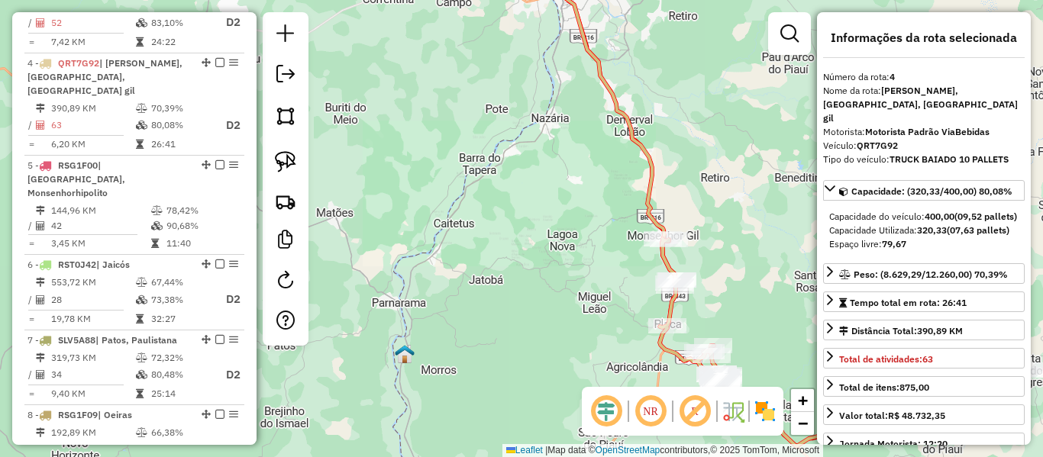
drag, startPoint x: 755, startPoint y: 304, endPoint x: 644, endPoint y: 180, distance: 166.0
click at [684, 209] on div "Janela de atendimento Grade de atendimento Capacidade Transportadoras Veículos …" at bounding box center [521, 228] width 1043 height 457
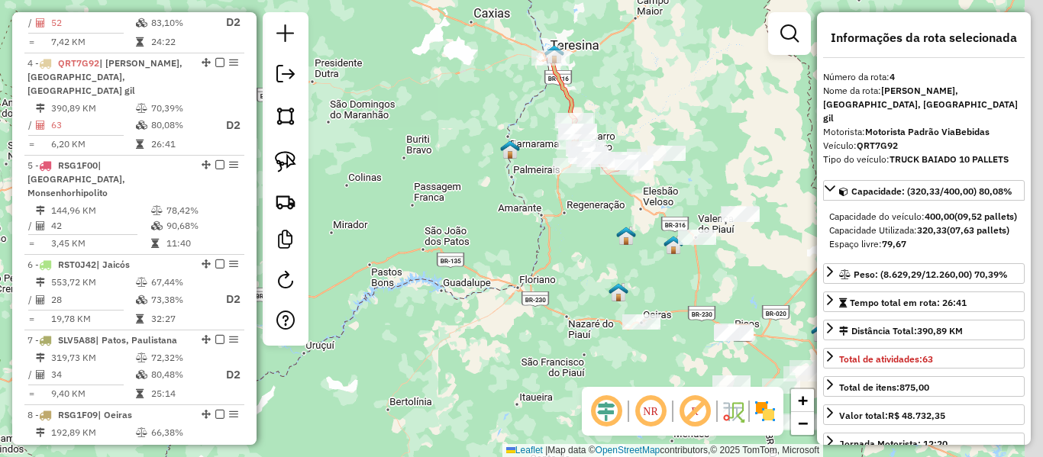
drag, startPoint x: 580, startPoint y: 249, endPoint x: 539, endPoint y: 215, distance: 53.2
click at [542, 218] on div "Janela de atendimento Grade de atendimento Capacidade Transportadoras Veículos …" at bounding box center [521, 228] width 1043 height 457
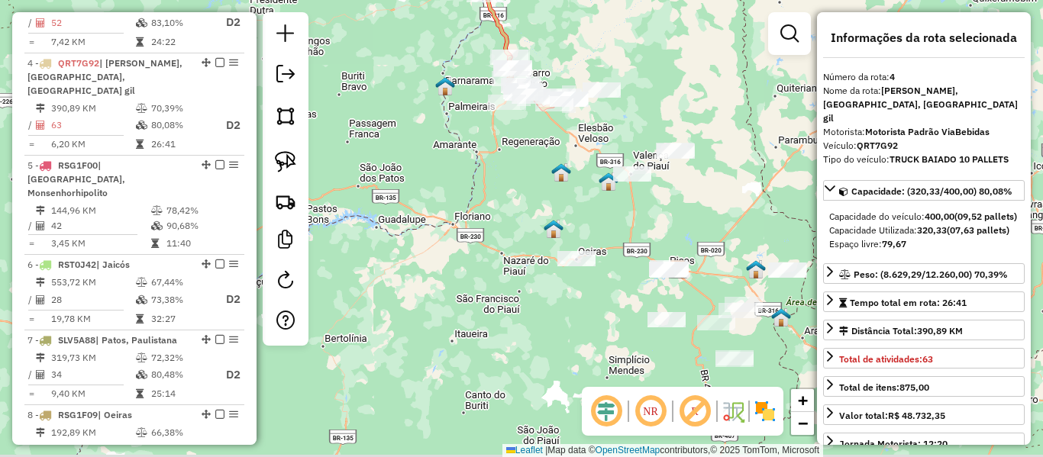
drag, startPoint x: 543, startPoint y: 222, endPoint x: 490, endPoint y: 152, distance: 88.3
click at [490, 153] on div "Janela de atendimento Grade de atendimento Capacidade Transportadoras Veículos …" at bounding box center [521, 228] width 1043 height 457
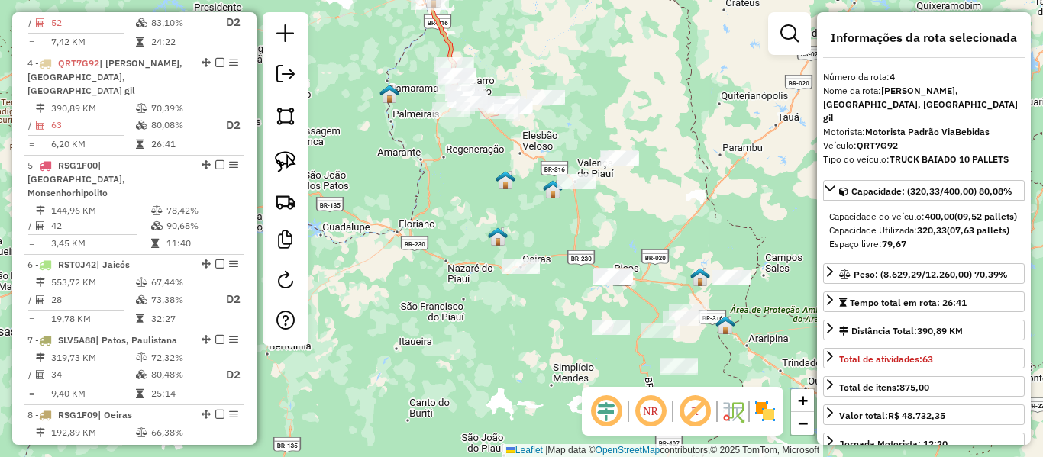
drag, startPoint x: 465, startPoint y: 151, endPoint x: 414, endPoint y: 257, distance: 117.8
click at [425, 260] on div "Janela de atendimento Grade de atendimento Capacidade Transportadoras Veículos …" at bounding box center [521, 228] width 1043 height 457
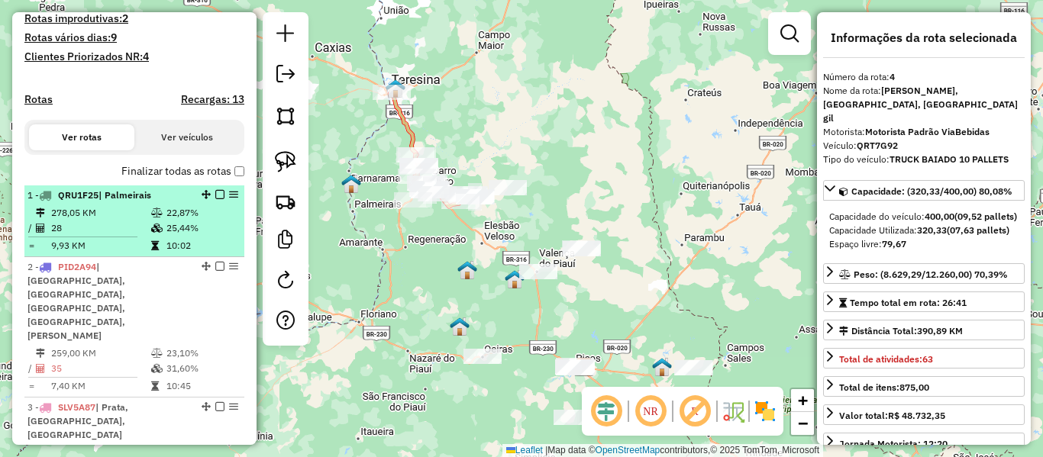
scroll to position [317, 0]
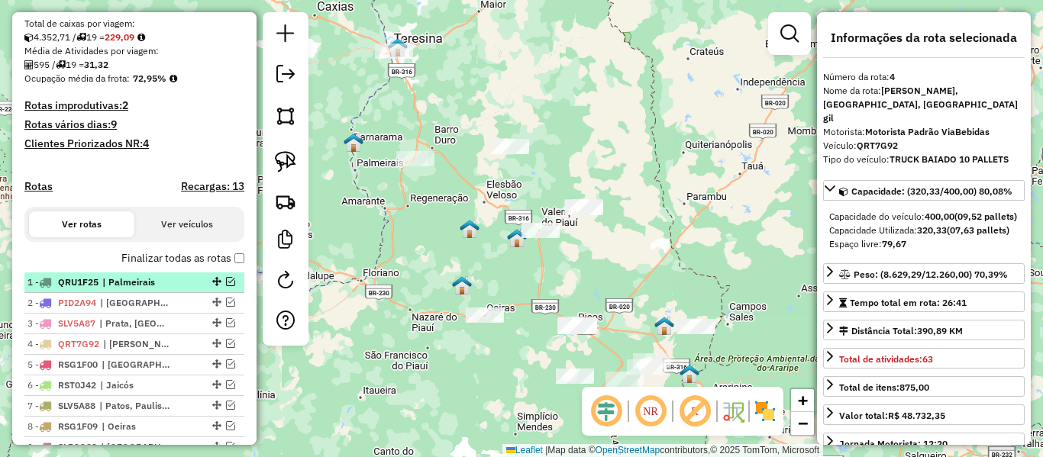
drag, startPoint x: 449, startPoint y: 294, endPoint x: 460, endPoint y: 270, distance: 26.7
click at [458, 271] on div "Janela de atendimento Grade de atendimento Capacidade Transportadoras Veículos …" at bounding box center [521, 228] width 1043 height 457
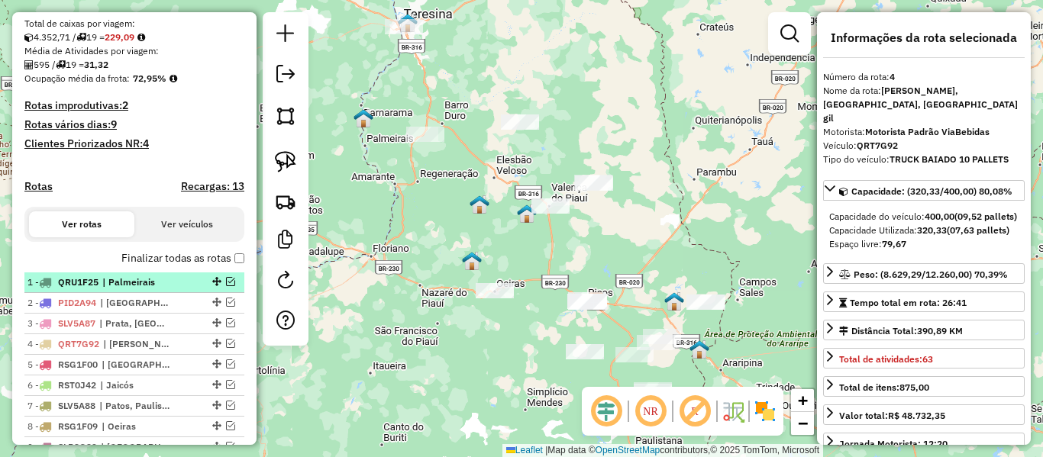
drag, startPoint x: 441, startPoint y: 176, endPoint x: 423, endPoint y: 139, distance: 41.3
click at [423, 139] on div "Janela de atendimento Grade de atendimento Capacidade Transportadoras Veículos …" at bounding box center [521, 228] width 1043 height 457
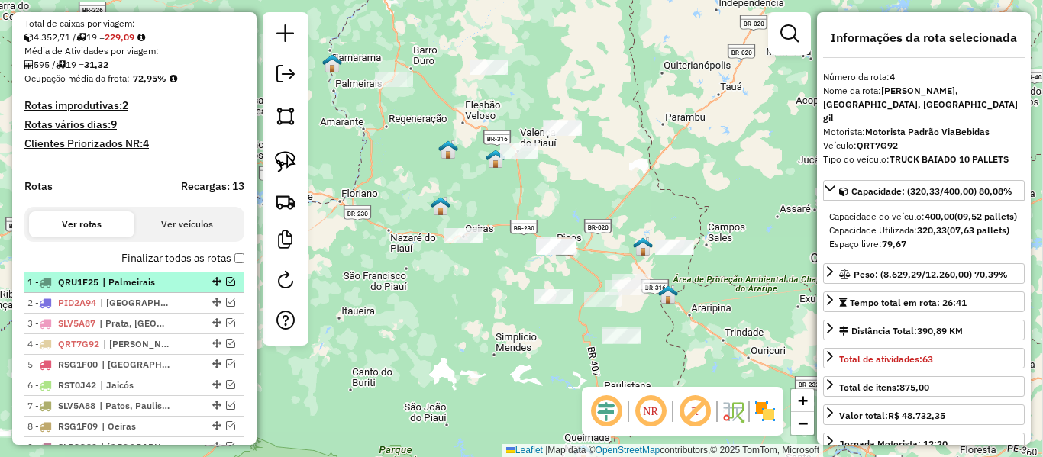
drag, startPoint x: 417, startPoint y: 145, endPoint x: 428, endPoint y: 174, distance: 30.9
click at [428, 174] on div "Janela de atendimento Grade de atendimento Capacidade Transportadoras Veículos …" at bounding box center [521, 228] width 1043 height 457
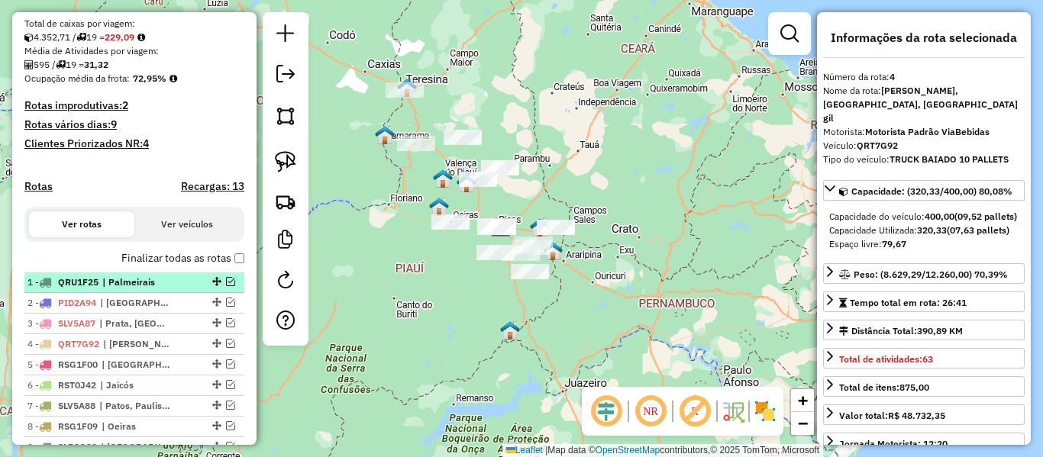
click at [411, 175] on div "Janela de atendimento Grade de atendimento Capacidade Transportadoras Veículos …" at bounding box center [521, 228] width 1043 height 457
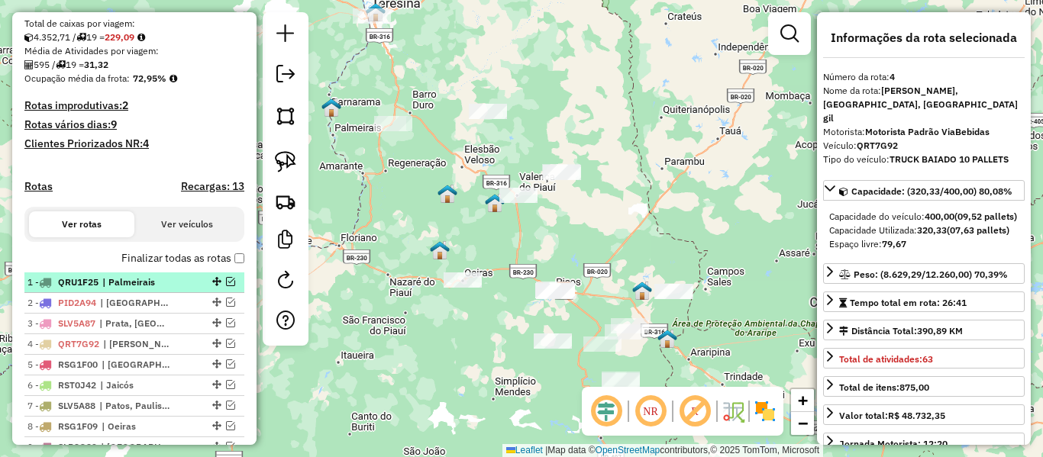
drag, startPoint x: 396, startPoint y: 168, endPoint x: 382, endPoint y: 177, distance: 16.5
click at [382, 177] on div "Janela de atendimento Grade de atendimento Capacidade Transportadoras Veículos …" at bounding box center [521, 228] width 1043 height 457
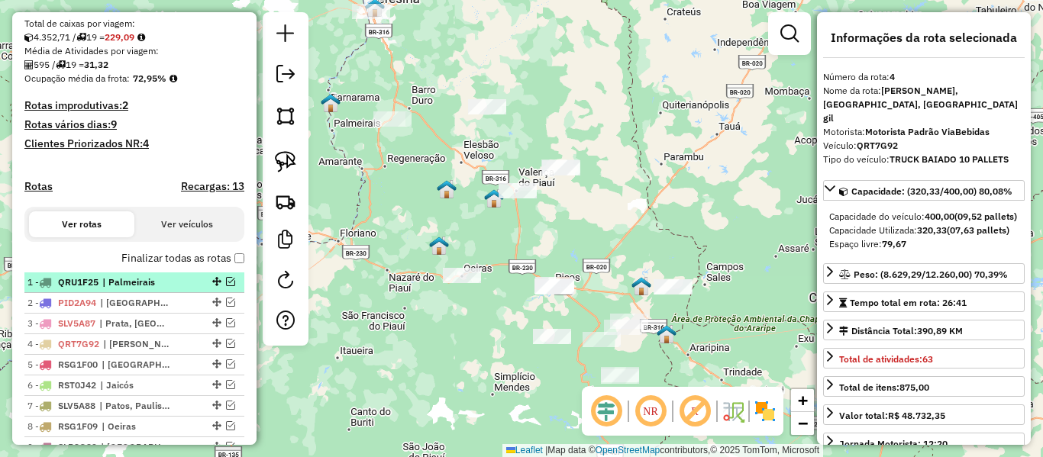
click at [649, 209] on div "Janela de atendimento Grade de atendimento Capacidade Transportadoras Veículos …" at bounding box center [521, 228] width 1043 height 457
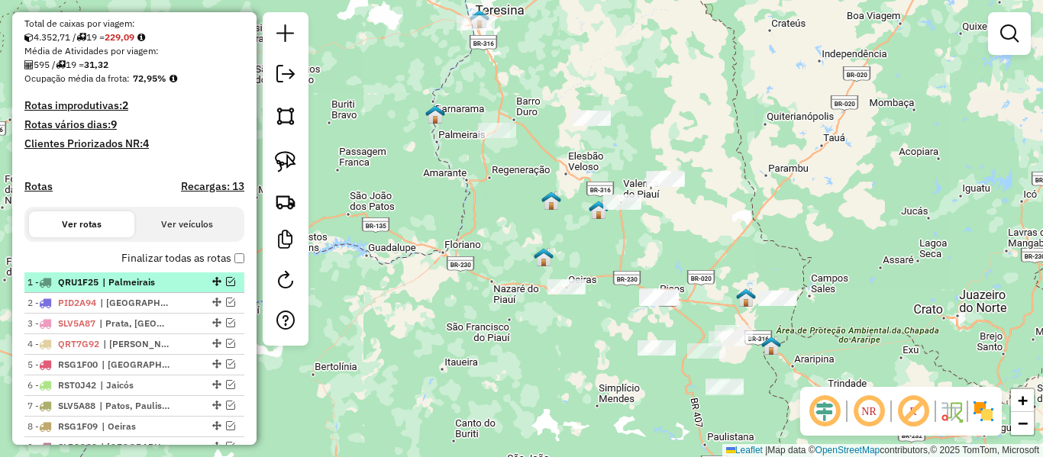
drag, startPoint x: 496, startPoint y: 215, endPoint x: 557, endPoint y: 220, distance: 61.3
click at [557, 220] on div "Janela de atendimento Grade de atendimento Capacidade Transportadoras Veículos …" at bounding box center [521, 228] width 1043 height 457
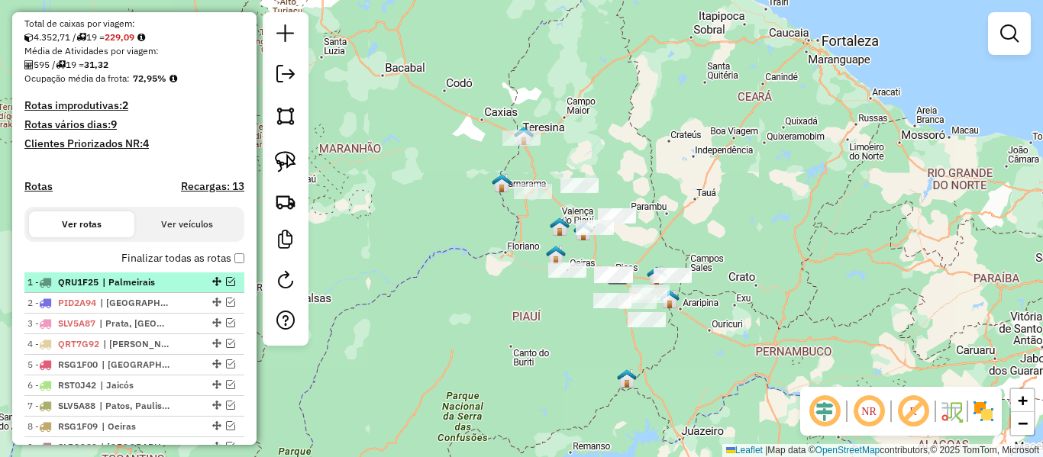
drag, startPoint x: 450, startPoint y: 247, endPoint x: 428, endPoint y: 234, distance: 25.0
click at [428, 234] on div "Janela de atendimento Grade de atendimento Capacidade Transportadoras Veículos …" at bounding box center [521, 228] width 1043 height 457
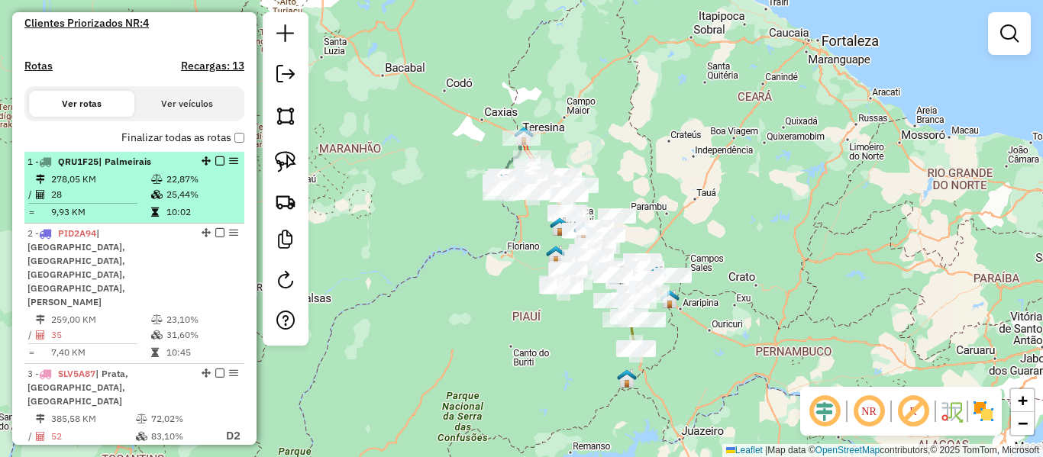
scroll to position [546, 0]
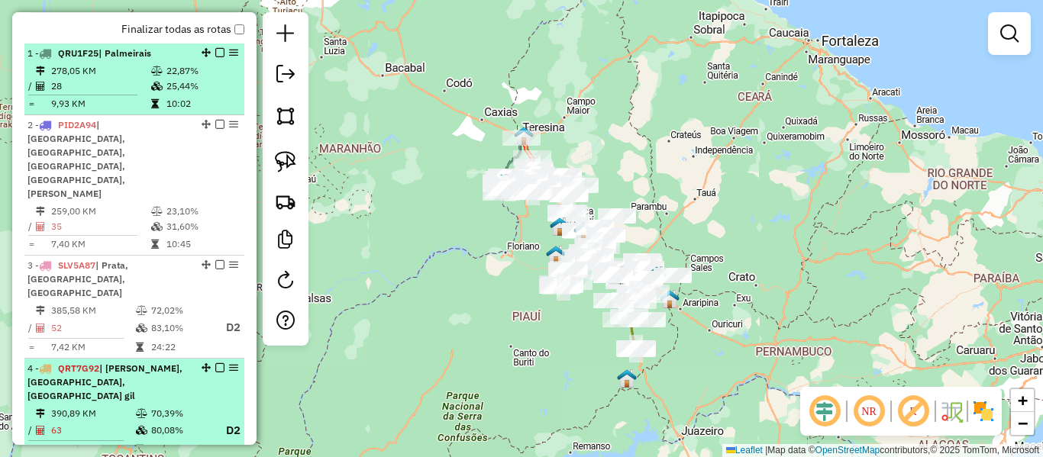
click at [138, 362] on div "4 - QRT7G92 | Barro Duro, [GEOGRAPHIC_DATA], [GEOGRAPHIC_DATA] gil" at bounding box center [108, 382] width 162 height 41
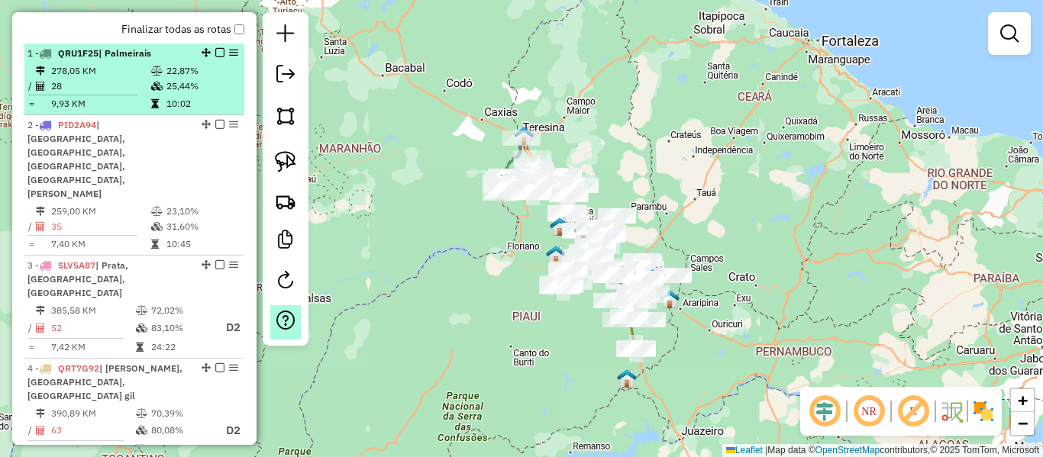
select select "**********"
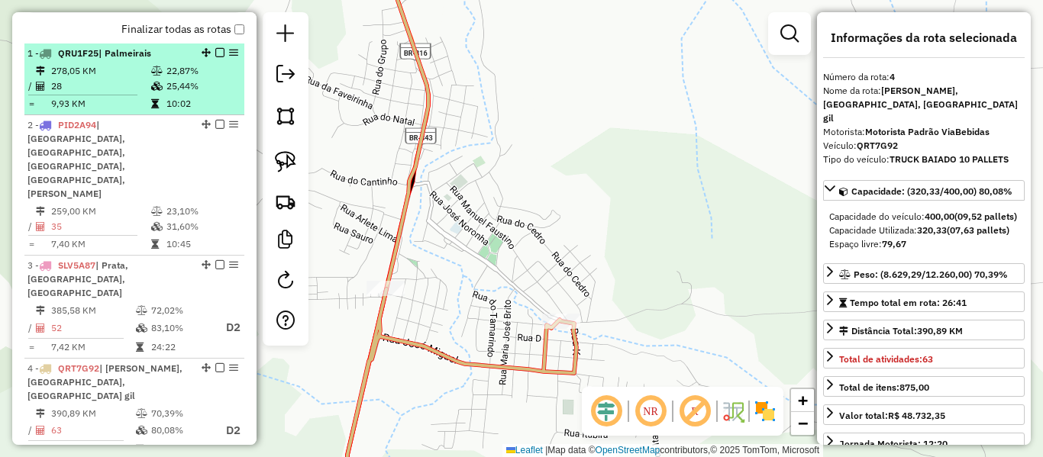
click at [405, 218] on icon at bounding box center [388, 228] width 82 height 549
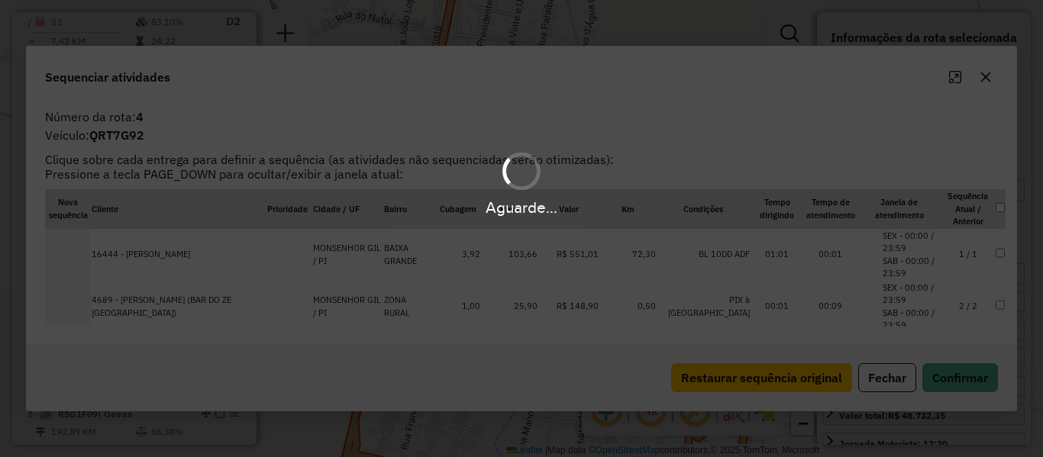
scroll to position [852, 0]
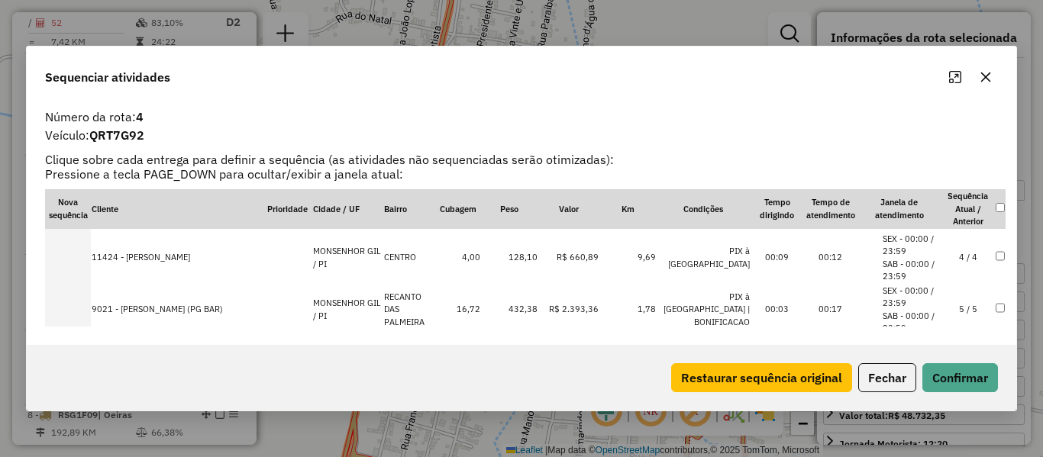
click at [964, 260] on td "4 / 4" at bounding box center [968, 258] width 53 height 52
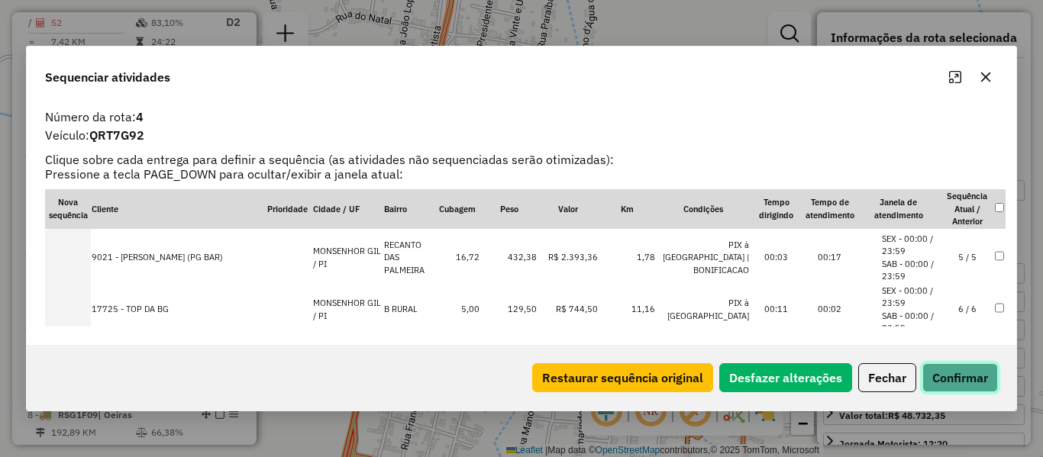
click at [981, 375] on button "Confirmar" at bounding box center [961, 378] width 76 height 29
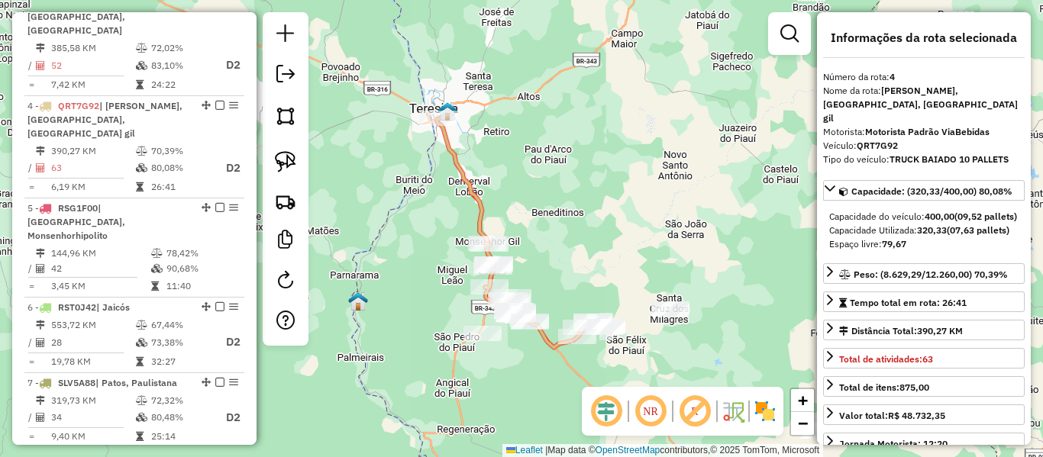
scroll to position [852, 0]
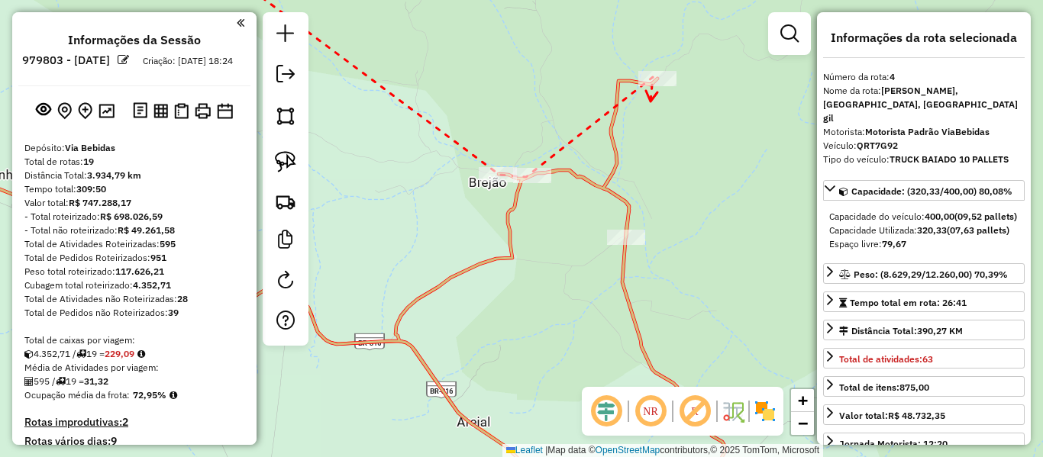
select select "**********"
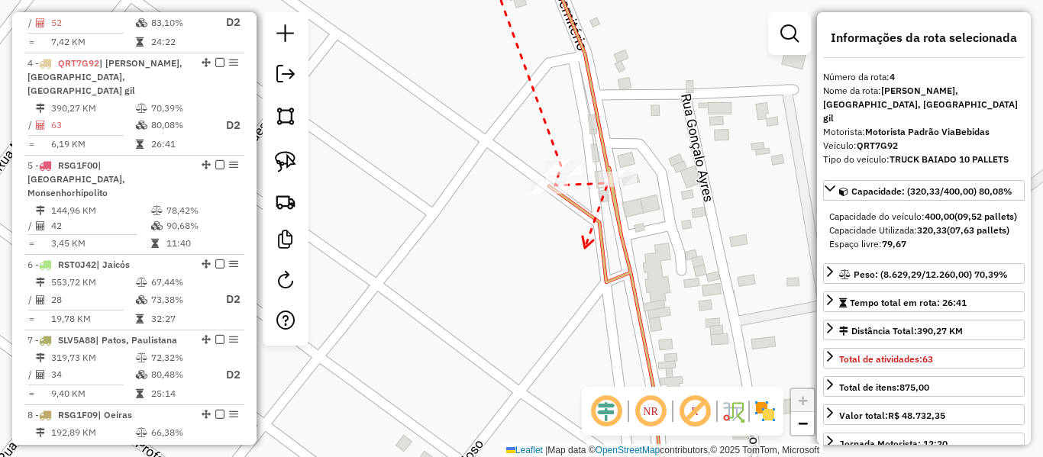
drag, startPoint x: 566, startPoint y: 217, endPoint x: 614, endPoint y: 128, distance: 100.8
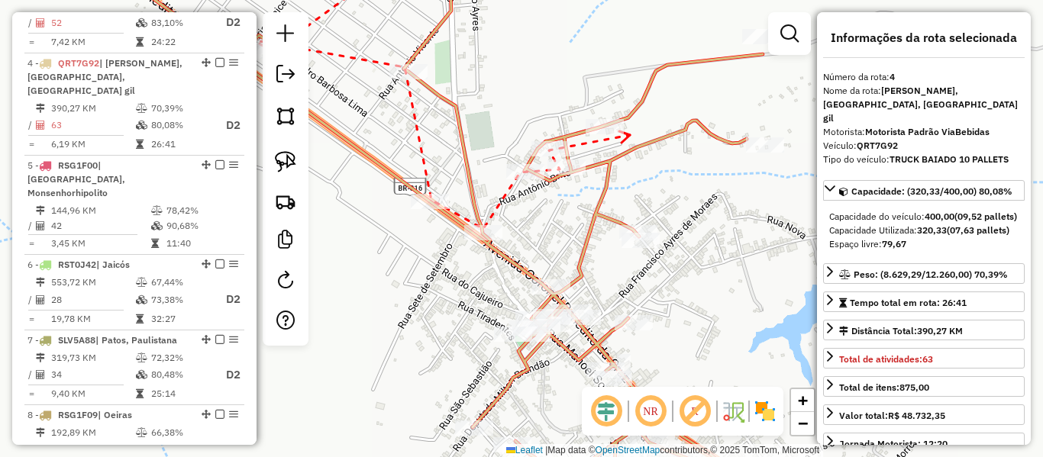
drag, startPoint x: 630, startPoint y: 238, endPoint x: 630, endPoint y: 135, distance: 103.1
click at [630, 135] on icon at bounding box center [624, 136] width 11 height 11
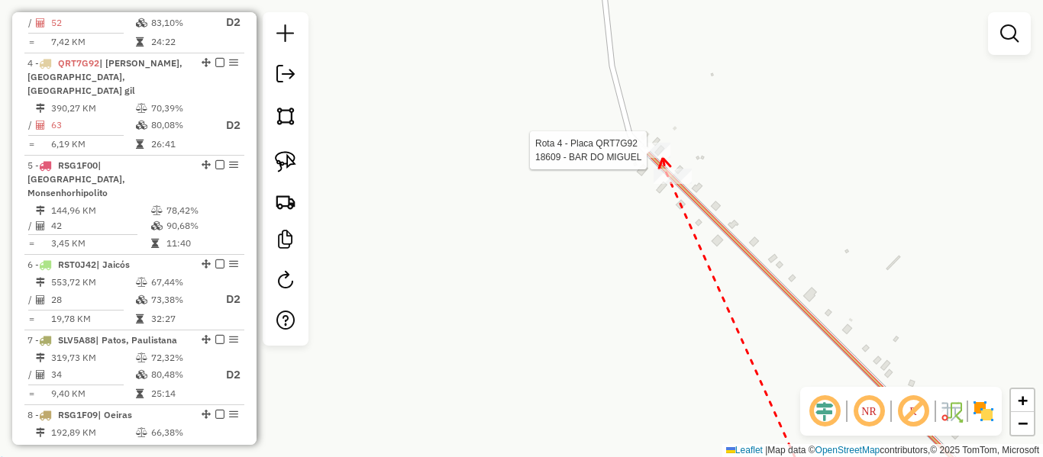
click at [663, 158] on div at bounding box center [651, 150] width 38 height 15
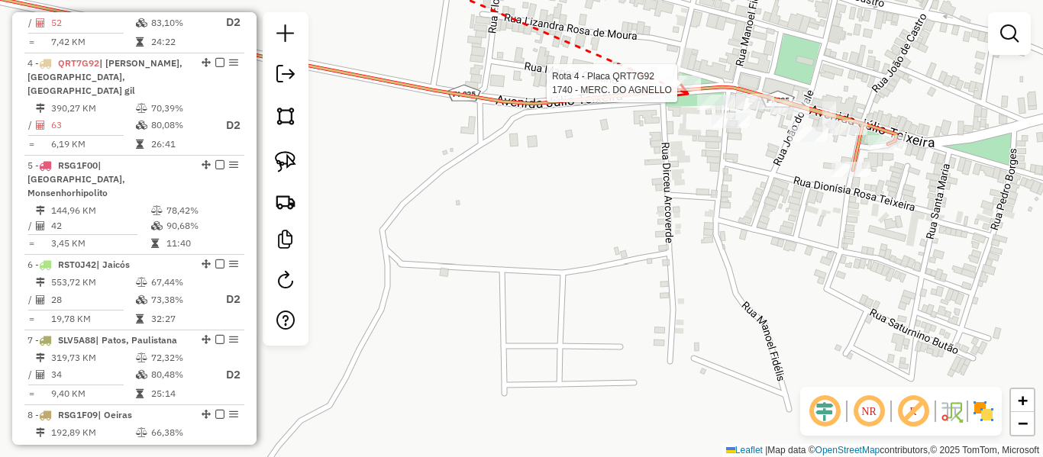
click at [688, 91] on div at bounding box center [682, 83] width 38 height 15
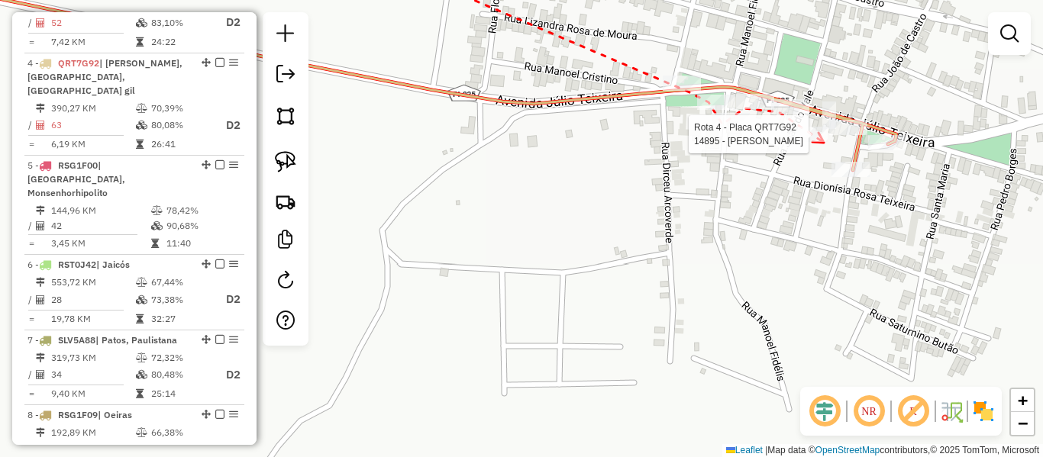
drag, startPoint x: 824, startPoint y: 143, endPoint x: 831, endPoint y: 136, distance: 9.7
click at [823, 142] on div at bounding box center [809, 134] width 38 height 15
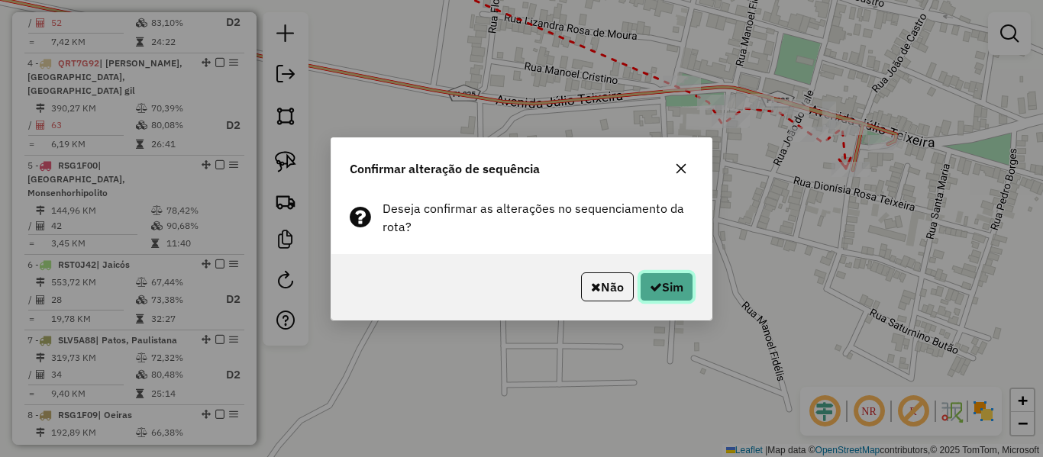
click at [664, 286] on button "Sim" at bounding box center [666, 287] width 53 height 29
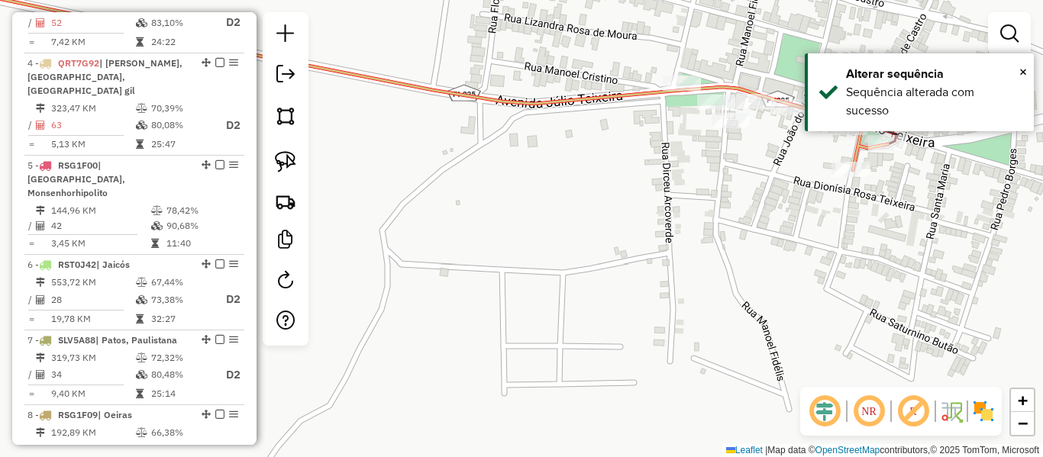
click at [855, 150] on icon at bounding box center [391, 73] width 993 height 193
select select "**********"
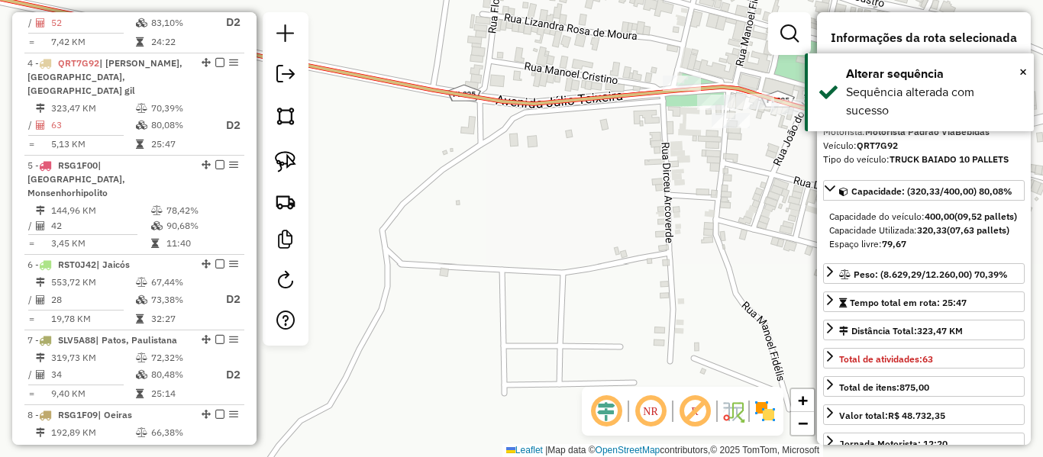
click at [702, 238] on div "Janela de atendimento Grade de atendimento Capacidade Transportadoras Veículos …" at bounding box center [521, 228] width 1043 height 457
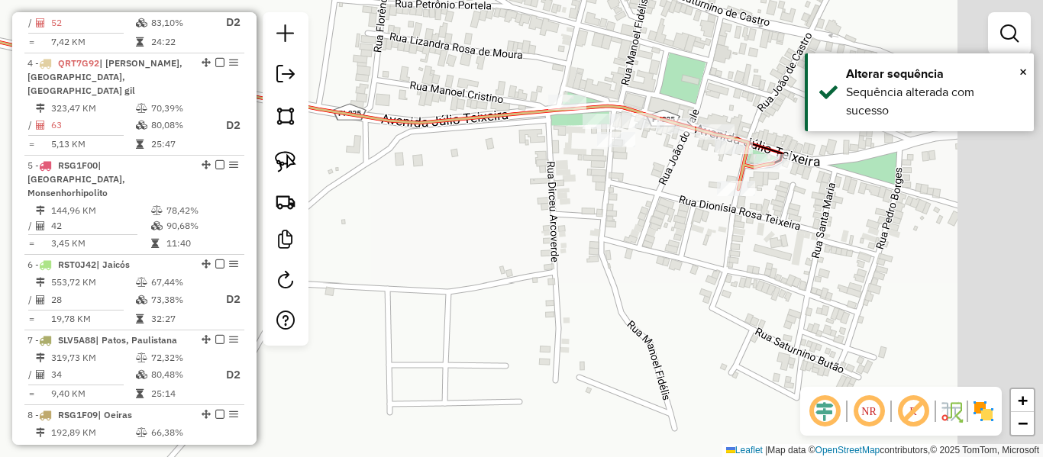
drag, startPoint x: 747, startPoint y: 225, endPoint x: 478, endPoint y: 247, distance: 269.7
click at [478, 247] on div "Janela de atendimento Grade de atendimento Capacidade Transportadoras Veículos …" at bounding box center [521, 228] width 1043 height 457
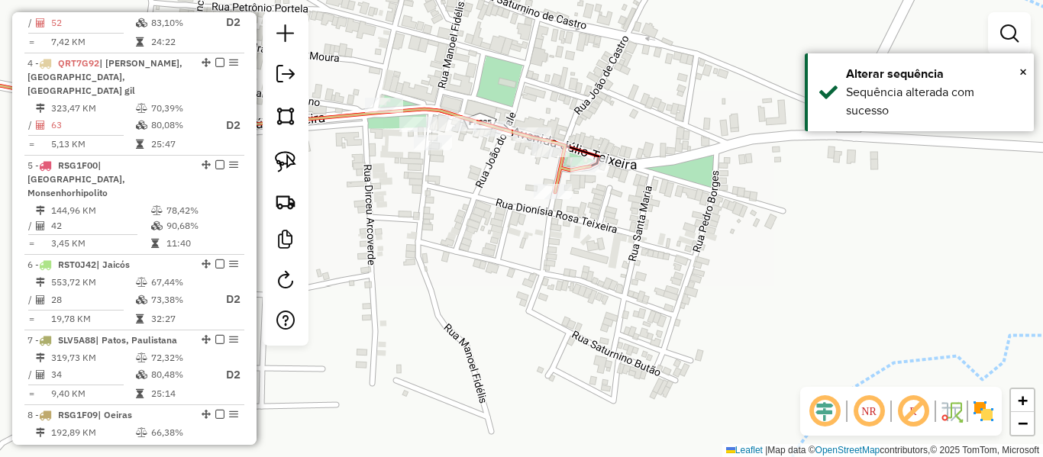
click at [561, 183] on icon at bounding box center [242, 127] width 695 height 129
select select "**********"
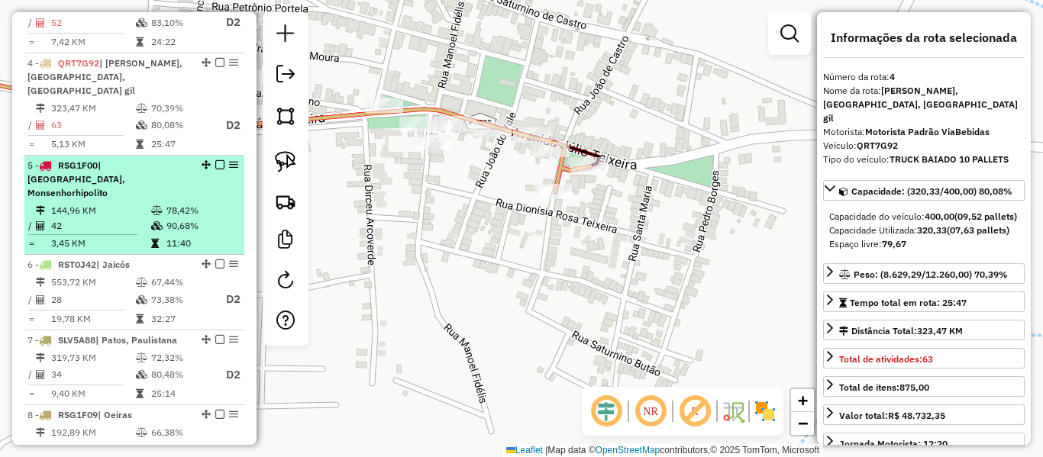
click at [105, 160] on span "| [GEOGRAPHIC_DATA], Monsenhorhipolito" at bounding box center [76, 179] width 98 height 39
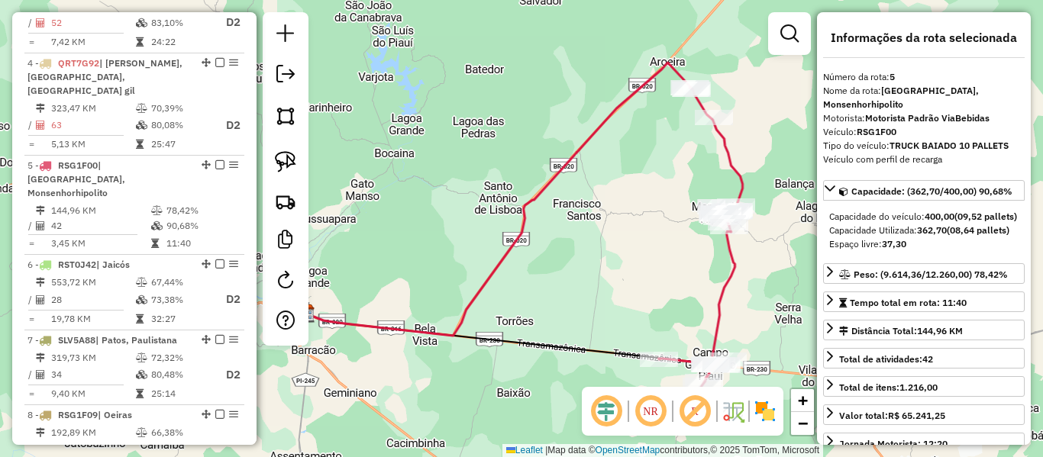
drag, startPoint x: 596, startPoint y: 108, endPoint x: 503, endPoint y: 121, distance: 93.3
click at [498, 112] on div "Janela de atendimento Grade de atendimento Capacidade Transportadoras Veículos …" at bounding box center [521, 228] width 1043 height 457
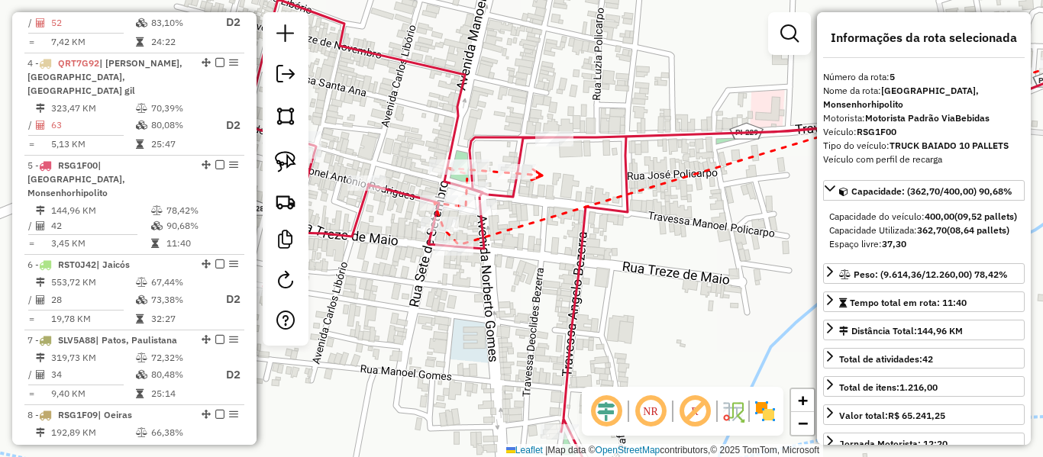
click at [542, 176] on icon at bounding box center [537, 175] width 11 height 11
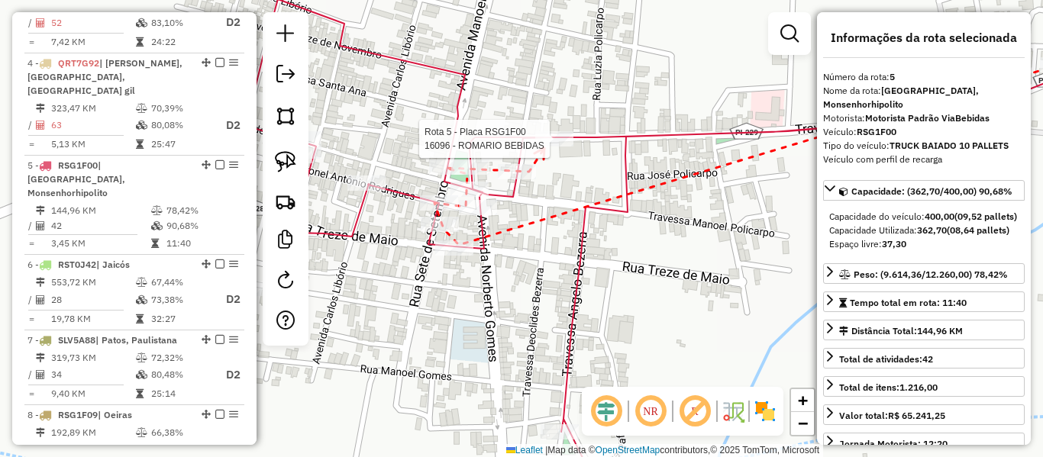
click at [545, 147] on div at bounding box center [554, 138] width 38 height 15
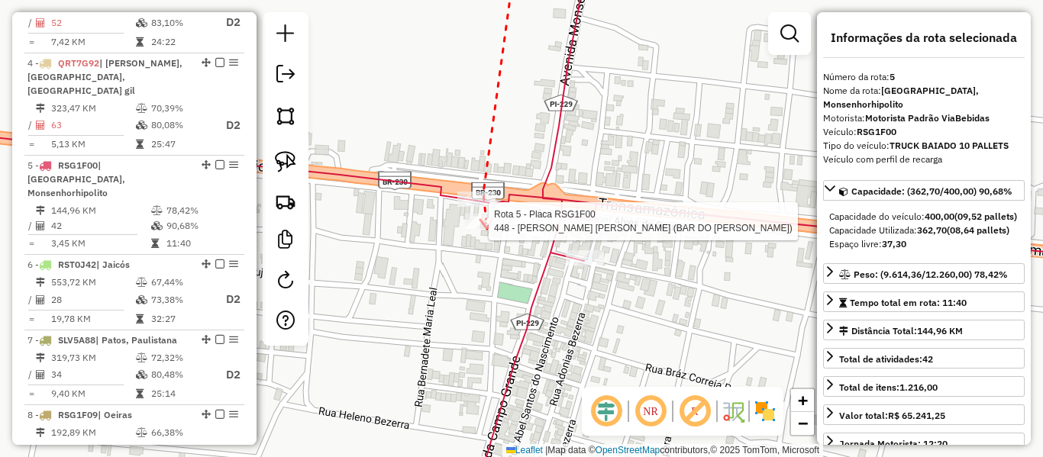
click at [487, 229] on div at bounding box center [484, 221] width 38 height 15
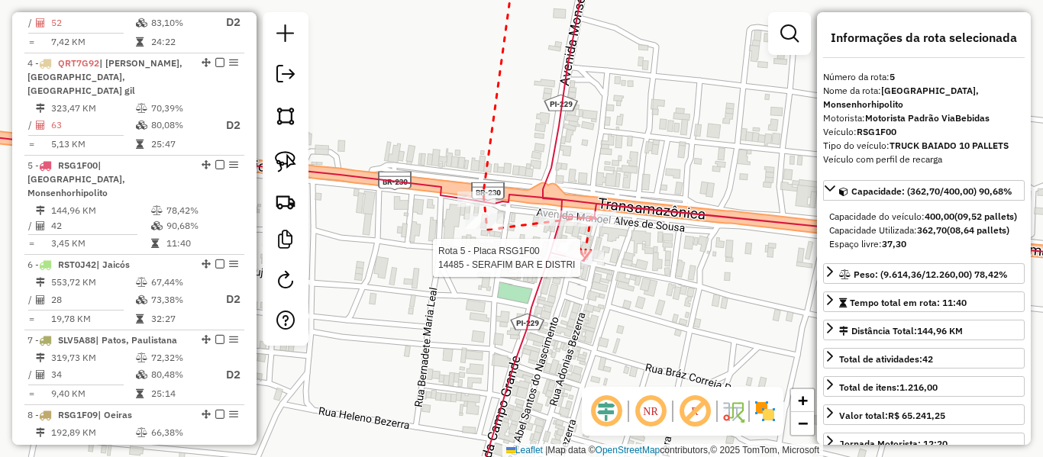
click at [584, 266] on div at bounding box center [585, 258] width 38 height 15
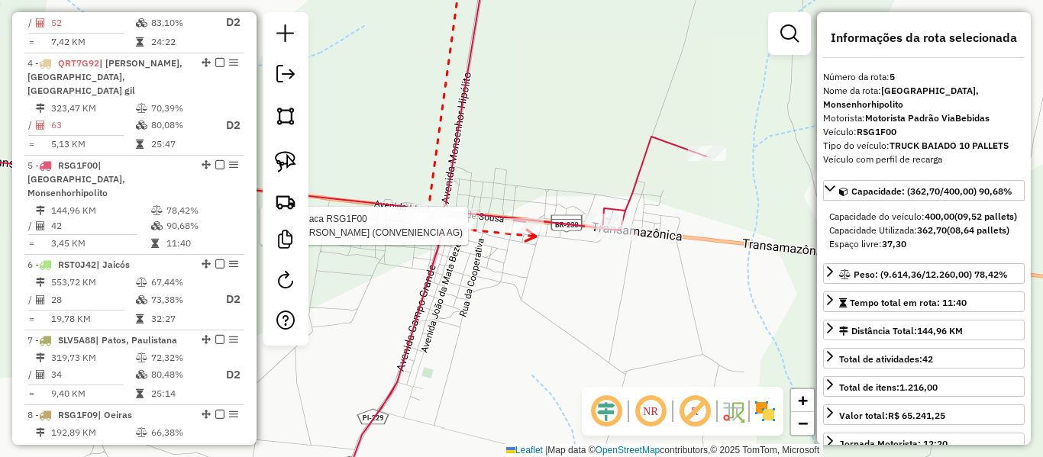
click at [536, 234] on div at bounding box center [525, 225] width 38 height 15
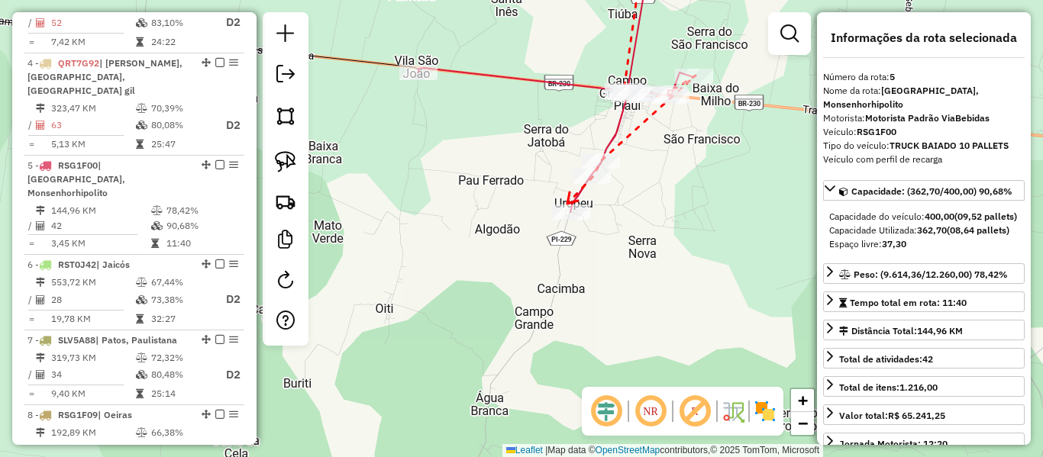
click at [567, 204] on icon at bounding box center [572, 197] width 11 height 11
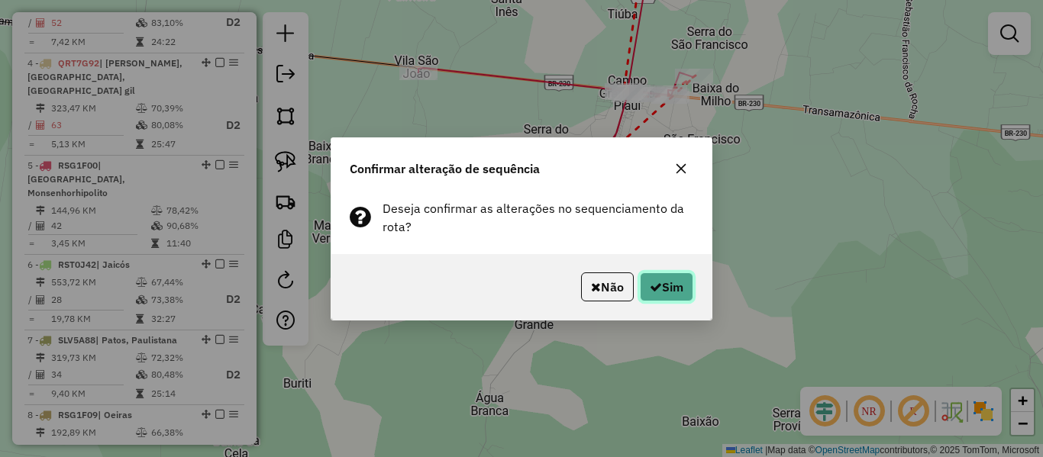
click at [687, 288] on button "Sim" at bounding box center [666, 287] width 53 height 29
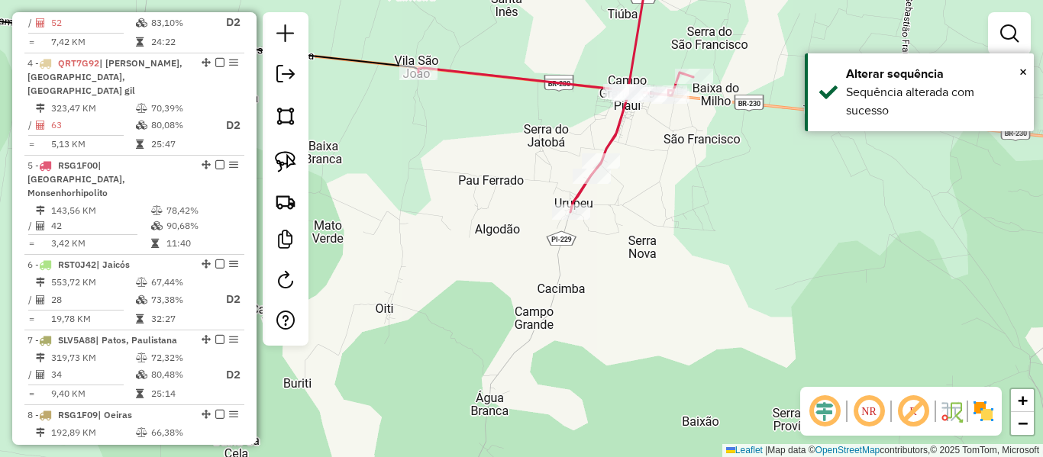
click at [584, 193] on icon at bounding box center [556, 83] width 275 height 258
select select "**********"
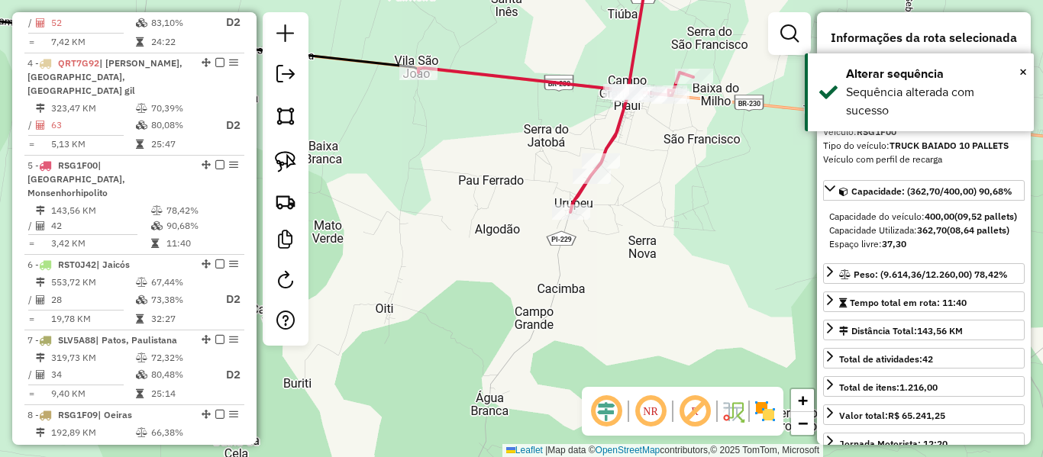
scroll to position [940, 0]
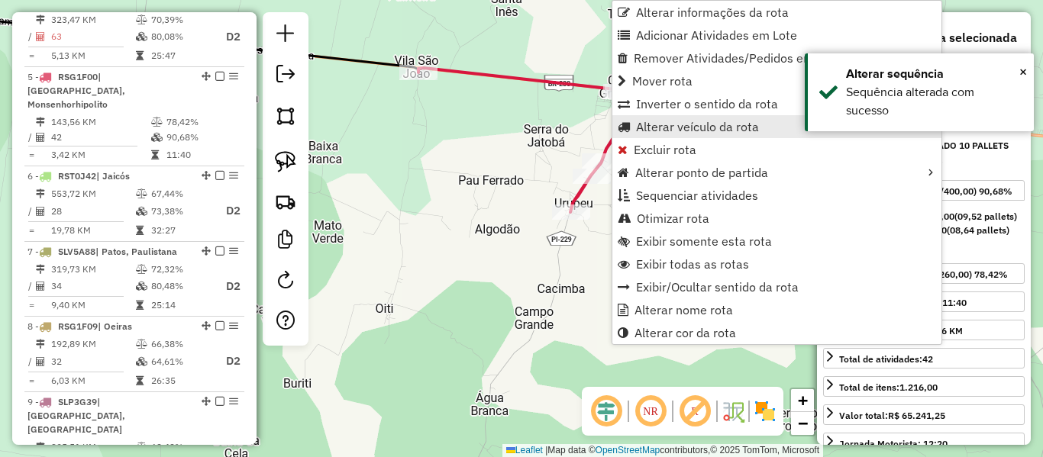
click at [635, 127] on link "Alterar veículo da rota" at bounding box center [777, 126] width 329 height 23
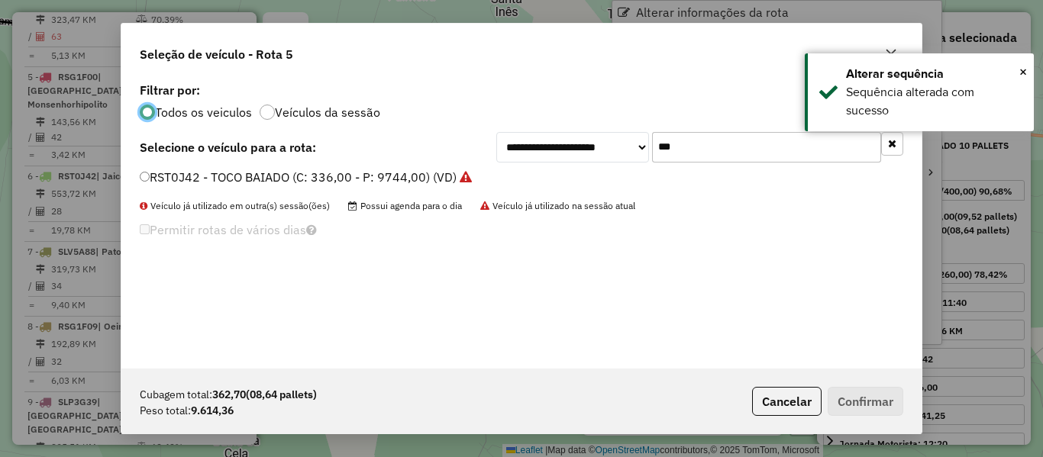
scroll to position [8, 5]
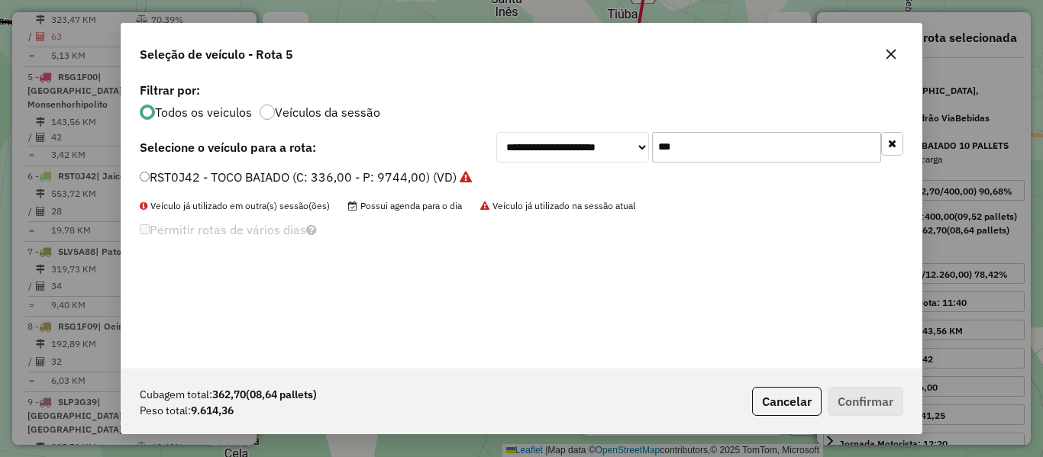
drag, startPoint x: 675, startPoint y: 146, endPoint x: 602, endPoint y: 160, distance: 74.7
click at [603, 158] on div "**********" at bounding box center [699, 147] width 407 height 31
type input "***"
click at [176, 171] on label "RSG1F09 - TRUCK BAIADO 12 PALLETS (C: 450,00 - P: 12240,00) (VD)" at bounding box center [349, 177] width 418 height 18
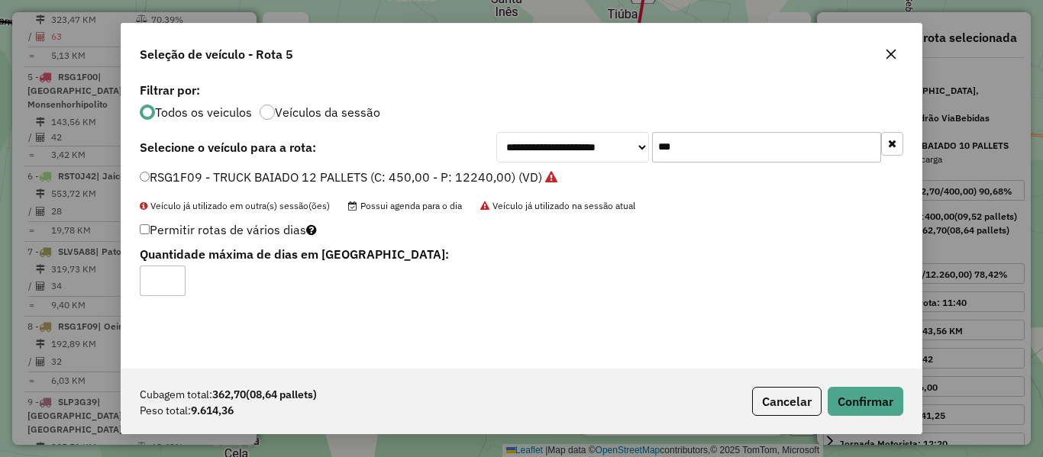
type input "*"
click at [166, 274] on input "*" at bounding box center [163, 281] width 46 height 31
click at [879, 399] on button "Confirmar" at bounding box center [866, 401] width 76 height 29
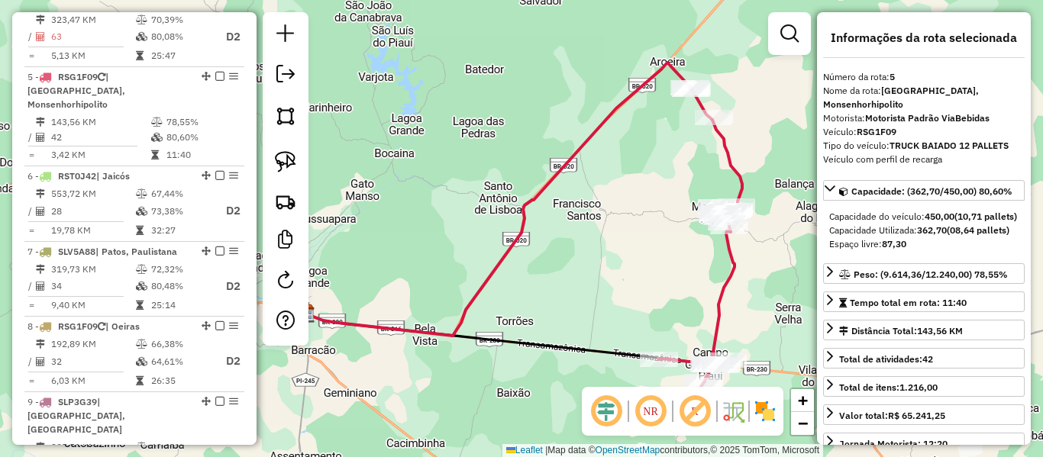
click at [542, 186] on icon at bounding box center [496, 199] width 388 height 273
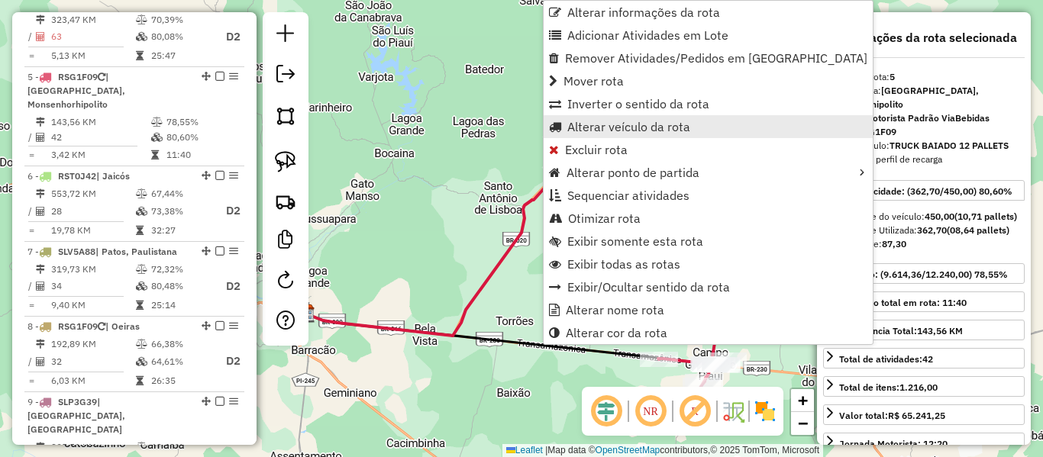
click at [601, 129] on span "Alterar veículo da rota" at bounding box center [628, 127] width 123 height 12
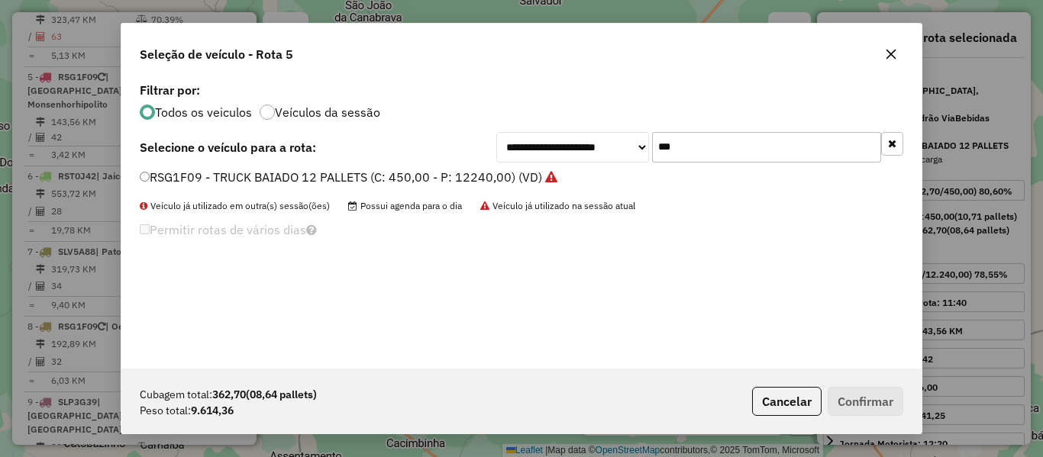
drag, startPoint x: 620, startPoint y: 158, endPoint x: 562, endPoint y: 176, distance: 60.9
click at [567, 171] on div "**********" at bounding box center [521, 224] width 800 height 290
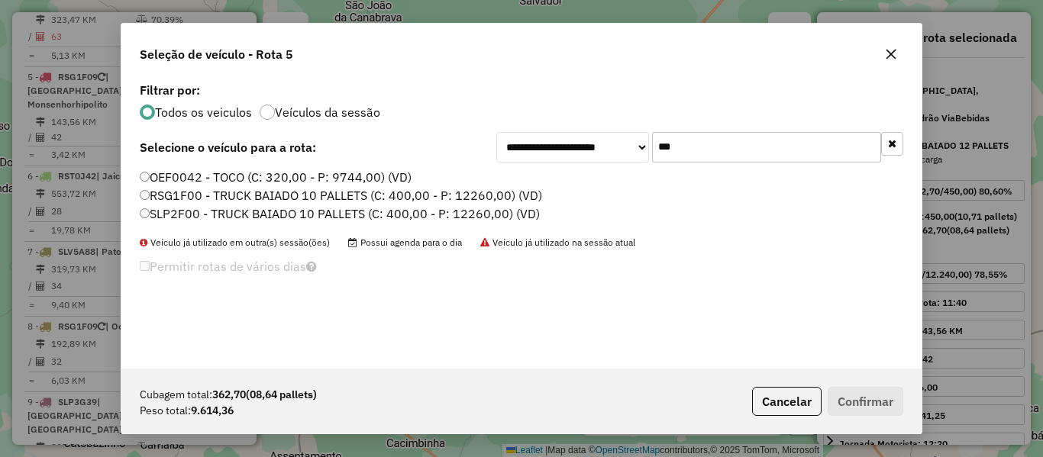
type input "***"
click at [166, 215] on label "SLP2F00 - TRUCK BAIADO 10 PALLETS (C: 400,00 - P: 12260,00) (VD)" at bounding box center [340, 214] width 400 height 18
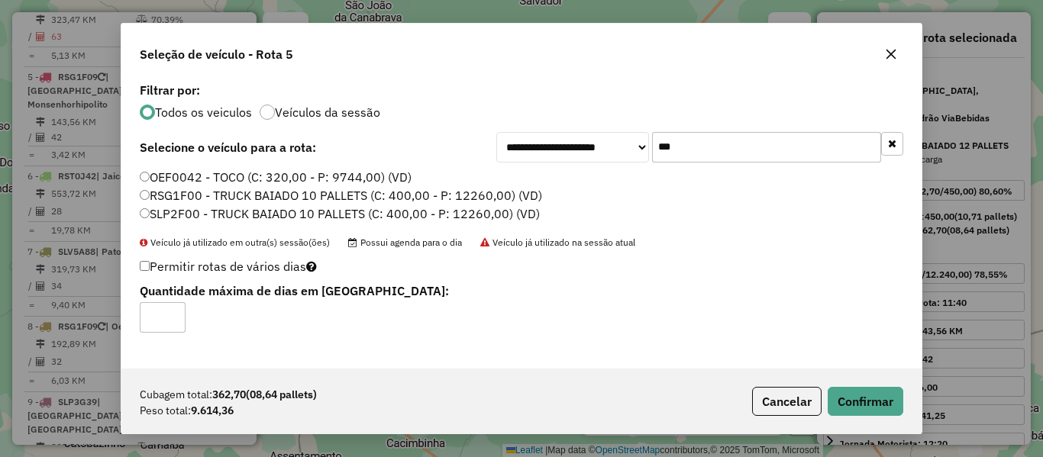
click at [161, 197] on label "RSG1F00 - TRUCK BAIADO 10 PALLETS (C: 400,00 - P: 12260,00) (VD)" at bounding box center [341, 195] width 402 height 18
type input "*"
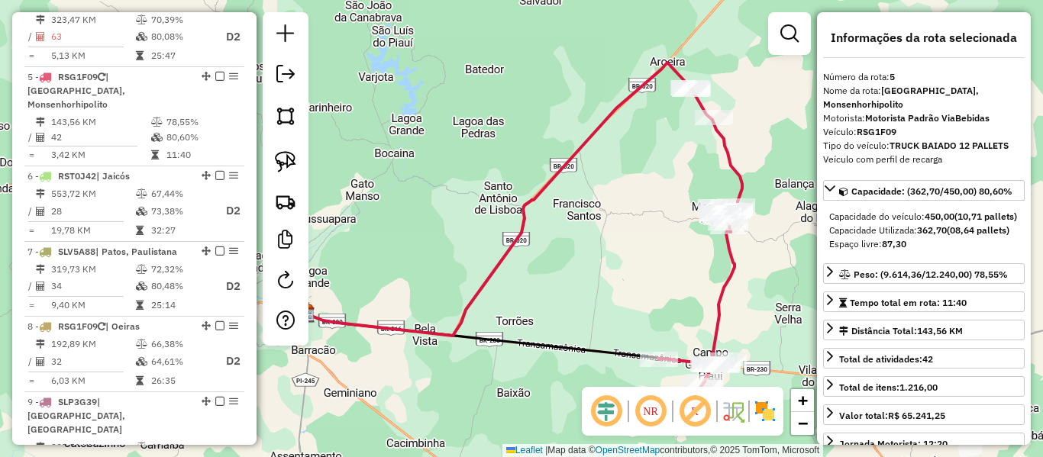
click at [729, 274] on icon at bounding box center [700, 240] width 84 height 309
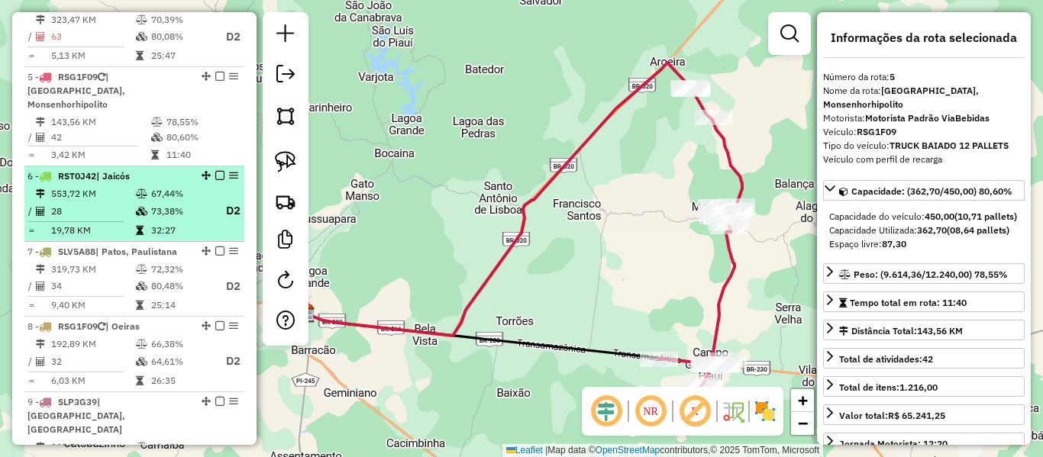
click at [136, 207] on icon at bounding box center [141, 211] width 11 height 9
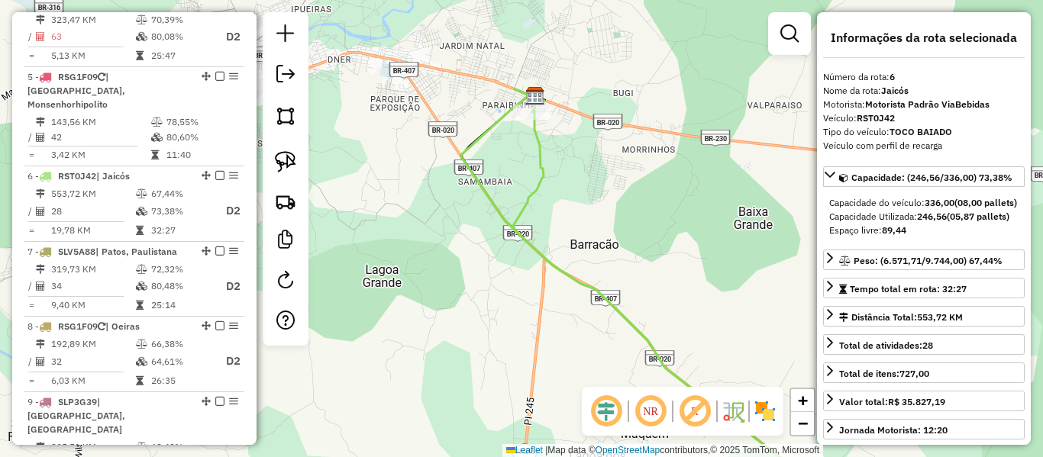
click at [503, 116] on icon at bounding box center [650, 296] width 378 height 414
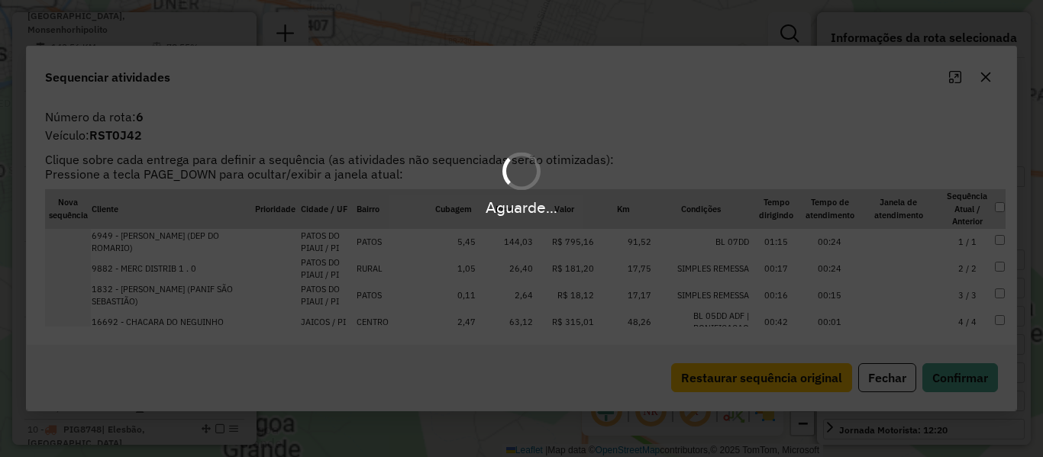
scroll to position [1026, 0]
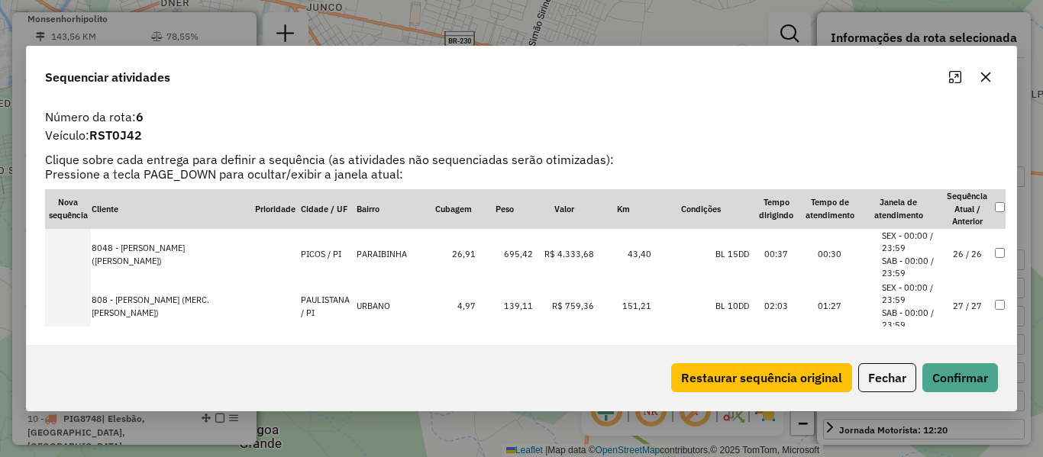
click at [959, 260] on td "26 / 26" at bounding box center [967, 255] width 53 height 52
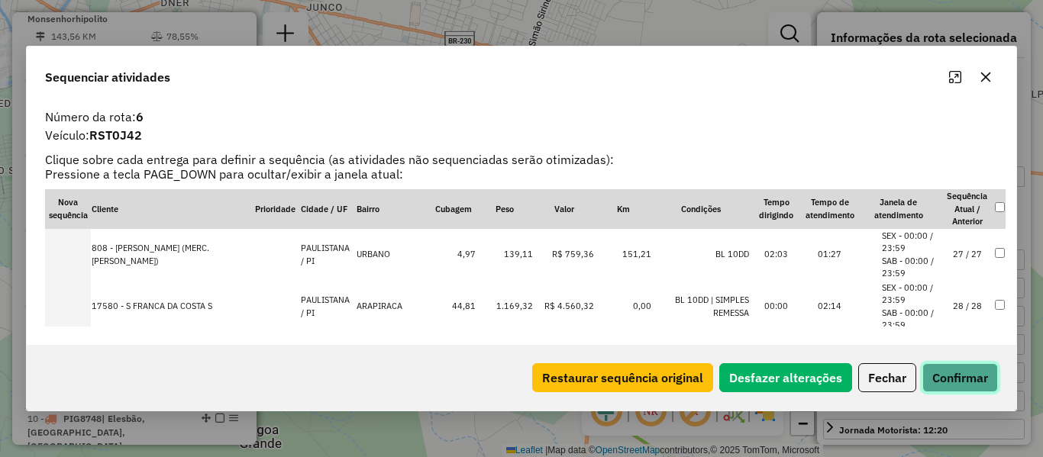
click at [963, 376] on button "Confirmar" at bounding box center [961, 378] width 76 height 29
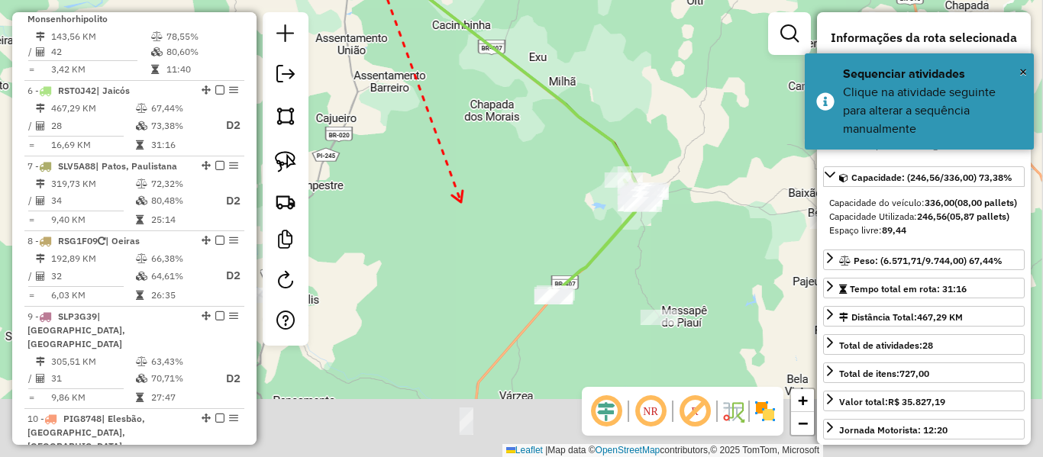
click at [450, 151] on div "Janela de atendimento Grade de atendimento Capacidade Transportadoras Veículos …" at bounding box center [521, 228] width 1043 height 457
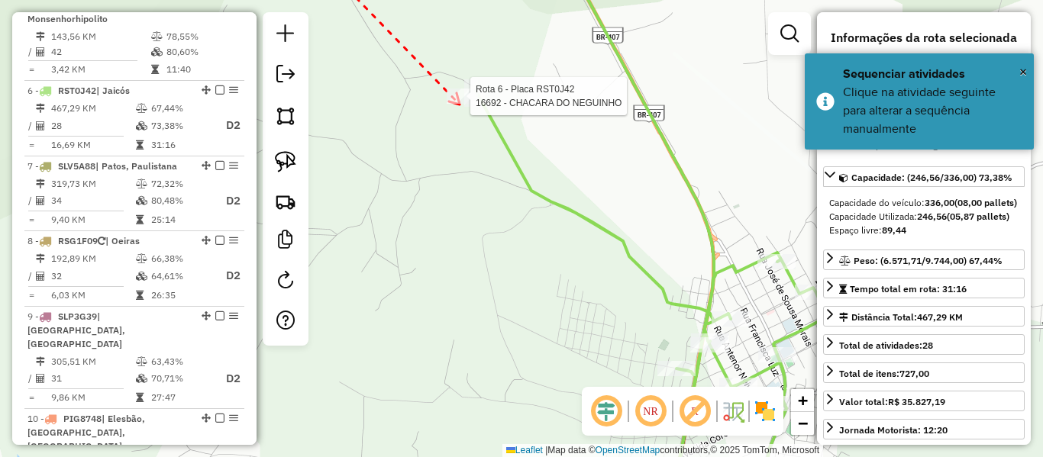
click at [460, 104] on div at bounding box center [466, 96] width 38 height 15
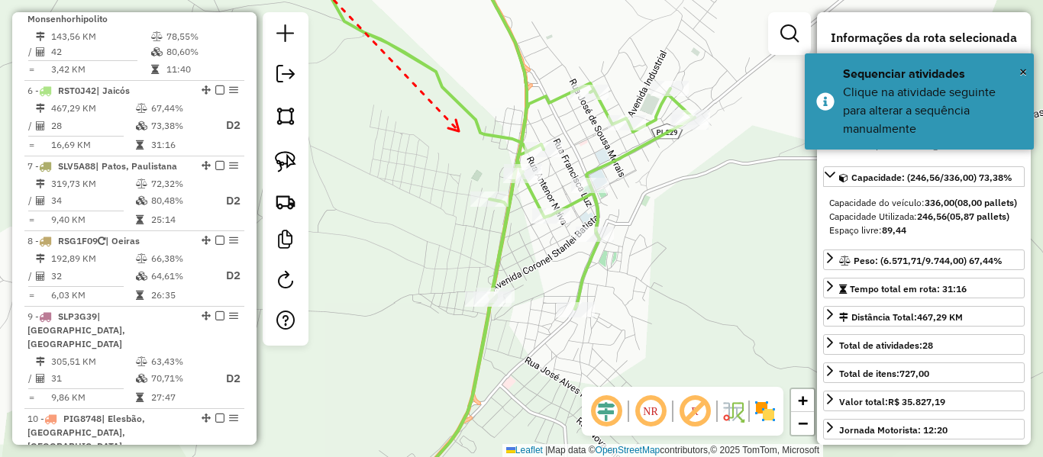
drag, startPoint x: 562, startPoint y: 239, endPoint x: 459, endPoint y: 131, distance: 149.1
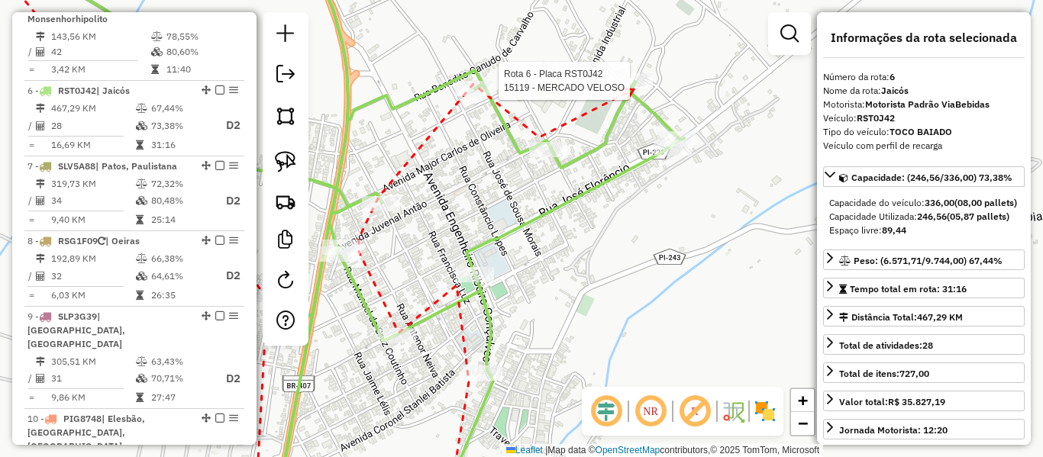
click at [634, 89] on div at bounding box center [634, 80] width 38 height 15
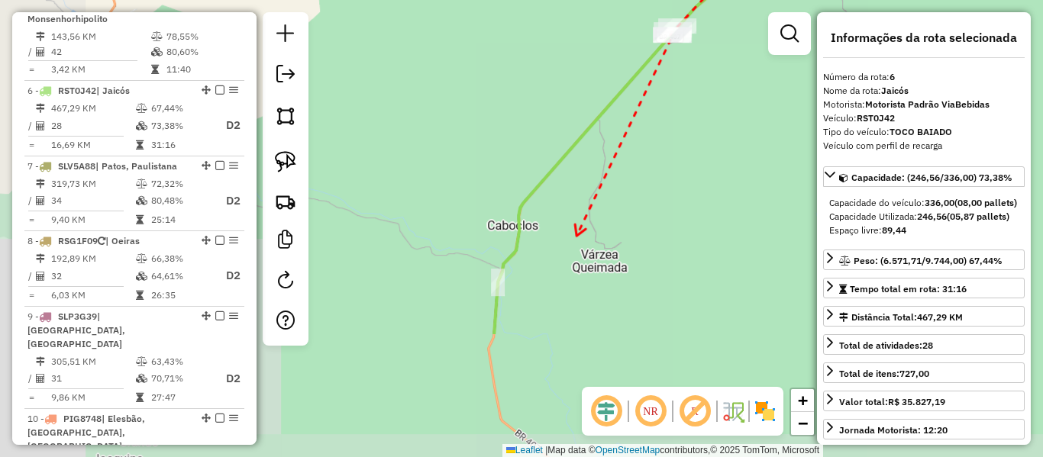
drag, startPoint x: 575, startPoint y: 238, endPoint x: 583, endPoint y: 263, distance: 26.3
click at [616, 164] on div "Janela de atendimento Grade de atendimento Capacidade Transportadoras Veículos …" at bounding box center [521, 228] width 1043 height 457
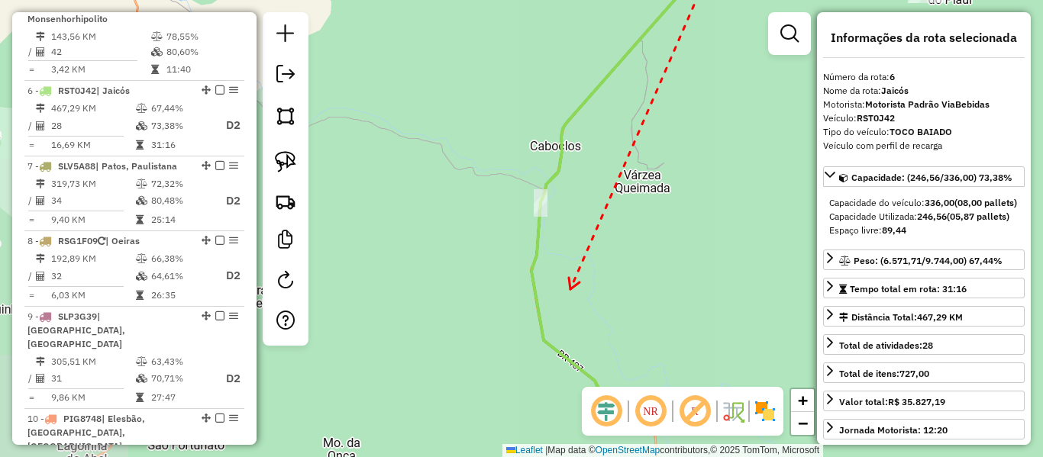
drag, startPoint x: 571, startPoint y: 289, endPoint x: 597, endPoint y: 134, distance: 158.1
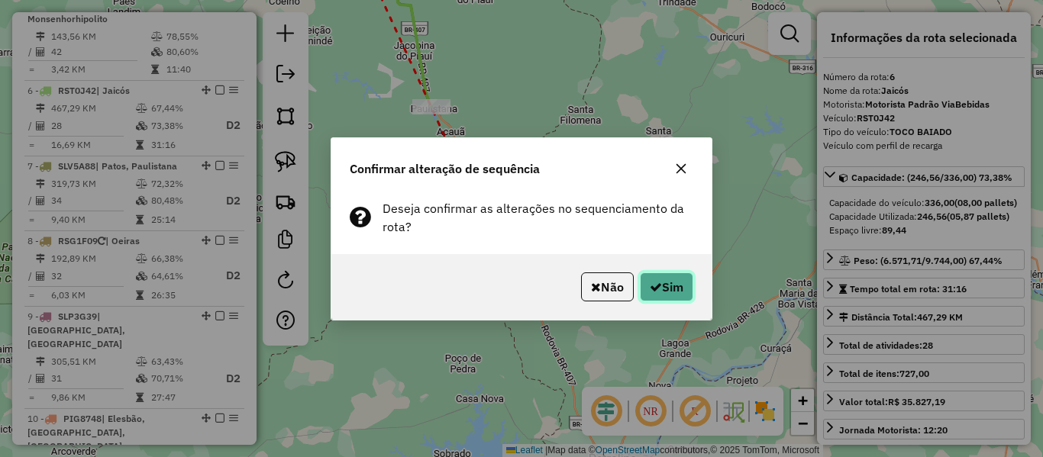
click at [655, 282] on icon "button" at bounding box center [656, 287] width 12 height 12
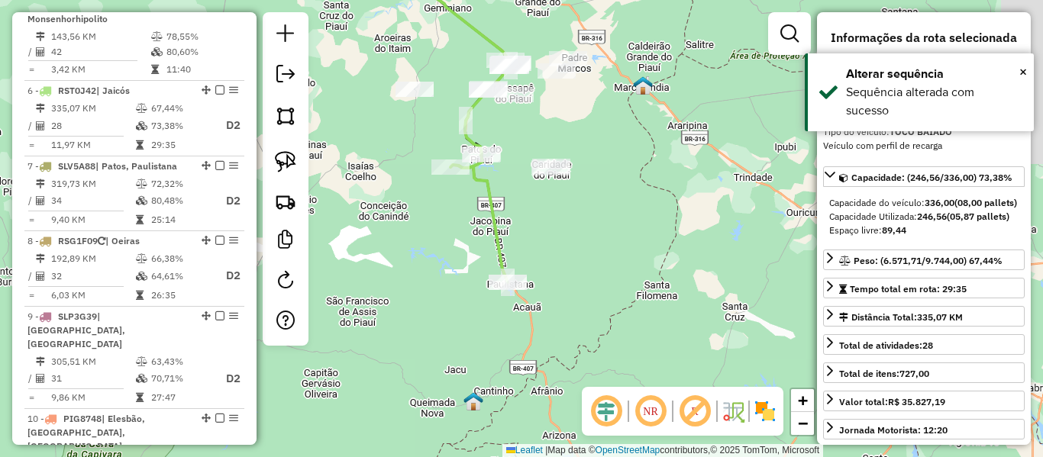
drag, startPoint x: 496, startPoint y: 243, endPoint x: 488, endPoint y: 225, distance: 19.9
click at [488, 228] on icon at bounding box center [472, 135] width 79 height 293
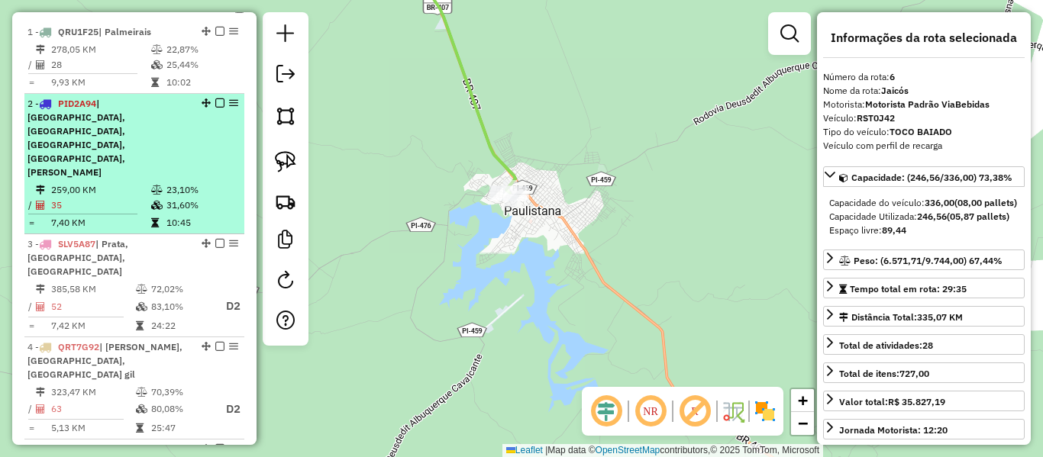
scroll to position [797, 0]
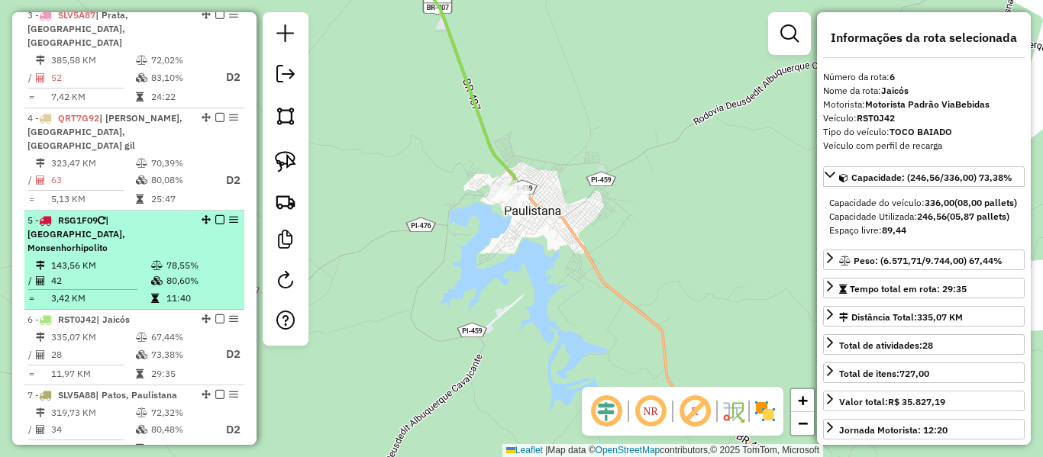
drag, startPoint x: 126, startPoint y: 171, endPoint x: 114, endPoint y: 184, distance: 17.8
click at [125, 215] on span "| [GEOGRAPHIC_DATA], Monsenhorhipolito" at bounding box center [76, 234] width 98 height 39
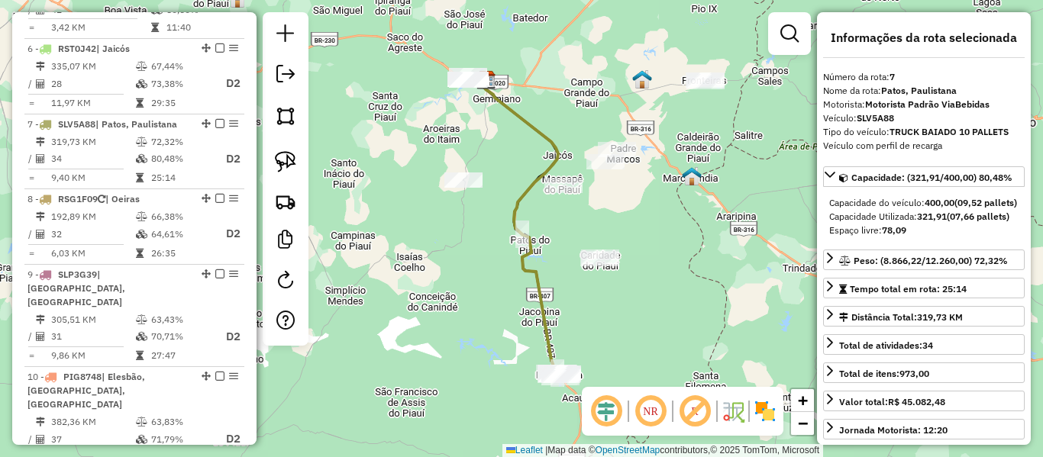
scroll to position [1101, 0]
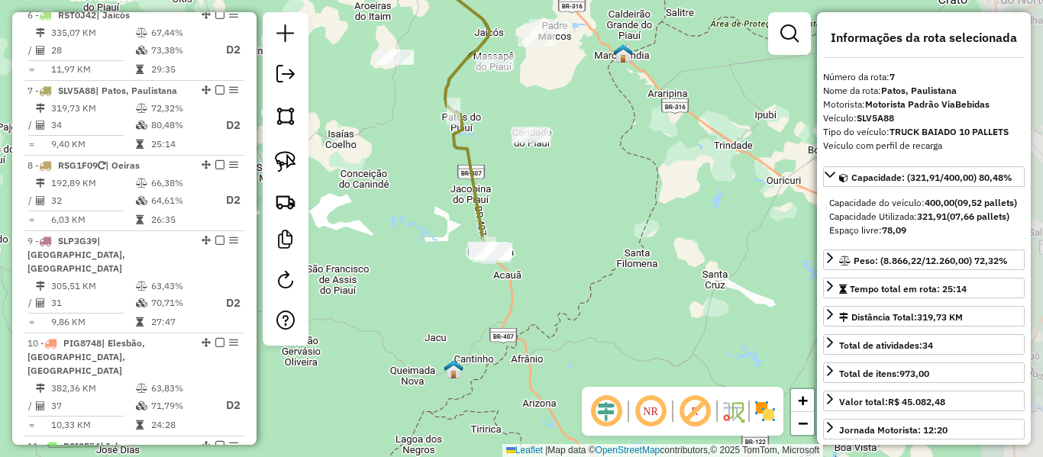
drag, startPoint x: 447, startPoint y: 295, endPoint x: 453, endPoint y: 260, distance: 35.7
click at [441, 262] on div "Janela de atendimento Grade de atendimento Capacidade Transportadoras Veículos …" at bounding box center [521, 228] width 1043 height 457
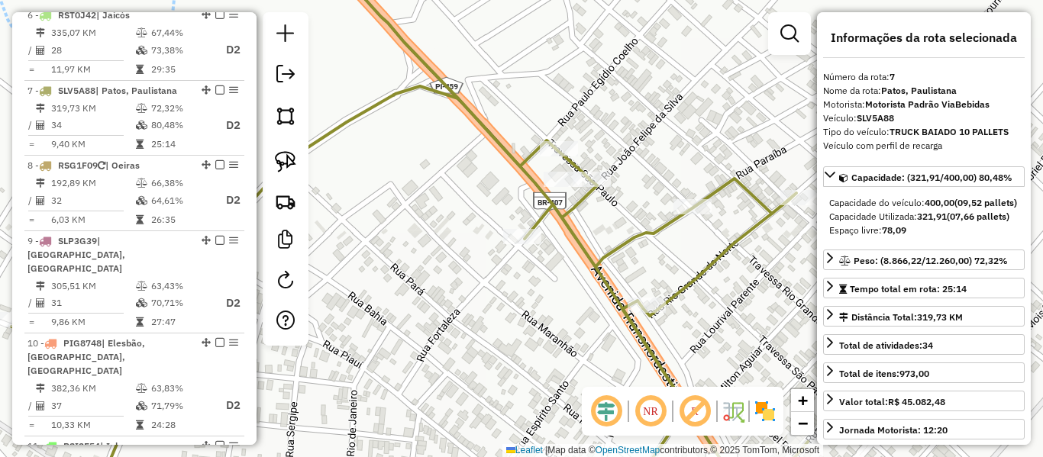
click at [538, 183] on icon at bounding box center [579, 294] width 1136 height 417
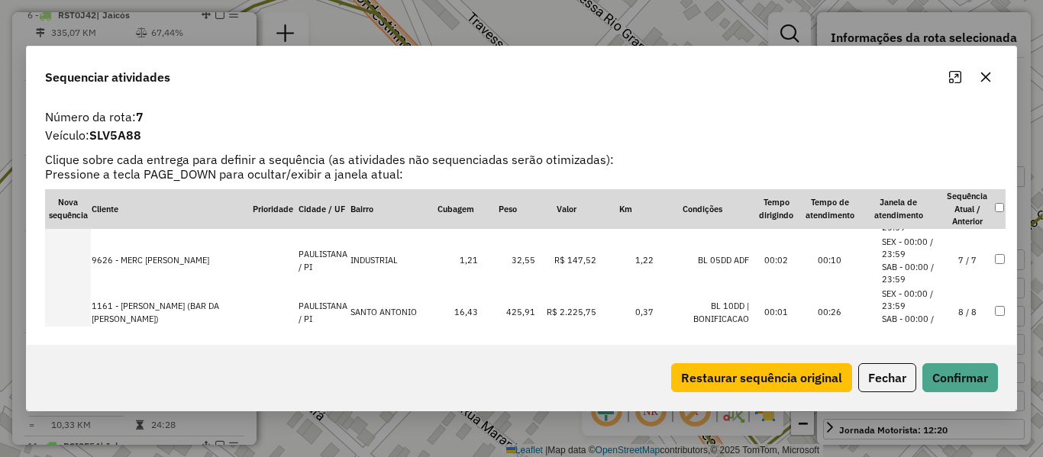
click at [962, 259] on td "7 / 7" at bounding box center [967, 261] width 53 height 52
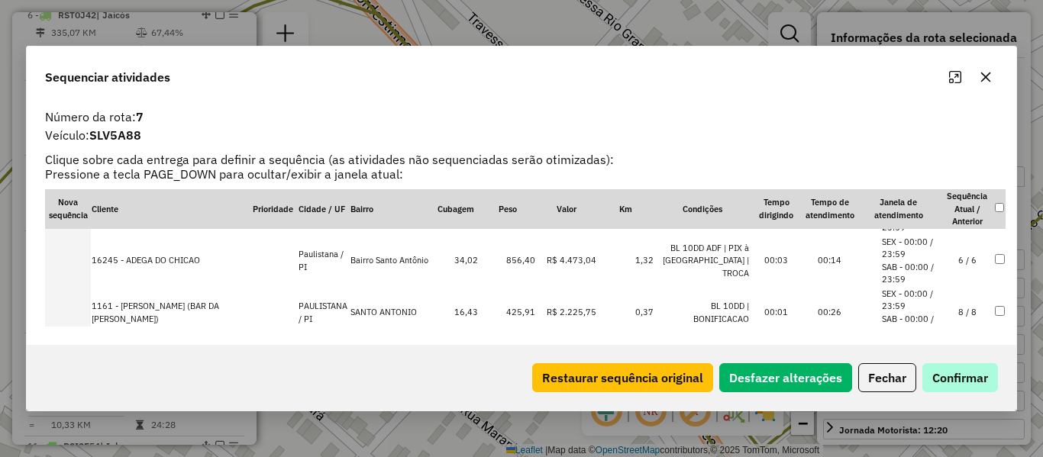
scroll to position [357, 0]
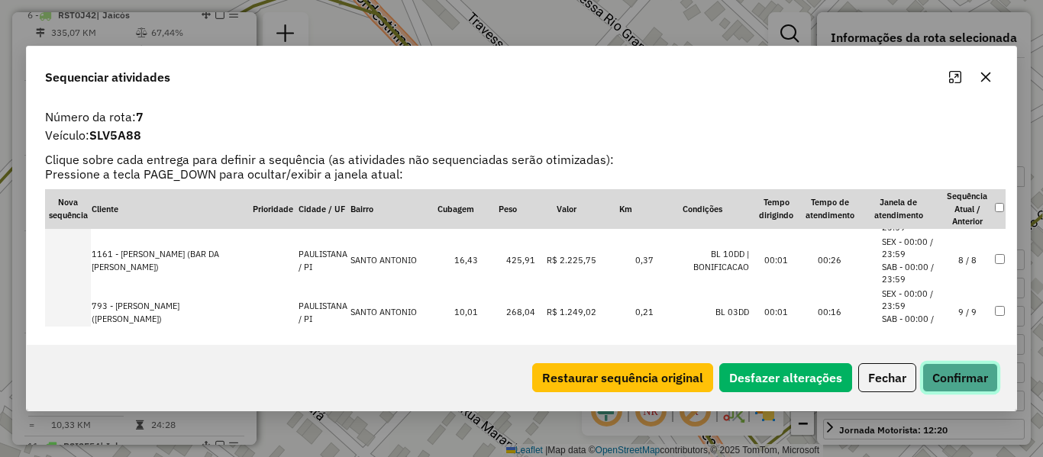
click at [977, 383] on button "Confirmar" at bounding box center [961, 378] width 76 height 29
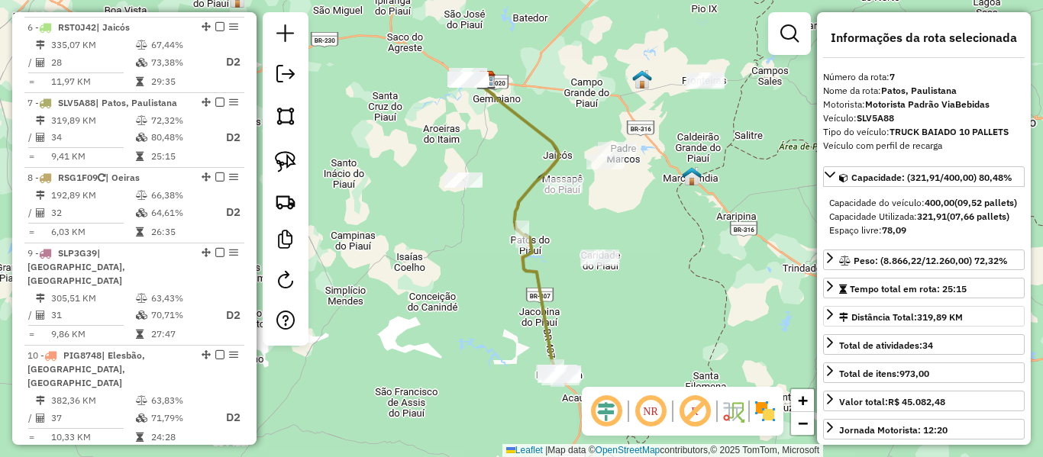
scroll to position [1101, 0]
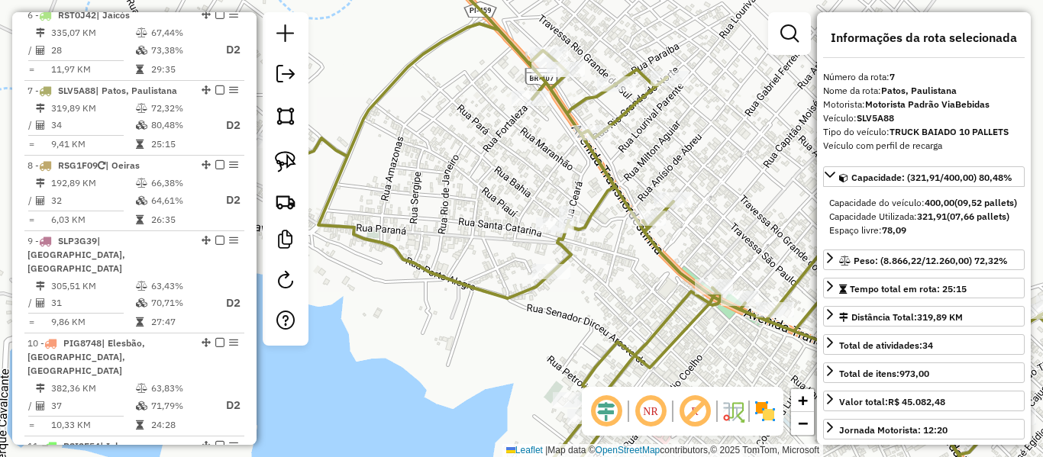
click at [504, 136] on div "Janela de atendimento Grade de atendimento Capacidade Transportadoras Veículos …" at bounding box center [521, 228] width 1043 height 457
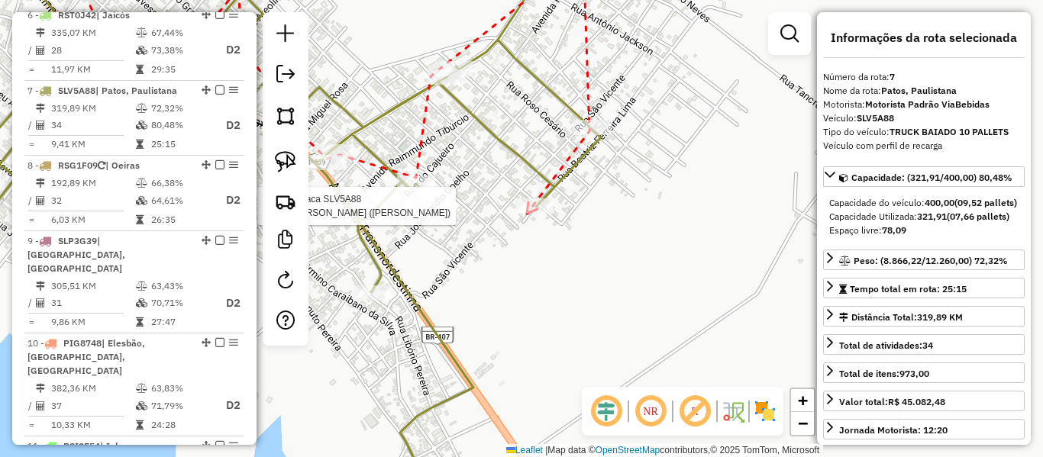
click at [527, 214] on div at bounding box center [535, 206] width 38 height 15
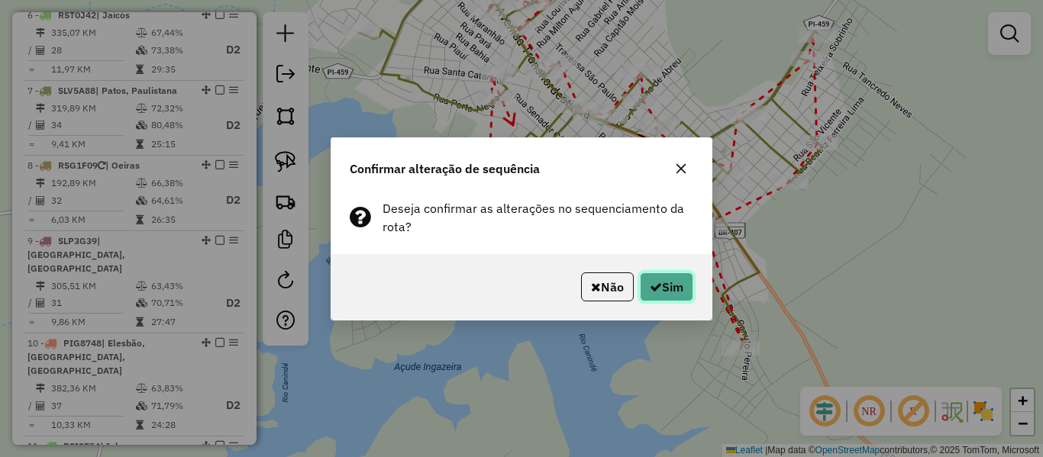
click at [657, 283] on icon "button" at bounding box center [656, 287] width 12 height 12
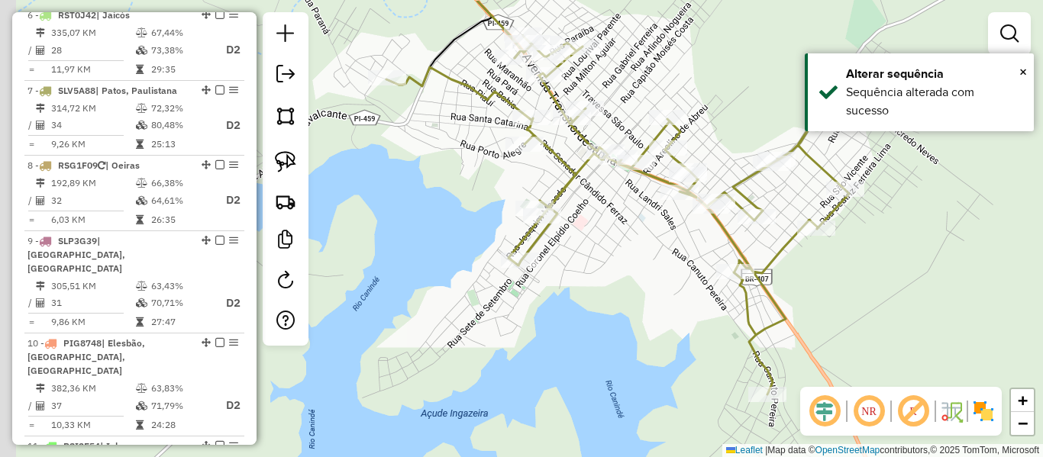
drag, startPoint x: 548, startPoint y: 158, endPoint x: 554, endPoint y: 221, distance: 63.6
click at [567, 223] on icon at bounding box center [617, 215] width 463 height 359
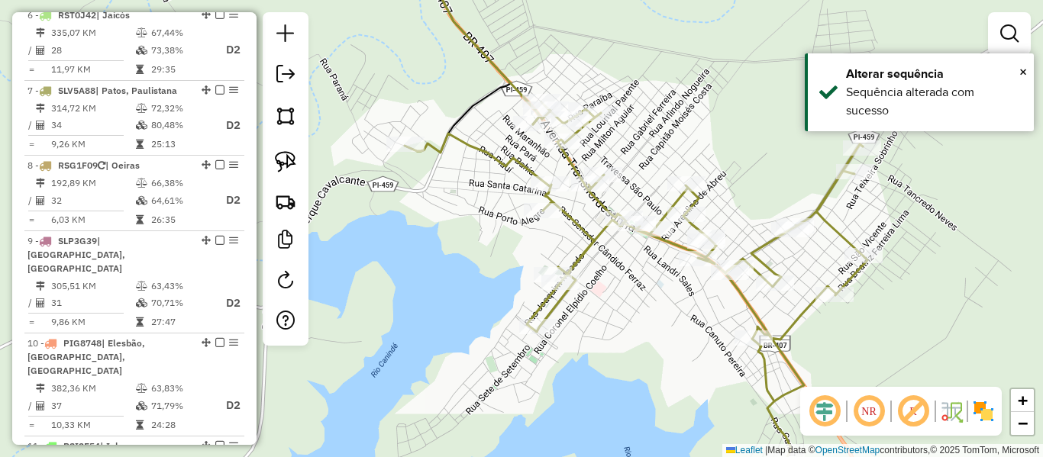
click at [480, 160] on icon at bounding box center [636, 281] width 463 height 359
select select "**********"
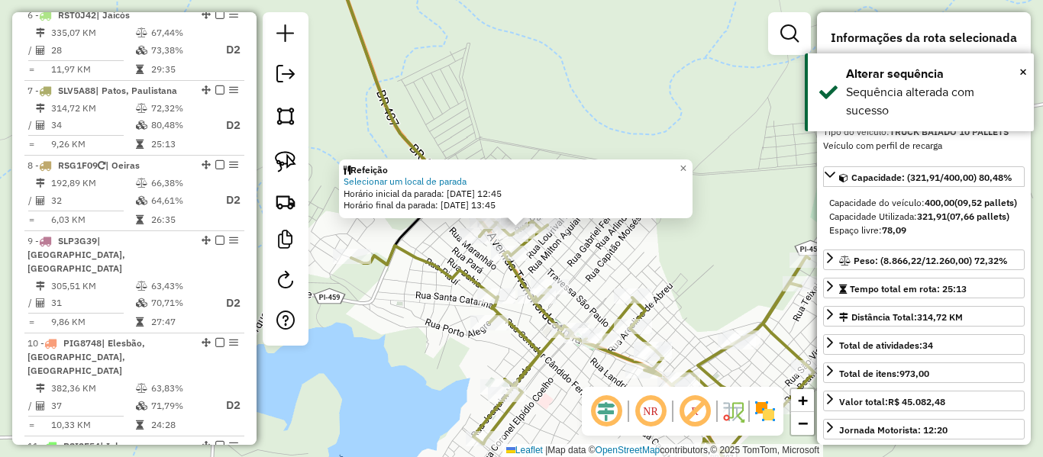
click at [563, 252] on div "Rota 7 - Placa SLV5A88 8148 - MARIA DO [PERSON_NAME] 5528415 (MERCADO DIFERENCI…" at bounding box center [521, 228] width 1043 height 457
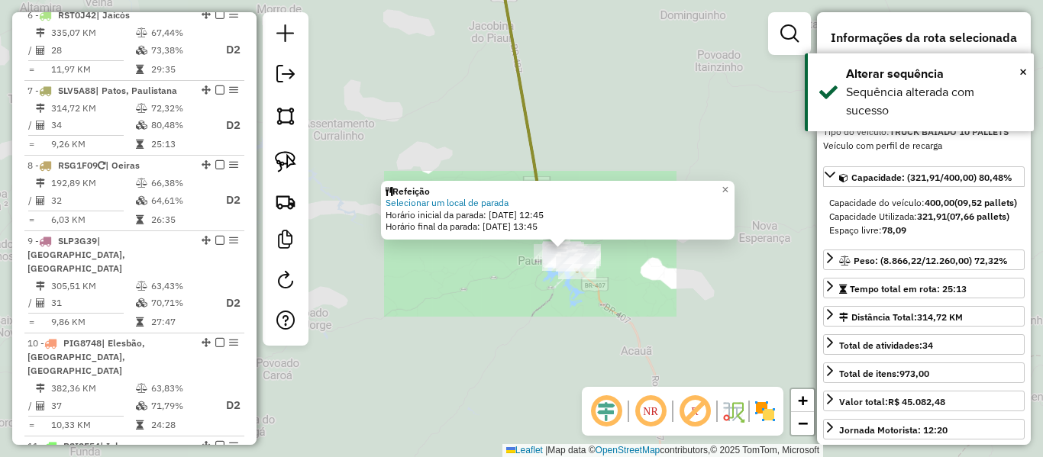
drag, startPoint x: 561, startPoint y: 335, endPoint x: 551, endPoint y: 314, distance: 22.9
click at [558, 335] on div "Refeição Selecionar um local de parada Horário inicial da parada[DATE]5 12:45 H…" at bounding box center [521, 228] width 1043 height 457
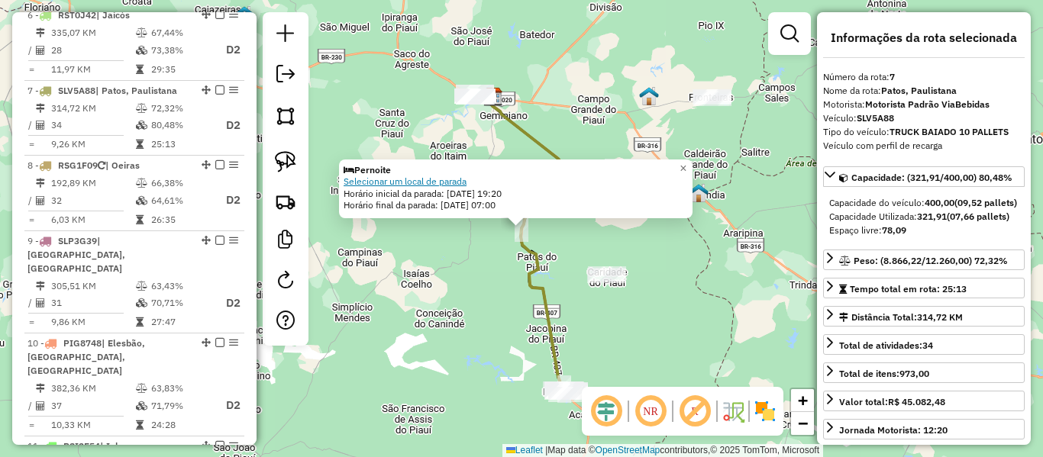
click at [432, 176] on link "Selecionar um local de parada" at bounding box center [405, 181] width 123 height 11
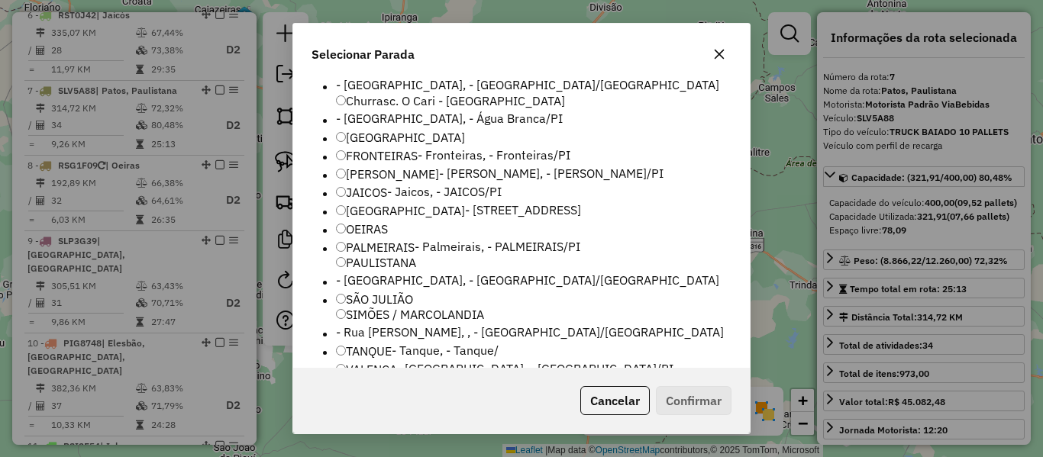
scroll to position [92, 0]
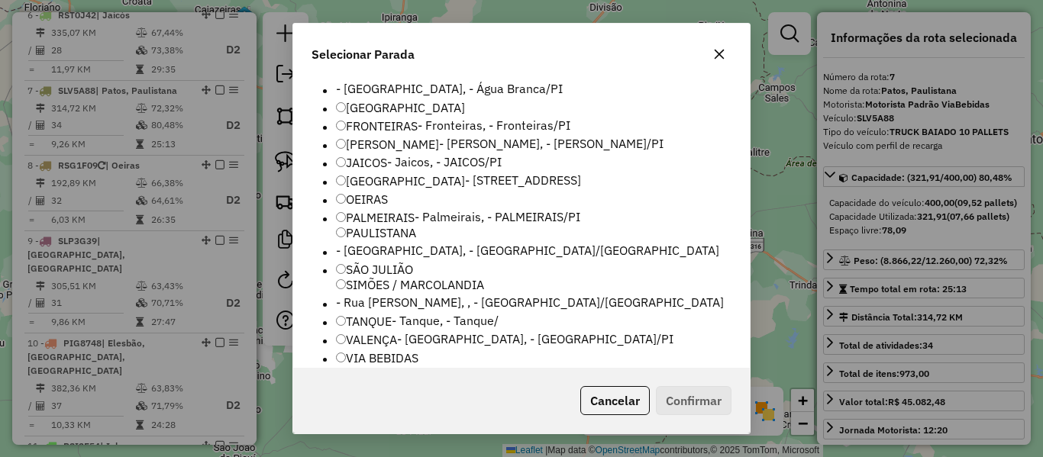
click at [383, 224] on label "PAULISTANA - [GEOGRAPHIC_DATA], - [GEOGRAPHIC_DATA]/[GEOGRAPHIC_DATA]" at bounding box center [534, 242] width 396 height 37
click at [706, 393] on button "Confirmar" at bounding box center [694, 400] width 76 height 29
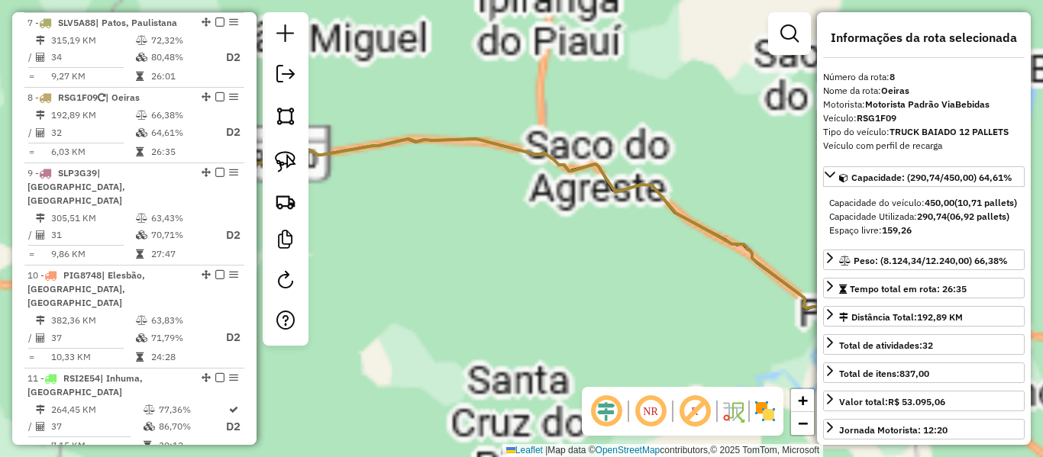
scroll to position [1176, 0]
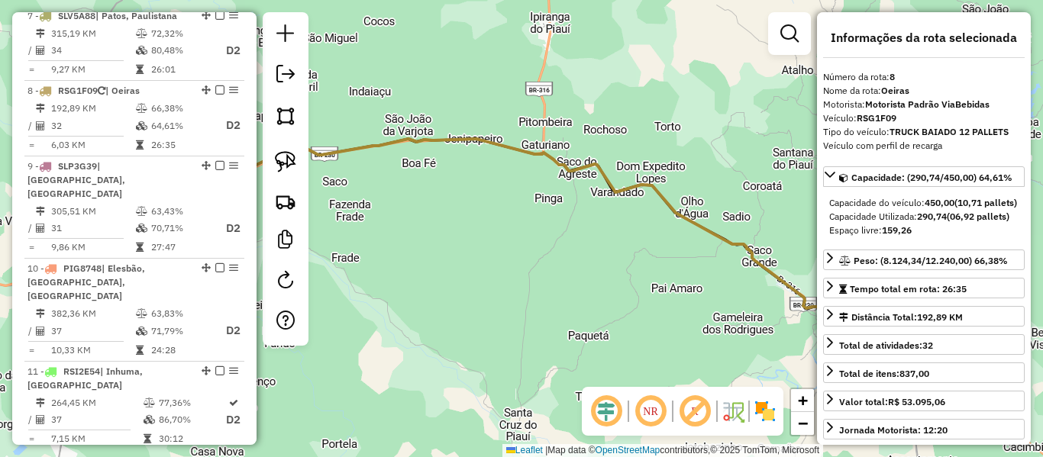
drag, startPoint x: 609, startPoint y: 217, endPoint x: 687, endPoint y: 201, distance: 78.8
click at [679, 202] on div "Janela de atendimento Grade de atendimento Capacidade Transportadoras Veículos …" at bounding box center [521, 228] width 1043 height 457
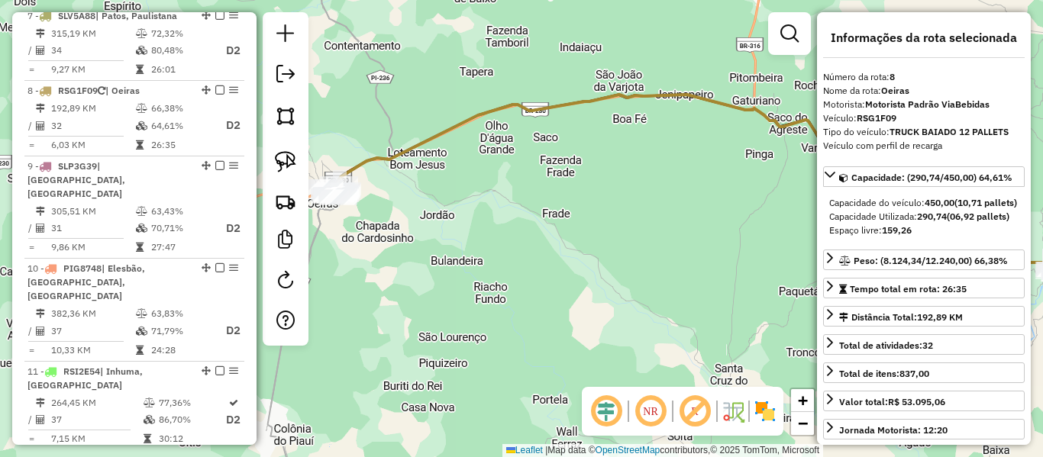
click at [622, 179] on div "Janela de atendimento Grade de atendimento Capacidade Transportadoras Veículos …" at bounding box center [521, 228] width 1043 height 457
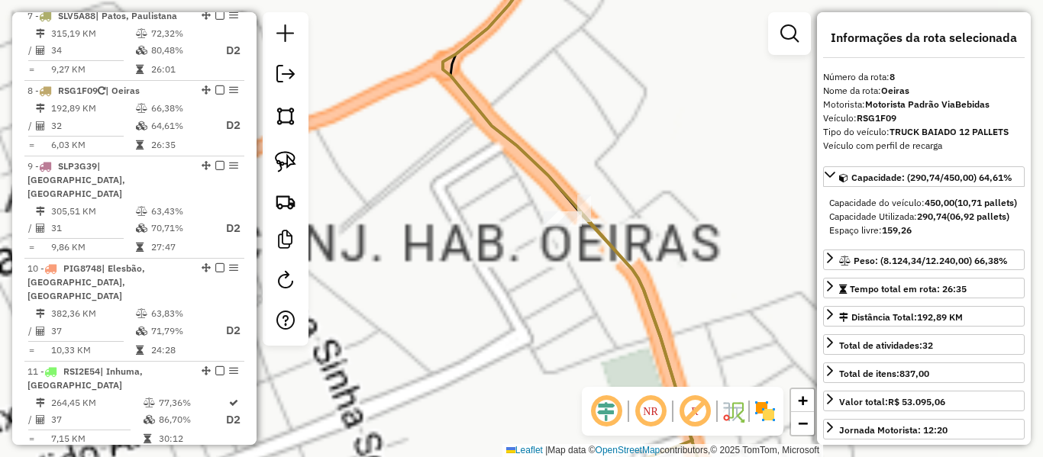
click at [519, 154] on icon at bounding box center [578, 228] width 270 height 549
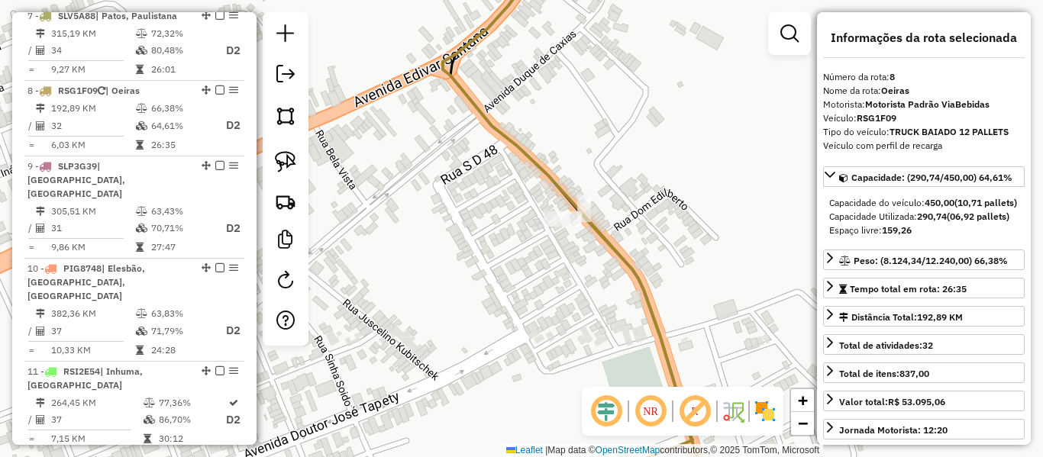
click at [519, 154] on icon at bounding box center [578, 228] width 270 height 549
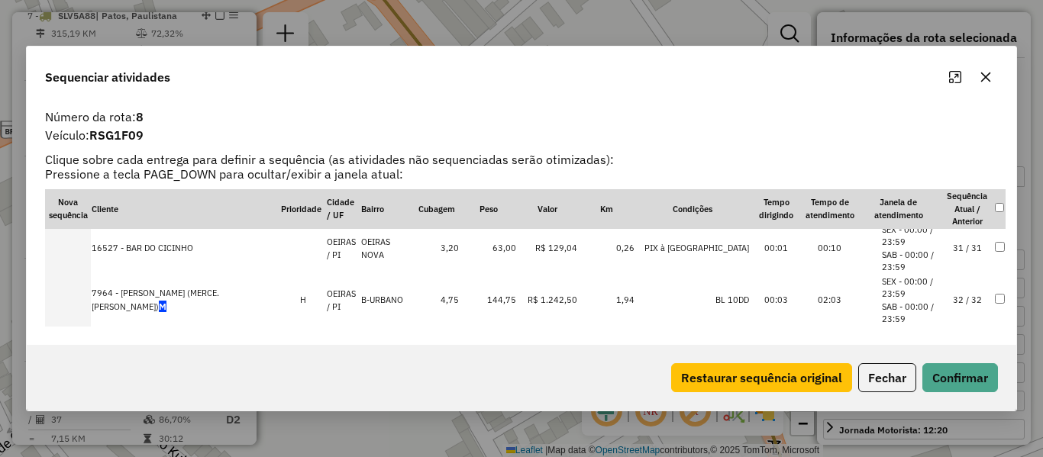
scroll to position [1578, 0]
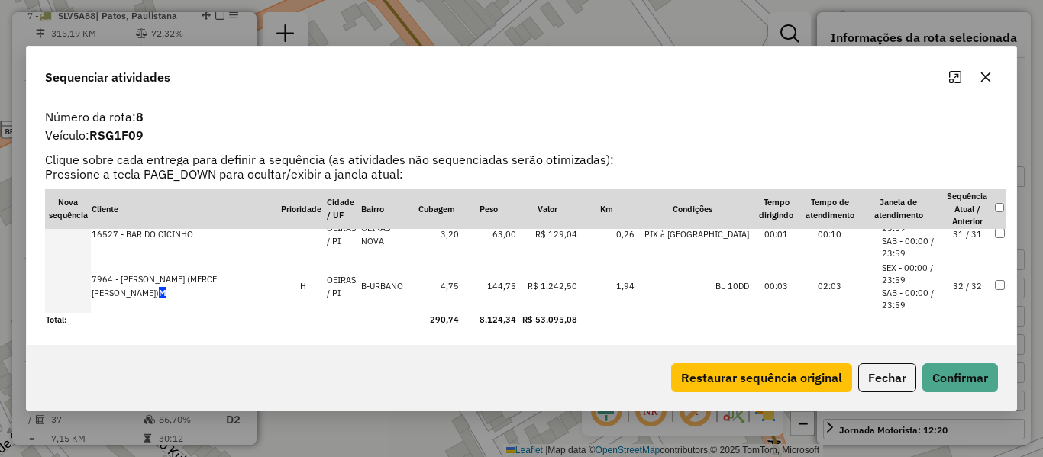
click at [962, 283] on td "32 / 32" at bounding box center [967, 287] width 53 height 52
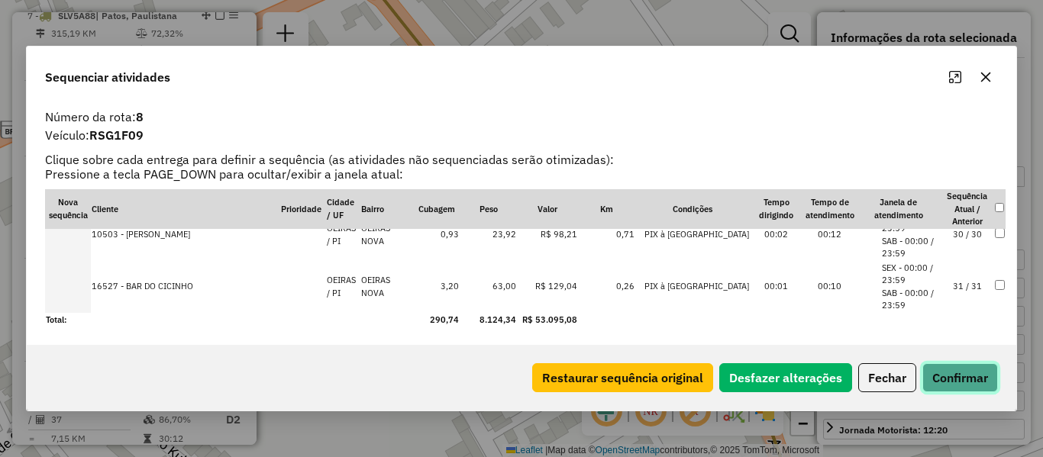
click at [971, 375] on button "Confirmar" at bounding box center [961, 378] width 76 height 29
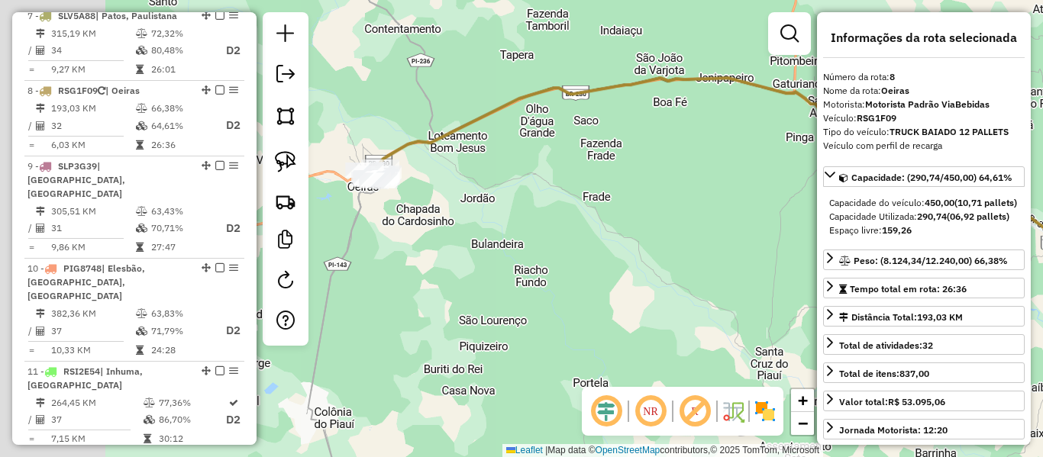
drag, startPoint x: 541, startPoint y: 228, endPoint x: 746, endPoint y: 160, distance: 216.4
click at [748, 161] on div "Janela de atendimento Grade de atendimento Capacidade Transportadoras Veículos …" at bounding box center [521, 228] width 1043 height 457
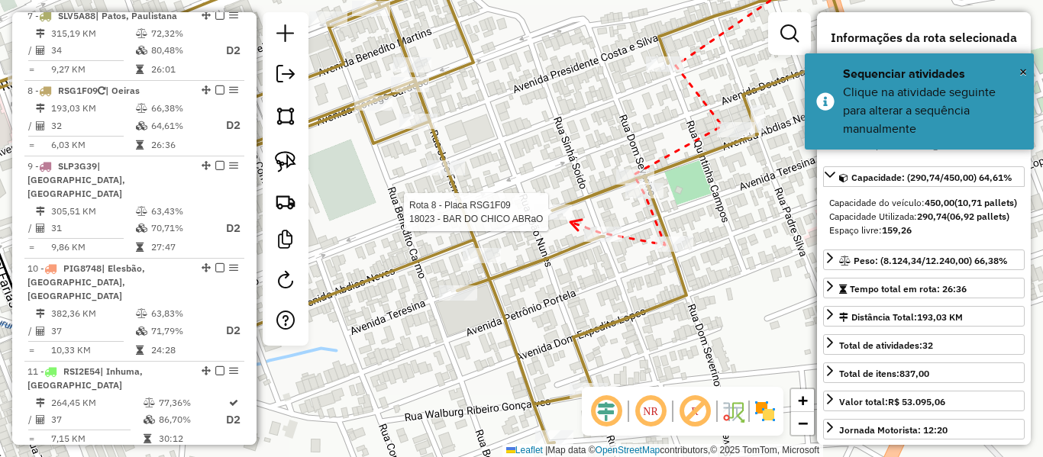
click at [571, 220] on div at bounding box center [553, 212] width 38 height 15
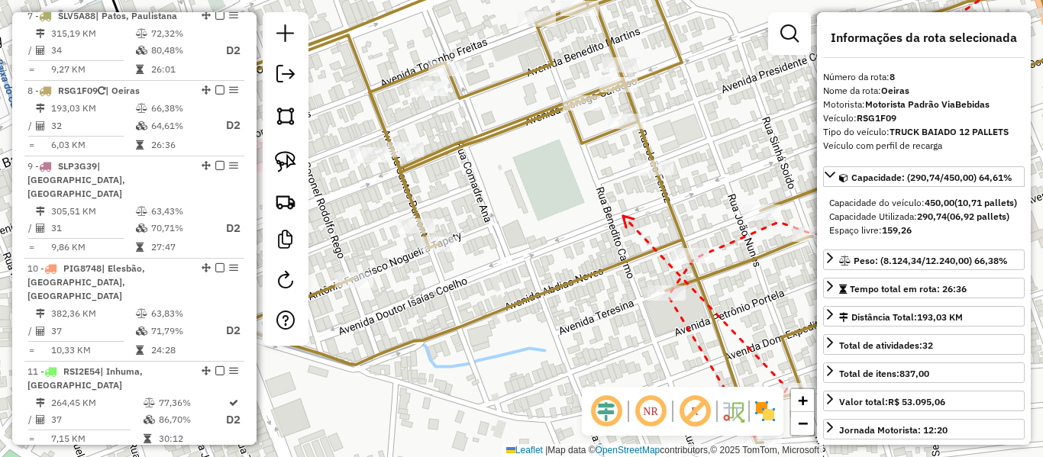
drag, startPoint x: 499, startPoint y: 97, endPoint x: 626, endPoint y: 259, distance: 205.6
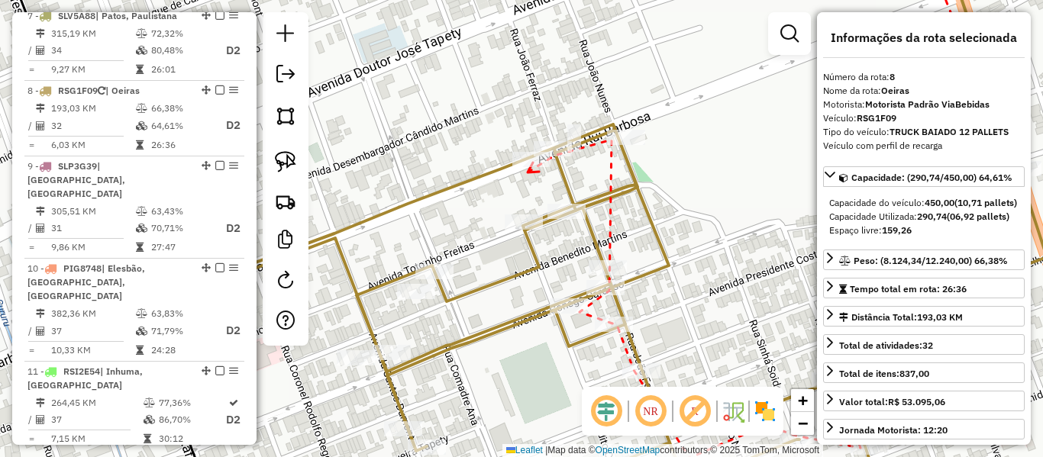
click at [528, 173] on icon at bounding box center [533, 168] width 11 height 10
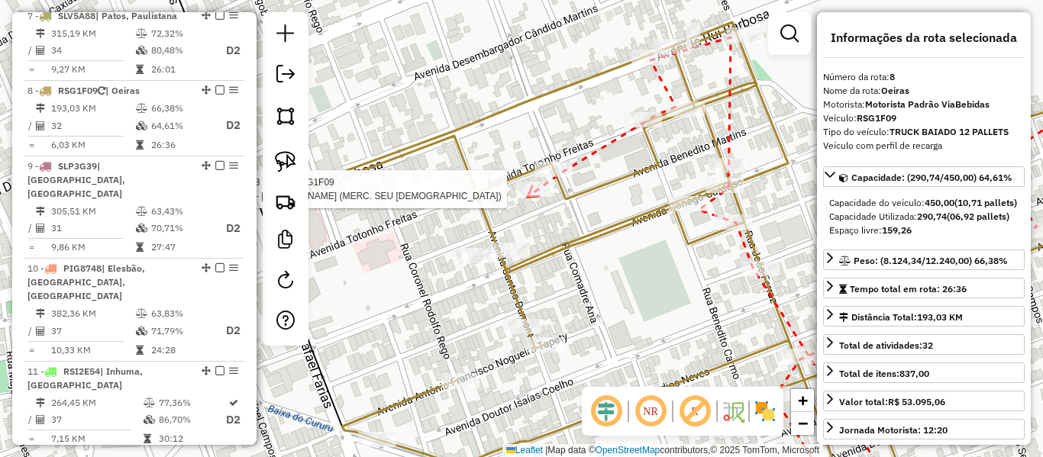
click at [528, 197] on div at bounding box center [535, 189] width 38 height 15
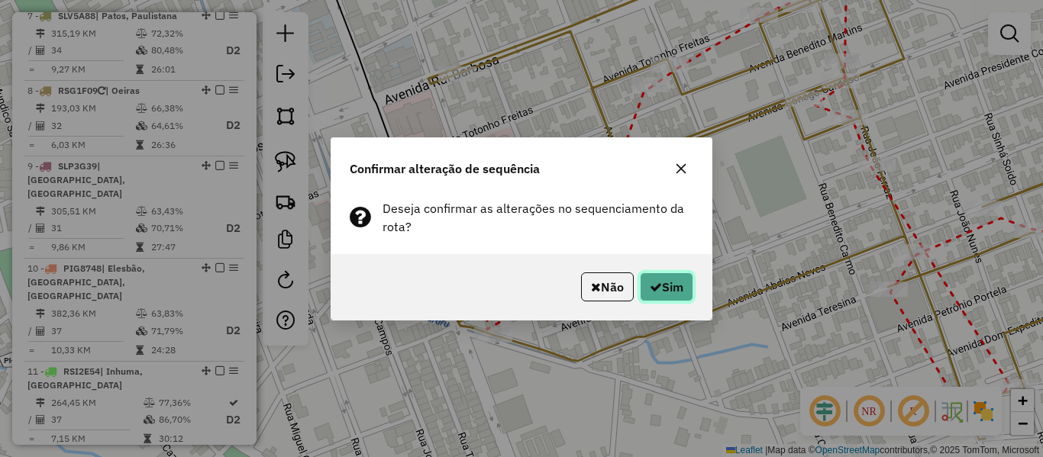
click at [655, 277] on button "Sim" at bounding box center [666, 287] width 53 height 29
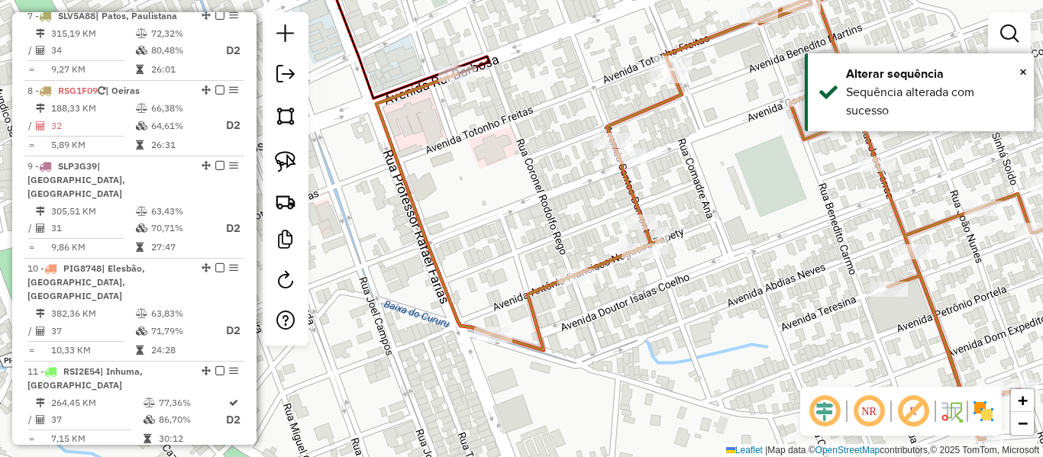
click at [614, 273] on div "Janela de atendimento Grade de atendimento Capacidade Transportadoras Veículos …" at bounding box center [521, 228] width 1043 height 457
click at [531, 292] on icon at bounding box center [762, 197] width 771 height 486
select select "**********"
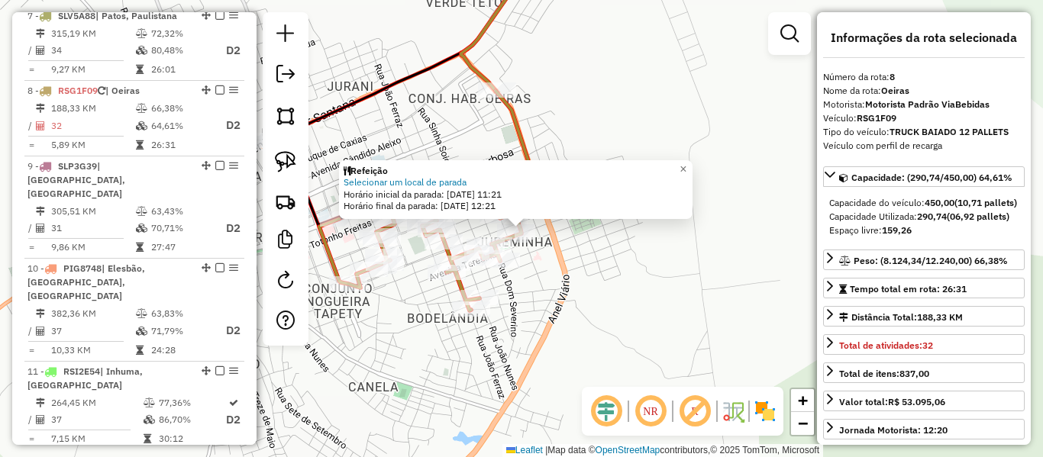
click at [535, 296] on div "Rota 8 - Placa RSG1F09 8138 - [PERSON_NAME] (CHURR ENC DAS ARVORE) Refeição Sel…" at bounding box center [521, 228] width 1043 height 457
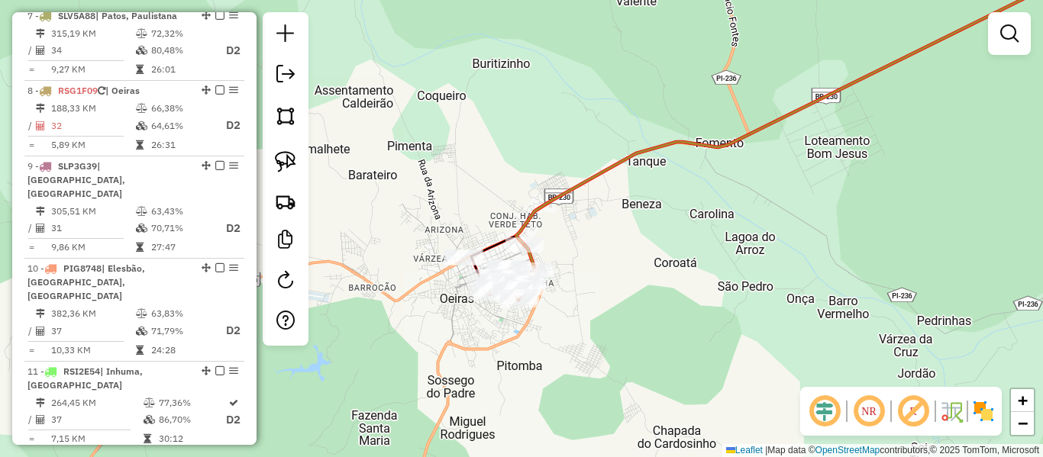
click at [529, 216] on icon at bounding box center [824, 99] width 617 height 291
select select "**********"
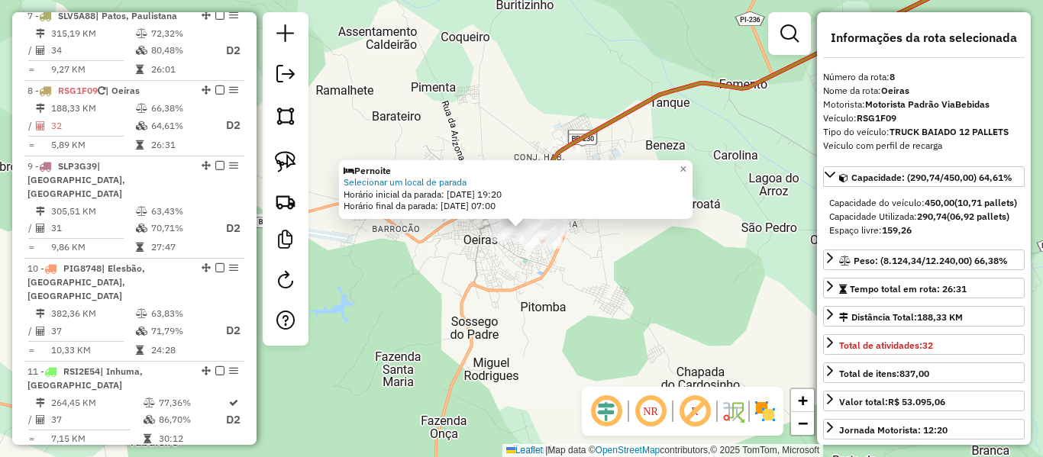
click at [439, 191] on div "Horário inicial da parada: [DATE] 19:20" at bounding box center [516, 195] width 344 height 12
click at [439, 186] on link "Selecionar um local de parada" at bounding box center [405, 181] width 123 height 11
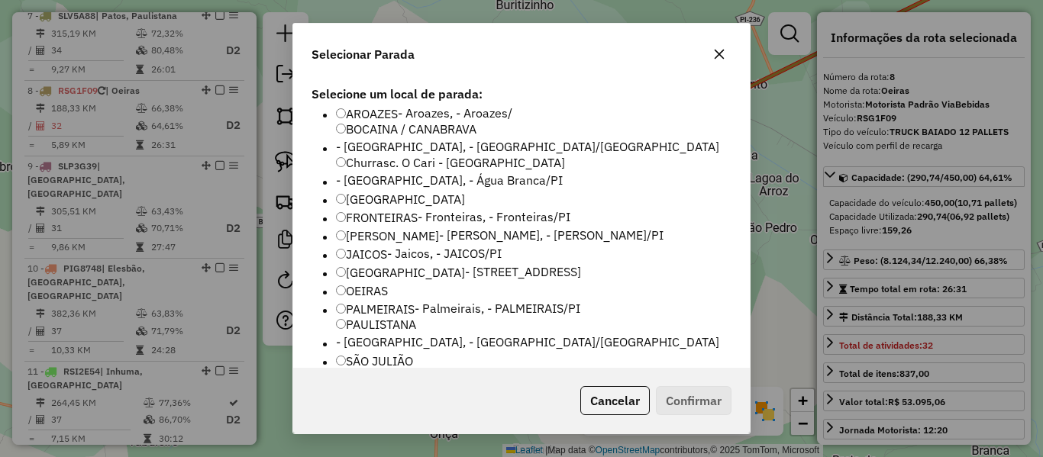
click at [361, 282] on label "OEIRAS" at bounding box center [362, 291] width 52 height 18
click at [709, 394] on button "Confirmar" at bounding box center [694, 400] width 76 height 29
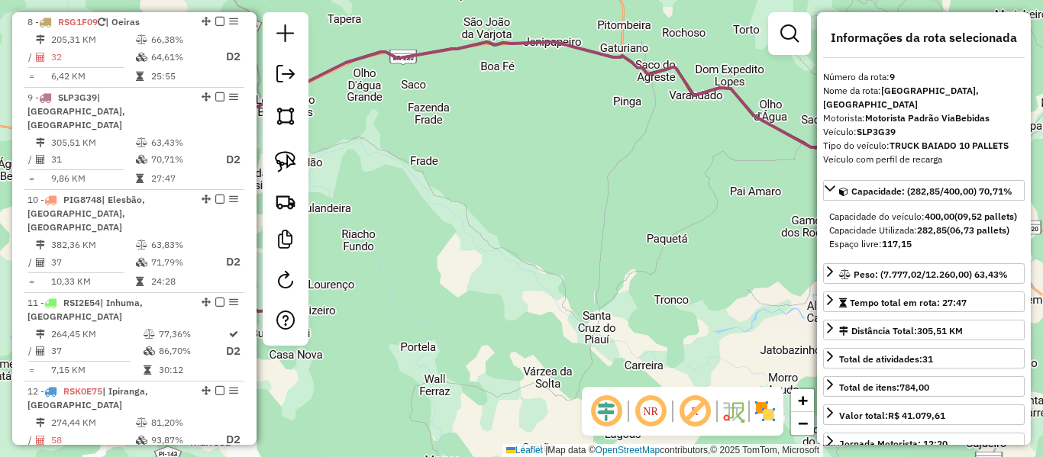
scroll to position [1252, 0]
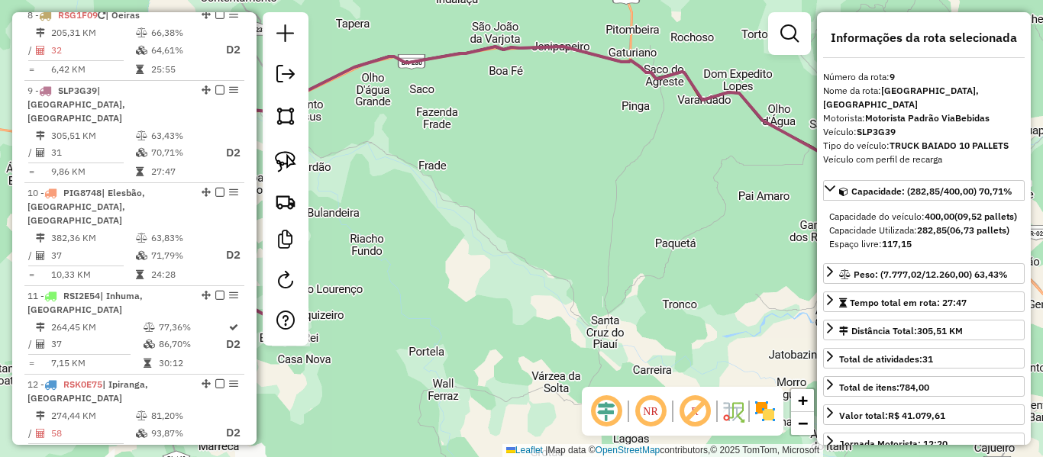
drag, startPoint x: 493, startPoint y: 177, endPoint x: 777, endPoint y: 155, distance: 285.7
click at [777, 155] on div "Janela de atendimento Grade de atendimento Capacidade Transportadoras Veículos …" at bounding box center [521, 228] width 1043 height 457
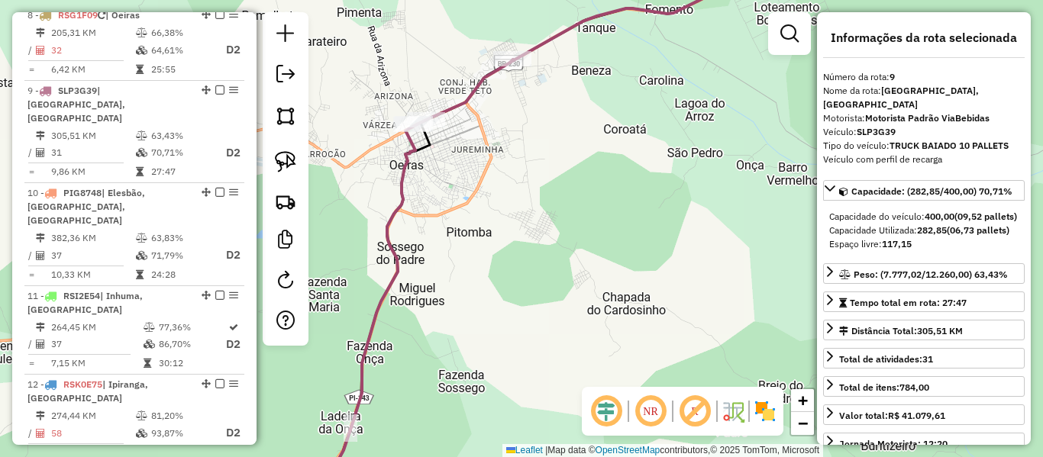
click at [511, 66] on div at bounding box center [512, 58] width 38 height 15
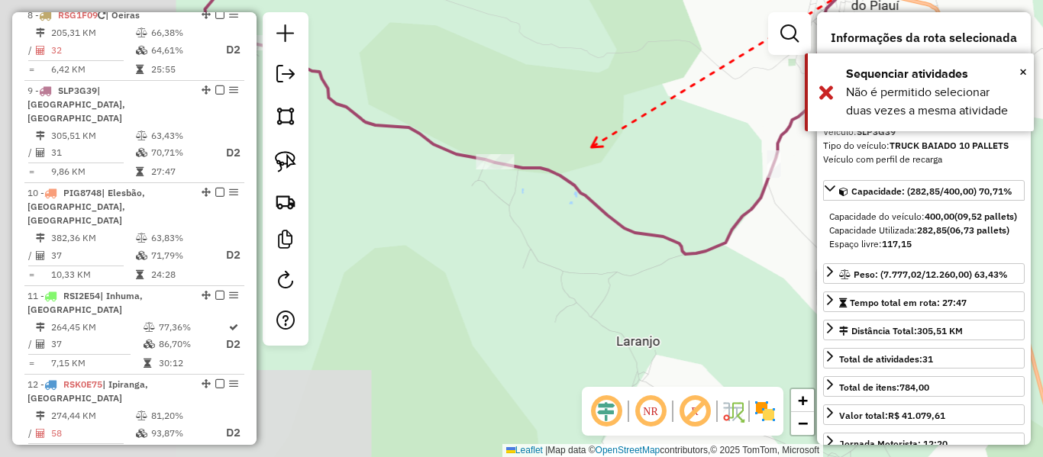
click at [635, 199] on div "Janela de atendimento Grade de atendimento Capacidade Transportadoras Veículos …" at bounding box center [521, 228] width 1043 height 457
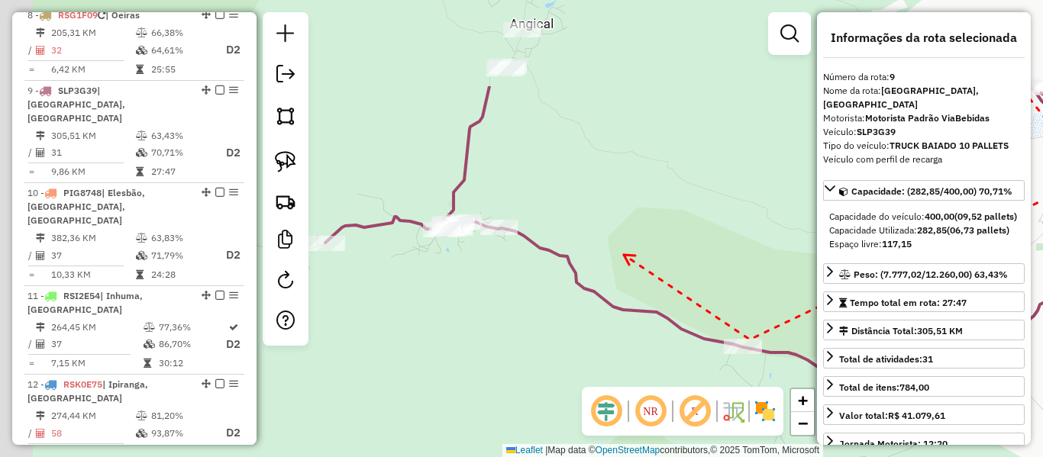
drag, startPoint x: 590, startPoint y: 147, endPoint x: 623, endPoint y: 254, distance: 111.4
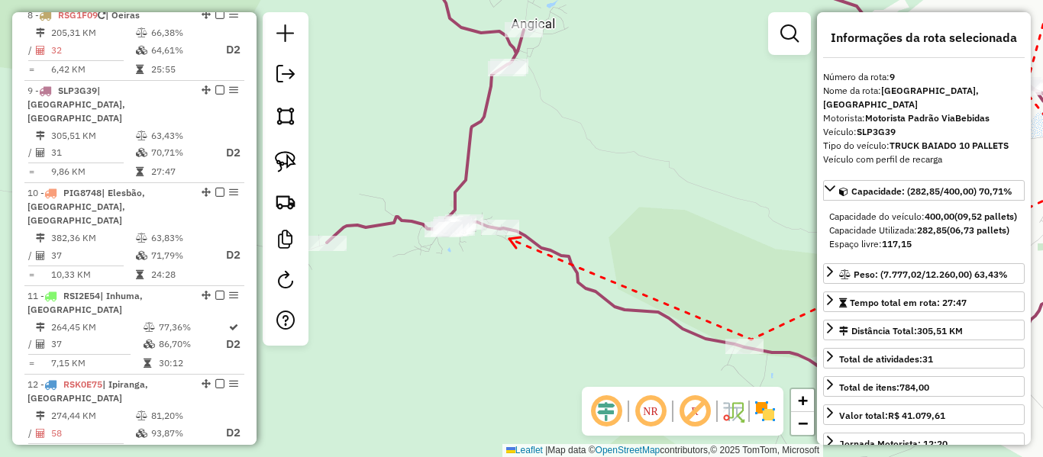
click at [509, 239] on icon at bounding box center [514, 243] width 11 height 11
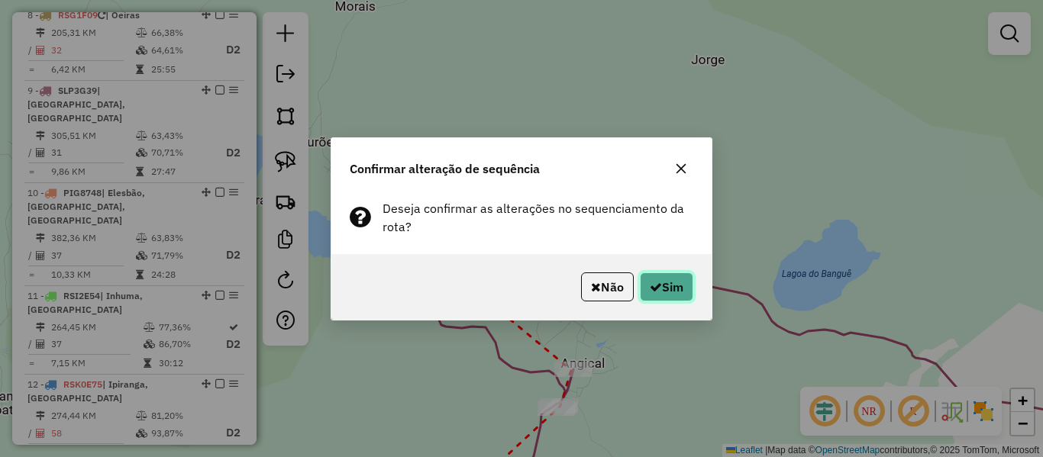
click at [669, 273] on button "Sim" at bounding box center [666, 287] width 53 height 29
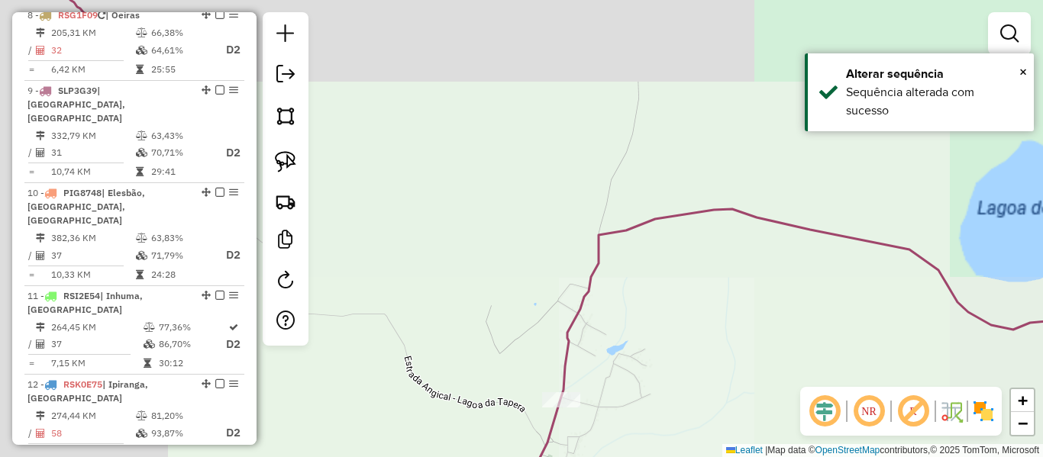
click at [560, 390] on icon at bounding box center [602, 228] width 1089 height 549
select select "**********"
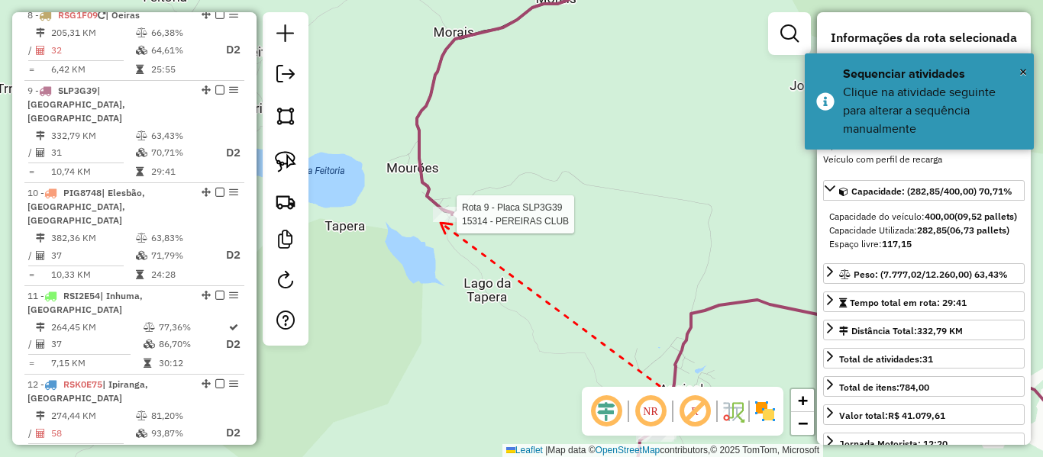
click at [441, 222] on div at bounding box center [452, 214] width 38 height 15
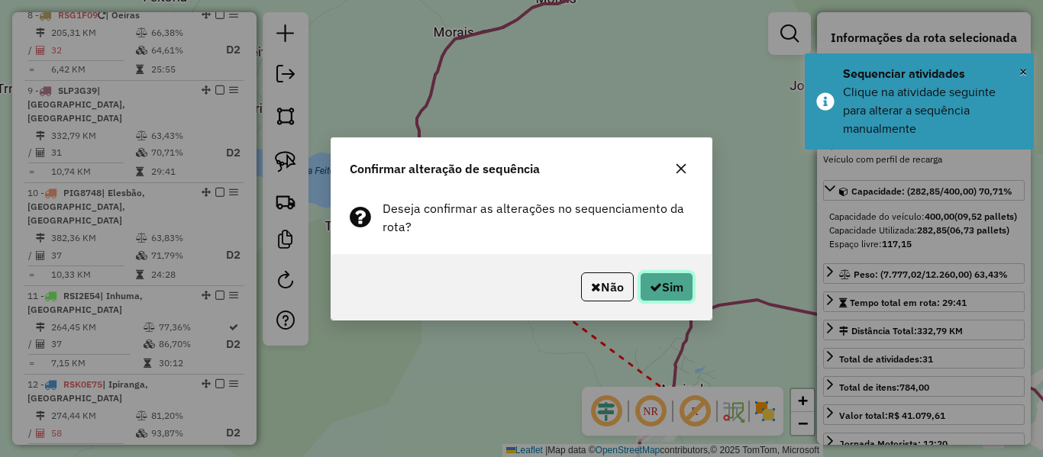
click at [661, 292] on button "Sim" at bounding box center [666, 287] width 53 height 29
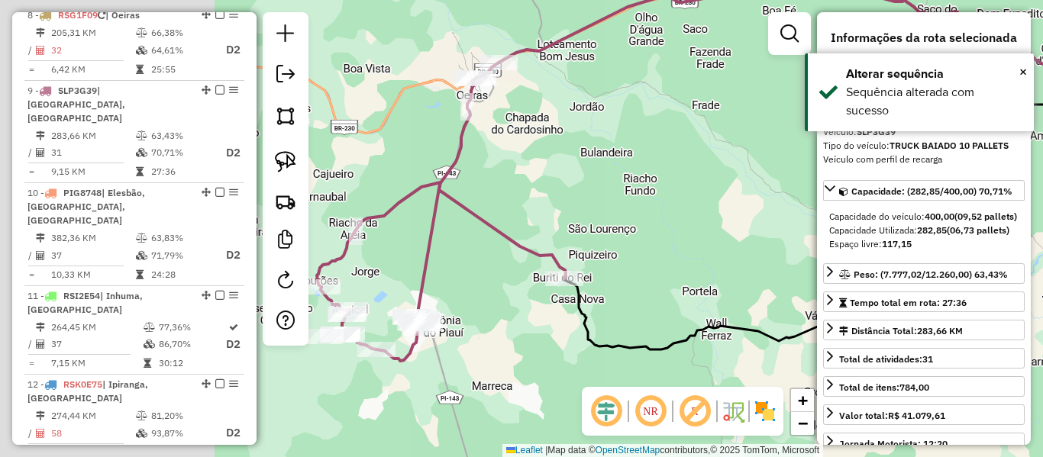
drag, startPoint x: 438, startPoint y: 215, endPoint x: 726, endPoint y: 157, distance: 294.5
click at [726, 157] on div "Janela de atendimento Grade de atendimento Capacidade Transportadoras Veículos …" at bounding box center [521, 228] width 1043 height 457
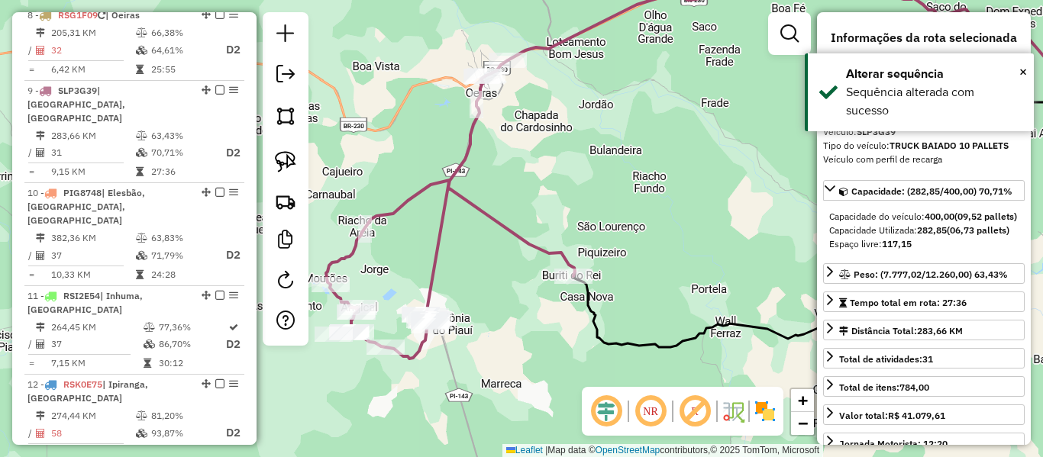
click at [496, 224] on icon at bounding box center [450, 209] width 249 height 299
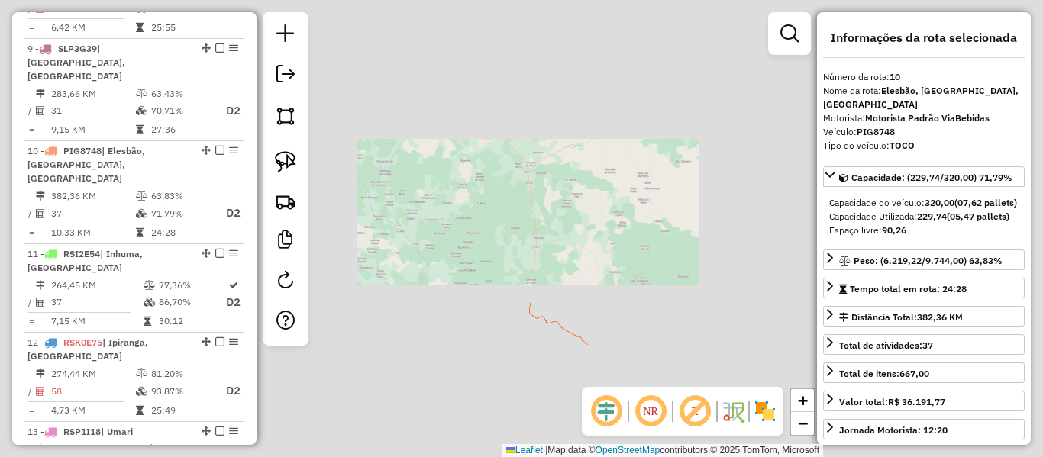
scroll to position [1327, 0]
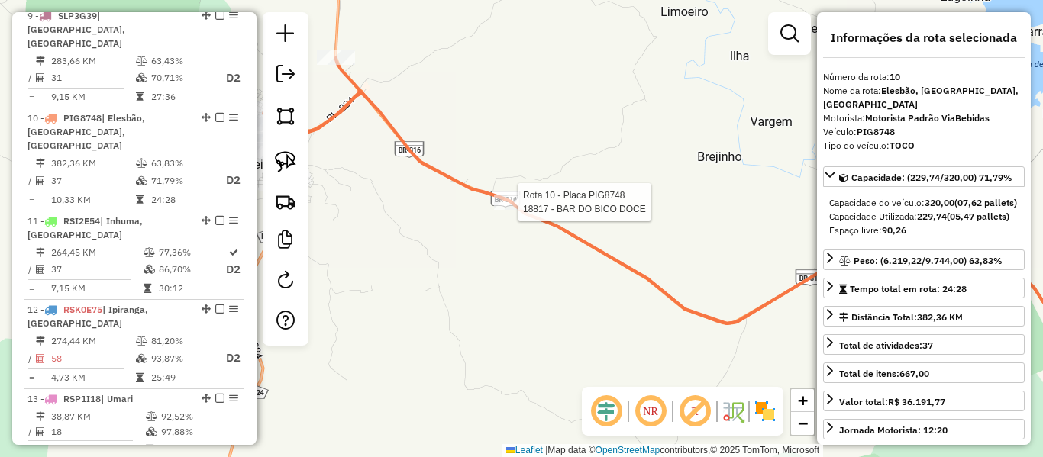
click at [509, 210] on div at bounding box center [513, 202] width 38 height 15
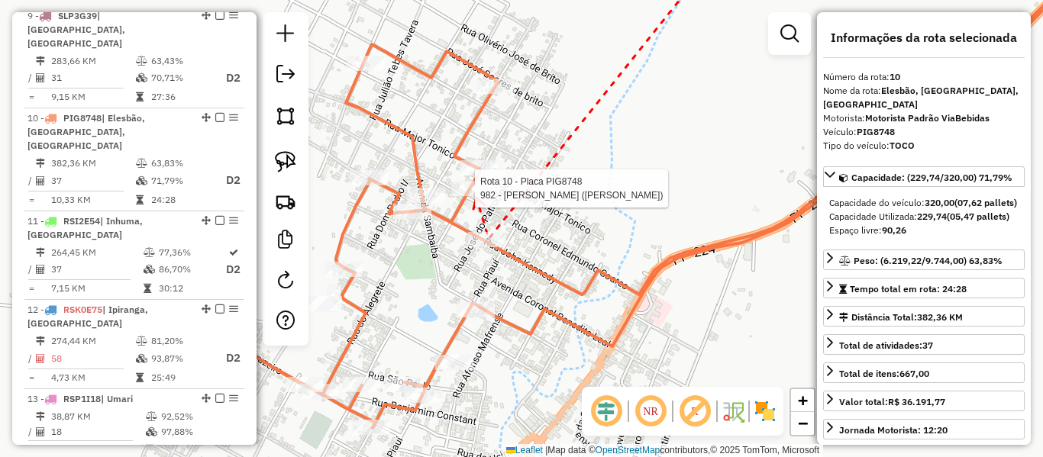
click at [476, 196] on div at bounding box center [470, 188] width 38 height 15
click at [482, 176] on div at bounding box center [479, 167] width 38 height 15
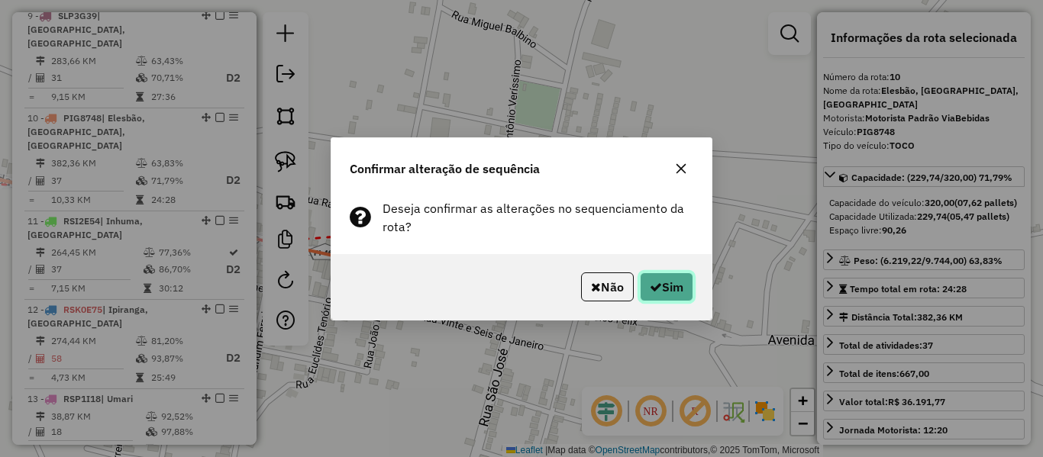
click at [650, 288] on icon "button" at bounding box center [656, 287] width 12 height 12
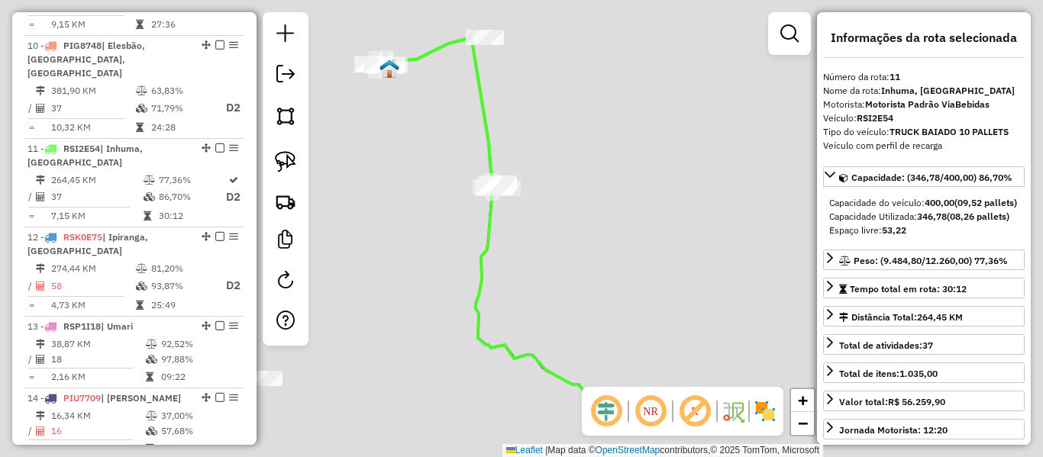
scroll to position [1416, 0]
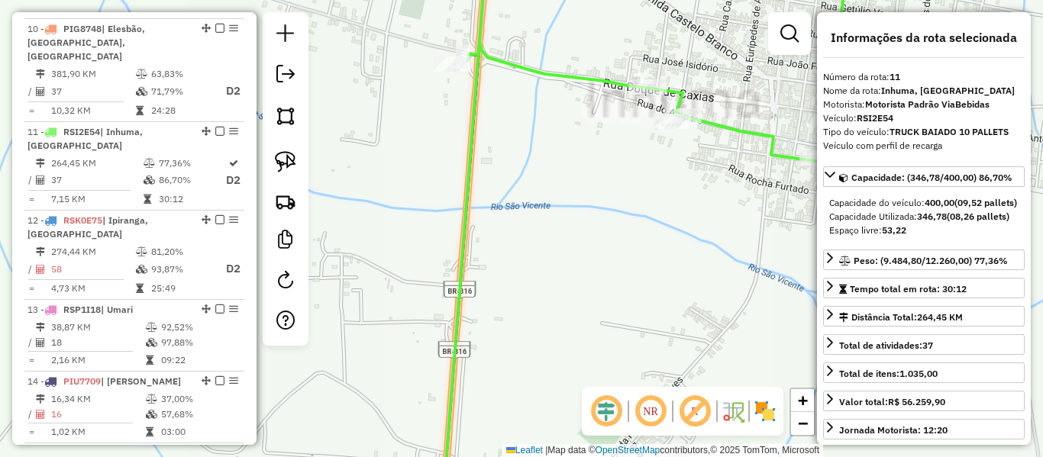
click at [467, 157] on icon at bounding box center [465, 228] width 44 height 549
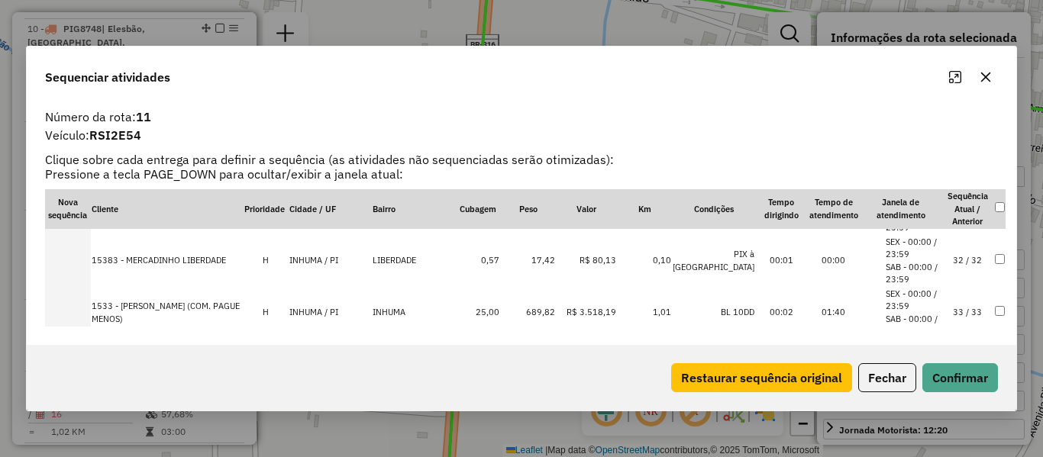
scroll to position [1838, 0]
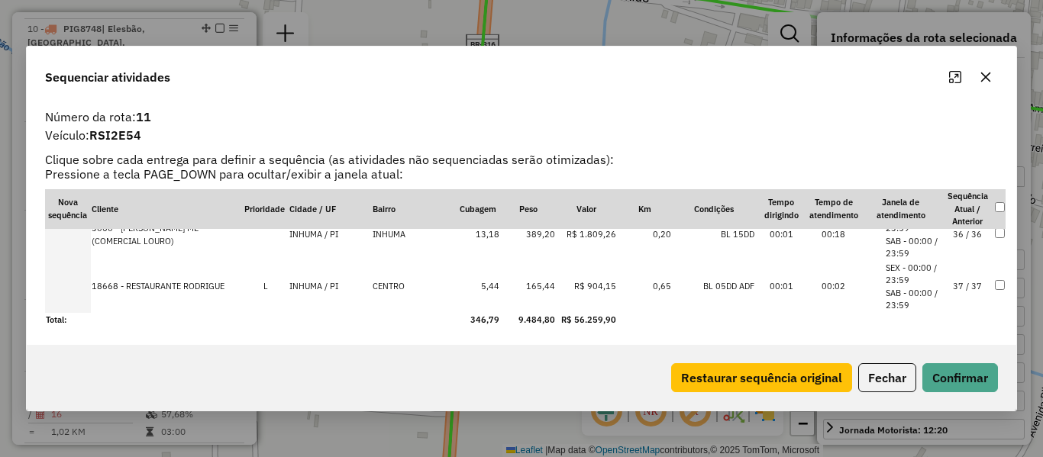
click at [965, 289] on td "37 / 37" at bounding box center [968, 287] width 53 height 52
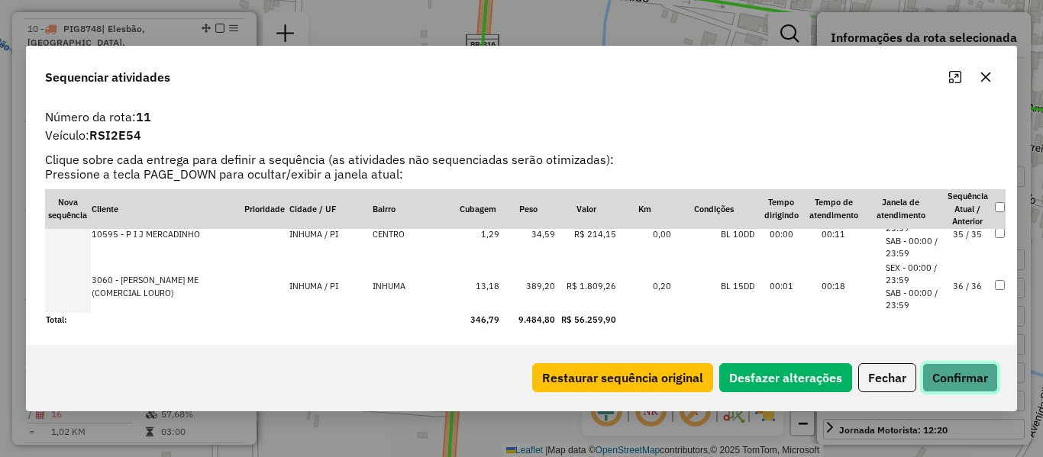
click at [966, 373] on button "Confirmar" at bounding box center [961, 378] width 76 height 29
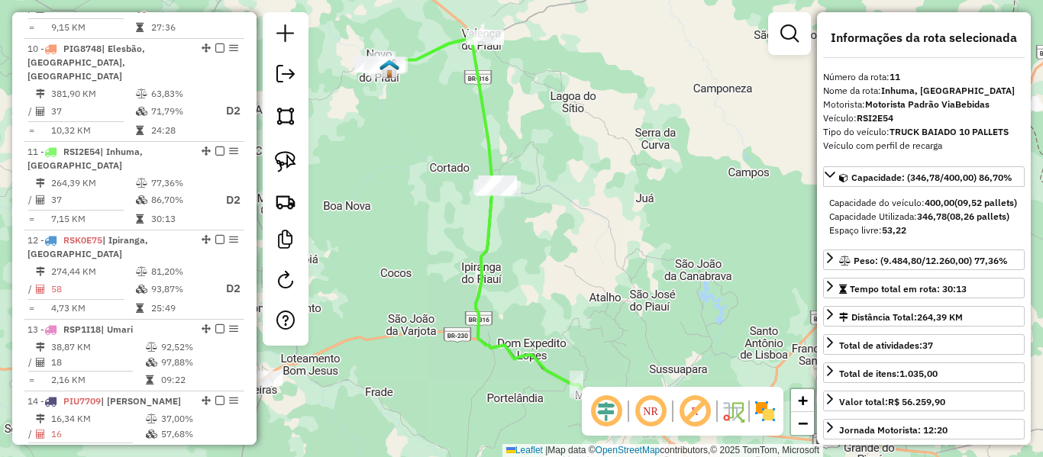
scroll to position [1416, 0]
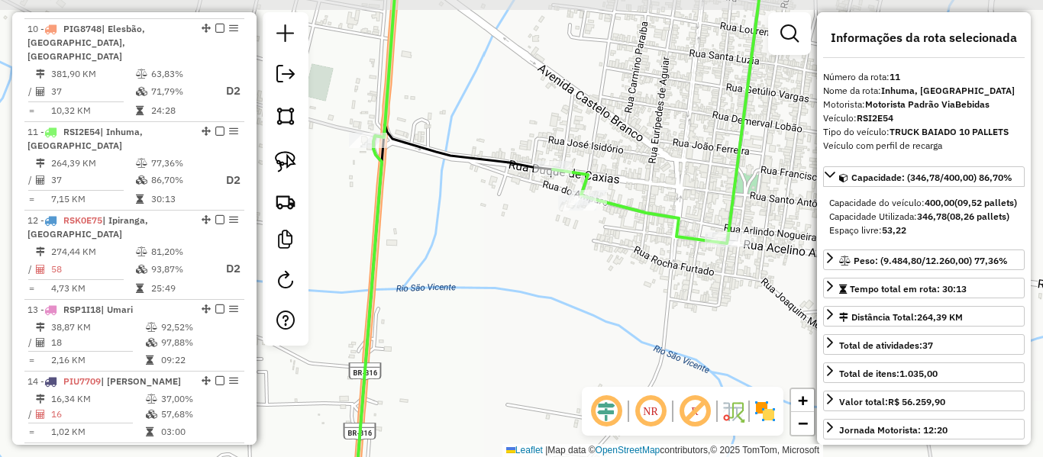
click at [437, 136] on div "Janela de atendimento Grade de atendimento Capacidade Transportadoras Veículos …" at bounding box center [521, 228] width 1043 height 457
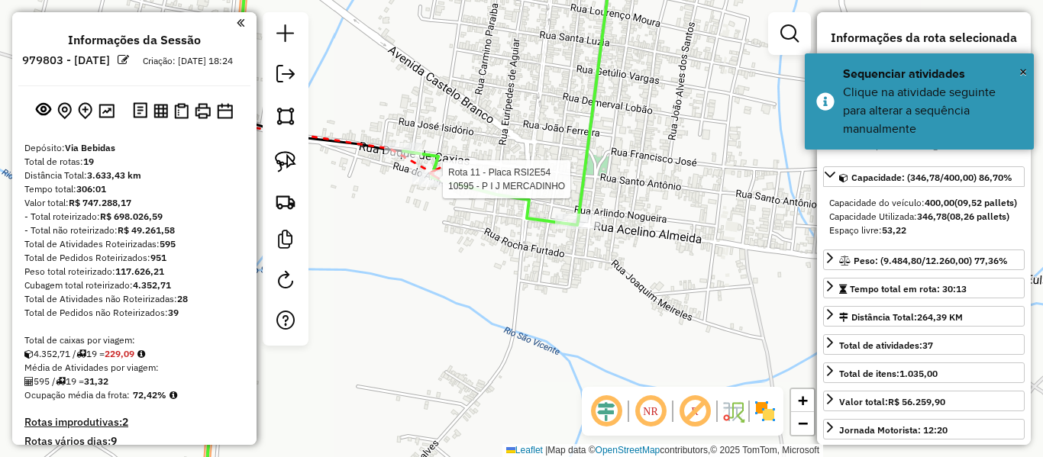
select select "**********"
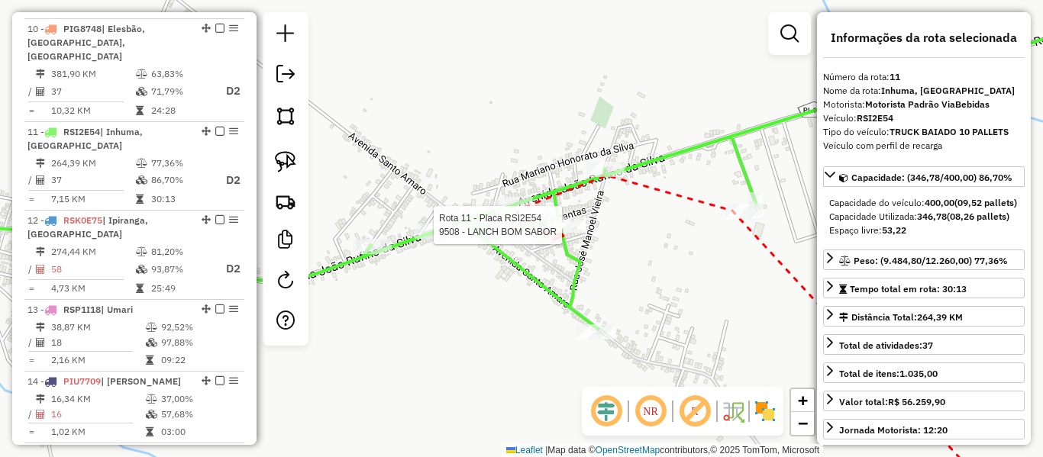
click at [563, 233] on div at bounding box center [567, 225] width 38 height 15
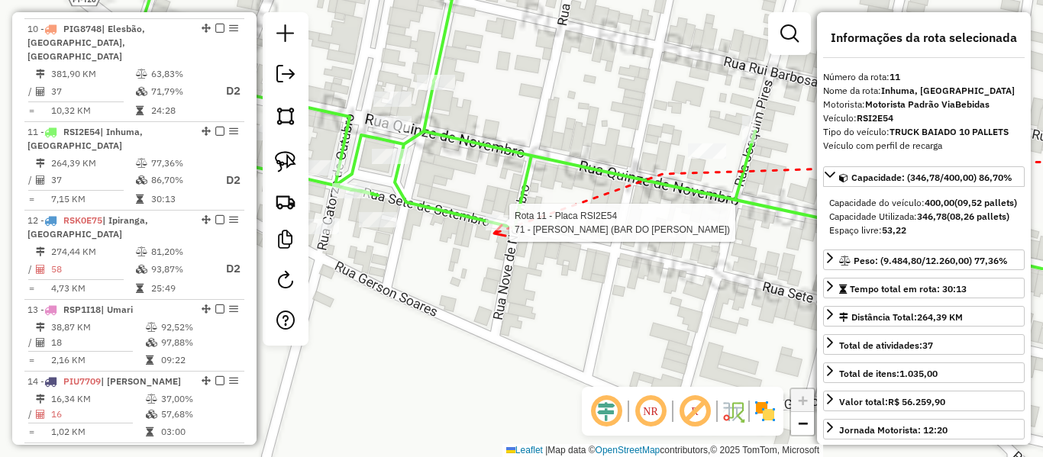
click at [495, 231] on div at bounding box center [505, 222] width 38 height 15
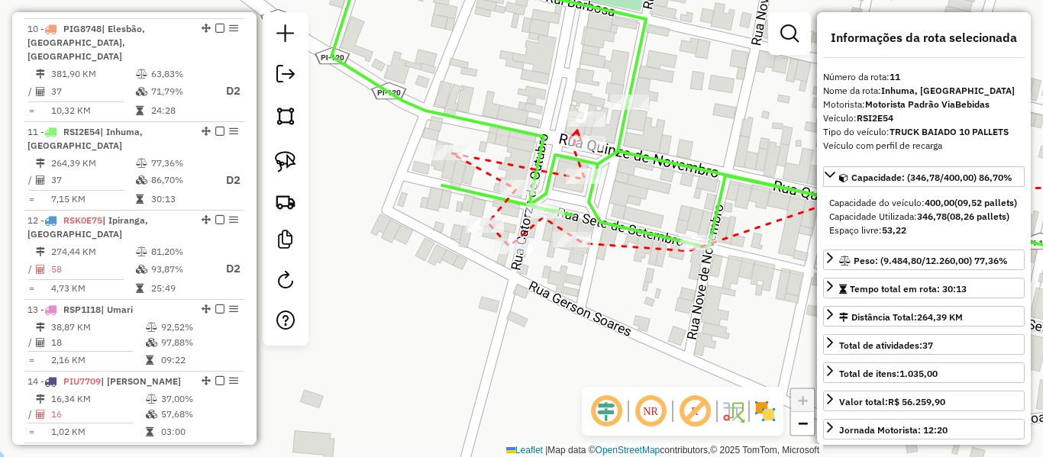
click at [578, 127] on div at bounding box center [586, 119] width 38 height 15
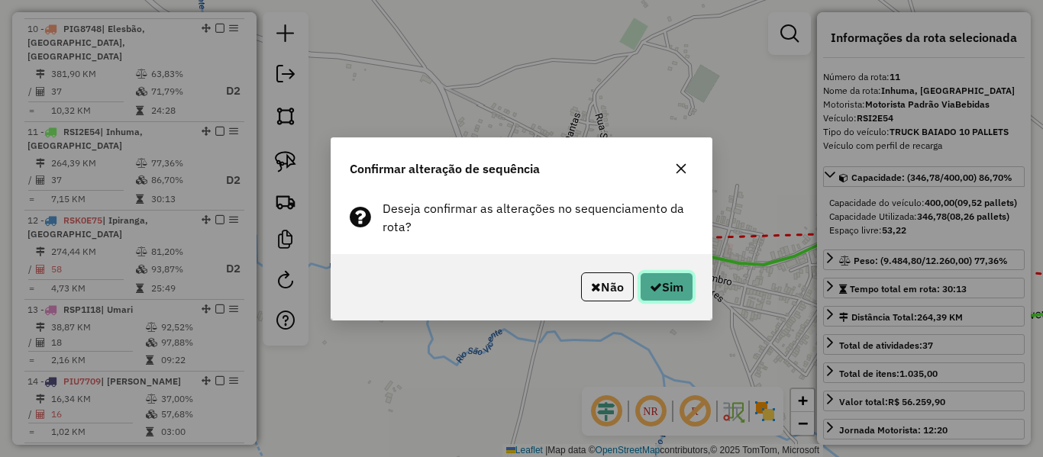
click at [685, 288] on button "Sim" at bounding box center [666, 287] width 53 height 29
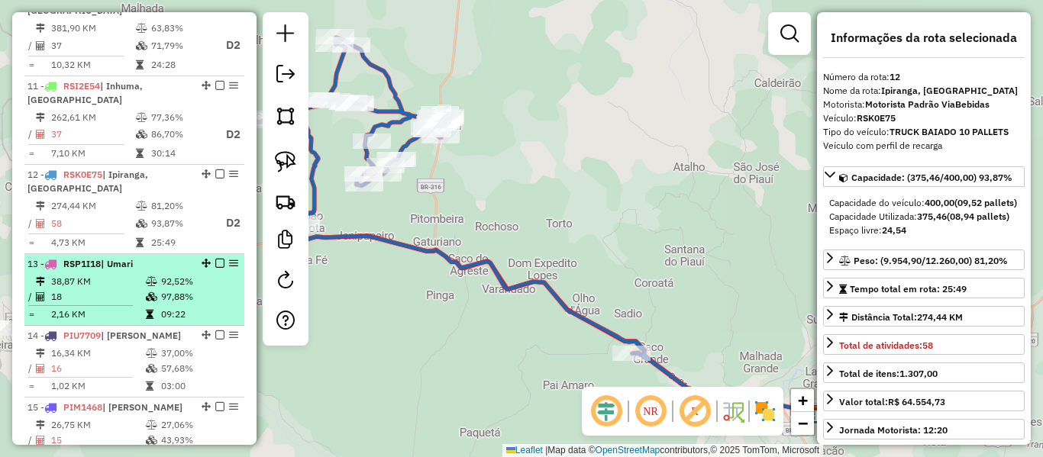
scroll to position [1505, 0]
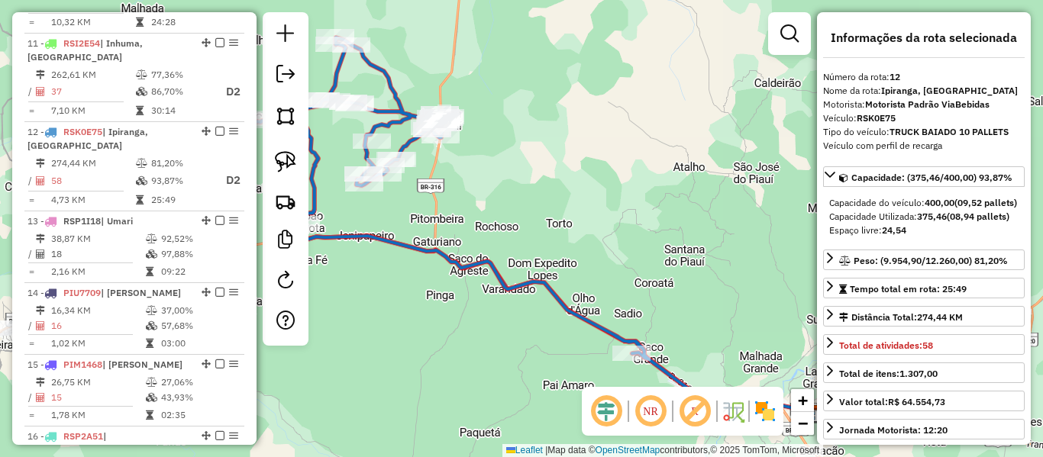
drag, startPoint x: 462, startPoint y: 99, endPoint x: 412, endPoint y: 65, distance: 60.6
click at [432, 72] on div "Janela de atendimento Grade de atendimento Capacidade Transportadoras Veículos …" at bounding box center [521, 228] width 1043 height 457
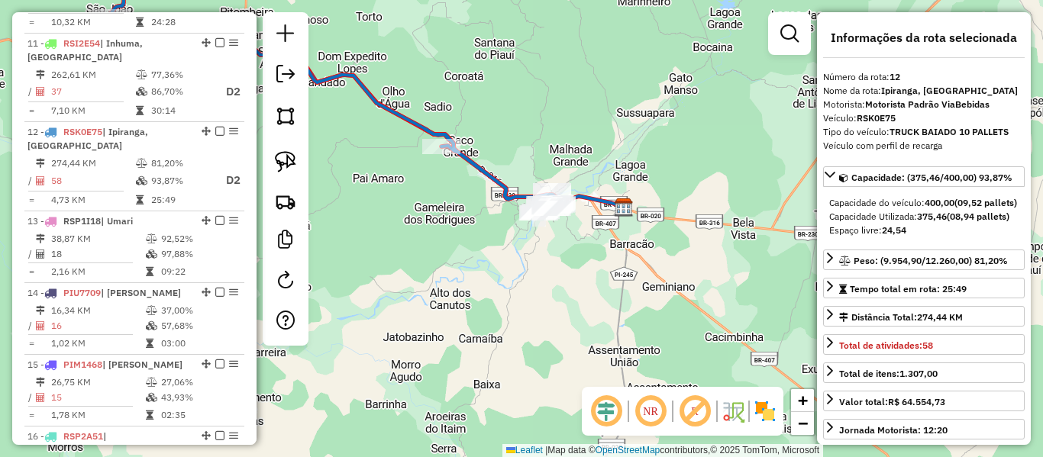
drag, startPoint x: 445, startPoint y: 108, endPoint x: 605, endPoint y: 225, distance: 198.3
click at [603, 226] on div "Janela de atendimento Grade de atendimento Capacidade Transportadoras Veículos …" at bounding box center [521, 228] width 1043 height 457
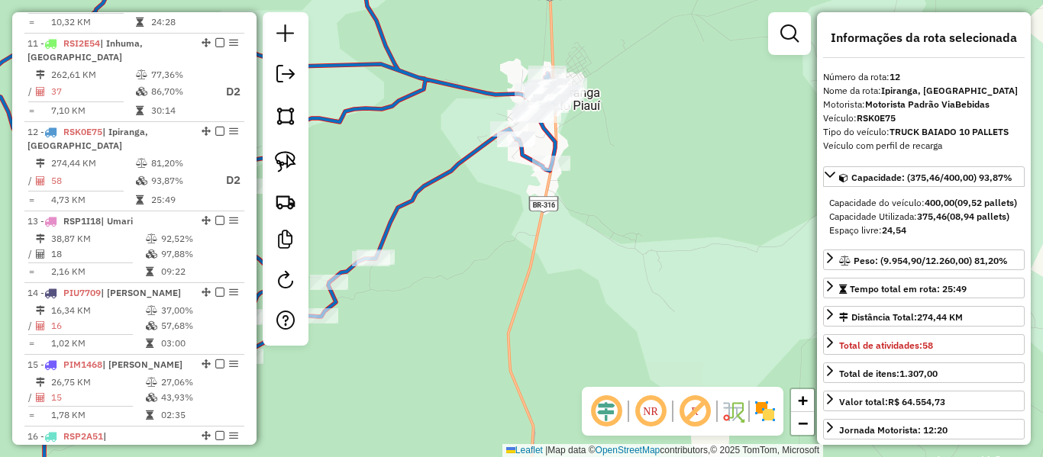
click at [464, 160] on icon at bounding box center [231, 228] width 673 height 549
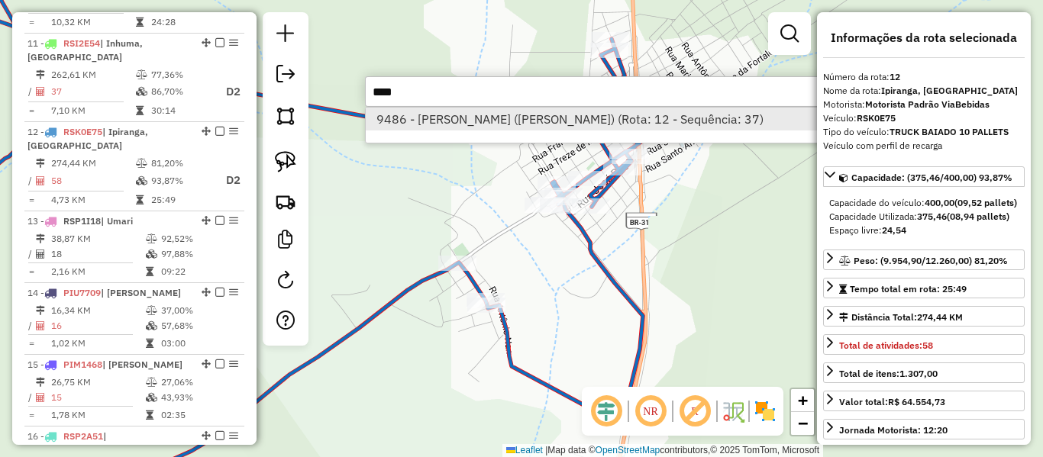
type input "****"
click at [622, 117] on li "9486 - [PERSON_NAME] ([PERSON_NAME]) (Rota: 12 - Sequência: 37)" at bounding box center [594, 119] width 457 height 23
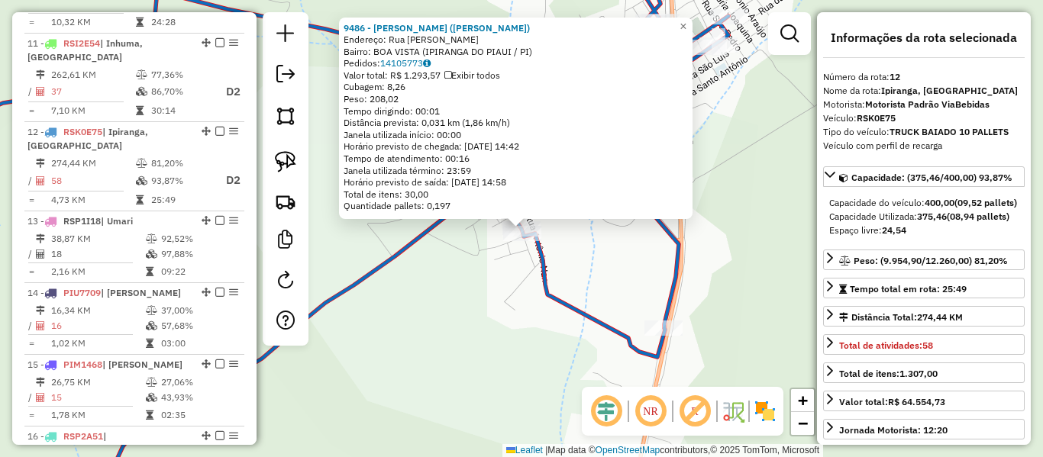
click at [554, 260] on div "9486 - [PERSON_NAME] ([PERSON_NAME]) Endereço: Rua [PERSON_NAME] SN Bairro: [GE…" at bounding box center [521, 228] width 1043 height 457
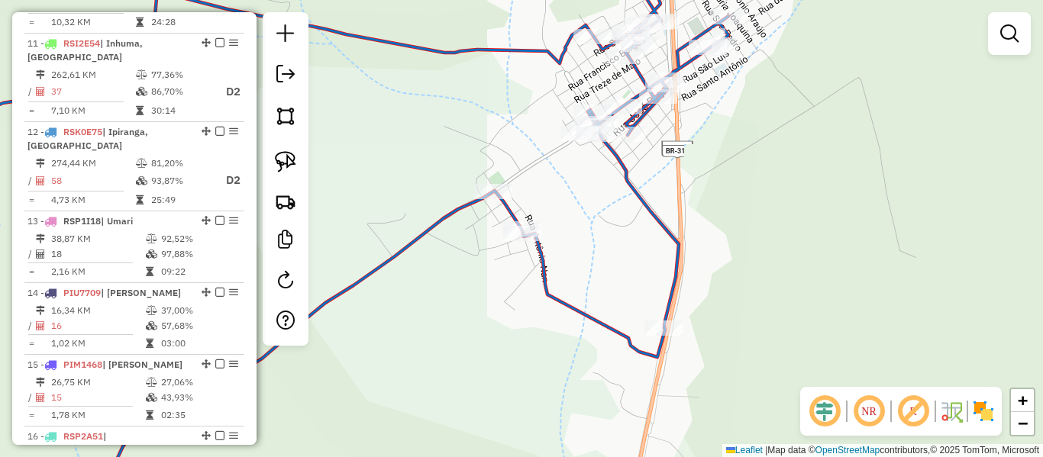
click at [543, 273] on icon at bounding box center [311, 228] width 833 height 549
select select "**********"
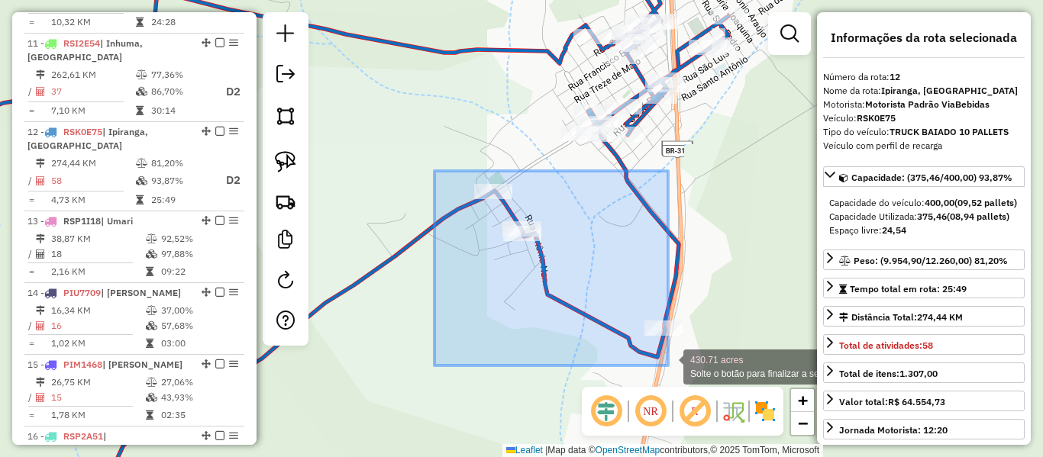
drag, startPoint x: 435, startPoint y: 171, endPoint x: 678, endPoint y: 370, distance: 314.3
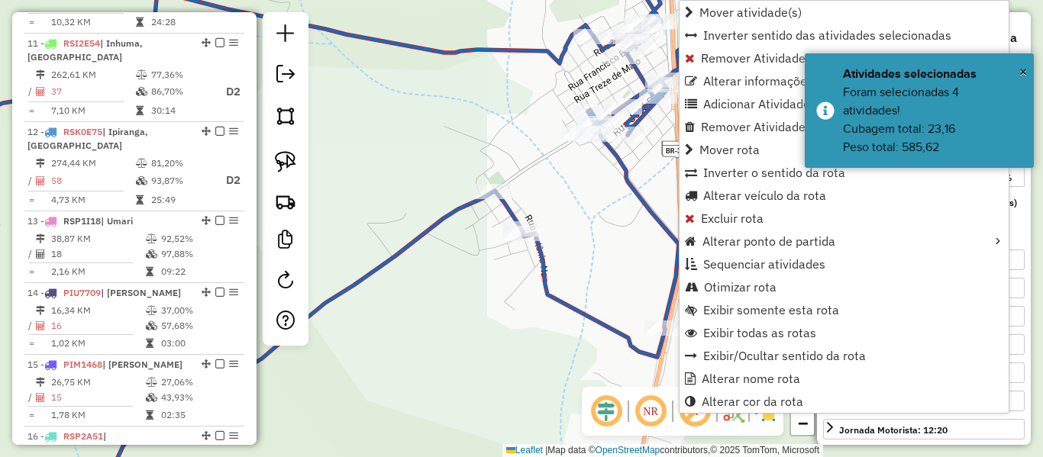
click at [567, 299] on icon at bounding box center [311, 228] width 833 height 549
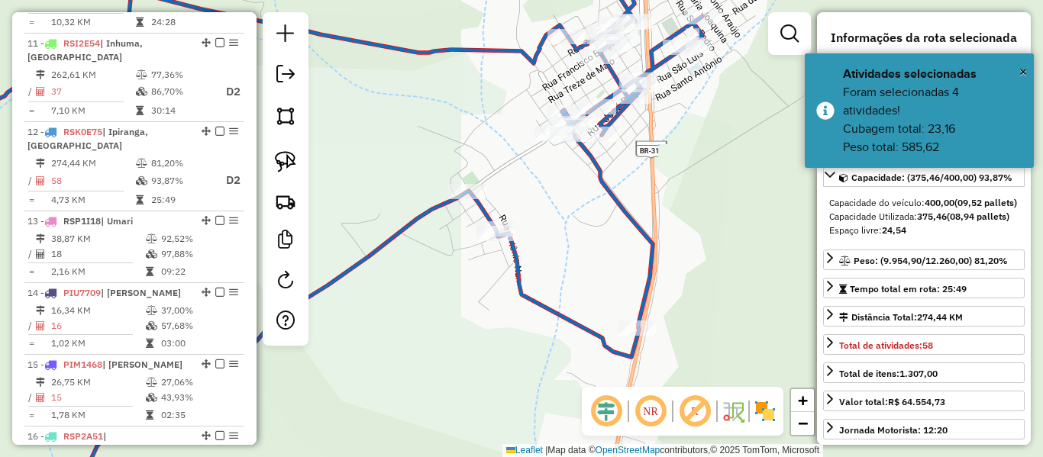
drag, startPoint x: 582, startPoint y: 244, endPoint x: 553, endPoint y: 244, distance: 29.0
click at [553, 244] on div "Janela de atendimento Grade de atendimento Capacidade Transportadoras Veículos …" at bounding box center [521, 228] width 1043 height 457
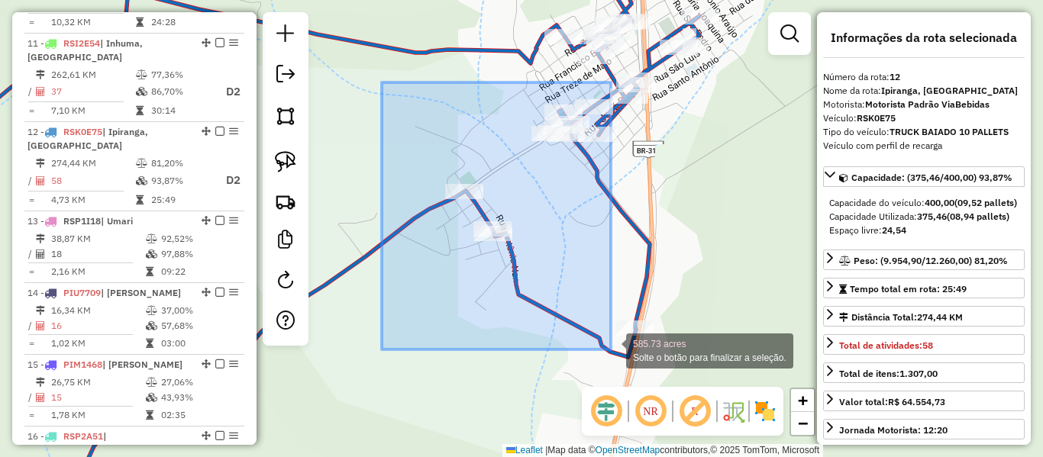
drag, startPoint x: 382, startPoint y: 82, endPoint x: 611, endPoint y: 350, distance: 352.1
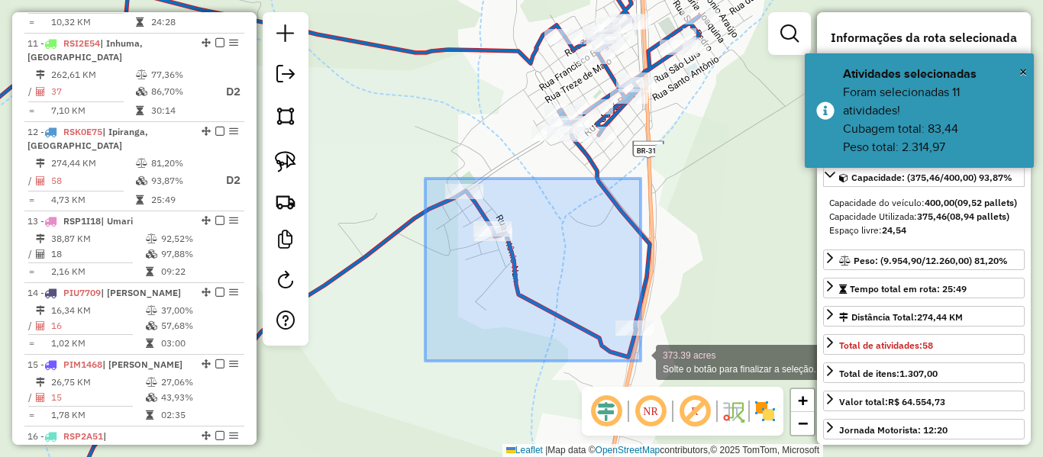
drag, startPoint x: 457, startPoint y: 220, endPoint x: 641, endPoint y: 361, distance: 231.4
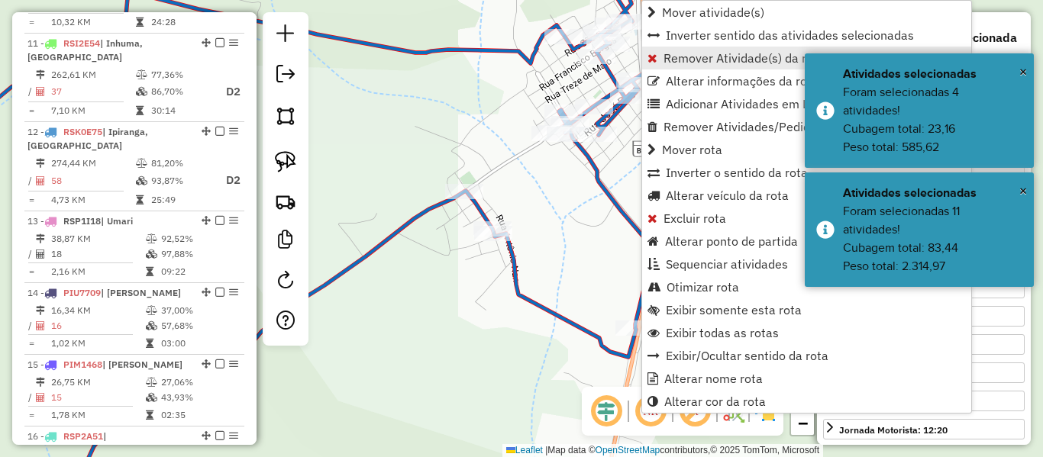
click at [661, 60] on link "Remover Atividade(s) da rota" at bounding box center [806, 58] width 329 height 23
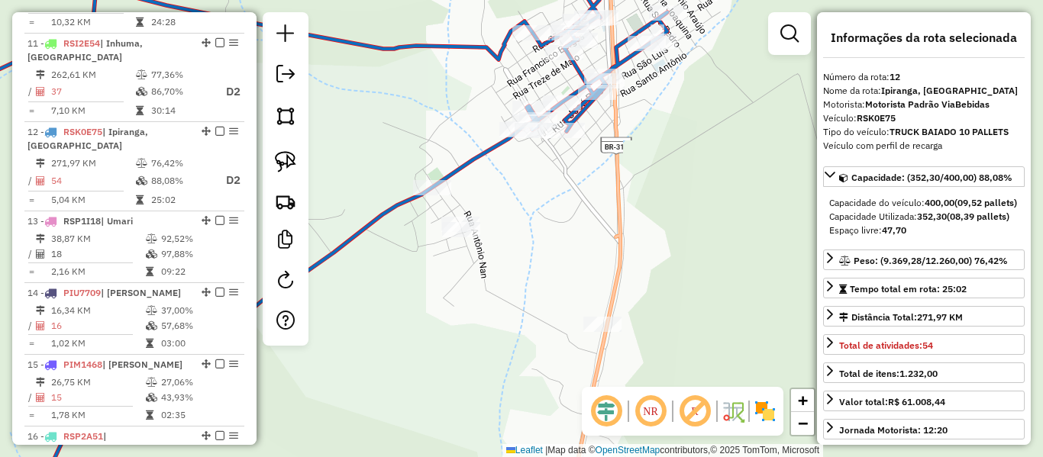
click at [480, 163] on icon at bounding box center [281, 228] width 772 height 549
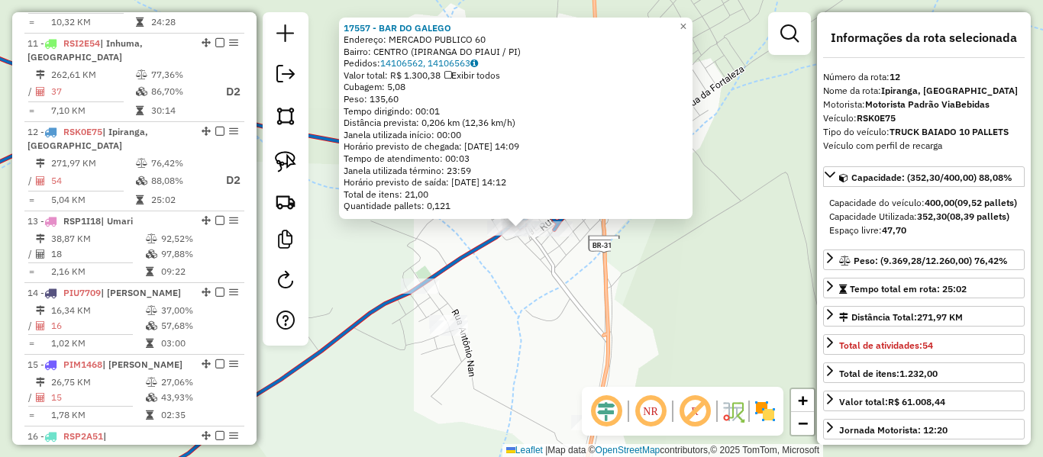
click at [511, 251] on div "Rota 12 - Placa RSK0E75 17557 - BAR DO GALEGO 17557 - BAR DO GALEGO Endereço: M…" at bounding box center [521, 228] width 1043 height 457
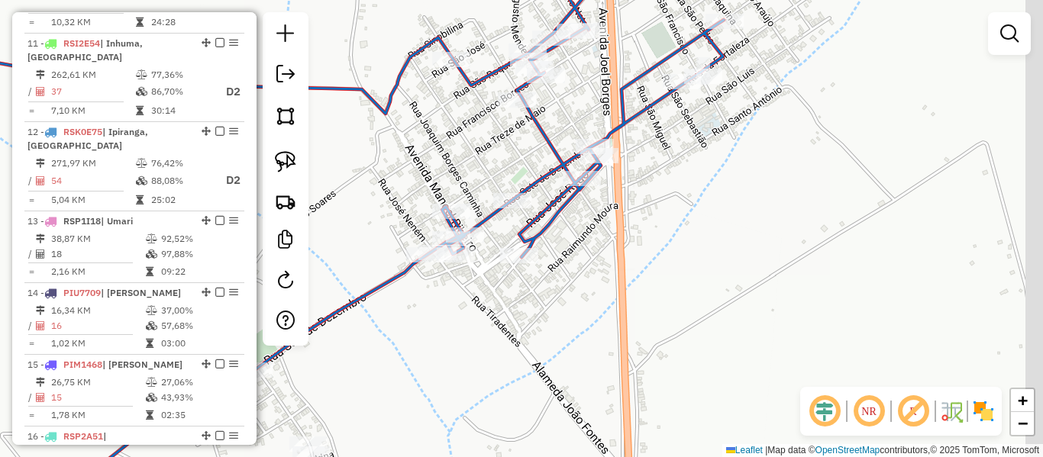
drag, startPoint x: 471, startPoint y: 292, endPoint x: 456, endPoint y: 302, distance: 18.2
click at [456, 301] on div "Janela de atendimento Grade de atendimento Capacidade Transportadoras Veículos …" at bounding box center [521, 228] width 1043 height 457
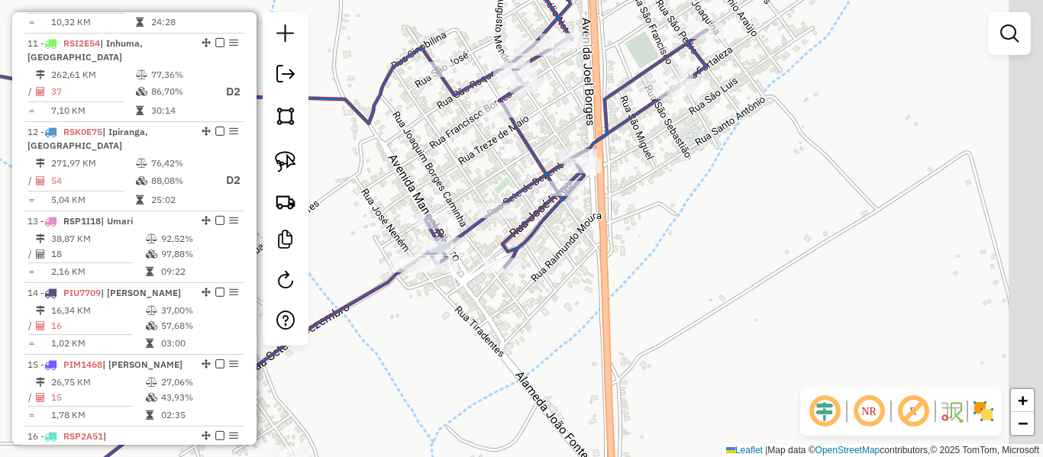
drag, startPoint x: 671, startPoint y: 173, endPoint x: 589, endPoint y: 231, distance: 100.2
click at [590, 231] on div "Rota 12 - Placa RSK0E75 18704 - [GEOGRAPHIC_DATA] [PERSON_NAME] de atendimento …" at bounding box center [521, 228] width 1043 height 457
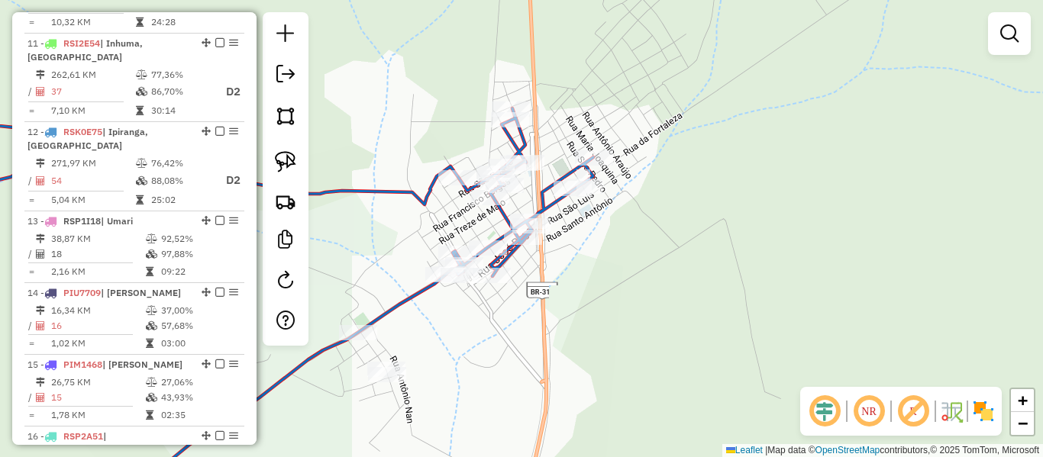
click at [555, 204] on icon at bounding box center [244, 280] width 698 height 447
select select "**********"
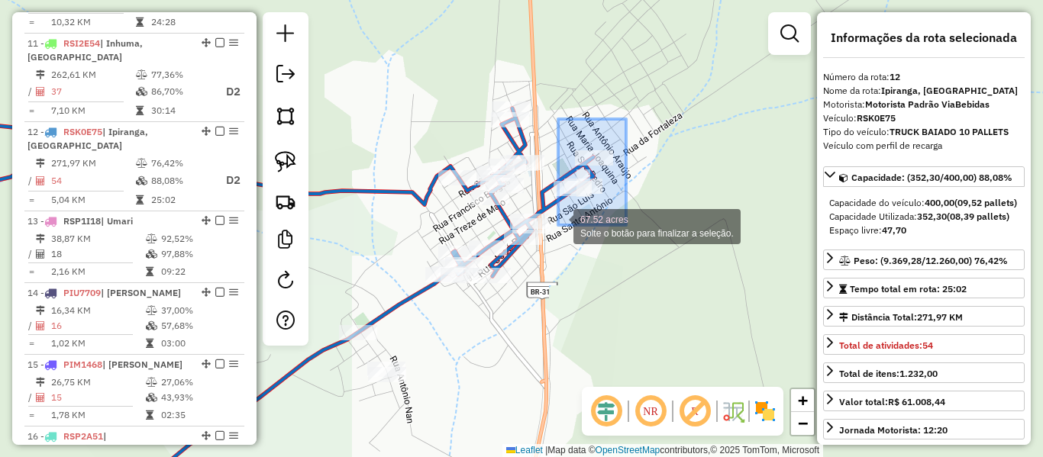
drag, startPoint x: 626, startPoint y: 119, endPoint x: 558, endPoint y: 226, distance: 127.1
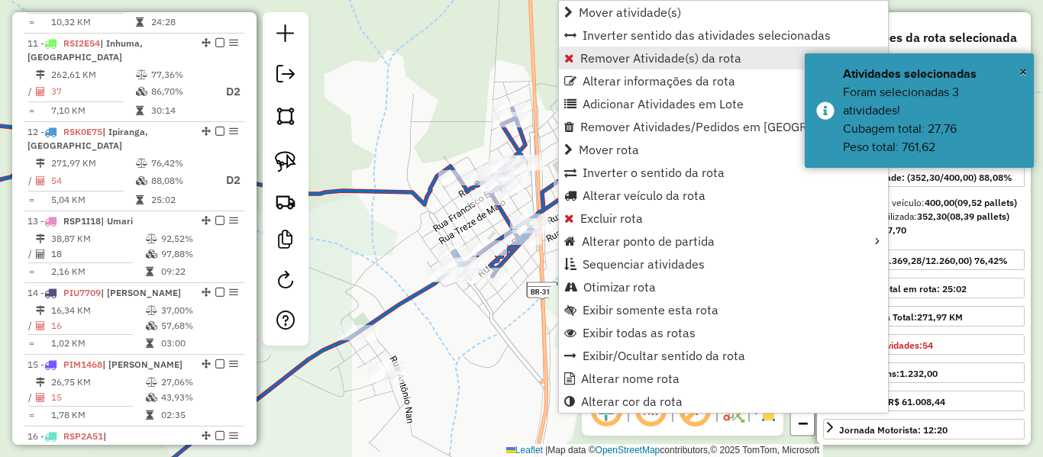
click at [596, 60] on span "Remover Atividade(s) da rota" at bounding box center [660, 58] width 161 height 12
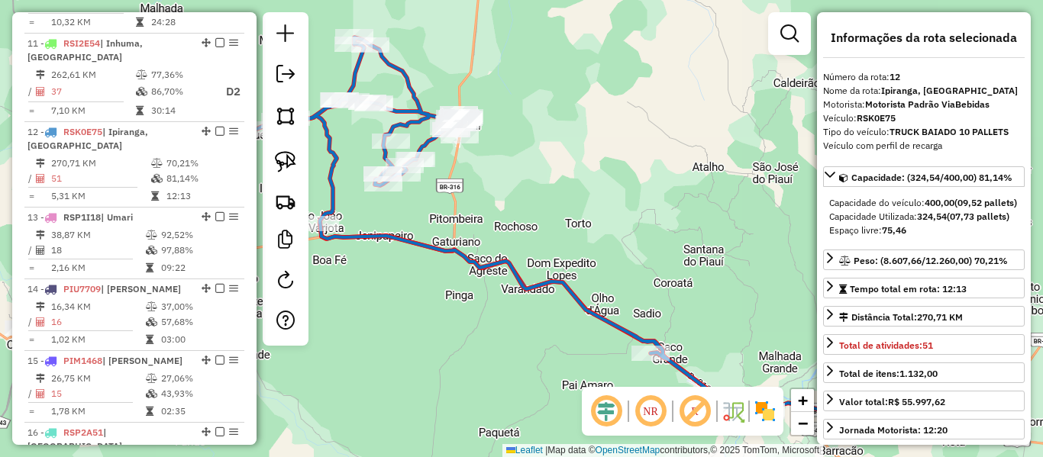
drag, startPoint x: 499, startPoint y: 223, endPoint x: 564, endPoint y: 192, distance: 71.1
click at [581, 212] on div "Janela de atendimento Grade de atendimento Capacidade Transportadoras Veículos …" at bounding box center [521, 228] width 1043 height 457
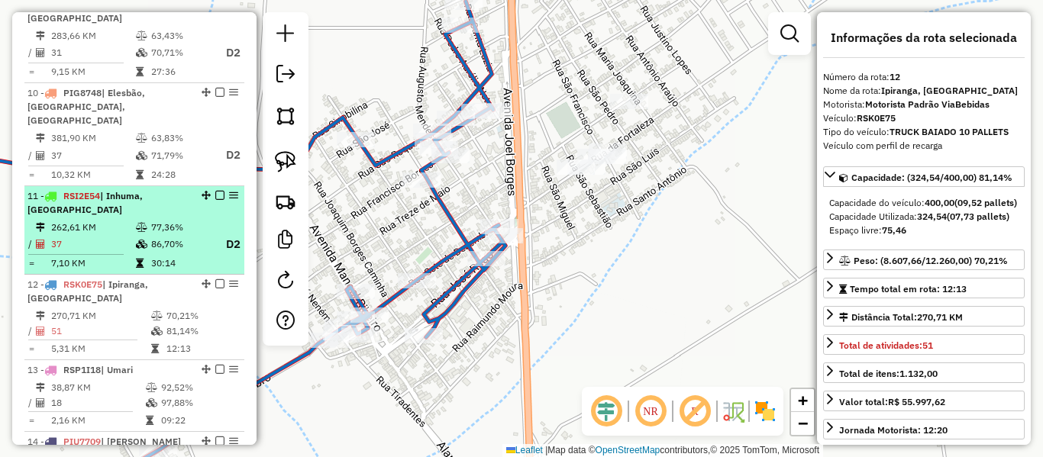
scroll to position [1275, 0]
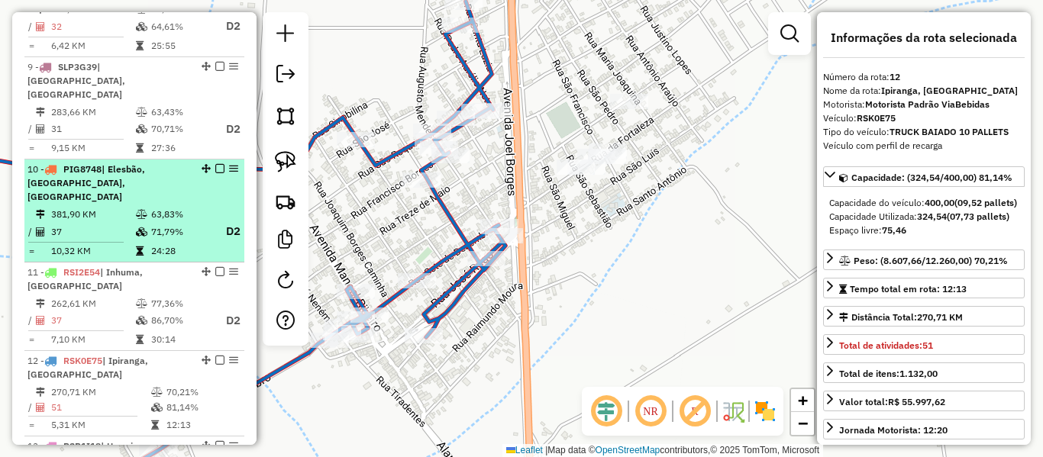
click at [167, 222] on td "71,79%" at bounding box center [180, 231] width 61 height 19
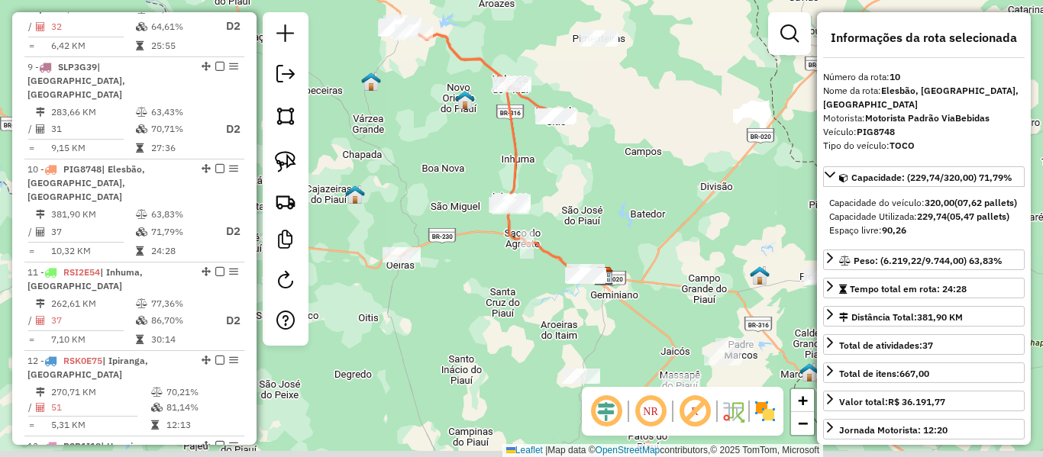
drag, startPoint x: 482, startPoint y: 231, endPoint x: 464, endPoint y: 163, distance: 69.5
click at [464, 164] on div "Janela de atendimento Grade de atendimento Capacidade Transportadoras Veículos …" at bounding box center [521, 228] width 1043 height 457
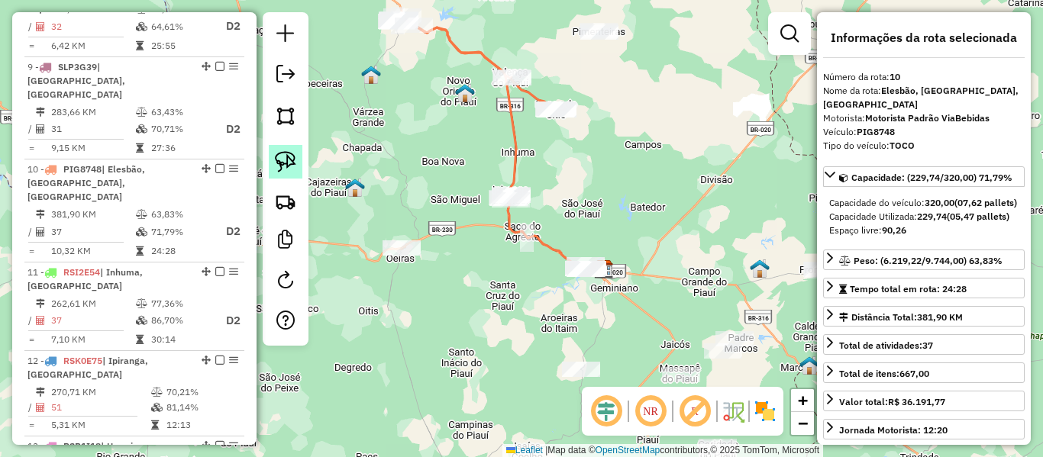
click at [301, 172] on link at bounding box center [286, 162] width 34 height 34
drag, startPoint x: 466, startPoint y: 156, endPoint x: 558, endPoint y: 193, distance: 99.0
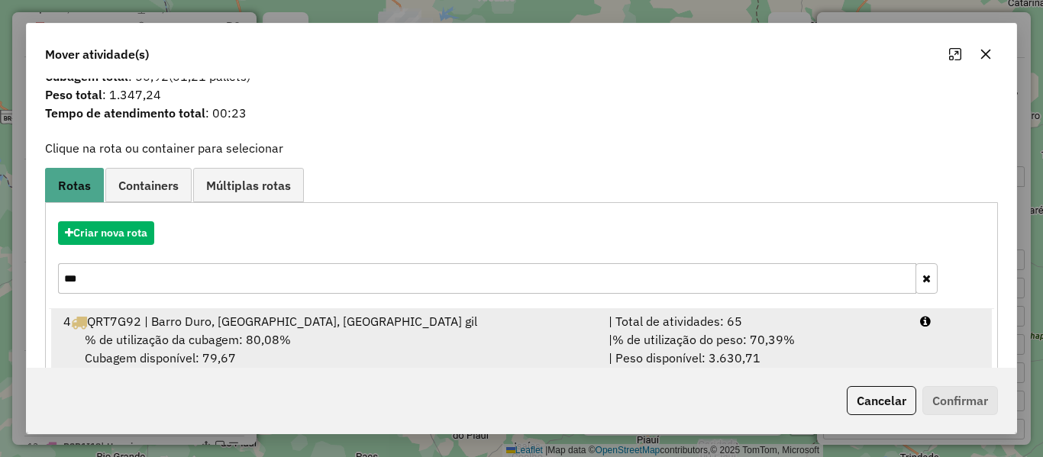
scroll to position [66, 0]
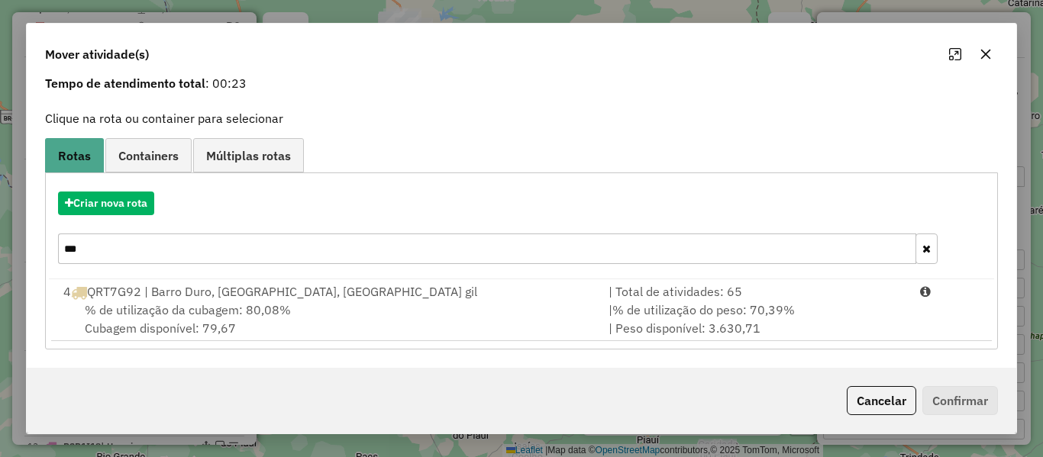
drag, startPoint x: -8, startPoint y: 257, endPoint x: -43, endPoint y: 259, distance: 35.2
click at [0, 259] on html "Aguarde... Pop-up bloqueado! Seu navegador bloqueou automáticamente a abertura …" at bounding box center [521, 228] width 1043 height 457
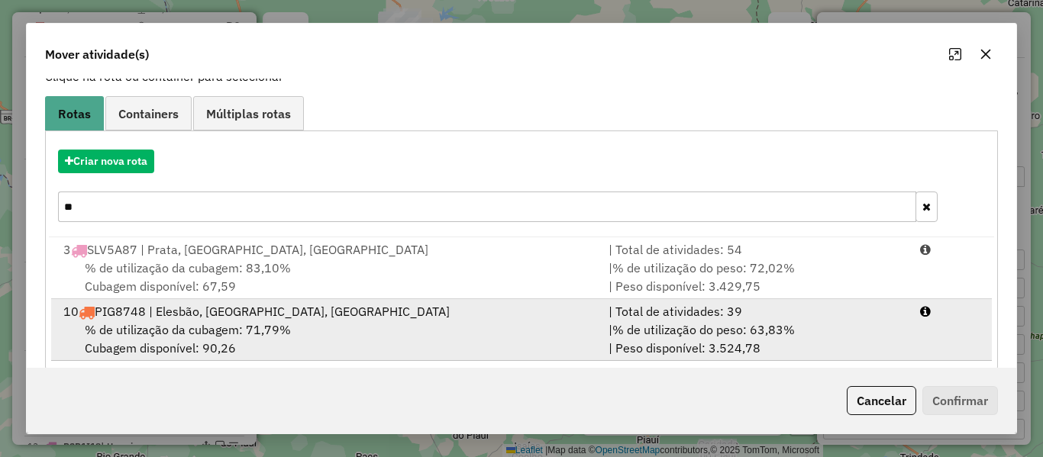
scroll to position [128, 0]
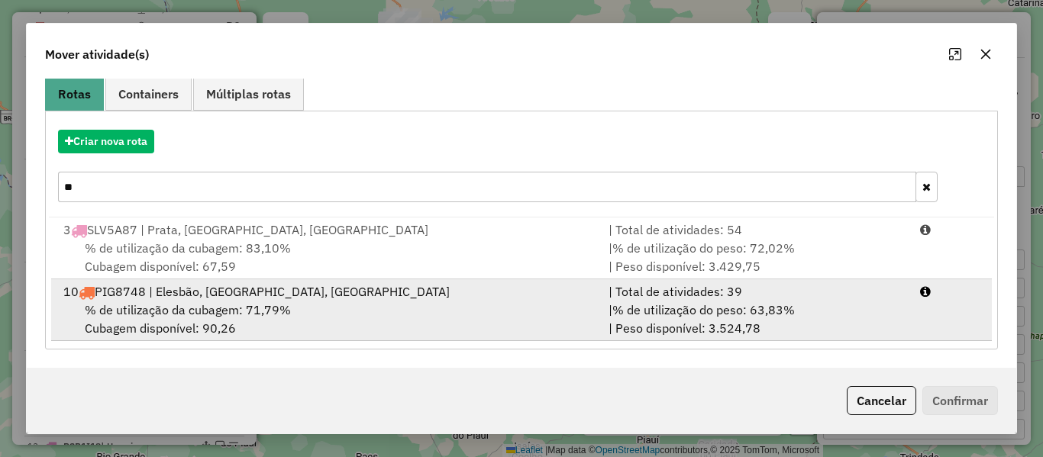
type input "**"
click at [174, 286] on div "10 PIG8748 | Elesbão, [GEOGRAPHIC_DATA], [GEOGRAPHIC_DATA]" at bounding box center [326, 292] width 545 height 18
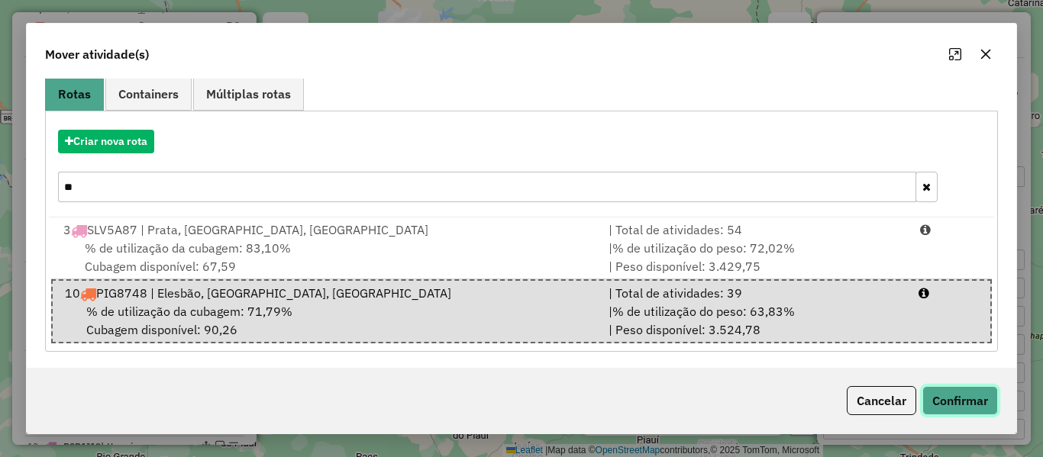
click at [929, 390] on button "Confirmar" at bounding box center [961, 400] width 76 height 29
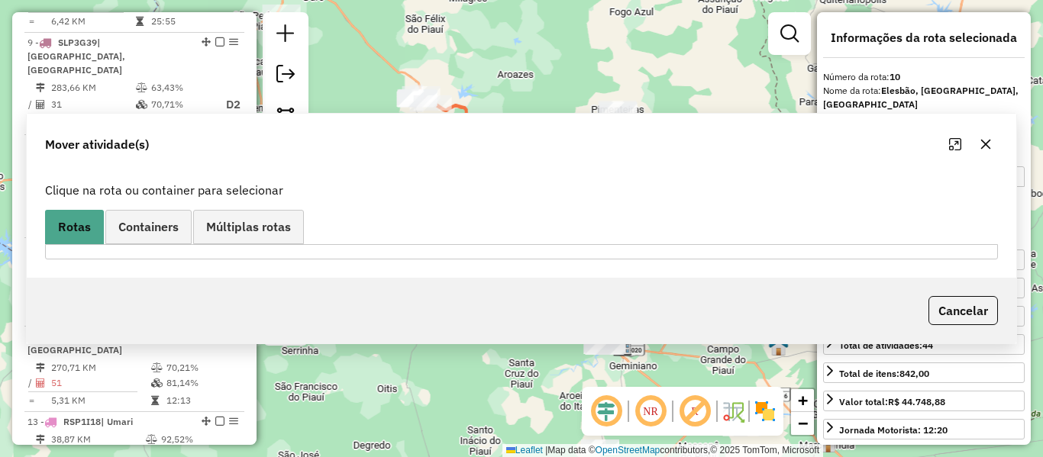
scroll to position [1327, 0]
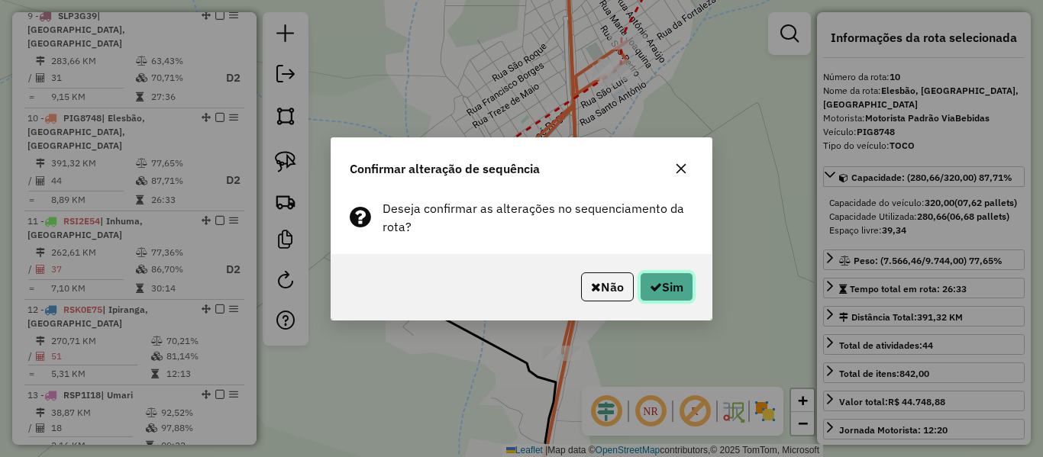
click at [659, 288] on button "Sim" at bounding box center [666, 287] width 53 height 29
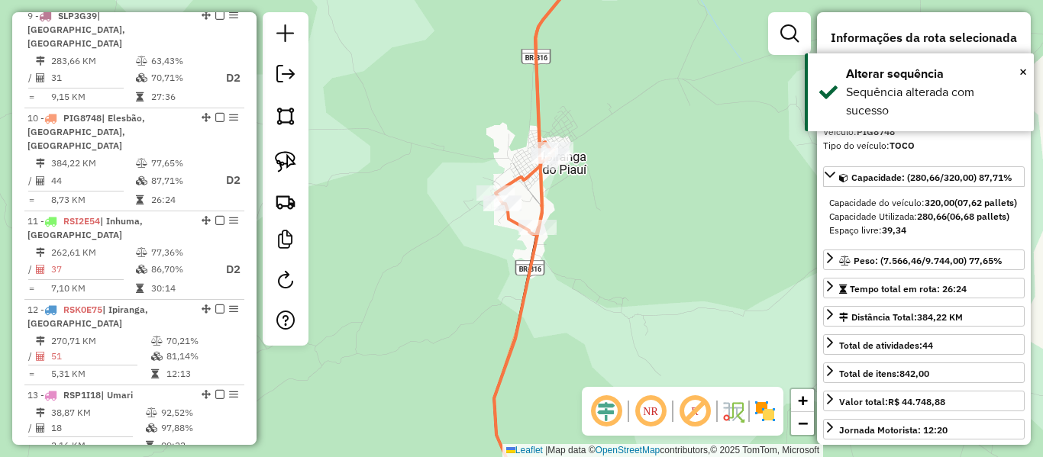
click at [523, 278] on icon at bounding box center [539, 228] width 91 height 549
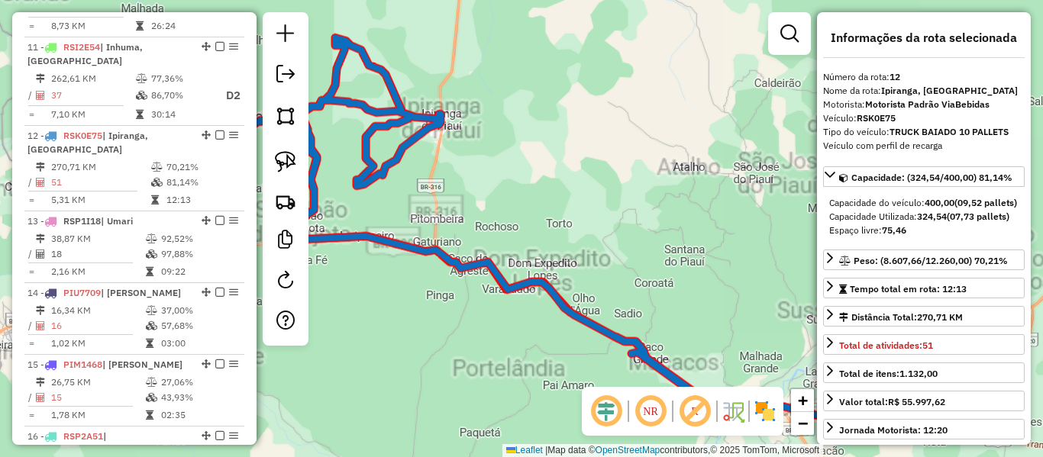
scroll to position [1505, 0]
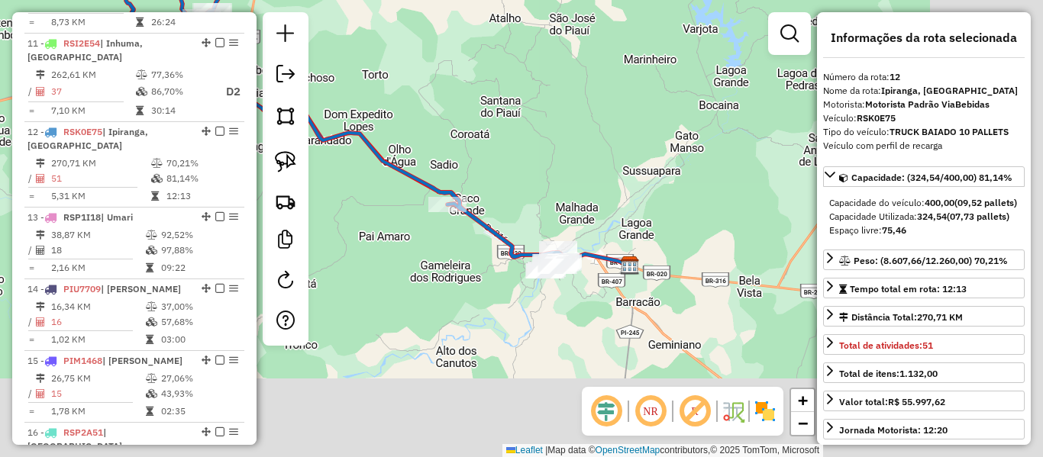
drag, startPoint x: 648, startPoint y: 189, endPoint x: 533, endPoint y: 66, distance: 168.0
click at [533, 66] on div "Janela de atendimento Grade de atendimento Capacidade Transportadoras Veículos …" at bounding box center [521, 228] width 1043 height 457
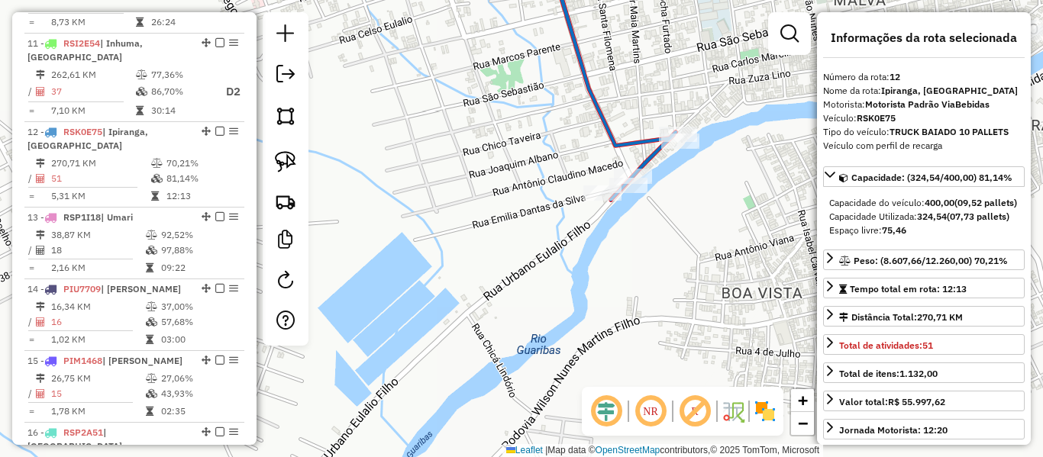
click at [643, 146] on icon at bounding box center [610, 77] width 131 height 246
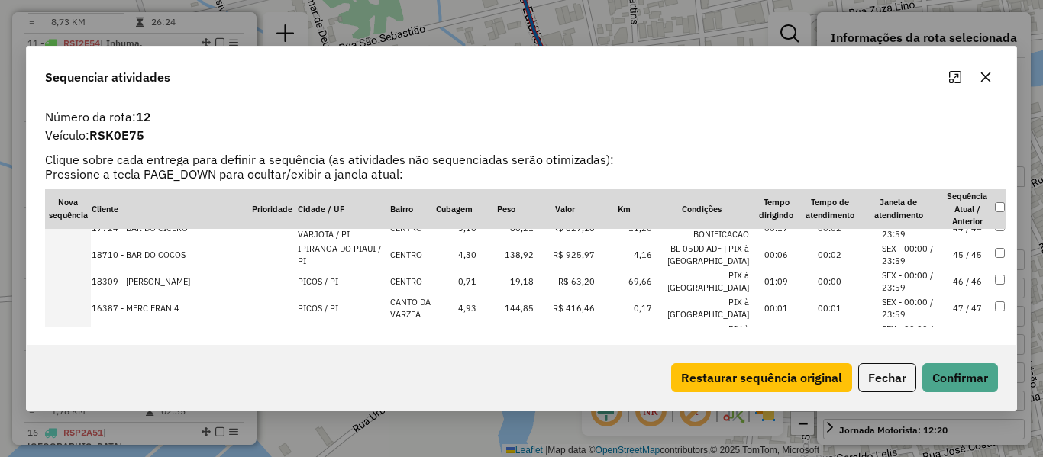
scroll to position [1281, 0]
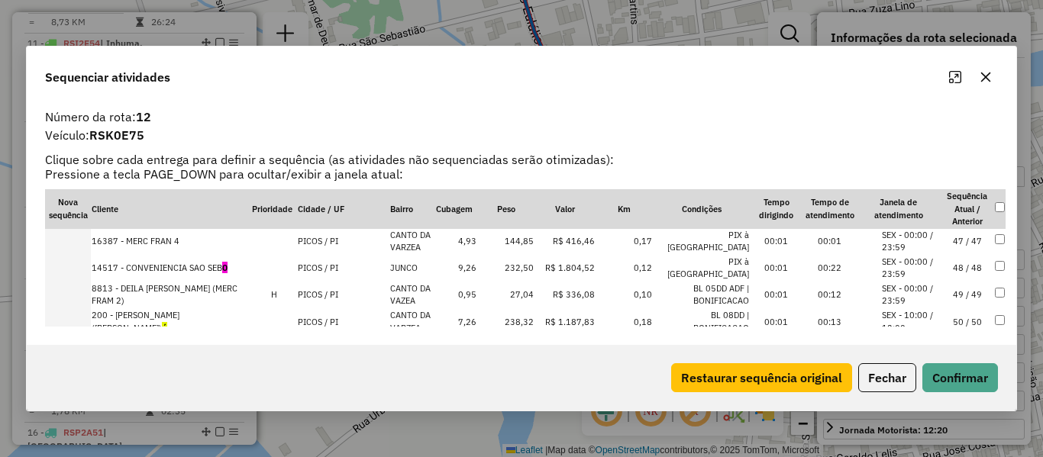
click at [962, 309] on td "50 / 50" at bounding box center [967, 323] width 53 height 28
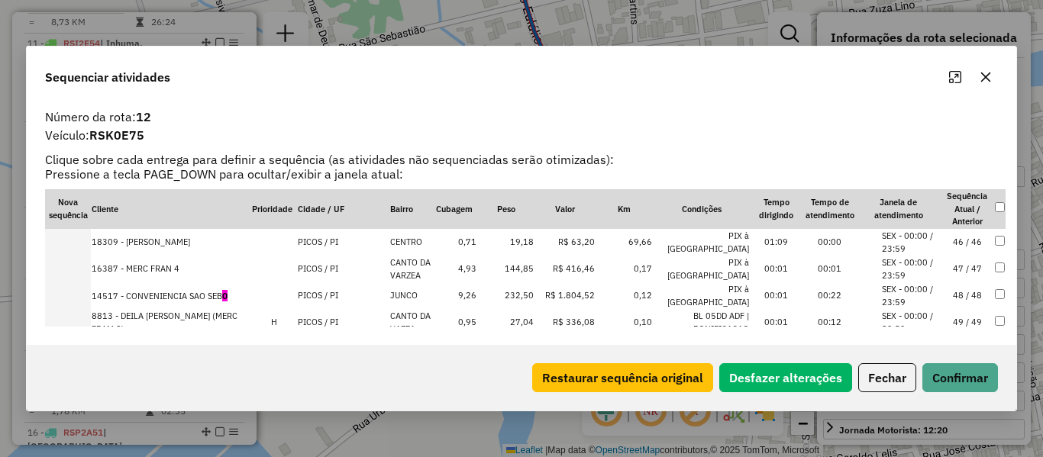
click at [968, 360] on div "Restaurar sequência original Desfazer alterações Fechar Confirmar" at bounding box center [522, 378] width 990 height 66
click at [965, 370] on button "Confirmar" at bounding box center [961, 378] width 76 height 29
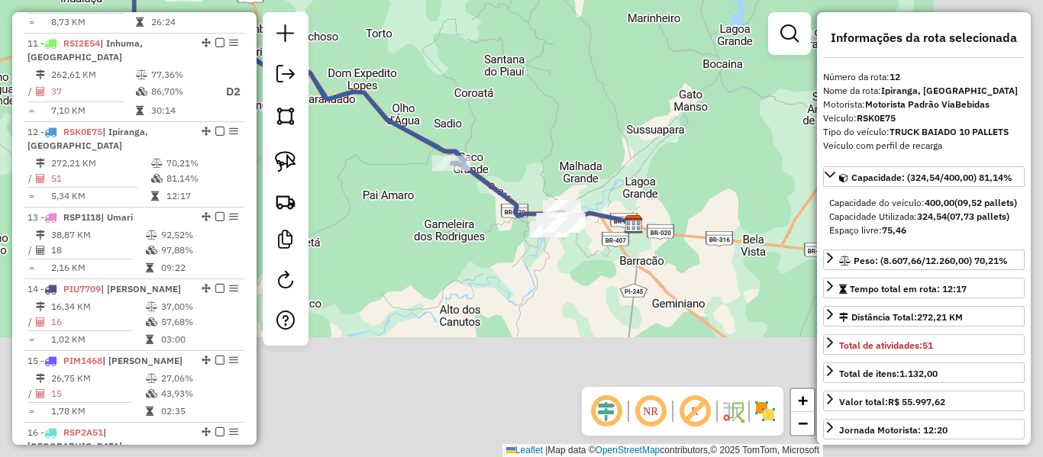
drag, startPoint x: 422, startPoint y: 166, endPoint x: 361, endPoint y: 87, distance: 99.1
click at [352, 74] on icon at bounding box center [299, 38] width 504 height 383
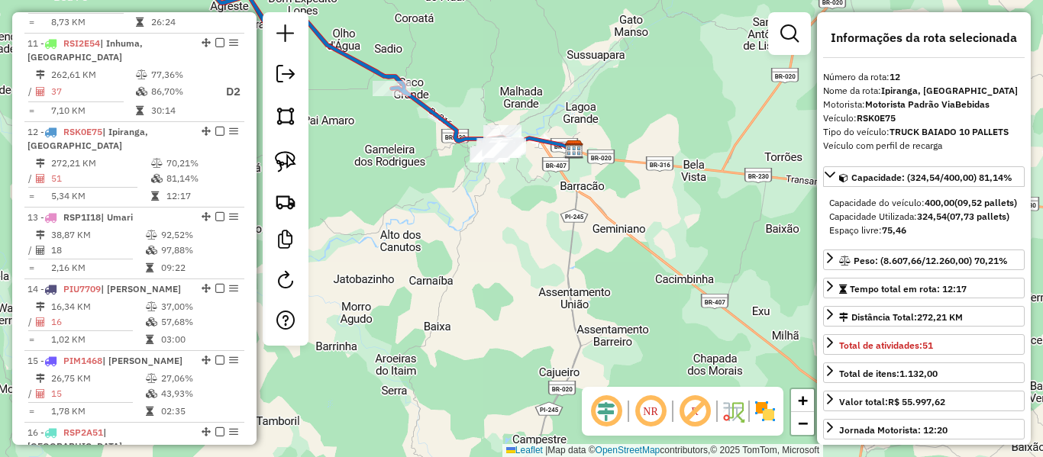
drag, startPoint x: 493, startPoint y: 200, endPoint x: 496, endPoint y: 186, distance: 14.1
click at [493, 197] on div "Janela de atendimento Grade de atendimento Capacidade Transportadoras Veículos …" at bounding box center [521, 228] width 1043 height 457
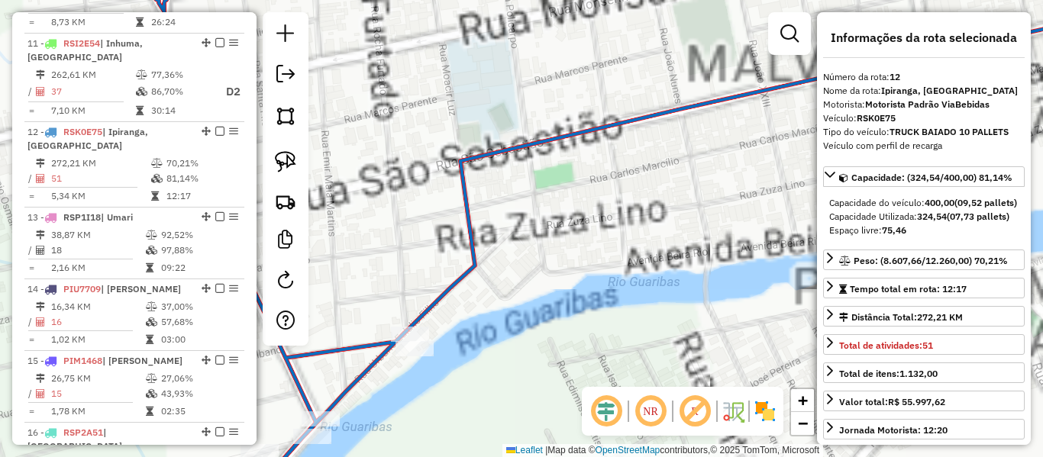
drag, startPoint x: 454, startPoint y: 208, endPoint x: 678, endPoint y: 91, distance: 253.1
click at [678, 91] on div "Janela de atendimento Grade de atendimento Capacidade Transportadoras Veículos …" at bounding box center [521, 228] width 1043 height 457
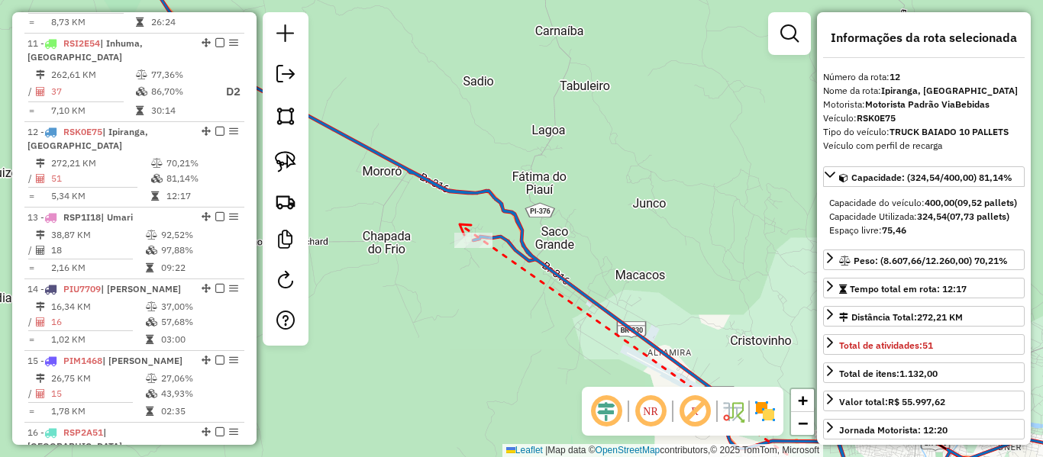
click at [460, 225] on icon at bounding box center [465, 230] width 11 height 11
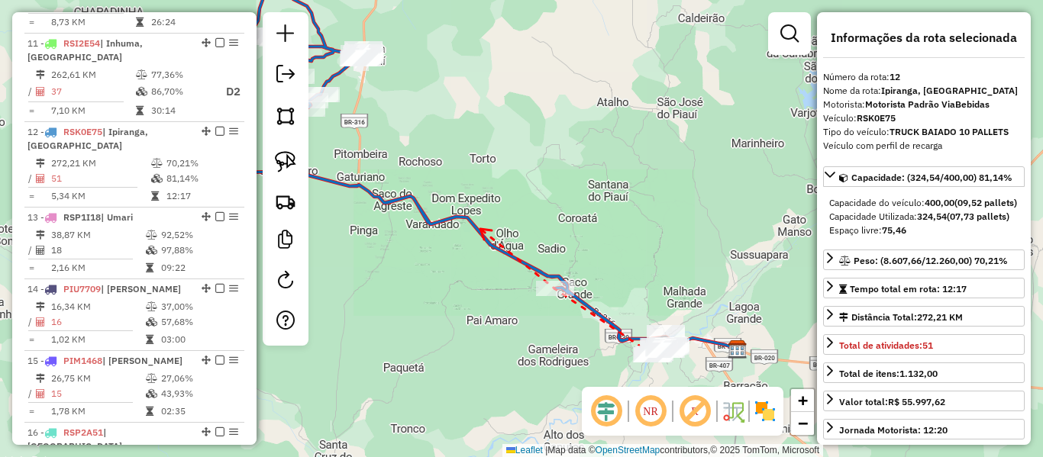
drag, startPoint x: 481, startPoint y: 229, endPoint x: 580, endPoint y: 296, distance: 119.9
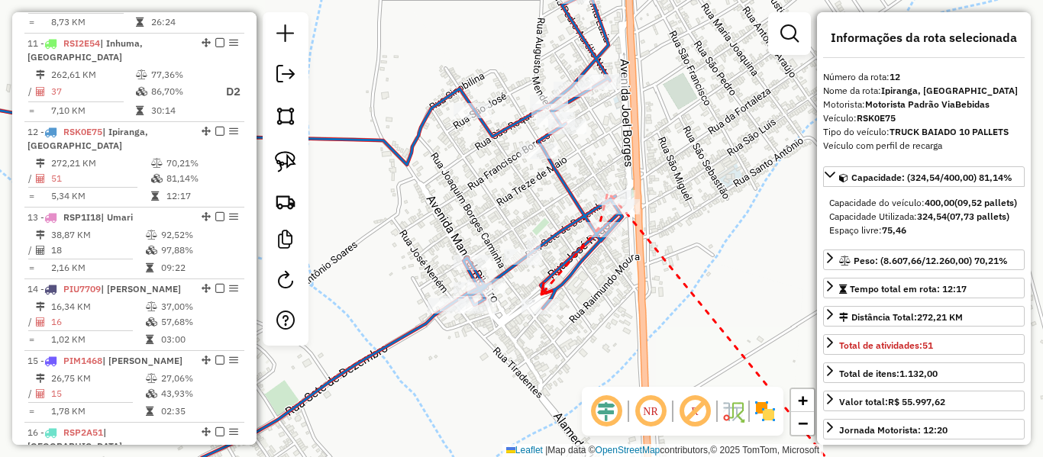
click at [541, 295] on icon at bounding box center [546, 288] width 11 height 11
drag, startPoint x: 528, startPoint y: 266, endPoint x: 512, endPoint y: 278, distance: 19.6
click at [528, 265] on div at bounding box center [523, 257] width 38 height 15
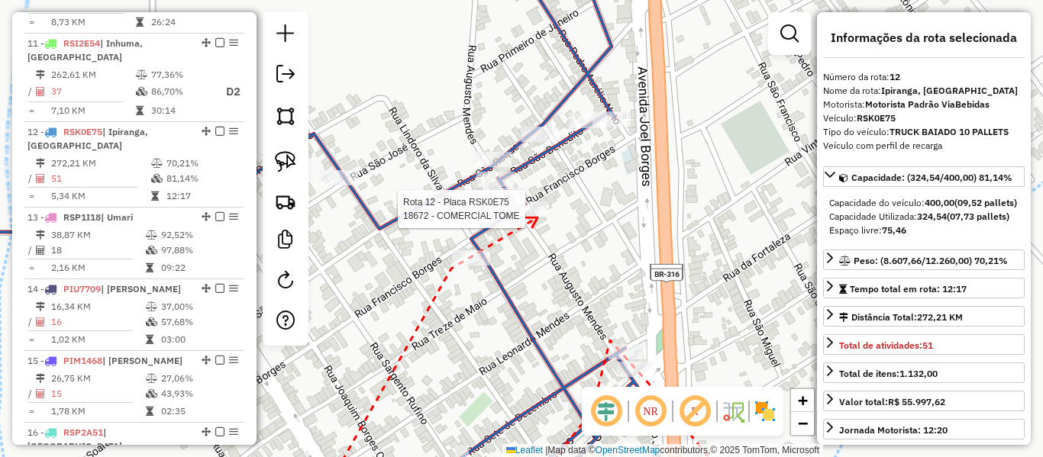
click at [532, 217] on div at bounding box center [530, 209] width 38 height 15
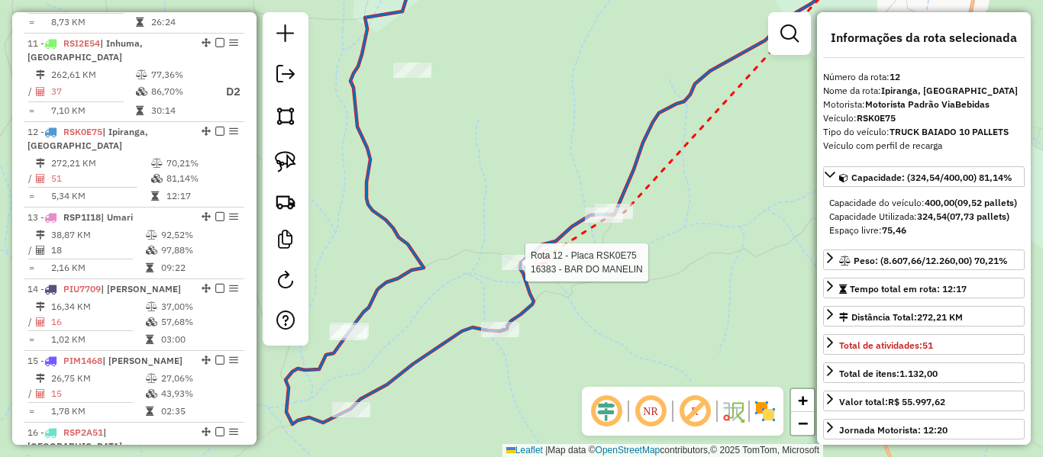
click at [520, 270] on div at bounding box center [521, 262] width 38 height 15
click at [509, 320] on icon at bounding box center [511, 314] width 11 height 11
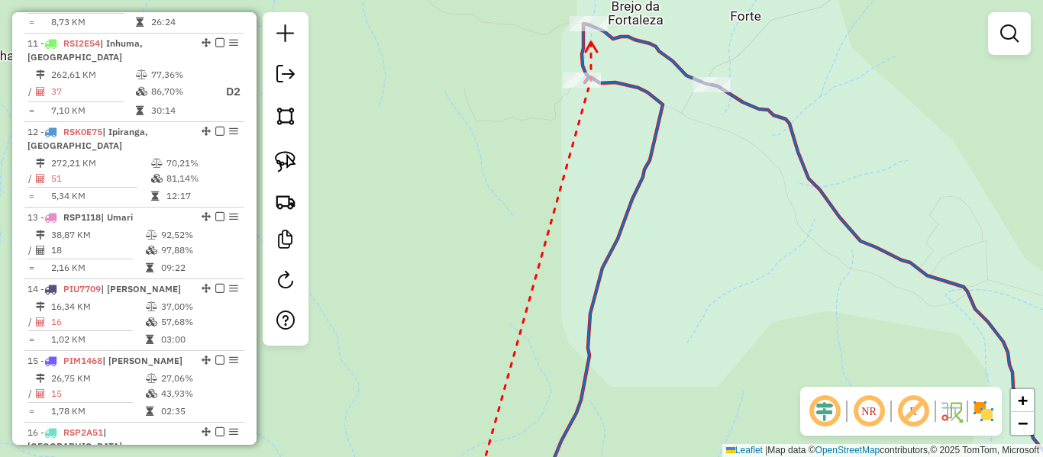
click at [591, 42] on icon at bounding box center [591, 47] width 11 height 10
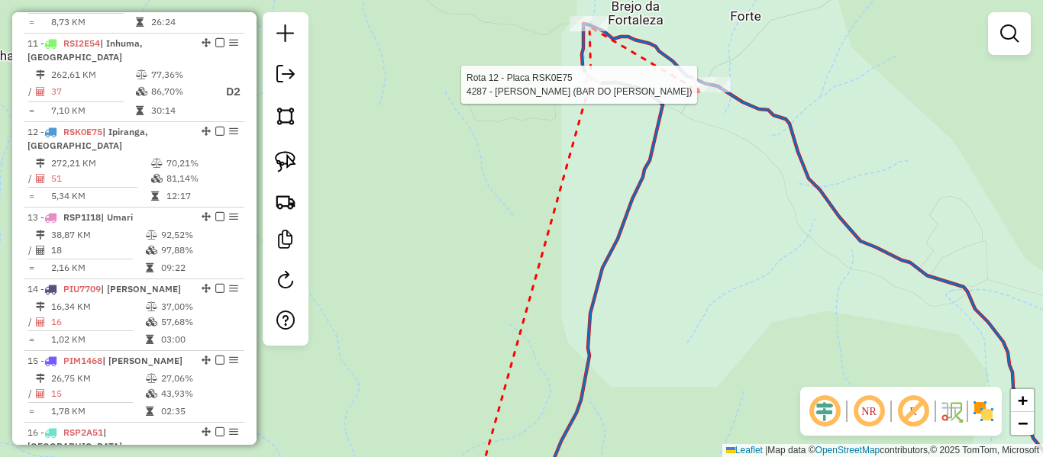
click at [704, 92] on div at bounding box center [712, 84] width 38 height 15
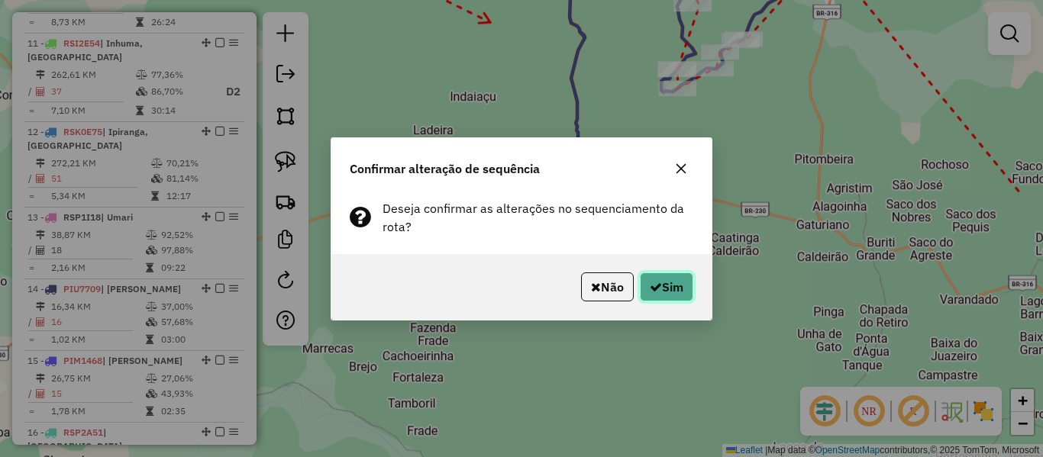
click at [650, 293] on icon "button" at bounding box center [656, 287] width 12 height 12
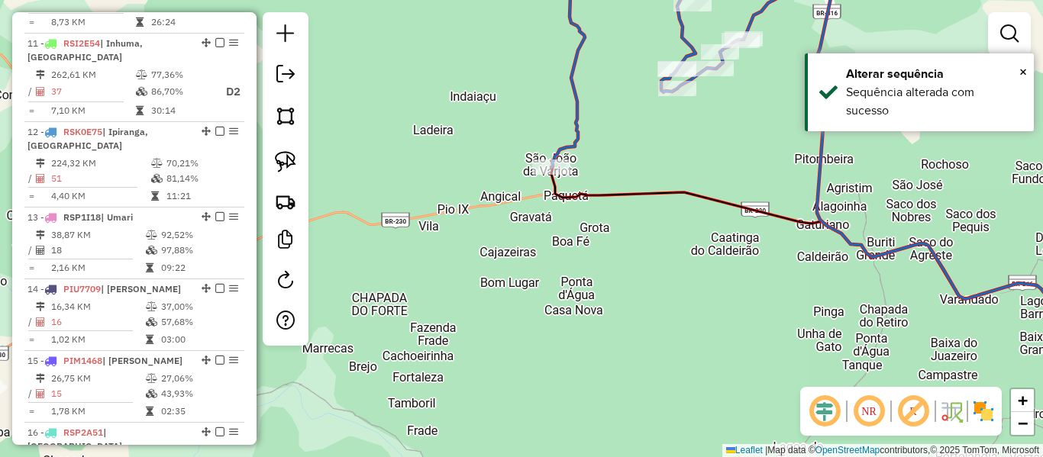
click at [578, 115] on icon at bounding box center [775, 164] width 744 height 421
select select "**********"
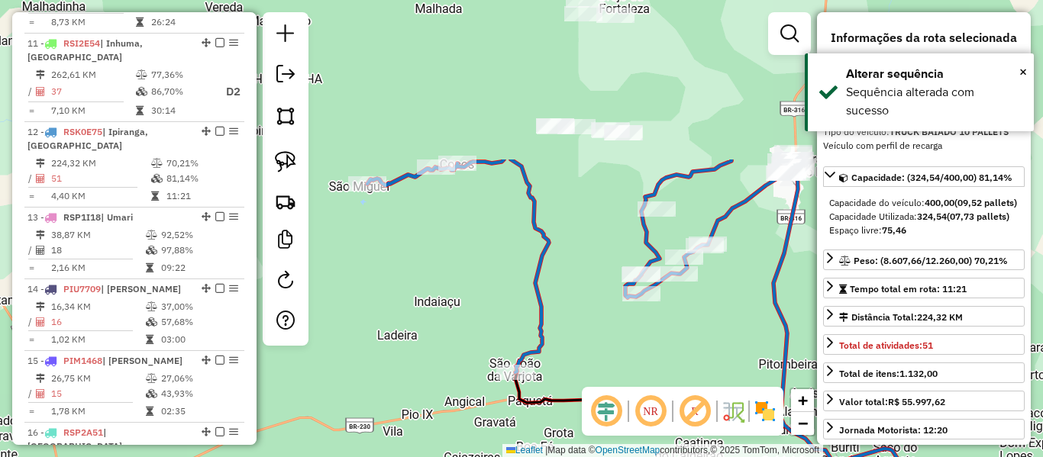
drag, startPoint x: 519, startPoint y: 305, endPoint x: 522, endPoint y: 338, distance: 32.2
click at [522, 338] on div "Rota 12 - Placa RSK0E75 1572 - MERC. [PERSON_NAME] de atendimento Grade de aten…" at bounding box center [521, 228] width 1043 height 457
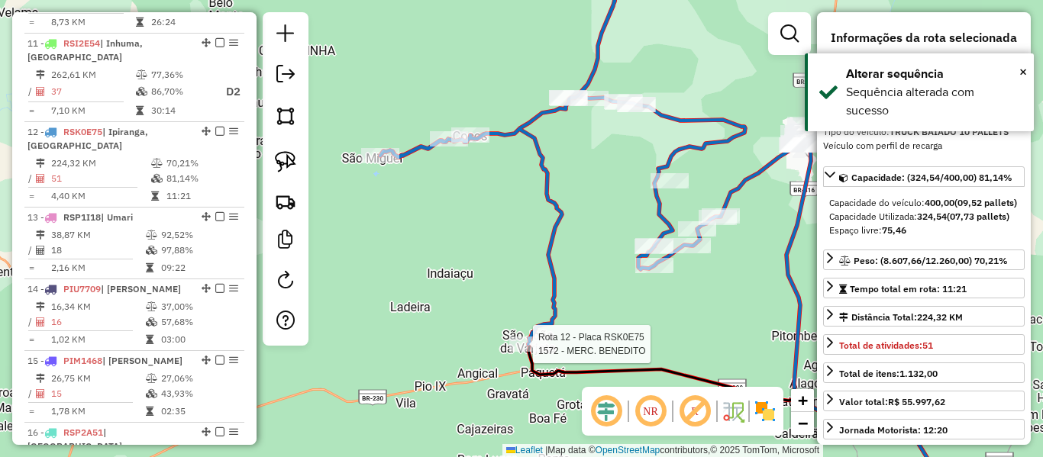
drag, startPoint x: 537, startPoint y: 281, endPoint x: 573, endPoint y: 141, distance: 144.3
click at [573, 141] on div "Rota 12 - Placa RSK0E75 1572 - MERC. [PERSON_NAME] de atendimento Grade de aten…" at bounding box center [521, 228] width 1043 height 457
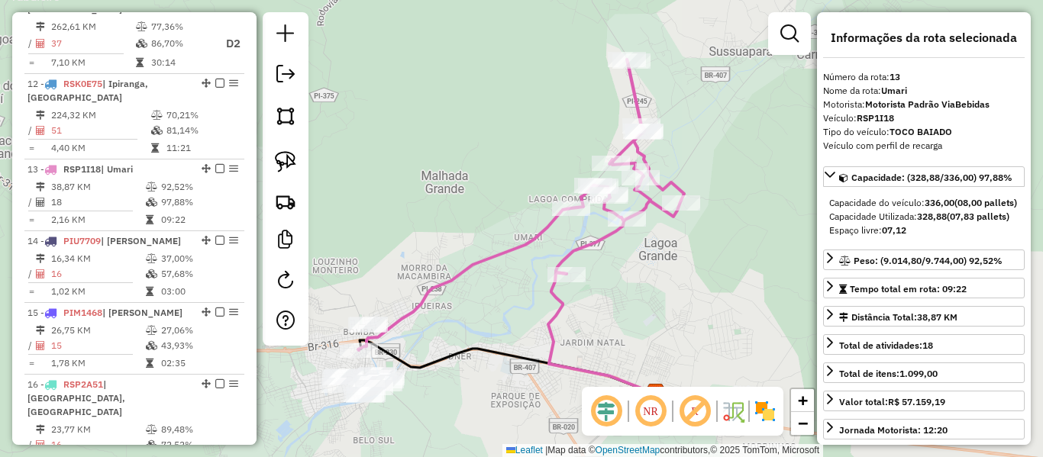
scroll to position [1590, 0]
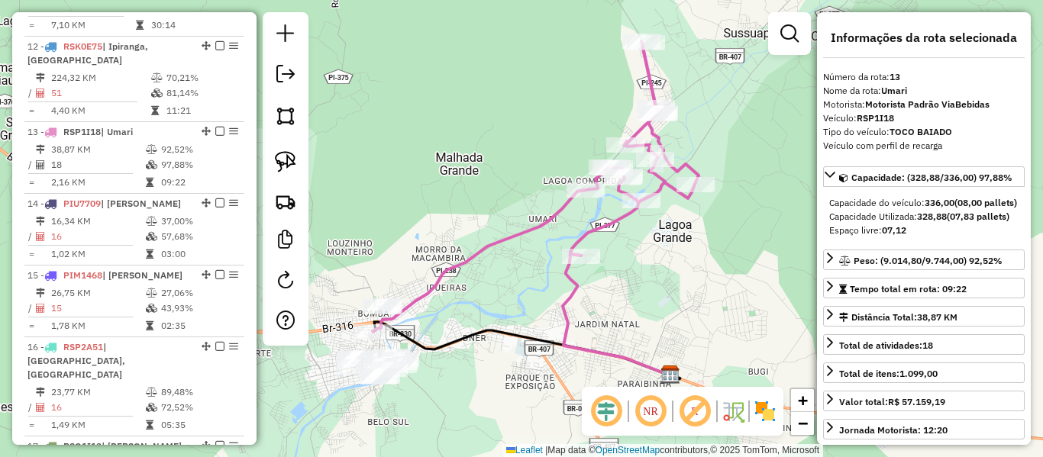
drag, startPoint x: 496, startPoint y: 239, endPoint x: 478, endPoint y: 210, distance: 33.9
click at [555, 173] on icon at bounding box center [536, 186] width 326 height 291
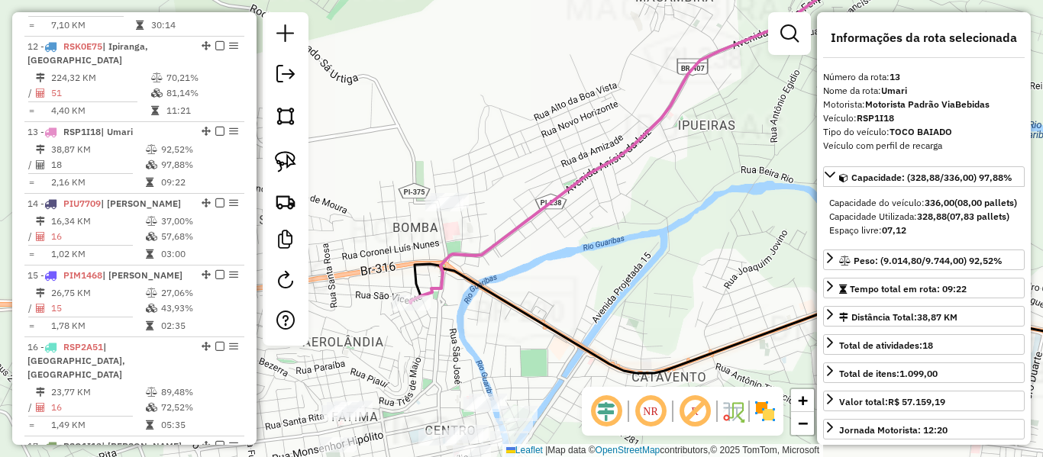
click at [463, 254] on icon at bounding box center [648, 128] width 476 height 349
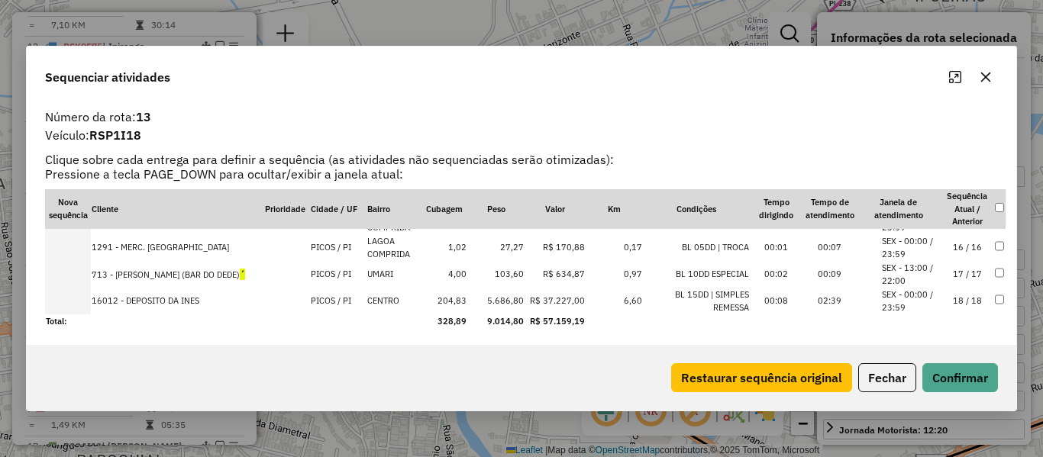
scroll to position [399, 0]
click at [953, 296] on td "18 / 18" at bounding box center [967, 299] width 53 height 27
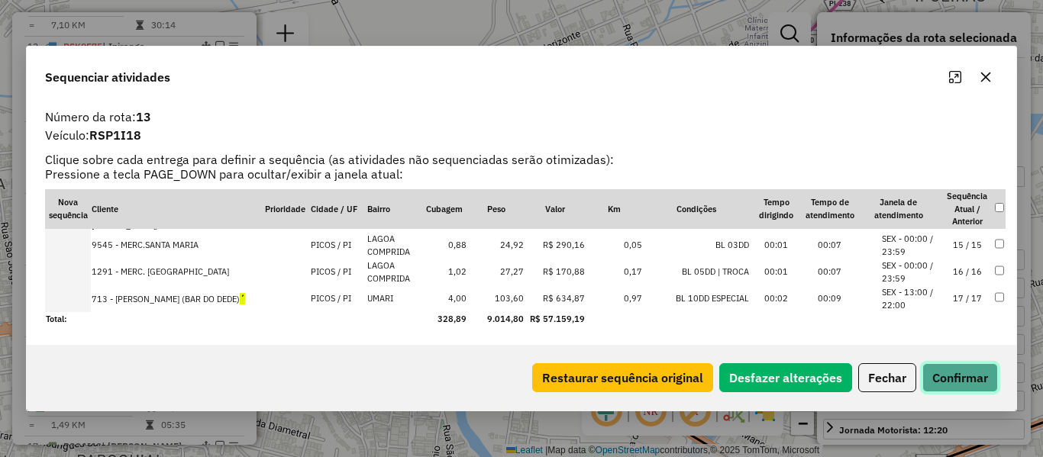
click at [973, 375] on button "Confirmar" at bounding box center [961, 378] width 76 height 29
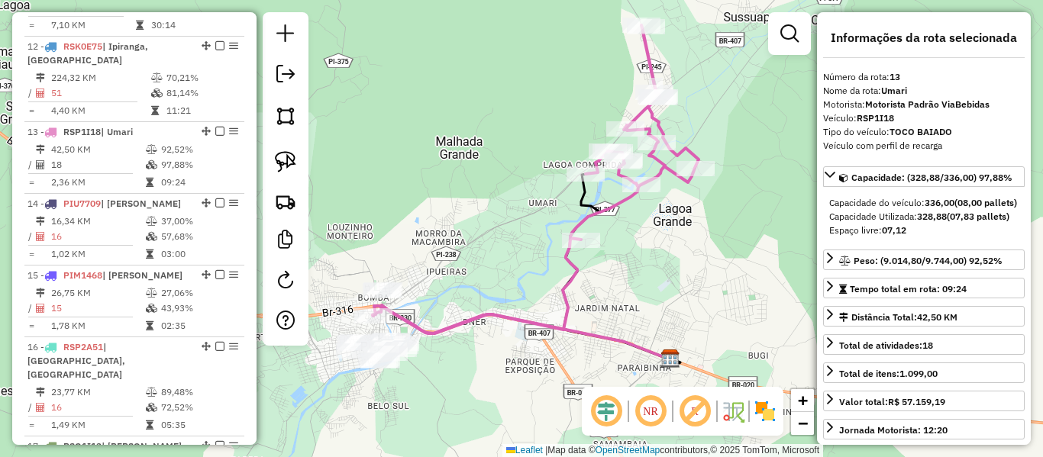
drag, startPoint x: 539, startPoint y: 252, endPoint x: 644, endPoint y: 149, distance: 146.9
click at [644, 149] on div "Rota 13 - Placa RSP1I18 16301 - BALCAO Janela de atendimento Grade de atendimen…" at bounding box center [521, 228] width 1043 height 457
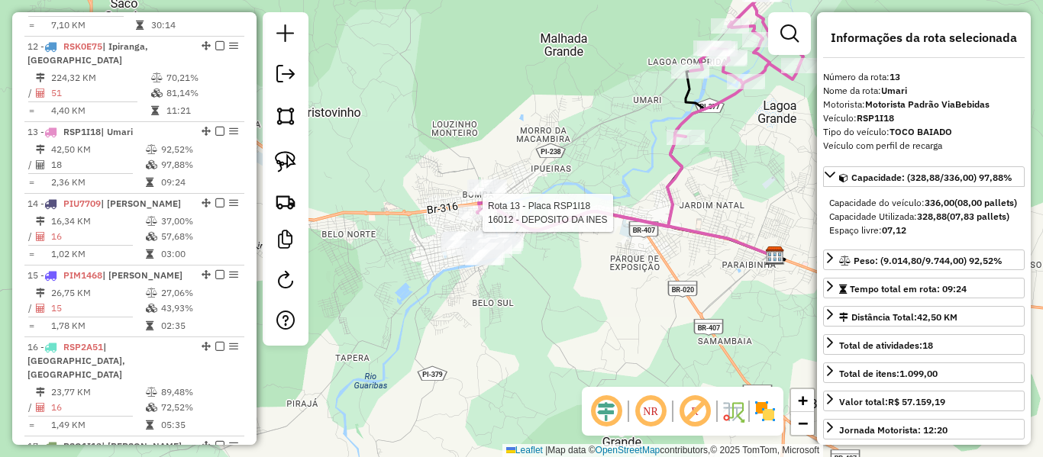
click at [475, 221] on div at bounding box center [478, 212] width 38 height 15
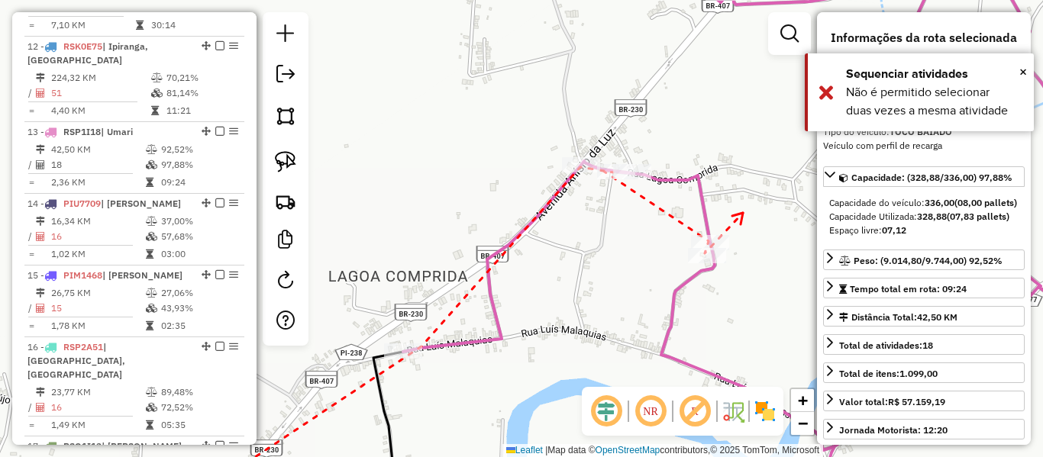
drag, startPoint x: 656, startPoint y: 146, endPoint x: 619, endPoint y: 186, distance: 54.6
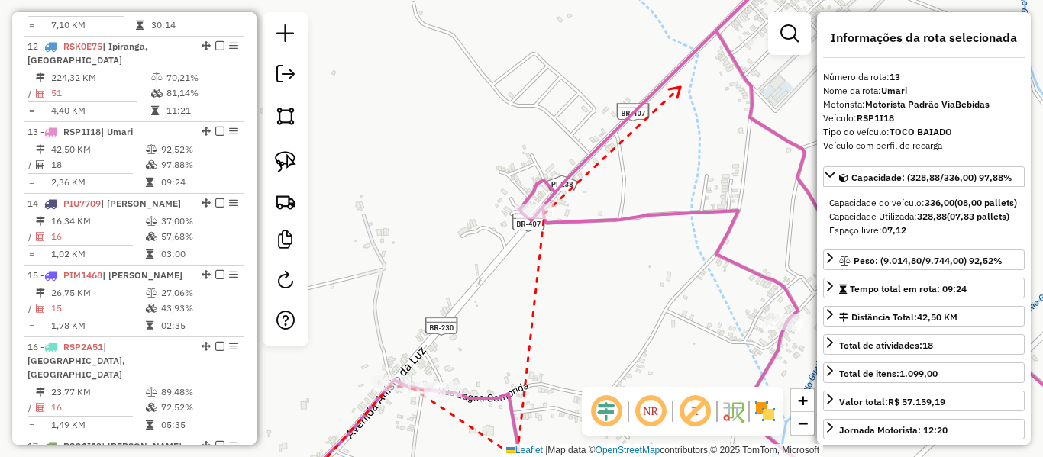
drag, startPoint x: 680, startPoint y: 89, endPoint x: 564, endPoint y: 241, distance: 191.9
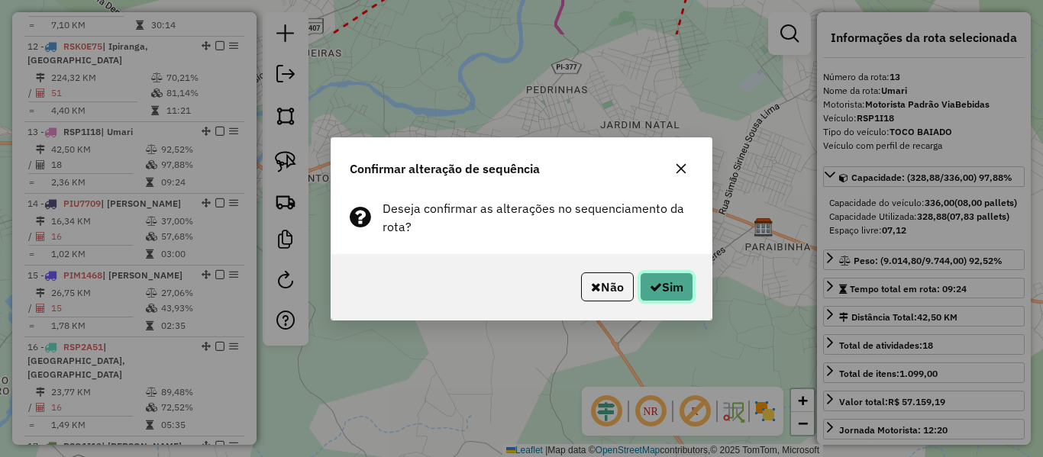
click at [652, 287] on icon "button" at bounding box center [656, 287] width 12 height 12
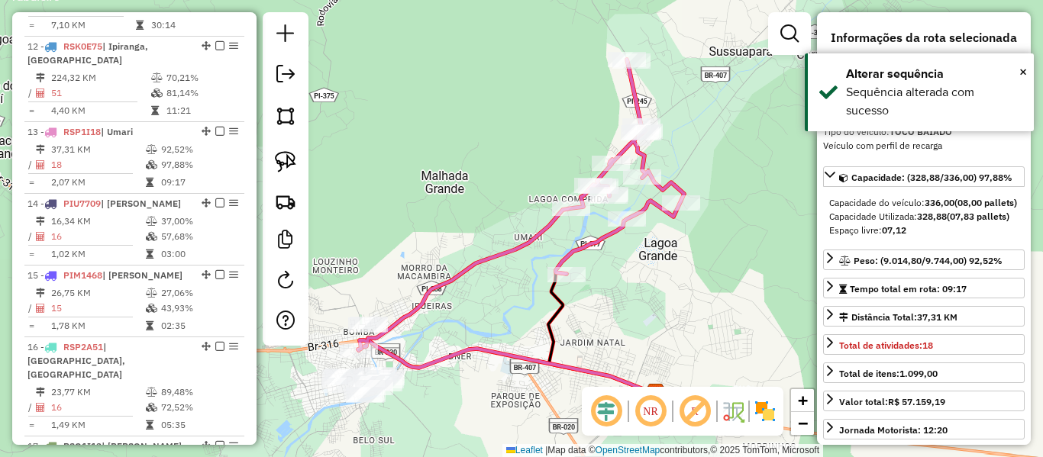
click at [562, 251] on icon at bounding box center [521, 205] width 326 height 291
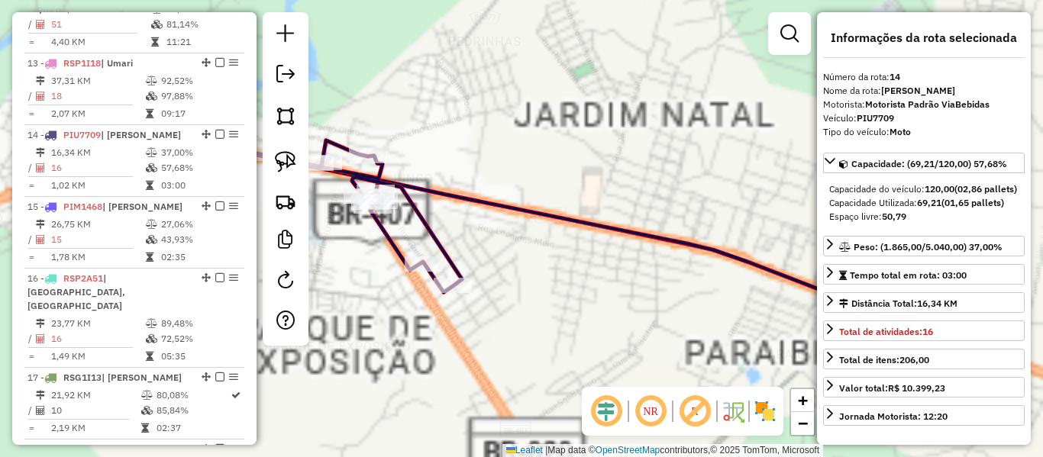
scroll to position [1662, 0]
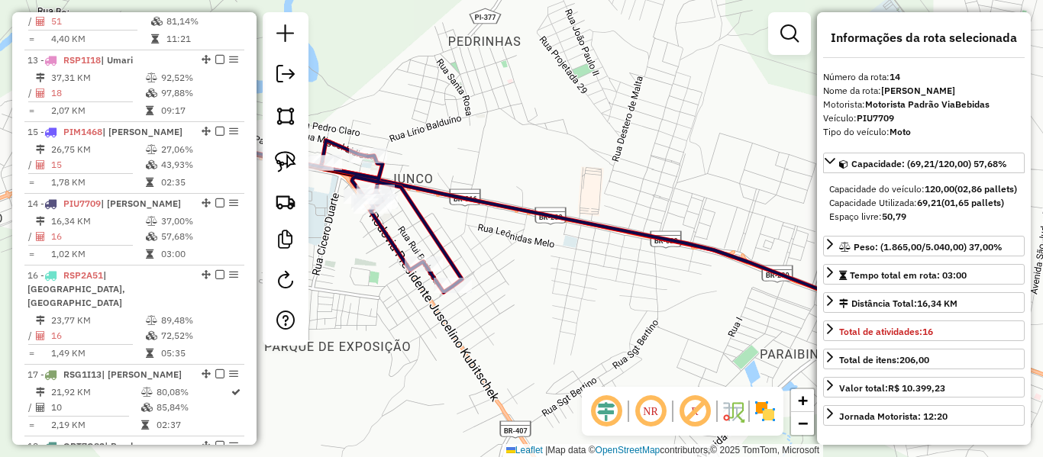
drag, startPoint x: 201, startPoint y: 90, endPoint x: 191, endPoint y: 28, distance: 62.7
click at [152, 157] on td at bounding box center [152, 164] width 15 height 15
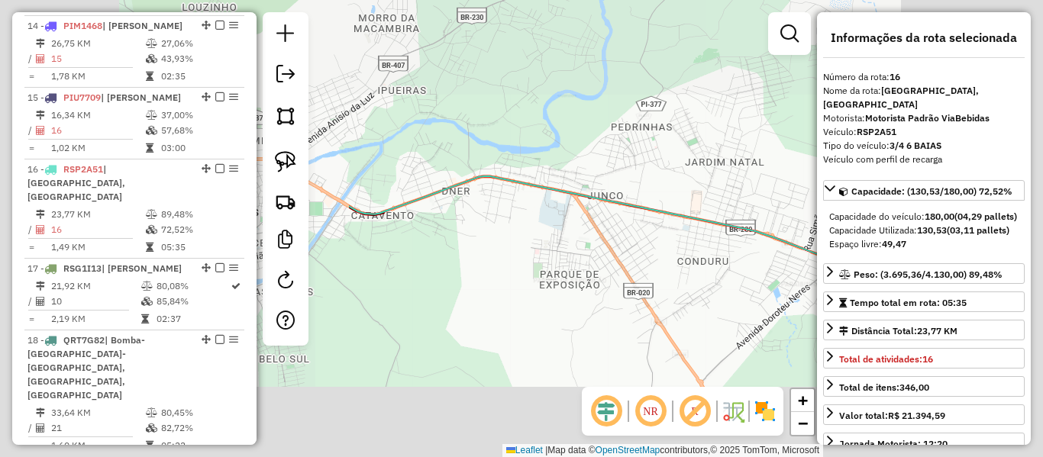
scroll to position [1805, 0]
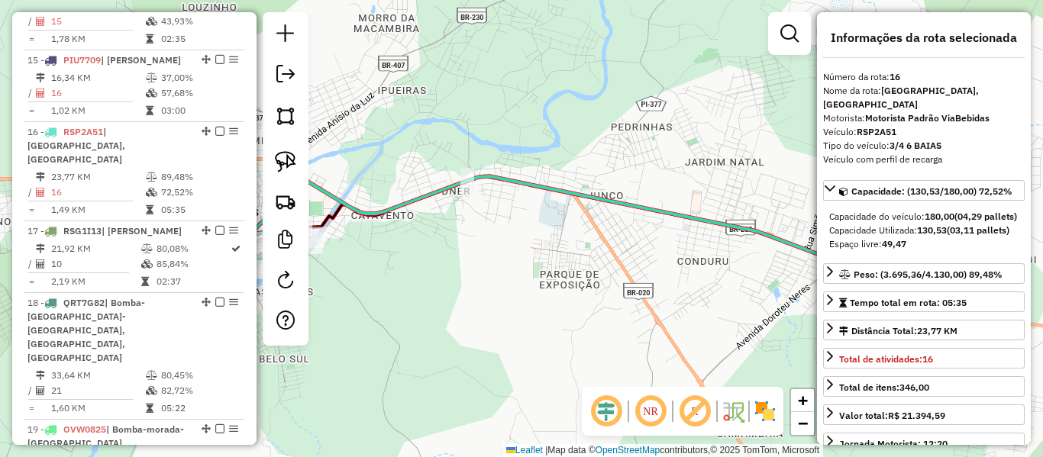
drag, startPoint x: 490, startPoint y: 124, endPoint x: 593, endPoint y: 105, distance: 104.1
click at [593, 105] on div "Janela de atendimento Grade de atendimento Capacidade Transportadoras Veículos …" at bounding box center [521, 228] width 1043 height 457
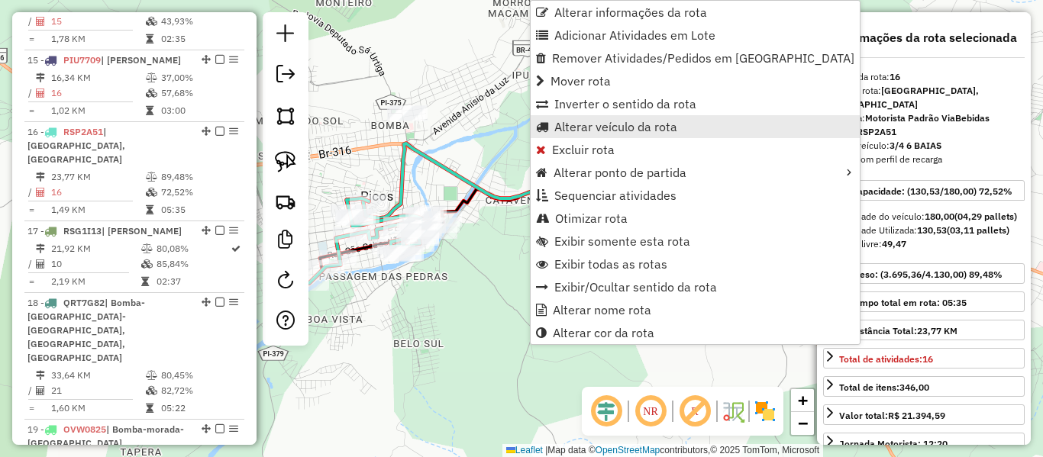
click at [606, 131] on span "Alterar veículo da rota" at bounding box center [615, 127] width 123 height 12
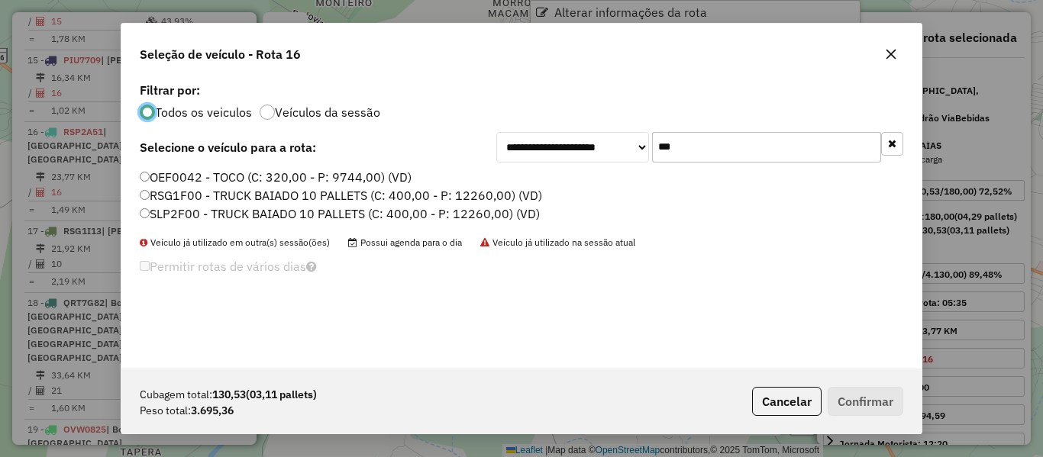
scroll to position [8, 5]
drag, startPoint x: 636, startPoint y: 154, endPoint x: 564, endPoint y: 163, distance: 73.1
click at [572, 157] on div "**********" at bounding box center [699, 147] width 407 height 31
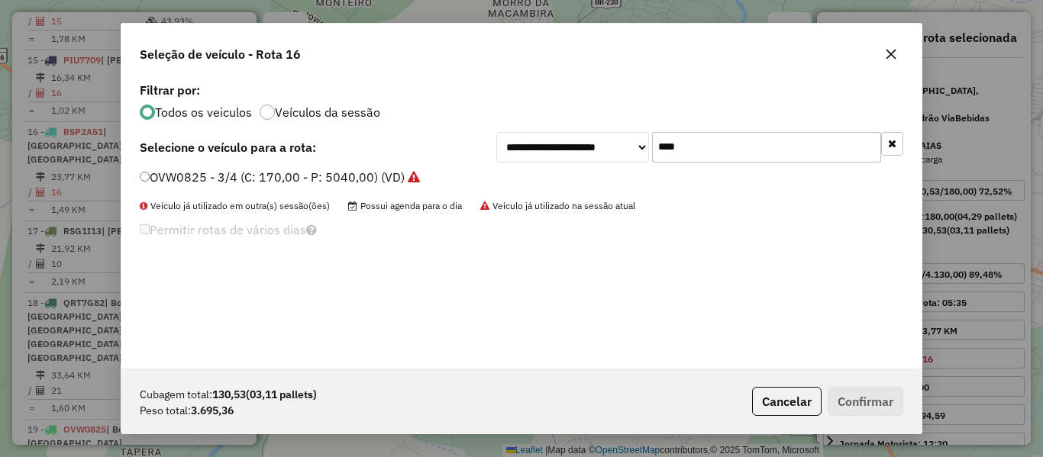
type input "****"
click at [202, 176] on label "OVW0825 - 3/4 (C: 170,00 - P: 5040,00) (VD)" at bounding box center [280, 177] width 280 height 18
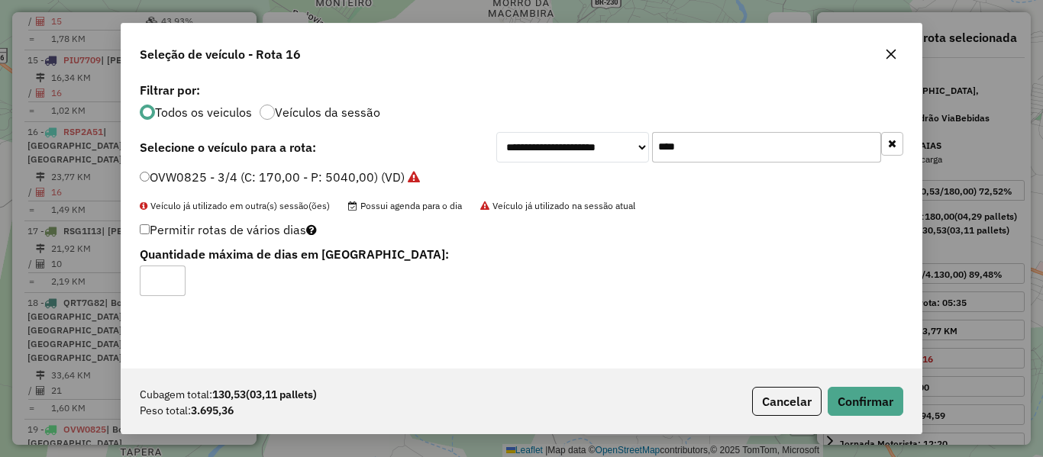
type input "*"
click at [901, 399] on button "Confirmar" at bounding box center [866, 401] width 76 height 29
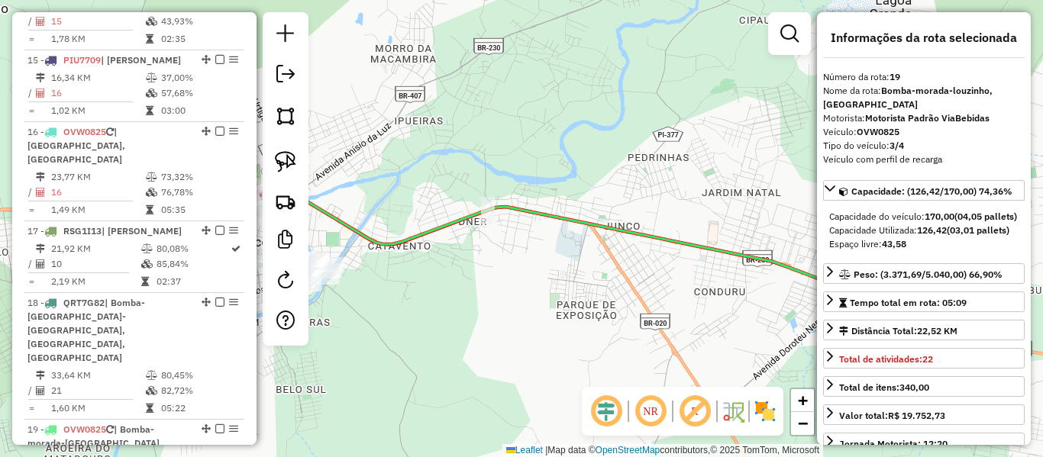
drag, startPoint x: 427, startPoint y: 168, endPoint x: 670, endPoint y: 152, distance: 243.4
click at [719, 124] on div "Janela de atendimento Grade de atendimento Capacidade Transportadoras Veículos …" at bounding box center [521, 228] width 1043 height 457
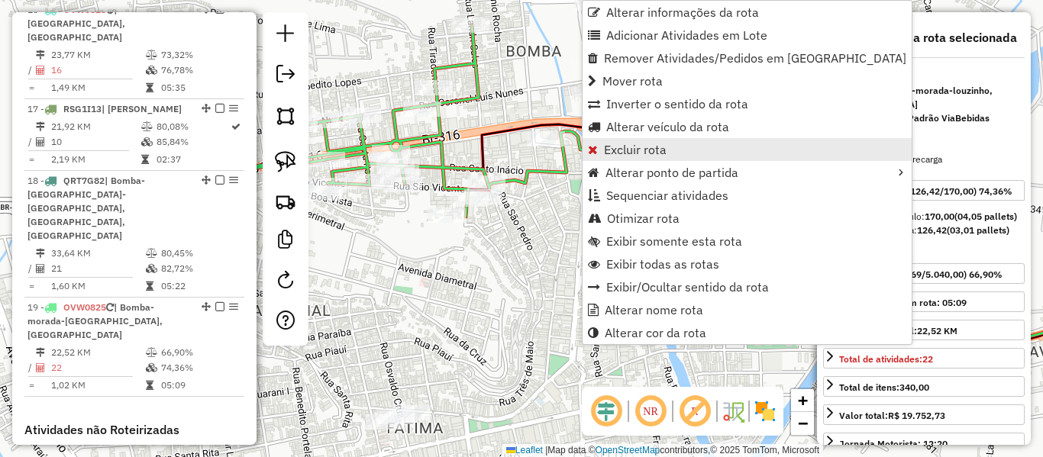
scroll to position [2002, 0]
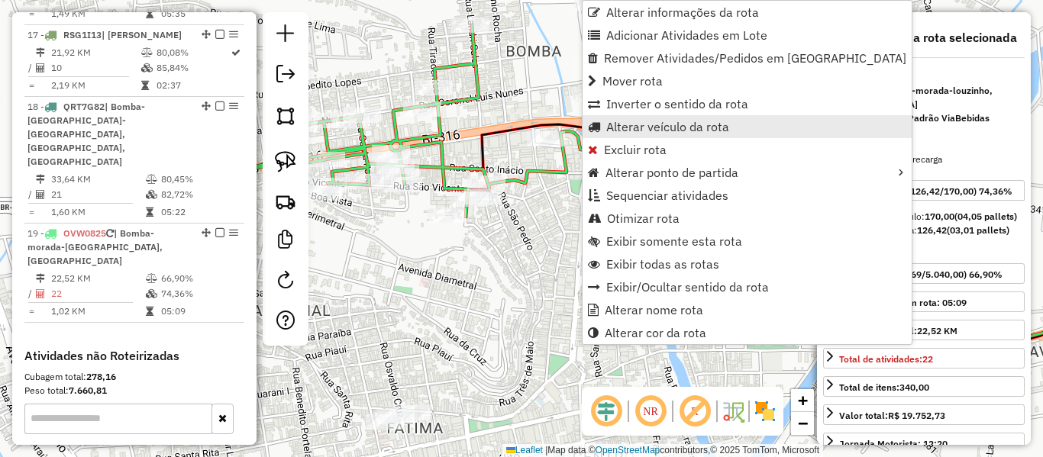
click at [645, 124] on span "Alterar veículo da rota" at bounding box center [667, 127] width 123 height 12
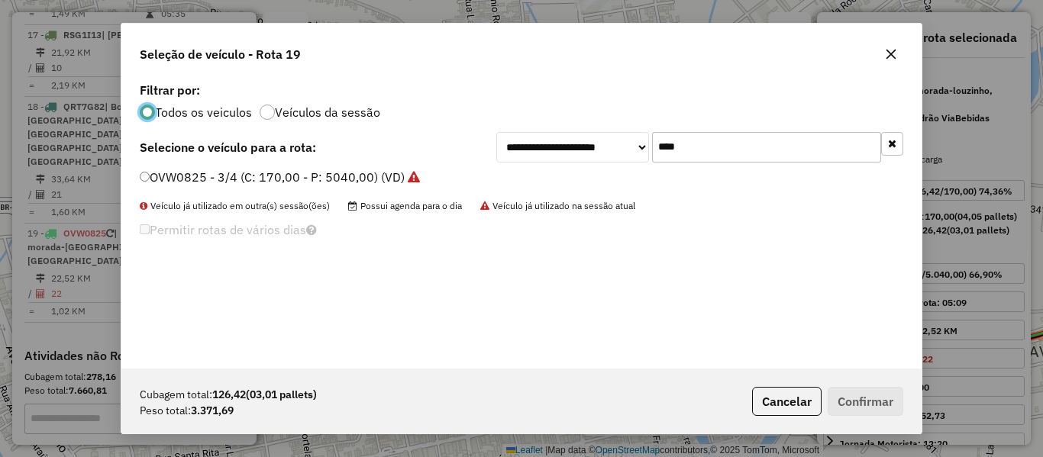
scroll to position [8, 5]
drag, startPoint x: 618, startPoint y: 154, endPoint x: 567, endPoint y: 163, distance: 52.0
click at [573, 158] on div "**********" at bounding box center [699, 147] width 407 height 31
type input "****"
click at [166, 179] on label "RSP2A51 - 3/4 6 BAIAS (C: 180,00 - P: 4130,00) (VD)" at bounding box center [294, 177] width 309 height 18
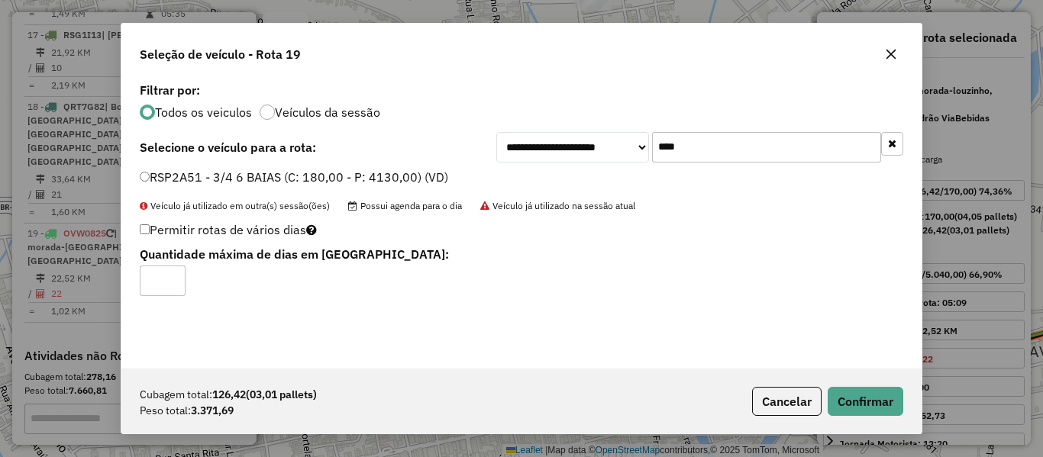
click at [170, 276] on input "*" at bounding box center [163, 281] width 46 height 31
type input "*"
click at [175, 283] on input "*" at bounding box center [163, 281] width 46 height 31
click at [854, 405] on button "Confirmar" at bounding box center [866, 401] width 76 height 29
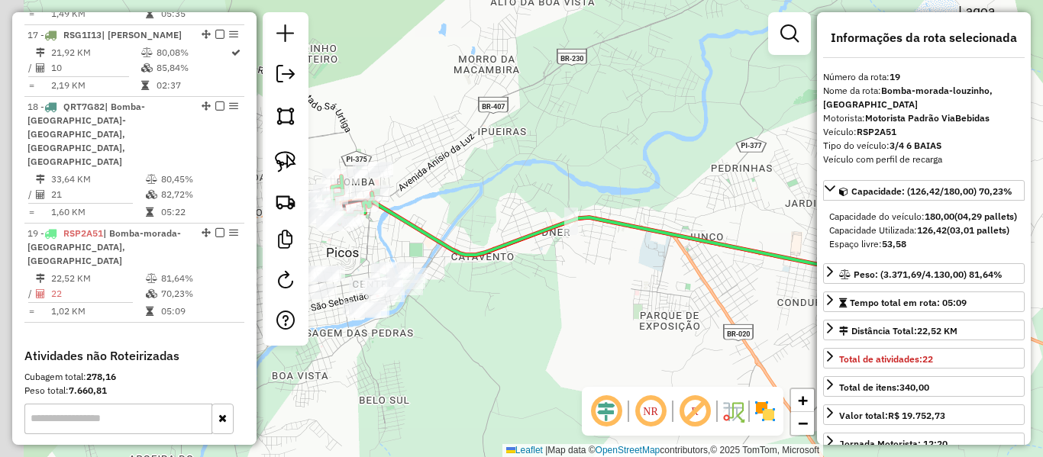
drag, startPoint x: 502, startPoint y: 196, endPoint x: 641, endPoint y: 204, distance: 139.2
click at [640, 204] on div "Janela de atendimento Grade de atendimento Capacidade Transportadoras Veículos …" at bounding box center [521, 228] width 1043 height 457
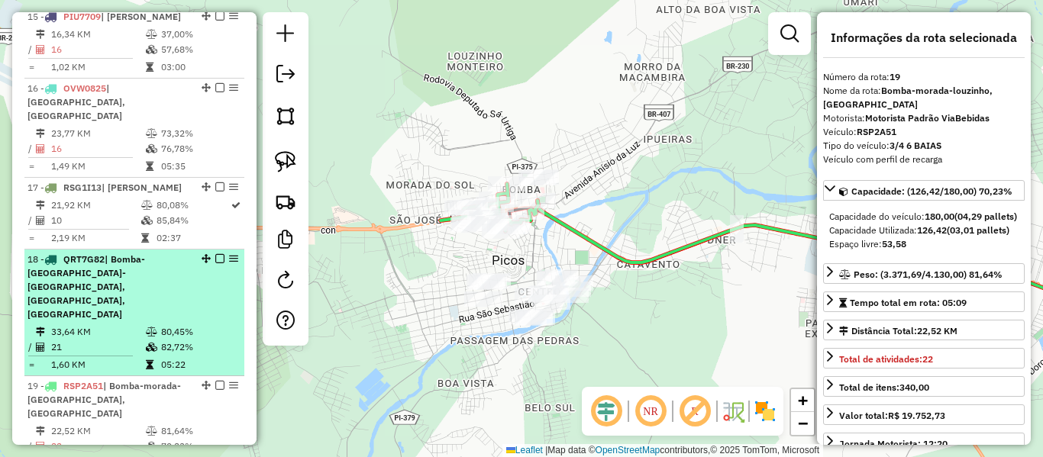
scroll to position [1696, 0]
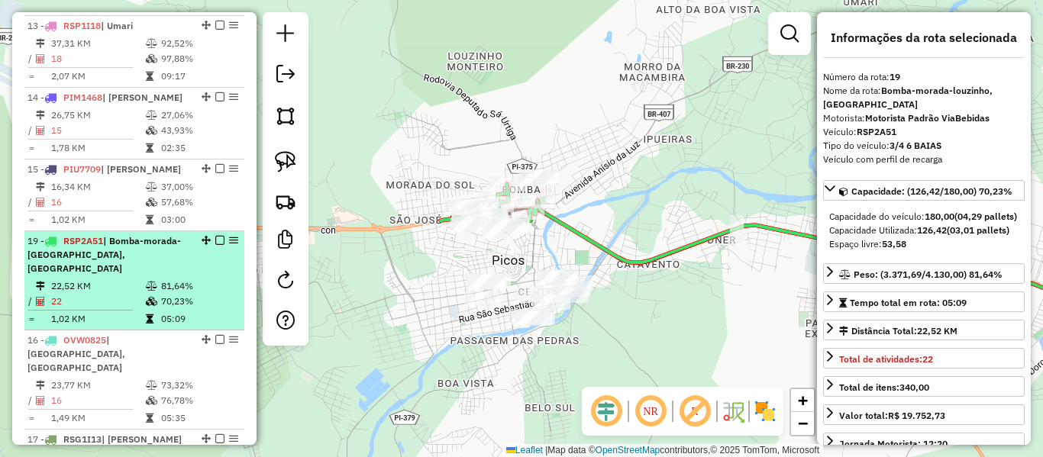
drag, startPoint x: 201, startPoint y: 372, endPoint x: 163, endPoint y: 141, distance: 234.4
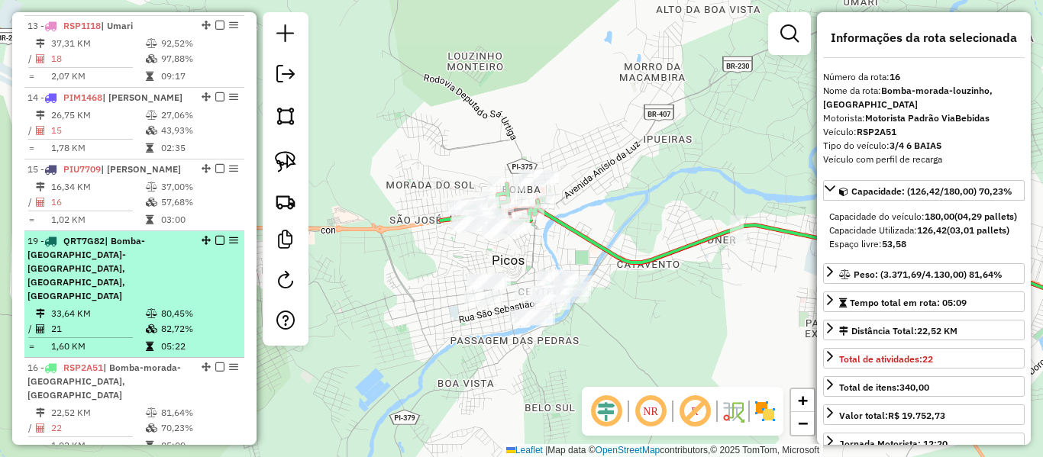
drag, startPoint x: 200, startPoint y: 370, endPoint x: 167, endPoint y: 133, distance: 239.8
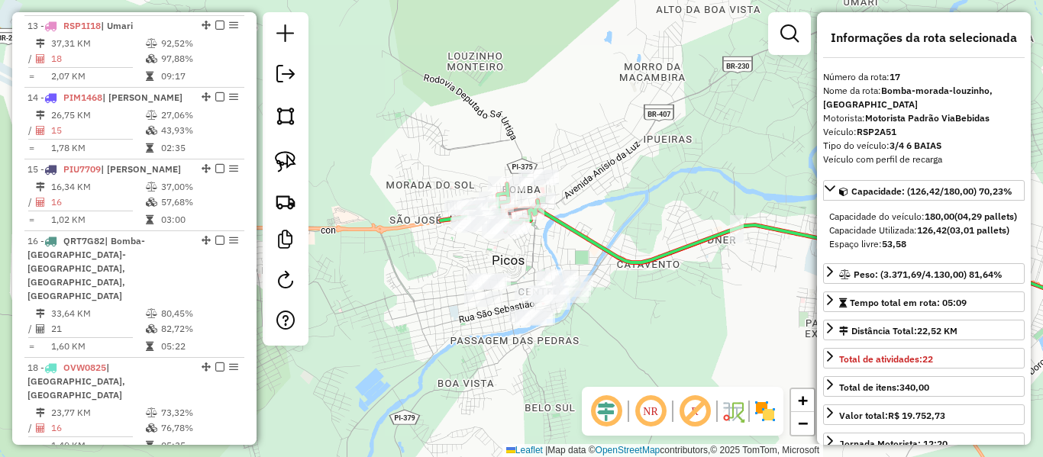
drag, startPoint x: 201, startPoint y: 301, endPoint x: 189, endPoint y: 231, distance: 70.4
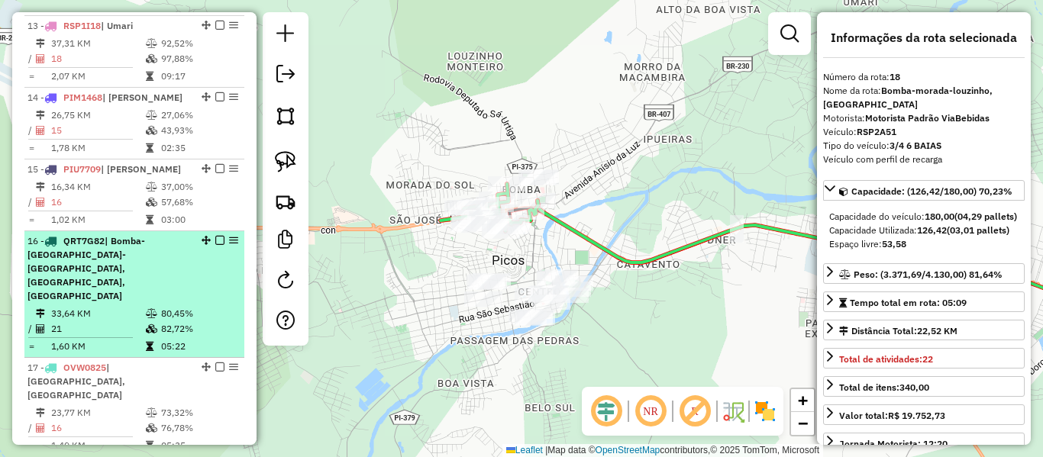
click at [111, 339] on td "1,60 KM" at bounding box center [97, 346] width 95 height 15
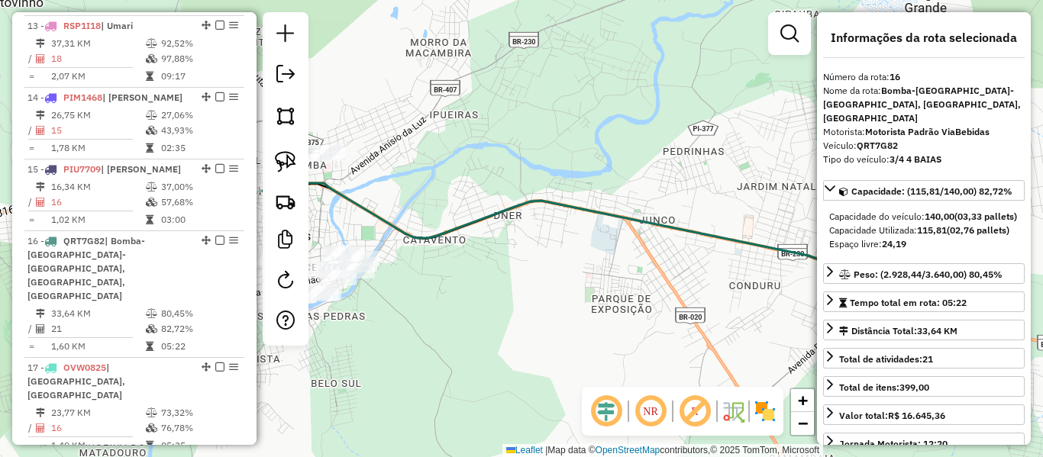
drag, startPoint x: 480, startPoint y: 225, endPoint x: 697, endPoint y: 180, distance: 221.5
click at [697, 183] on icon at bounding box center [532, 236] width 736 height 107
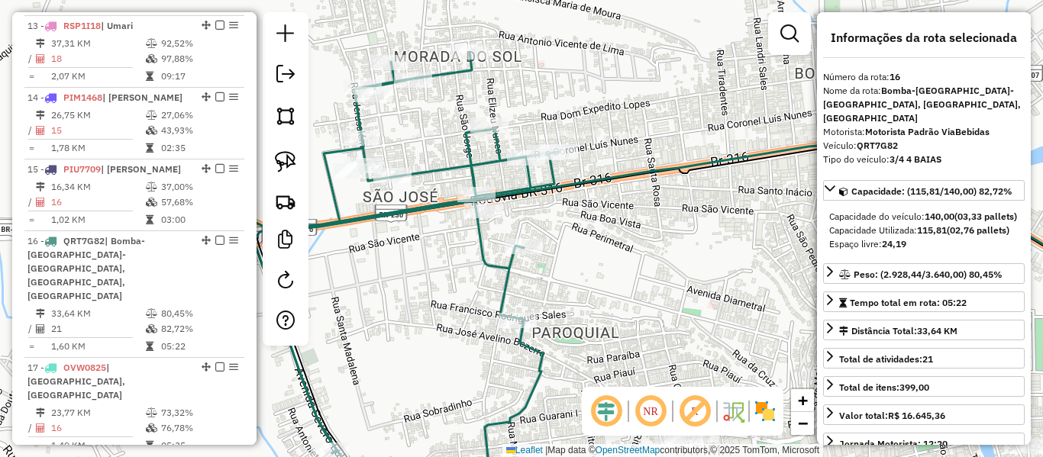
click at [476, 160] on icon at bounding box center [319, 277] width 480 height 451
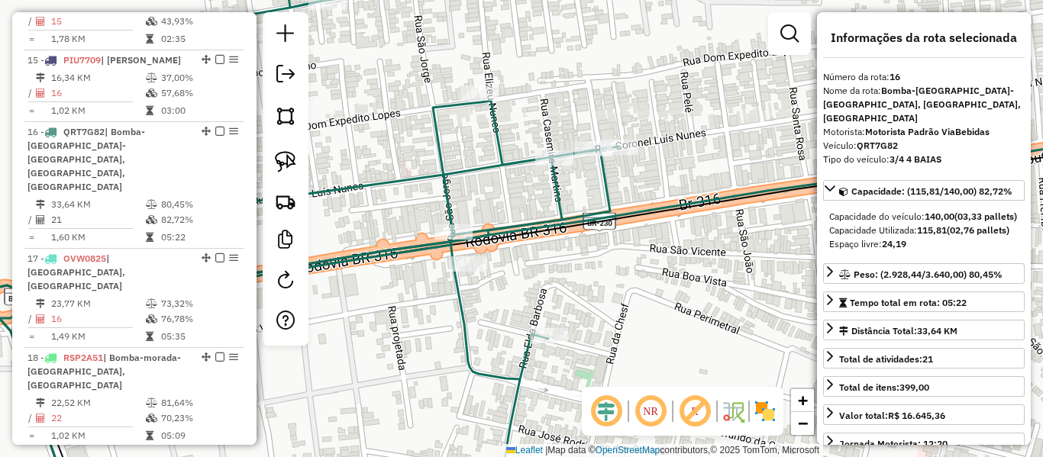
click at [495, 166] on icon at bounding box center [257, 228] width 724 height 549
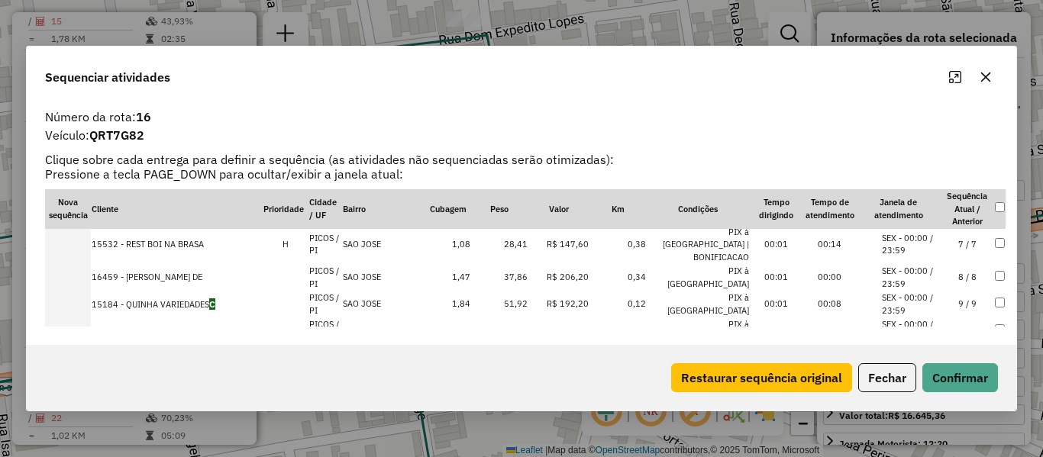
scroll to position [382, 0]
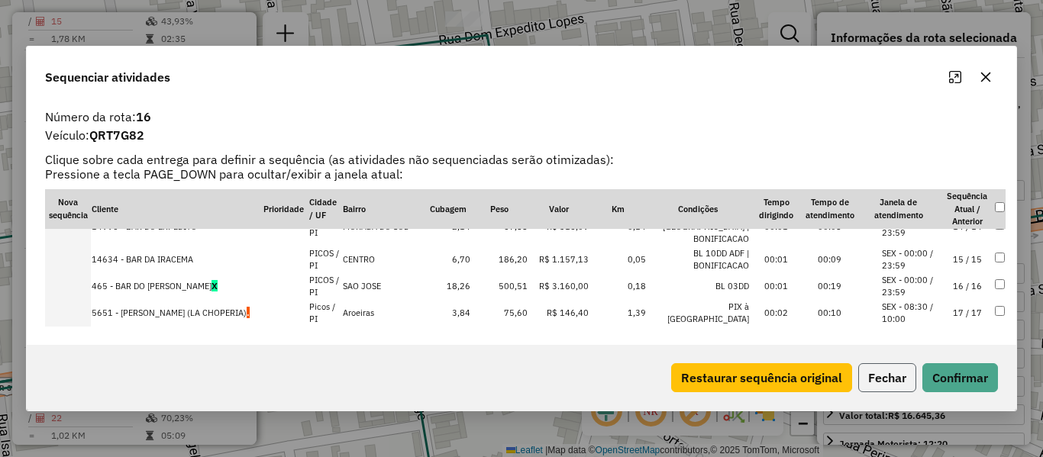
click at [904, 380] on button "Fechar" at bounding box center [887, 378] width 58 height 29
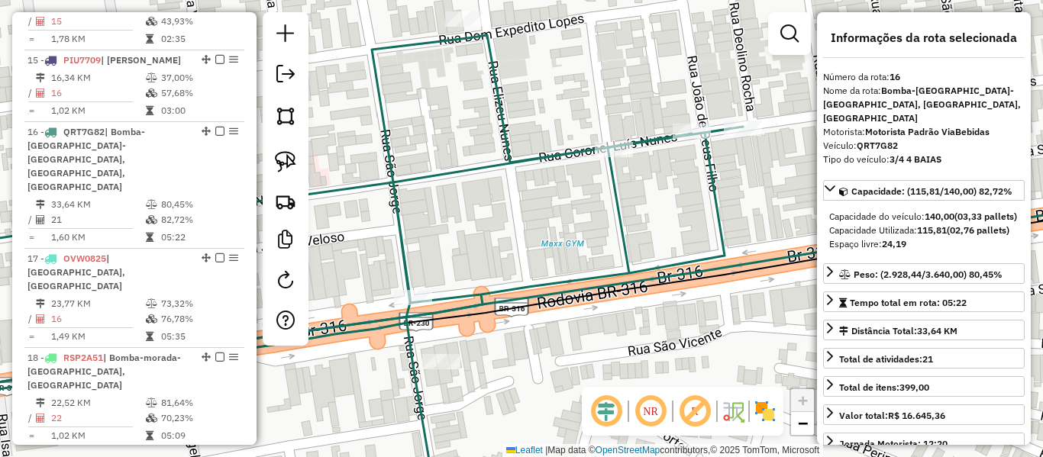
click at [716, 180] on icon at bounding box center [319, 228] width 848 height 549
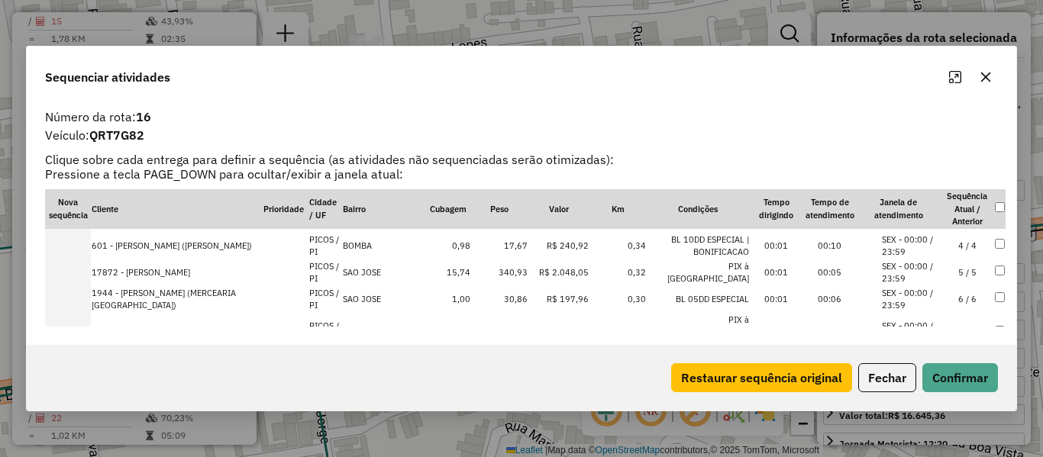
click at [960, 300] on td "6 / 6" at bounding box center [967, 299] width 53 height 27
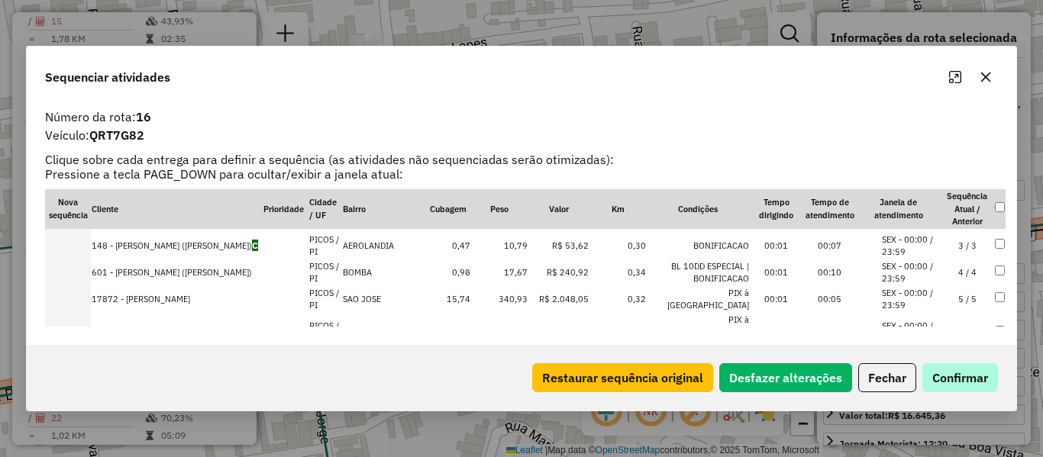
scroll to position [103, 0]
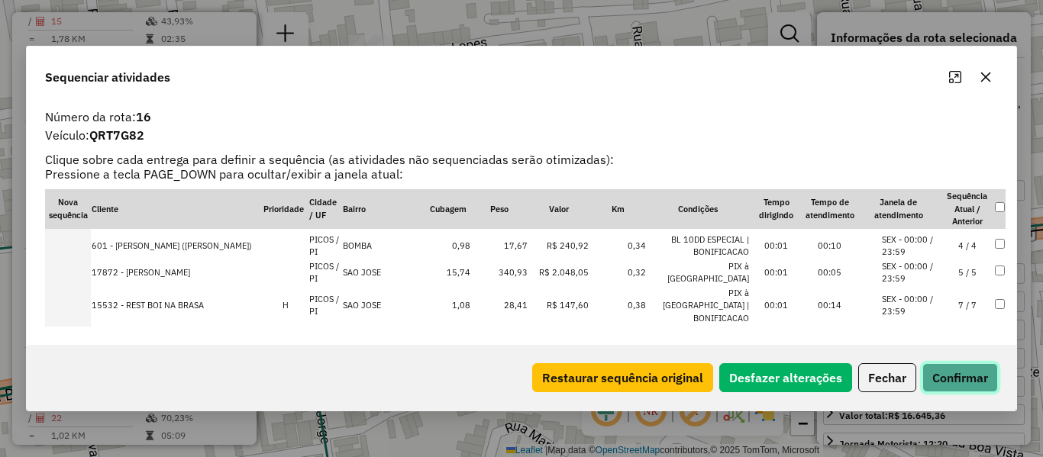
click at [960, 368] on button "Confirmar" at bounding box center [961, 378] width 76 height 29
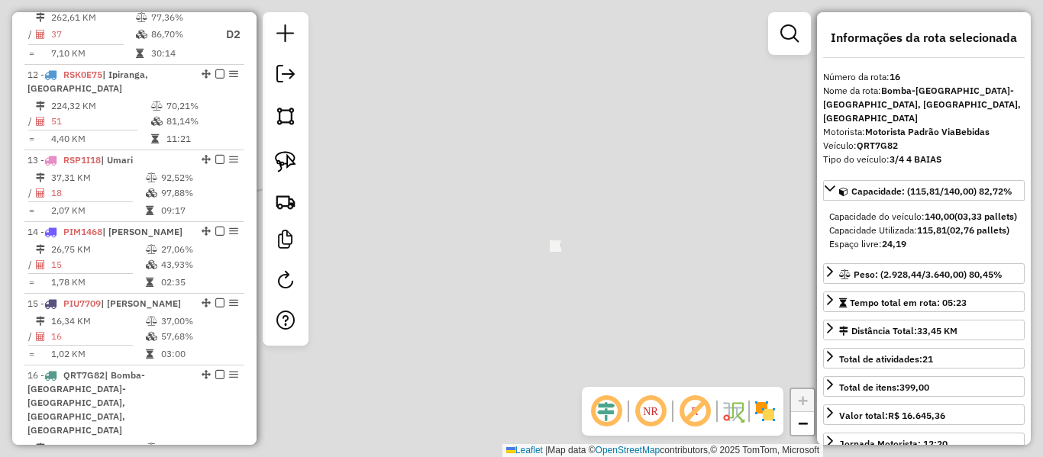
scroll to position [1805, 0]
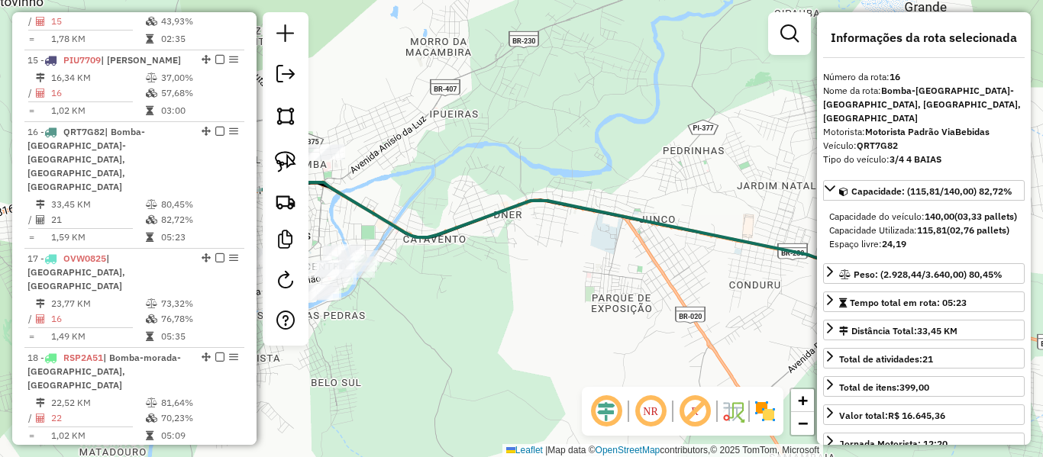
click at [762, 147] on div "Janela de atendimento Grade de atendimento Capacidade Transportadoras Veículos …" at bounding box center [521, 228] width 1043 height 457
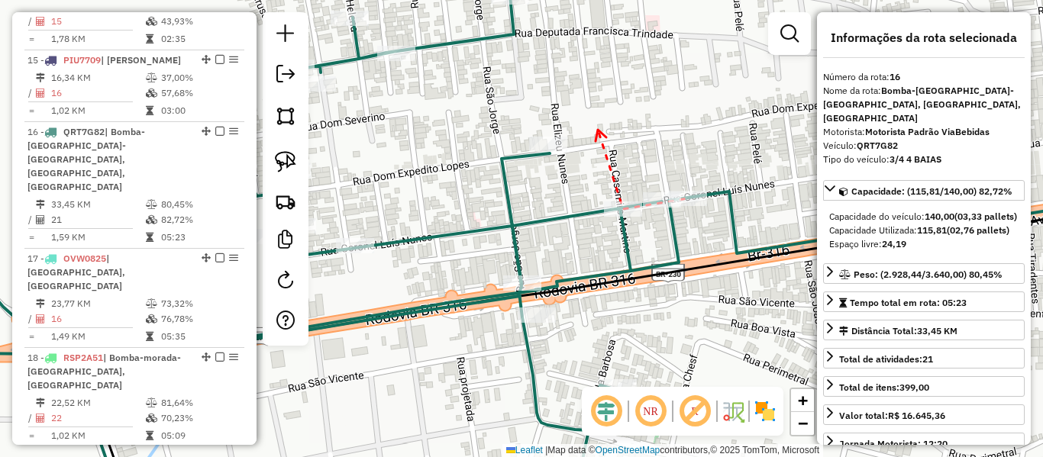
drag, startPoint x: 582, startPoint y: 137, endPoint x: 485, endPoint y: 99, distance: 104.5
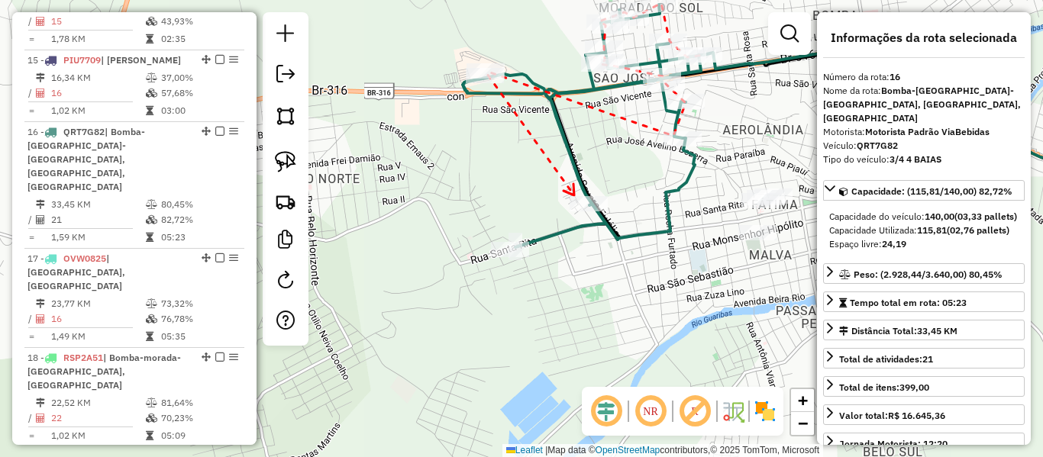
click at [574, 196] on icon at bounding box center [569, 189] width 11 height 11
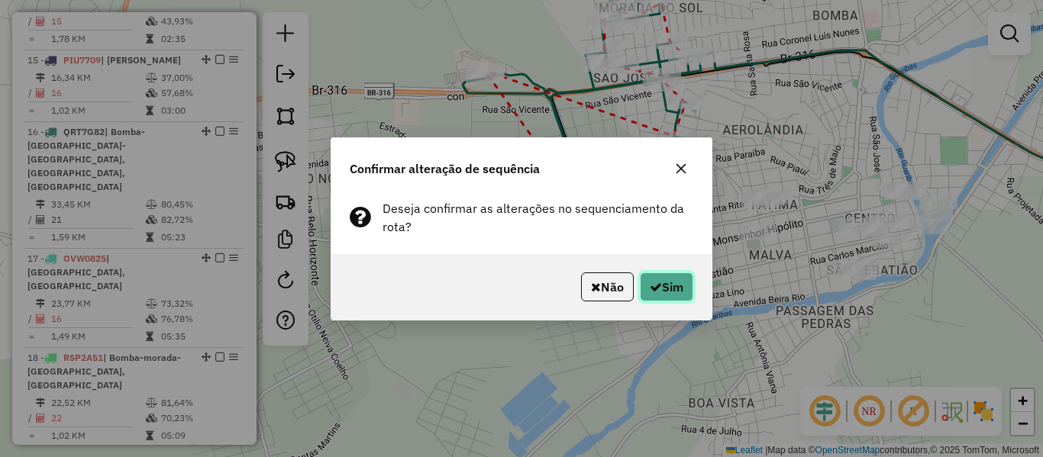
click at [651, 288] on icon "button" at bounding box center [656, 287] width 12 height 12
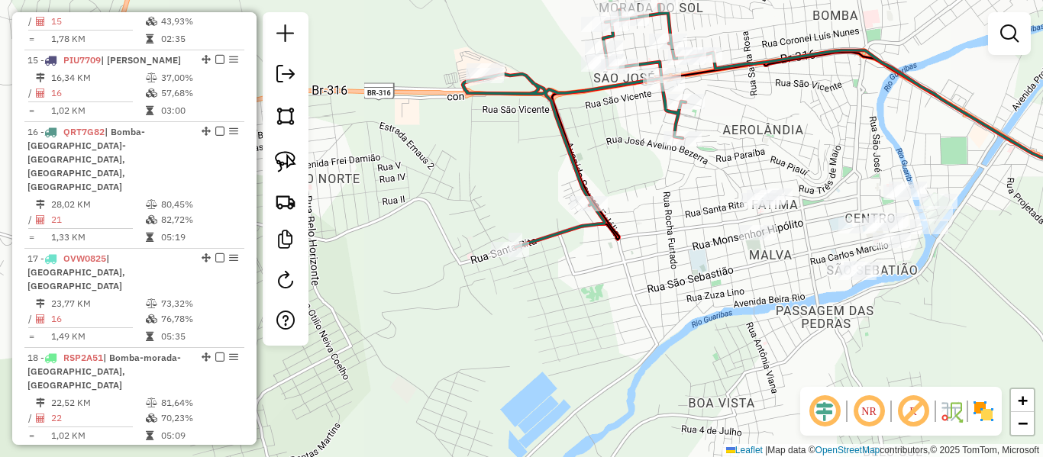
click at [561, 230] on icon at bounding box center [583, 126] width 241 height 243
select select "**********"
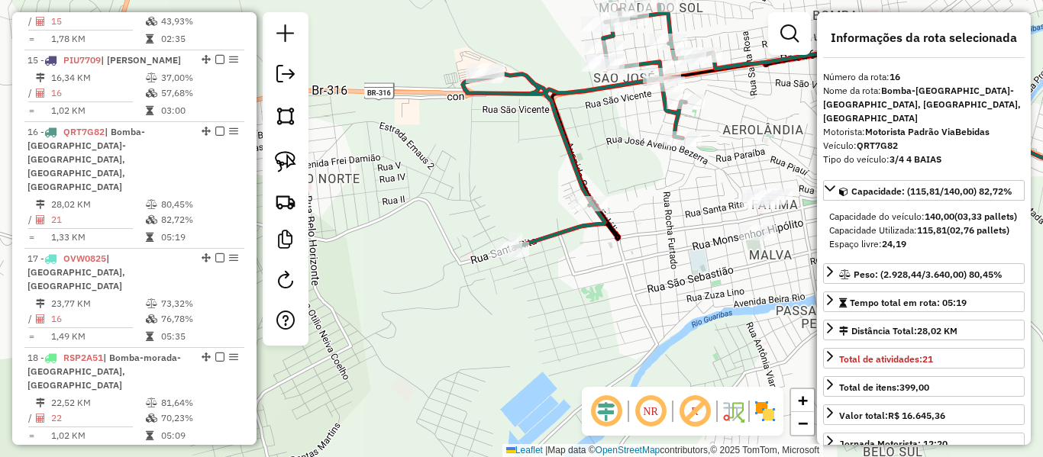
click at [538, 240] on icon at bounding box center [583, 126] width 241 height 243
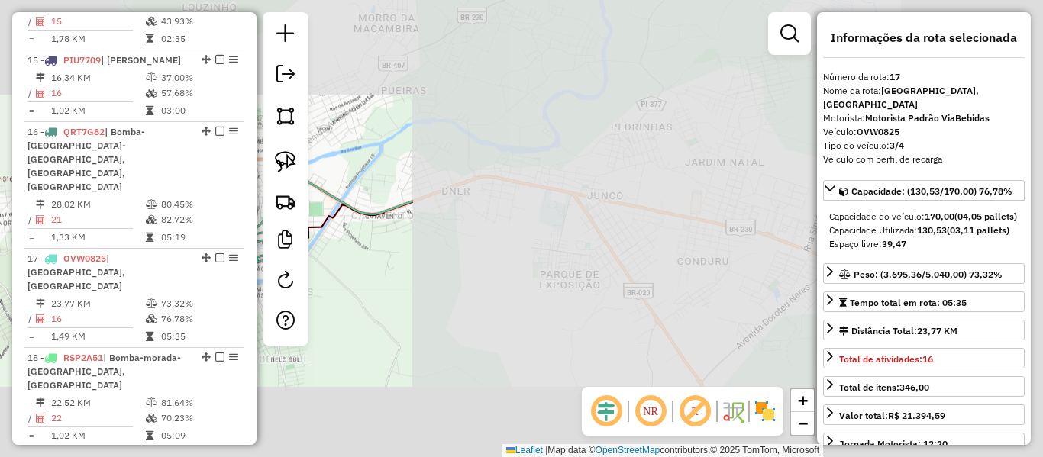
scroll to position [1891, 0]
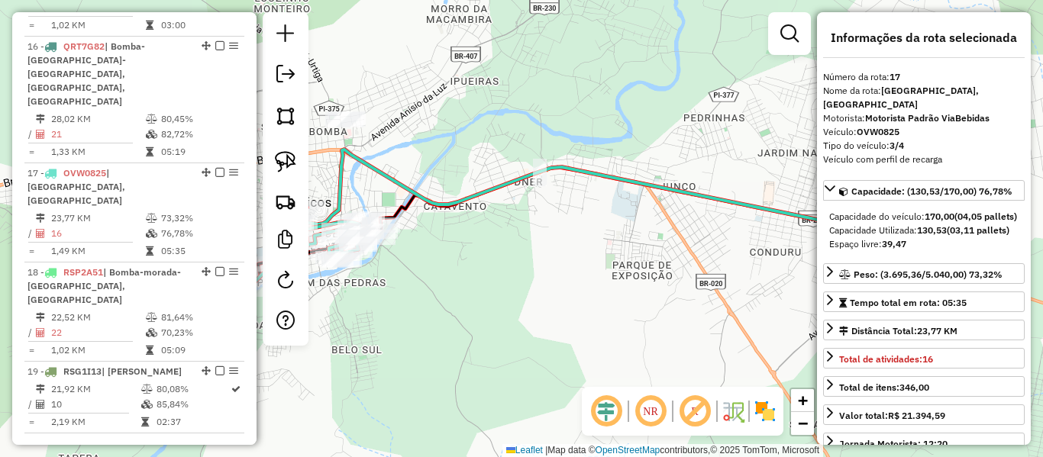
drag, startPoint x: 566, startPoint y: 267, endPoint x: 638, endPoint y: 244, distance: 75.4
click at [658, 245] on div "Janela de atendimento Grade de atendimento Capacidade Transportadoras Veículos …" at bounding box center [521, 228] width 1043 height 457
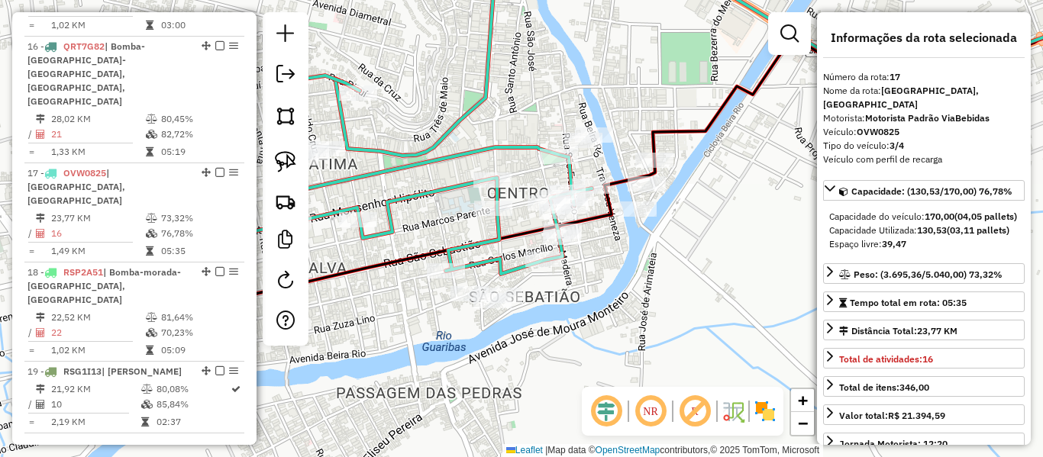
drag, startPoint x: 395, startPoint y: 158, endPoint x: 566, endPoint y: 141, distance: 172.0
click at [566, 141] on icon at bounding box center [741, 55] width 812 height 202
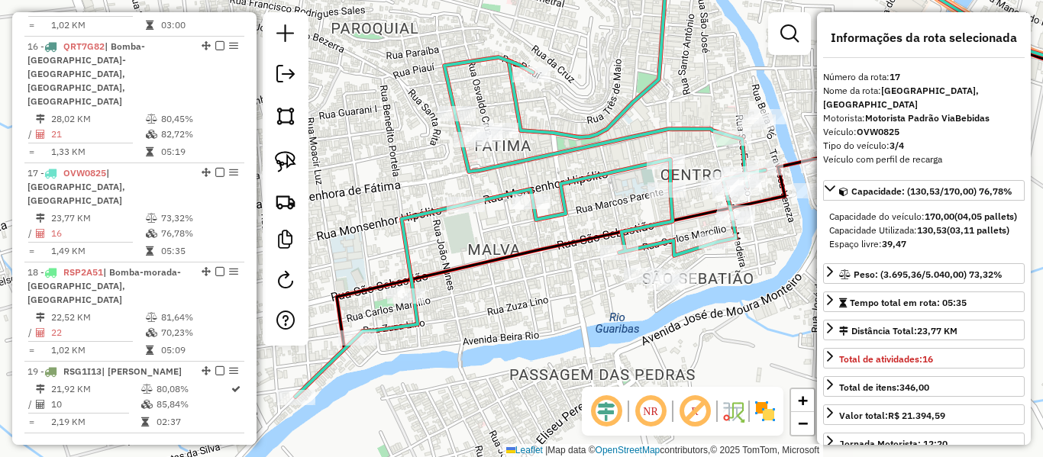
click at [566, 215] on icon at bounding box center [531, 227] width 470 height 340
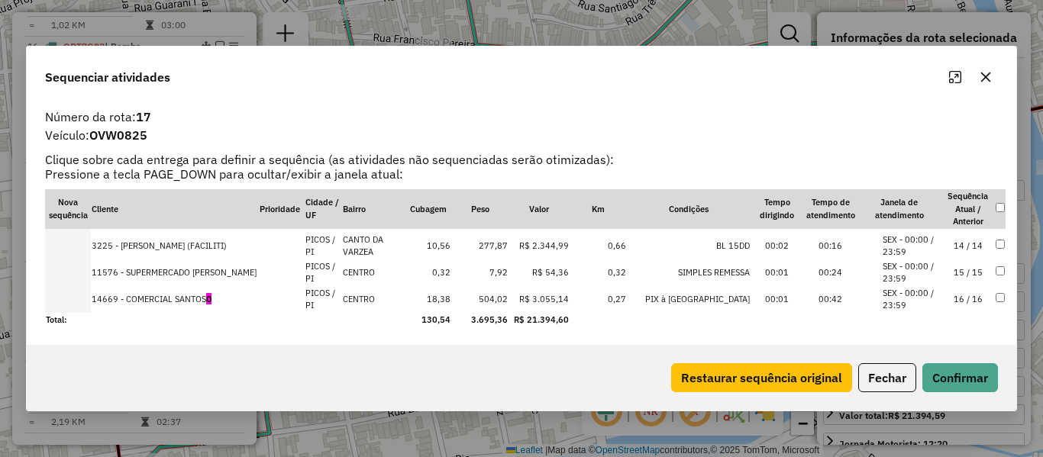
scroll to position [267, 0]
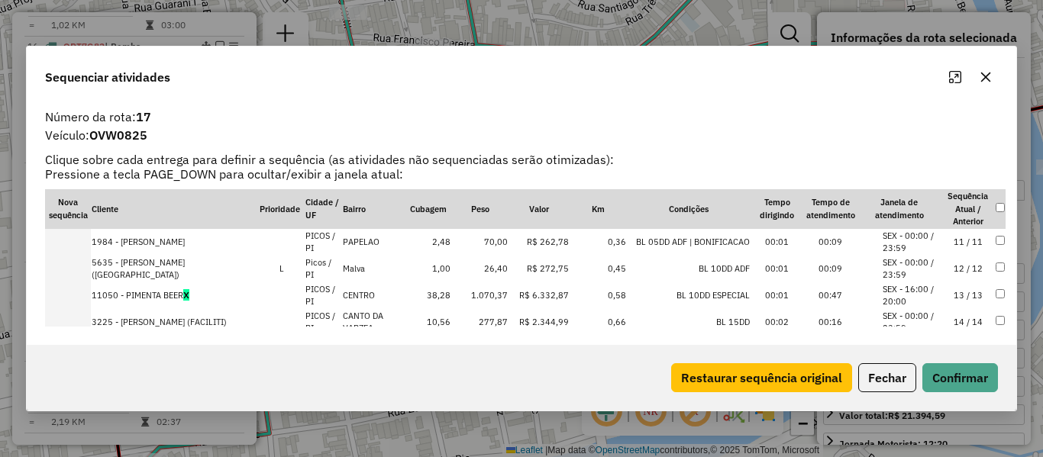
click at [961, 292] on td "13 / 13" at bounding box center [968, 296] width 53 height 27
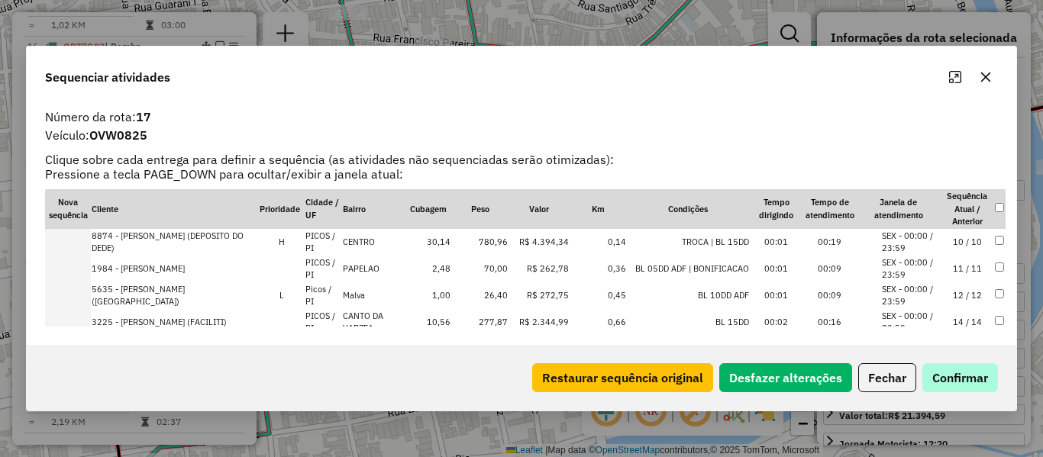
scroll to position [294, 0]
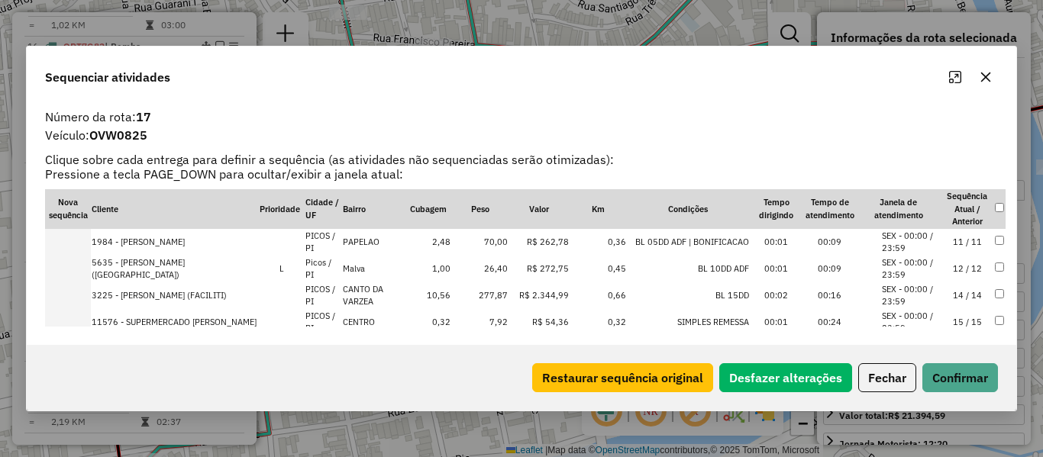
click at [965, 361] on div "Restaurar sequência original Desfazer alterações Fechar Confirmar" at bounding box center [522, 378] width 990 height 66
click at [964, 365] on button "Confirmar" at bounding box center [961, 378] width 76 height 29
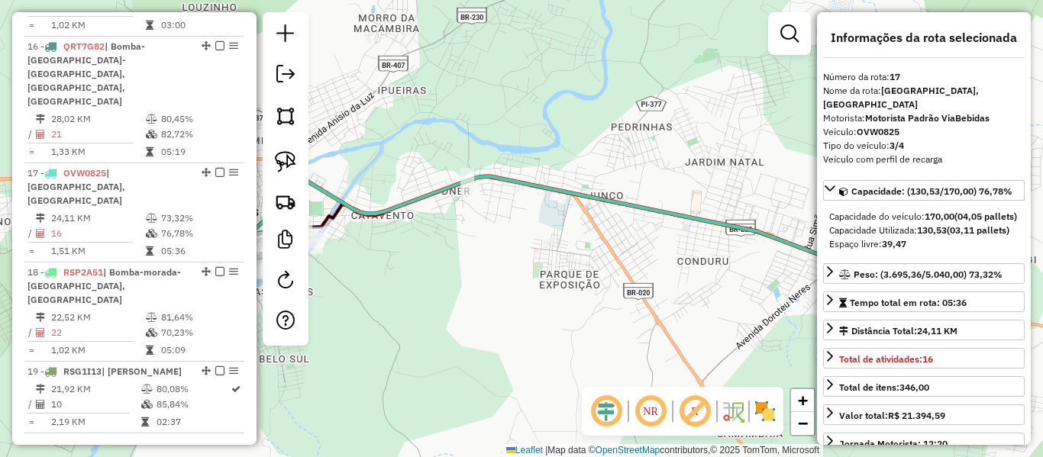
drag, startPoint x: 506, startPoint y: 250, endPoint x: 686, endPoint y: 199, distance: 187.2
click at [685, 199] on div "Janela de atendimento Grade de atendimento Capacidade Transportadoras Veículos …" at bounding box center [521, 228] width 1043 height 457
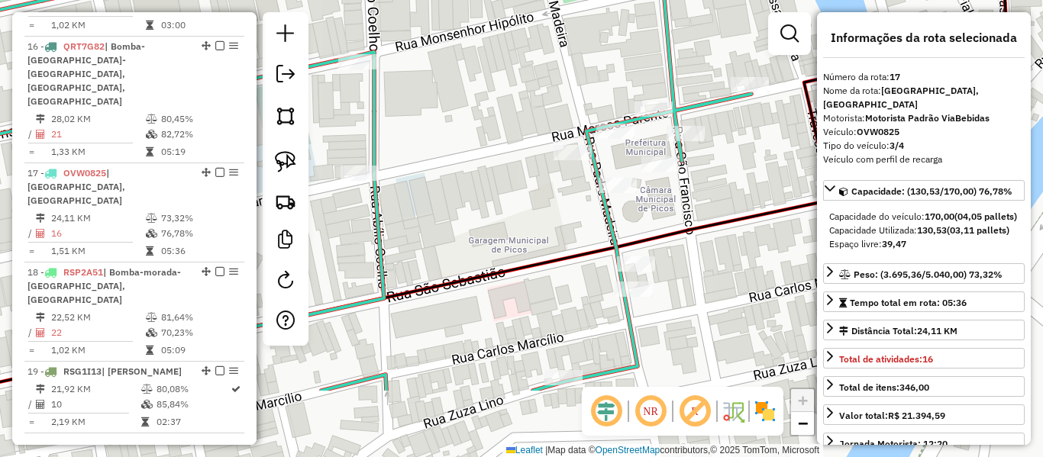
drag, startPoint x: 468, startPoint y: 218, endPoint x: 476, endPoint y: 128, distance: 91.2
click at [490, 100] on div "Janela de atendimento Grade de atendimento Capacidade Transportadoras Veículos …" at bounding box center [521, 228] width 1043 height 457
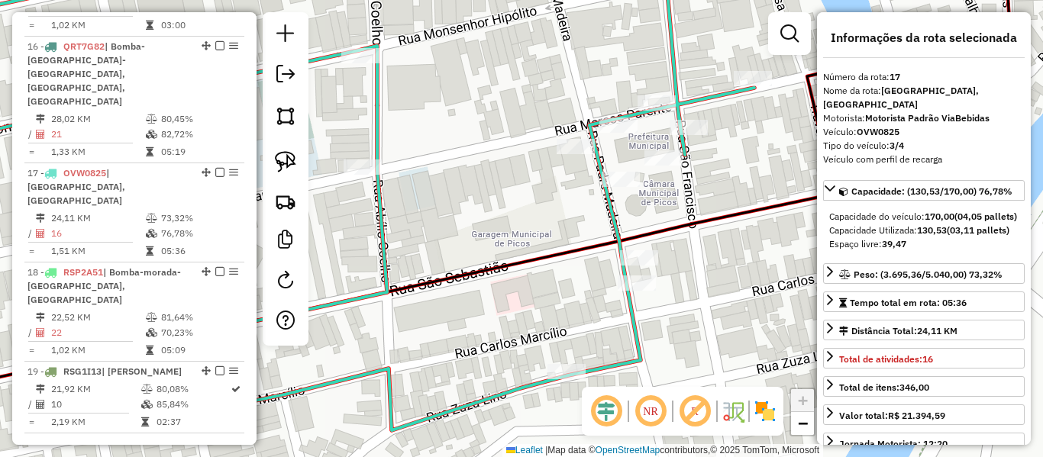
drag, startPoint x: 505, startPoint y: 112, endPoint x: 548, endPoint y: 82, distance: 52.1
click at [550, 76] on div "Janela de atendimento Grade de atendimento Capacidade Transportadoras Veículos …" at bounding box center [521, 228] width 1043 height 457
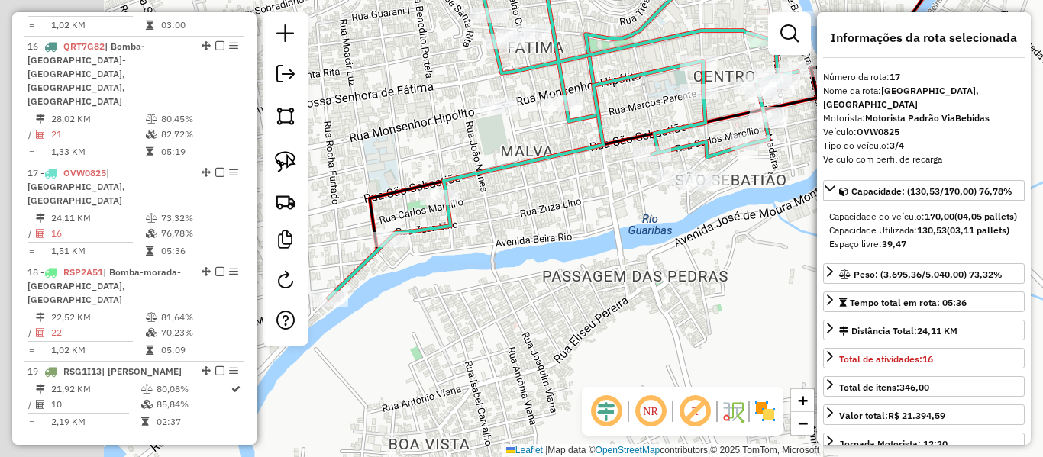
drag, startPoint x: 464, startPoint y: 123, endPoint x: 662, endPoint y: 118, distance: 198.6
click at [661, 118] on div "Janela de atendimento Grade de atendimento Capacidade Transportadoras Veículos …" at bounding box center [521, 228] width 1043 height 457
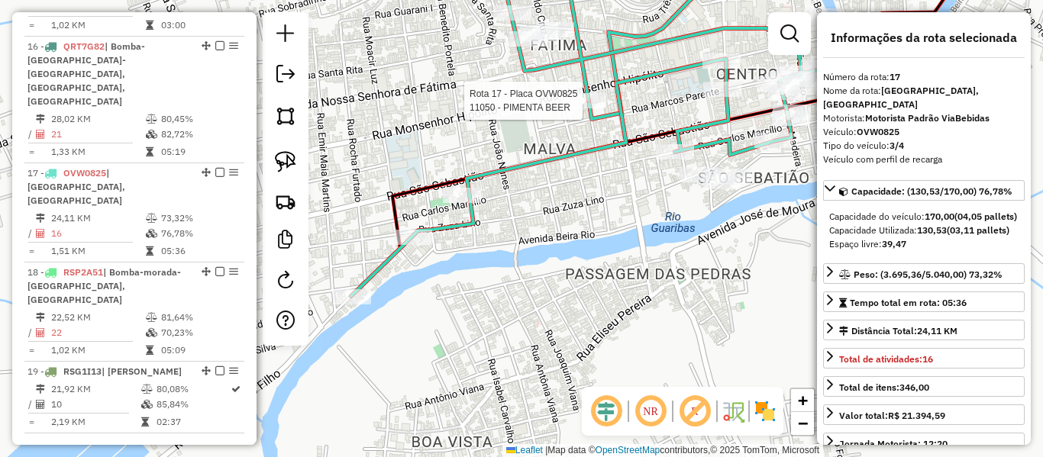
click at [588, 108] on div at bounding box center [587, 100] width 38 height 15
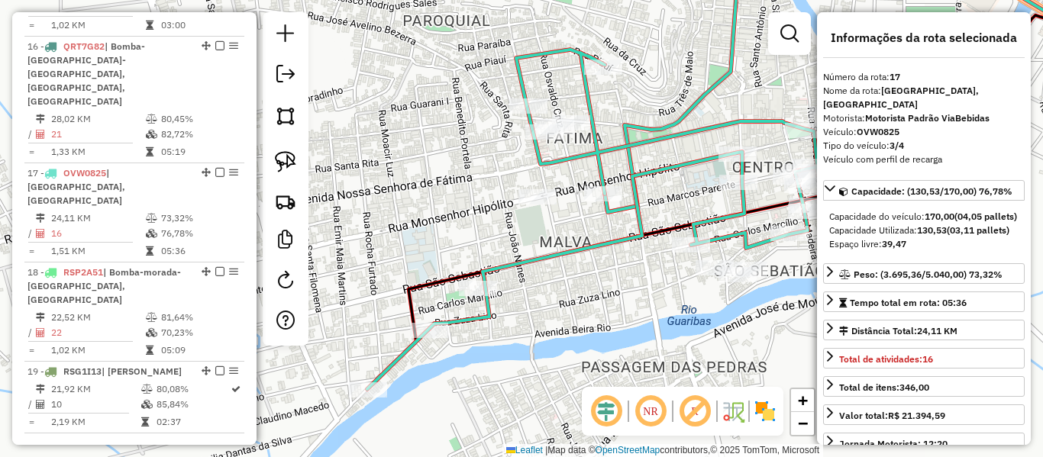
drag, startPoint x: 598, startPoint y: 256, endPoint x: 556, endPoint y: 246, distance: 43.2
click at [556, 280] on div "Janela de atendimento Grade de atendimento Capacidade Transportadoras Veículos …" at bounding box center [521, 228] width 1043 height 457
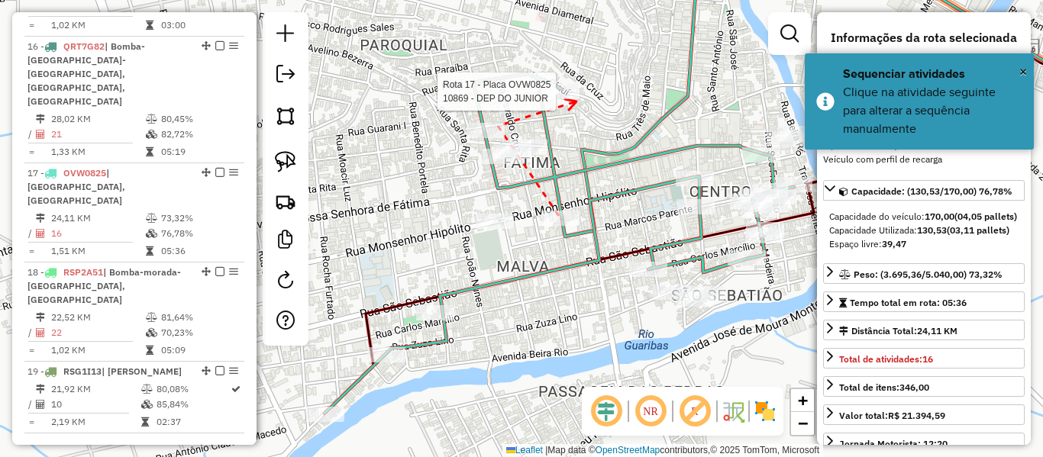
click at [574, 99] on div at bounding box center [560, 91] width 38 height 15
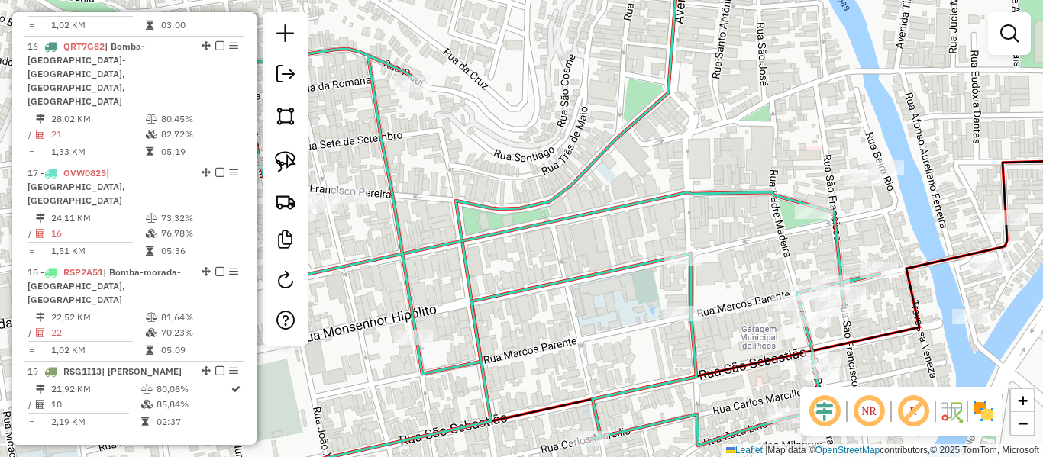
drag, startPoint x: 487, startPoint y: 353, endPoint x: 594, endPoint y: 319, distance: 112.1
click at [597, 321] on icon at bounding box center [526, 274] width 707 height 450
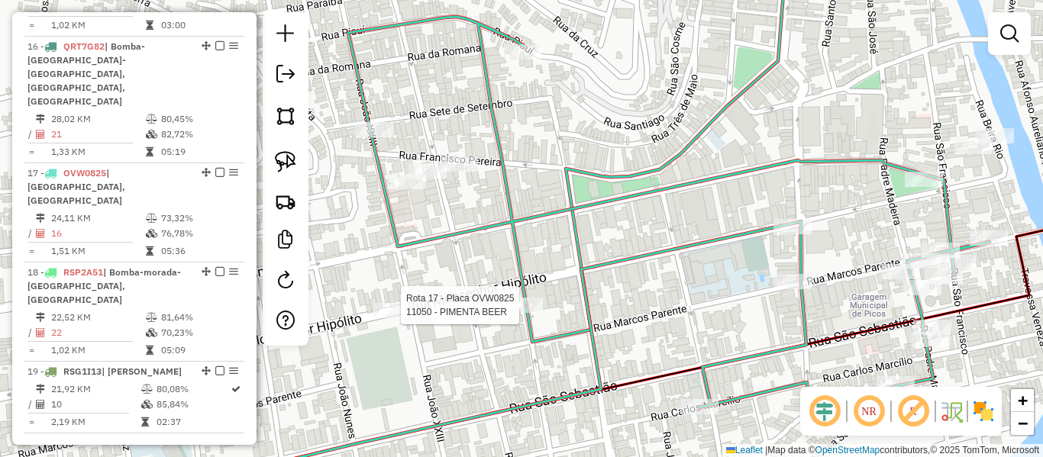
click at [535, 313] on div at bounding box center [524, 305] width 38 height 15
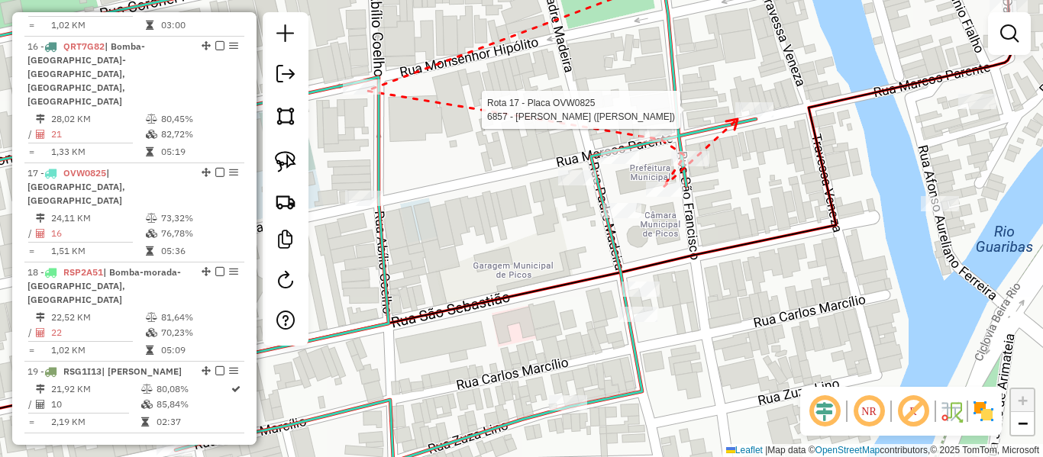
click at [738, 118] on div at bounding box center [754, 109] width 38 height 15
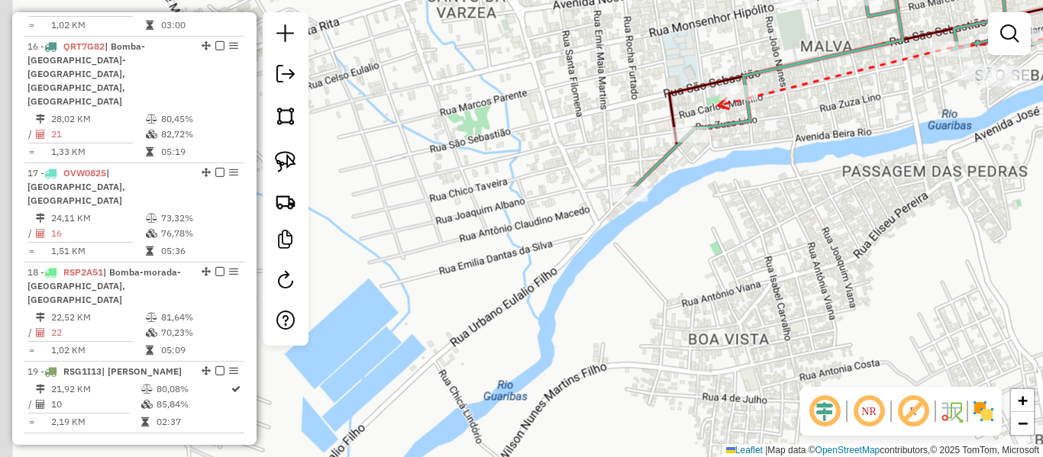
click at [733, 100] on div at bounding box center [738, 92] width 38 height 15
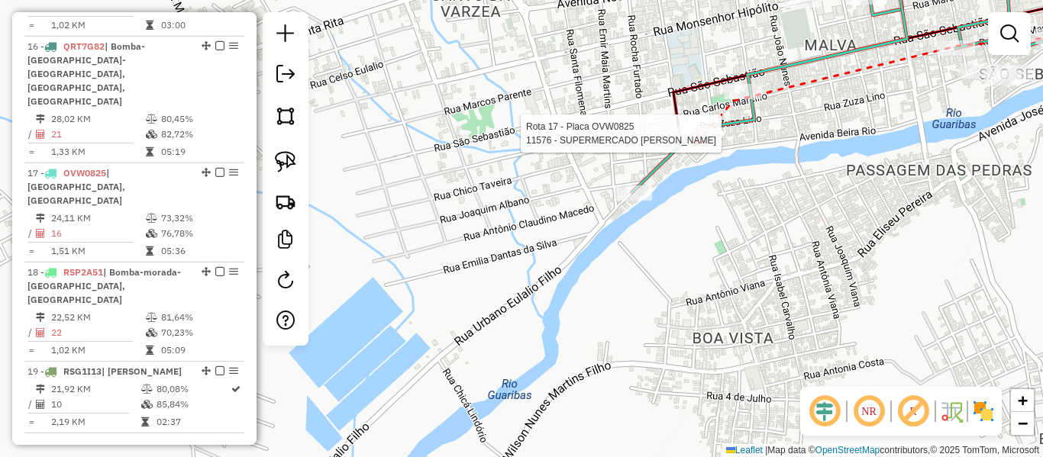
click at [695, 141] on div at bounding box center [694, 133] width 38 height 15
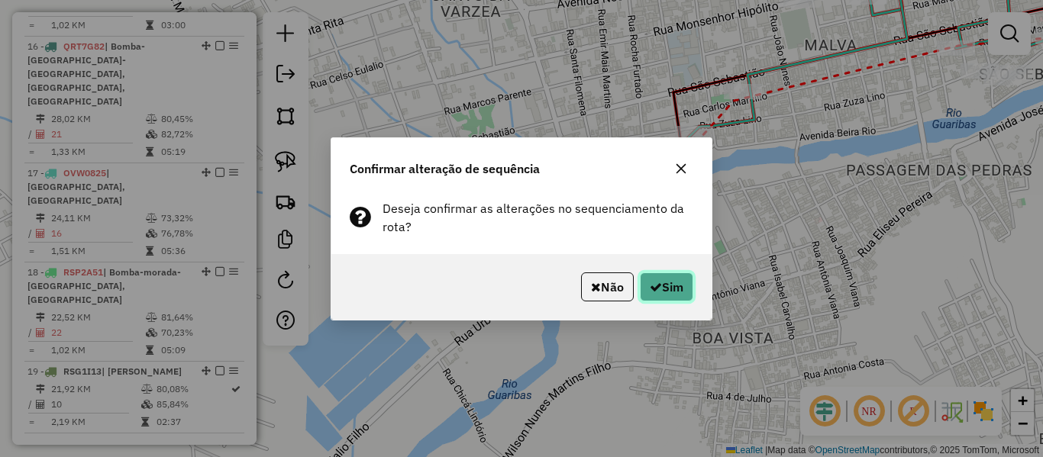
drag, startPoint x: 674, startPoint y: 273, endPoint x: 677, endPoint y: 286, distance: 12.4
click at [676, 276] on button "Sim" at bounding box center [666, 287] width 53 height 29
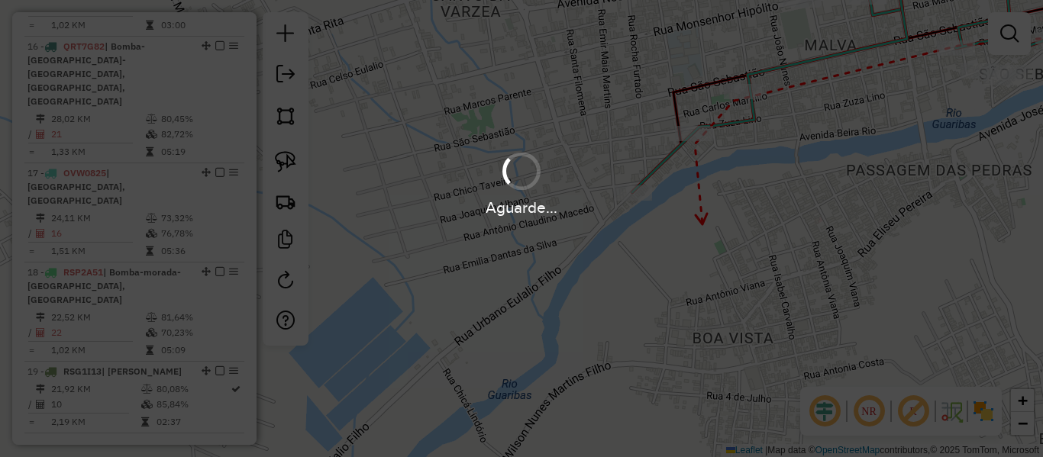
click at [677, 286] on div "Aguarde..." at bounding box center [521, 228] width 1043 height 457
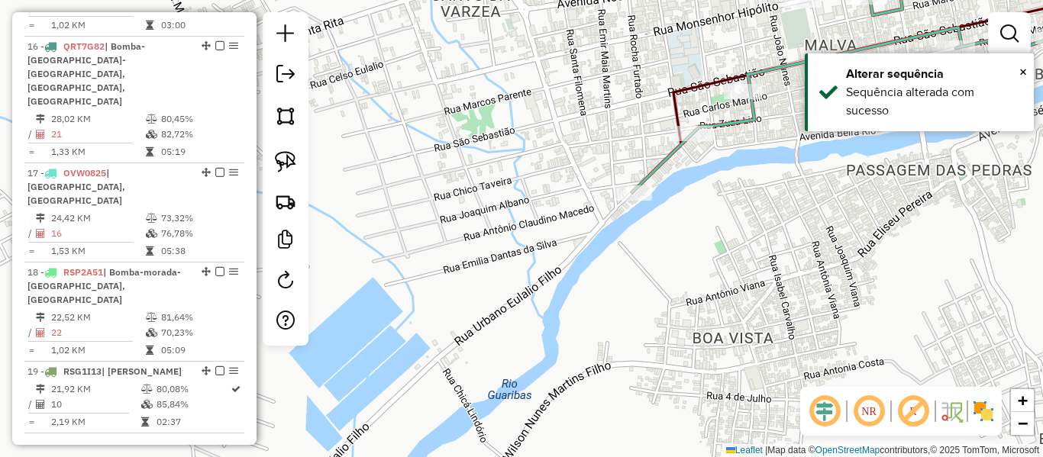
click at [655, 161] on icon at bounding box center [867, 73] width 470 height 238
select select "**********"
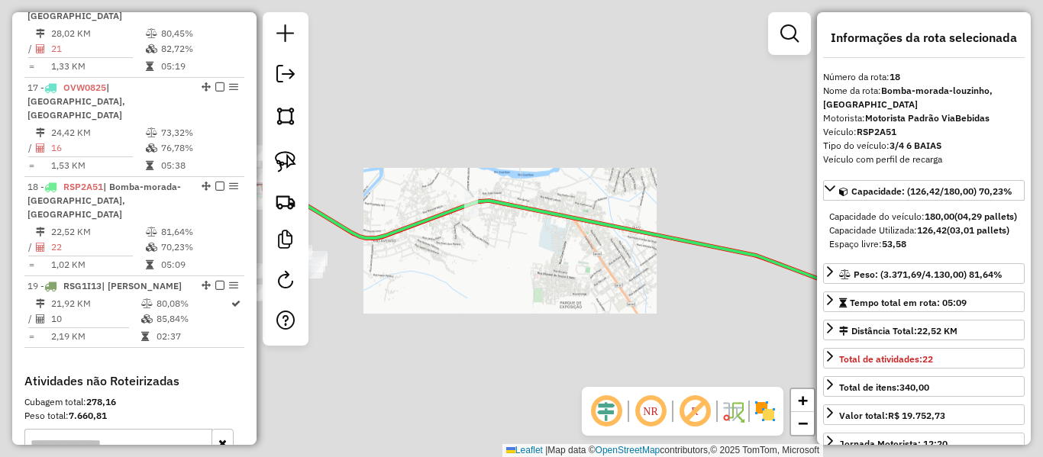
scroll to position [1977, 0]
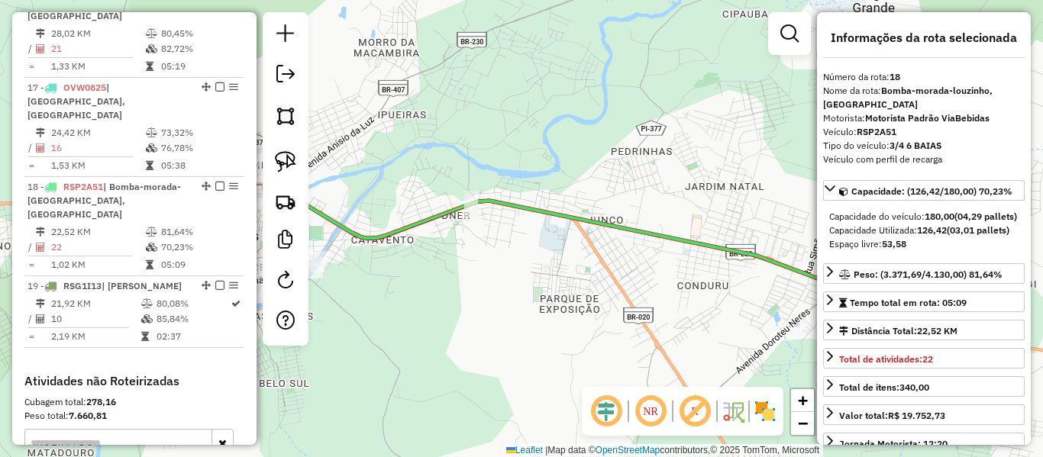
drag, startPoint x: 546, startPoint y: 141, endPoint x: 758, endPoint y: 125, distance: 212.9
click at [758, 125] on div "Janela de atendimento Grade de atendimento Capacidade Transportadoras Veículos …" at bounding box center [521, 228] width 1043 height 457
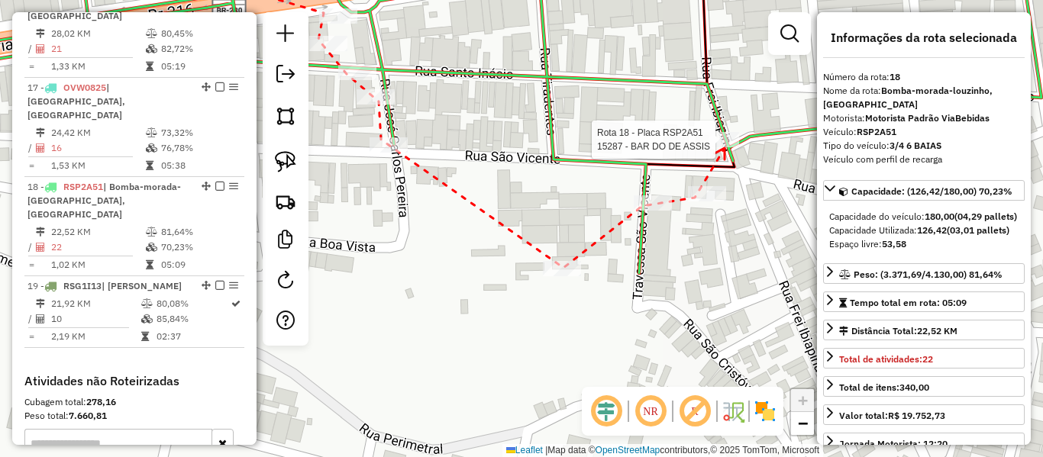
click at [725, 147] on div at bounding box center [720, 139] width 38 height 15
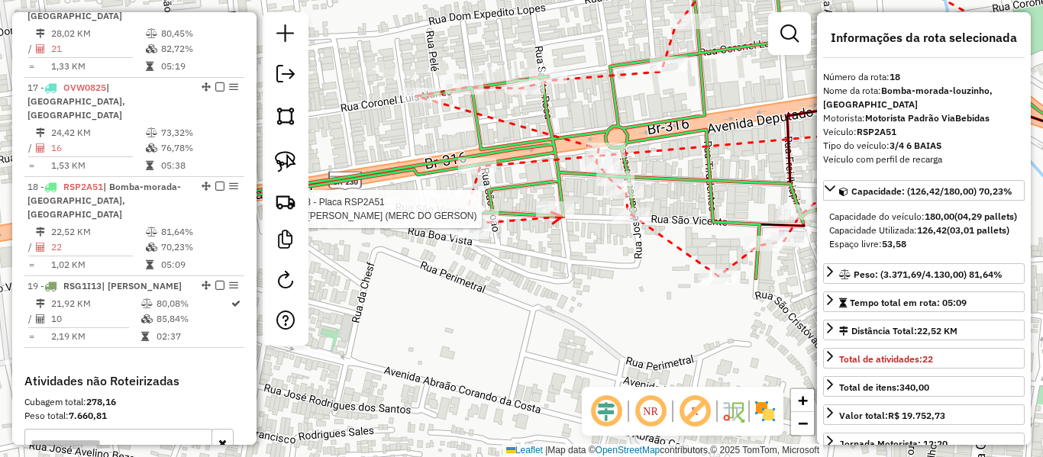
click at [562, 217] on div at bounding box center [555, 209] width 38 height 15
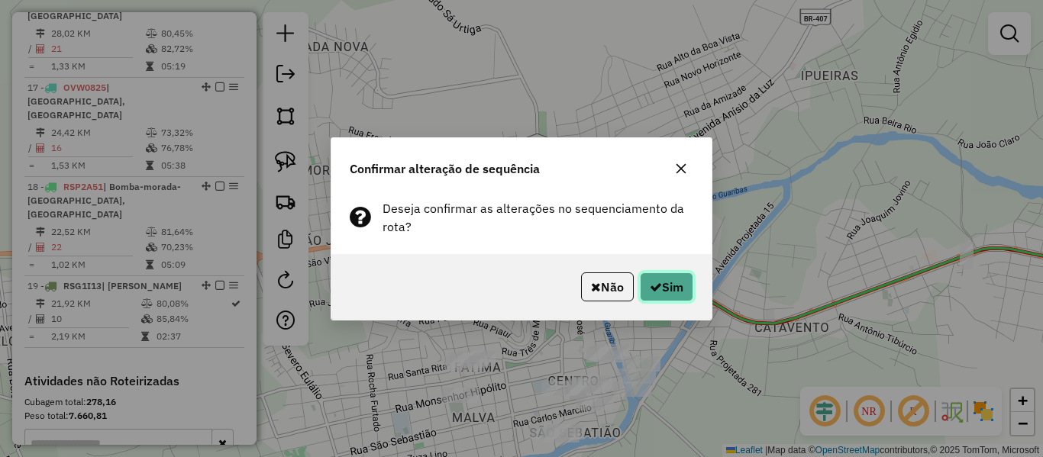
drag, startPoint x: 680, startPoint y: 280, endPoint x: 137, endPoint y: 328, distance: 545.1
click at [680, 281] on button "Sim" at bounding box center [666, 287] width 53 height 29
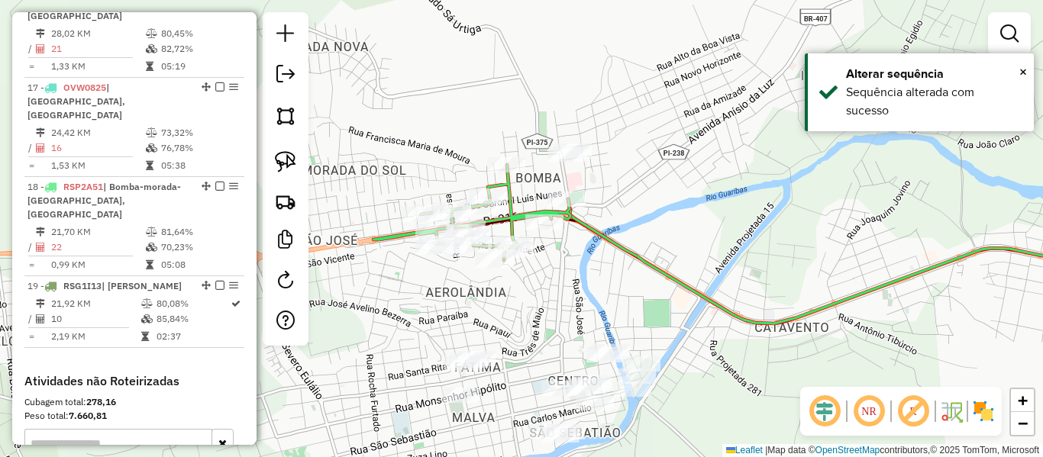
click at [542, 236] on div "Janela de atendimento Grade de atendimento Capacidade Transportadoras Veículos …" at bounding box center [521, 228] width 1043 height 457
select select "**********"
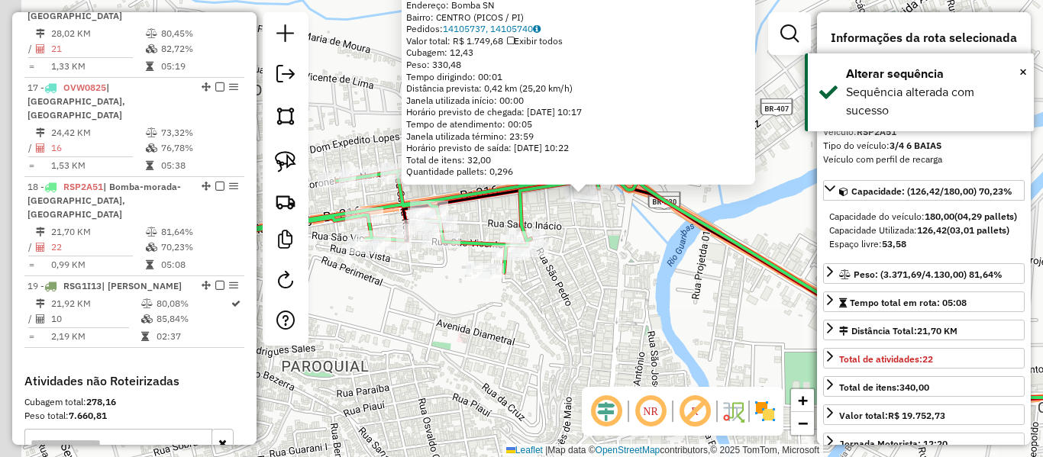
drag, startPoint x: 396, startPoint y: 282, endPoint x: 512, endPoint y: 285, distance: 116.1
click at [511, 285] on div "18155 - BUS BURGUER Endereço: Bomba SN Bairro: CENTRO (PICOS / PI) Pedidos: 141…" at bounding box center [521, 228] width 1043 height 457
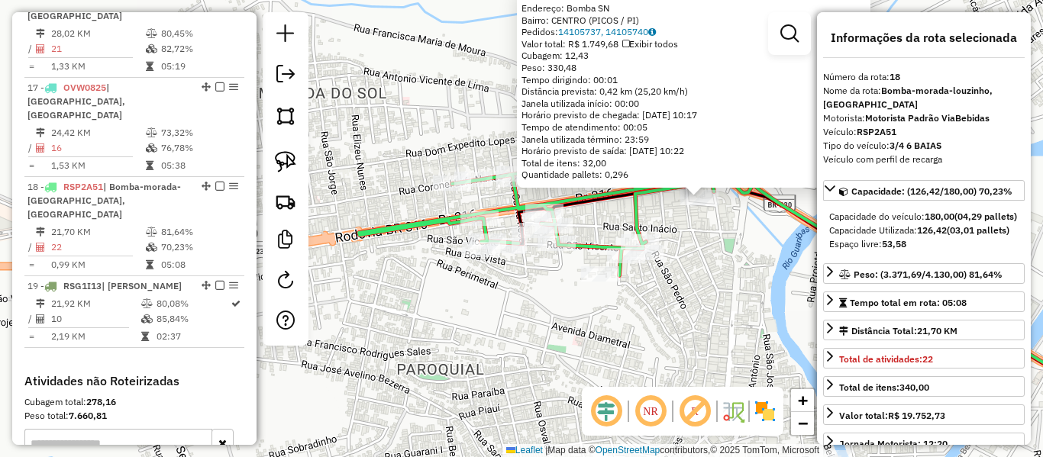
scroll to position [2002, 0]
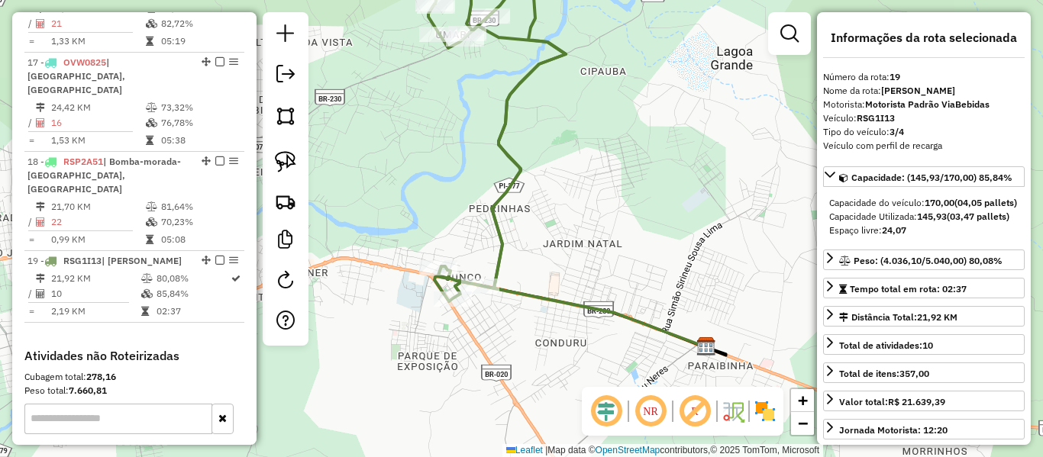
drag, startPoint x: 592, startPoint y: 257, endPoint x: 610, endPoint y: 241, distance: 24.9
click at [610, 241] on div "Janela de atendimento Grade de atendimento Capacidade Transportadoras Veículos …" at bounding box center [521, 228] width 1043 height 457
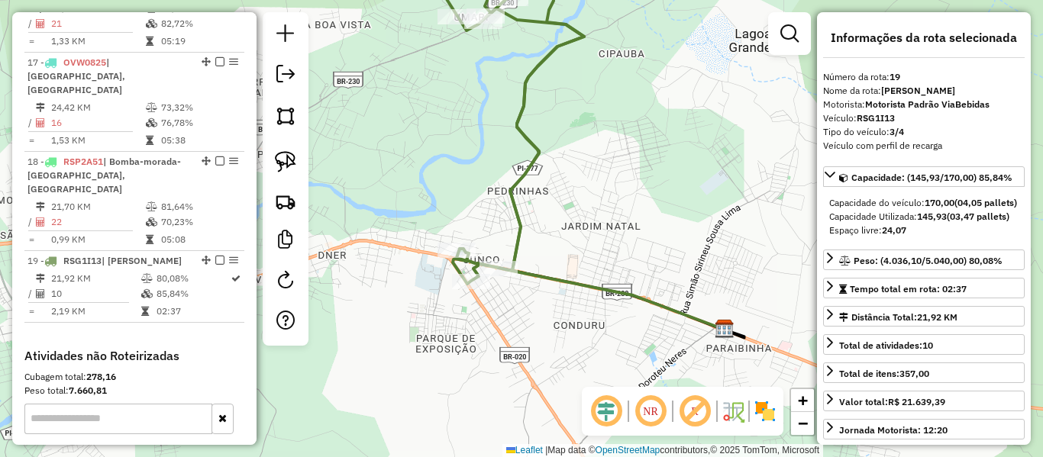
click at [515, 241] on icon at bounding box center [515, 122] width 137 height 324
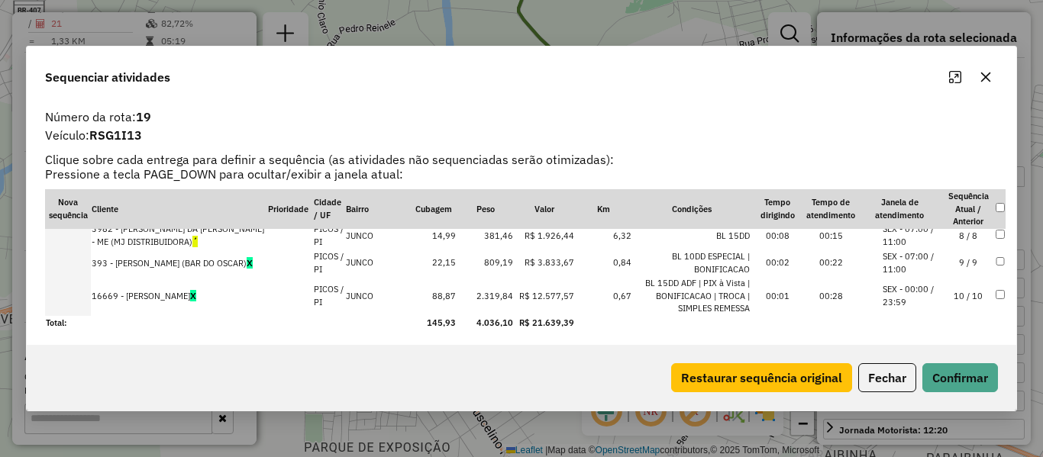
scroll to position [199, 0]
click at [967, 295] on td "10 / 10" at bounding box center [968, 293] width 53 height 40
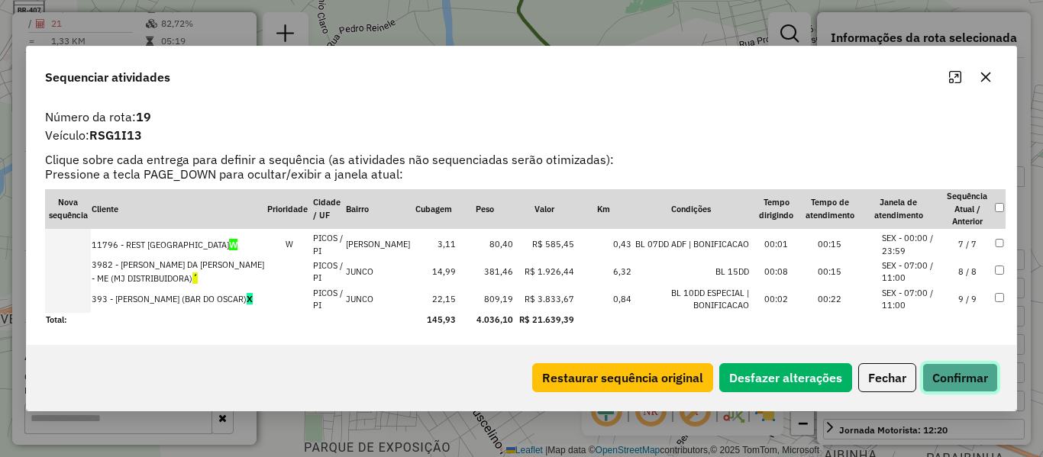
click at [981, 384] on button "Confirmar" at bounding box center [961, 378] width 76 height 29
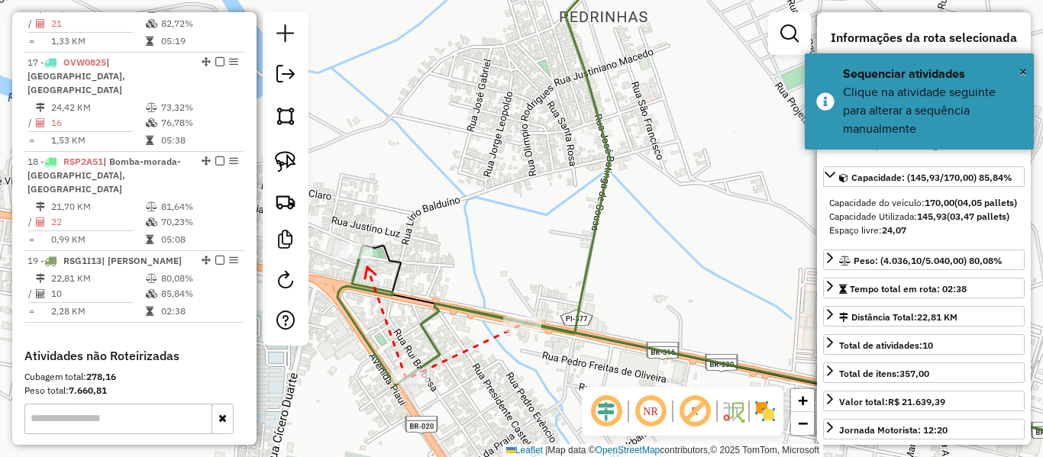
click at [367, 267] on icon at bounding box center [370, 272] width 11 height 11
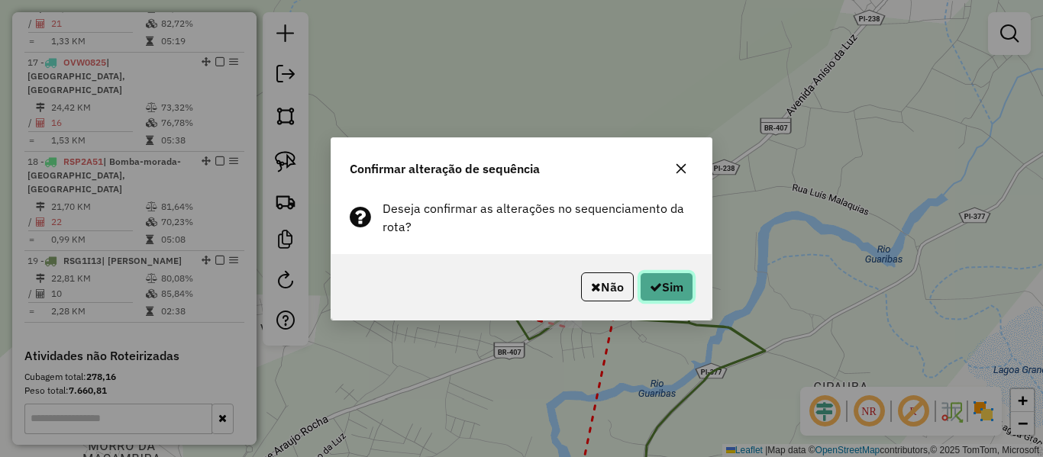
click at [651, 289] on icon "button" at bounding box center [656, 287] width 12 height 12
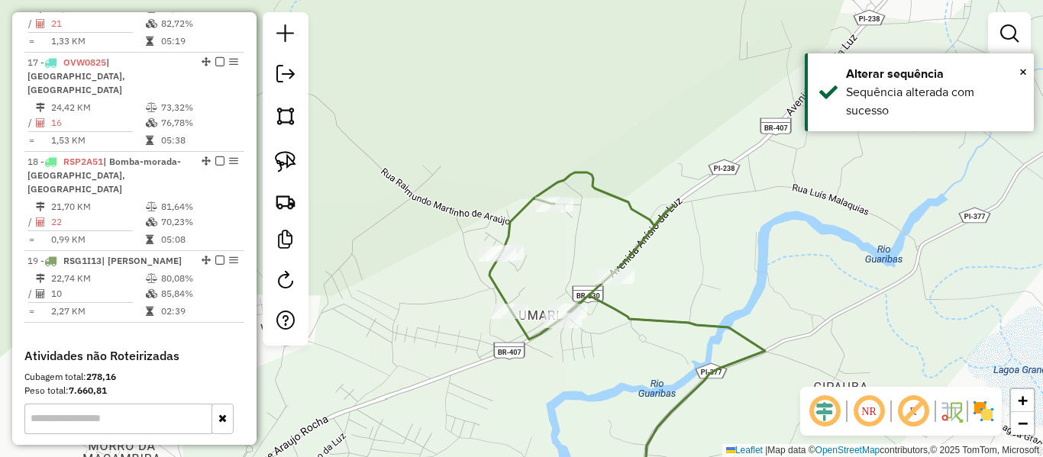
click at [690, 318] on icon at bounding box center [628, 338] width 276 height 331
select select "**********"
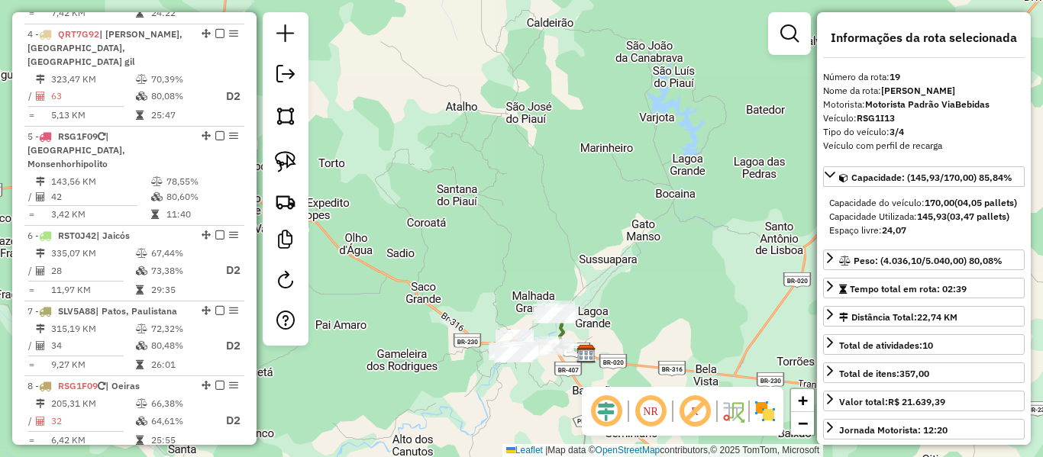
scroll to position [856, 0]
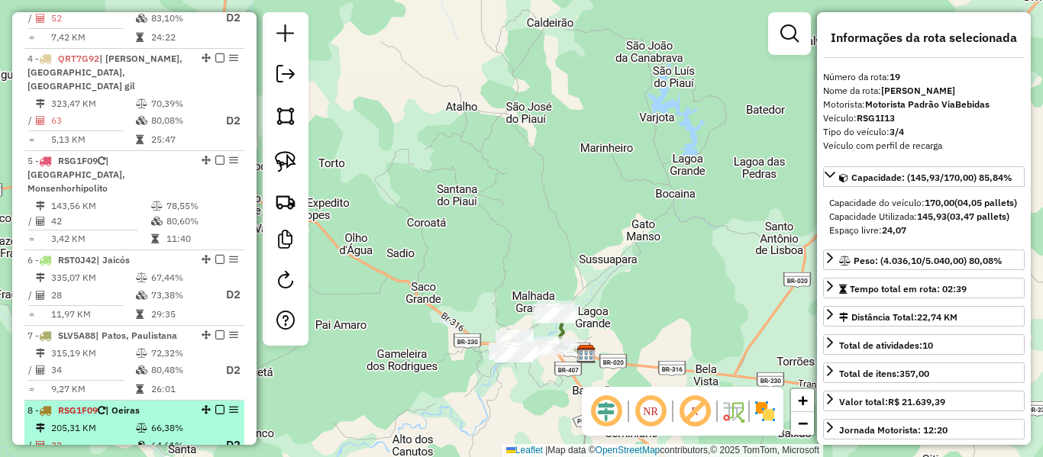
click at [128, 457] on td "6,42 KM" at bounding box center [92, 464] width 85 height 15
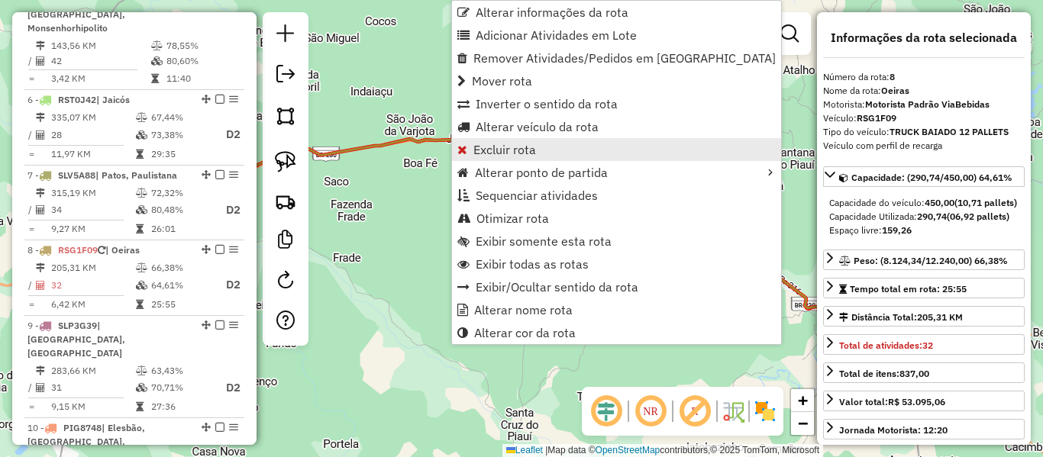
scroll to position [1176, 0]
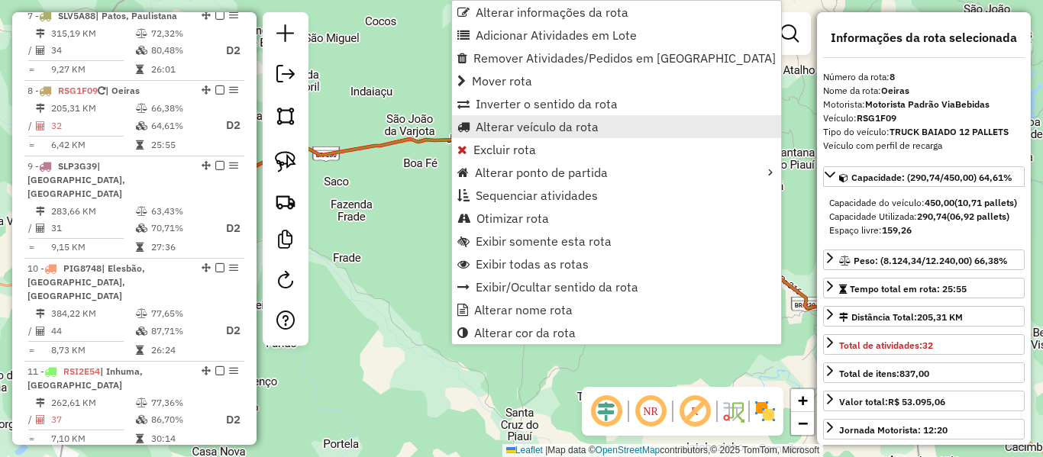
click at [516, 133] on span "Alterar veículo da rota" at bounding box center [537, 127] width 123 height 12
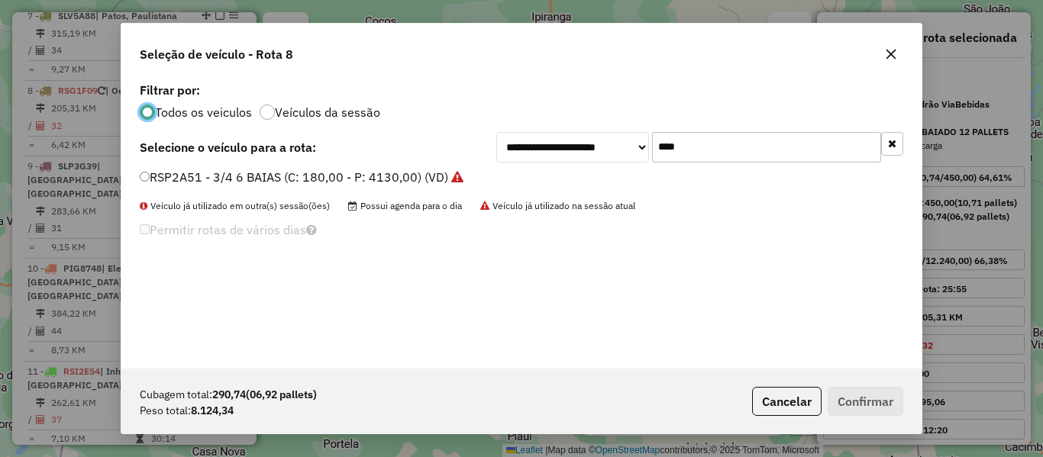
scroll to position [8, 5]
drag, startPoint x: 688, startPoint y: 144, endPoint x: 550, endPoint y: 173, distance: 141.3
click at [584, 160] on div "**********" at bounding box center [699, 147] width 407 height 31
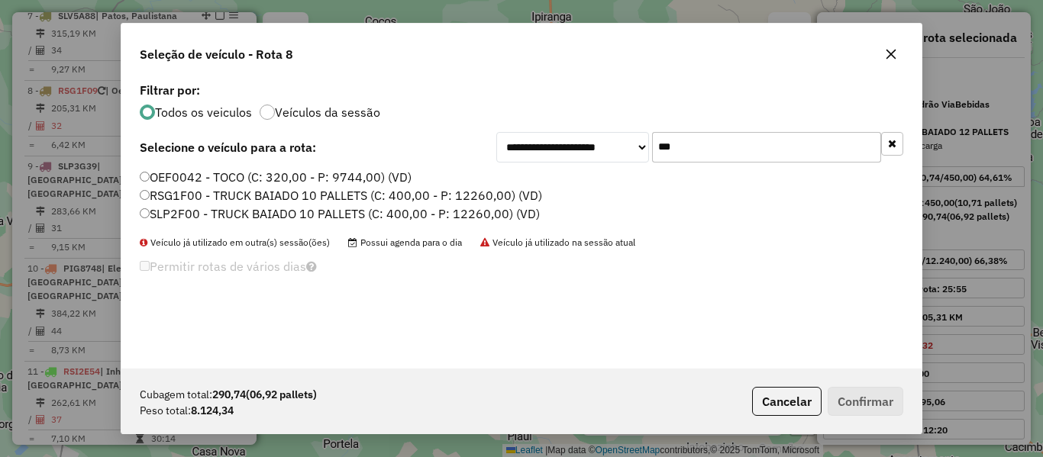
type input "***"
drag, startPoint x: 179, startPoint y: 199, endPoint x: 155, endPoint y: 240, distance: 47.3
click at [179, 199] on label "RSG1F00 - TRUCK BAIADO 10 PALLETS (C: 400,00 - P: 12260,00) (VD)" at bounding box center [341, 195] width 402 height 18
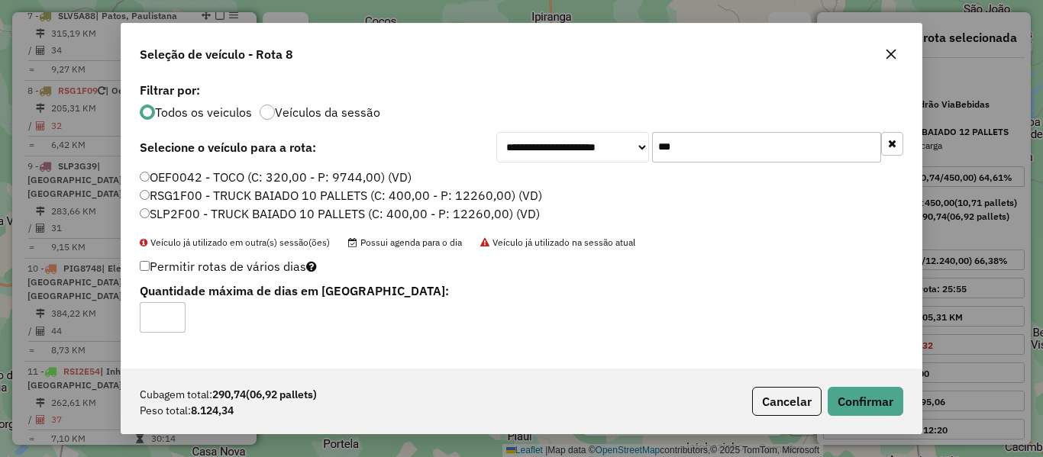
type input "*"
click at [173, 313] on input "*" at bounding box center [163, 317] width 46 height 31
click at [891, 401] on button "Confirmar" at bounding box center [866, 401] width 76 height 29
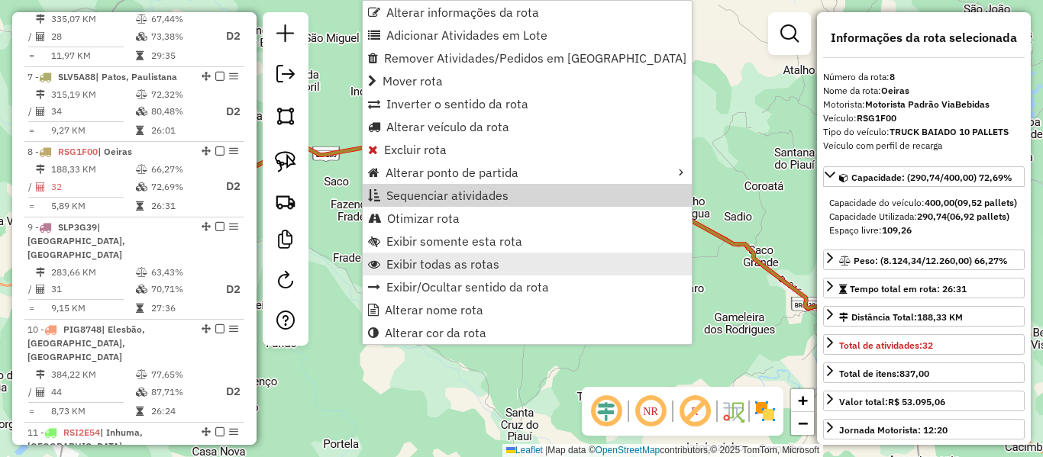
scroll to position [1176, 0]
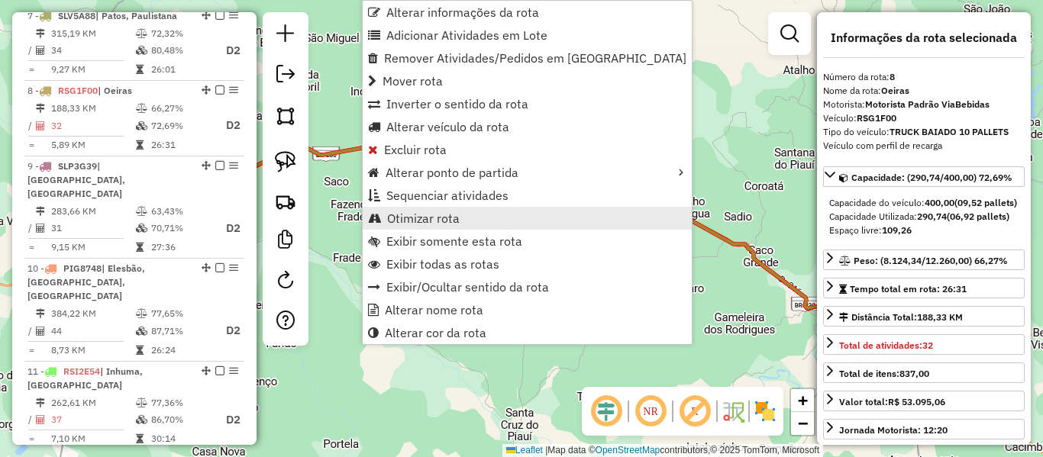
click at [433, 227] on link "Otimizar rota" at bounding box center [527, 218] width 329 height 23
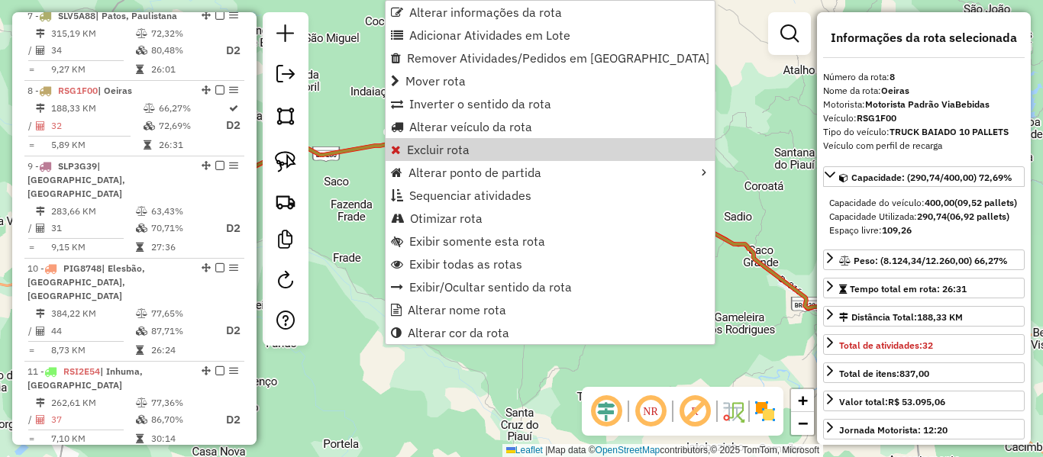
click at [354, 151] on icon at bounding box center [526, 228] width 796 height 179
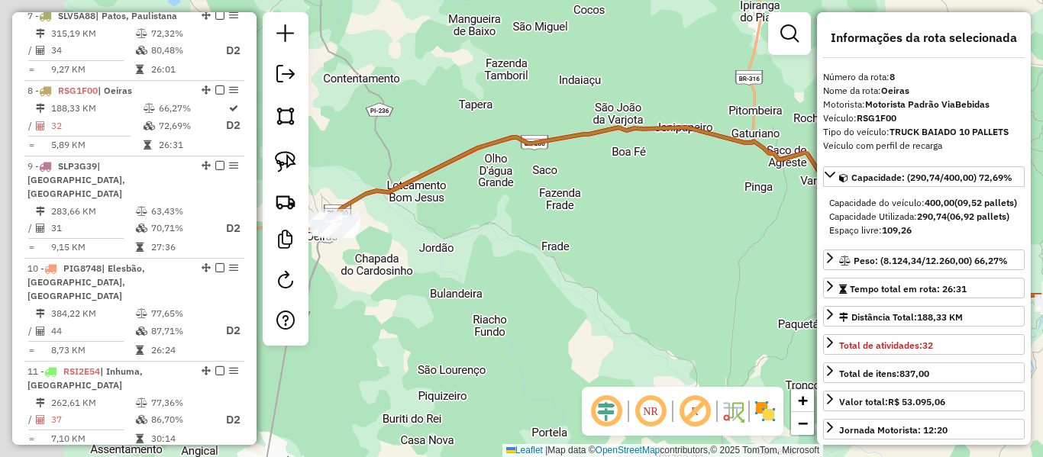
drag, startPoint x: 526, startPoint y: 196, endPoint x: 613, endPoint y: 195, distance: 87.1
click at [587, 187] on div "Janela de atendimento Grade de atendimento Capacidade Transportadoras Veículos …" at bounding box center [521, 228] width 1043 height 457
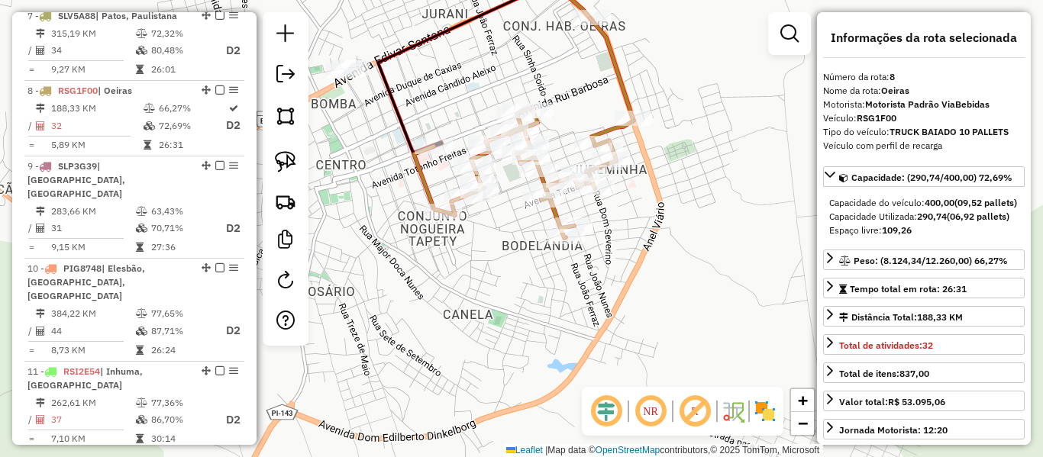
drag, startPoint x: 467, startPoint y: 94, endPoint x: 435, endPoint y: 186, distance: 97.1
click at [435, 186] on div "Janela de atendimento Grade de atendimento Capacidade Transportadoras Veículos …" at bounding box center [521, 228] width 1043 height 457
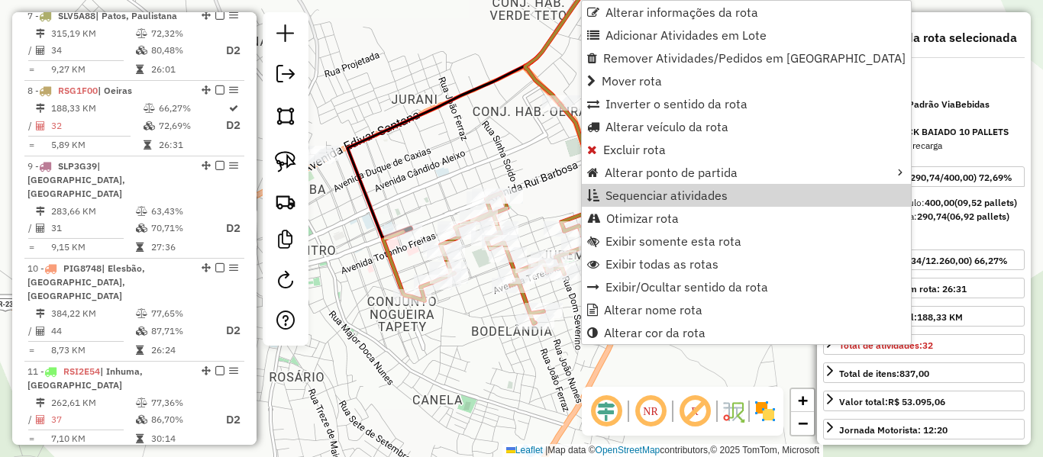
click at [499, 150] on div "Janela de atendimento Grade de atendimento Capacidade Transportadoras Veículos …" at bounding box center [521, 228] width 1043 height 457
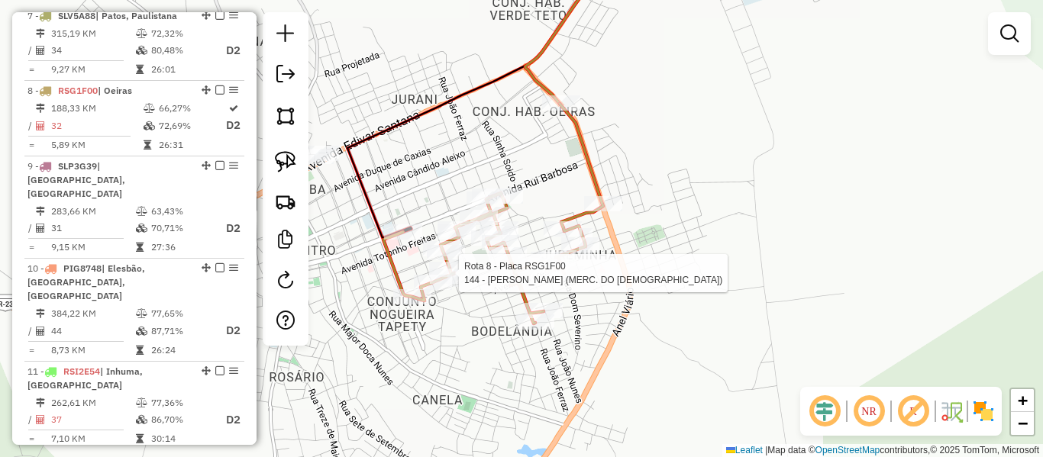
select select "**********"
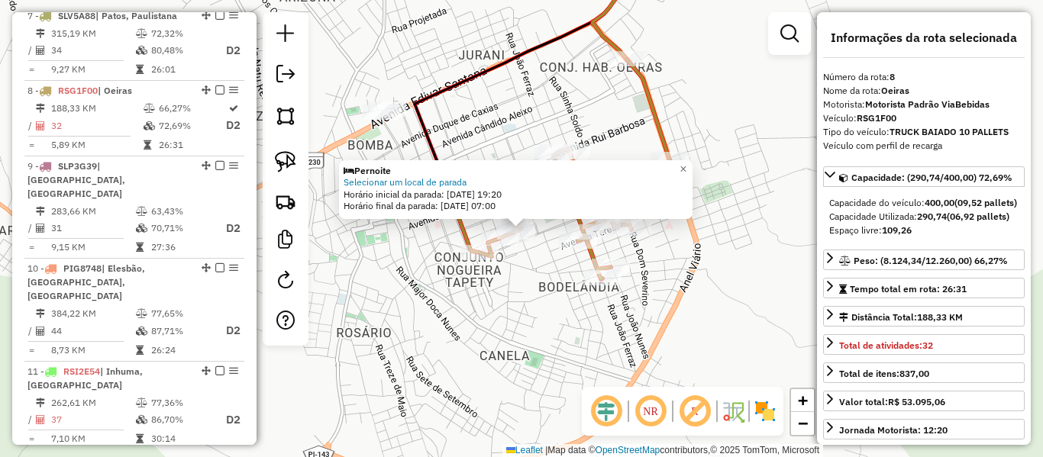
click at [421, 174] on div "Pernoite" at bounding box center [516, 171] width 344 height 12
click at [421, 179] on link "Selecionar um local de parada" at bounding box center [405, 181] width 123 height 11
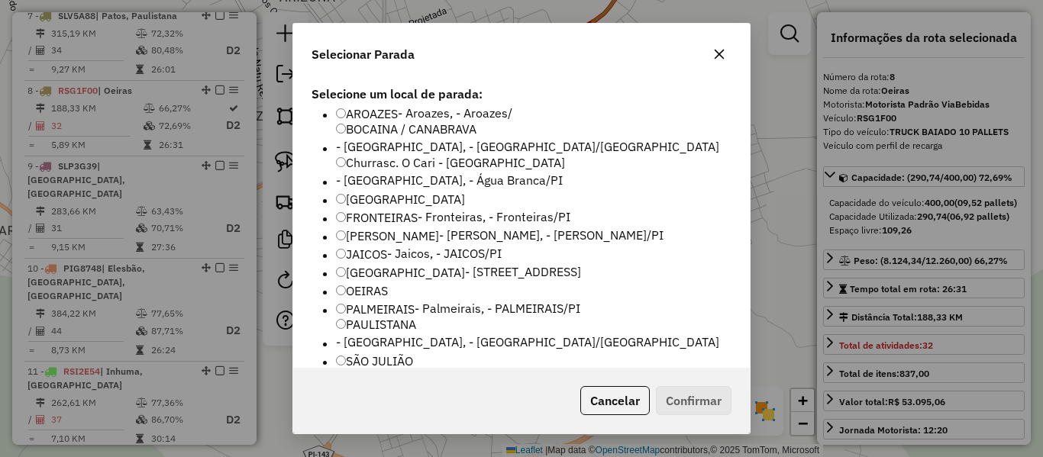
click at [366, 282] on label "OEIRAS" at bounding box center [362, 291] width 52 height 18
click at [710, 392] on button "Confirmar" at bounding box center [694, 400] width 76 height 29
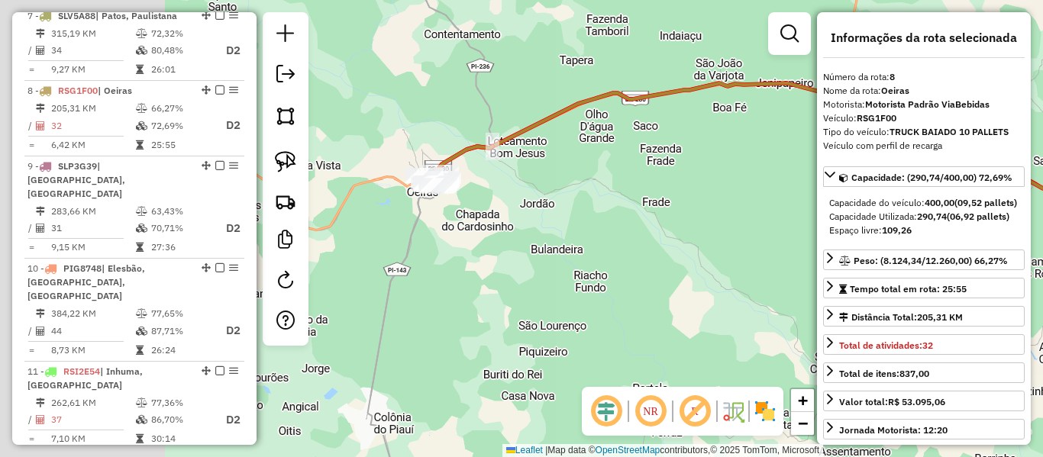
drag, startPoint x: 472, startPoint y: 318, endPoint x: 716, endPoint y: 264, distance: 249.4
click at [802, 257] on div "Janela de atendimento Grade de atendimento Capacidade Transportadoras Veículos …" at bounding box center [521, 228] width 1043 height 457
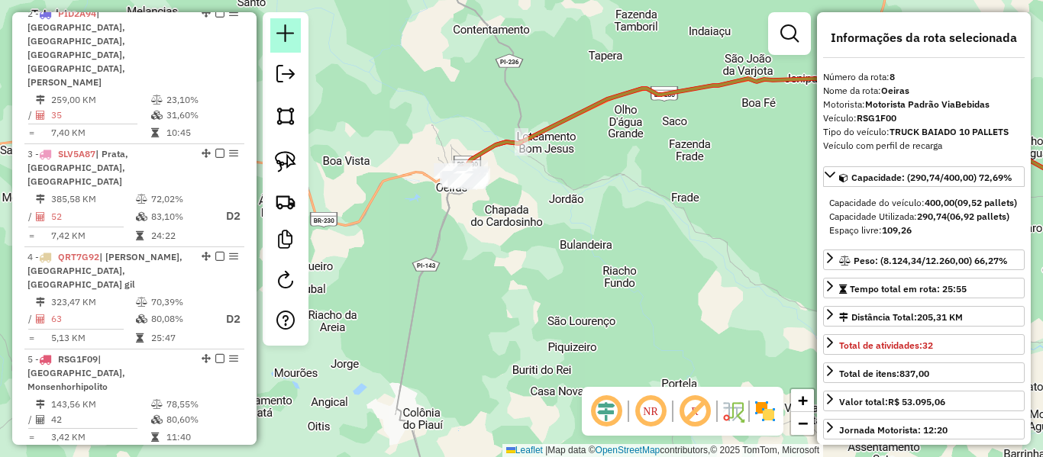
scroll to position [551, 0]
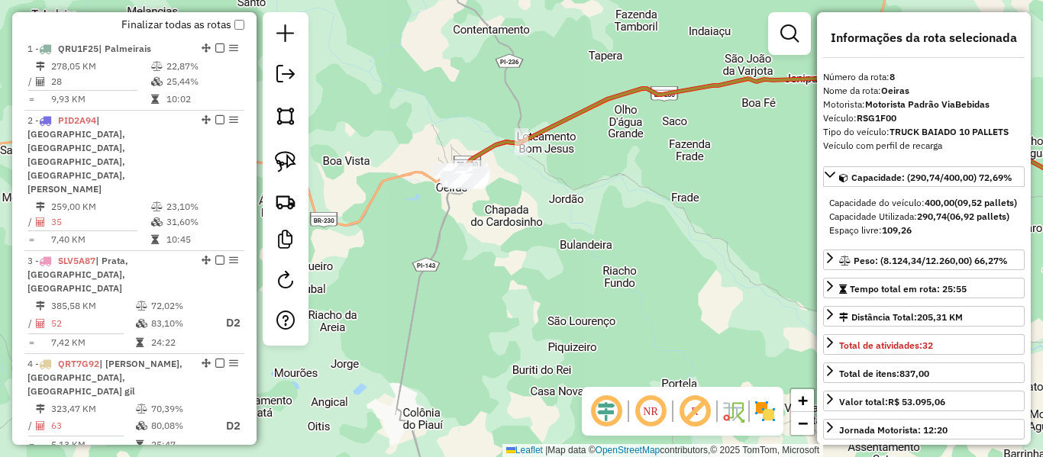
click at [298, 58] on div at bounding box center [286, 179] width 46 height 334
click at [290, 85] on link at bounding box center [285, 76] width 31 height 34
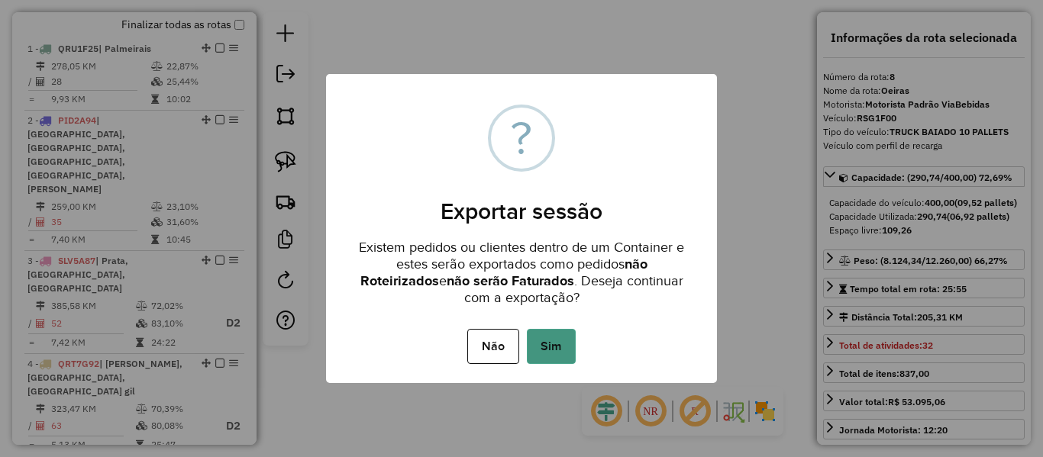
click at [546, 351] on button "Sim" at bounding box center [551, 346] width 49 height 35
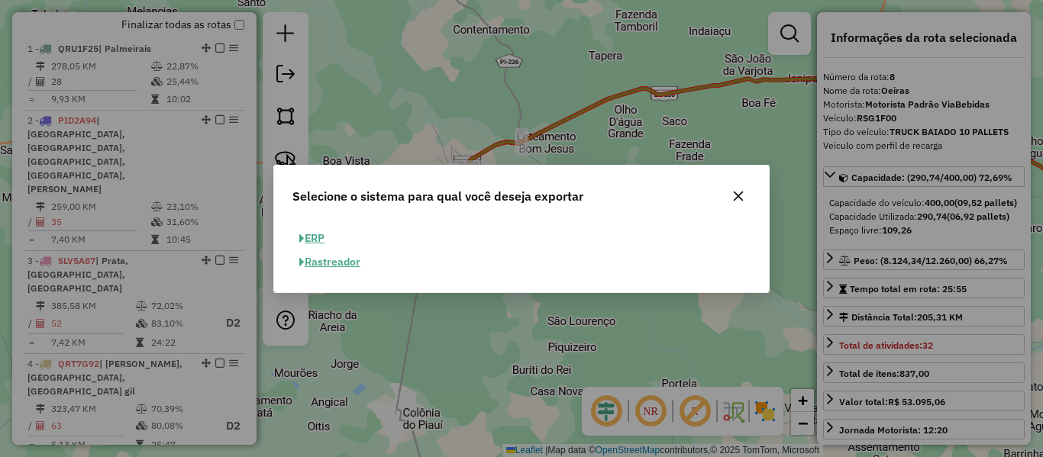
click at [318, 240] on button "ERP" at bounding box center [312, 239] width 39 height 24
select select "**"
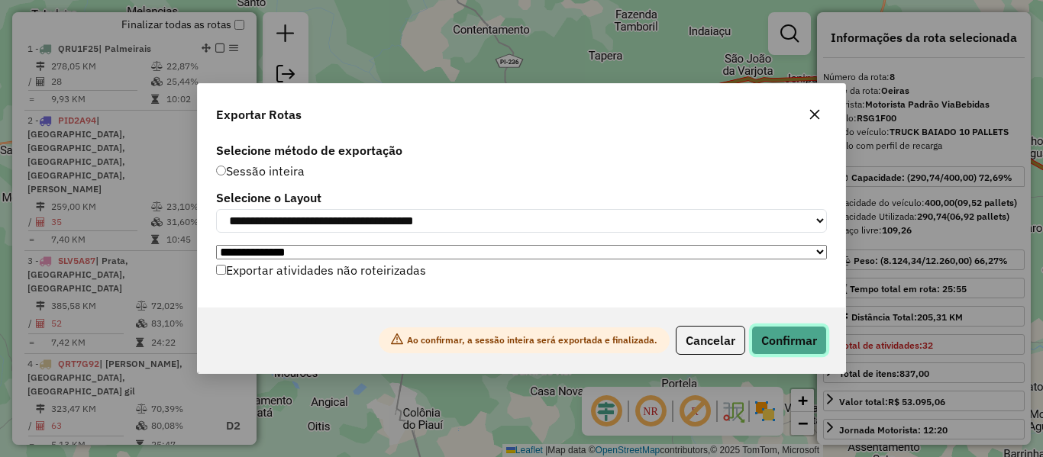
click at [792, 347] on button "Confirmar" at bounding box center [790, 340] width 76 height 29
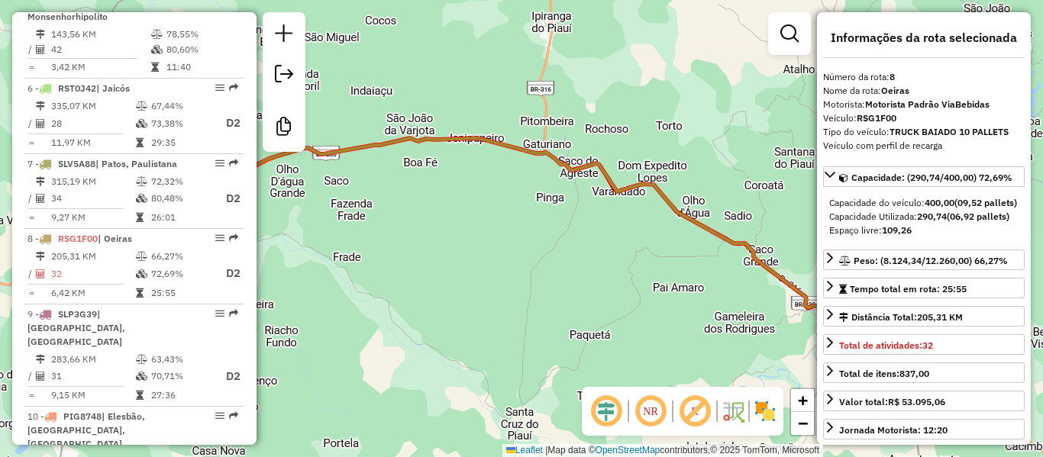
scroll to position [1187, 0]
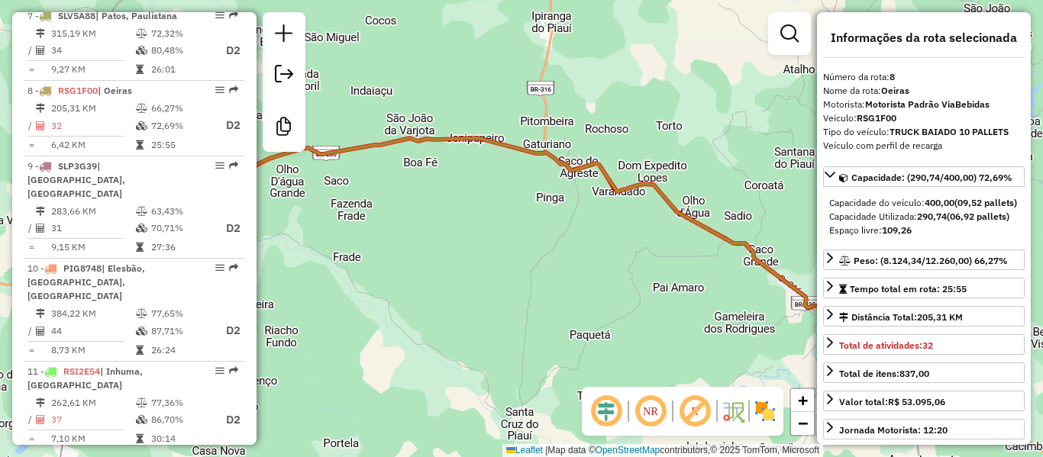
drag, startPoint x: 437, startPoint y: 228, endPoint x: 649, endPoint y: 227, distance: 212.3
click at [651, 227] on div "Janela de atendimento Grade de atendimento Capacidade Transportadoras Veículos …" at bounding box center [521, 228] width 1043 height 457
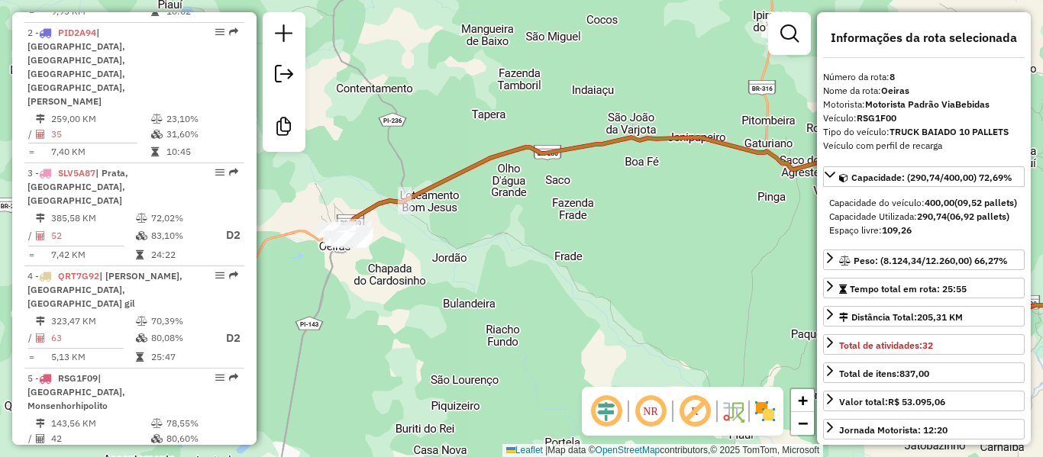
scroll to position [805, 0]
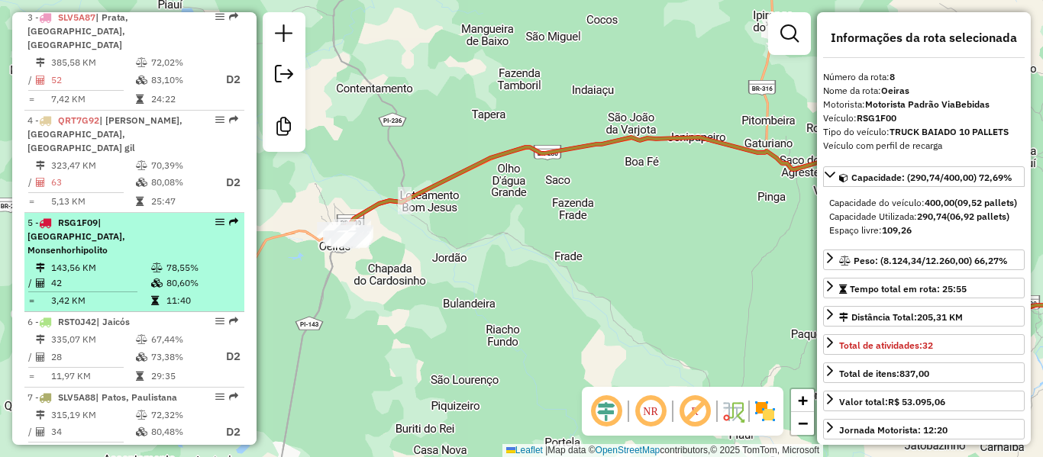
click at [146, 293] on td "3,42 KM" at bounding box center [100, 300] width 100 height 15
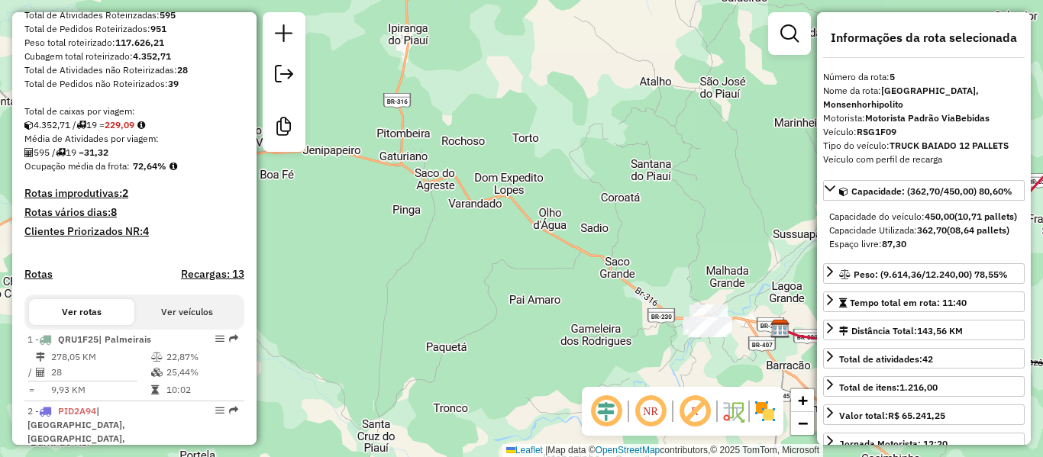
scroll to position [652, 0]
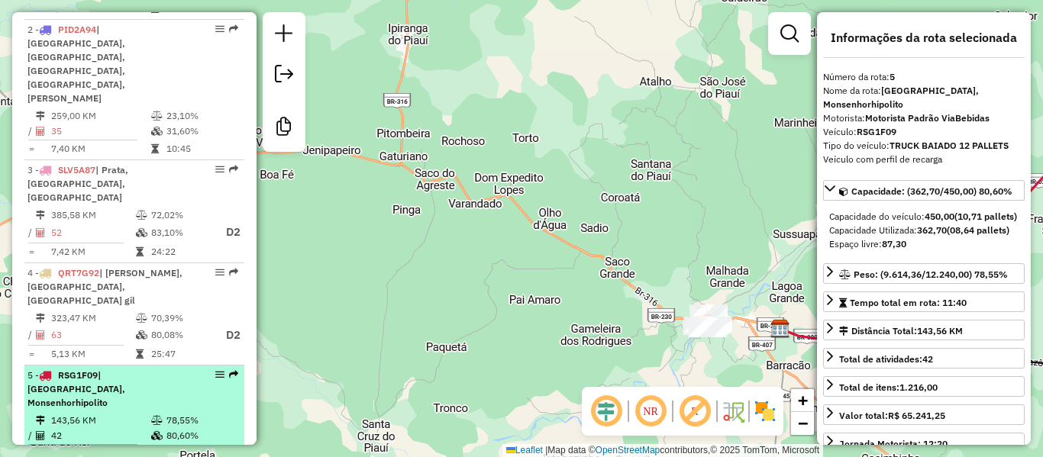
click at [125, 370] on span "| [GEOGRAPHIC_DATA], Monsenhorhipolito" at bounding box center [76, 389] width 98 height 39
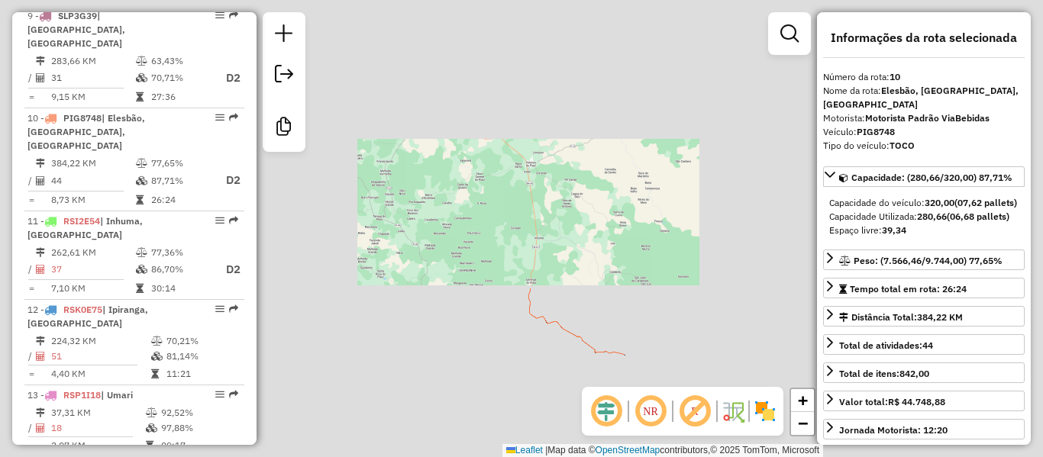
scroll to position [1337, 0]
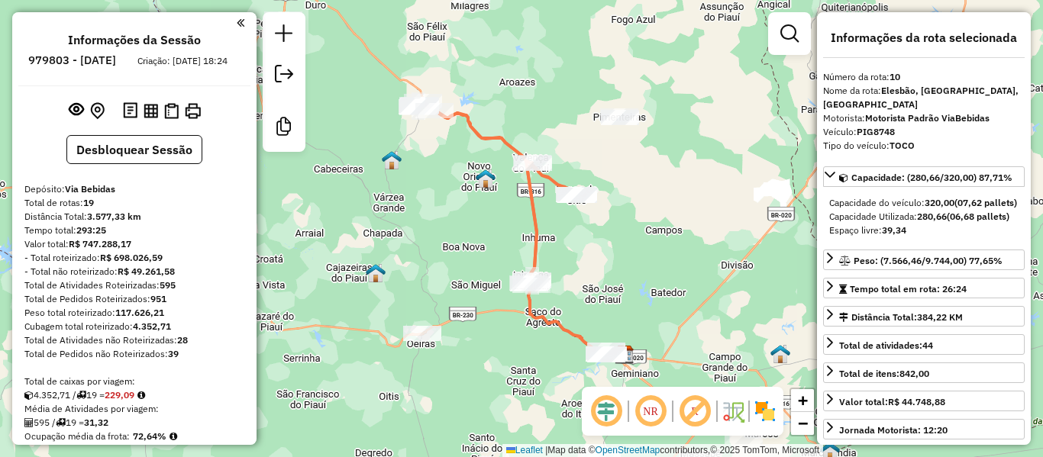
select select "**********"
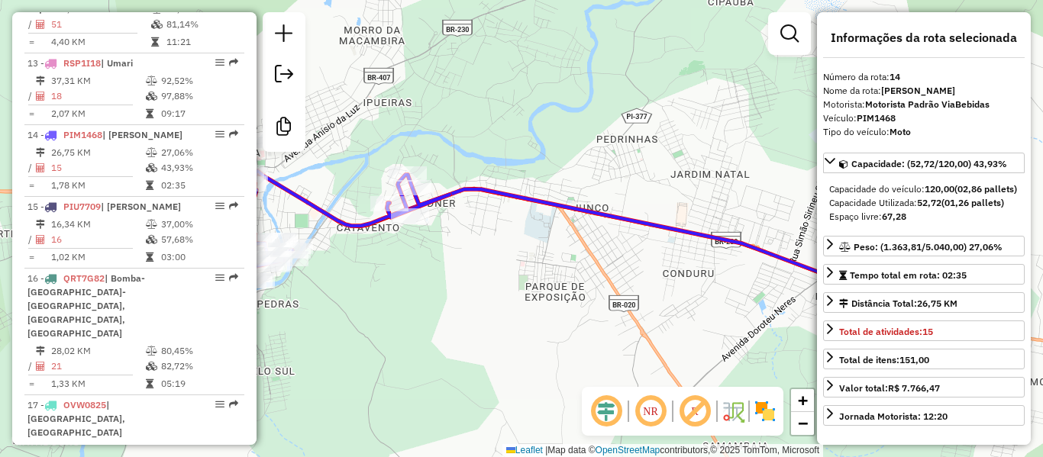
scroll to position [1673, 0]
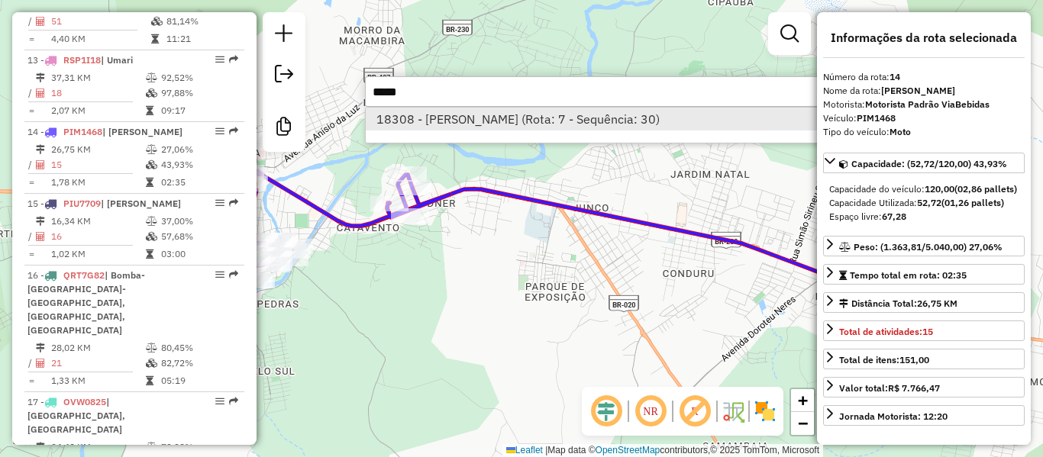
type input "*****"
click at [493, 127] on li "18308 - [PERSON_NAME] (Rota: 7 - Sequência: 30)" at bounding box center [594, 119] width 457 height 23
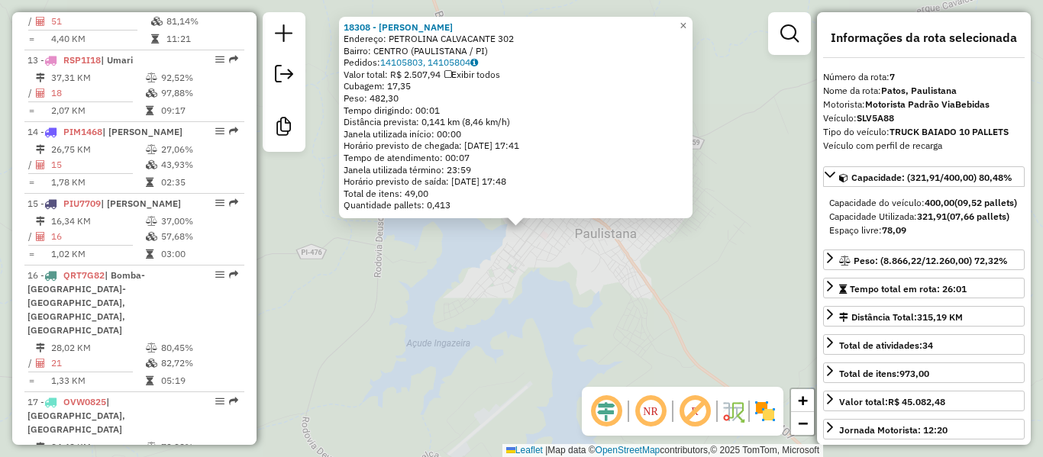
scroll to position [1112, 0]
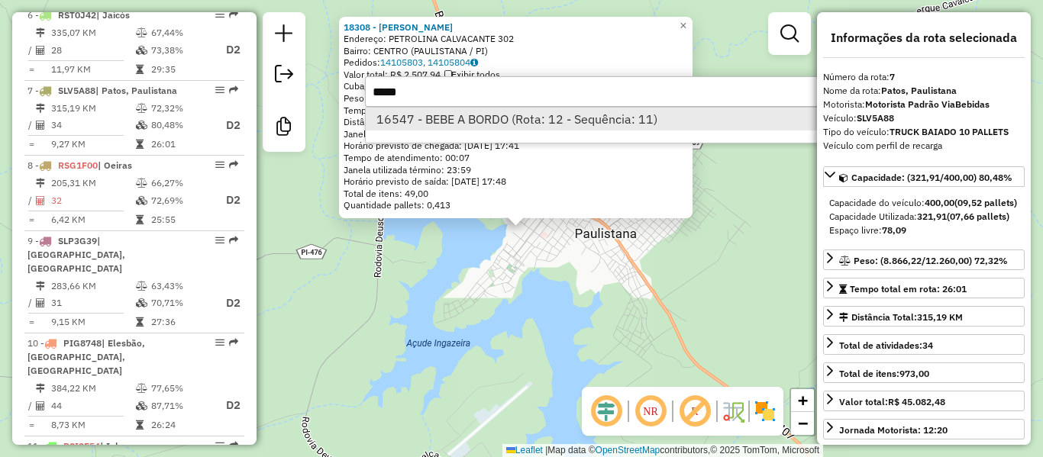
type input "*****"
click at [546, 115] on li "16547 - BEBE A BORDO (Rota: 12 - Sequência: 11)" at bounding box center [594, 119] width 457 height 23
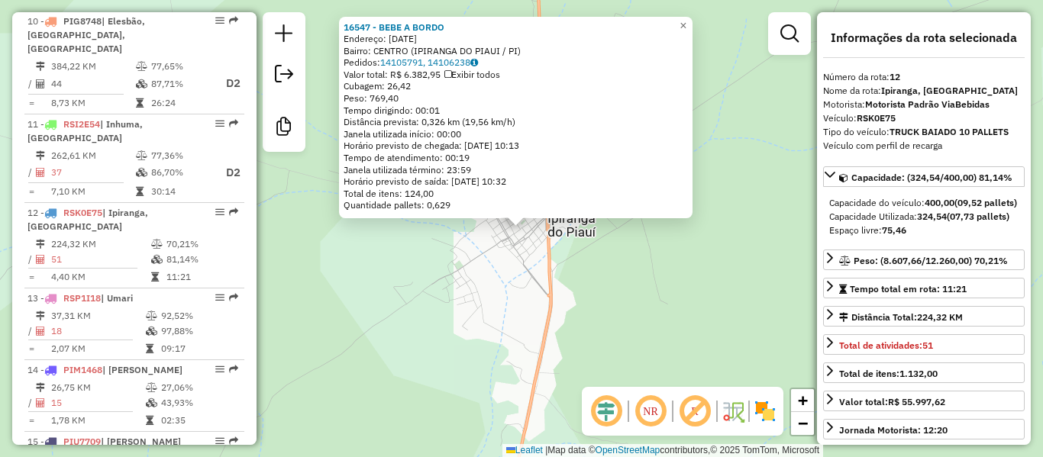
scroll to position [1515, 0]
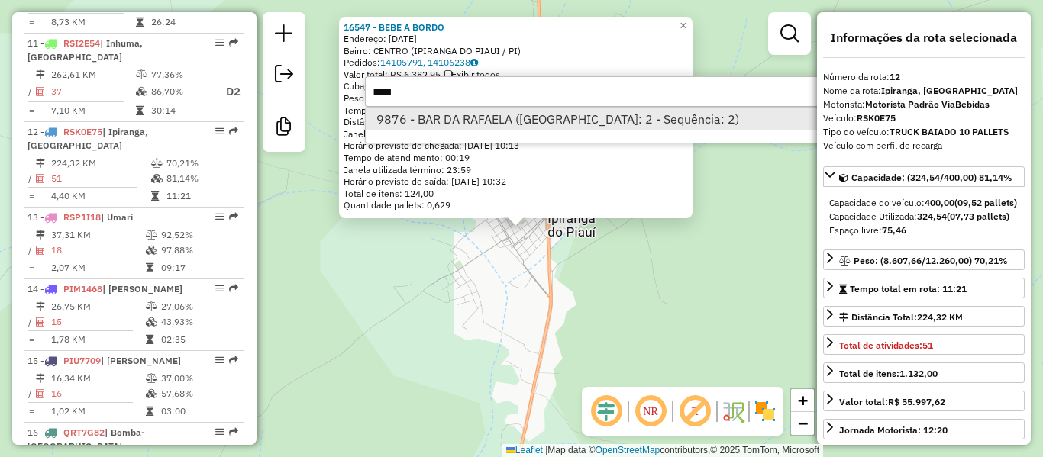
type input "****"
click at [465, 116] on li "9876 - BAR DA RAFAELA ([GEOGRAPHIC_DATA]: 2 - Sequência: 2)" at bounding box center [594, 119] width 457 height 23
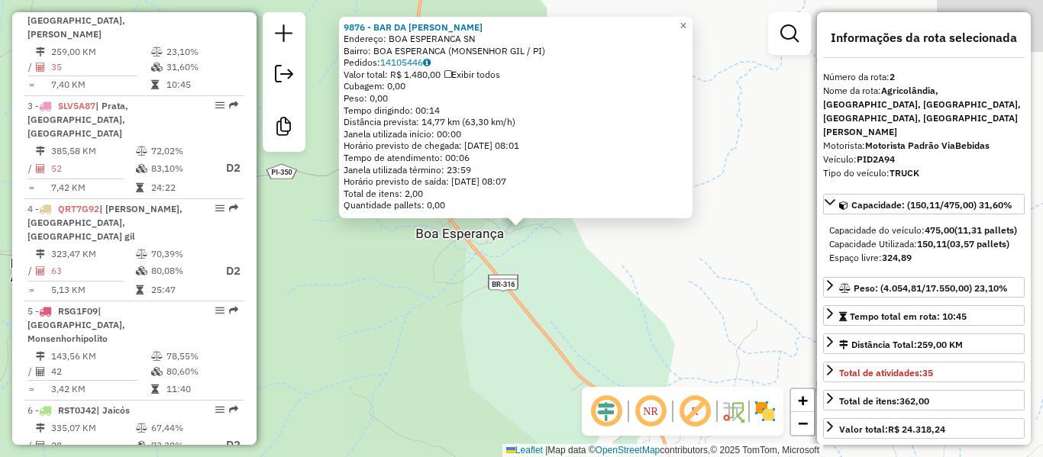
scroll to position [674, 0]
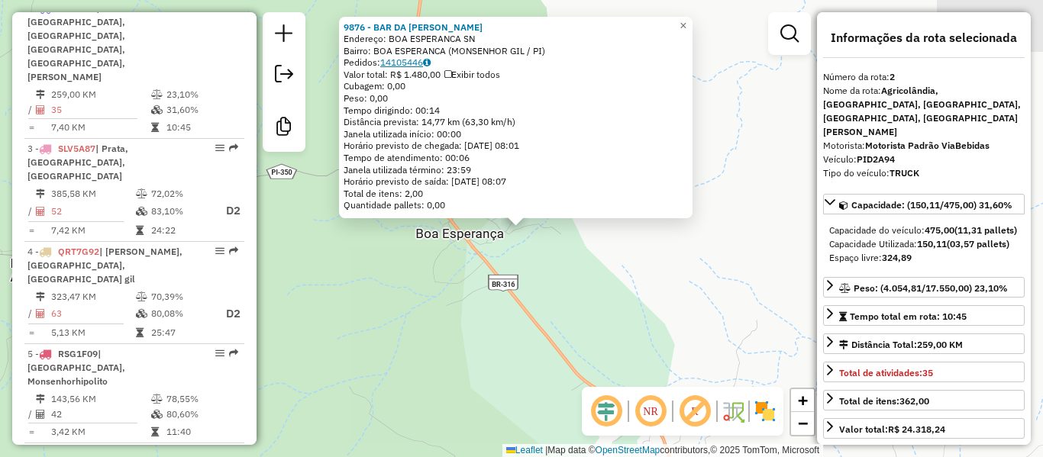
click at [416, 60] on link "14105446" at bounding box center [405, 62] width 50 height 11
